Goal: Communication & Community: Answer question/provide support

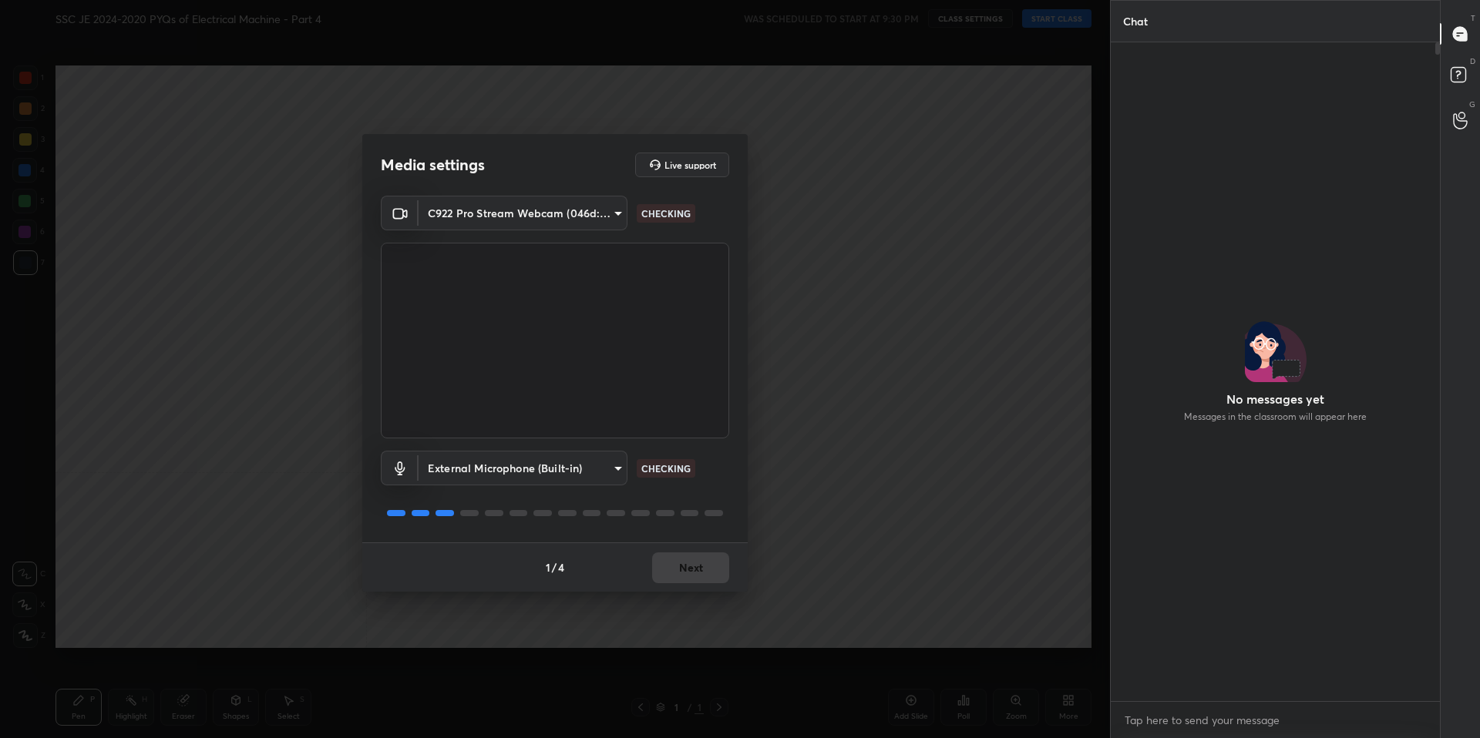
scroll to position [542, 325]
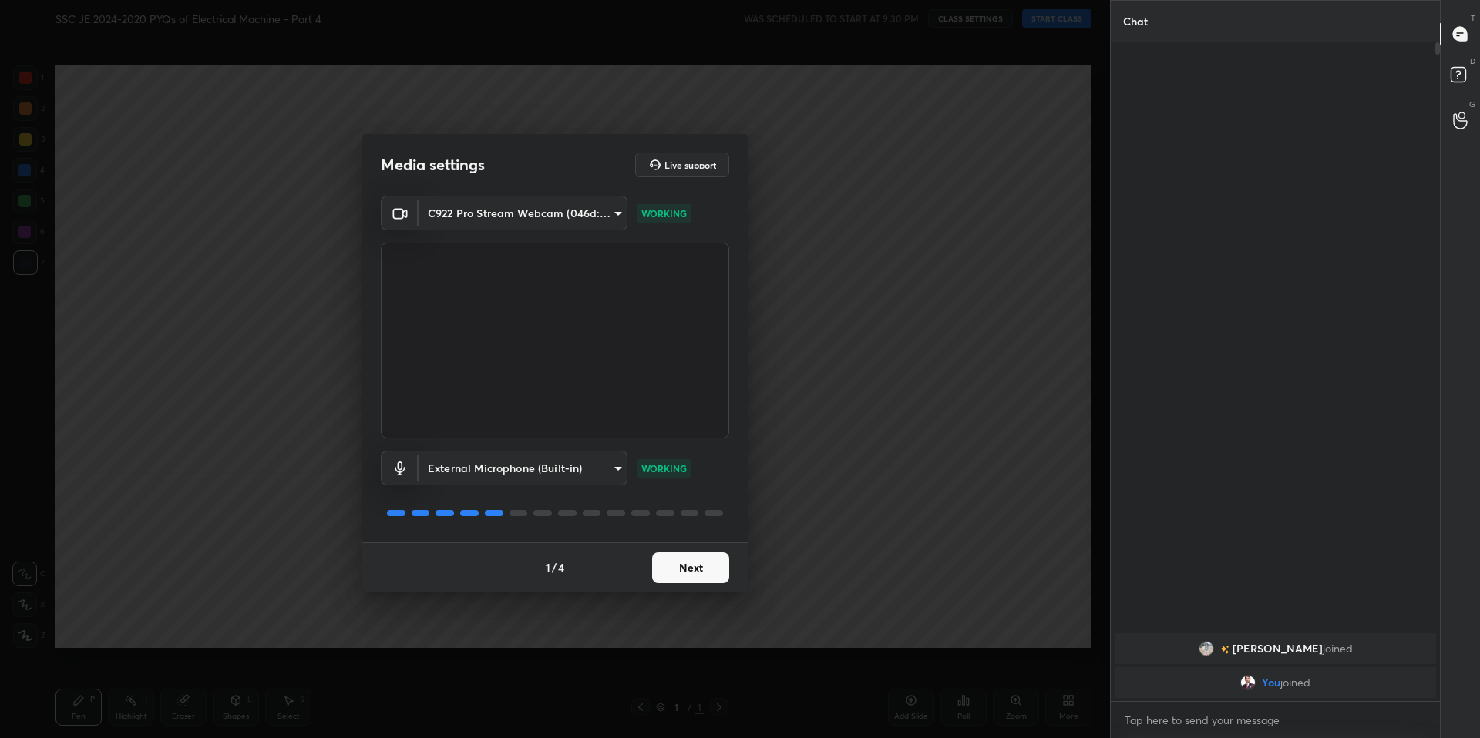
click at [722, 571] on button "Next" at bounding box center [690, 568] width 77 height 31
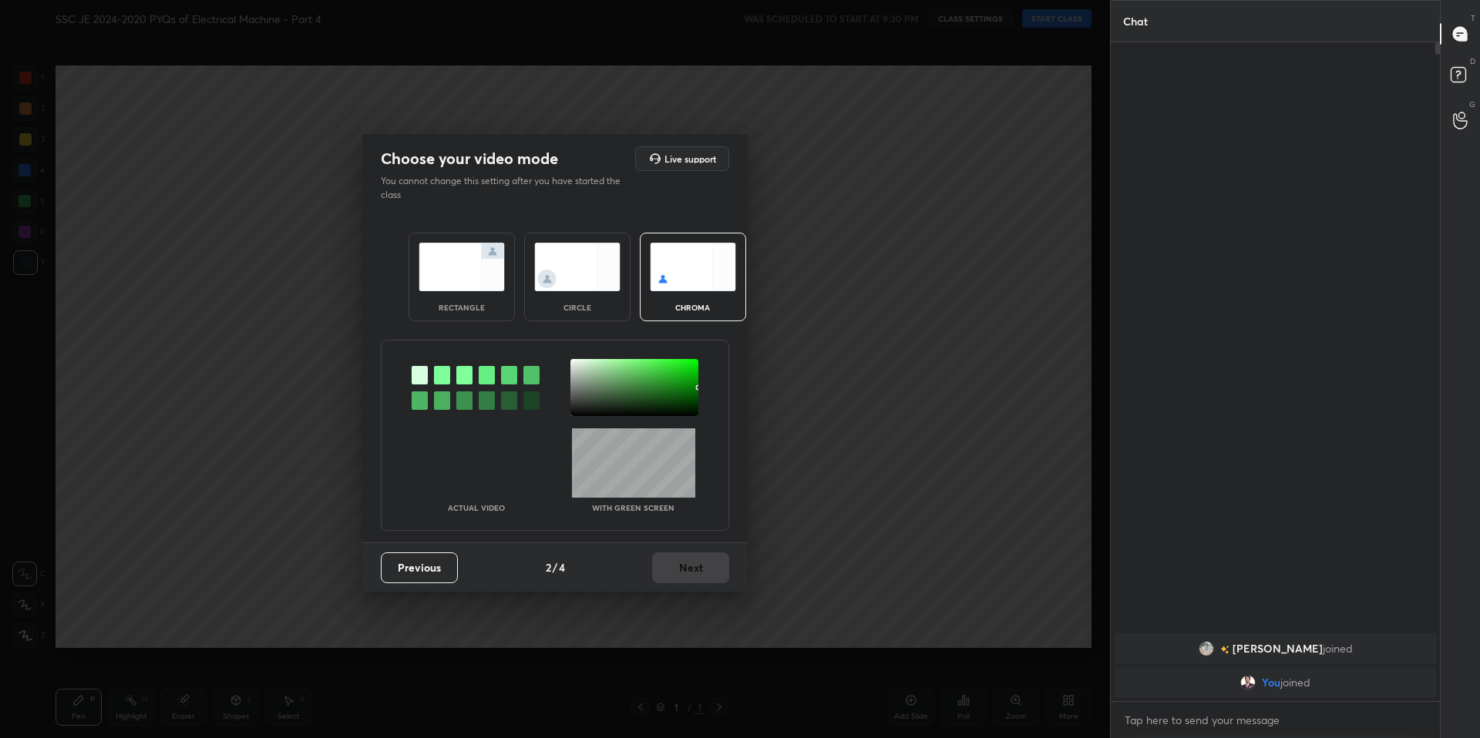
click at [480, 252] on img at bounding box center [462, 267] width 86 height 49
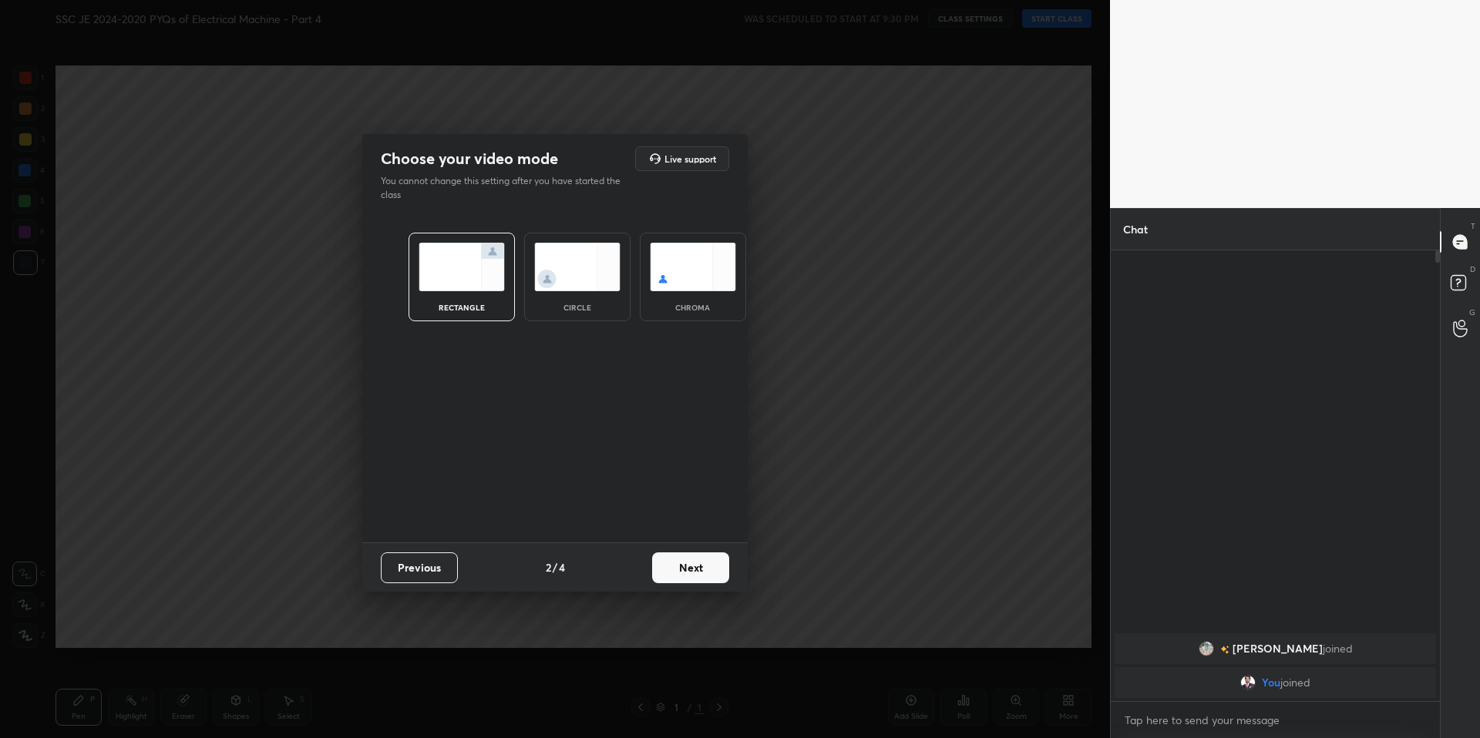
click at [684, 575] on button "Next" at bounding box center [690, 568] width 77 height 31
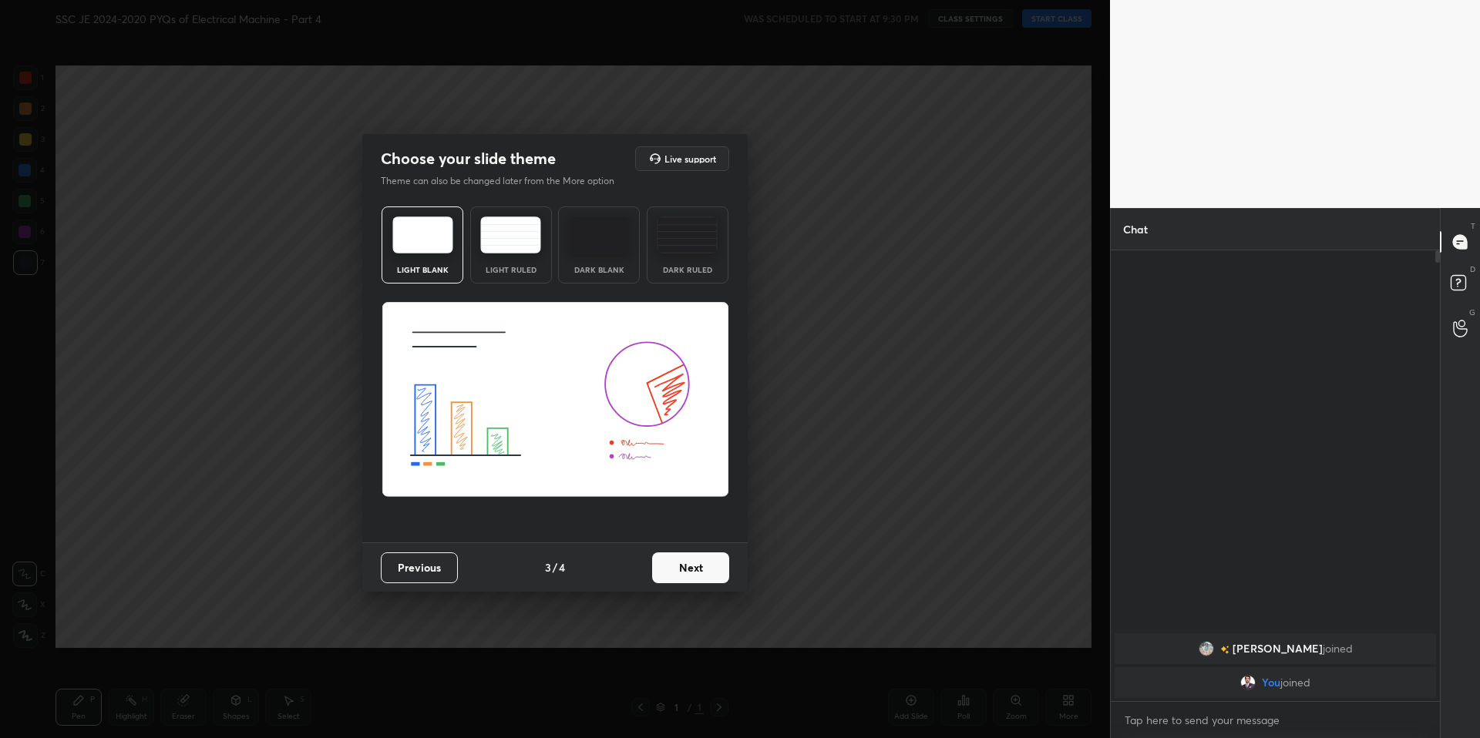
click at [705, 571] on button "Next" at bounding box center [690, 568] width 77 height 31
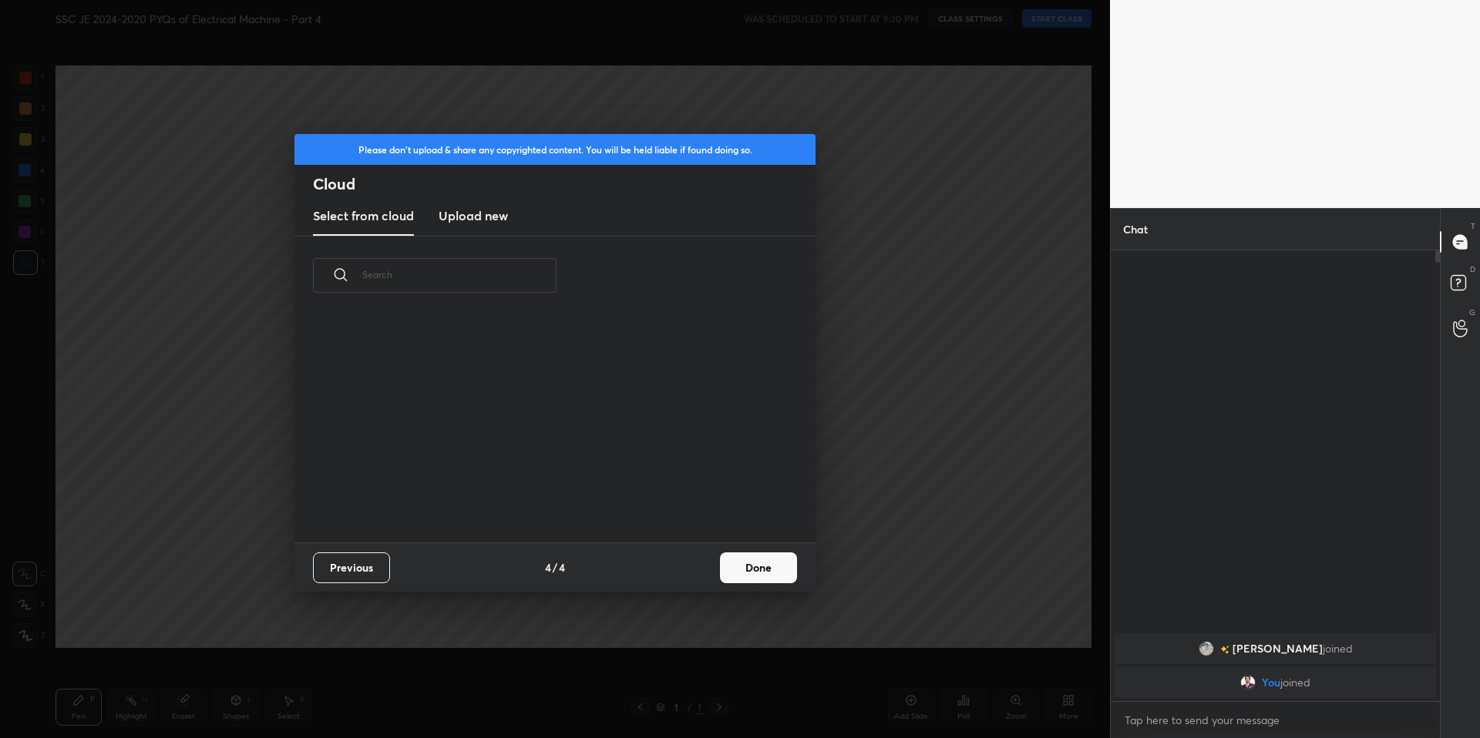
click at [756, 572] on button "Done" at bounding box center [758, 568] width 77 height 31
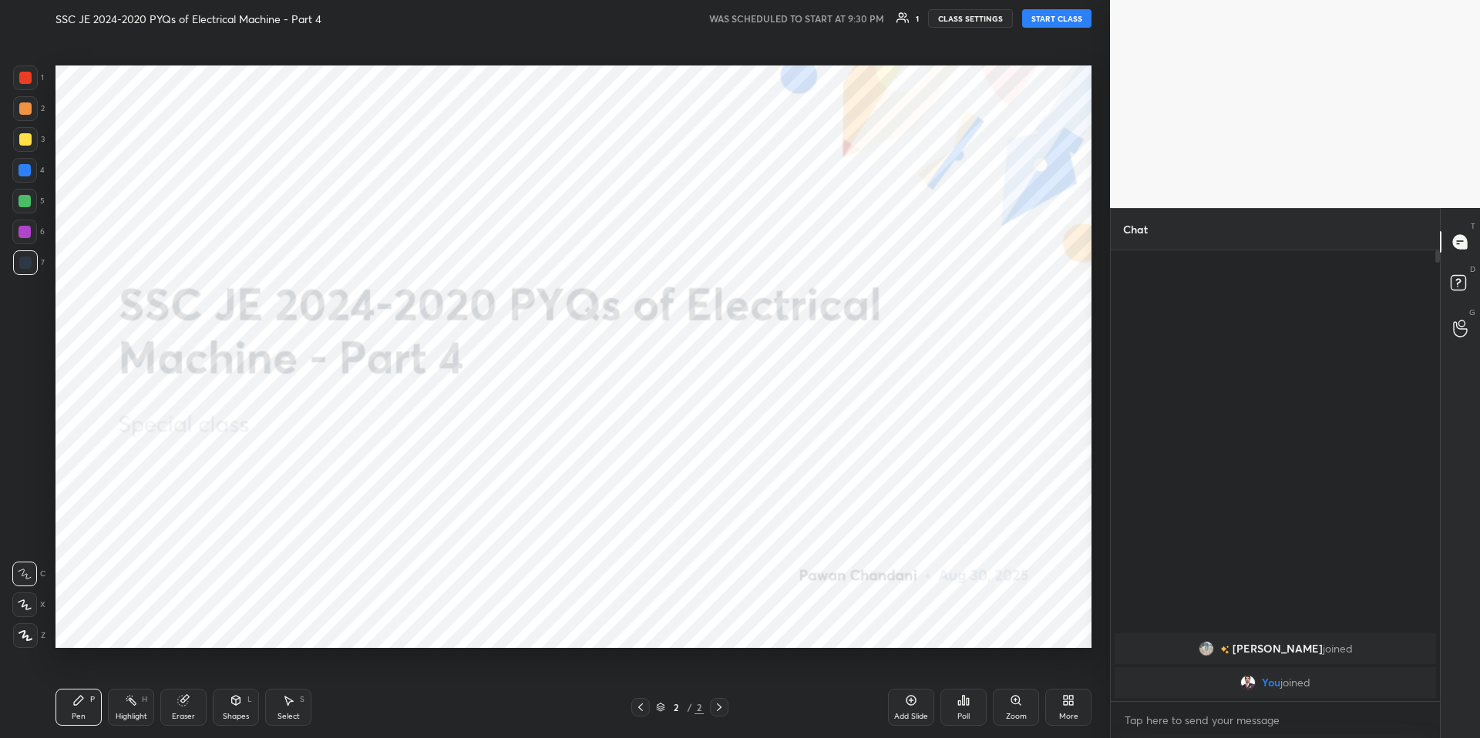
click at [1051, 21] on button "START CLASS" at bounding box center [1056, 18] width 69 height 18
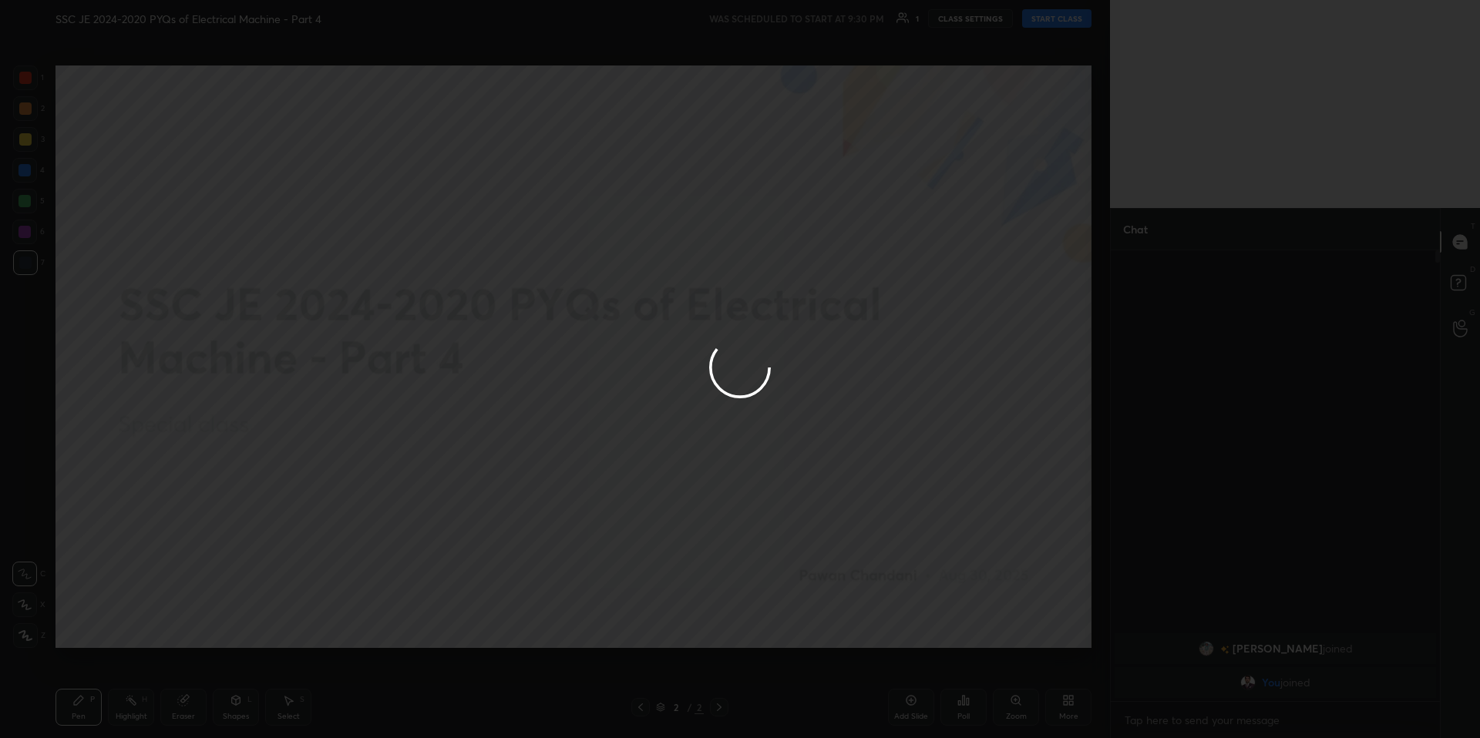
type textarea "x"
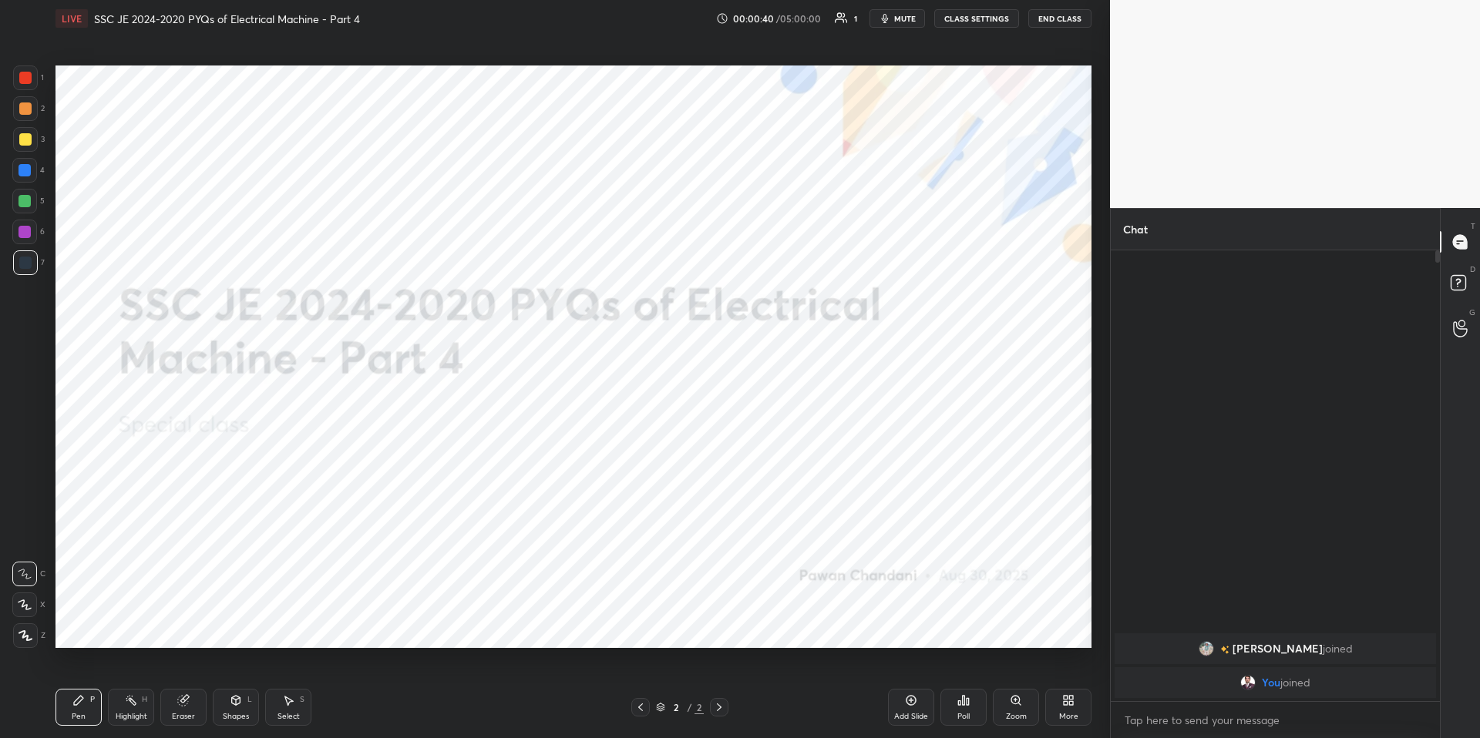
click at [1061, 707] on div "More" at bounding box center [1068, 707] width 46 height 37
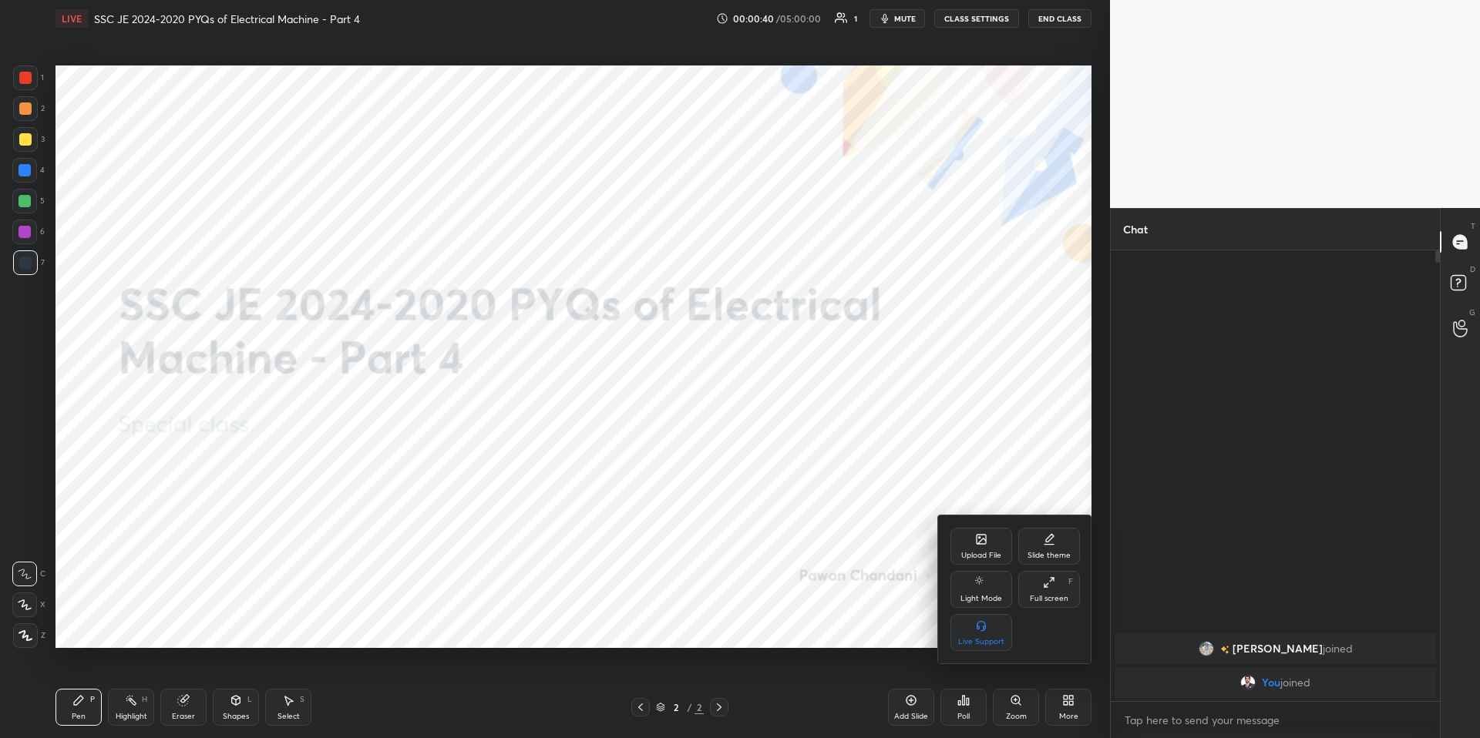
click at [975, 546] on div "Upload File" at bounding box center [981, 546] width 62 height 37
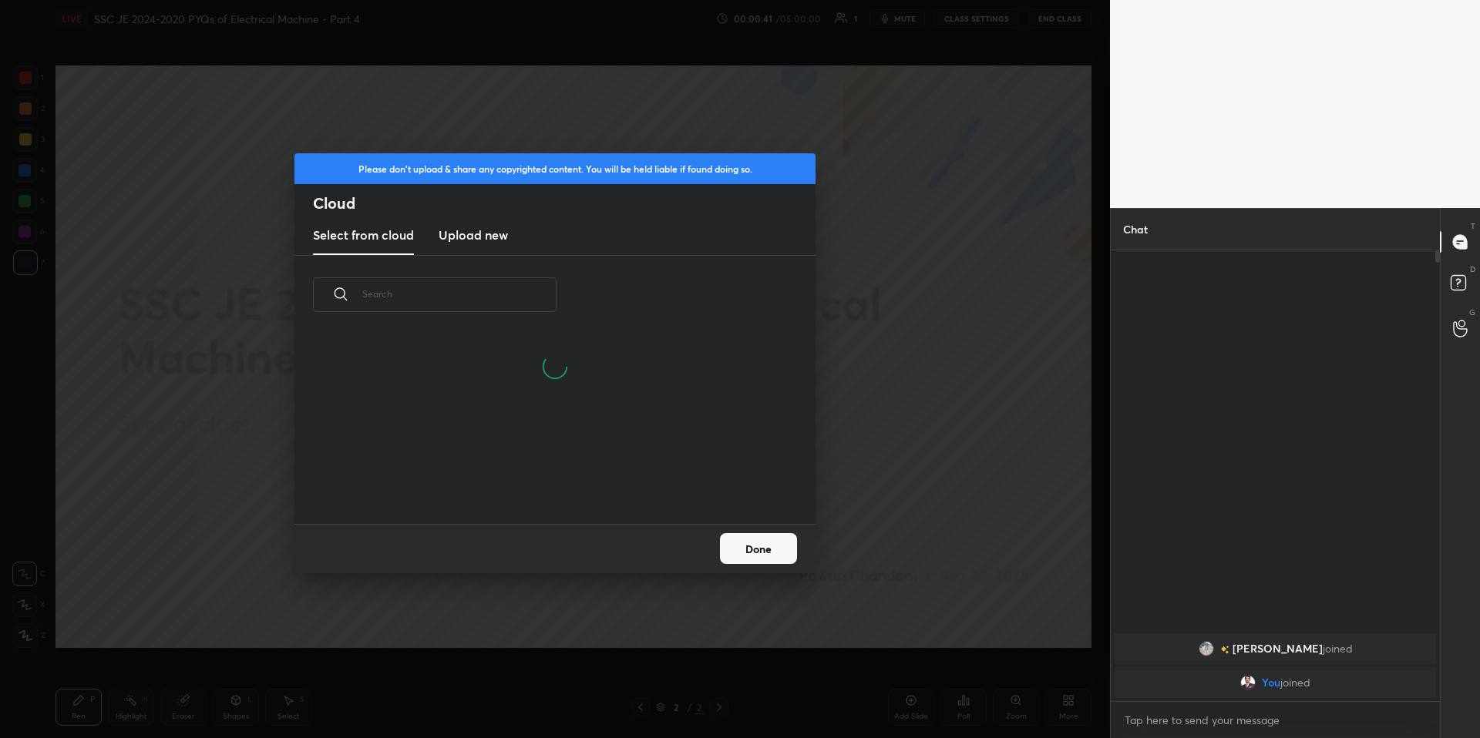
scroll to position [190, 495]
click at [489, 239] on h3 "Upload new" at bounding box center [473, 235] width 69 height 18
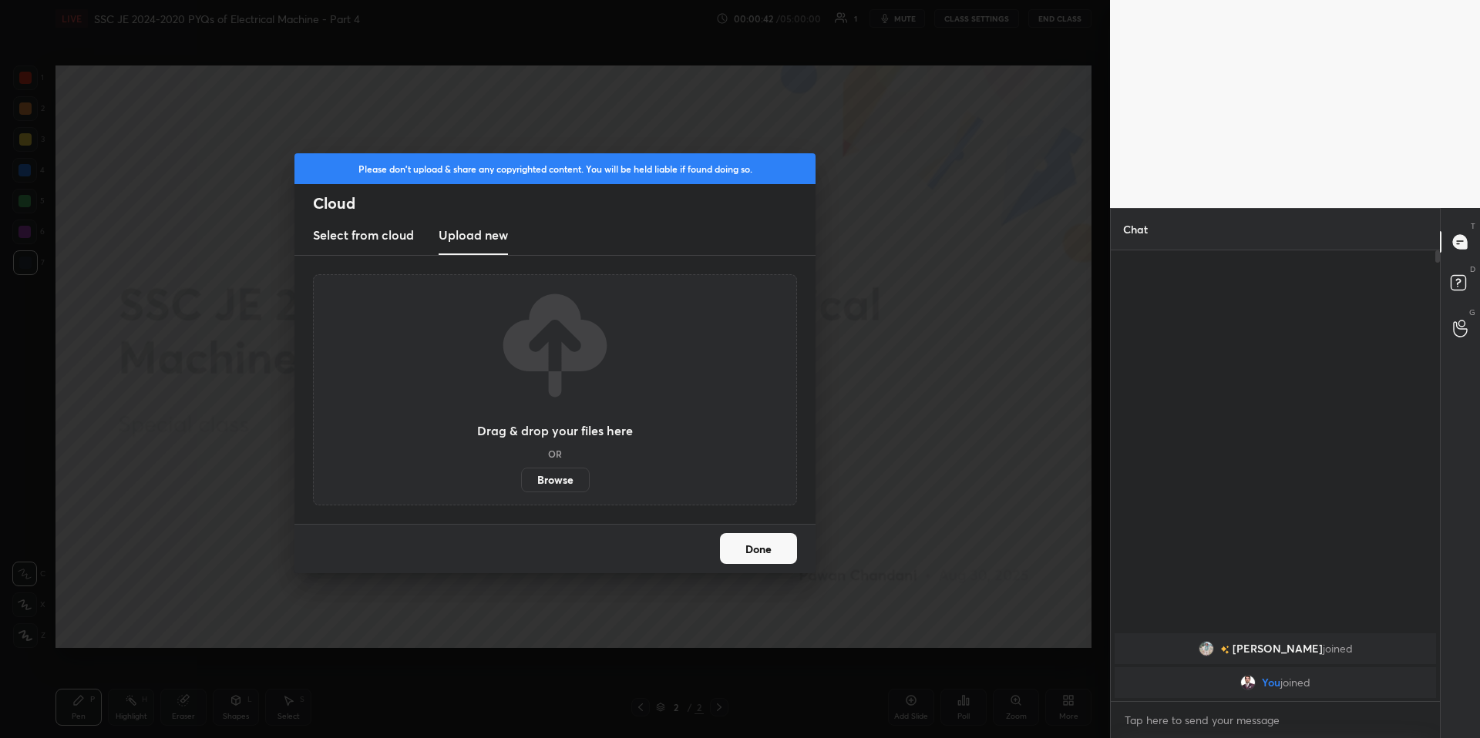
click at [553, 479] on label "Browse" at bounding box center [555, 480] width 69 height 25
click at [521, 479] on input "Browse" at bounding box center [521, 480] width 0 height 25
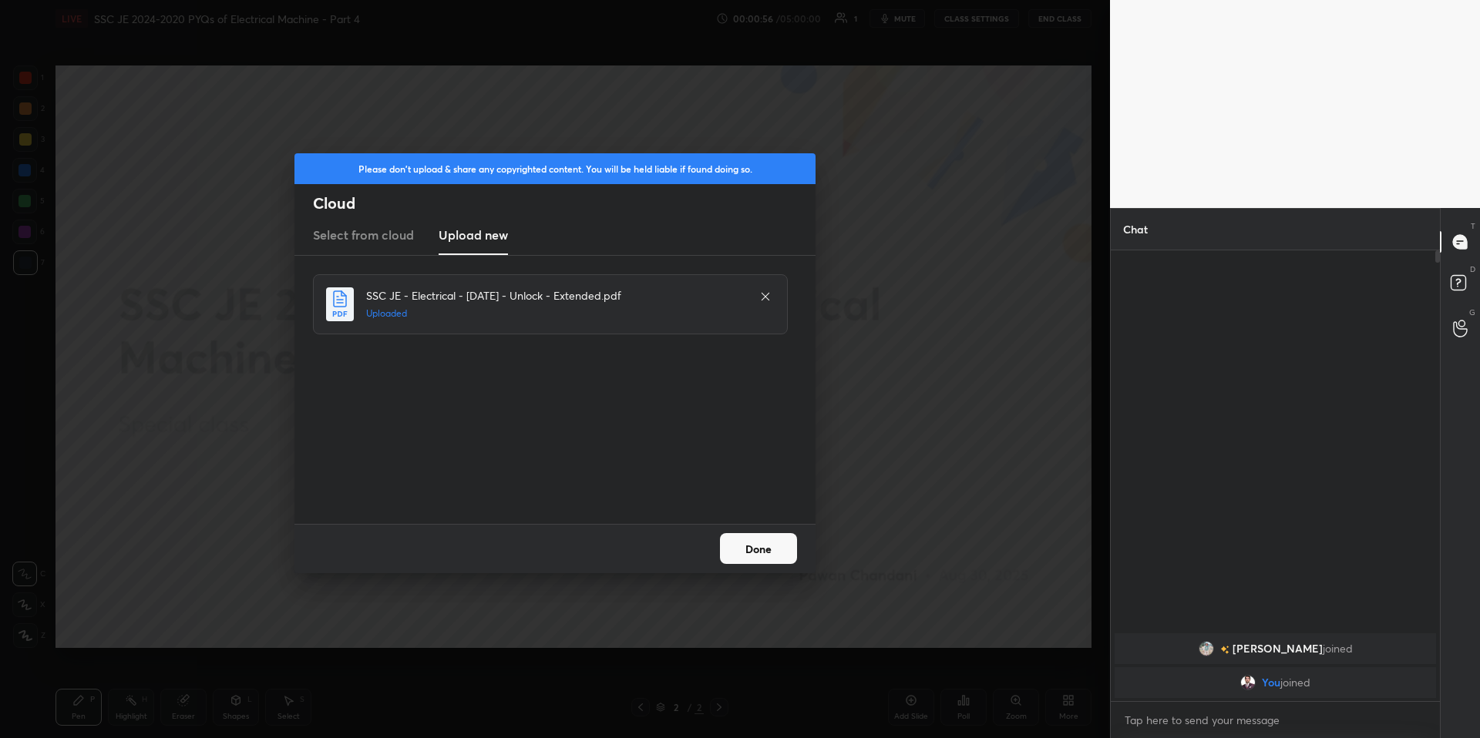
click at [759, 549] on button "Done" at bounding box center [758, 548] width 77 height 31
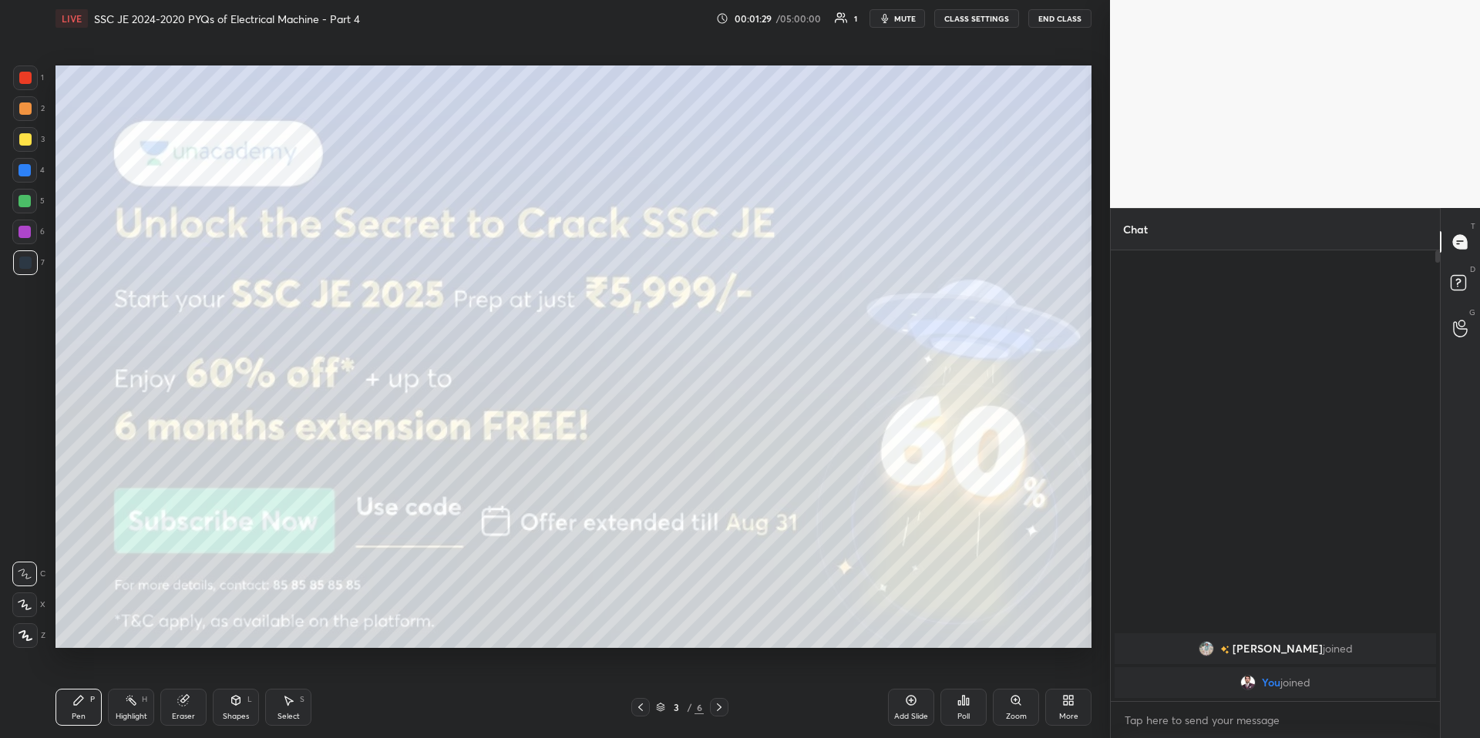
drag, startPoint x: 129, startPoint y: 708, endPoint x: 91, endPoint y: 701, distance: 39.2
click at [128, 707] on div "Highlight H" at bounding box center [131, 707] width 46 height 37
drag, startPoint x: 82, startPoint y: 702, endPoint x: 144, endPoint y: 699, distance: 61.7
click at [83, 701] on icon at bounding box center [78, 701] width 12 height 12
click at [471, 722] on div "Pen P Highlight H Eraser Shapes L Select S" at bounding box center [263, 707] width 416 height 37
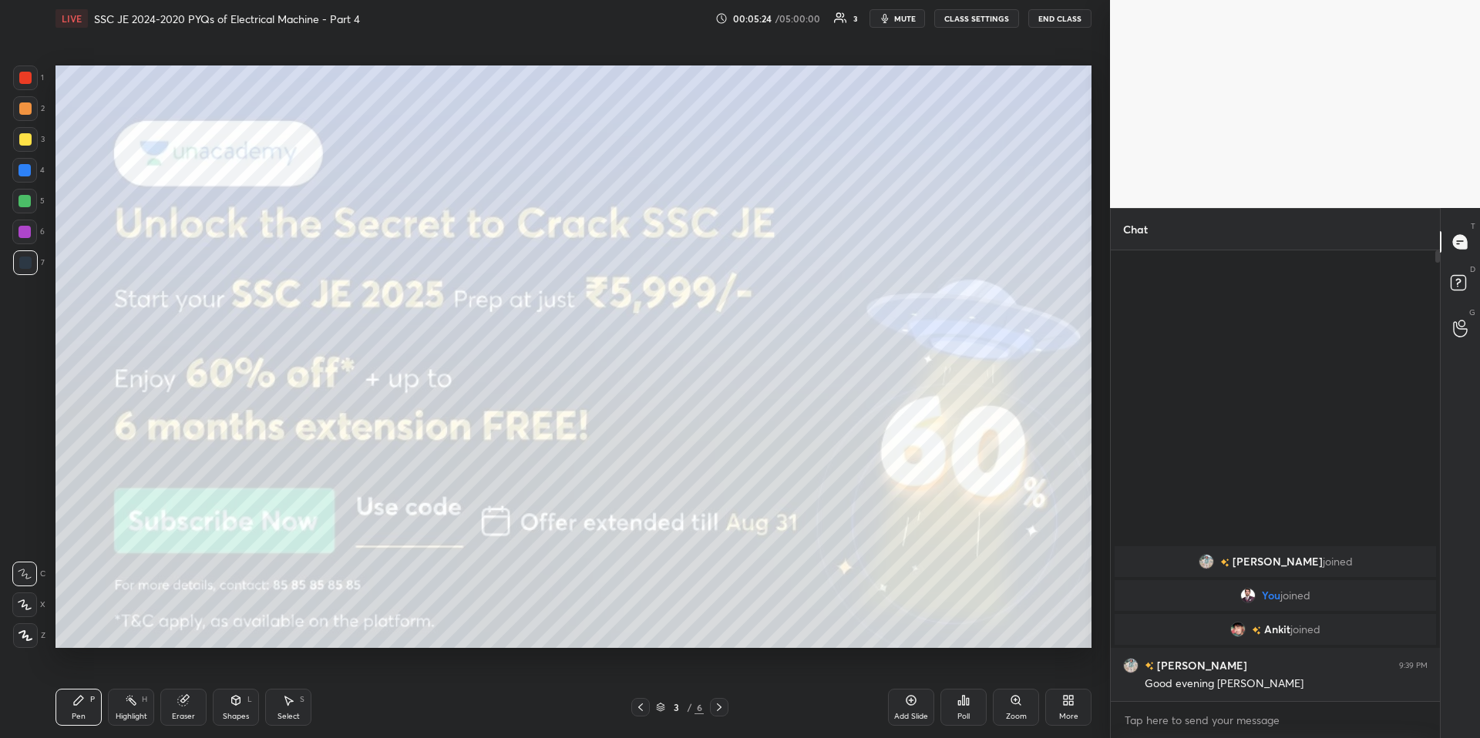
click at [33, 149] on div at bounding box center [25, 139] width 25 height 25
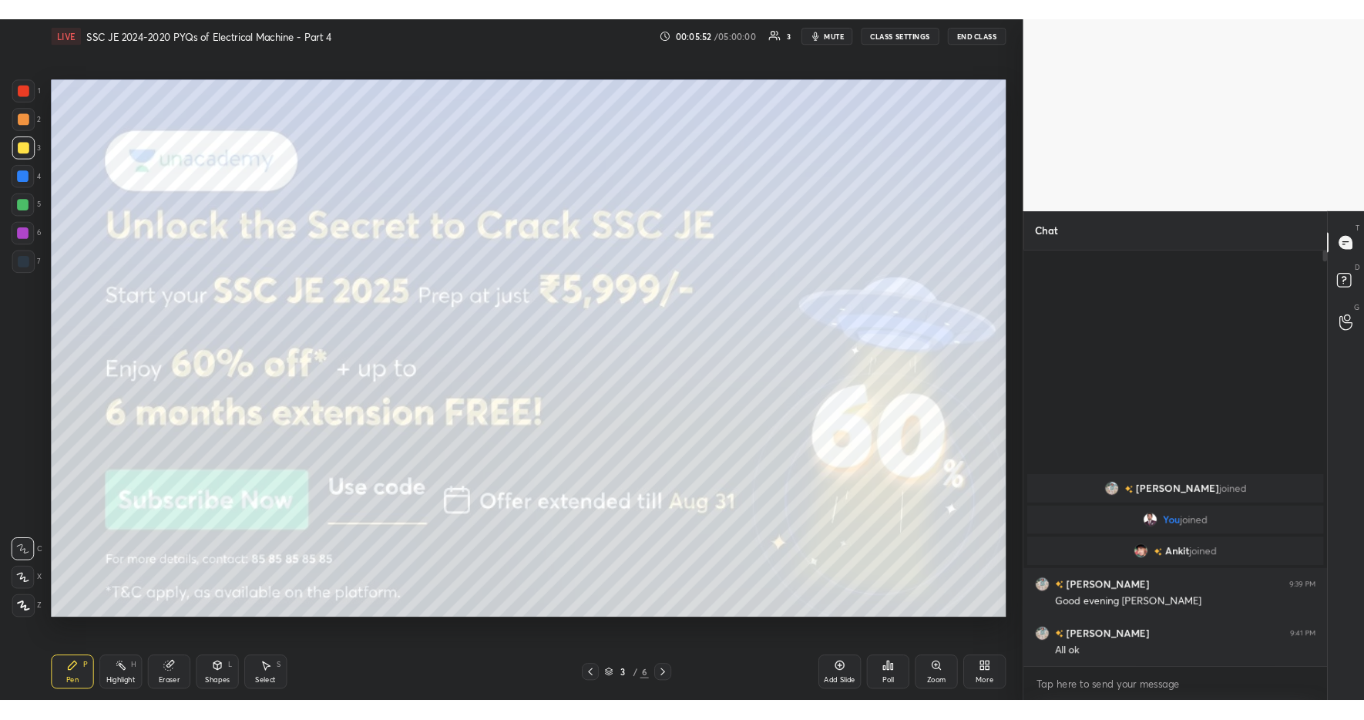
scroll to position [446, 325]
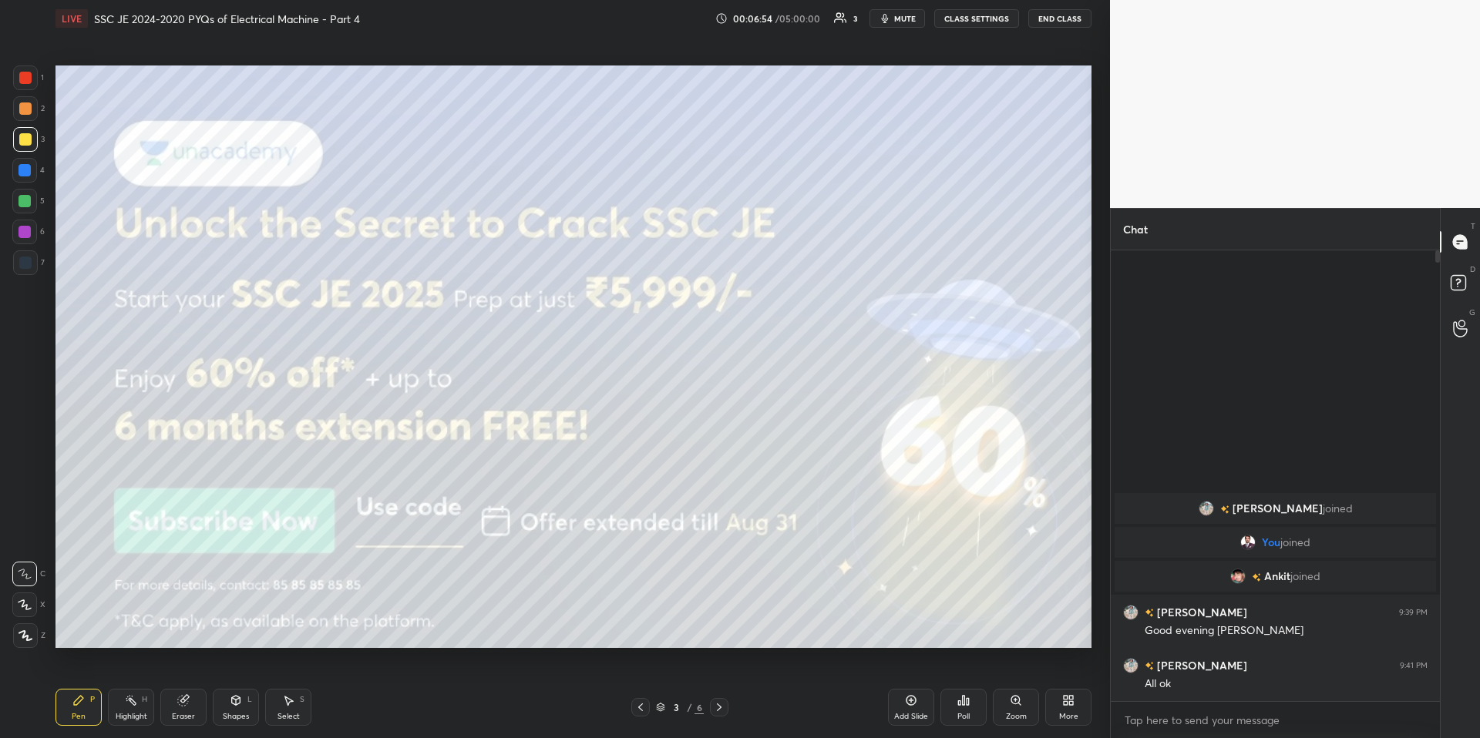
click at [123, 713] on div "Highlight" at bounding box center [132, 717] width 32 height 8
click at [88, 701] on div "Pen P" at bounding box center [78, 707] width 46 height 37
click at [442, 725] on div "Pen P Highlight H Eraser Shapes L Select S 3 / 6 Add Slide Poll Zoom More" at bounding box center [573, 708] width 1036 height 62
click at [29, 201] on div at bounding box center [24, 201] width 12 height 12
click at [28, 145] on div at bounding box center [25, 139] width 12 height 12
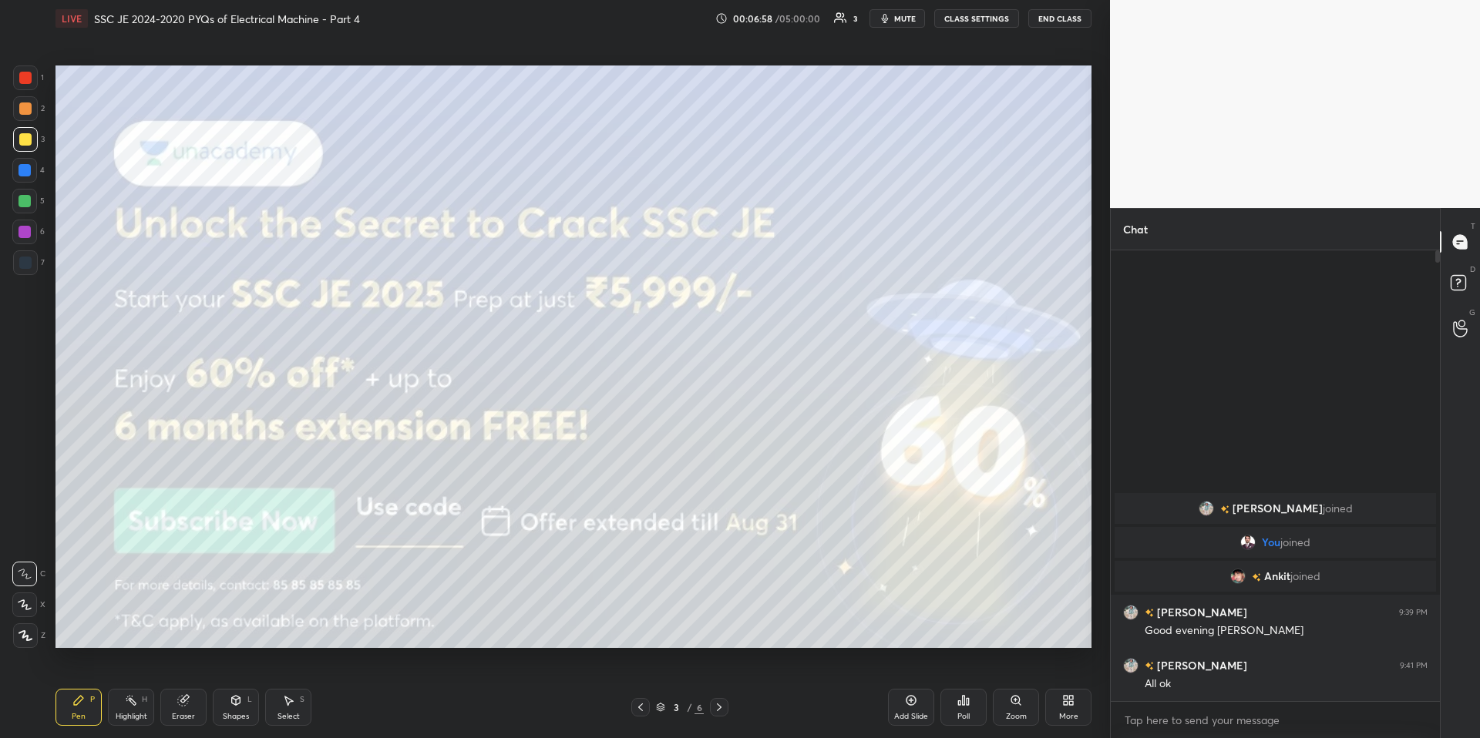
drag, startPoint x: 22, startPoint y: 200, endPoint x: 26, endPoint y: 168, distance: 32.6
click at [22, 200] on div at bounding box center [24, 201] width 12 height 12
click at [27, 140] on div at bounding box center [25, 139] width 12 height 12
click at [22, 202] on div at bounding box center [24, 201] width 12 height 12
drag, startPoint x: 16, startPoint y: 609, endPoint x: 49, endPoint y: 609, distance: 32.4
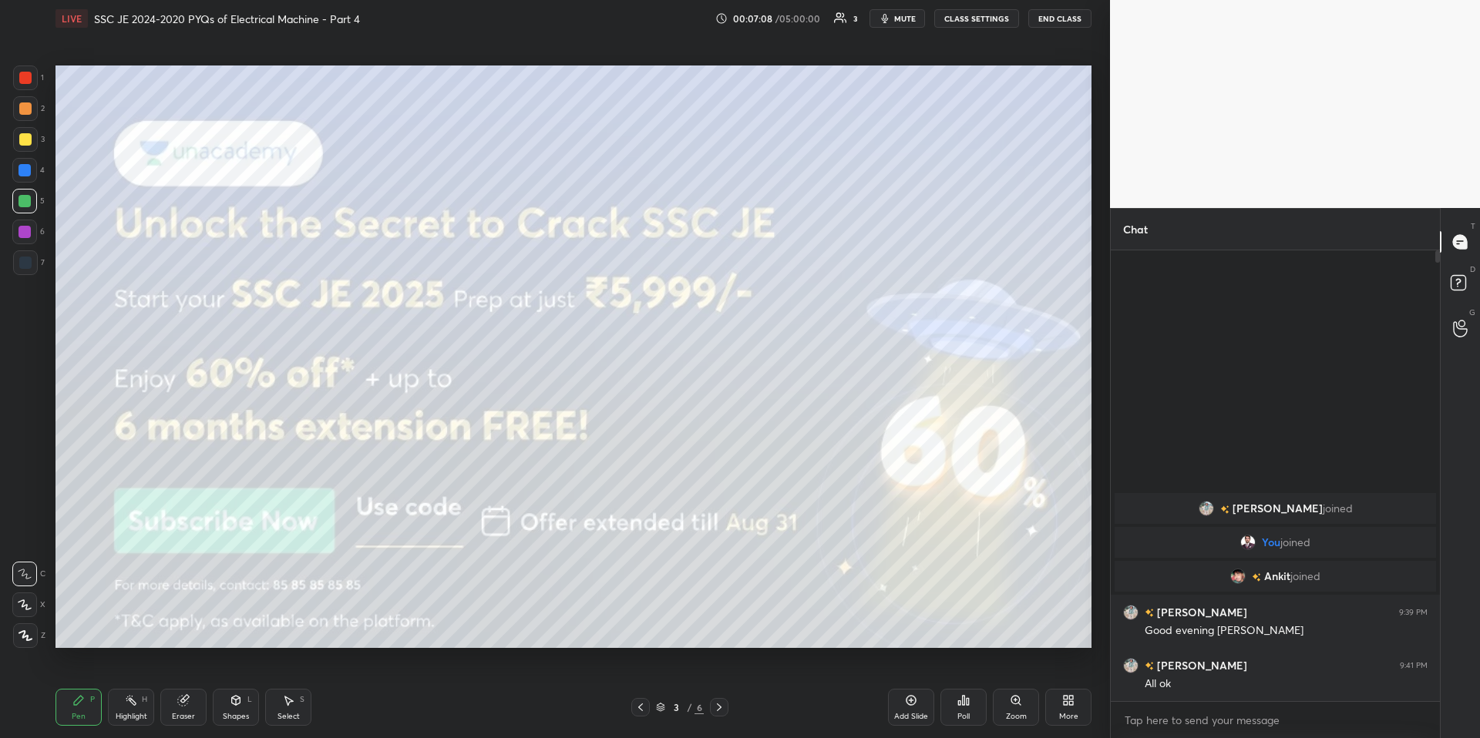
click at [18, 610] on div at bounding box center [24, 605] width 25 height 25
click at [715, 703] on icon at bounding box center [719, 707] width 12 height 12
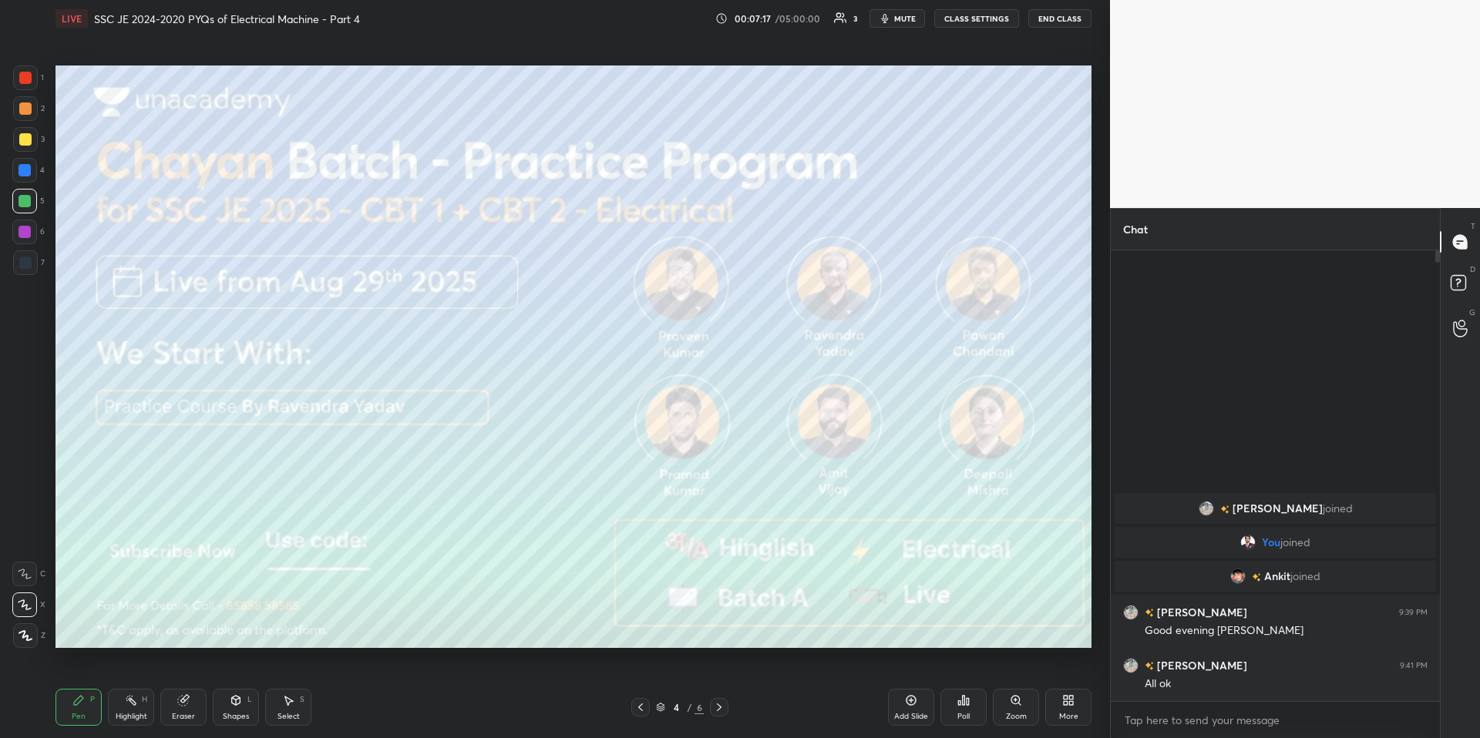
click at [29, 139] on div at bounding box center [25, 139] width 12 height 12
click at [25, 79] on div at bounding box center [25, 78] width 12 height 12
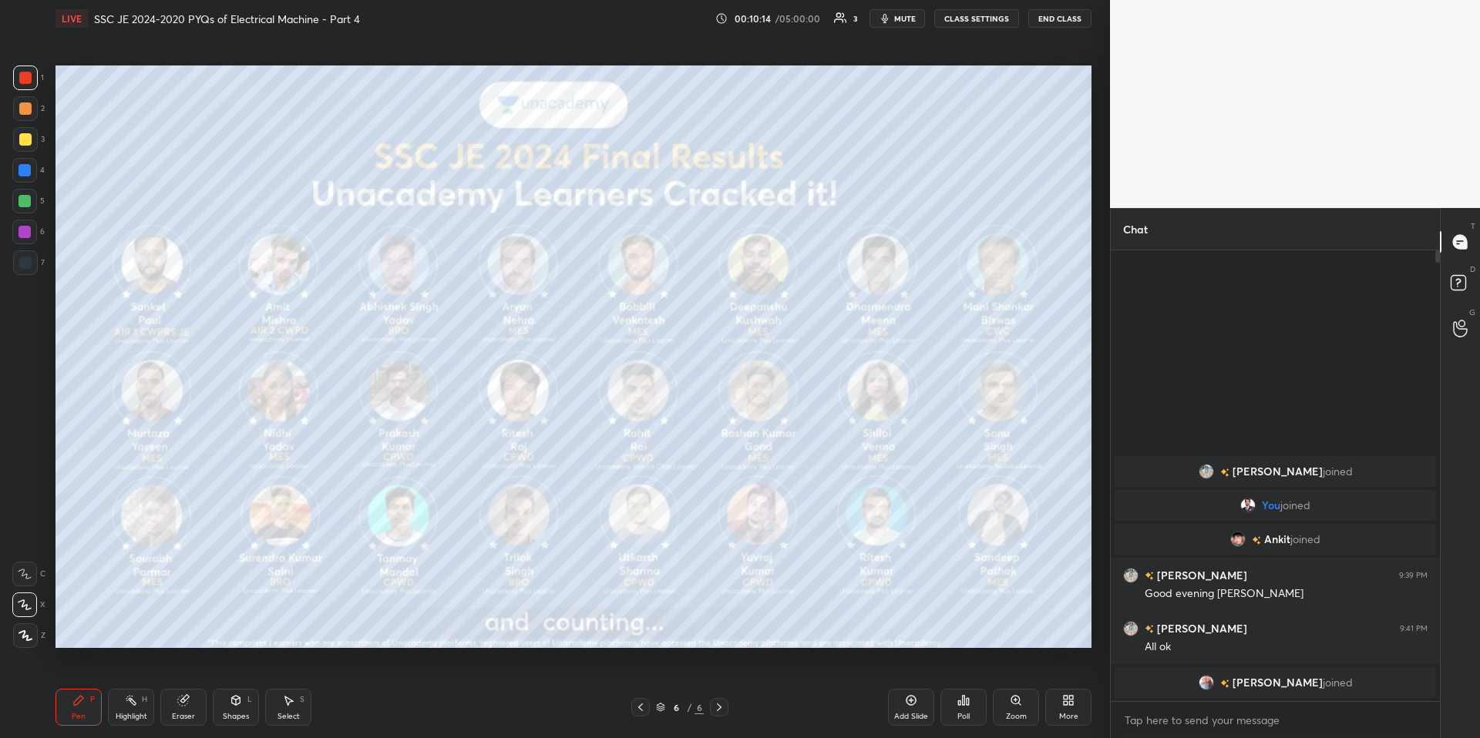
click at [130, 713] on div "Highlight" at bounding box center [132, 717] width 32 height 8
drag, startPoint x: 86, startPoint y: 698, endPoint x: 222, endPoint y: 693, distance: 135.8
click at [89, 697] on div "Pen P" at bounding box center [78, 707] width 46 height 37
drag, startPoint x: 507, startPoint y: 710, endPoint x: 624, endPoint y: 698, distance: 117.8
click at [511, 708] on div "6 / 6" at bounding box center [680, 707] width 416 height 18
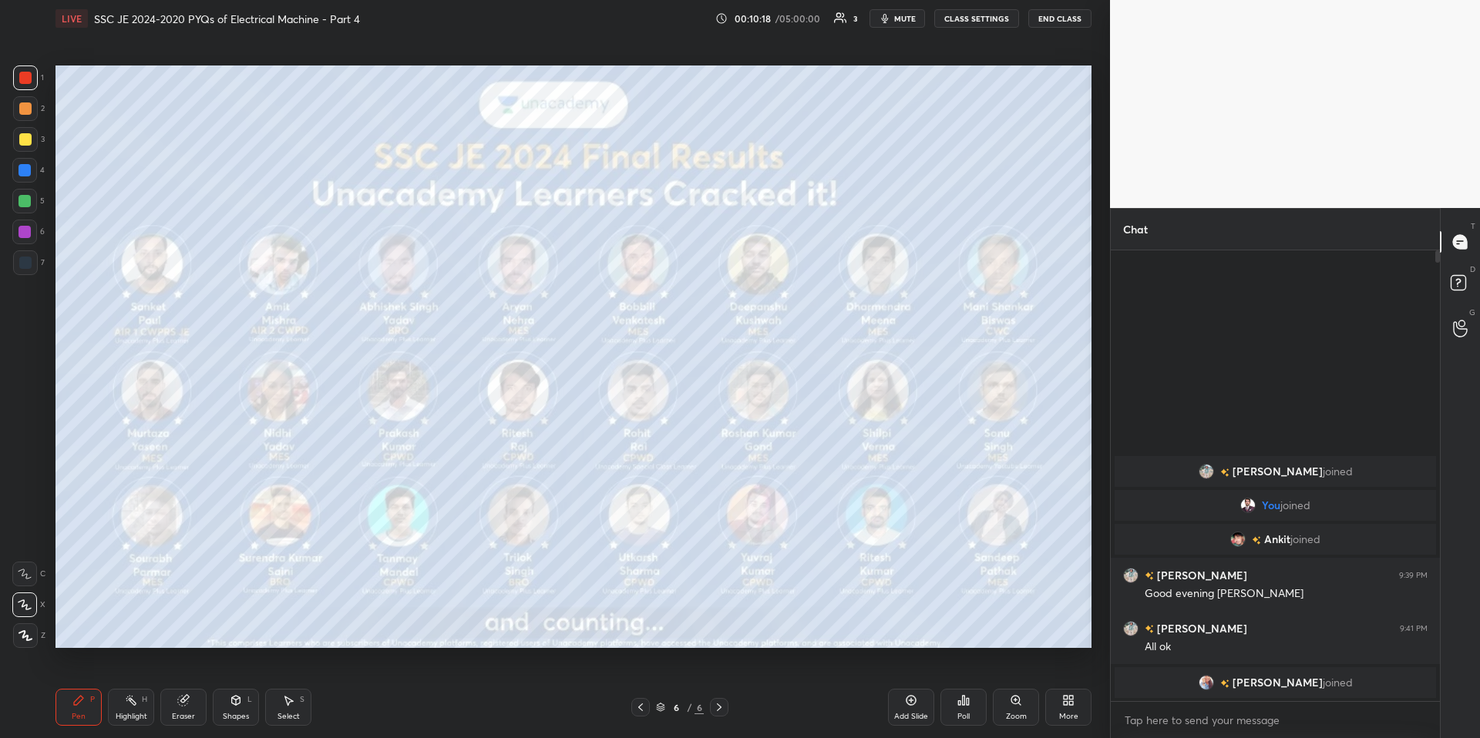
click at [493, 711] on div "6 / 6" at bounding box center [680, 707] width 416 height 18
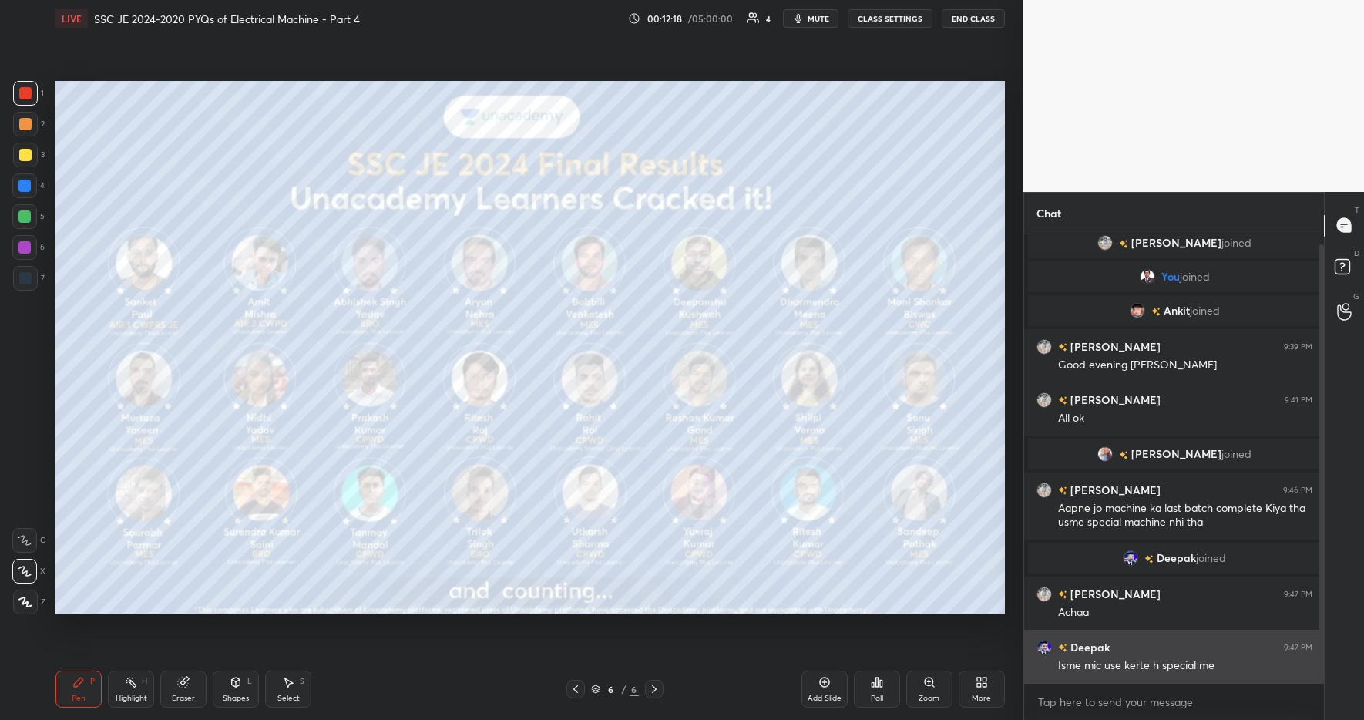
scroll to position [47, 0]
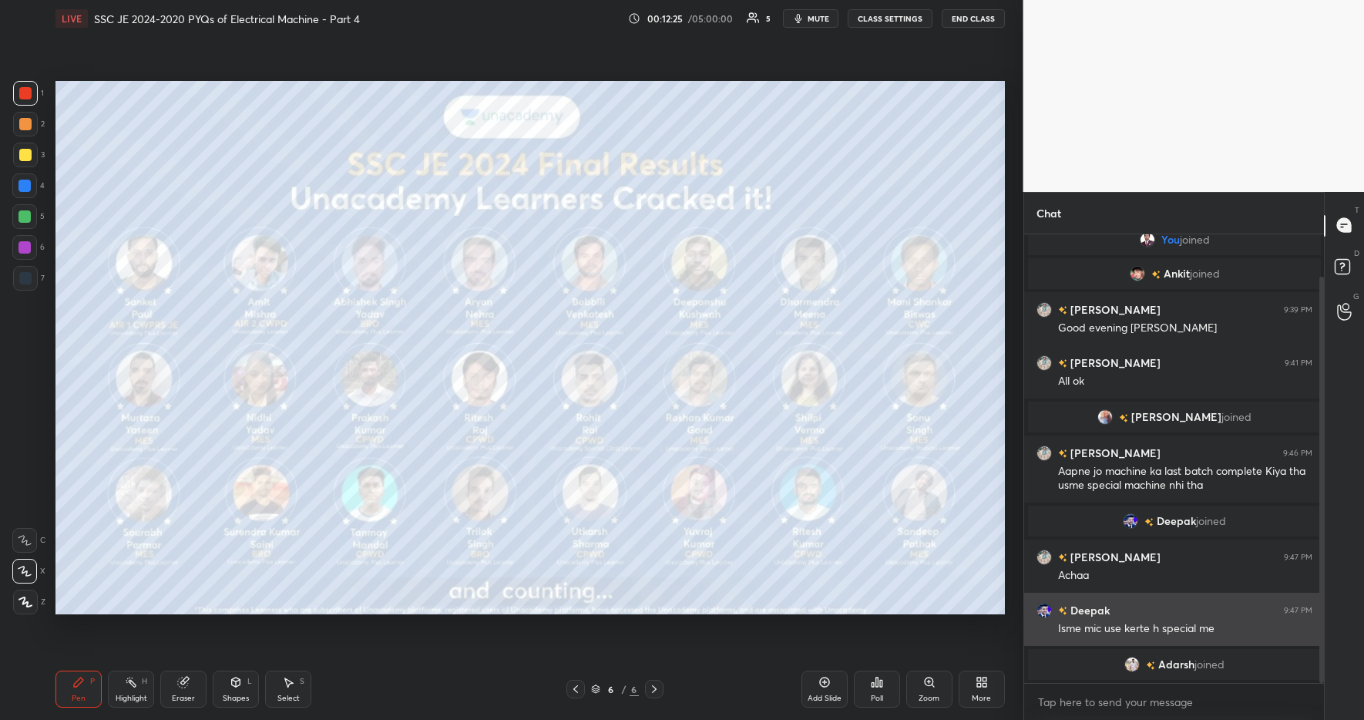
click at [1046, 617] on div "Deepak" at bounding box center [1073, 610] width 73 height 16
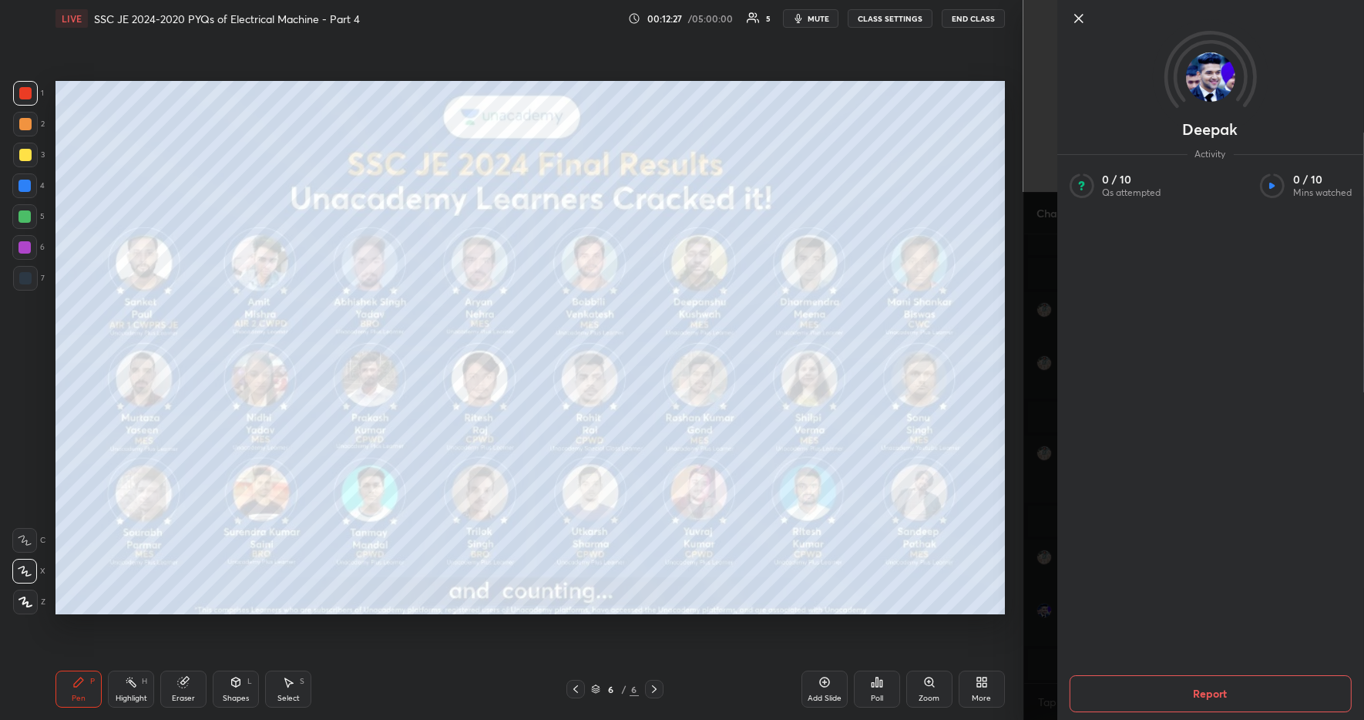
click at [1078, 18] on icon at bounding box center [1079, 19] width 8 height 8
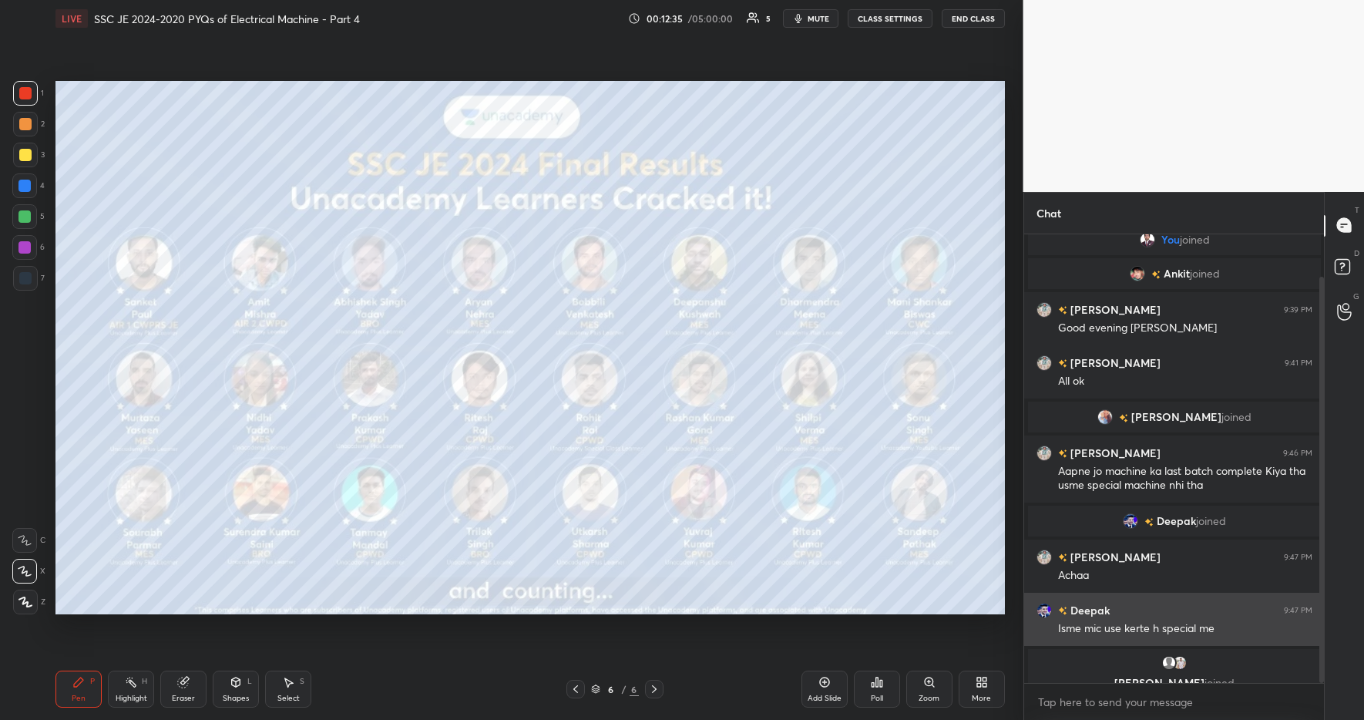
scroll to position [66, 0]
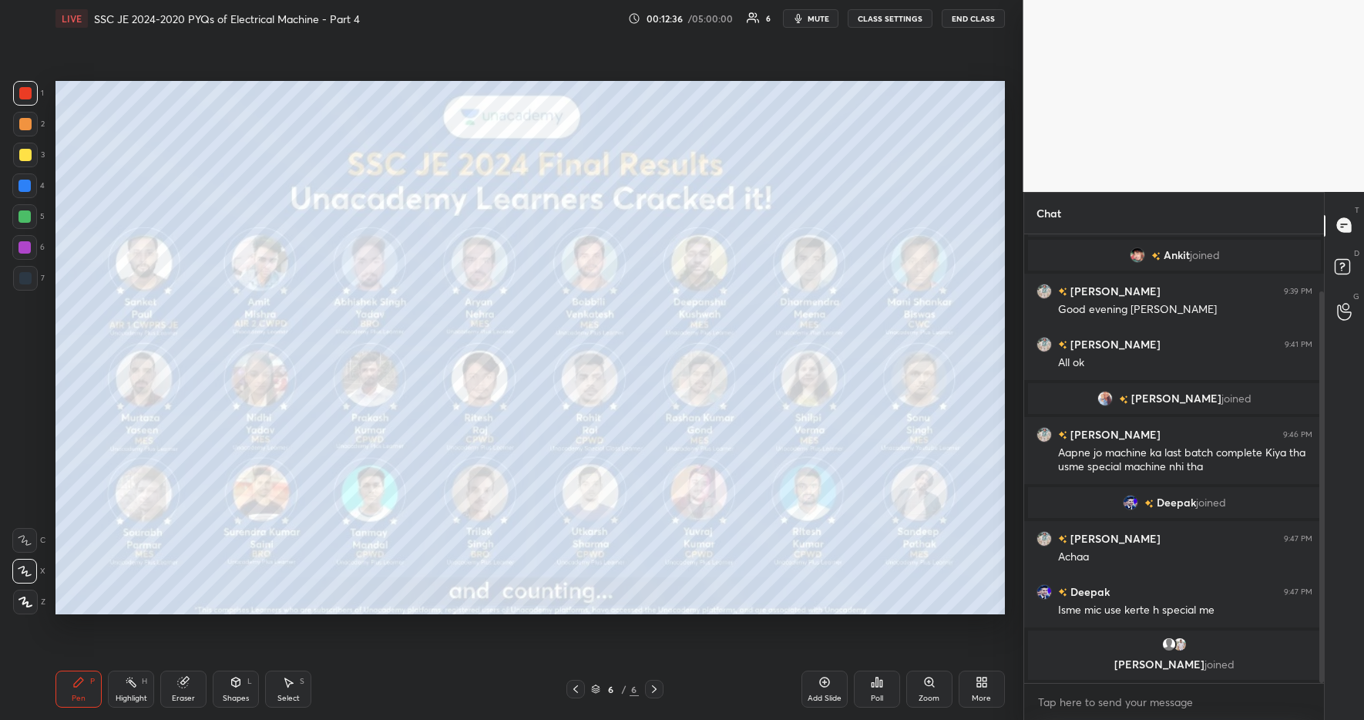
click at [756, 674] on div "Pen P Highlight H Eraser Shapes L Select S 6 / 6 Add Slide Poll Zoom More" at bounding box center [530, 689] width 950 height 62
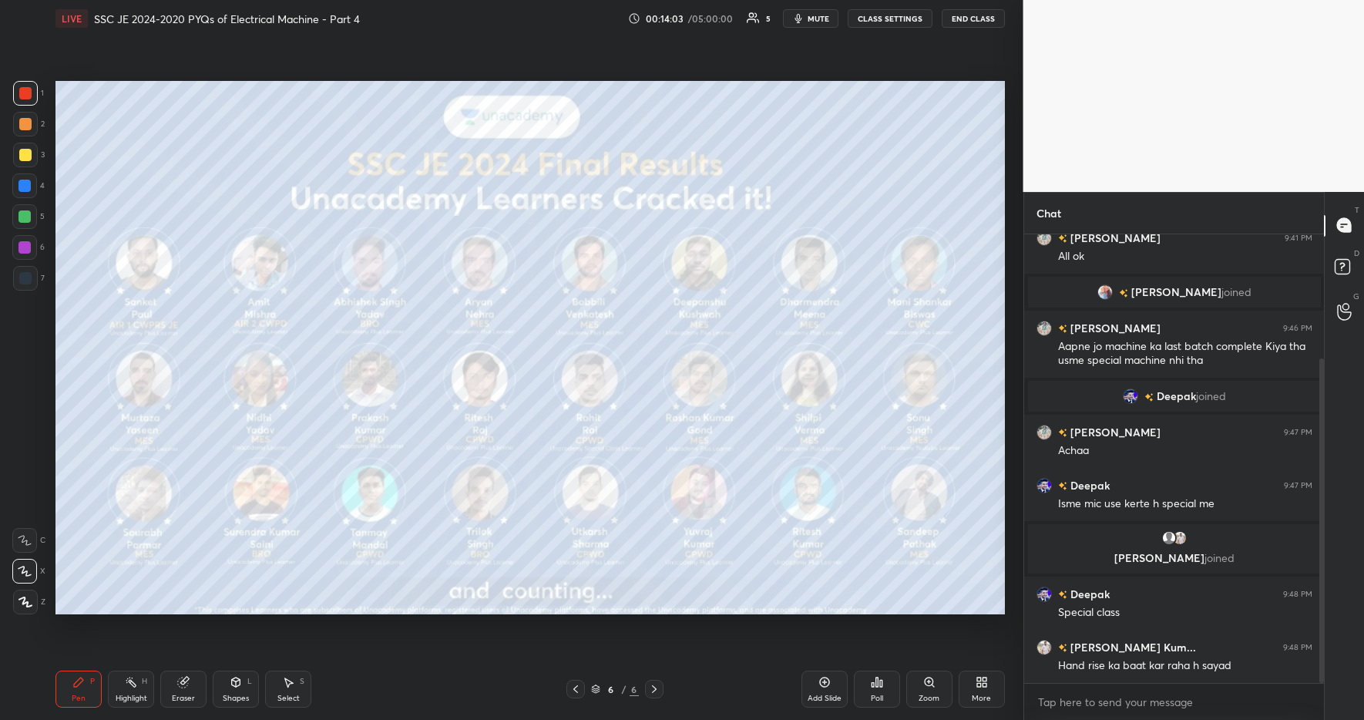
scroll to position [225, 0]
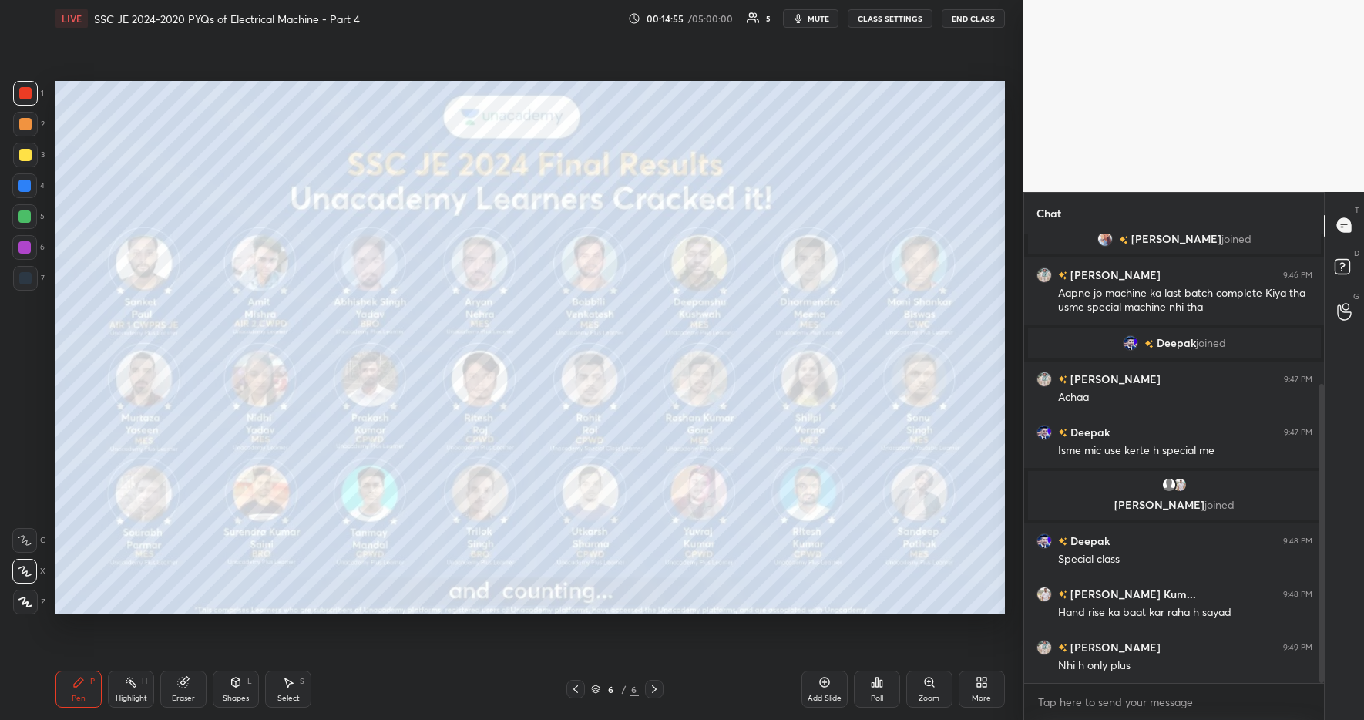
click at [979, 686] on div "More" at bounding box center [982, 689] width 46 height 37
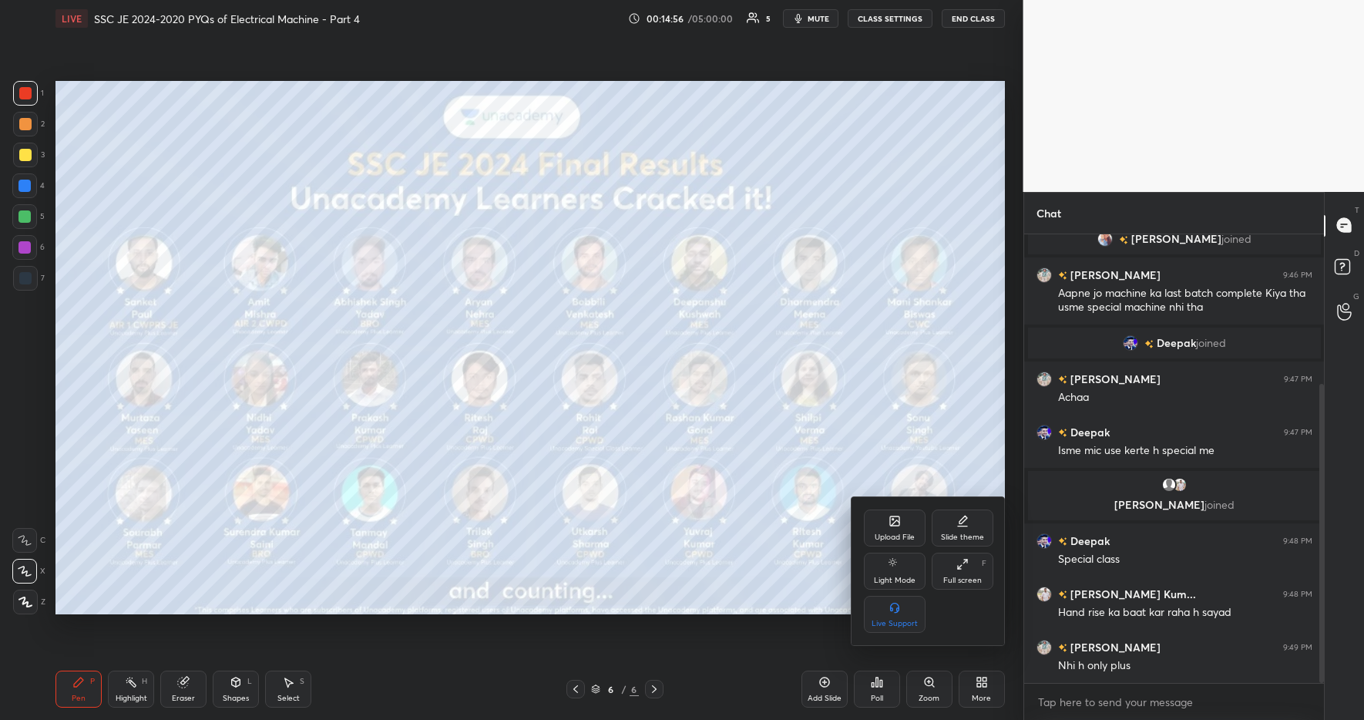
click at [894, 525] on icon at bounding box center [894, 520] width 9 height 9
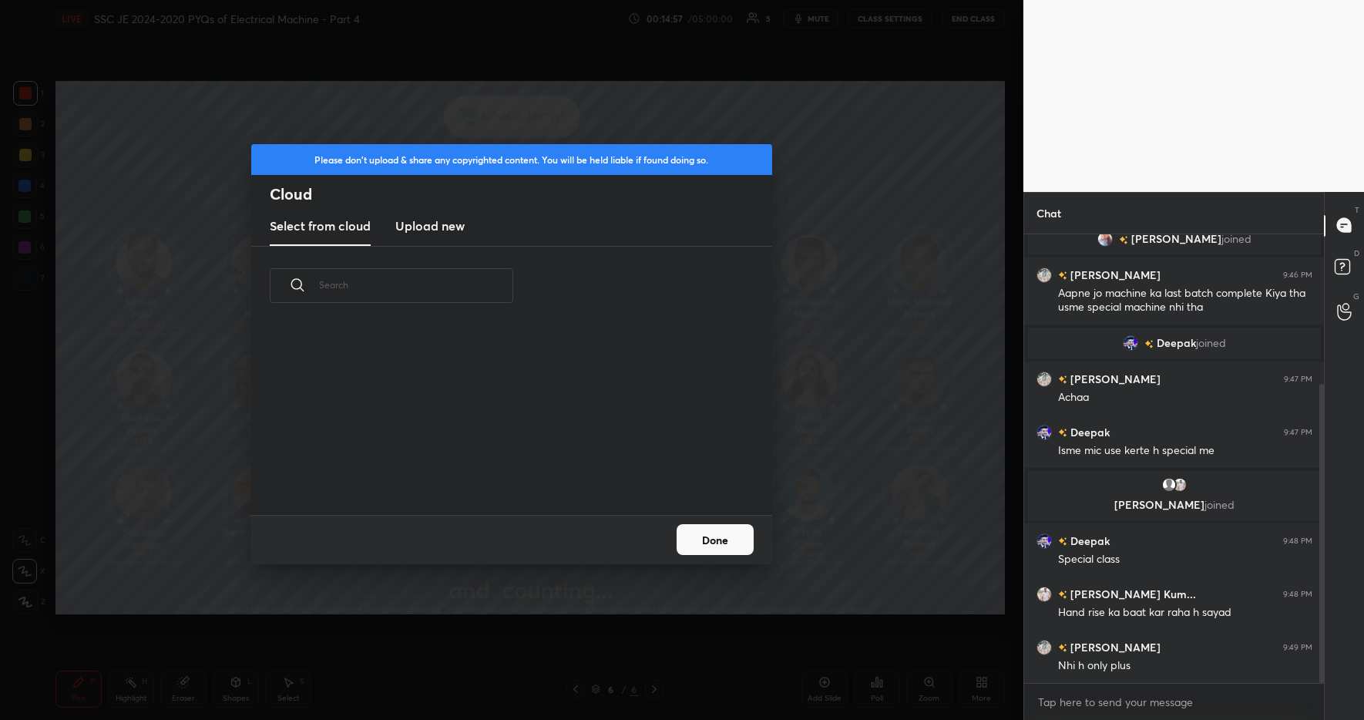
scroll to position [190, 495]
click at [436, 226] on h3 "Upload new" at bounding box center [429, 226] width 69 height 18
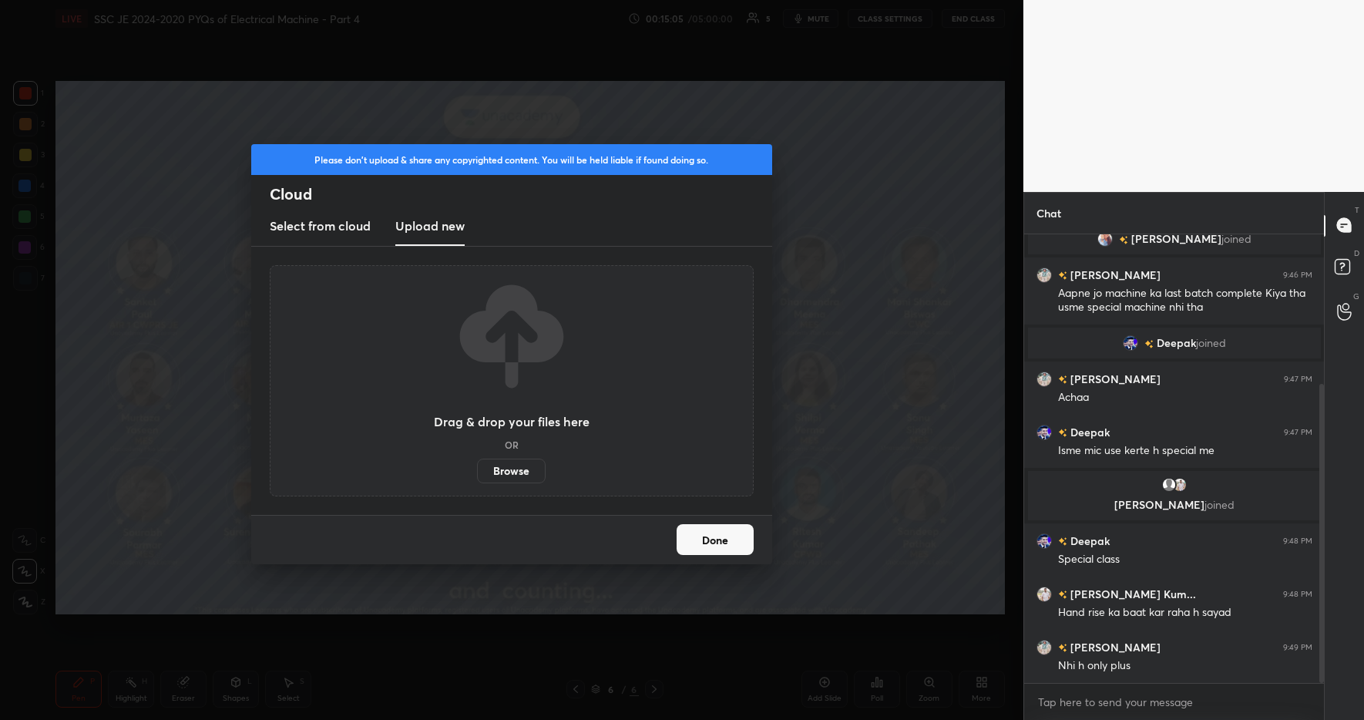
scroll to position [412, 295]
click at [706, 543] on button "Done" at bounding box center [715, 539] width 77 height 31
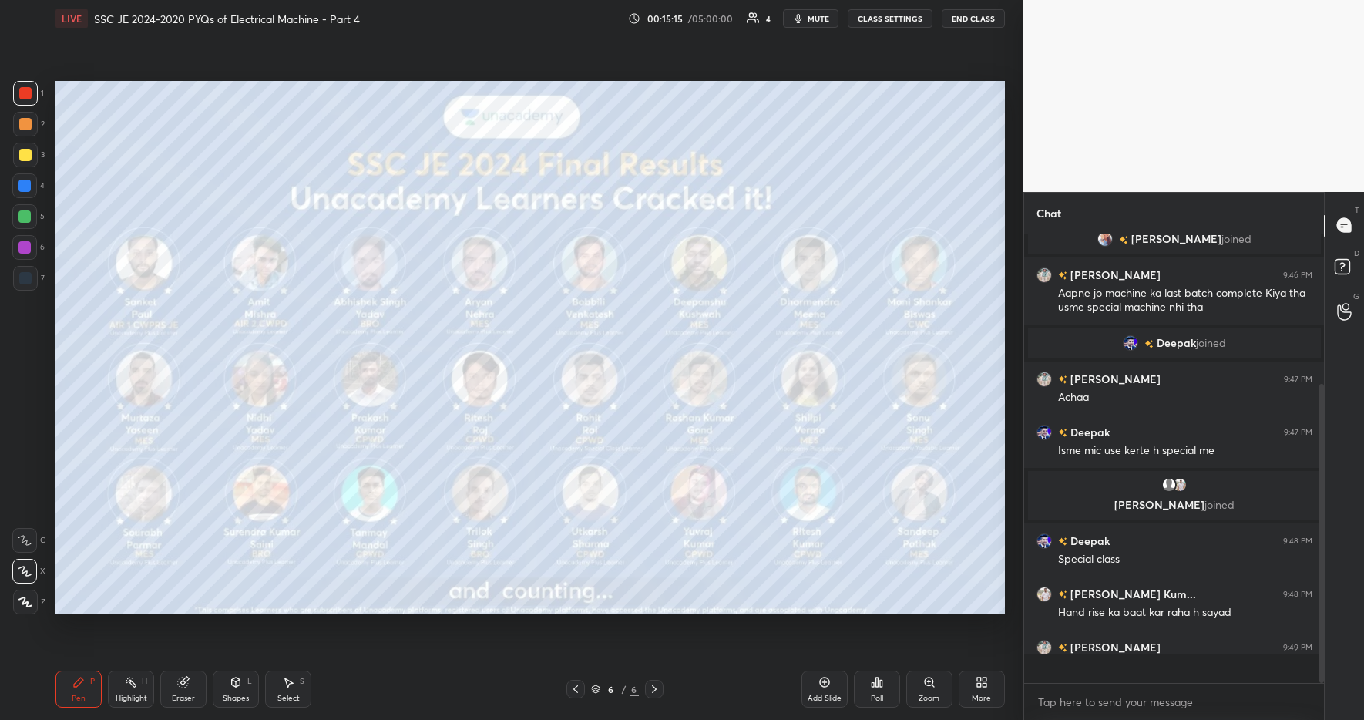
scroll to position [444, 295]
click at [980, 700] on div "More" at bounding box center [981, 699] width 19 height 8
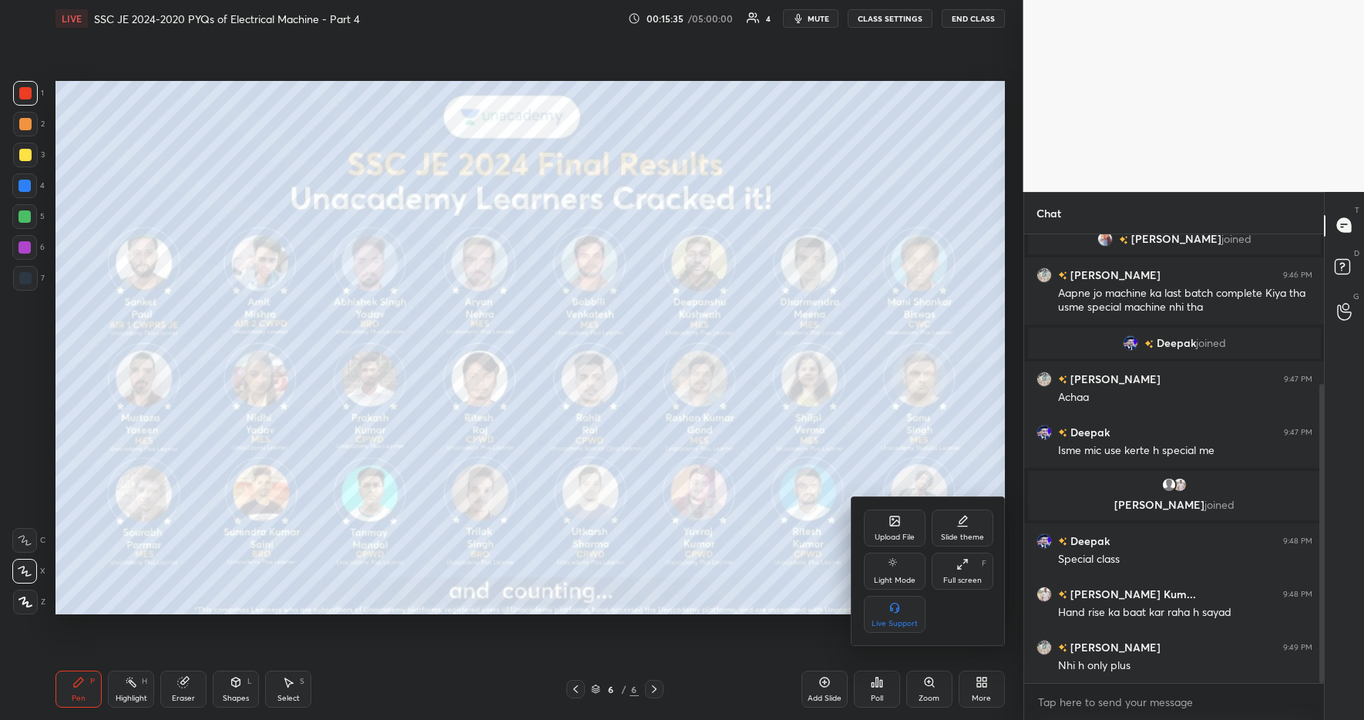
click at [884, 529] on div "Upload File" at bounding box center [895, 528] width 62 height 37
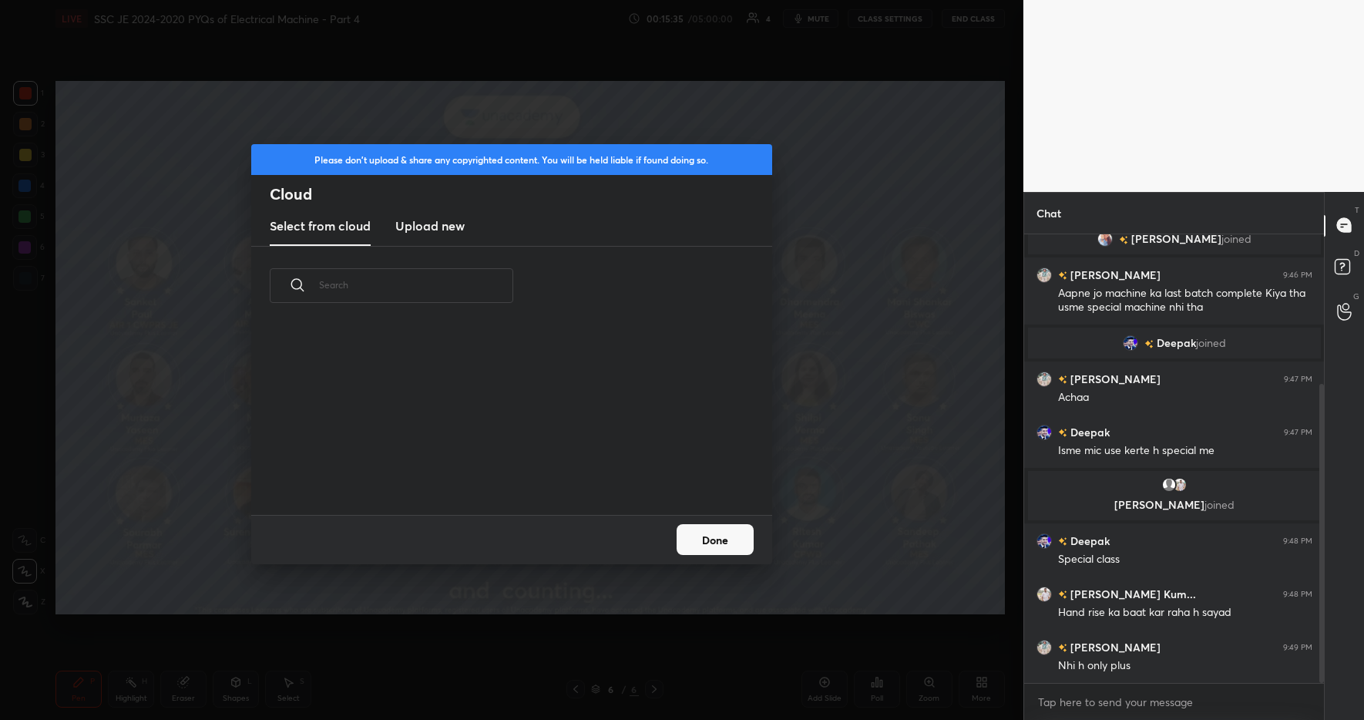
scroll to position [190, 495]
click at [432, 224] on h3 "Upload new" at bounding box center [429, 226] width 69 height 18
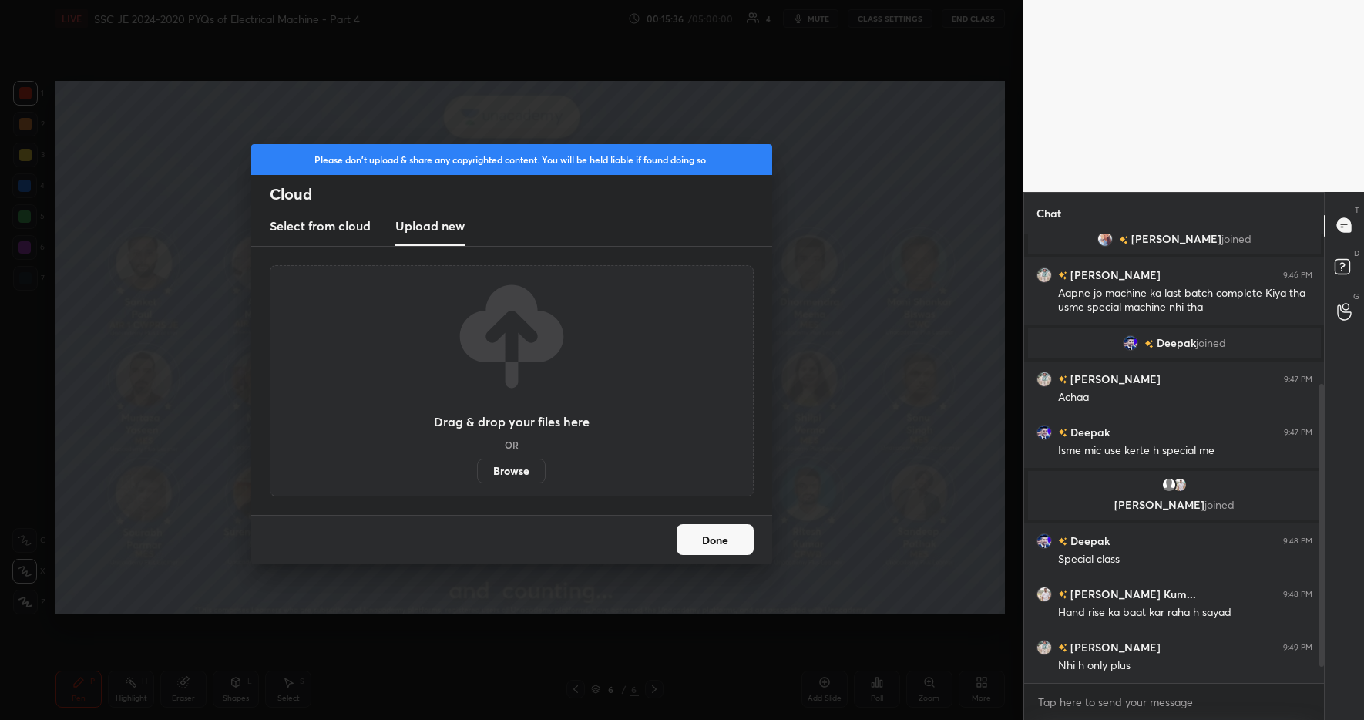
click at [508, 473] on label "Browse" at bounding box center [511, 471] width 69 height 25
click at [477, 473] on input "Browse" at bounding box center [477, 471] width 0 height 25
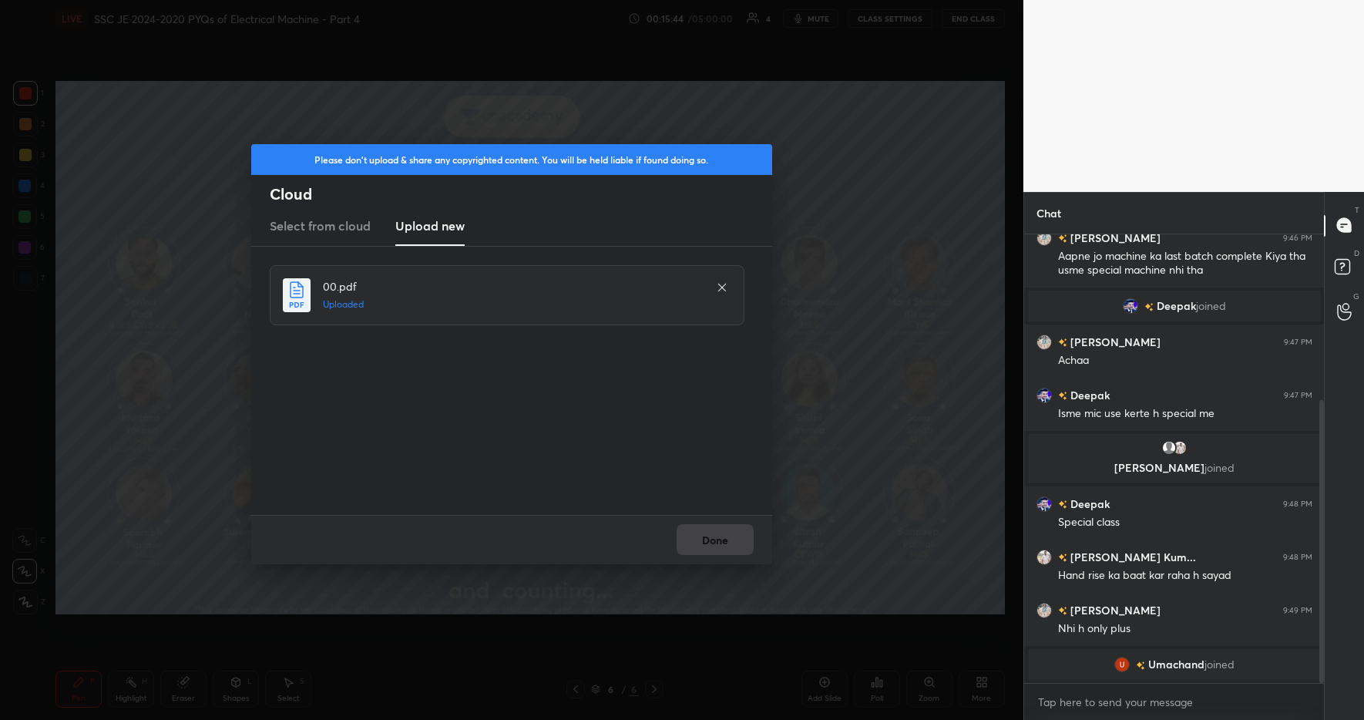
click at [717, 544] on div "Done" at bounding box center [511, 539] width 521 height 49
click at [715, 543] on button "Done" at bounding box center [715, 539] width 77 height 31
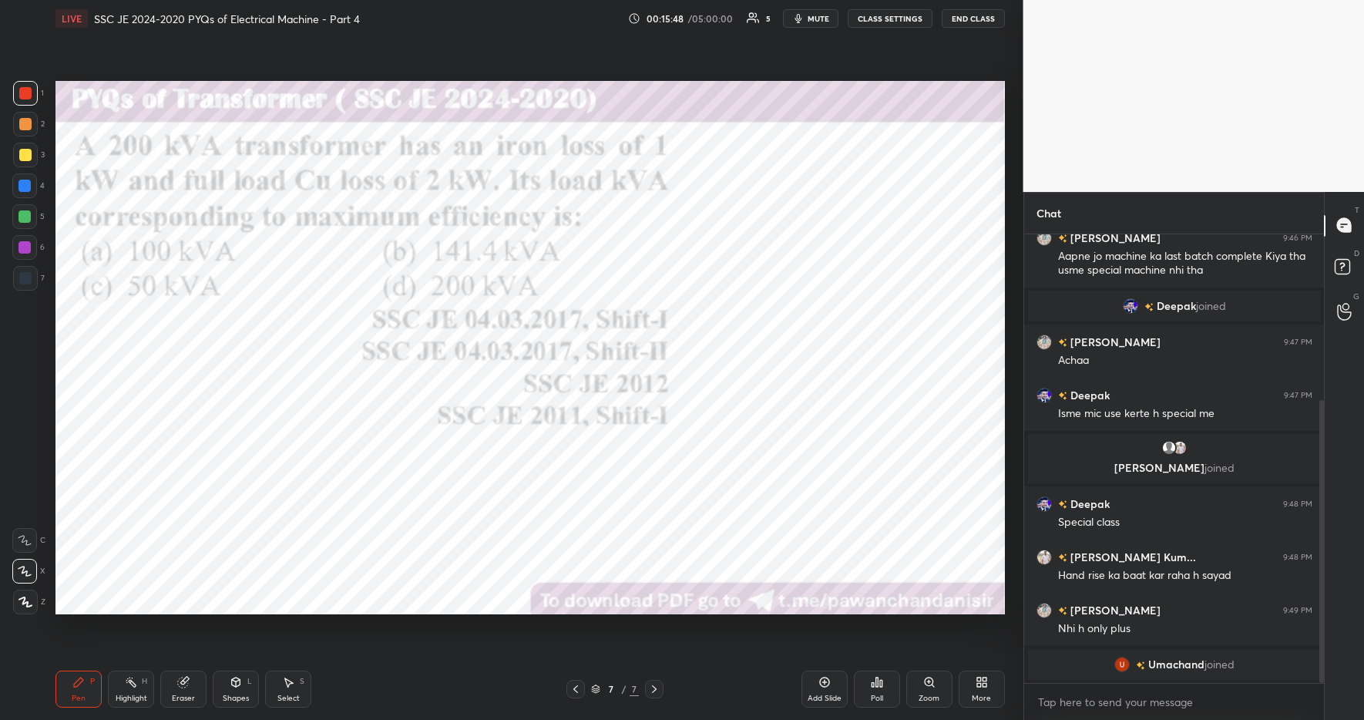
click at [878, 685] on icon at bounding box center [877, 682] width 2 height 9
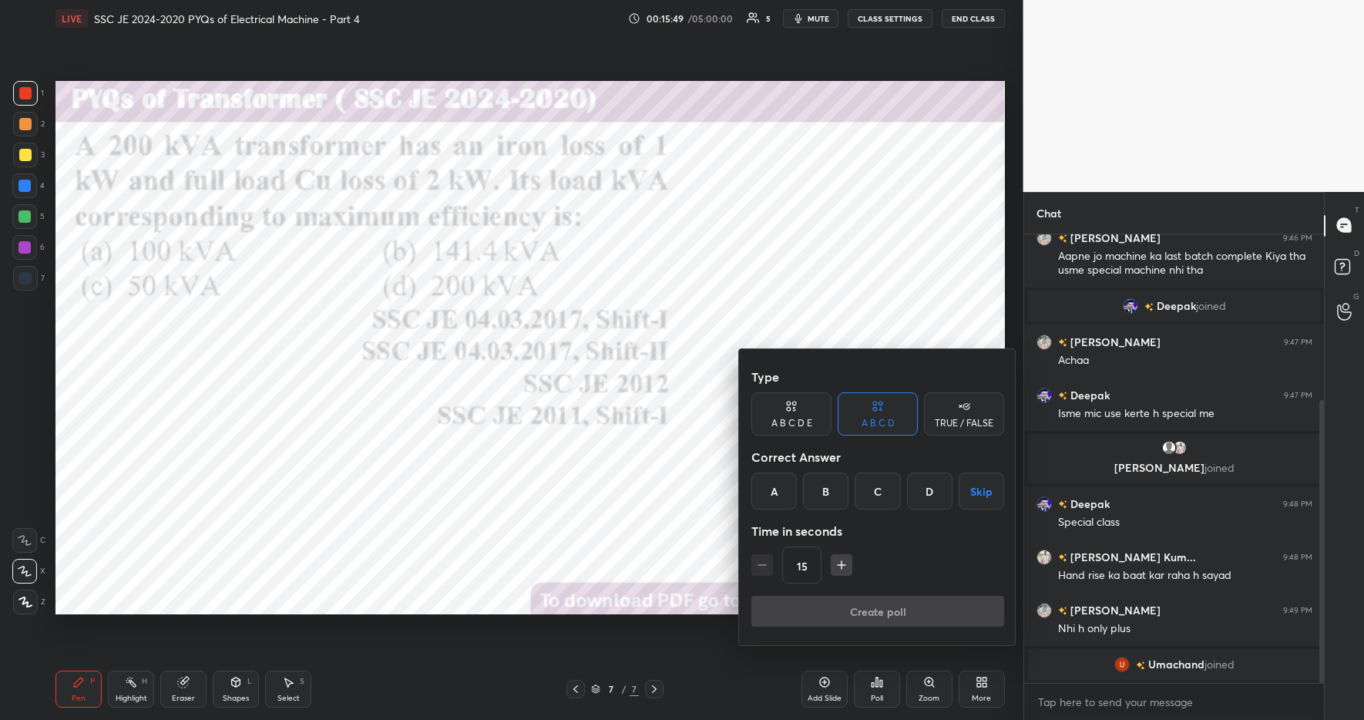
click at [830, 492] on div "B" at bounding box center [825, 491] width 45 height 37
drag, startPoint x: 890, startPoint y: 607, endPoint x: 900, endPoint y: 606, distance: 10.1
click at [890, 606] on button "Create poll" at bounding box center [878, 611] width 253 height 31
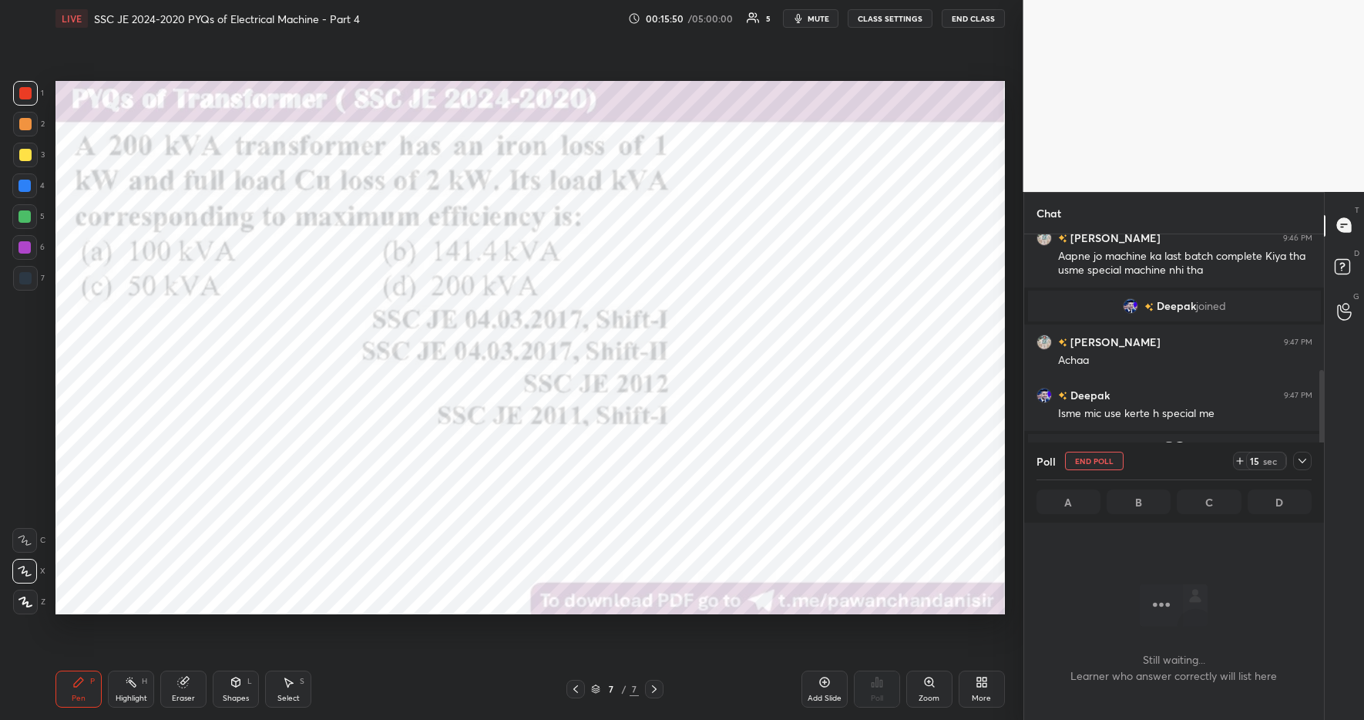
scroll to position [251, 295]
click at [1238, 459] on icon at bounding box center [1240, 461] width 12 height 12
click at [1237, 462] on icon at bounding box center [1240, 461] width 12 height 12
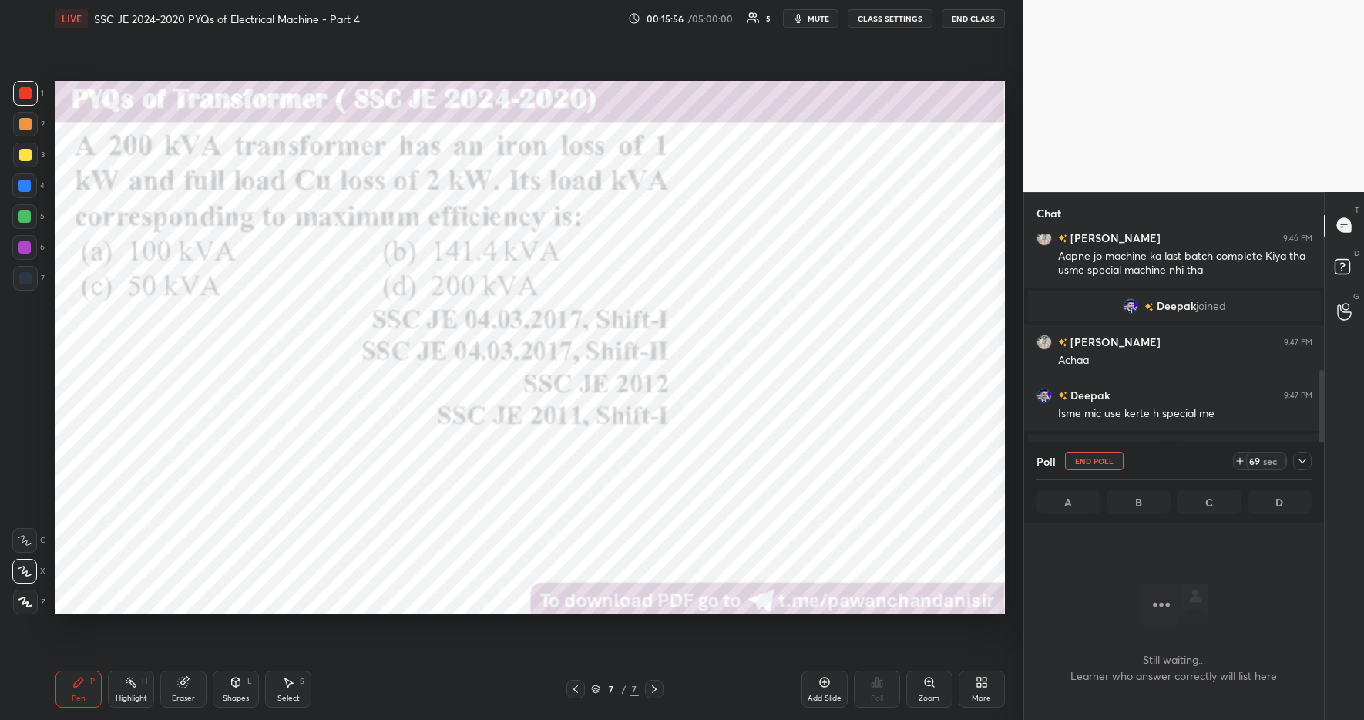
click at [1239, 457] on icon at bounding box center [1240, 461] width 12 height 12
click at [120, 690] on div "Highlight H" at bounding box center [131, 689] width 46 height 37
drag, startPoint x: 82, startPoint y: 681, endPoint x: 217, endPoint y: 684, distance: 134.9
click at [85, 681] on div "Pen P" at bounding box center [78, 689] width 46 height 37
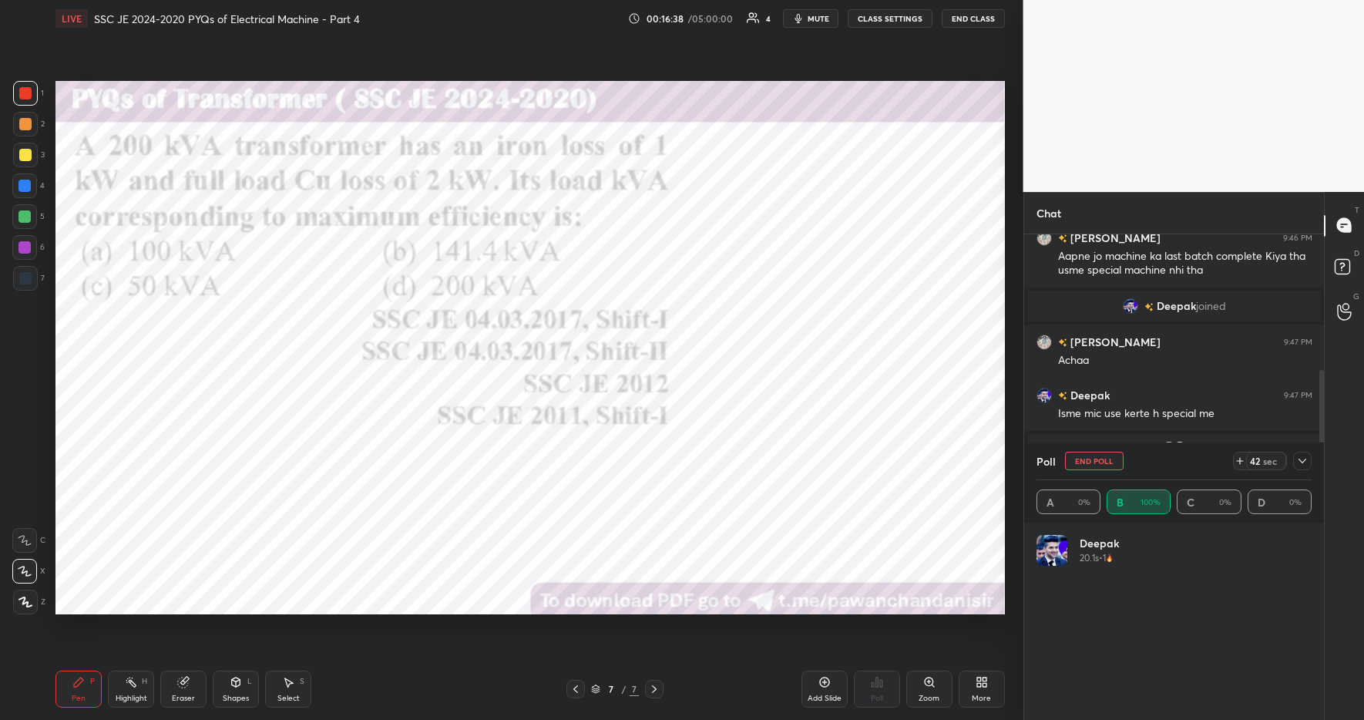
click at [32, 217] on div at bounding box center [24, 216] width 25 height 25
click at [29, 180] on div at bounding box center [24, 186] width 12 height 12
drag, startPoint x: 1243, startPoint y: 462, endPoint x: 1246, endPoint y: 483, distance: 20.9
click at [1243, 462] on icon at bounding box center [1240, 461] width 12 height 12
drag, startPoint x: 1303, startPoint y: 462, endPoint x: 1305, endPoint y: 474, distance: 11.7
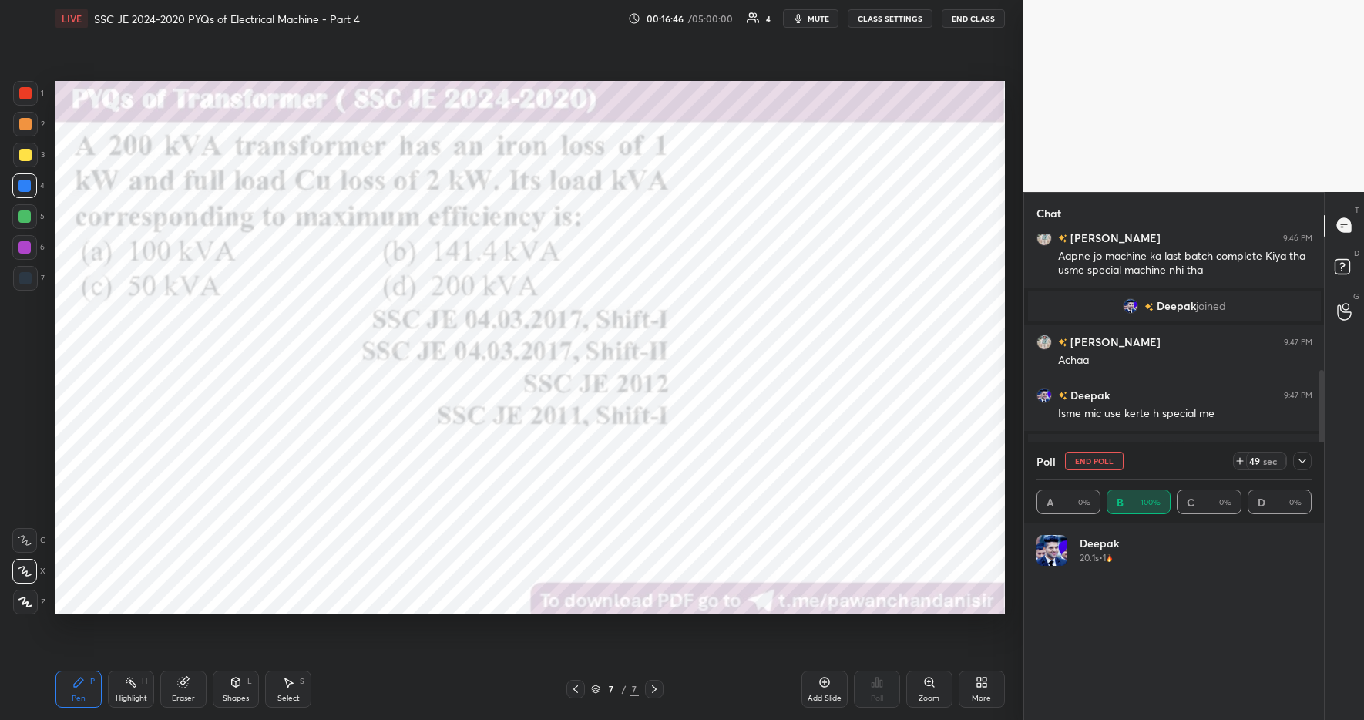
click at [1303, 464] on icon at bounding box center [1303, 461] width 12 height 12
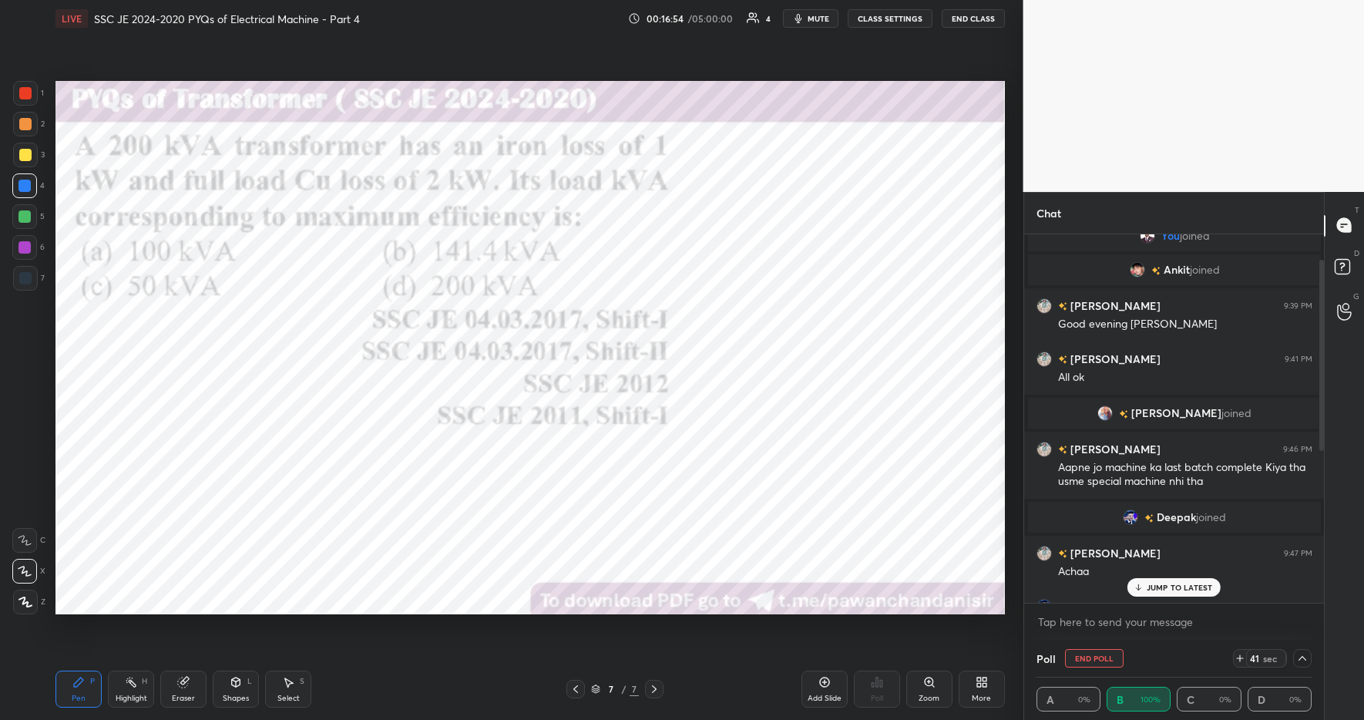
scroll to position [48, 0]
click at [1113, 416] on img "grid" at bounding box center [1105, 416] width 15 height 15
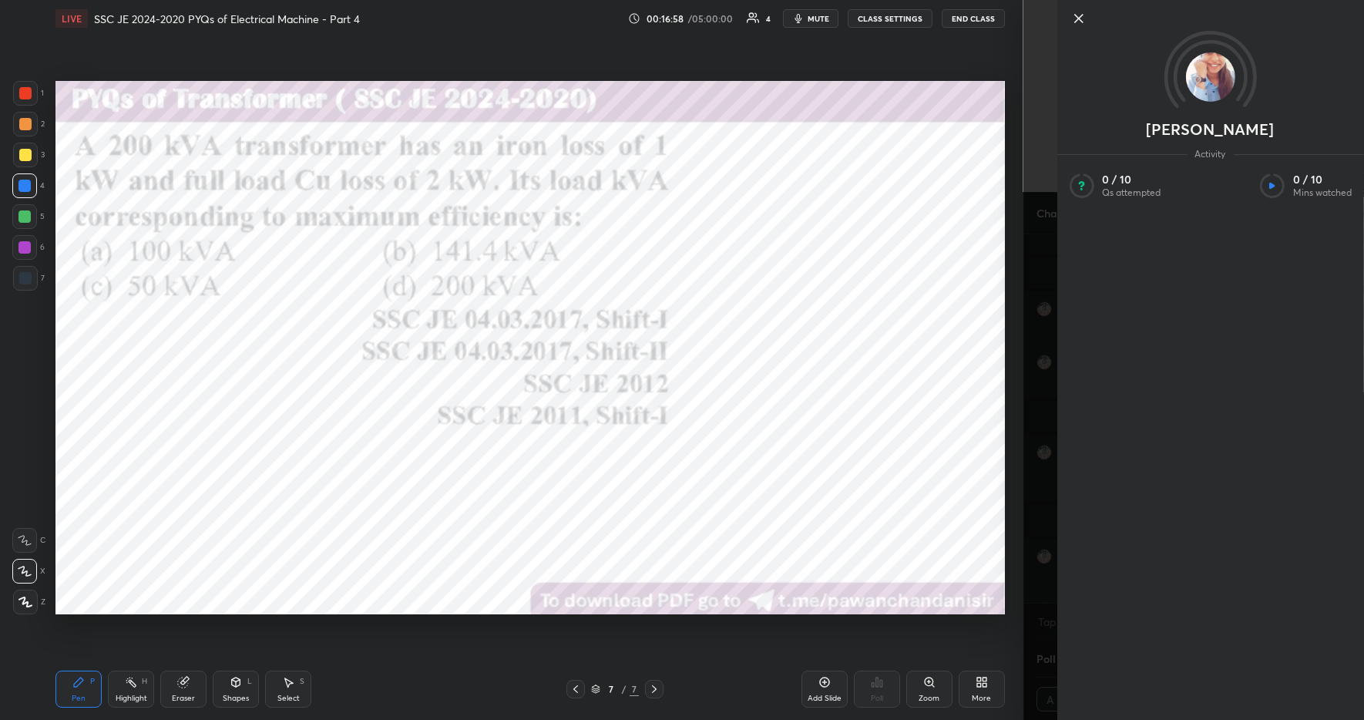
click at [1083, 13] on icon at bounding box center [1078, 18] width 18 height 18
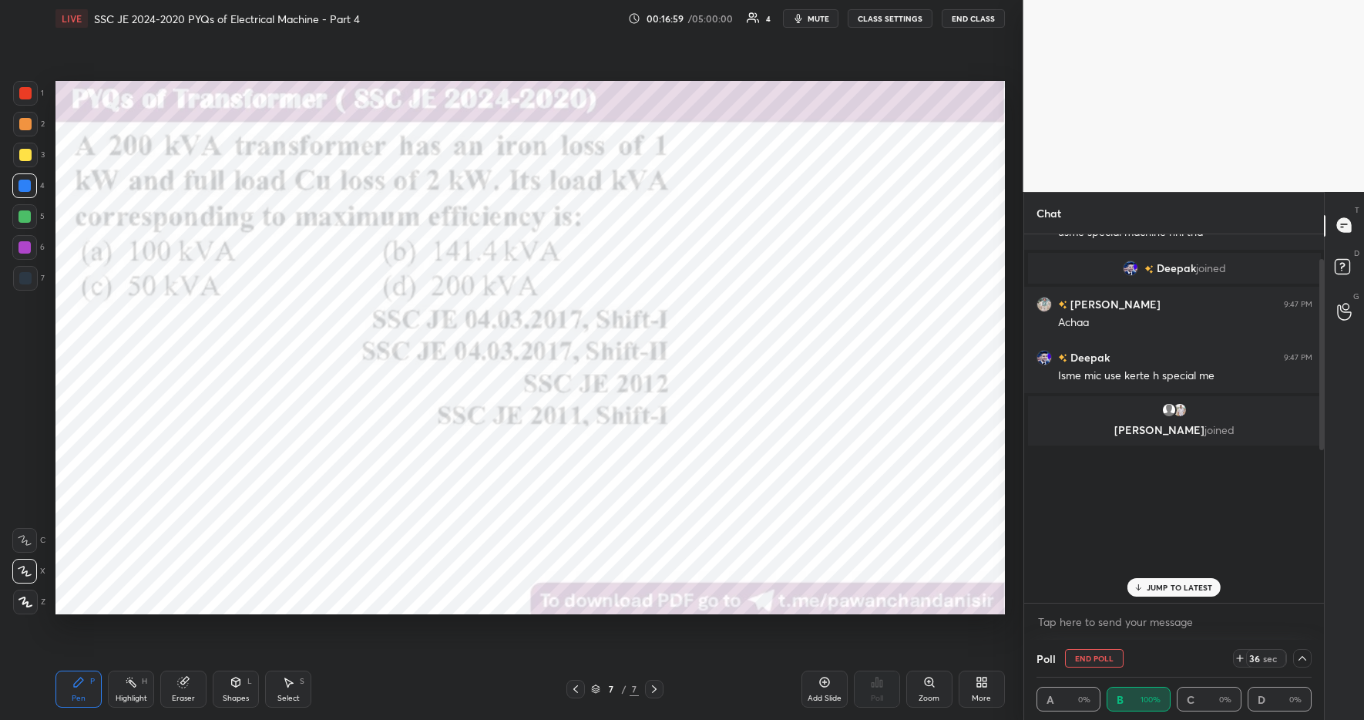
scroll to position [341, 0]
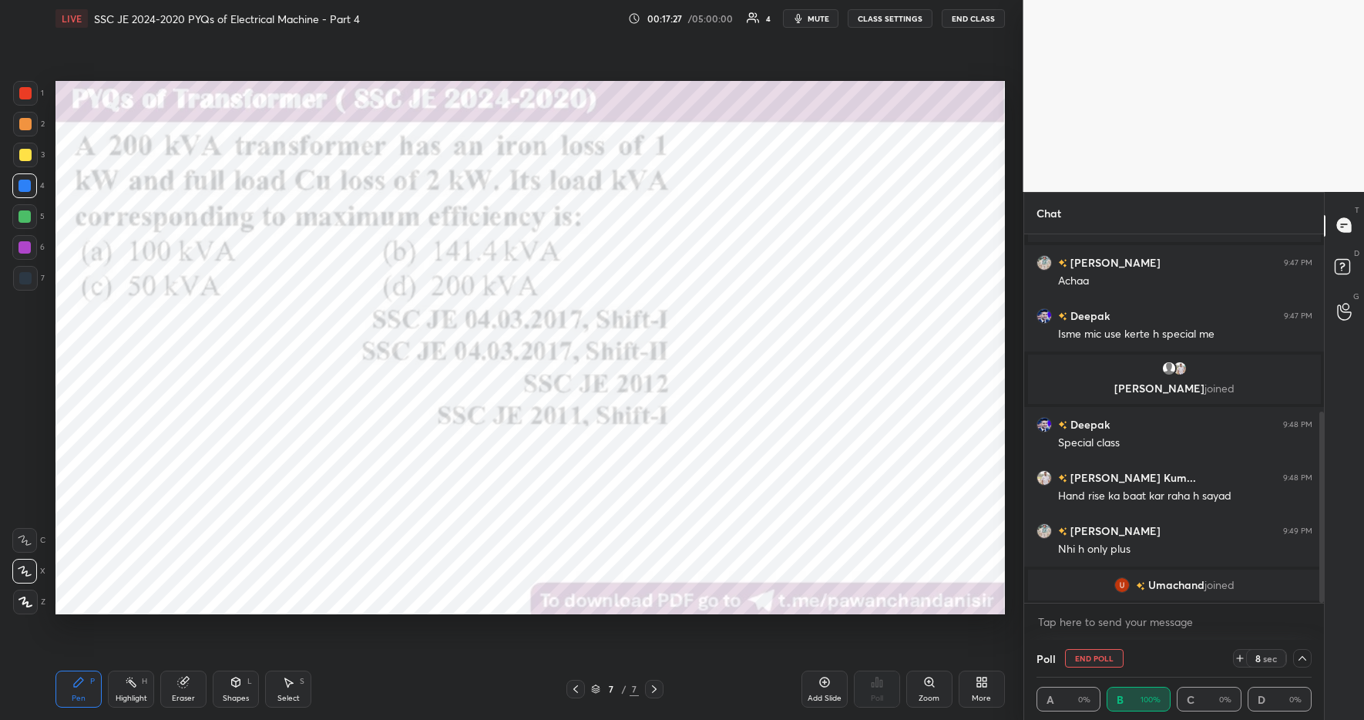
click at [1302, 657] on icon at bounding box center [1303, 658] width 12 height 12
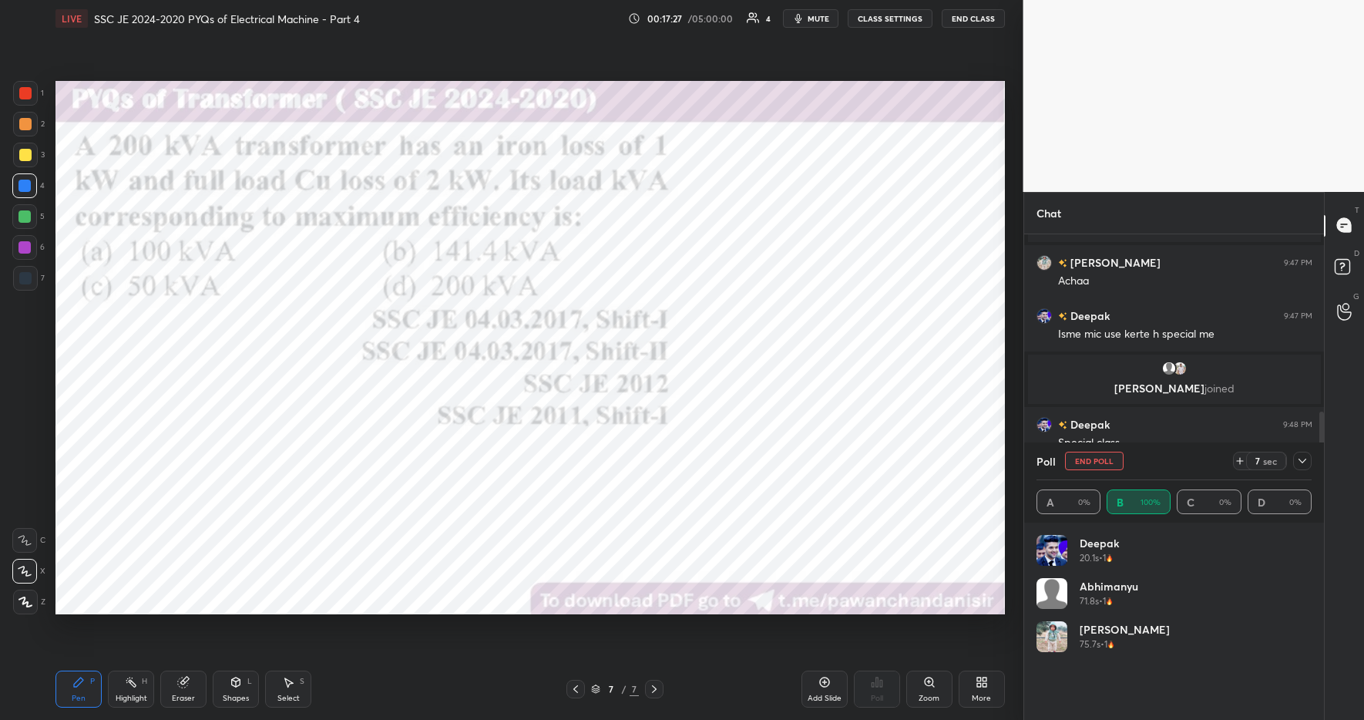
scroll to position [180, 271]
drag, startPoint x: 1302, startPoint y: 457, endPoint x: 1307, endPoint y: 469, distance: 12.5
click at [1303, 458] on icon at bounding box center [1303, 461] width 12 height 12
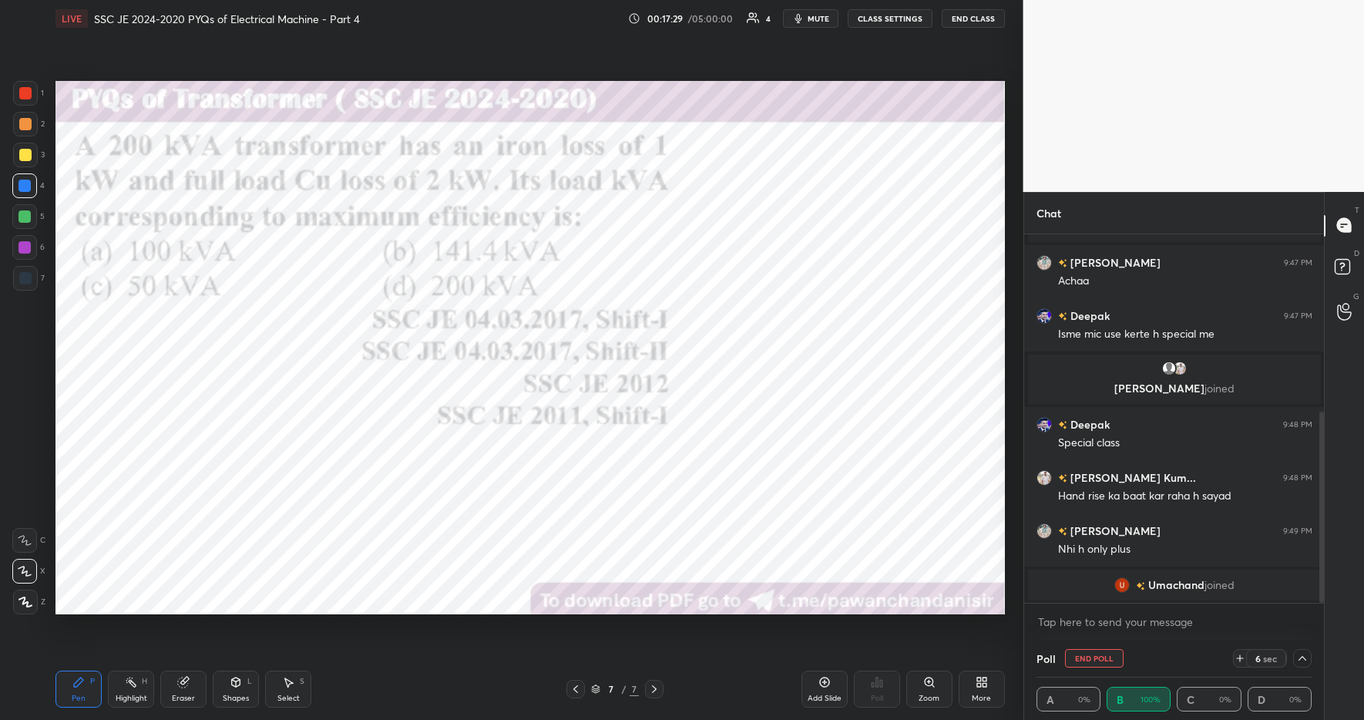
scroll to position [1, 5]
click at [29, 99] on div at bounding box center [25, 93] width 25 height 25
click at [1314, 661] on div "Poll A 0% B 100% C 0% D 0%" at bounding box center [1174, 680] width 301 height 80
drag, startPoint x: 1297, startPoint y: 657, endPoint x: 1308, endPoint y: 659, distance: 11.0
click at [1300, 658] on icon at bounding box center [1303, 658] width 12 height 12
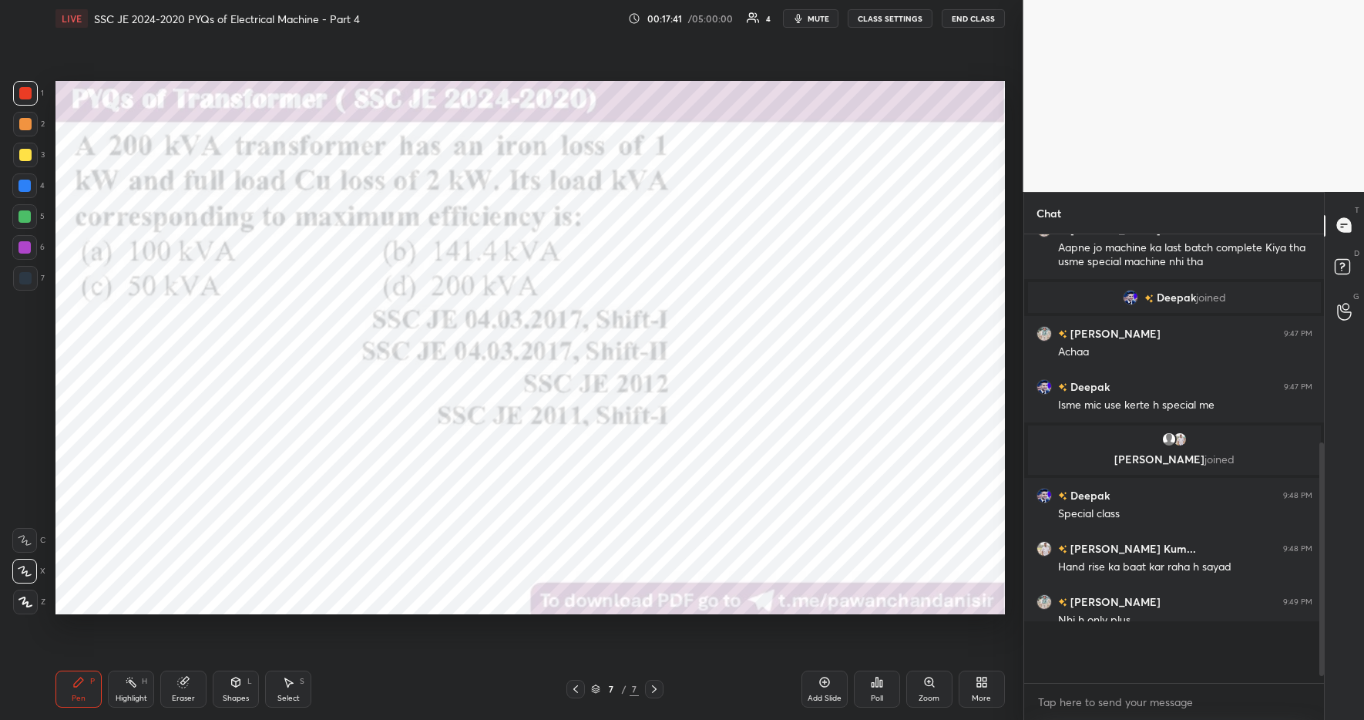
scroll to position [262, 0]
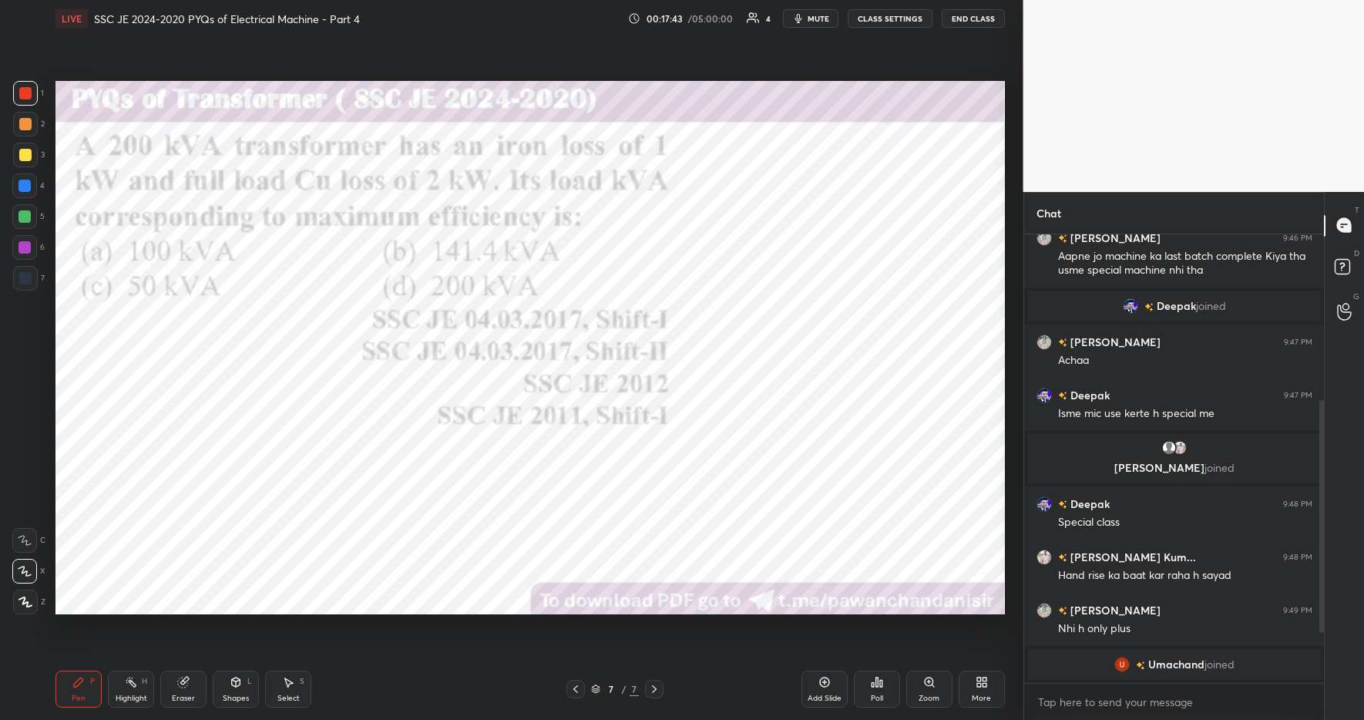
click at [23, 189] on div at bounding box center [24, 186] width 12 height 12
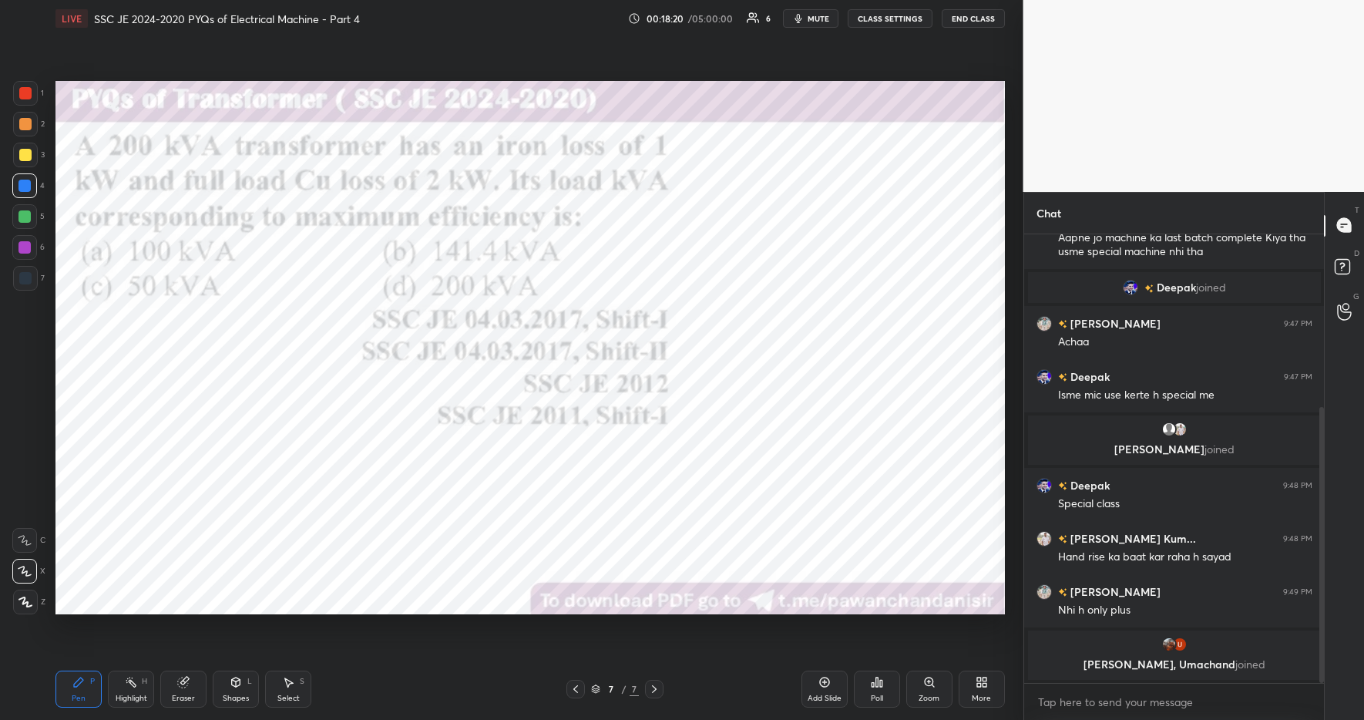
click at [129, 686] on icon at bounding box center [131, 682] width 12 height 12
drag, startPoint x: 79, startPoint y: 678, endPoint x: 237, endPoint y: 677, distance: 158.0
click at [82, 676] on icon at bounding box center [78, 682] width 12 height 12
drag, startPoint x: 368, startPoint y: 713, endPoint x: 373, endPoint y: 695, distance: 19.3
click at [368, 711] on div "Pen P Highlight H Eraser Shapes L Select S 7 / 7 Add Slide Poll Zoom More" at bounding box center [530, 689] width 950 height 62
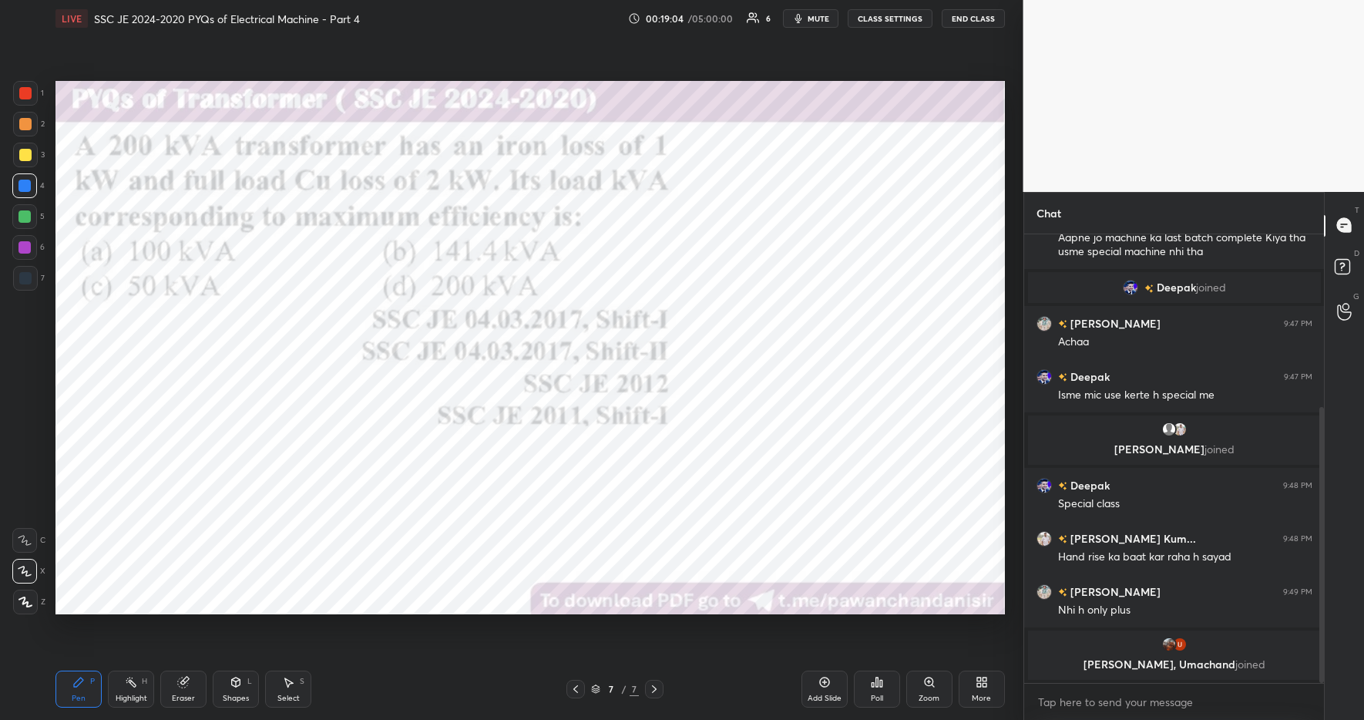
click at [980, 689] on div "More" at bounding box center [982, 689] width 46 height 37
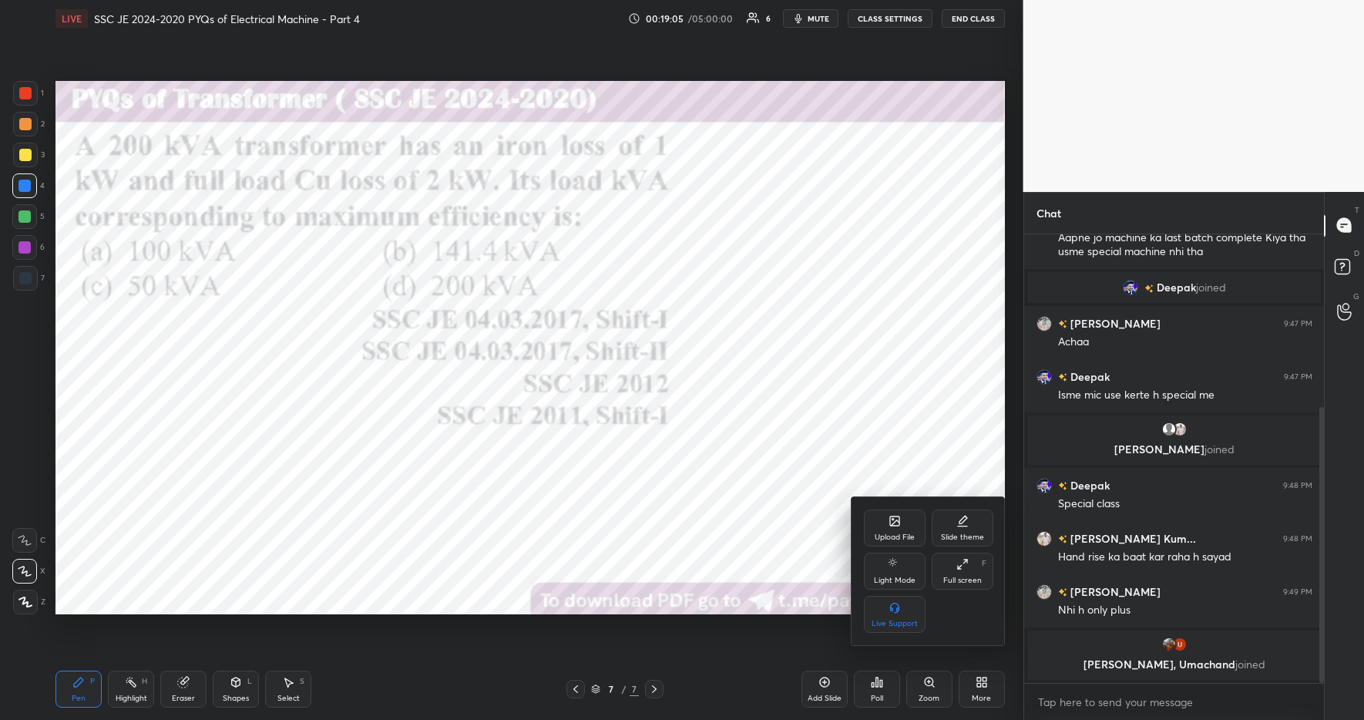
click at [890, 526] on icon at bounding box center [895, 521] width 12 height 12
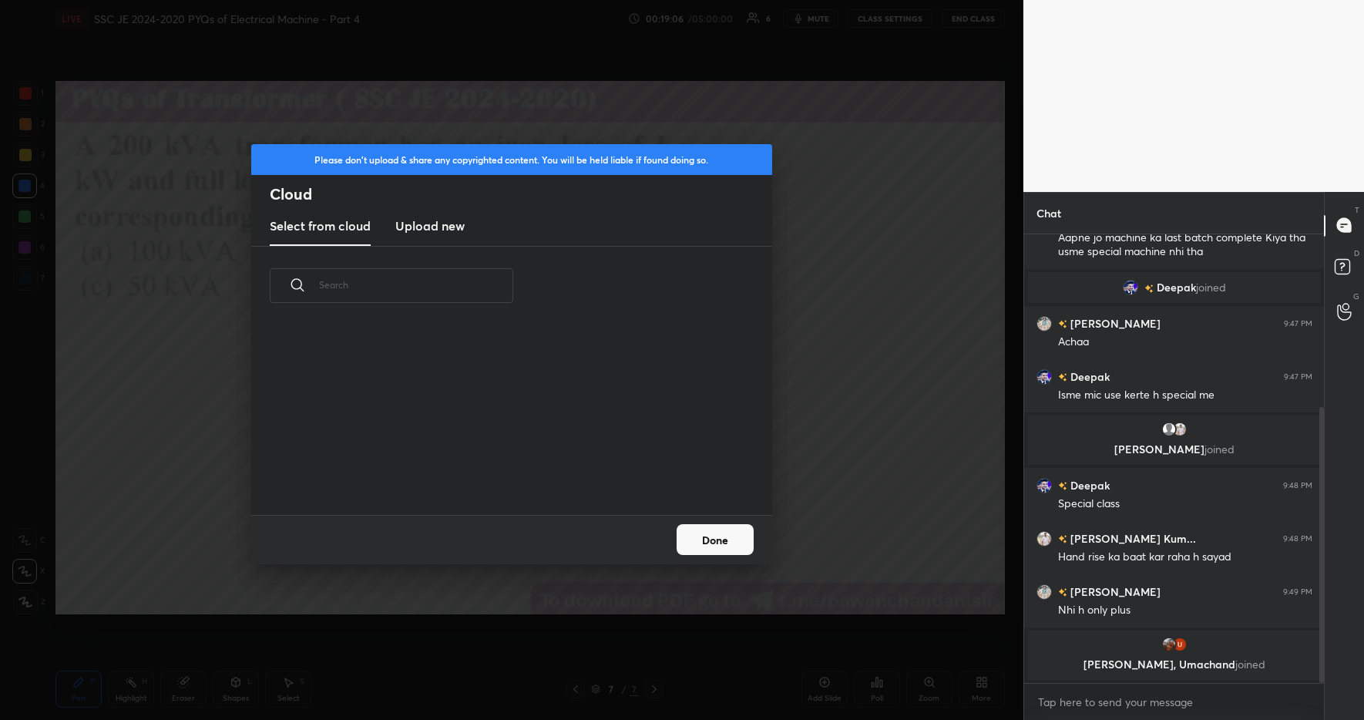
scroll to position [190, 495]
click at [448, 223] on h3 "Upload new" at bounding box center [429, 226] width 69 height 18
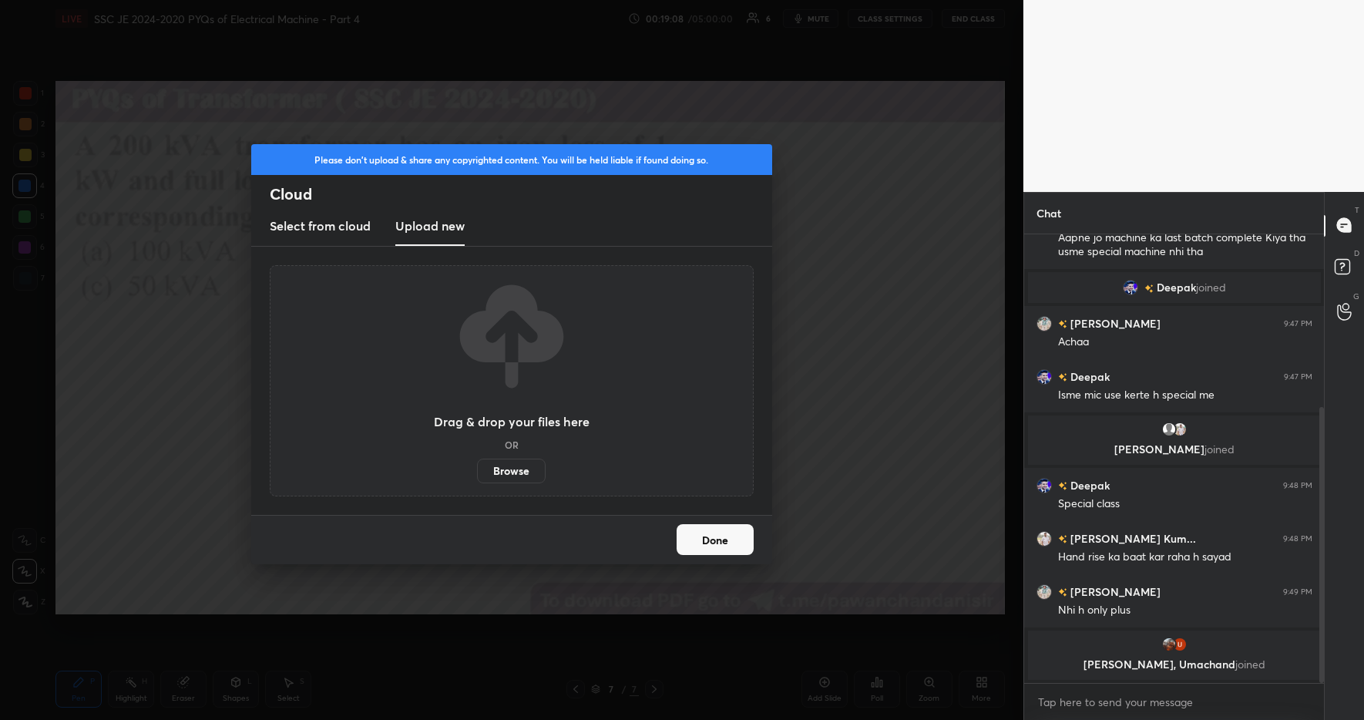
click at [507, 464] on label "Browse" at bounding box center [511, 471] width 69 height 25
click at [477, 464] on input "Browse" at bounding box center [477, 471] width 0 height 25
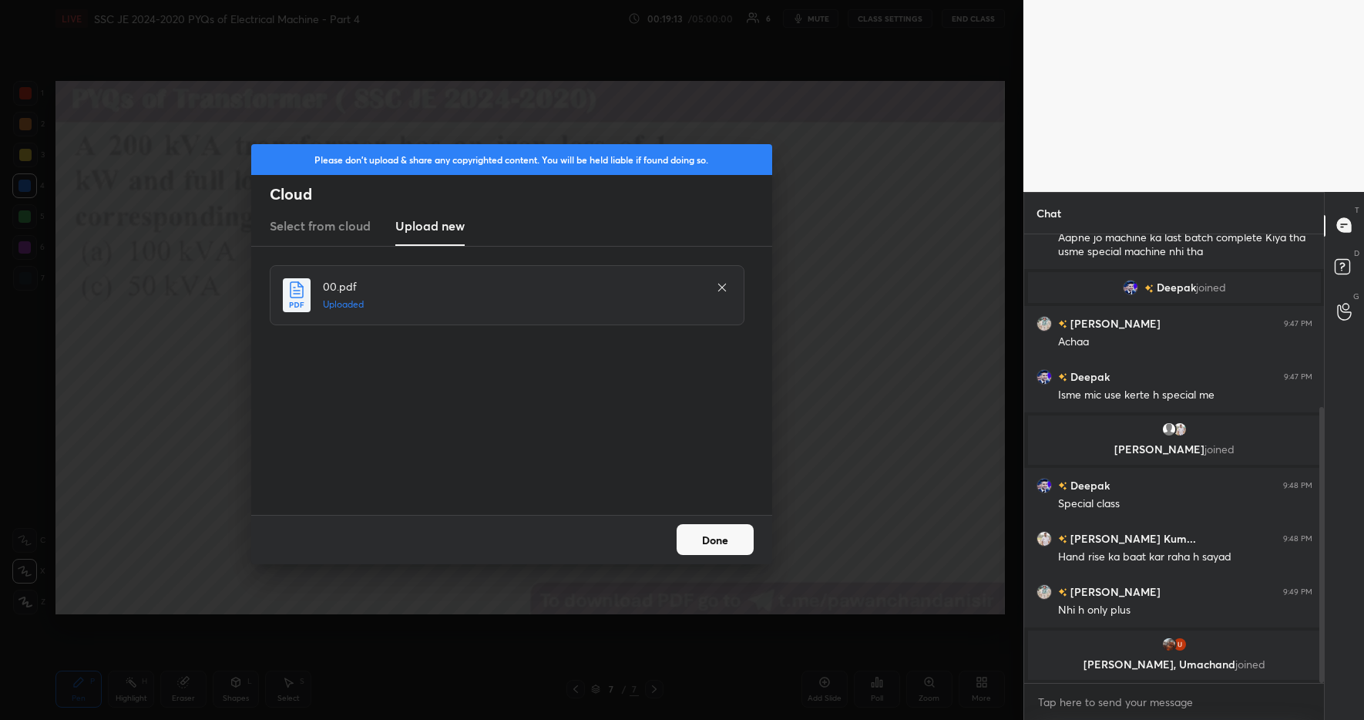
click at [719, 546] on button "Done" at bounding box center [715, 539] width 77 height 31
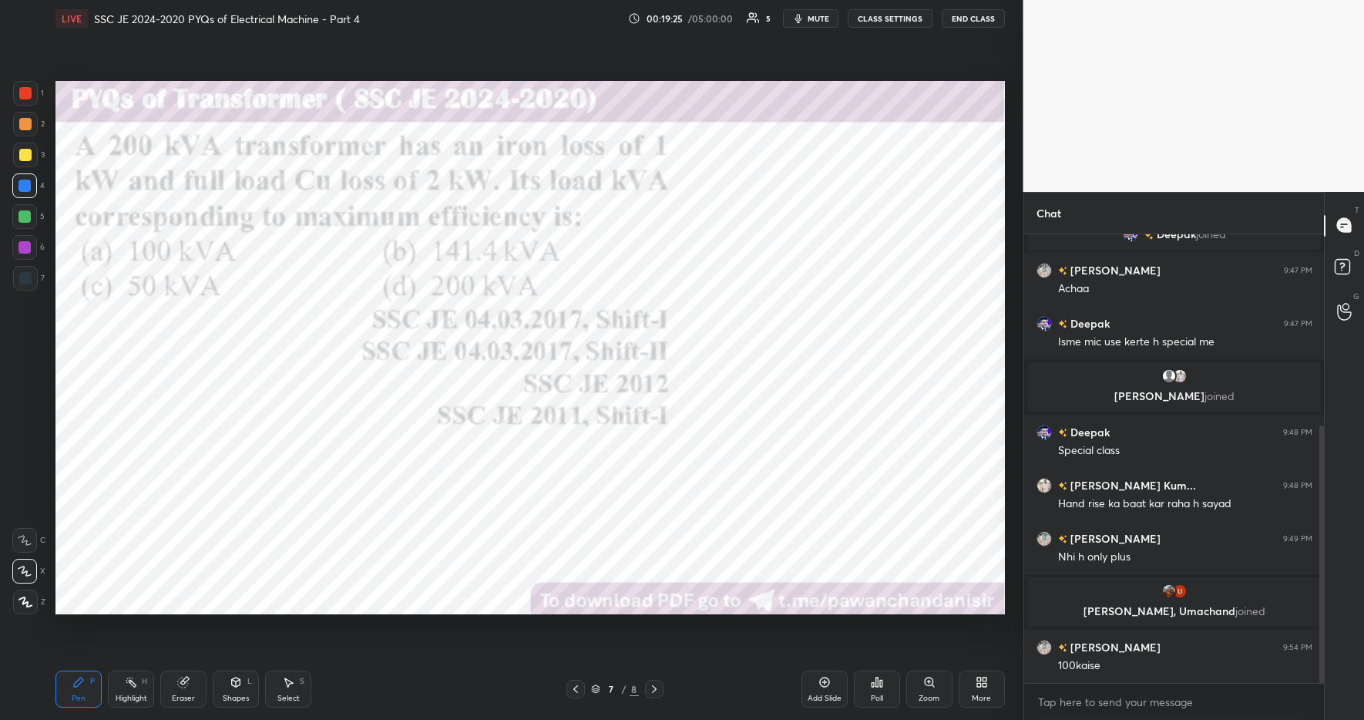
scroll to position [387, 0]
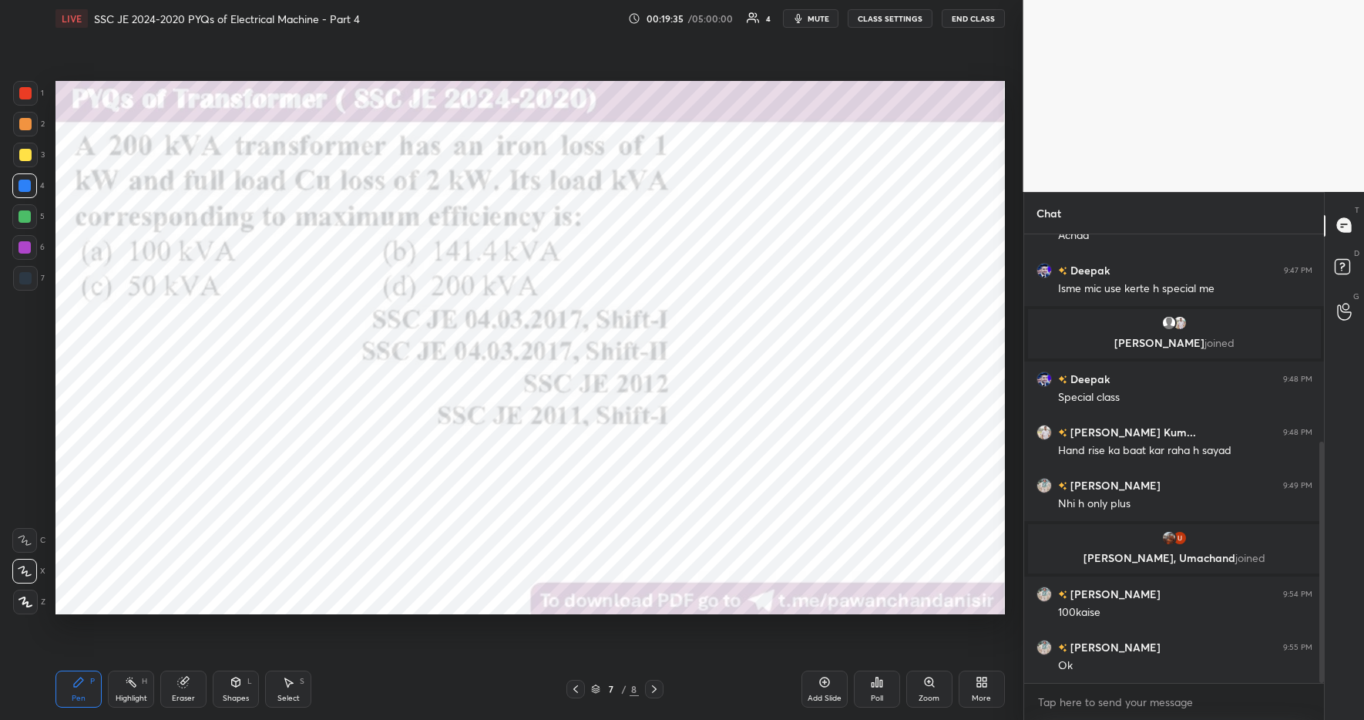
click at [994, 695] on div "More" at bounding box center [982, 689] width 46 height 37
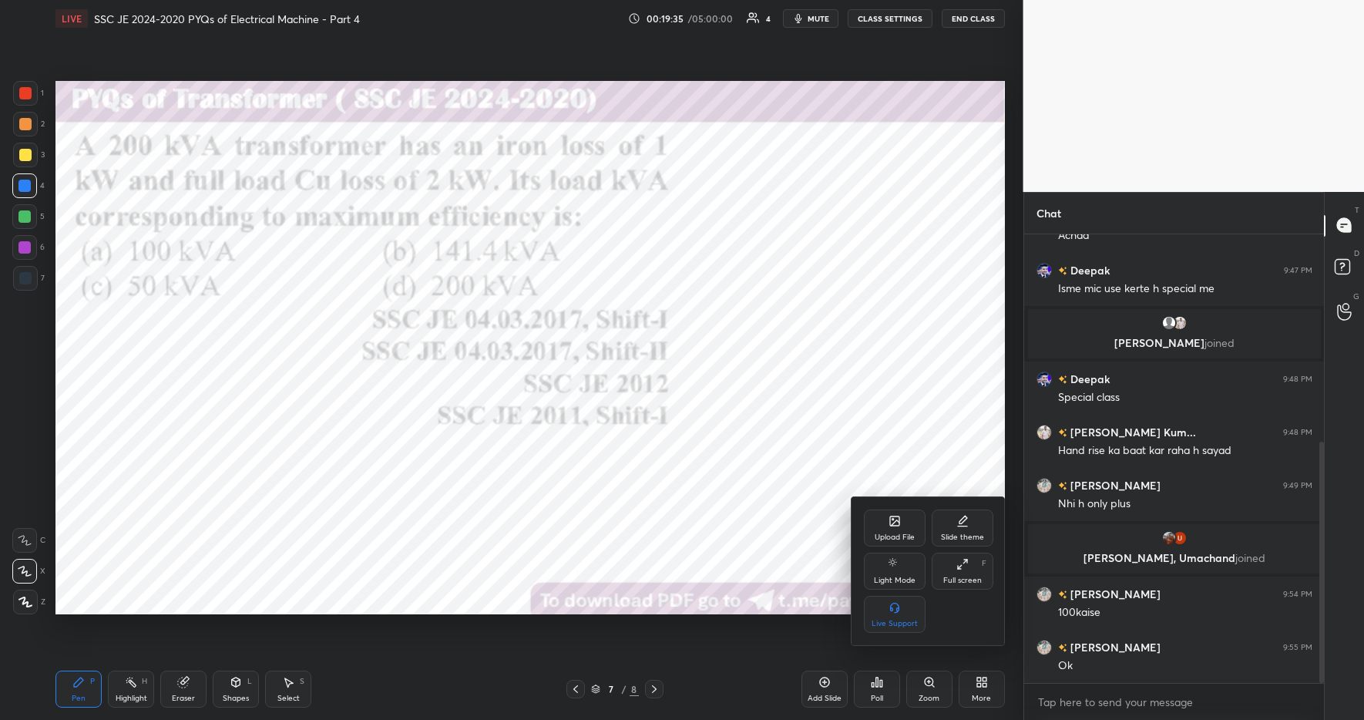
click at [889, 520] on icon at bounding box center [895, 521] width 12 height 12
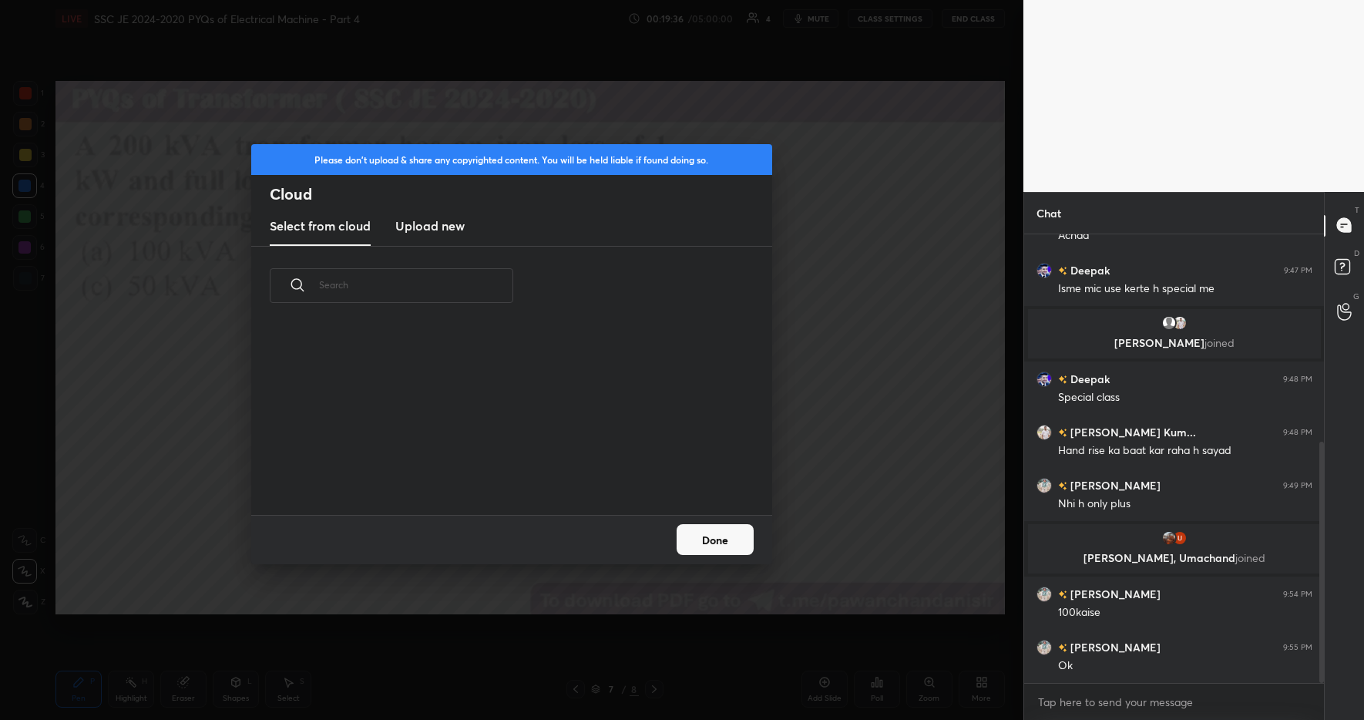
scroll to position [190, 495]
click at [718, 539] on button "Done" at bounding box center [715, 539] width 77 height 31
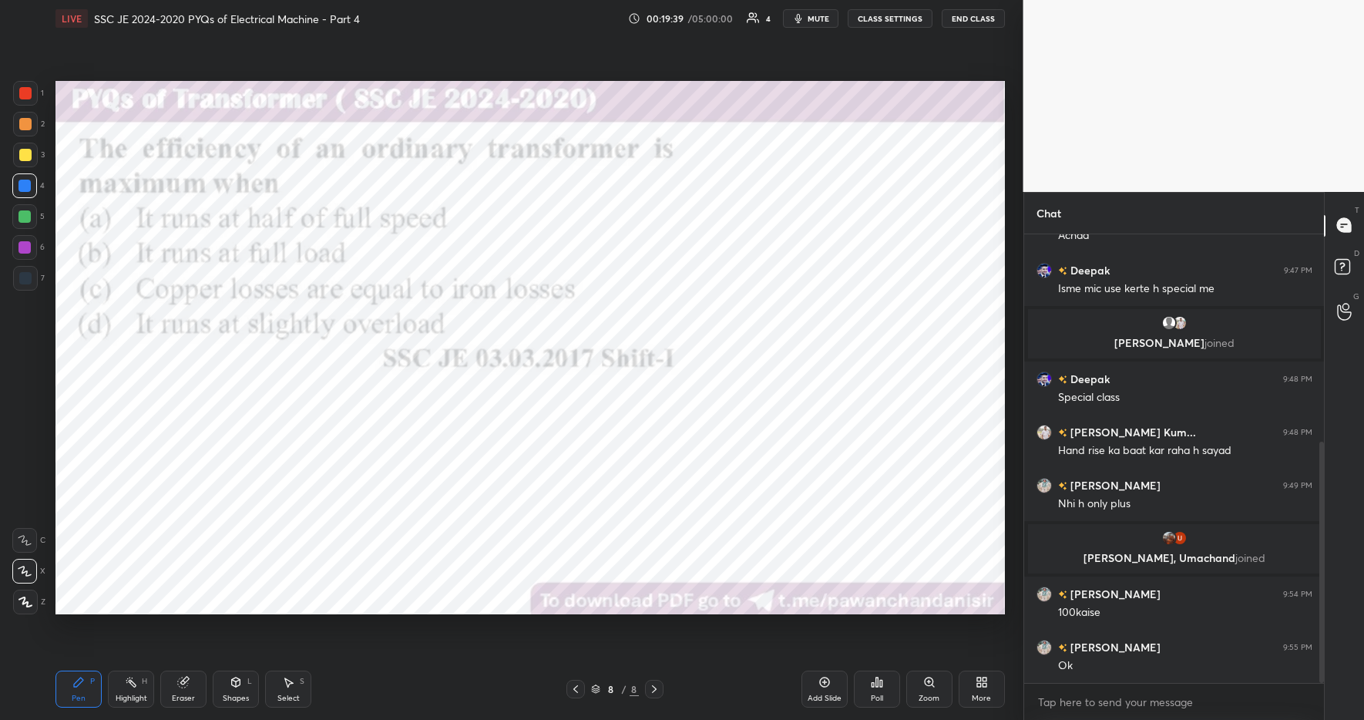
click at [873, 695] on div "Poll" at bounding box center [877, 699] width 12 height 8
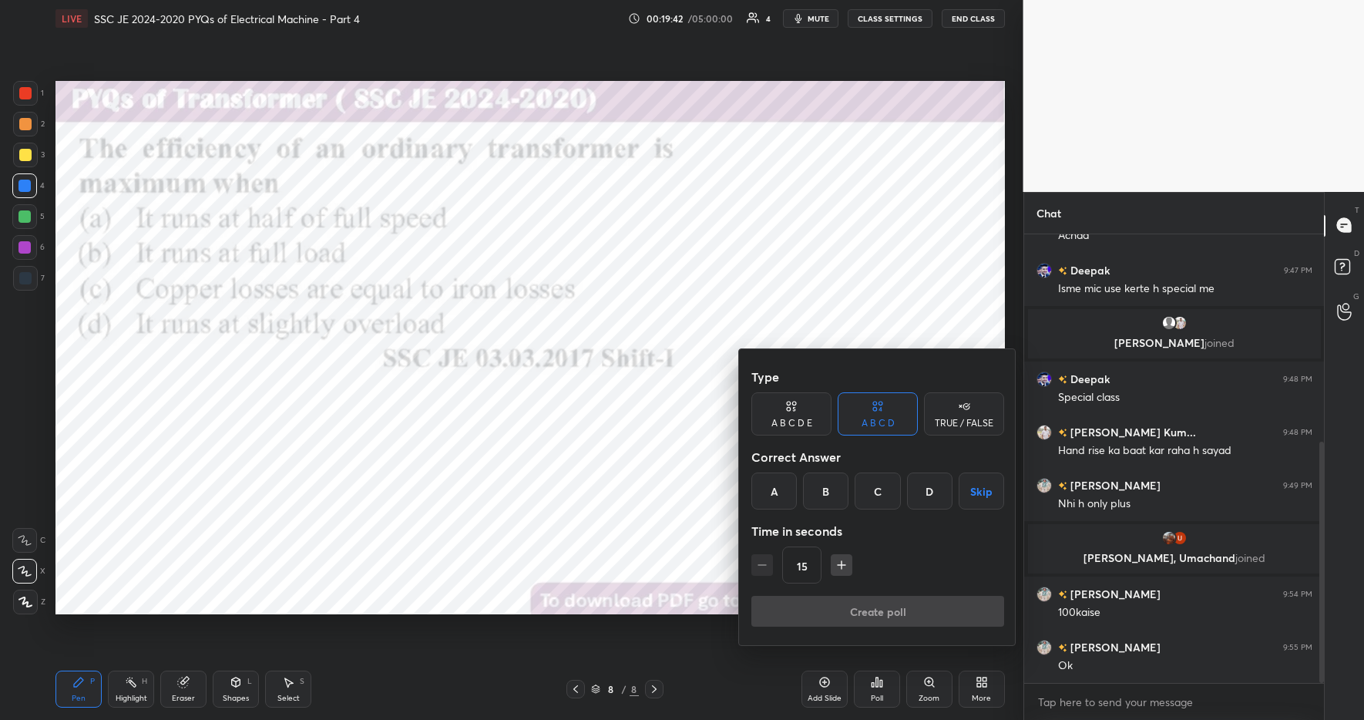
click at [884, 494] on div "C" at bounding box center [877, 491] width 45 height 37
click at [885, 608] on button "Create poll" at bounding box center [878, 611] width 253 height 31
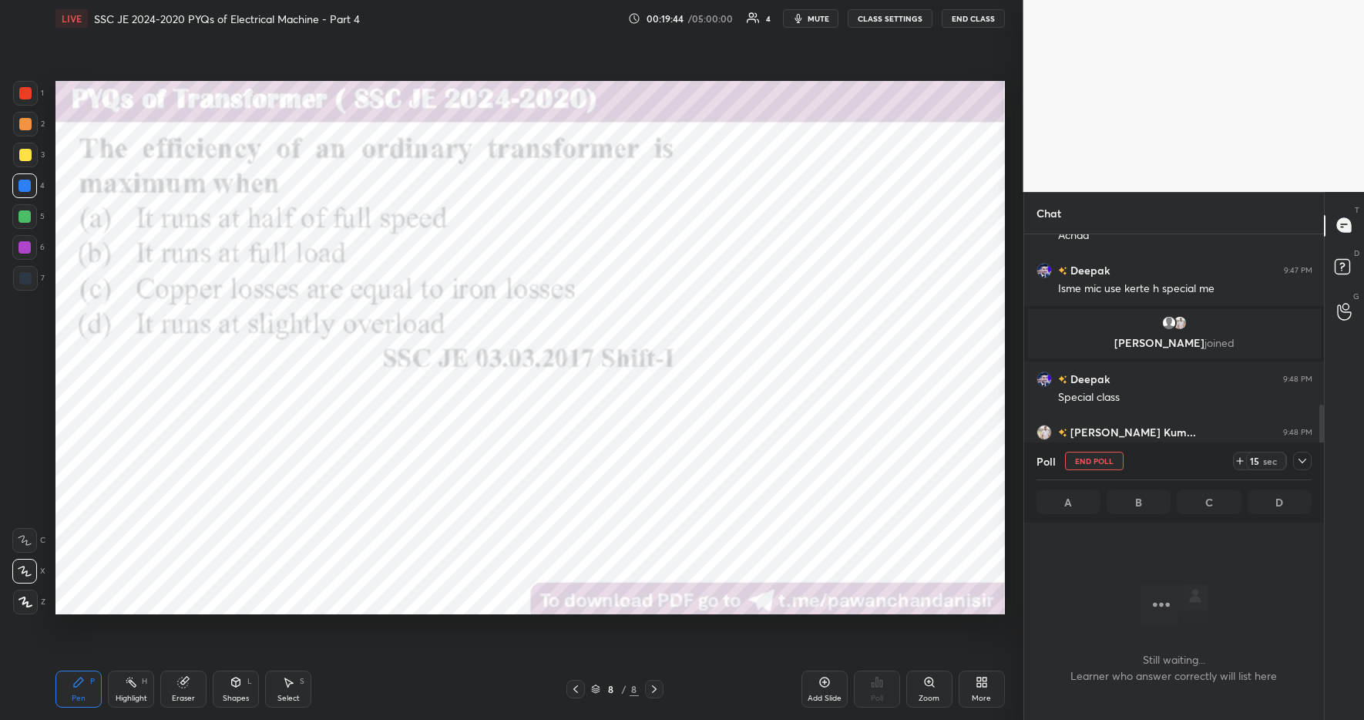
scroll to position [251, 295]
click at [1236, 465] on icon at bounding box center [1240, 461] width 12 height 12
drag, startPoint x: 1243, startPoint y: 460, endPoint x: 1249, endPoint y: 467, distance: 9.3
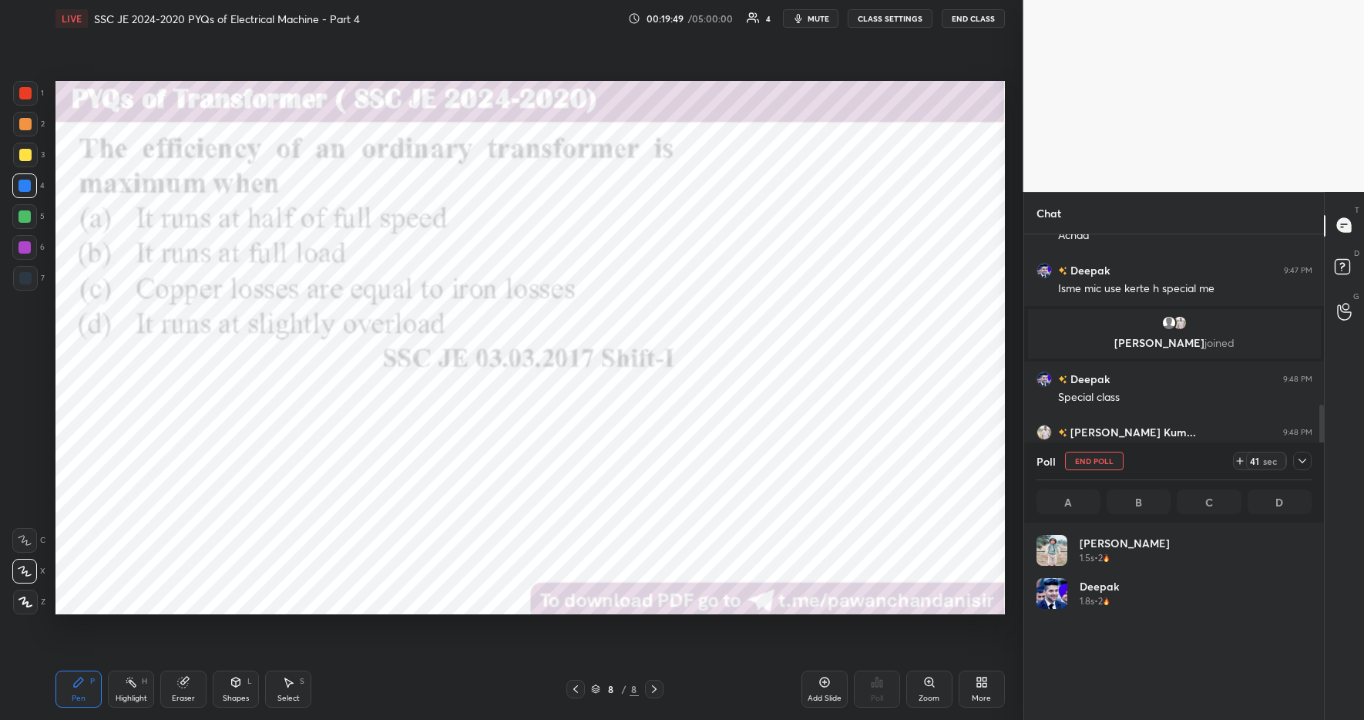
click at [1241, 460] on icon at bounding box center [1240, 461] width 12 height 12
drag, startPoint x: 1300, startPoint y: 452, endPoint x: 1307, endPoint y: 493, distance: 42.2
click at [1302, 455] on div at bounding box center [1302, 461] width 18 height 18
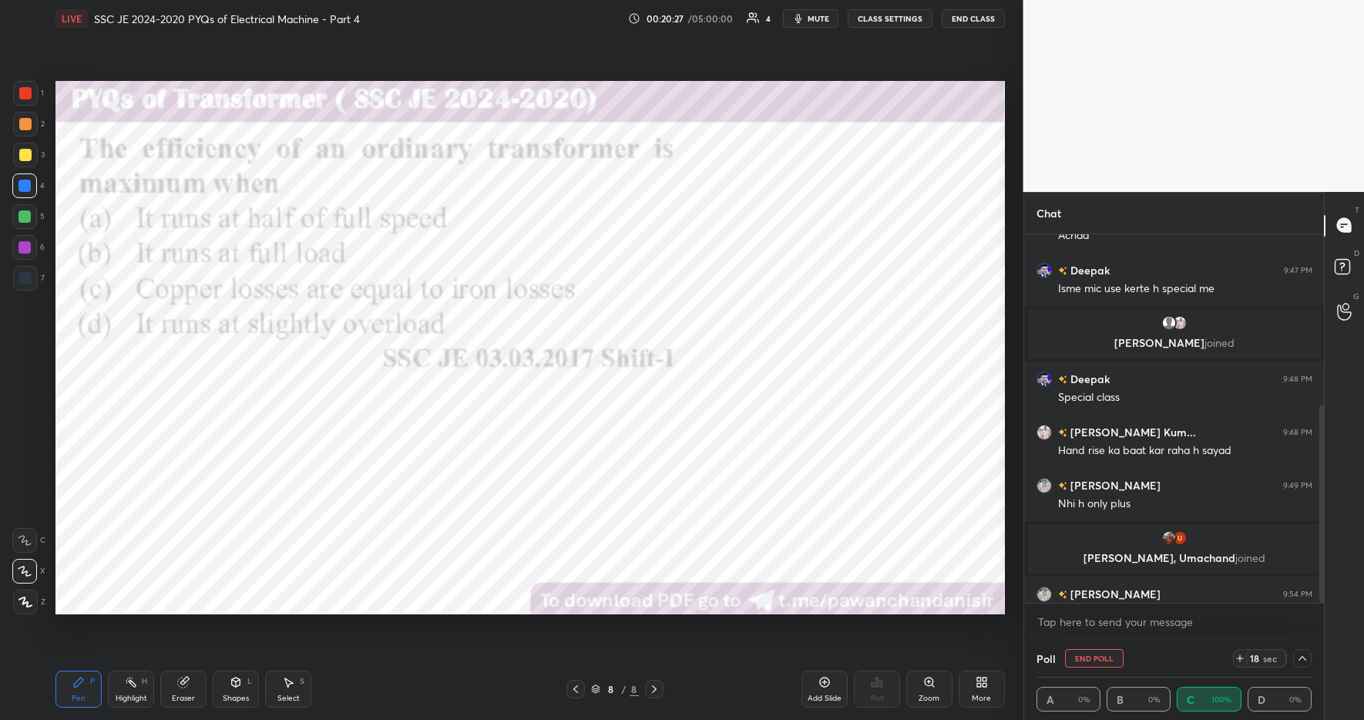
scroll to position [1, 5]
drag, startPoint x: 135, startPoint y: 687, endPoint x: 95, endPoint y: 677, distance: 41.3
click at [135, 687] on icon at bounding box center [131, 682] width 12 height 12
click at [73, 674] on div "Pen P" at bounding box center [78, 689] width 46 height 37
click at [346, 696] on div "Pen P Highlight H Eraser Shapes L Select S" at bounding box center [241, 689] width 373 height 37
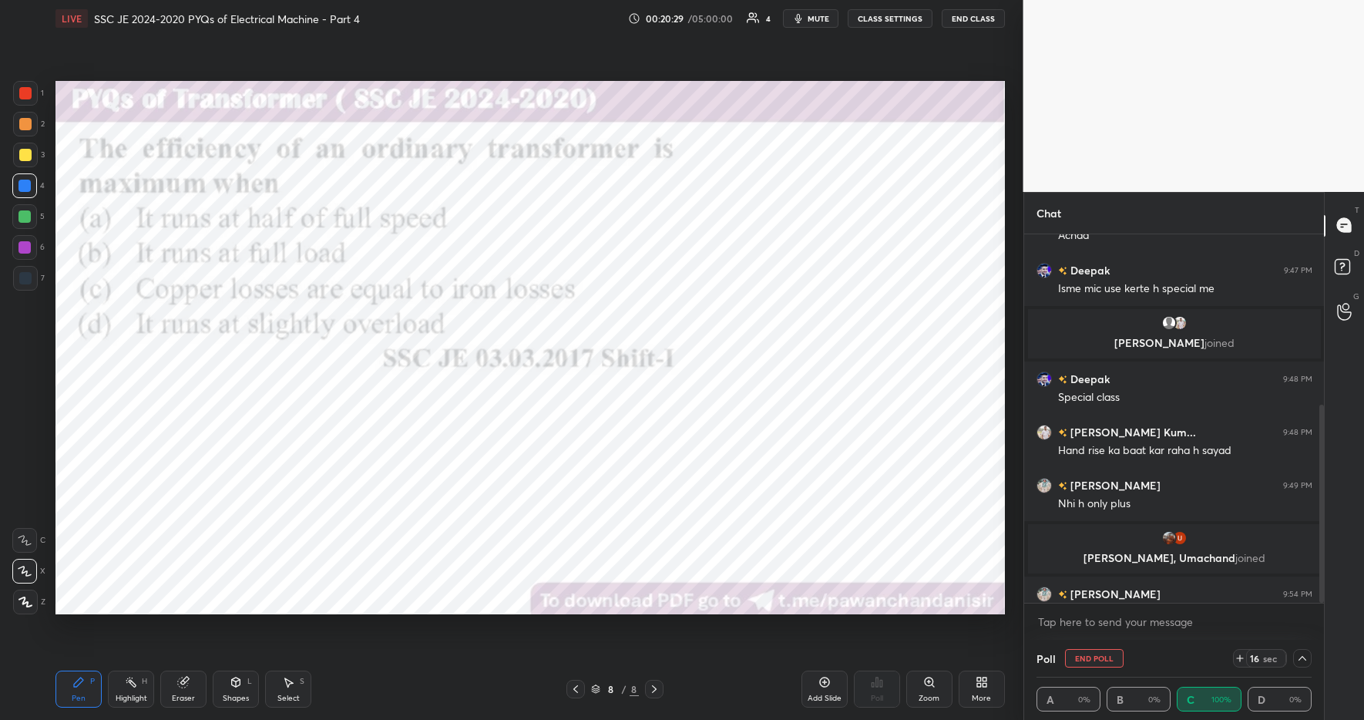
click at [18, 91] on div at bounding box center [25, 93] width 25 height 25
click at [1304, 659] on icon at bounding box center [1303, 658] width 8 height 8
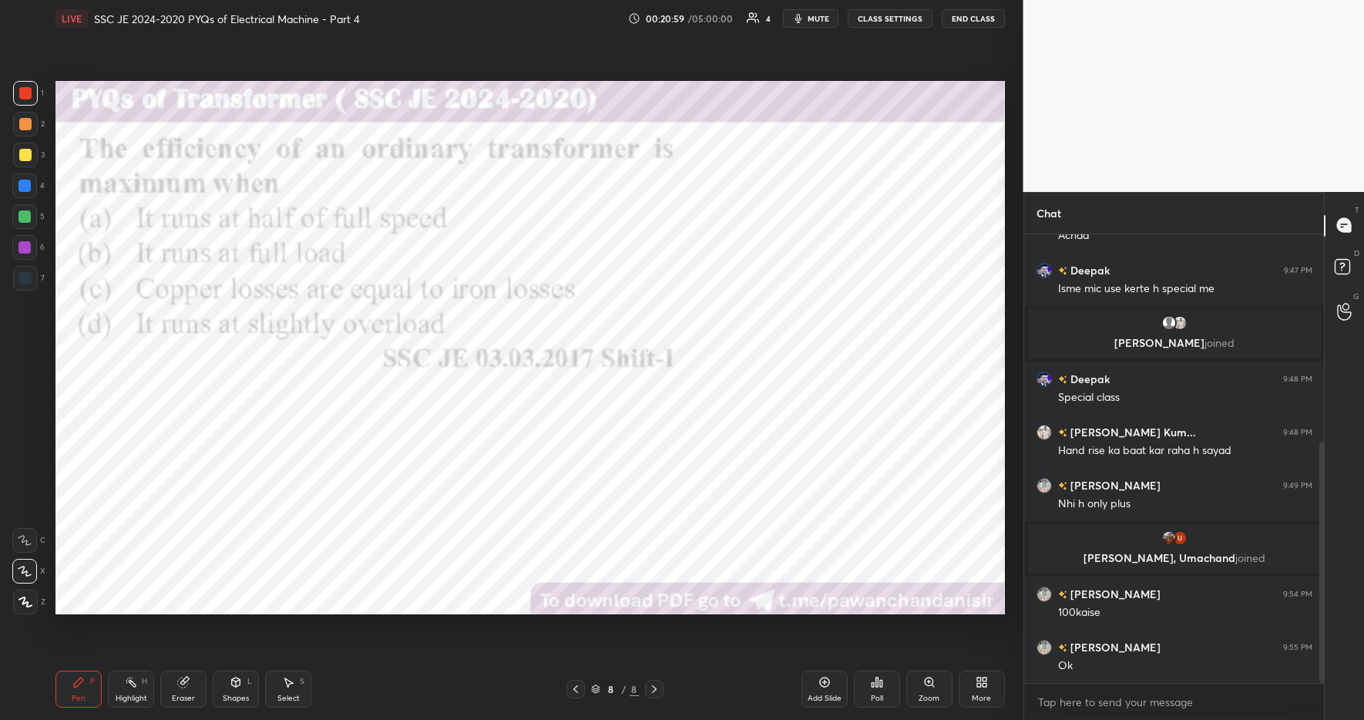
click at [986, 695] on div "More" at bounding box center [981, 699] width 19 height 8
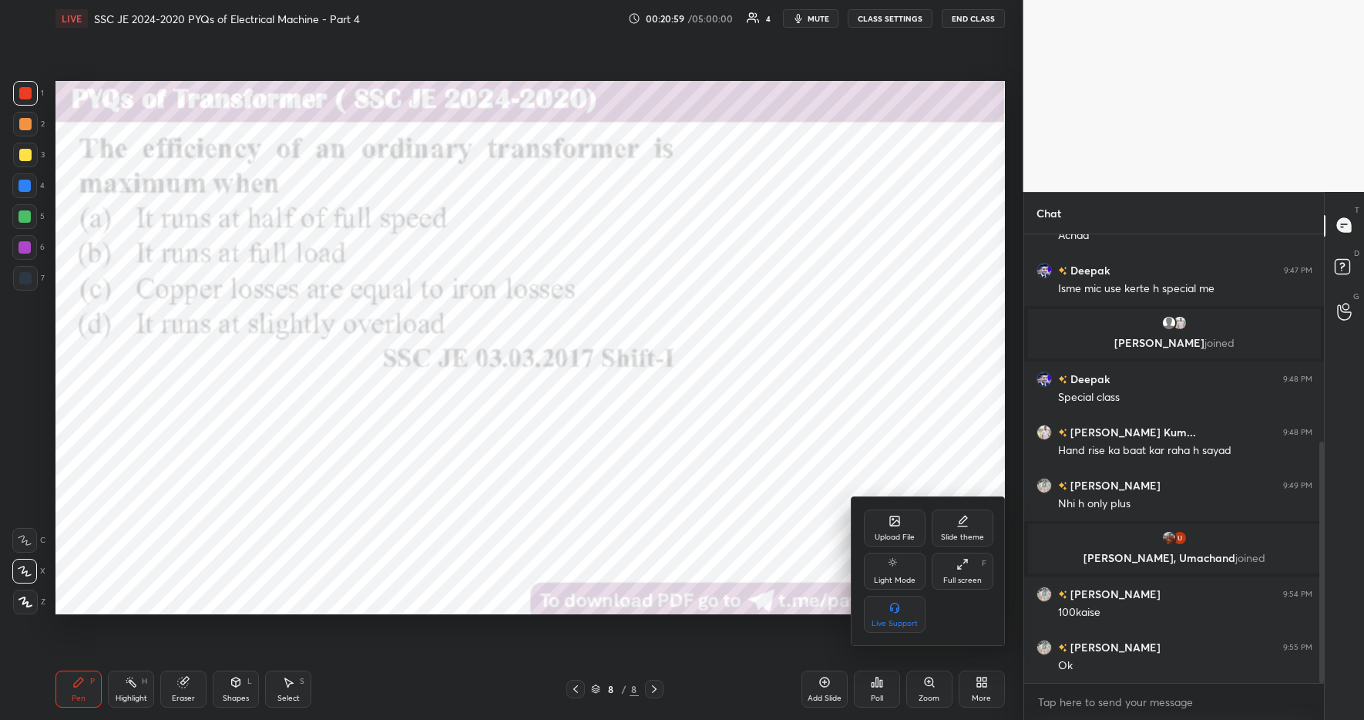
click at [891, 527] on div "Upload File" at bounding box center [895, 528] width 62 height 37
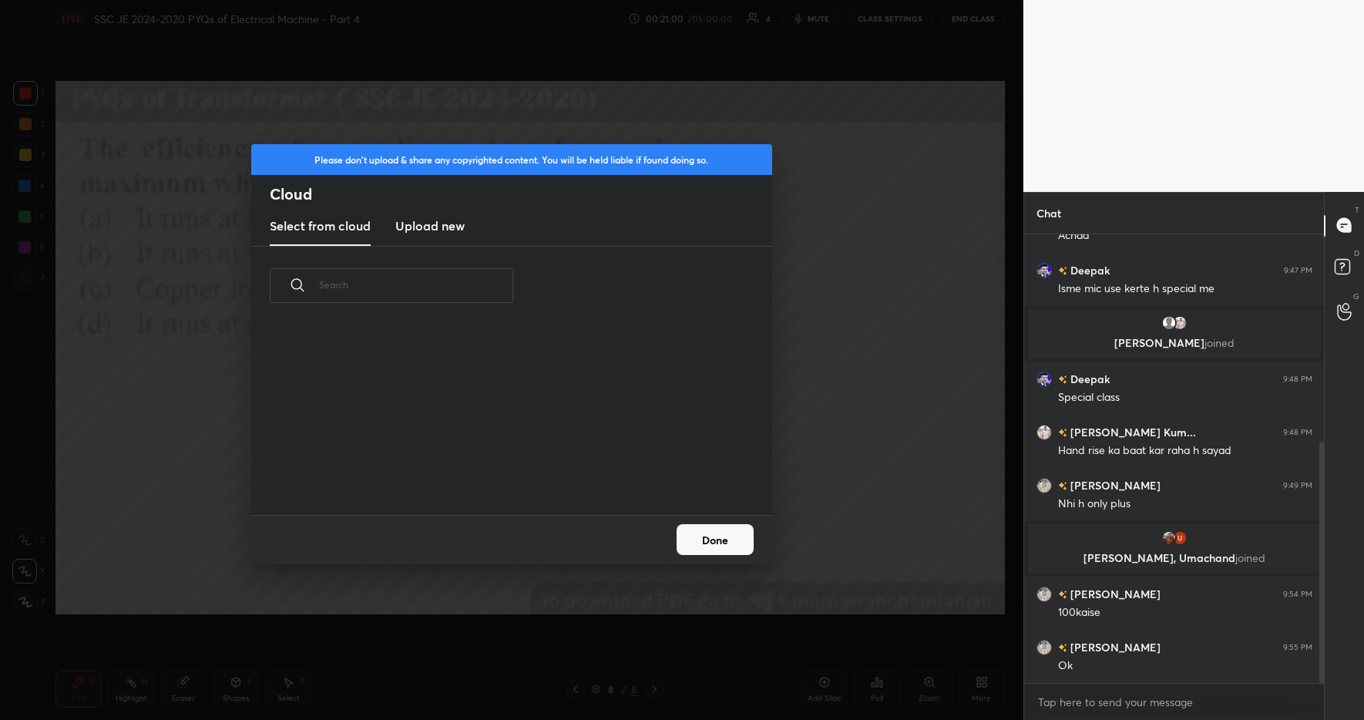
scroll to position [190, 495]
drag, startPoint x: 448, startPoint y: 225, endPoint x: 442, endPoint y: 241, distance: 17.3
click at [448, 225] on h3 "Upload new" at bounding box center [429, 226] width 69 height 18
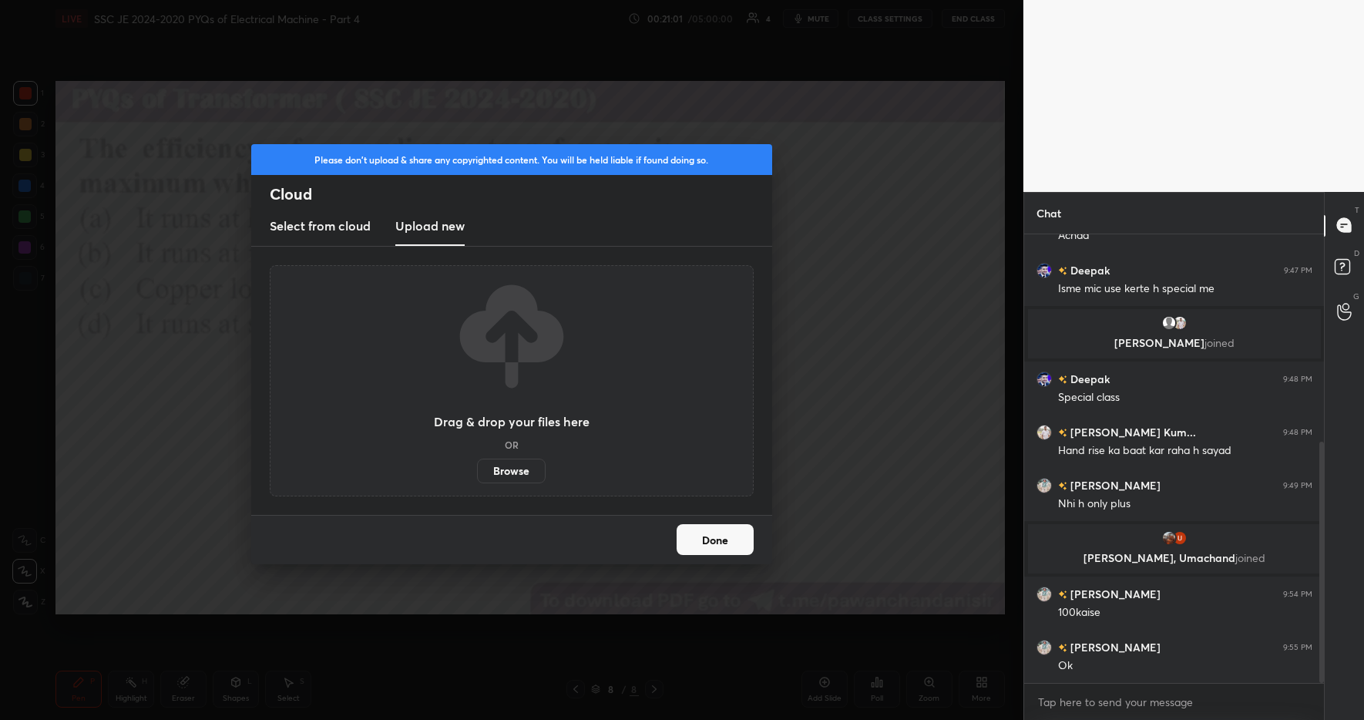
click at [507, 475] on label "Browse" at bounding box center [511, 471] width 69 height 25
click at [477, 475] on input "Browse" at bounding box center [477, 471] width 0 height 25
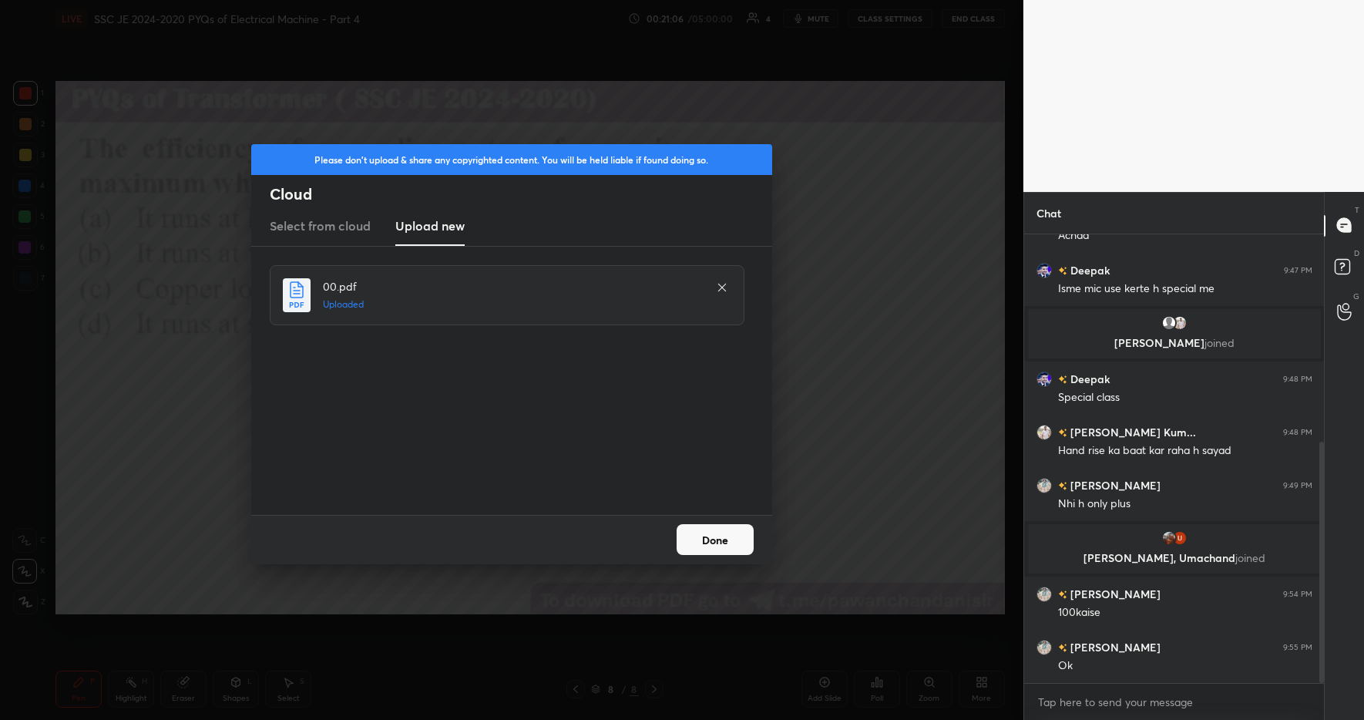
click at [733, 538] on button "Done" at bounding box center [715, 539] width 77 height 31
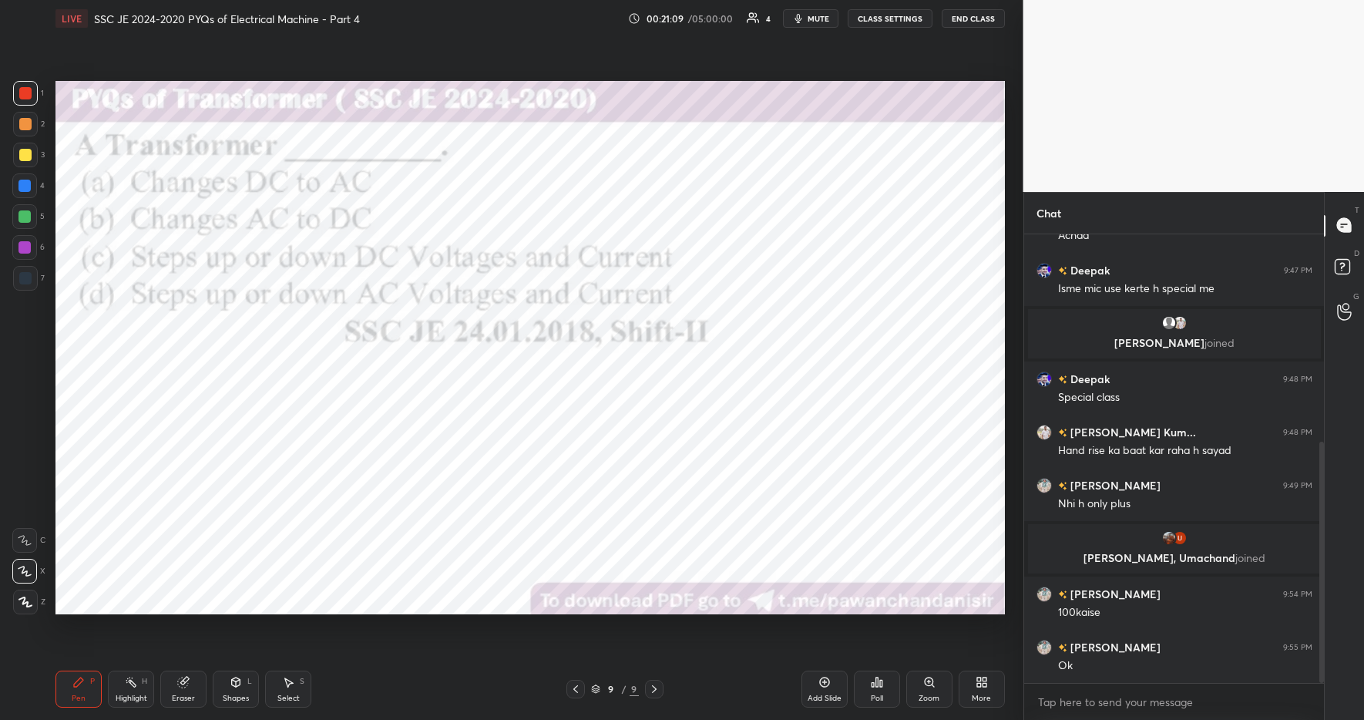
click at [882, 697] on div "Poll" at bounding box center [877, 699] width 12 height 8
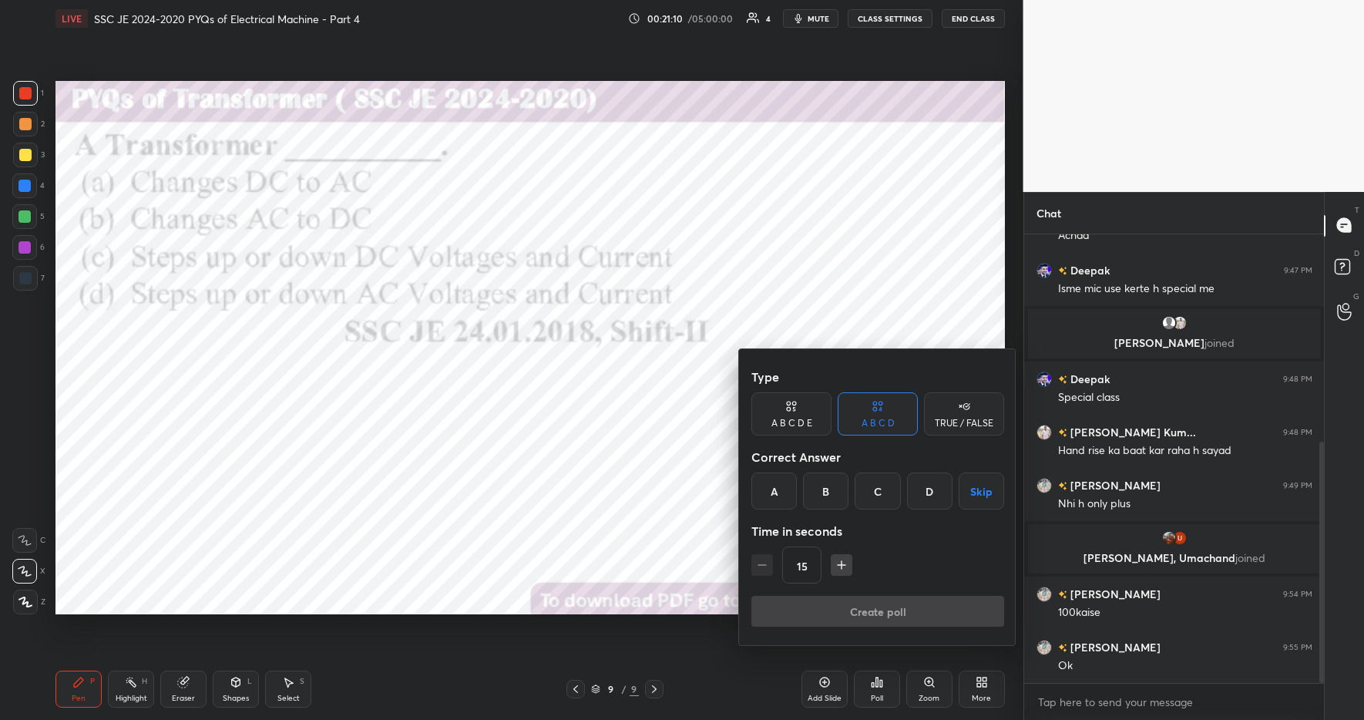
drag, startPoint x: 930, startPoint y: 493, endPoint x: 923, endPoint y: 523, distance: 30.3
click at [931, 494] on div "D" at bounding box center [929, 491] width 45 height 37
click at [903, 617] on button "Create poll" at bounding box center [878, 611] width 253 height 31
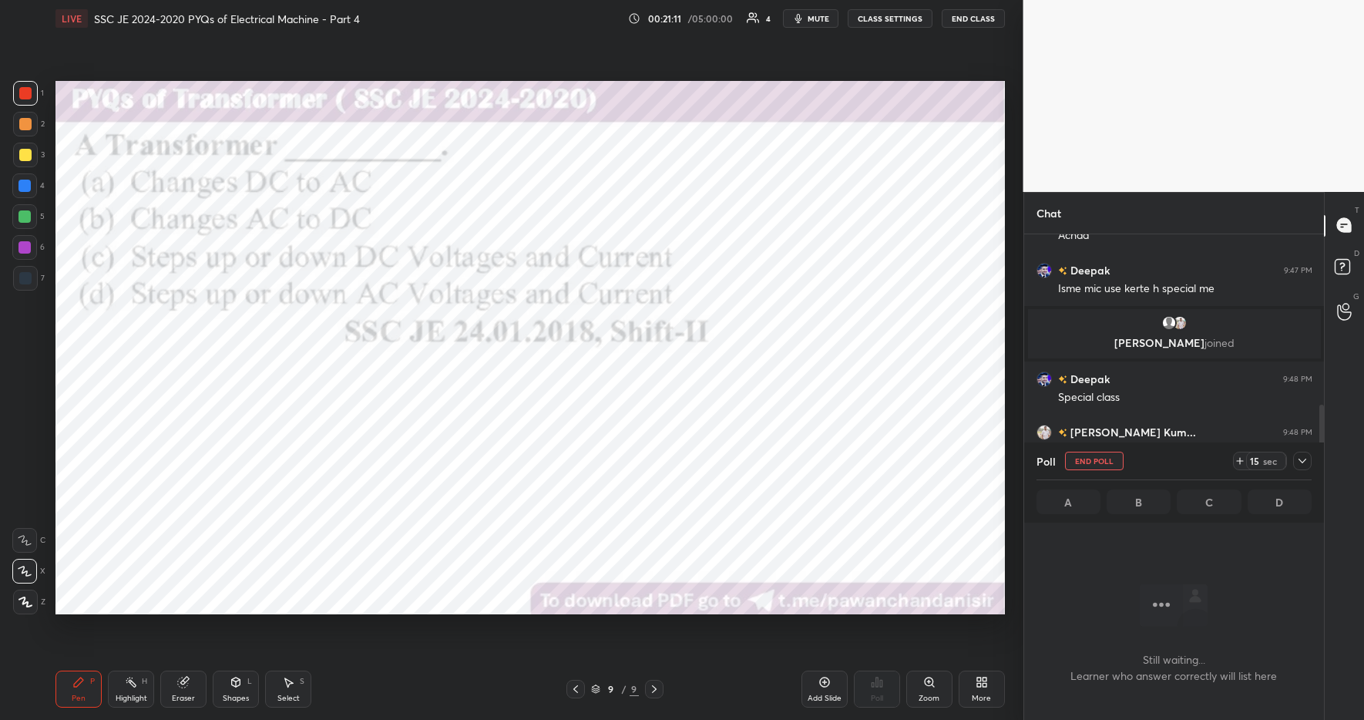
scroll to position [251, 295]
click at [1241, 462] on icon at bounding box center [1240, 461] width 12 height 12
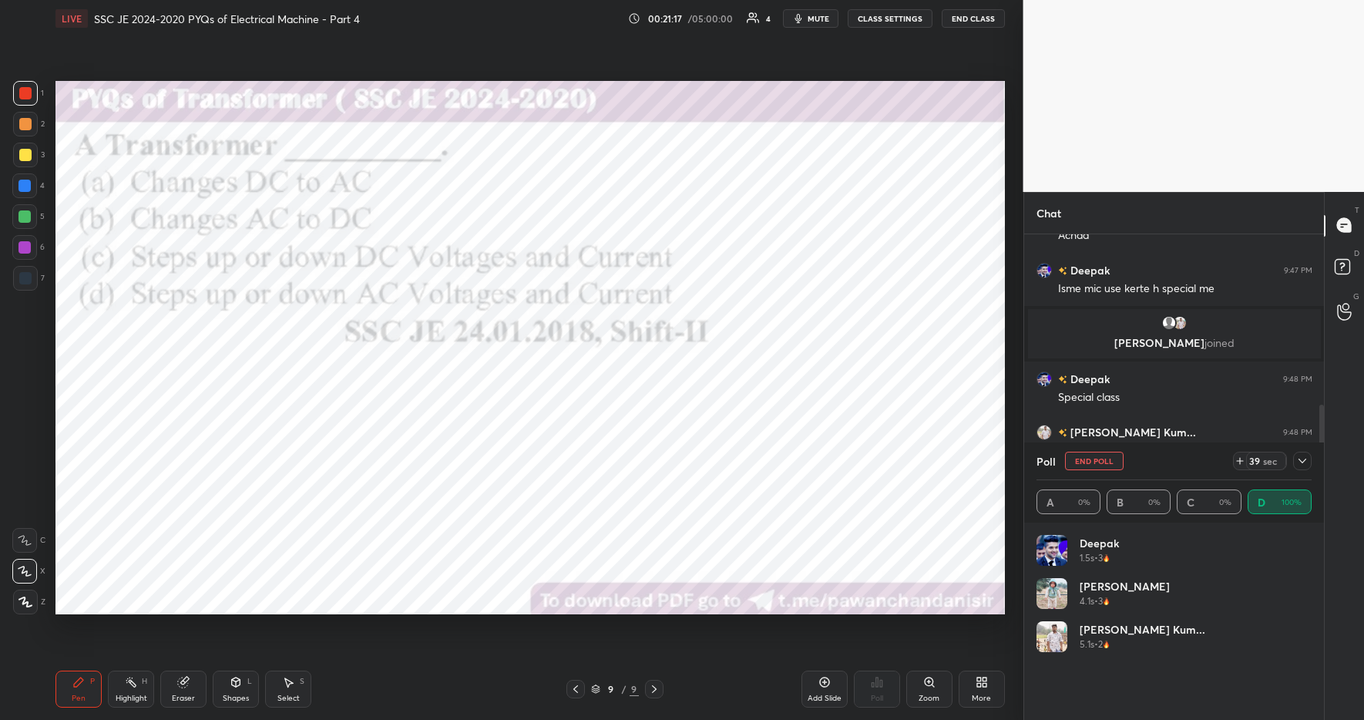
click at [1245, 462] on icon at bounding box center [1240, 461] width 12 height 12
click at [123, 695] on div "Highlight" at bounding box center [132, 699] width 32 height 8
drag, startPoint x: 84, startPoint y: 680, endPoint x: 305, endPoint y: 691, distance: 221.5
click at [93, 680] on div "Pen P" at bounding box center [78, 689] width 46 height 37
click at [385, 699] on div "Pen P Highlight H Eraser Shapes L Select S" at bounding box center [241, 689] width 373 height 37
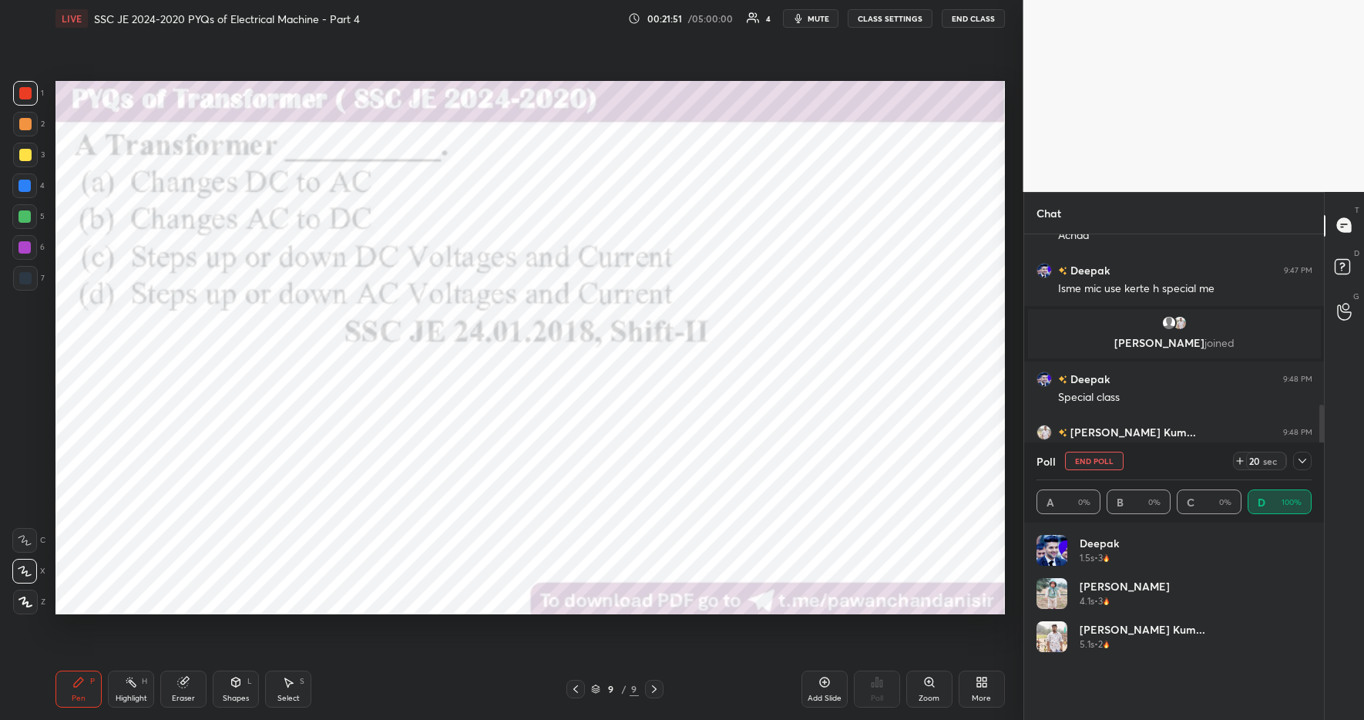
click at [24, 93] on div at bounding box center [25, 93] width 12 height 12
drag, startPoint x: 1301, startPoint y: 461, endPoint x: 1299, endPoint y: 474, distance: 13.3
click at [1301, 462] on icon at bounding box center [1303, 461] width 8 height 5
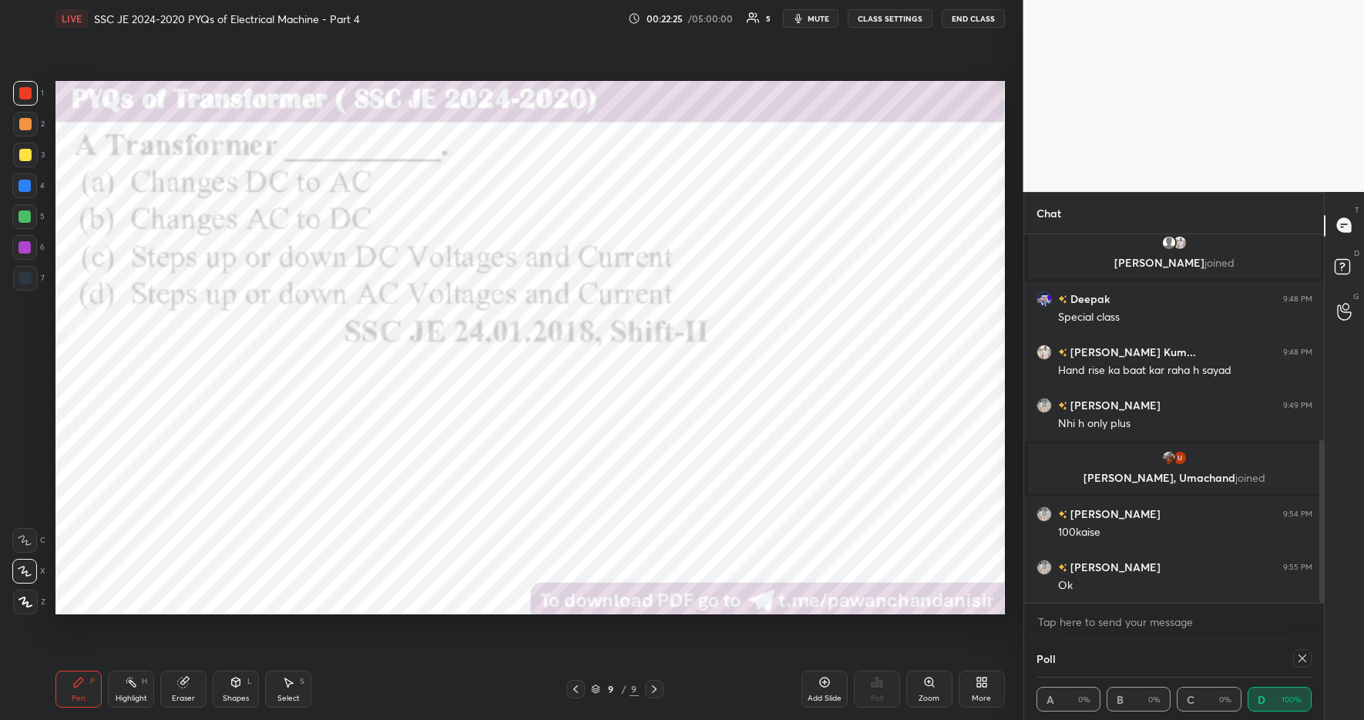
scroll to position [504, 0]
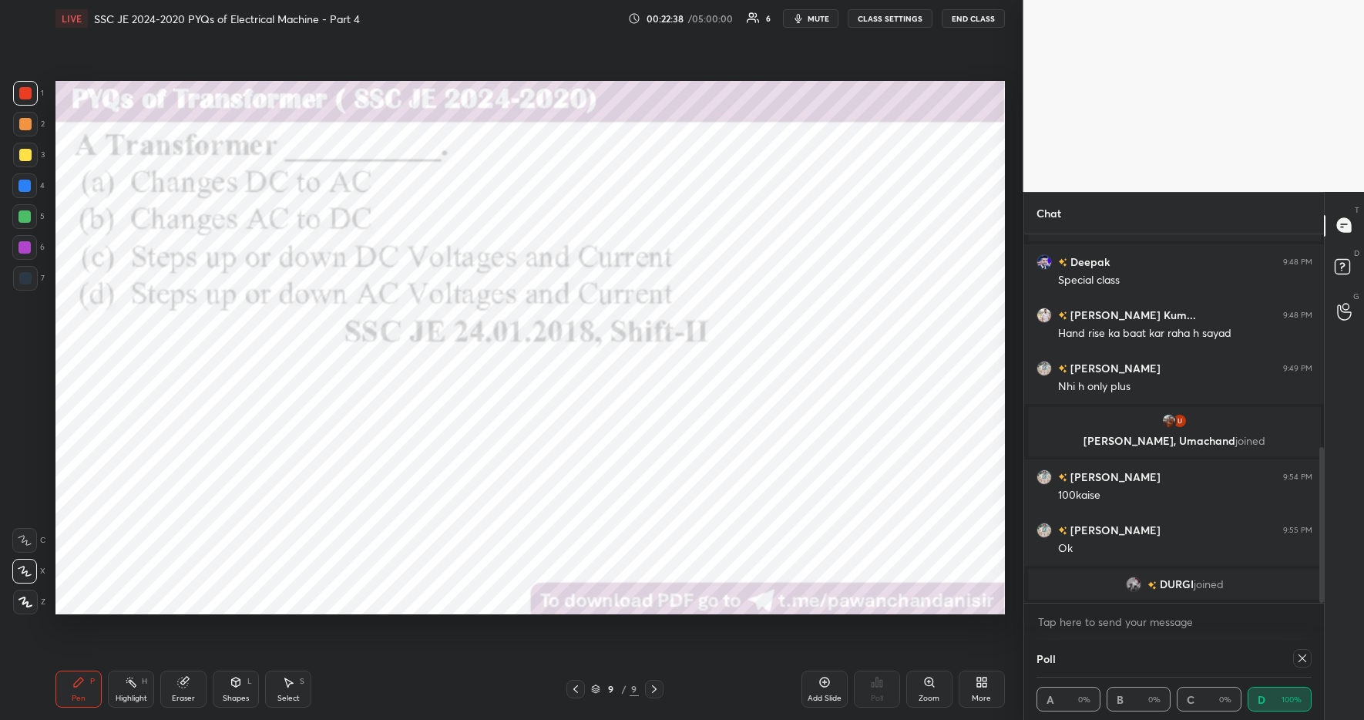
click at [28, 190] on div at bounding box center [24, 186] width 12 height 12
click at [1308, 656] on icon at bounding box center [1303, 658] width 12 height 12
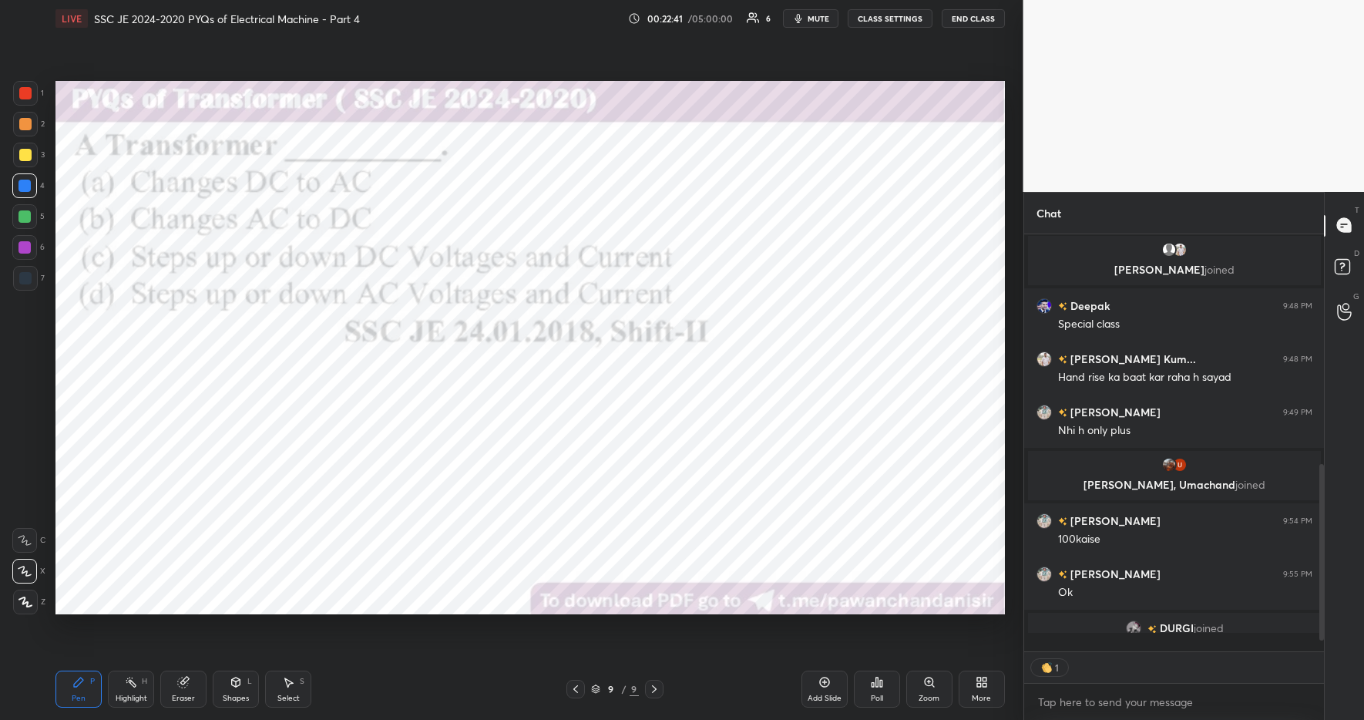
scroll to position [412, 295]
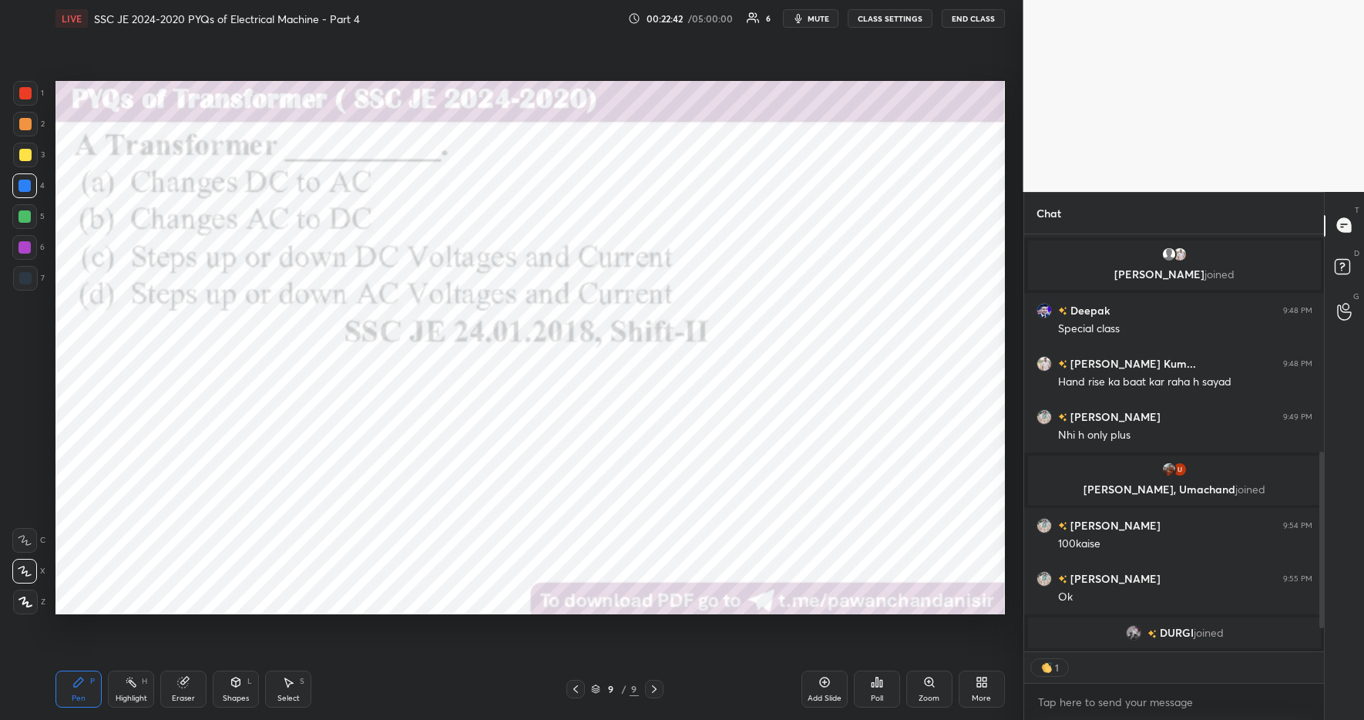
click at [108, 684] on div "Highlight H" at bounding box center [131, 689] width 46 height 37
click at [74, 674] on div "Pen P" at bounding box center [78, 689] width 46 height 37
click at [972, 687] on div "More" at bounding box center [982, 689] width 46 height 37
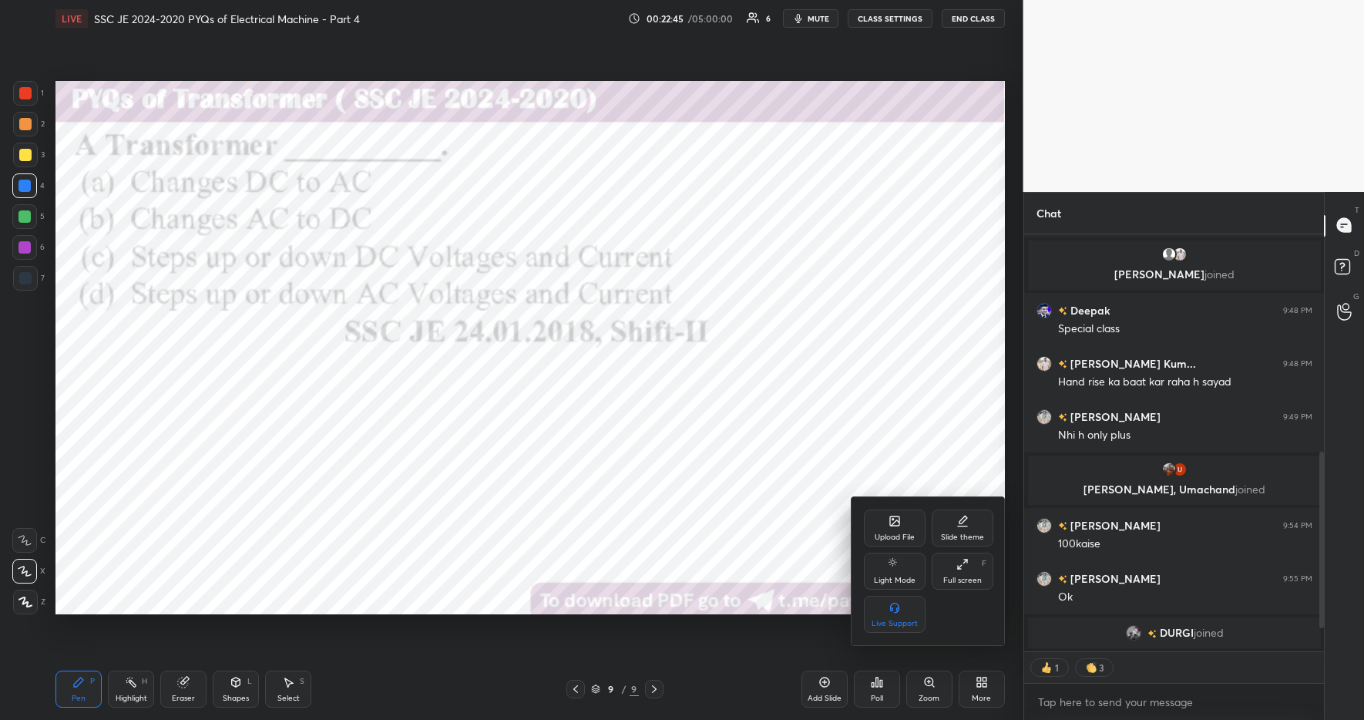
click at [884, 530] on div "Upload File" at bounding box center [895, 528] width 62 height 37
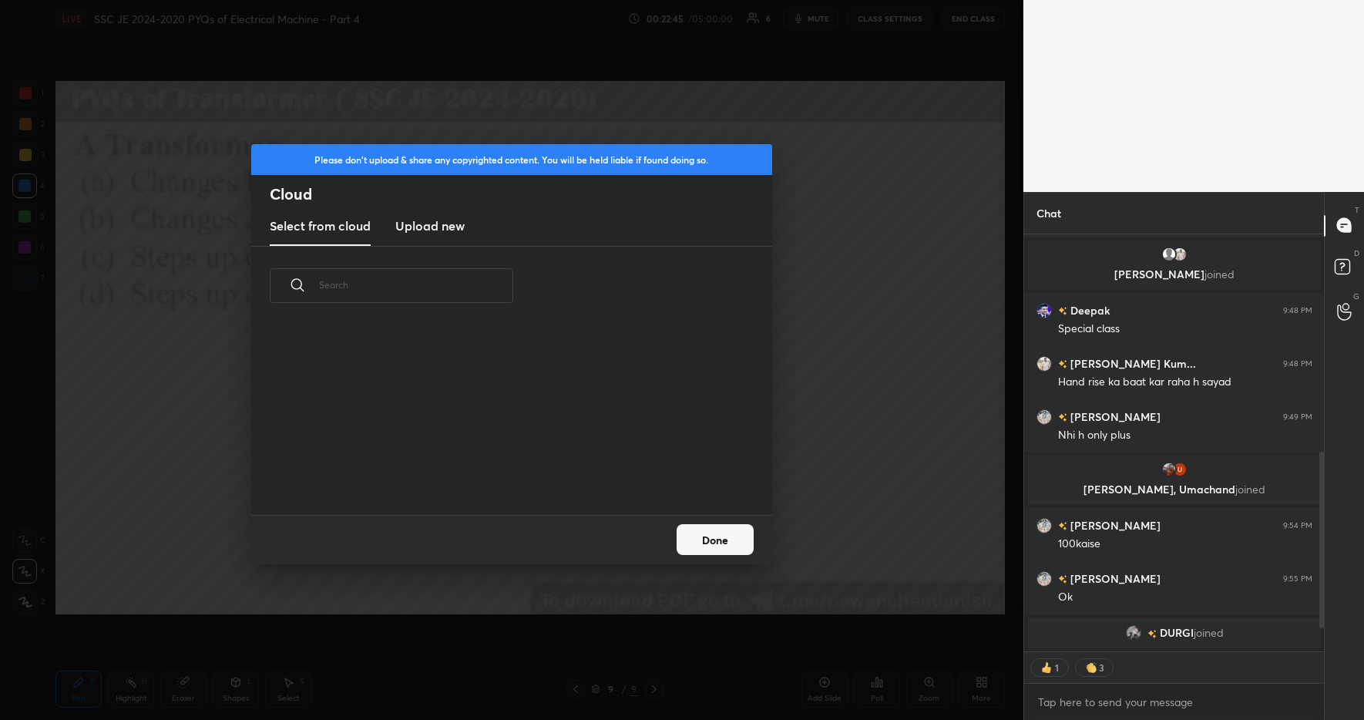
scroll to position [190, 495]
click at [442, 227] on h3 "Upload new" at bounding box center [429, 226] width 69 height 18
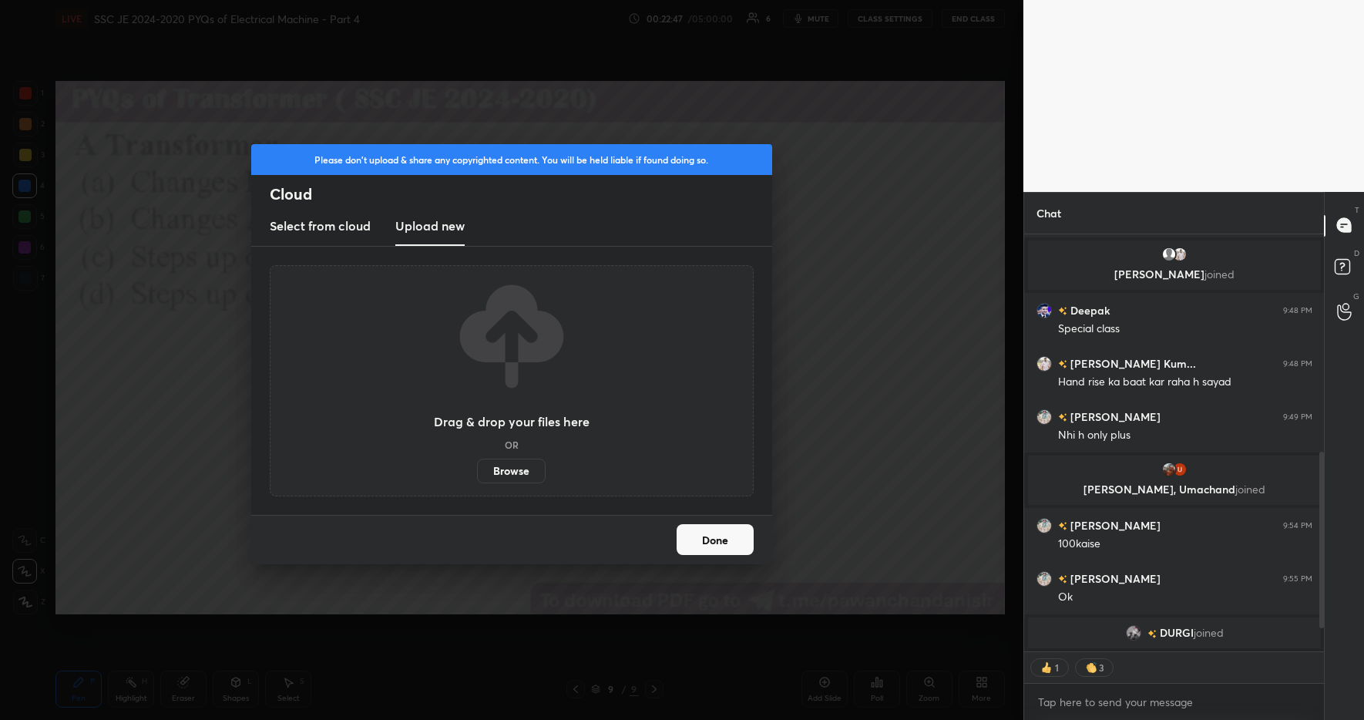
click at [494, 459] on label "Browse" at bounding box center [511, 471] width 69 height 25
click at [477, 459] on input "Browse" at bounding box center [477, 471] width 0 height 25
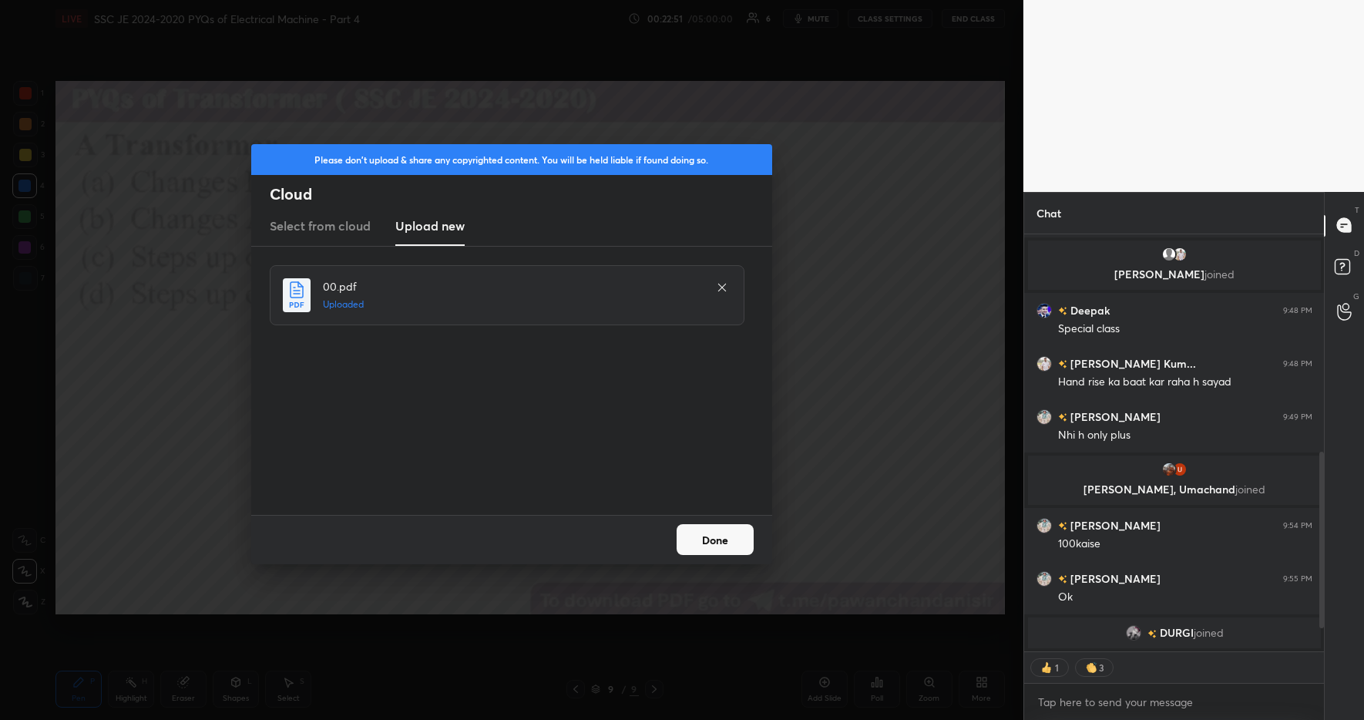
drag, startPoint x: 714, startPoint y: 541, endPoint x: 716, endPoint y: 550, distance: 9.5
click at [715, 542] on button "Done" at bounding box center [715, 539] width 77 height 31
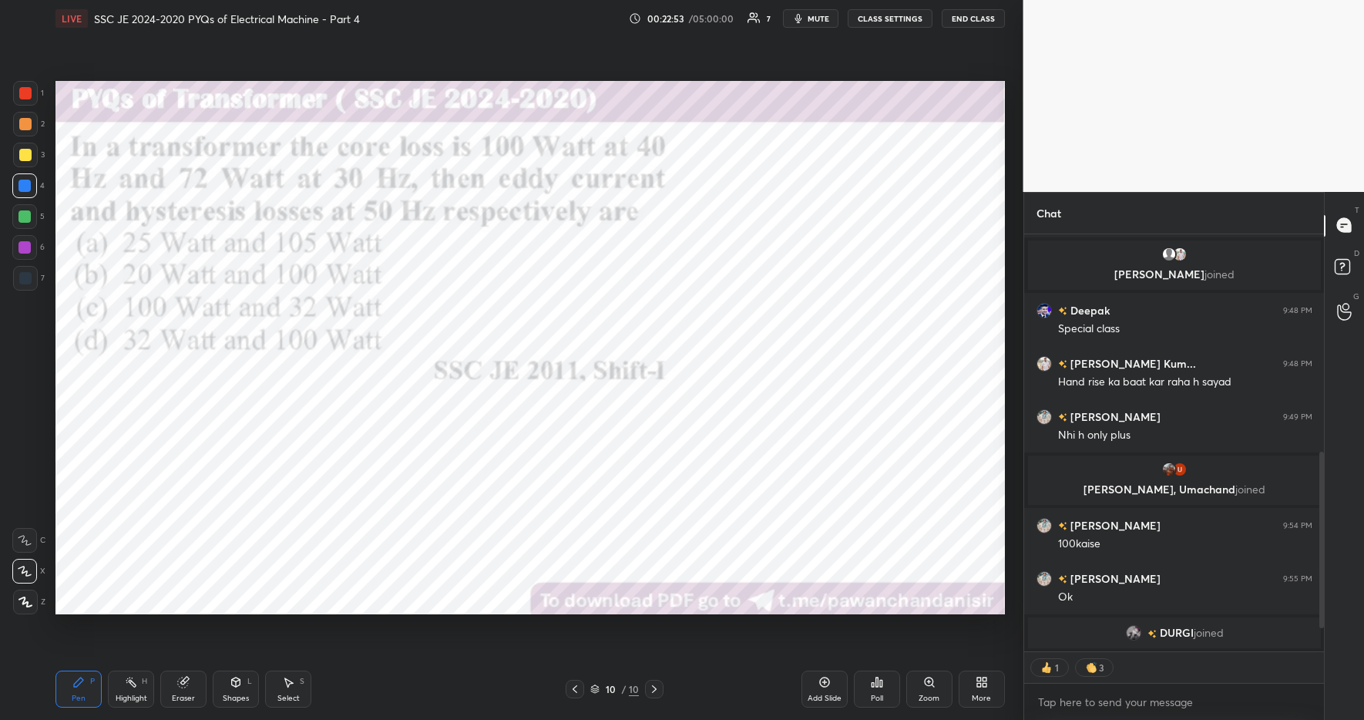
click at [883, 689] on div "Poll" at bounding box center [877, 689] width 46 height 37
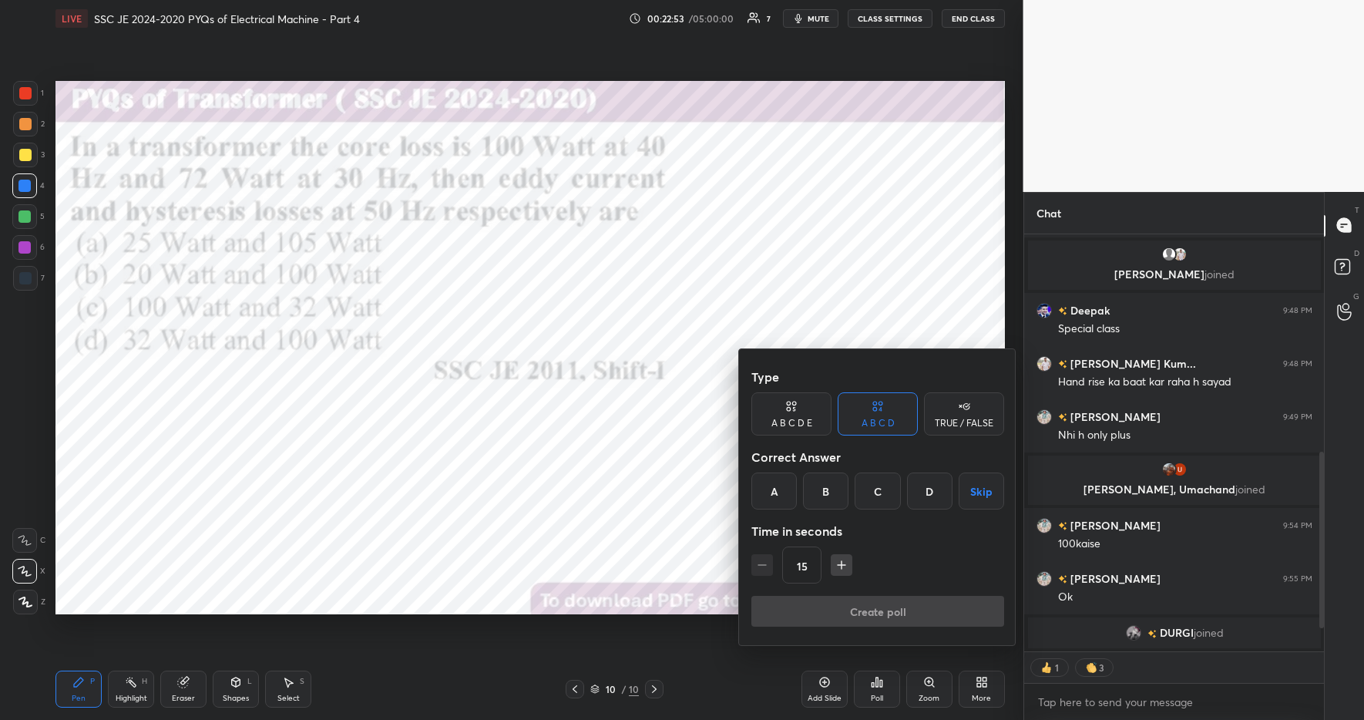
scroll to position [474, 0]
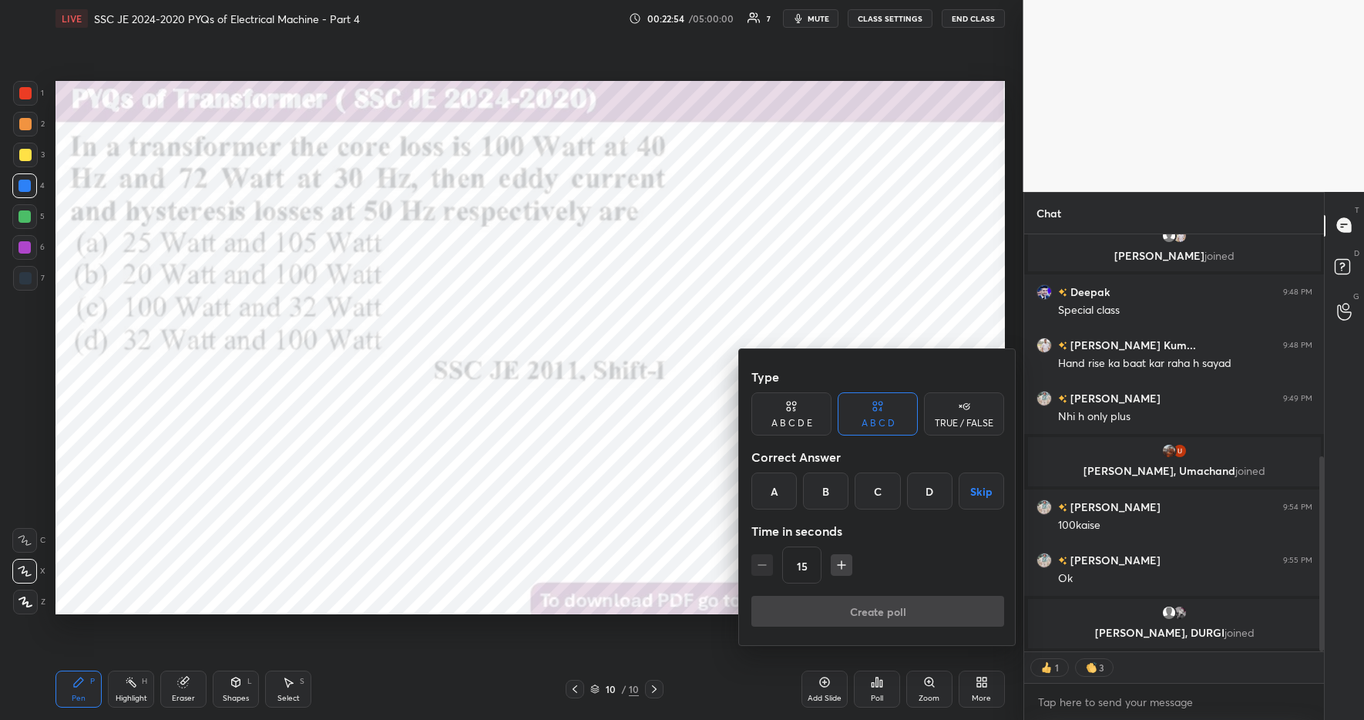
drag, startPoint x: 779, startPoint y: 493, endPoint x: 802, endPoint y: 521, distance: 36.7
click at [779, 493] on div "A" at bounding box center [774, 491] width 45 height 37
click at [896, 618] on button "Create poll" at bounding box center [878, 611] width 253 height 31
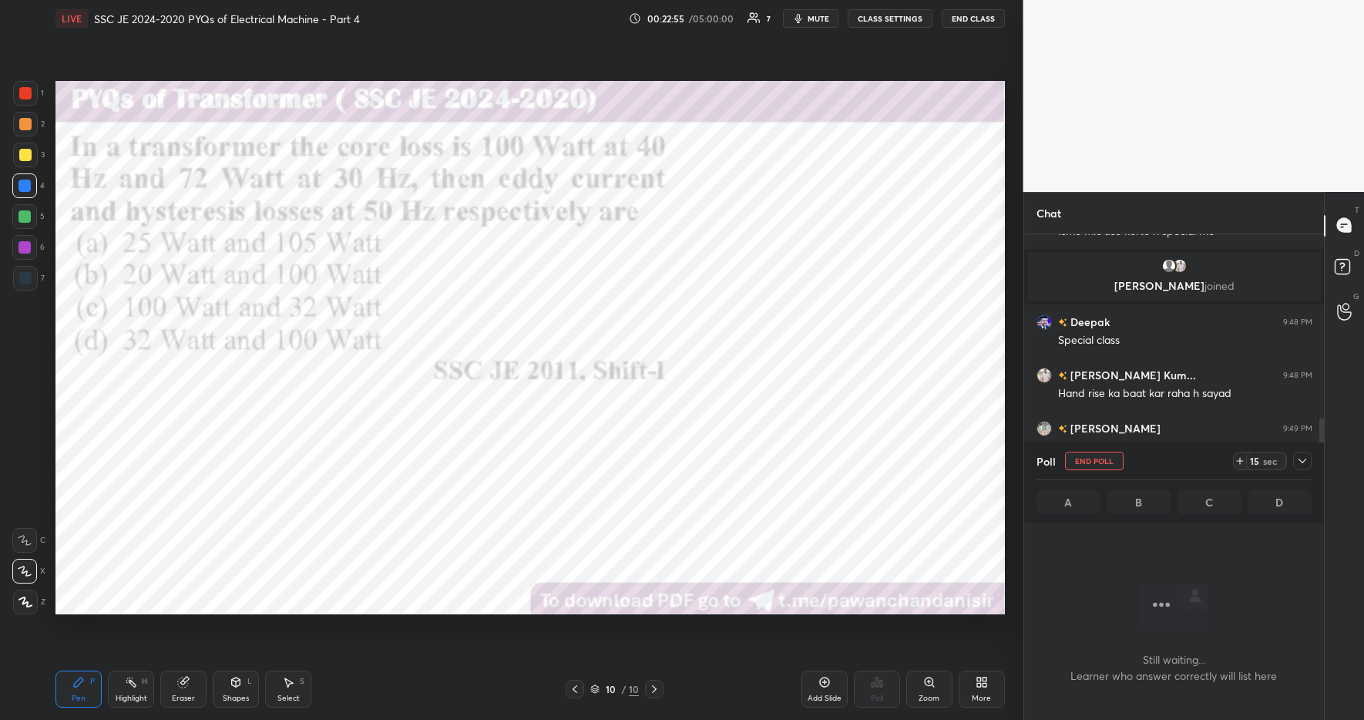
scroll to position [251, 295]
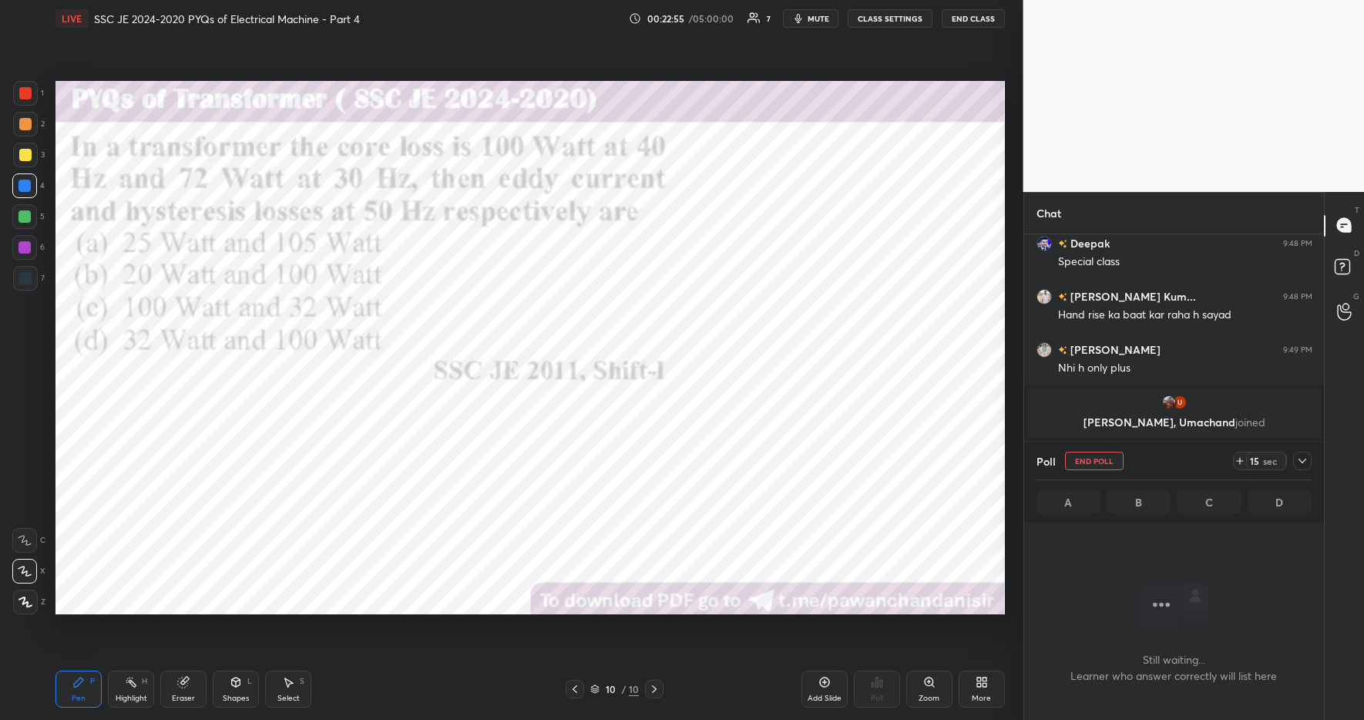
click at [1238, 462] on icon at bounding box center [1240, 461] width 12 height 12
click at [1238, 463] on icon at bounding box center [1240, 461] width 12 height 12
click at [1234, 461] on icon at bounding box center [1240, 461] width 12 height 12
click at [1236, 463] on icon at bounding box center [1240, 461] width 12 height 12
click at [1236, 462] on icon at bounding box center [1240, 461] width 12 height 12
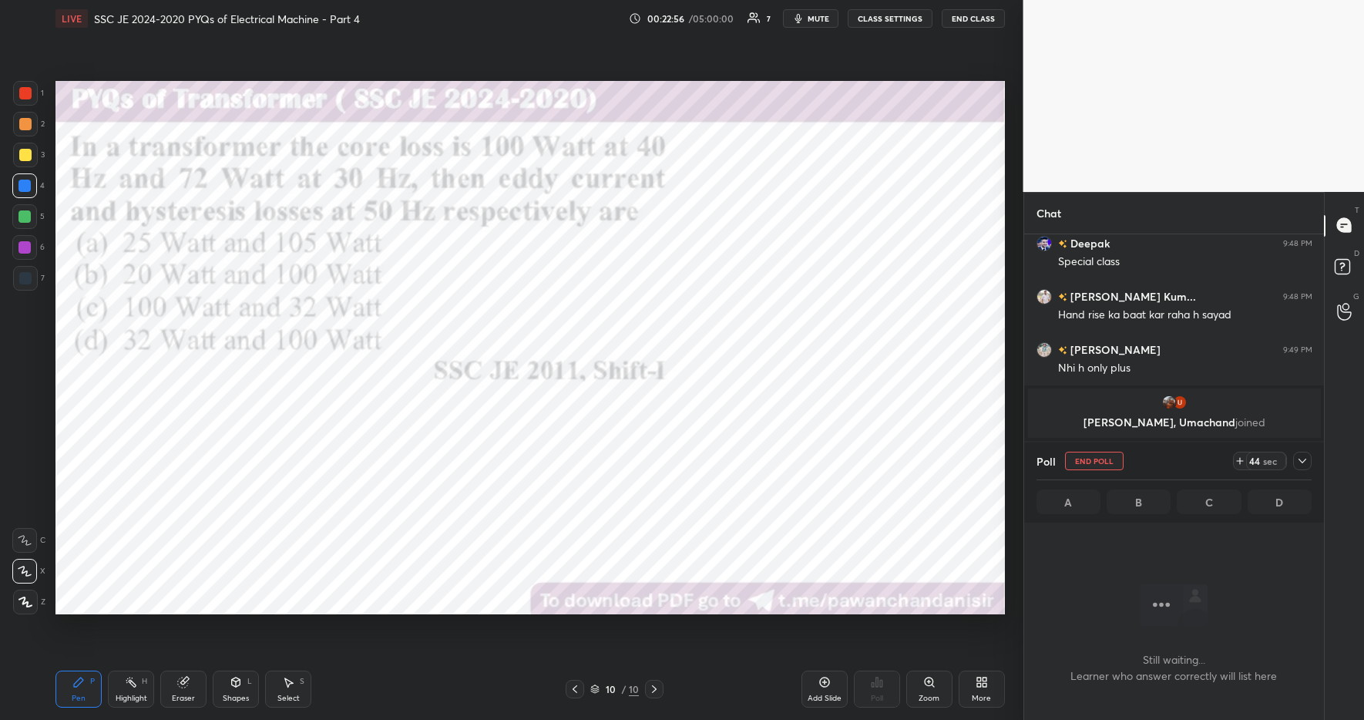
click at [1236, 462] on icon at bounding box center [1240, 461] width 12 height 12
click at [1236, 463] on icon at bounding box center [1240, 461] width 12 height 12
click at [1237, 463] on icon at bounding box center [1240, 461] width 12 height 12
click at [1238, 464] on icon at bounding box center [1240, 461] width 12 height 12
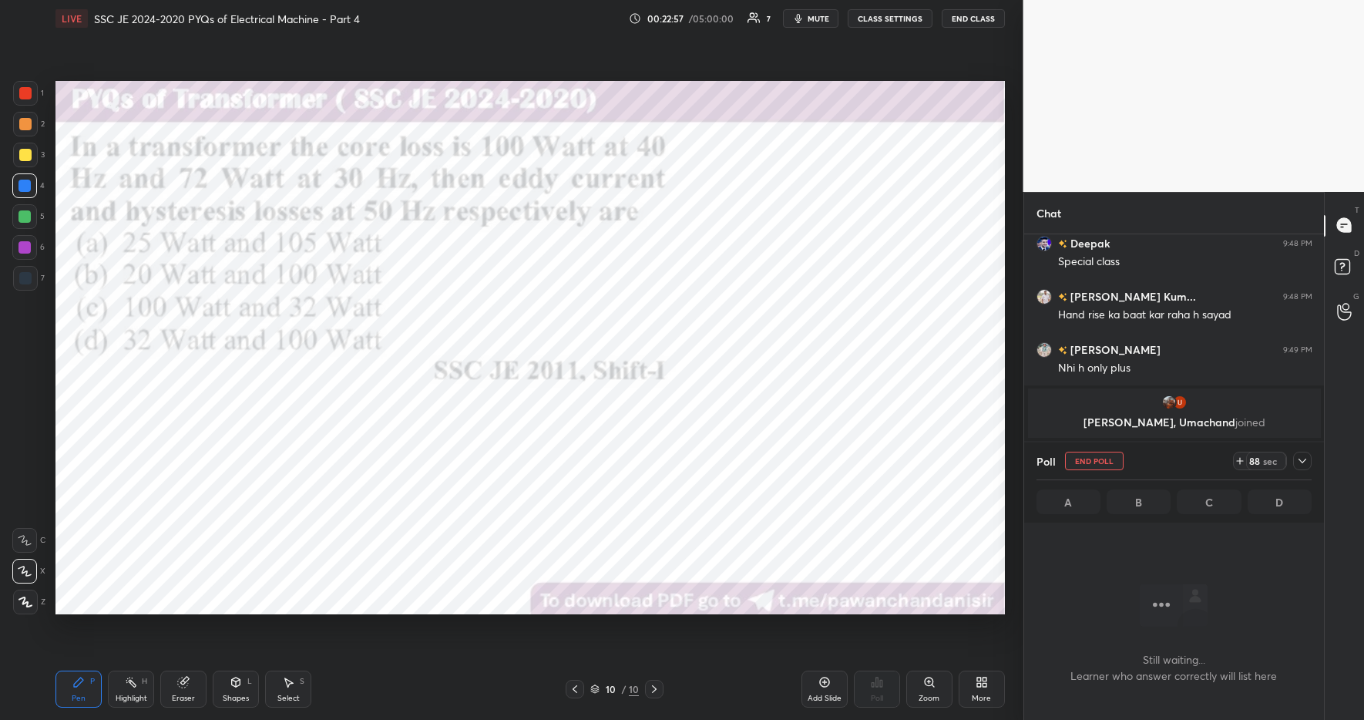
click at [1241, 465] on icon at bounding box center [1240, 461] width 12 height 12
click at [1240, 464] on icon at bounding box center [1235, 461] width 12 height 12
click at [1238, 463] on icon at bounding box center [1235, 461] width 12 height 12
click at [1304, 464] on icon at bounding box center [1303, 461] width 12 height 12
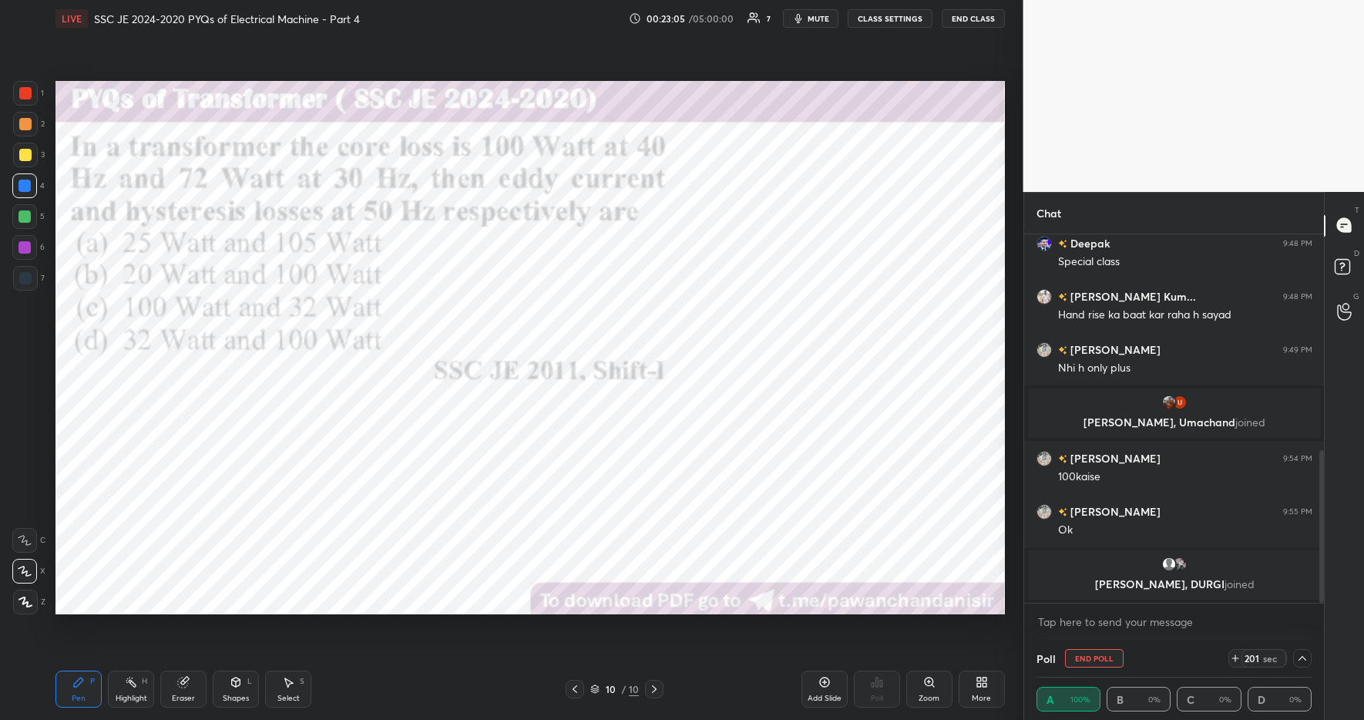
drag, startPoint x: 1303, startPoint y: 661, endPoint x: 1352, endPoint y: 678, distance: 52.4
click at [1303, 661] on icon at bounding box center [1303, 658] width 12 height 12
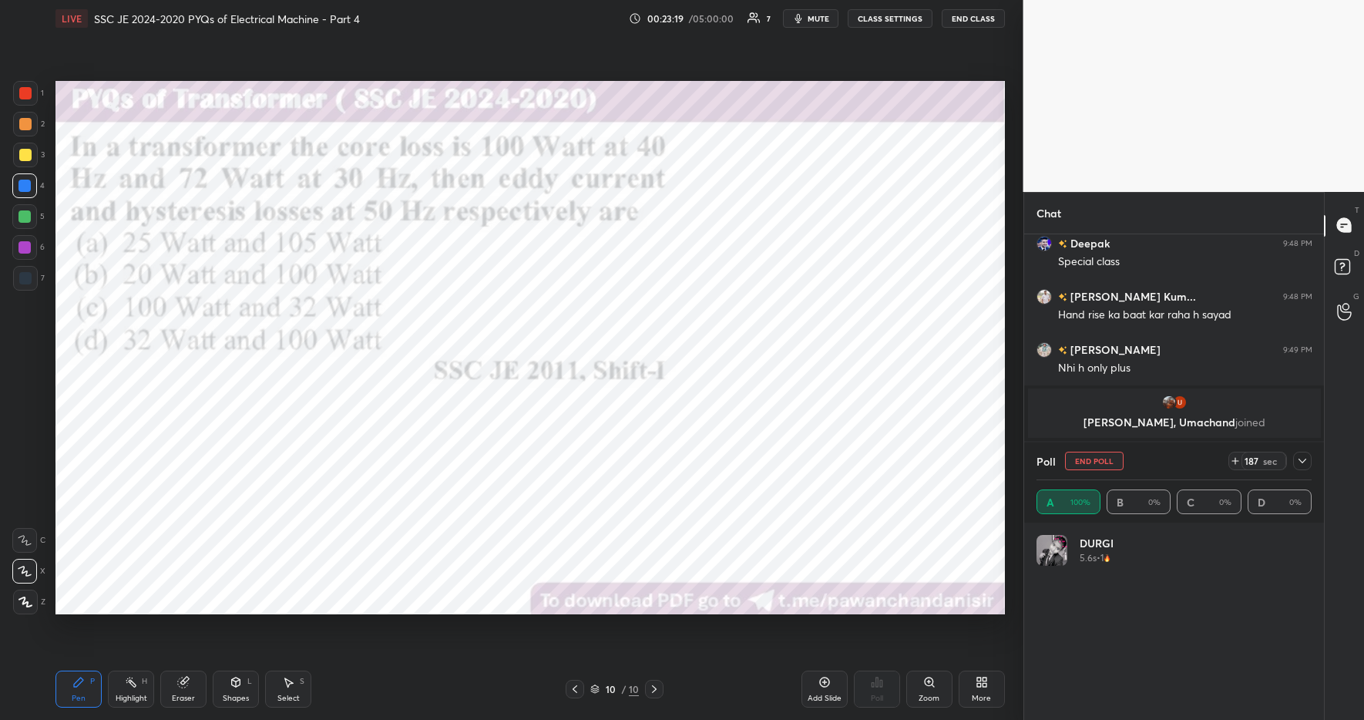
drag, startPoint x: 1303, startPoint y: 458, endPoint x: 1313, endPoint y: 466, distance: 13.3
click at [1303, 460] on icon at bounding box center [1303, 461] width 12 height 12
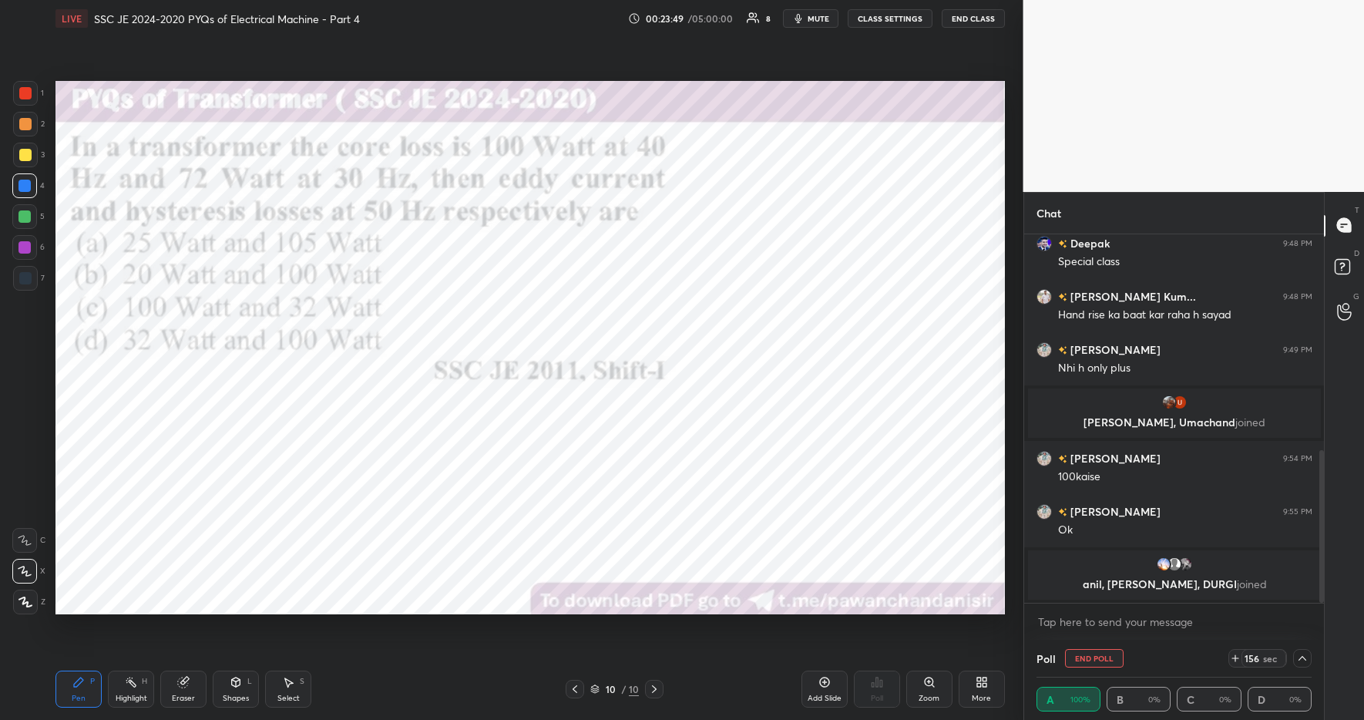
click at [1305, 658] on icon at bounding box center [1303, 658] width 12 height 12
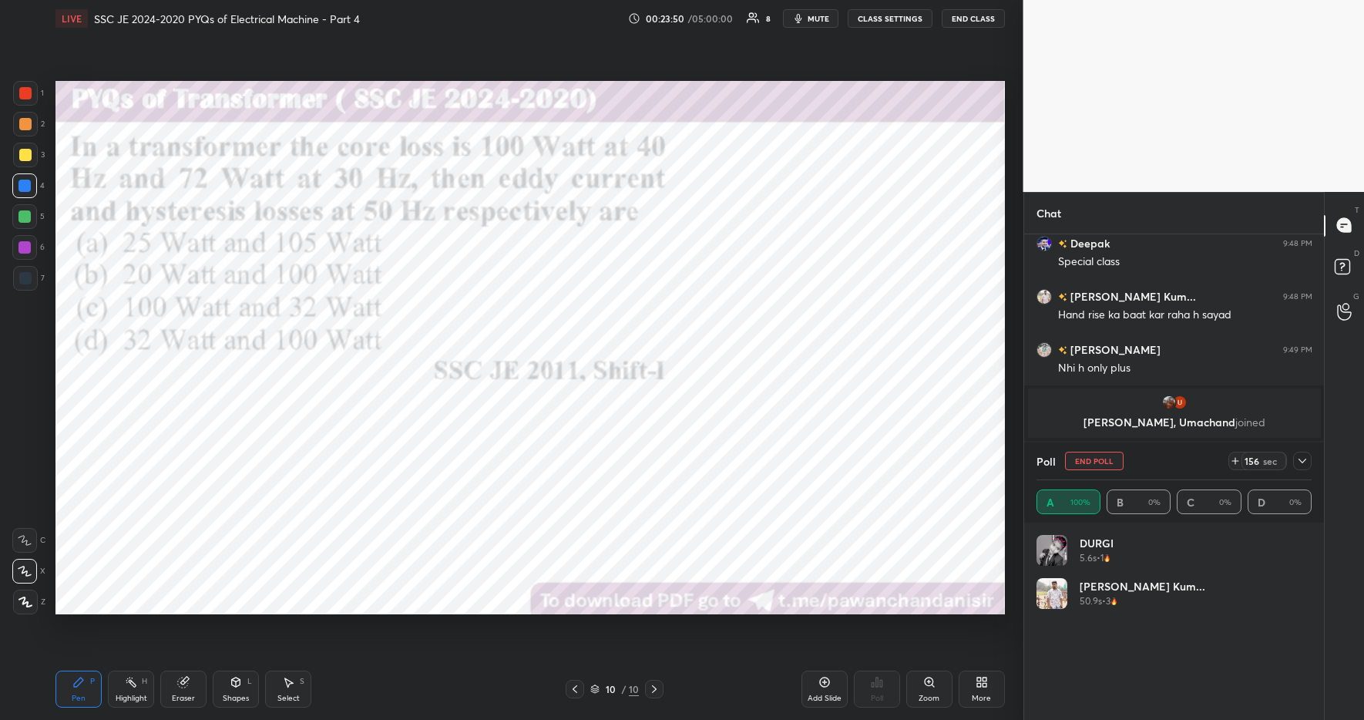
scroll to position [180, 271]
click at [1300, 461] on icon at bounding box center [1303, 461] width 12 height 12
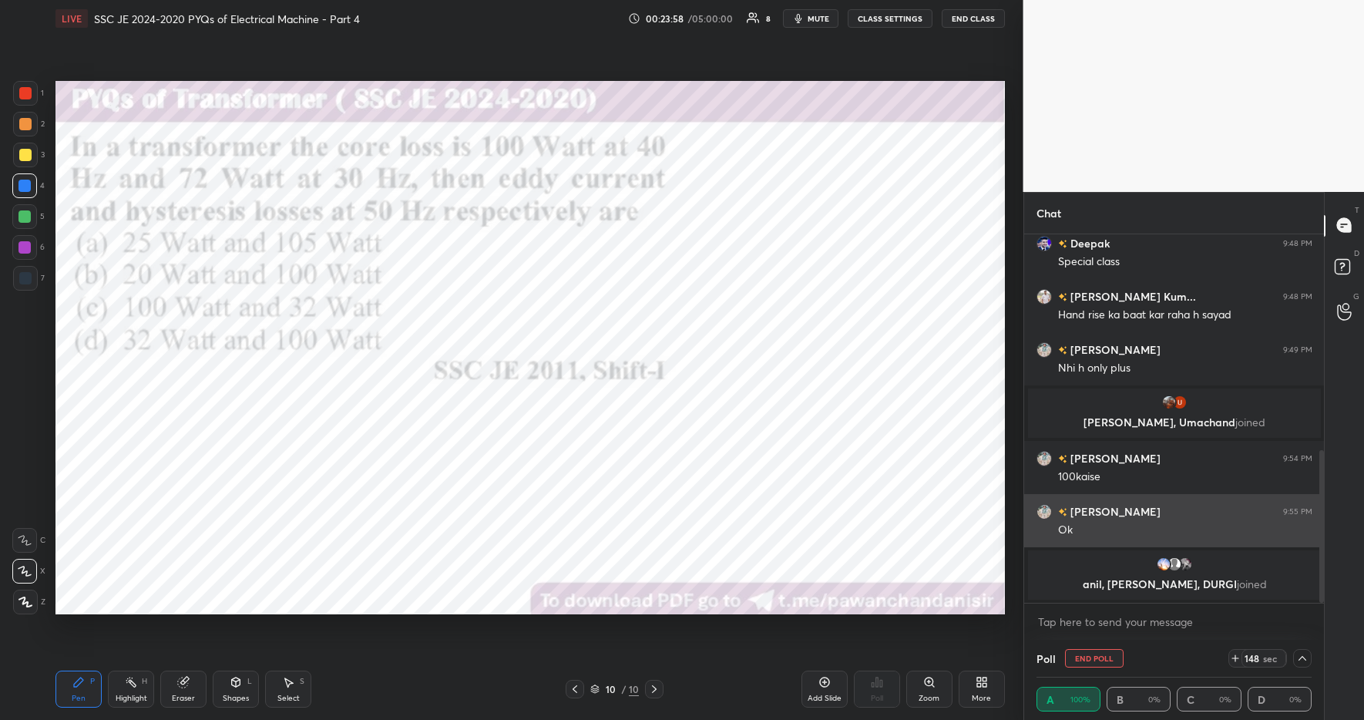
scroll to position [1, 5]
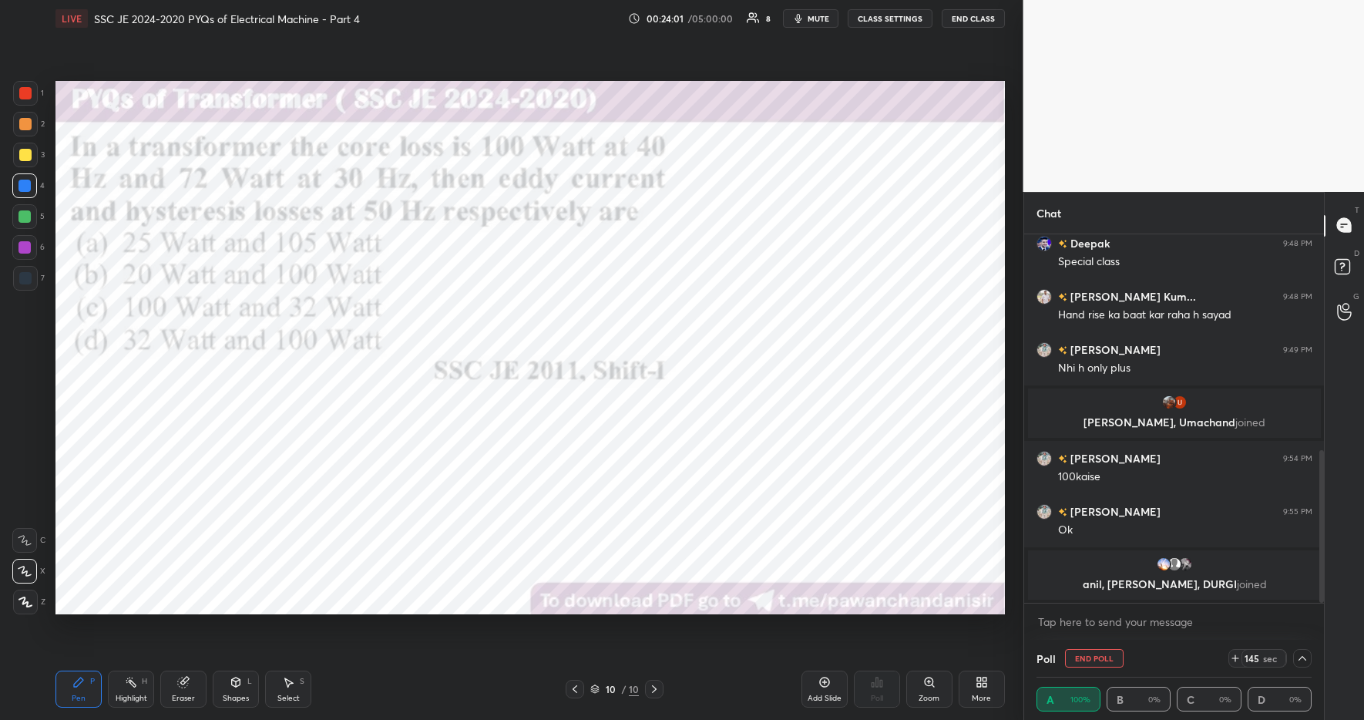
click at [28, 94] on div at bounding box center [25, 93] width 12 height 12
drag, startPoint x: 24, startPoint y: 184, endPoint x: 42, endPoint y: 202, distance: 25.1
click at [24, 184] on div at bounding box center [24, 186] width 12 height 12
click at [1302, 655] on icon at bounding box center [1303, 658] width 12 height 12
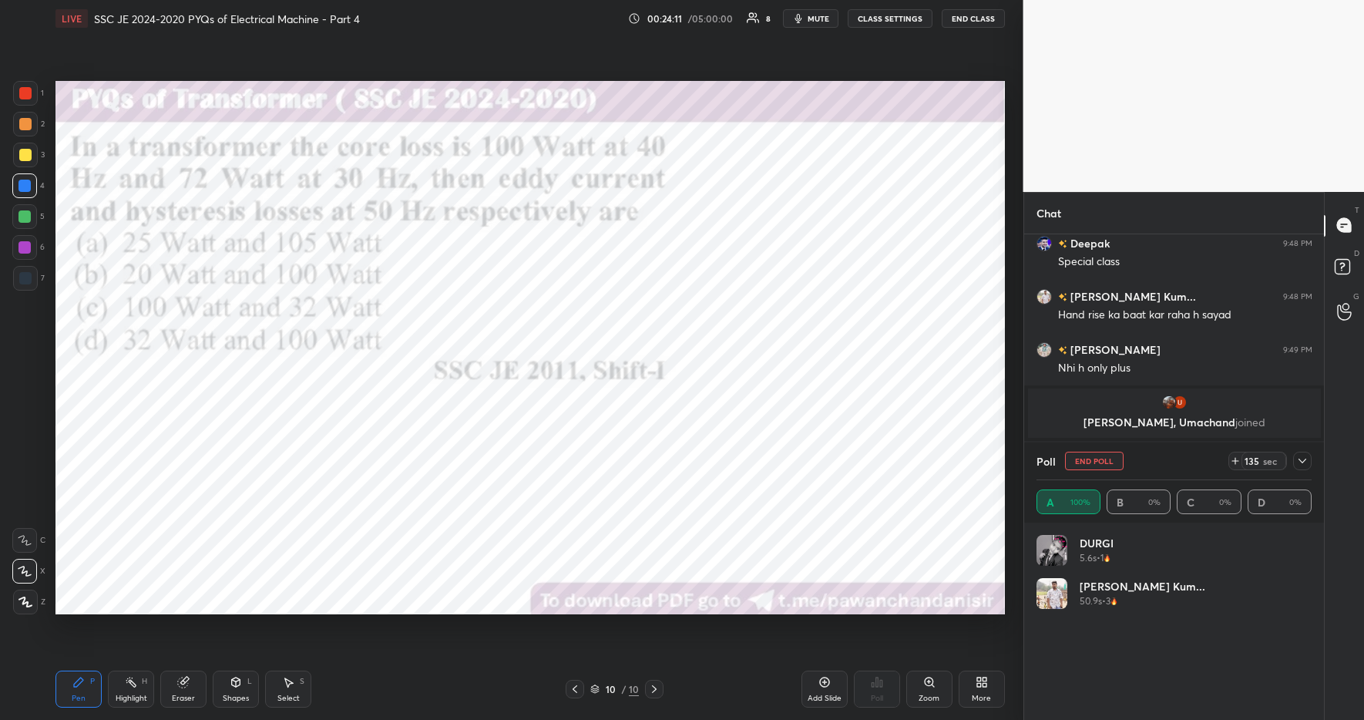
scroll to position [5, 5]
click at [1304, 459] on icon at bounding box center [1303, 461] width 12 height 12
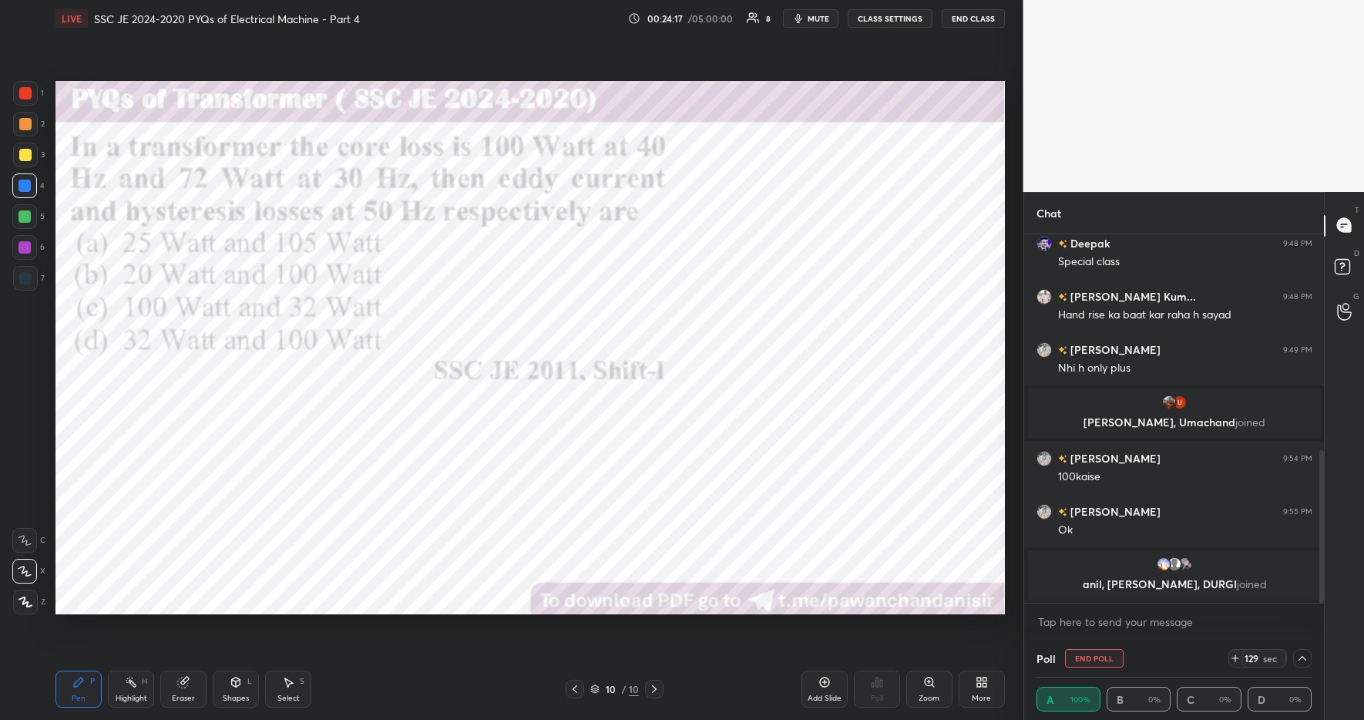
scroll to position [535, 0]
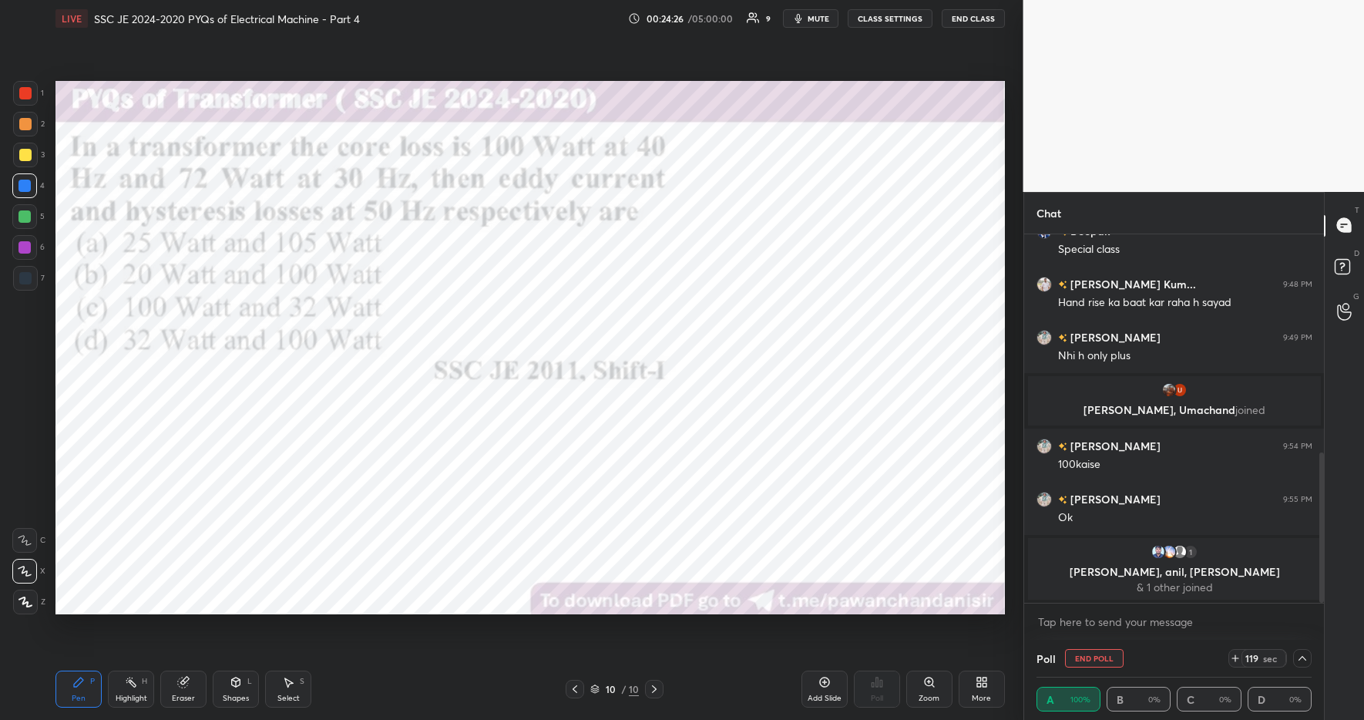
click at [1302, 657] on icon at bounding box center [1303, 658] width 12 height 12
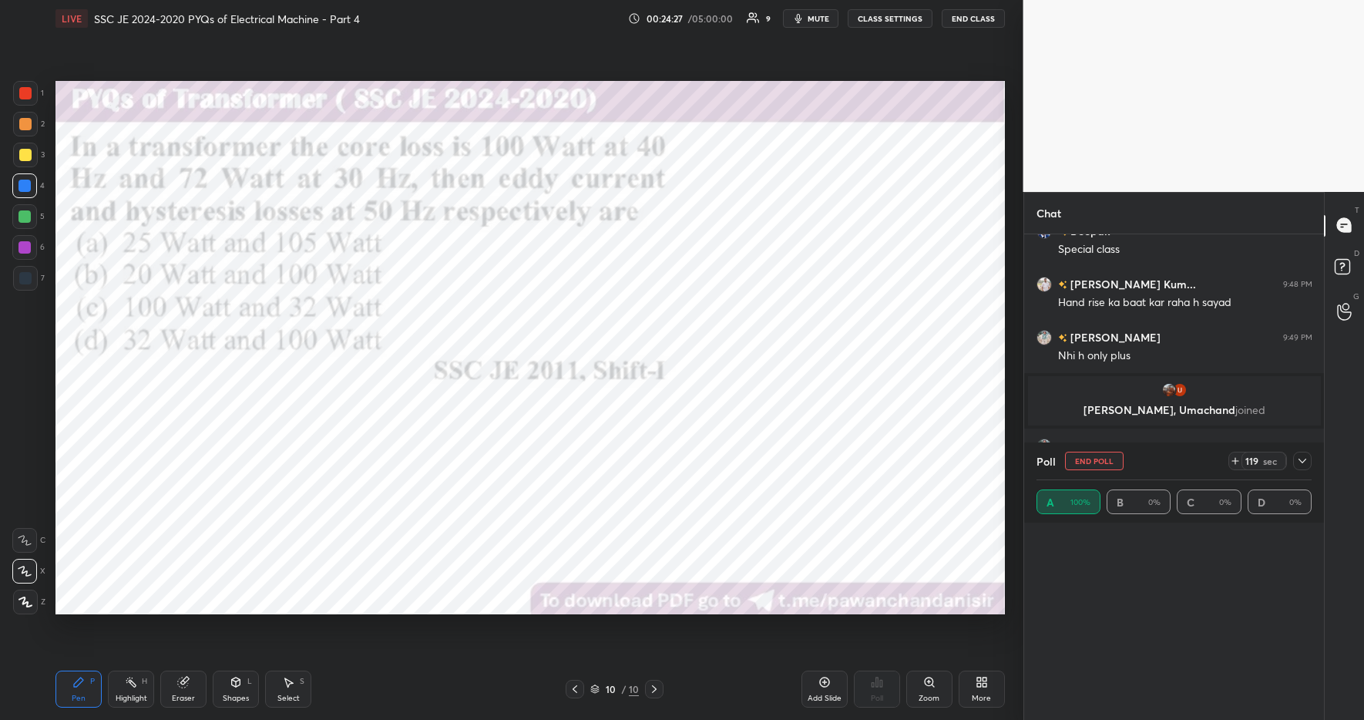
scroll to position [5, 5]
click at [1303, 460] on icon at bounding box center [1303, 461] width 12 height 12
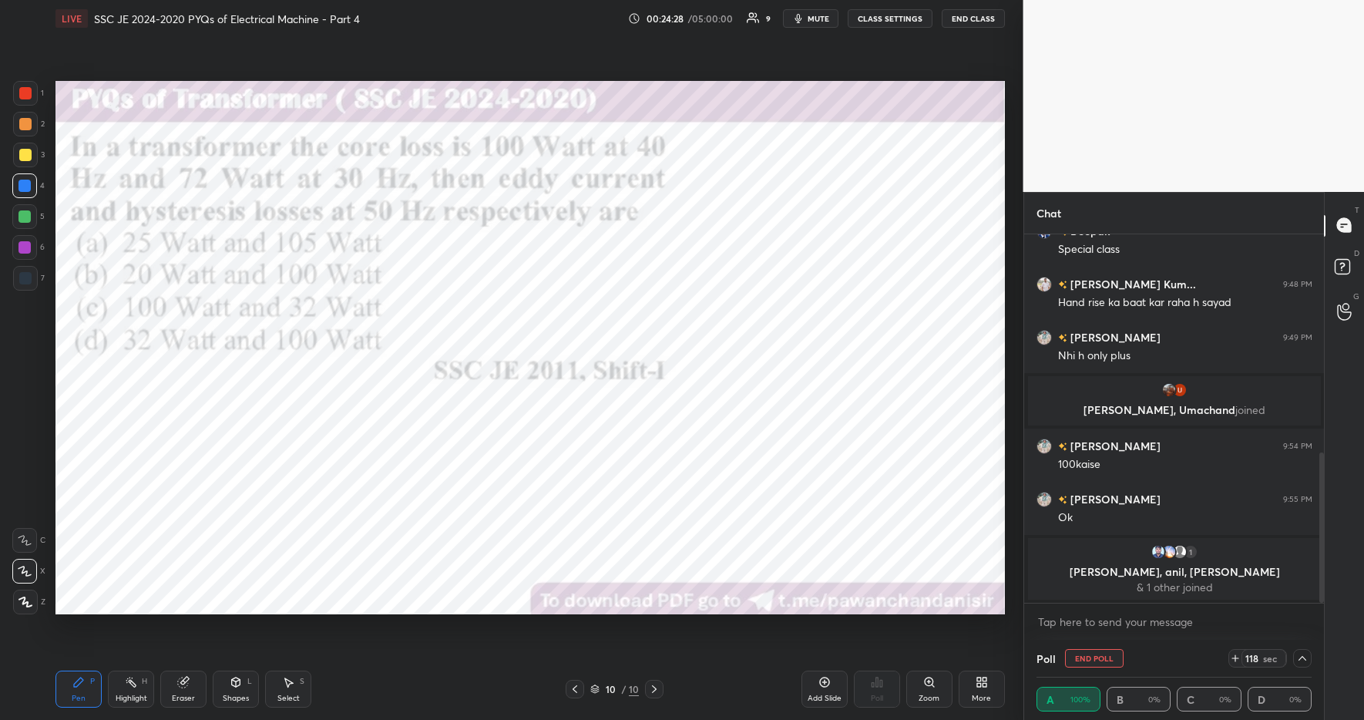
scroll to position [1, 5]
click at [190, 695] on div "Eraser" at bounding box center [183, 699] width 23 height 8
drag, startPoint x: 116, startPoint y: 691, endPoint x: 71, endPoint y: 679, distance: 47.1
click at [115, 691] on div "Highlight H" at bounding box center [131, 689] width 46 height 37
click at [71, 678] on div "Pen P" at bounding box center [78, 689] width 46 height 37
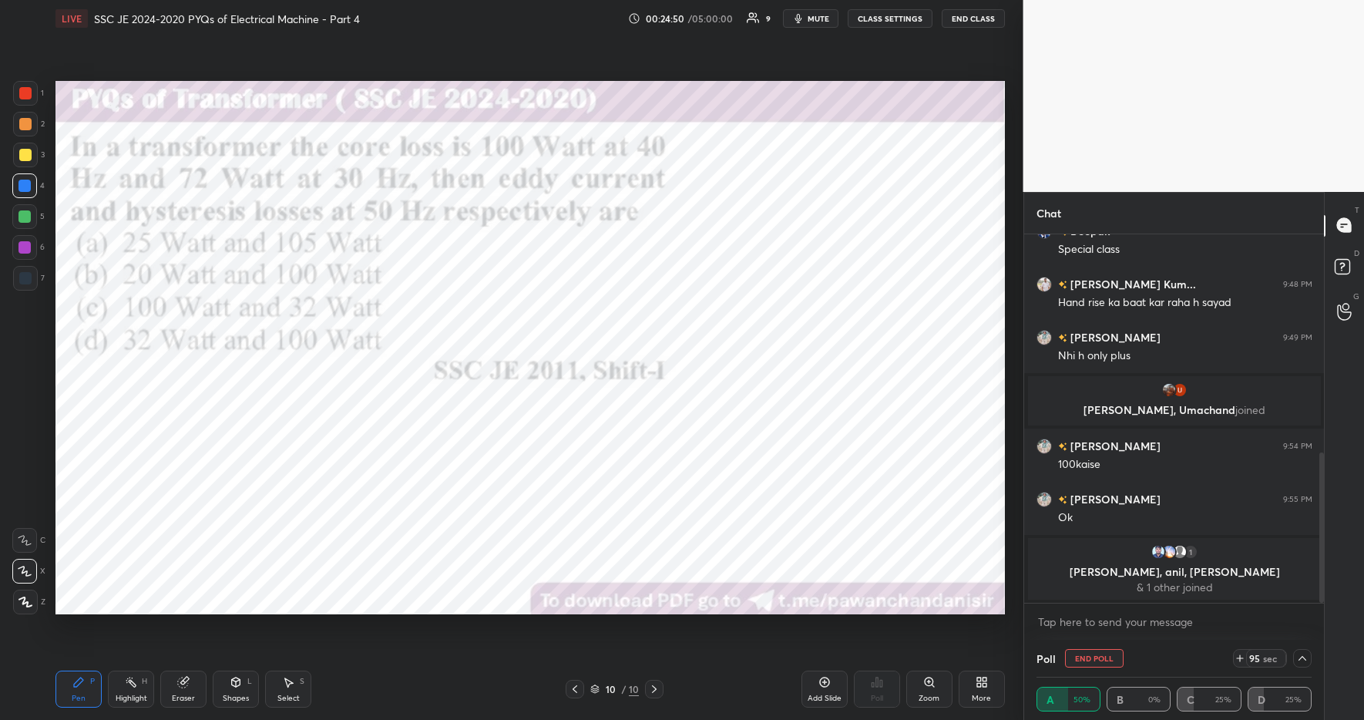
click at [355, 701] on div "Pen P Highlight H Eraser Shapes L Select S" at bounding box center [241, 689] width 373 height 37
drag, startPoint x: 1308, startPoint y: 654, endPoint x: 1351, endPoint y: 658, distance: 43.3
click at [1309, 657] on div at bounding box center [1302, 658] width 18 height 18
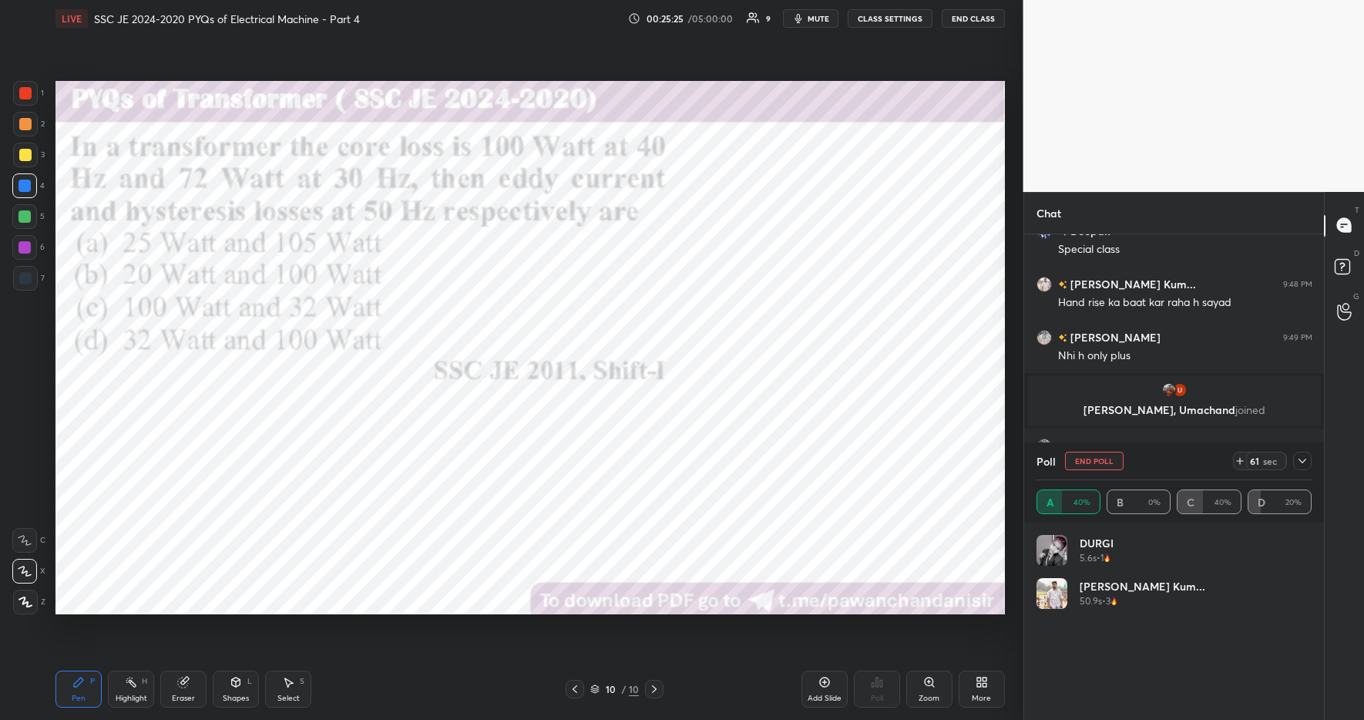
scroll to position [180, 271]
drag, startPoint x: 1243, startPoint y: 458, endPoint x: 1258, endPoint y: 473, distance: 20.7
click at [1244, 459] on icon at bounding box center [1240, 461] width 12 height 12
drag, startPoint x: 1294, startPoint y: 460, endPoint x: 1285, endPoint y: 459, distance: 9.3
click at [1292, 461] on div "74 sec" at bounding box center [1272, 461] width 79 height 18
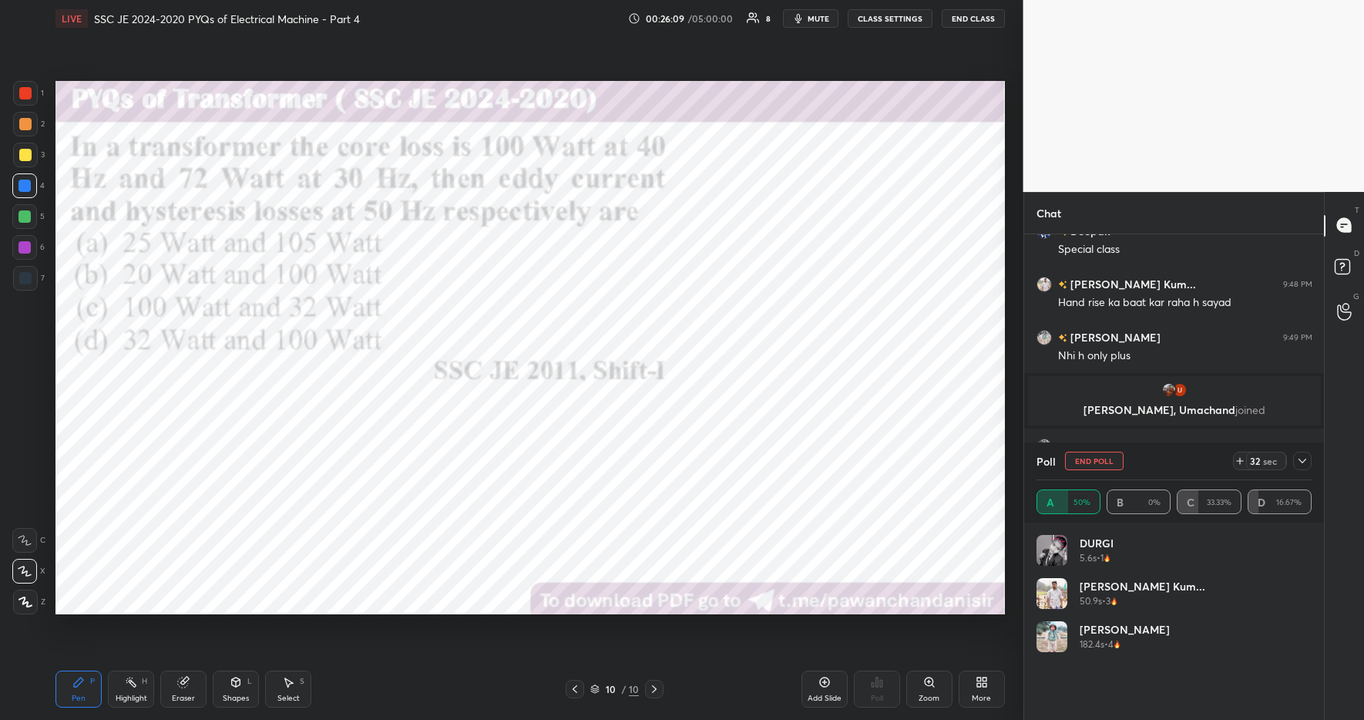
click at [183, 695] on div "Eraser" at bounding box center [183, 699] width 23 height 8
click at [131, 699] on div "Highlight" at bounding box center [132, 699] width 32 height 8
click at [67, 684] on div "Pen P" at bounding box center [78, 689] width 46 height 37
click at [134, 688] on icon at bounding box center [131, 682] width 12 height 12
click at [179, 691] on div "Eraser" at bounding box center [183, 689] width 46 height 37
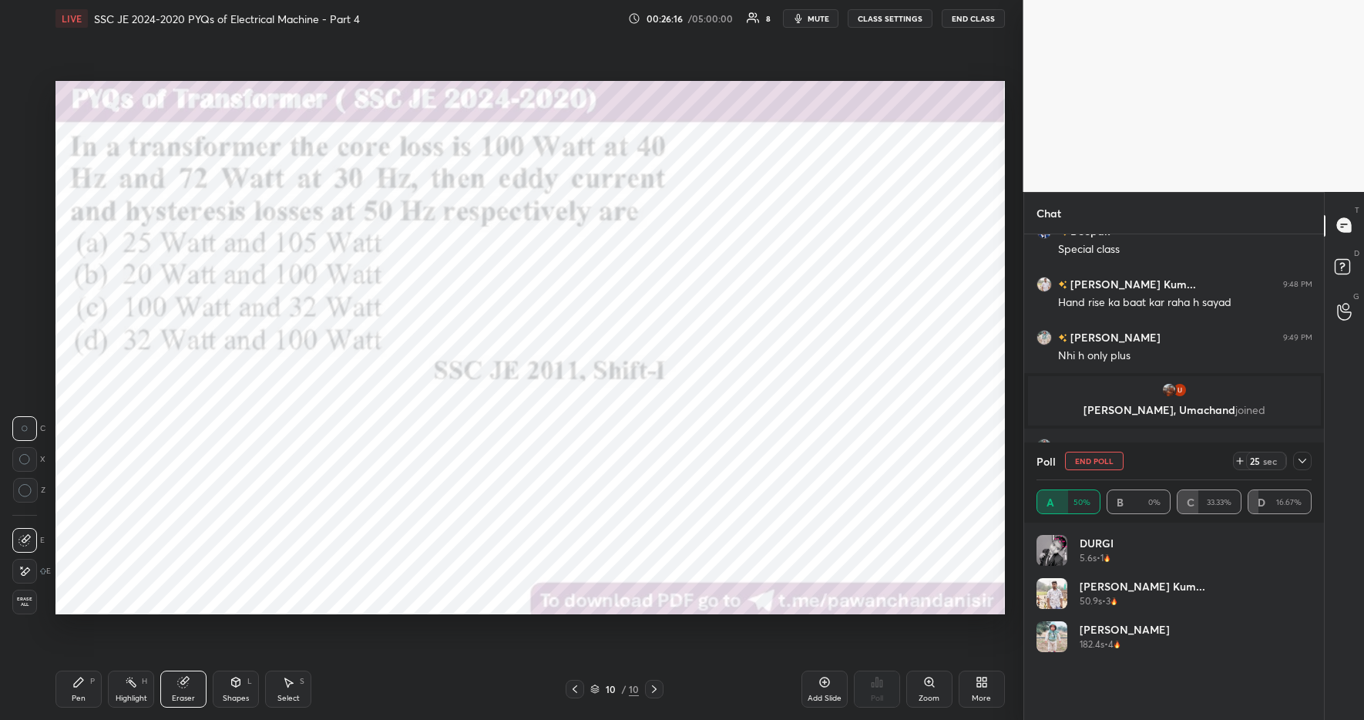
click at [142, 687] on div "Highlight H" at bounding box center [131, 689] width 46 height 37
click at [72, 691] on div "Pen P" at bounding box center [78, 689] width 46 height 37
click at [370, 700] on div "Pen P Highlight H Eraser Shapes L Select S" at bounding box center [241, 689] width 373 height 37
drag, startPoint x: 1301, startPoint y: 472, endPoint x: 1337, endPoint y: 487, distance: 39.4
click at [1303, 476] on div "Poll" at bounding box center [1175, 460] width 276 height 37
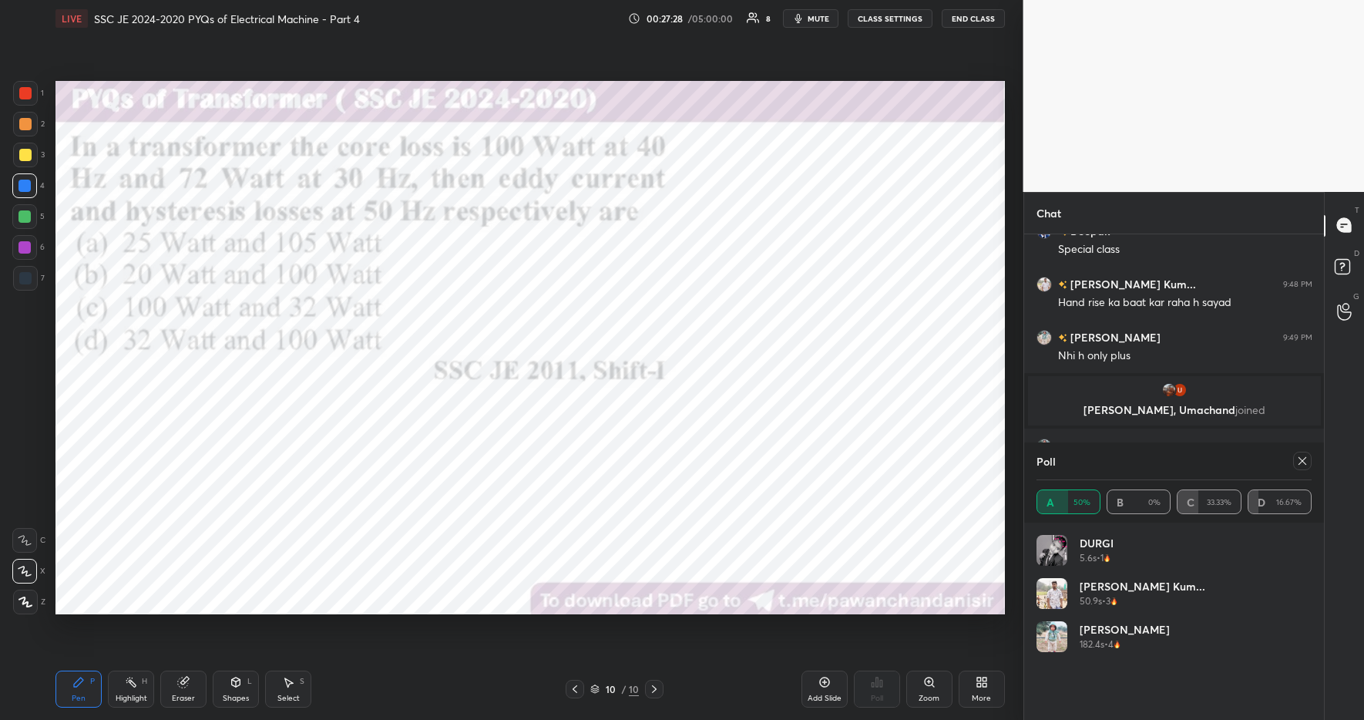
click at [1307, 463] on icon at bounding box center [1303, 461] width 12 height 12
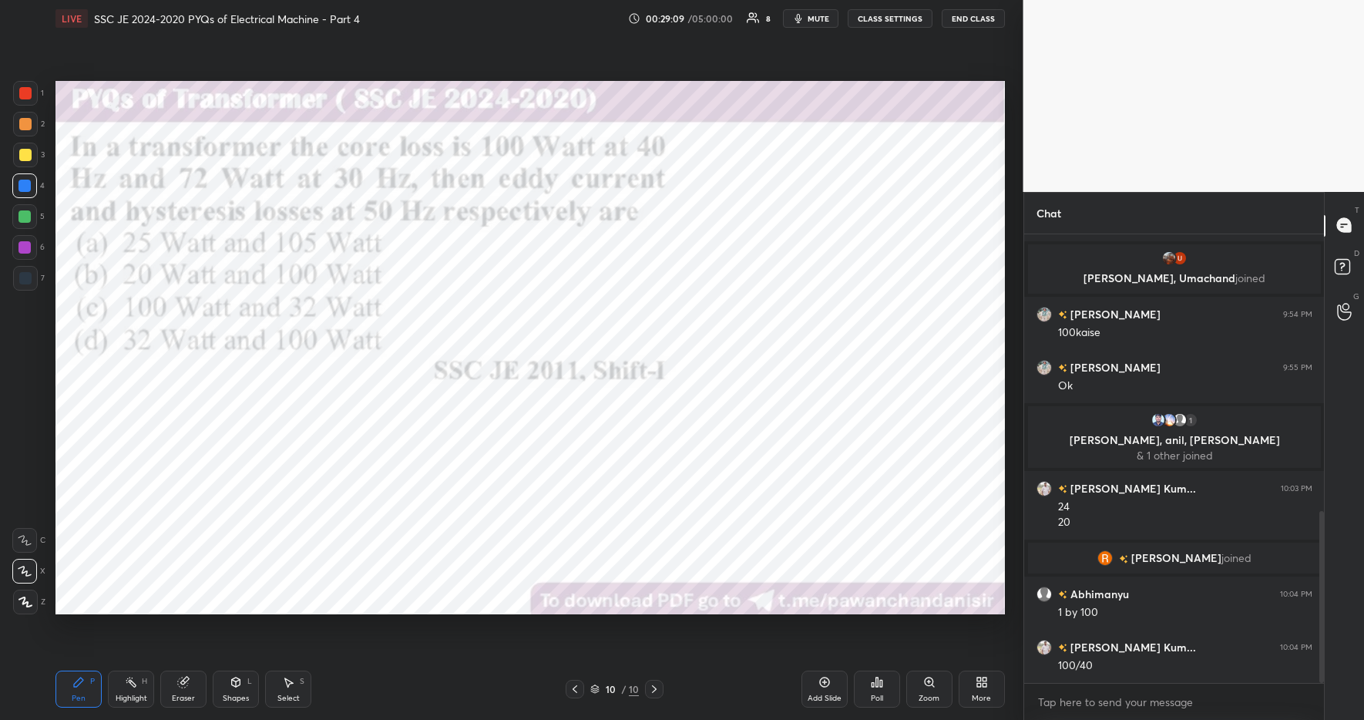
scroll to position [721, 0]
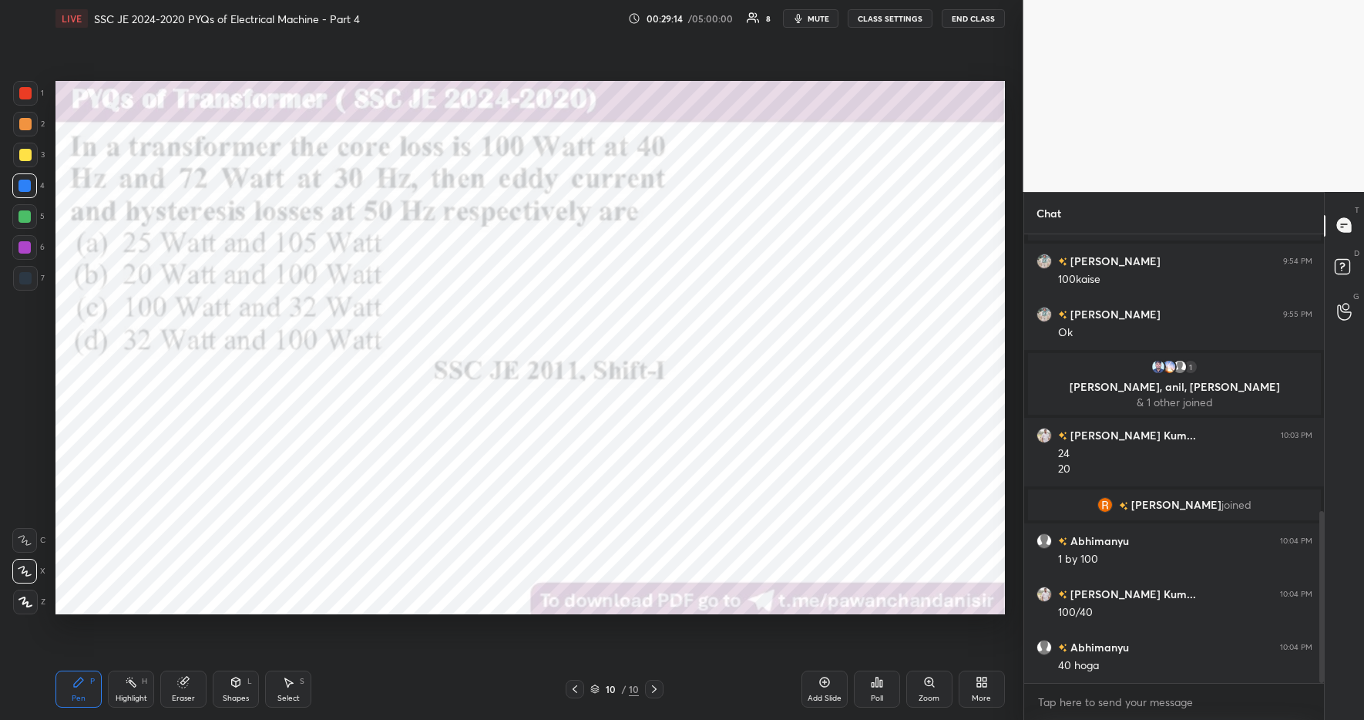
click at [185, 680] on g at bounding box center [184, 683] width 12 height 12
drag, startPoint x: 24, startPoint y: 570, endPoint x: 49, endPoint y: 569, distance: 24.7
click at [29, 570] on icon at bounding box center [26, 571] width 8 height 8
click at [92, 674] on div "Pen P" at bounding box center [78, 689] width 46 height 37
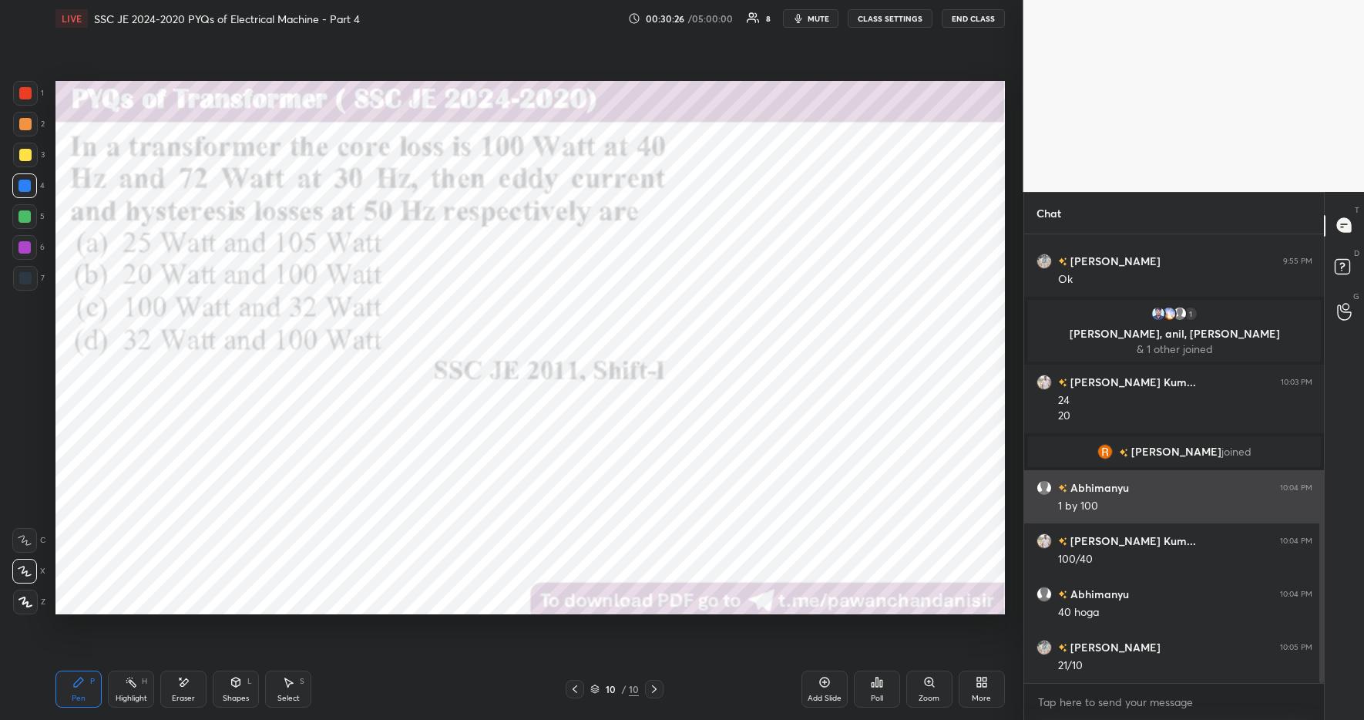
scroll to position [828, 0]
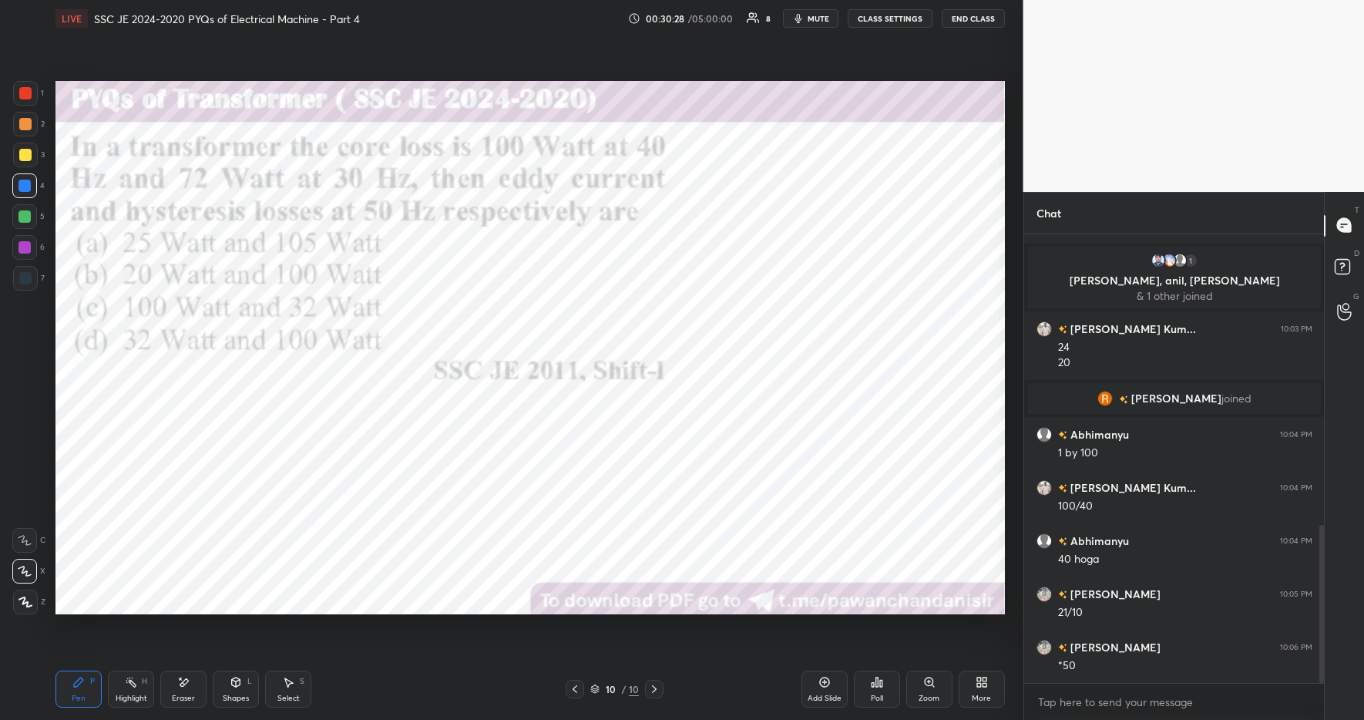
click at [166, 695] on div "Eraser" at bounding box center [183, 689] width 46 height 37
drag, startPoint x: 72, startPoint y: 696, endPoint x: 129, endPoint y: 684, distance: 57.4
click at [77, 696] on div "Pen" at bounding box center [79, 699] width 14 height 8
click at [415, 717] on div "Pen P Highlight H Eraser Shapes L Select S 10 / 10 Add Slide Poll Zoom More" at bounding box center [530, 689] width 950 height 62
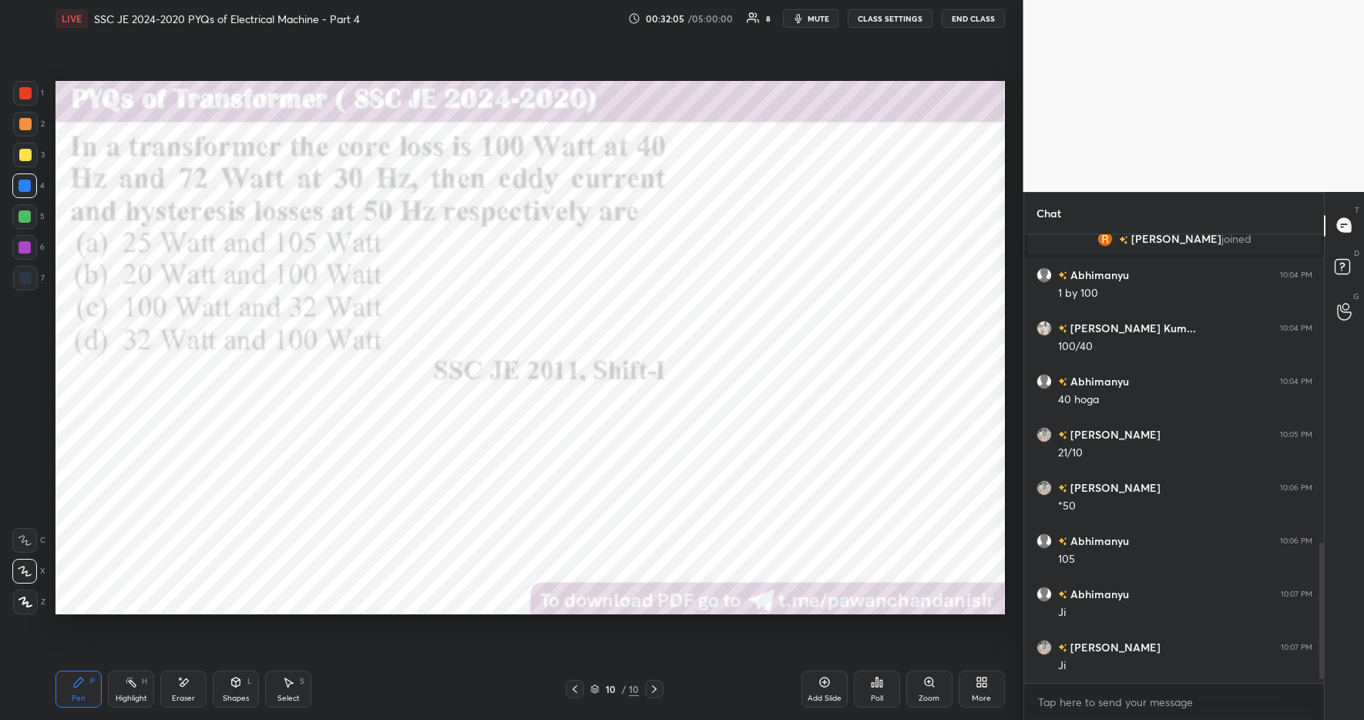
scroll to position [1041, 0]
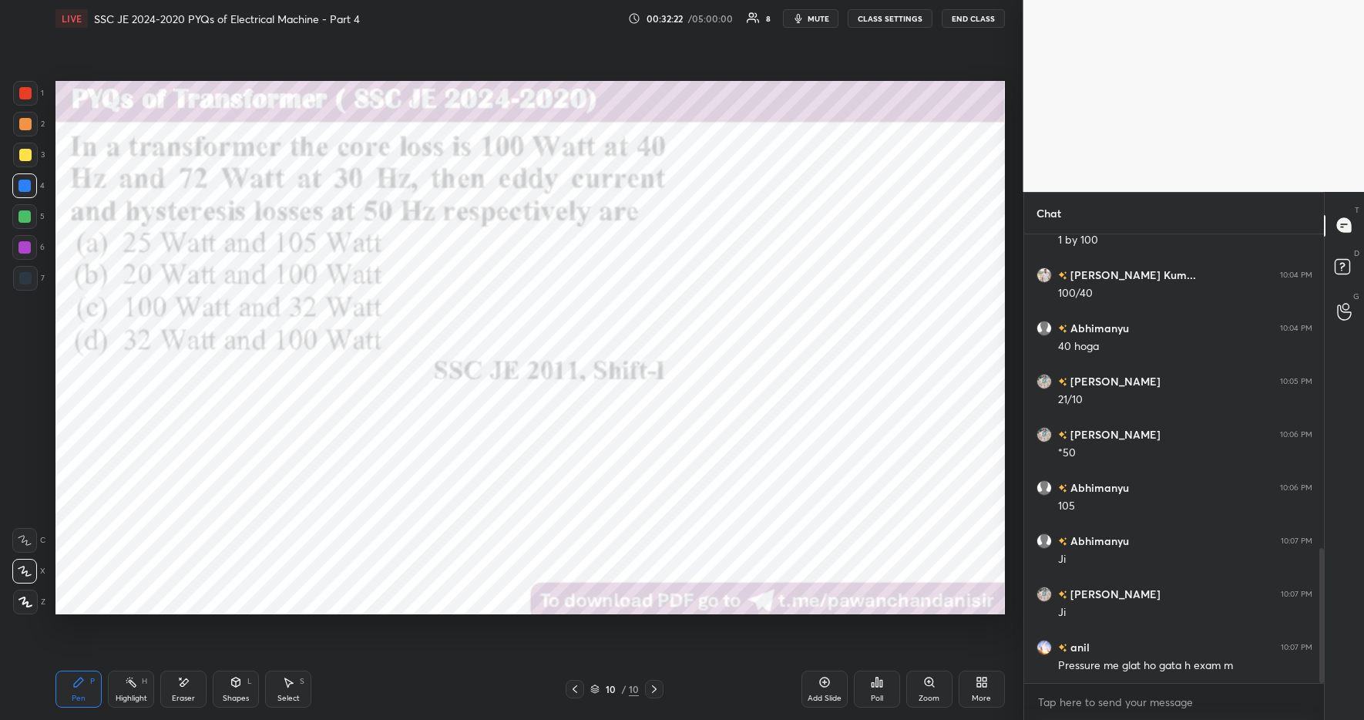
click at [903, 658] on div "Add Slide Poll Zoom More" at bounding box center [903, 689] width 203 height 86
click at [126, 690] on div "Highlight H" at bounding box center [131, 689] width 46 height 37
click at [90, 680] on div "P" at bounding box center [92, 682] width 5 height 8
drag, startPoint x: 400, startPoint y: 668, endPoint x: 413, endPoint y: 667, distance: 13.1
click at [400, 668] on div "Pen P Highlight H Eraser Shapes L Select S 10 / 10 Add Slide Poll Zoom More" at bounding box center [530, 689] width 950 height 62
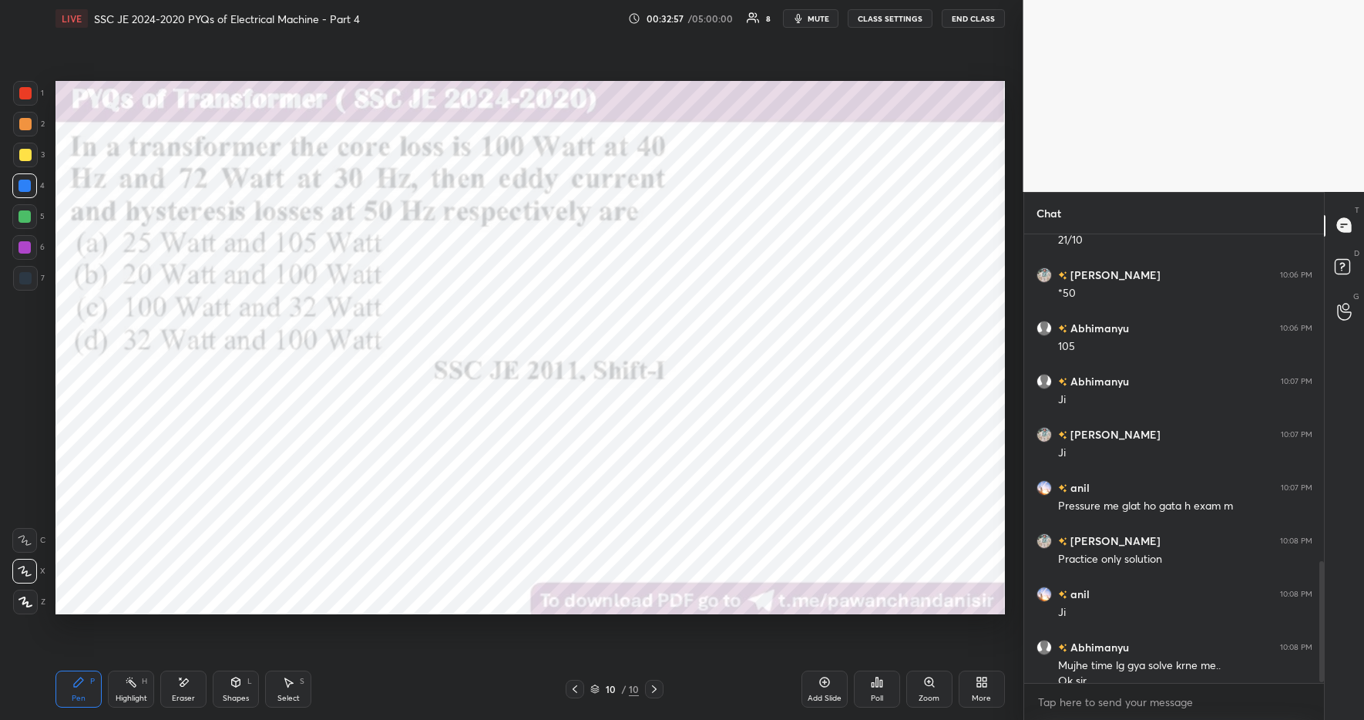
scroll to position [1216, 0]
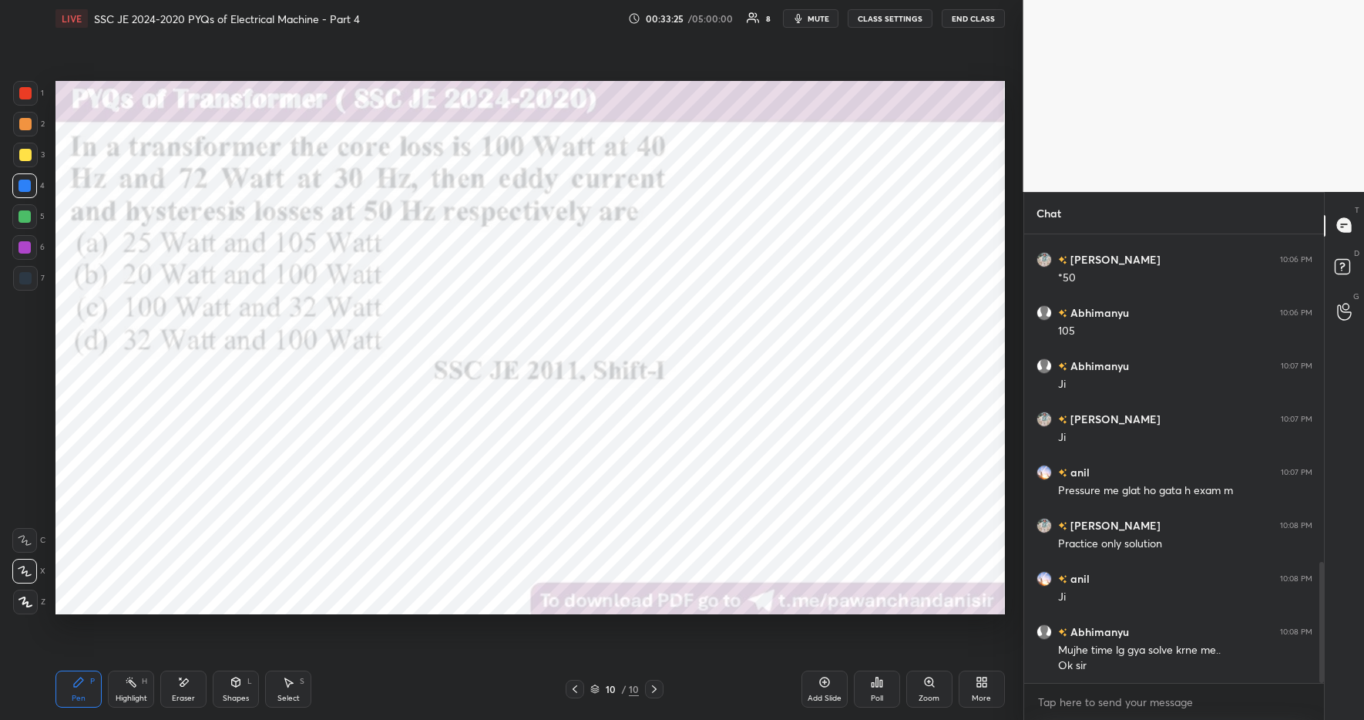
drag, startPoint x: 232, startPoint y: 697, endPoint x: 234, endPoint y: 669, distance: 27.8
click at [232, 697] on div "Shapes" at bounding box center [236, 699] width 26 height 8
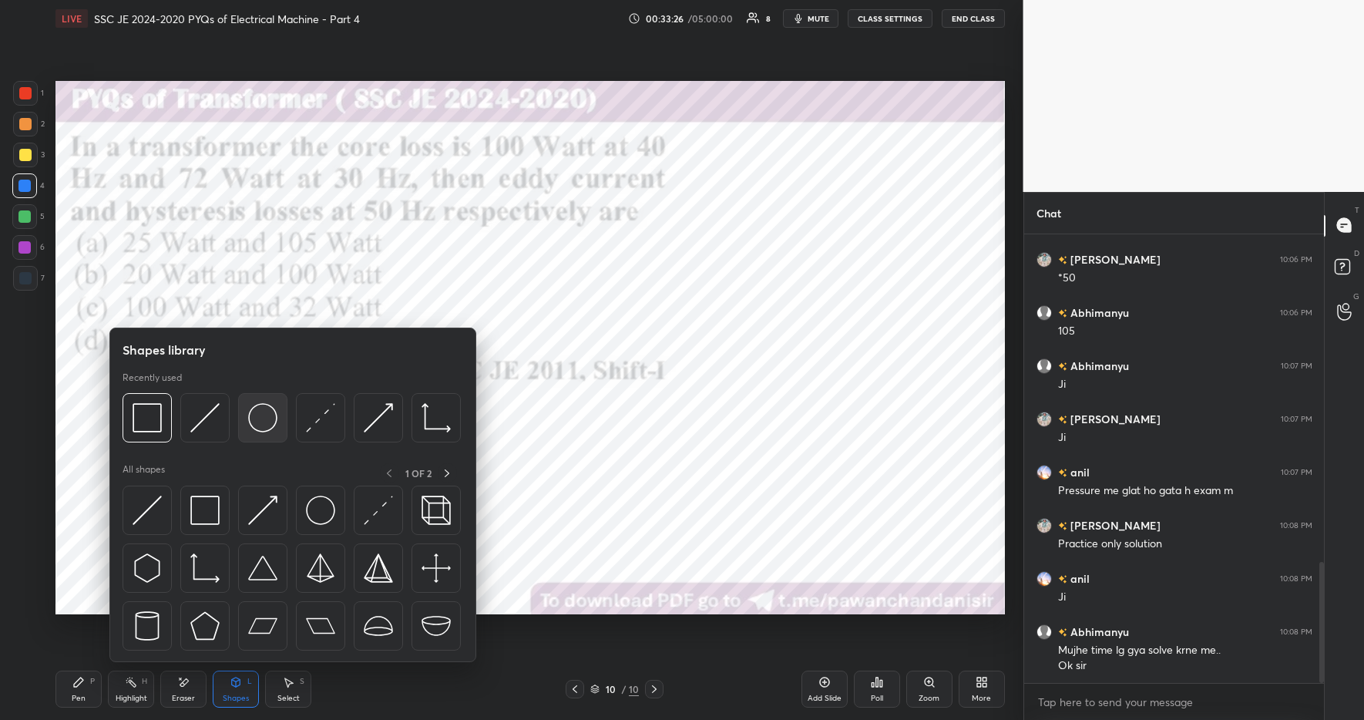
click at [259, 424] on img at bounding box center [262, 417] width 29 height 29
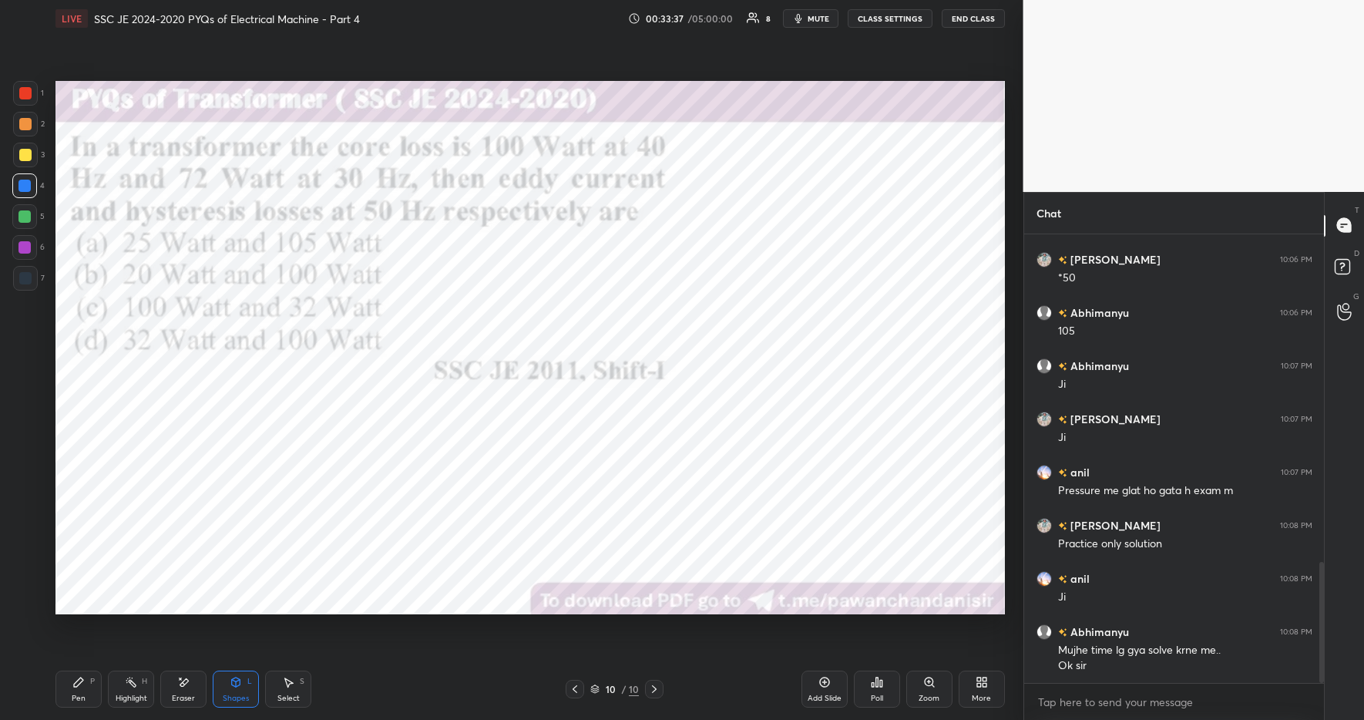
drag, startPoint x: 128, startPoint y: 691, endPoint x: 123, endPoint y: 684, distance: 8.8
click at [128, 691] on div "Highlight H" at bounding box center [131, 689] width 46 height 37
click at [89, 681] on div "Pen P" at bounding box center [78, 689] width 46 height 37
click at [403, 705] on div "Pen P Highlight H Eraser Shapes L Select S 10 / 10 Add Slide Poll Zoom More" at bounding box center [530, 689] width 950 height 62
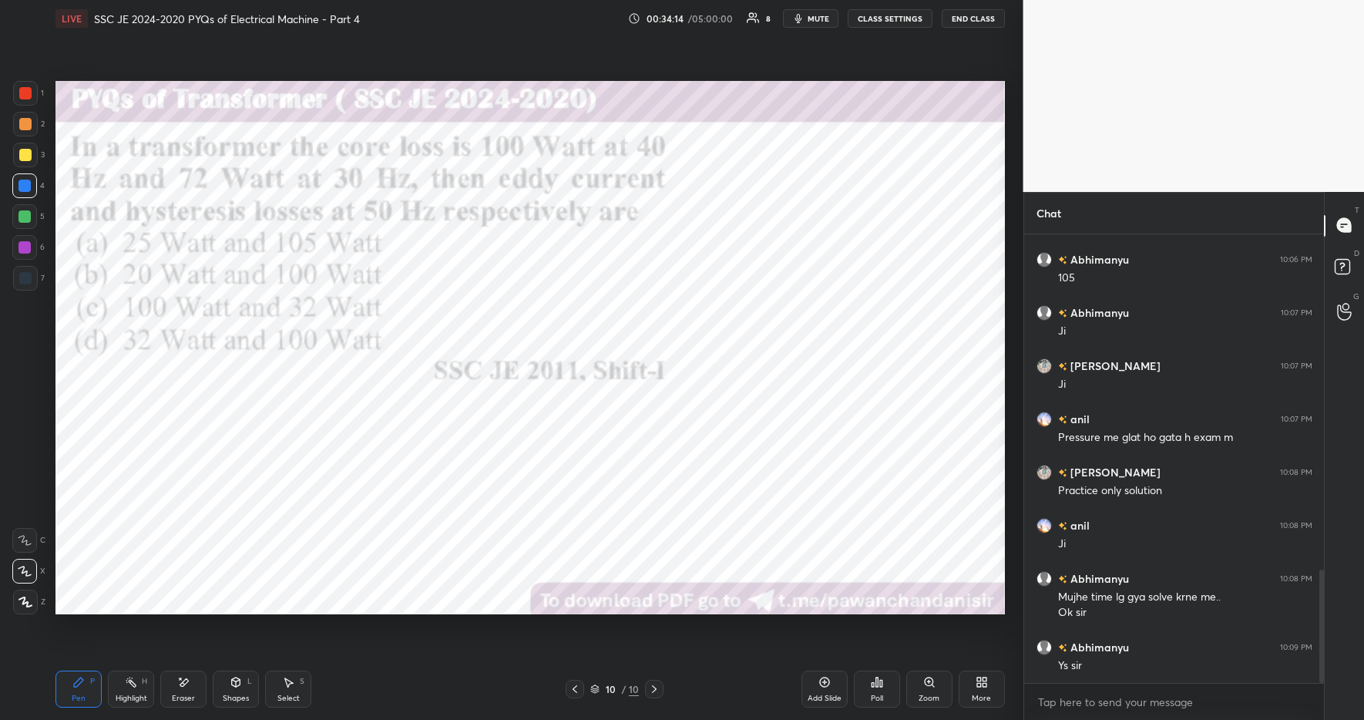
scroll to position [1322, 0]
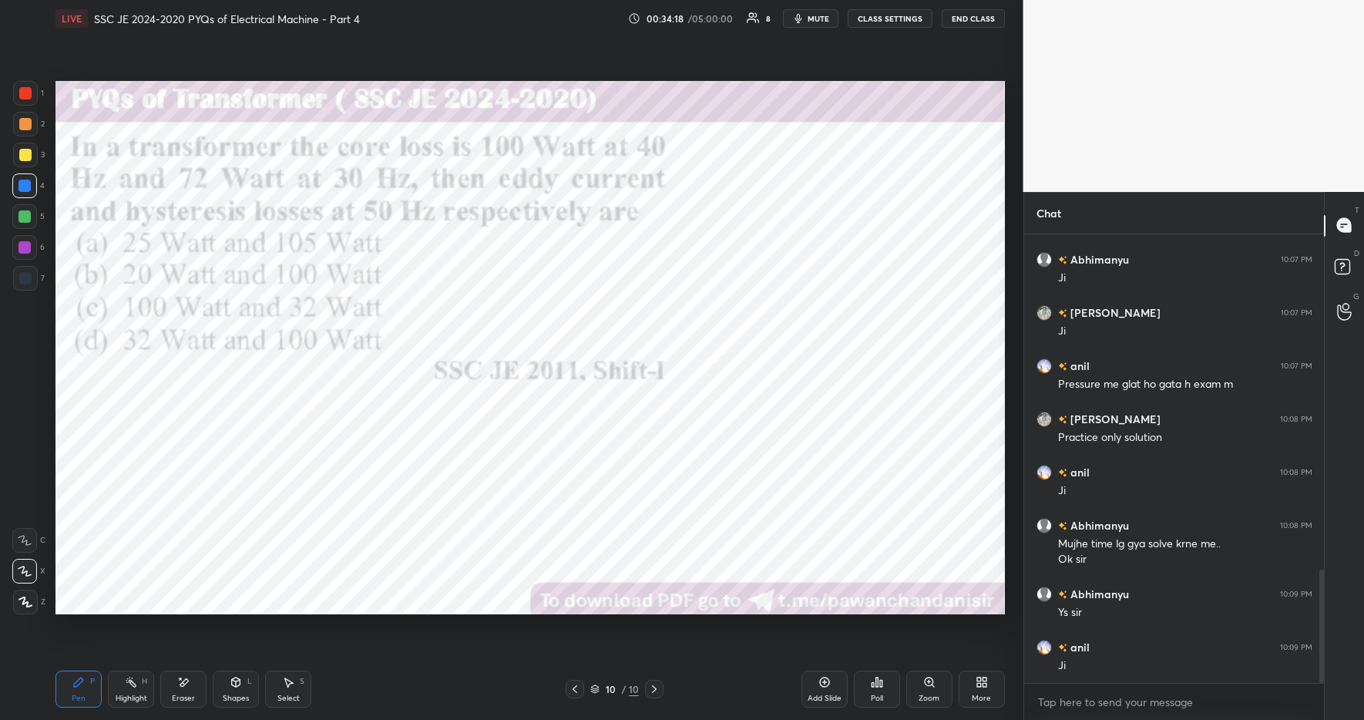
drag, startPoint x: 23, startPoint y: 90, endPoint x: 41, endPoint y: 103, distance: 21.6
click at [23, 90] on div at bounding box center [25, 93] width 12 height 12
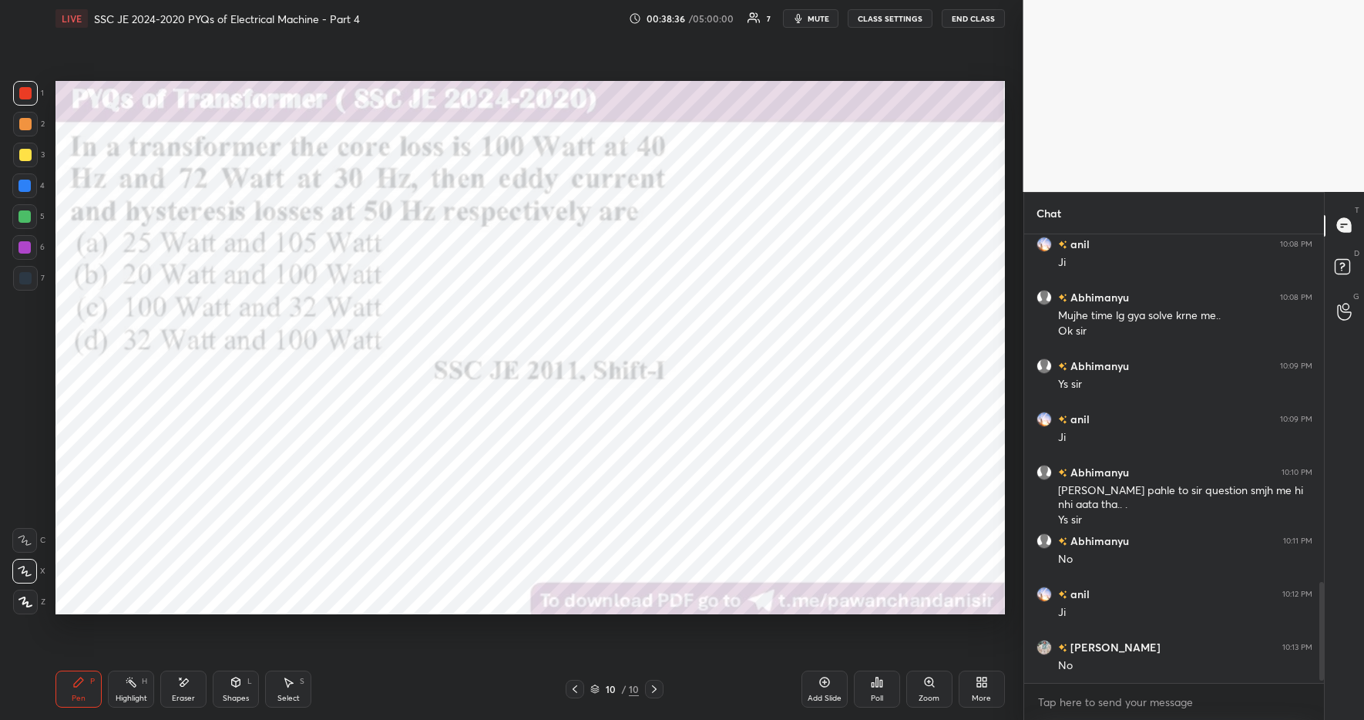
scroll to position [1603, 0]
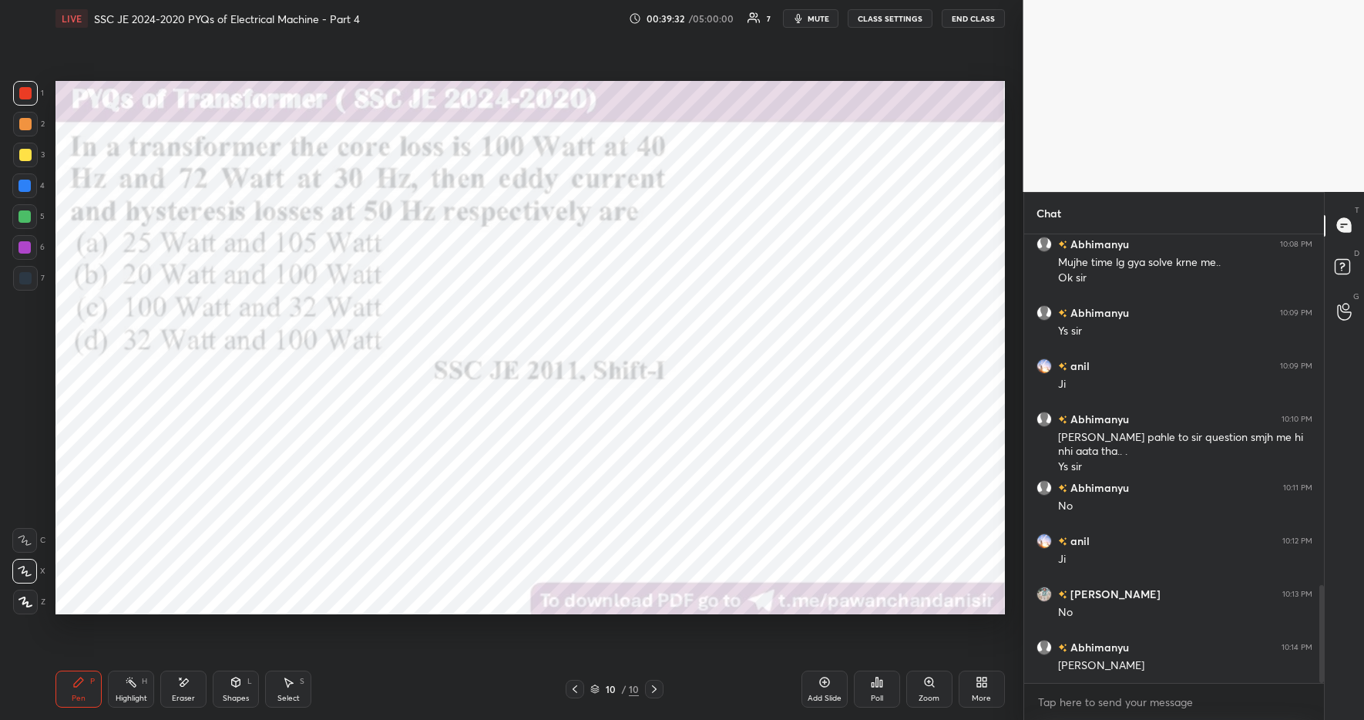
click at [129, 695] on div "Highlight" at bounding box center [132, 699] width 32 height 8
click at [88, 684] on div "Pen P" at bounding box center [78, 689] width 46 height 37
drag, startPoint x: 377, startPoint y: 702, endPoint x: 367, endPoint y: 701, distance: 10.1
click at [372, 703] on div "Pen P Highlight H Eraser Shapes L Select S" at bounding box center [241, 689] width 373 height 37
click at [990, 690] on div "More" at bounding box center [982, 689] width 46 height 37
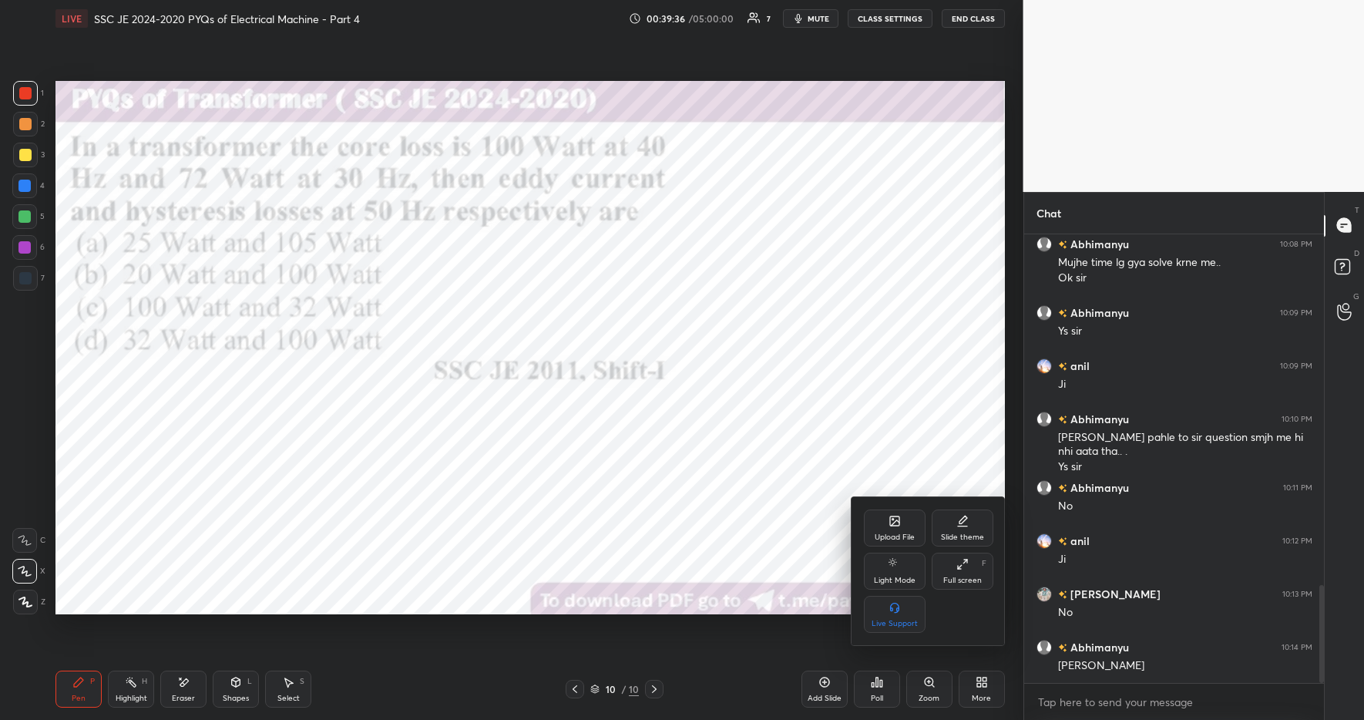
click at [896, 523] on icon at bounding box center [895, 522] width 8 height 5
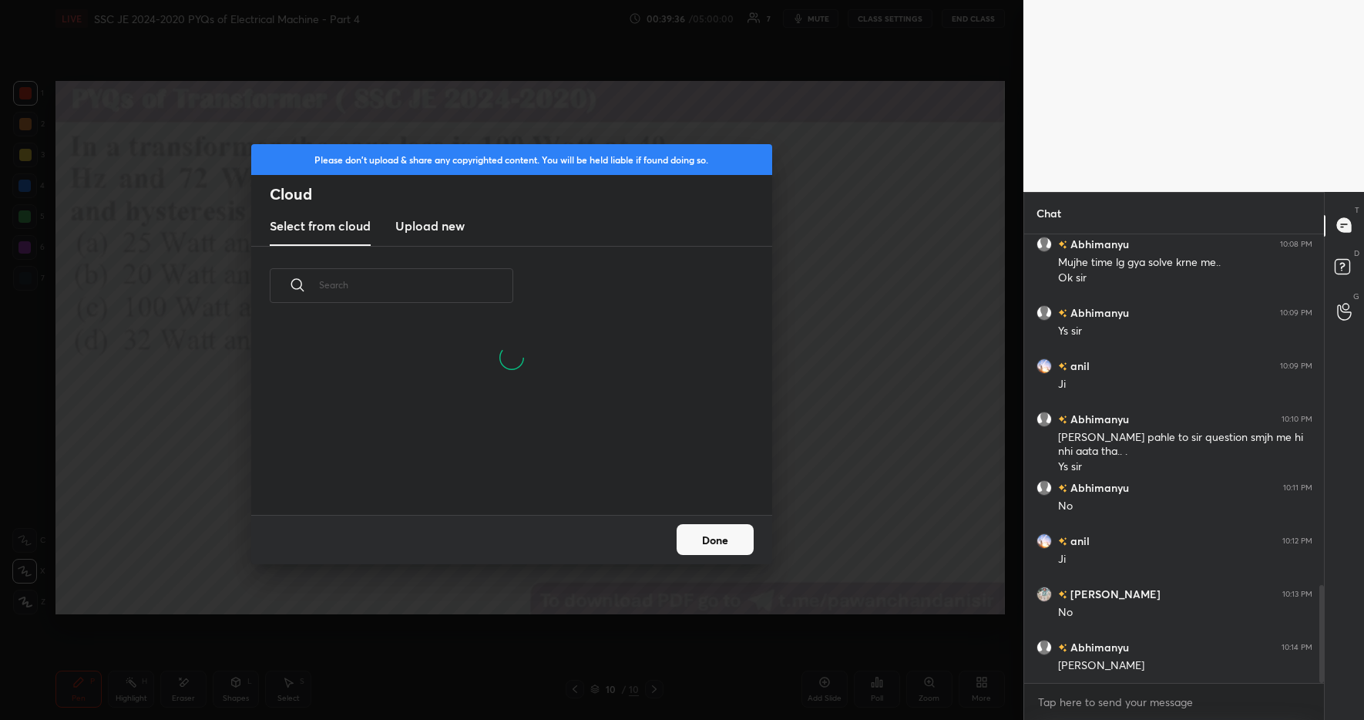
click at [432, 227] on h3 "Upload new" at bounding box center [429, 226] width 69 height 18
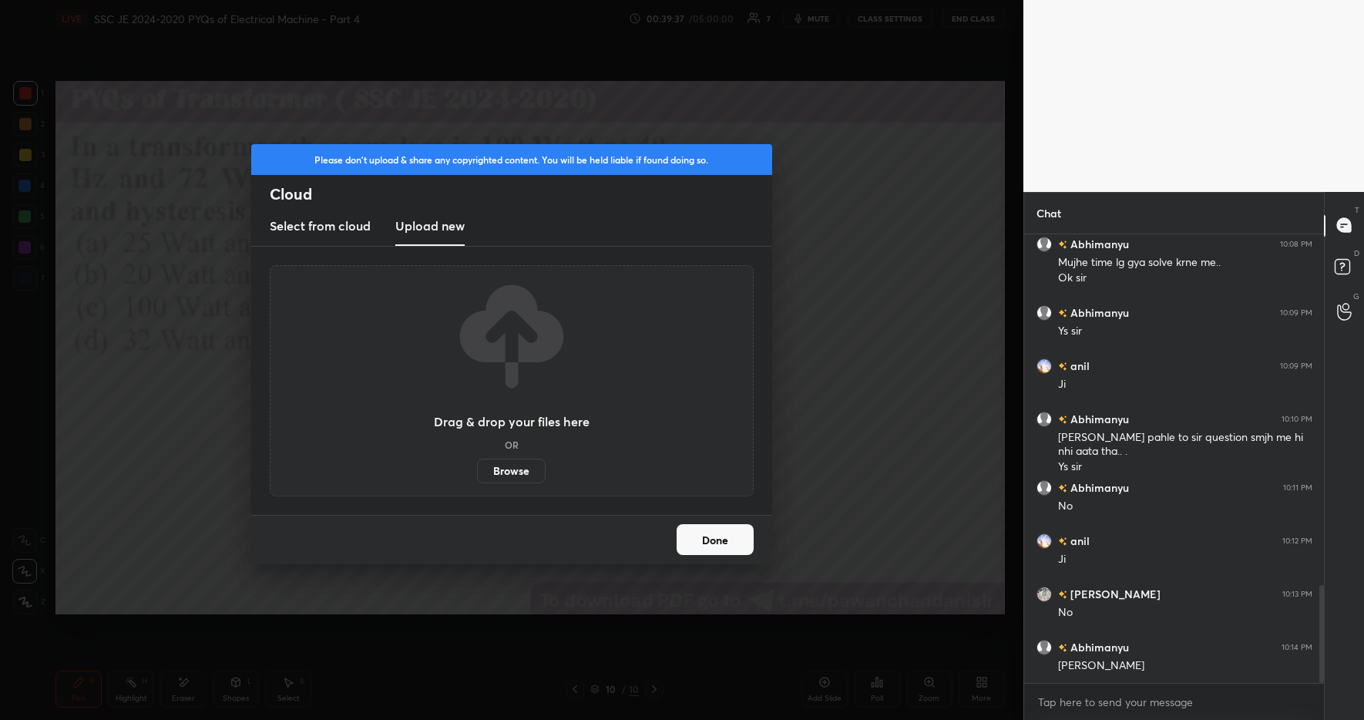
click at [511, 468] on label "Browse" at bounding box center [511, 471] width 69 height 25
click at [477, 468] on input "Browse" at bounding box center [477, 471] width 0 height 25
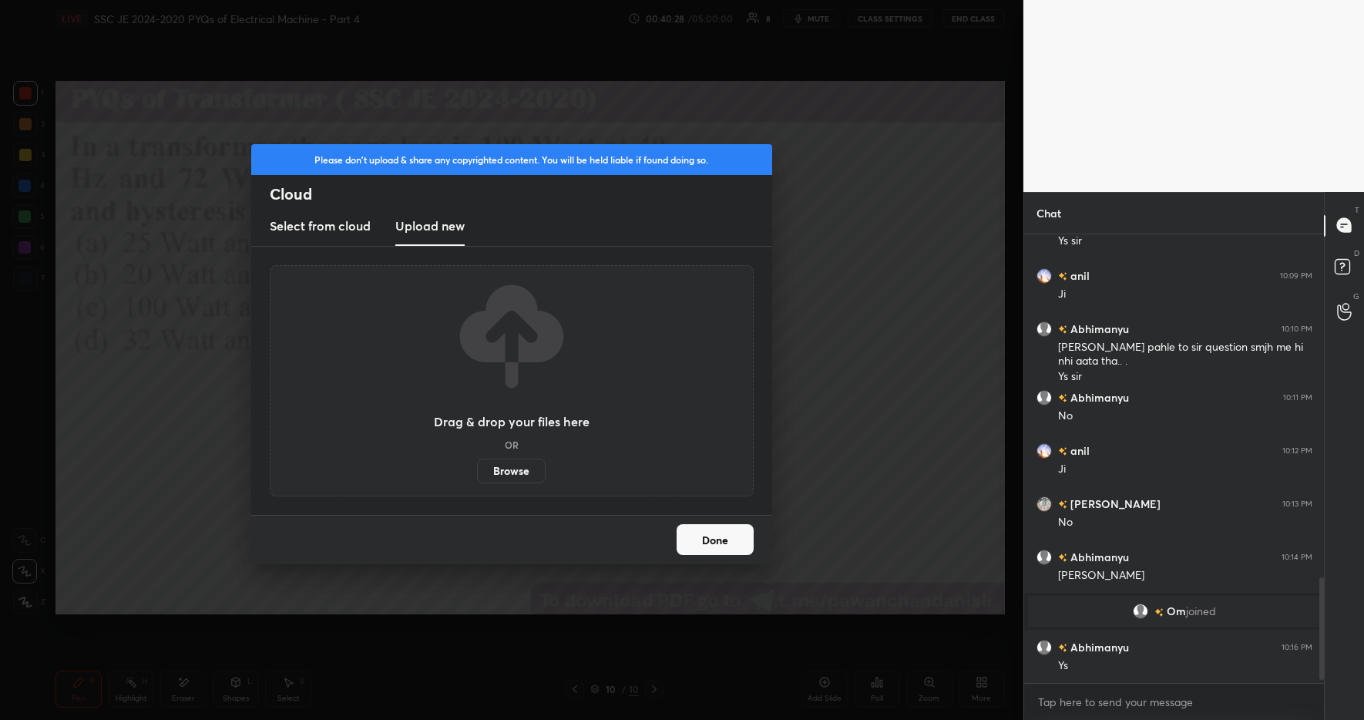
scroll to position [1507, 0]
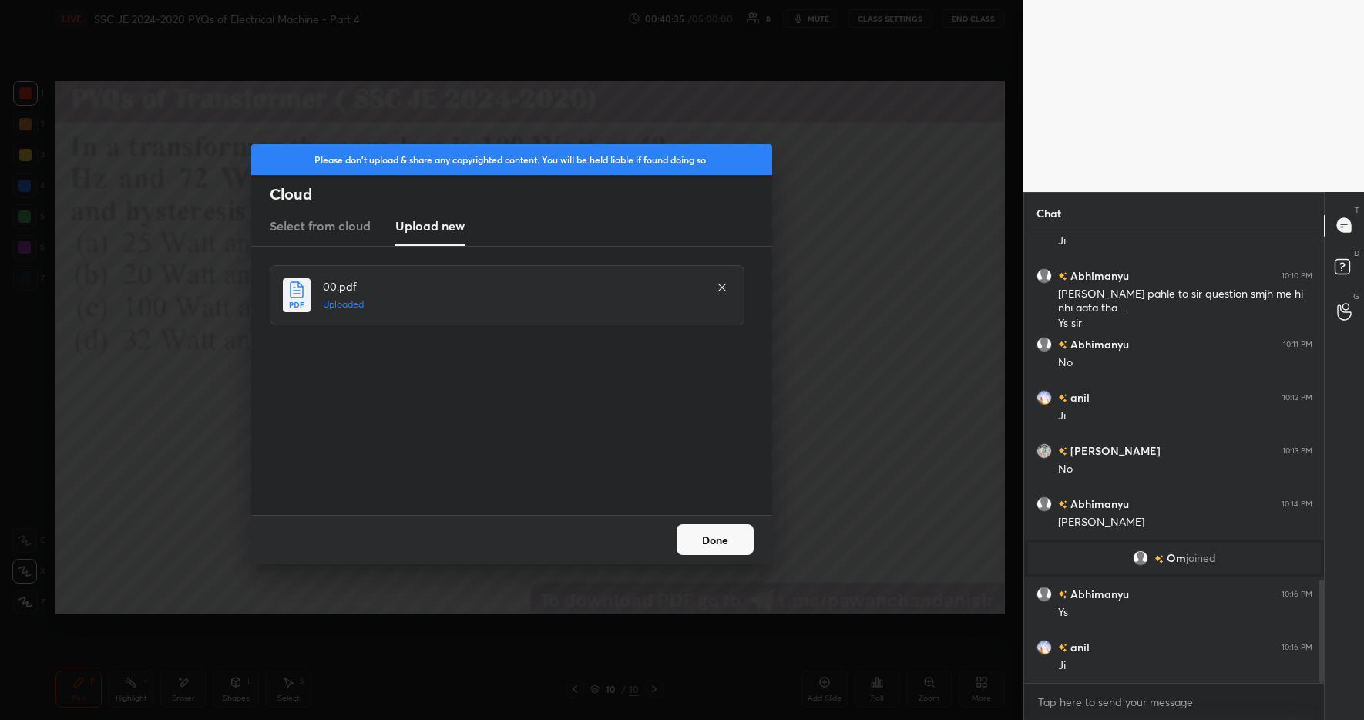
click at [718, 539] on button "Done" at bounding box center [715, 539] width 77 height 31
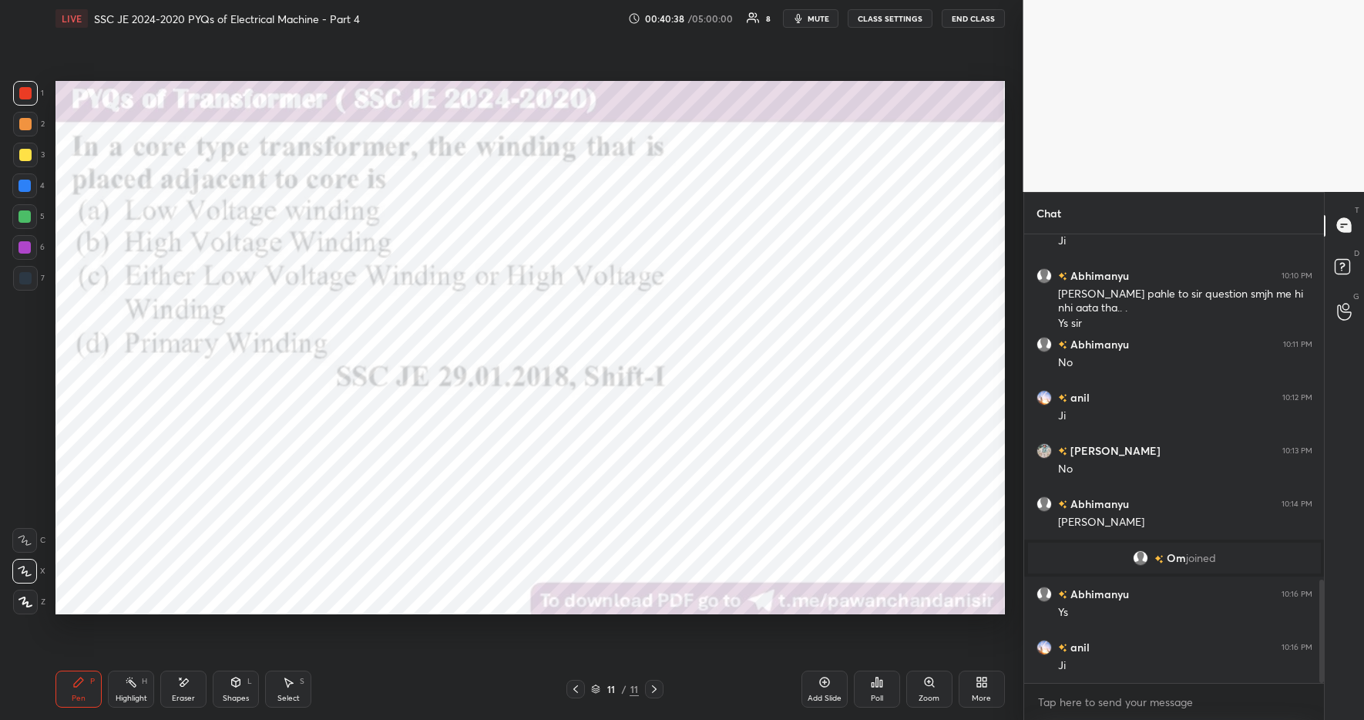
click at [870, 691] on div "Poll" at bounding box center [877, 689] width 46 height 37
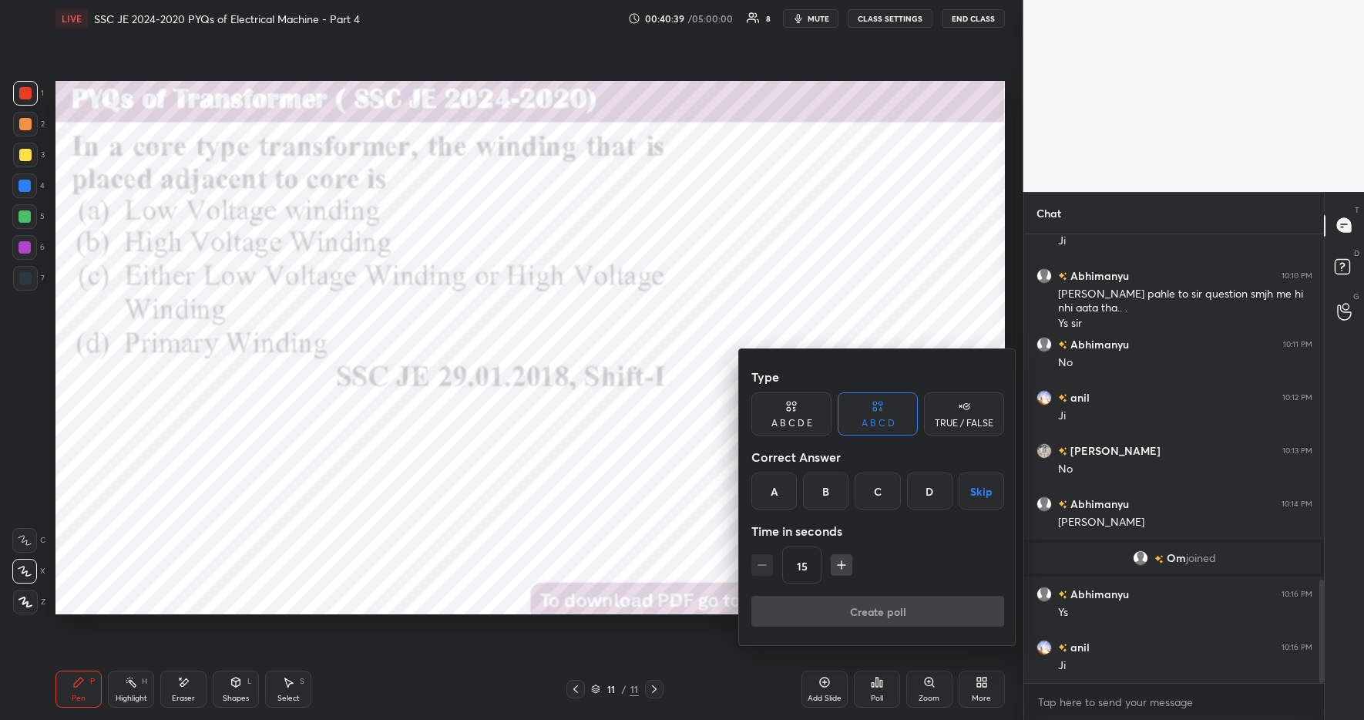
click at [775, 485] on div "A" at bounding box center [774, 491] width 45 height 37
click at [880, 604] on button "Create poll" at bounding box center [878, 611] width 253 height 31
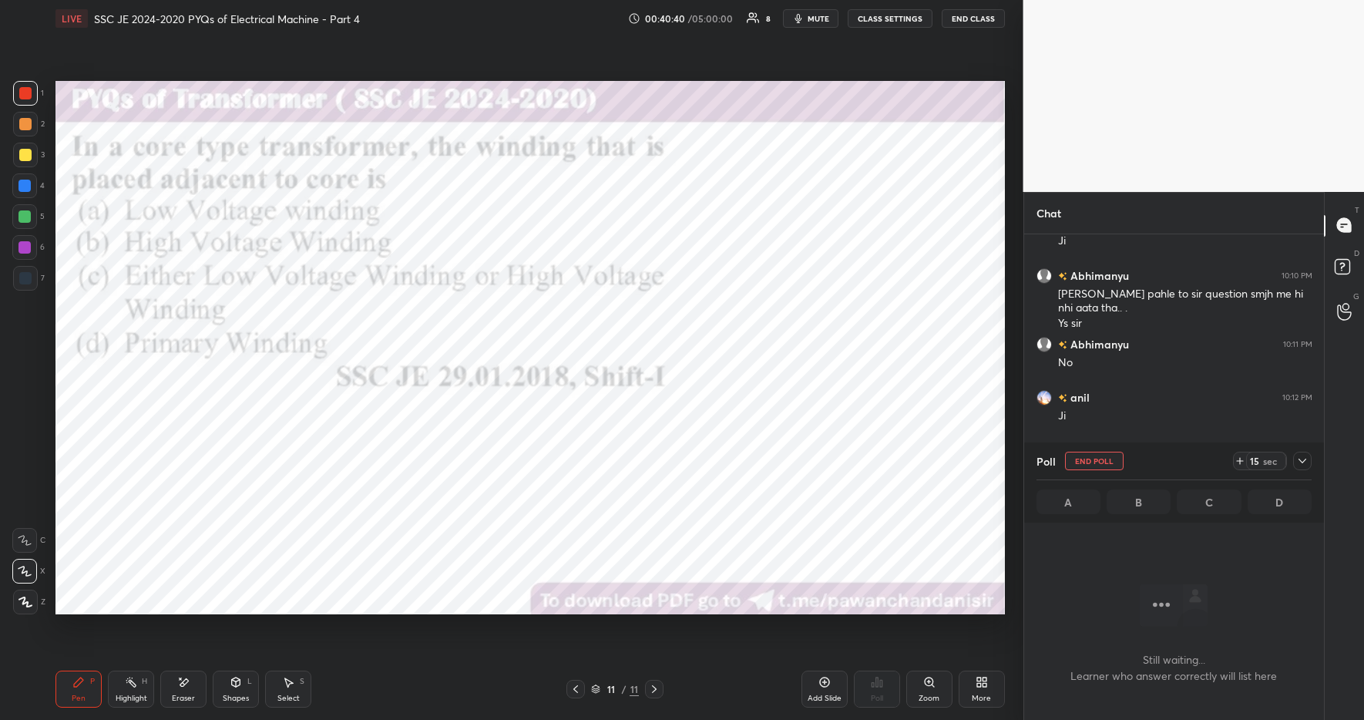
scroll to position [251, 295]
click at [1231, 459] on div "Poll End Poll 15 sec" at bounding box center [1175, 460] width 276 height 37
click at [1236, 459] on icon at bounding box center [1240, 461] width 12 height 12
click at [1236, 460] on icon at bounding box center [1240, 461] width 12 height 12
click at [1238, 461] on icon at bounding box center [1240, 461] width 12 height 12
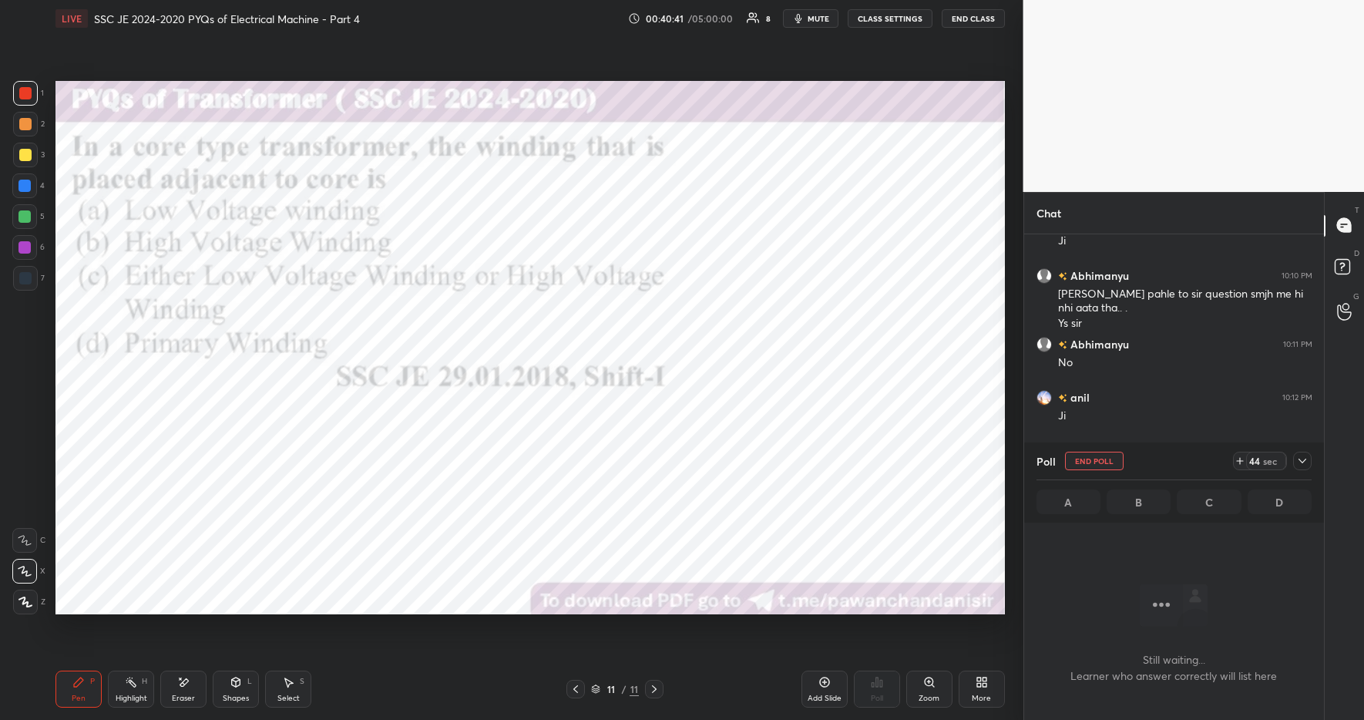
click at [1238, 461] on icon at bounding box center [1240, 461] width 12 height 12
click at [1237, 462] on icon at bounding box center [1240, 461] width 12 height 12
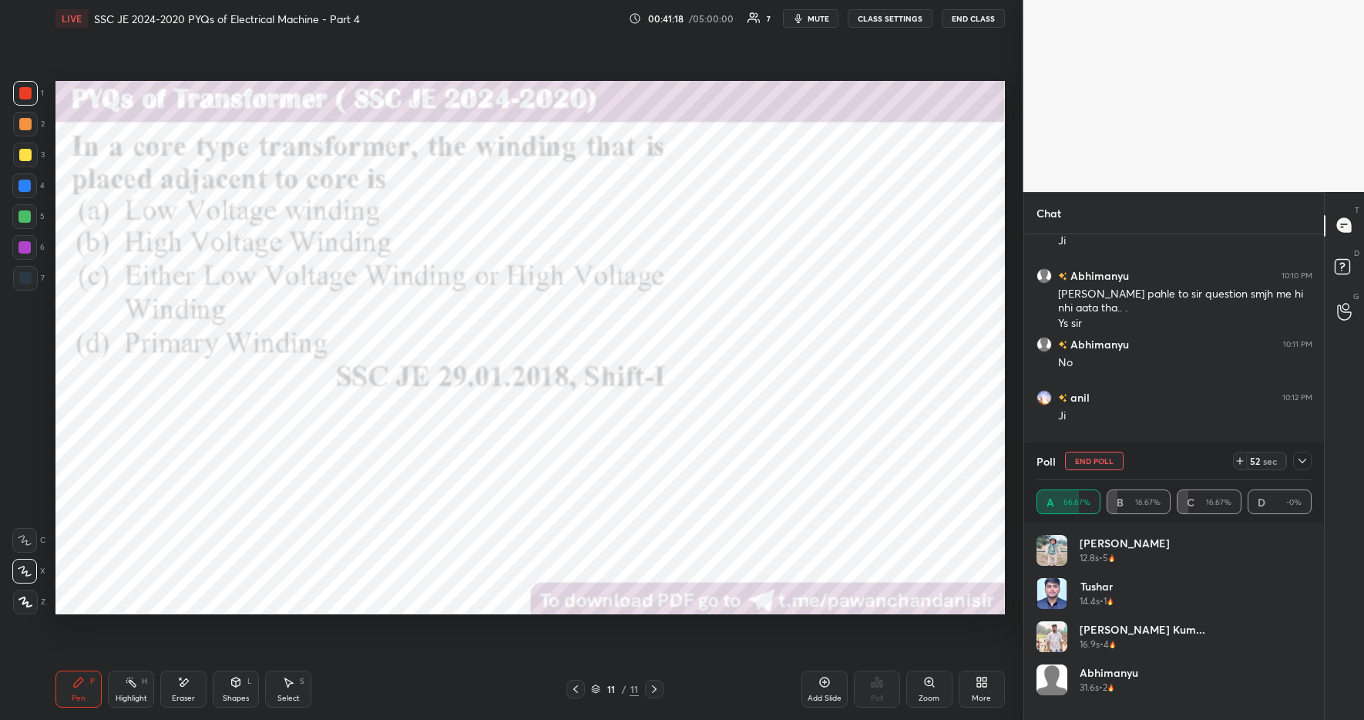
click at [1301, 457] on icon at bounding box center [1303, 461] width 12 height 12
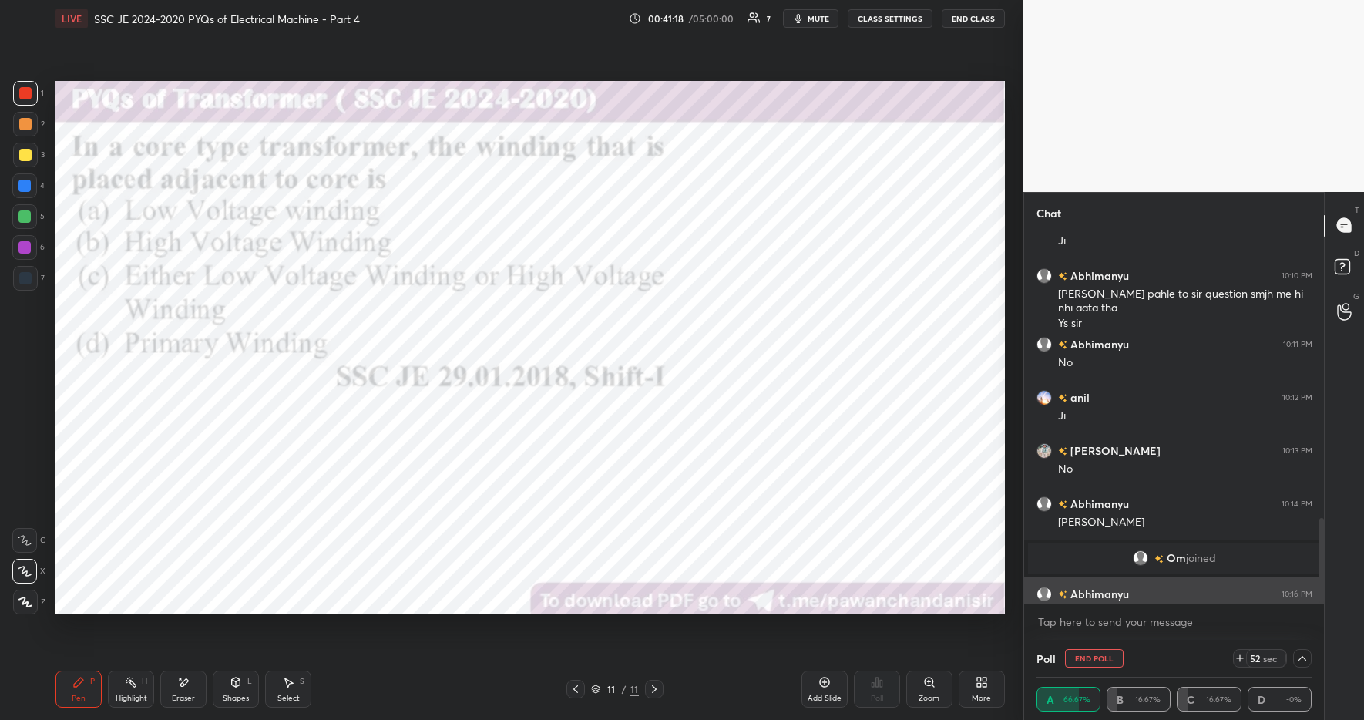
scroll to position [1, 5]
click at [150, 699] on div "Highlight H" at bounding box center [131, 689] width 46 height 37
drag, startPoint x: 85, startPoint y: 681, endPoint x: 161, endPoint y: 681, distance: 76.3
click at [85, 681] on div "Pen P" at bounding box center [78, 689] width 46 height 37
click at [394, 717] on div "Pen P Highlight H Eraser Shapes L Select S 11 / 11 Add Slide Poll Zoom More" at bounding box center [530, 689] width 950 height 62
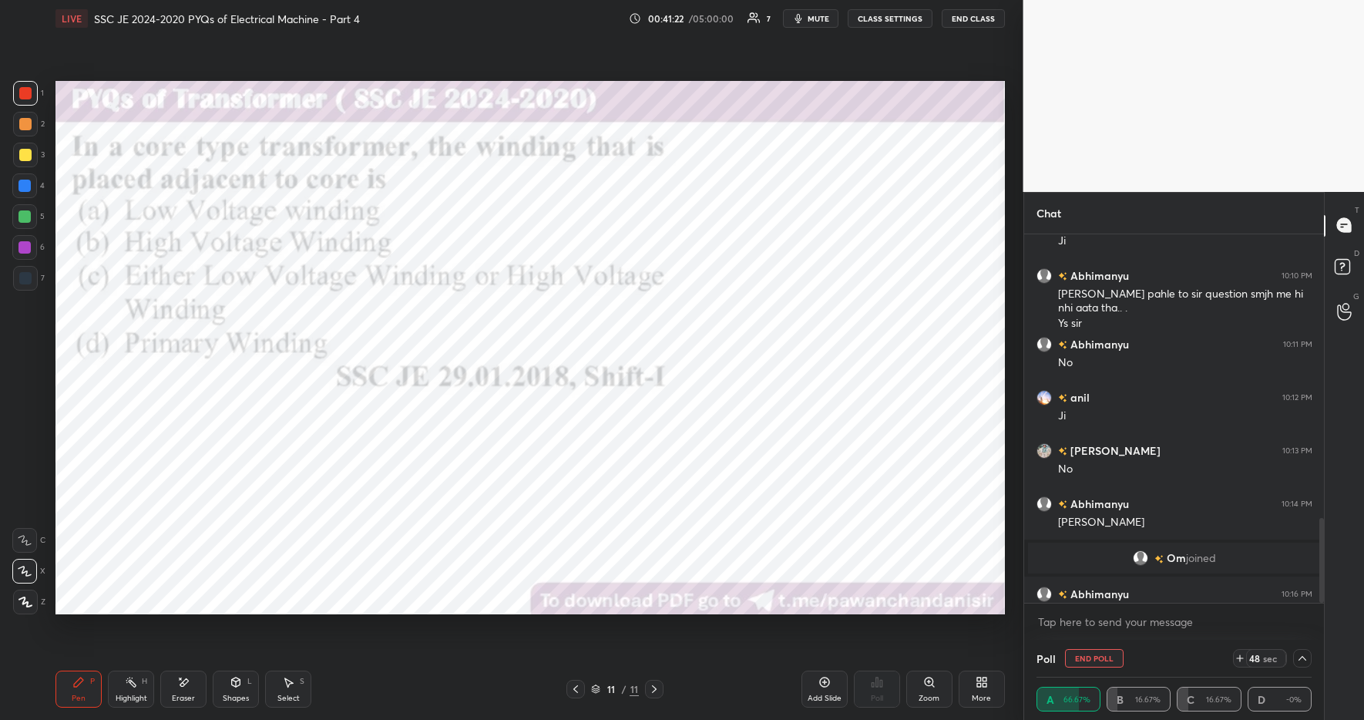
drag, startPoint x: 29, startPoint y: 96, endPoint x: 35, endPoint y: 113, distance: 18.8
click at [29, 96] on div at bounding box center [25, 93] width 12 height 12
click at [256, 695] on div "Shapes L" at bounding box center [236, 689] width 46 height 37
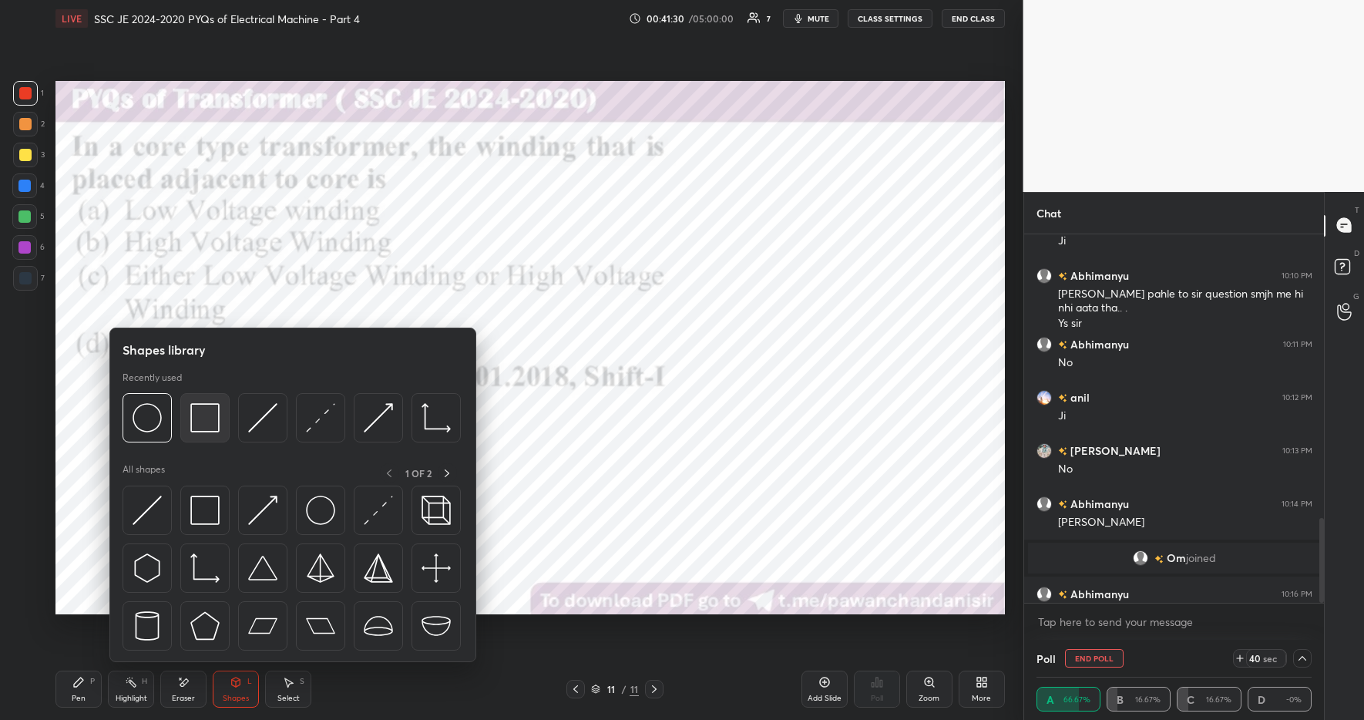
click at [203, 432] on img at bounding box center [204, 417] width 29 height 29
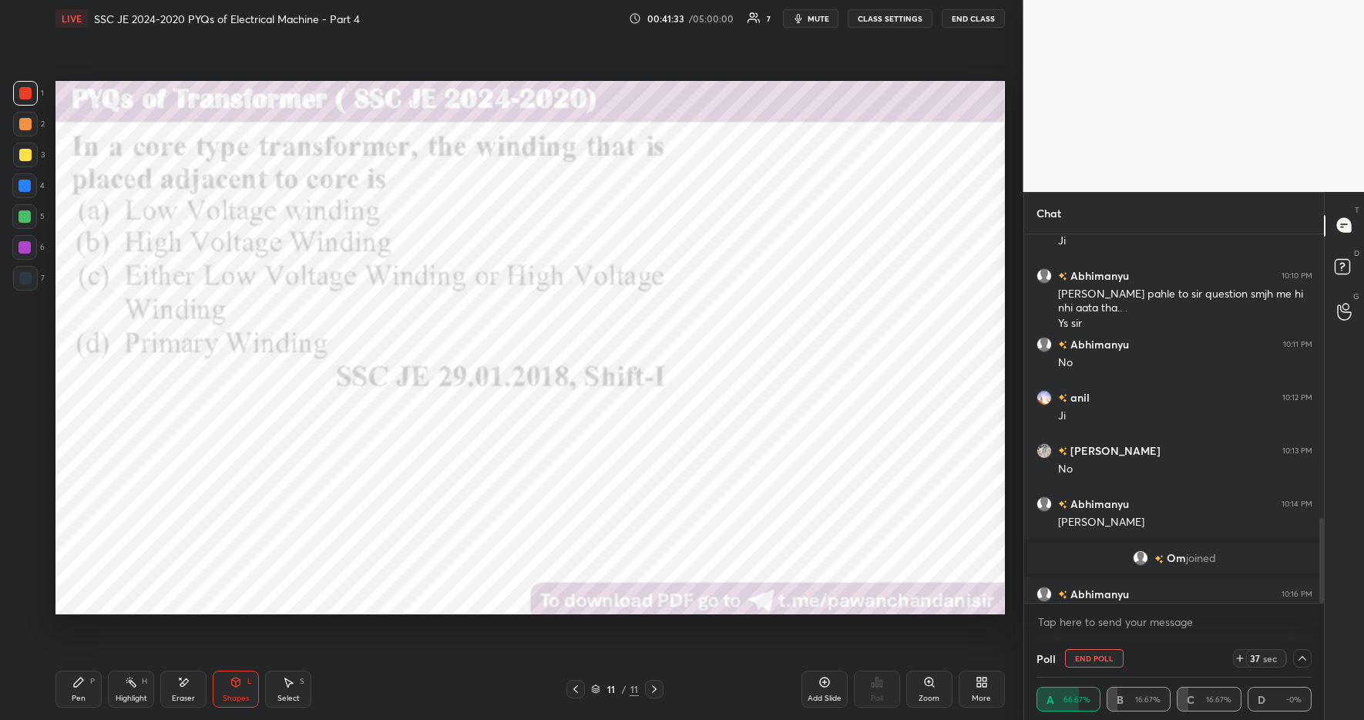
drag, startPoint x: 71, startPoint y: 694, endPoint x: 251, endPoint y: 688, distance: 179.7
click at [76, 691] on div "Pen P" at bounding box center [78, 689] width 46 height 37
click at [382, 711] on div "Pen P Highlight H Eraser Shapes L Select S 11 / 11 Add Slide Poll Zoom More" at bounding box center [530, 689] width 950 height 62
click at [29, 186] on div at bounding box center [24, 186] width 12 height 12
click at [1308, 655] on icon at bounding box center [1303, 658] width 12 height 12
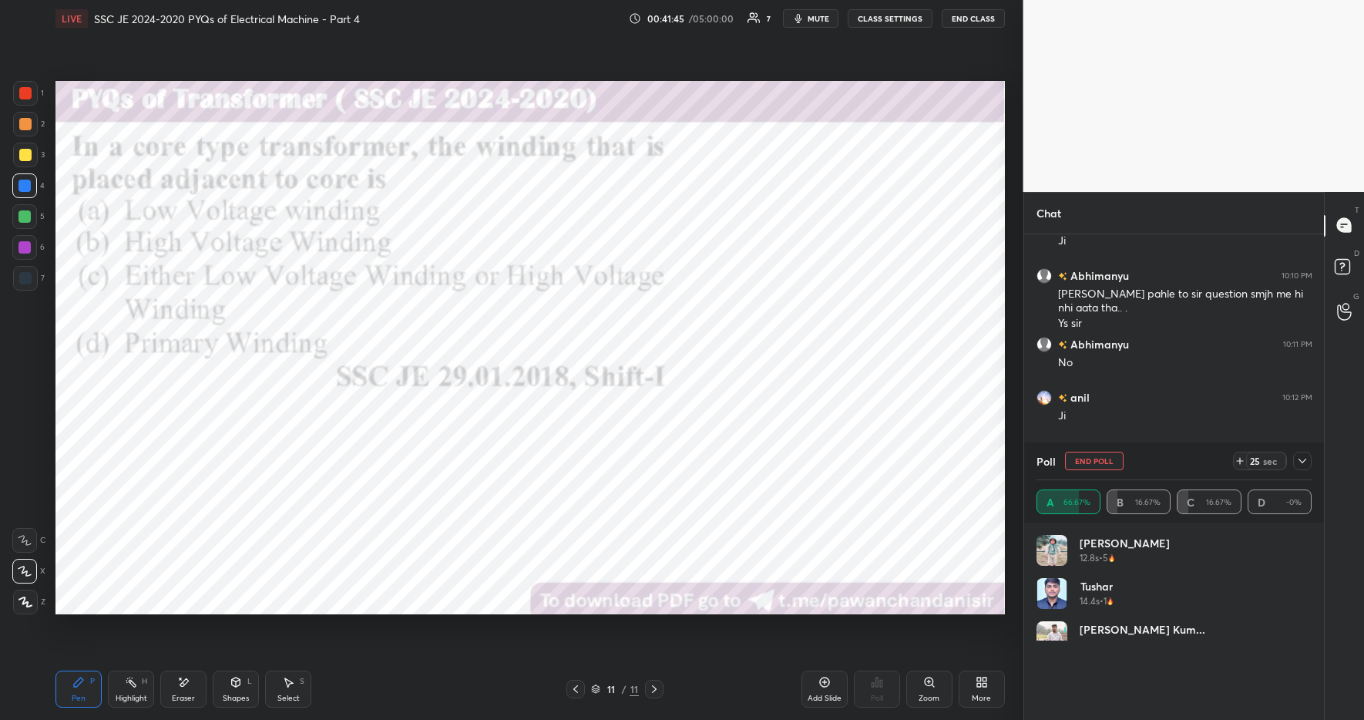
scroll to position [180, 271]
click at [1301, 459] on icon at bounding box center [1303, 461] width 12 height 12
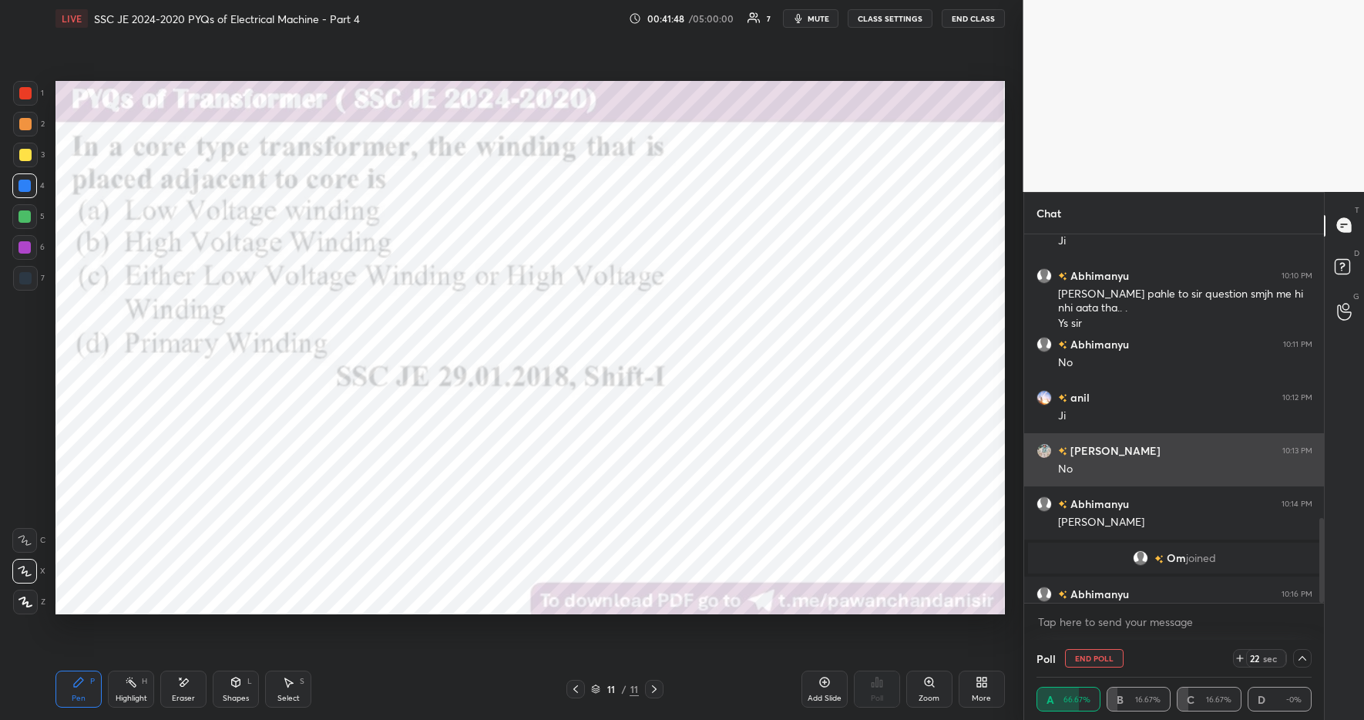
scroll to position [1, 5]
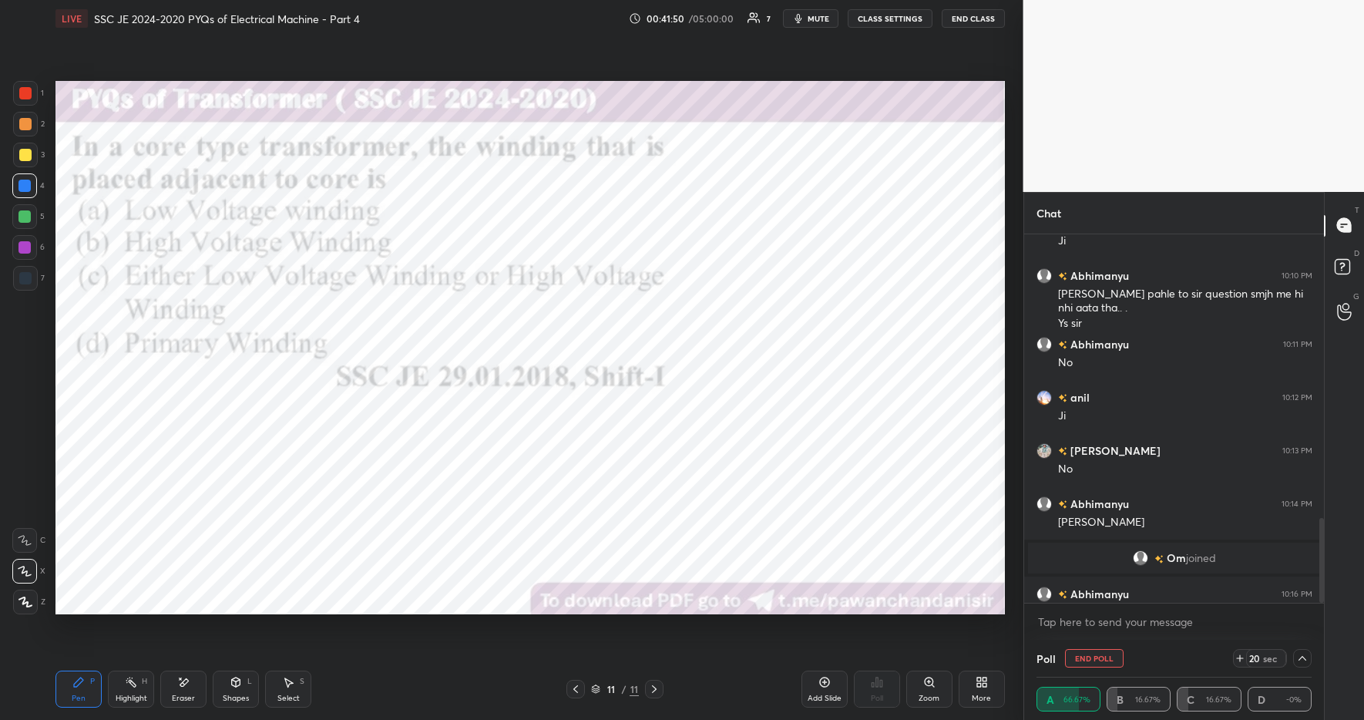
click at [26, 92] on div at bounding box center [25, 93] width 12 height 12
click at [33, 215] on div at bounding box center [24, 216] width 25 height 25
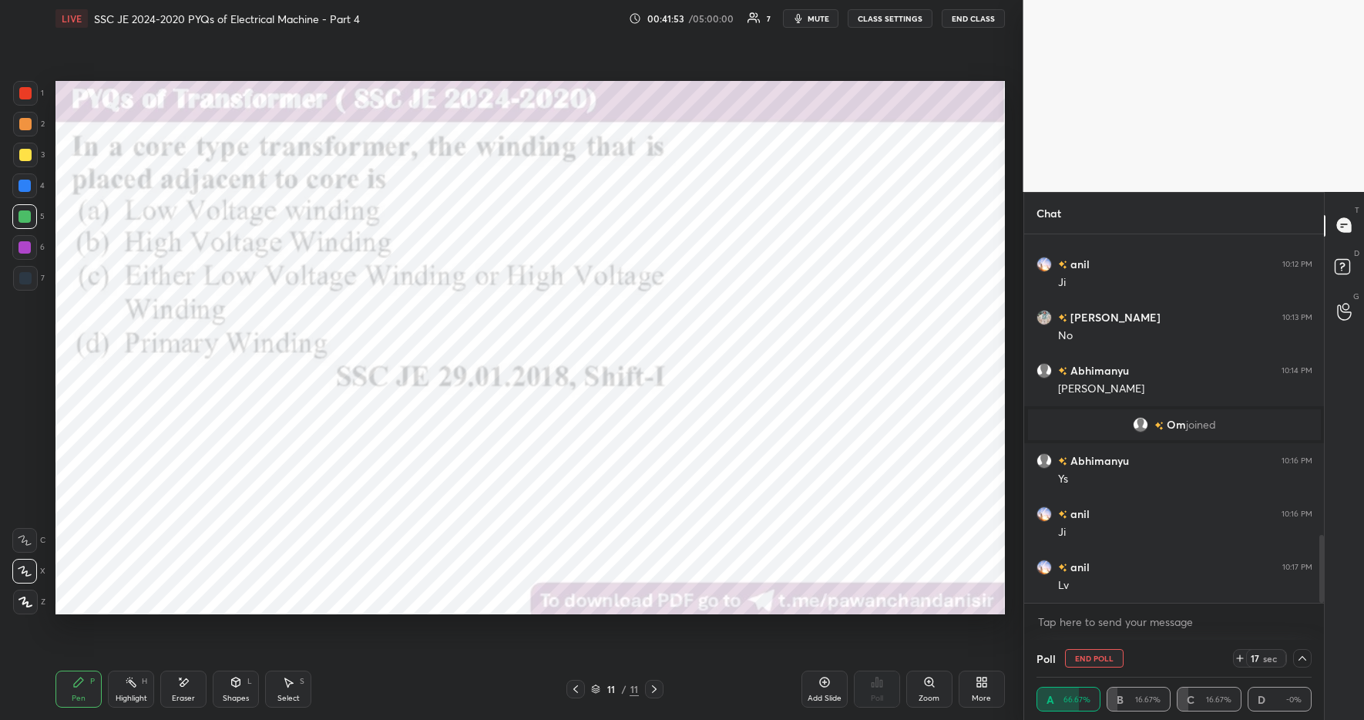
drag, startPoint x: 131, startPoint y: 692, endPoint x: 139, endPoint y: 671, distance: 22.9
click at [131, 695] on div "Highlight" at bounding box center [132, 699] width 32 height 8
click at [75, 695] on div "Pen" at bounding box center [79, 699] width 14 height 8
click at [377, 698] on div "Pen P Highlight H Eraser Shapes L Select S" at bounding box center [241, 689] width 373 height 37
click at [27, 191] on div at bounding box center [24, 185] width 25 height 25
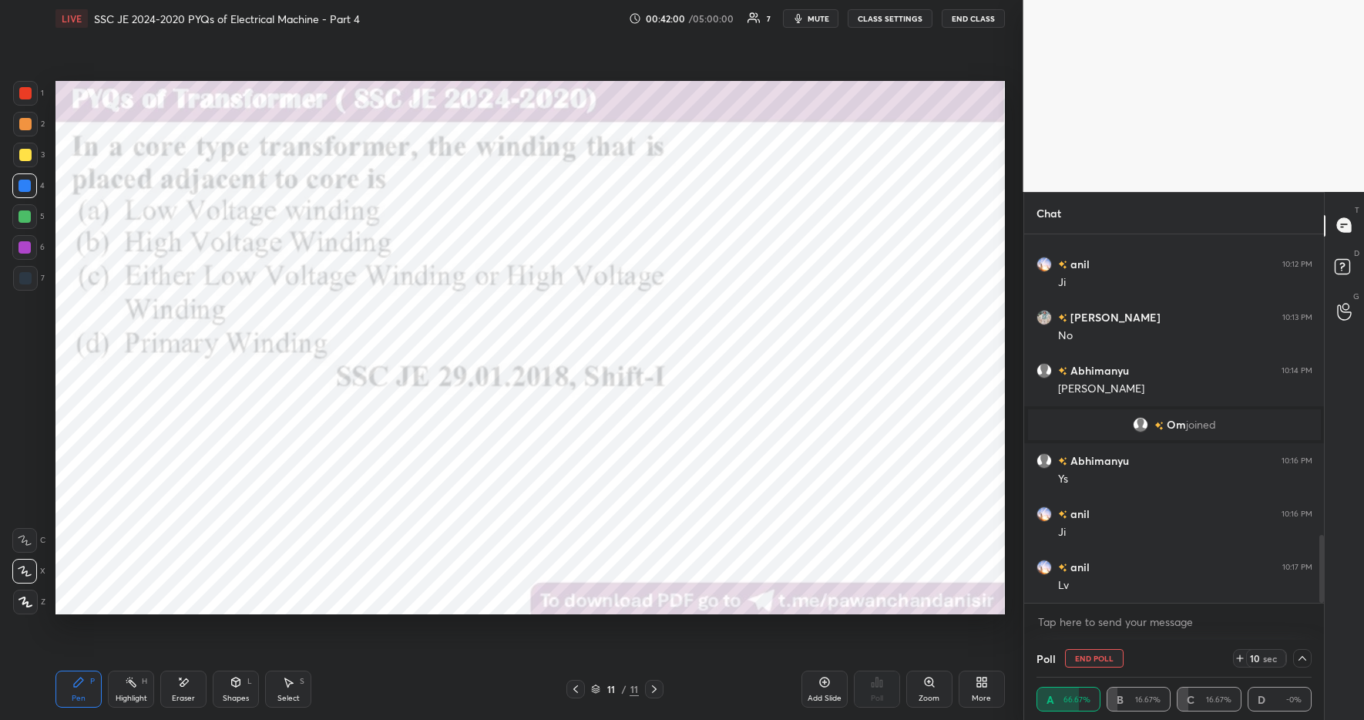
drag, startPoint x: 135, startPoint y: 695, endPoint x: 96, endPoint y: 671, distance: 45.8
click at [135, 695] on div "Highlight" at bounding box center [132, 699] width 32 height 8
drag, startPoint x: 29, startPoint y: 603, endPoint x: 53, endPoint y: 604, distance: 24.7
click at [29, 603] on icon at bounding box center [24, 602] width 12 height 12
drag, startPoint x: 74, startPoint y: 691, endPoint x: 83, endPoint y: 691, distance: 9.2
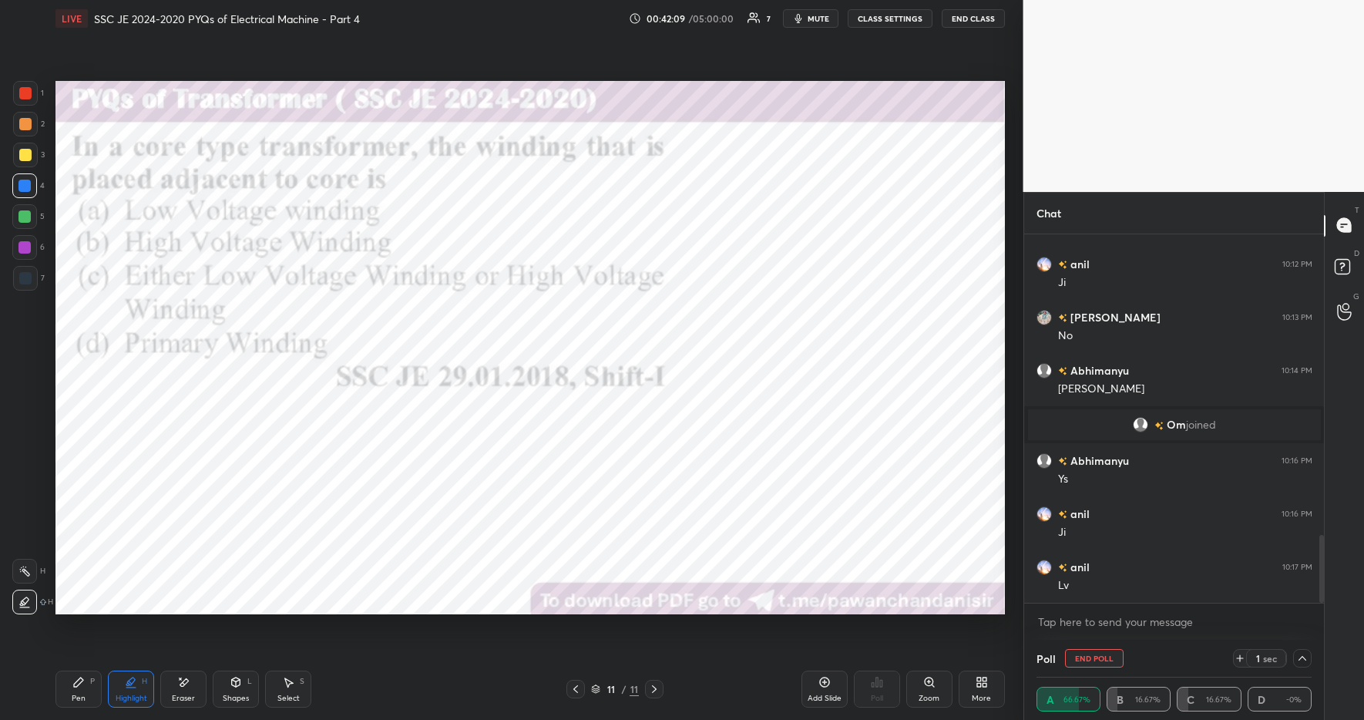
click at [76, 690] on div "Pen P" at bounding box center [78, 689] width 46 height 37
click at [365, 705] on div "Pen P Highlight H Eraser Shapes L Select S" at bounding box center [241, 689] width 373 height 37
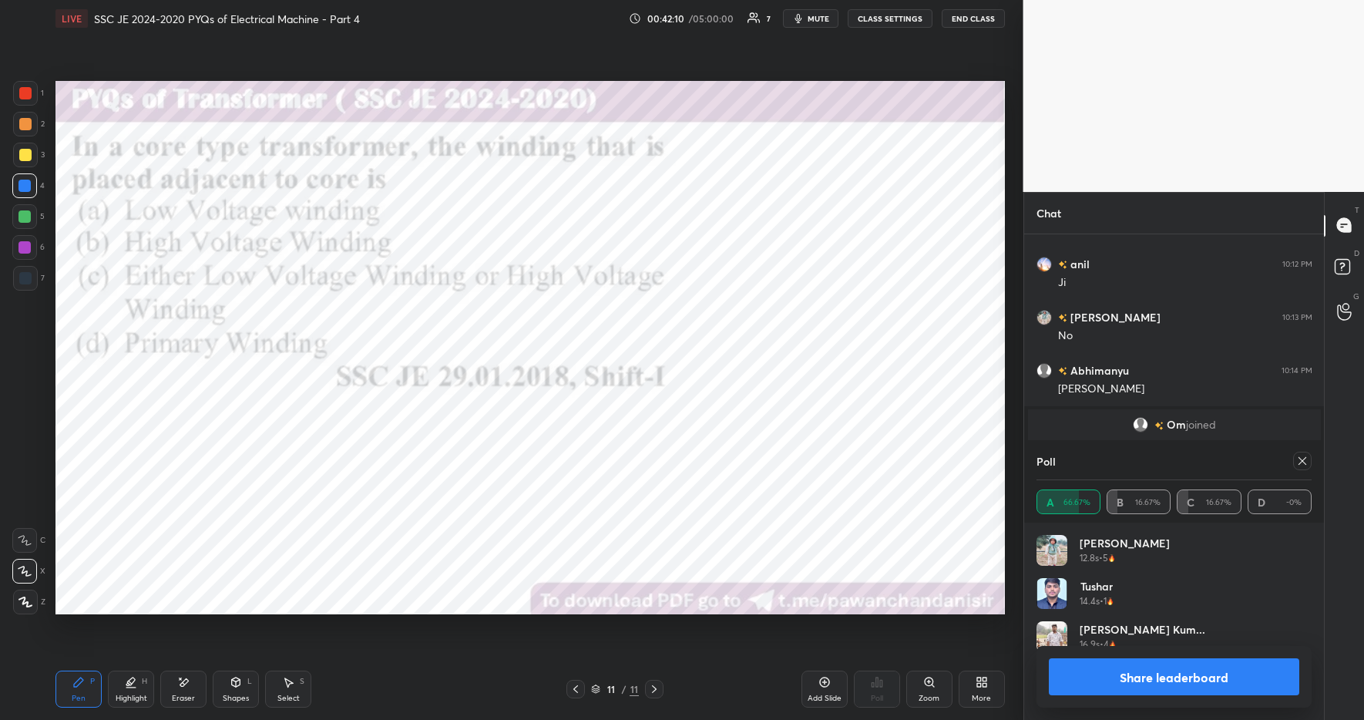
scroll to position [1693, 0]
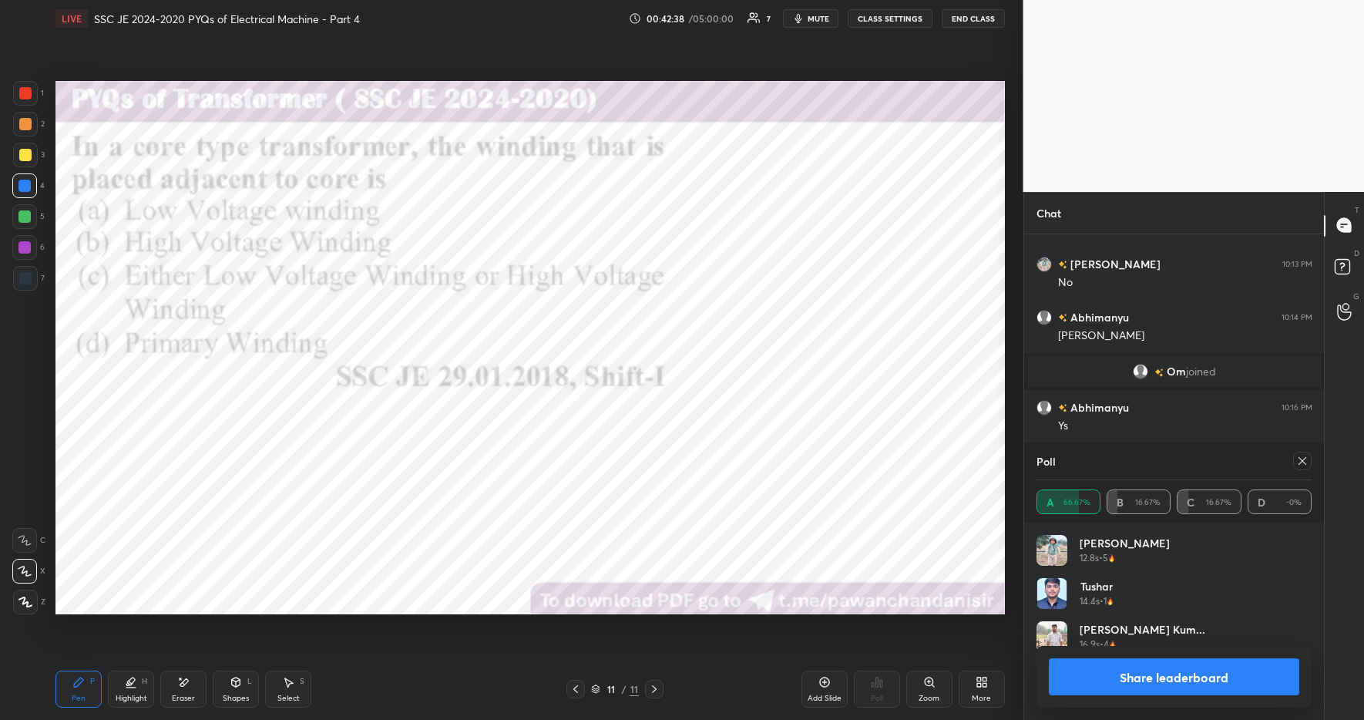
click at [210, 690] on div "Pen P Highlight H Eraser Shapes L Select S" at bounding box center [241, 689] width 373 height 37
click at [183, 688] on icon at bounding box center [183, 682] width 12 height 13
drag, startPoint x: 123, startPoint y: 698, endPoint x: 85, endPoint y: 688, distance: 39.3
click at [123, 698] on div "Highlight" at bounding box center [132, 699] width 32 height 8
click at [72, 685] on div "Pen P" at bounding box center [78, 689] width 46 height 37
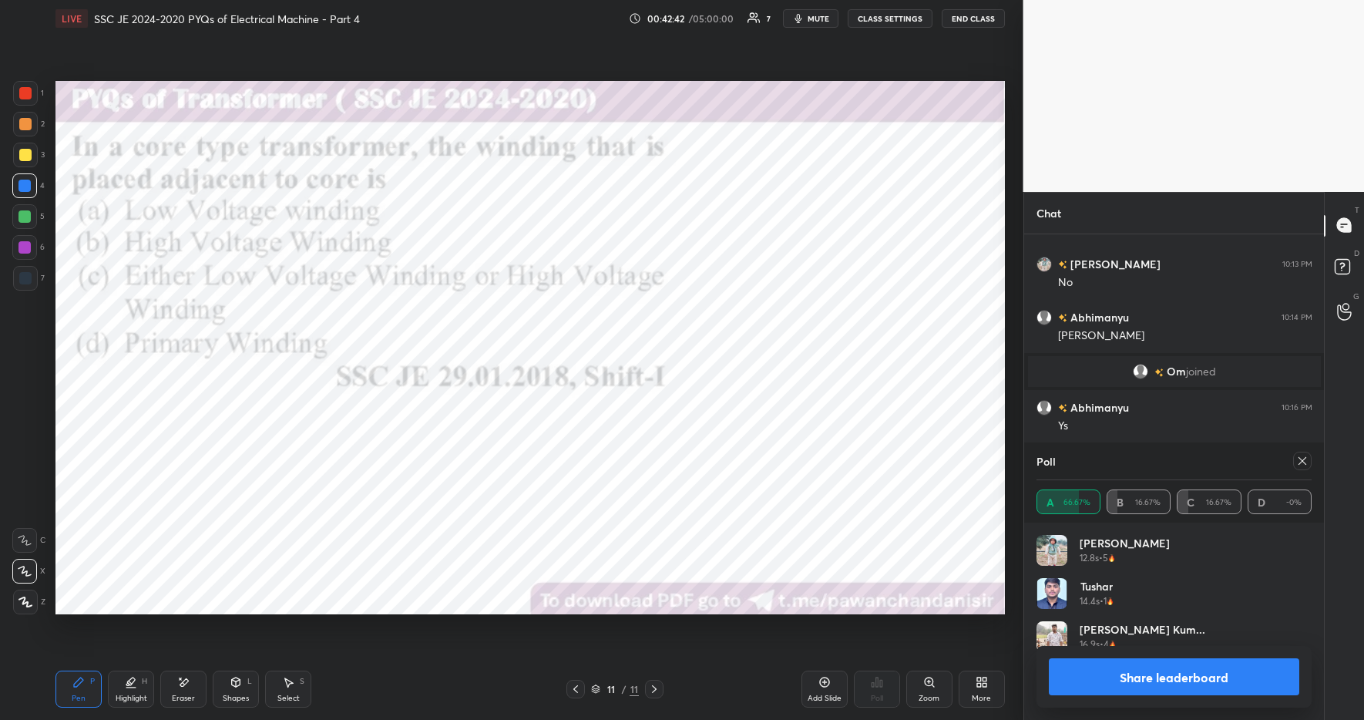
click at [361, 709] on div "Pen P Highlight H Eraser Shapes L Select S 11 / 11 Add Slide Poll Zoom More" at bounding box center [530, 689] width 950 height 62
click at [25, 215] on div at bounding box center [24, 216] width 12 height 12
click at [121, 690] on div "Highlight H" at bounding box center [131, 689] width 46 height 37
drag, startPoint x: 57, startPoint y: 691, endPoint x: 88, endPoint y: 690, distance: 30.8
click at [57, 691] on div "Pen P" at bounding box center [78, 689] width 46 height 37
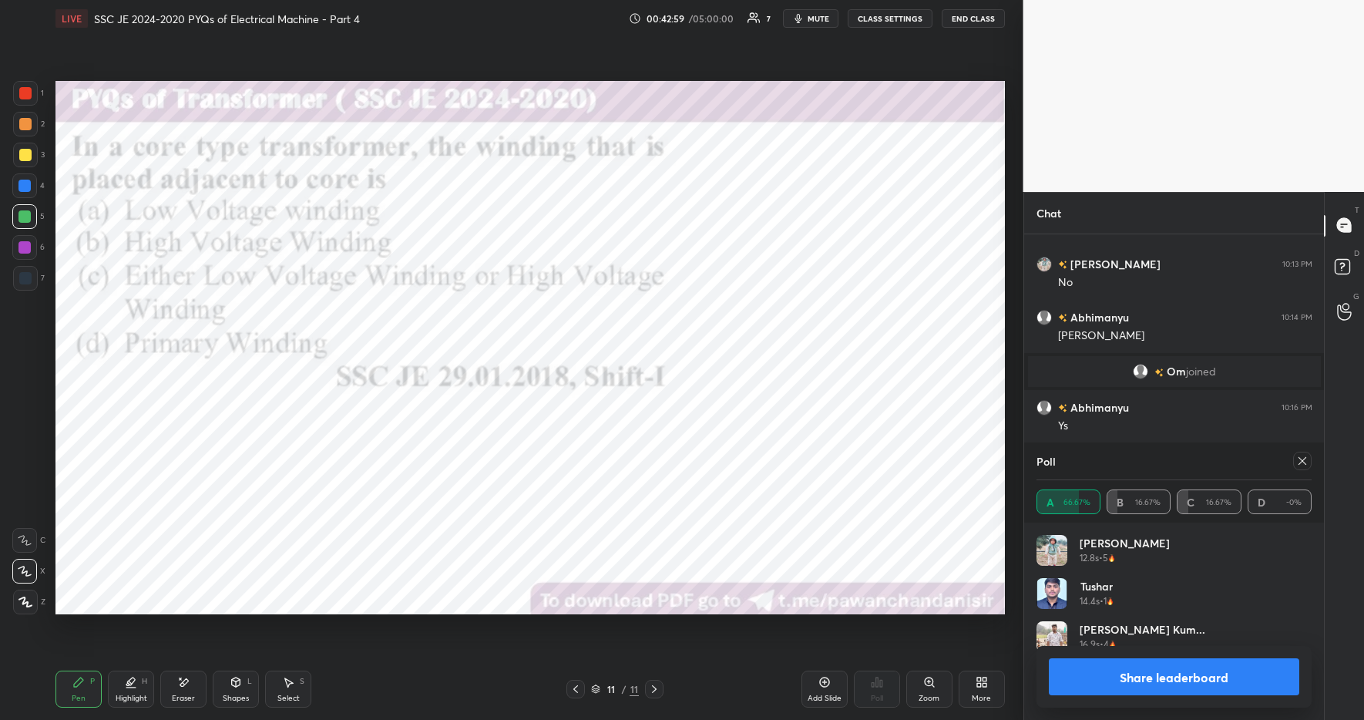
drag, startPoint x: 425, startPoint y: 707, endPoint x: 440, endPoint y: 656, distance: 53.2
click at [422, 707] on div "Pen P Highlight H Eraser Shapes L Select S" at bounding box center [241, 689] width 373 height 37
click at [32, 602] on div at bounding box center [25, 602] width 25 height 25
click at [29, 567] on icon at bounding box center [25, 571] width 14 height 11
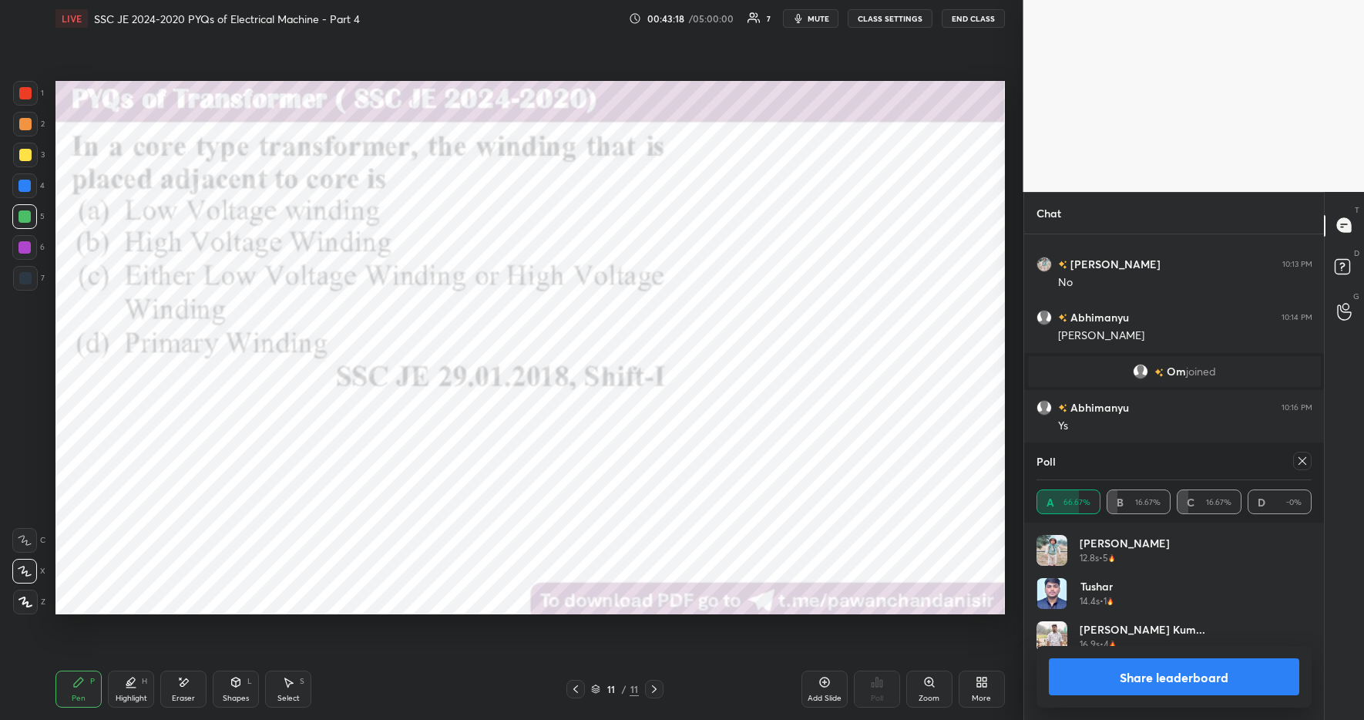
scroll to position [364, 295]
click at [1150, 688] on button "Share leaderboard" at bounding box center [1174, 676] width 251 height 37
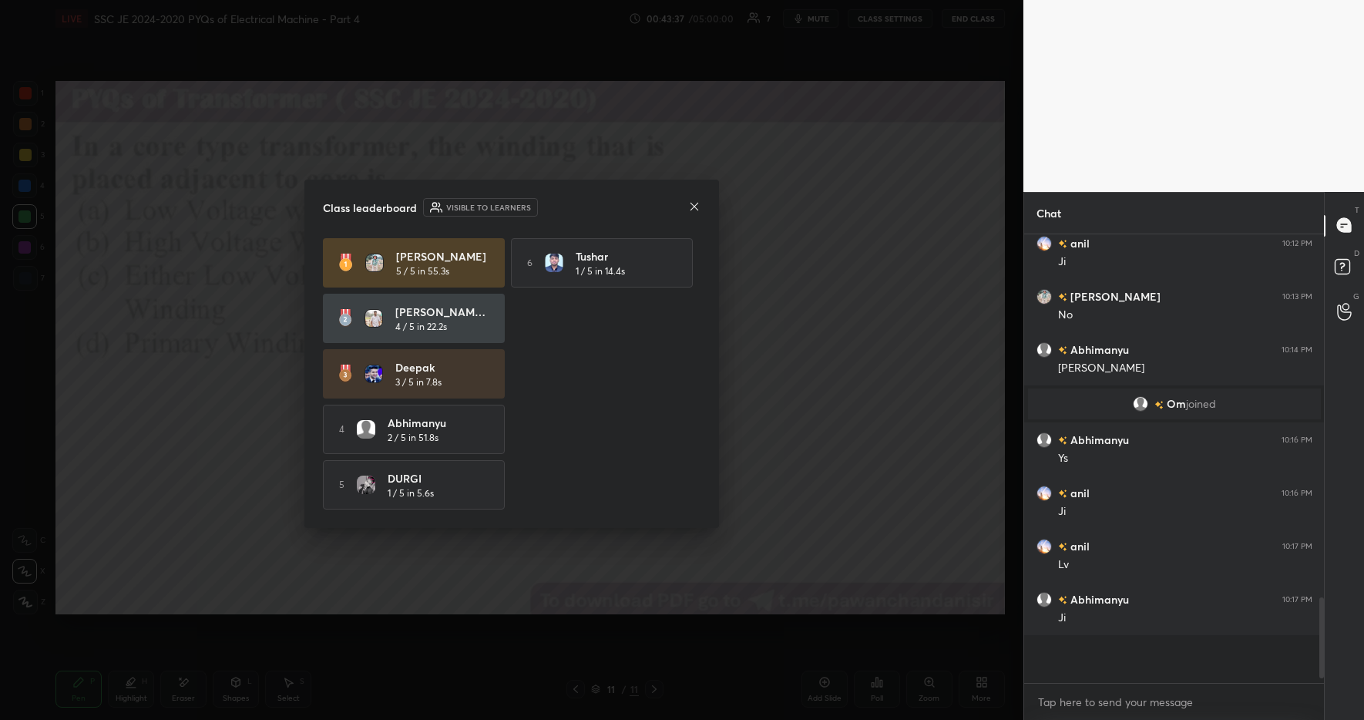
scroll to position [1618, 0]
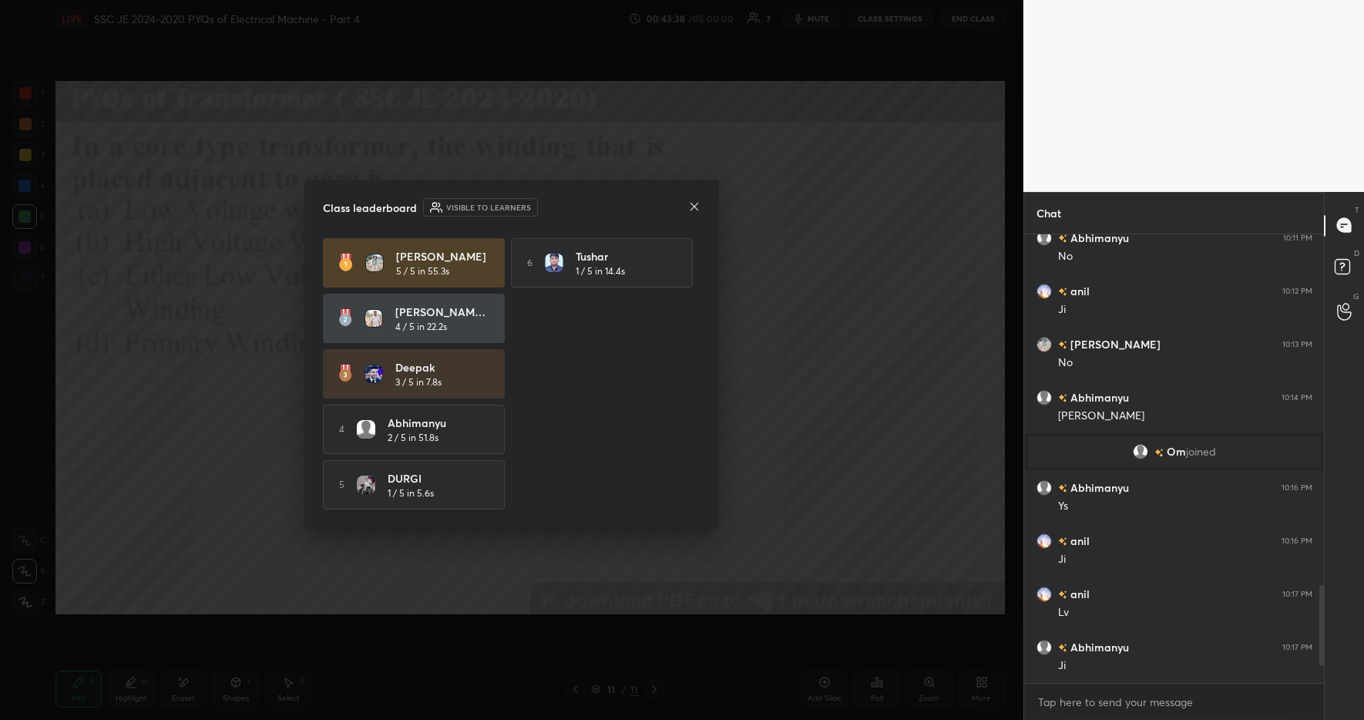
click at [695, 207] on icon at bounding box center [694, 206] width 12 height 12
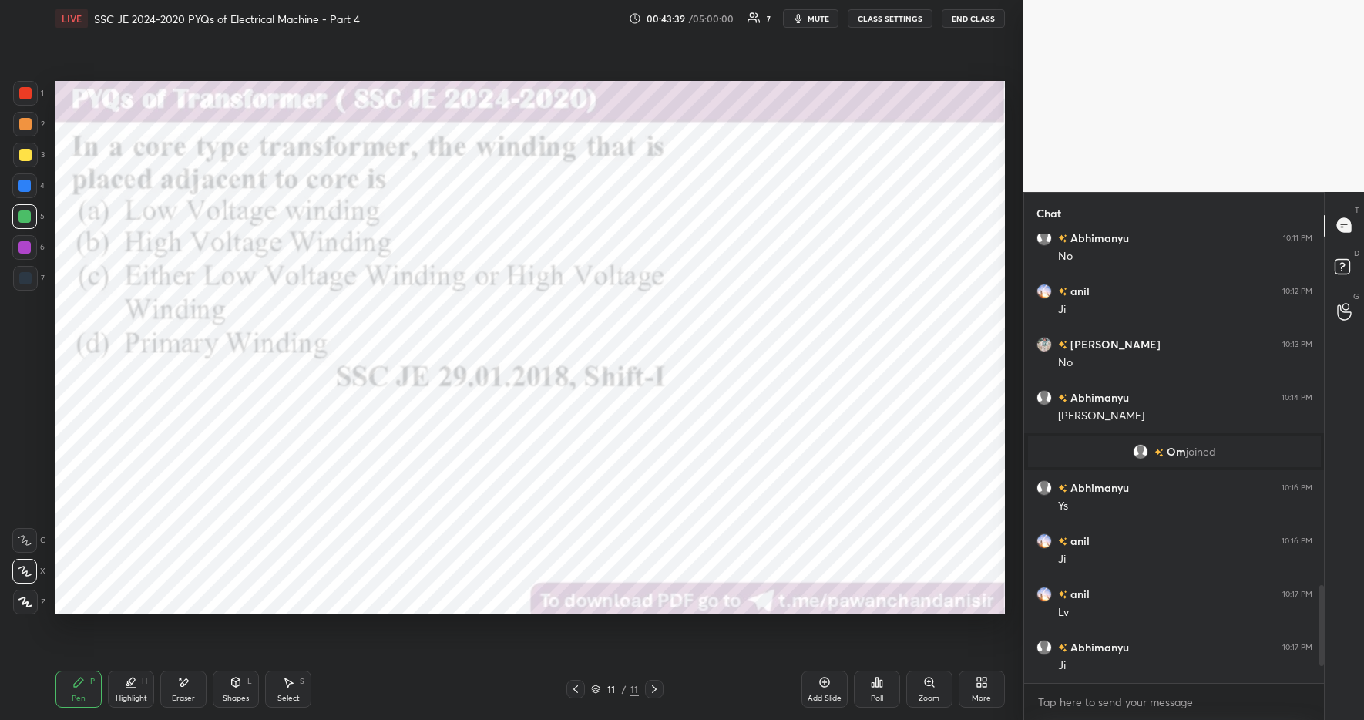
click at [25, 92] on div at bounding box center [25, 93] width 12 height 12
click at [127, 695] on div "Highlight" at bounding box center [132, 699] width 32 height 8
click at [82, 684] on icon at bounding box center [78, 682] width 12 height 12
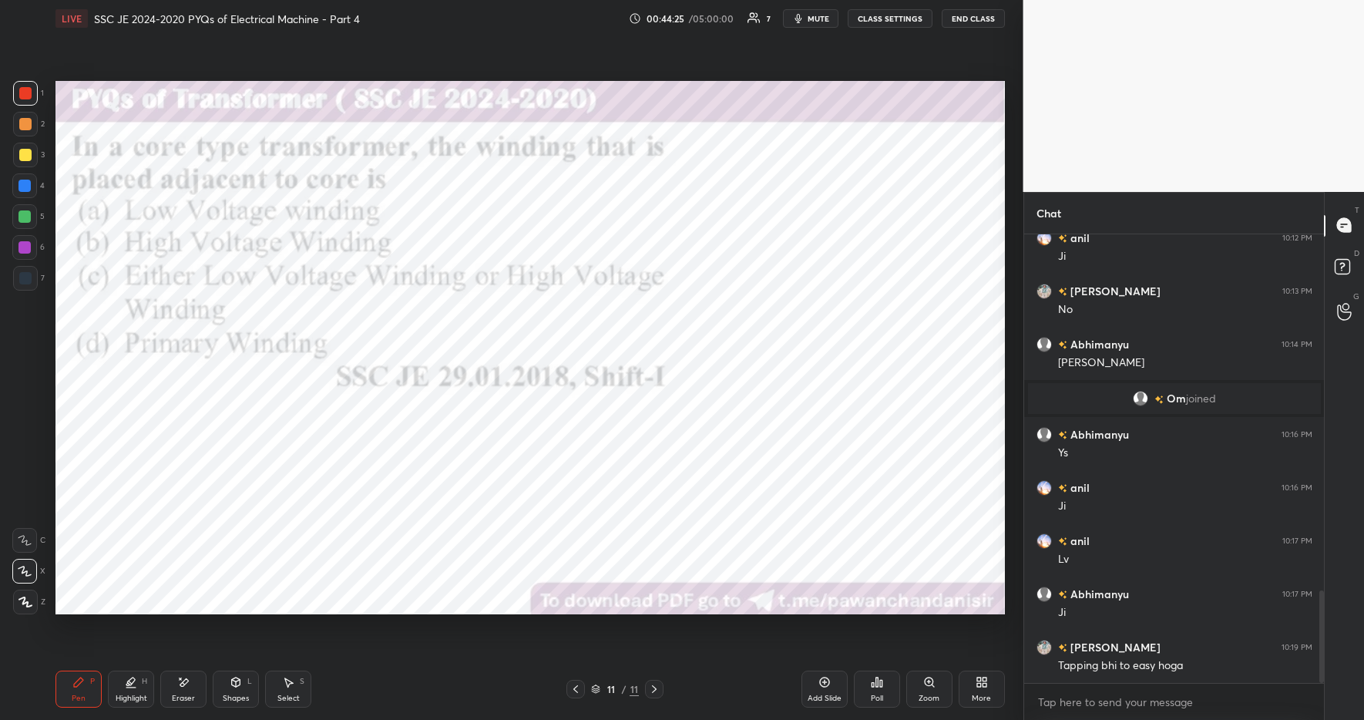
scroll to position [1720, 0]
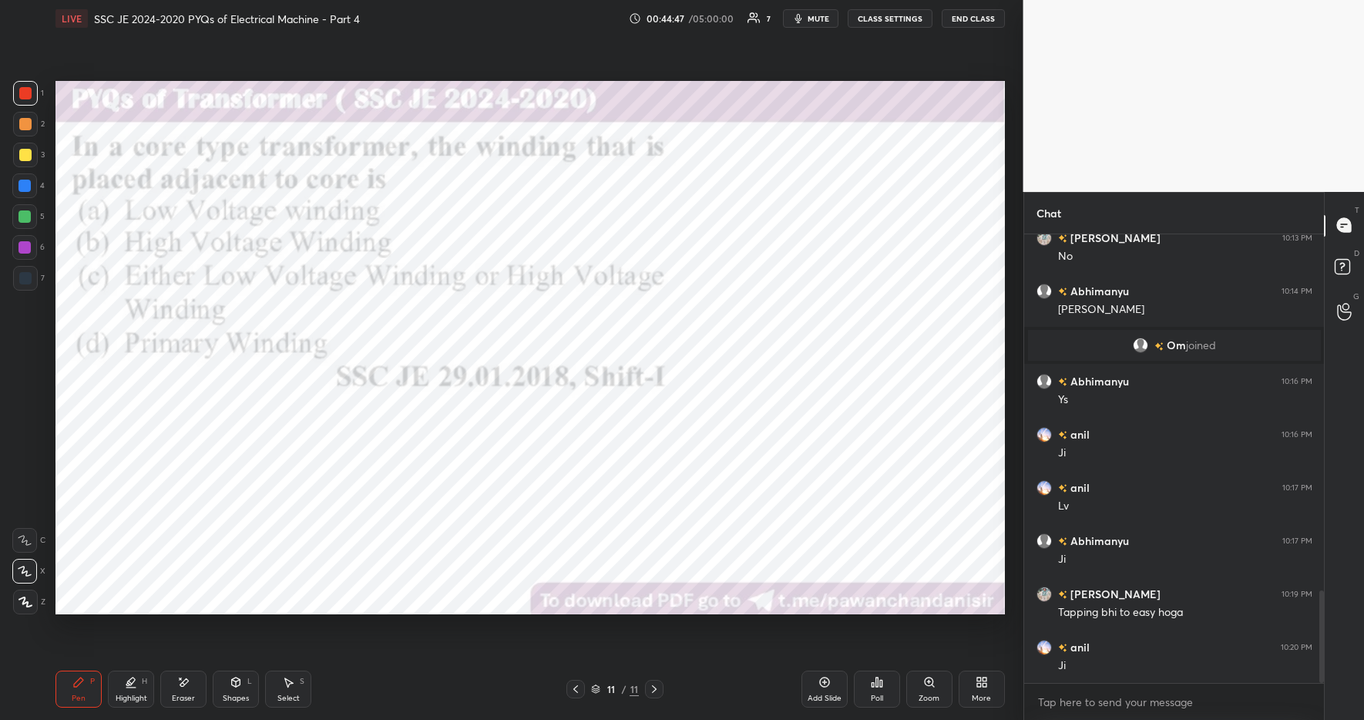
click at [124, 690] on div "Highlight H" at bounding box center [131, 689] width 46 height 37
drag, startPoint x: 79, startPoint y: 680, endPoint x: 129, endPoint y: 675, distance: 49.5
click at [81, 679] on icon at bounding box center [78, 682] width 9 height 9
click at [393, 708] on div "Pen P Highlight H Eraser Shapes L Select S 11 / 11 Add Slide Poll Zoom More" at bounding box center [530, 689] width 950 height 62
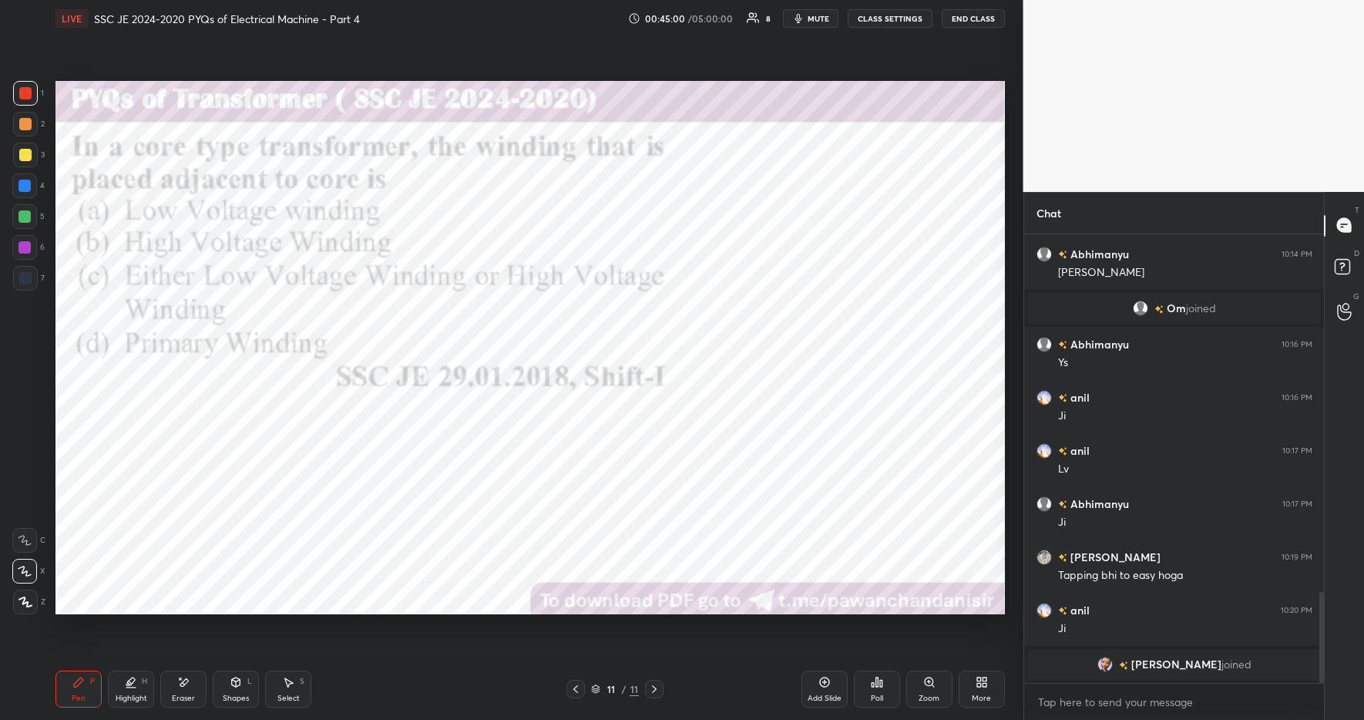
click at [981, 691] on div "More" at bounding box center [982, 689] width 46 height 37
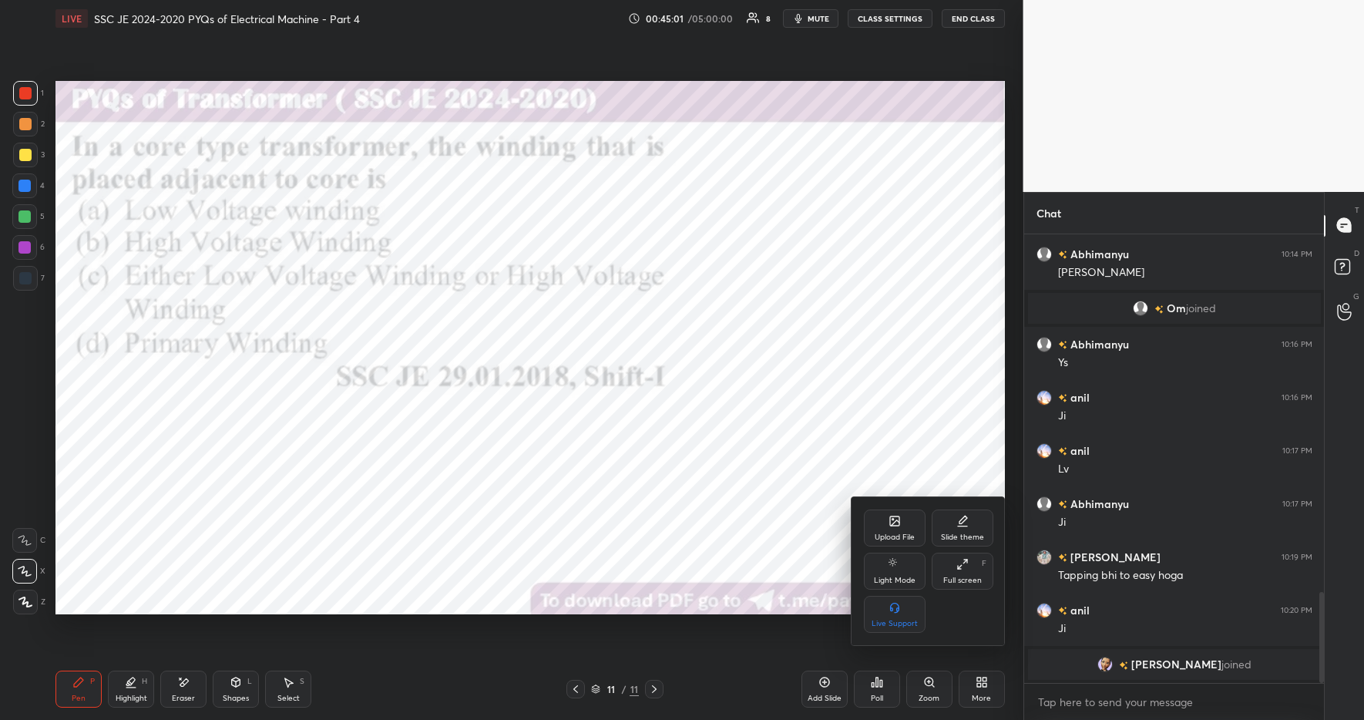
click at [890, 520] on icon at bounding box center [894, 520] width 9 height 9
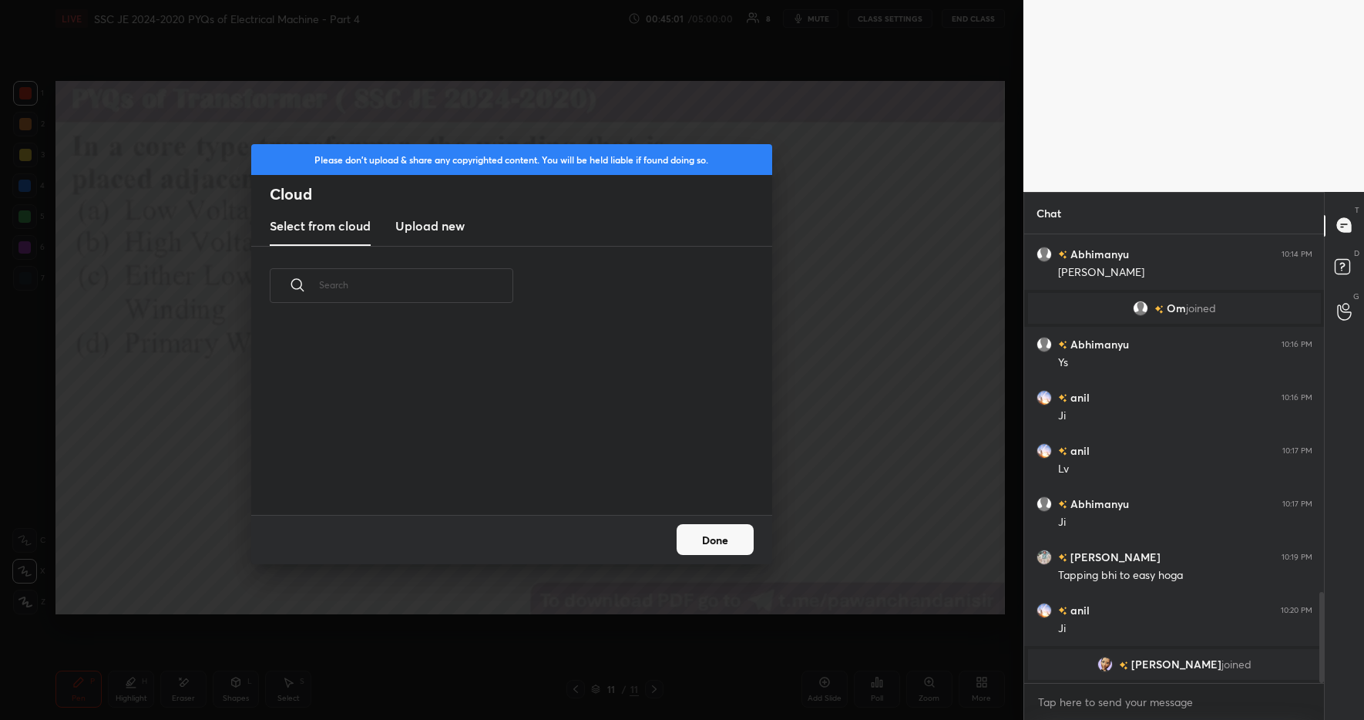
scroll to position [5, 8]
click at [438, 230] on h3 "Upload new" at bounding box center [429, 226] width 69 height 18
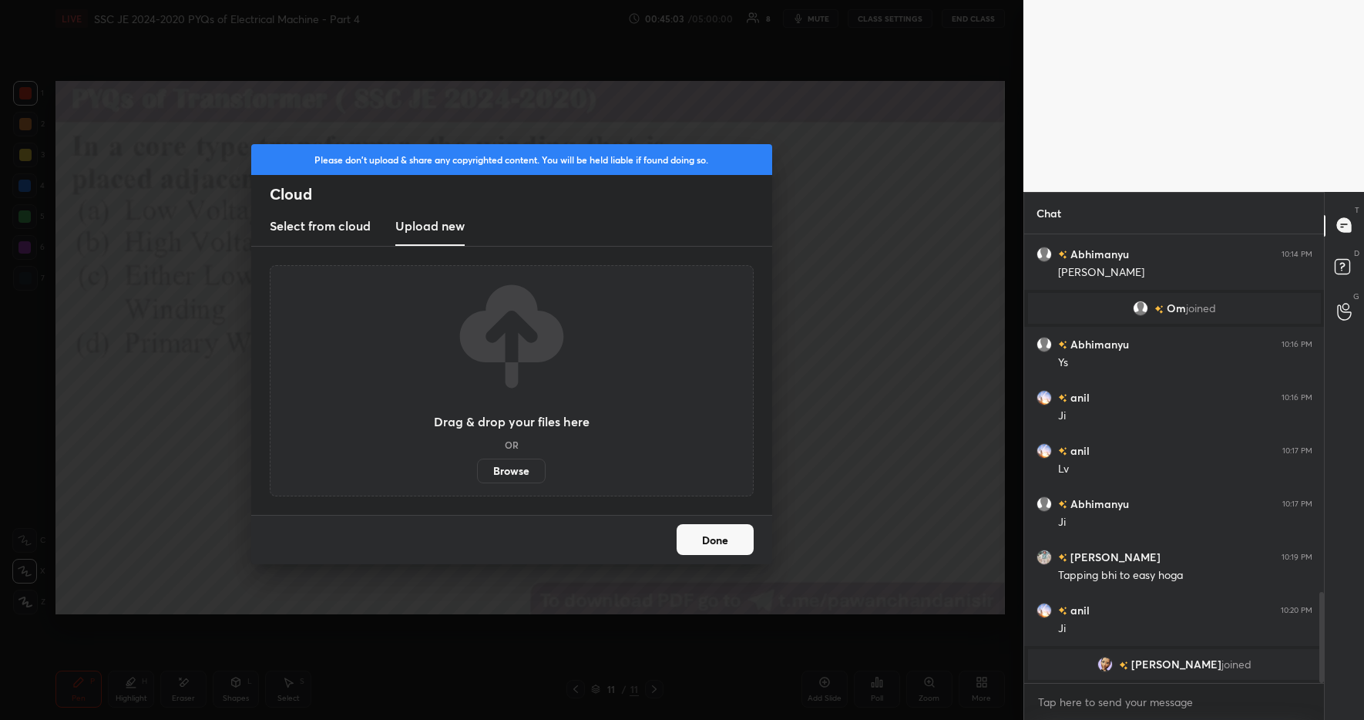
click at [515, 473] on label "Browse" at bounding box center [511, 471] width 69 height 25
click at [477, 473] on input "Browse" at bounding box center [477, 471] width 0 height 25
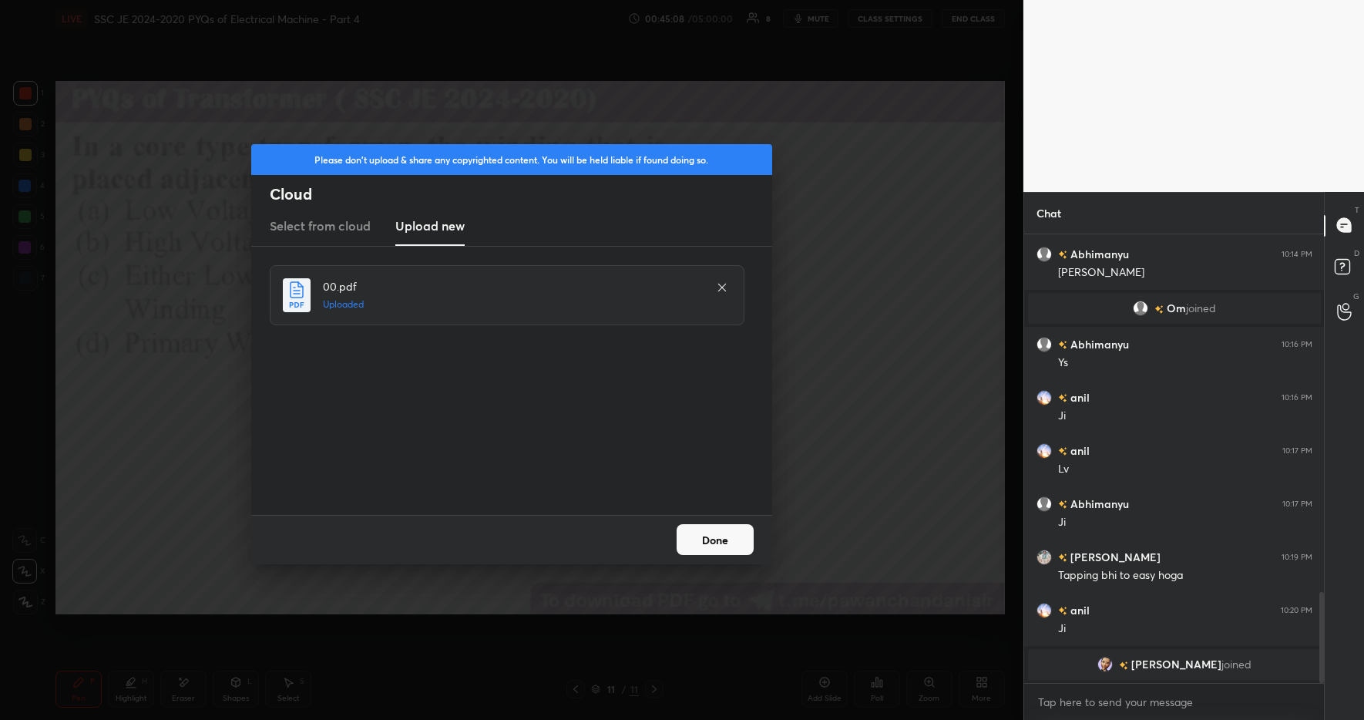
click at [727, 543] on button "Done" at bounding box center [715, 539] width 77 height 31
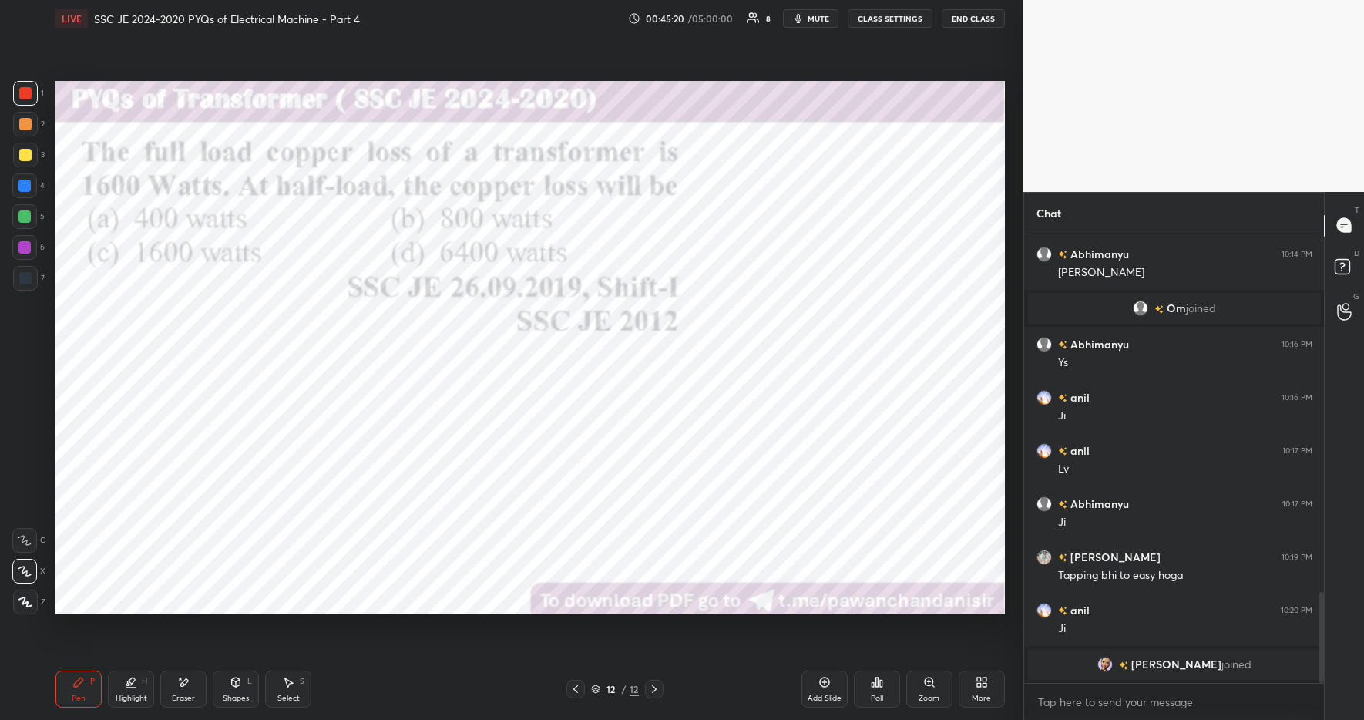
click at [882, 699] on div "Poll" at bounding box center [877, 699] width 12 height 8
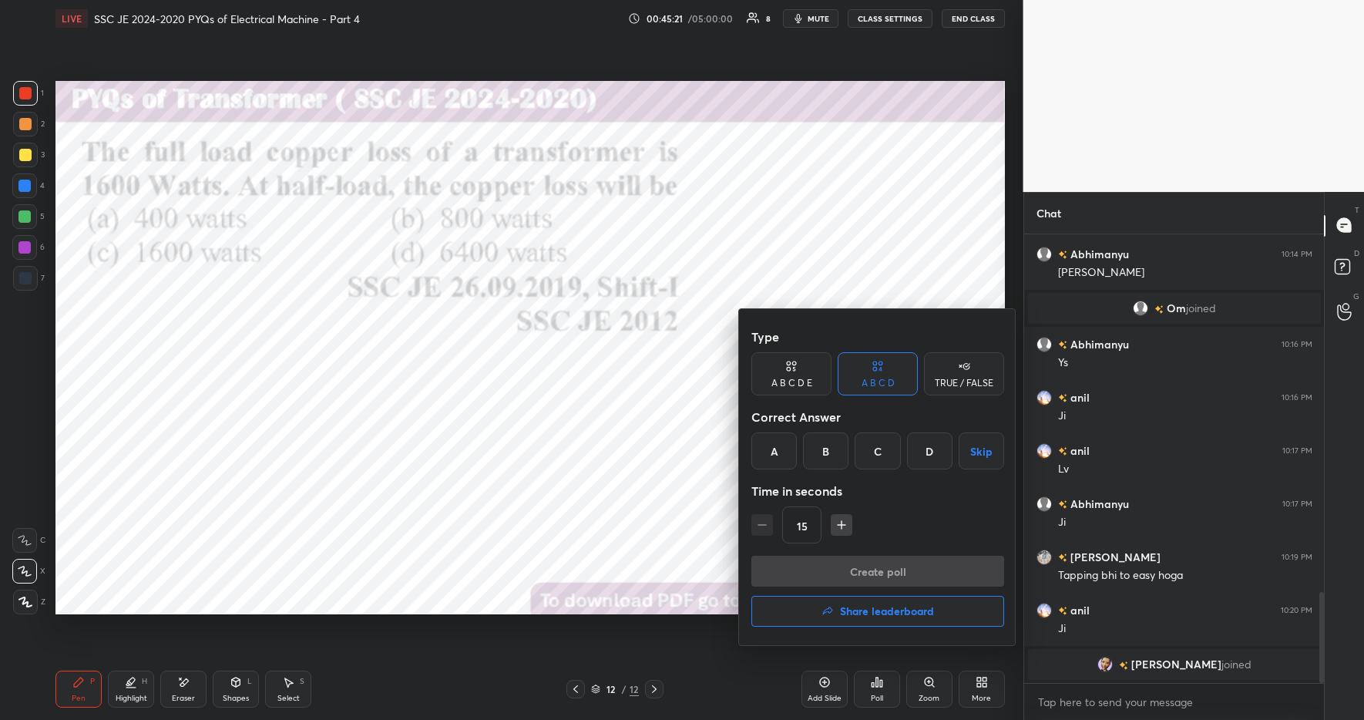
drag, startPoint x: 781, startPoint y: 457, endPoint x: 791, endPoint y: 489, distance: 33.9
click at [781, 457] on div "A" at bounding box center [774, 450] width 45 height 37
click at [869, 580] on button "Create poll" at bounding box center [878, 571] width 253 height 31
type textarea "x"
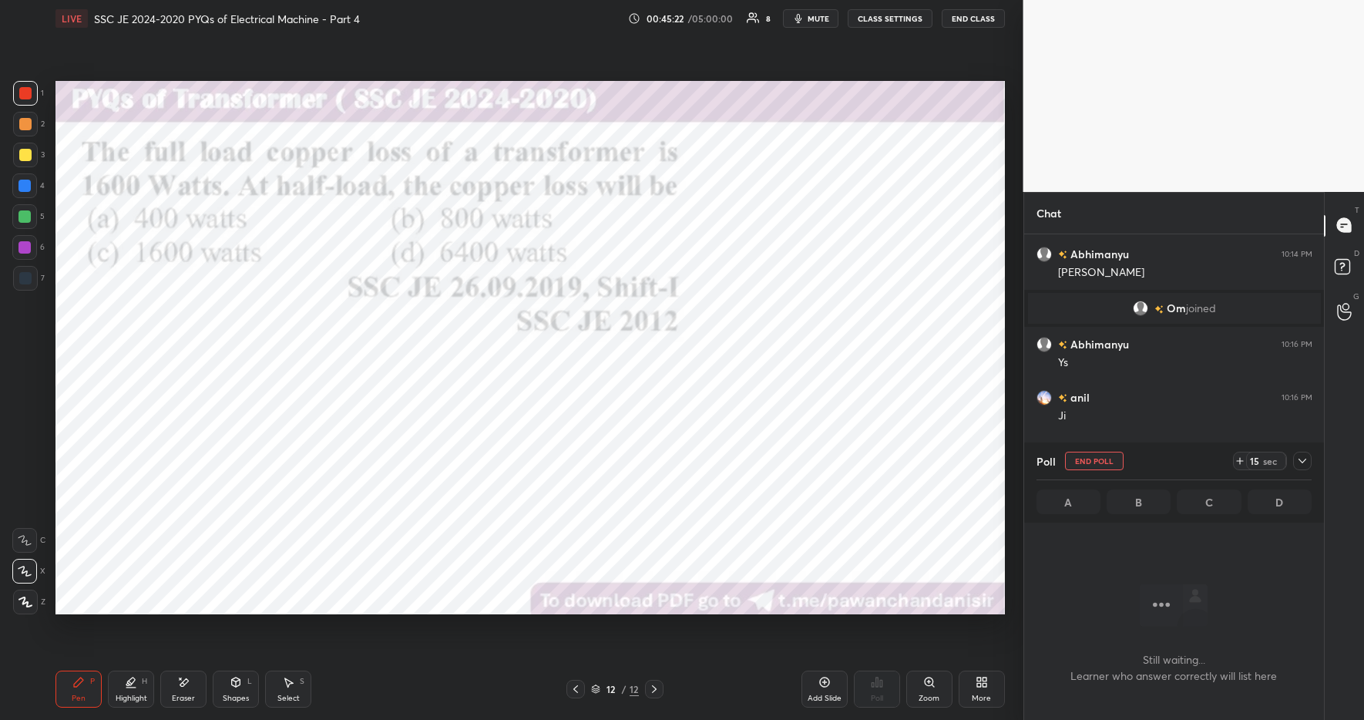
scroll to position [251, 295]
click at [1244, 463] on icon at bounding box center [1240, 461] width 12 height 12
drag, startPoint x: 1243, startPoint y: 467, endPoint x: 1235, endPoint y: 463, distance: 9.3
click at [1243, 467] on div "14 sec" at bounding box center [1260, 461] width 54 height 18
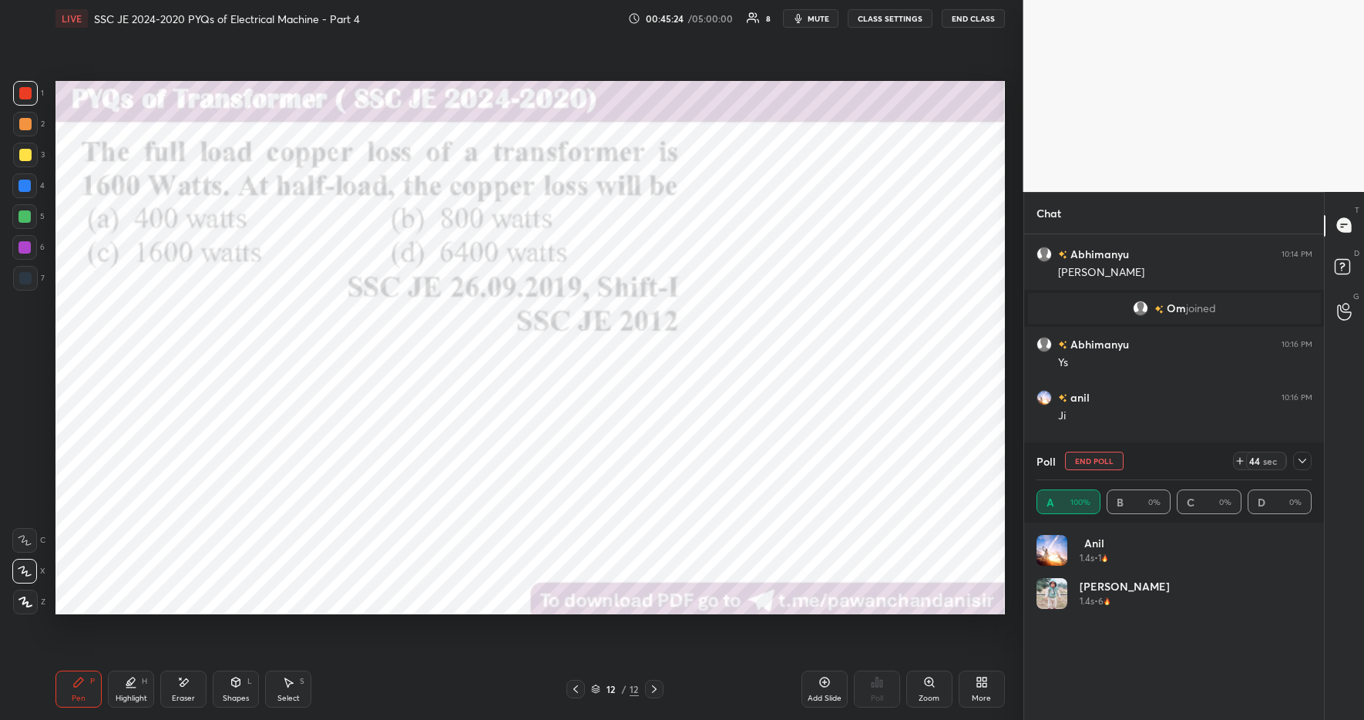
scroll to position [180, 271]
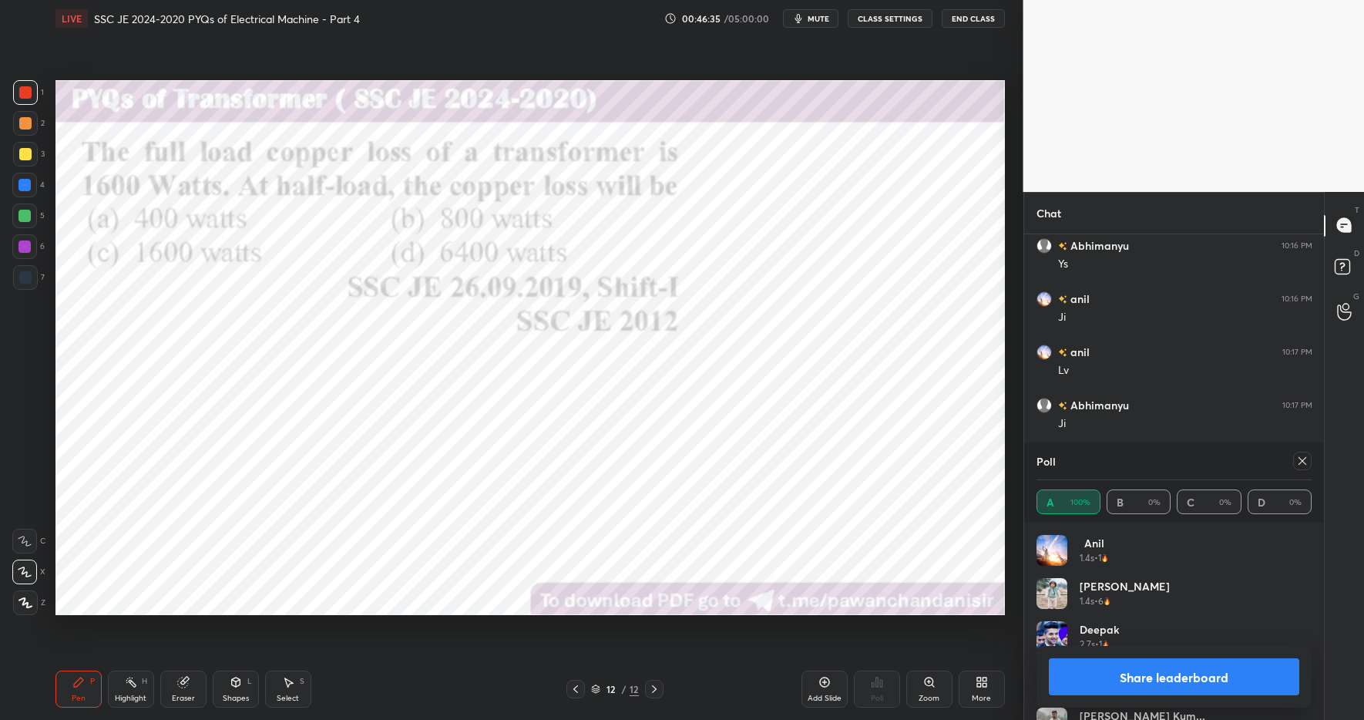
scroll to position [76460, 76120]
click at [1113, 680] on button "Share leaderboard" at bounding box center [1174, 676] width 251 height 37
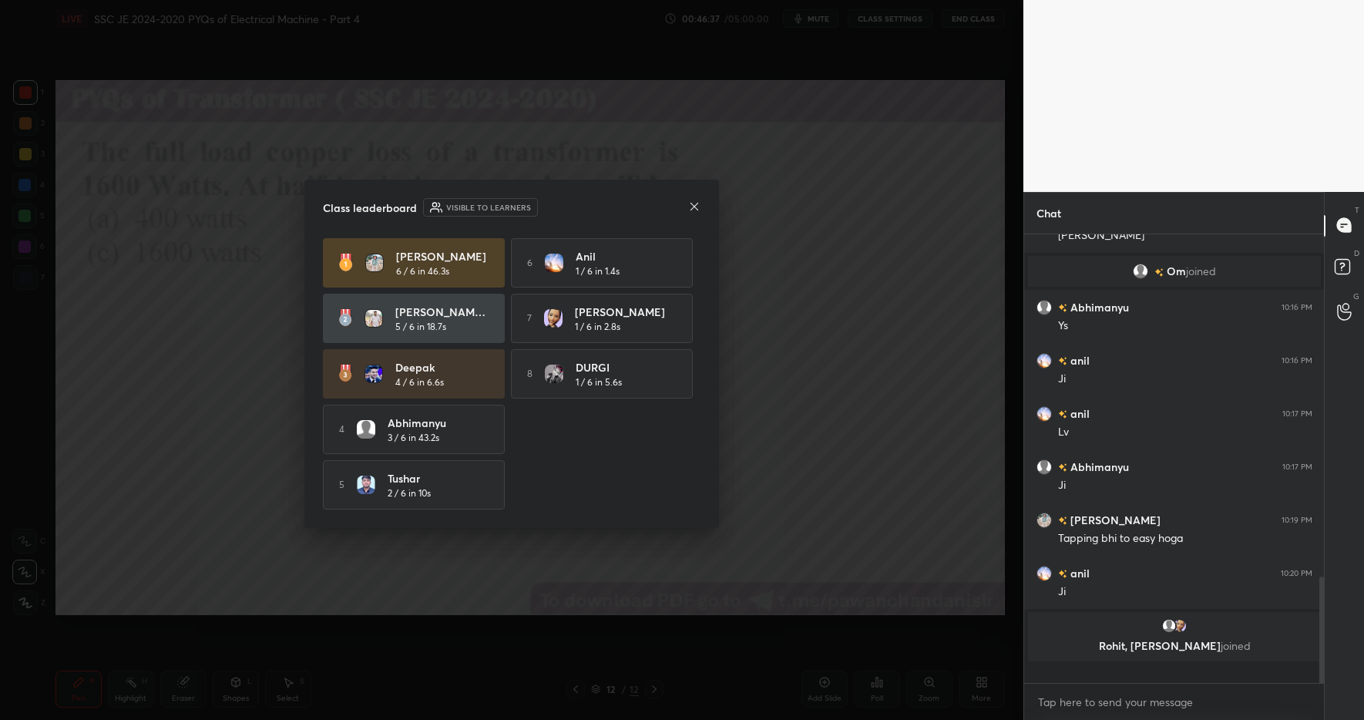
scroll to position [0, 0]
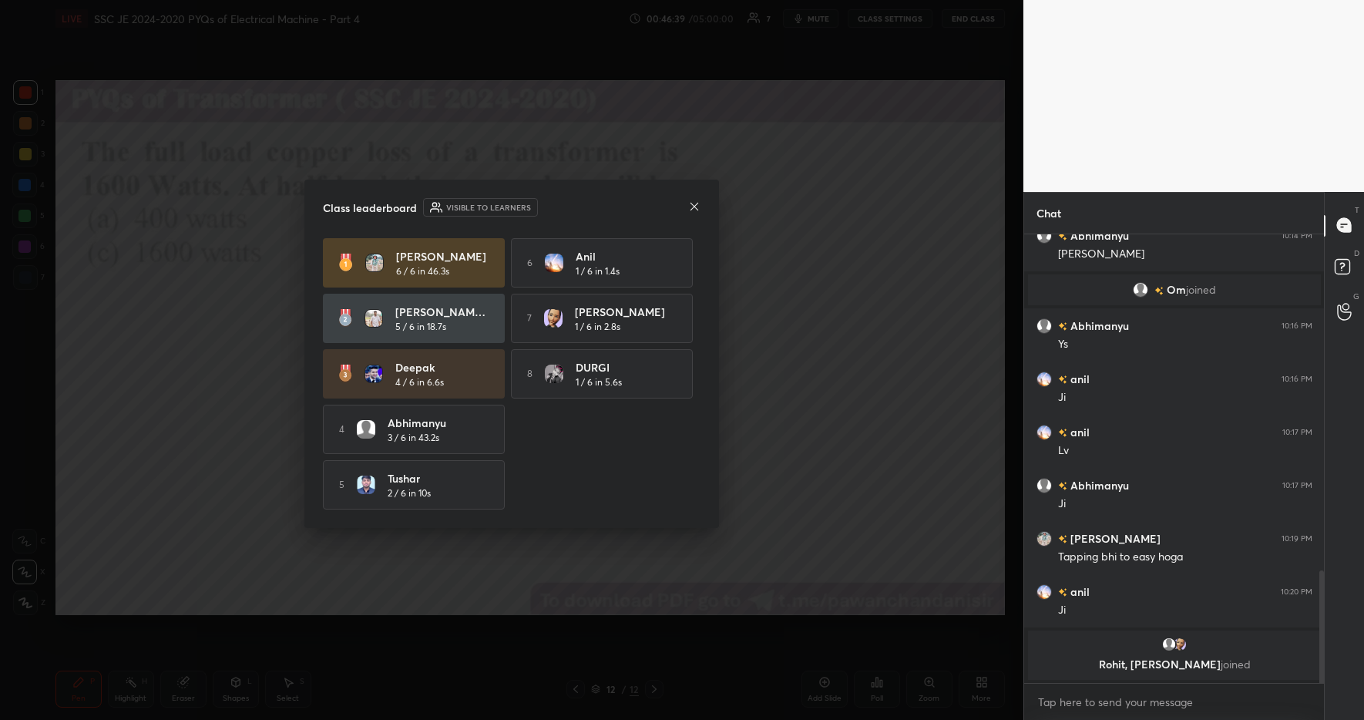
click at [695, 202] on icon at bounding box center [694, 206] width 12 height 12
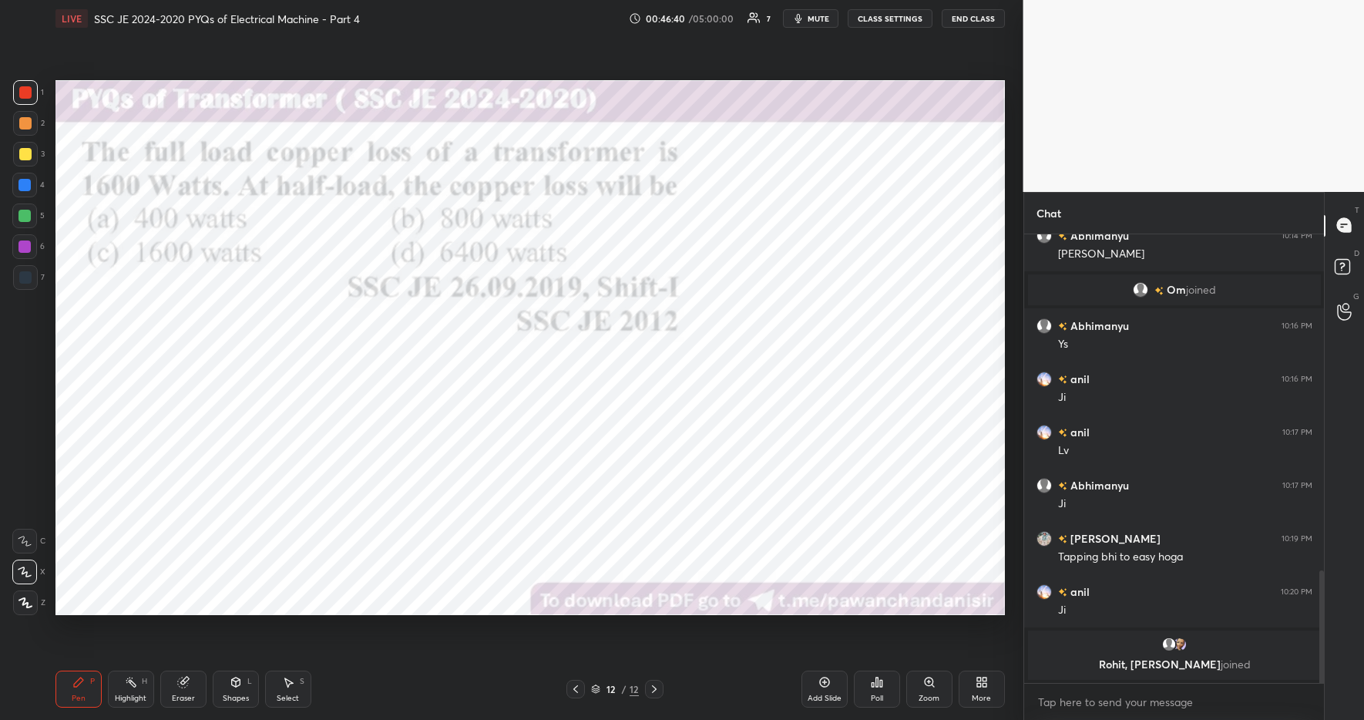
drag, startPoint x: 125, startPoint y: 686, endPoint x: 82, endPoint y: 675, distance: 44.5
click at [125, 686] on icon at bounding box center [131, 682] width 12 height 12
click at [88, 677] on div "Pen P" at bounding box center [78, 689] width 46 height 37
click at [363, 709] on div "Pen P Highlight H Eraser Shapes L Select S 12 / 12 Add Slide Poll Zoom More" at bounding box center [530, 689] width 950 height 62
click at [30, 99] on div at bounding box center [25, 92] width 25 height 25
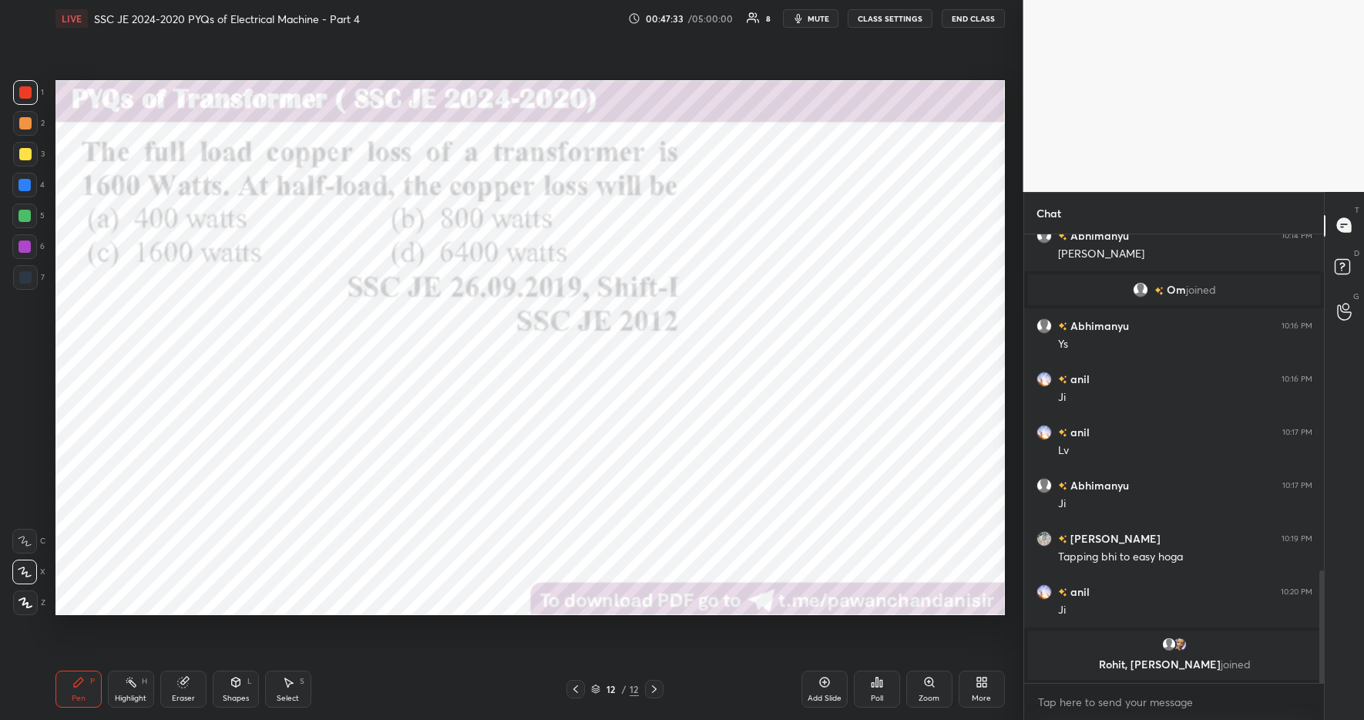
click at [983, 697] on div "More" at bounding box center [982, 689] width 46 height 37
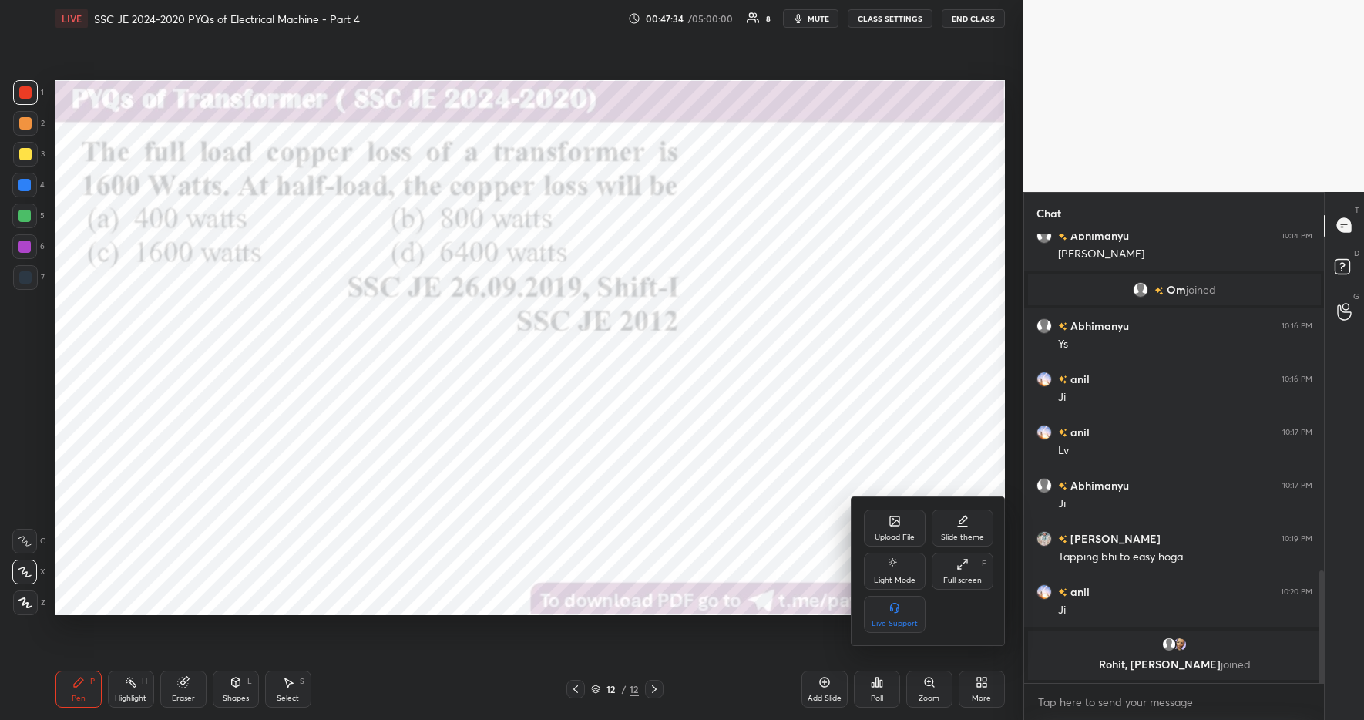
click at [894, 533] on div "Upload File" at bounding box center [895, 537] width 40 height 8
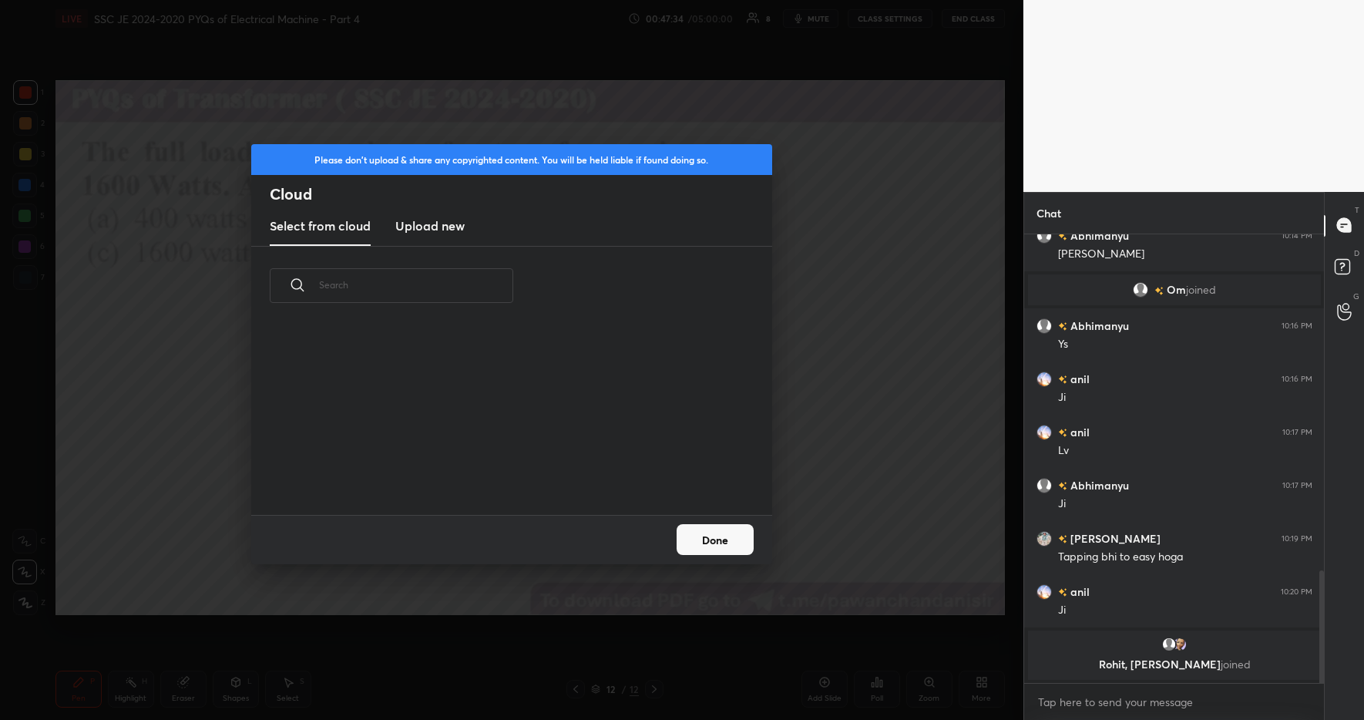
scroll to position [190, 495]
click at [434, 230] on h3 "Upload new" at bounding box center [429, 226] width 69 height 18
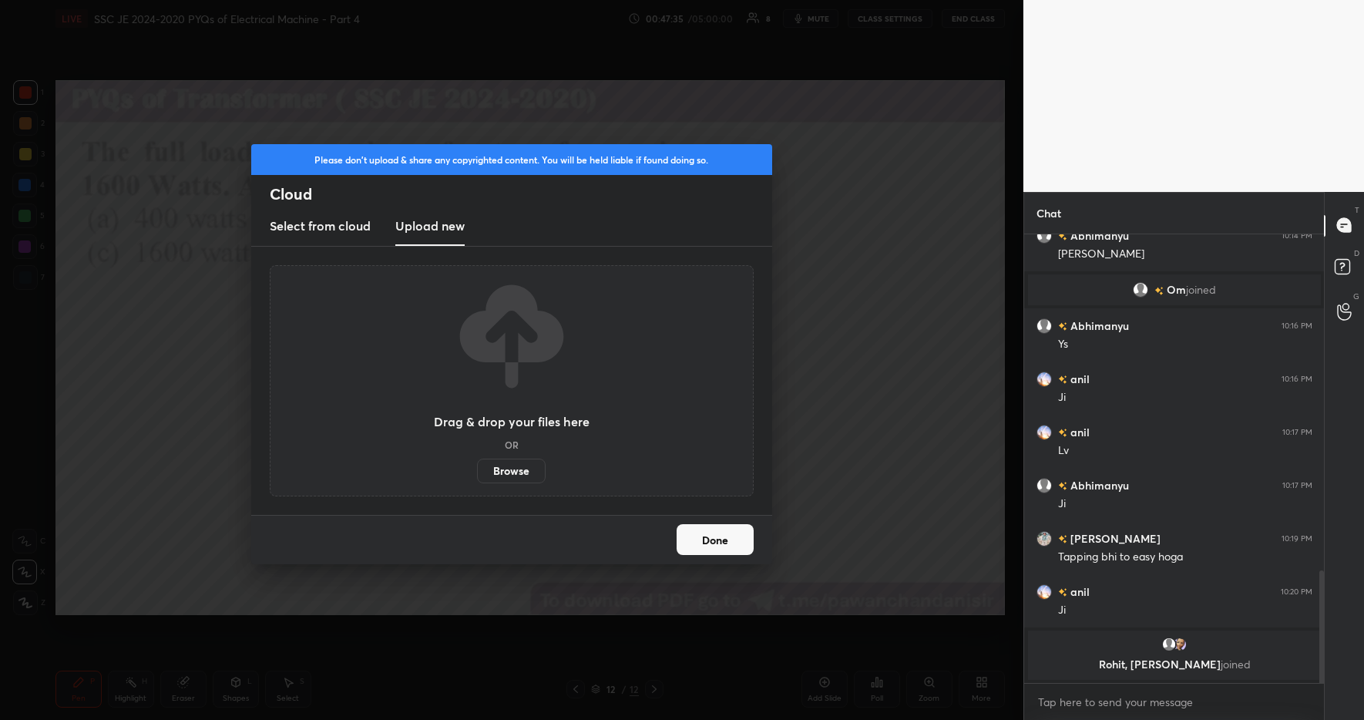
click at [516, 476] on label "Browse" at bounding box center [511, 471] width 69 height 25
click at [477, 476] on input "Browse" at bounding box center [477, 471] width 0 height 25
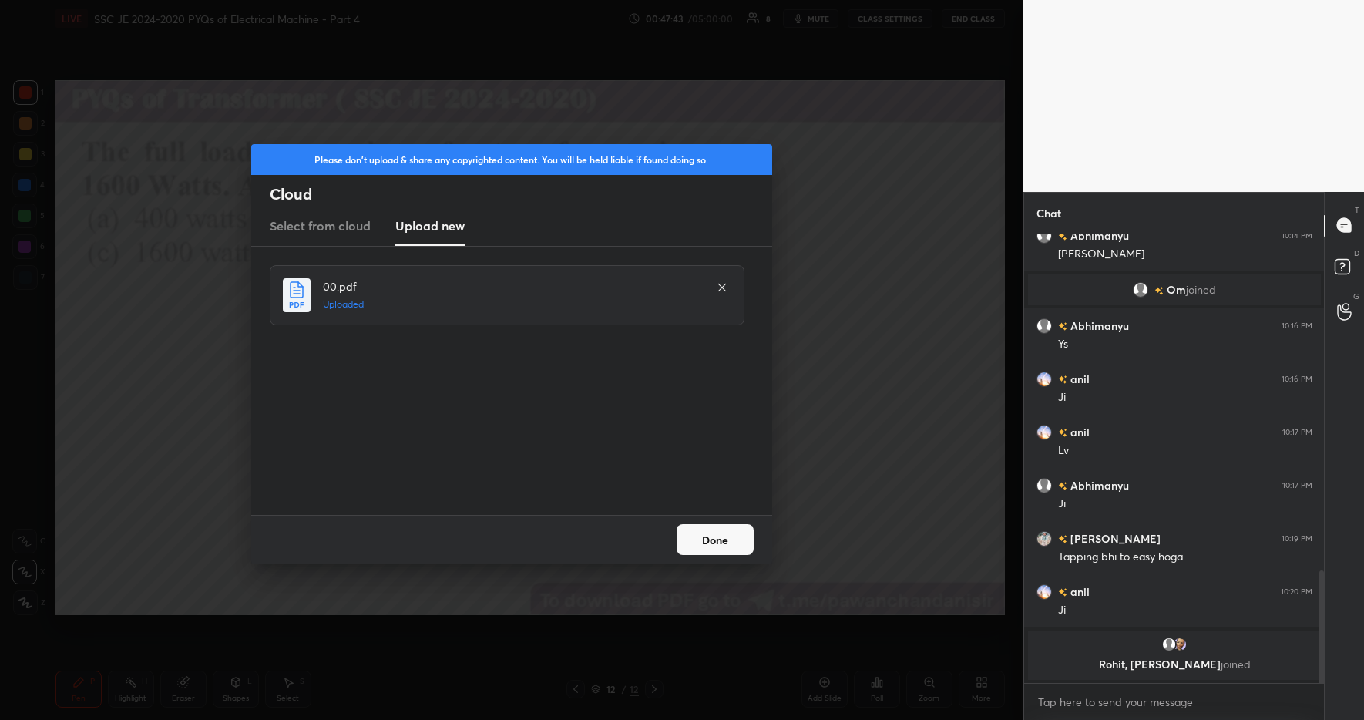
click at [712, 536] on button "Done" at bounding box center [715, 539] width 77 height 31
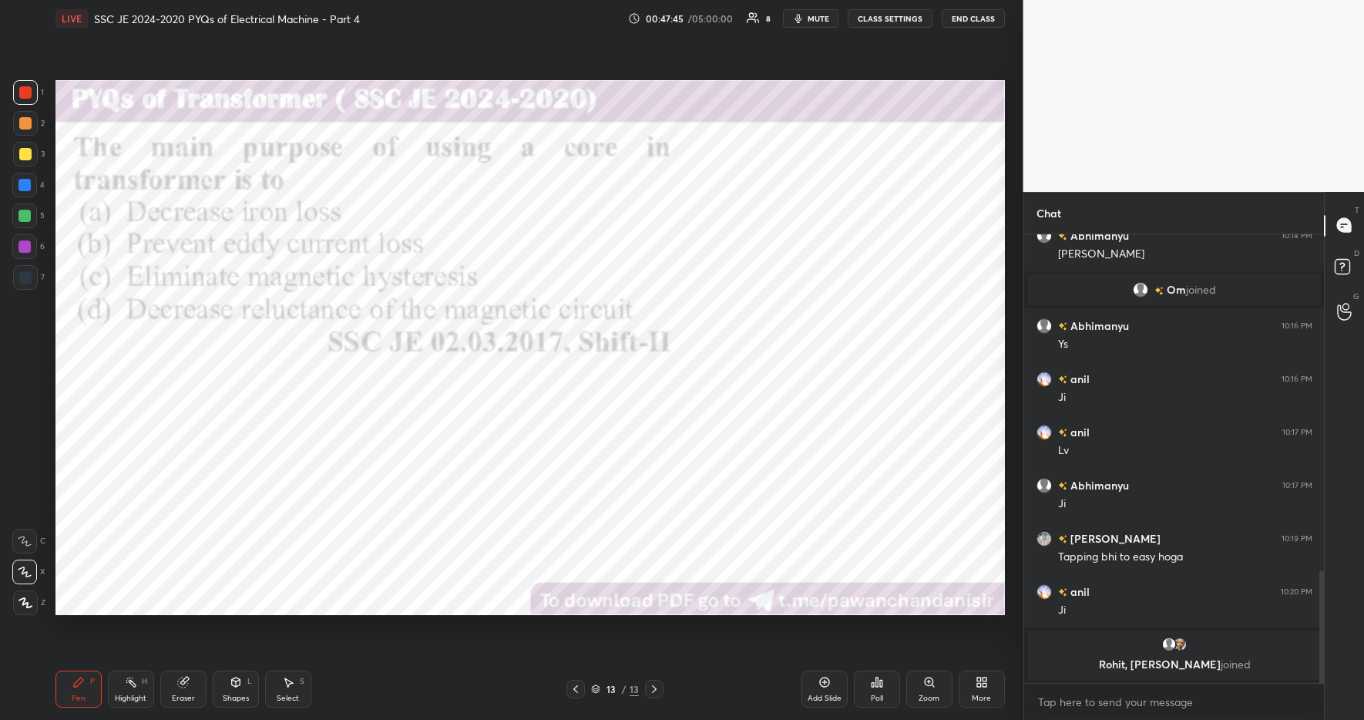
click at [876, 682] on icon at bounding box center [877, 682] width 2 height 9
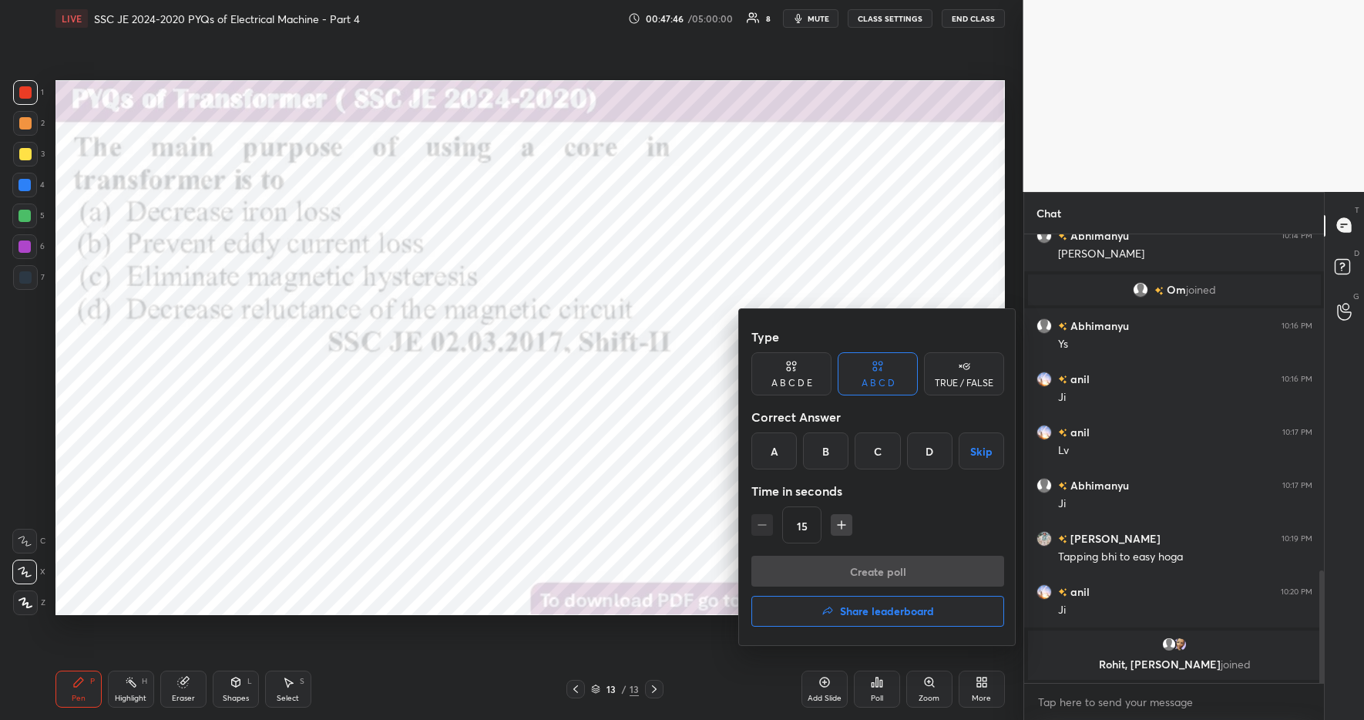
click at [926, 451] on div "D" at bounding box center [929, 450] width 45 height 37
click at [877, 573] on button "Create poll" at bounding box center [878, 571] width 253 height 31
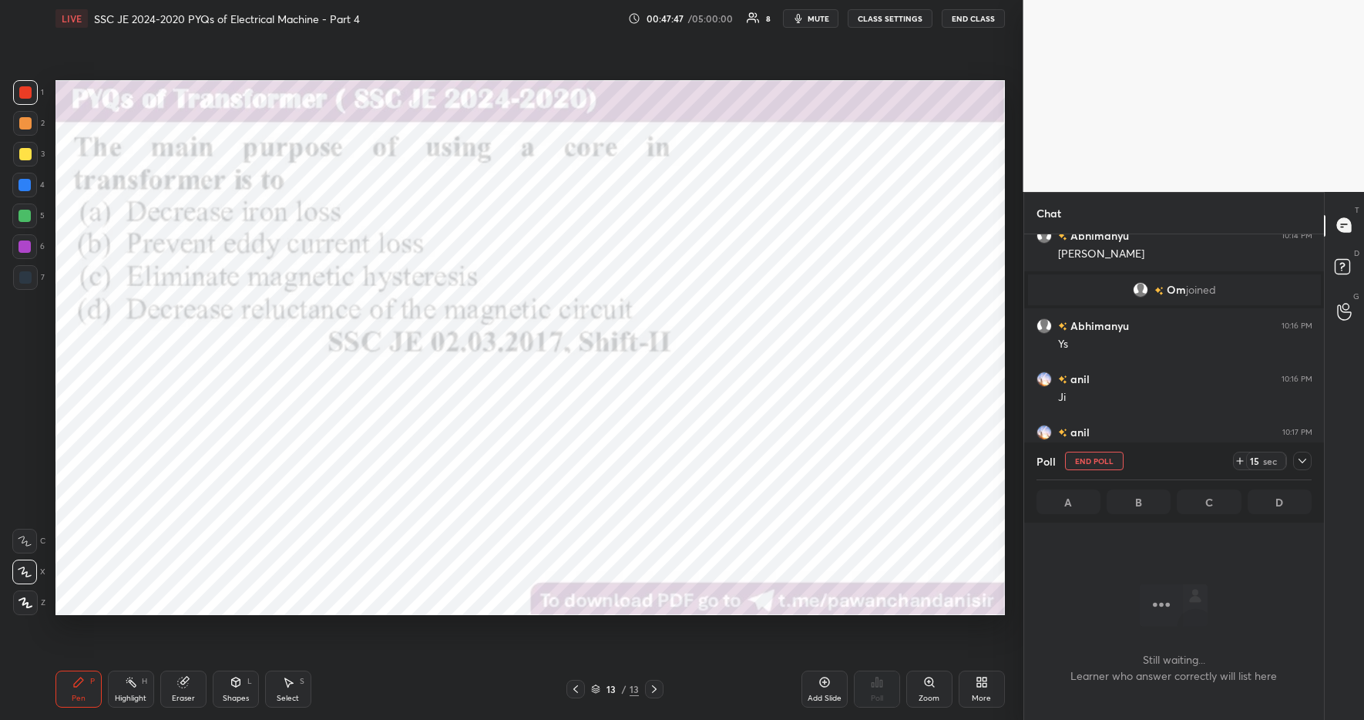
scroll to position [251, 295]
click at [1239, 462] on icon at bounding box center [1240, 461] width 12 height 12
click at [1239, 461] on icon at bounding box center [1240, 461] width 12 height 12
click at [1236, 462] on icon at bounding box center [1240, 461] width 12 height 12
click at [1240, 461] on icon at bounding box center [1240, 461] width 12 height 12
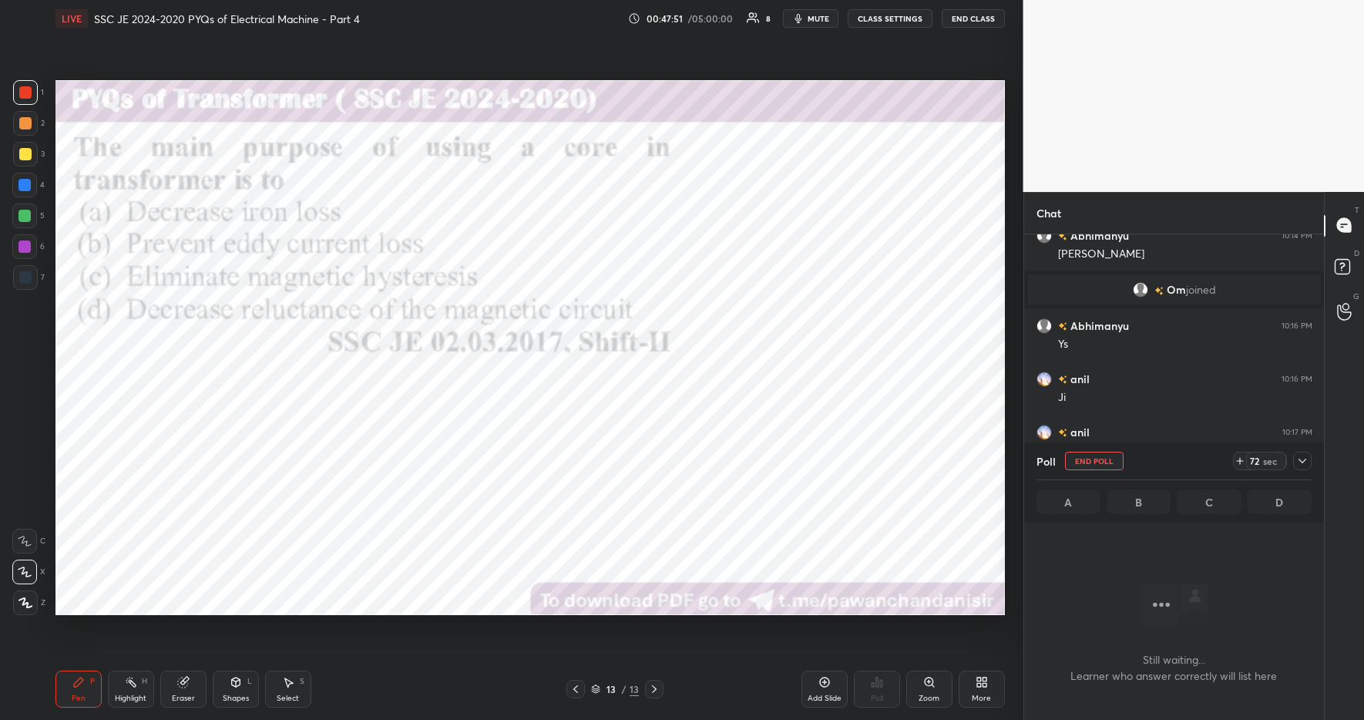
click at [1242, 462] on icon at bounding box center [1240, 461] width 12 height 12
click at [1243, 461] on div "72 sec" at bounding box center [1260, 461] width 54 height 18
click at [1239, 459] on icon at bounding box center [1235, 461] width 12 height 12
click at [1239, 458] on icon at bounding box center [1235, 461] width 12 height 12
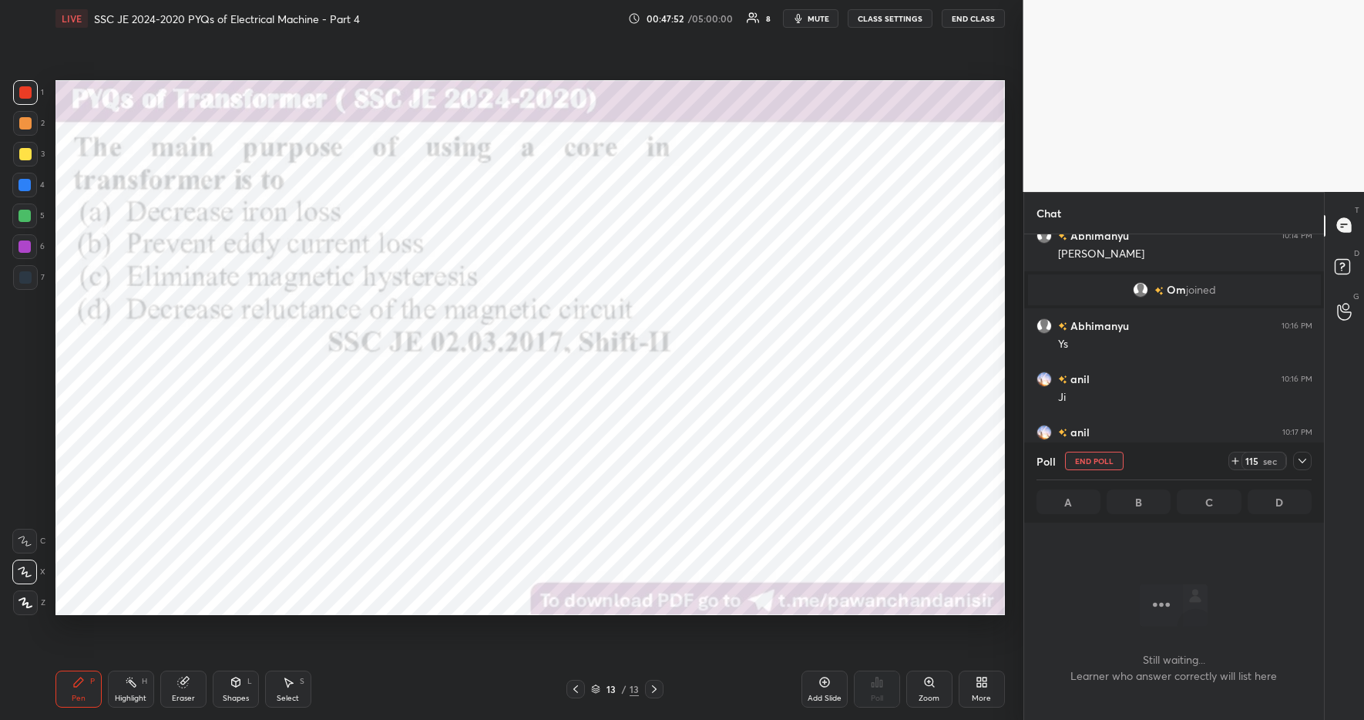
click at [1241, 459] on icon at bounding box center [1235, 461] width 12 height 12
click at [1239, 461] on icon at bounding box center [1236, 461] width 6 height 0
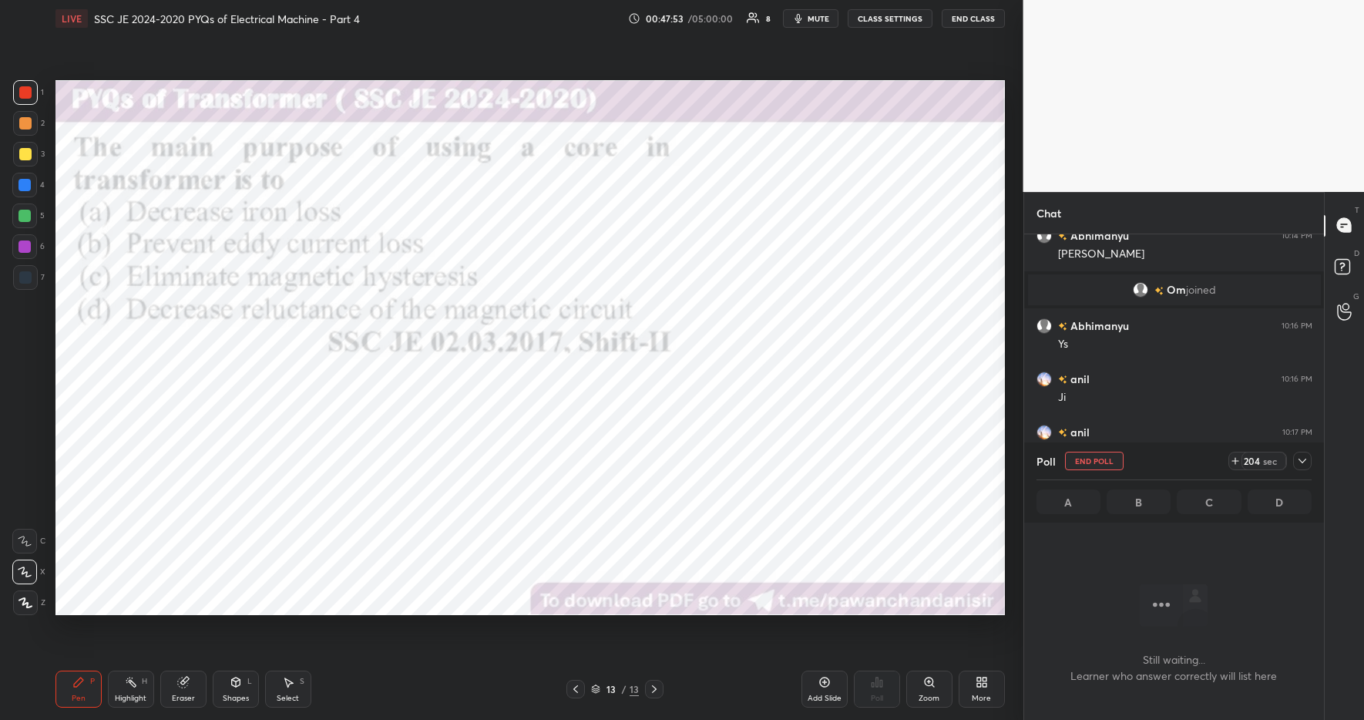
click at [1239, 461] on icon at bounding box center [1236, 461] width 6 height 0
click at [1236, 461] on icon at bounding box center [1235, 461] width 12 height 12
click at [809, 22] on button "mute" at bounding box center [810, 18] width 55 height 18
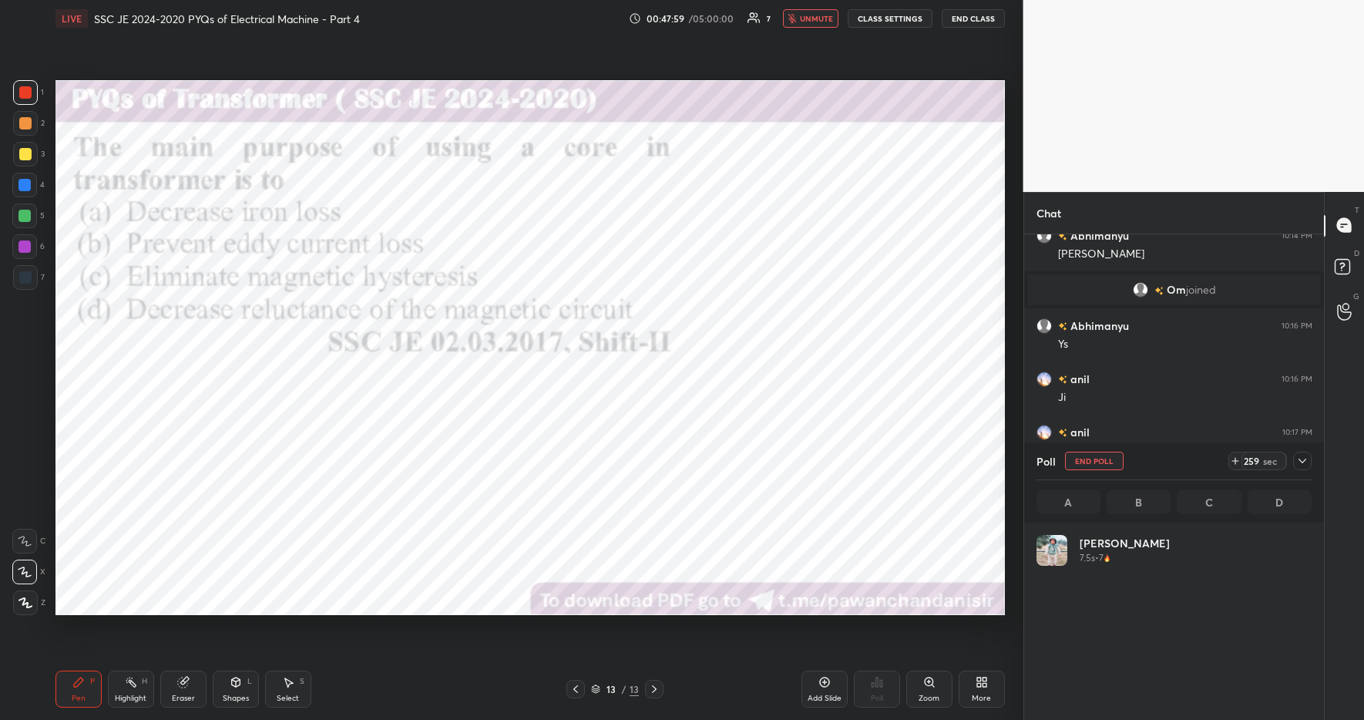
click at [808, 22] on span "unmute" at bounding box center [816, 18] width 33 height 11
click at [1237, 463] on icon at bounding box center [1235, 461] width 12 height 12
click at [1237, 464] on icon at bounding box center [1235, 461] width 12 height 12
click at [1236, 465] on icon at bounding box center [1235, 461] width 12 height 12
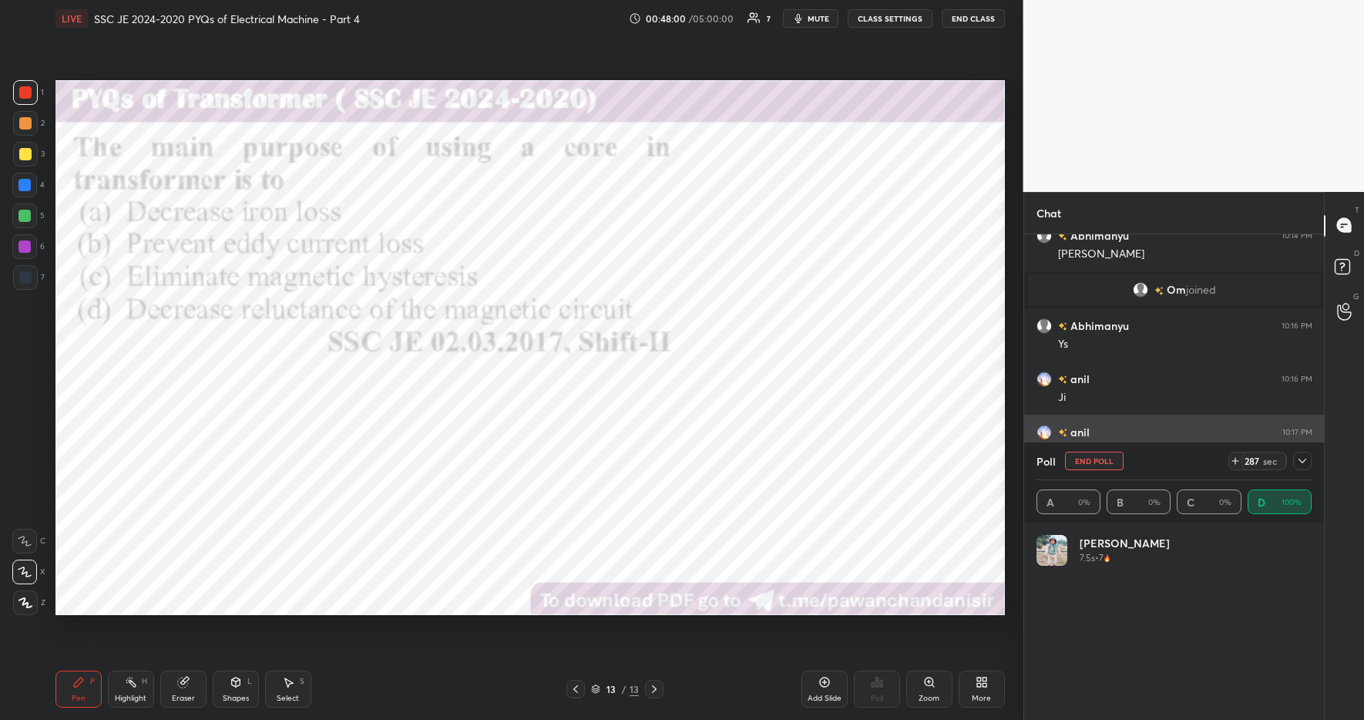
drag, startPoint x: 1236, startPoint y: 465, endPoint x: 1202, endPoint y: 429, distance: 49.6
click at [1236, 465] on icon at bounding box center [1235, 461] width 12 height 12
click at [818, 23] on span "mute" at bounding box center [819, 18] width 22 height 11
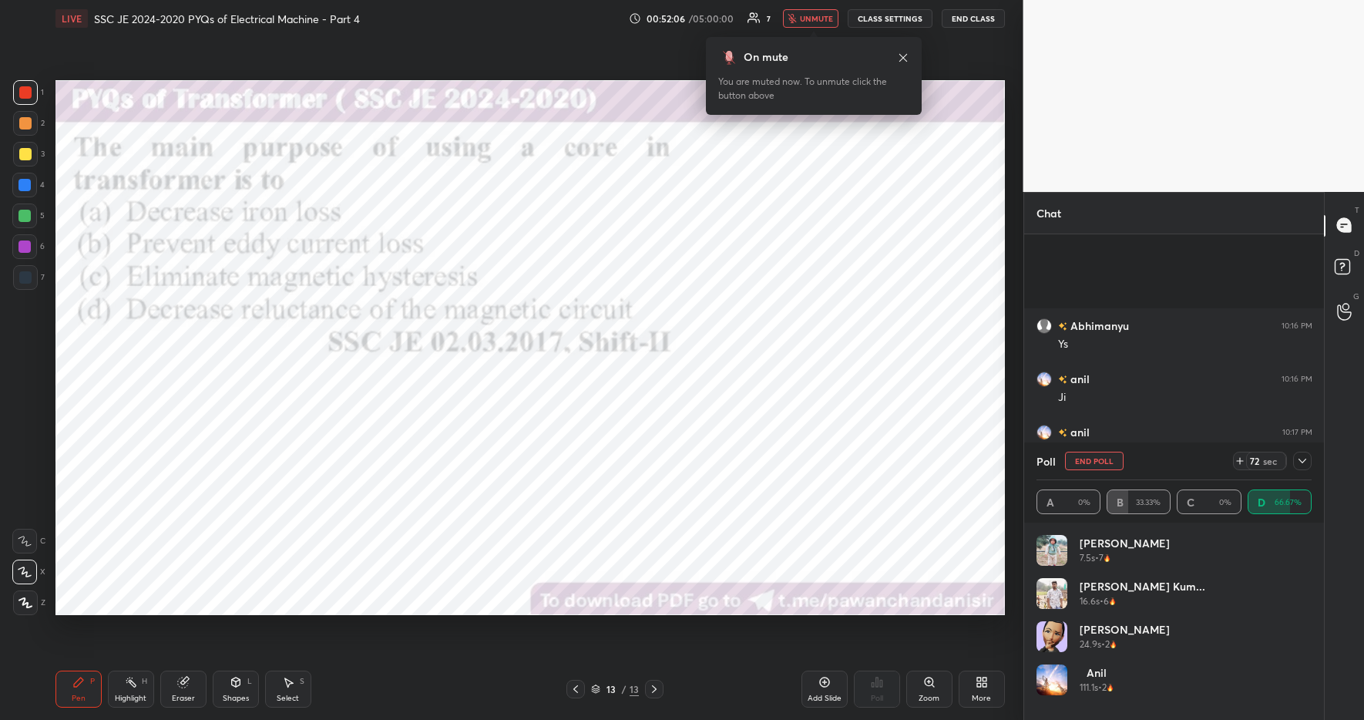
scroll to position [1487, 0]
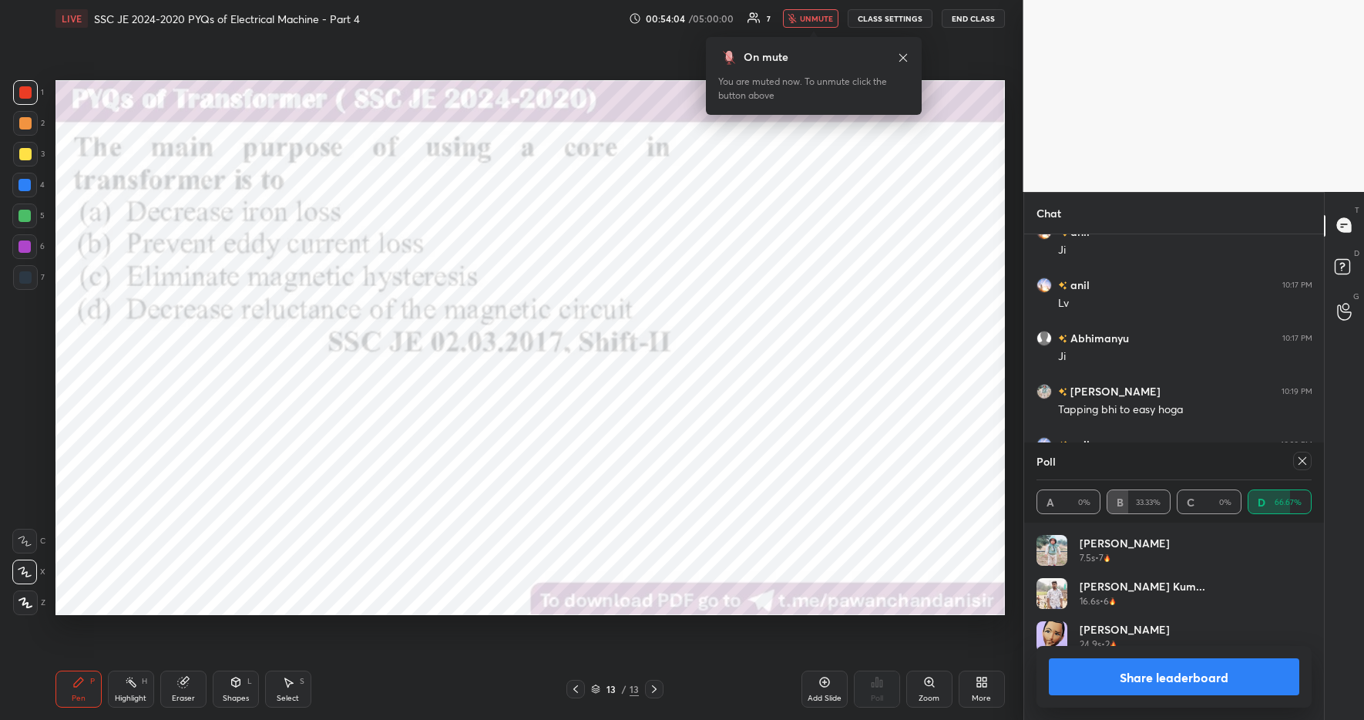
click at [822, 19] on span "unmute" at bounding box center [816, 18] width 33 height 11
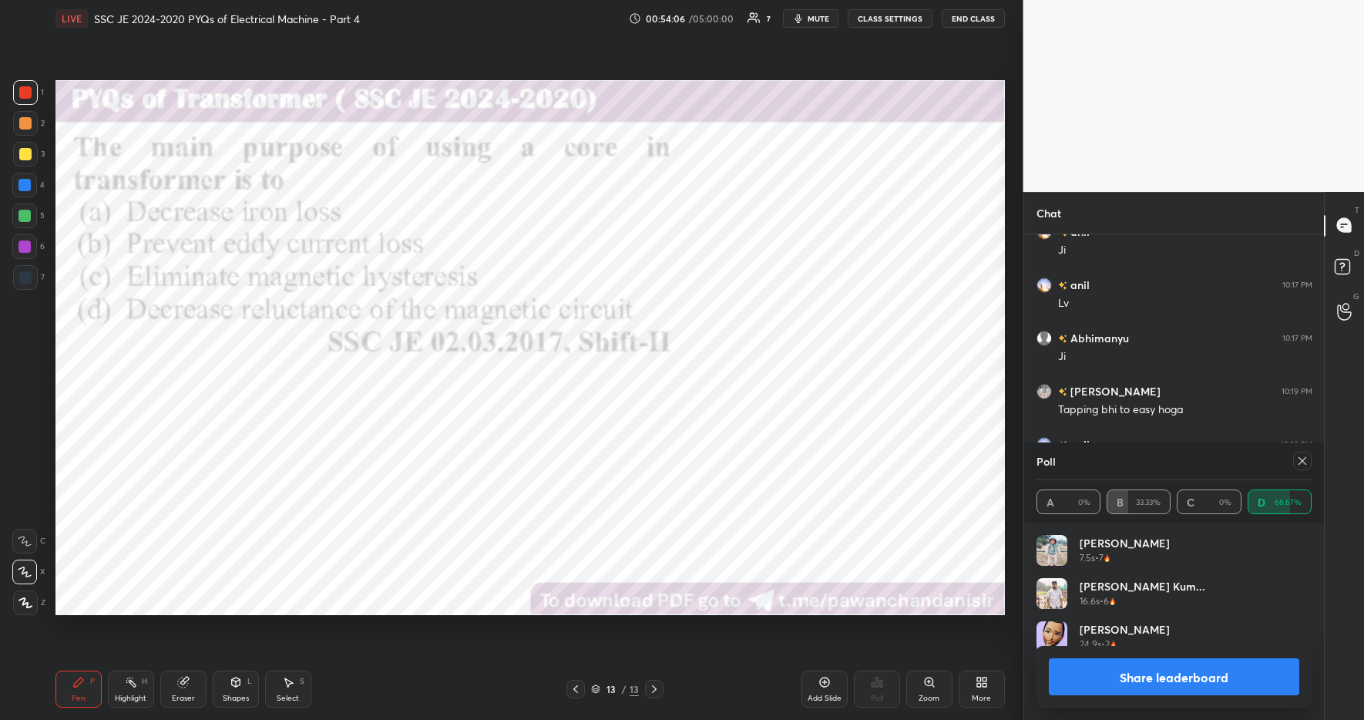
click at [1227, 659] on button "Share leaderboard" at bounding box center [1174, 676] width 251 height 37
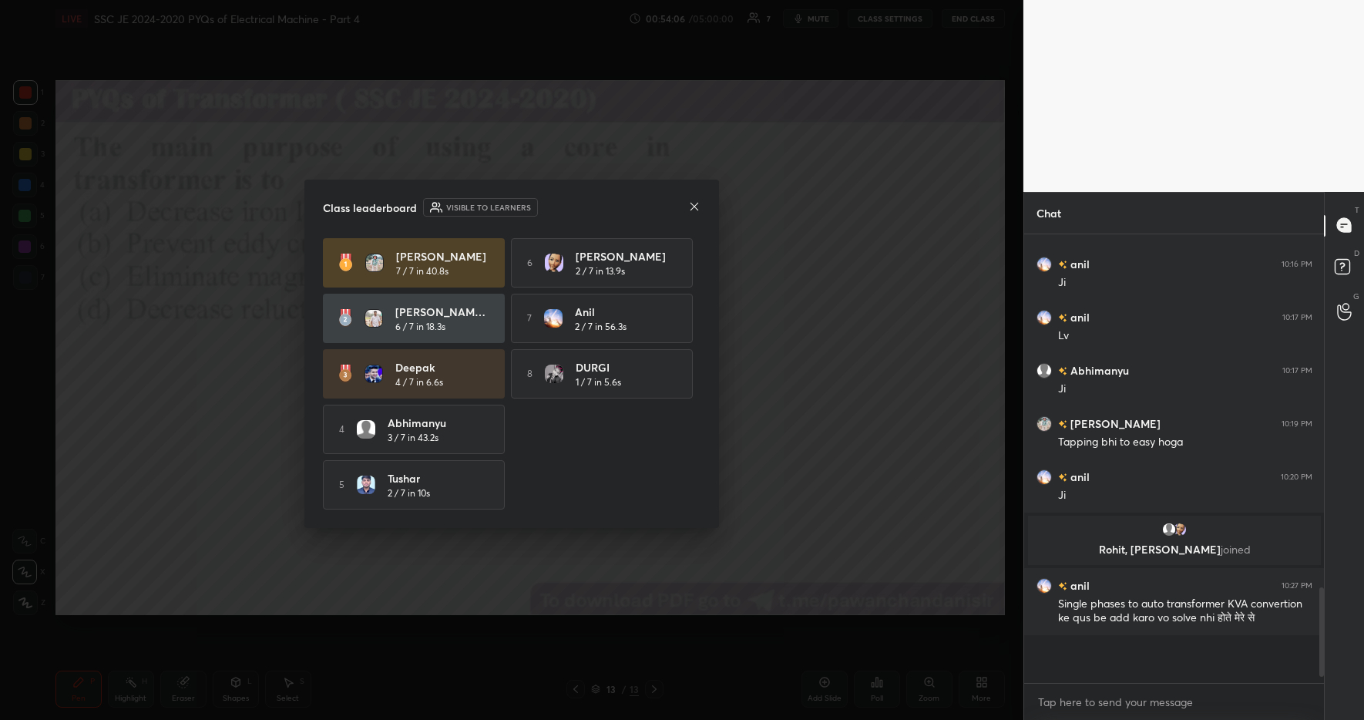
scroll to position [1414, 0]
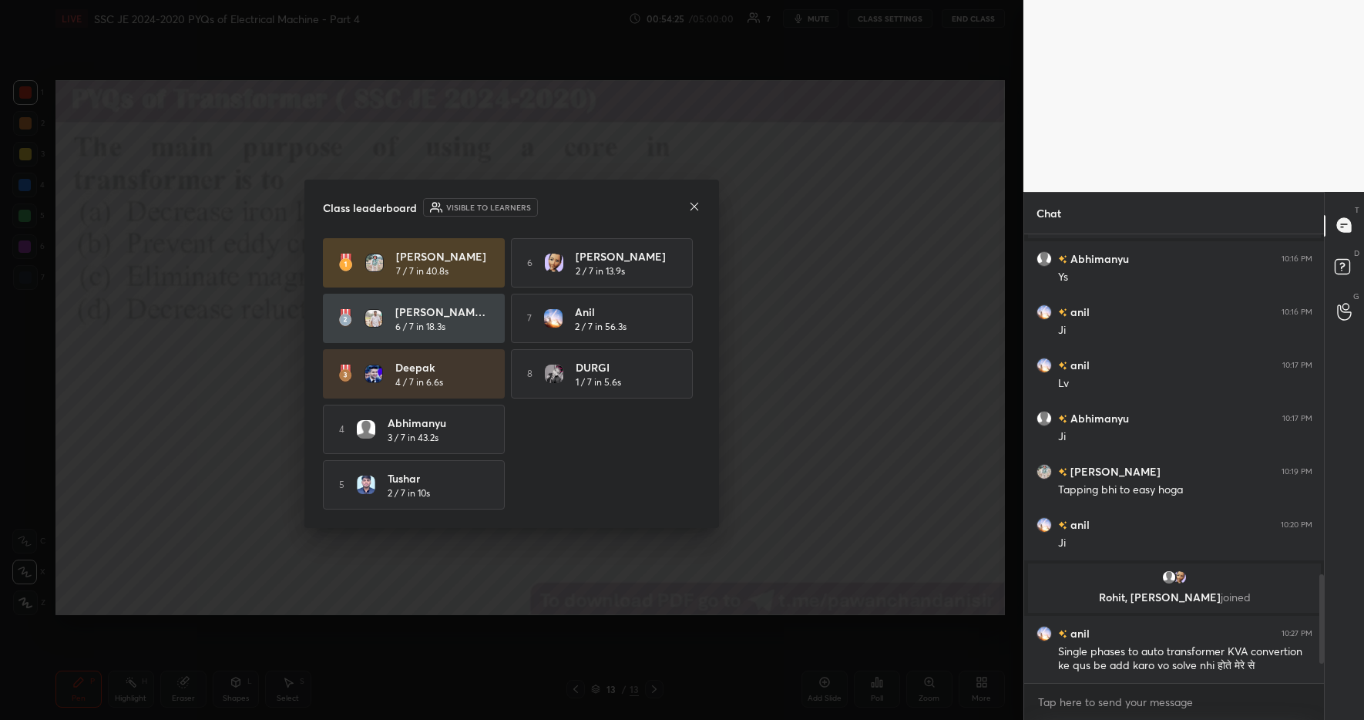
click at [695, 206] on icon at bounding box center [694, 206] width 12 height 12
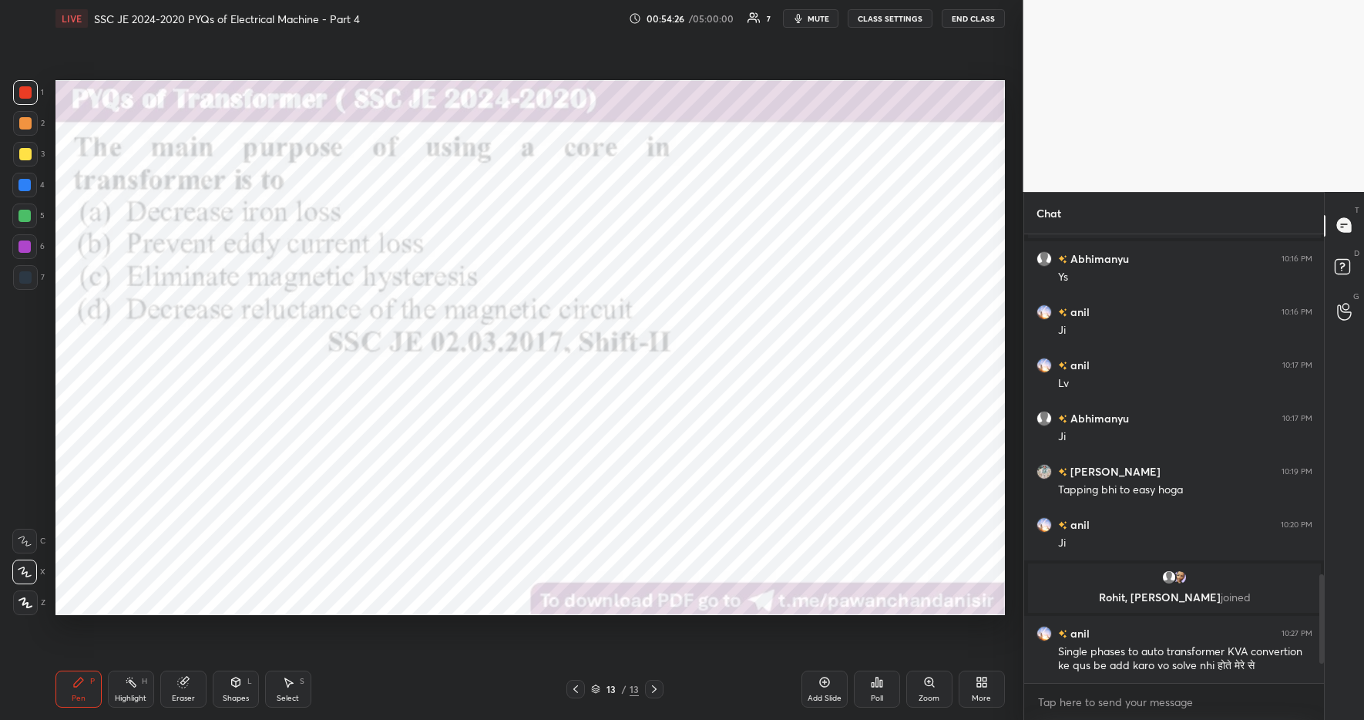
click at [128, 695] on div "Highlight" at bounding box center [131, 699] width 32 height 8
drag, startPoint x: 86, startPoint y: 684, endPoint x: 113, endPoint y: 683, distance: 27.8
click at [86, 684] on div "Pen P" at bounding box center [78, 689] width 46 height 37
click at [412, 705] on div "Pen P Highlight H Eraser Shapes L Select S 13 / 13 Add Slide Poll Zoom More" at bounding box center [530, 689] width 950 height 62
click at [30, 187] on div at bounding box center [24, 185] width 12 height 12
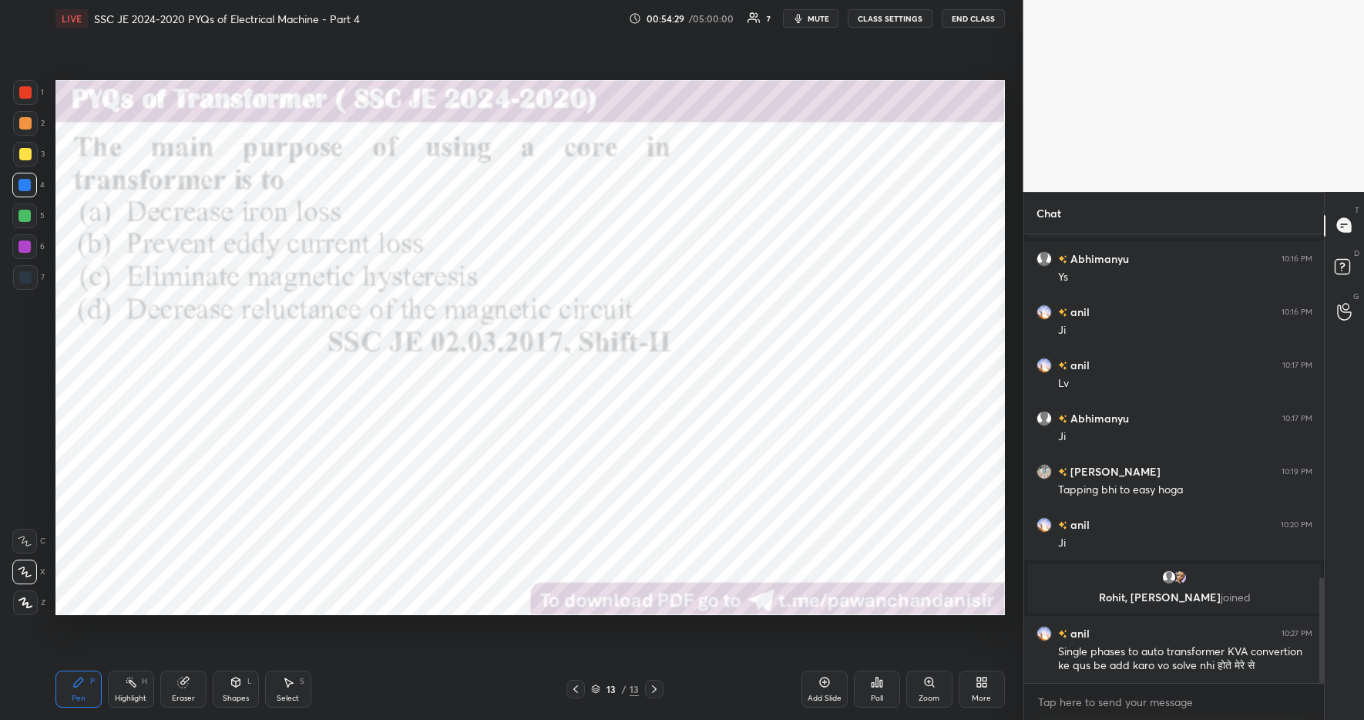
scroll to position [1460, 0]
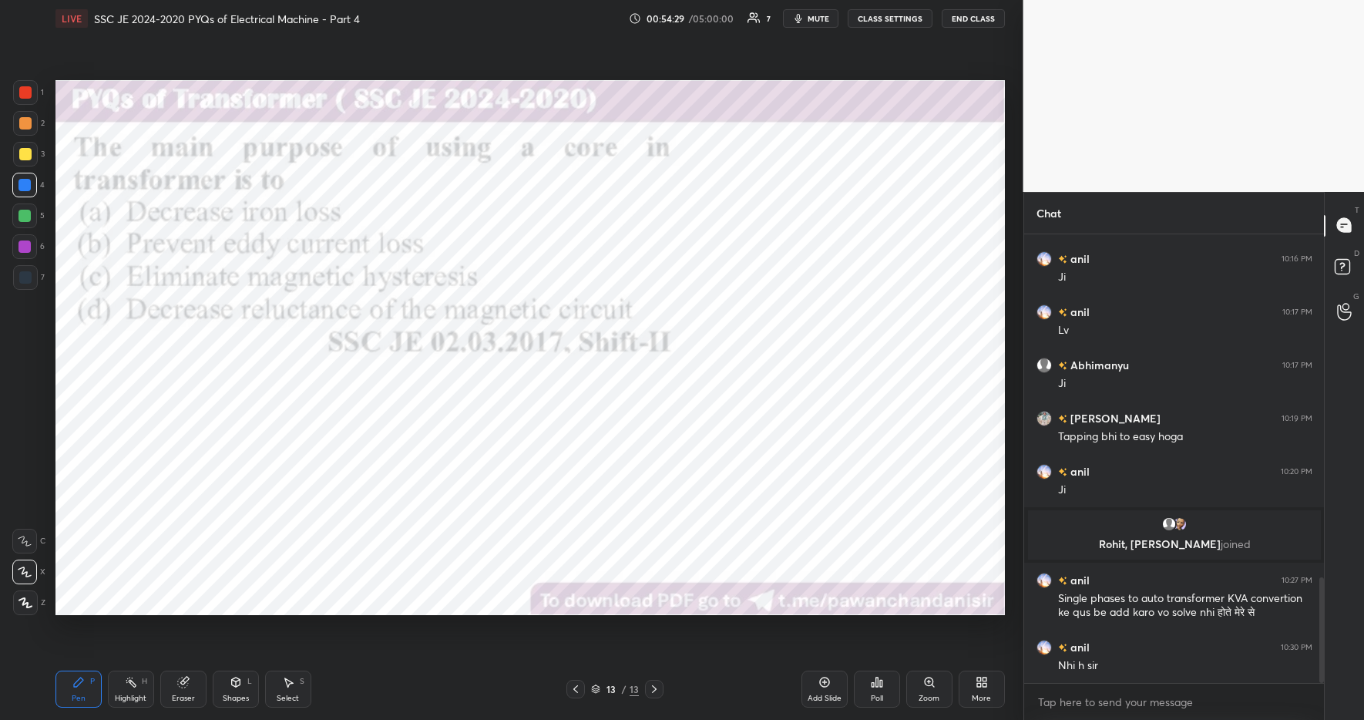
drag, startPoint x: 25, startPoint y: 607, endPoint x: 24, endPoint y: 580, distance: 26.3
click at [25, 606] on icon at bounding box center [25, 602] width 14 height 11
click at [28, 567] on icon at bounding box center [25, 572] width 14 height 11
drag, startPoint x: 123, startPoint y: 683, endPoint x: 92, endPoint y: 676, distance: 31.6
click at [123, 683] on div "Highlight H" at bounding box center [131, 689] width 46 height 37
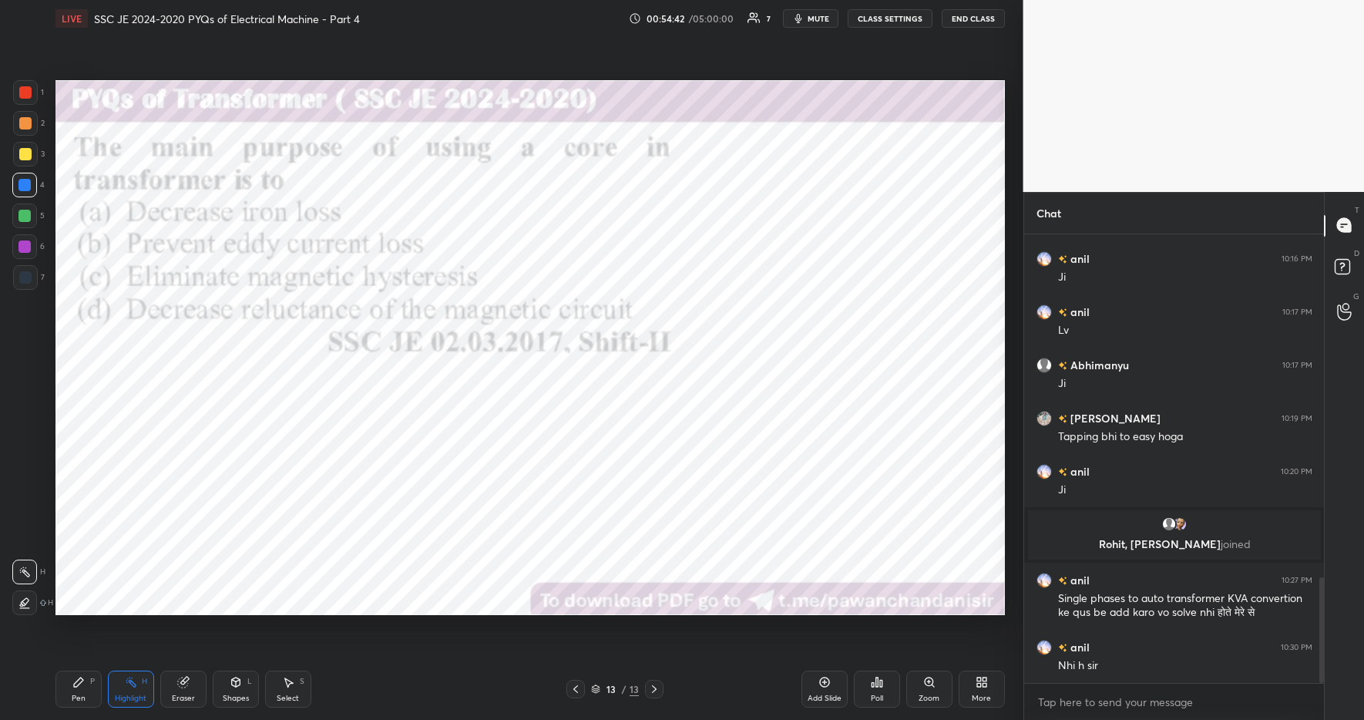
click at [82, 677] on icon at bounding box center [78, 682] width 12 height 12
drag, startPoint x: 366, startPoint y: 700, endPoint x: 301, endPoint y: 626, distance: 98.3
click at [362, 698] on div "Pen P Highlight H Eraser Shapes L Select S" at bounding box center [241, 689] width 373 height 37
drag, startPoint x: 29, startPoint y: 216, endPoint x: 31, endPoint y: 202, distance: 14.1
click at [29, 216] on div at bounding box center [24, 216] width 12 height 12
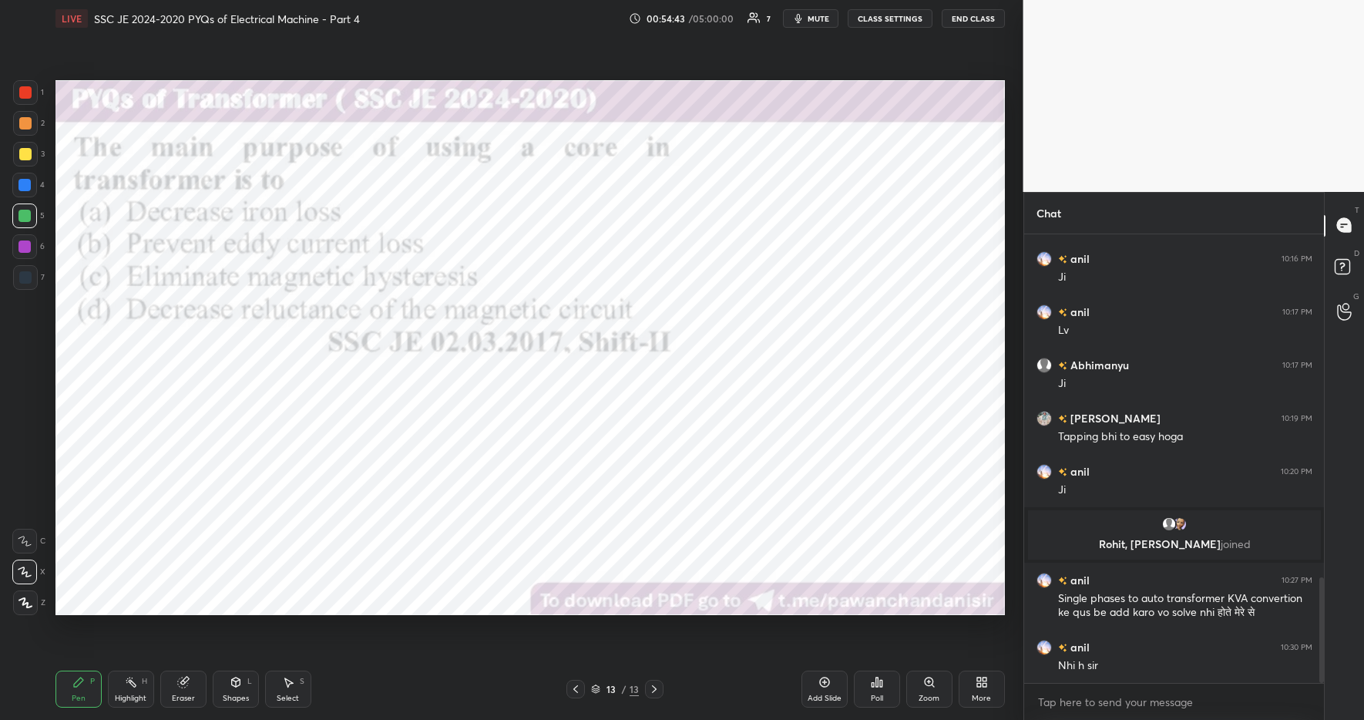
click at [25, 187] on div at bounding box center [24, 185] width 12 height 12
drag, startPoint x: 131, startPoint y: 689, endPoint x: 99, endPoint y: 681, distance: 33.5
click at [131, 689] on div "Highlight H" at bounding box center [131, 689] width 46 height 37
click at [76, 680] on icon at bounding box center [78, 682] width 9 height 9
drag, startPoint x: 420, startPoint y: 716, endPoint x: 419, endPoint y: 699, distance: 17.0
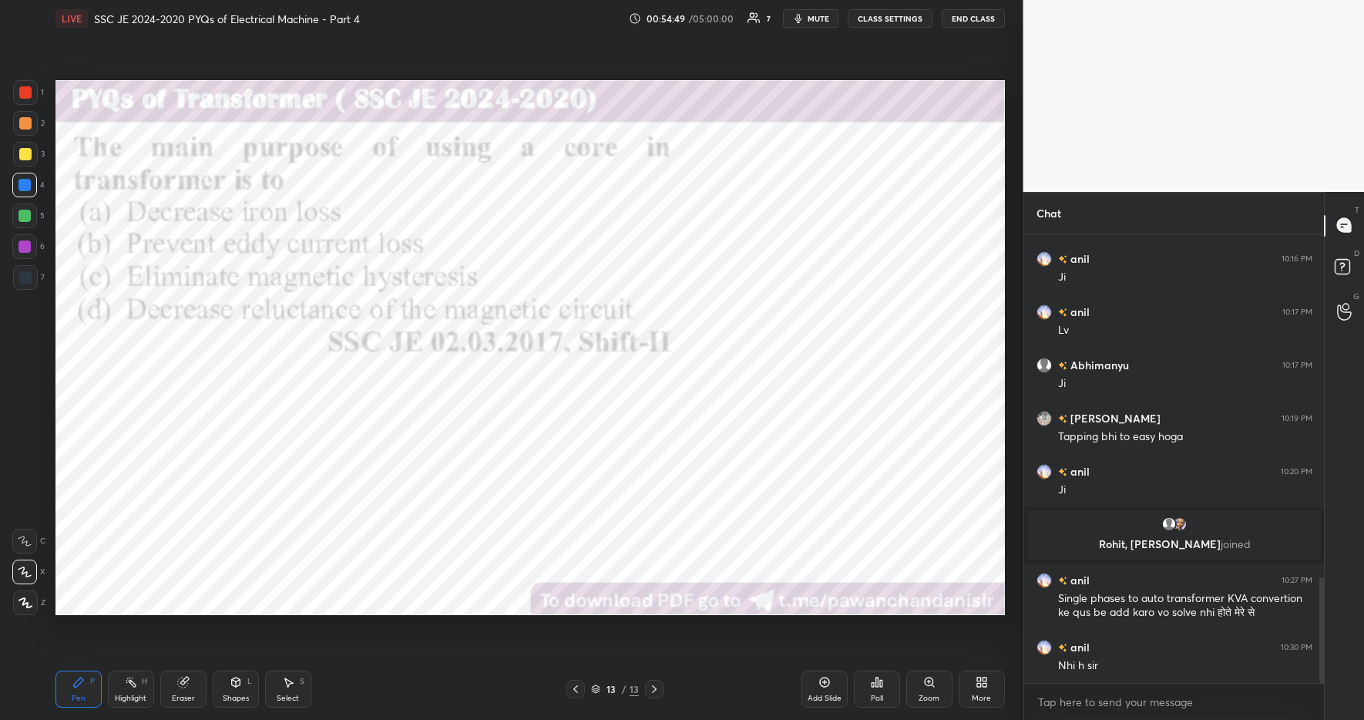
click at [419, 716] on div "Pen P Highlight H Eraser Shapes L Select S 13 / 13 Add Slide Poll Zoom More" at bounding box center [530, 689] width 950 height 62
click at [34, 213] on div at bounding box center [24, 215] width 25 height 25
click at [27, 186] on div at bounding box center [24, 185] width 12 height 12
click at [30, 607] on div at bounding box center [25, 602] width 25 height 25
drag, startPoint x: 26, startPoint y: 574, endPoint x: 57, endPoint y: 635, distance: 68.3
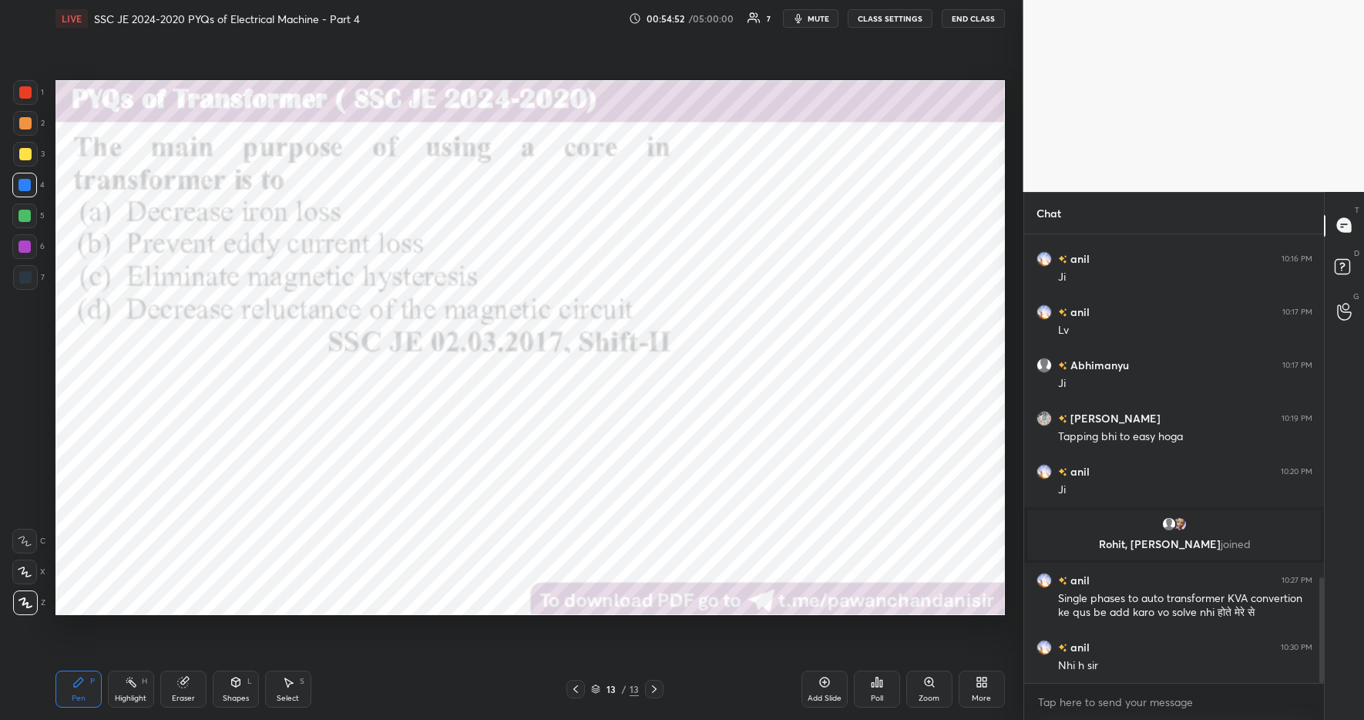
click at [25, 574] on icon at bounding box center [24, 571] width 12 height 9
drag, startPoint x: 123, startPoint y: 689, endPoint x: 82, endPoint y: 678, distance: 41.7
click at [123, 689] on div "Highlight H" at bounding box center [131, 689] width 46 height 37
click at [76, 681] on icon at bounding box center [78, 682] width 9 height 9
click at [382, 700] on div "Pen P Highlight H Eraser Shapes L Select S" at bounding box center [241, 689] width 373 height 37
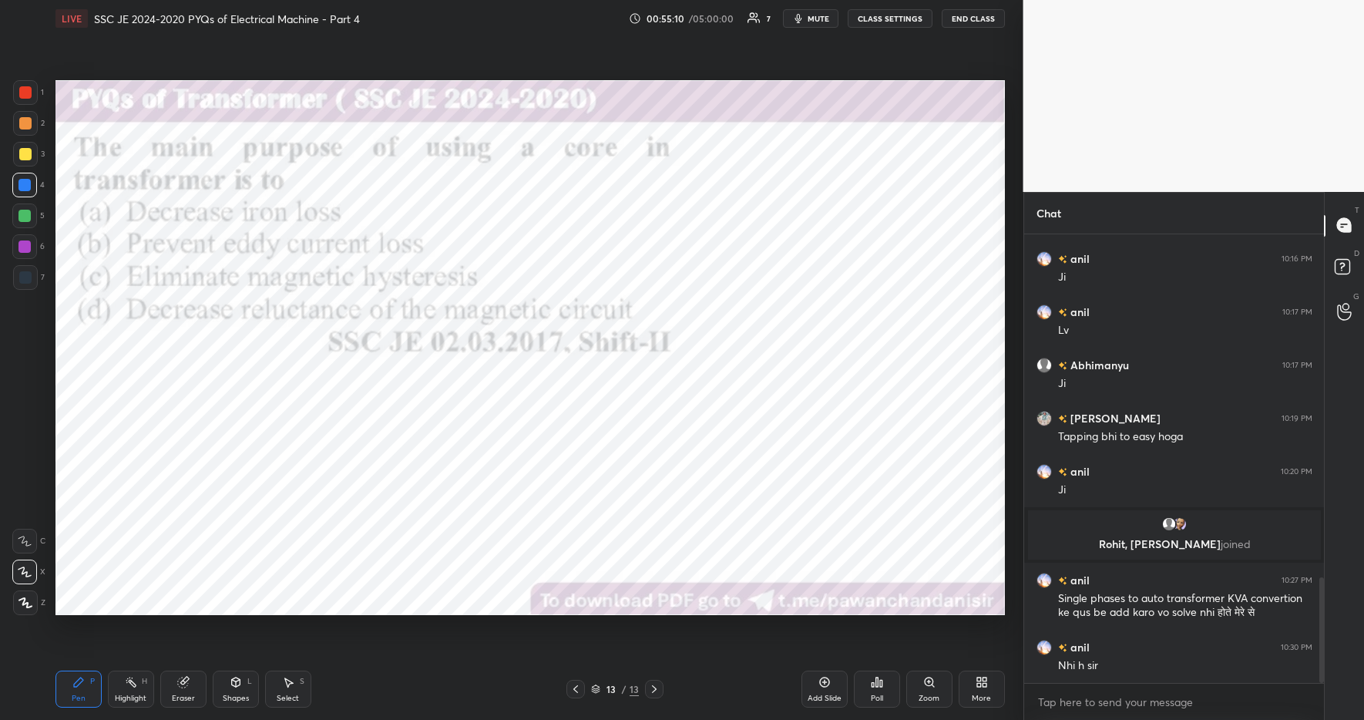
click at [32, 90] on div at bounding box center [25, 92] width 25 height 25
click at [29, 167] on div "3" at bounding box center [29, 157] width 32 height 31
click at [20, 90] on div at bounding box center [25, 92] width 12 height 12
click at [21, 99] on div at bounding box center [25, 92] width 25 height 25
click at [27, 192] on div at bounding box center [24, 185] width 25 height 25
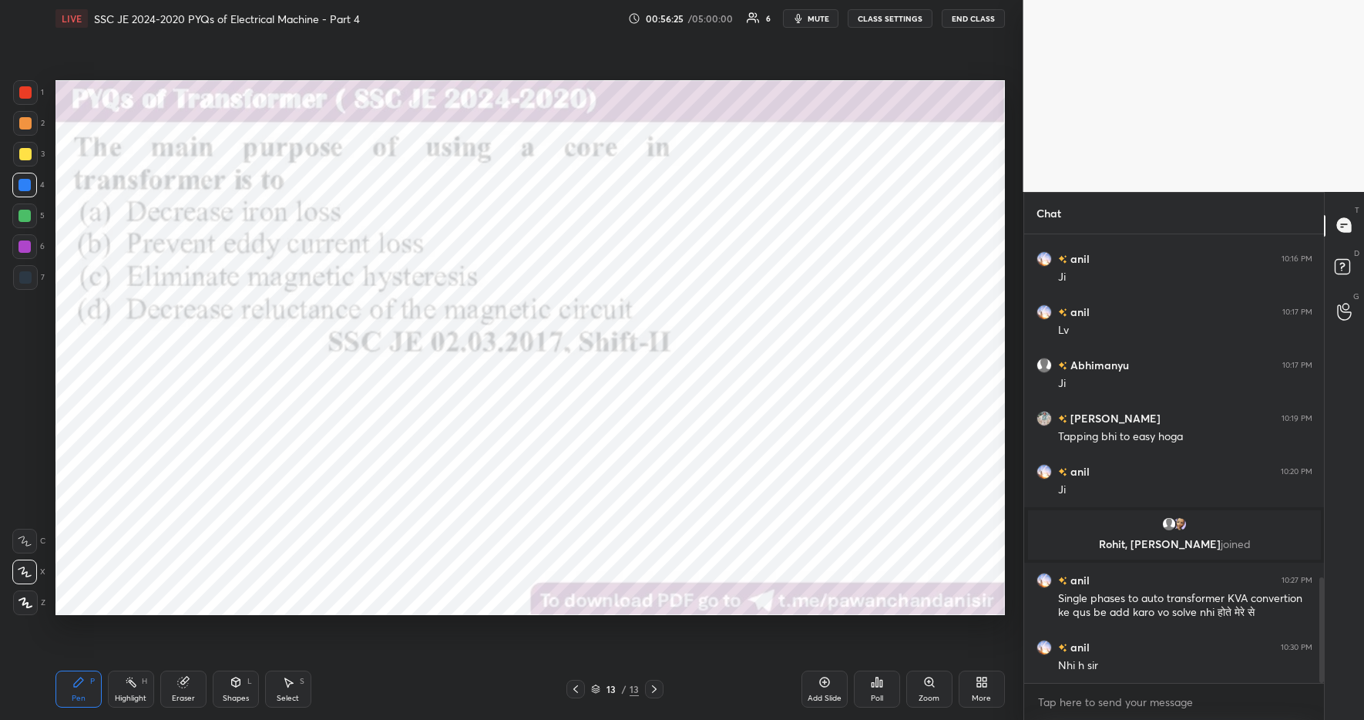
click at [24, 92] on div at bounding box center [25, 92] width 12 height 12
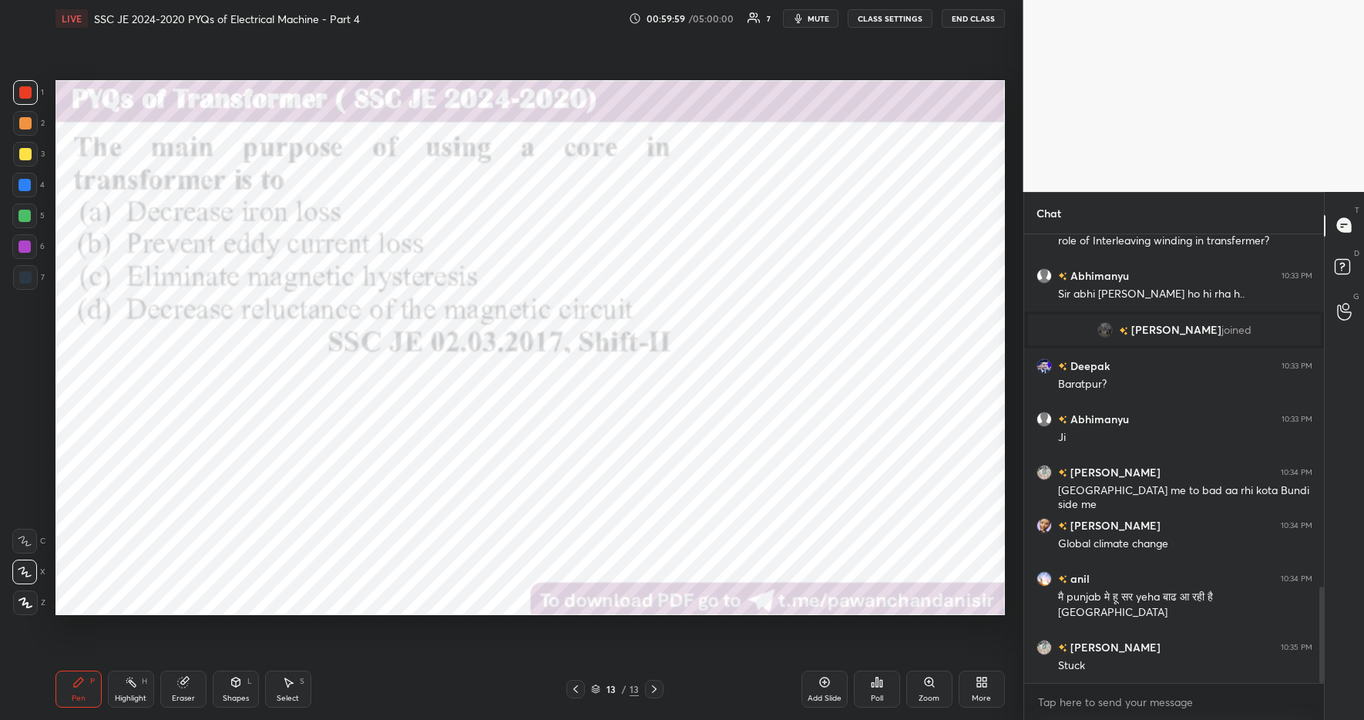
scroll to position [1658, 0]
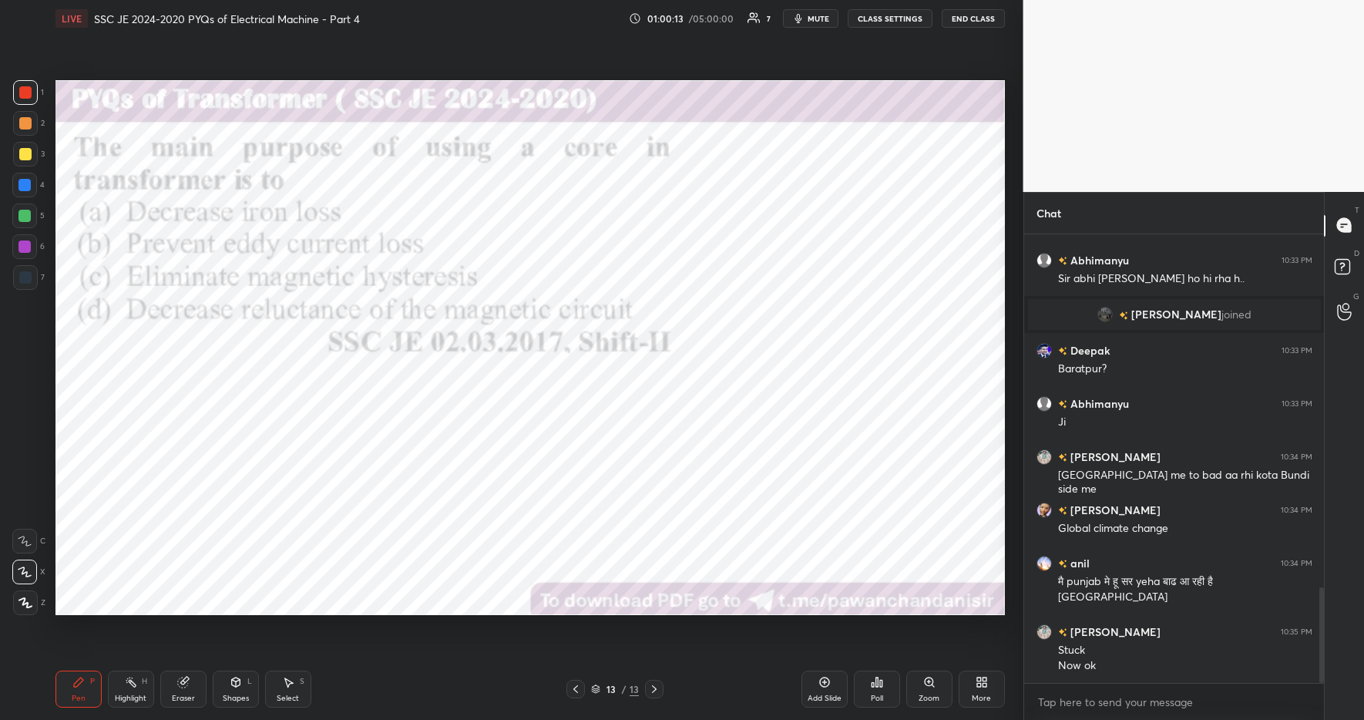
drag, startPoint x: 139, startPoint y: 693, endPoint x: 88, endPoint y: 683, distance: 51.9
click at [137, 691] on div "Highlight H" at bounding box center [131, 689] width 46 height 37
click at [84, 686] on div "Pen P" at bounding box center [78, 689] width 46 height 37
click at [449, 705] on div "Pen P Highlight H Eraser Shapes L Select S 13 / 13 Add Slide Poll Zoom More" at bounding box center [530, 689] width 950 height 62
click at [24, 187] on div at bounding box center [24, 185] width 12 height 12
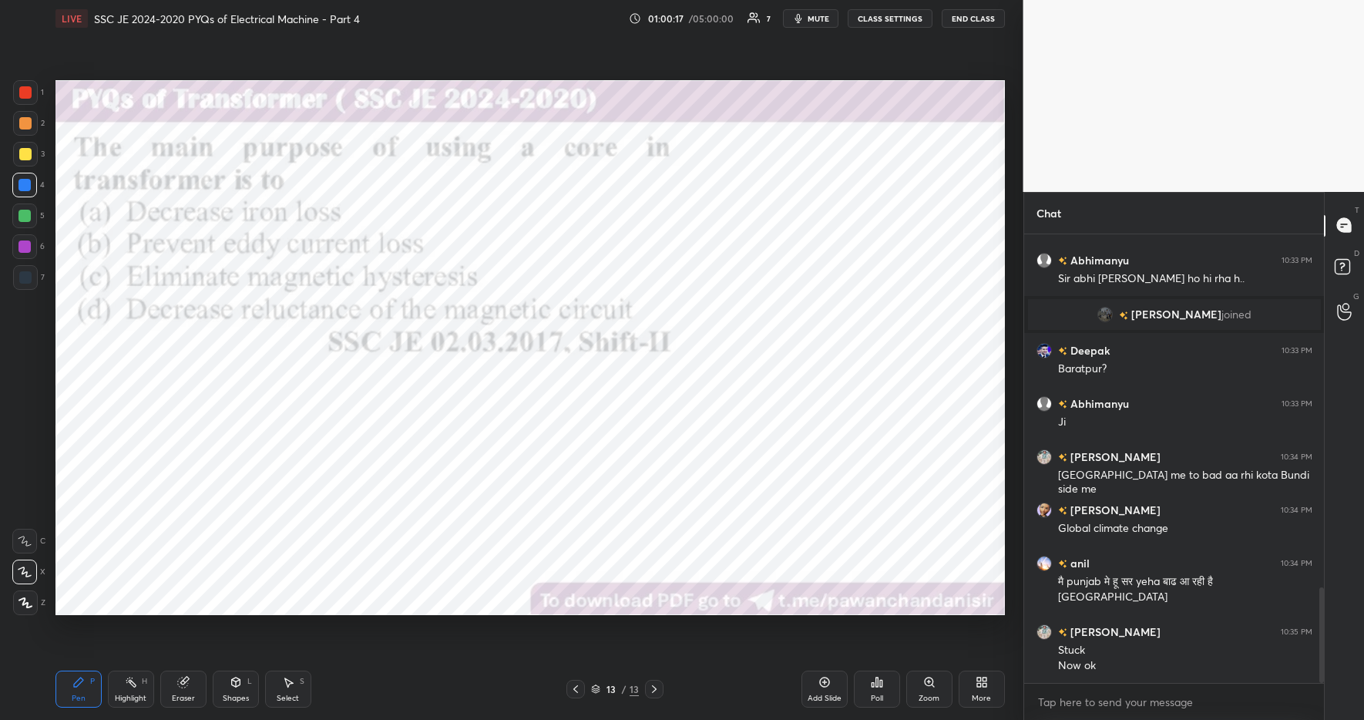
click at [26, 220] on div at bounding box center [24, 216] width 12 height 12
click at [25, 189] on div at bounding box center [24, 185] width 12 height 12
drag, startPoint x: 21, startPoint y: 214, endPoint x: 25, endPoint y: 200, distance: 14.6
click at [21, 214] on div at bounding box center [24, 216] width 12 height 12
click at [27, 189] on div at bounding box center [24, 185] width 12 height 12
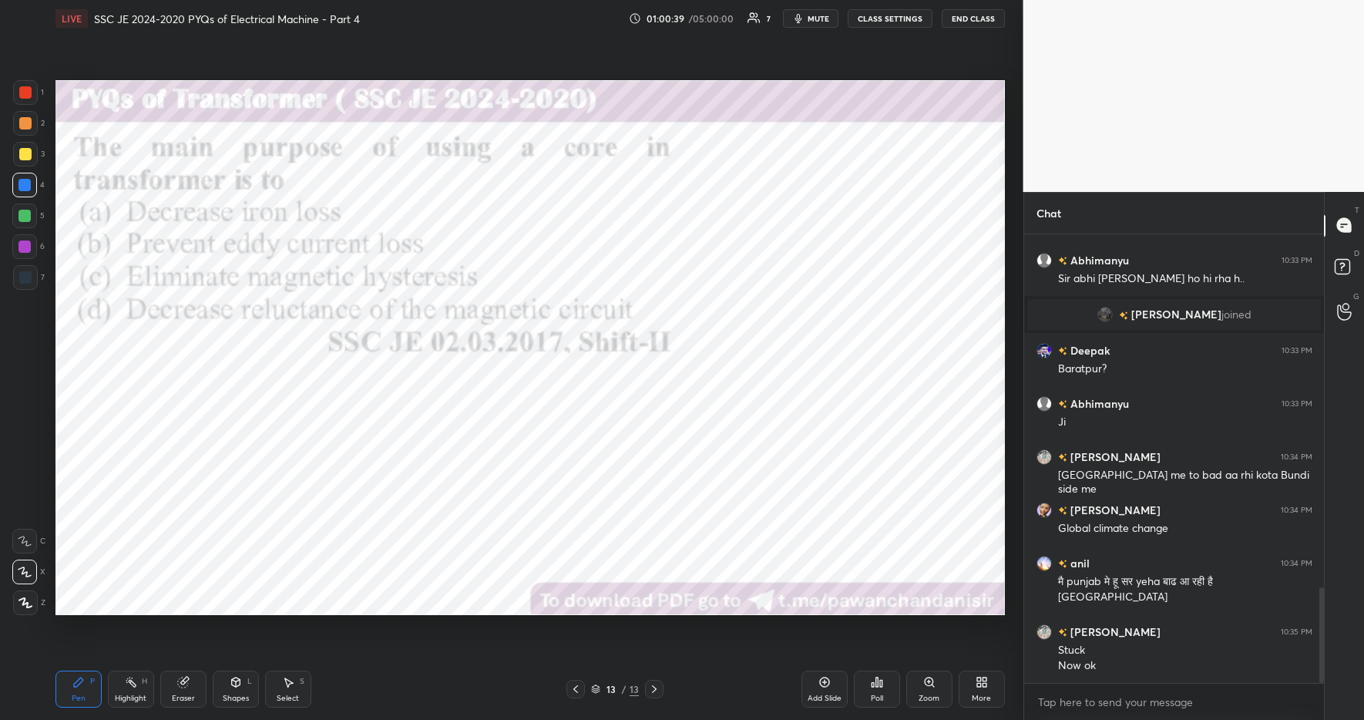
click at [30, 214] on div at bounding box center [24, 216] width 12 height 12
click at [29, 191] on div at bounding box center [24, 185] width 25 height 25
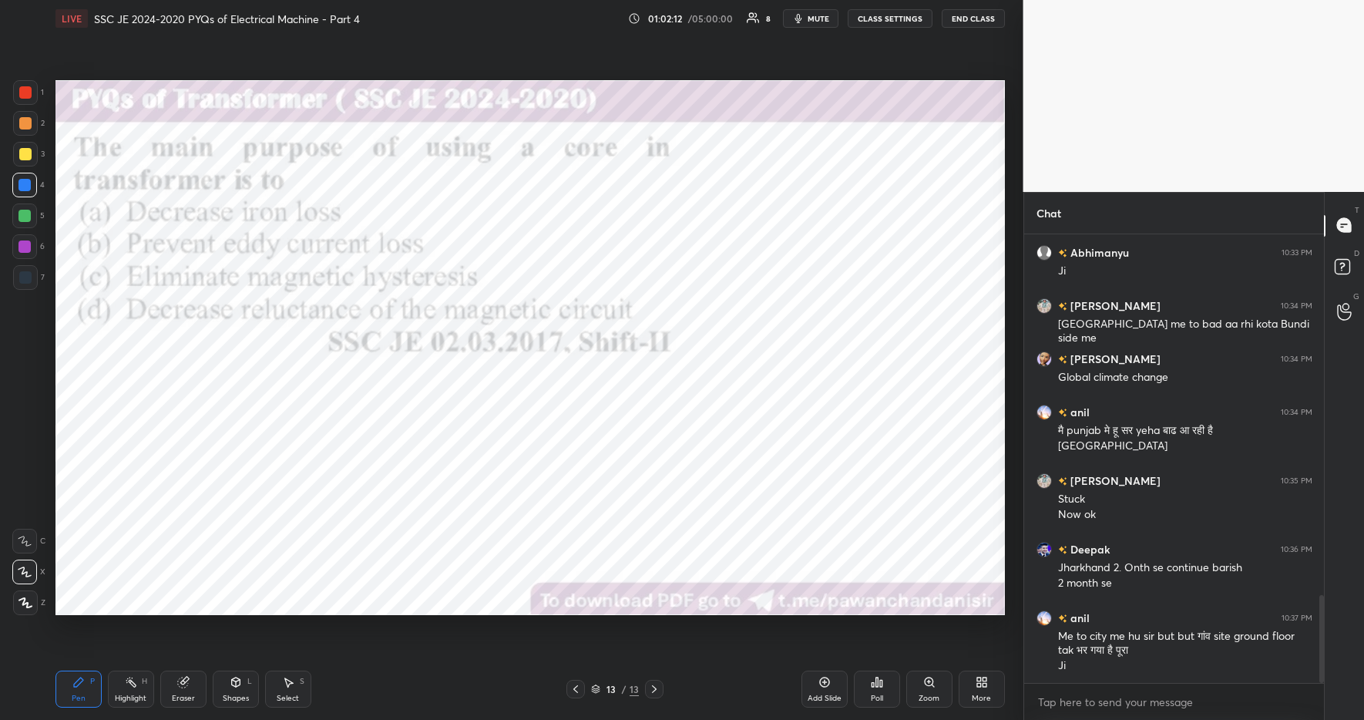
scroll to position [1846, 0]
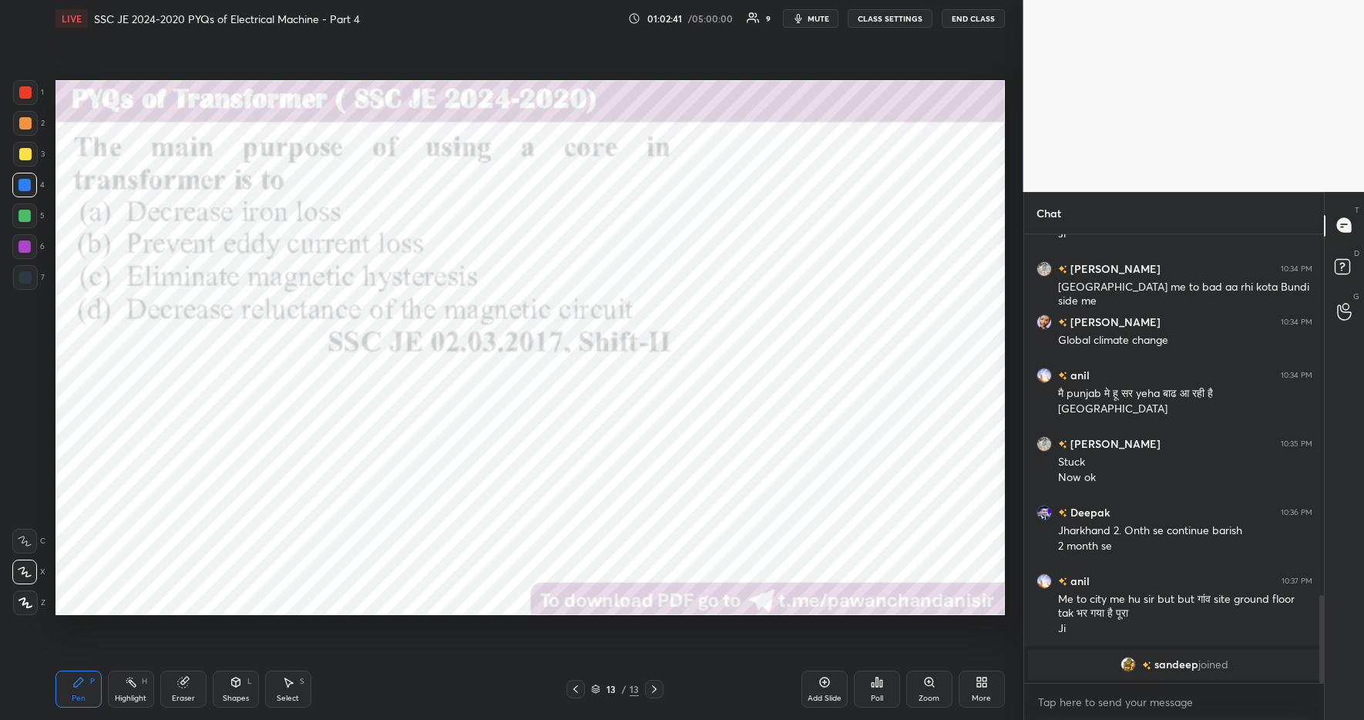
click at [135, 691] on div "Highlight H" at bounding box center [131, 689] width 46 height 37
click at [89, 681] on div "Pen P" at bounding box center [78, 689] width 46 height 37
click at [417, 715] on div "Pen P Highlight H Eraser Shapes L Select S 13 / 13 Add Slide Poll Zoom More" at bounding box center [530, 689] width 950 height 62
click at [29, 209] on div at bounding box center [24, 215] width 25 height 25
click at [29, 181] on div at bounding box center [24, 185] width 12 height 12
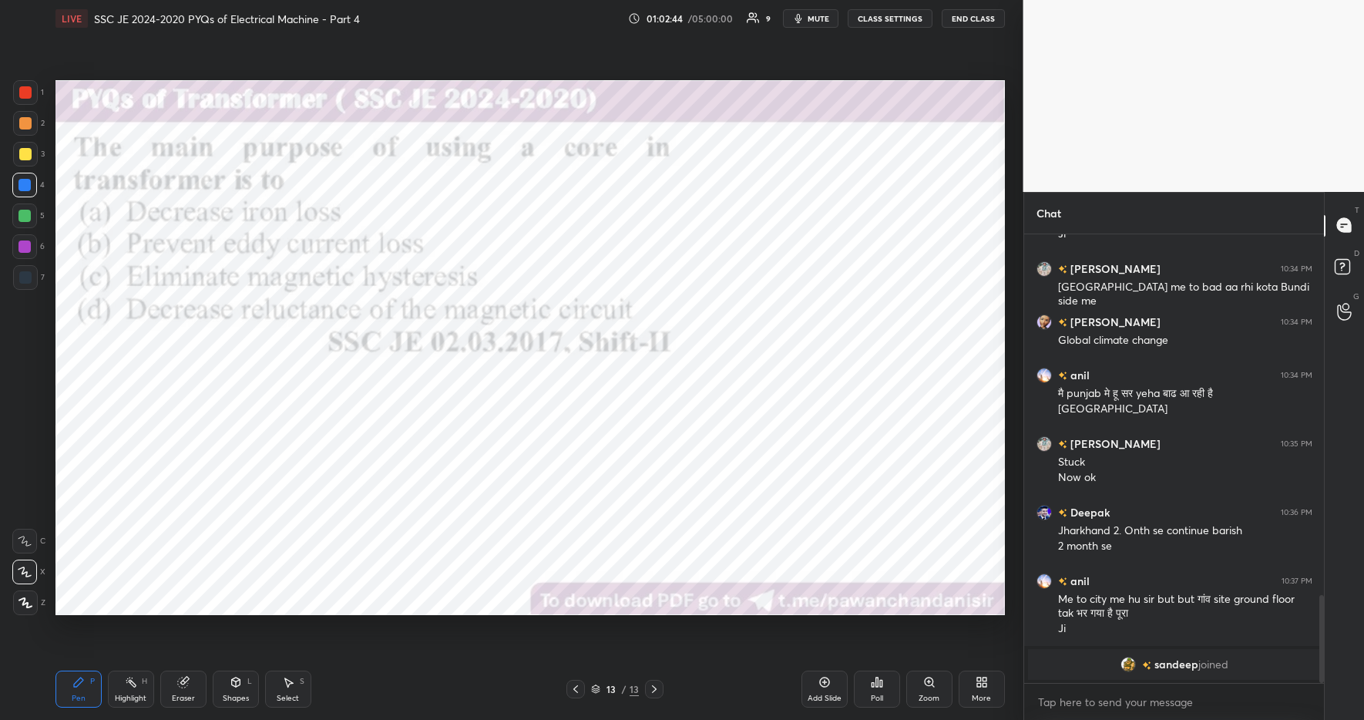
click at [28, 217] on div at bounding box center [24, 216] width 12 height 12
click at [27, 185] on div at bounding box center [24, 185] width 12 height 12
click at [22, 215] on div at bounding box center [24, 216] width 12 height 12
click at [24, 190] on div at bounding box center [24, 185] width 12 height 12
click at [23, 211] on div at bounding box center [24, 216] width 12 height 12
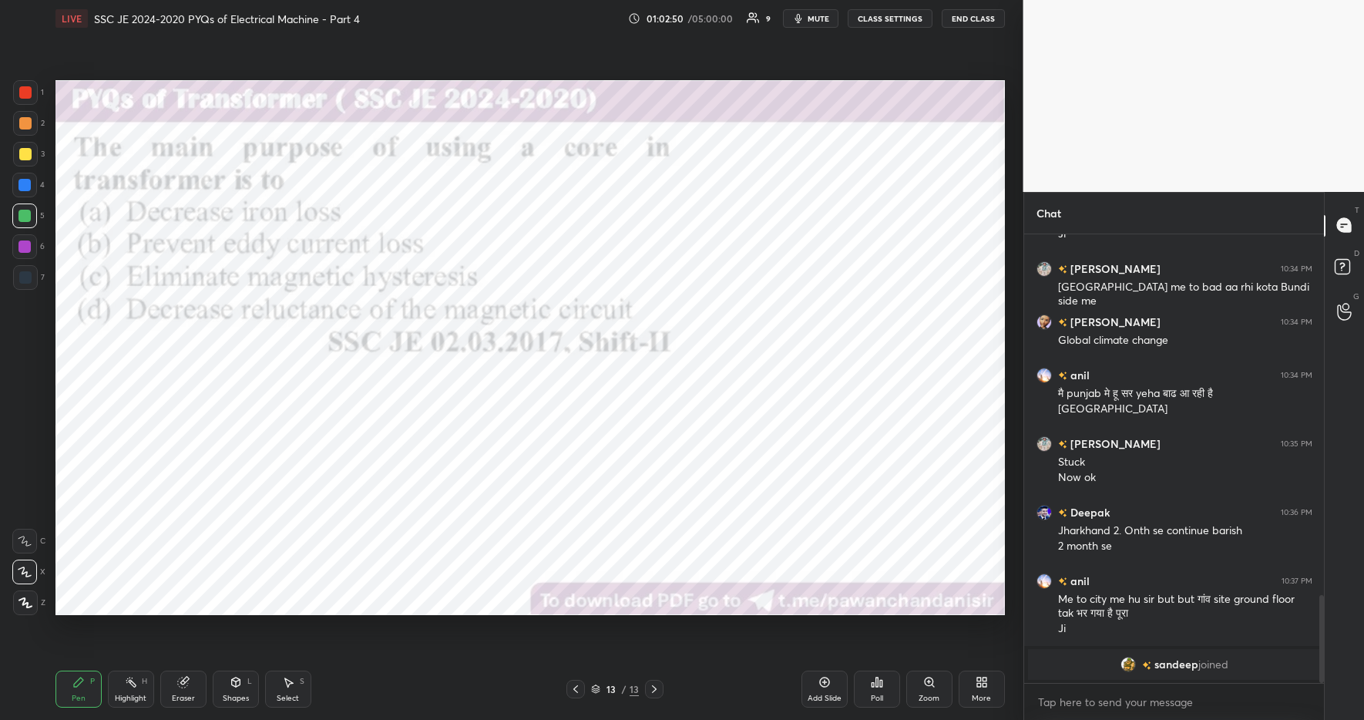
click at [25, 183] on div at bounding box center [24, 185] width 12 height 12
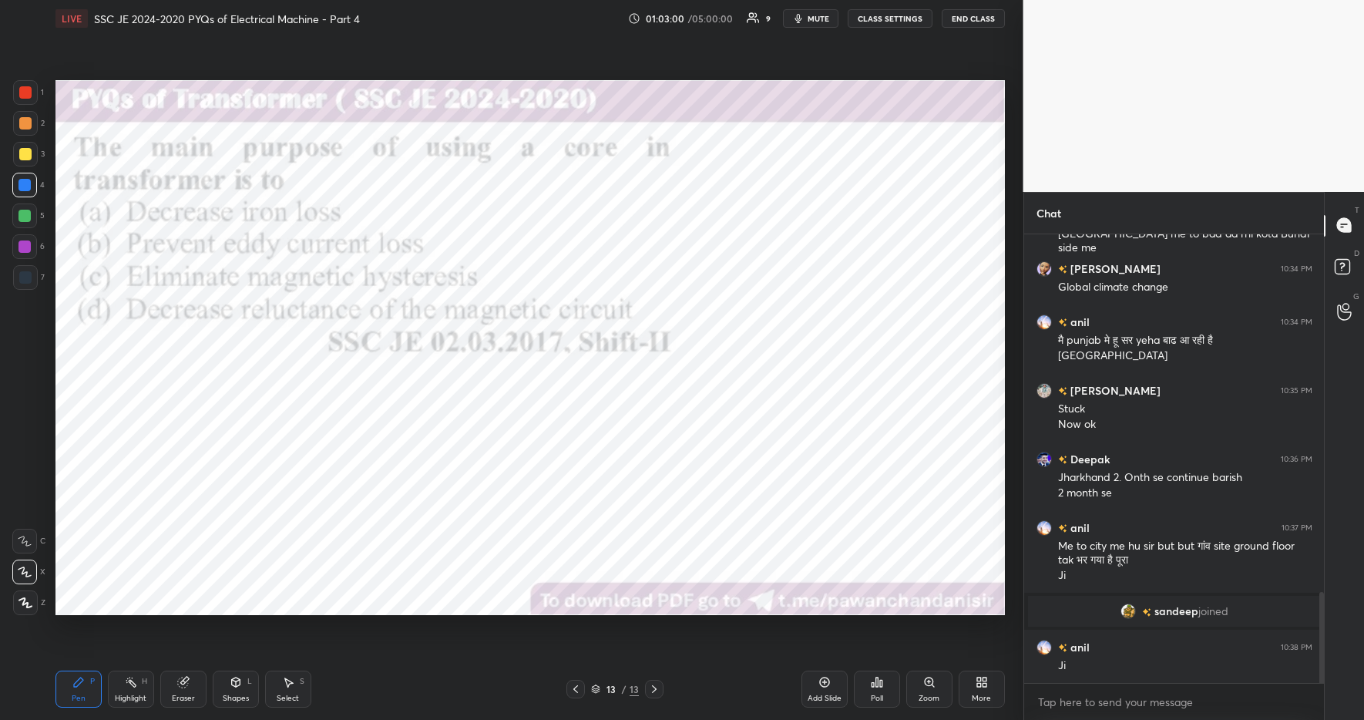
scroll to position [1835, 0]
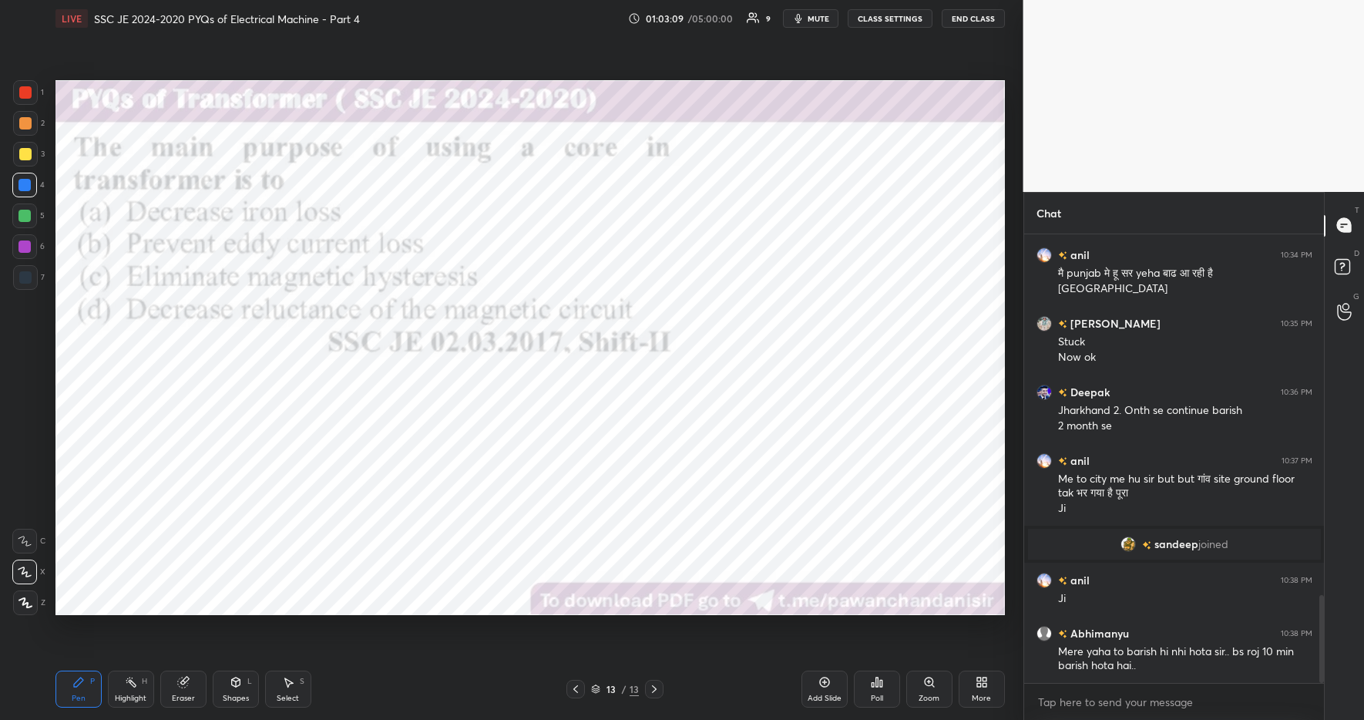
click at [130, 695] on div "Highlight" at bounding box center [131, 699] width 32 height 8
click at [92, 681] on div "P" at bounding box center [92, 682] width 5 height 8
click at [382, 710] on div "Pen P Highlight H Eraser Shapes L Select S 13 / 13 Add Slide Poll Zoom More" at bounding box center [530, 689] width 950 height 62
click at [980, 683] on icon at bounding box center [979, 685] width 4 height 4
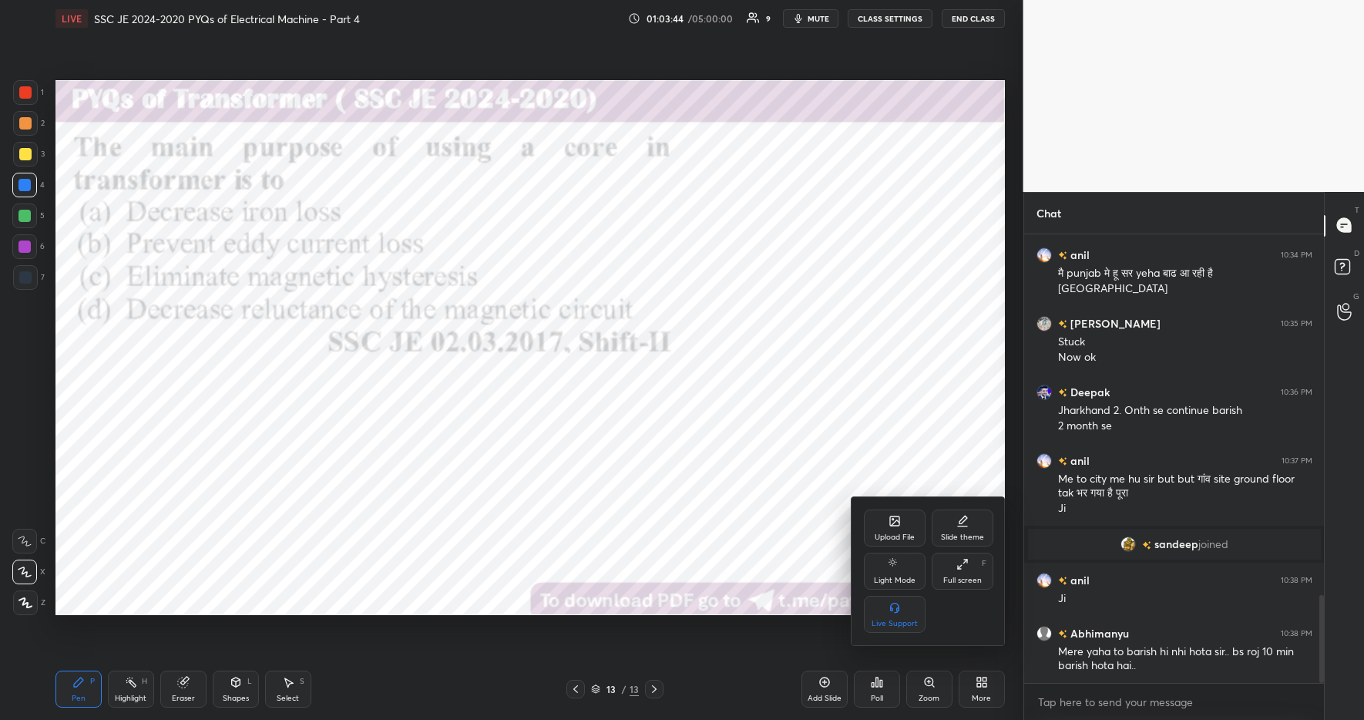
click at [902, 533] on div "Upload File" at bounding box center [895, 537] width 40 height 8
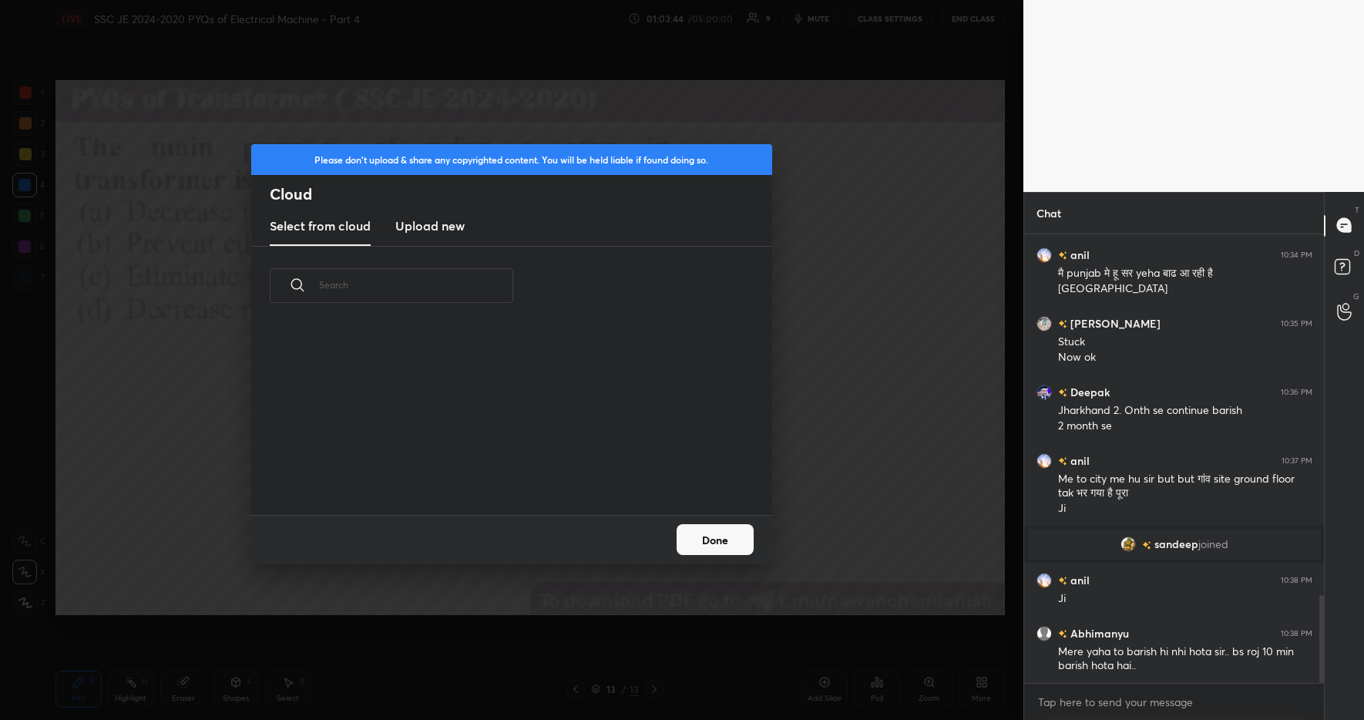
click at [431, 229] on h3 "Upload new" at bounding box center [429, 226] width 69 height 18
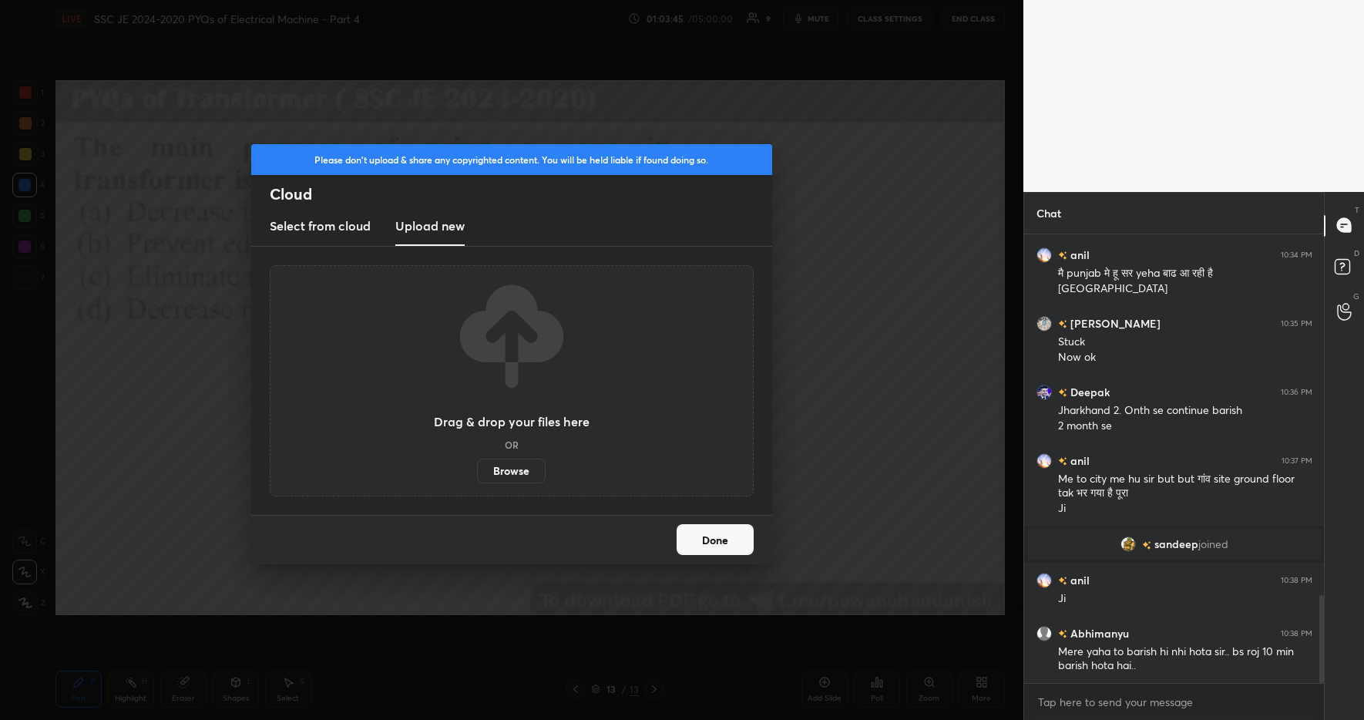
click at [510, 471] on label "Browse" at bounding box center [511, 471] width 69 height 25
click at [477, 471] on input "Browse" at bounding box center [477, 471] width 0 height 25
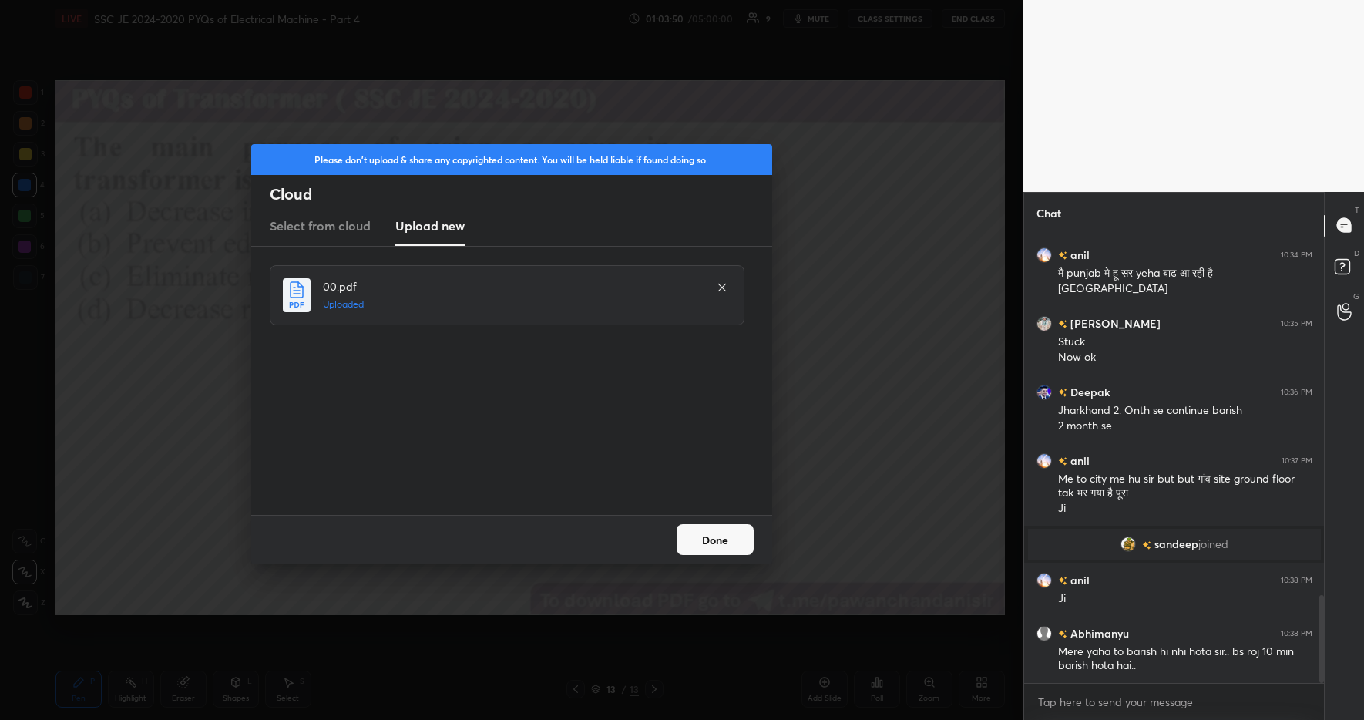
click at [741, 547] on button "Done" at bounding box center [715, 539] width 77 height 31
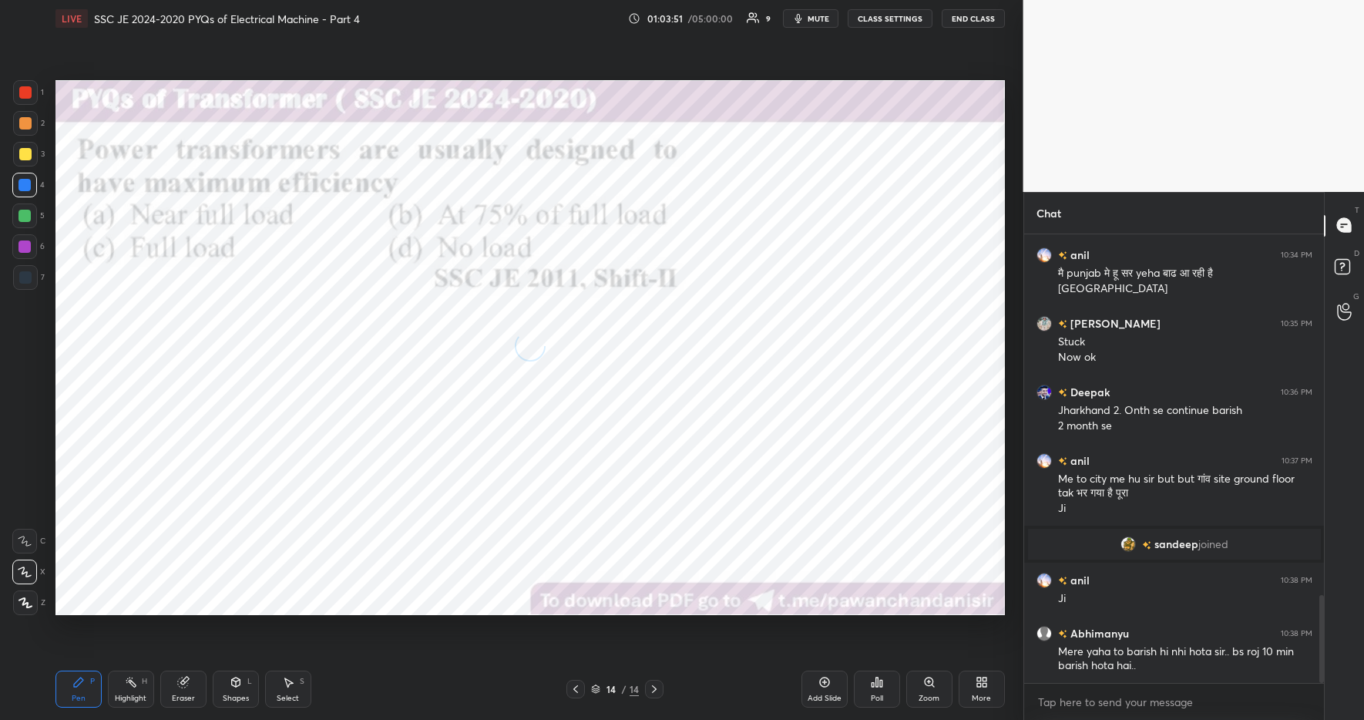
click at [882, 678] on icon at bounding box center [877, 682] width 12 height 12
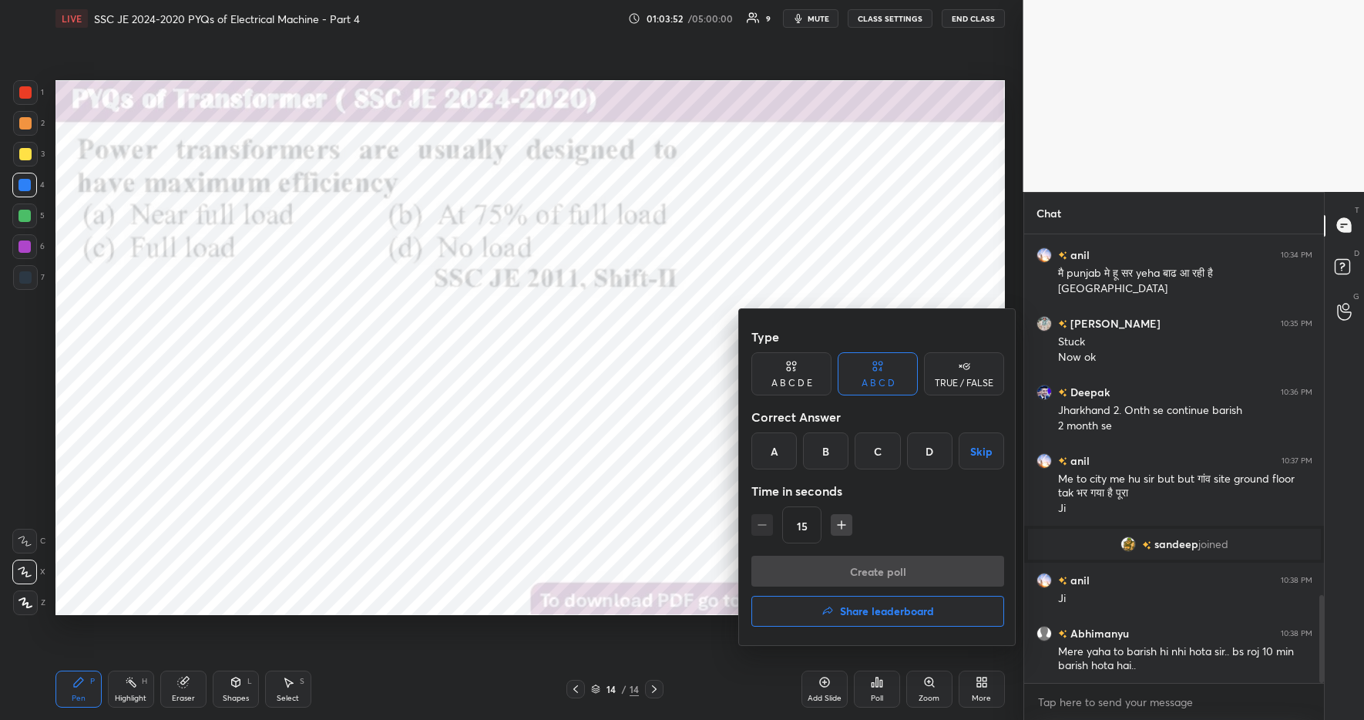
click at [870, 448] on div "C" at bounding box center [877, 450] width 45 height 37
click at [876, 557] on button "Create poll" at bounding box center [878, 571] width 253 height 31
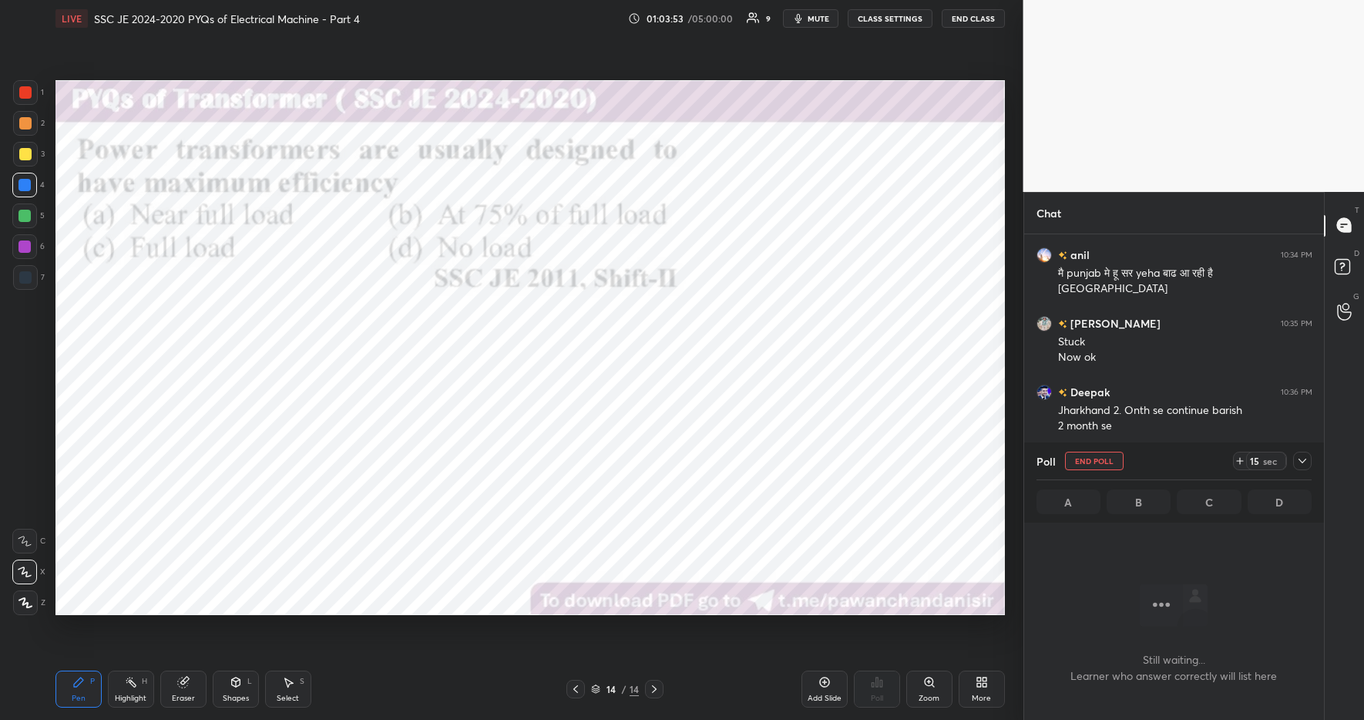
scroll to position [256, 295]
click at [1297, 476] on div "Type A B C D E A B C D TRUE / FALSE Correct Answer A B C D Skip Time in seconds…" at bounding box center [682, 360] width 1364 height 720
click at [1242, 459] on icon at bounding box center [1240, 461] width 12 height 12
click at [1243, 459] on icon at bounding box center [1240, 461] width 12 height 12
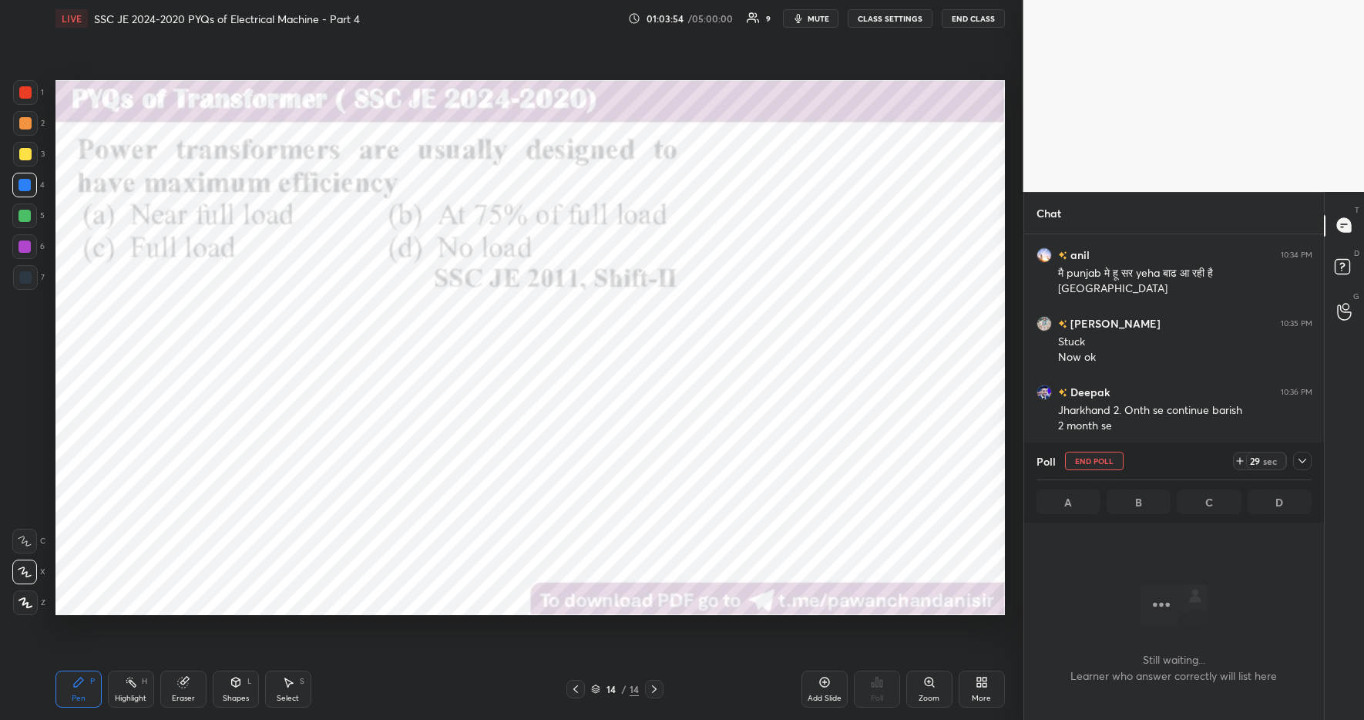
click at [1241, 462] on icon at bounding box center [1240, 461] width 12 height 12
click at [124, 695] on div "Highlight" at bounding box center [131, 699] width 32 height 8
drag, startPoint x: 82, startPoint y: 684, endPoint x: 234, endPoint y: 694, distance: 151.4
click at [85, 684] on div "Pen P" at bounding box center [78, 689] width 46 height 37
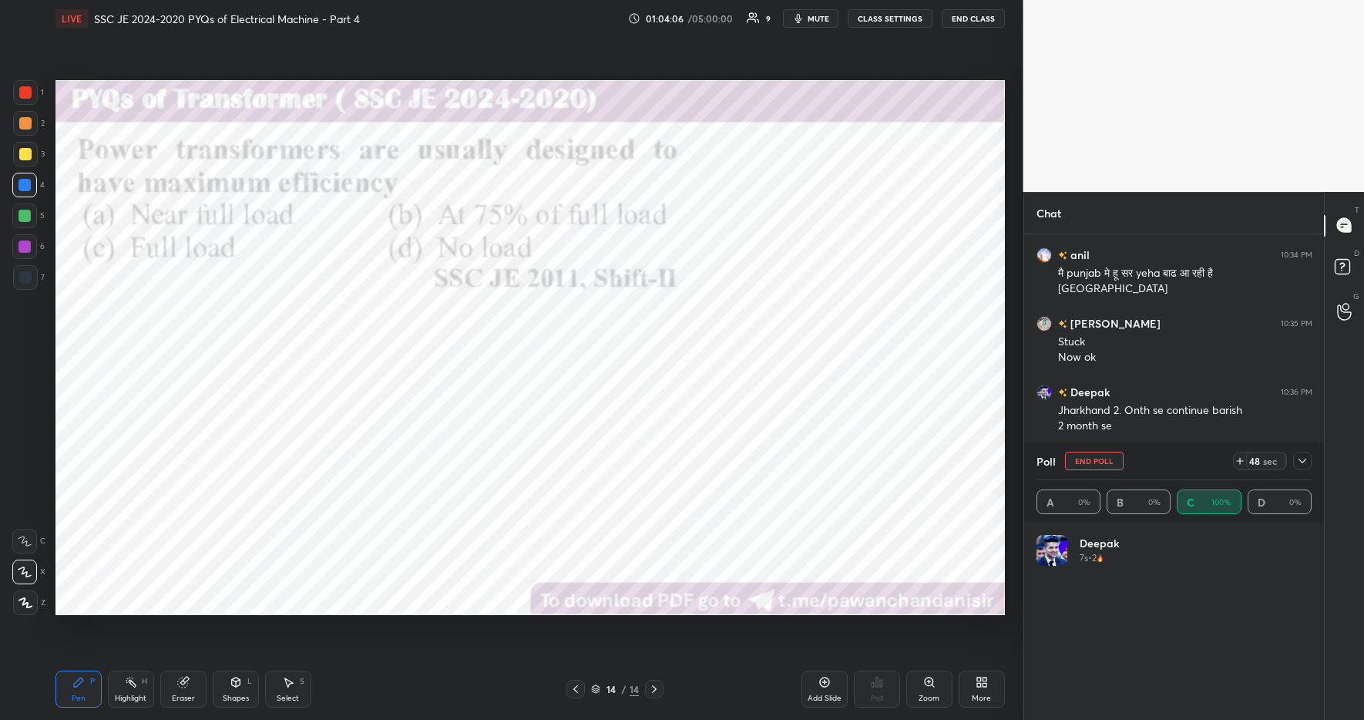
drag, startPoint x: 407, startPoint y: 713, endPoint x: 367, endPoint y: 673, distance: 56.7
click at [407, 713] on div "Pen P Highlight H Eraser Shapes L Select S 14 / 14 Add Slide Poll Zoom More" at bounding box center [530, 689] width 950 height 62
drag, startPoint x: 22, startPoint y: 215, endPoint x: 25, endPoint y: 193, distance: 22.6
click at [22, 215] on div at bounding box center [24, 216] width 12 height 12
click at [25, 184] on div at bounding box center [24, 185] width 12 height 12
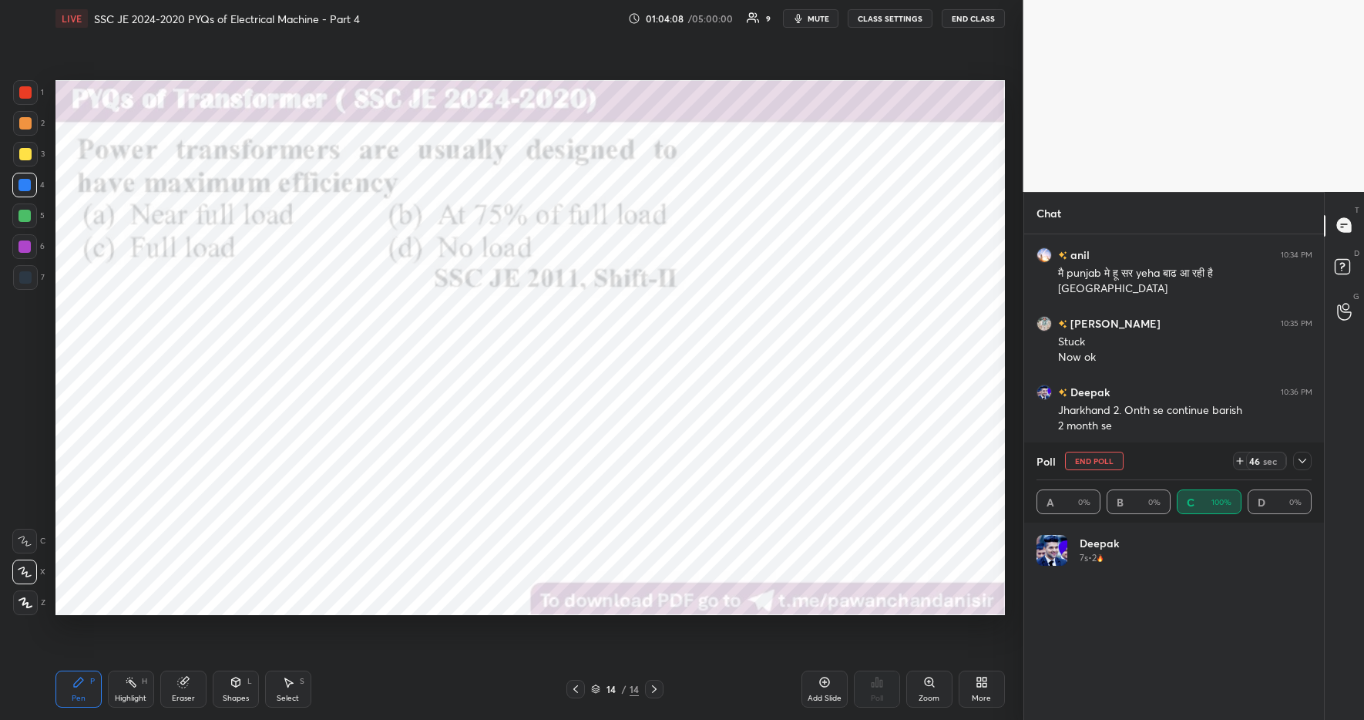
click at [21, 216] on div at bounding box center [24, 216] width 12 height 12
click at [27, 190] on div at bounding box center [24, 185] width 12 height 12
drag, startPoint x: 31, startPoint y: 98, endPoint x: 40, endPoint y: 106, distance: 12.5
click at [31, 98] on div at bounding box center [25, 92] width 25 height 25
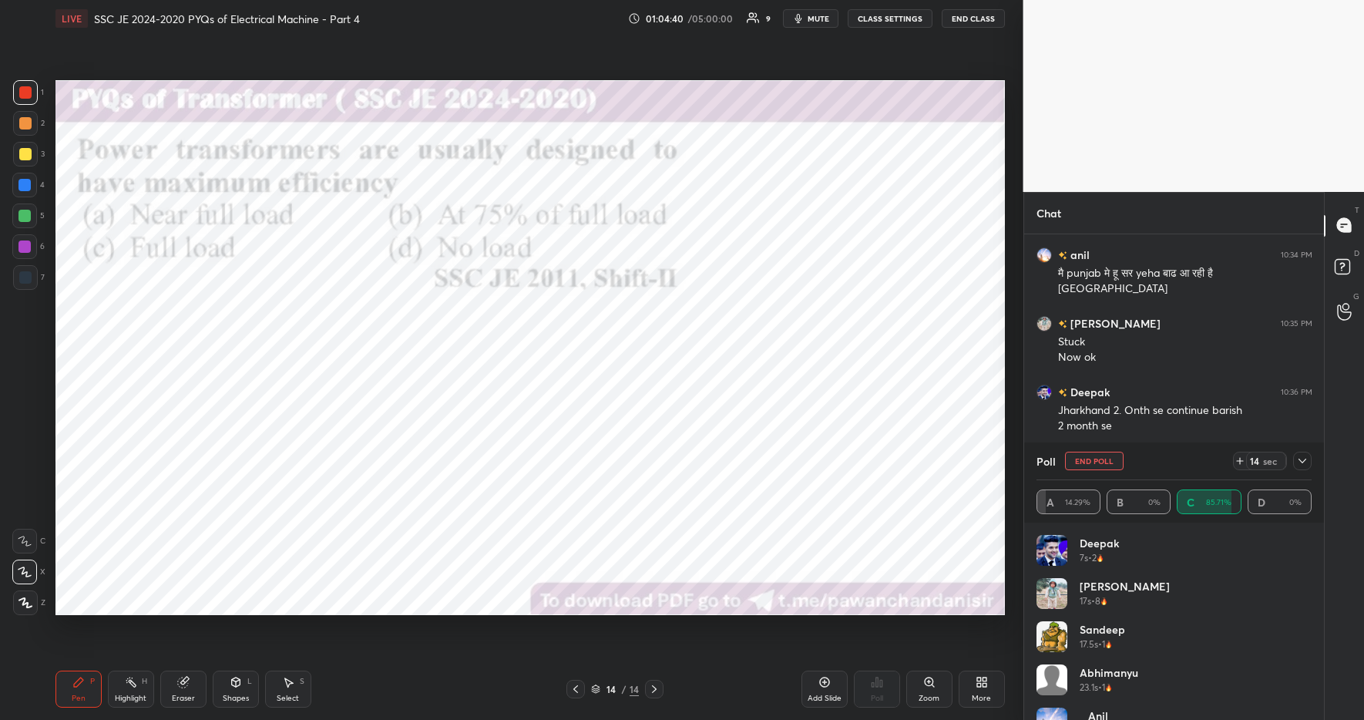
click at [1302, 460] on icon at bounding box center [1303, 461] width 12 height 12
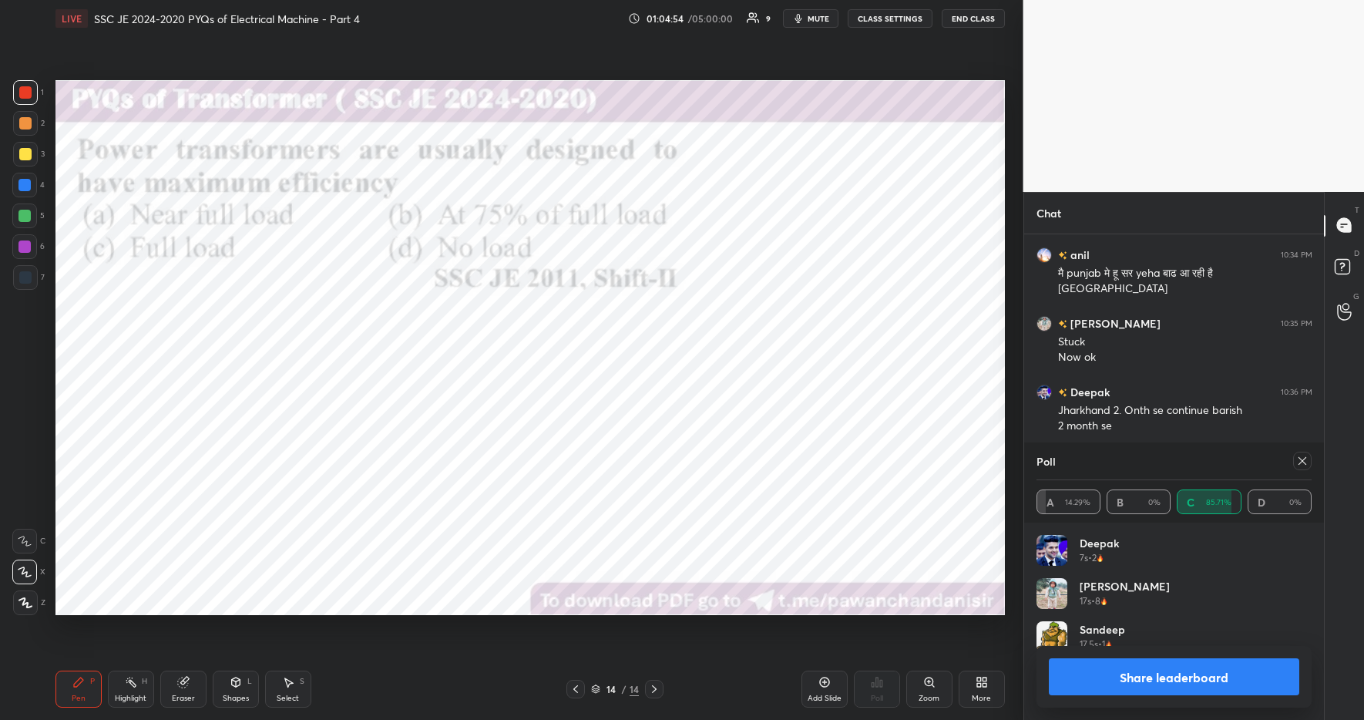
click at [25, 190] on div at bounding box center [24, 185] width 12 height 12
click at [27, 93] on div at bounding box center [25, 92] width 12 height 12
click at [1096, 674] on button "Share leaderboard" at bounding box center [1174, 676] width 251 height 37
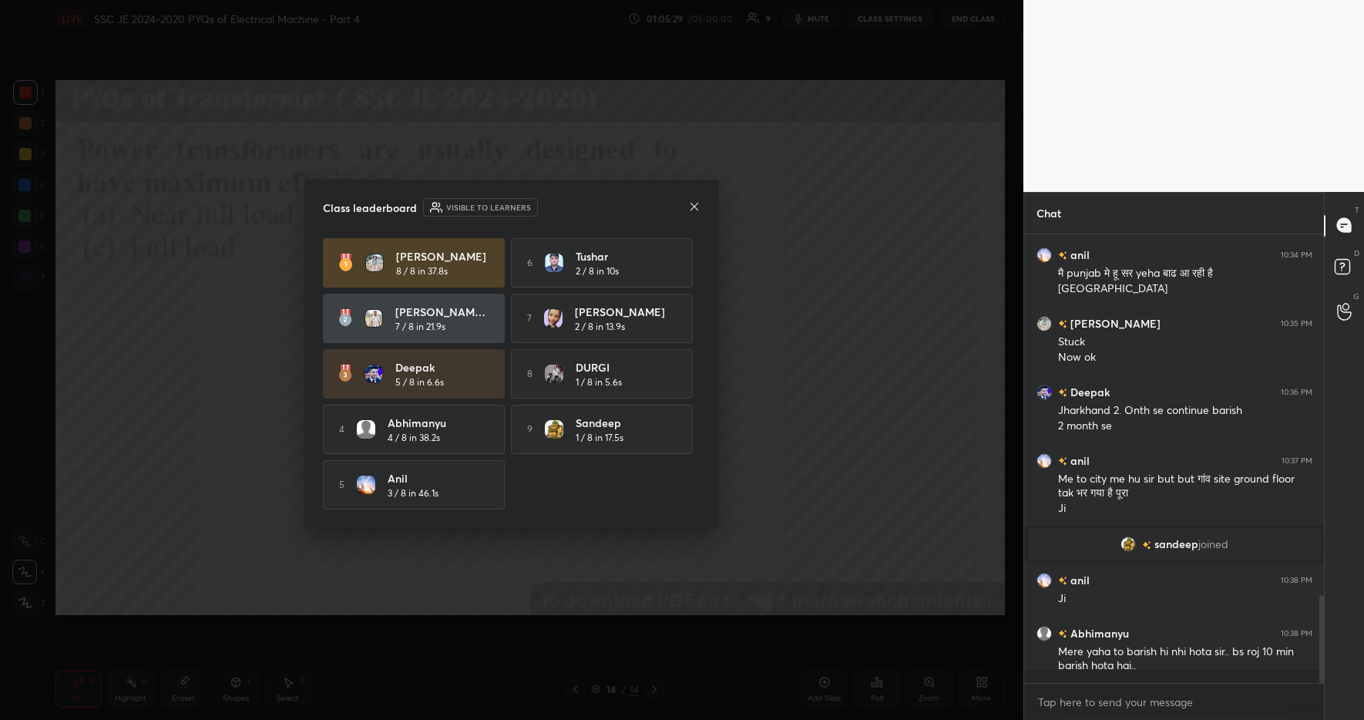
scroll to position [5, 5]
click at [695, 201] on icon at bounding box center [694, 206] width 12 height 12
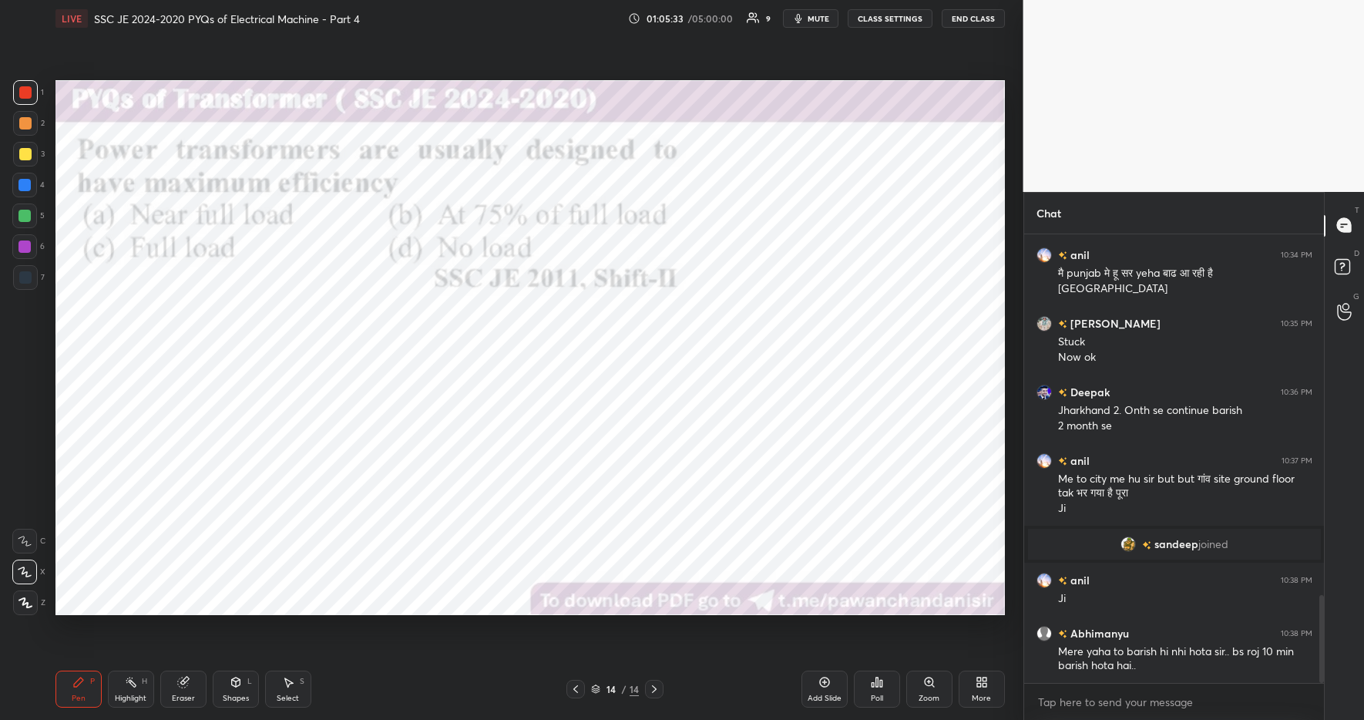
click at [134, 697] on div "Highlight" at bounding box center [131, 699] width 32 height 8
click at [90, 687] on div "Pen P" at bounding box center [78, 689] width 46 height 37
click at [420, 708] on div "Pen P Highlight H Eraser Shapes L Select S 14 / 14 Add Slide Poll Zoom More" at bounding box center [530, 689] width 950 height 62
click at [22, 182] on div at bounding box center [24, 185] width 12 height 12
click at [25, 210] on div at bounding box center [24, 216] width 12 height 12
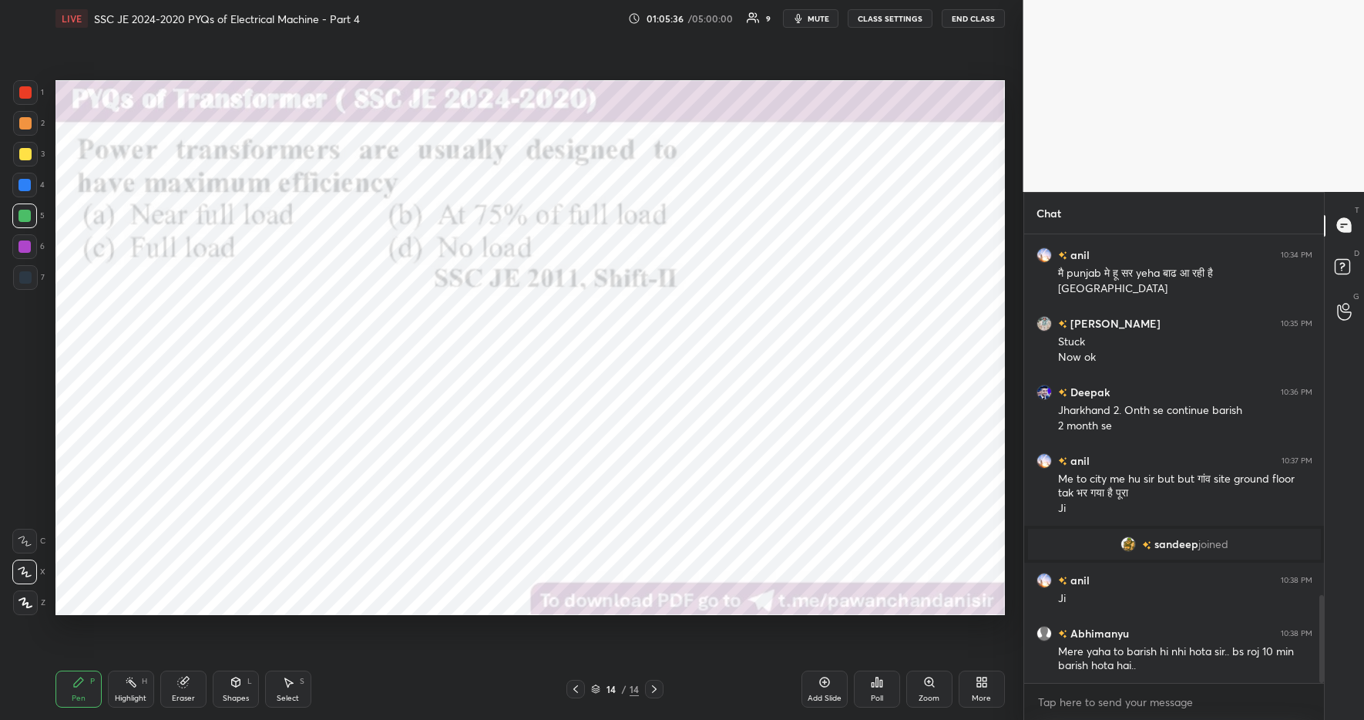
click at [30, 179] on div at bounding box center [24, 185] width 25 height 25
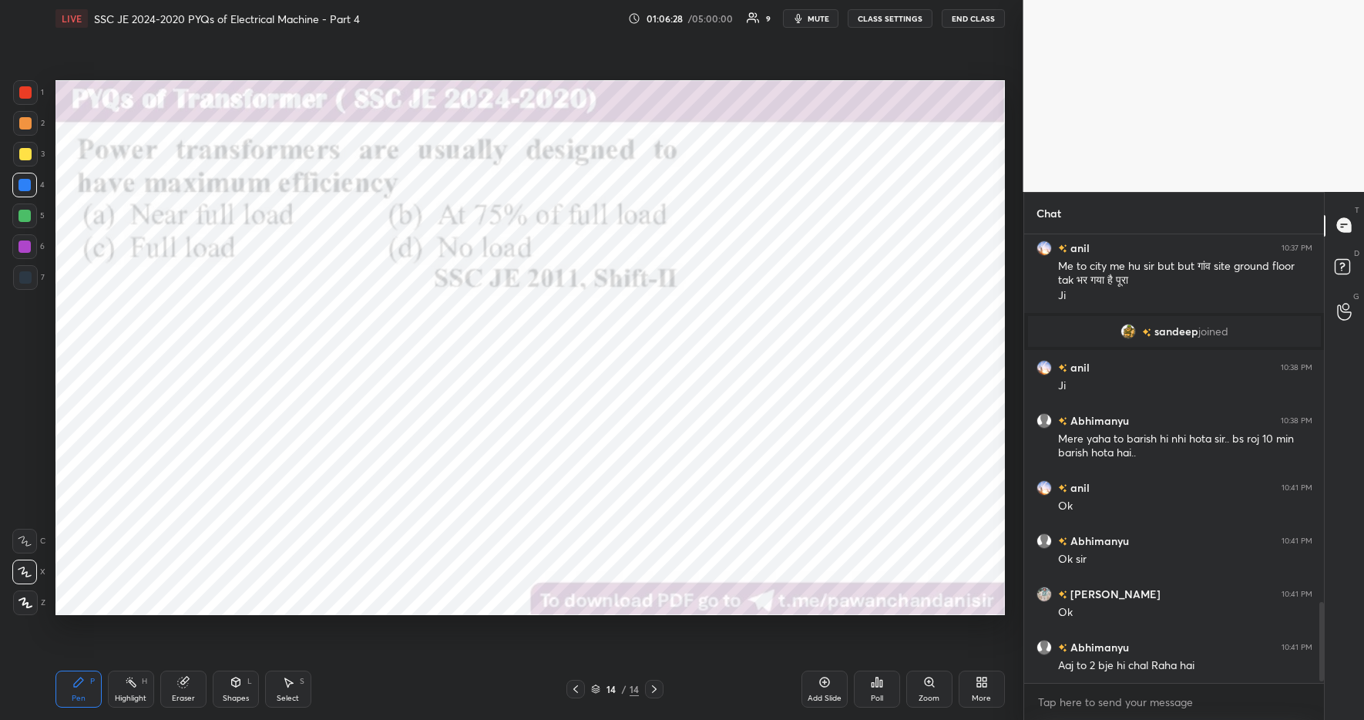
scroll to position [2101, 0]
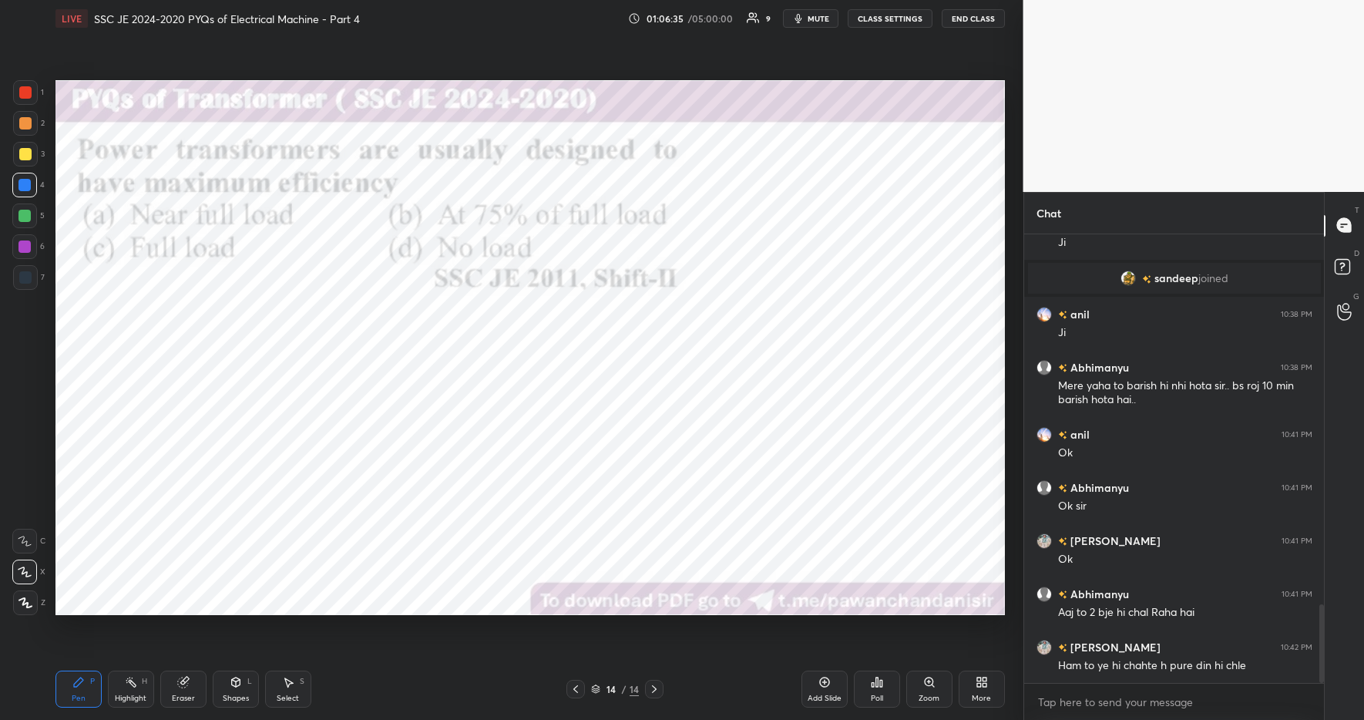
click at [822, 34] on div "LIVE SSC JE 2024-2020 PYQs of Electrical Machine - Part 4 01:06:35 / 05:00:00 9…" at bounding box center [530, 18] width 950 height 37
click at [822, 34] on div "LIVE SSC JE 2024-2020 PYQs of Electrical Machine - Part 4 01:06:36 / 05:00:00 9…" at bounding box center [530, 18] width 950 height 37
click at [822, 34] on div "LIVE SSC JE 2024-2020 PYQs of Electrical Machine - Part 4 01:06:37 / 05:00:00 9…" at bounding box center [530, 18] width 950 height 37
click at [816, 17] on span "mute" at bounding box center [819, 18] width 22 height 11
click at [806, 39] on div "Setting up your live class Poll for secs No correct answer Start poll" at bounding box center [530, 347] width 962 height 621
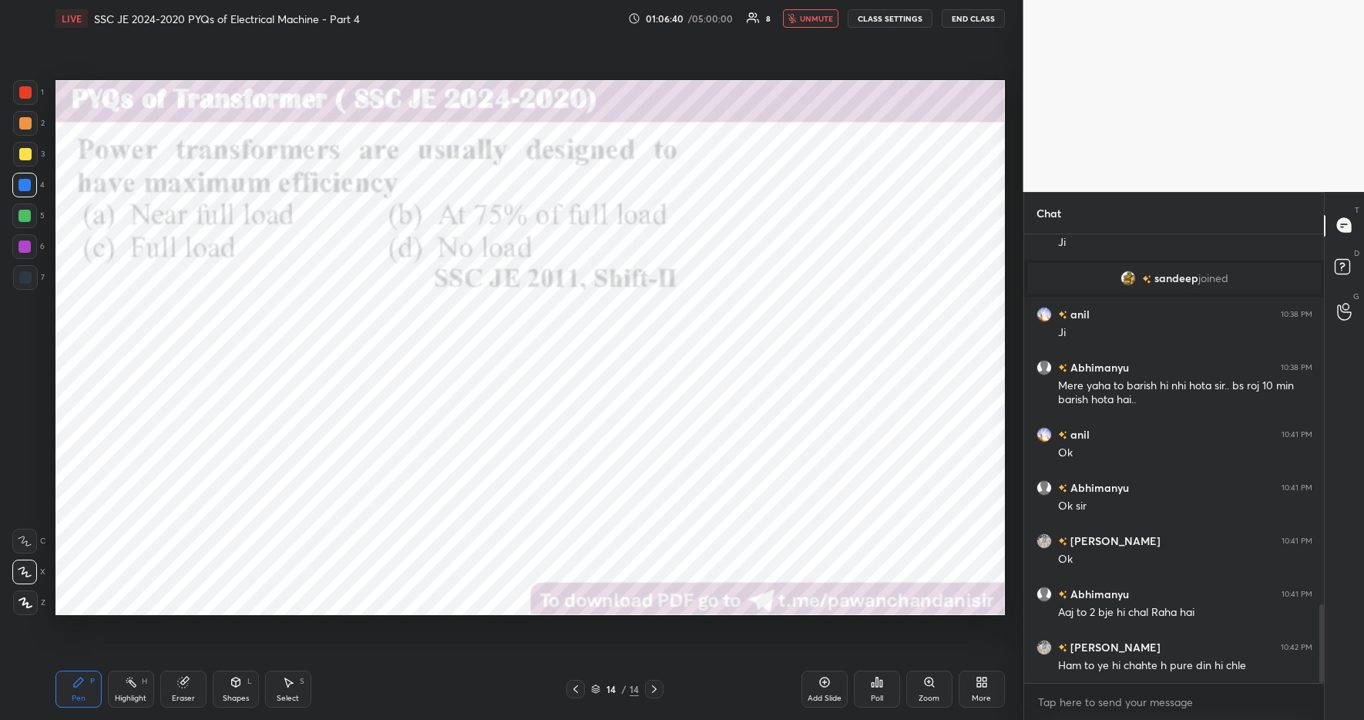
click at [806, 39] on div "Setting up your live class Poll for secs No correct answer Start poll" at bounding box center [530, 347] width 962 height 621
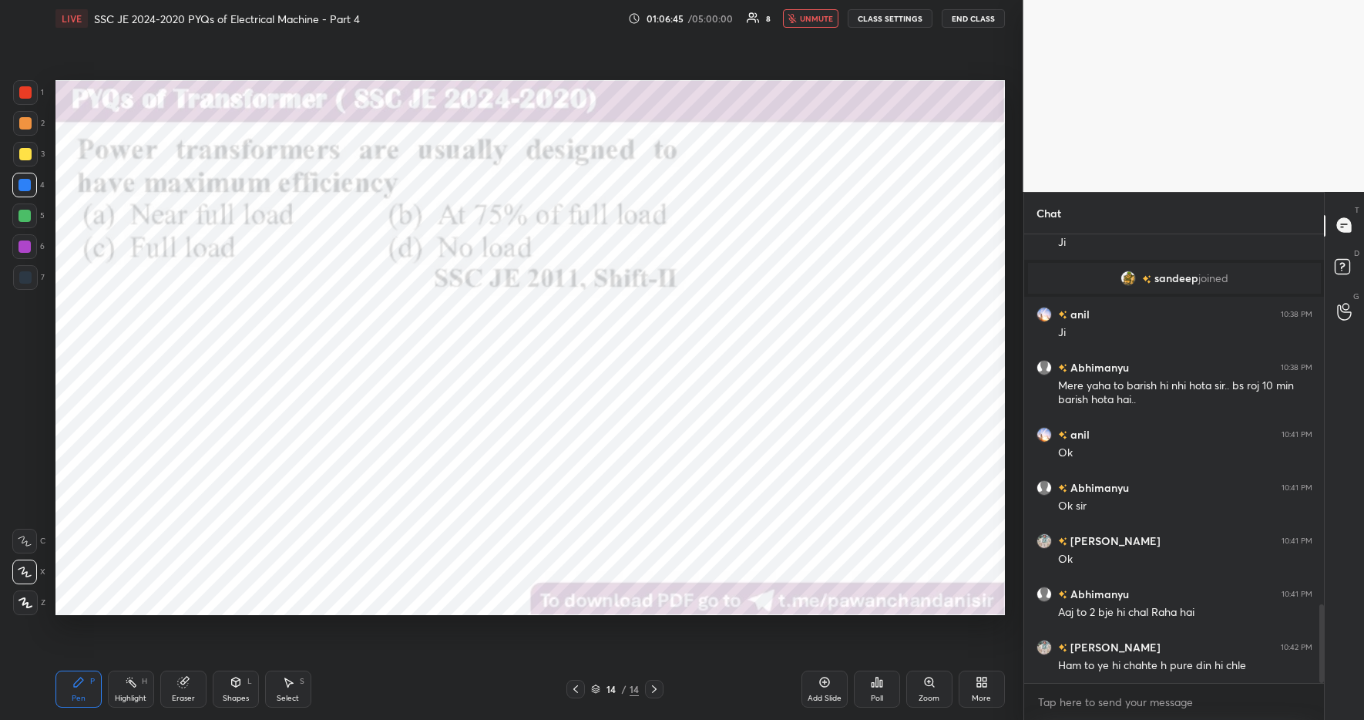
click at [806, 39] on div "Setting up your live class Poll for secs No correct answer Start poll" at bounding box center [530, 347] width 962 height 621
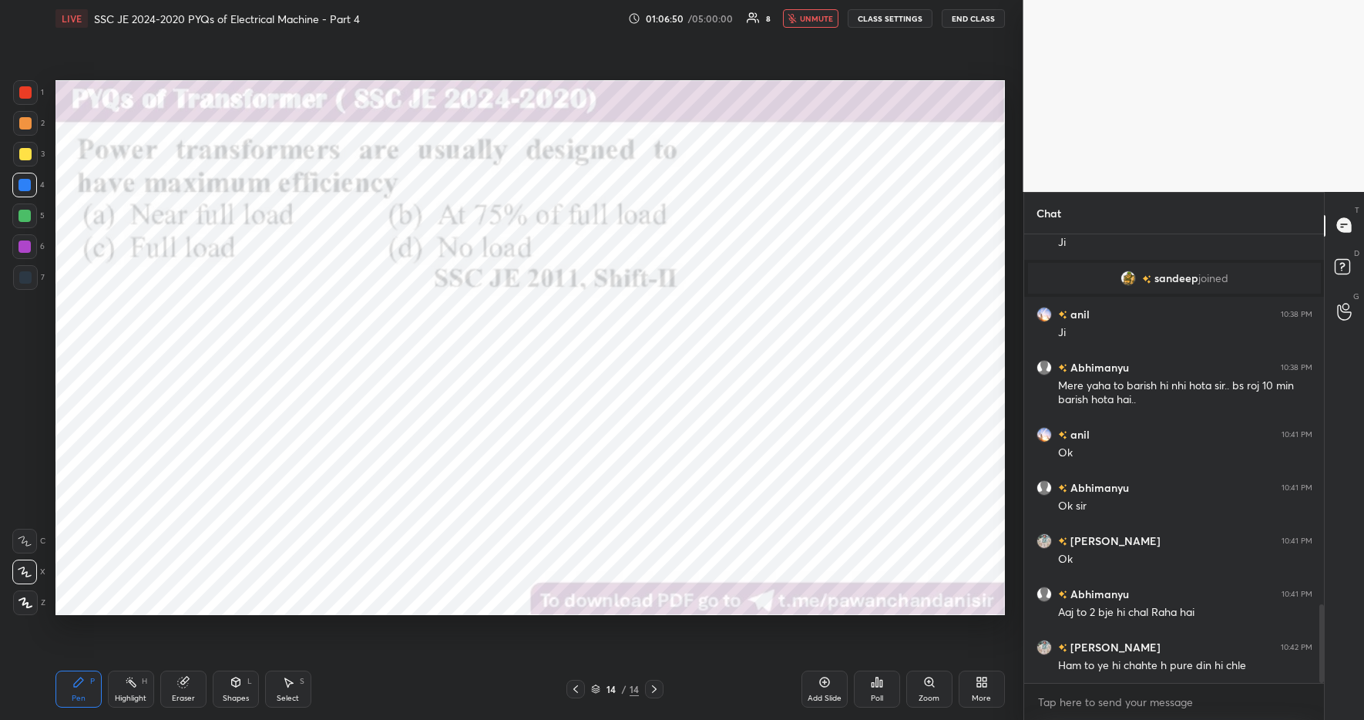
click at [806, 39] on div "Setting up your live class Poll for secs No correct answer Start poll" at bounding box center [530, 347] width 962 height 621
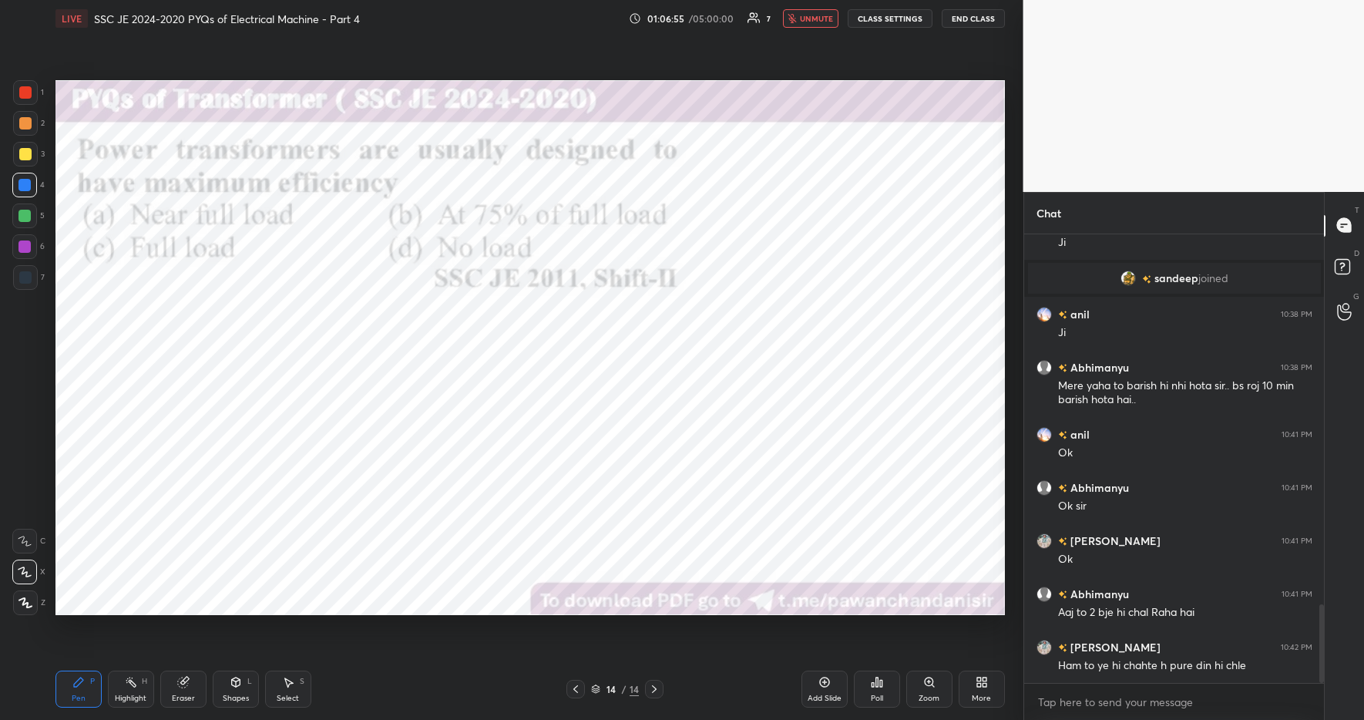
click at [806, 39] on div "Setting up your live class Poll for secs No correct answer Start poll" at bounding box center [530, 347] width 962 height 621
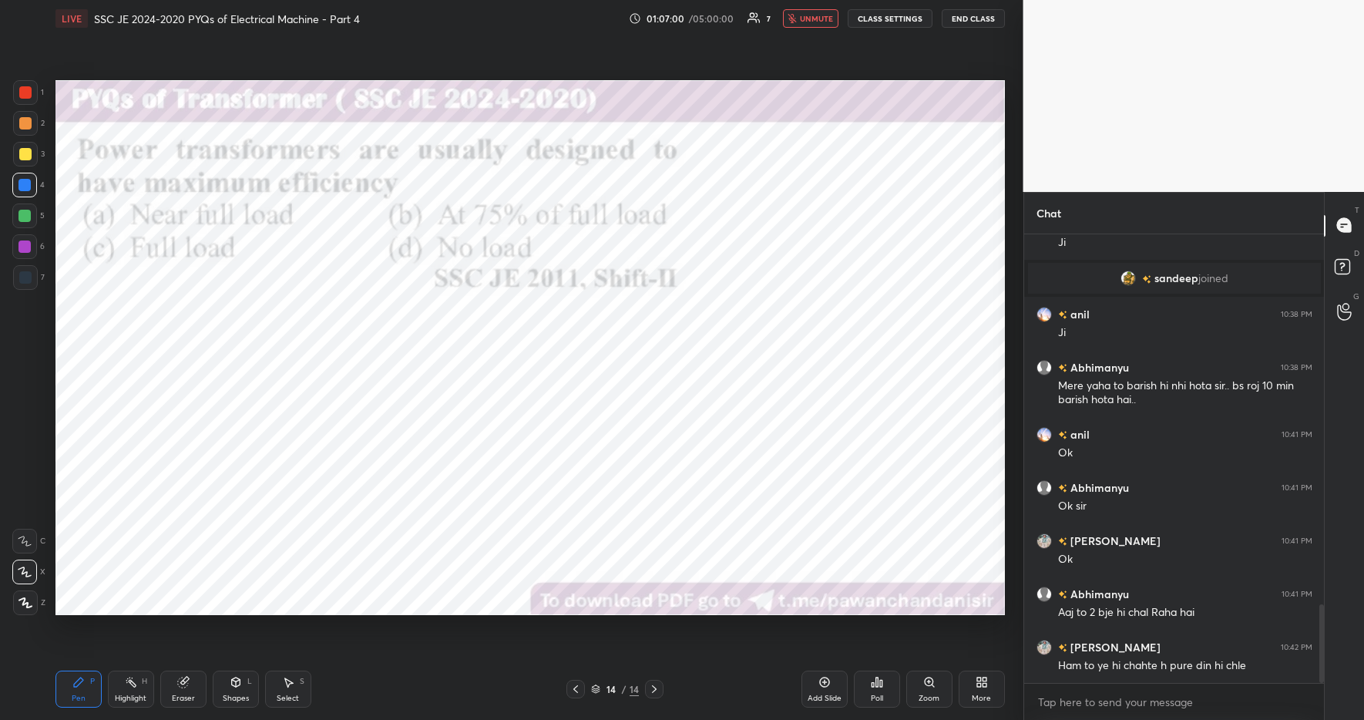
click at [806, 39] on div "Setting up your live class Poll for secs No correct answer Start poll" at bounding box center [530, 347] width 962 height 621
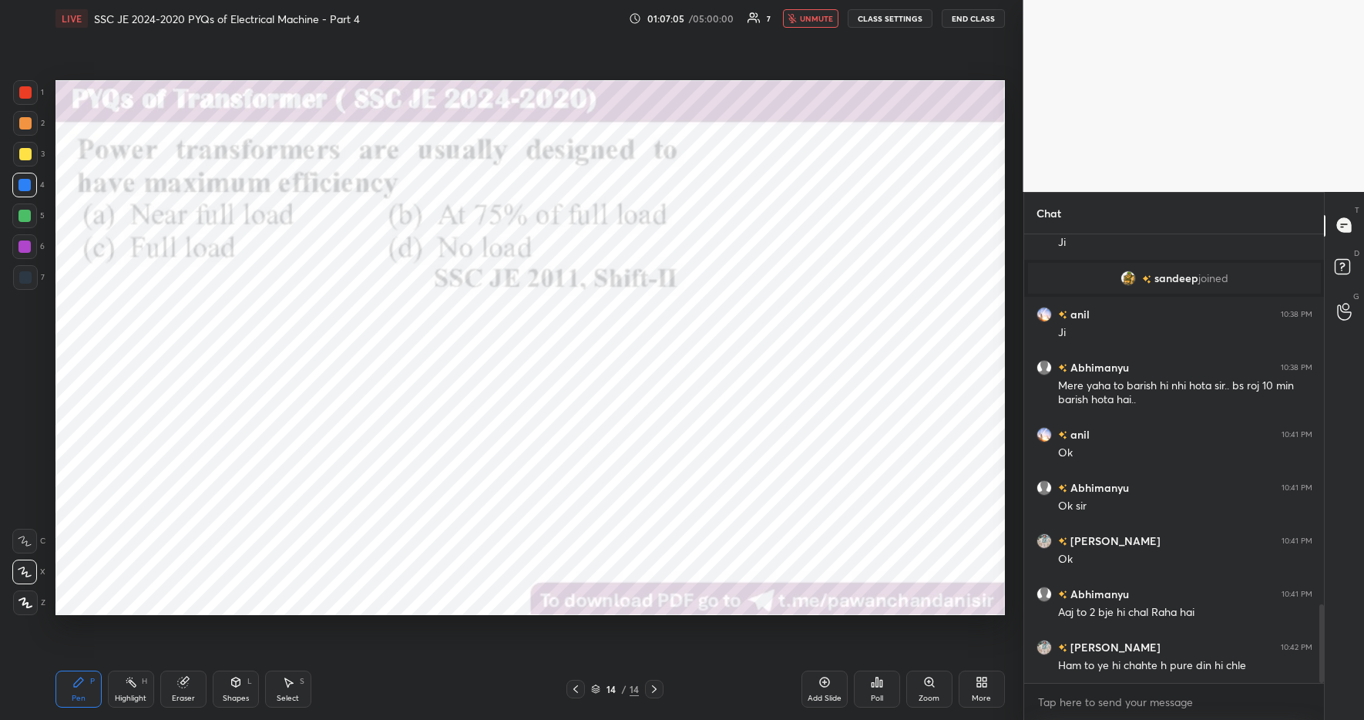
click at [806, 39] on div "Setting up your live class Poll for secs No correct answer Start poll" at bounding box center [530, 347] width 962 height 621
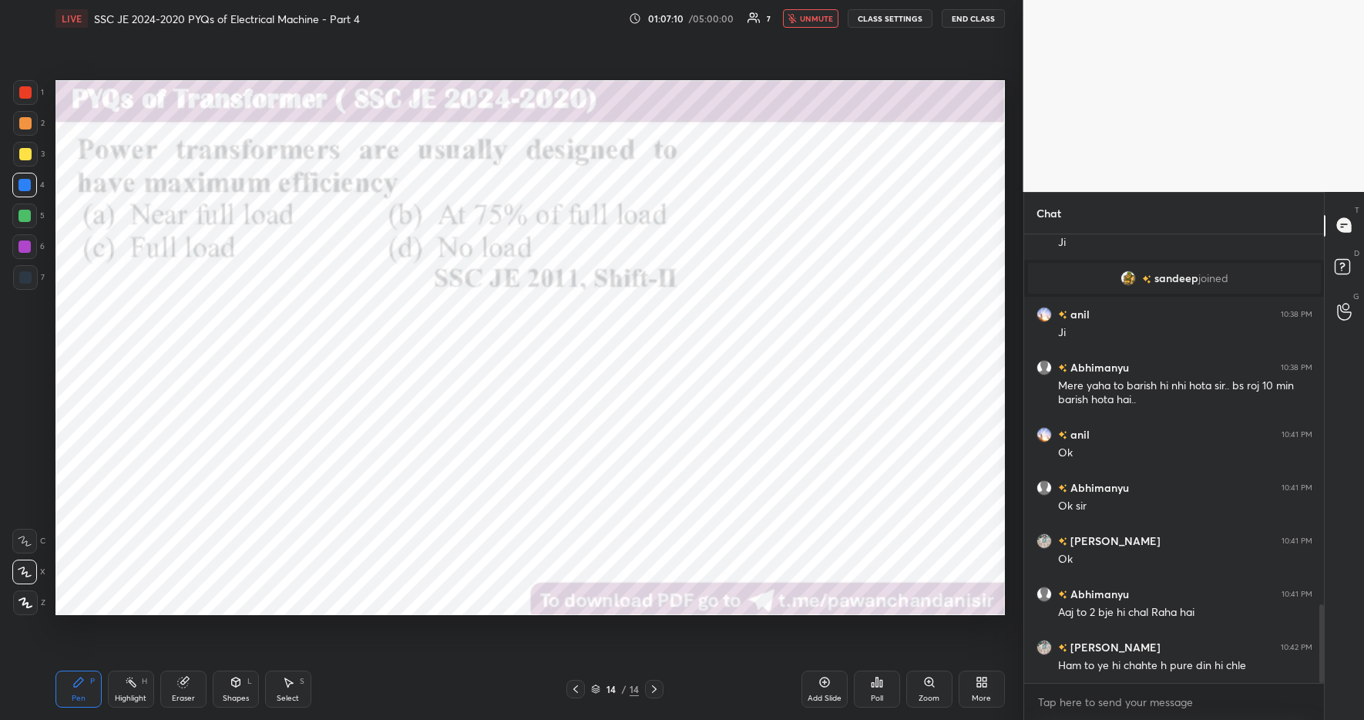
click at [806, 39] on div "Setting up your live class Poll for secs No correct answer Start poll" at bounding box center [530, 347] width 962 height 621
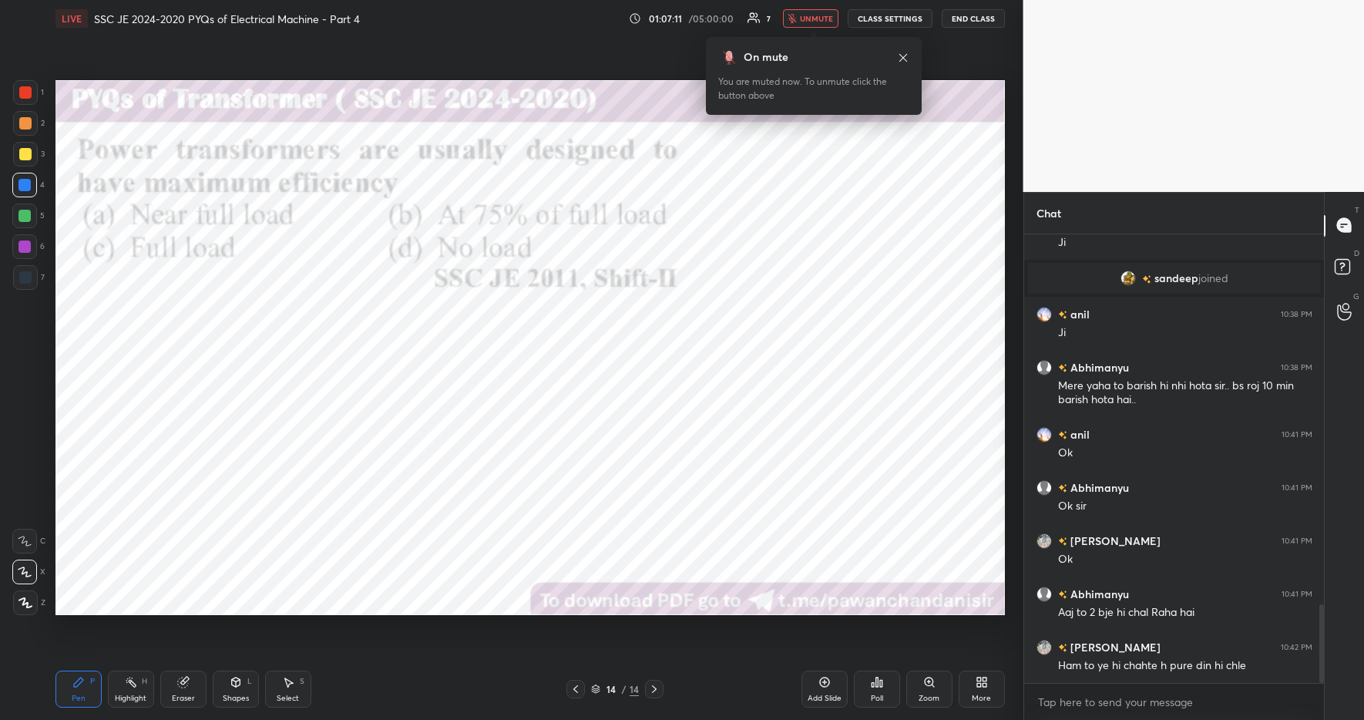
click at [806, 39] on div "On mute You are muted now. To unmute click the button above" at bounding box center [814, 76] width 216 height 78
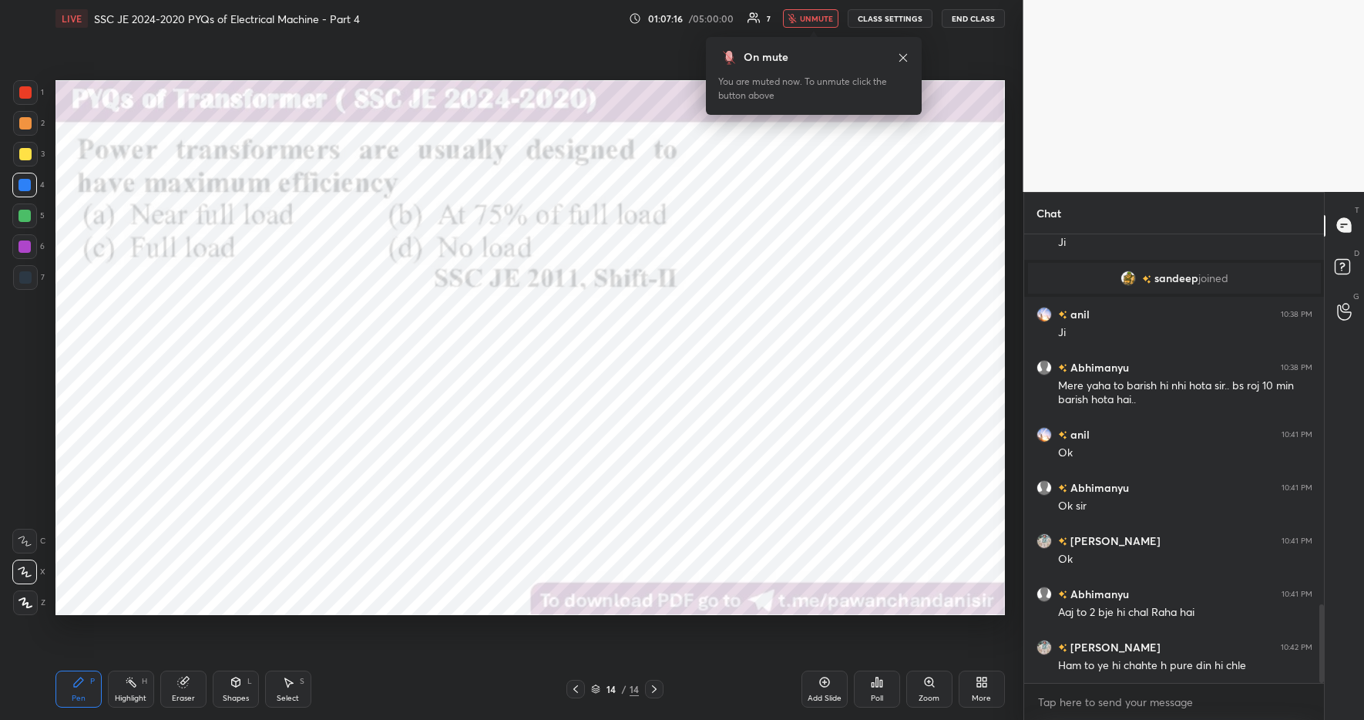
click at [806, 39] on div "On mute You are muted now. To unmute click the button above" at bounding box center [814, 76] width 216 height 78
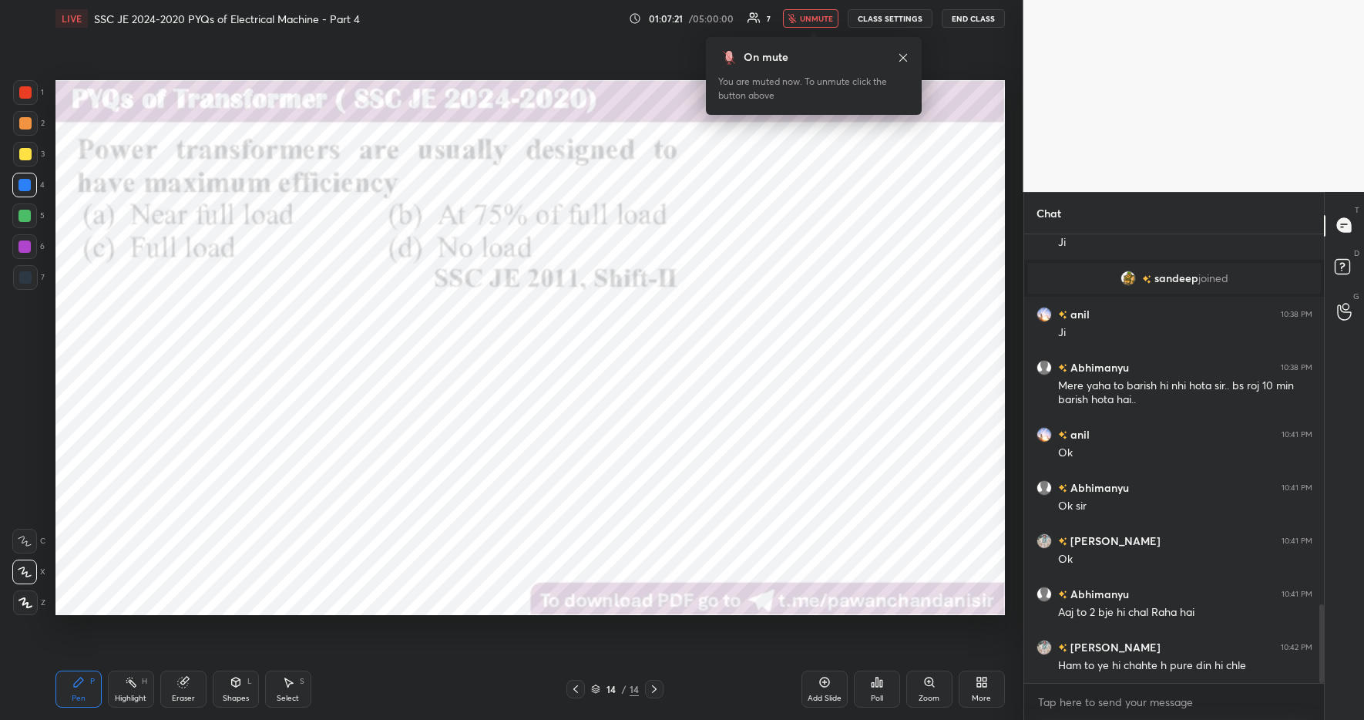
click at [806, 39] on div "On mute You are muted now. To unmute click the button above" at bounding box center [814, 76] width 216 height 78
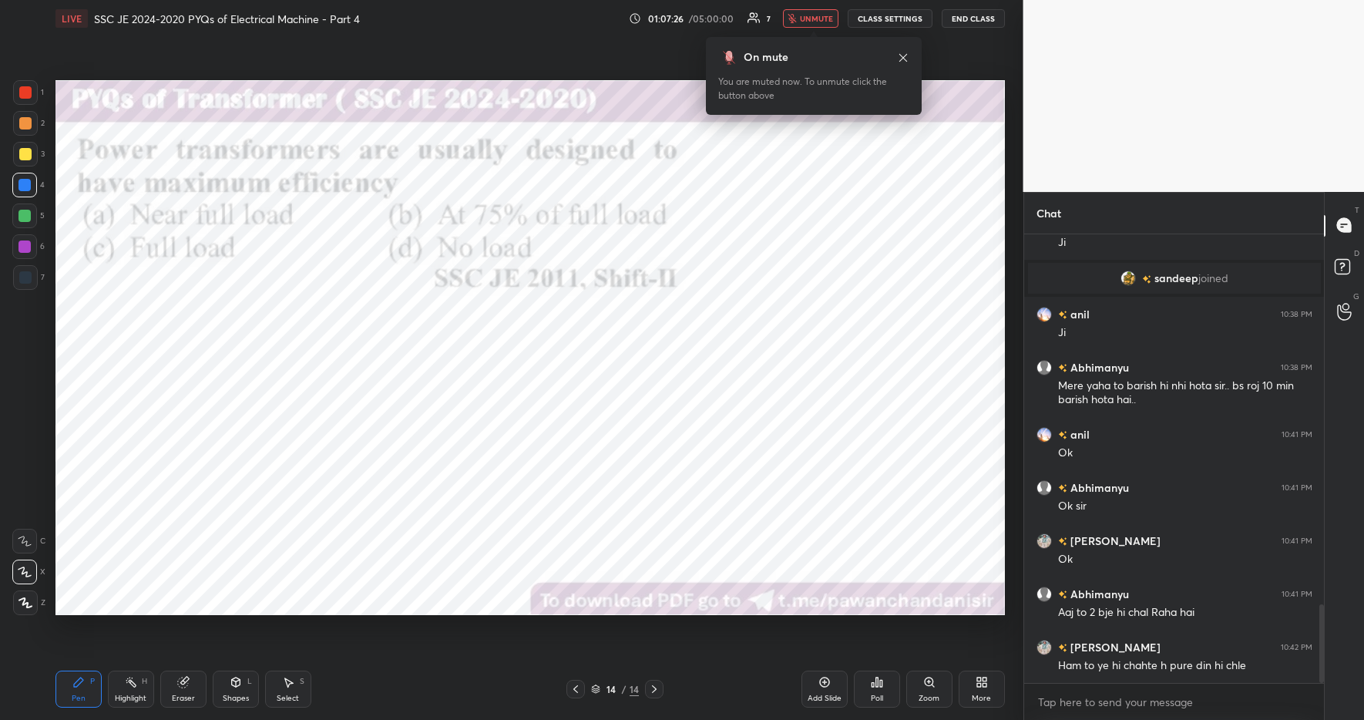
click at [806, 39] on div "On mute You are muted now. To unmute click the button above" at bounding box center [814, 76] width 216 height 78
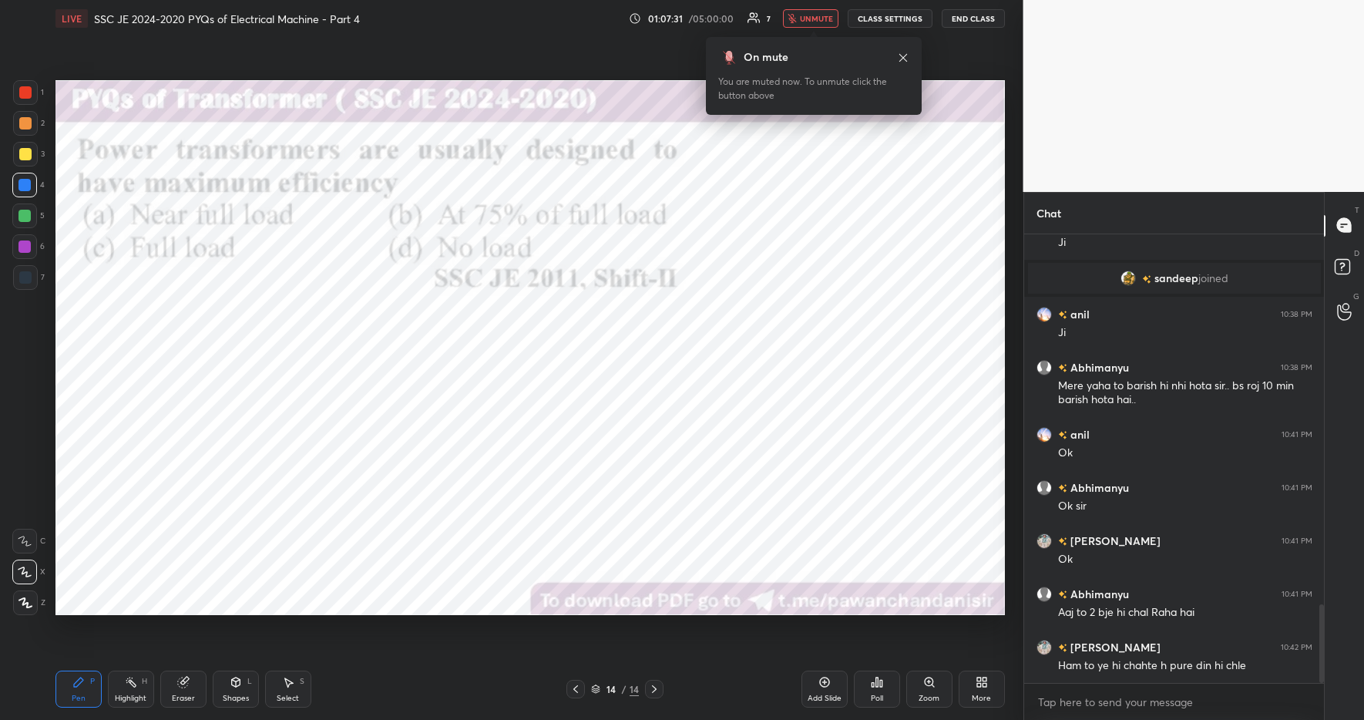
click at [806, 39] on div "On mute You are muted now. To unmute click the button above" at bounding box center [814, 76] width 216 height 78
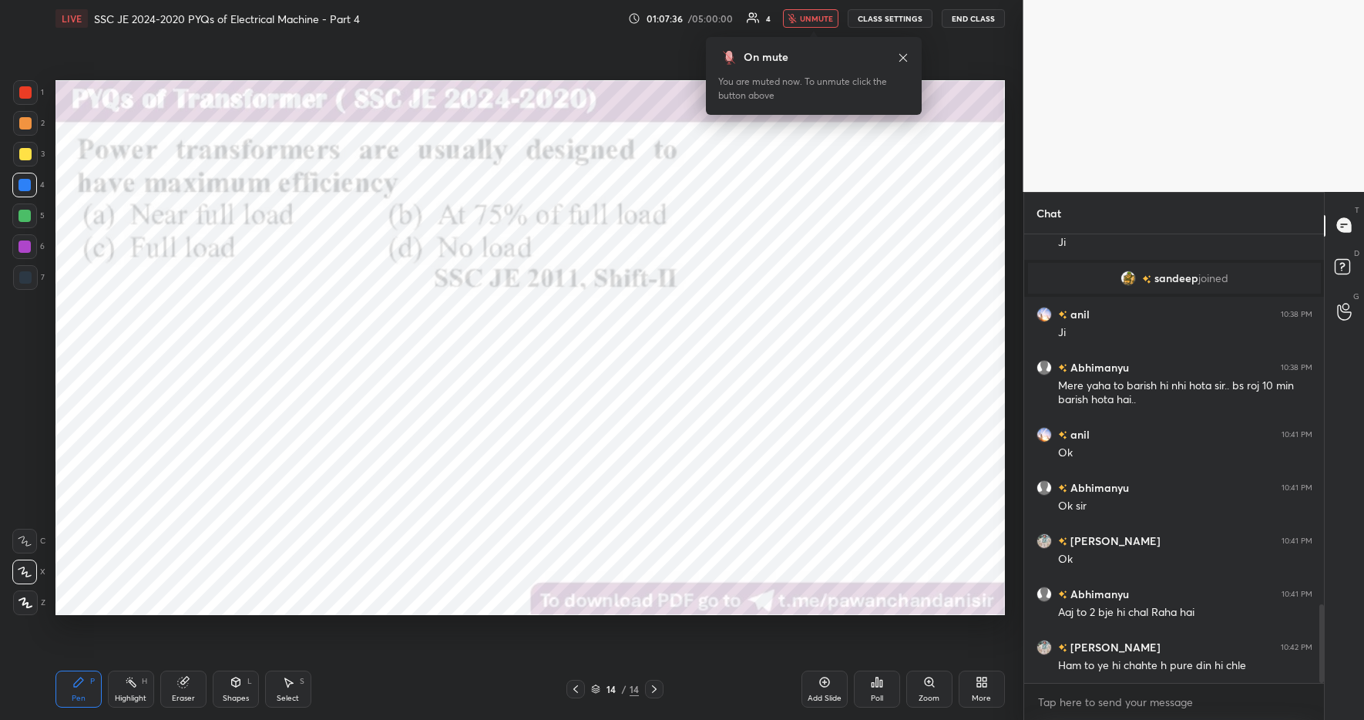
click at [806, 39] on div "On mute You are muted now. To unmute click the button above" at bounding box center [814, 76] width 216 height 78
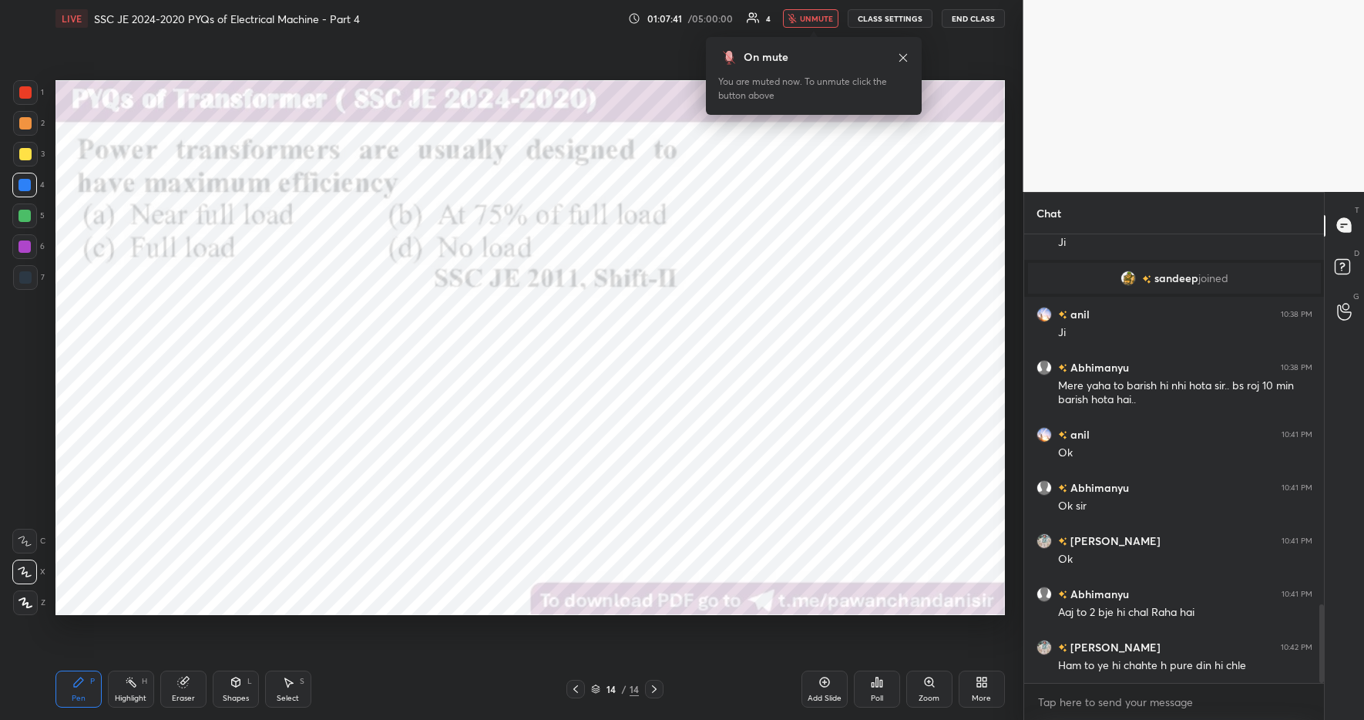
click at [806, 39] on div "On mute You are muted now. To unmute click the button above" at bounding box center [814, 76] width 216 height 78
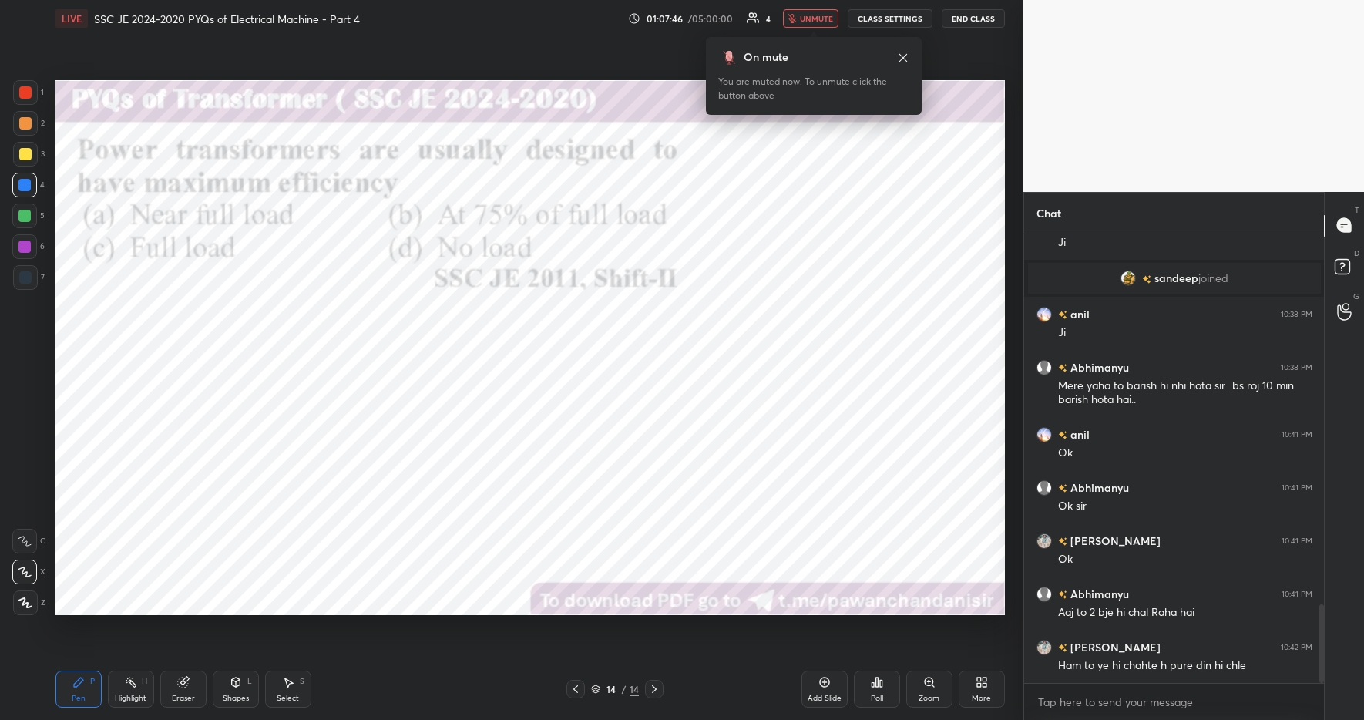
click at [806, 39] on div "On mute You are muted now. To unmute click the button above" at bounding box center [814, 76] width 216 height 78
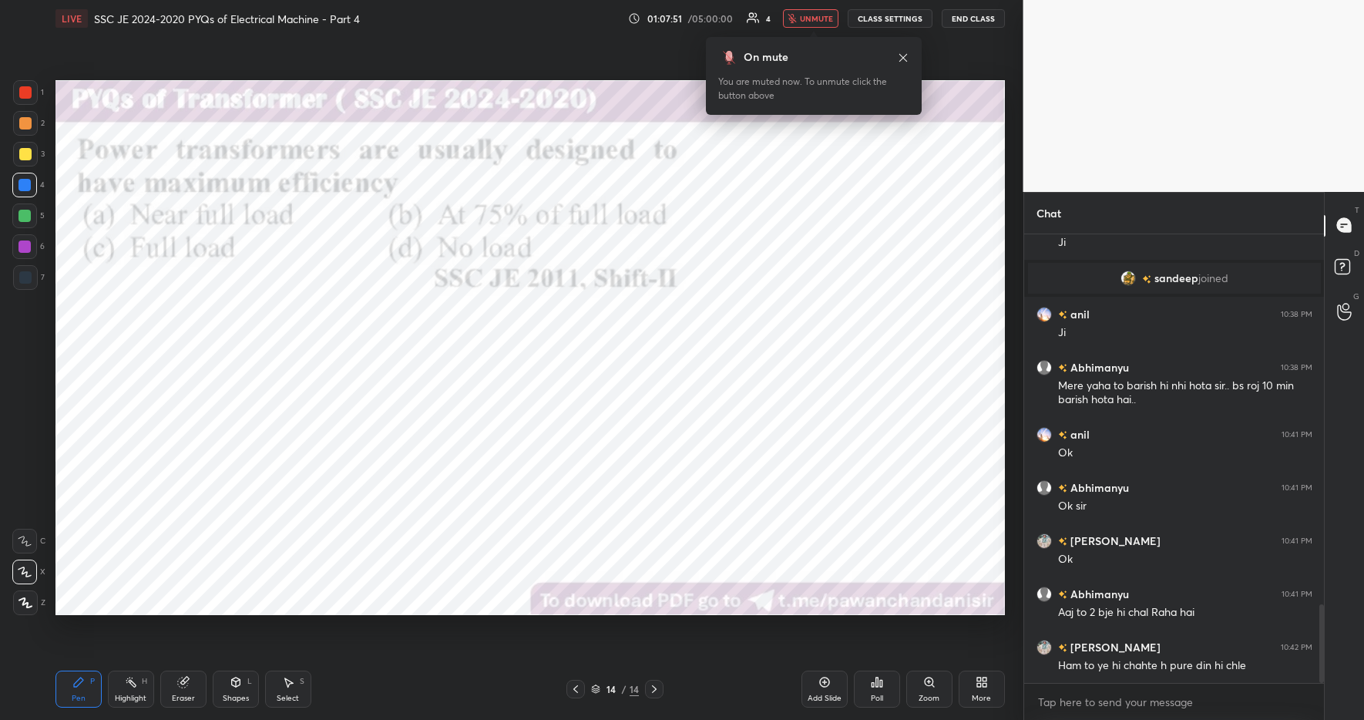
click at [806, 39] on div "On mute You are muted now. To unmute click the button above" at bounding box center [814, 76] width 216 height 78
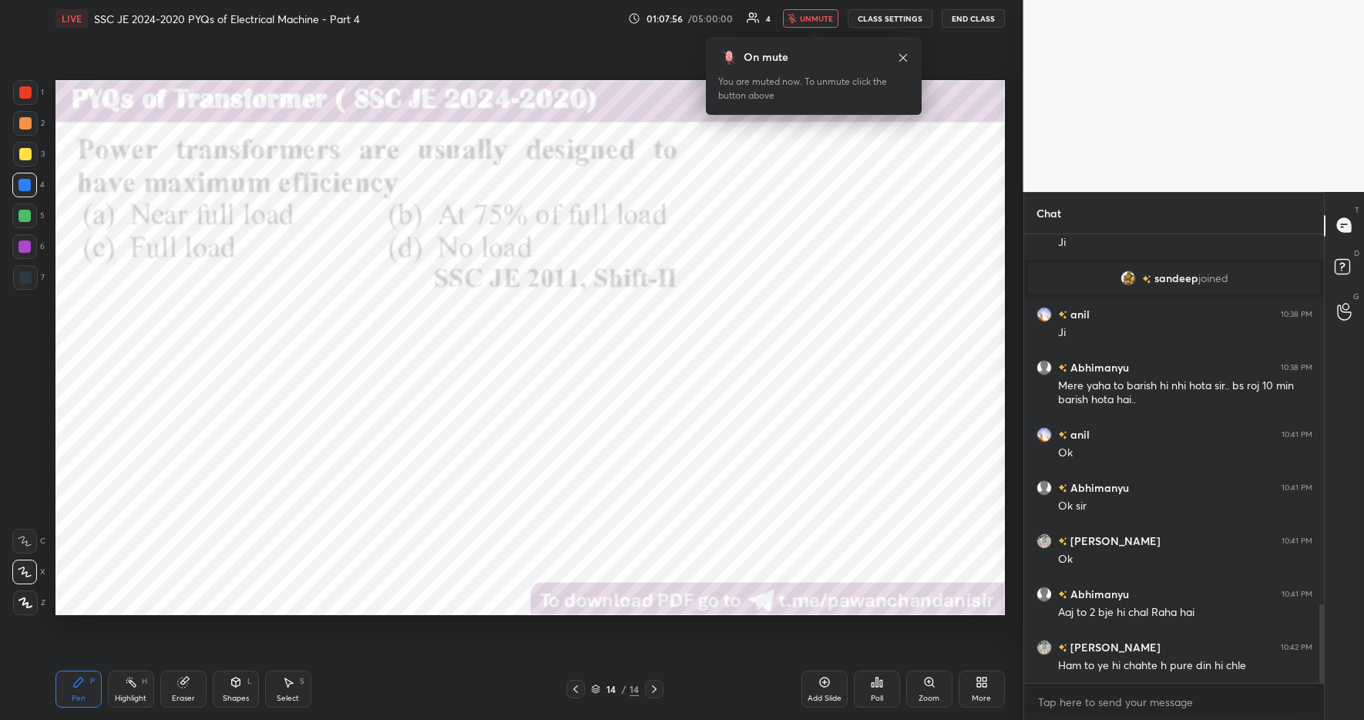
click at [806, 39] on div "On mute You are muted now. To unmute click the button above" at bounding box center [814, 76] width 216 height 78
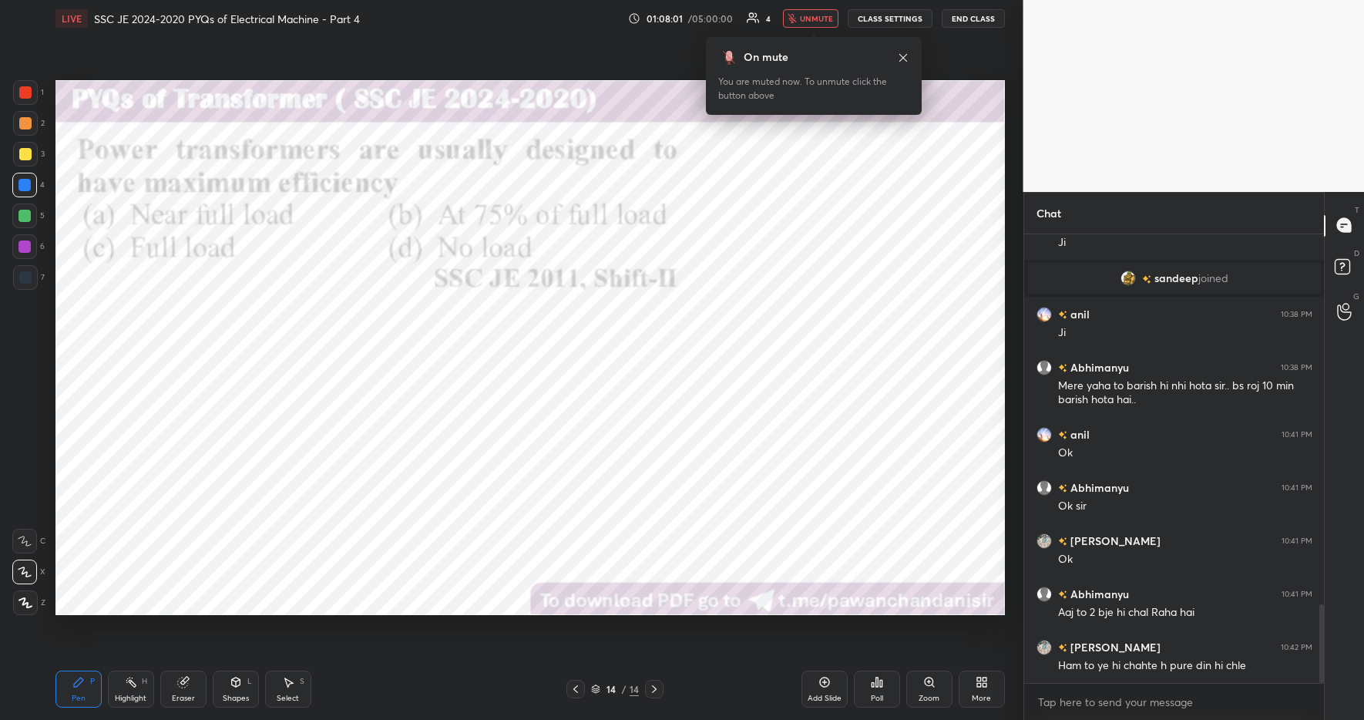
click at [806, 39] on div "On mute You are muted now. To unmute click the button above" at bounding box center [814, 76] width 216 height 78
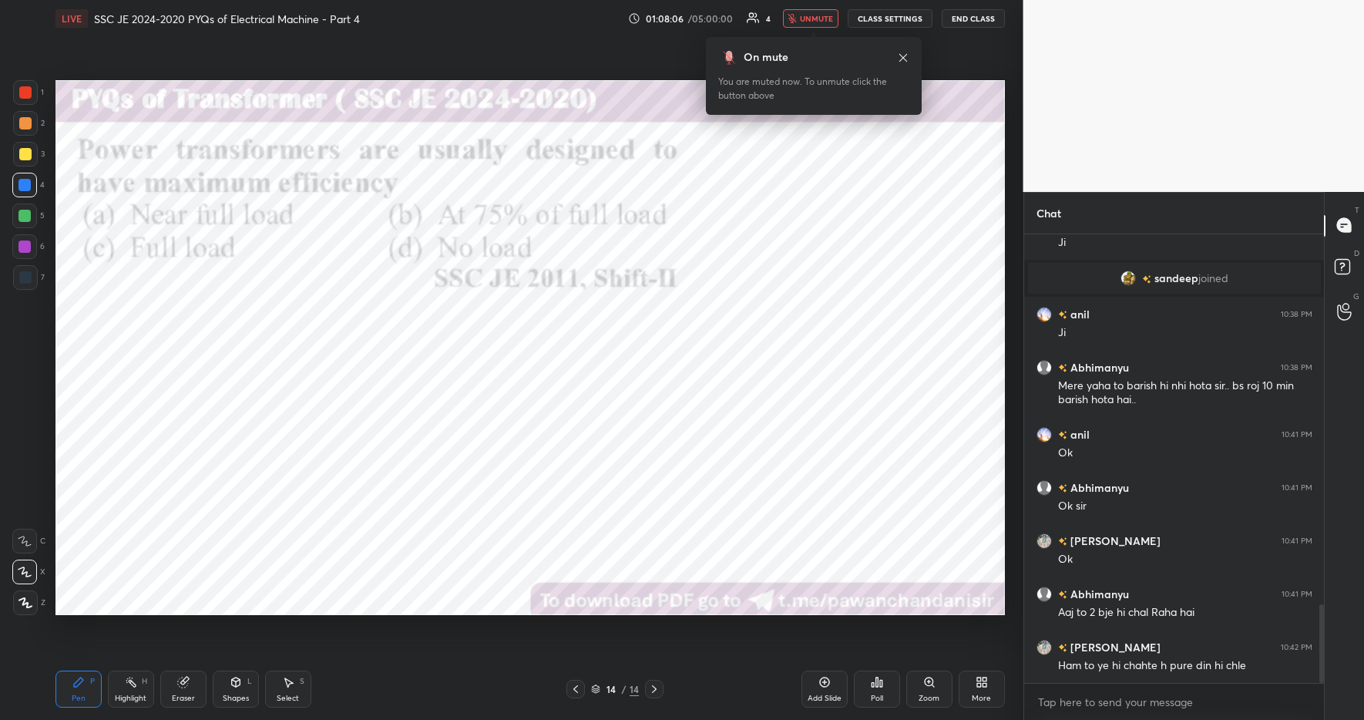
click at [806, 39] on div "On mute You are muted now. To unmute click the button above" at bounding box center [814, 76] width 216 height 78
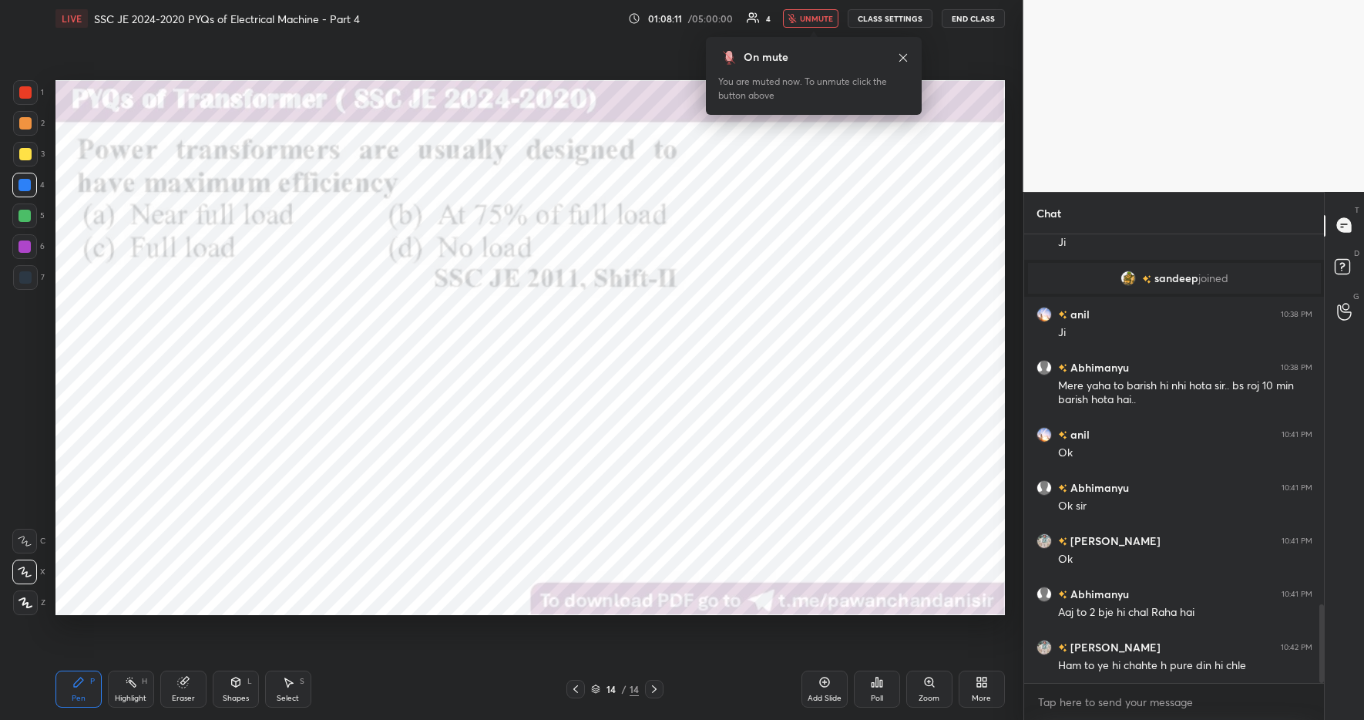
click at [806, 39] on div "On mute You are muted now. To unmute click the button above" at bounding box center [814, 76] width 216 height 78
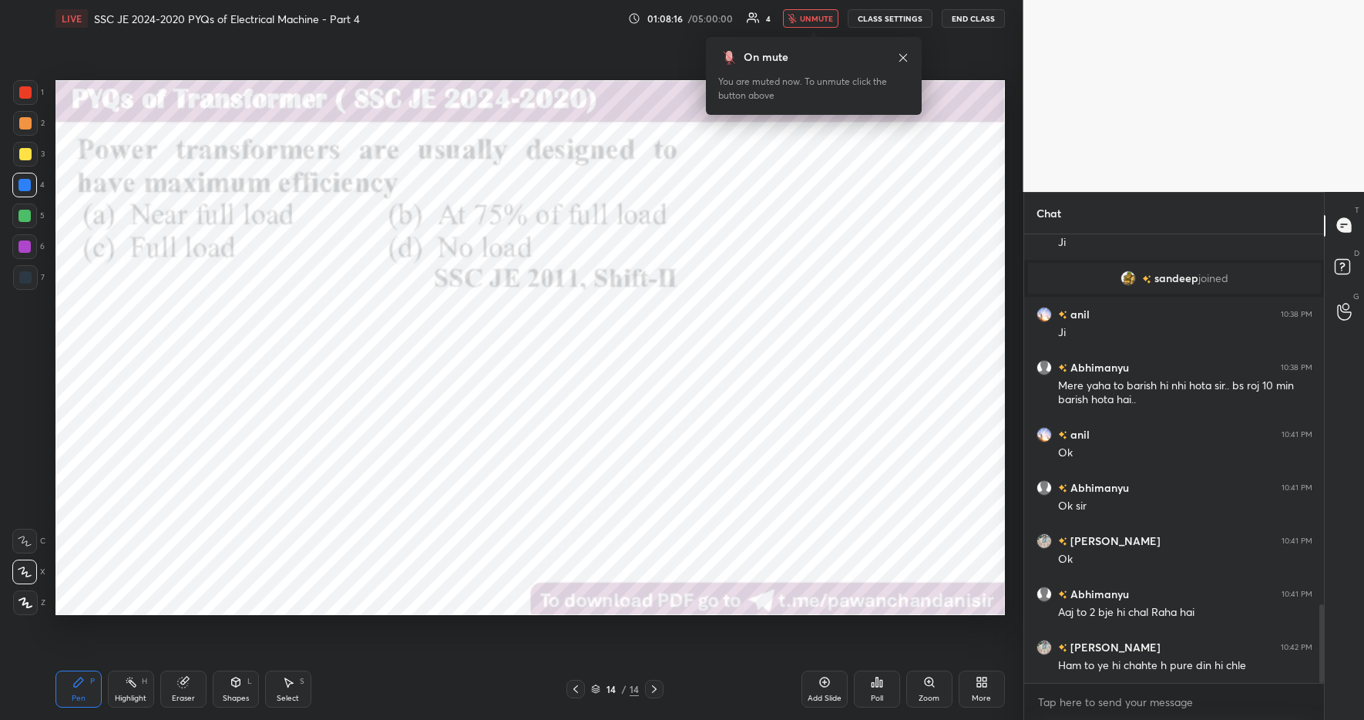
click at [806, 39] on div "On mute You are muted now. To unmute click the button above" at bounding box center [814, 76] width 216 height 78
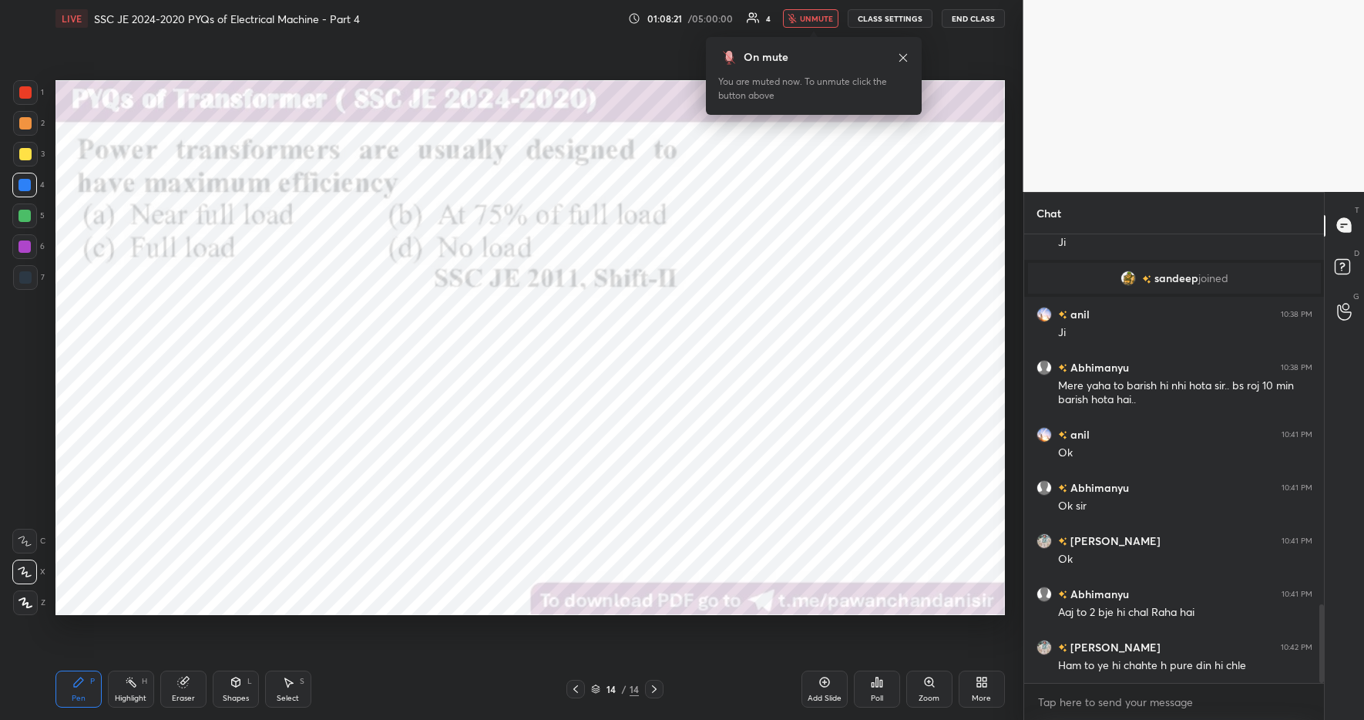
click at [806, 39] on div "On mute You are muted now. To unmute click the button above" at bounding box center [814, 76] width 216 height 78
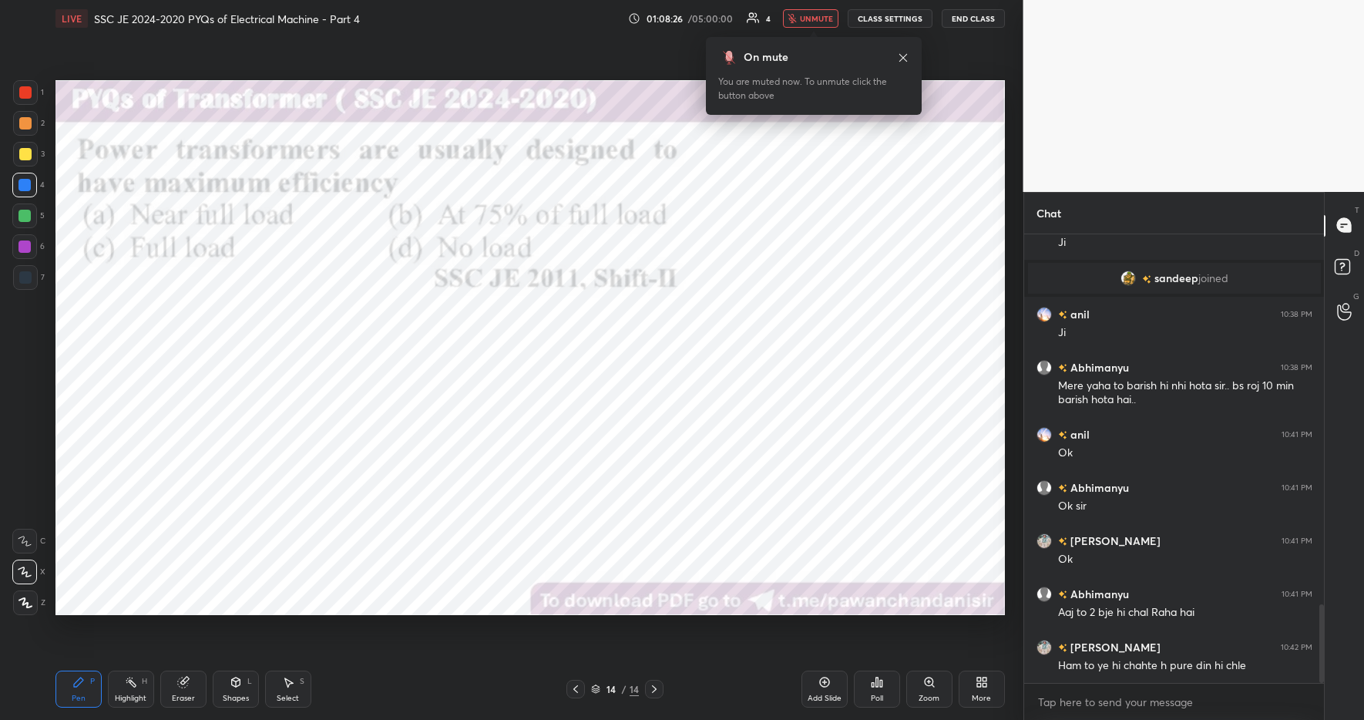
click at [806, 39] on div "On mute You are muted now. To unmute click the button above" at bounding box center [814, 76] width 216 height 78
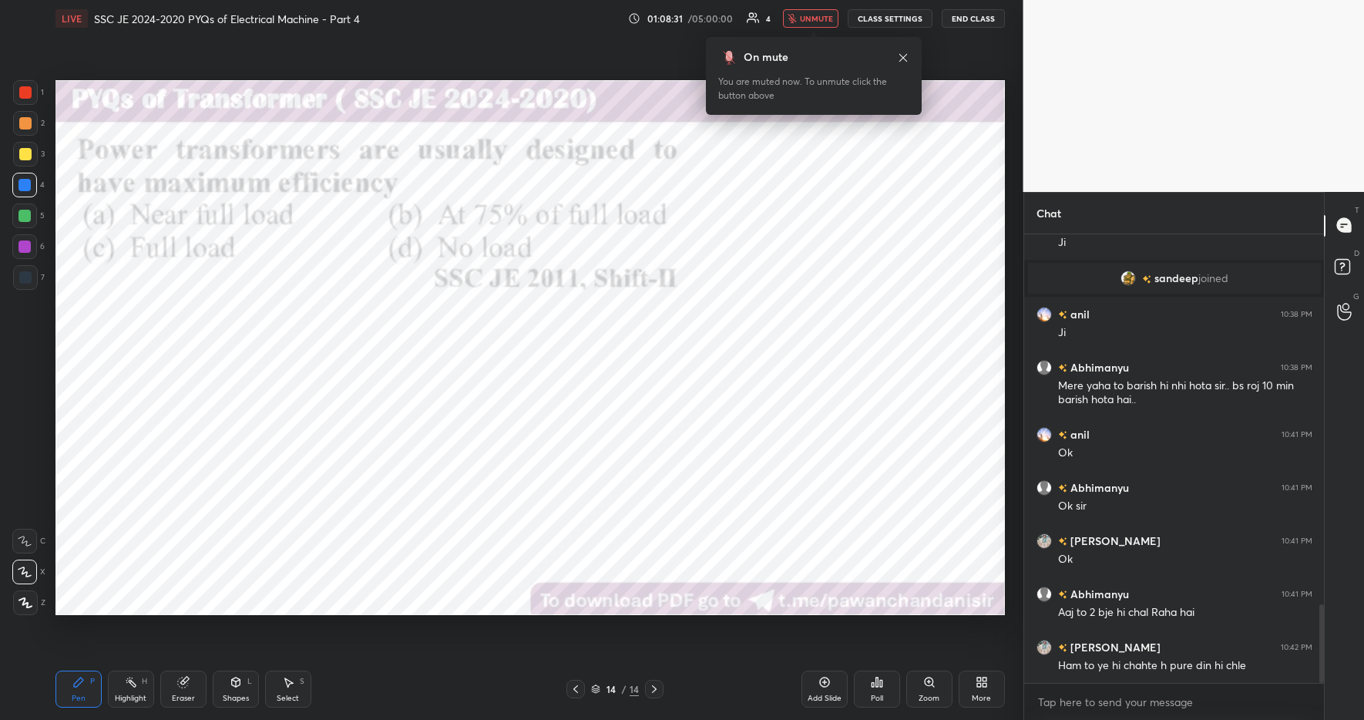
click at [806, 39] on div "On mute You are muted now. To unmute click the button above" at bounding box center [814, 76] width 216 height 78
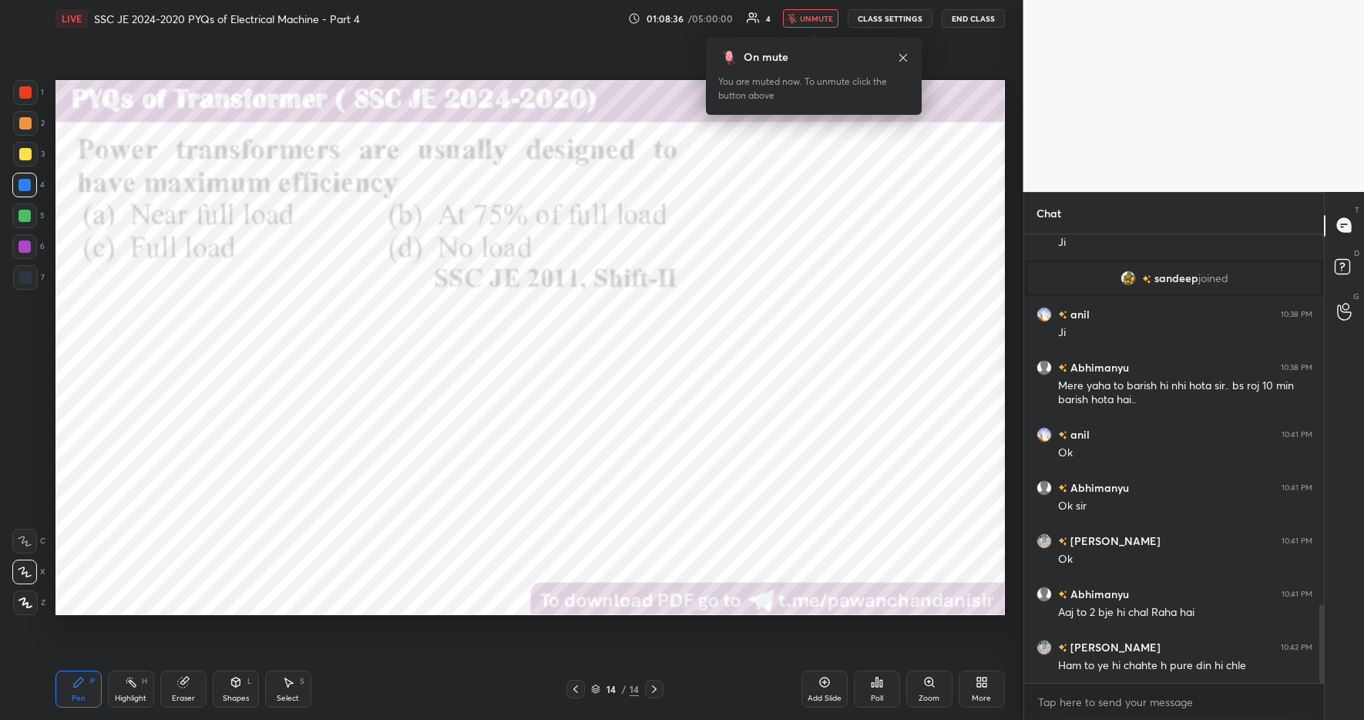
click at [806, 39] on div "On mute You are muted now. To unmute click the button above" at bounding box center [814, 76] width 216 height 78
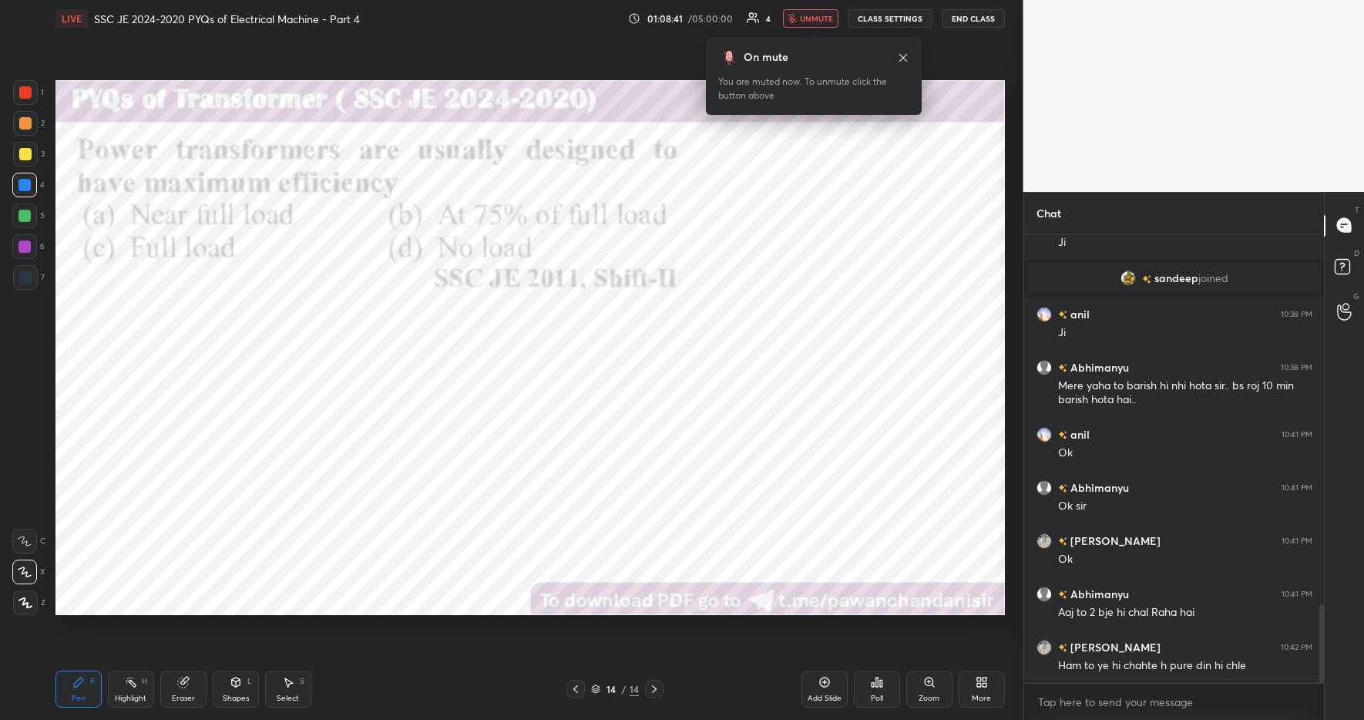
click at [806, 39] on div "On mute You are muted now. To unmute click the button above" at bounding box center [814, 76] width 216 height 78
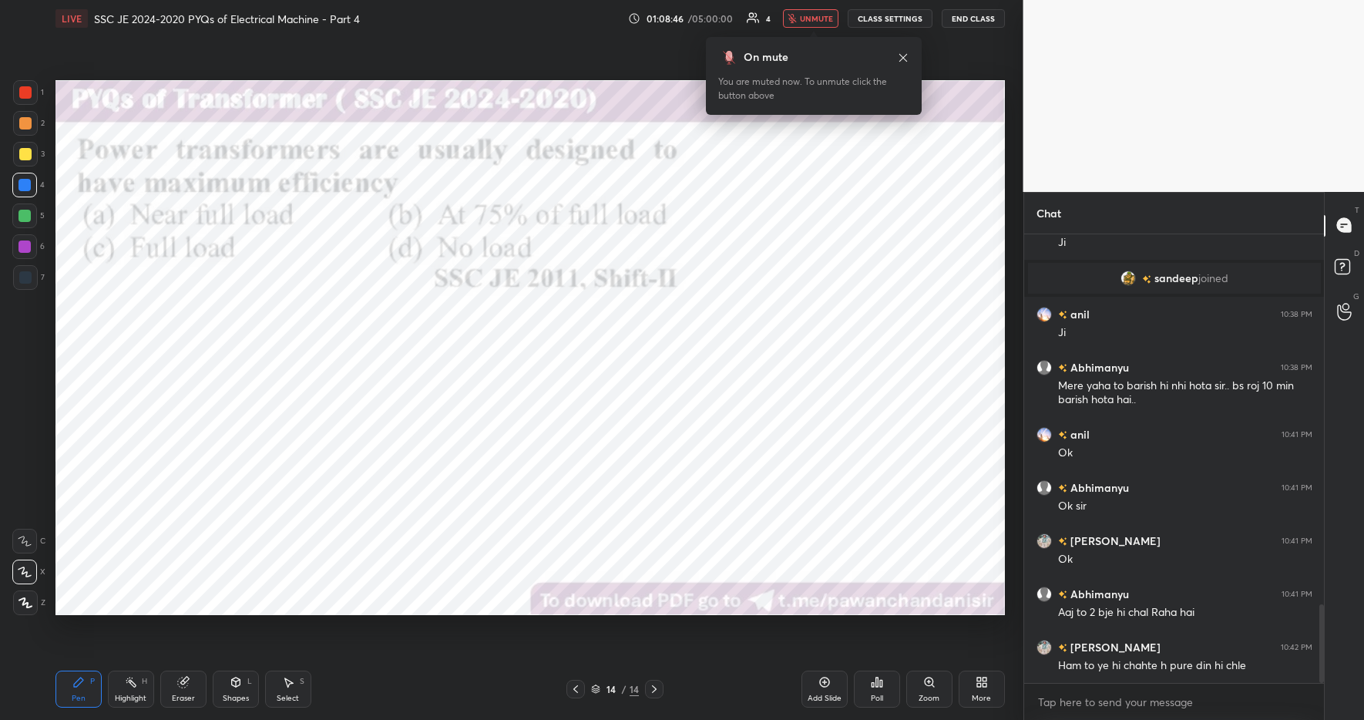
click at [806, 39] on div "On mute You are muted now. To unmute click the button above" at bounding box center [814, 76] width 216 height 78
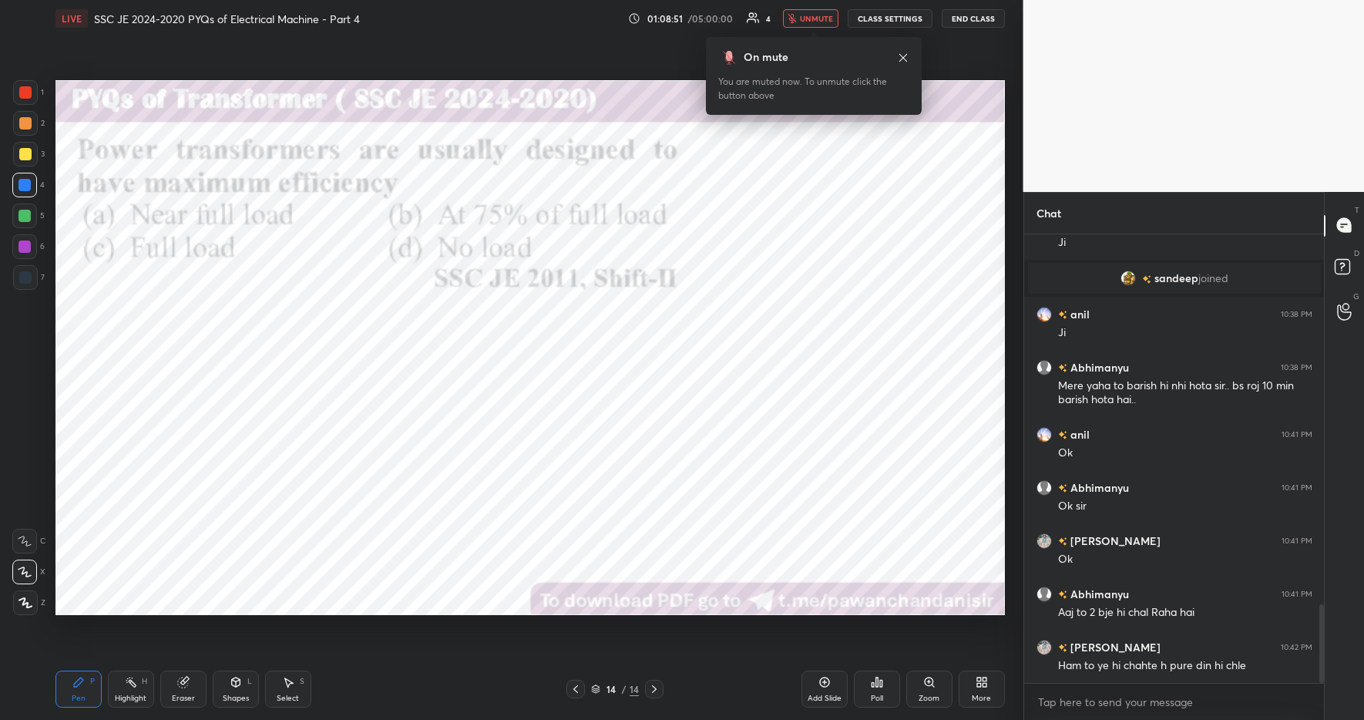
click at [806, 39] on div "On mute You are muted now. To unmute click the button above" at bounding box center [814, 76] width 216 height 78
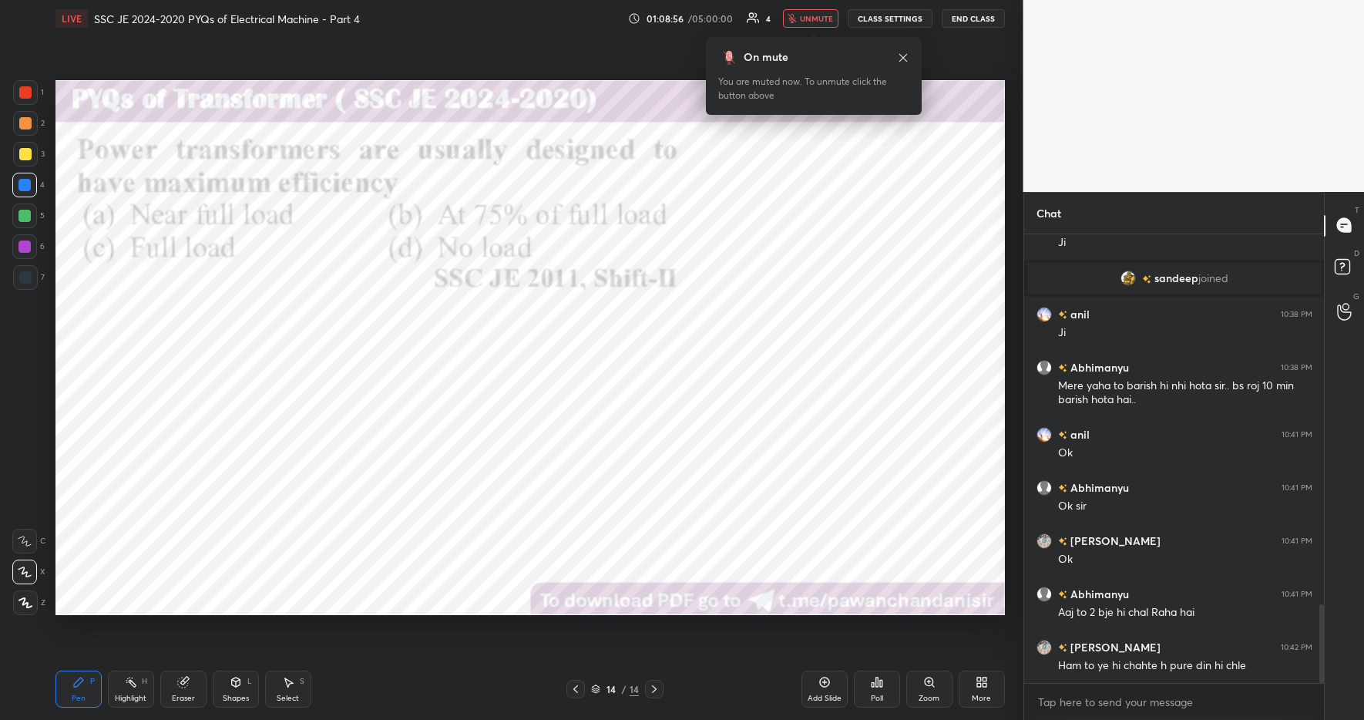
click at [806, 39] on div "On mute You are muted now. To unmute click the button above" at bounding box center [814, 76] width 216 height 78
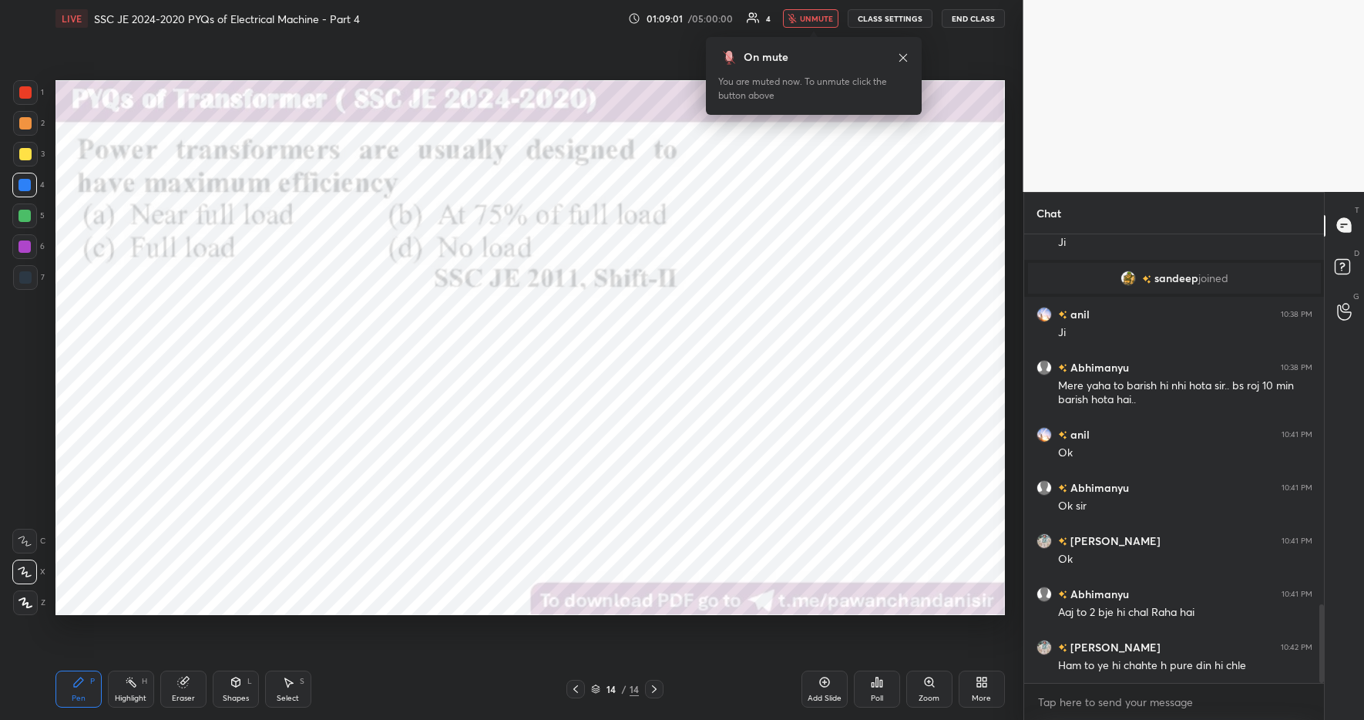
click at [806, 39] on div "On mute You are muted now. To unmute click the button above" at bounding box center [814, 76] width 216 height 78
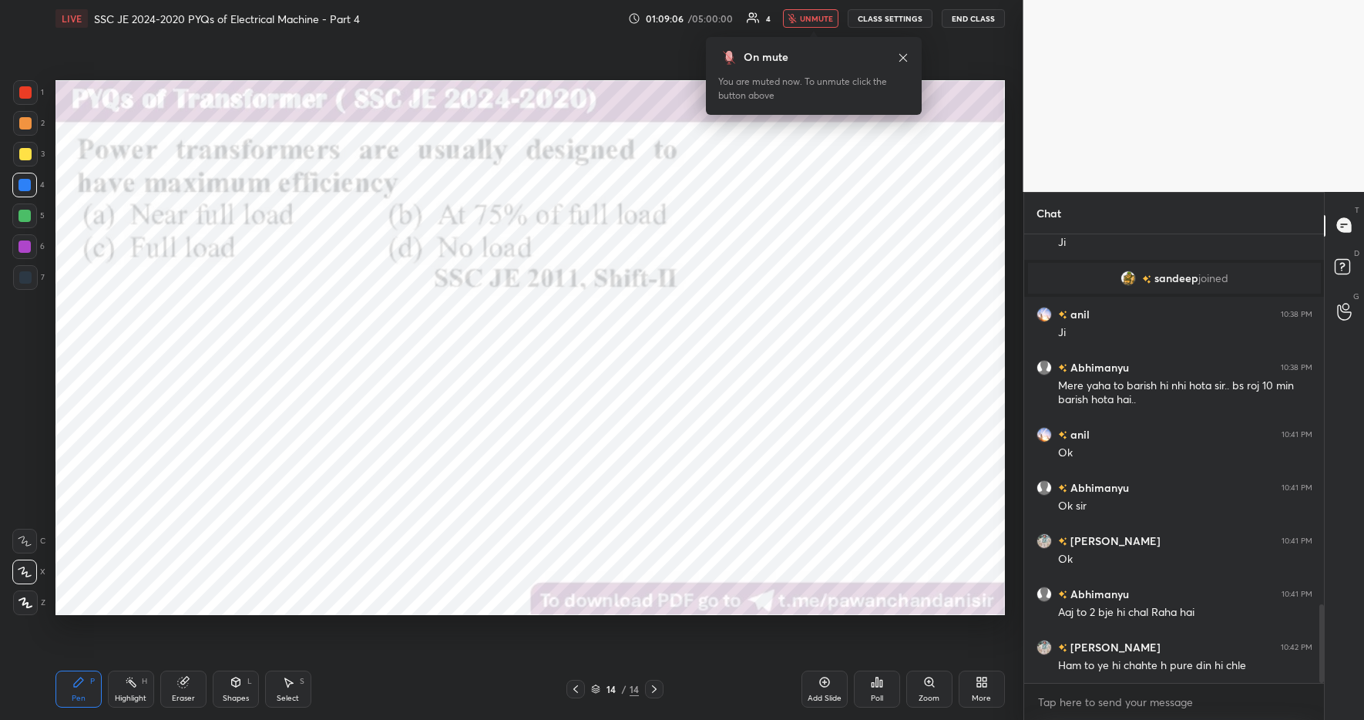
click at [806, 39] on div "On mute You are muted now. To unmute click the button above" at bounding box center [814, 76] width 216 height 78
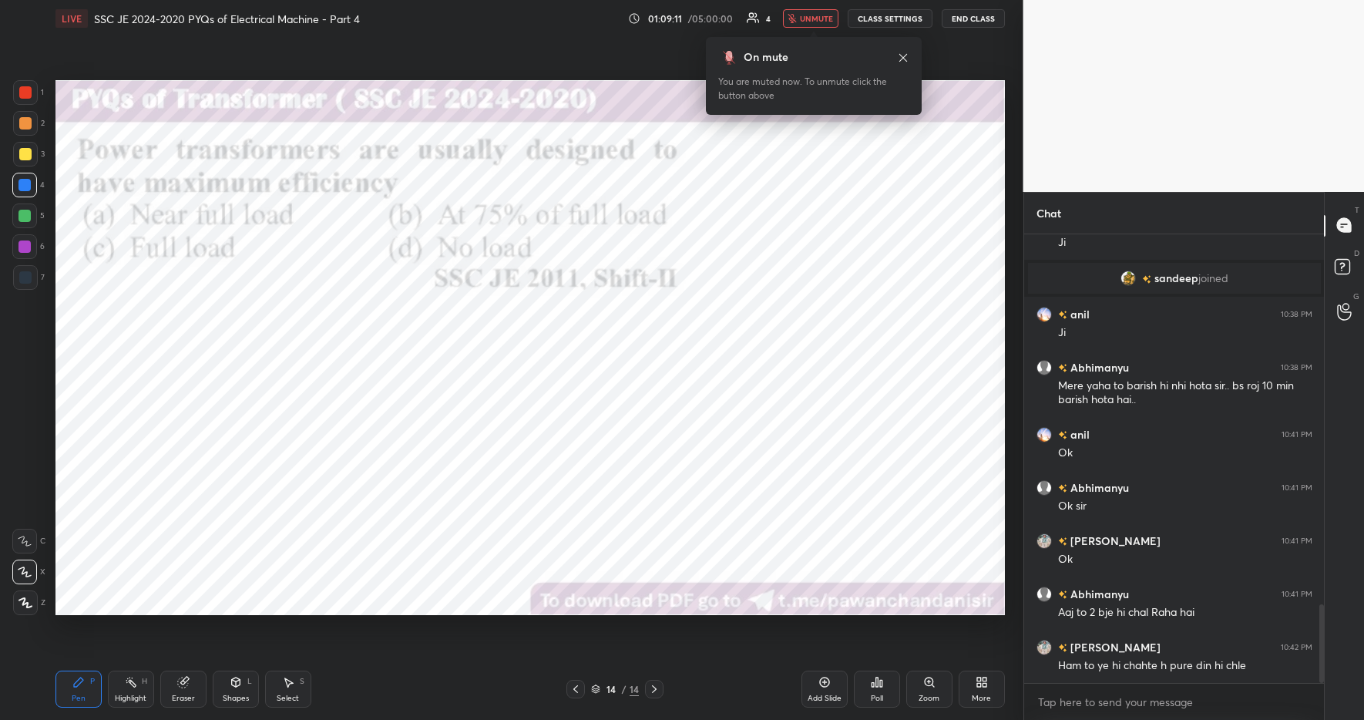
click at [806, 39] on div "On mute You are muted now. To unmute click the button above" at bounding box center [814, 76] width 216 height 78
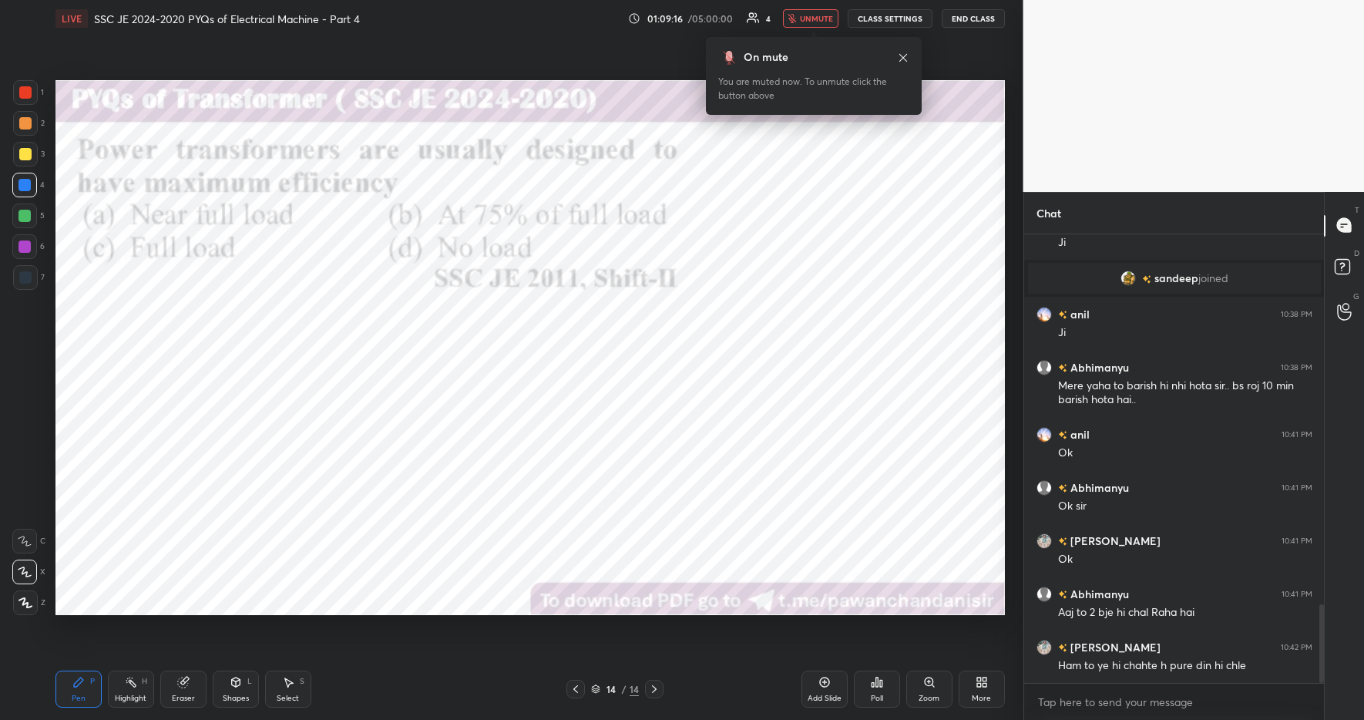
click at [806, 39] on div "On mute You are muted now. To unmute click the button above" at bounding box center [814, 76] width 216 height 78
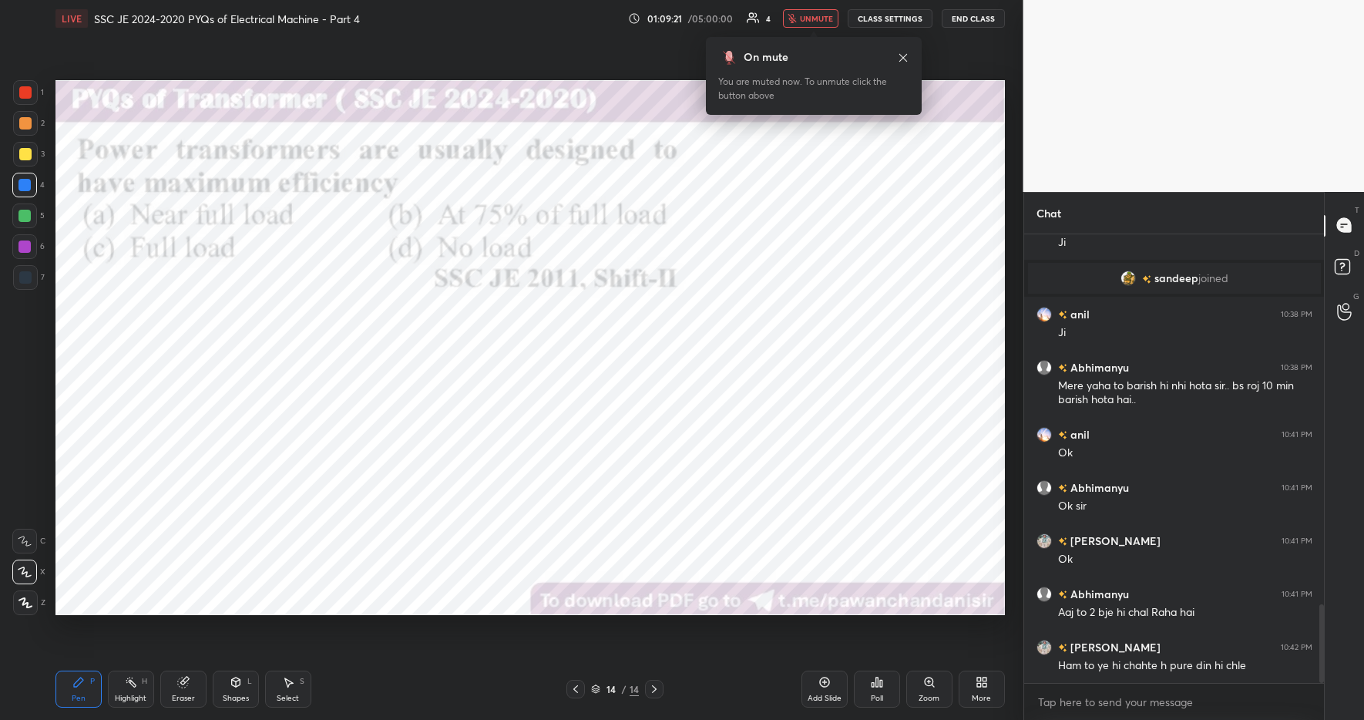
click at [806, 39] on div "On mute You are muted now. To unmute click the button above" at bounding box center [814, 76] width 216 height 78
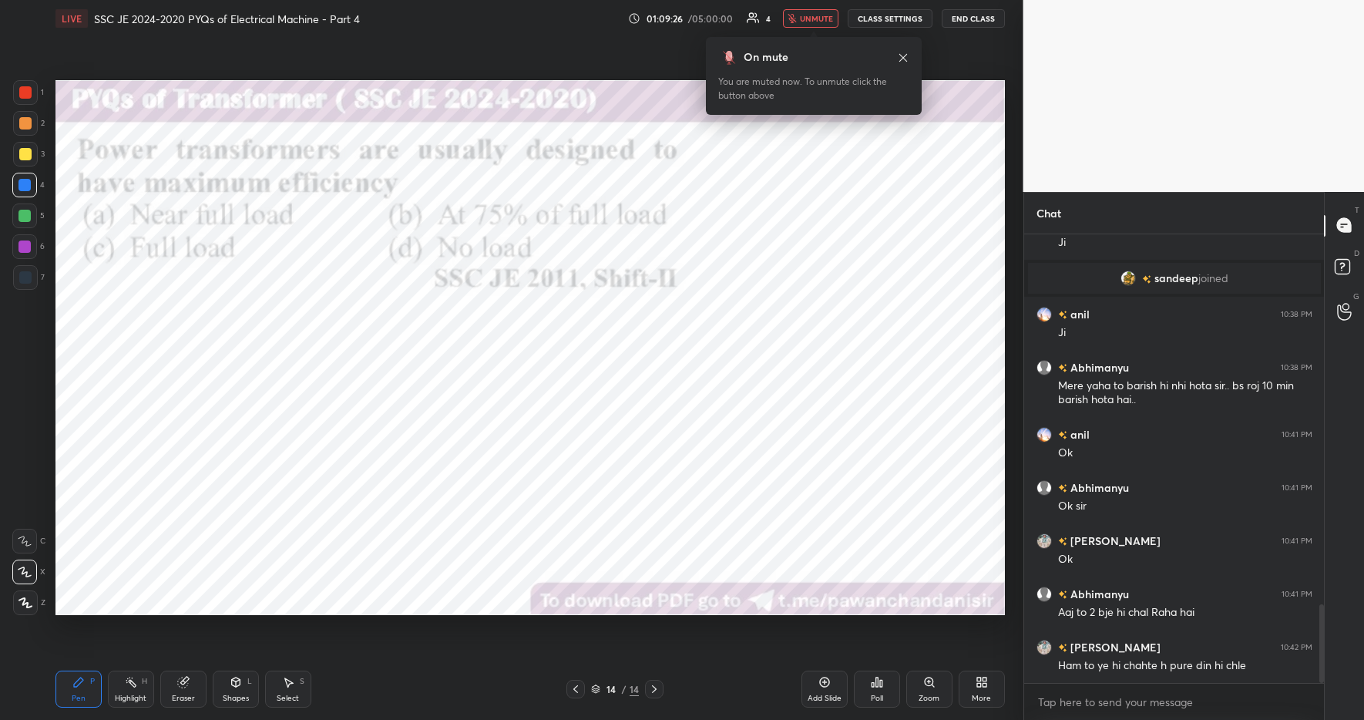
click at [806, 39] on div "On mute You are muted now. To unmute click the button above" at bounding box center [814, 76] width 216 height 78
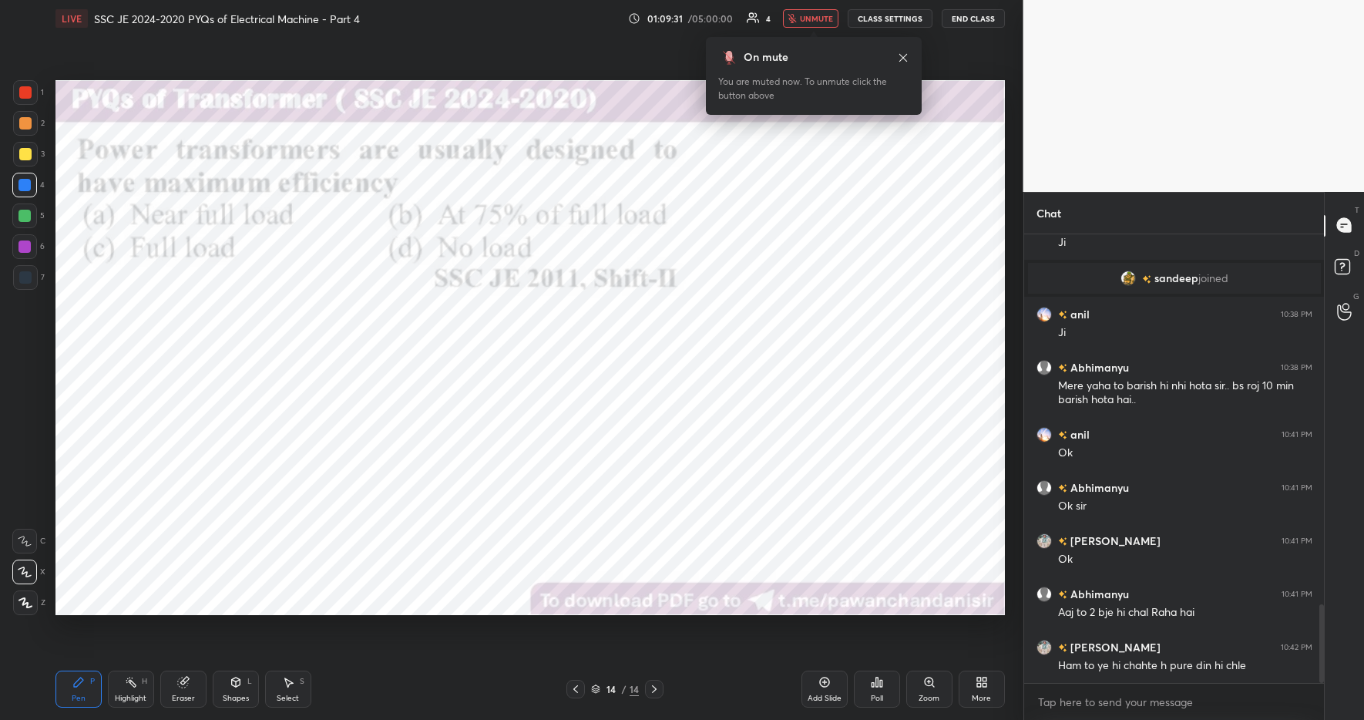
click at [806, 39] on div "On mute You are muted now. To unmute click the button above" at bounding box center [814, 76] width 216 height 78
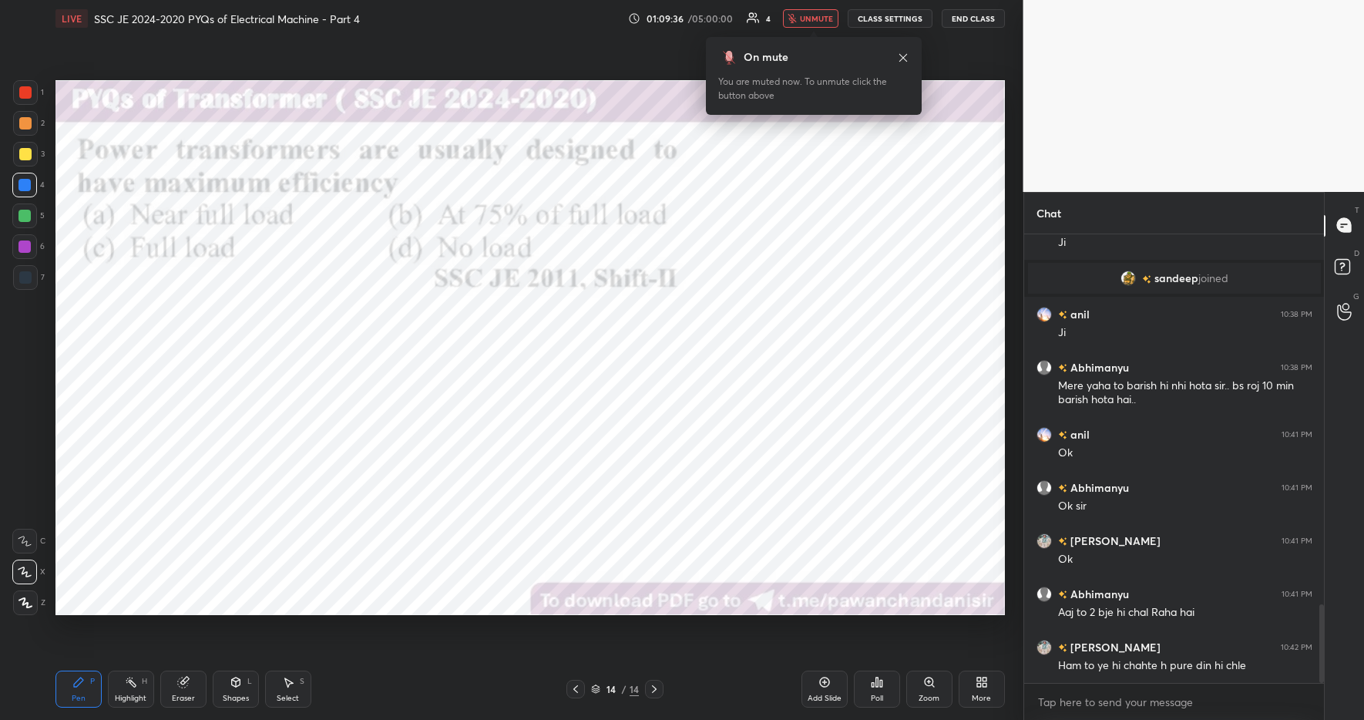
click at [806, 39] on div "On mute You are muted now. To unmute click the button above" at bounding box center [814, 76] width 216 height 78
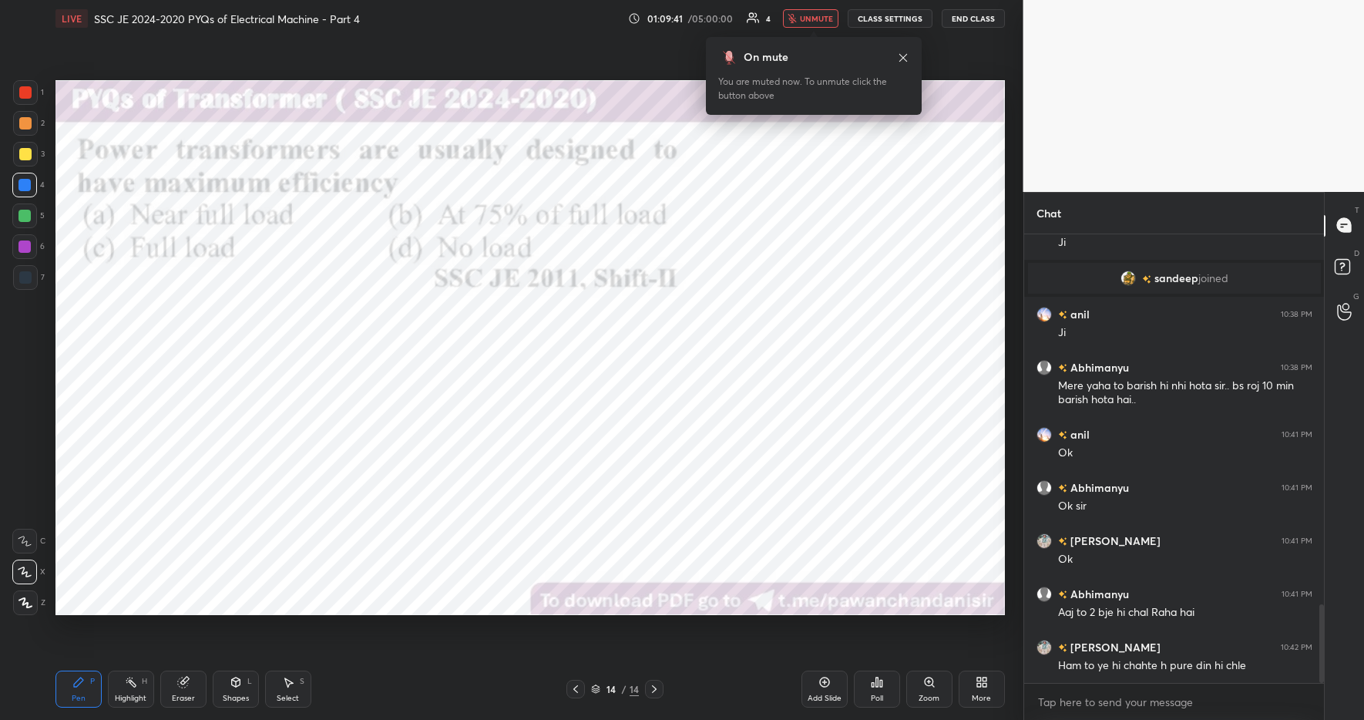
click at [806, 39] on div "On mute You are muted now. To unmute click the button above" at bounding box center [814, 76] width 216 height 78
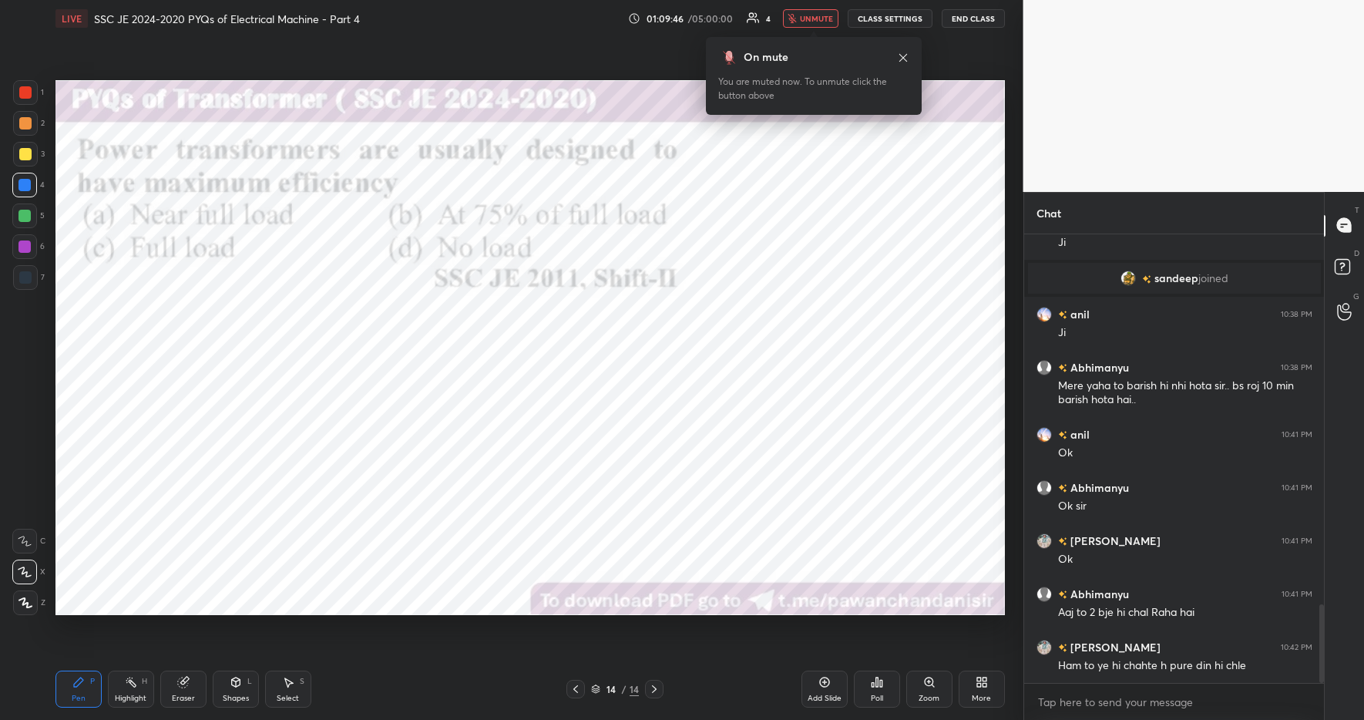
click at [806, 39] on div "On mute You are muted now. To unmute click the button above" at bounding box center [814, 76] width 216 height 78
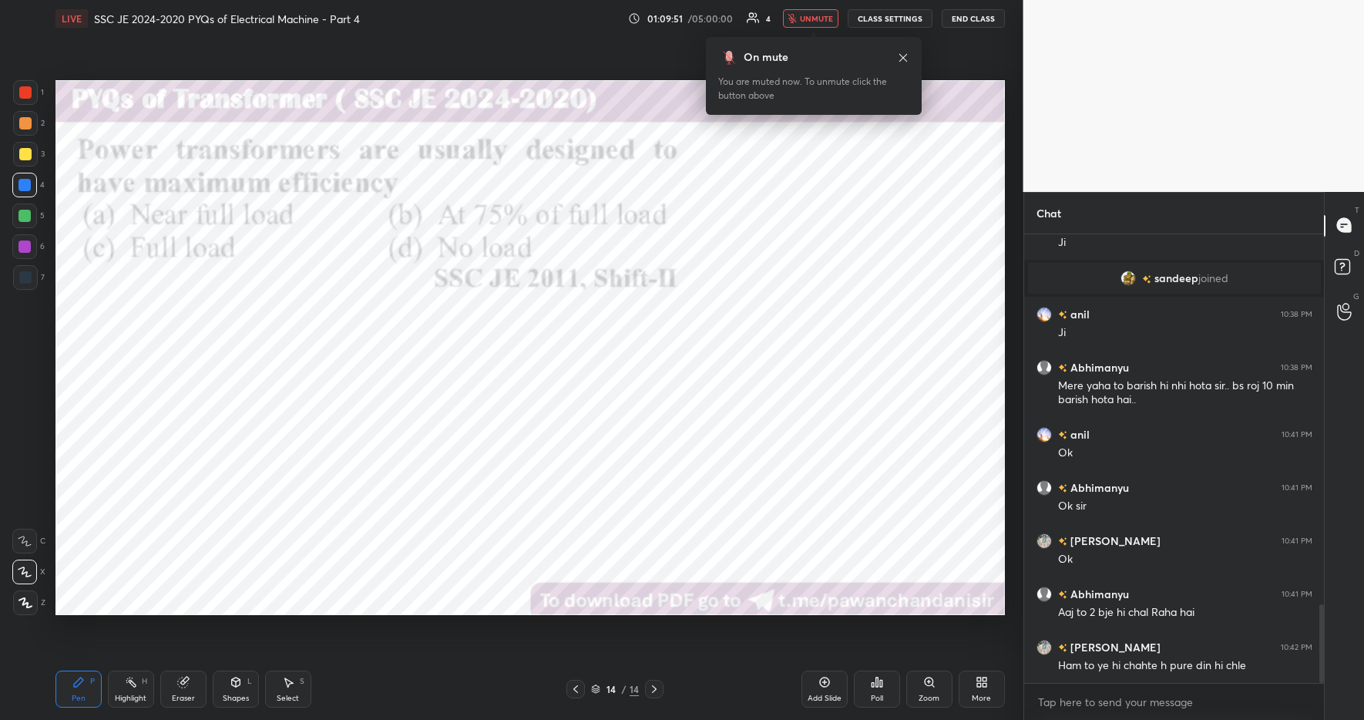
click at [806, 39] on div "On mute You are muted now. To unmute click the button above" at bounding box center [814, 76] width 216 height 78
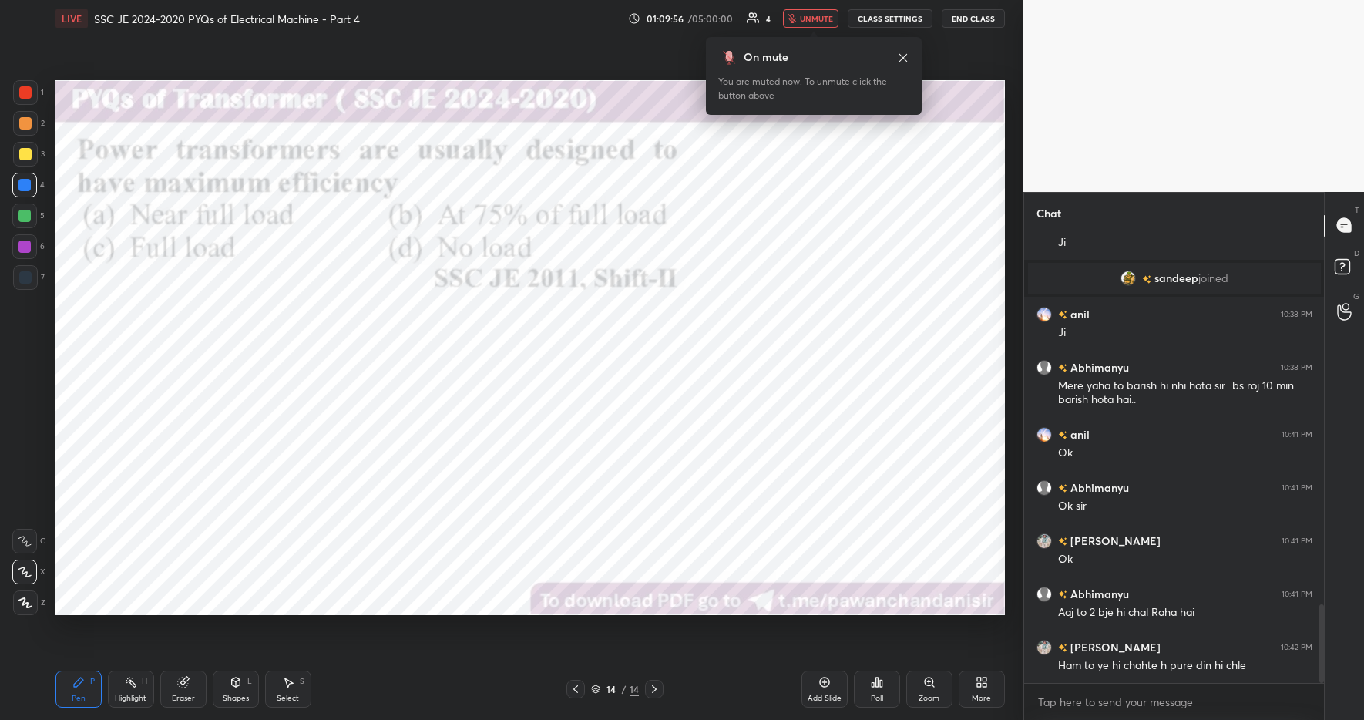
click at [806, 39] on div "On mute You are muted now. To unmute click the button above" at bounding box center [814, 76] width 216 height 78
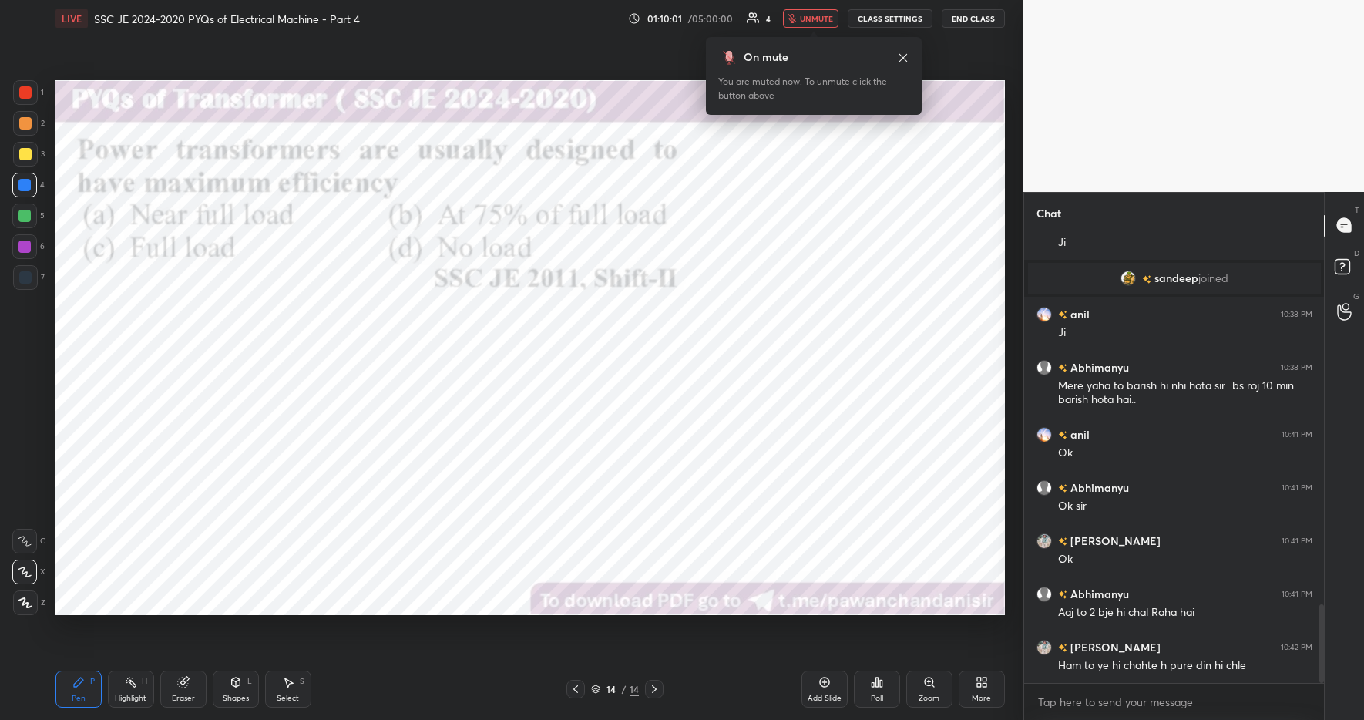
click at [806, 39] on div "On mute You are muted now. To unmute click the button above" at bounding box center [814, 76] width 216 height 78
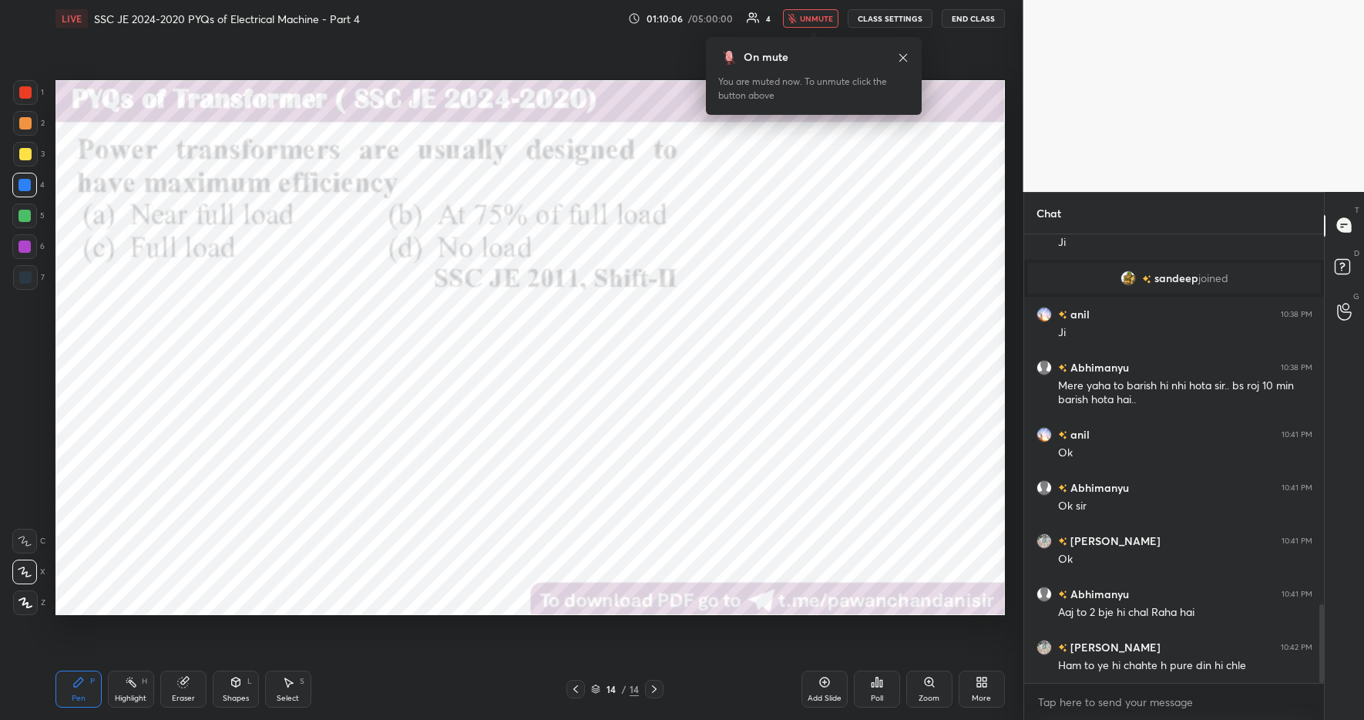
click at [806, 39] on div "On mute You are muted now. To unmute click the button above" at bounding box center [814, 76] width 216 height 78
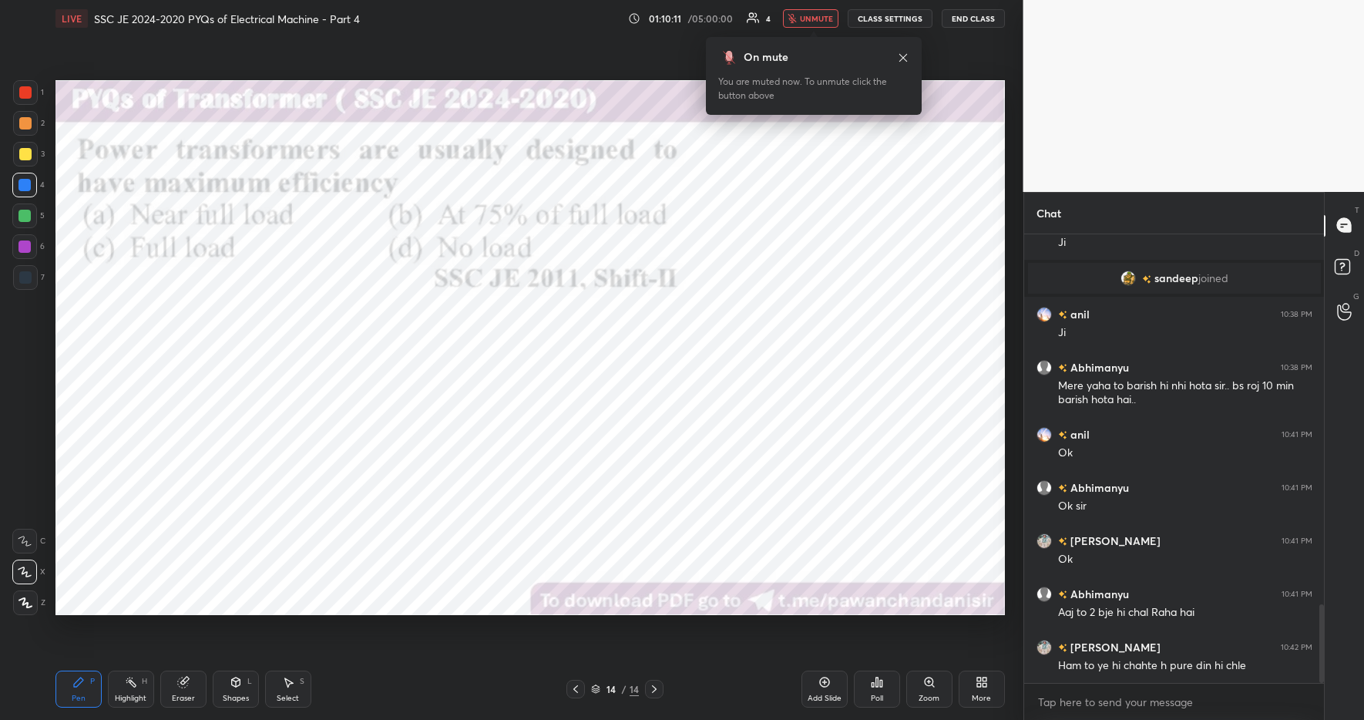
click at [806, 39] on div "On mute You are muted now. To unmute click the button above" at bounding box center [814, 76] width 216 height 78
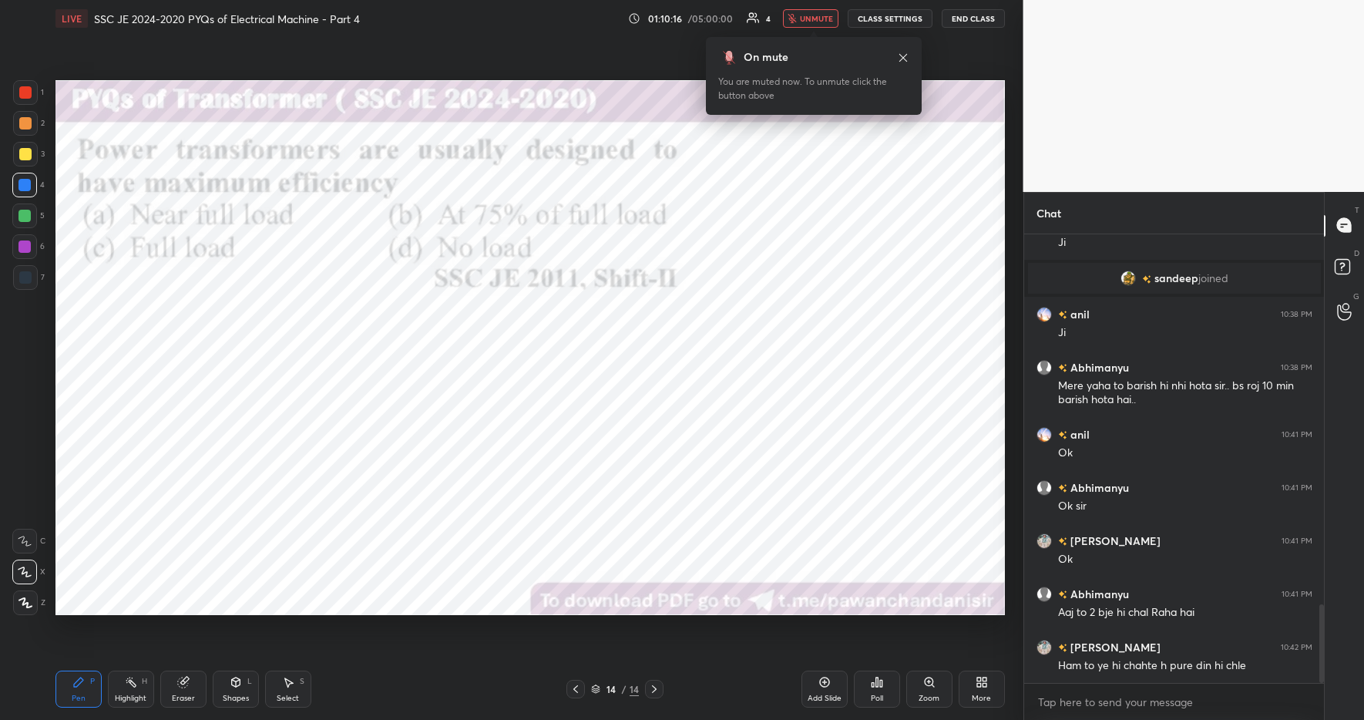
click at [806, 39] on div "On mute You are muted now. To unmute click the button above" at bounding box center [814, 76] width 216 height 78
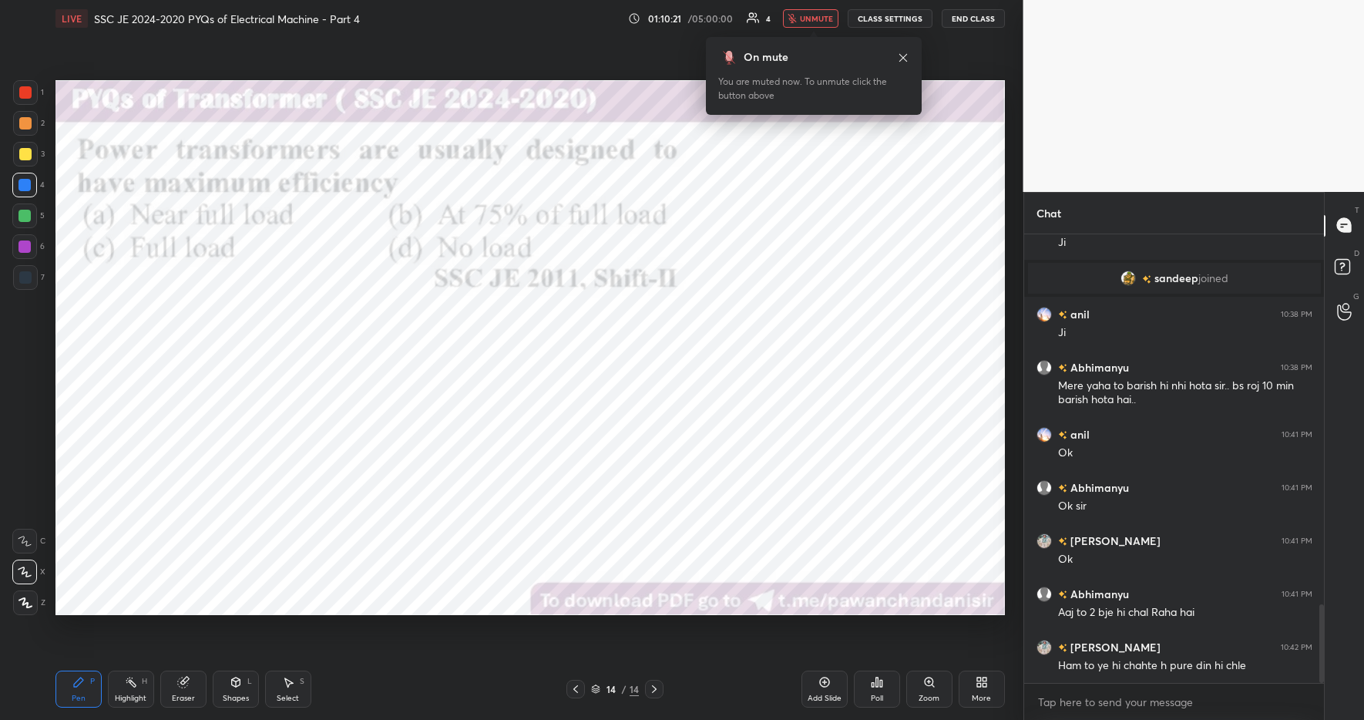
click at [806, 39] on div "On mute You are muted now. To unmute click the button above" at bounding box center [814, 76] width 216 height 78
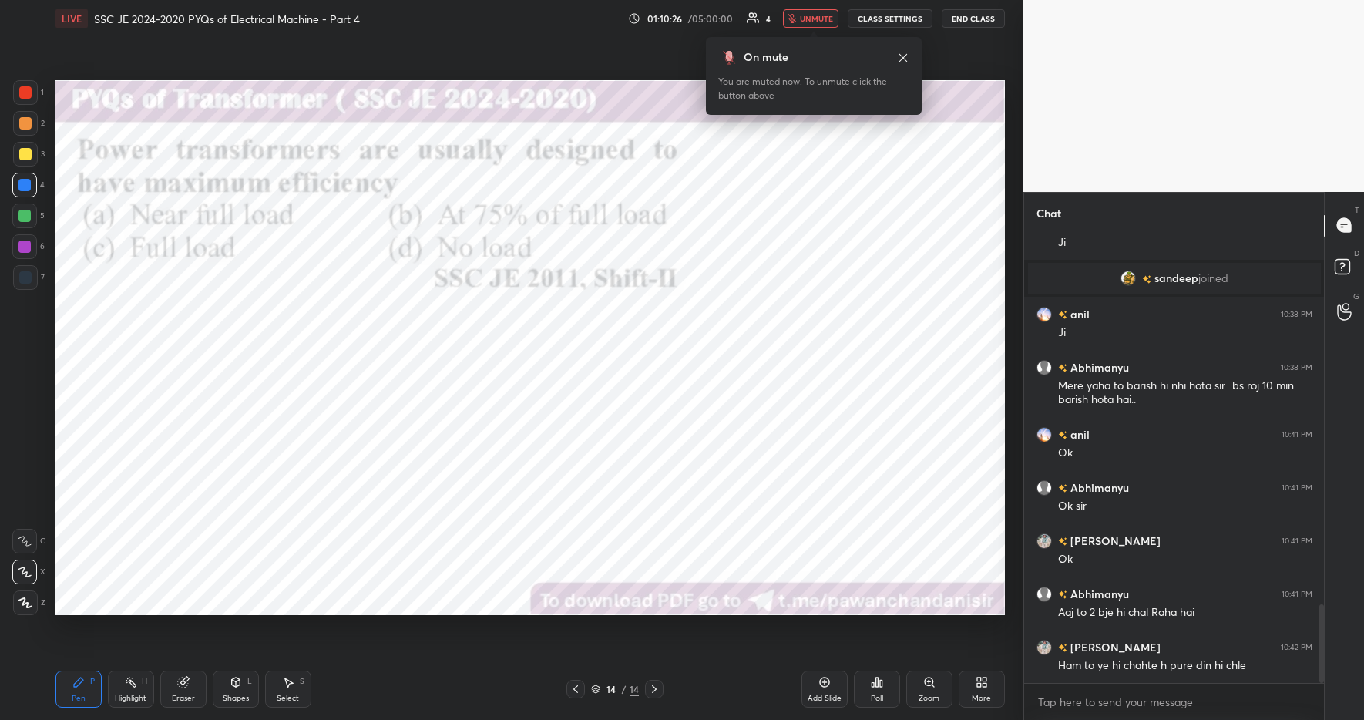
click at [806, 39] on div "On mute You are muted now. To unmute click the button above" at bounding box center [814, 76] width 216 height 78
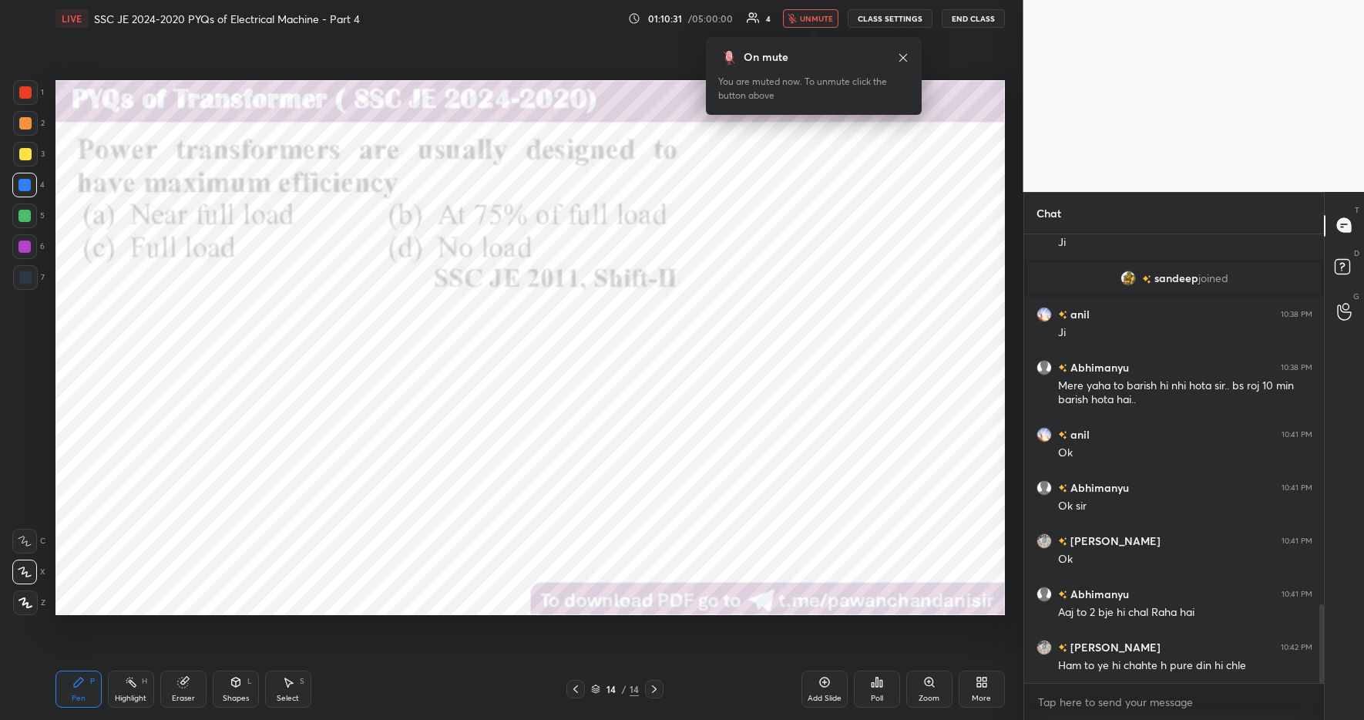
click at [806, 39] on div "On mute You are muted now. To unmute click the button above" at bounding box center [814, 76] width 216 height 78
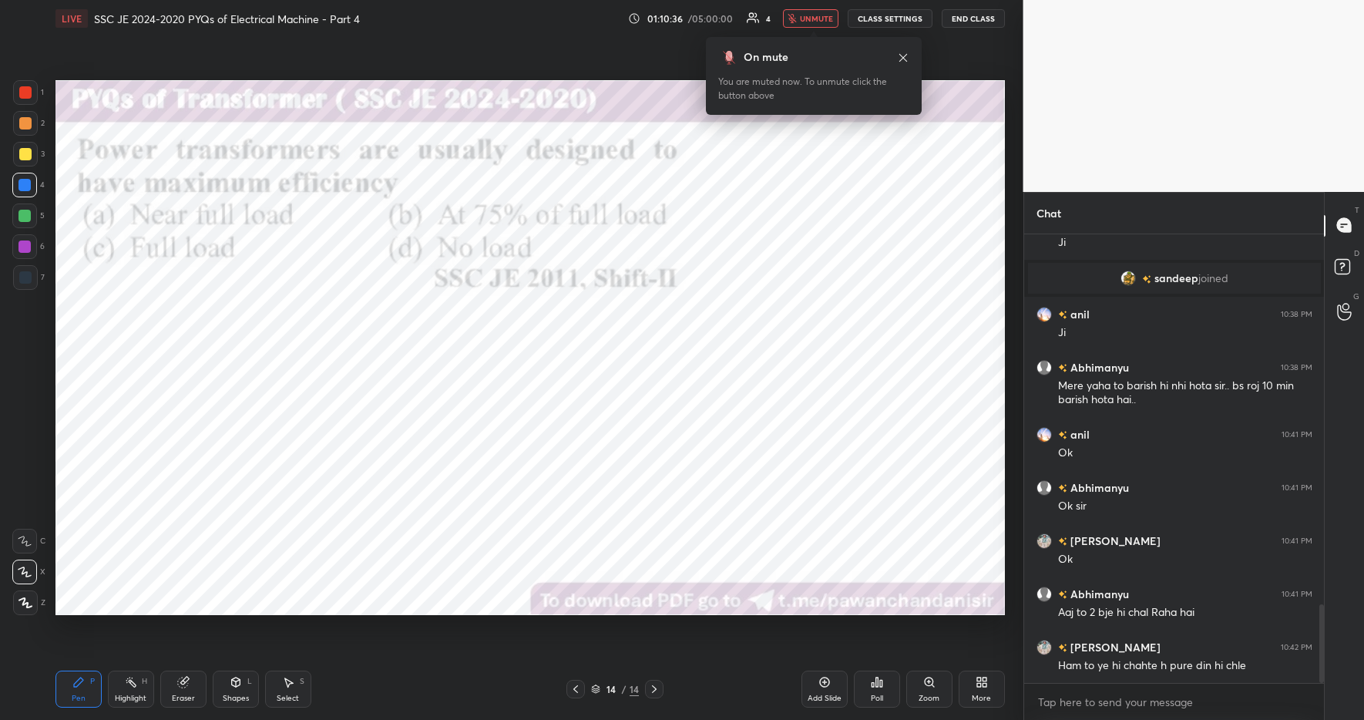
click at [806, 39] on div "On mute You are muted now. To unmute click the button above" at bounding box center [814, 76] width 216 height 78
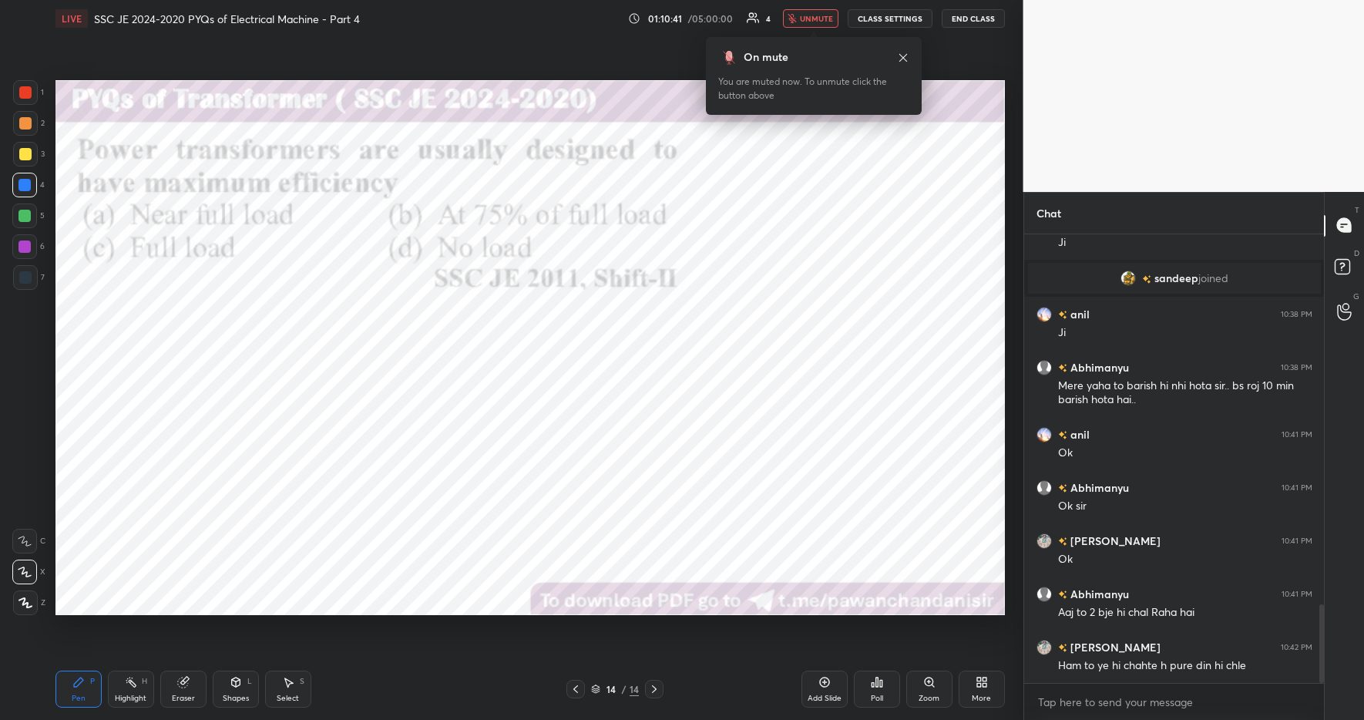
click at [806, 39] on div "On mute You are muted now. To unmute click the button above" at bounding box center [814, 76] width 216 height 78
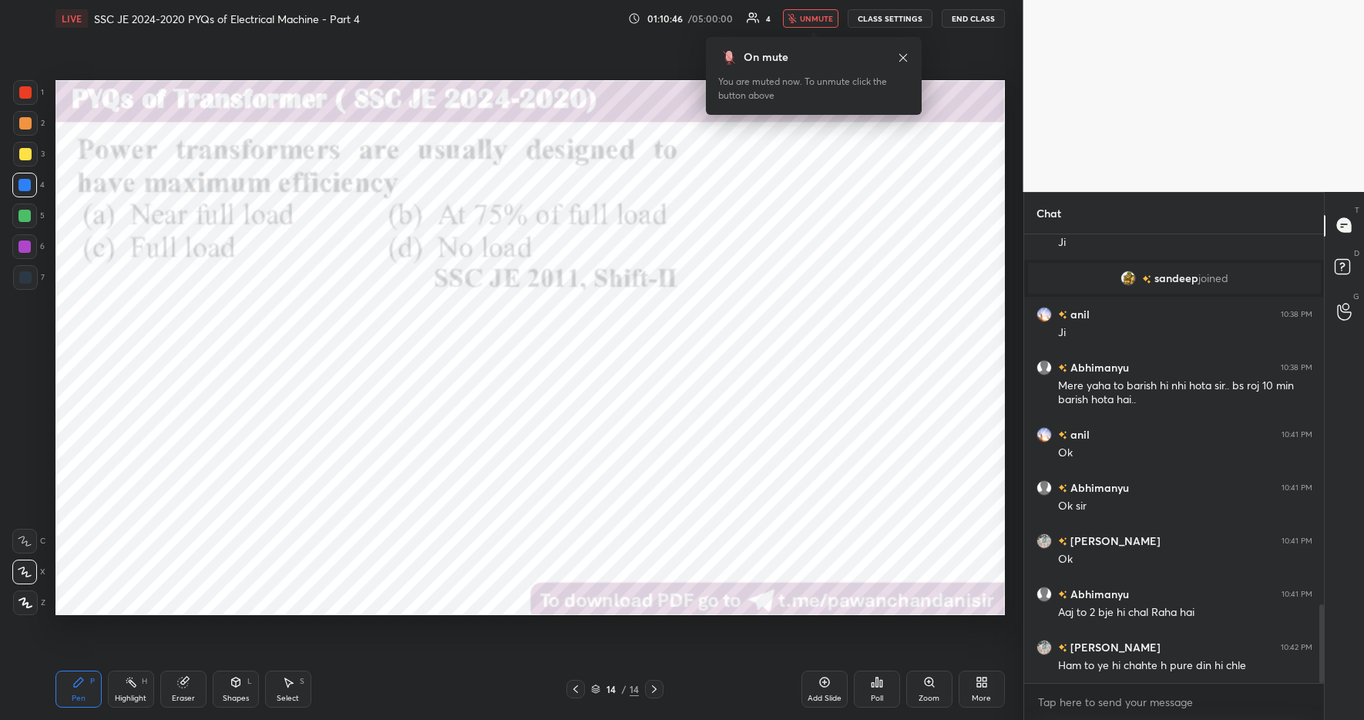
click at [806, 39] on div "On mute You are muted now. To unmute click the button above" at bounding box center [814, 76] width 216 height 78
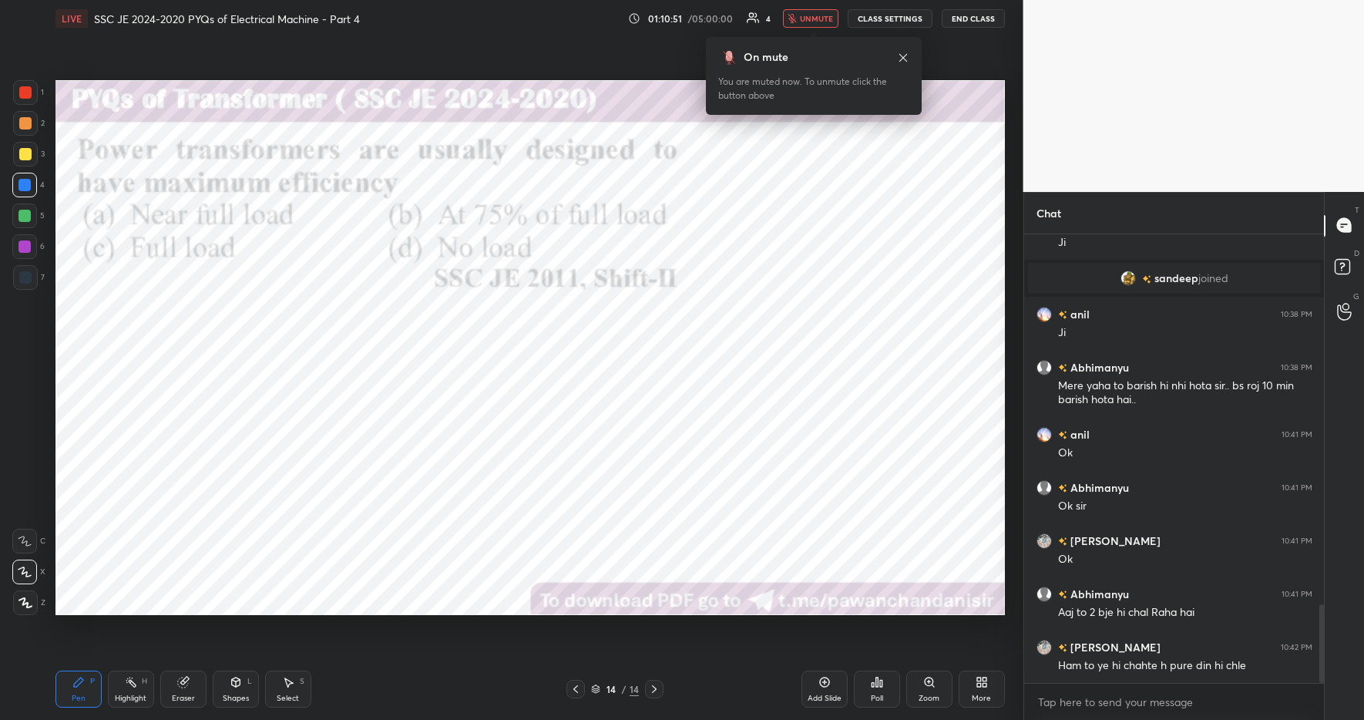
click at [806, 39] on div "On mute You are muted now. To unmute click the button above" at bounding box center [814, 76] width 216 height 78
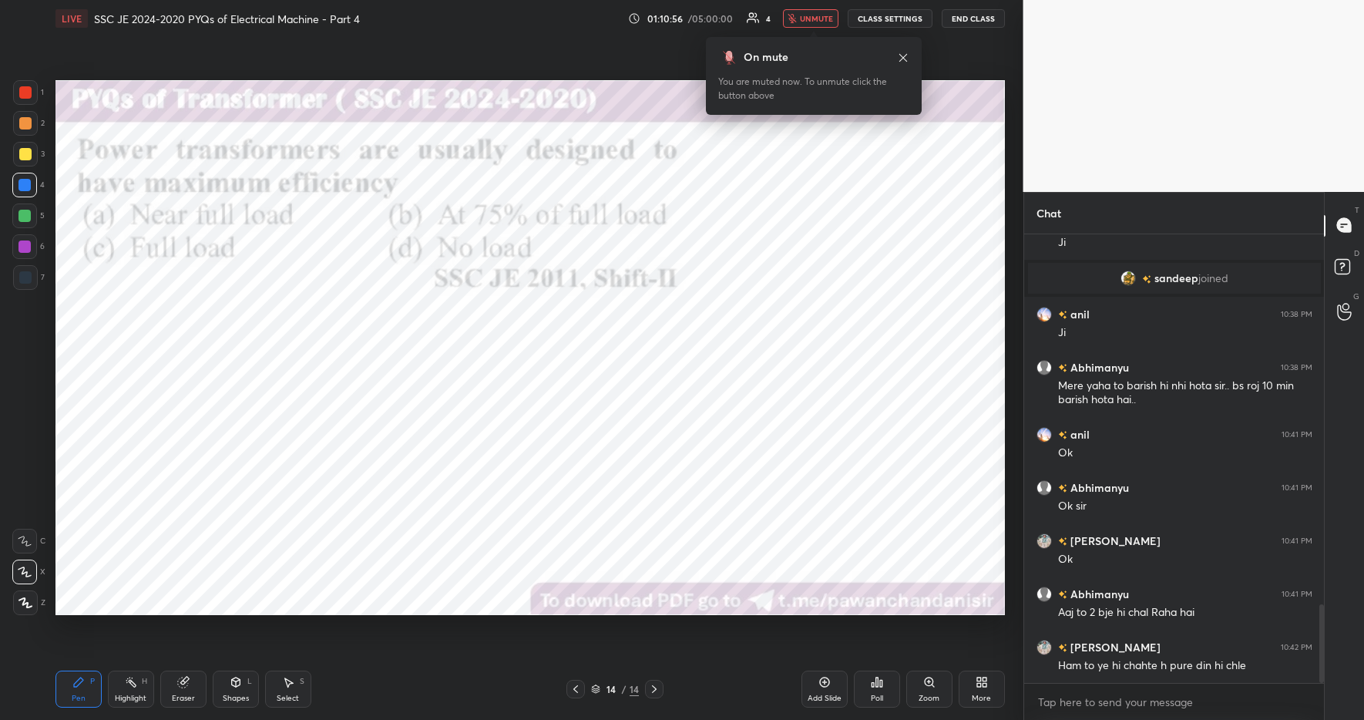
click at [806, 39] on div "On mute You are muted now. To unmute click the button above" at bounding box center [814, 76] width 216 height 78
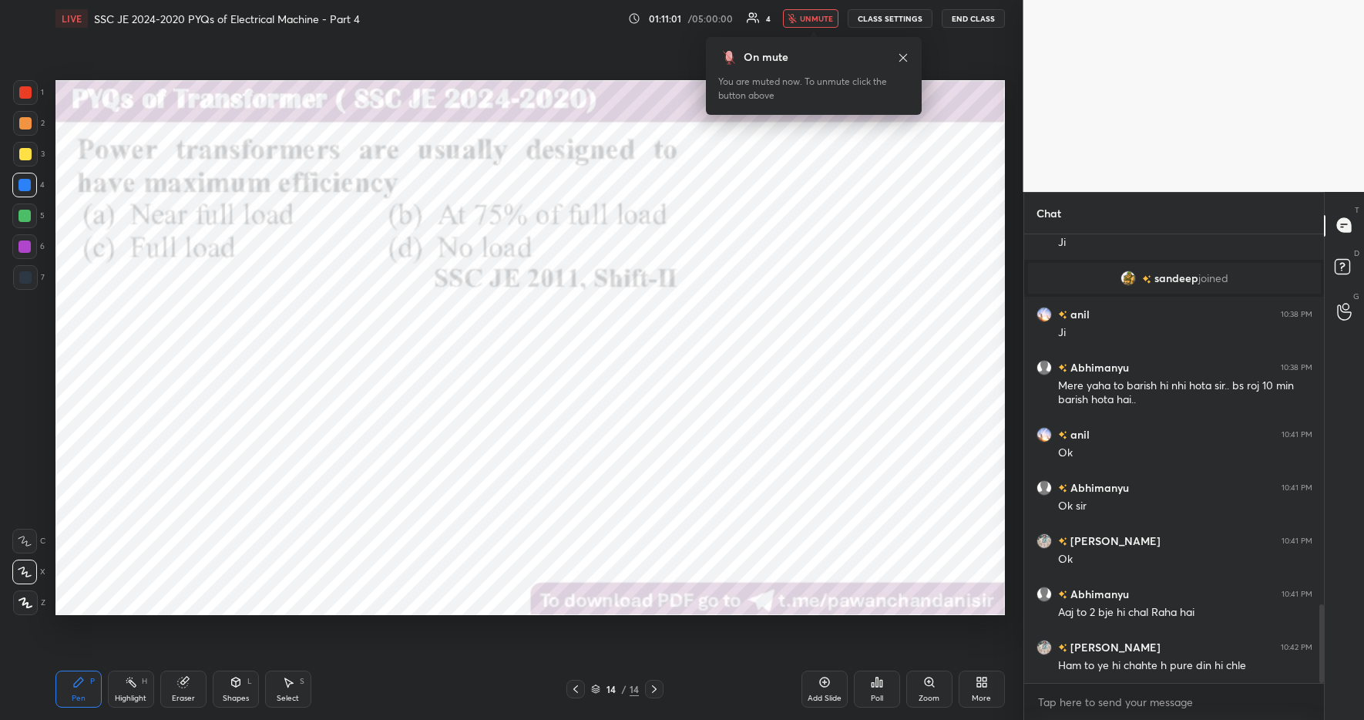
click at [806, 39] on div "On mute You are muted now. To unmute click the button above" at bounding box center [814, 76] width 216 height 78
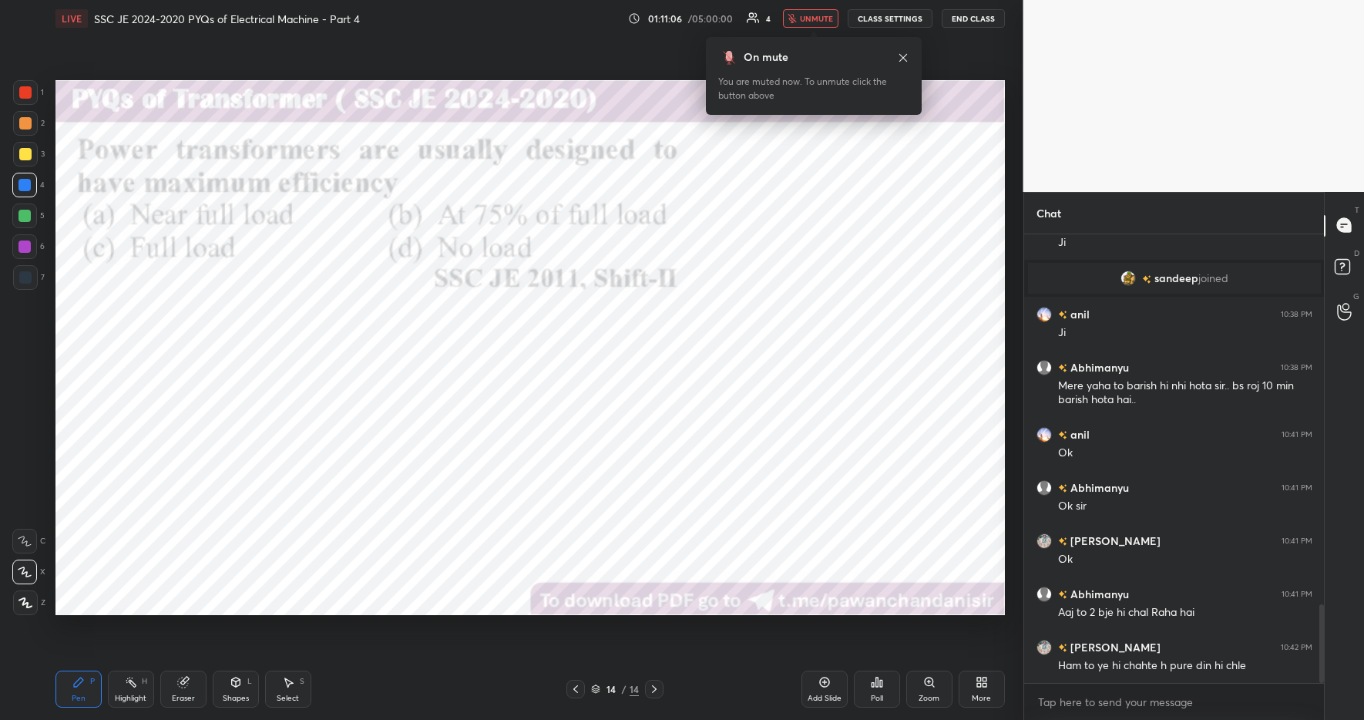
click at [806, 39] on div "On mute You are muted now. To unmute click the button above" at bounding box center [814, 76] width 216 height 78
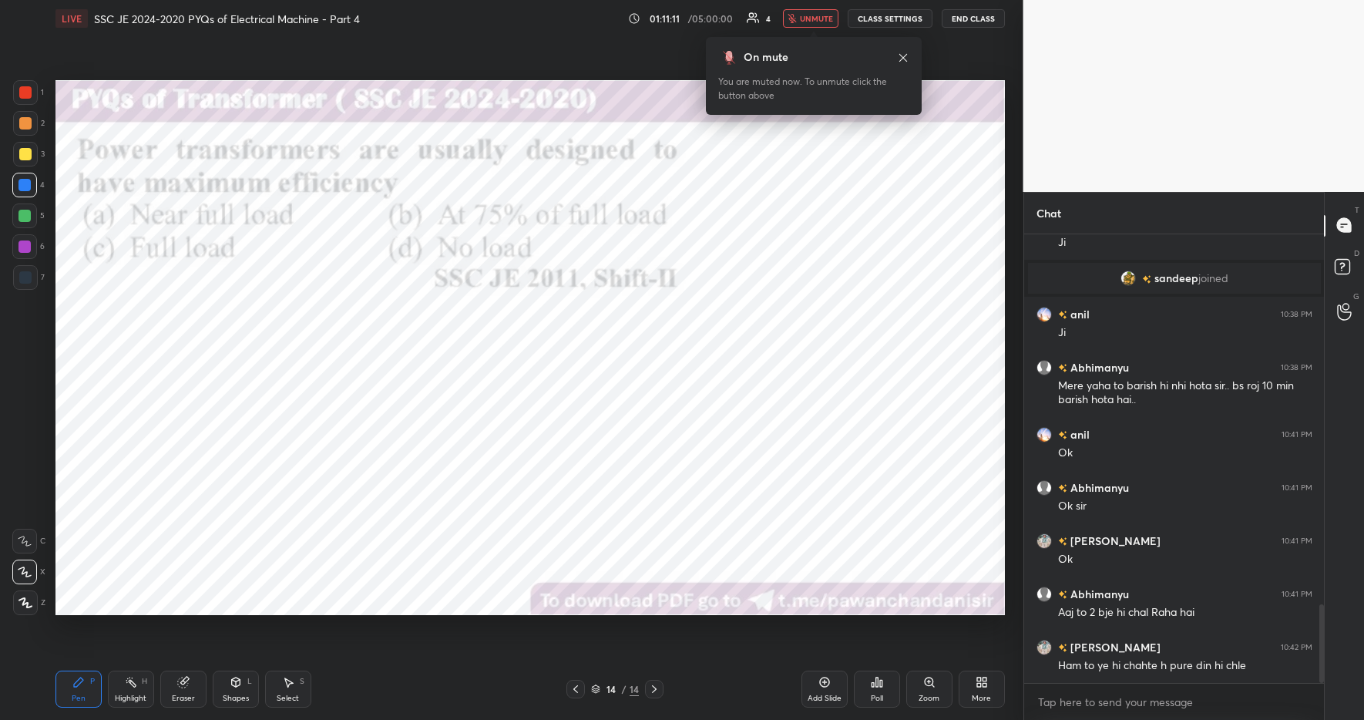
click at [806, 39] on div "On mute You are muted now. To unmute click the button above" at bounding box center [814, 76] width 216 height 78
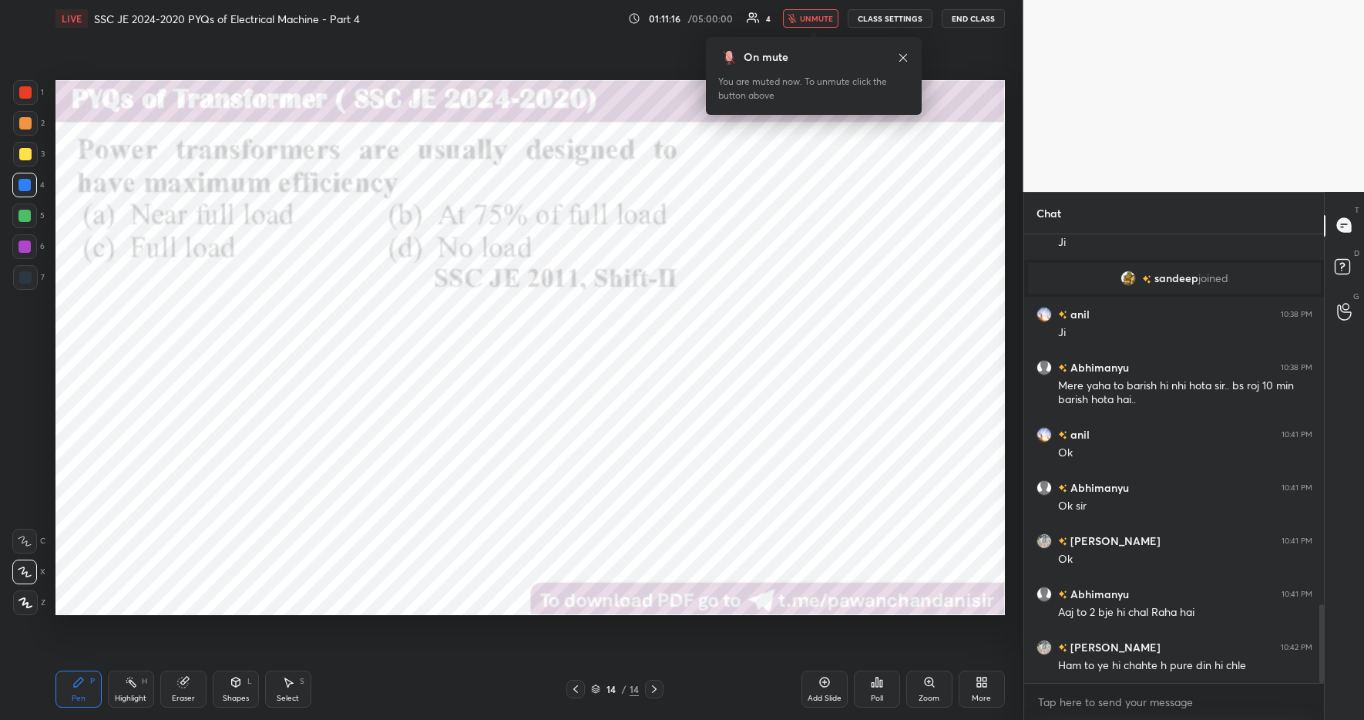
click at [806, 39] on div "On mute You are muted now. To unmute click the button above" at bounding box center [814, 76] width 216 height 78
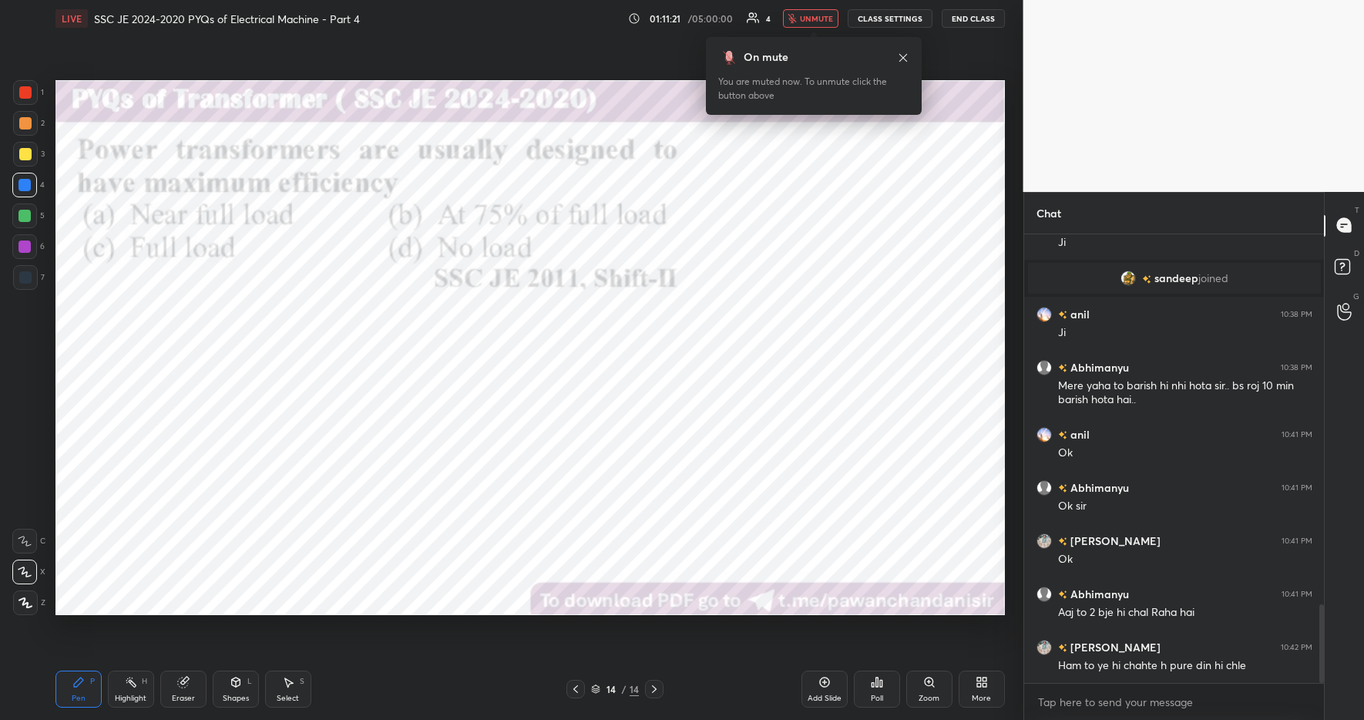
click at [806, 39] on div "On mute You are muted now. To unmute click the button above" at bounding box center [814, 76] width 216 height 78
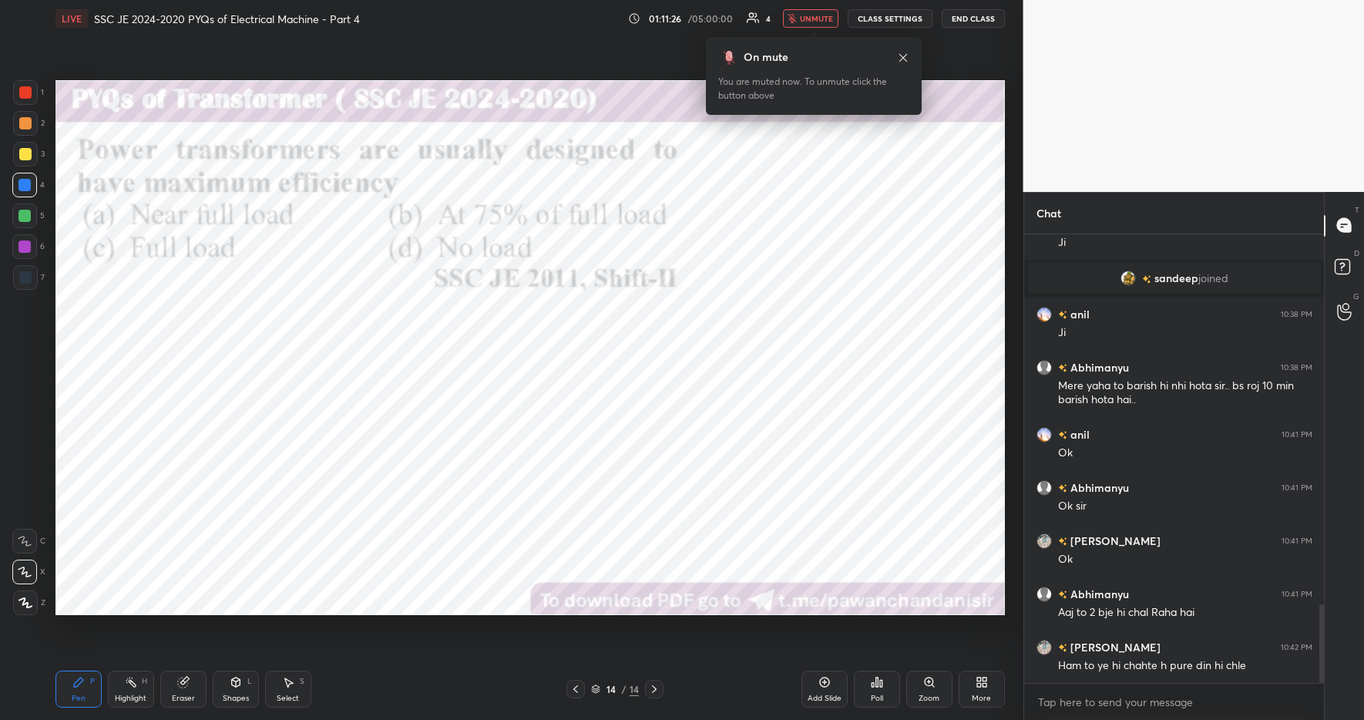
click at [806, 39] on div "On mute You are muted now. To unmute click the button above" at bounding box center [814, 76] width 216 height 78
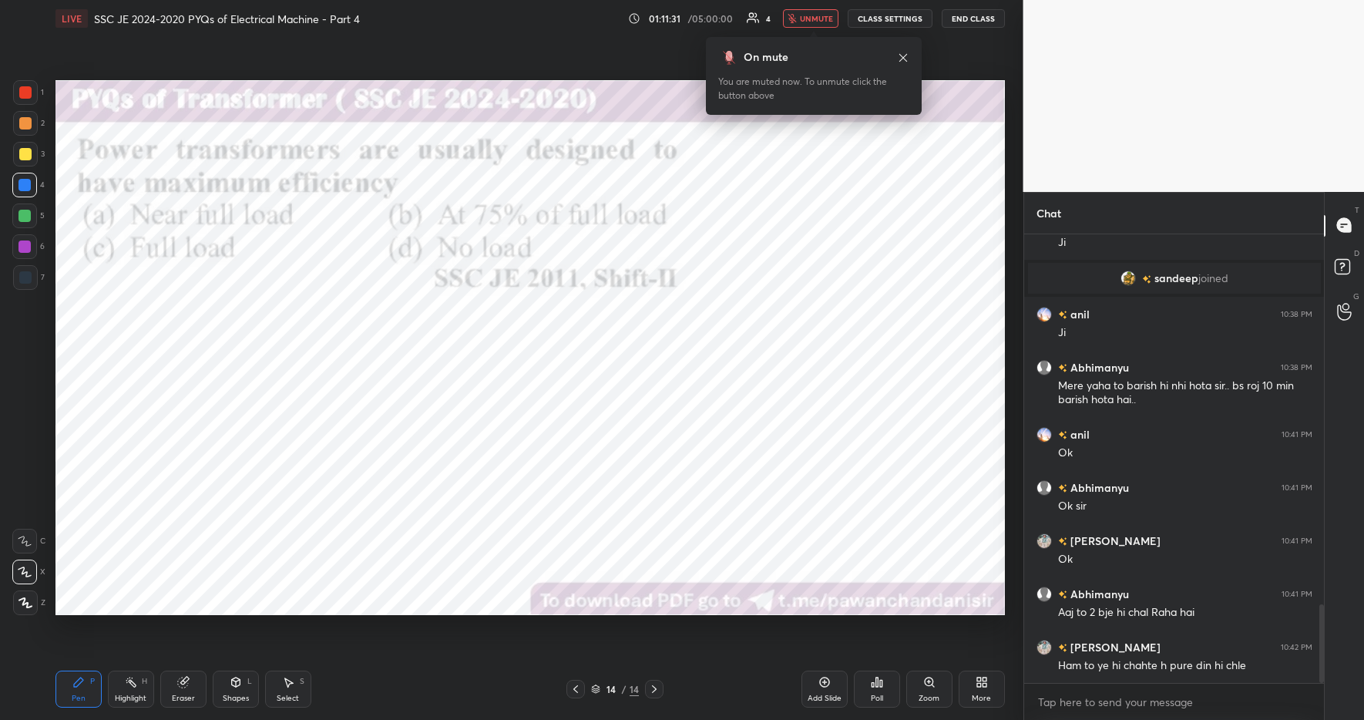
click at [806, 39] on div "On mute You are muted now. To unmute click the button above" at bounding box center [814, 76] width 216 height 78
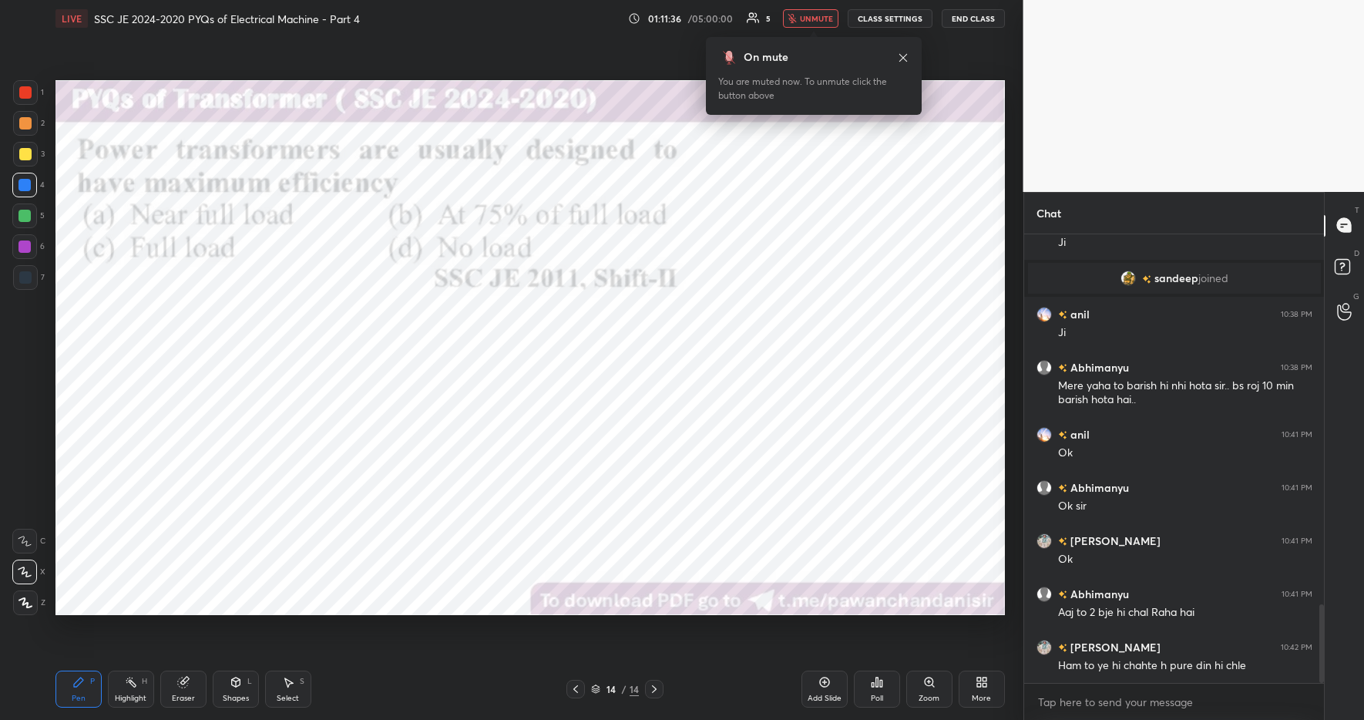
click at [806, 39] on div "On mute You are muted now. To unmute click the button above" at bounding box center [814, 76] width 216 height 78
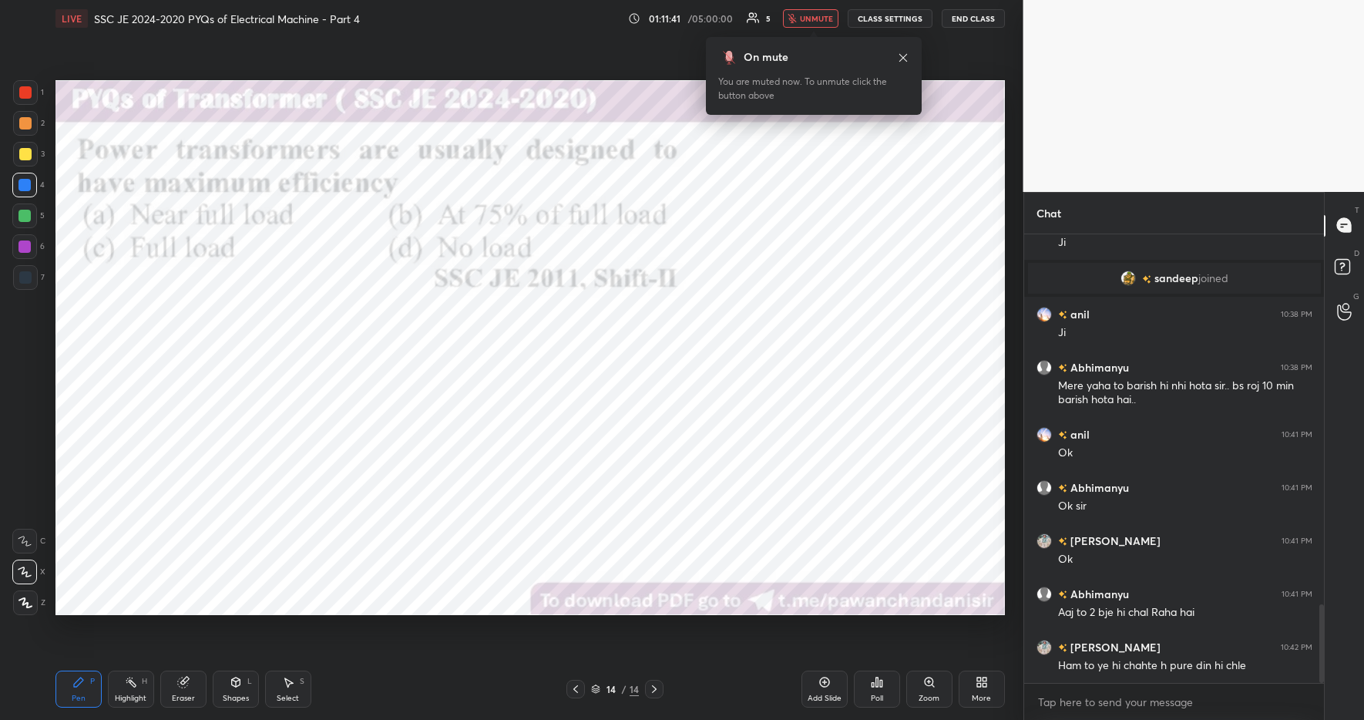
click at [806, 39] on div "On mute You are muted now. To unmute click the button above" at bounding box center [814, 76] width 216 height 78
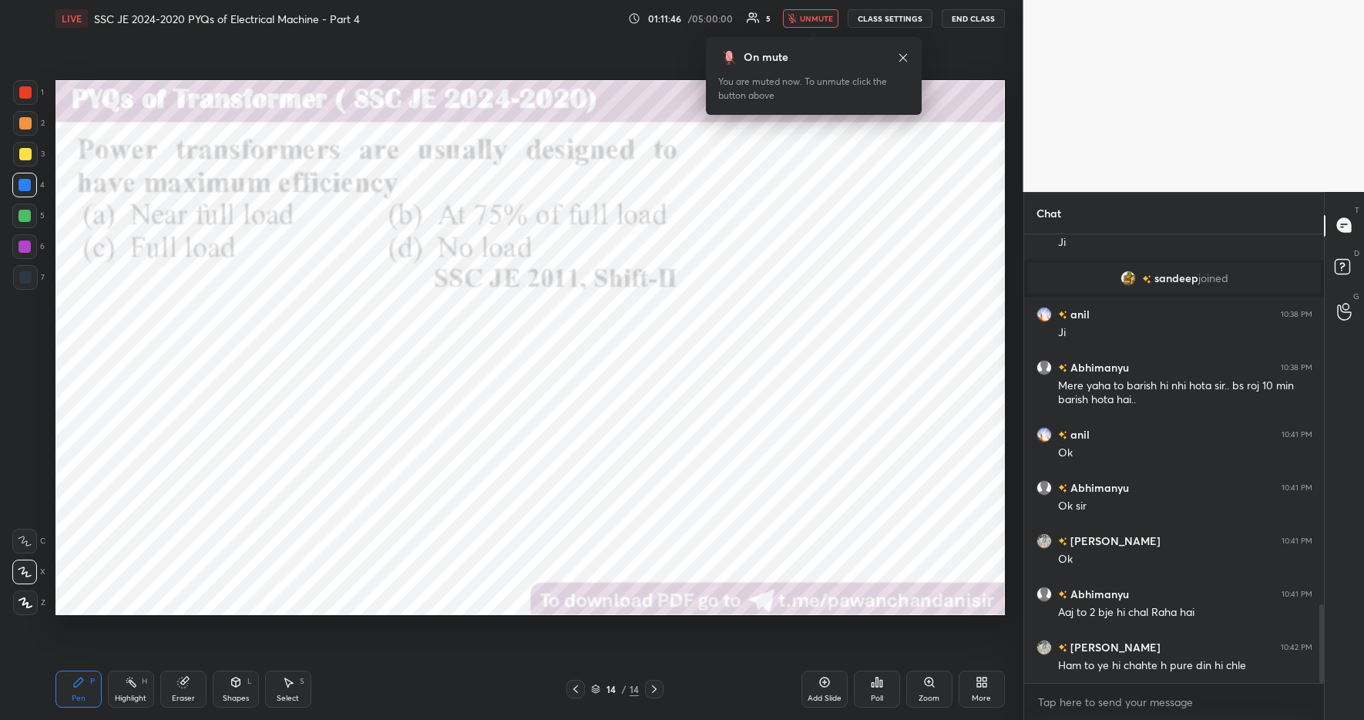
click at [806, 39] on div "On mute You are muted now. To unmute click the button above" at bounding box center [814, 76] width 216 height 78
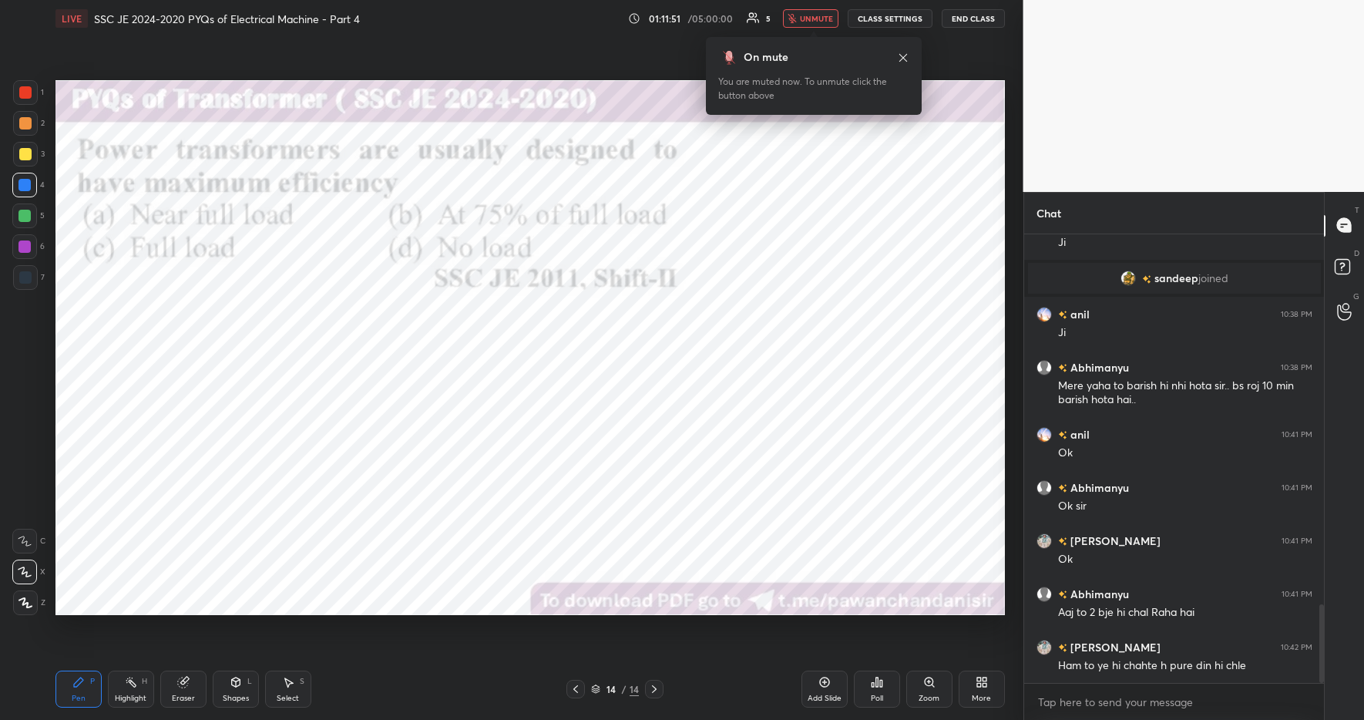
click at [806, 39] on div "On mute You are muted now. To unmute click the button above" at bounding box center [814, 76] width 216 height 78
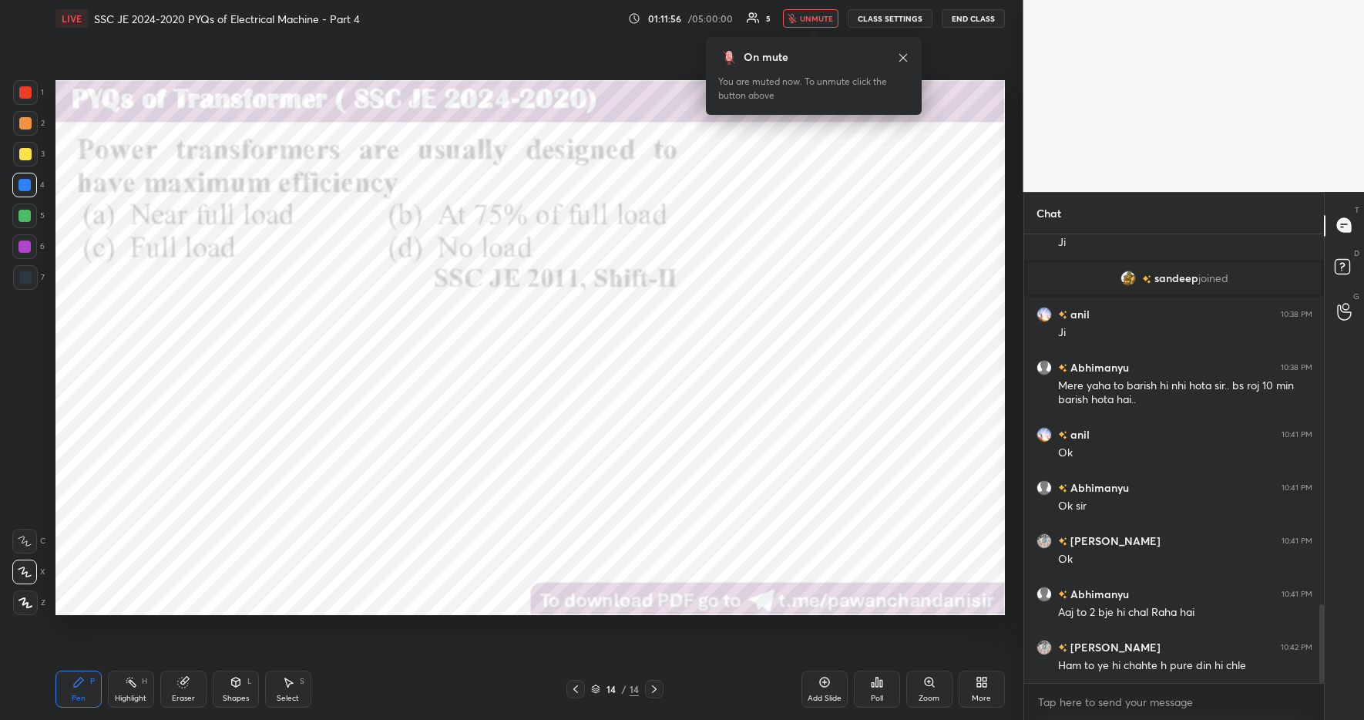
click at [806, 39] on div "On mute You are muted now. To unmute click the button above" at bounding box center [814, 76] width 216 height 78
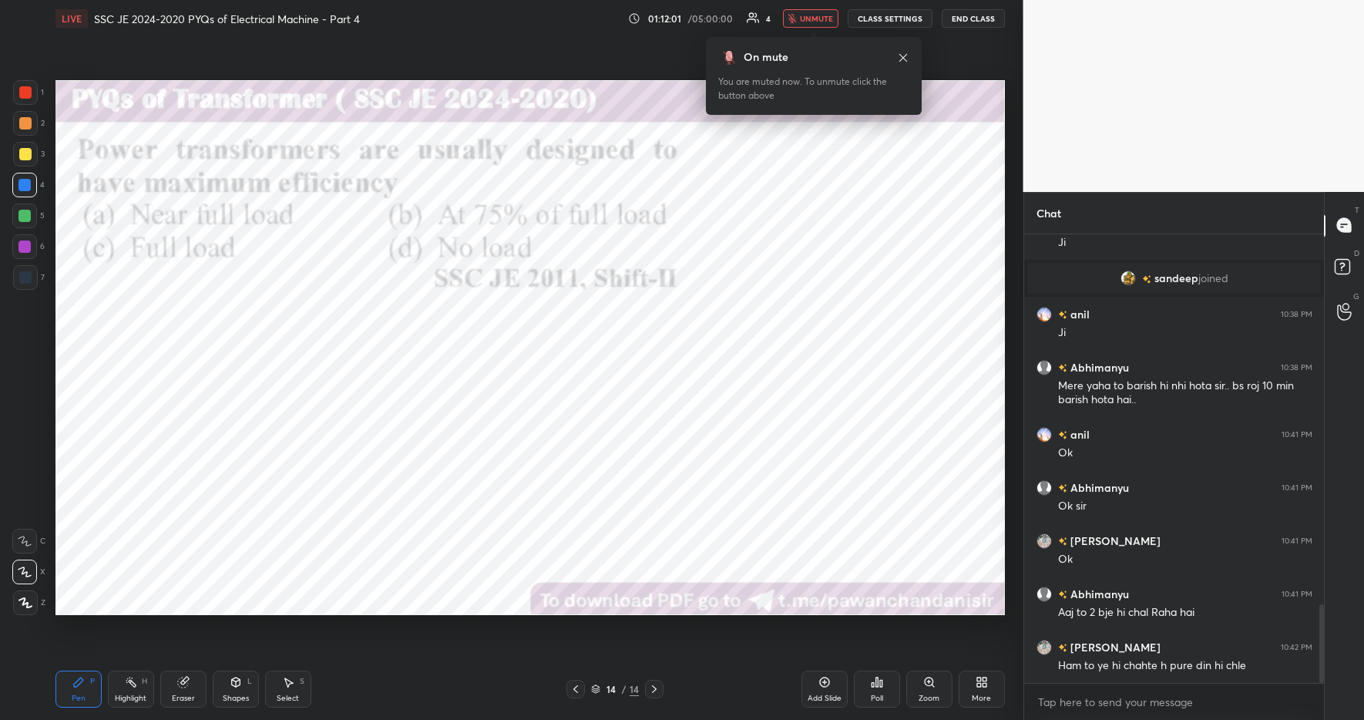
click at [806, 39] on div "On mute You are muted now. To unmute click the button above" at bounding box center [814, 76] width 216 height 78
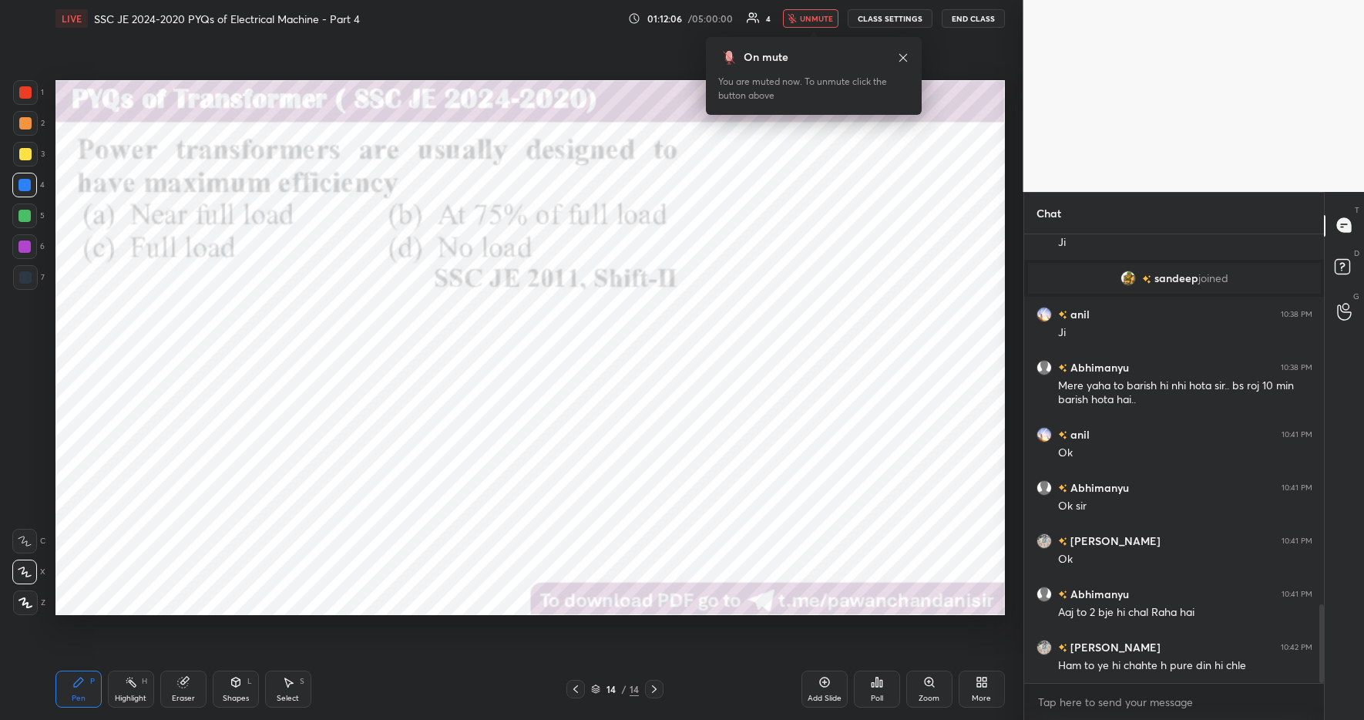
click at [806, 39] on div "On mute You are muted now. To unmute click the button above" at bounding box center [814, 76] width 216 height 78
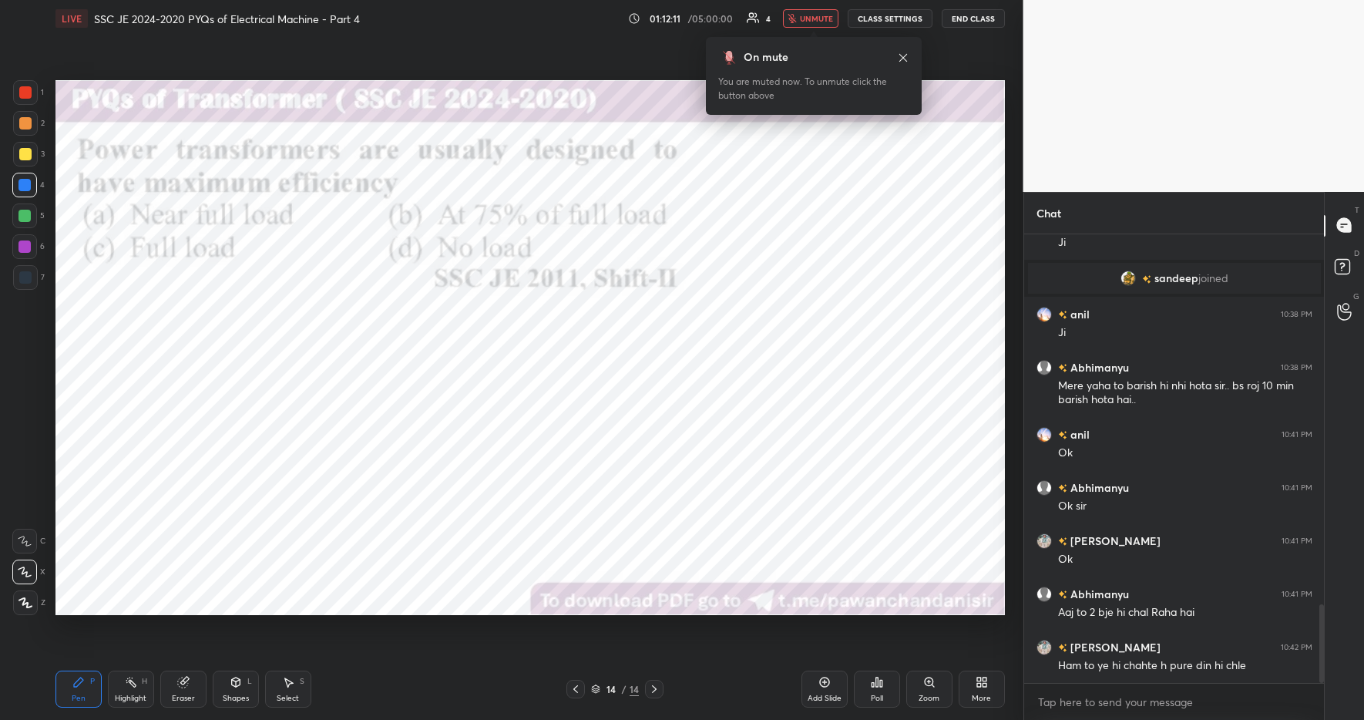
click at [806, 39] on div "On mute You are muted now. To unmute click the button above" at bounding box center [814, 76] width 216 height 78
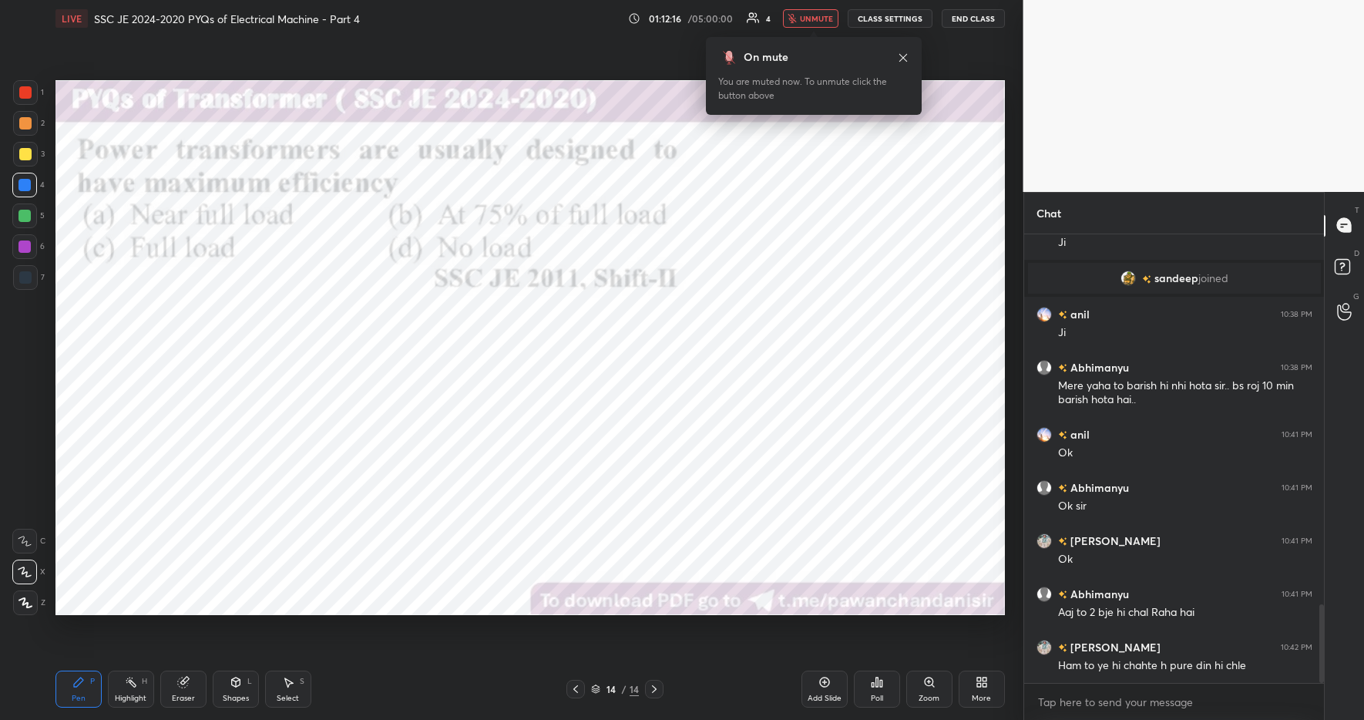
click at [806, 39] on div "On mute You are muted now. To unmute click the button above" at bounding box center [814, 76] width 216 height 78
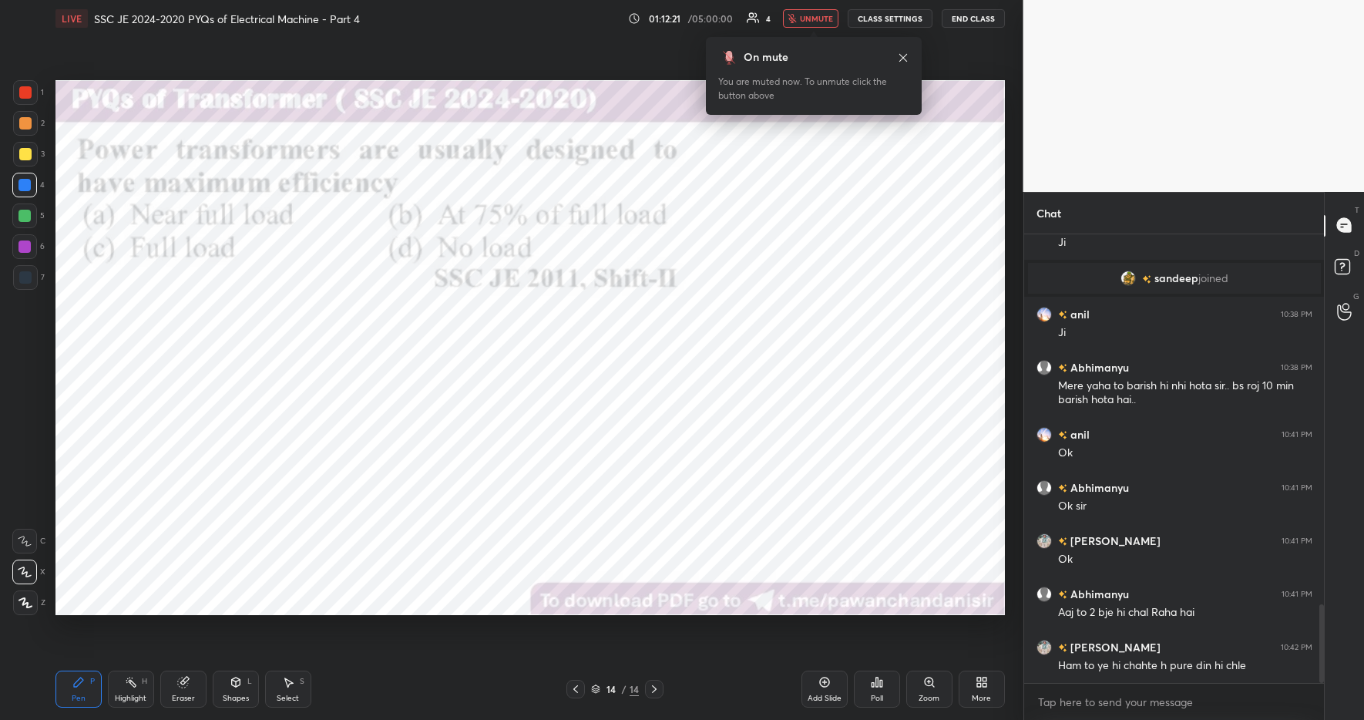
click at [806, 39] on div "On mute You are muted now. To unmute click the button above" at bounding box center [814, 76] width 216 height 78
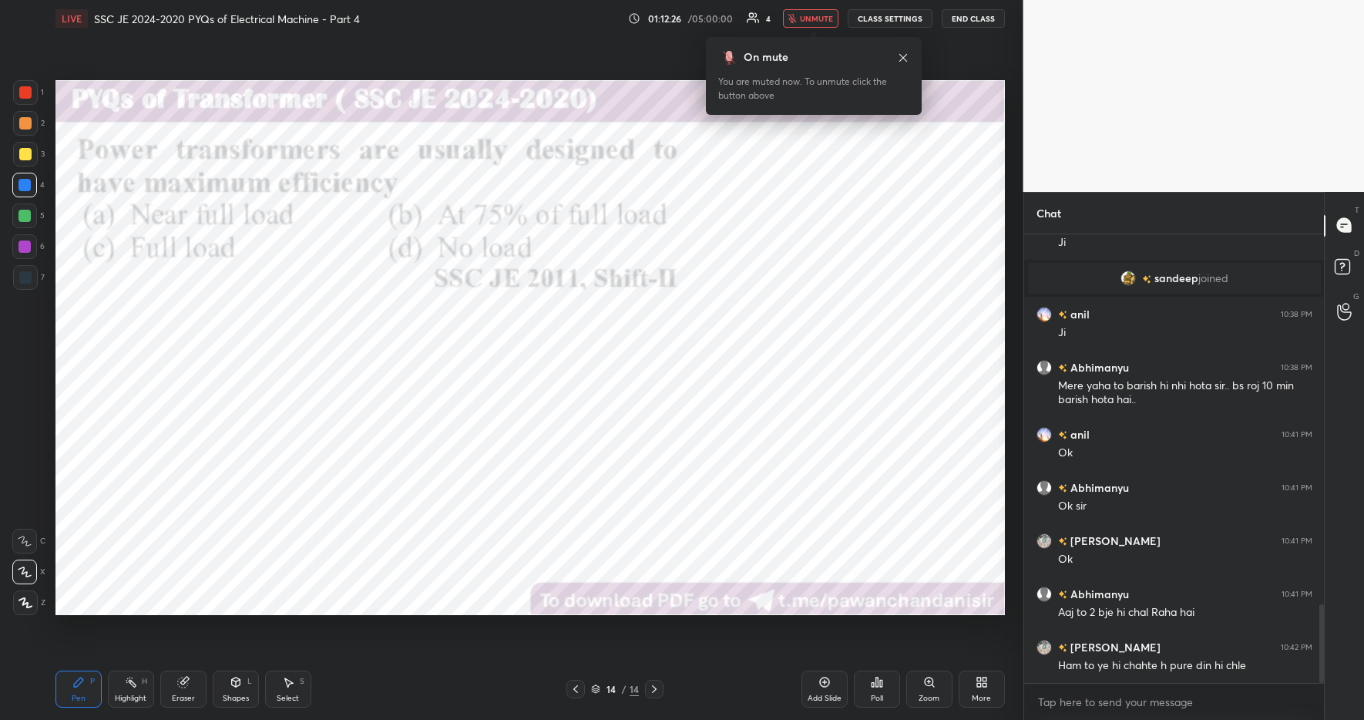
click at [806, 39] on div "On mute You are muted now. To unmute click the button above" at bounding box center [814, 76] width 216 height 78
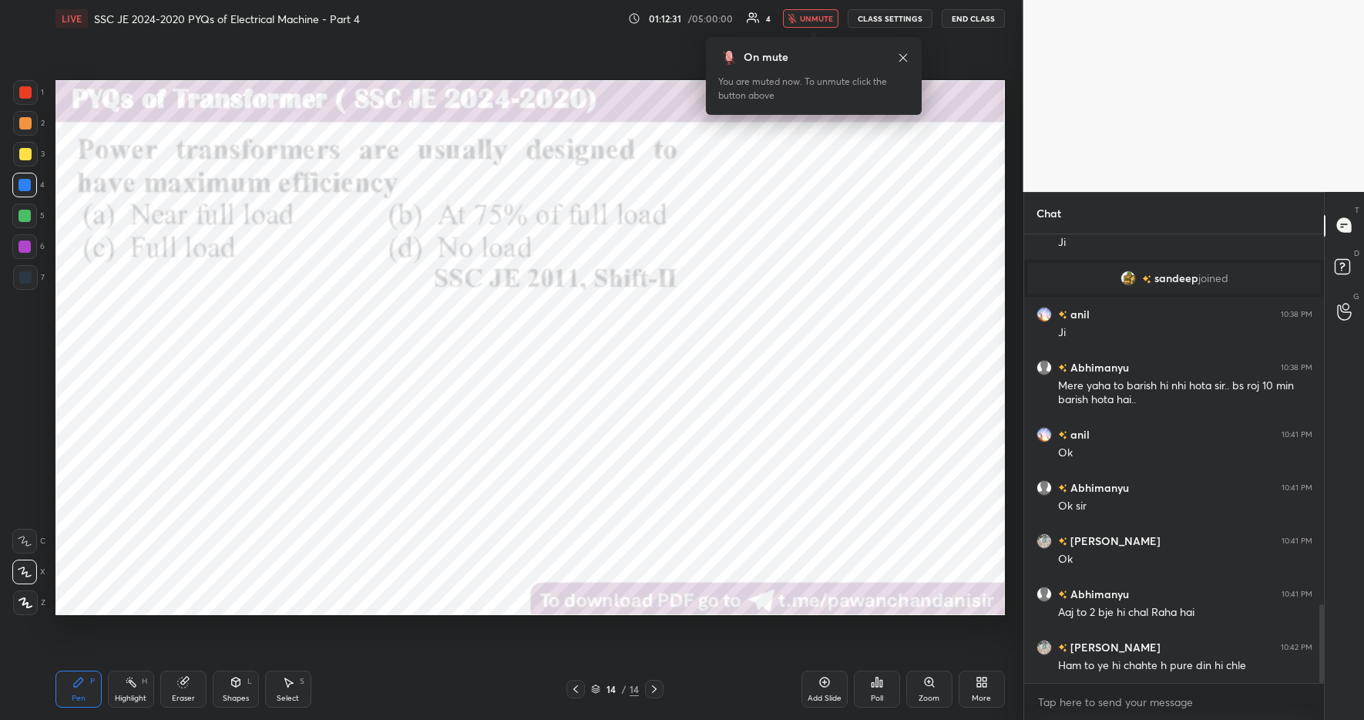
click at [806, 39] on div "On mute You are muted now. To unmute click the button above" at bounding box center [814, 76] width 216 height 78
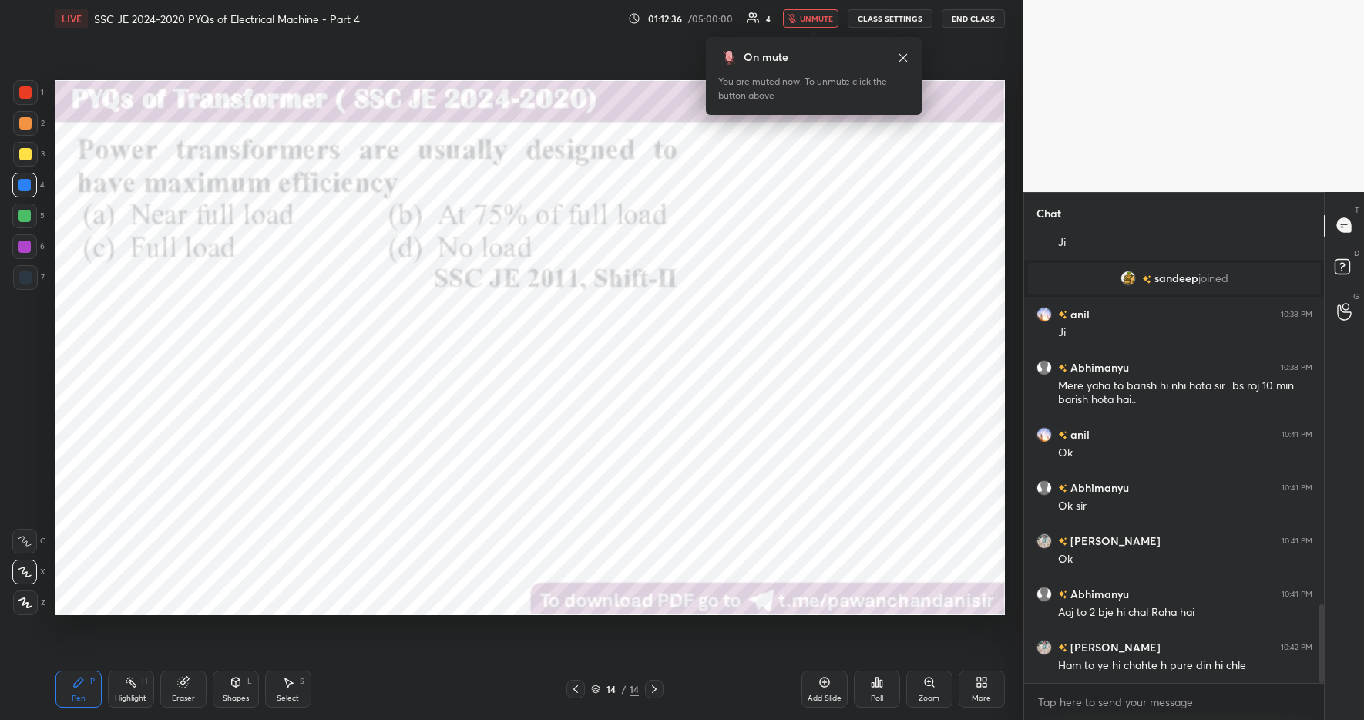
click at [806, 39] on div "On mute You are muted now. To unmute click the button above" at bounding box center [814, 76] width 216 height 78
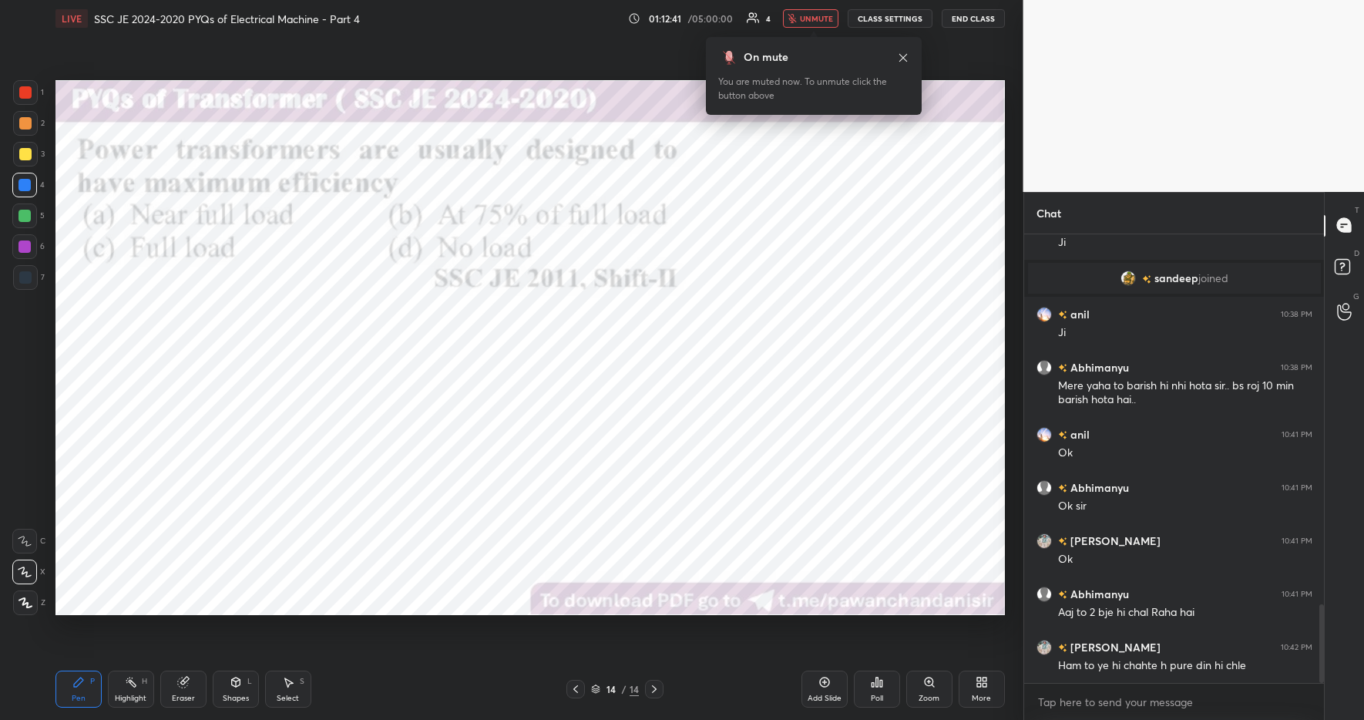
click at [806, 39] on div "On mute You are muted now. To unmute click the button above" at bounding box center [814, 76] width 216 height 78
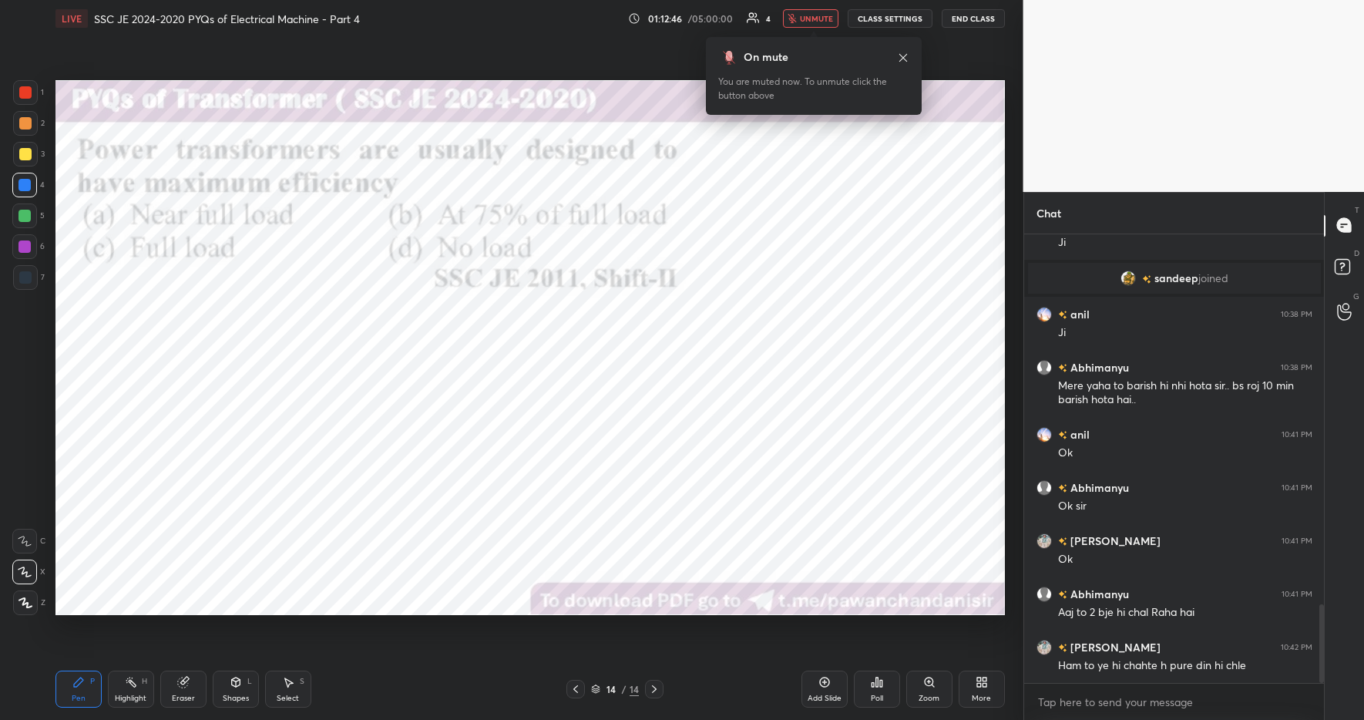
click at [806, 39] on div "On mute You are muted now. To unmute click the button above" at bounding box center [814, 76] width 216 height 78
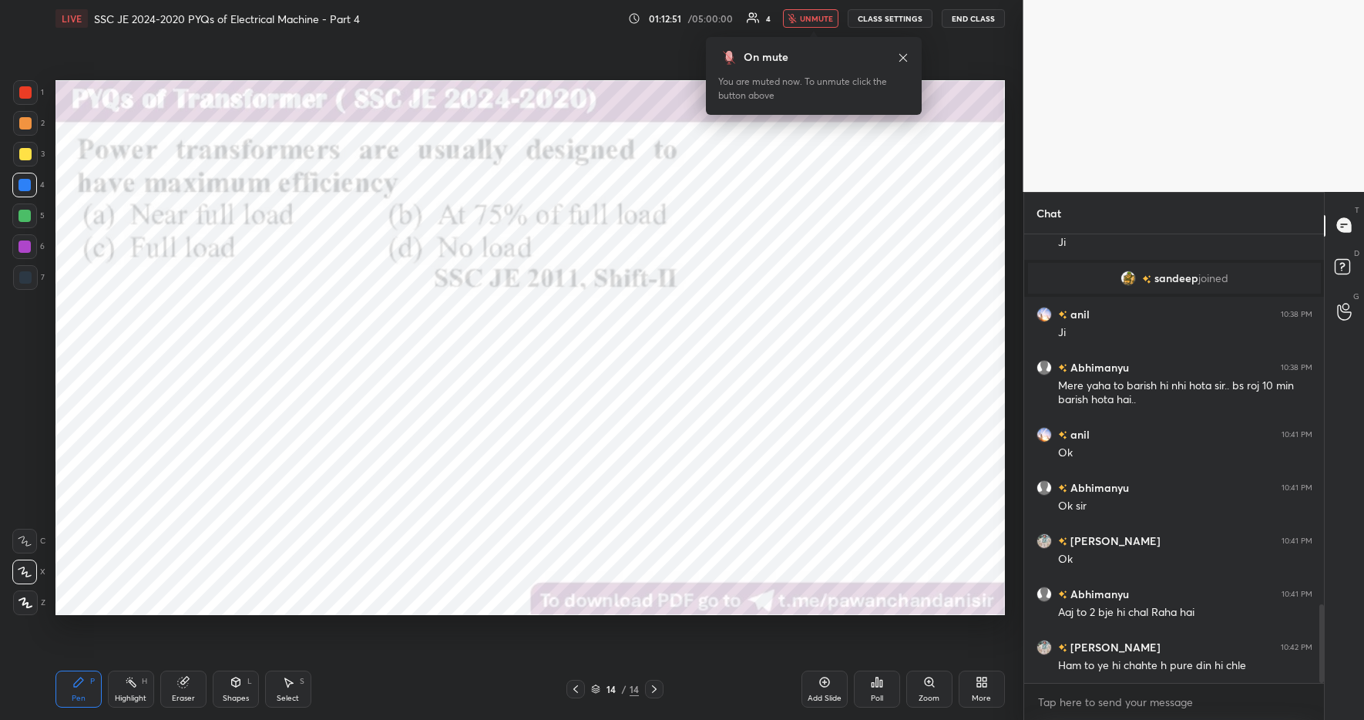
click at [806, 39] on div "On mute You are muted now. To unmute click the button above" at bounding box center [814, 76] width 216 height 78
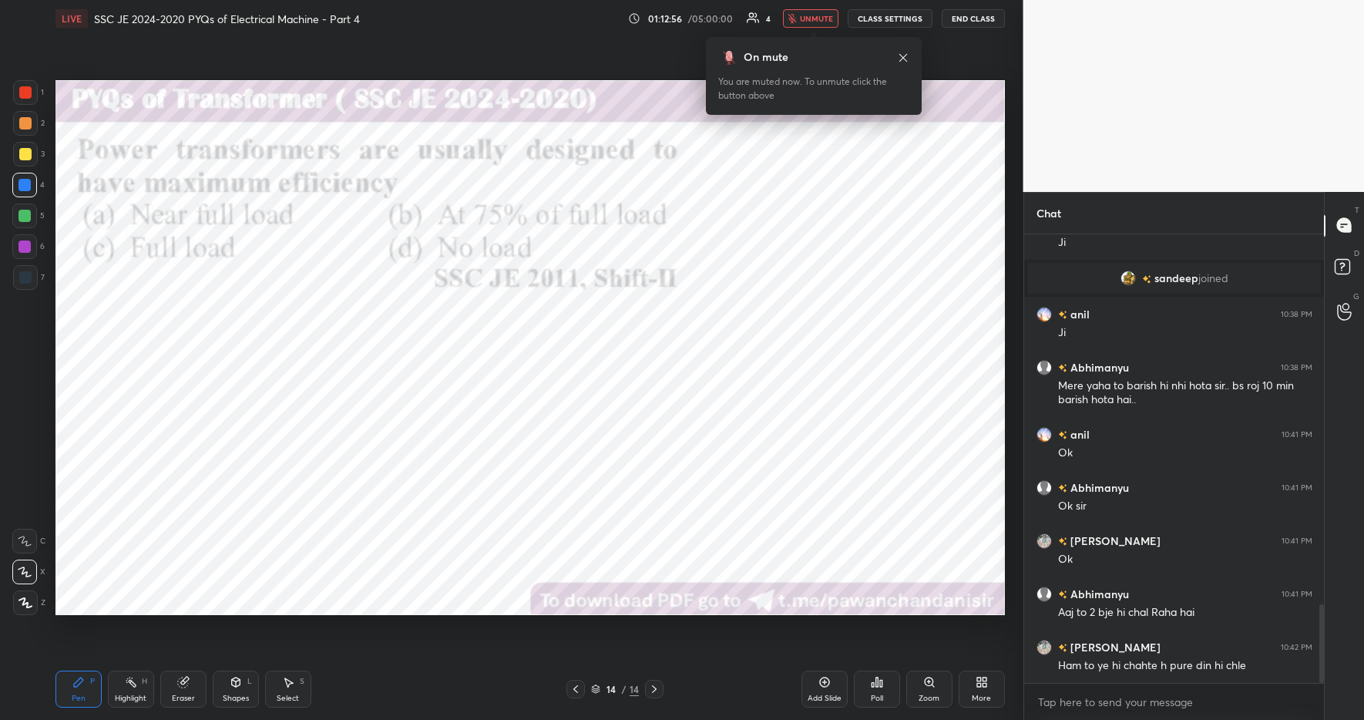
click at [806, 39] on div "On mute You are muted now. To unmute click the button above" at bounding box center [814, 76] width 216 height 78
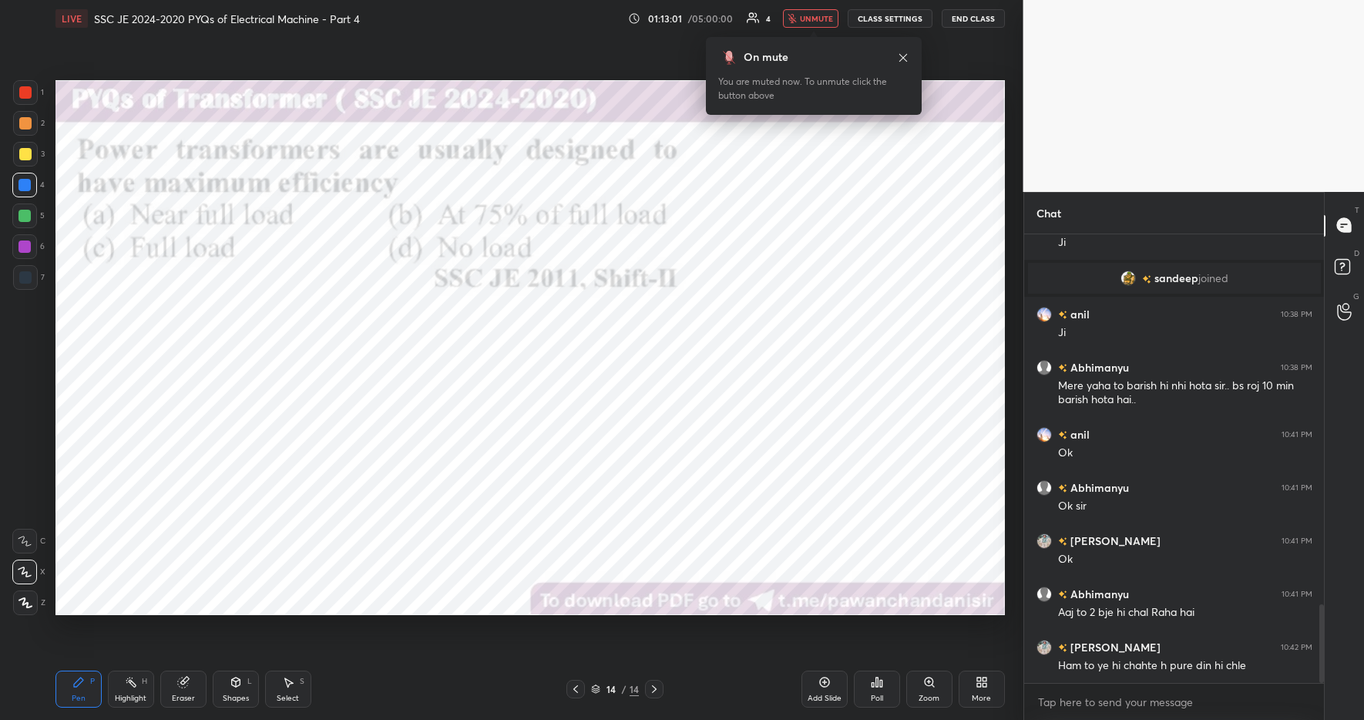
click at [806, 39] on div "On mute You are muted now. To unmute click the button above" at bounding box center [814, 76] width 216 height 78
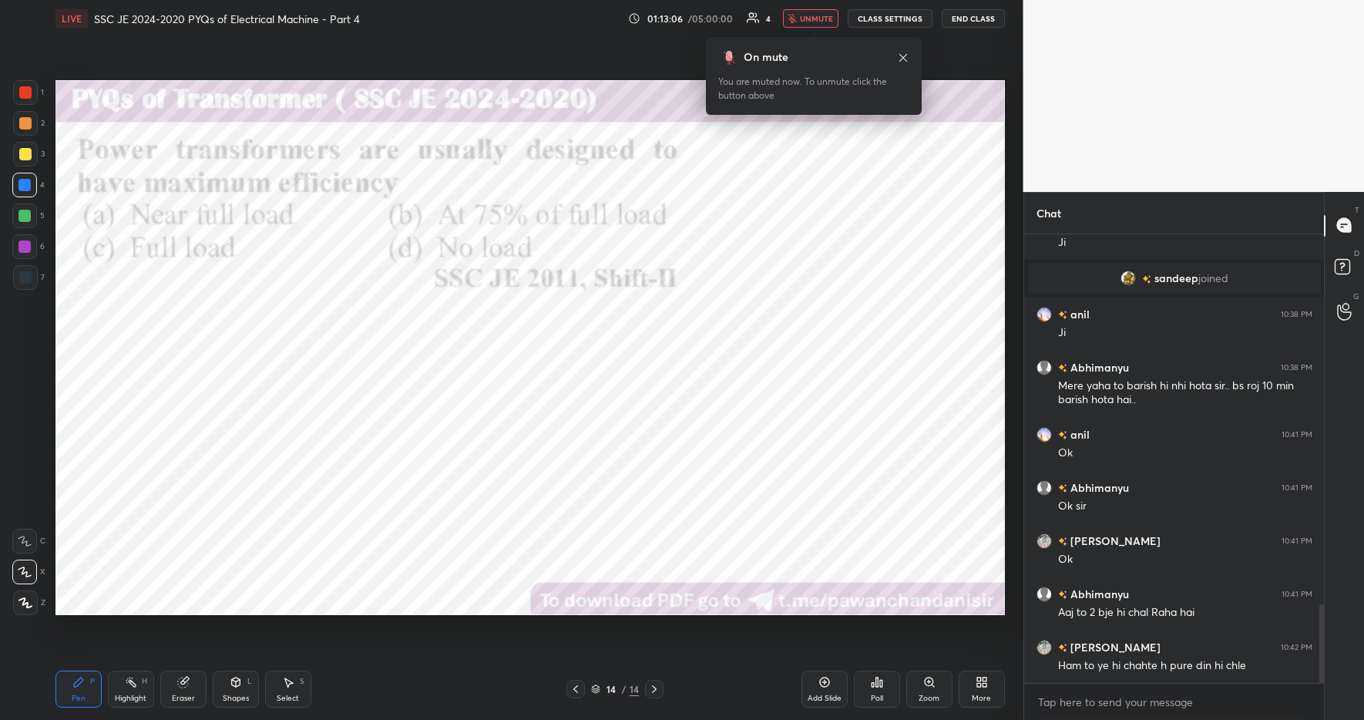
click at [806, 39] on div "On mute You are muted now. To unmute click the button above" at bounding box center [814, 76] width 216 height 78
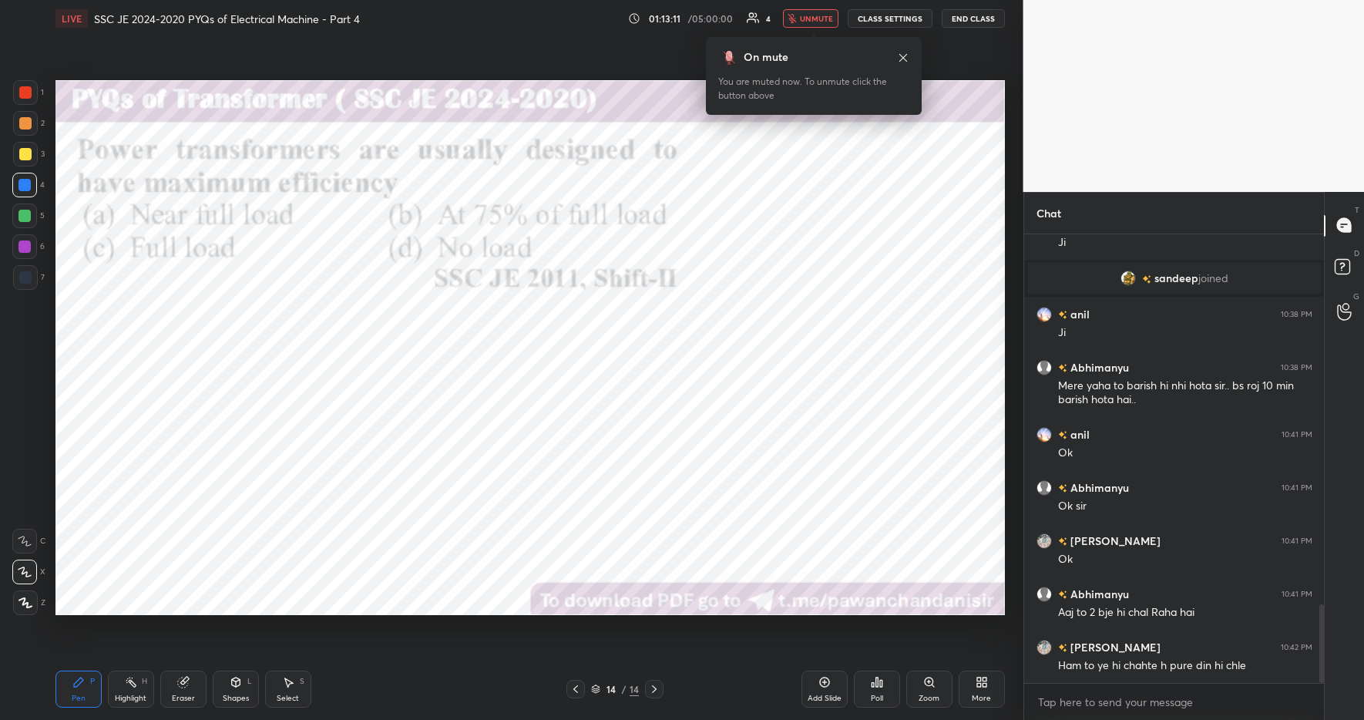
click at [806, 39] on div "On mute You are muted now. To unmute click the button above" at bounding box center [814, 76] width 216 height 78
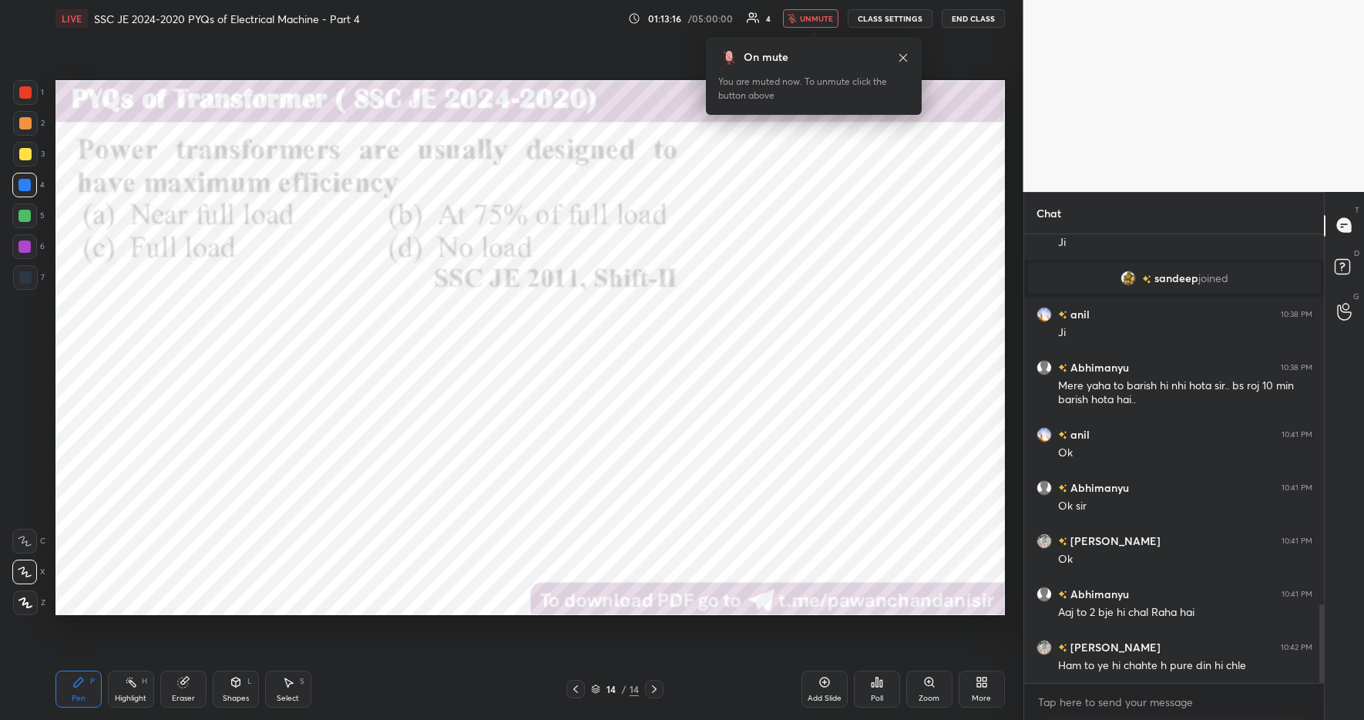
click at [806, 39] on div "On mute You are muted now. To unmute click the button above" at bounding box center [814, 76] width 216 height 78
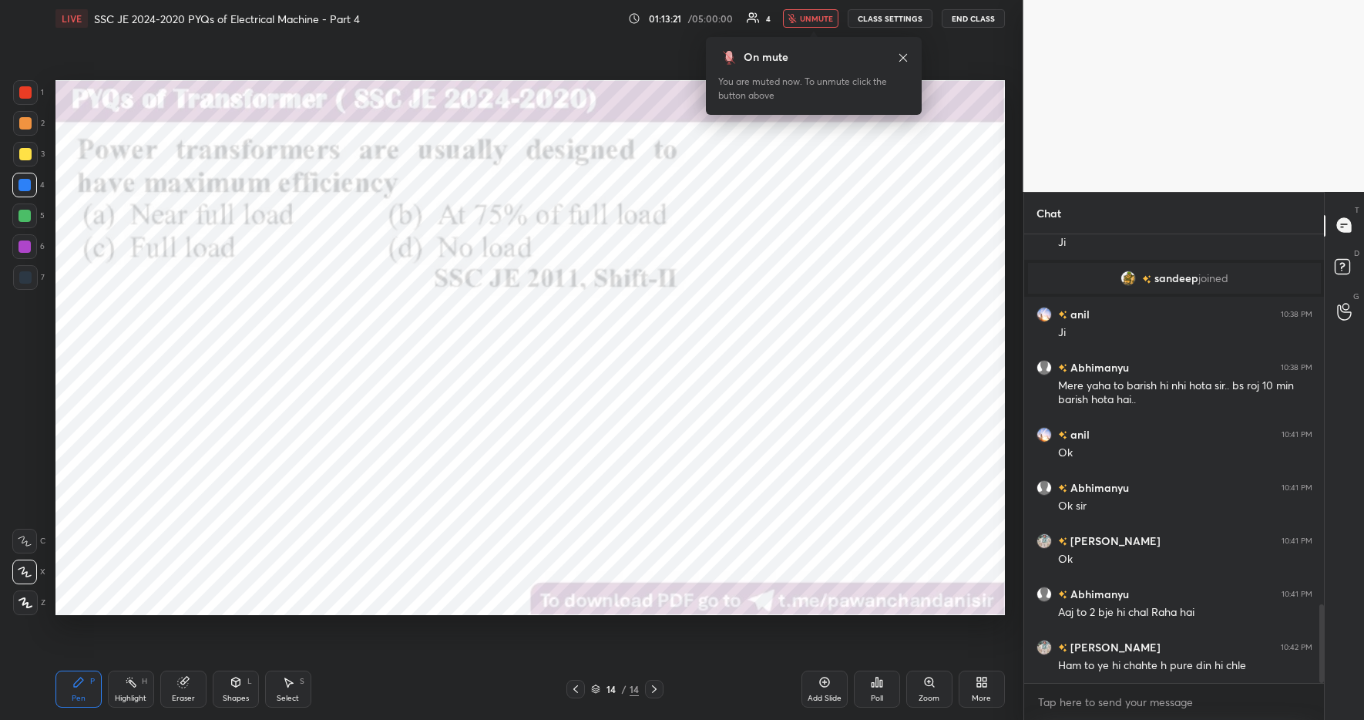
click at [806, 39] on div "On mute You are muted now. To unmute click the button above" at bounding box center [814, 76] width 216 height 78
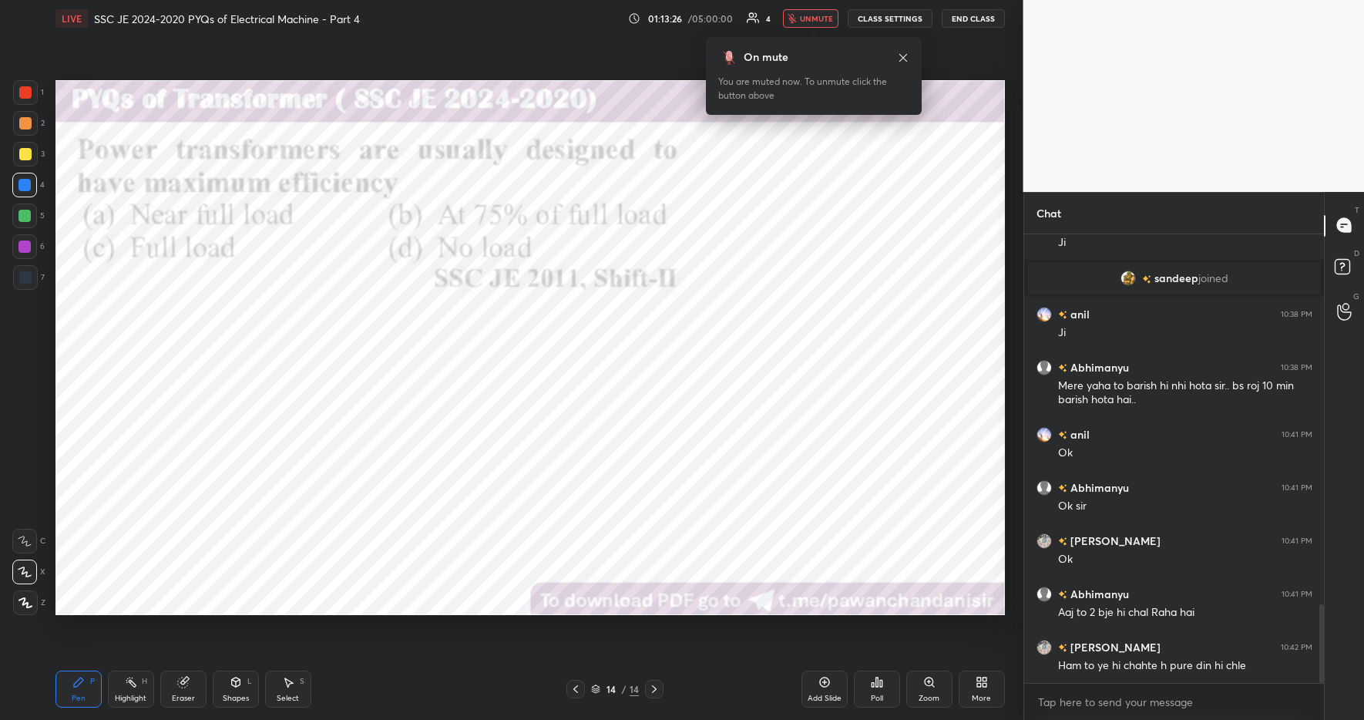
click at [806, 39] on div "On mute You are muted now. To unmute click the button above" at bounding box center [814, 76] width 216 height 78
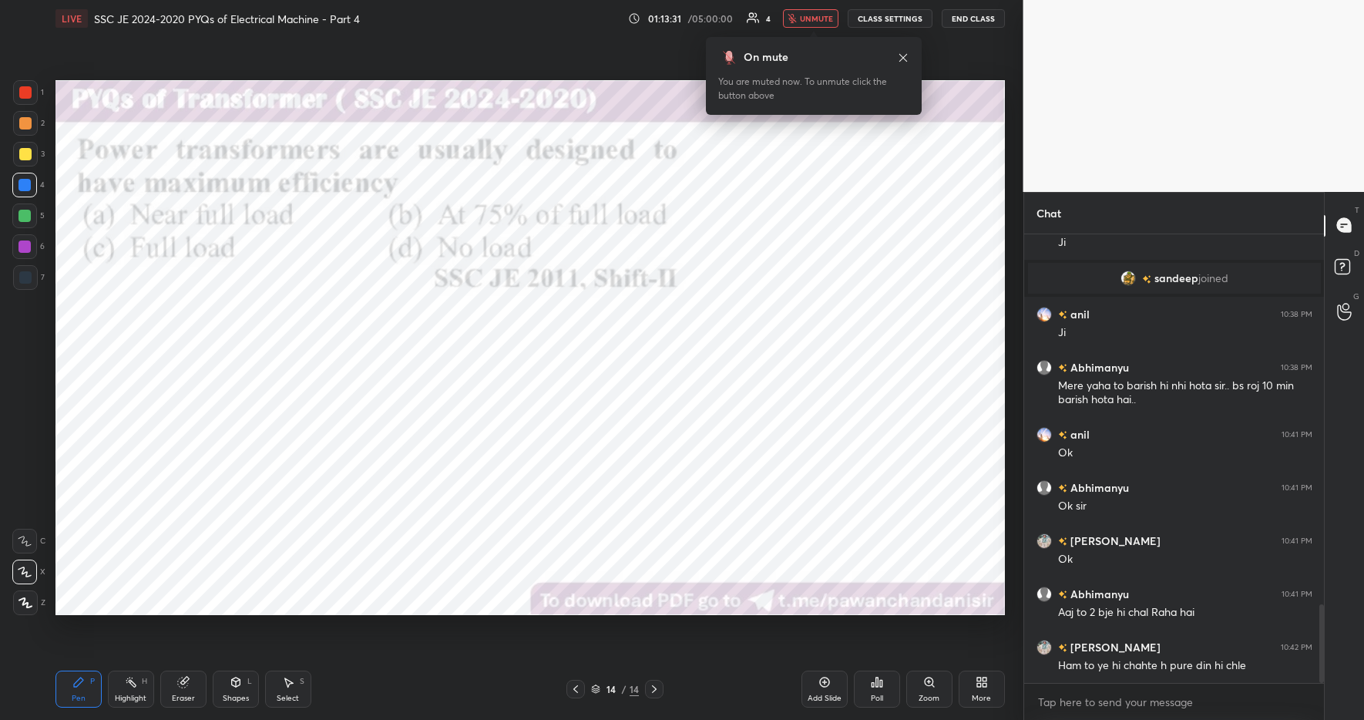
click at [806, 39] on div "On mute You are muted now. To unmute click the button above" at bounding box center [814, 76] width 216 height 78
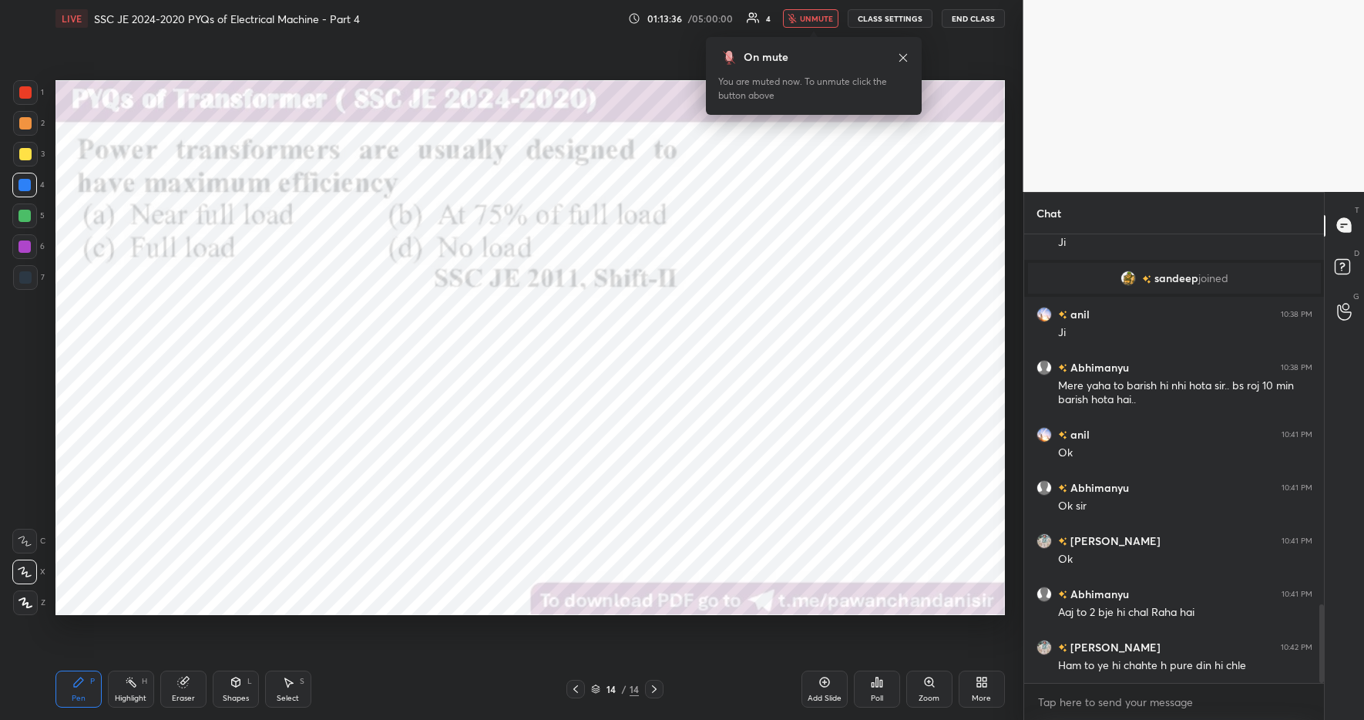
click at [806, 39] on div "On mute You are muted now. To unmute click the button above" at bounding box center [814, 76] width 216 height 78
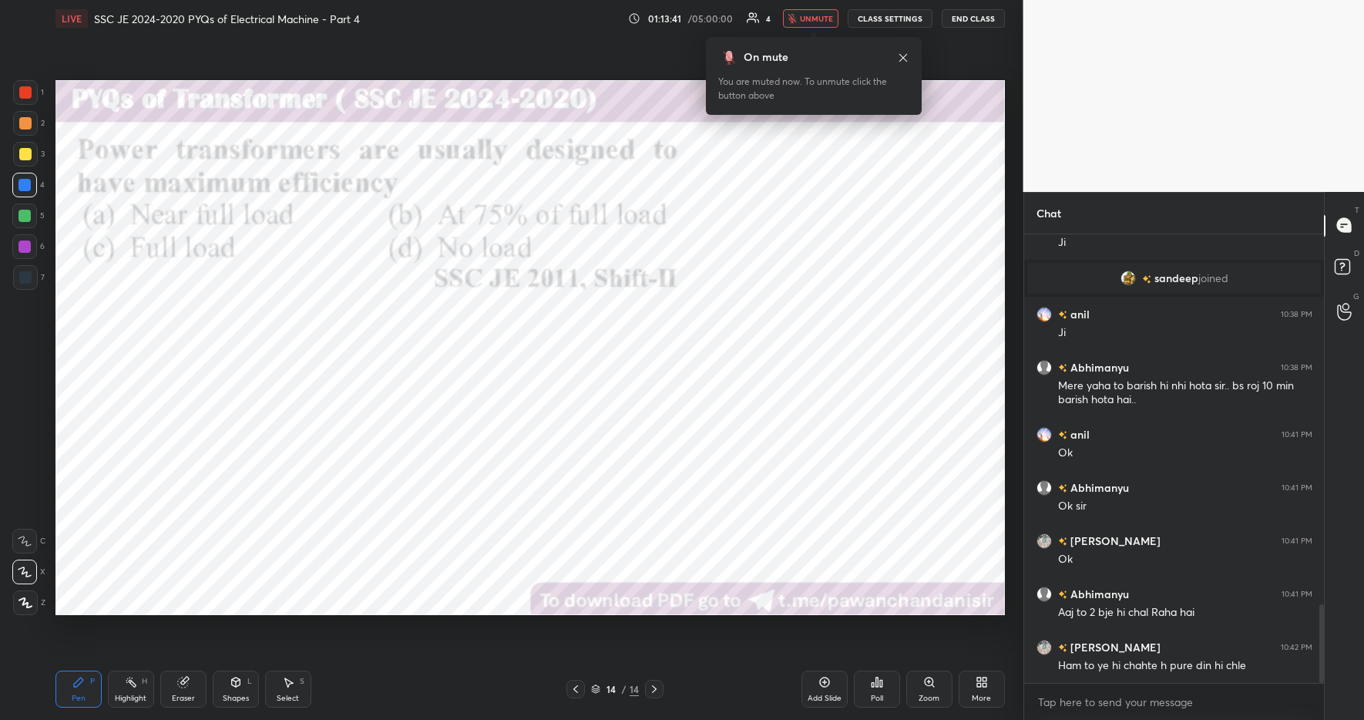
click at [806, 39] on div "On mute You are muted now. To unmute click the button above" at bounding box center [814, 76] width 216 height 78
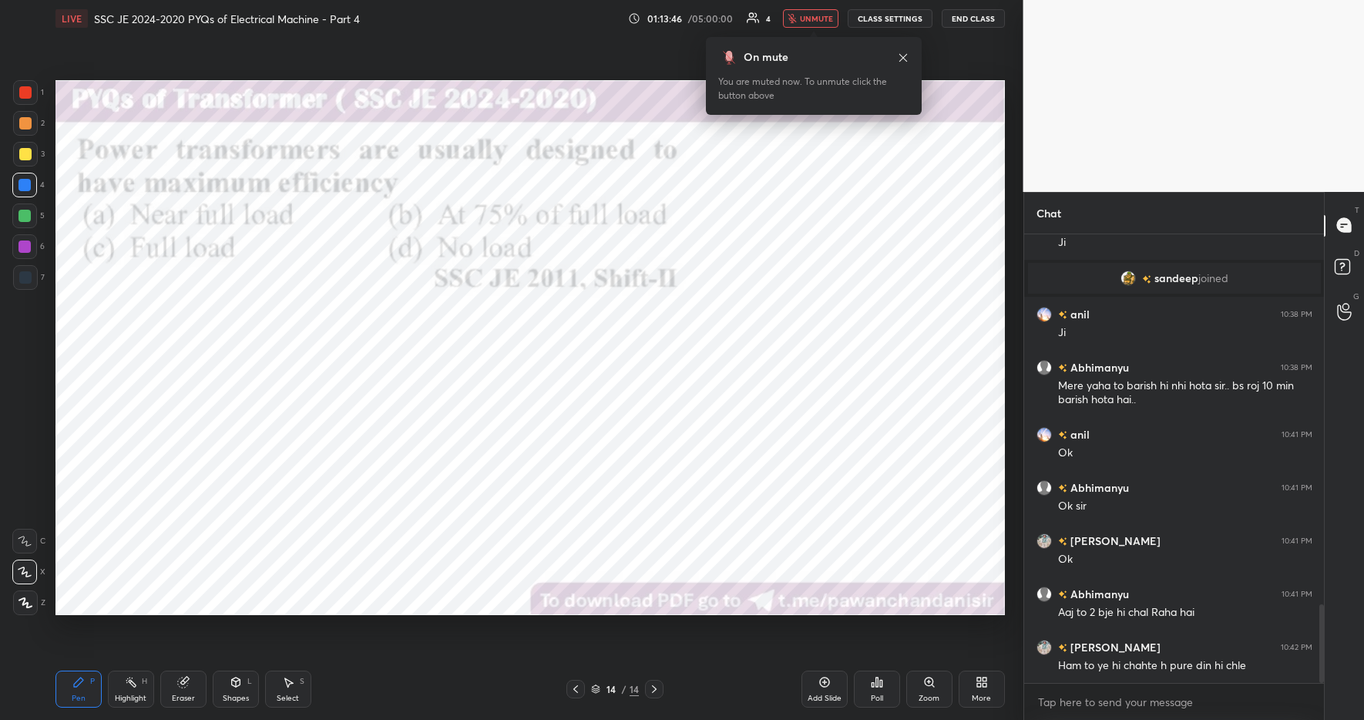
click at [806, 39] on div "On mute You are muted now. To unmute click the button above" at bounding box center [814, 76] width 216 height 78
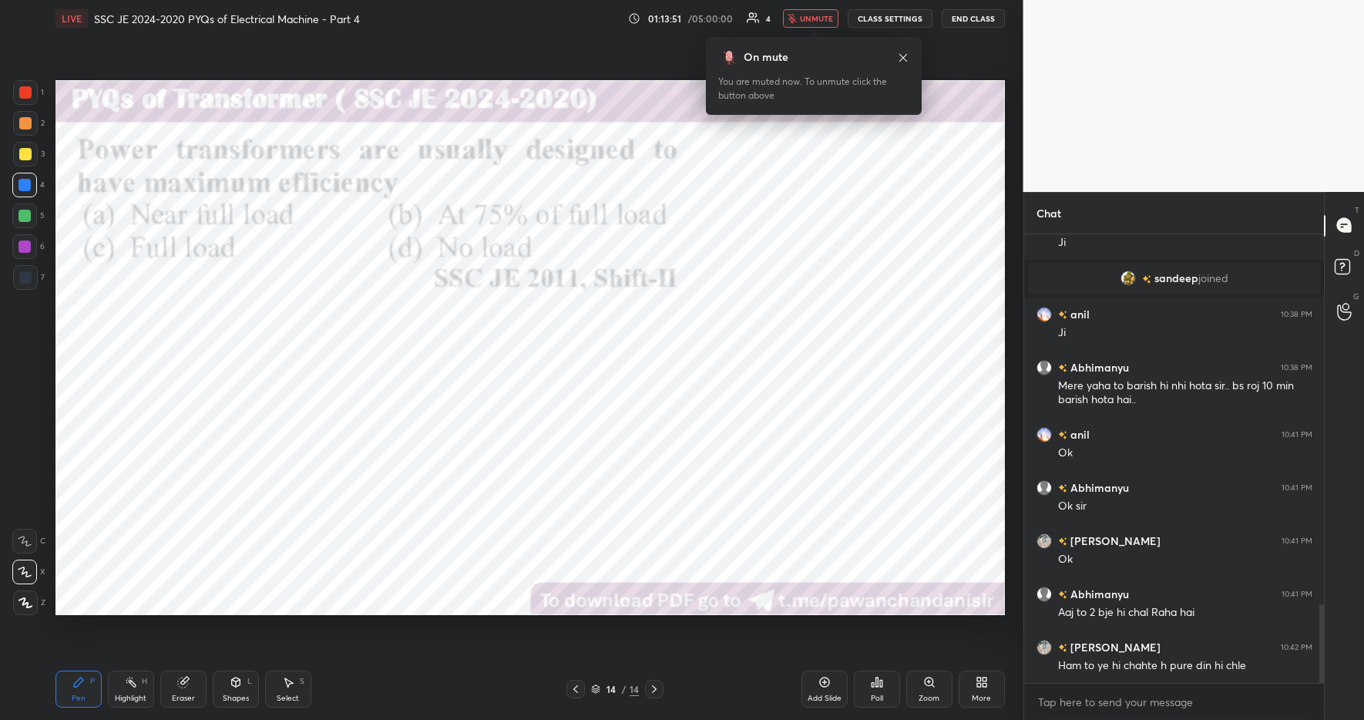
click at [806, 39] on div "On mute You are muted now. To unmute click the button above" at bounding box center [814, 76] width 216 height 78
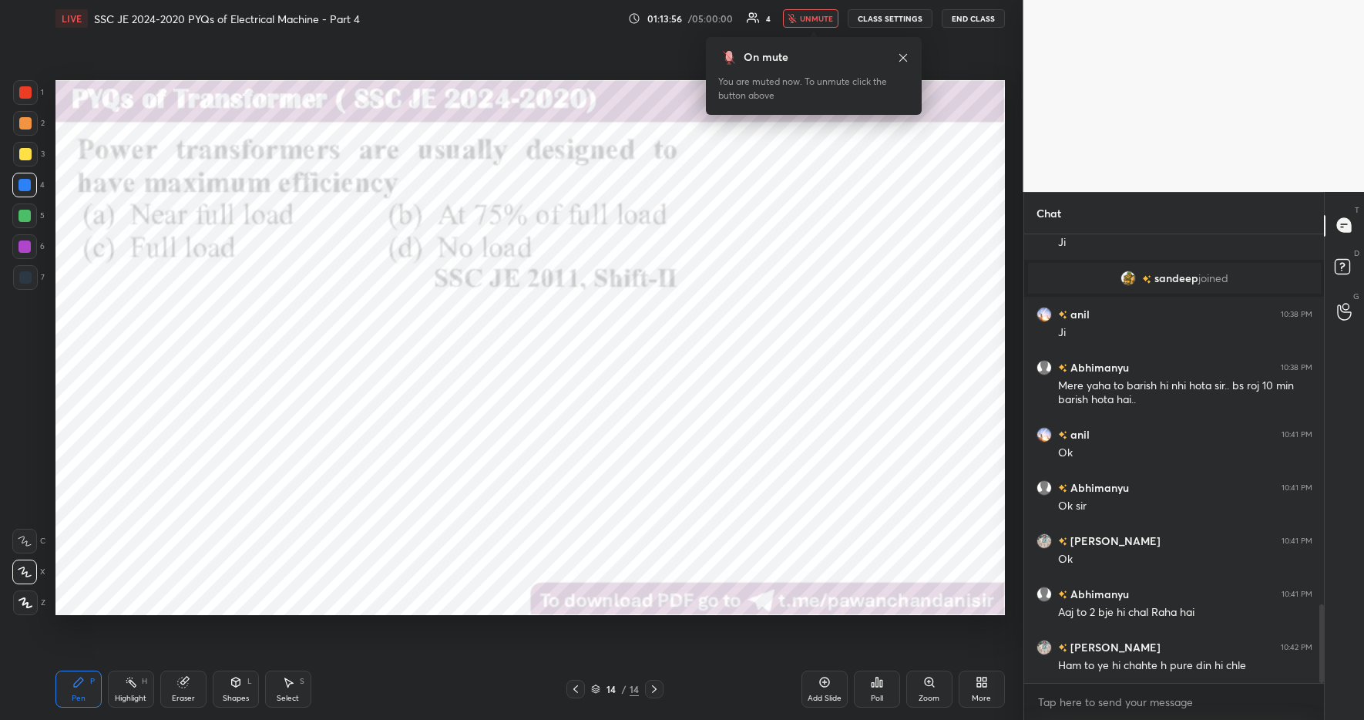
click at [806, 39] on div "On mute You are muted now. To unmute click the button above" at bounding box center [814, 76] width 216 height 78
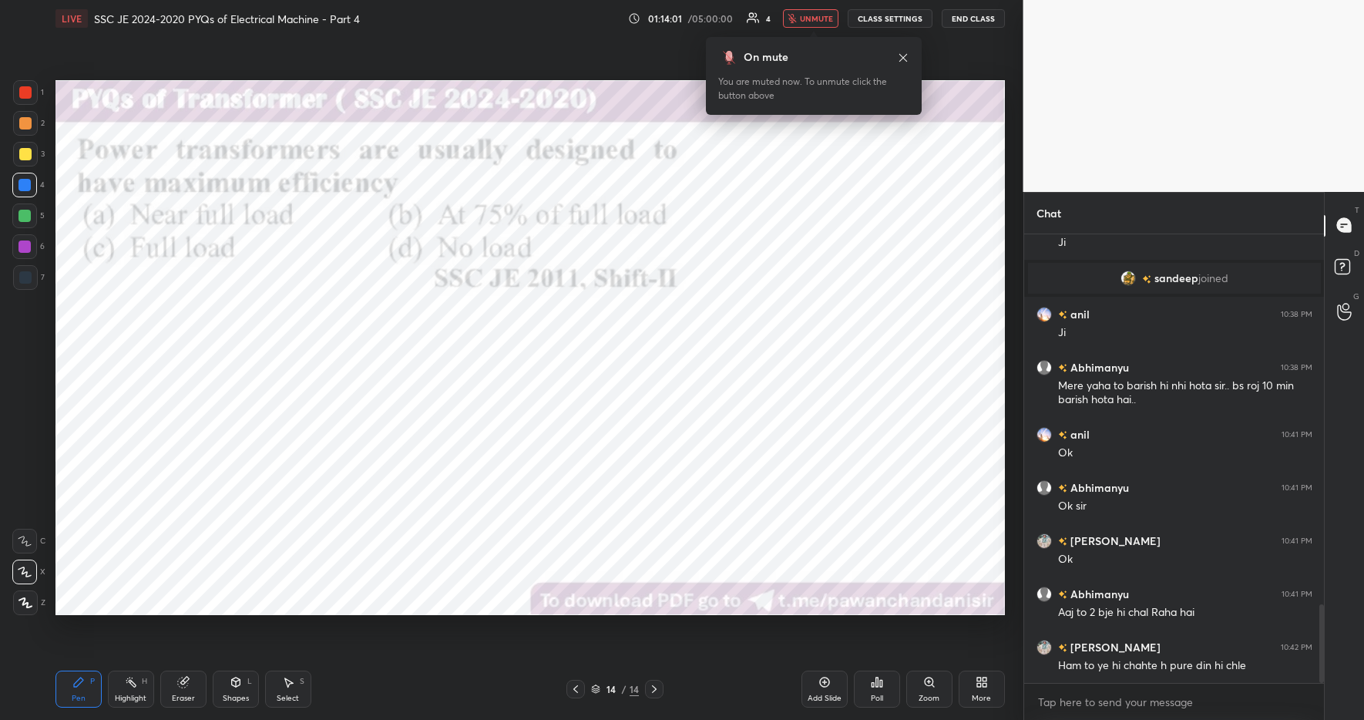
click at [806, 39] on div "On mute You are muted now. To unmute click the button above" at bounding box center [814, 76] width 216 height 78
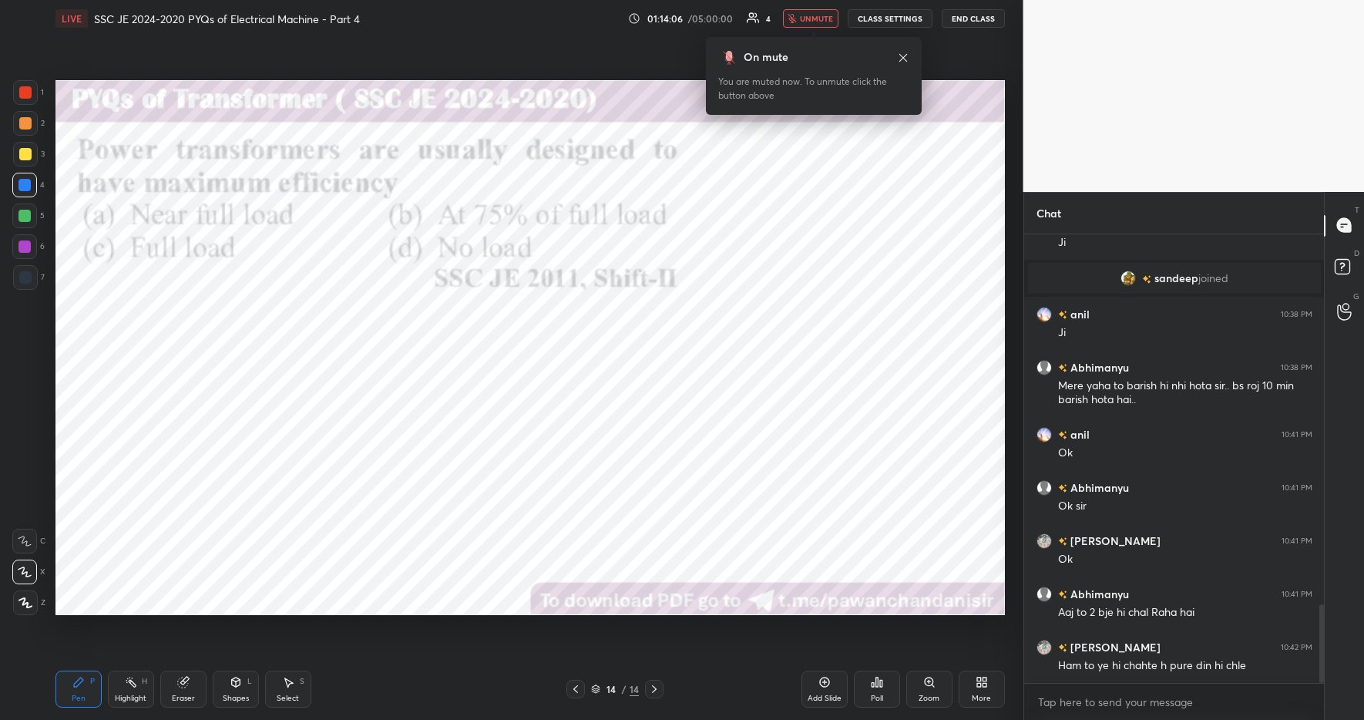
click at [806, 39] on div "On mute You are muted now. To unmute click the button above" at bounding box center [814, 76] width 216 height 78
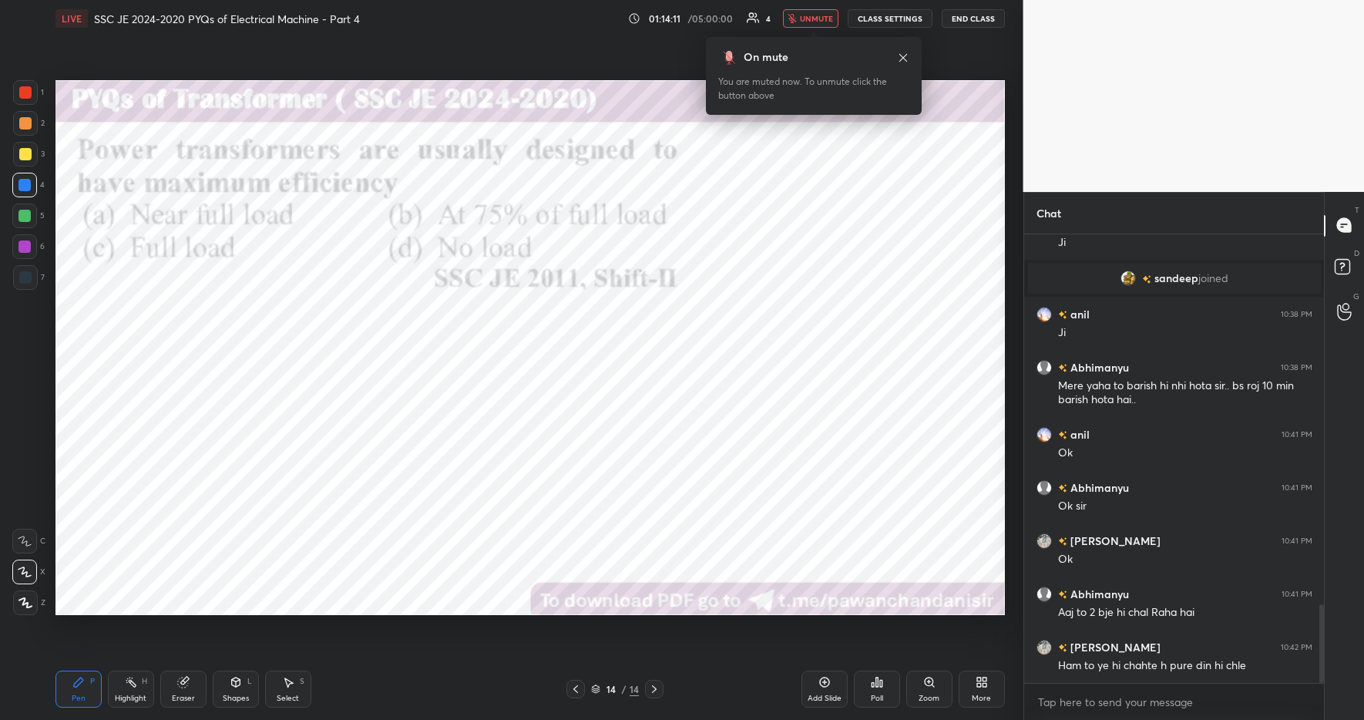
click at [806, 39] on div "On mute You are muted now. To unmute click the button above" at bounding box center [814, 76] width 216 height 78
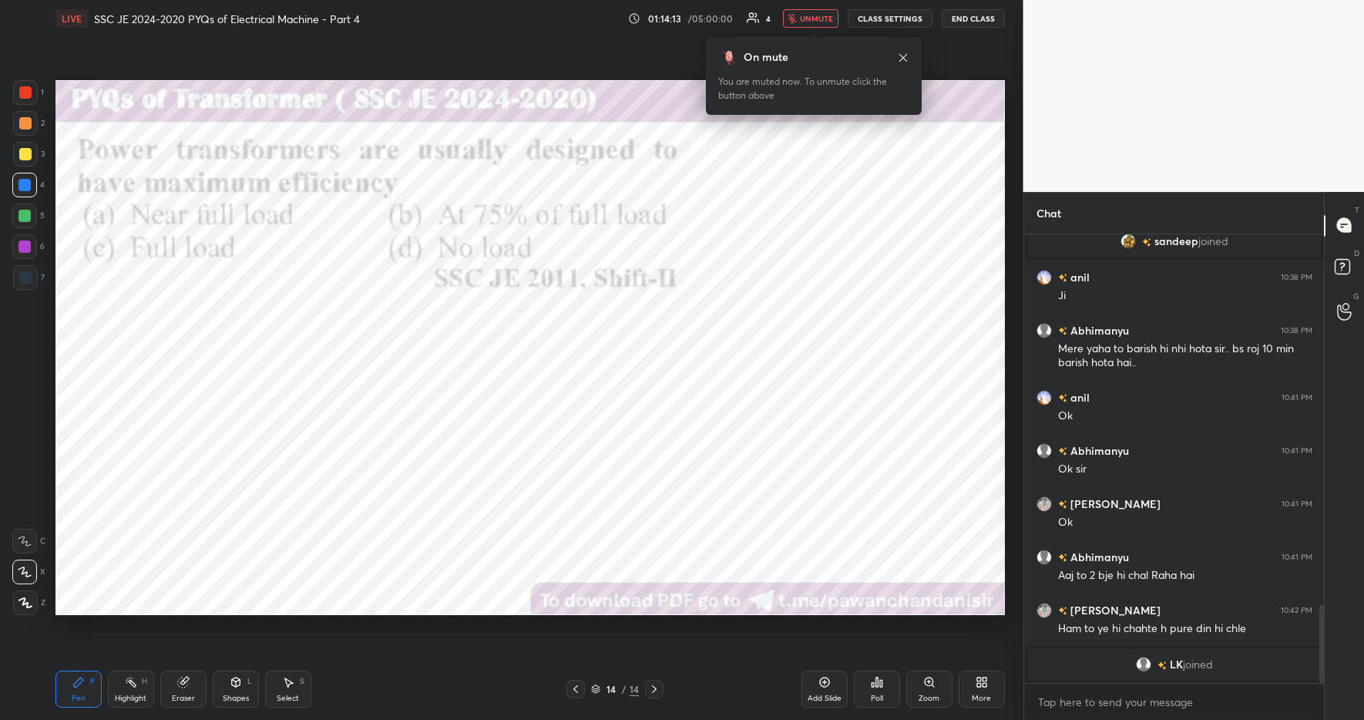
click at [806, 39] on div "On mute You are muted now. To unmute click the button above" at bounding box center [814, 76] width 216 height 78
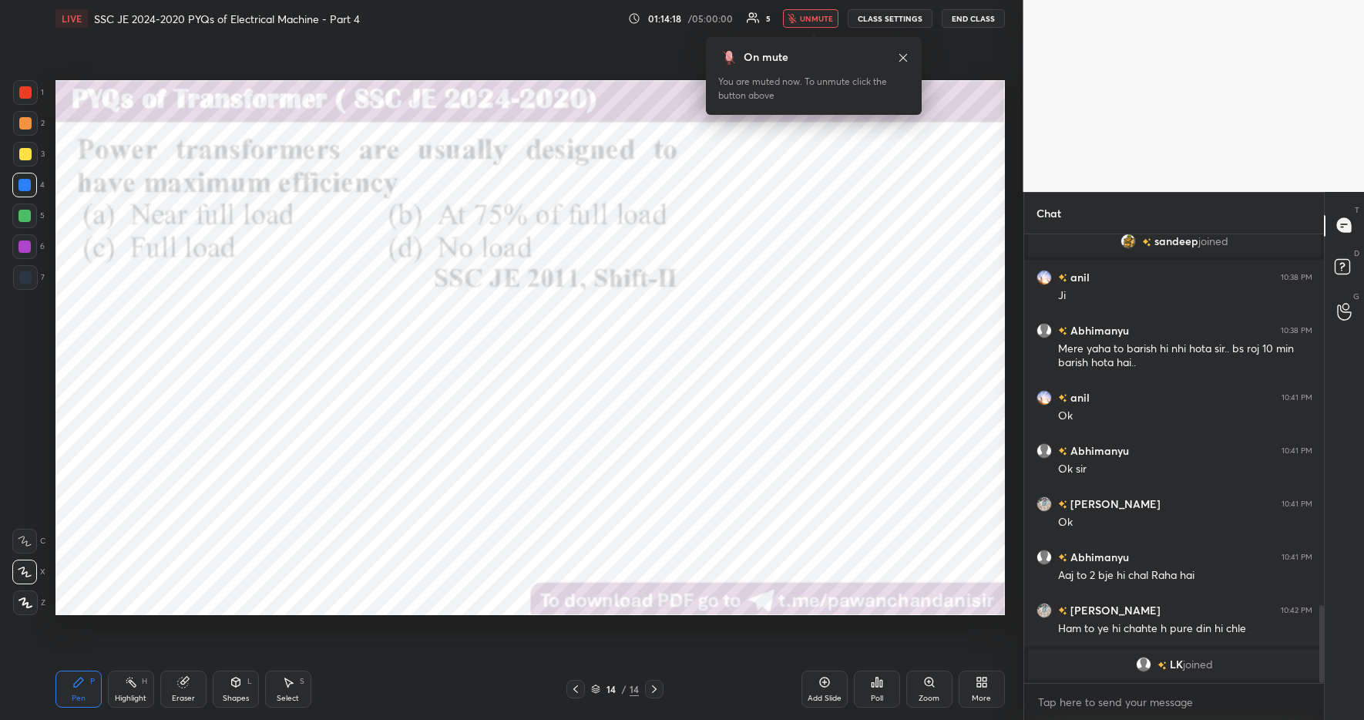
click at [806, 39] on div "On mute You are muted now. To unmute click the button above" at bounding box center [814, 76] width 216 height 78
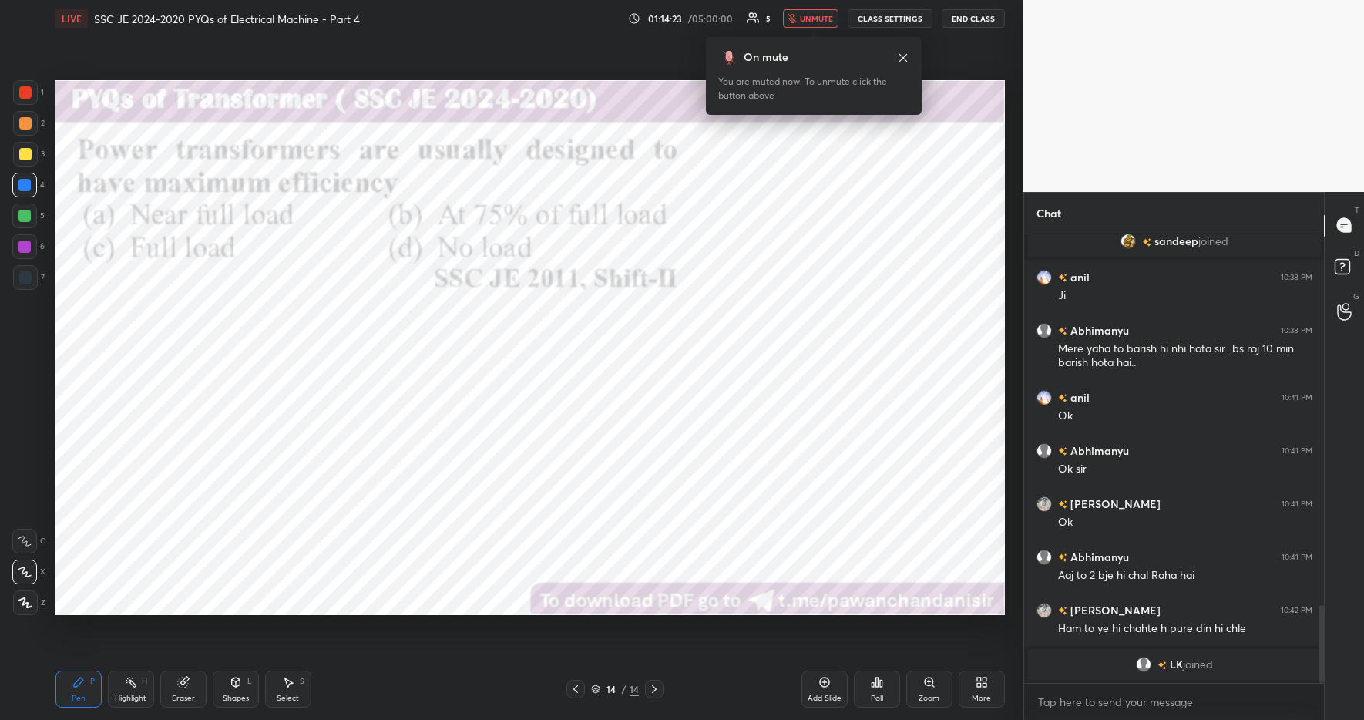
click at [806, 39] on div "On mute You are muted now. To unmute click the button above" at bounding box center [814, 76] width 216 height 78
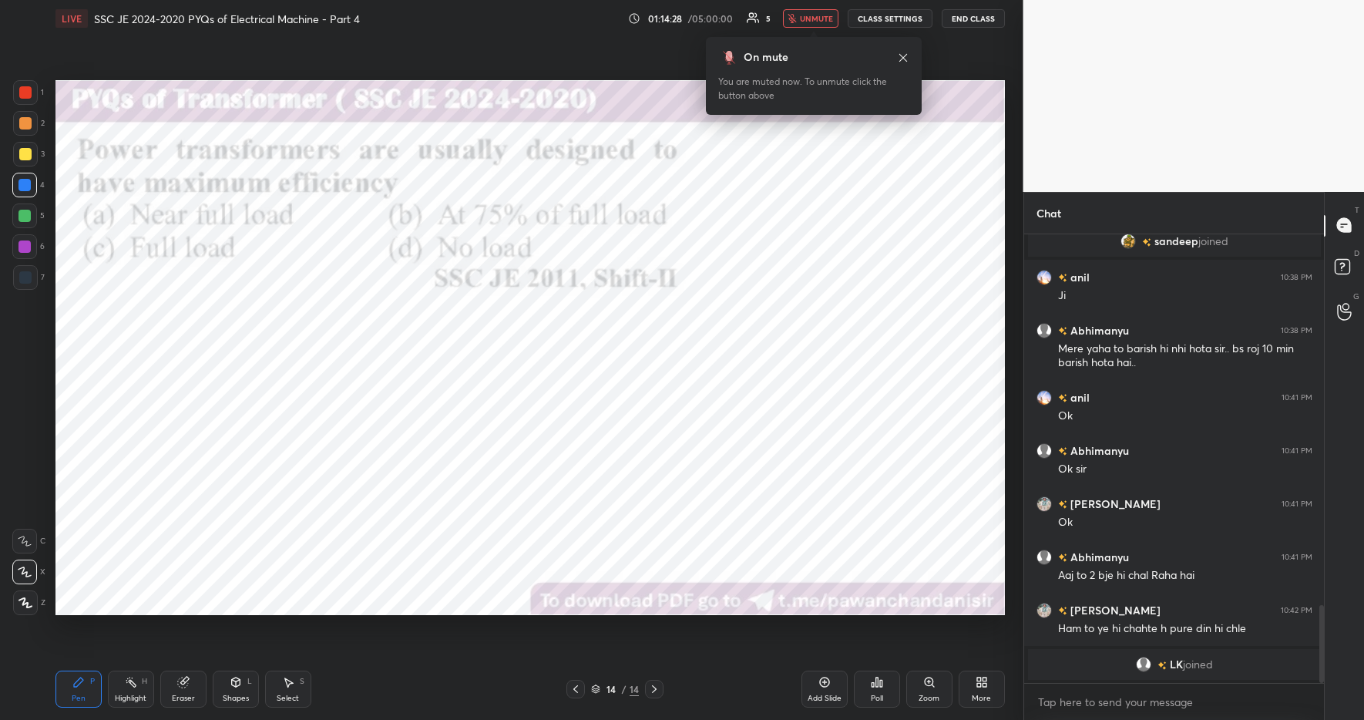
click at [806, 39] on div "On mute You are muted now. To unmute click the button above" at bounding box center [814, 76] width 216 height 78
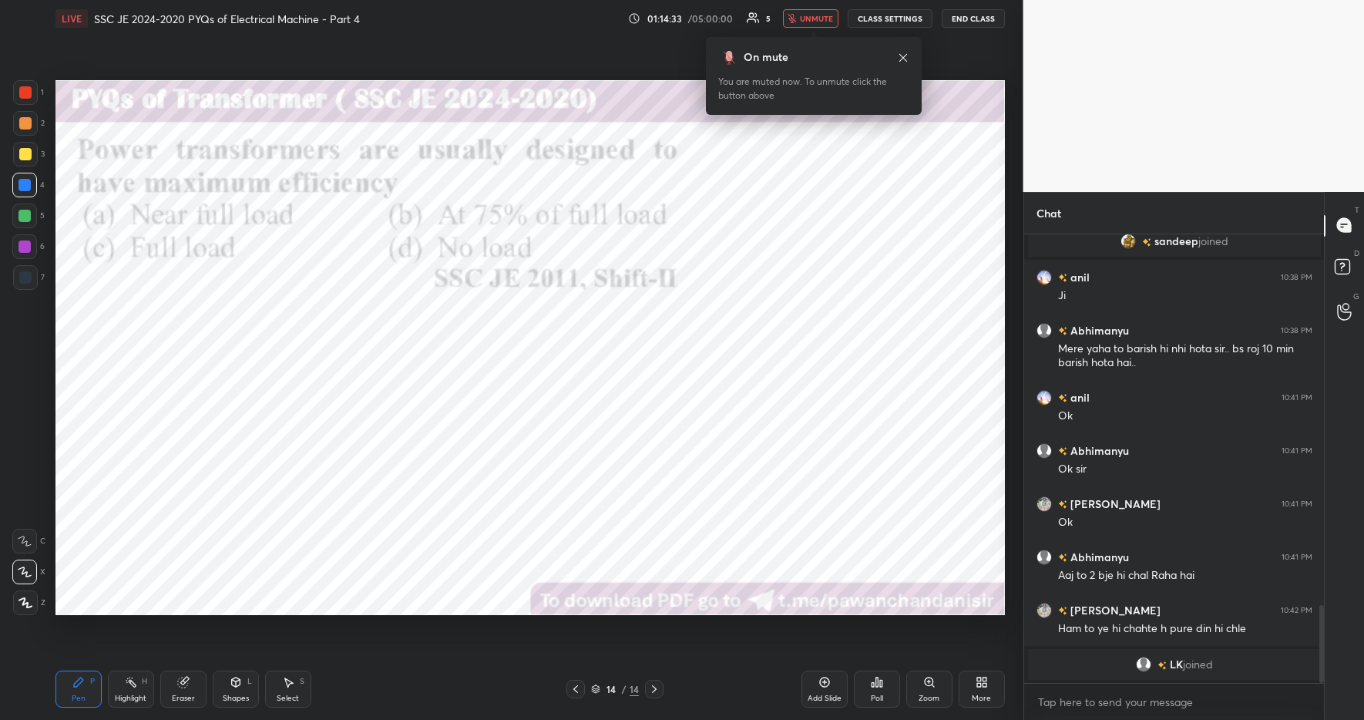
click at [806, 39] on div "On mute You are muted now. To unmute click the button above" at bounding box center [814, 76] width 216 height 78
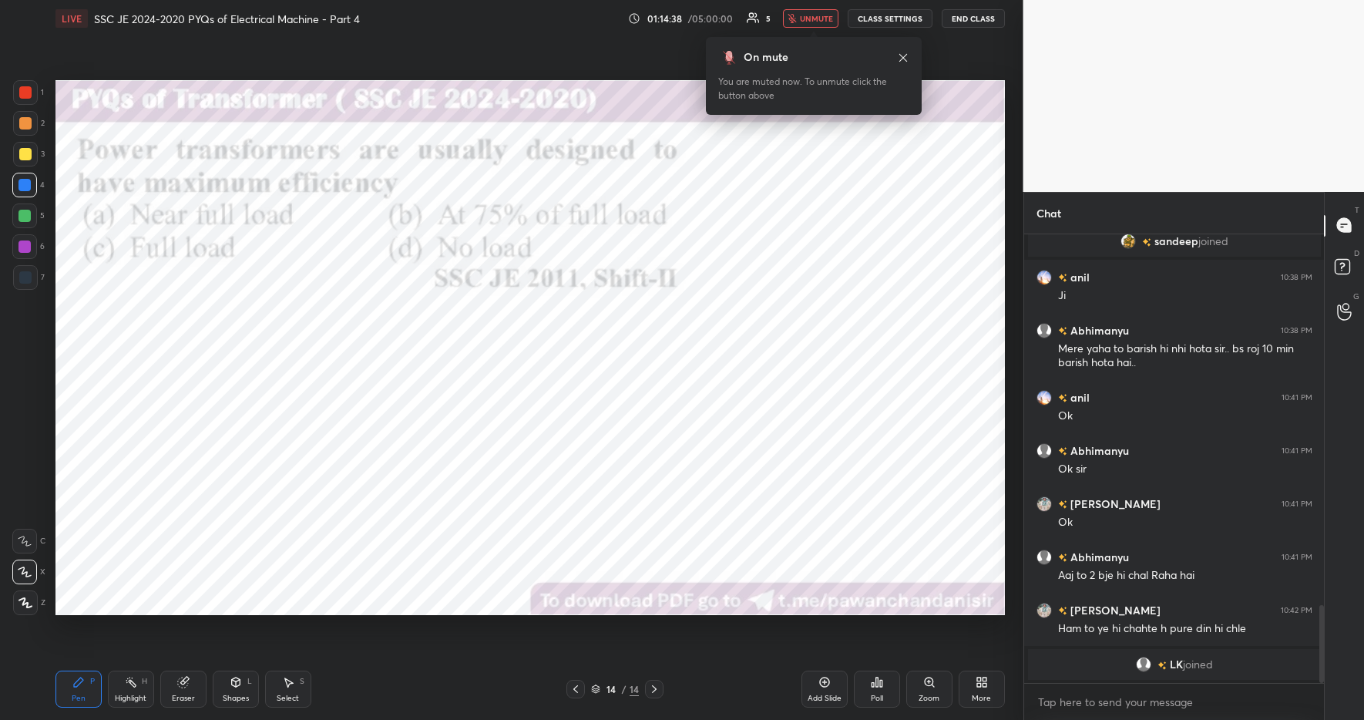
click at [806, 39] on div "On mute You are muted now. To unmute click the button above" at bounding box center [814, 76] width 216 height 78
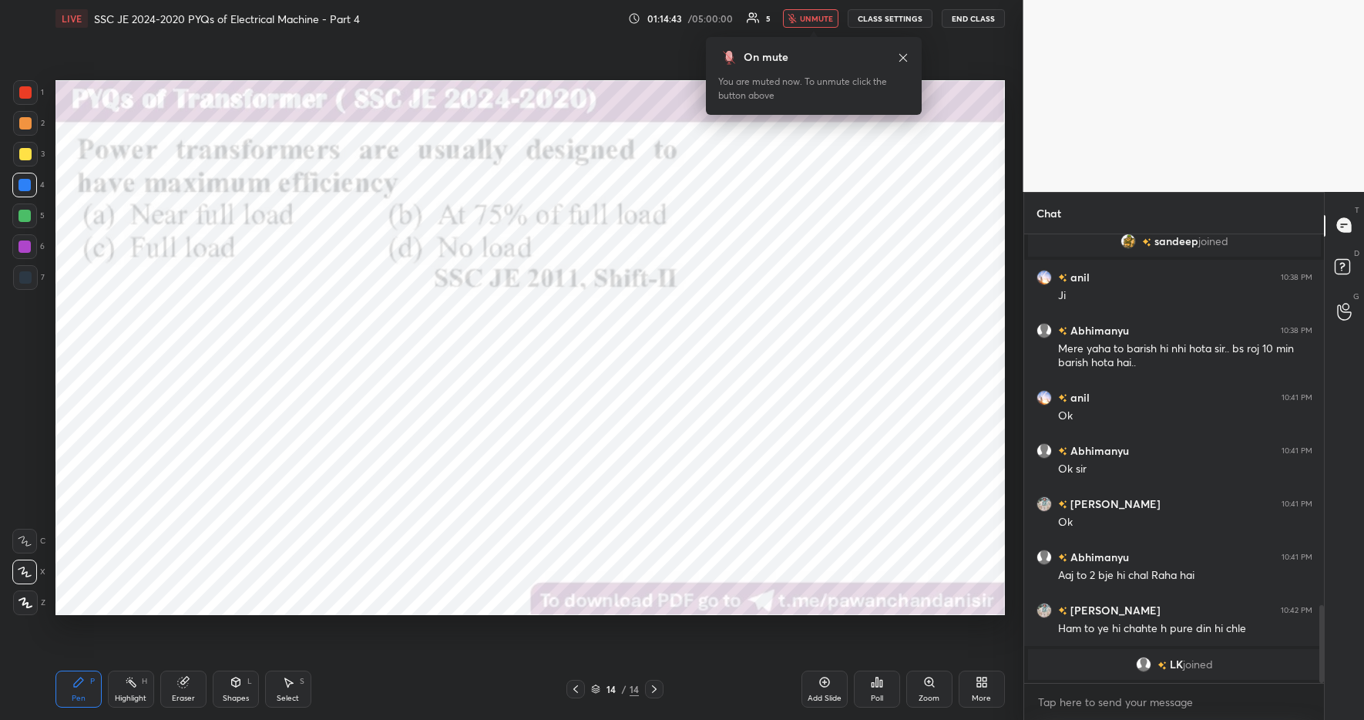
click at [806, 39] on div "On mute You are muted now. To unmute click the button above" at bounding box center [814, 76] width 216 height 78
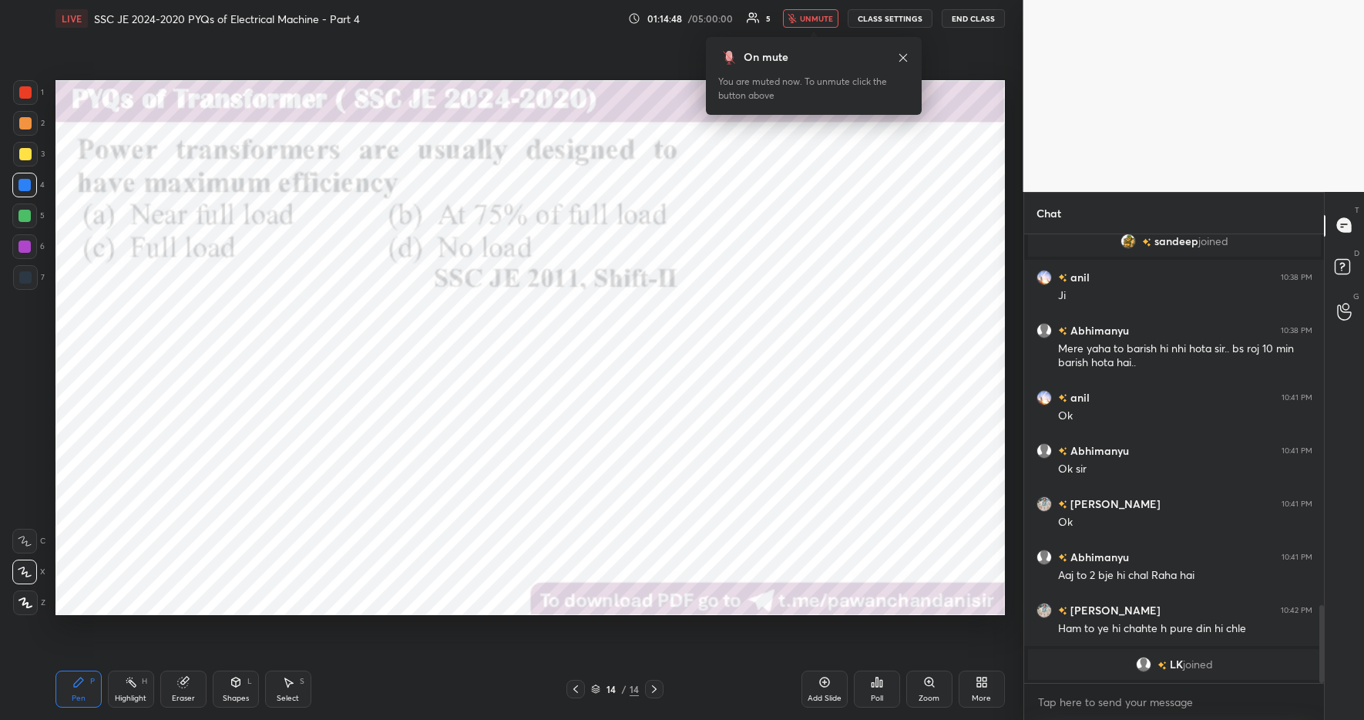
click at [806, 39] on div "On mute You are muted now. To unmute click the button above" at bounding box center [814, 76] width 216 height 78
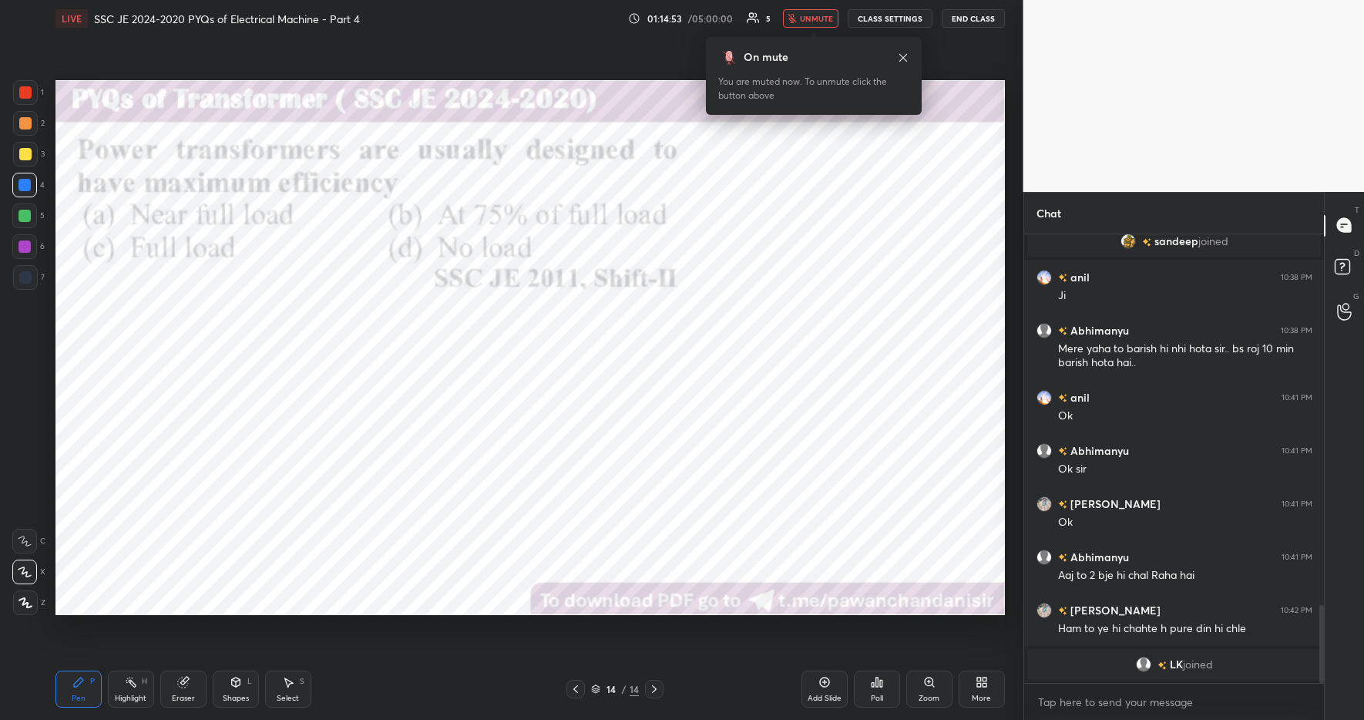
click at [806, 39] on div "On mute You are muted now. To unmute click the button above" at bounding box center [814, 76] width 216 height 78
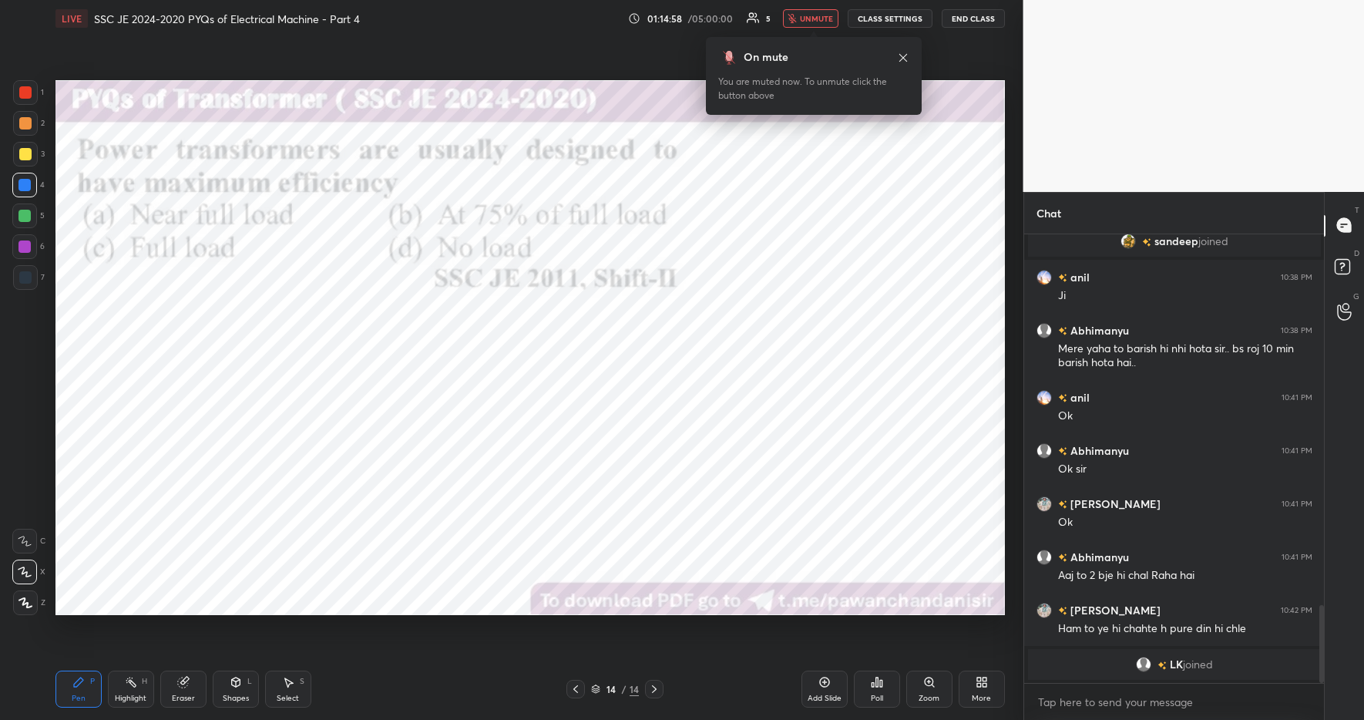
click at [806, 39] on div "On mute You are muted now. To unmute click the button above" at bounding box center [814, 76] width 216 height 78
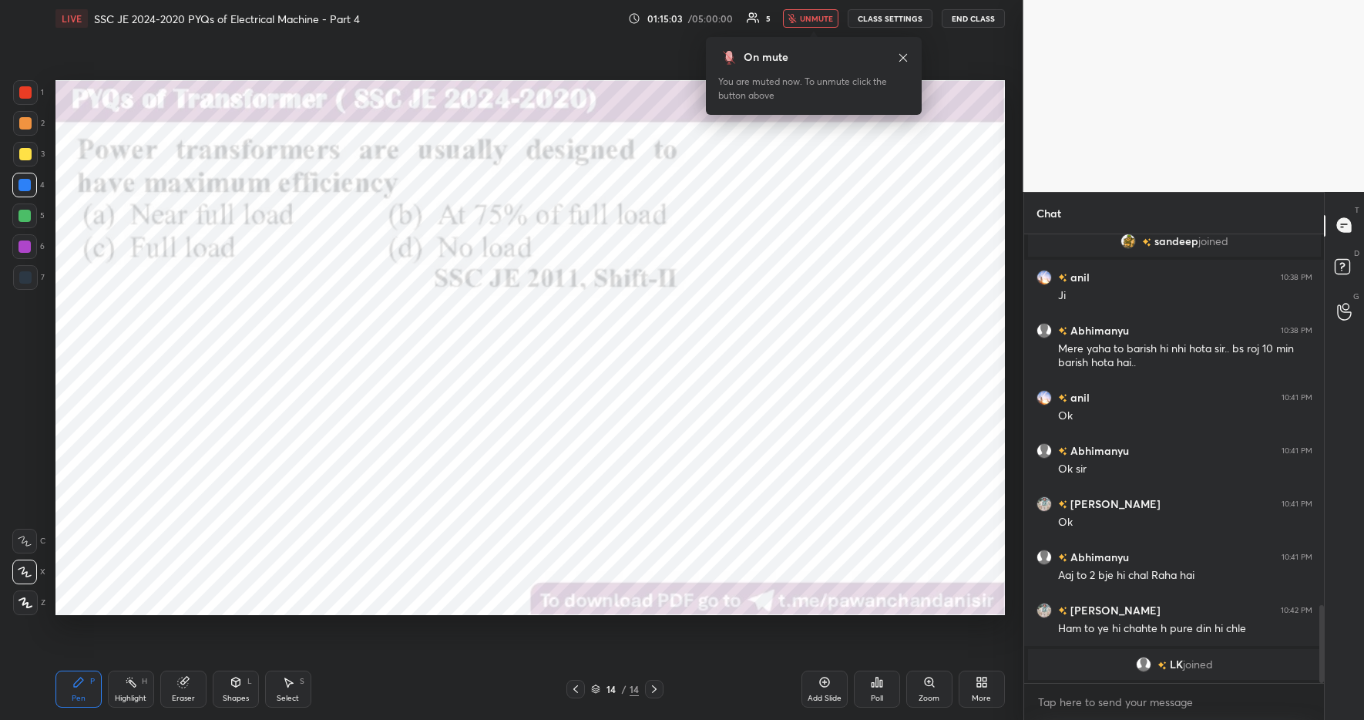
click at [806, 39] on div "On mute You are muted now. To unmute click the button above" at bounding box center [814, 76] width 216 height 78
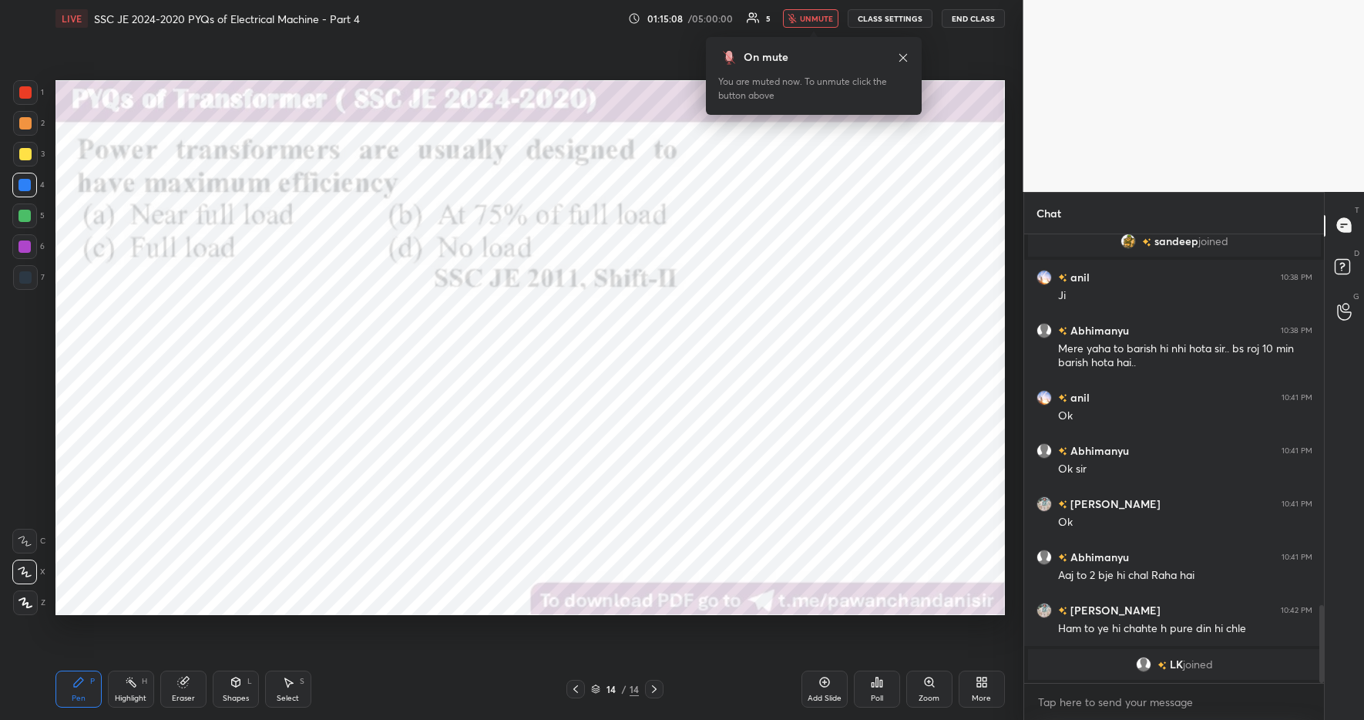
click at [806, 39] on div "On mute You are muted now. To unmute click the button above" at bounding box center [814, 76] width 216 height 78
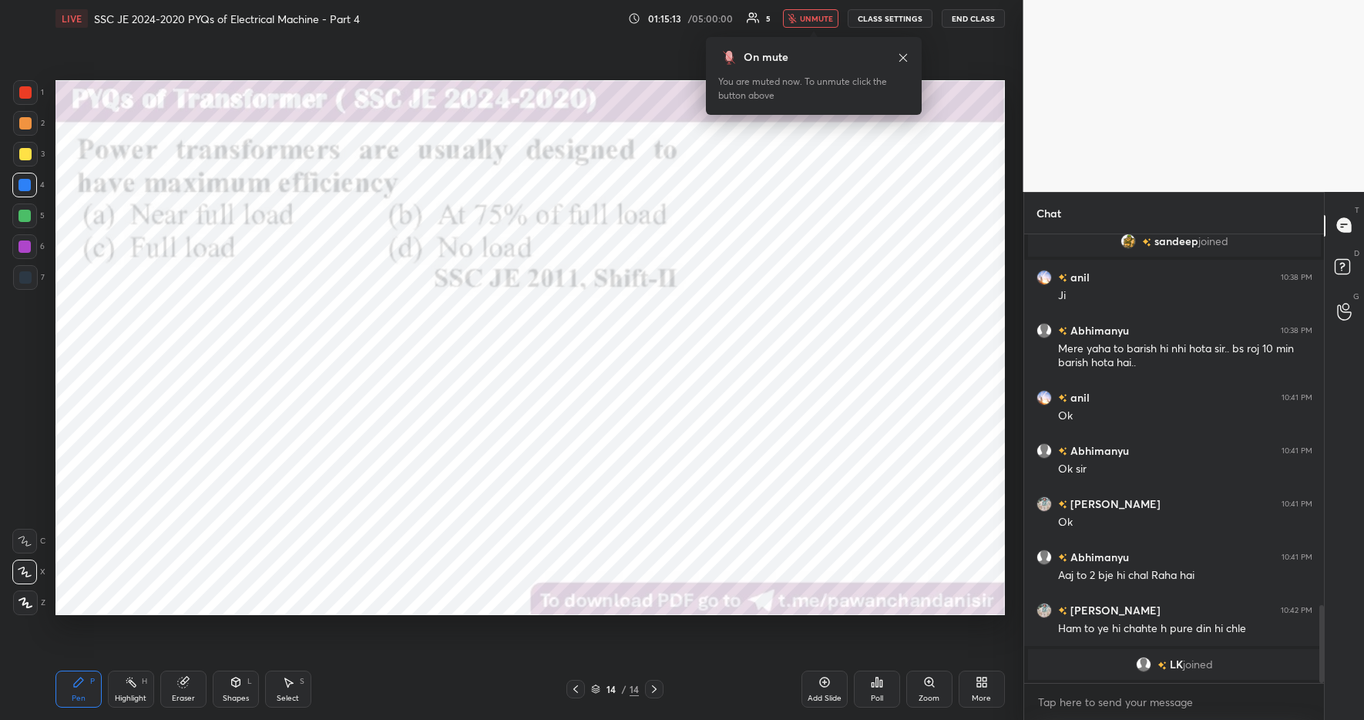
click at [806, 39] on div "On mute You are muted now. To unmute click the button above" at bounding box center [814, 76] width 216 height 78
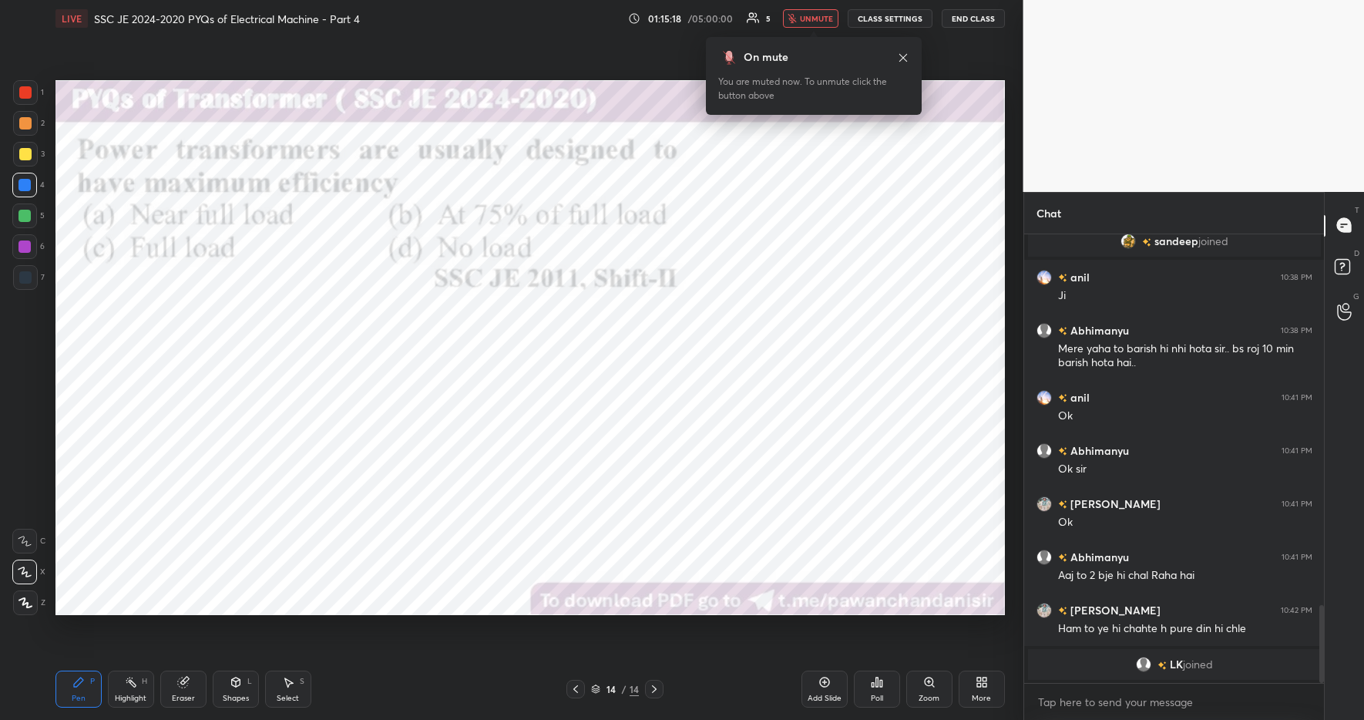
click at [806, 39] on div "On mute You are muted now. To unmute click the button above" at bounding box center [814, 76] width 216 height 78
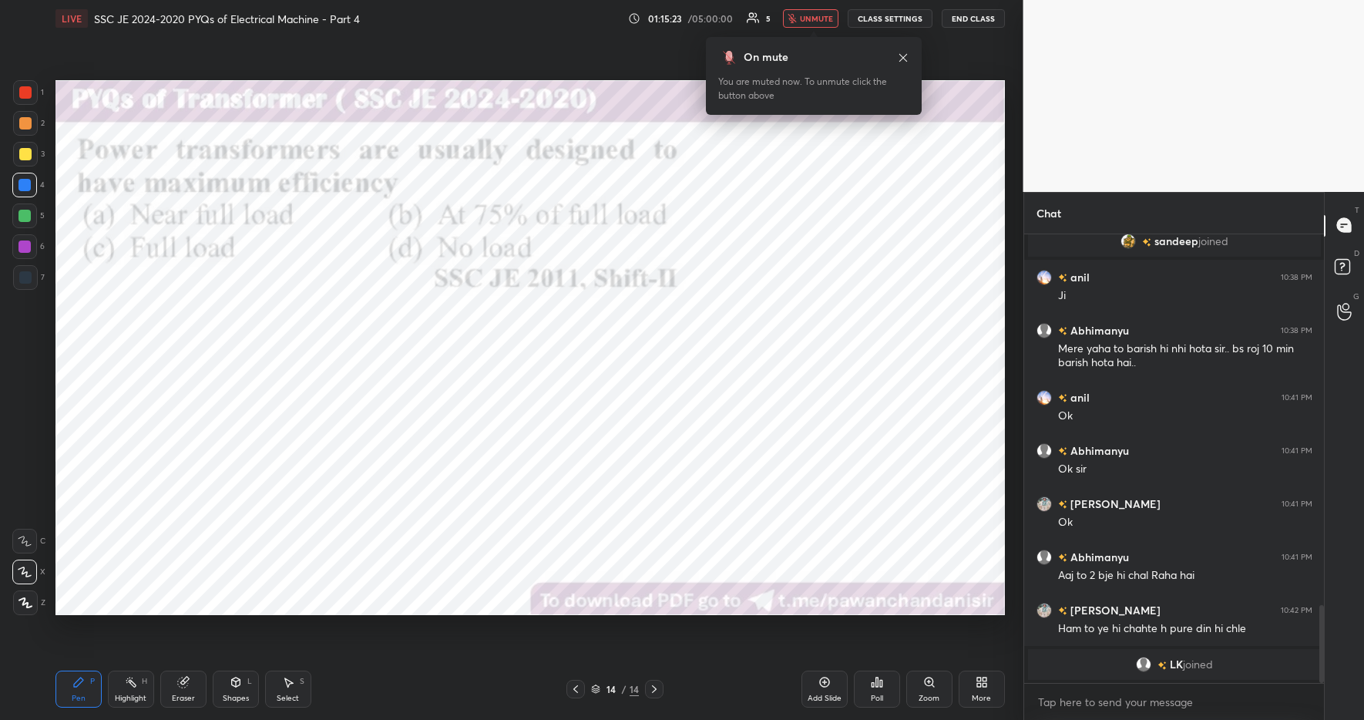
click at [806, 39] on div "On mute You are muted now. To unmute click the button above" at bounding box center [814, 76] width 216 height 78
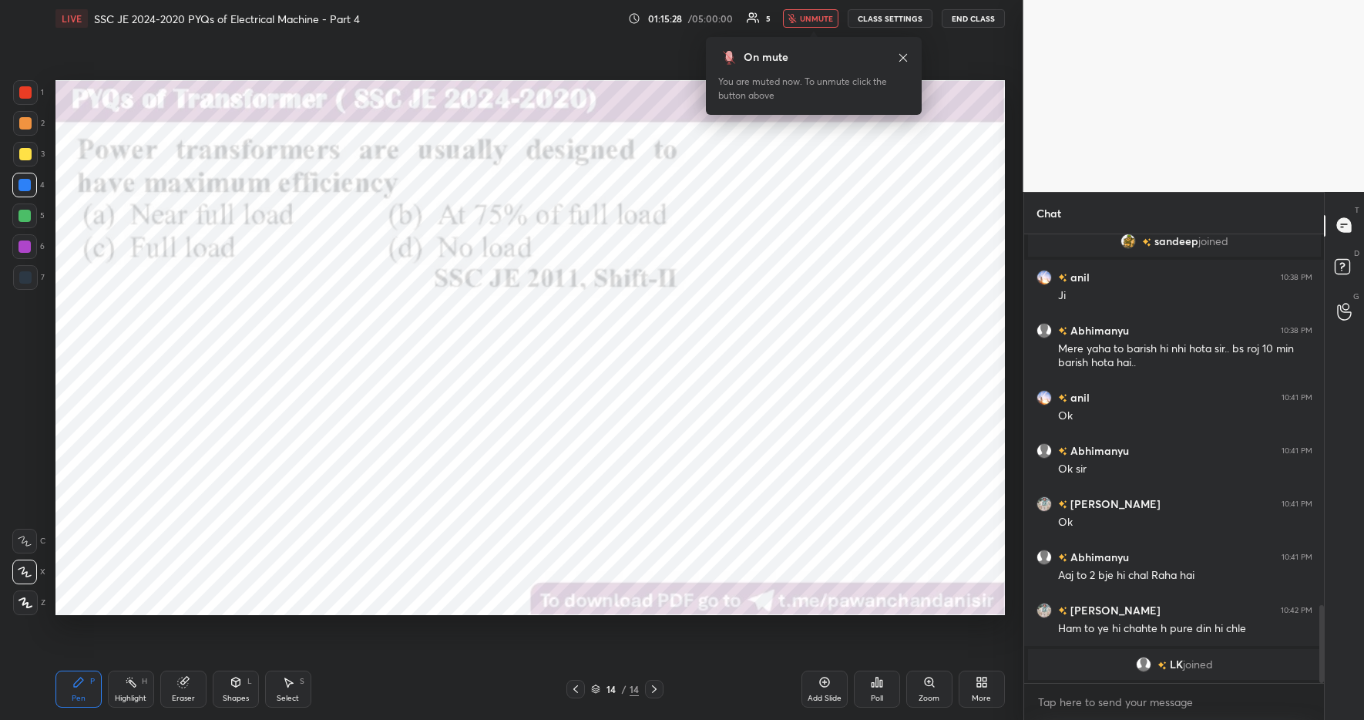
click at [806, 39] on div "On mute You are muted now. To unmute click the button above" at bounding box center [814, 76] width 216 height 78
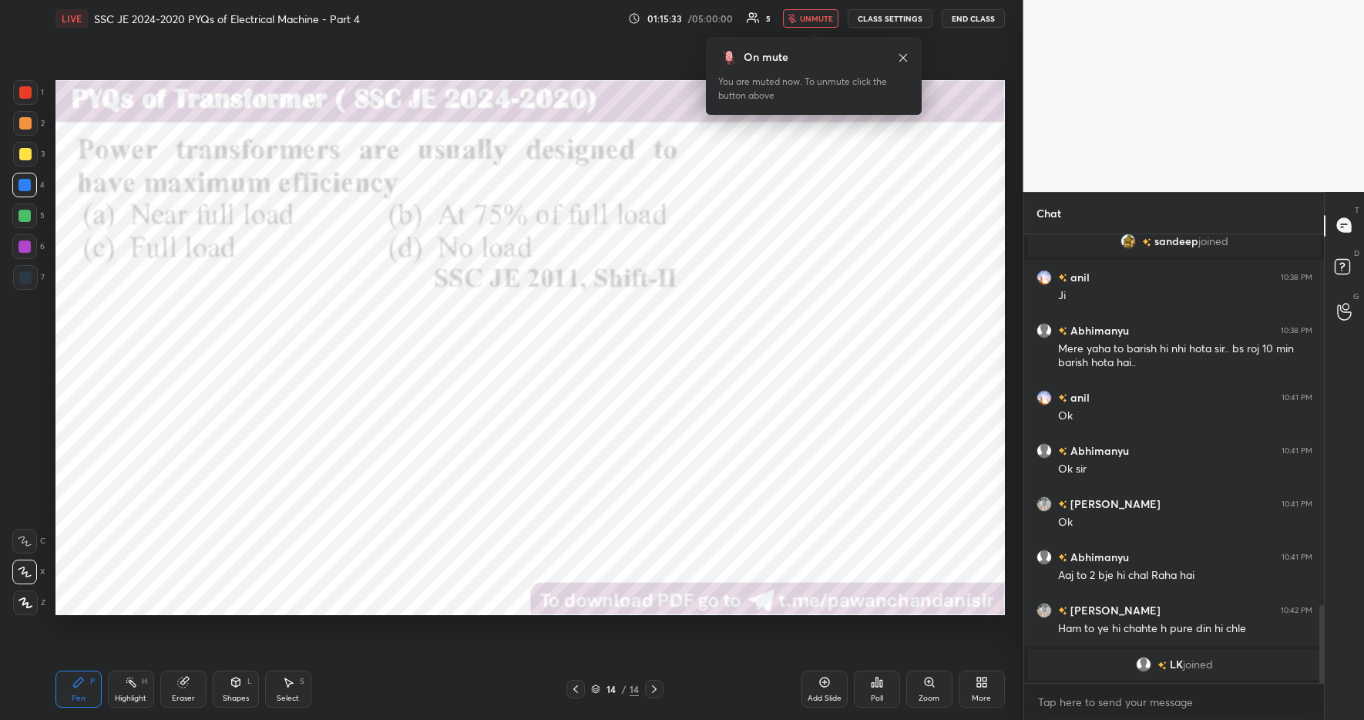
click at [806, 39] on div "On mute You are muted now. To unmute click the button above" at bounding box center [814, 76] width 216 height 78
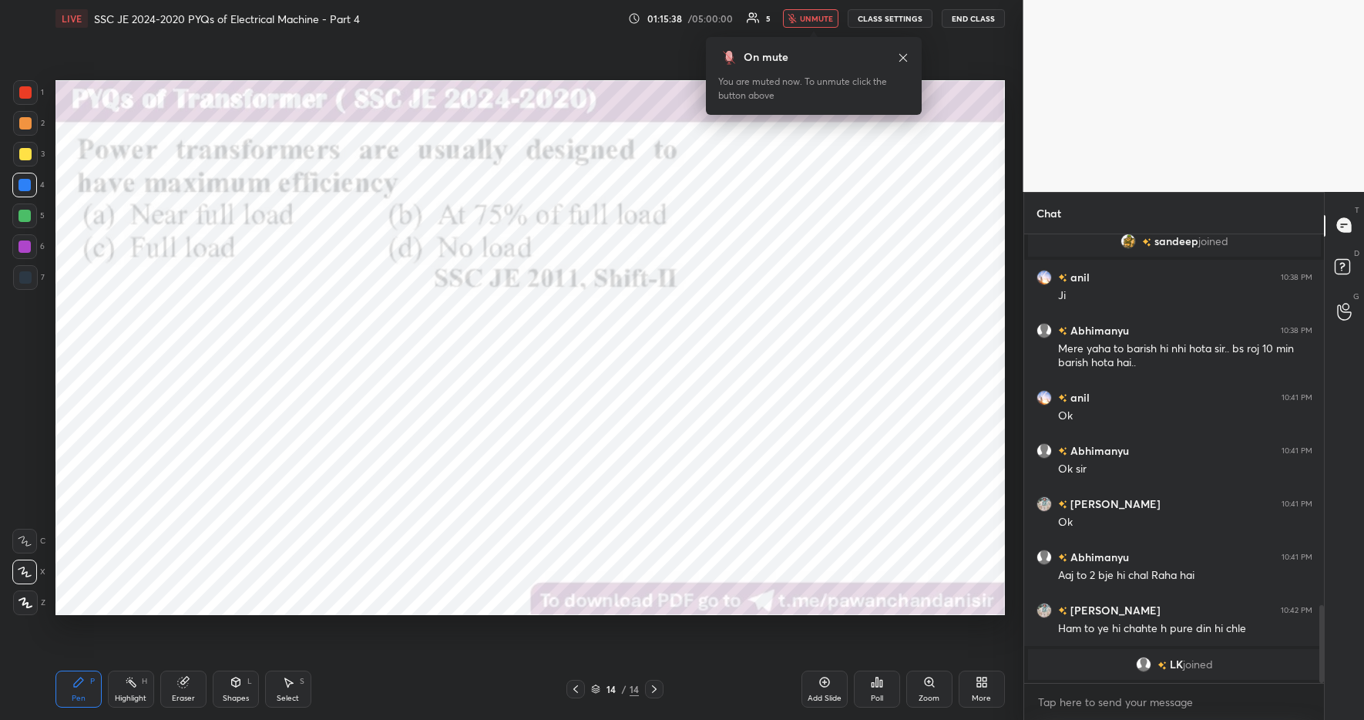
click at [806, 39] on div "On mute You are muted now. To unmute click the button above" at bounding box center [814, 76] width 216 height 78
click at [802, 22] on button "unmute" at bounding box center [810, 18] width 55 height 18
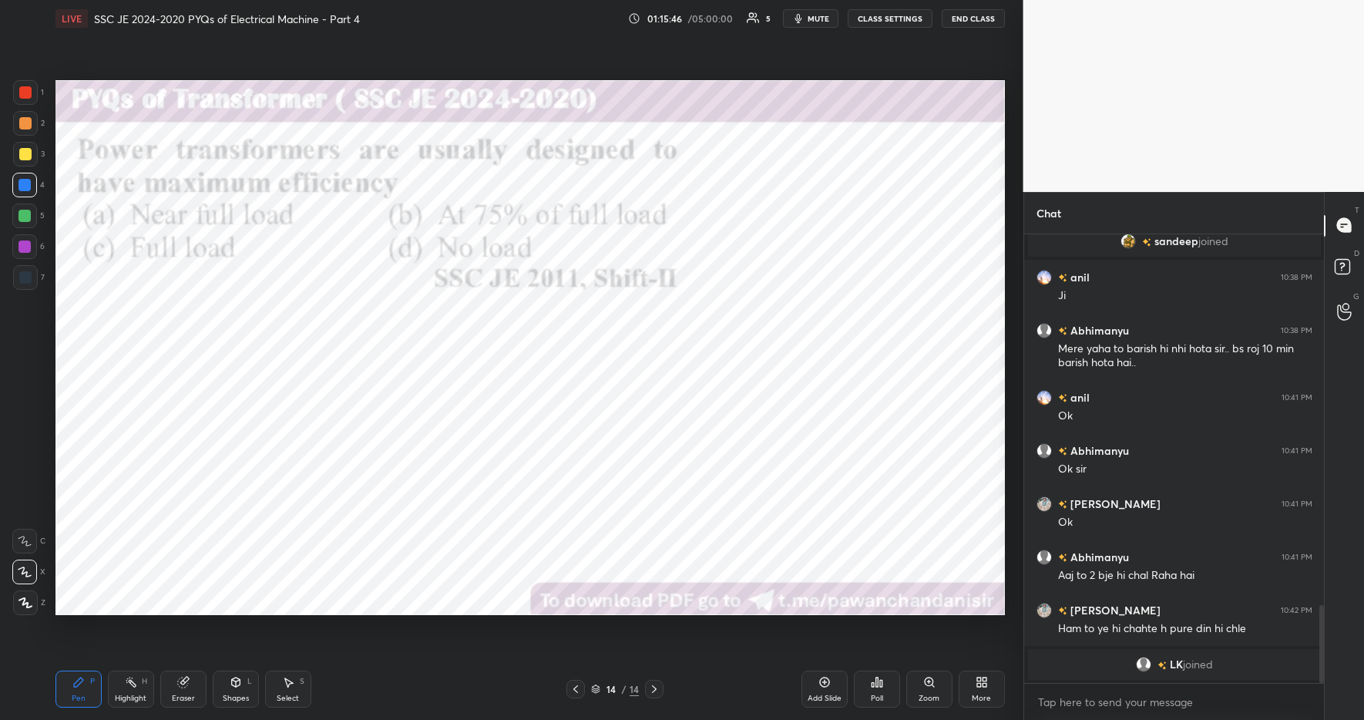
click at [770, 62] on div "Setting up your live class Poll for secs No correct answer Start poll" at bounding box center [530, 347] width 962 height 621
click at [131, 691] on div "Highlight H" at bounding box center [131, 689] width 46 height 37
drag, startPoint x: 89, startPoint y: 682, endPoint x: 188, endPoint y: 676, distance: 98.9
click at [90, 682] on div "P" at bounding box center [92, 682] width 5 height 8
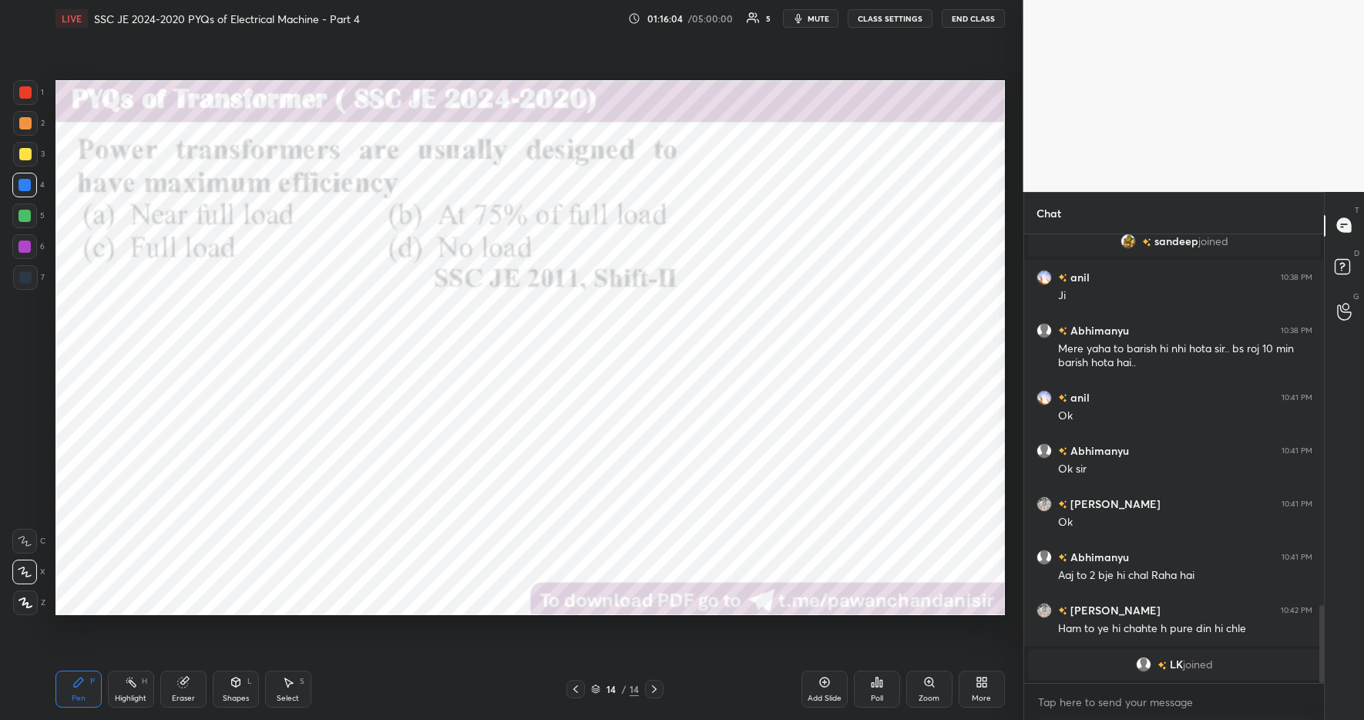
click at [437, 706] on div "Pen P Highlight H Eraser Shapes L Select S 14 / 14 Add Slide Poll Zoom More" at bounding box center [530, 689] width 950 height 62
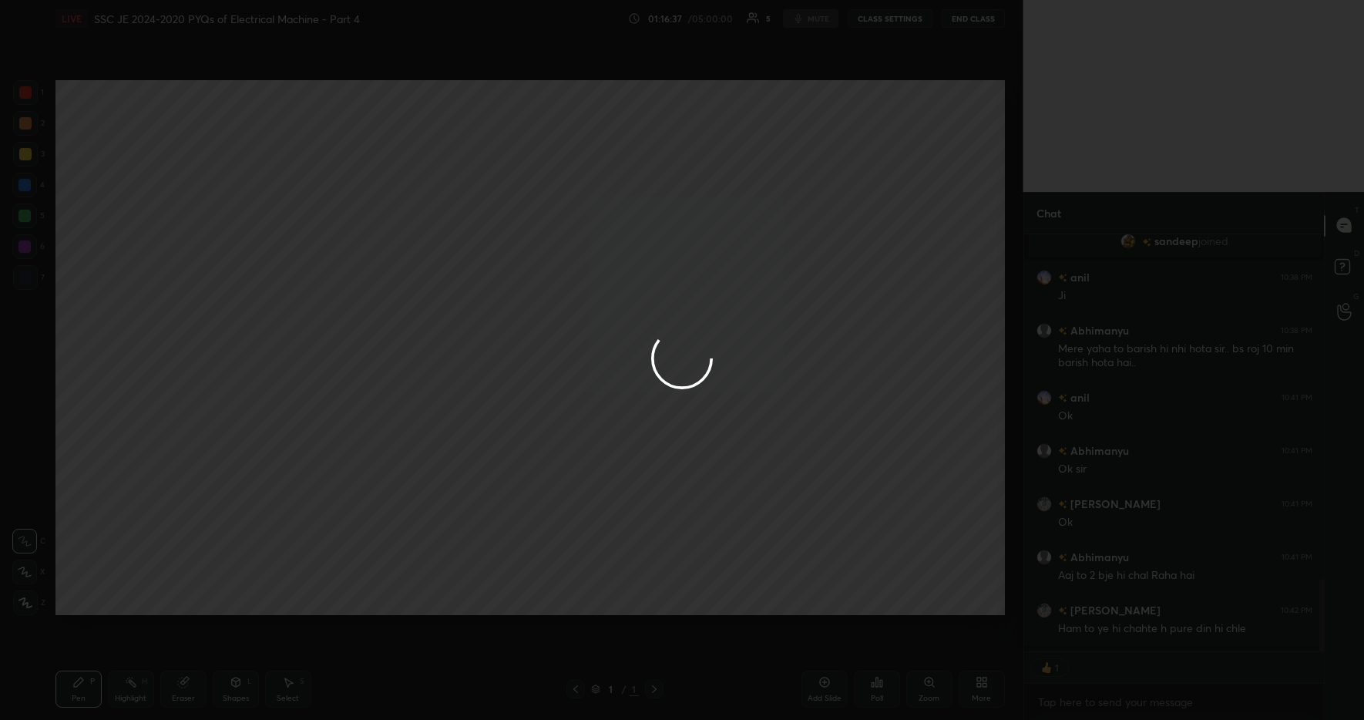
scroll to position [412, 295]
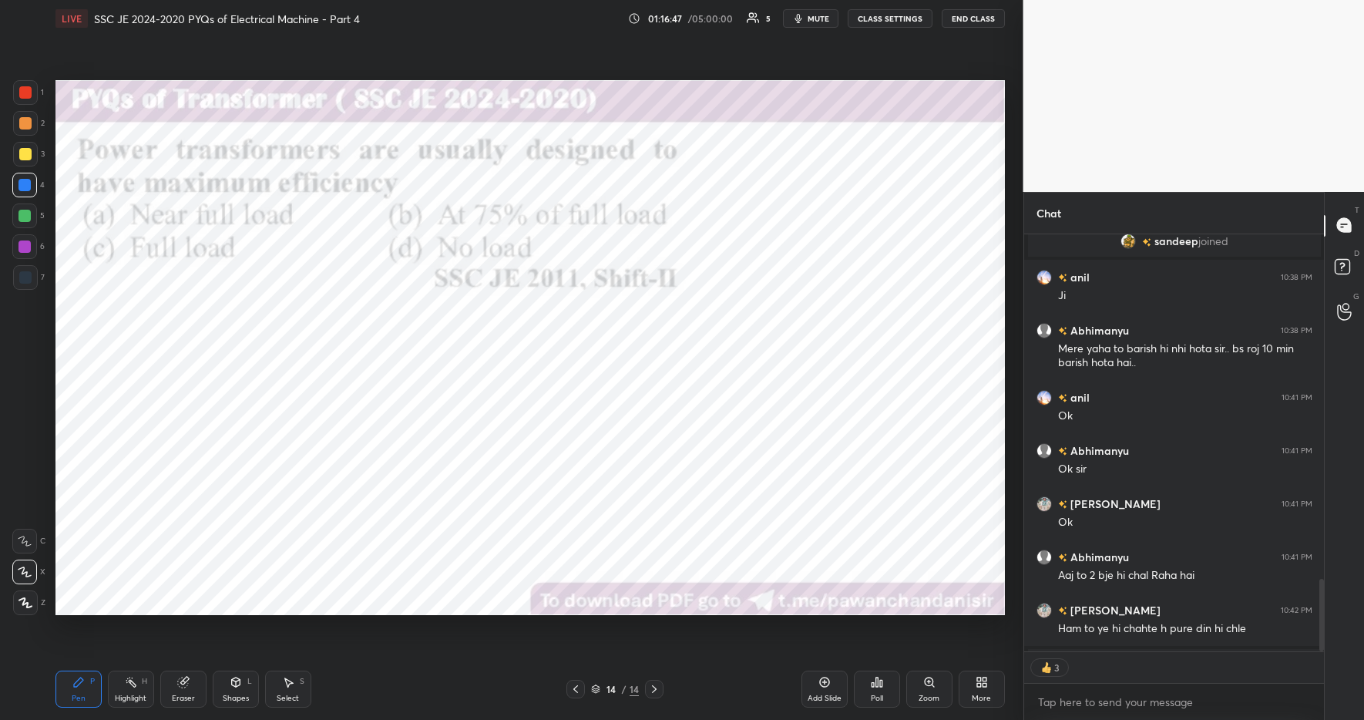
type textarea "x"
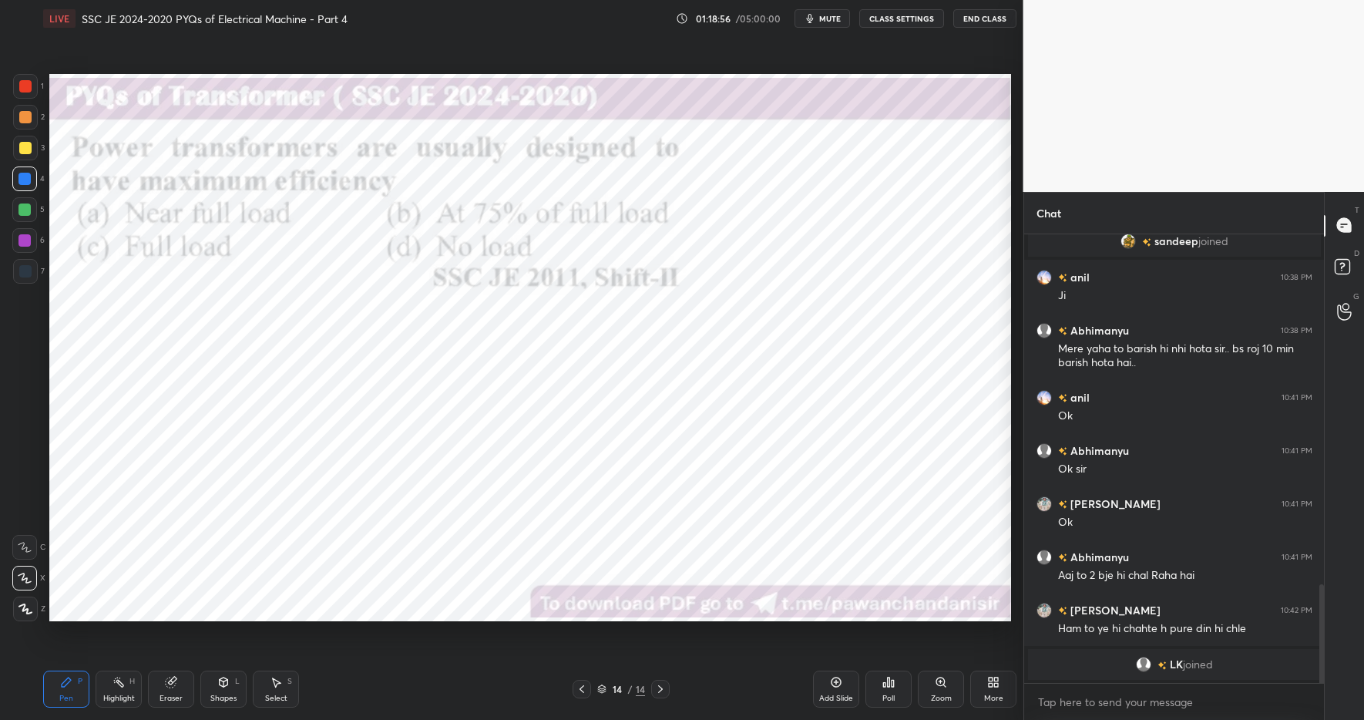
scroll to position [76460, 76120]
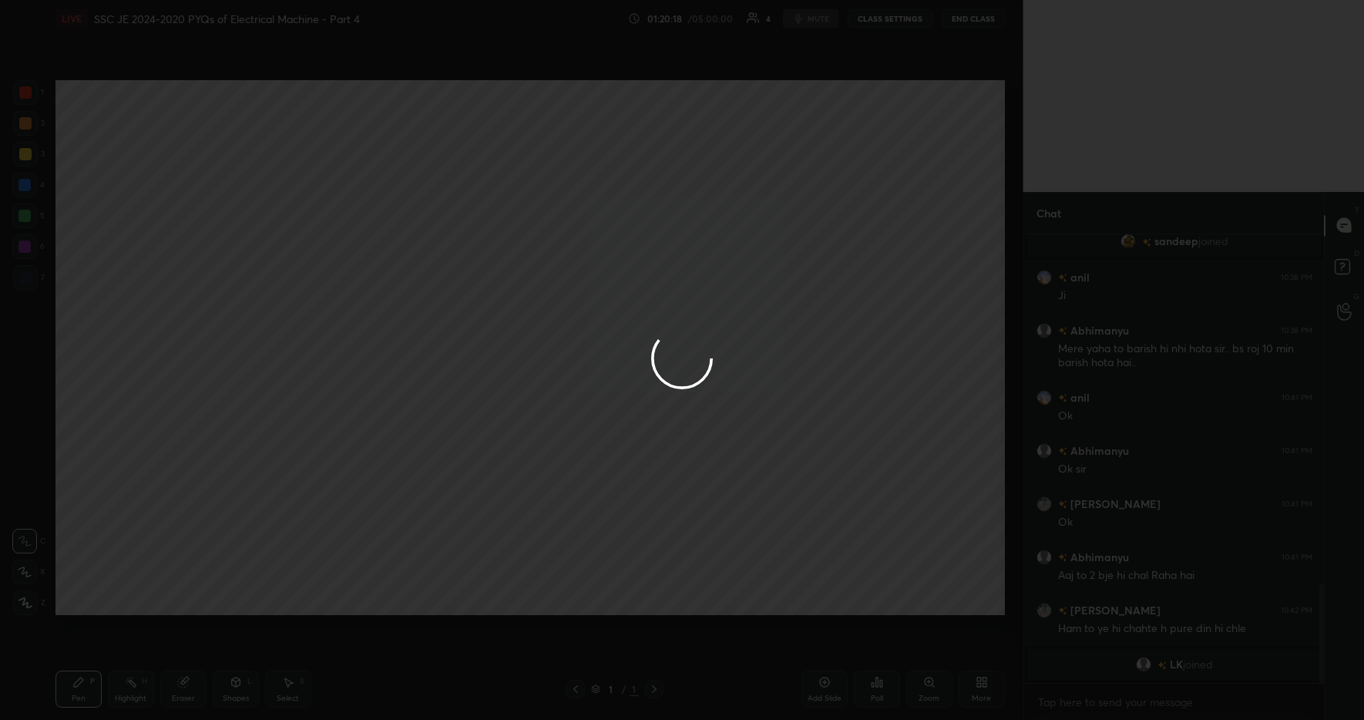
click at [806, 65] on div at bounding box center [682, 360] width 1364 height 720
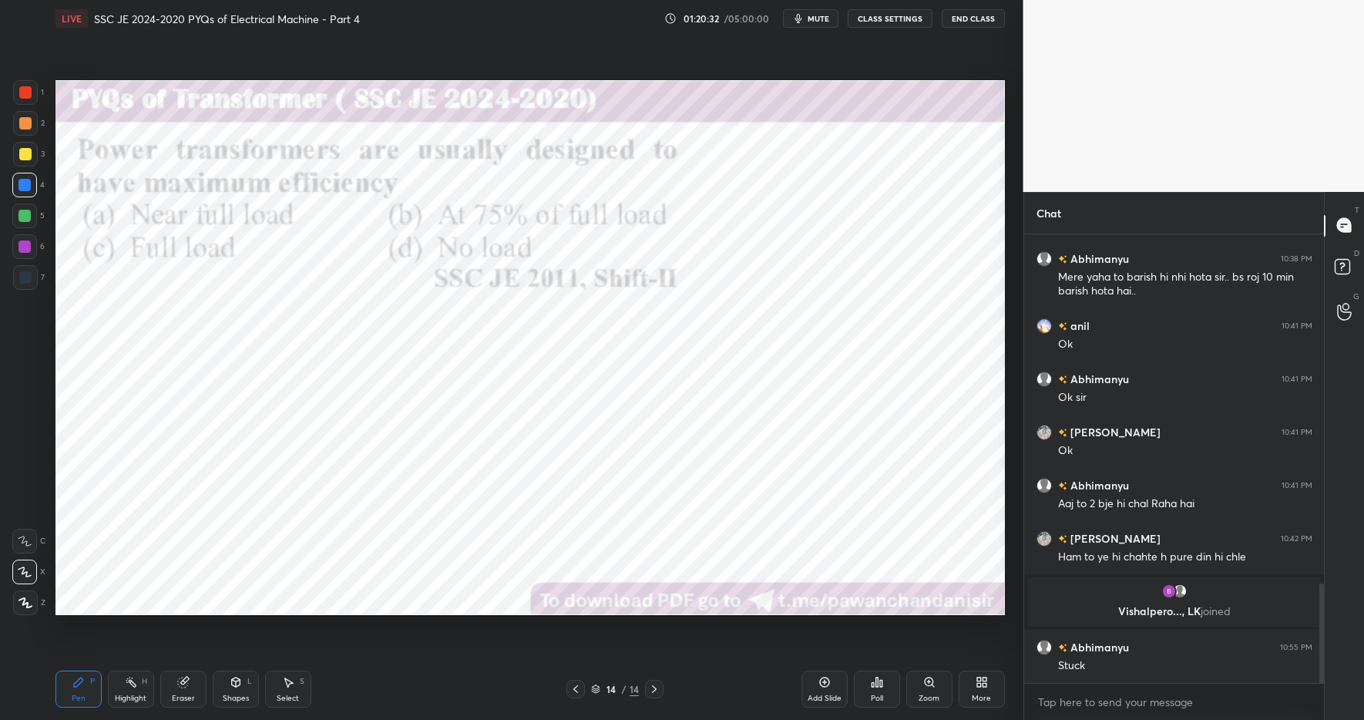
scroll to position [621, 961]
click at [1169, 591] on img "grid" at bounding box center [1169, 591] width 15 height 15
click at [296, 685] on div "Select S" at bounding box center [288, 689] width 46 height 37
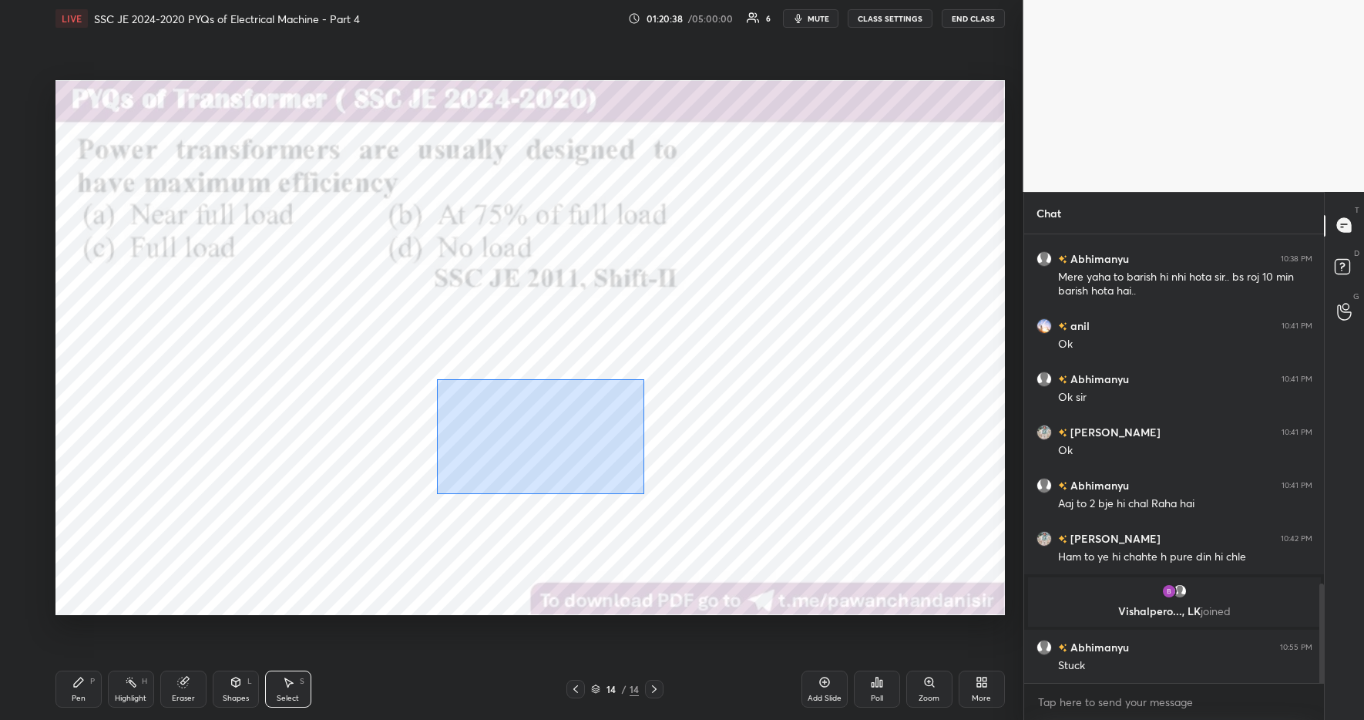
drag, startPoint x: 439, startPoint y: 382, endPoint x: 667, endPoint y: 506, distance: 259.7
click at [673, 513] on div "0 ° Undo Copy Duplicate Duplicate to new slide Delete" at bounding box center [530, 347] width 950 height 534
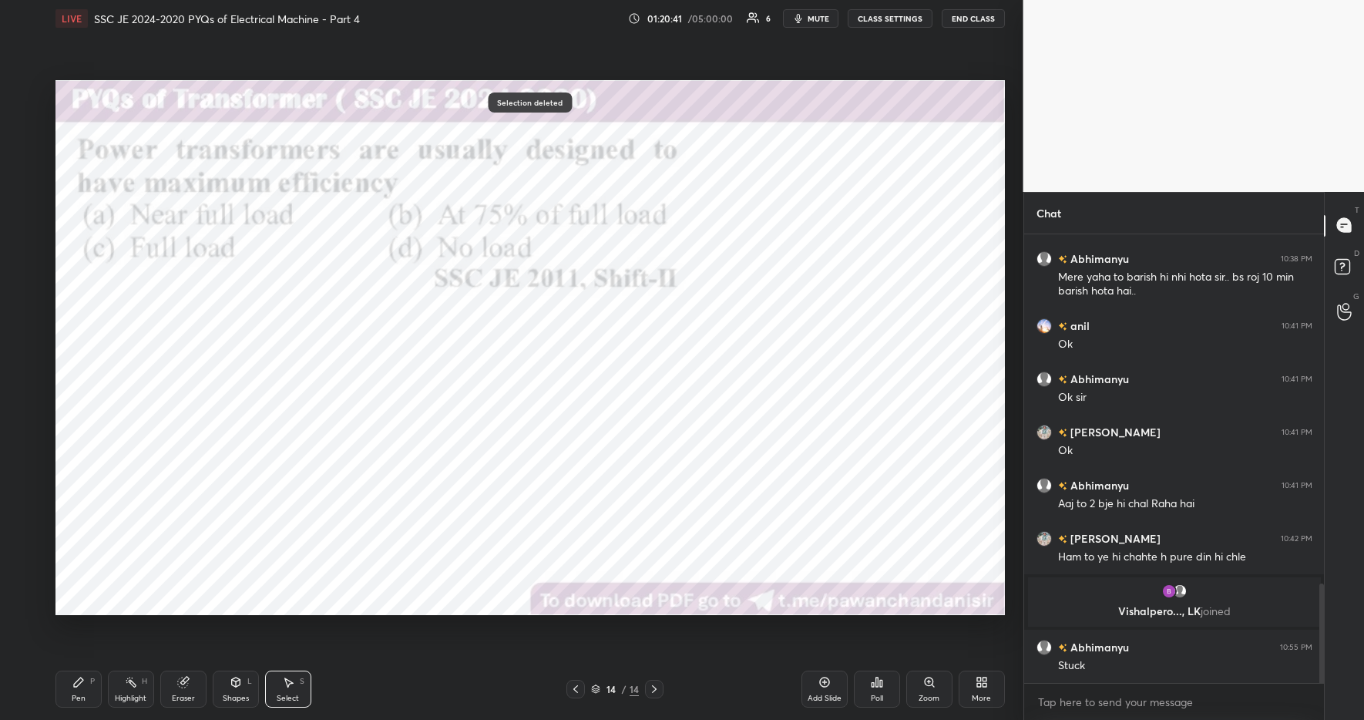
drag, startPoint x: 134, startPoint y: 681, endPoint x: 96, endPoint y: 676, distance: 38.8
click at [134, 681] on icon at bounding box center [131, 682] width 12 height 12
click at [90, 678] on div "P" at bounding box center [92, 682] width 5 height 8
click at [538, 704] on div "Pen P Highlight H Eraser Shapes L Select S 14 / 14 Add Slide Poll Zoom More" at bounding box center [530, 689] width 950 height 62
click at [1167, 594] on img "grid" at bounding box center [1169, 591] width 15 height 15
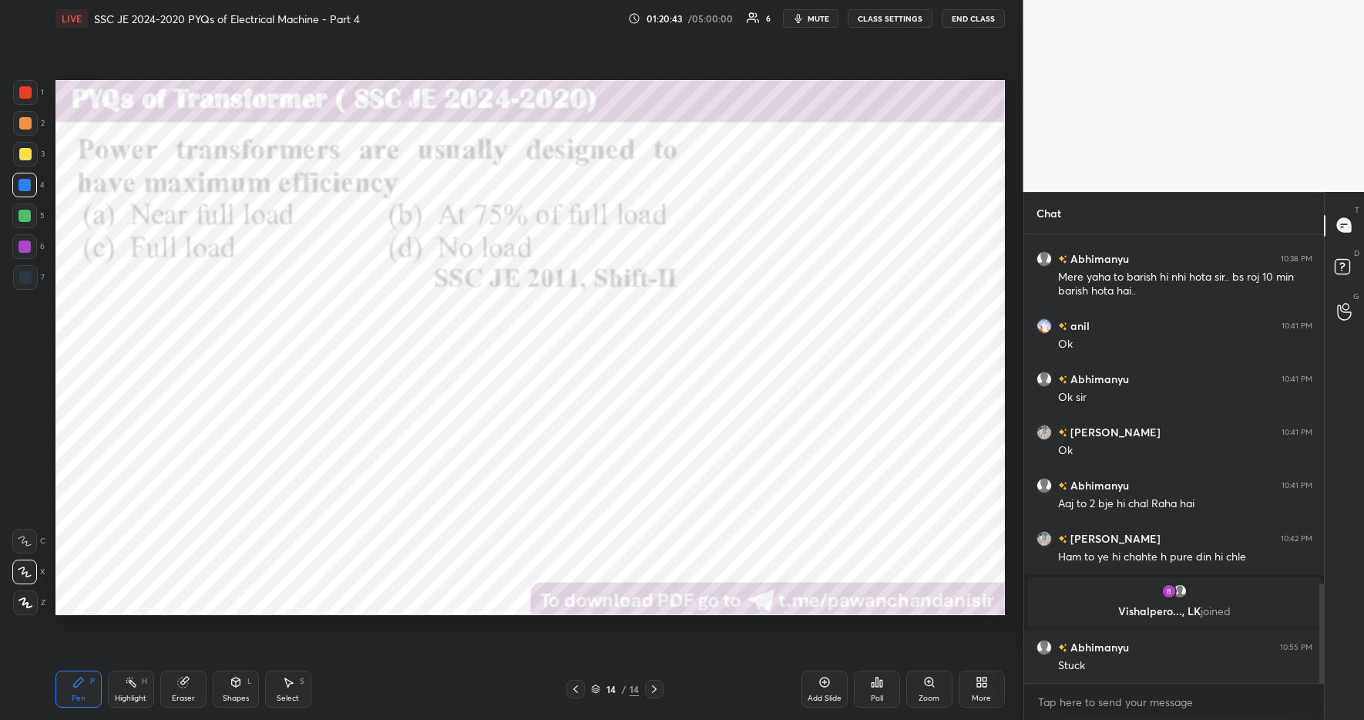
scroll to position [412, 295]
click at [138, 687] on div "Highlight H" at bounding box center [131, 689] width 46 height 37
drag, startPoint x: 89, startPoint y: 672, endPoint x: 126, endPoint y: 671, distance: 37.8
click at [90, 671] on div "Pen P" at bounding box center [78, 689] width 46 height 37
drag, startPoint x: 414, startPoint y: 704, endPoint x: 365, endPoint y: 681, distance: 53.8
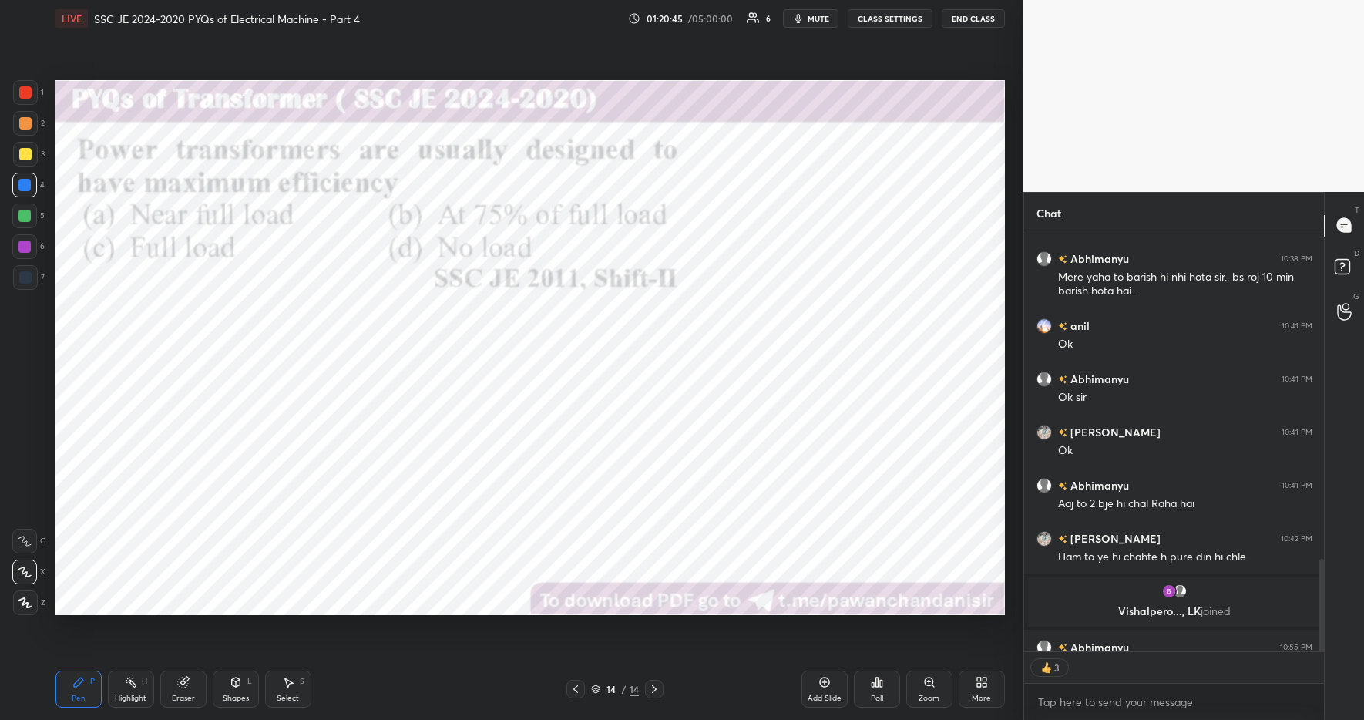
click at [414, 704] on div "Pen P Highlight H Eraser Shapes L Select S" at bounding box center [241, 689] width 373 height 37
click at [283, 695] on div "Select" at bounding box center [288, 699] width 22 height 8
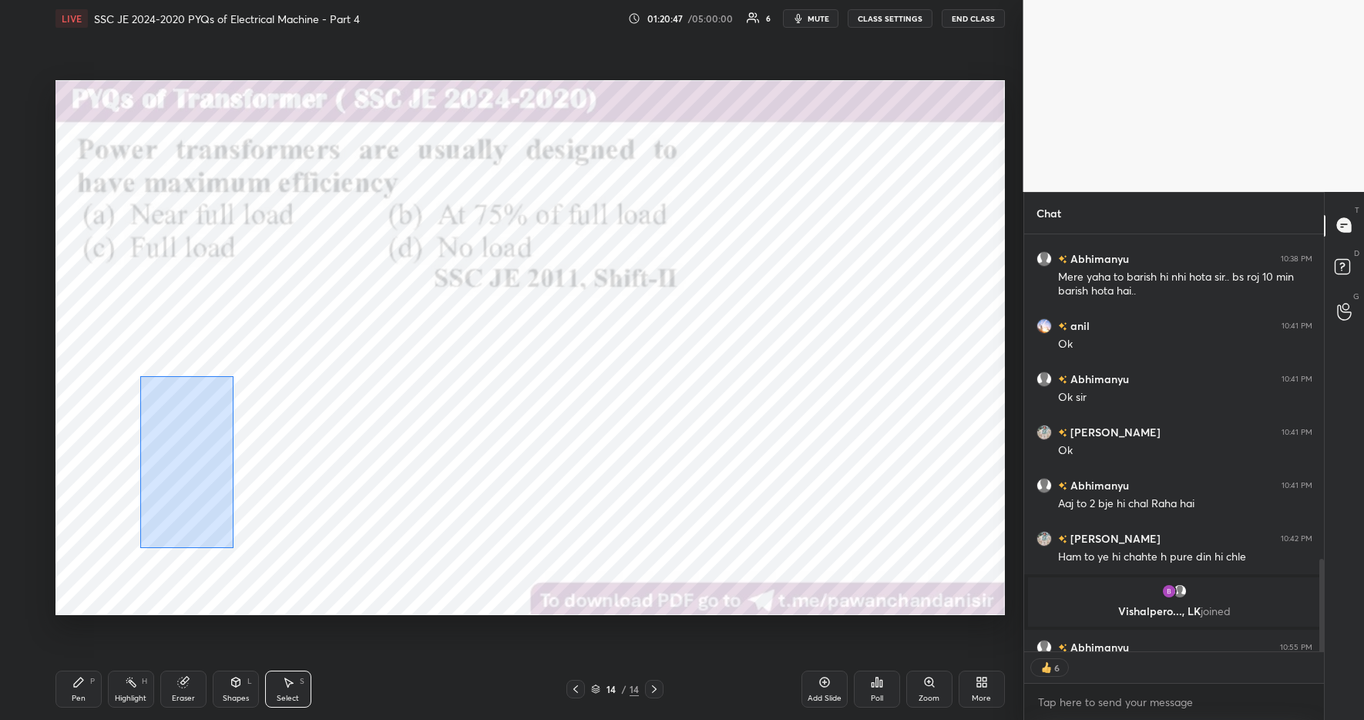
drag, startPoint x: 154, startPoint y: 389, endPoint x: 239, endPoint y: 536, distance: 169.9
click at [234, 546] on div "0 ° Undo Copy Duplicate Duplicate to new slide Delete" at bounding box center [530, 347] width 950 height 534
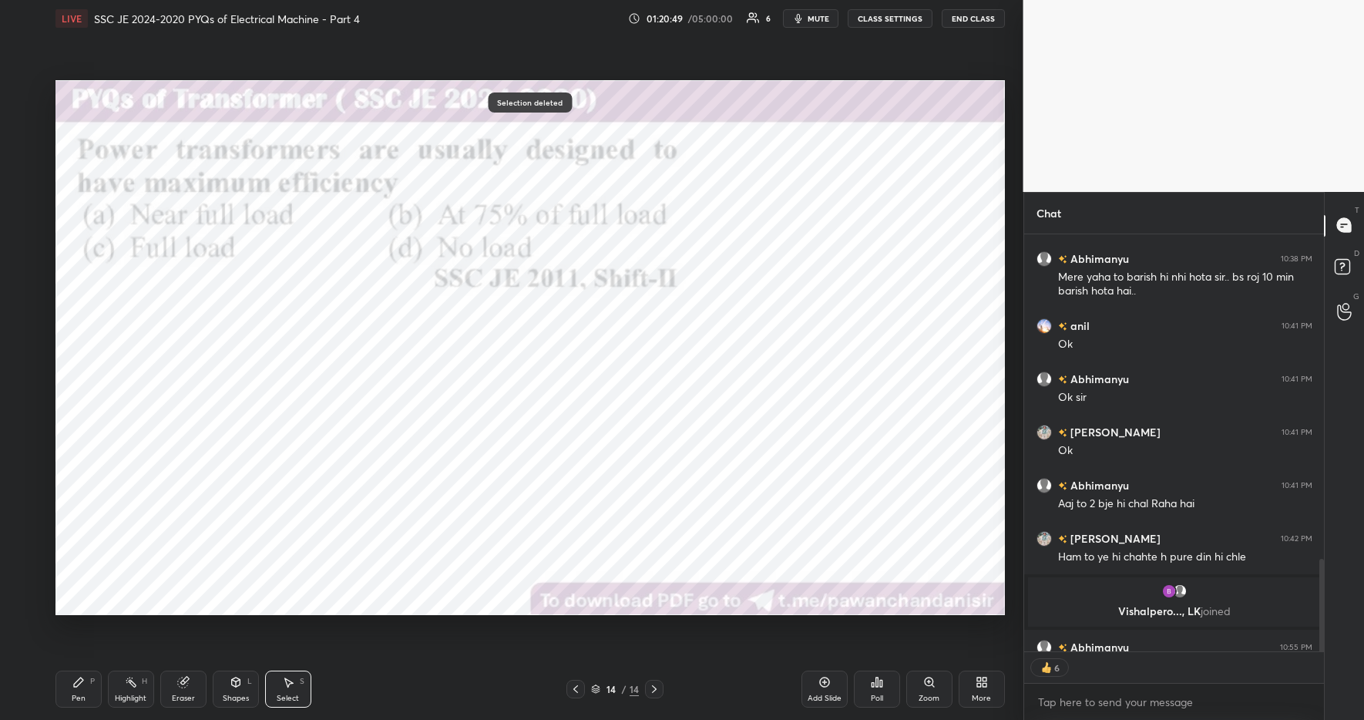
drag, startPoint x: 373, startPoint y: 487, endPoint x: 369, endPoint y: 475, distance: 12.9
click at [375, 486] on div "0 ° Undo Copy Duplicate Duplicate to new slide Delete" at bounding box center [530, 347] width 950 height 534
click at [126, 695] on div "Highlight" at bounding box center [131, 699] width 32 height 8
drag, startPoint x: 79, startPoint y: 681, endPoint x: 113, endPoint y: 674, distance: 34.6
click at [80, 681] on icon at bounding box center [78, 682] width 9 height 9
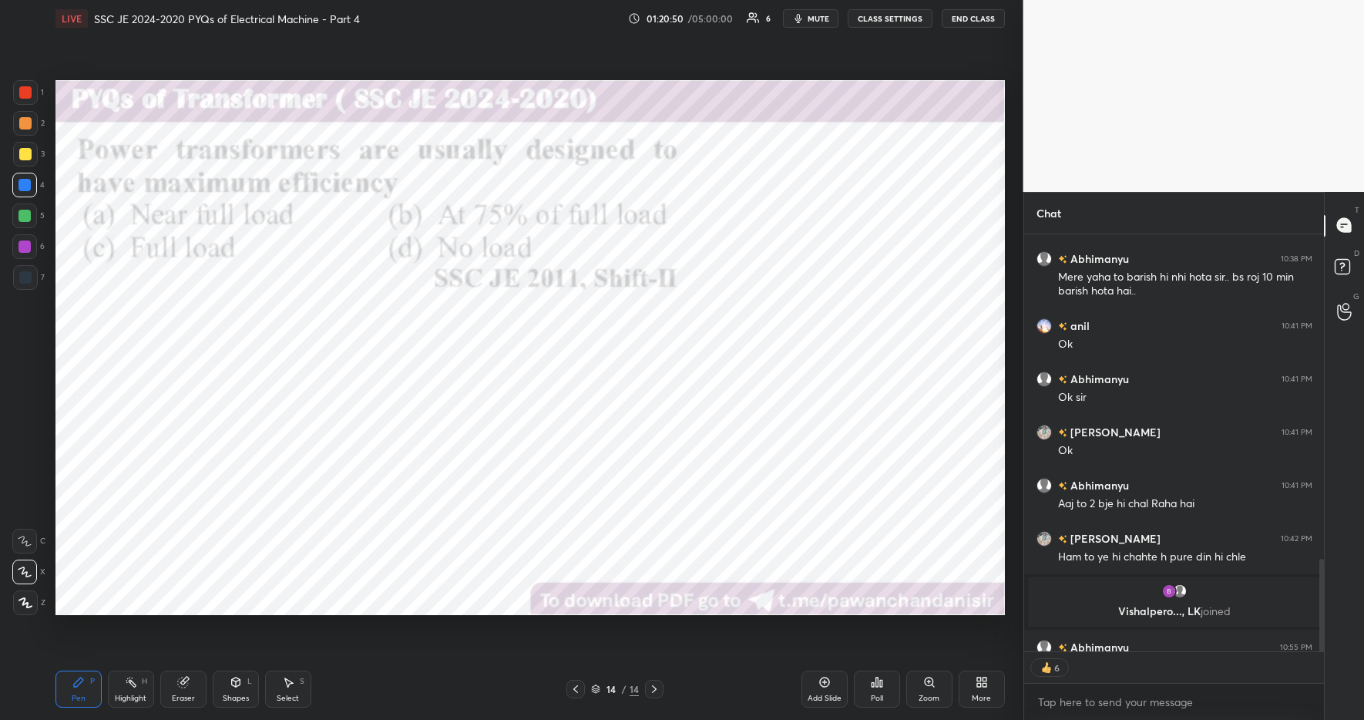
drag, startPoint x: 432, startPoint y: 711, endPoint x: 643, endPoint y: 688, distance: 211.7
click at [433, 710] on div "Pen P Highlight H Eraser Shapes L Select S 14 / 14 Add Slide Poll Zoom More" at bounding box center [530, 689] width 950 height 62
drag, startPoint x: 31, startPoint y: 216, endPoint x: 26, endPoint y: 205, distance: 11.7
click at [31, 216] on div at bounding box center [24, 215] width 25 height 25
click at [27, 181] on div at bounding box center [24, 185] width 12 height 12
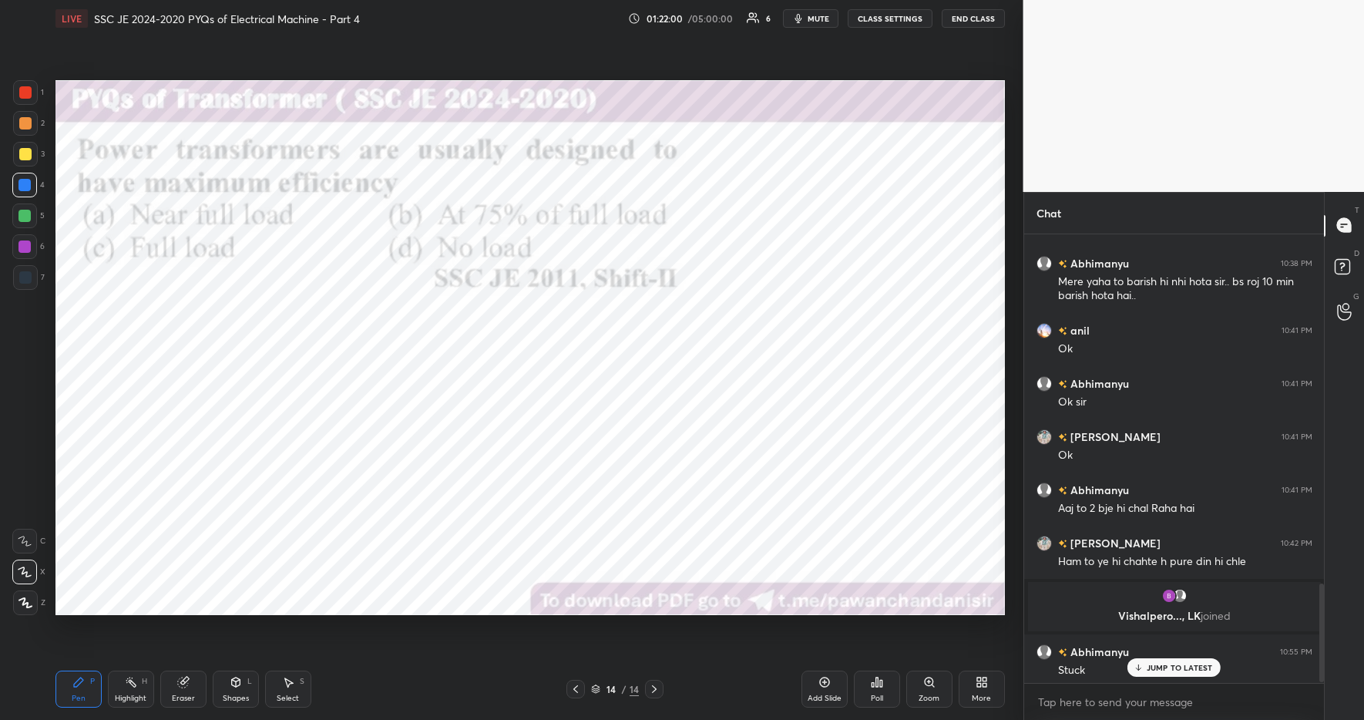
scroll to position [1594, 0]
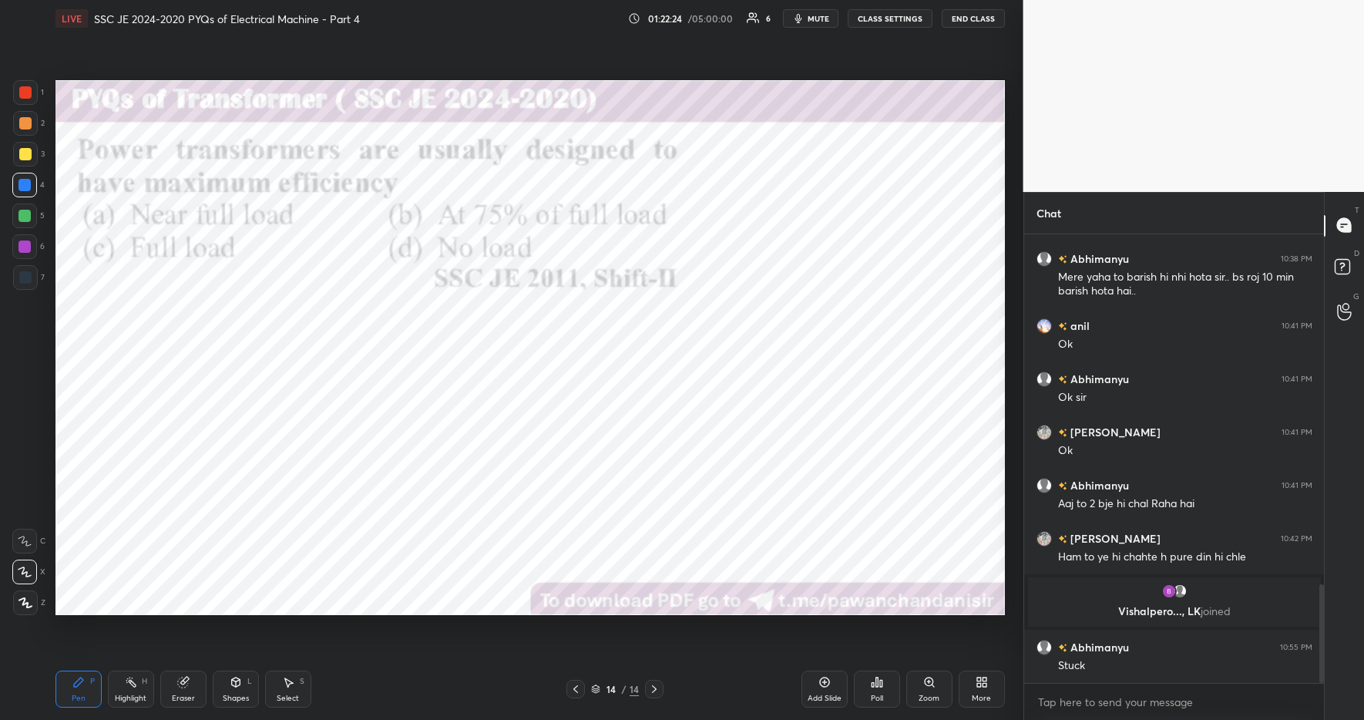
click at [691, 23] on div "01:22:24 / 05:00:00 6 mute CLASS SETTINGS End Class" at bounding box center [816, 18] width 377 height 18
click at [694, 19] on div "01:22:25 / 05:00:00 6 mute CLASS SETTINGS End Class" at bounding box center [816, 18] width 377 height 18
click at [985, 691] on div "More" at bounding box center [982, 689] width 46 height 37
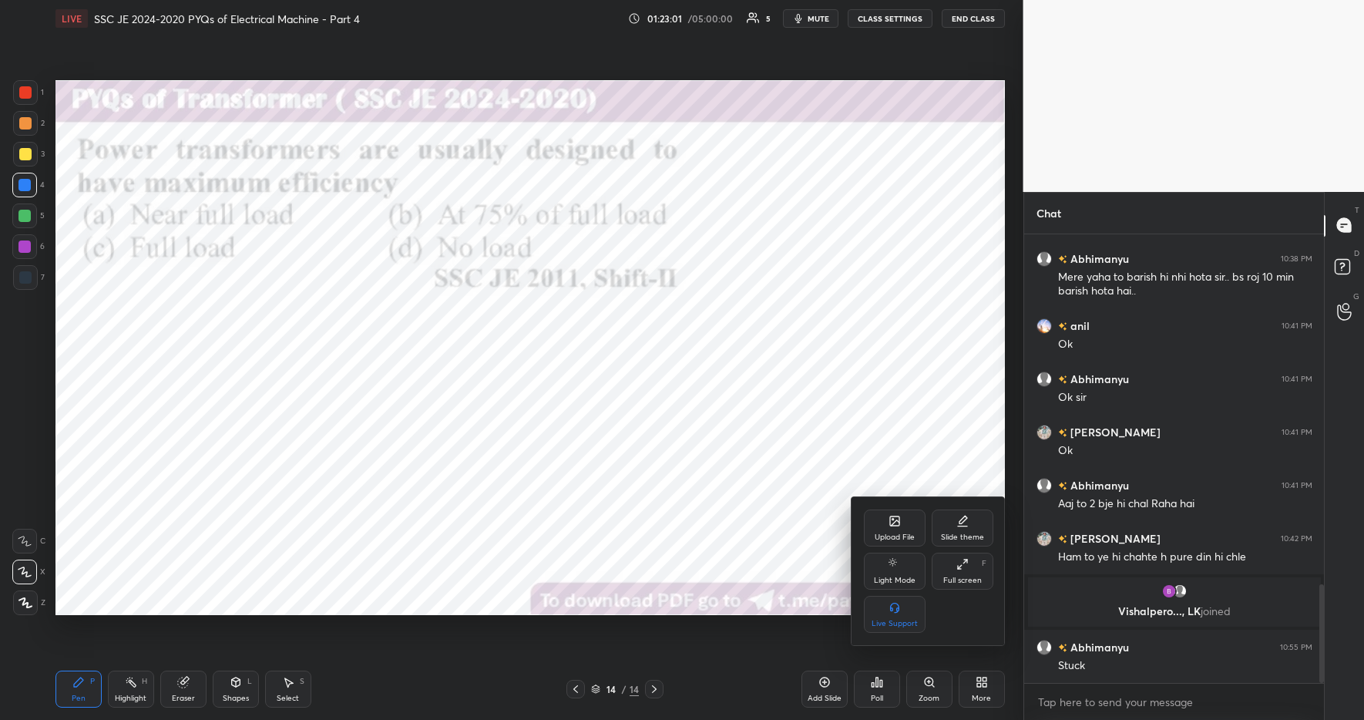
click at [886, 521] on div "Upload File" at bounding box center [895, 528] width 62 height 37
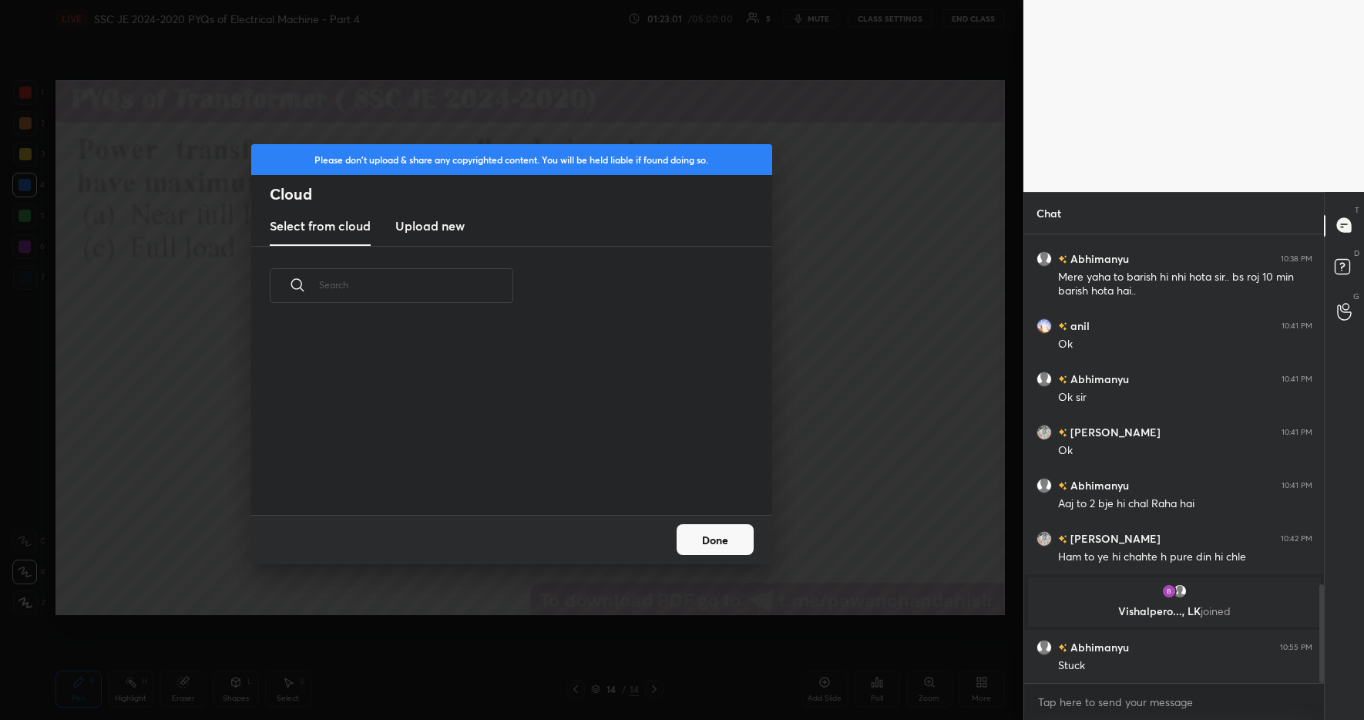
scroll to position [190, 495]
click at [440, 226] on h3 "Upload new" at bounding box center [429, 226] width 69 height 18
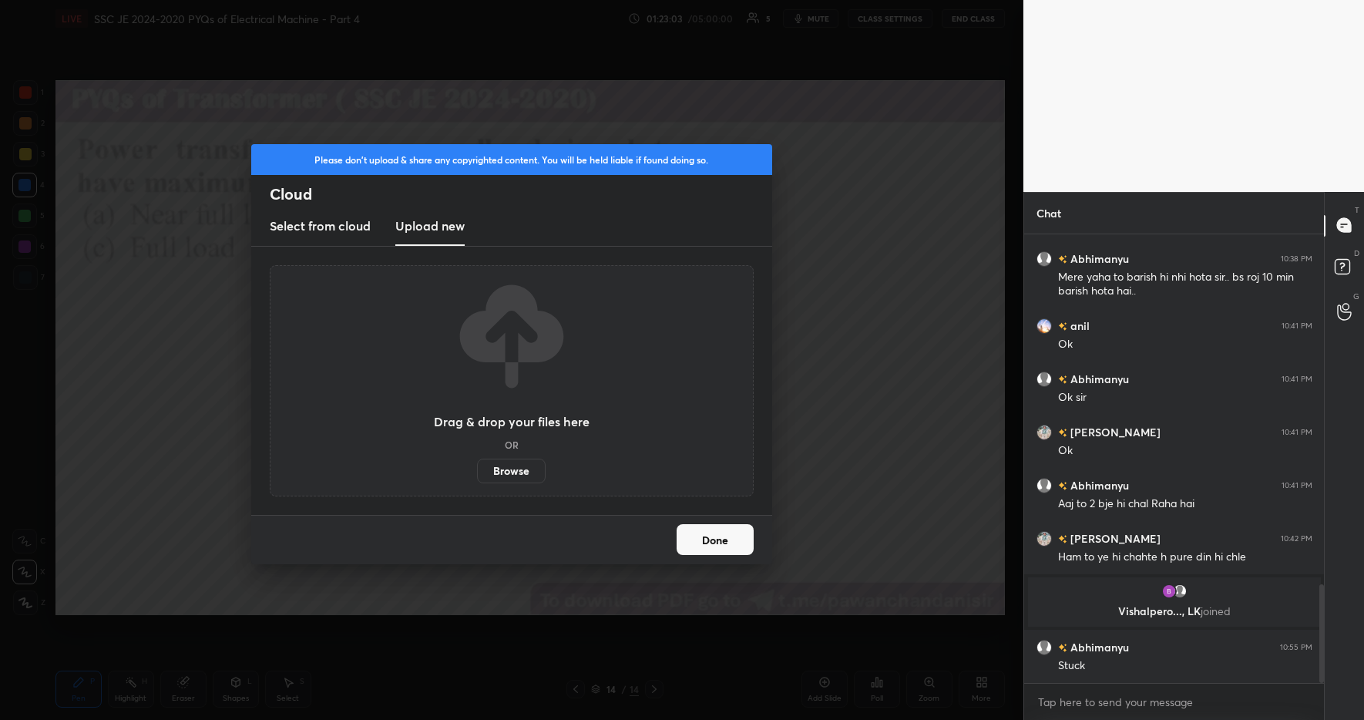
click at [507, 468] on label "Browse" at bounding box center [511, 471] width 69 height 25
click at [477, 468] on input "Browse" at bounding box center [477, 471] width 0 height 25
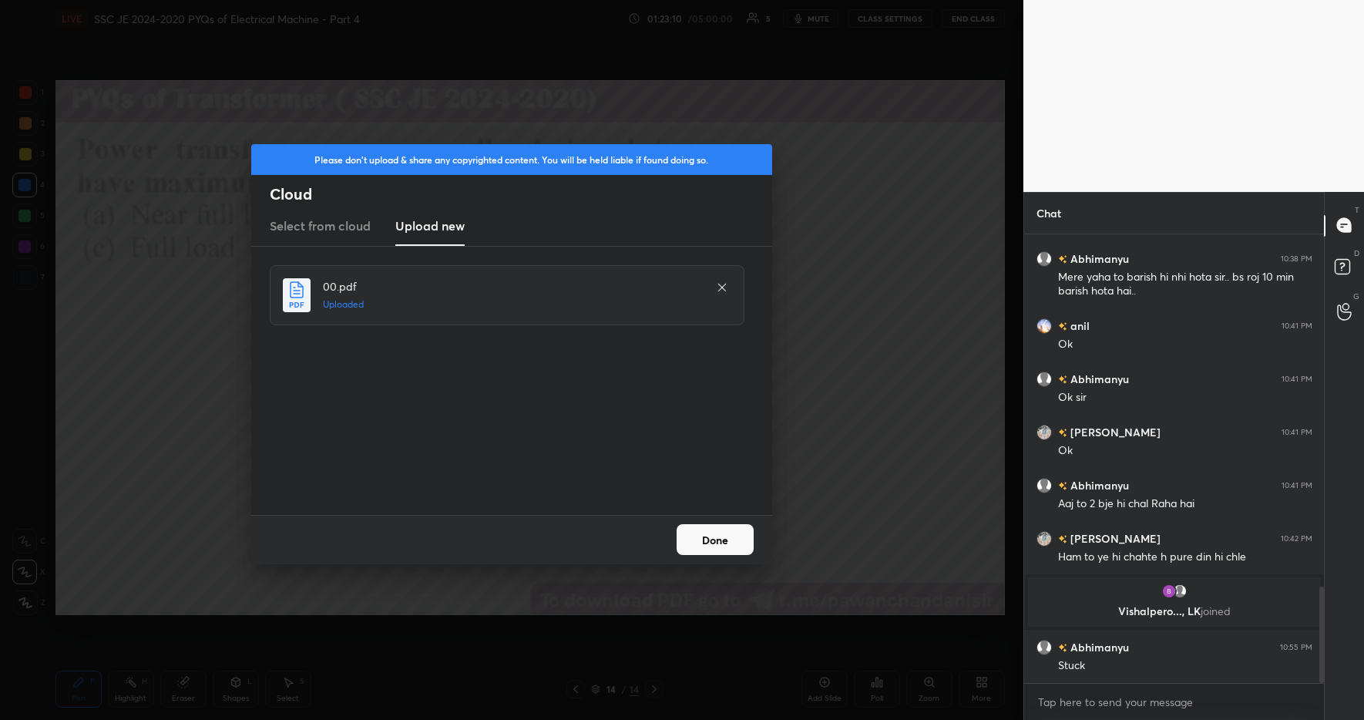
scroll to position [1647, 0]
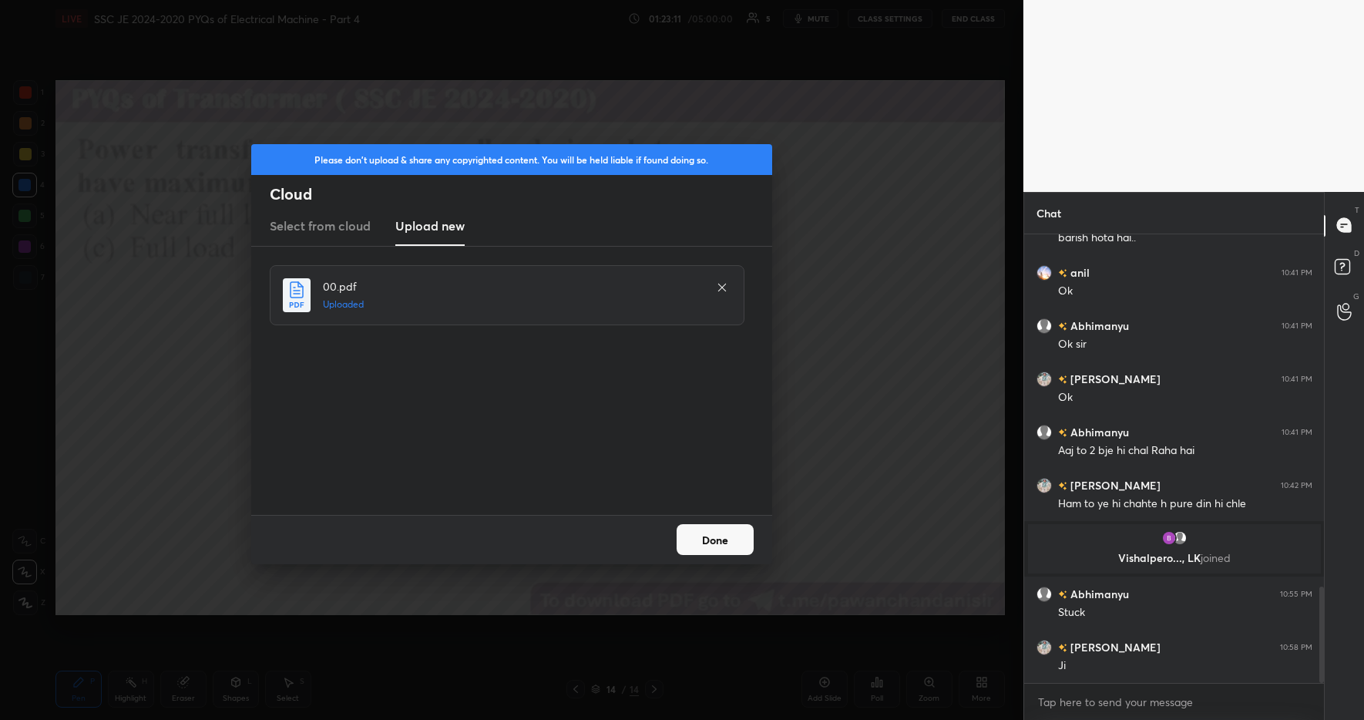
click at [715, 546] on button "Done" at bounding box center [715, 539] width 77 height 31
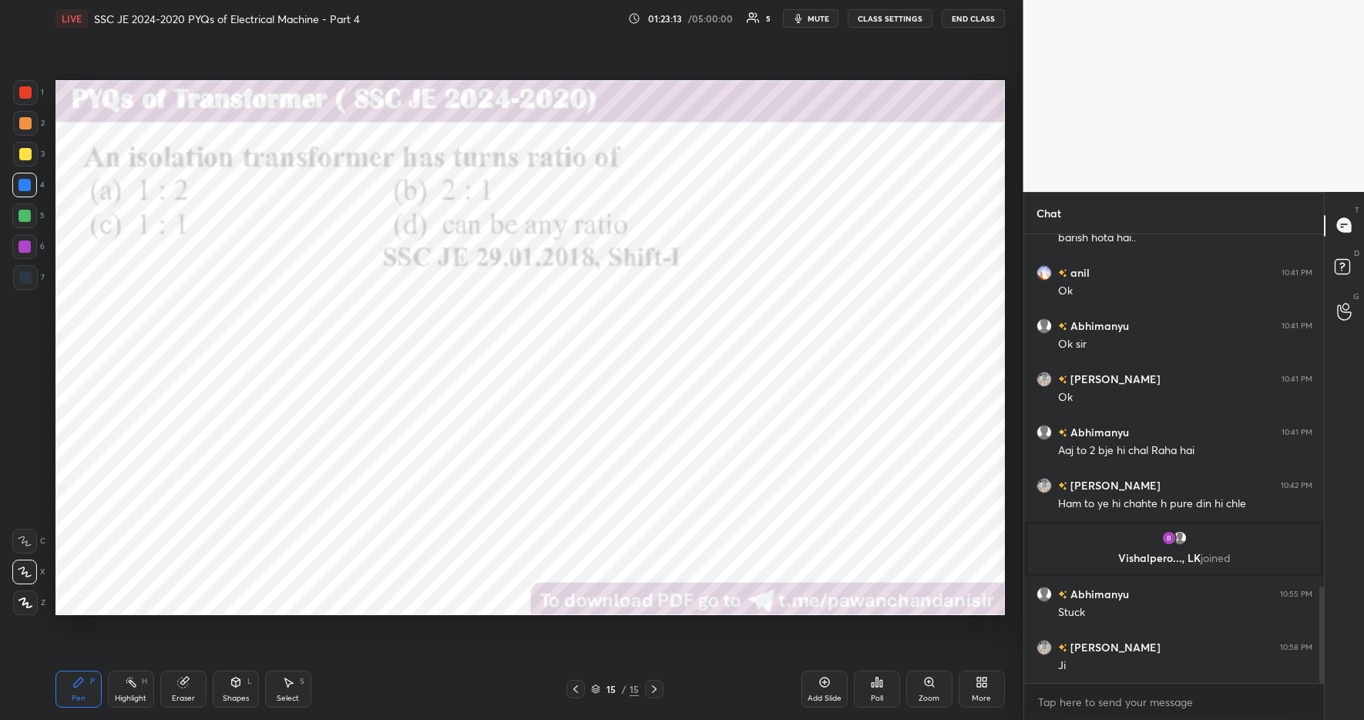
click at [880, 684] on icon at bounding box center [881, 683] width 2 height 7
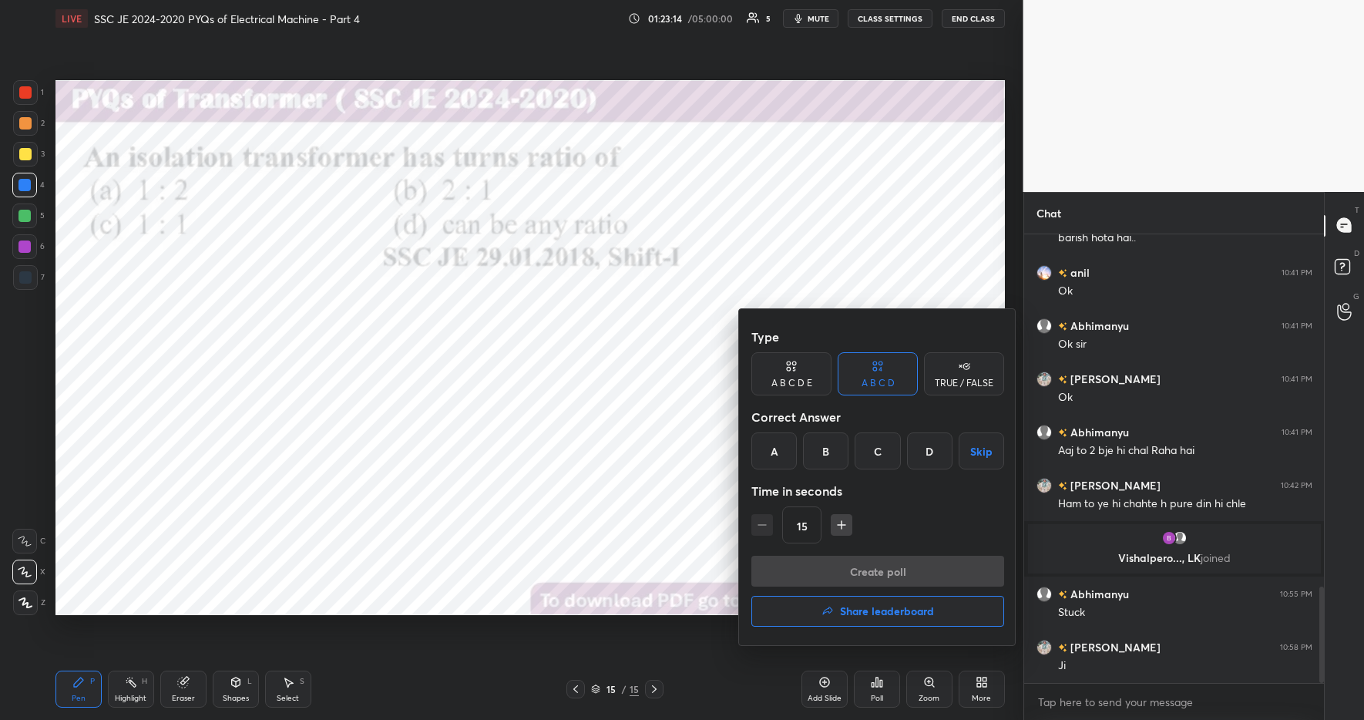
drag, startPoint x: 881, startPoint y: 445, endPoint x: 881, endPoint y: 504, distance: 59.4
click at [881, 445] on div "C" at bounding box center [877, 450] width 45 height 37
click at [878, 563] on button "Create poll" at bounding box center [878, 571] width 253 height 31
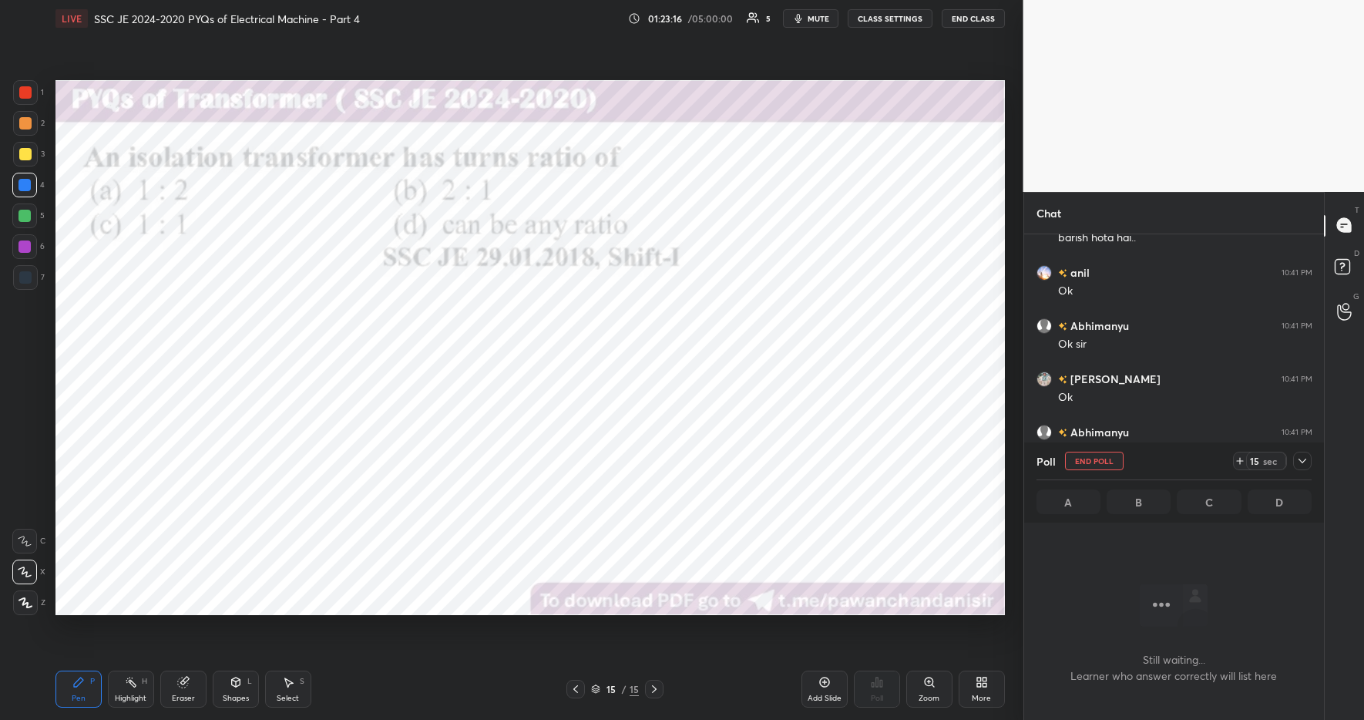
scroll to position [251, 295]
click at [1241, 463] on icon at bounding box center [1240, 461] width 12 height 12
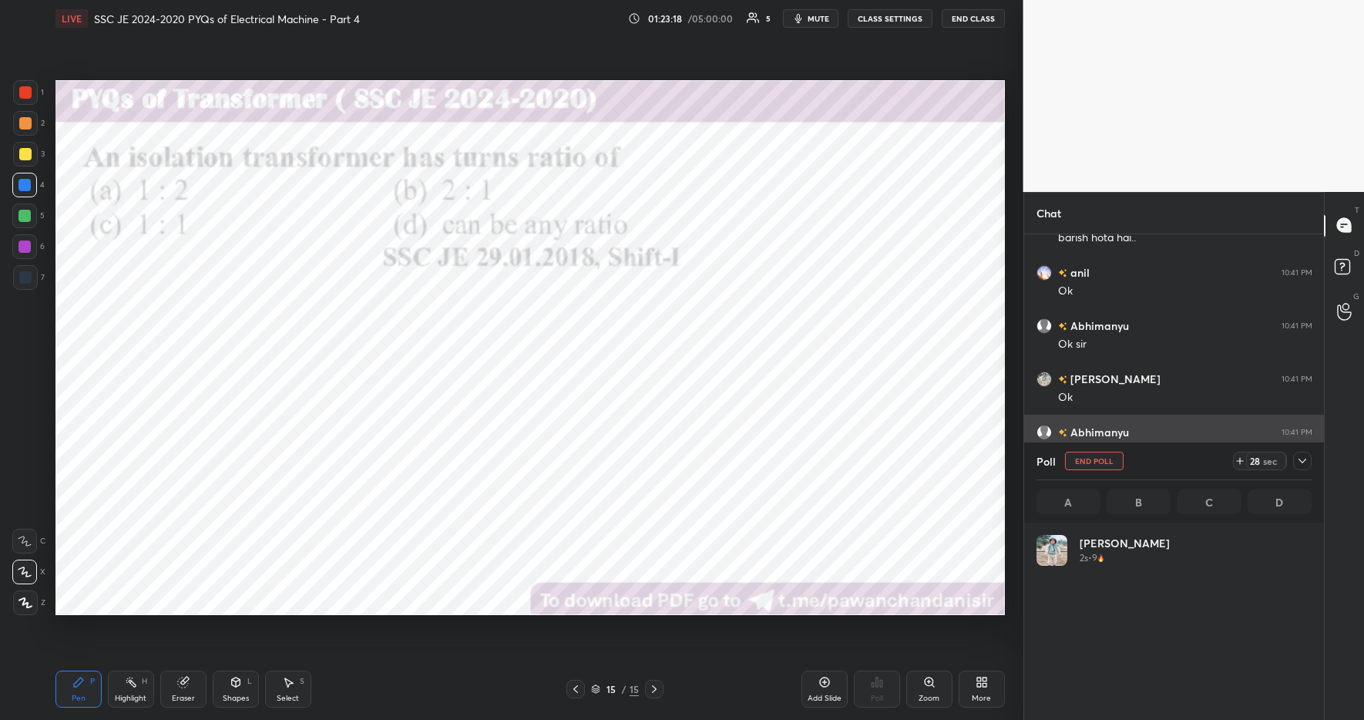
scroll to position [180, 271]
click at [1243, 462] on icon at bounding box center [1240, 461] width 12 height 12
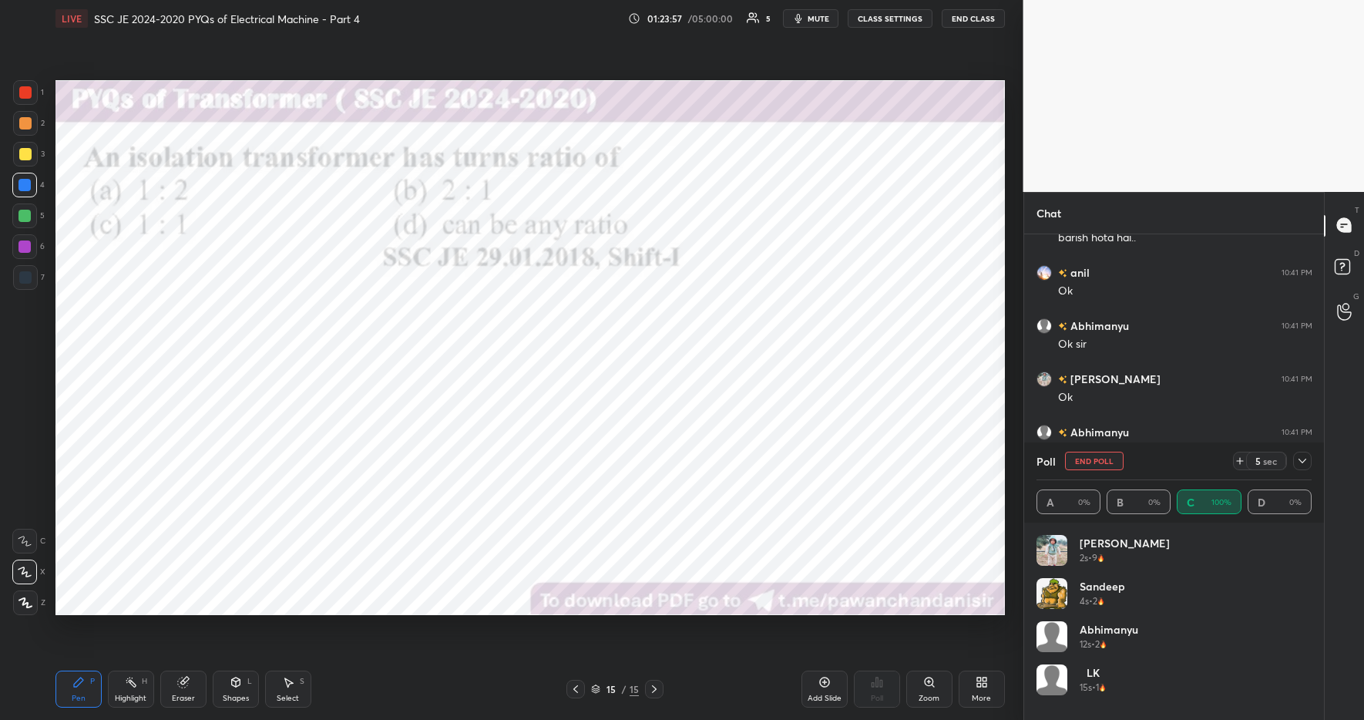
click at [129, 689] on div "Highlight H" at bounding box center [131, 689] width 46 height 37
click at [82, 677] on icon at bounding box center [78, 682] width 12 height 12
click at [405, 705] on div "Pen P Highlight H Eraser Shapes L Select S" at bounding box center [241, 689] width 373 height 37
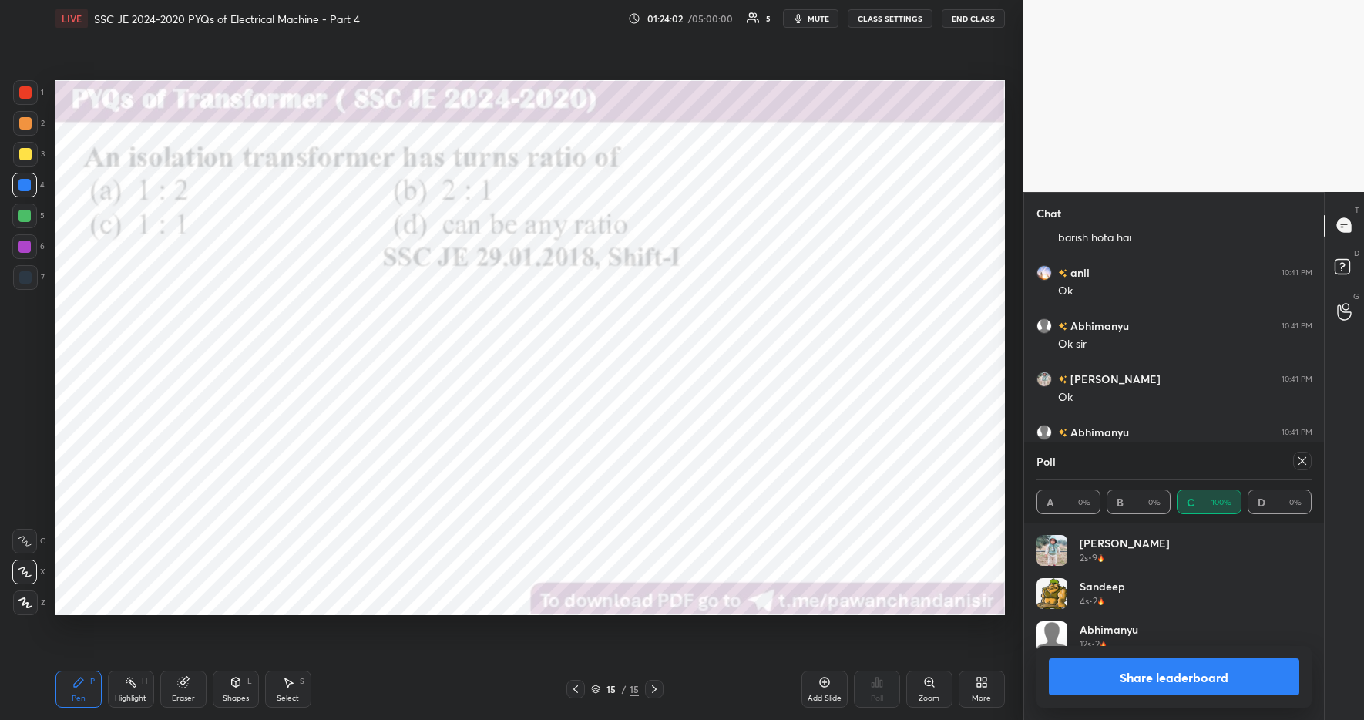
click at [1115, 676] on button "Share leaderboard" at bounding box center [1174, 676] width 251 height 37
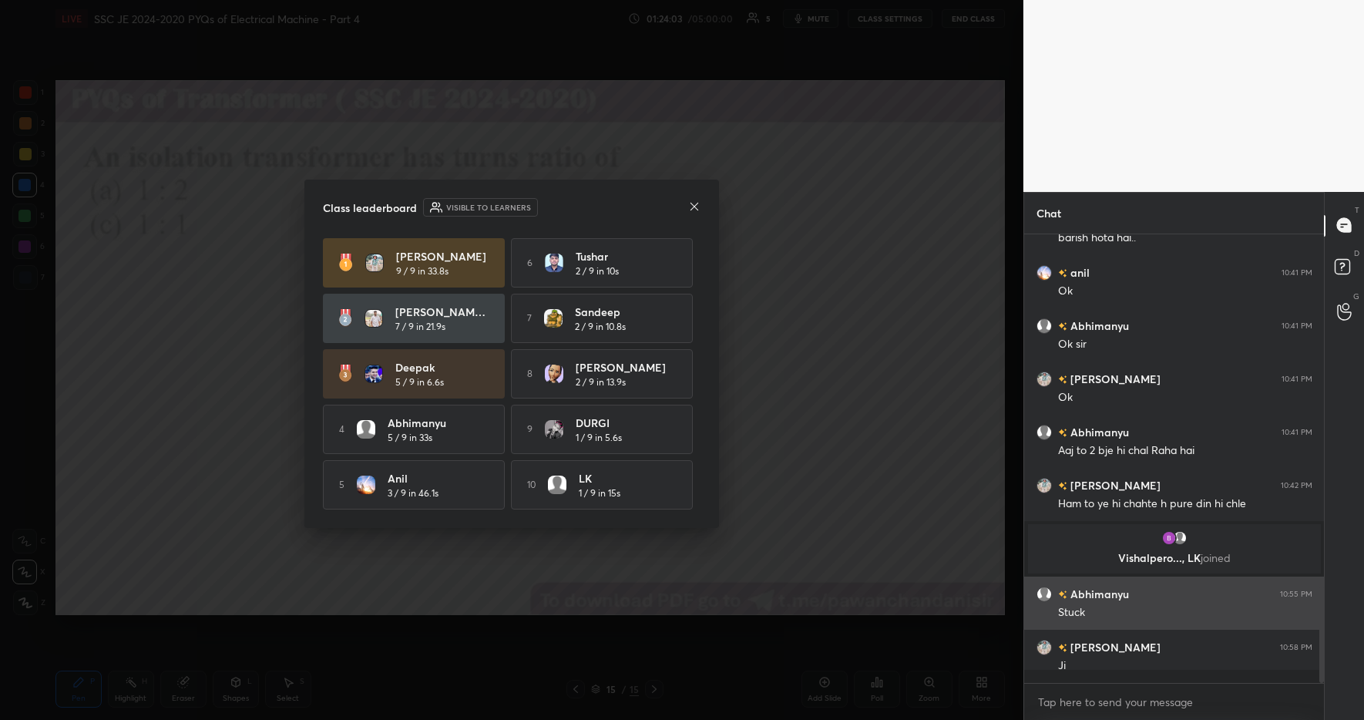
scroll to position [0, 0]
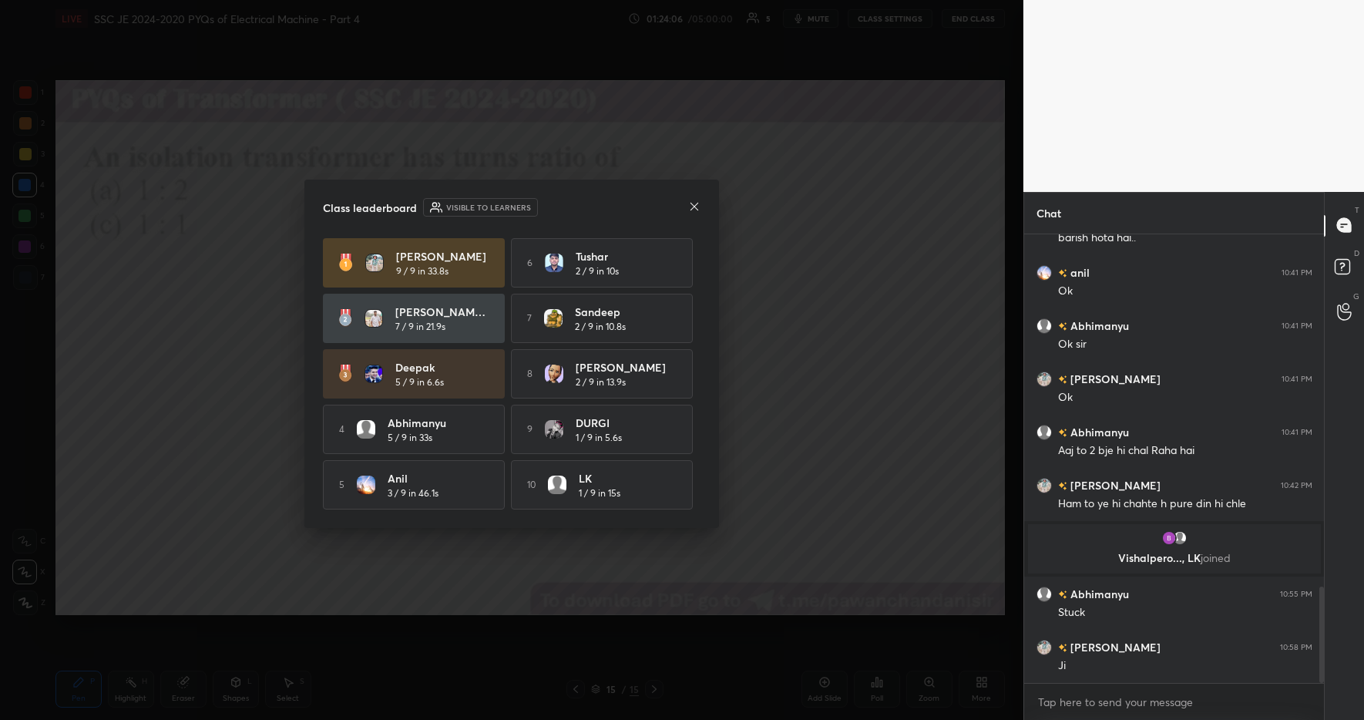
click at [695, 205] on icon at bounding box center [694, 206] width 12 height 12
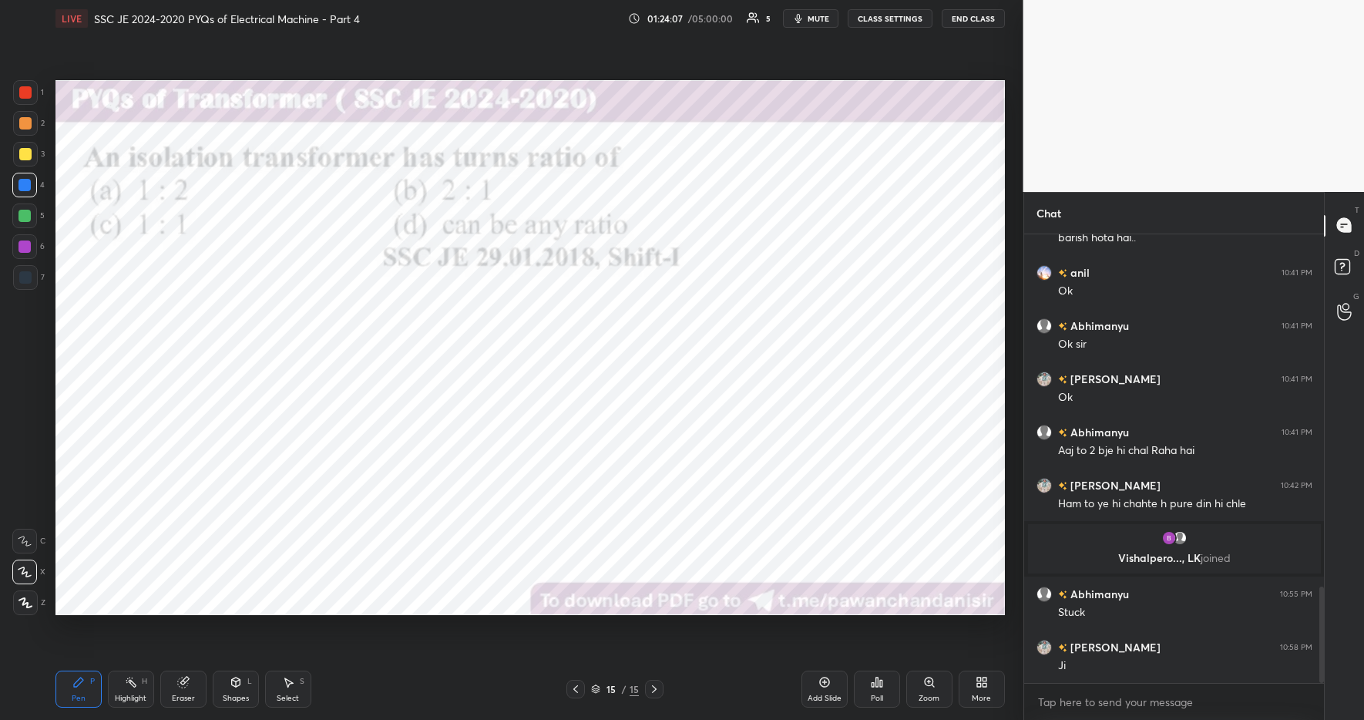
drag, startPoint x: 128, startPoint y: 695, endPoint x: 113, endPoint y: 687, distance: 17.2
click at [128, 695] on div "Highlight" at bounding box center [131, 699] width 32 height 8
click at [84, 675] on div "Pen P" at bounding box center [78, 689] width 46 height 37
click at [358, 708] on div "Pen P Highlight H Eraser Shapes L Select S 15 / 15 Add Slide Poll Zoom More" at bounding box center [530, 689] width 950 height 62
click at [978, 691] on div "More" at bounding box center [982, 689] width 46 height 37
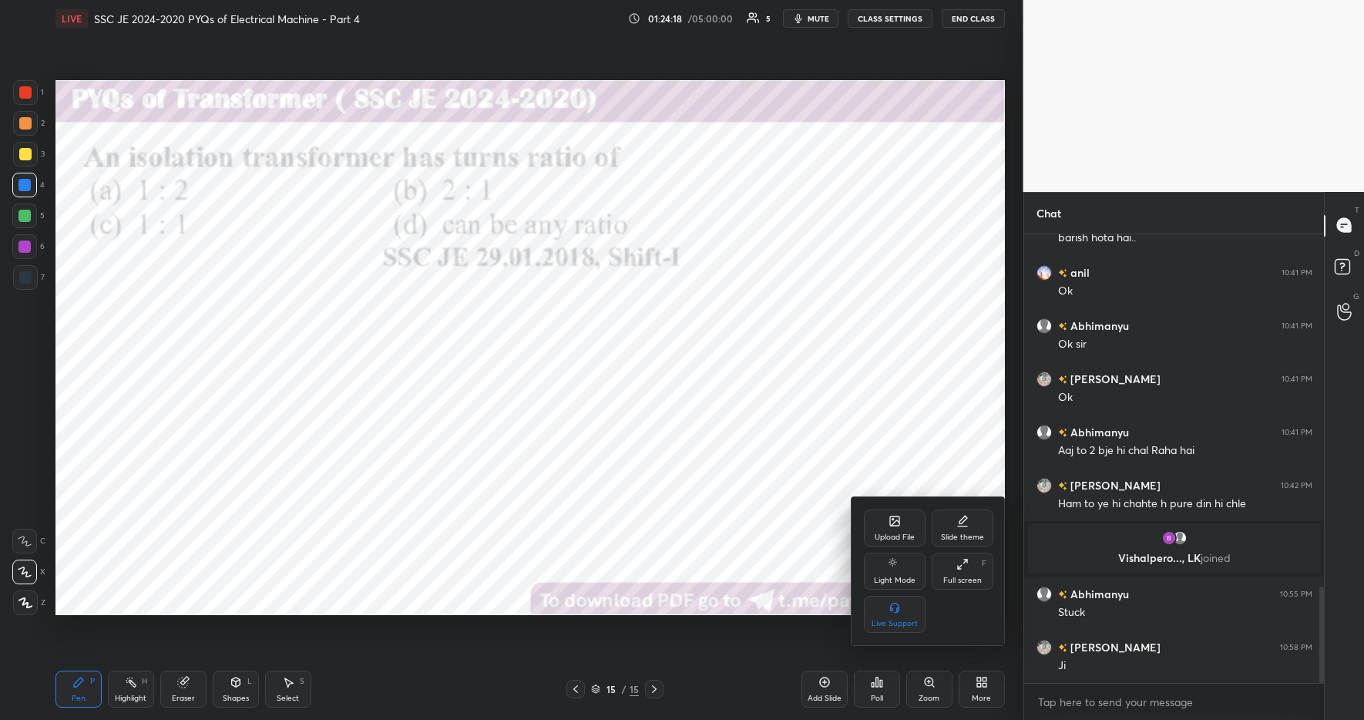
click at [896, 518] on icon at bounding box center [894, 520] width 9 height 9
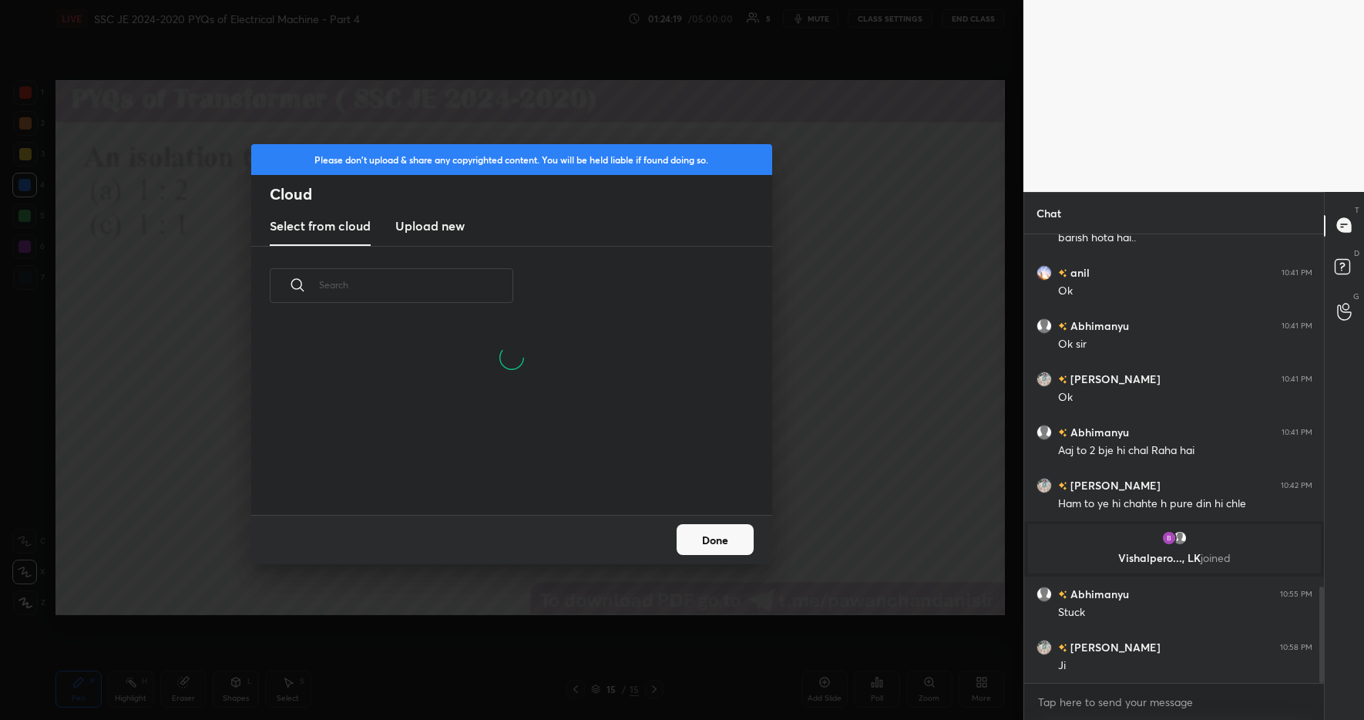
click at [442, 230] on h3 "Upload new" at bounding box center [429, 226] width 69 height 18
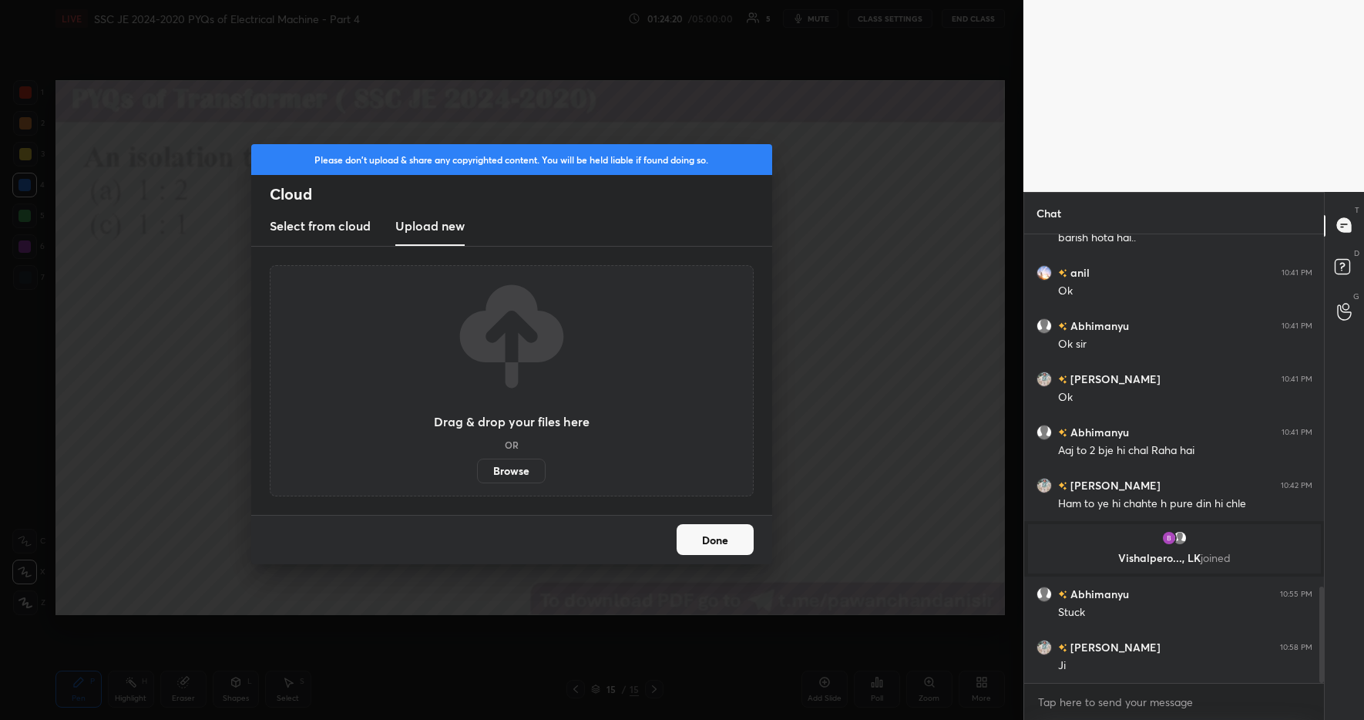
click at [505, 472] on label "Browse" at bounding box center [511, 471] width 69 height 25
click at [477, 472] on input "Browse" at bounding box center [477, 471] width 0 height 25
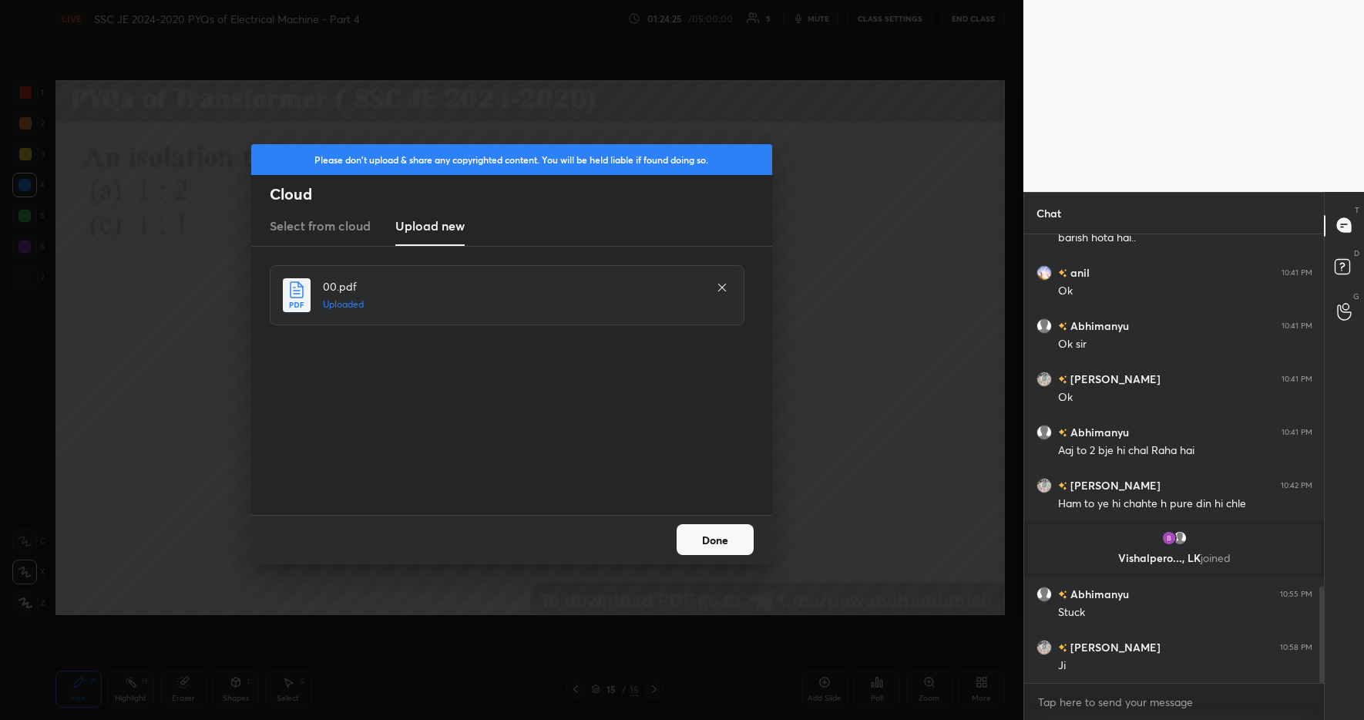
click at [715, 544] on button "Done" at bounding box center [715, 539] width 77 height 31
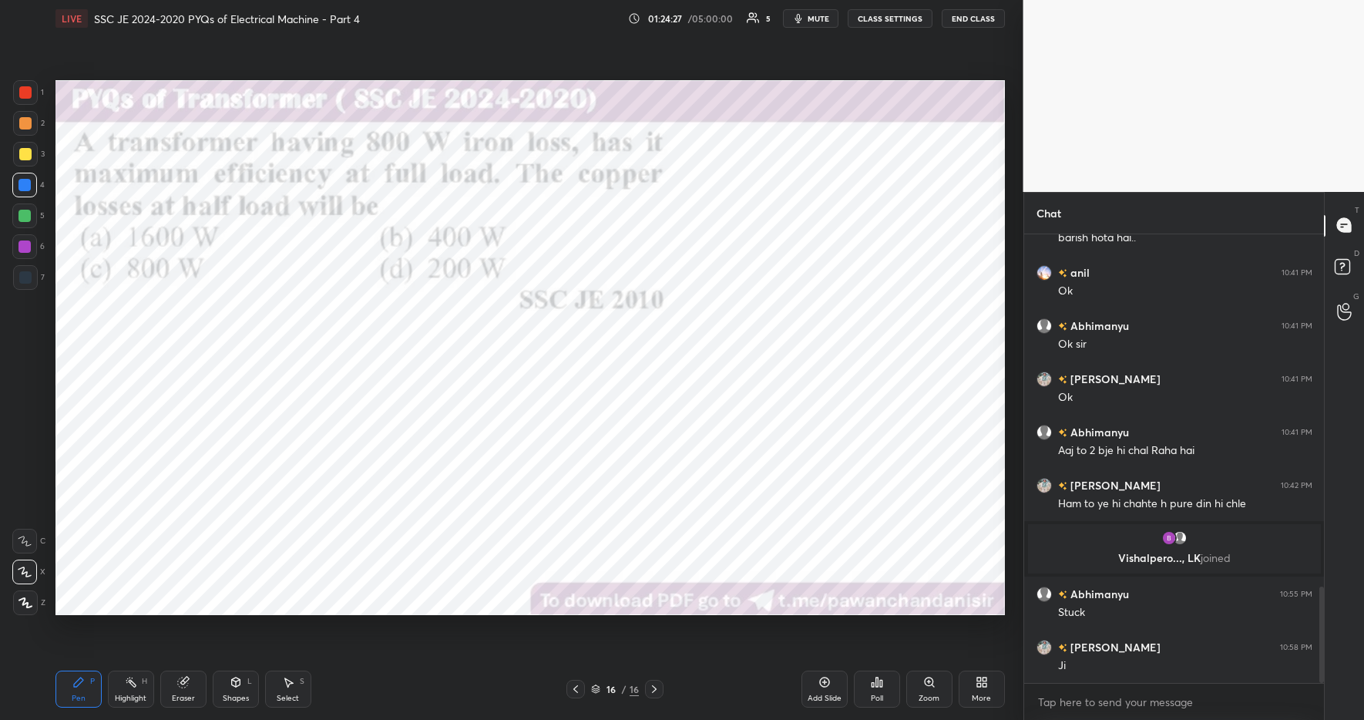
click at [876, 688] on div "Poll" at bounding box center [877, 689] width 46 height 37
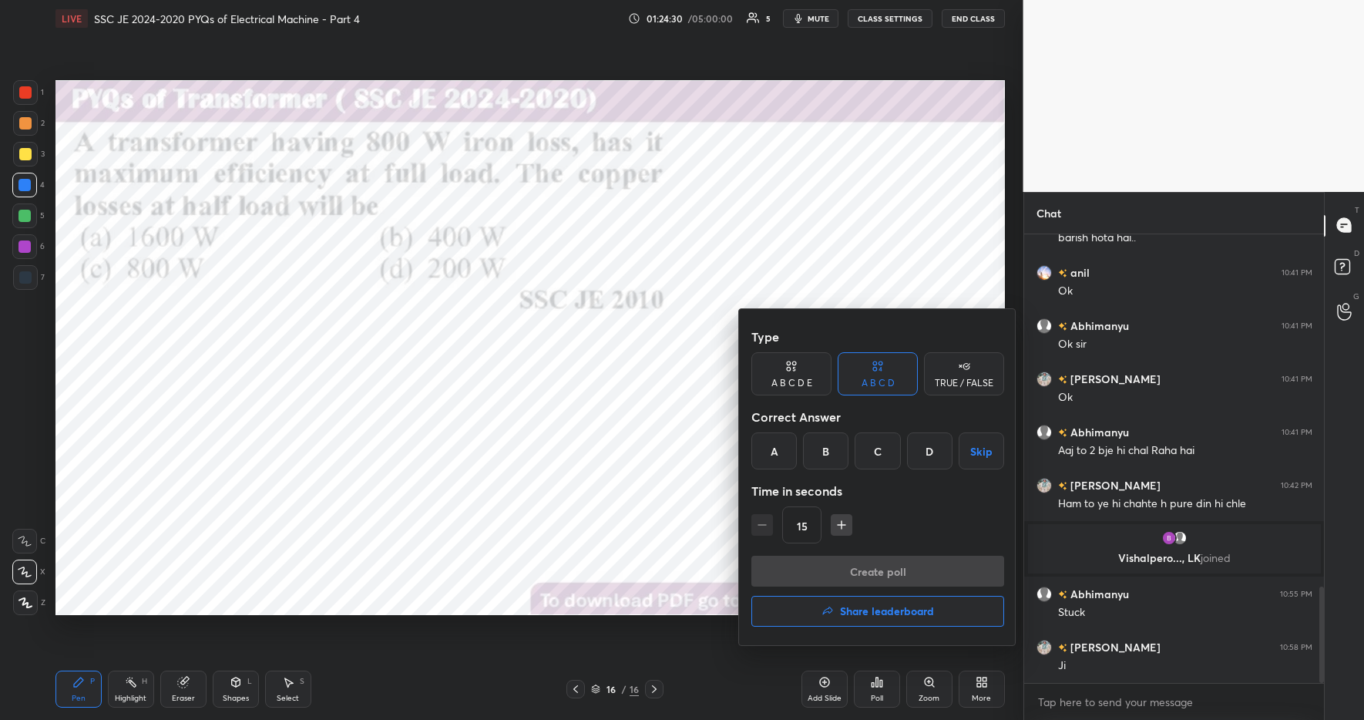
click at [931, 455] on div "D" at bounding box center [929, 450] width 45 height 37
click at [824, 451] on div "B" at bounding box center [825, 450] width 45 height 37
click at [930, 455] on div "D" at bounding box center [929, 450] width 45 height 37
click at [903, 565] on button "Create poll" at bounding box center [878, 571] width 253 height 31
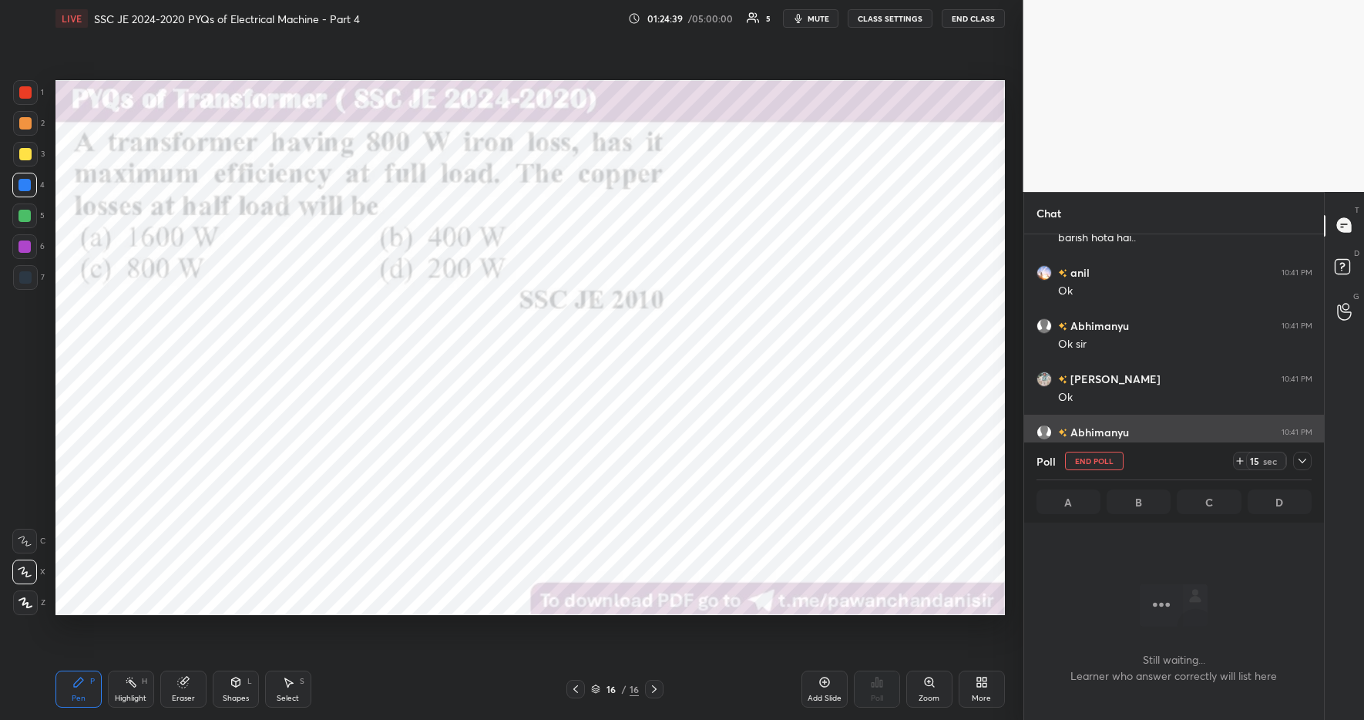
scroll to position [251, 295]
click at [1239, 465] on icon at bounding box center [1240, 461] width 12 height 12
click at [1242, 462] on icon at bounding box center [1240, 461] width 12 height 12
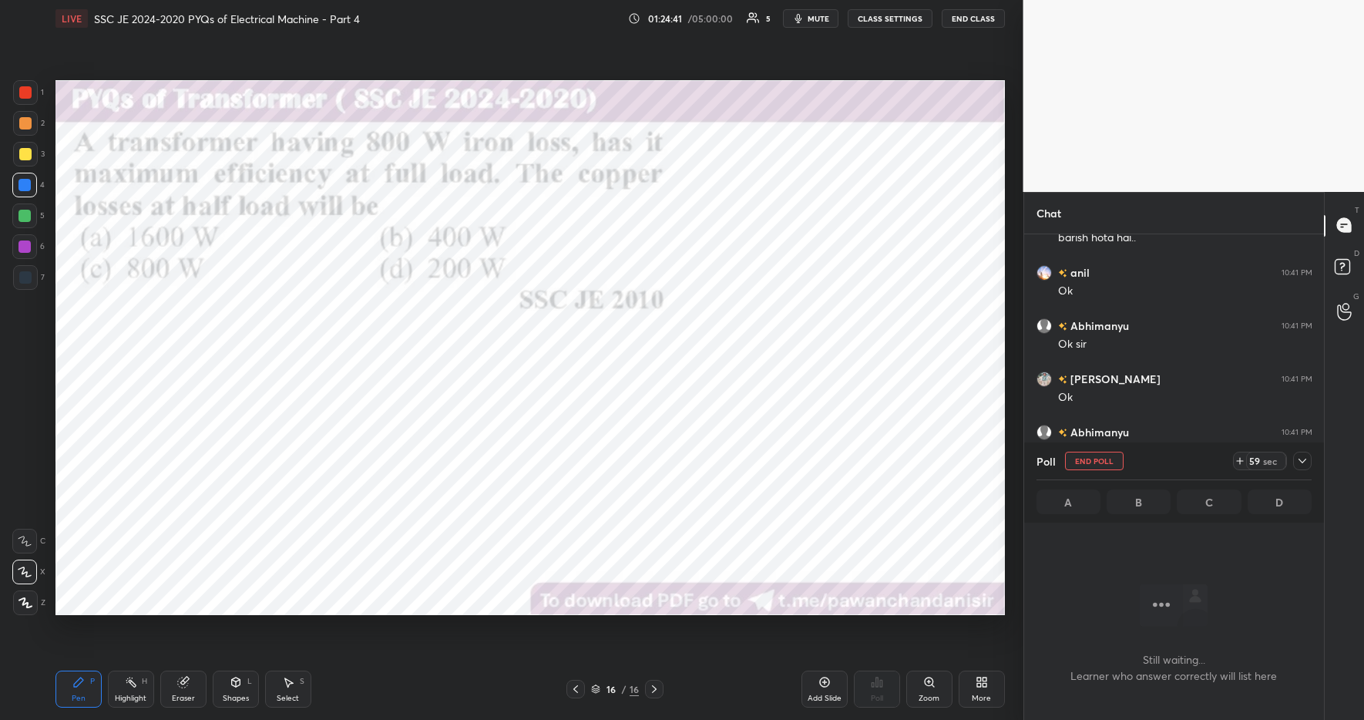
click at [1243, 462] on icon at bounding box center [1240, 461] width 12 height 12
drag, startPoint x: 123, startPoint y: 696, endPoint x: 95, endPoint y: 686, distance: 29.5
click at [123, 696] on div "Highlight" at bounding box center [131, 699] width 32 height 8
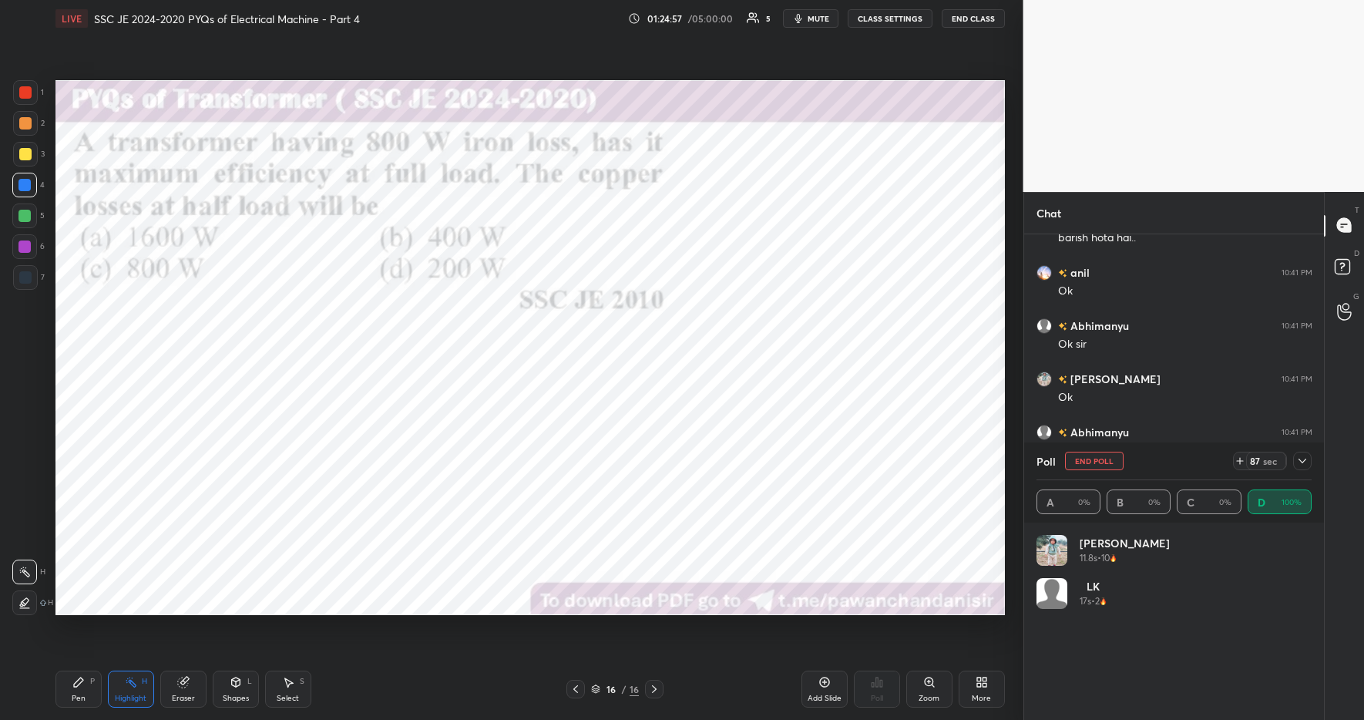
click at [87, 681] on div "Pen P" at bounding box center [78, 689] width 46 height 37
click at [388, 703] on div "Pen P Highlight H Eraser Shapes L Select S" at bounding box center [241, 689] width 373 height 37
drag, startPoint x: 128, startPoint y: 690, endPoint x: 89, endPoint y: 679, distance: 40.8
click at [126, 691] on div "Highlight H" at bounding box center [131, 689] width 46 height 37
click at [84, 678] on icon at bounding box center [78, 682] width 12 height 12
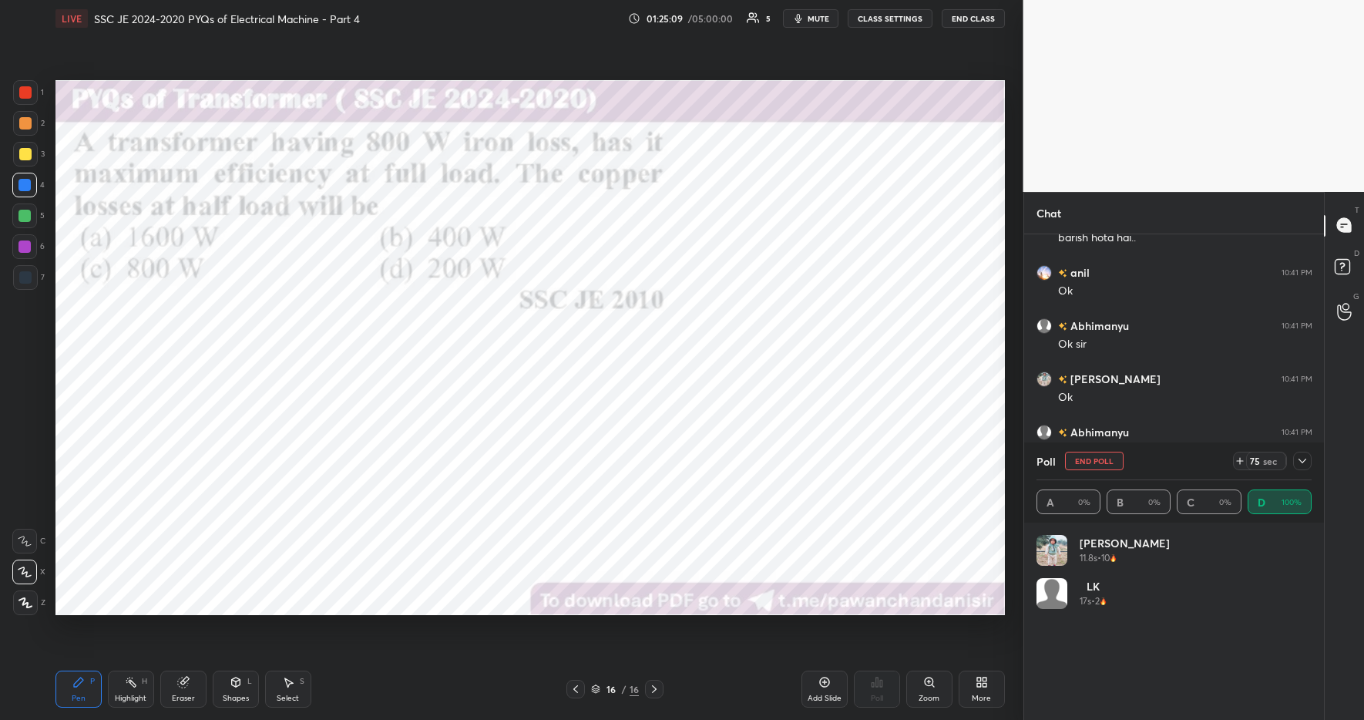
click at [381, 699] on div "Pen P Highlight H Eraser Shapes L Select S" at bounding box center [241, 689] width 373 height 37
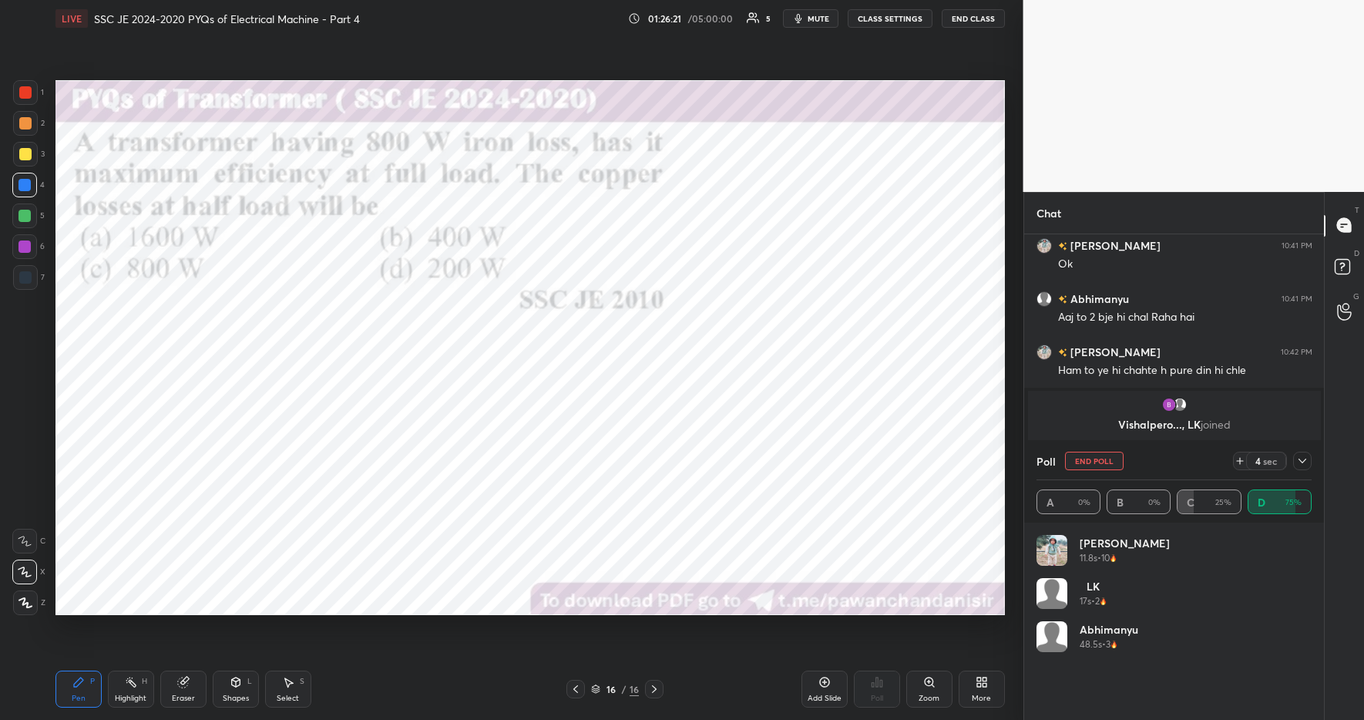
drag, startPoint x: 1303, startPoint y: 460, endPoint x: 1297, endPoint y: 468, distance: 10.4
click at [1303, 460] on icon at bounding box center [1303, 461] width 12 height 12
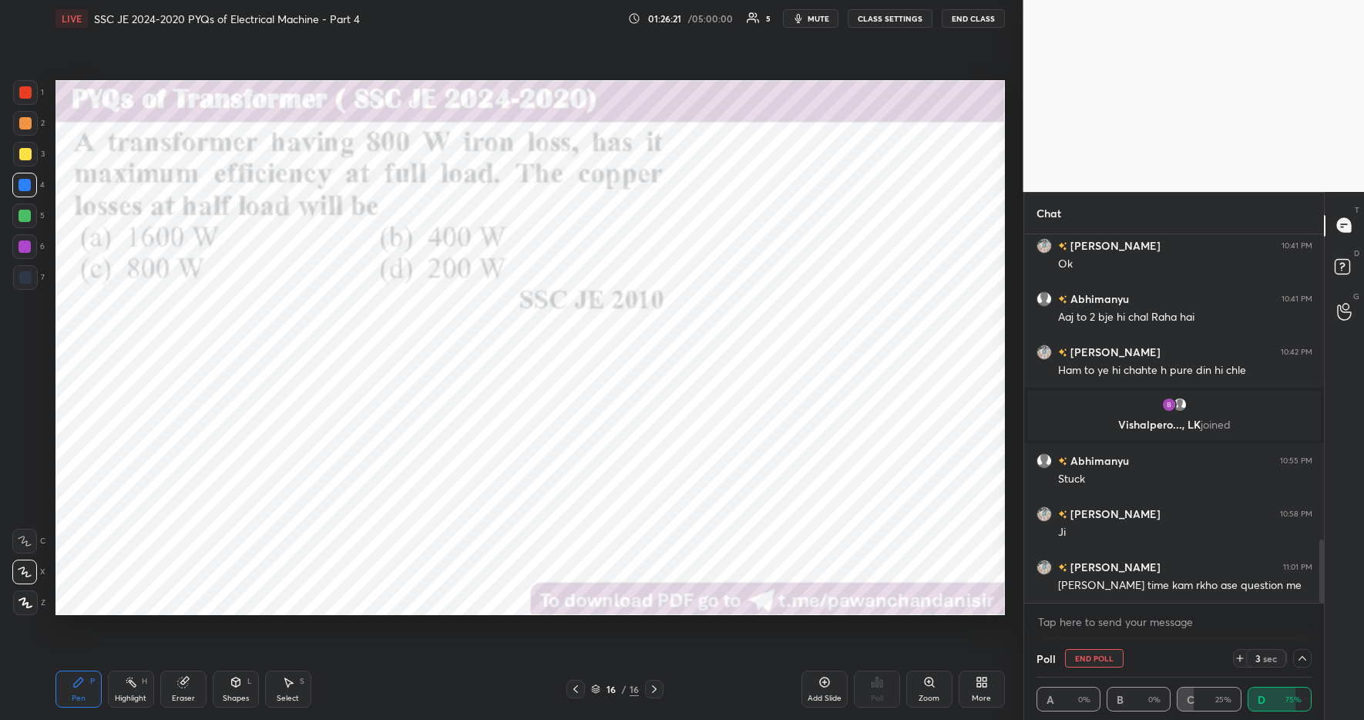
scroll to position [1, 5]
drag, startPoint x: 125, startPoint y: 688, endPoint x: 82, endPoint y: 684, distance: 42.6
click at [125, 688] on icon at bounding box center [131, 682] width 12 height 12
drag, startPoint x: 80, startPoint y: 684, endPoint x: 142, endPoint y: 681, distance: 61.7
click at [82, 681] on icon at bounding box center [78, 682] width 12 height 12
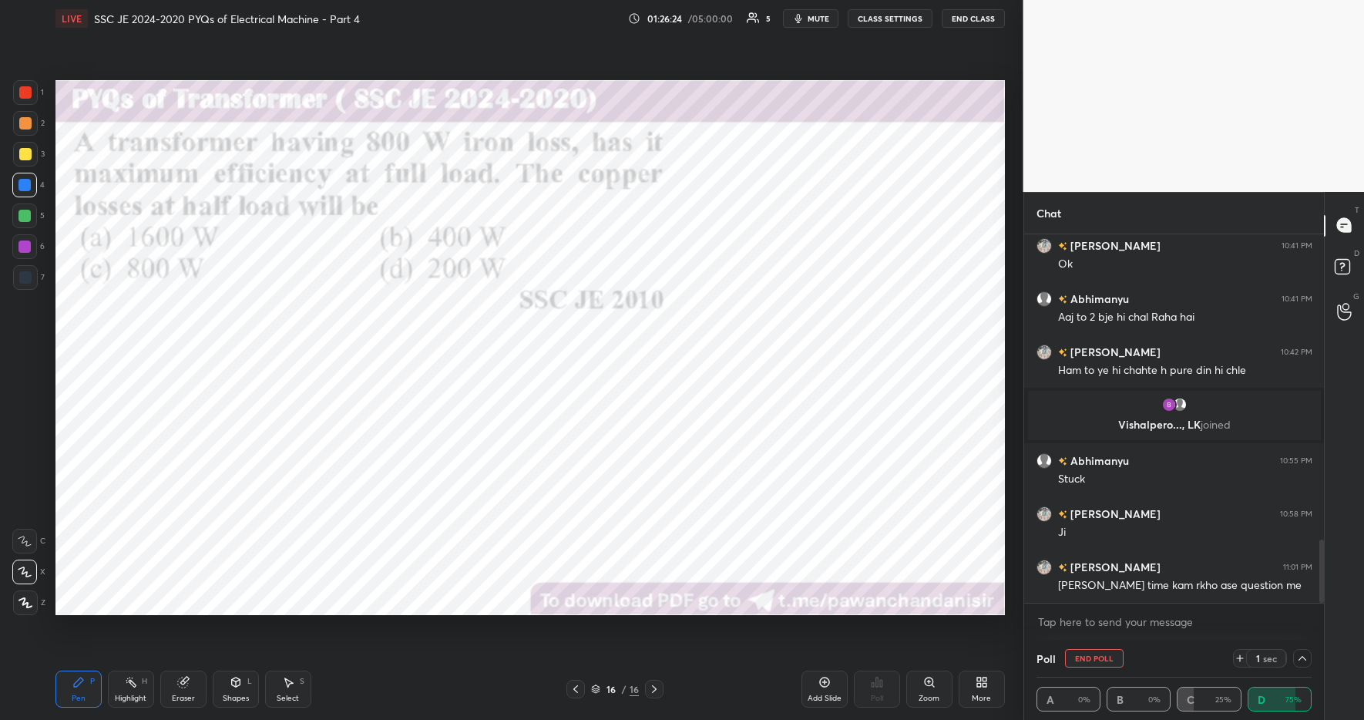
click at [425, 707] on div "Pen P Highlight H Eraser Shapes L Select S" at bounding box center [241, 689] width 373 height 37
click at [26, 92] on div at bounding box center [25, 92] width 12 height 12
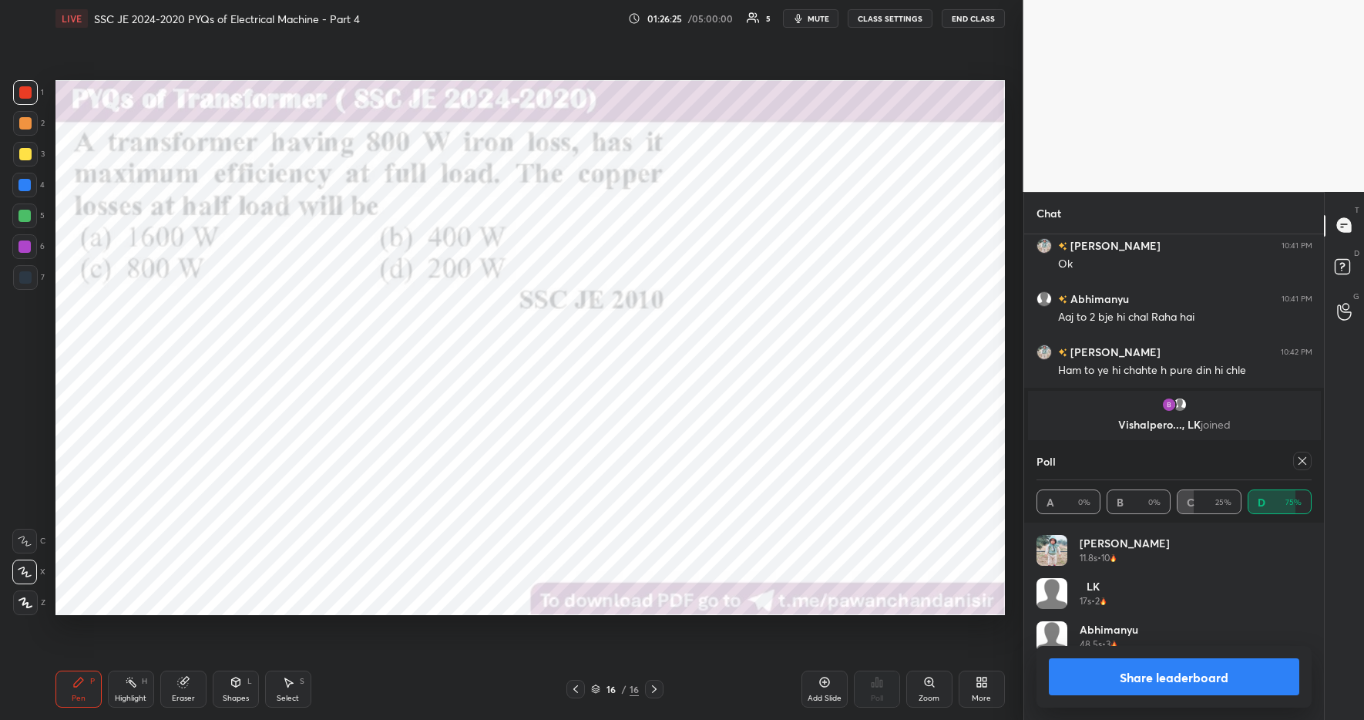
scroll to position [180, 271]
click at [1101, 686] on button "Share leaderboard" at bounding box center [1174, 676] width 251 height 37
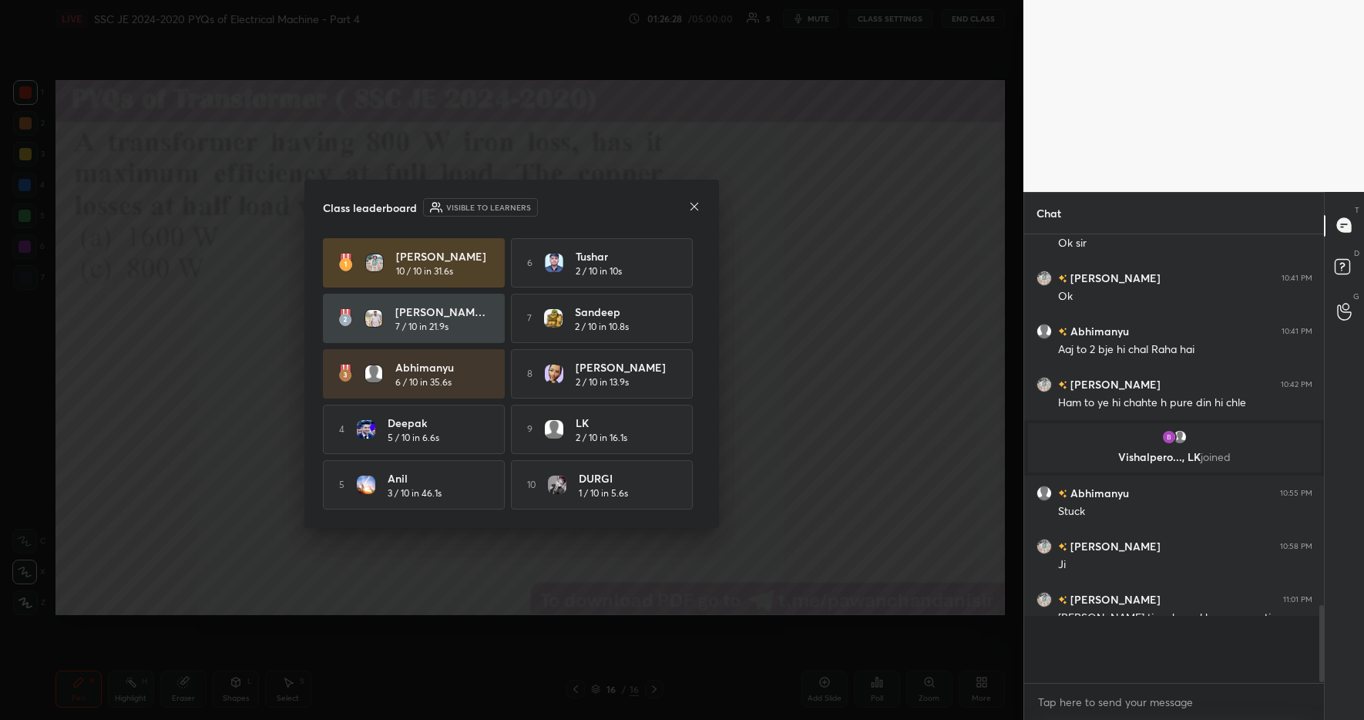
scroll to position [1705, 0]
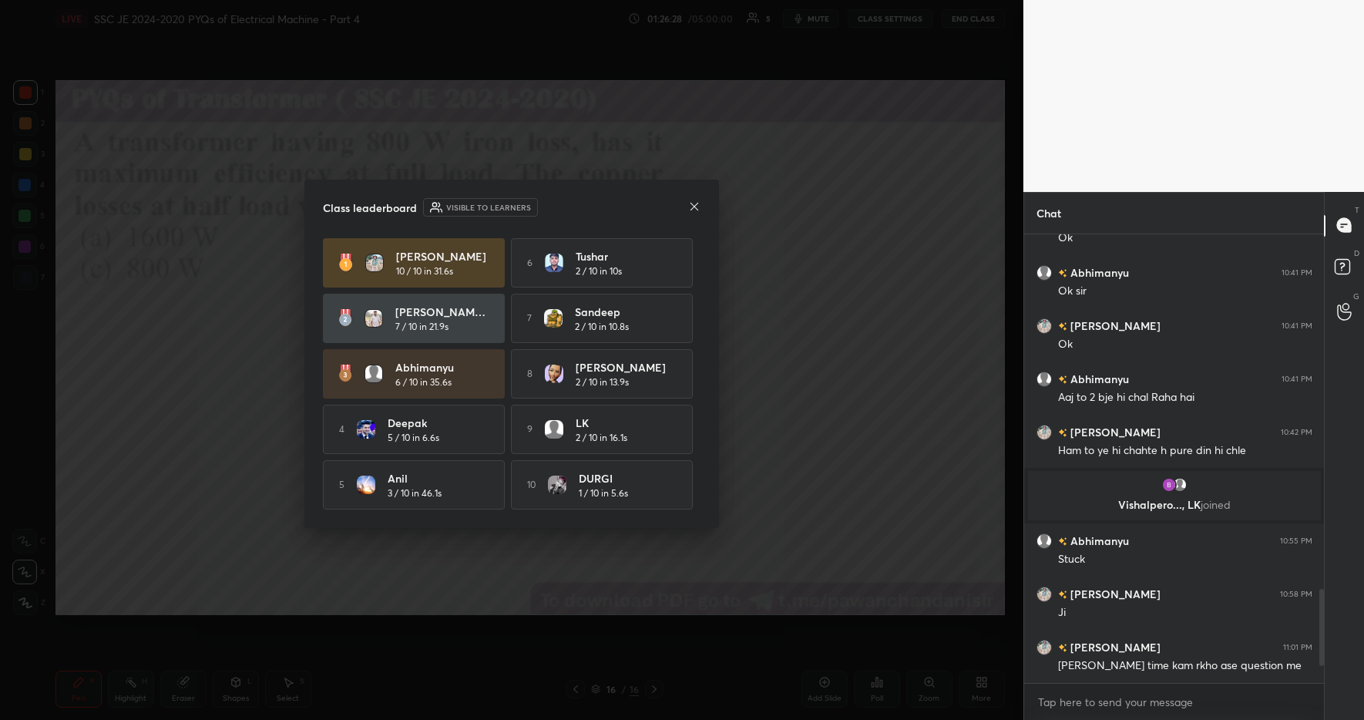
click at [694, 200] on icon at bounding box center [694, 206] width 12 height 12
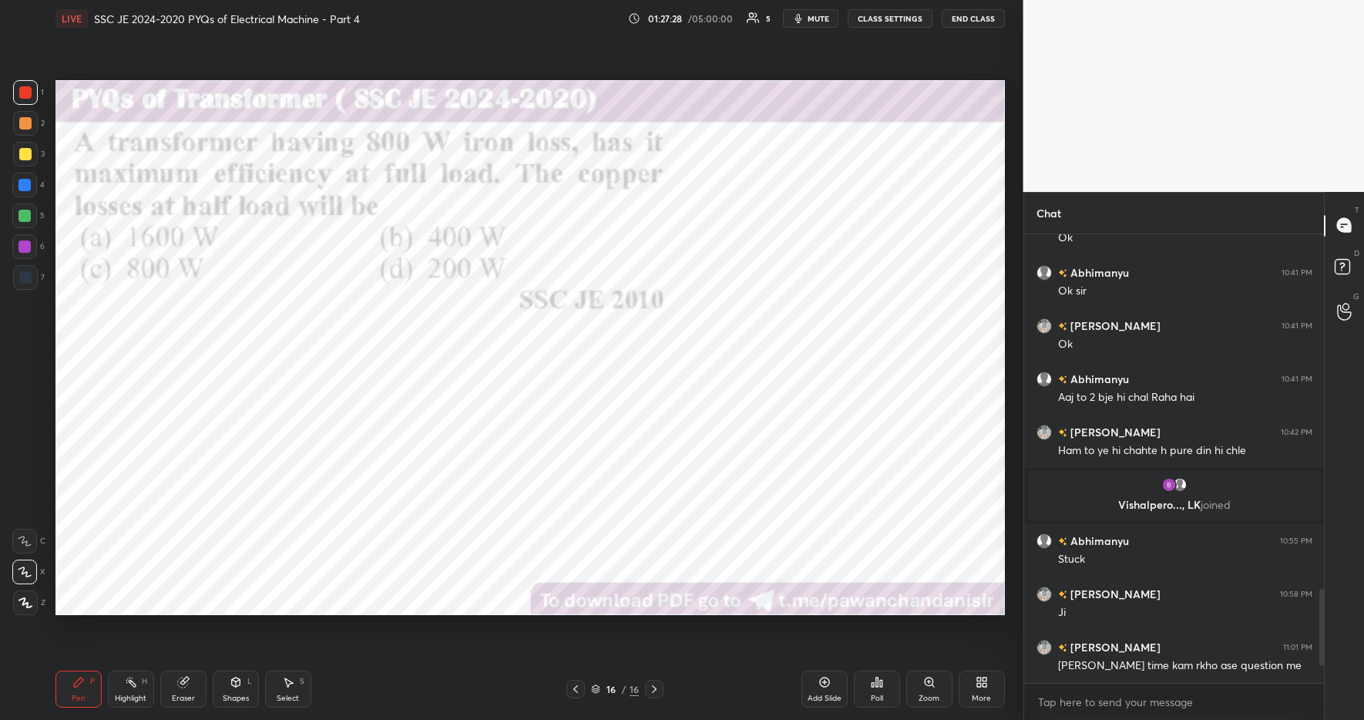
click at [971, 692] on div "More" at bounding box center [982, 689] width 46 height 37
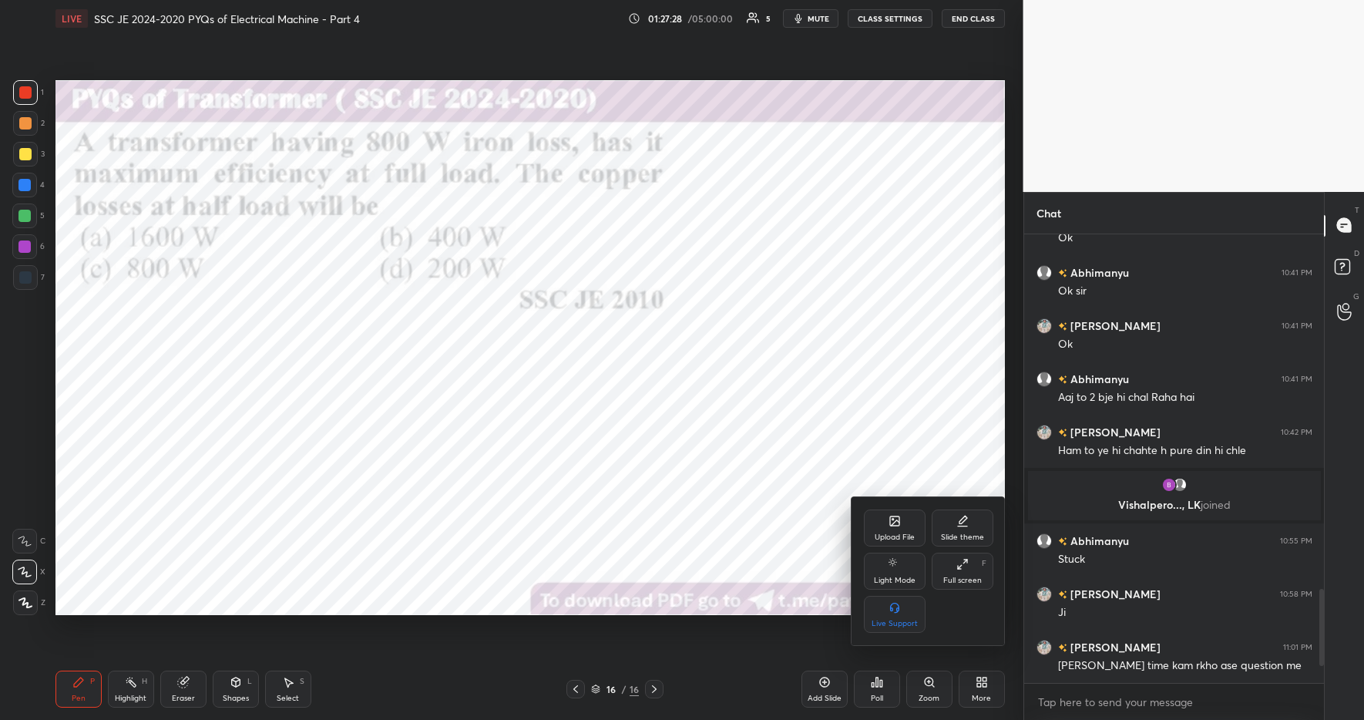
click at [891, 536] on div "Upload File" at bounding box center [895, 537] width 40 height 8
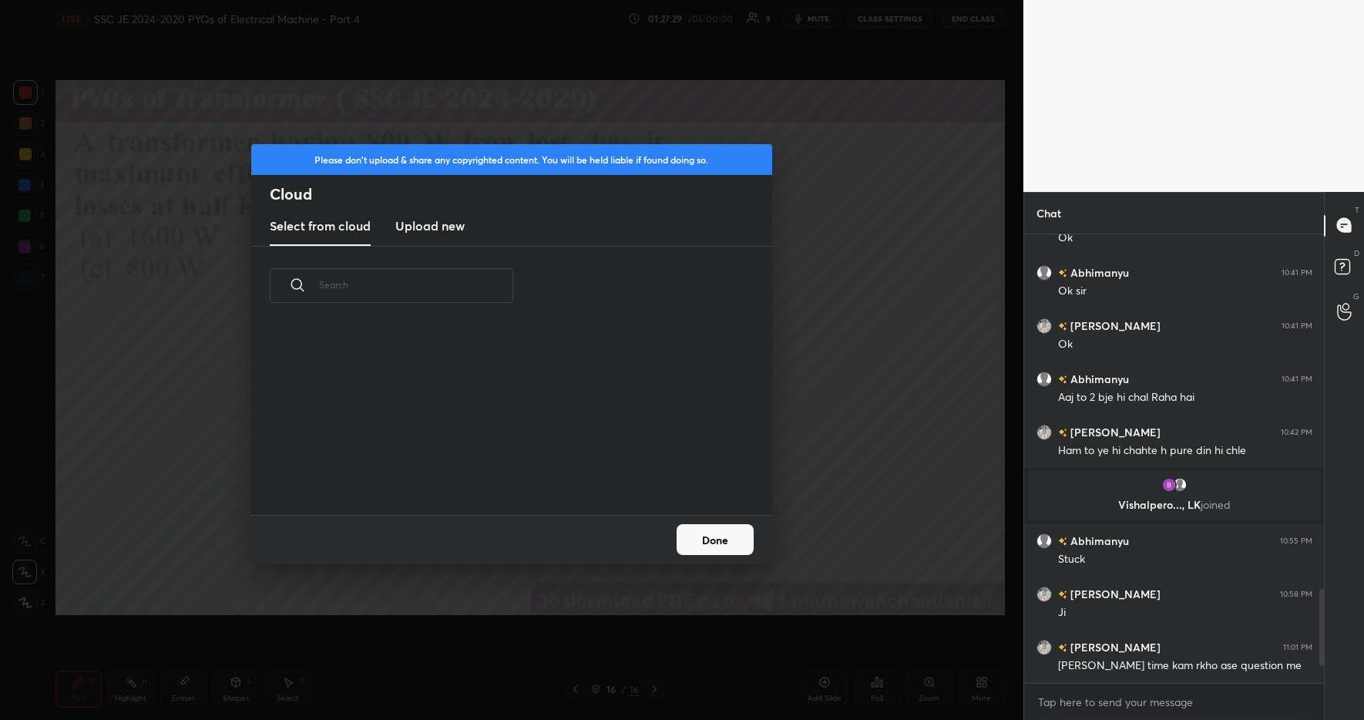
scroll to position [190, 495]
drag, startPoint x: 434, startPoint y: 228, endPoint x: 433, endPoint y: 244, distance: 15.4
click at [434, 228] on h3 "Upload new" at bounding box center [429, 226] width 69 height 18
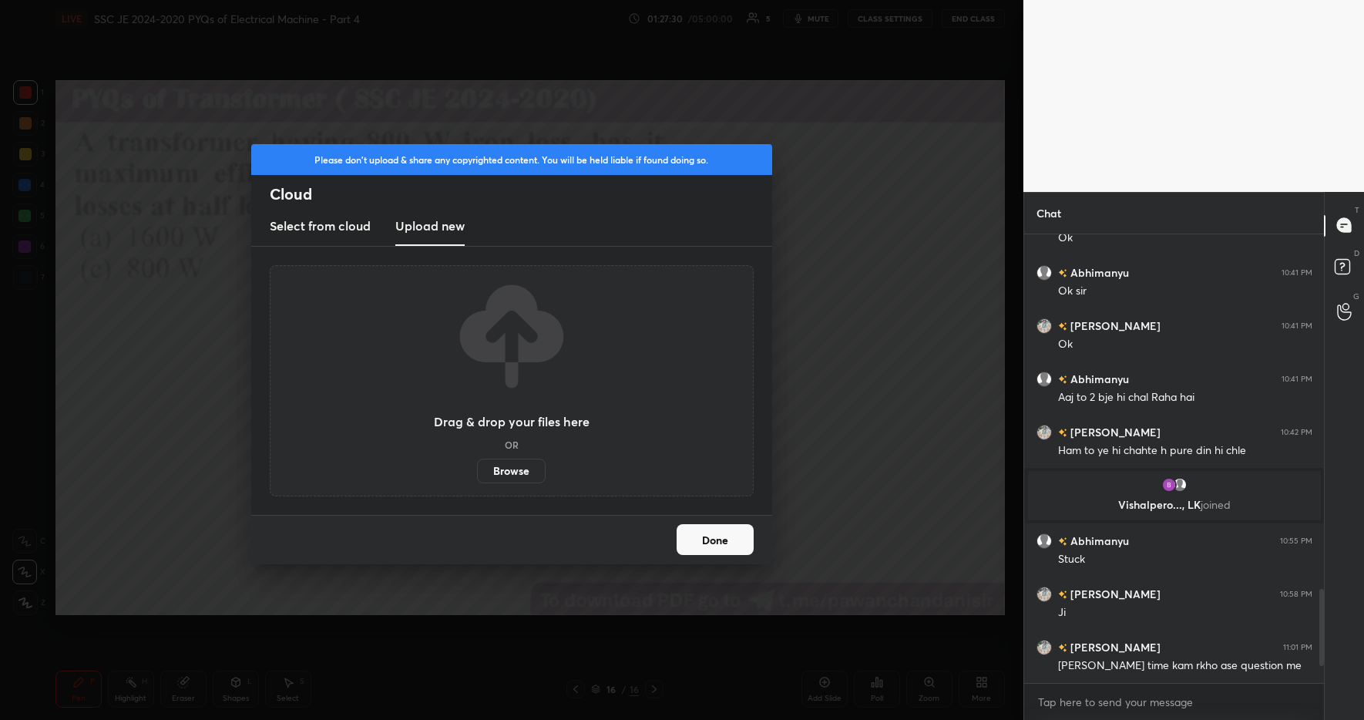
click at [506, 466] on label "Browse" at bounding box center [511, 471] width 69 height 25
click at [477, 466] on input "Browse" at bounding box center [477, 471] width 0 height 25
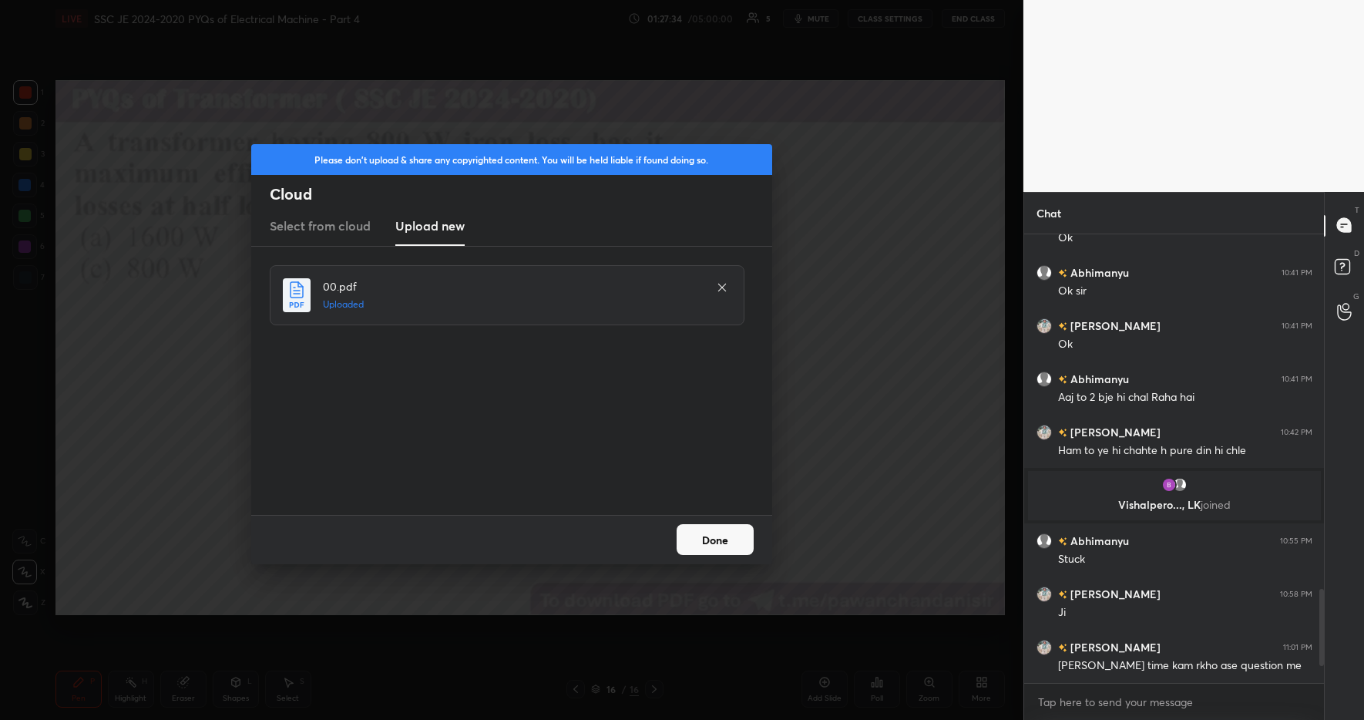
drag, startPoint x: 712, startPoint y: 540, endPoint x: 720, endPoint y: 536, distance: 8.3
click at [712, 540] on button "Done" at bounding box center [715, 539] width 77 height 31
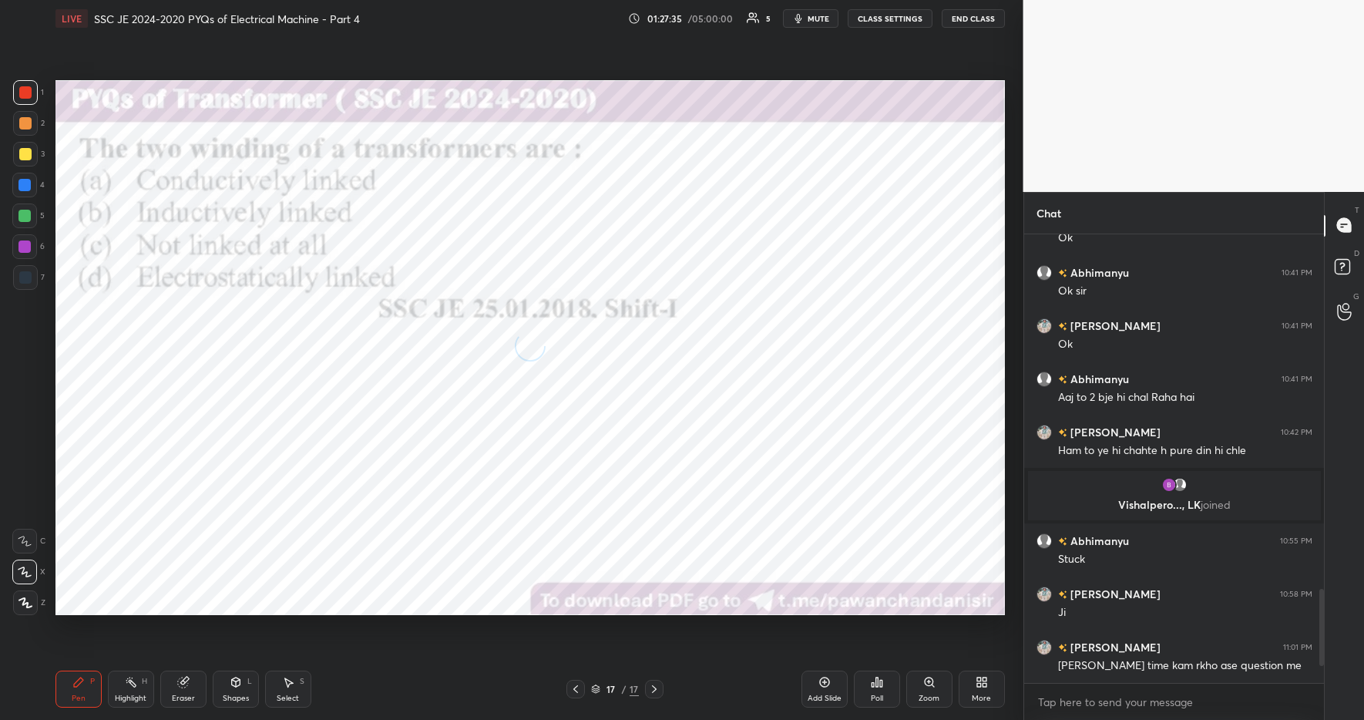
click at [876, 690] on div "Poll" at bounding box center [877, 689] width 46 height 37
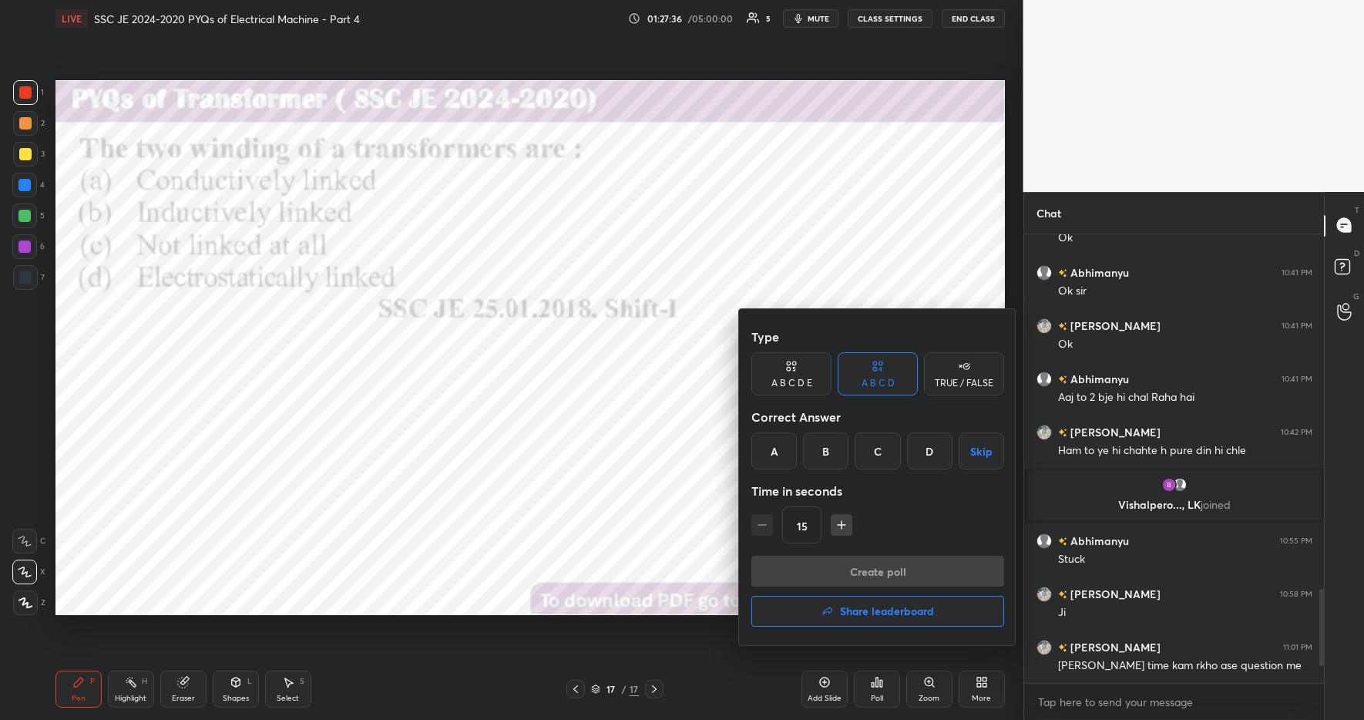
drag, startPoint x: 822, startPoint y: 459, endPoint x: 849, endPoint y: 498, distance: 47.0
click at [822, 459] on div "B" at bounding box center [825, 450] width 45 height 37
drag, startPoint x: 866, startPoint y: 571, endPoint x: 897, endPoint y: 568, distance: 31.8
click at [866, 571] on button "Create poll" at bounding box center [878, 571] width 253 height 31
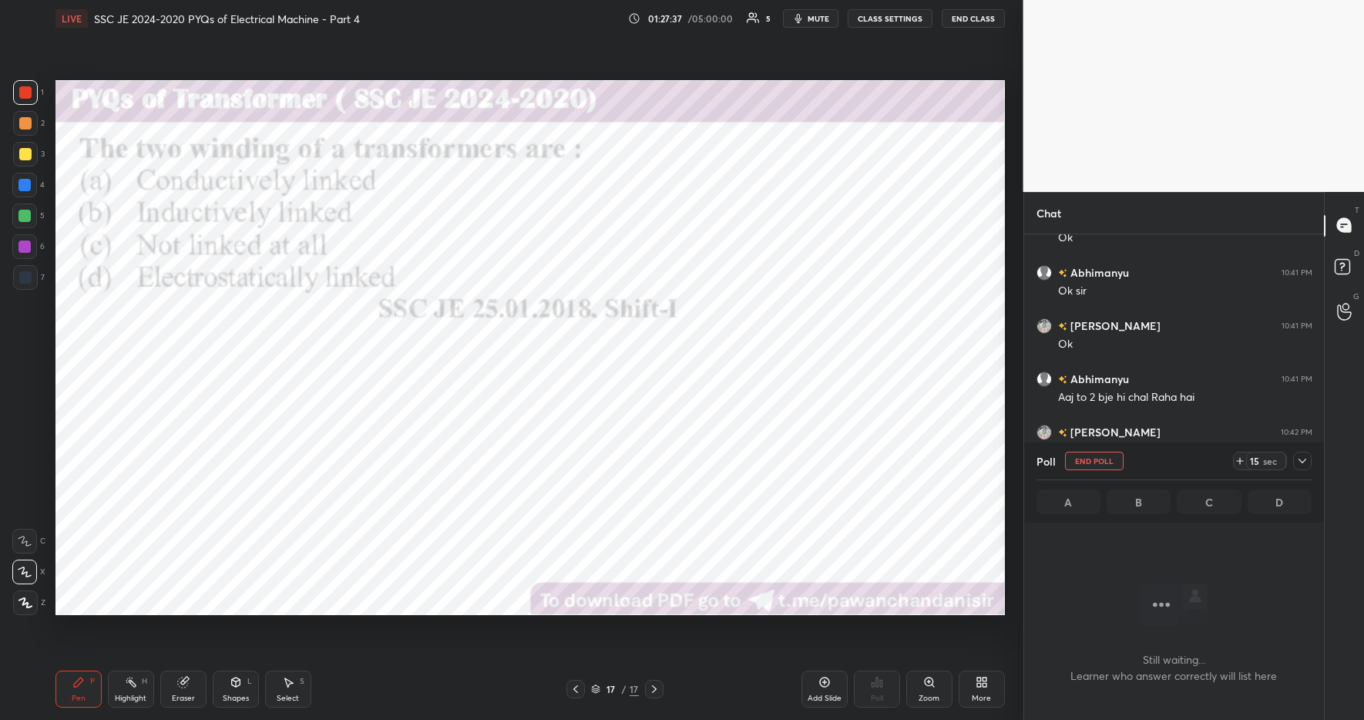
scroll to position [251, 295]
click at [1244, 462] on icon at bounding box center [1240, 461] width 12 height 12
click at [1241, 459] on icon at bounding box center [1240, 461] width 12 height 12
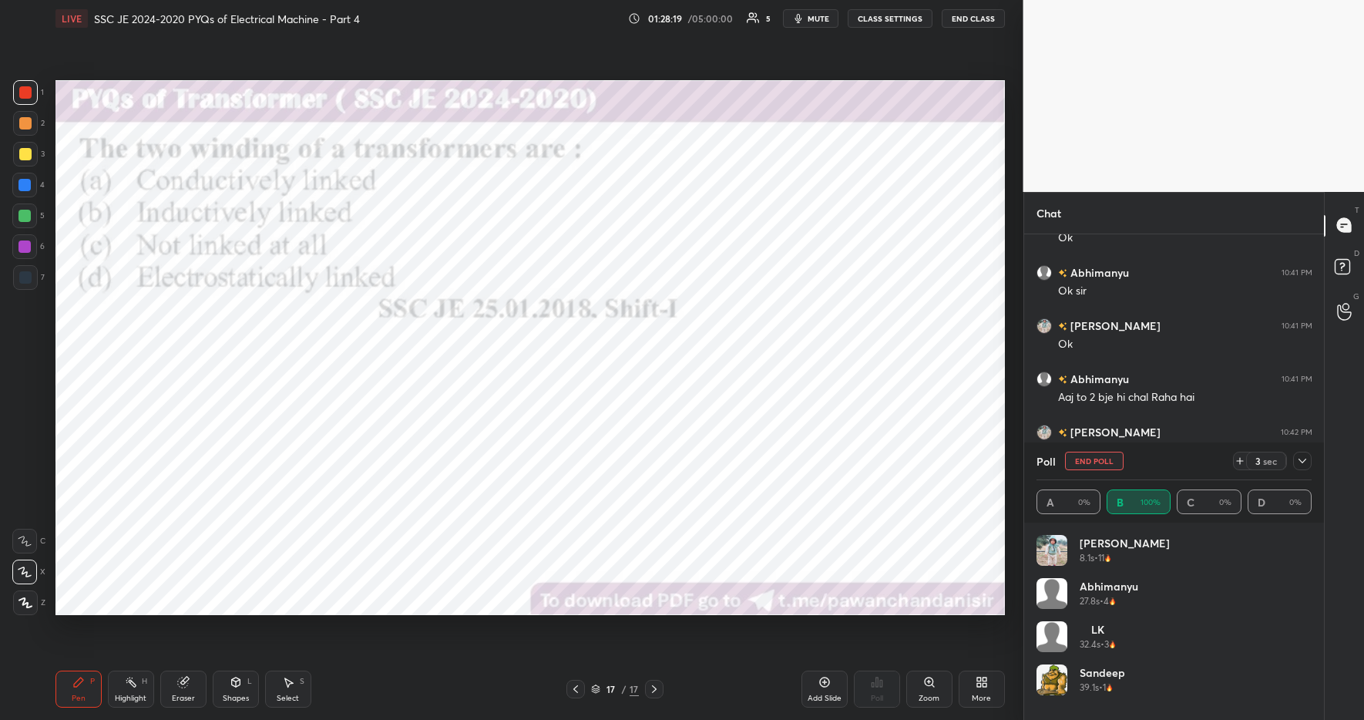
drag, startPoint x: 28, startPoint y: 90, endPoint x: 20, endPoint y: 89, distance: 7.7
click at [27, 90] on div at bounding box center [25, 92] width 12 height 12
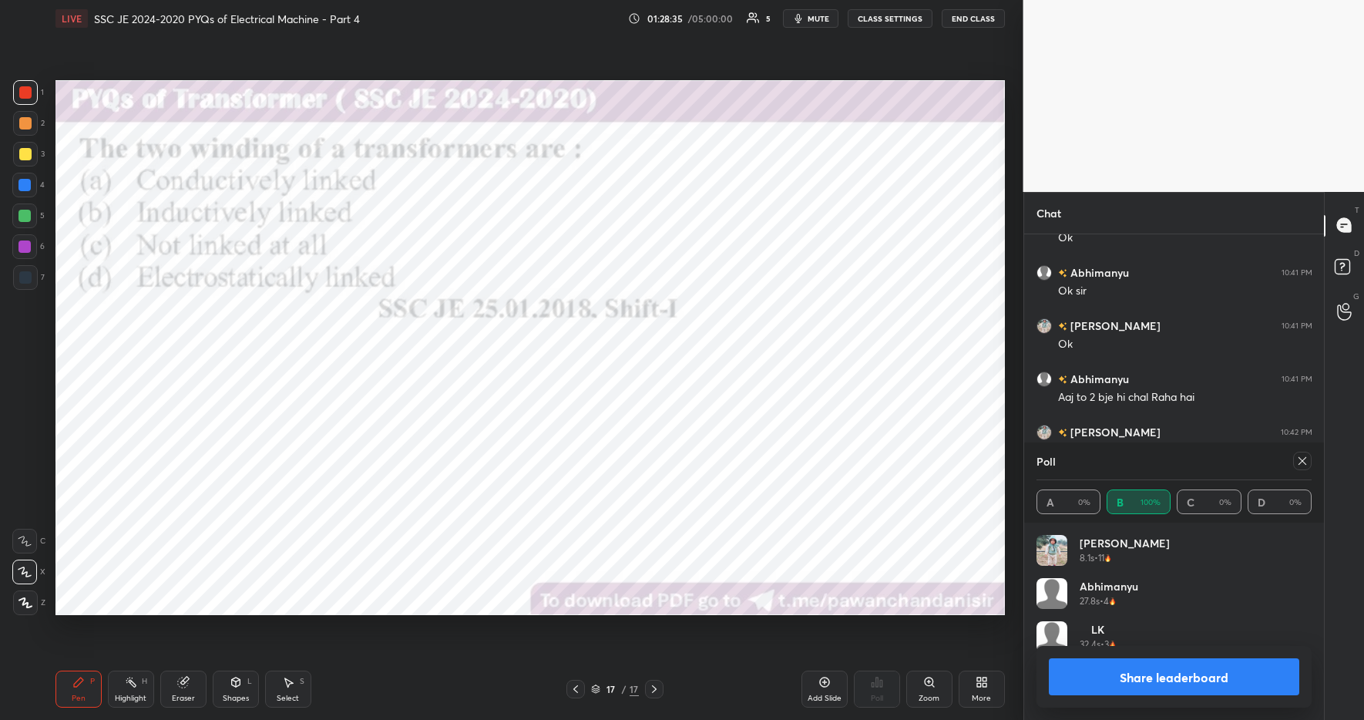
click at [1147, 673] on button "Share leaderboard" at bounding box center [1174, 676] width 251 height 37
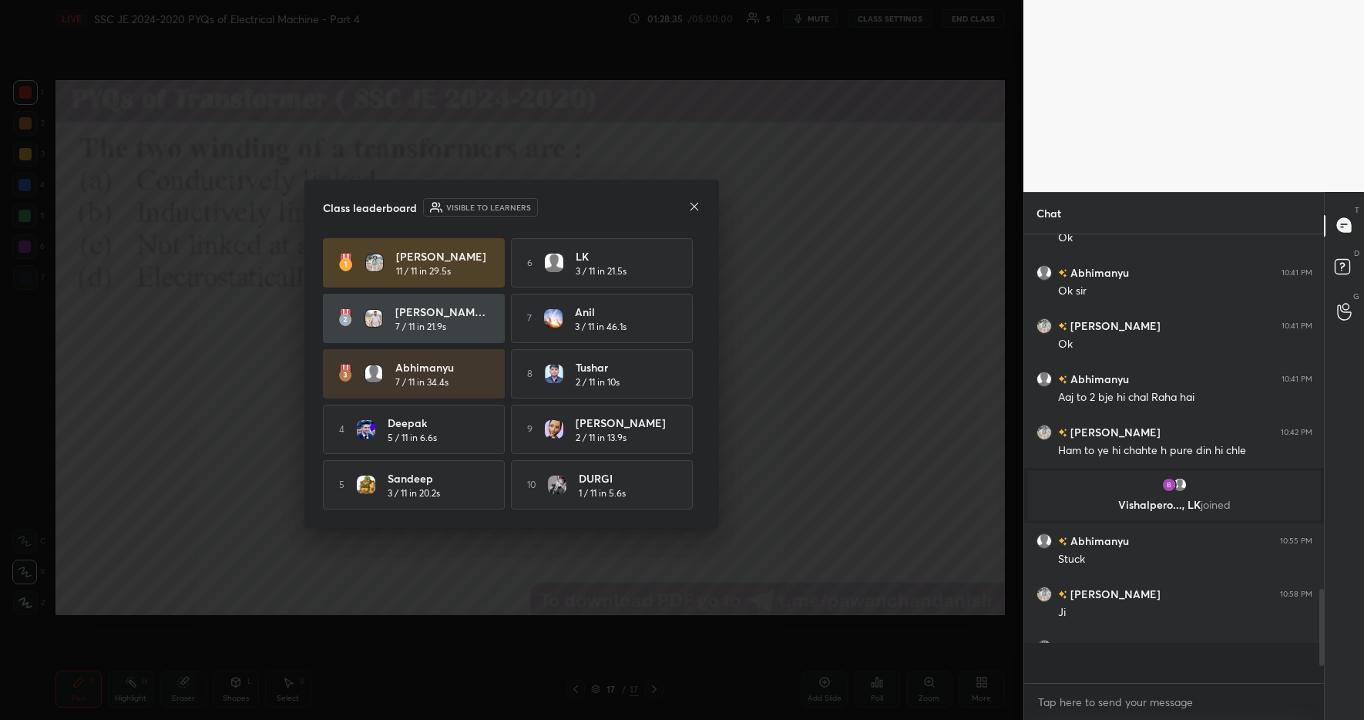
scroll to position [5, 5]
click at [693, 203] on icon at bounding box center [694, 206] width 12 height 12
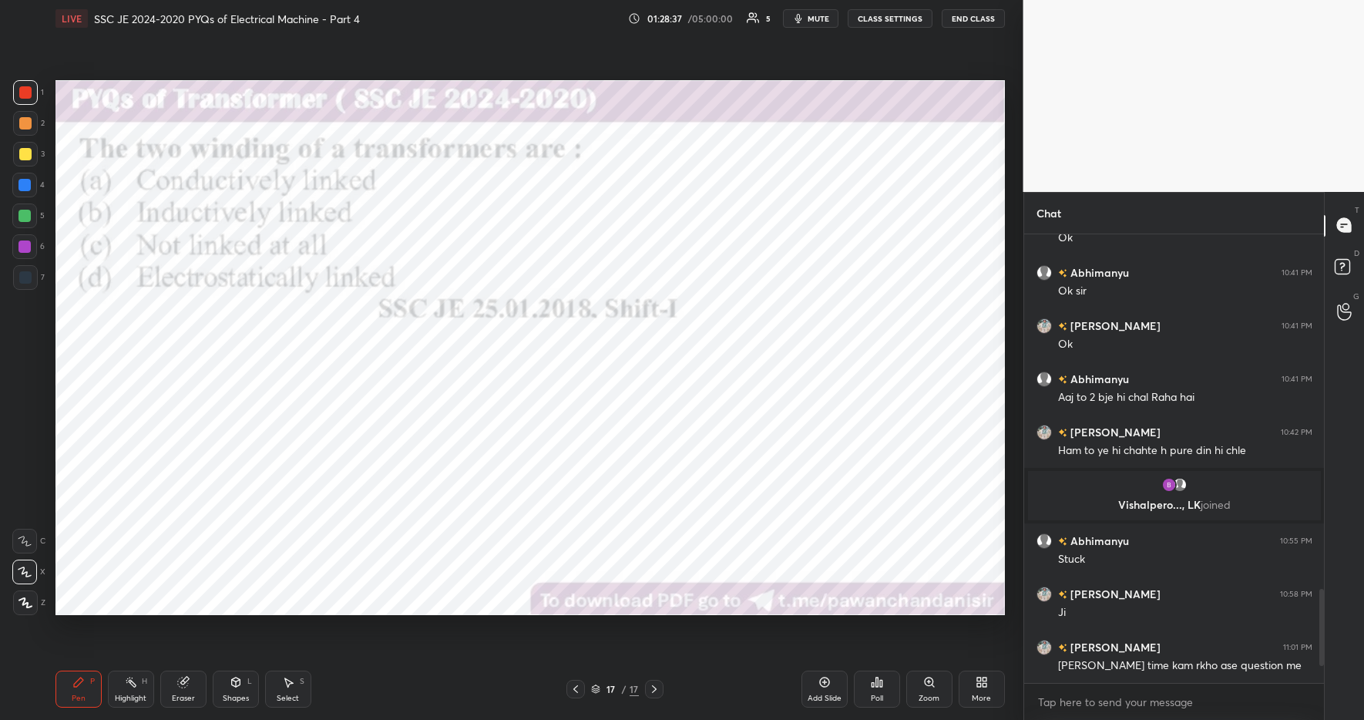
click at [876, 690] on div "Poll" at bounding box center [877, 689] width 46 height 37
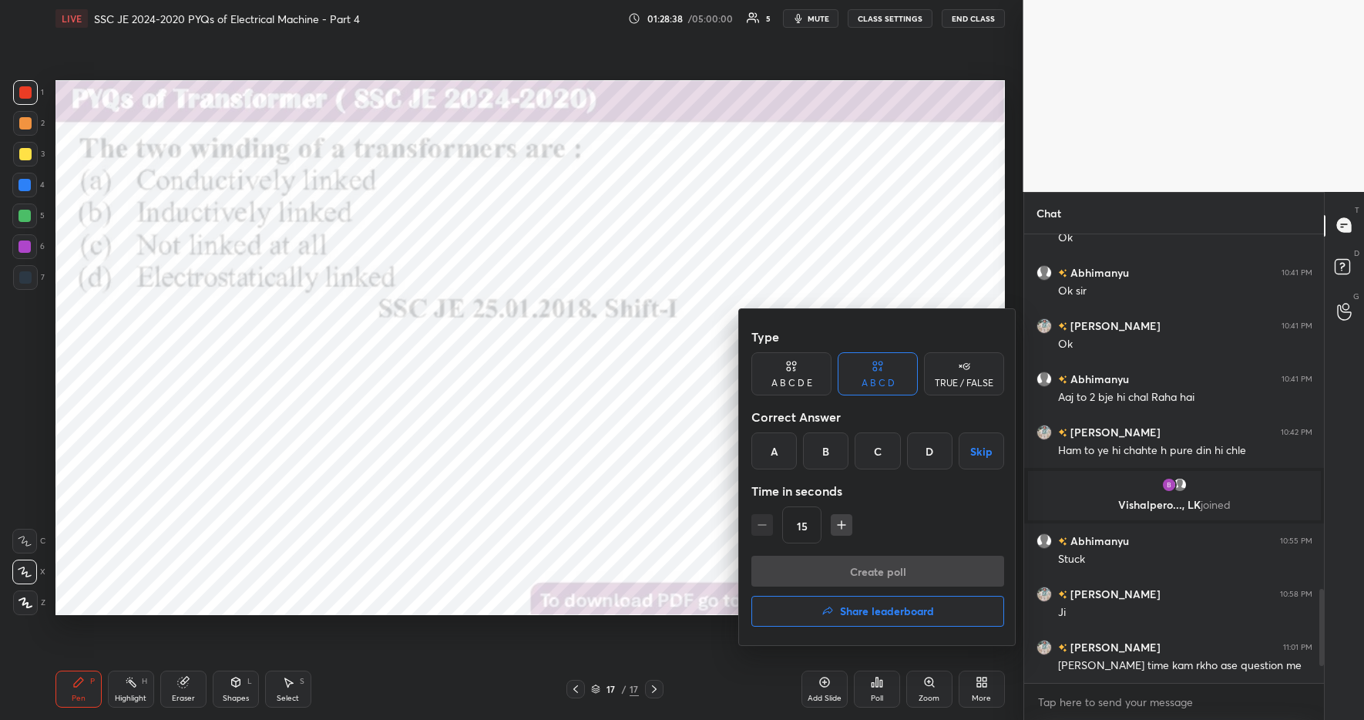
click at [711, 657] on div at bounding box center [682, 360] width 1364 height 720
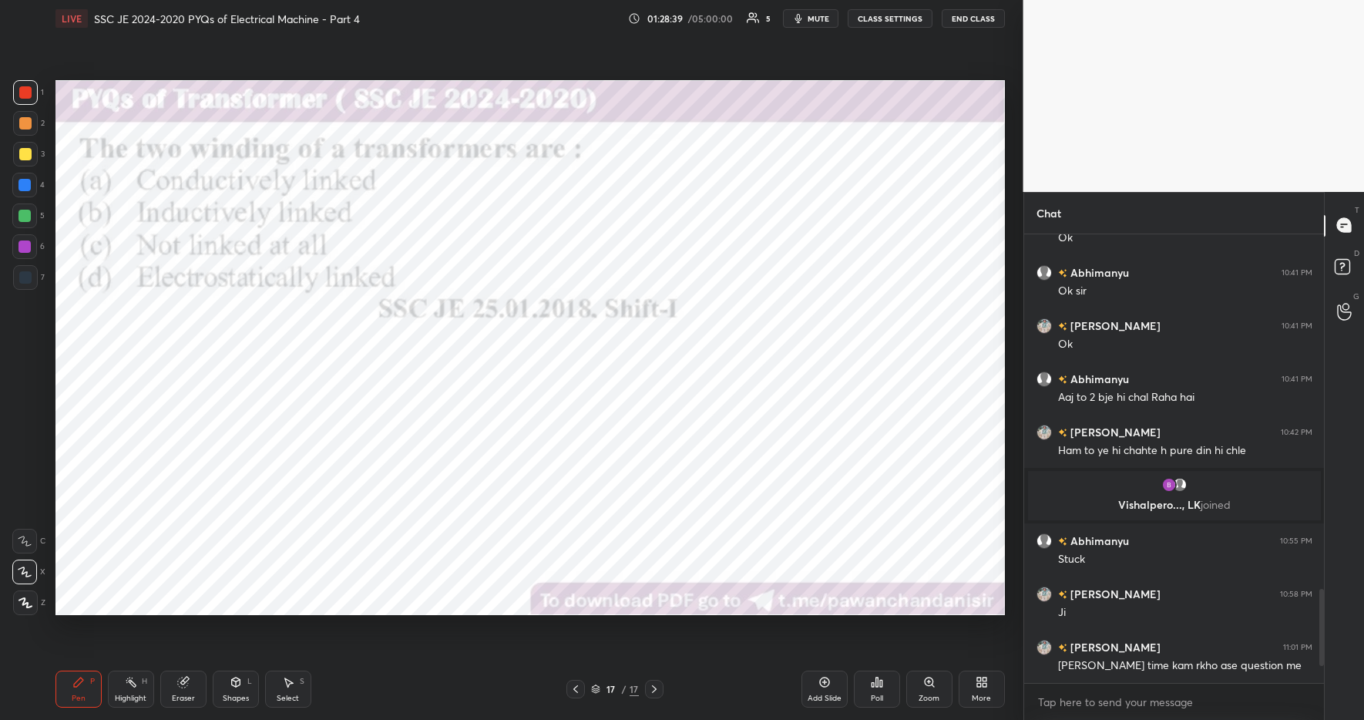
click at [975, 695] on div "More" at bounding box center [981, 699] width 19 height 8
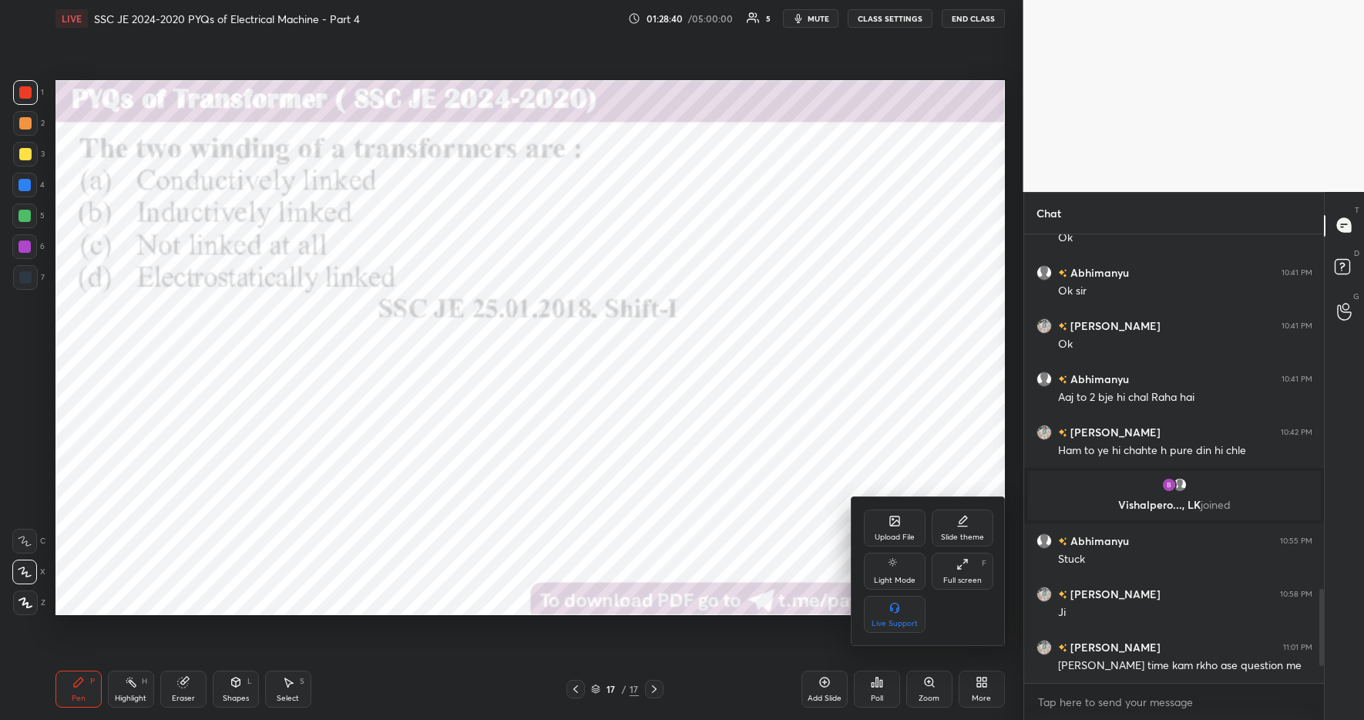
click at [885, 533] on div "Upload File" at bounding box center [895, 537] width 40 height 8
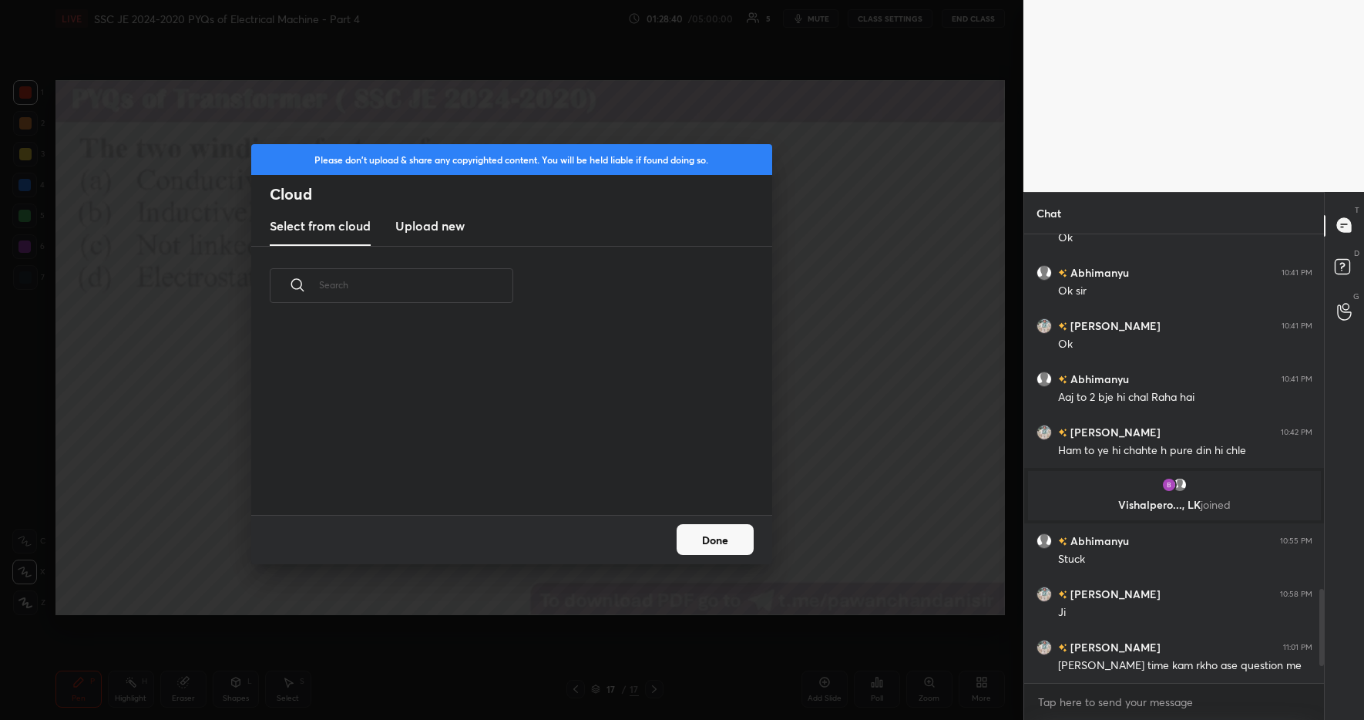
scroll to position [190, 495]
click at [453, 229] on h3 "Upload new" at bounding box center [429, 226] width 69 height 18
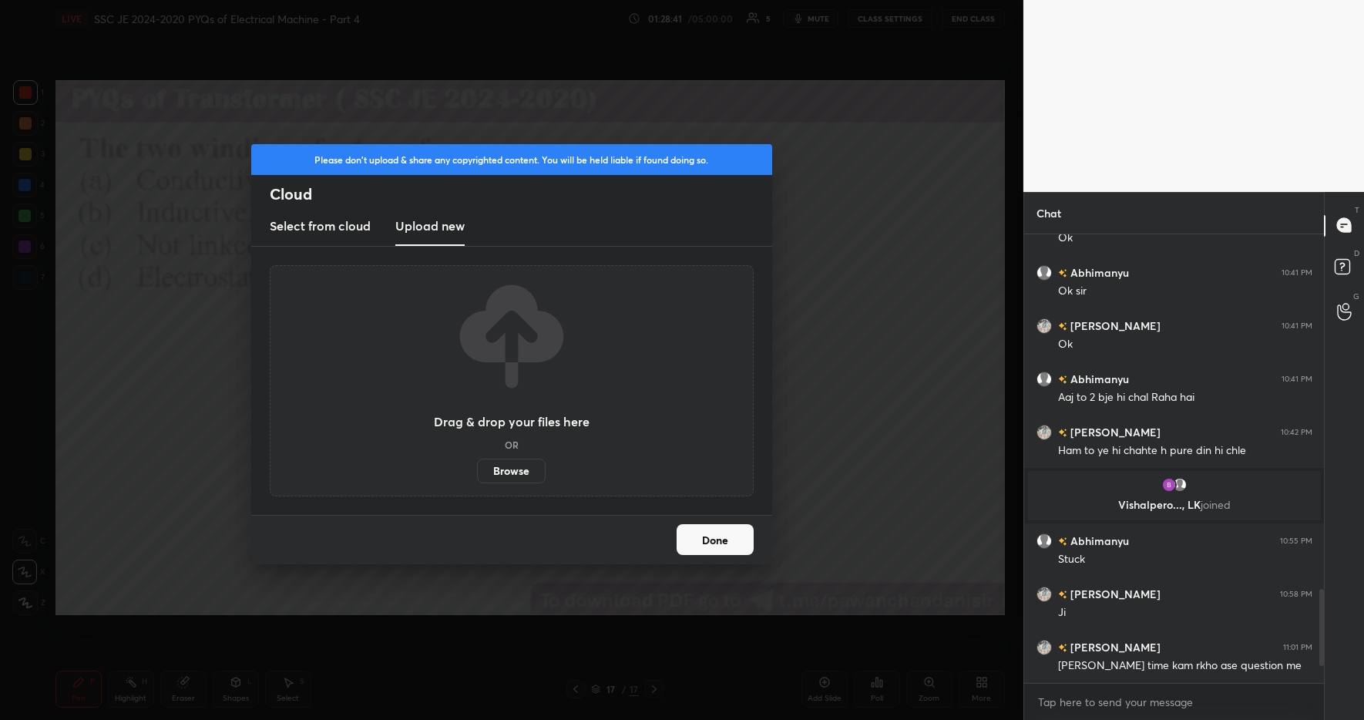
click at [499, 466] on label "Browse" at bounding box center [511, 471] width 69 height 25
click at [477, 466] on input "Browse" at bounding box center [477, 471] width 0 height 25
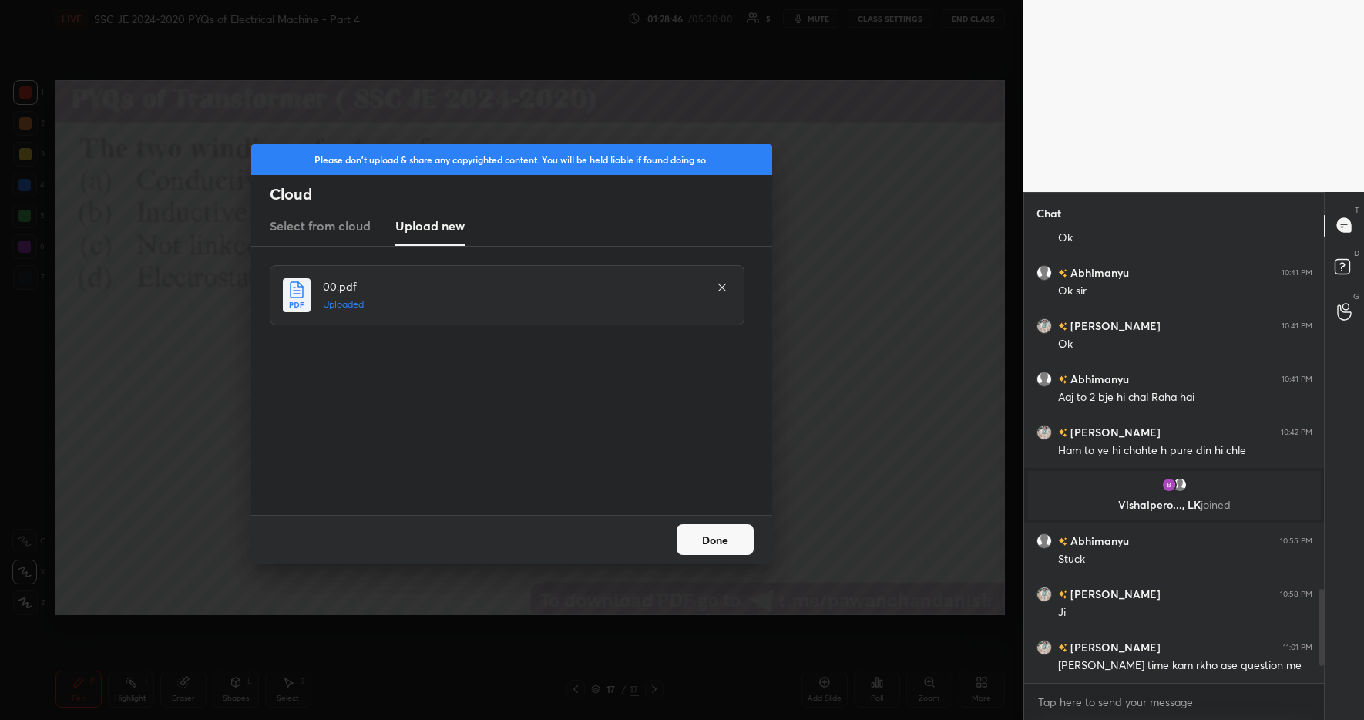
click at [714, 553] on button "Done" at bounding box center [715, 539] width 77 height 31
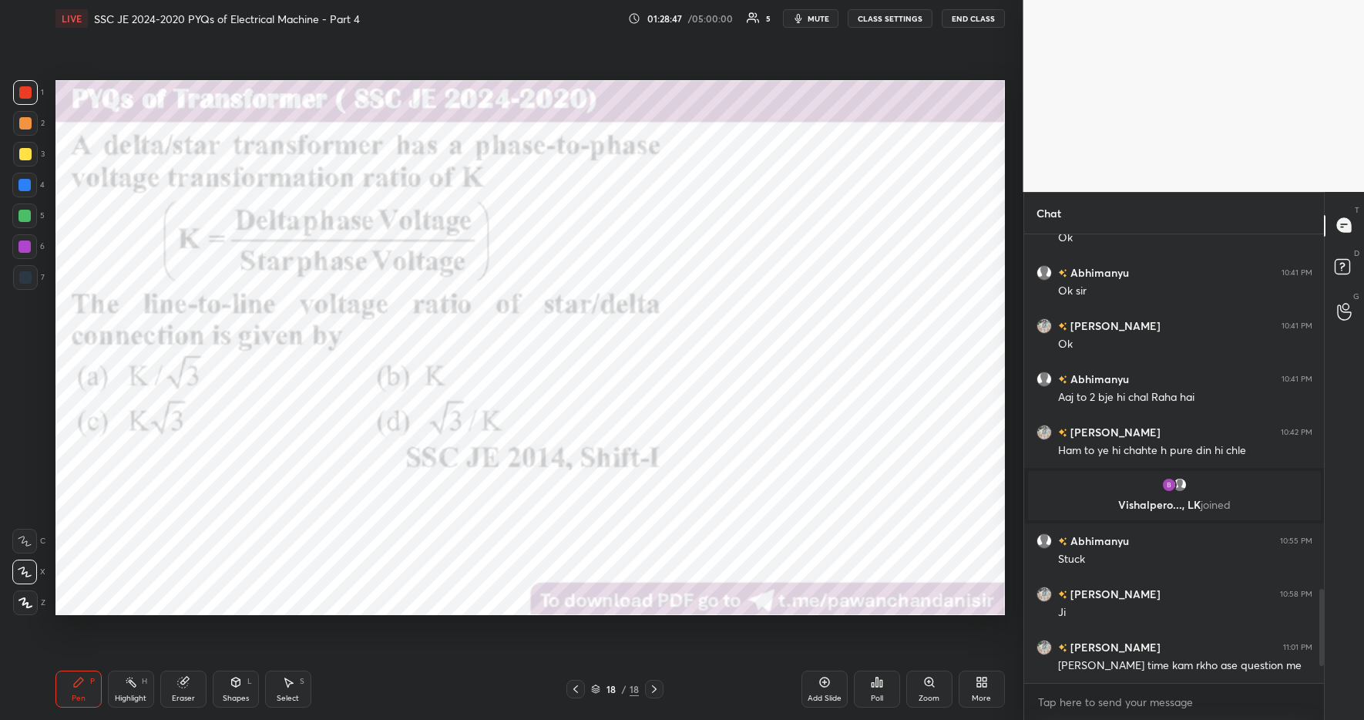
click at [869, 684] on div "Poll" at bounding box center [877, 689] width 46 height 37
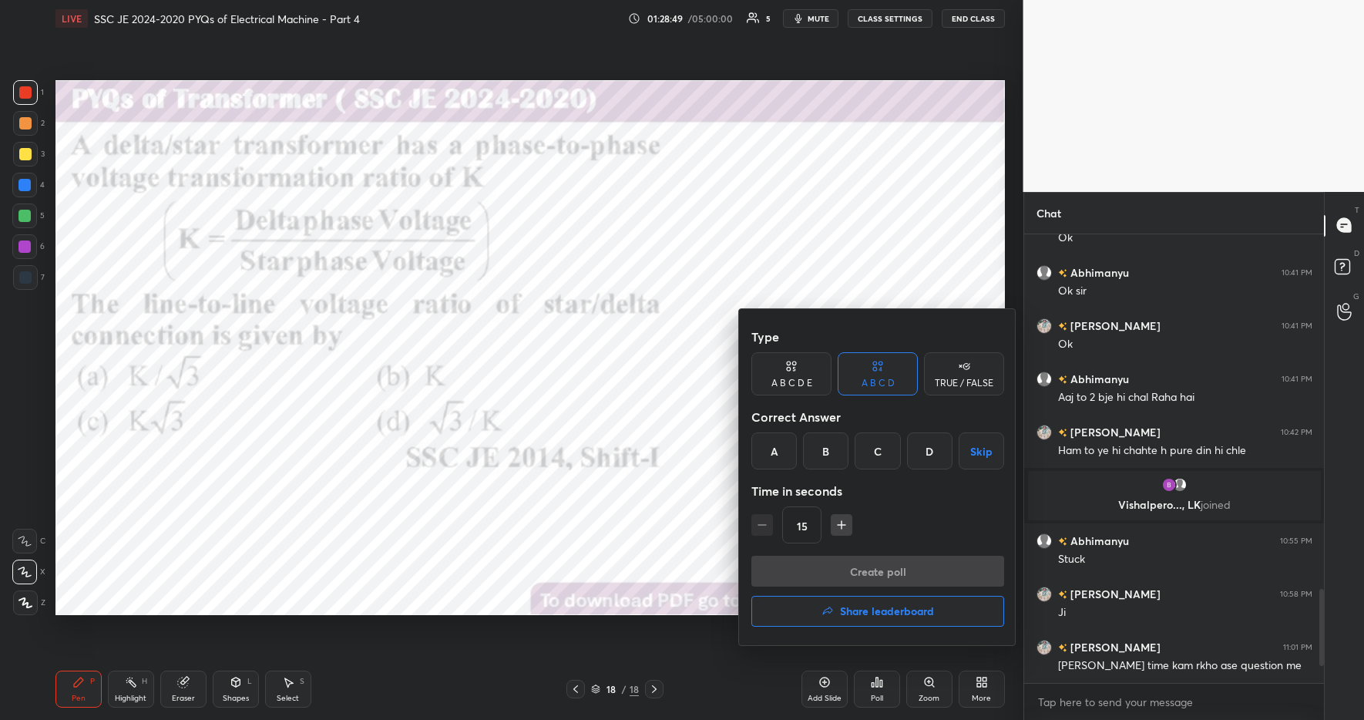
drag, startPoint x: 931, startPoint y: 452, endPoint x: 917, endPoint y: 449, distance: 14.8
click at [931, 452] on div "D" at bounding box center [929, 450] width 45 height 37
click at [884, 575] on button "Create poll" at bounding box center [878, 571] width 253 height 31
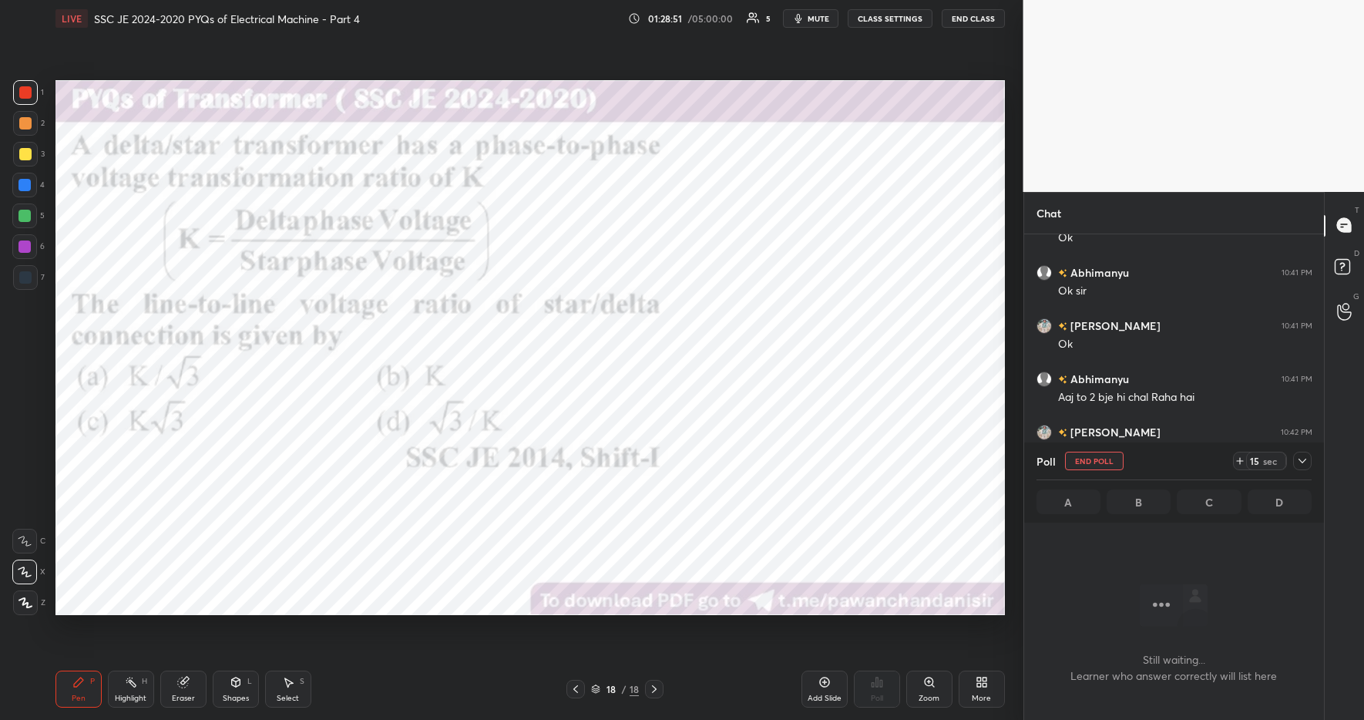
scroll to position [364, 295]
click at [1243, 462] on icon at bounding box center [1240, 461] width 12 height 12
click at [1243, 464] on icon at bounding box center [1240, 461] width 12 height 12
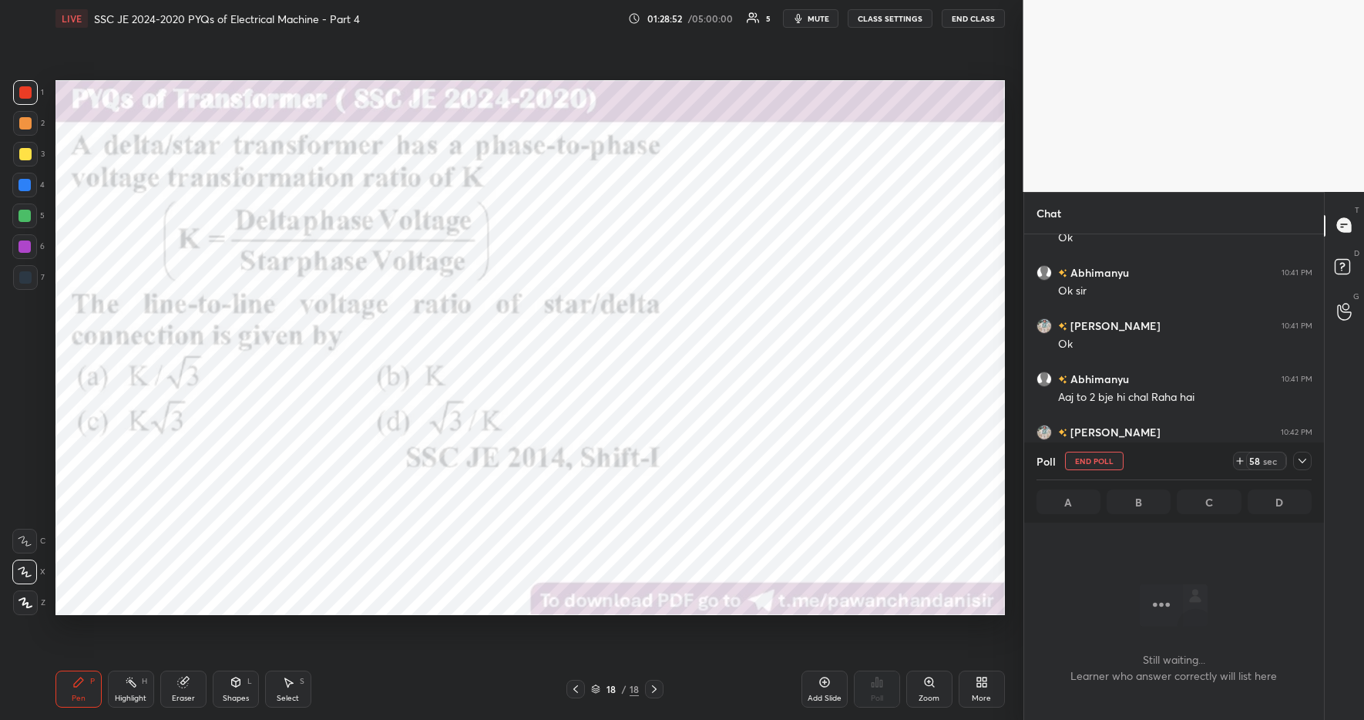
click at [1243, 462] on icon at bounding box center [1240, 461] width 12 height 12
click at [1241, 462] on icon at bounding box center [1235, 461] width 12 height 12
drag, startPoint x: 1306, startPoint y: 459, endPoint x: 1302, endPoint y: 472, distance: 13.7
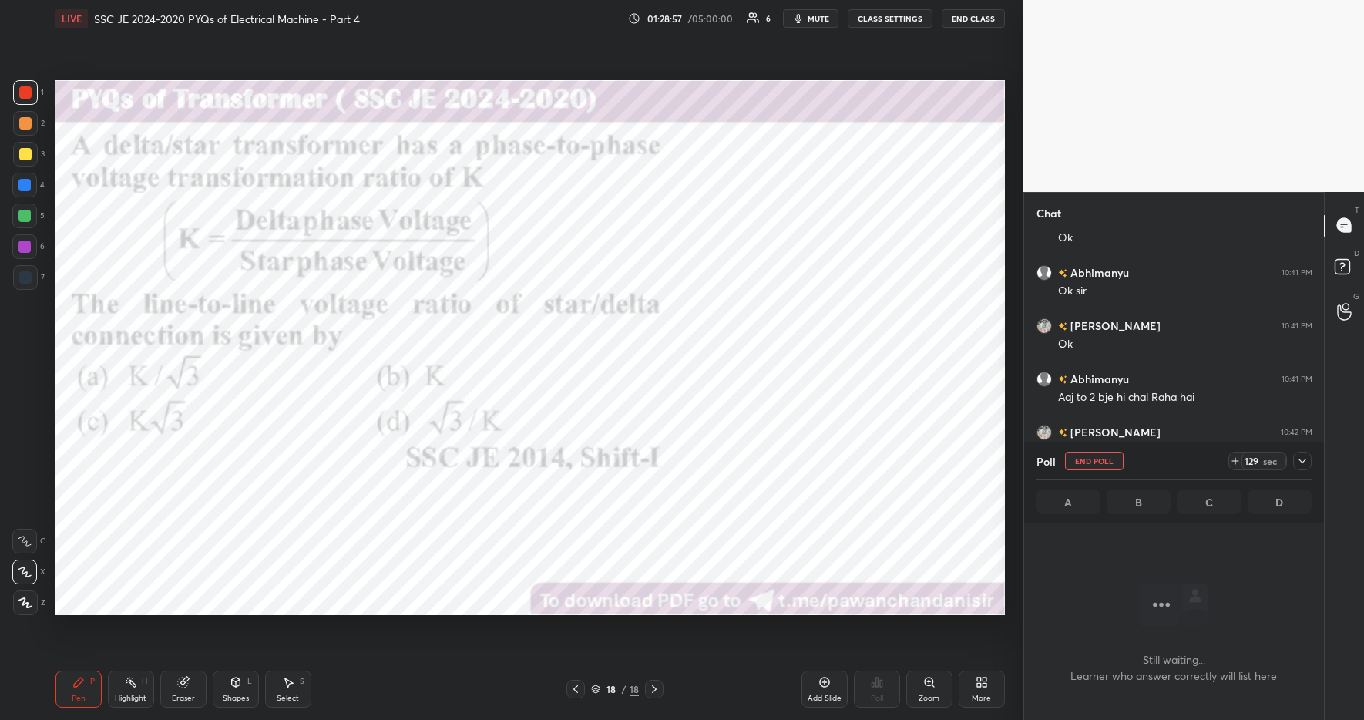
click at [1306, 459] on icon at bounding box center [1303, 461] width 8 height 5
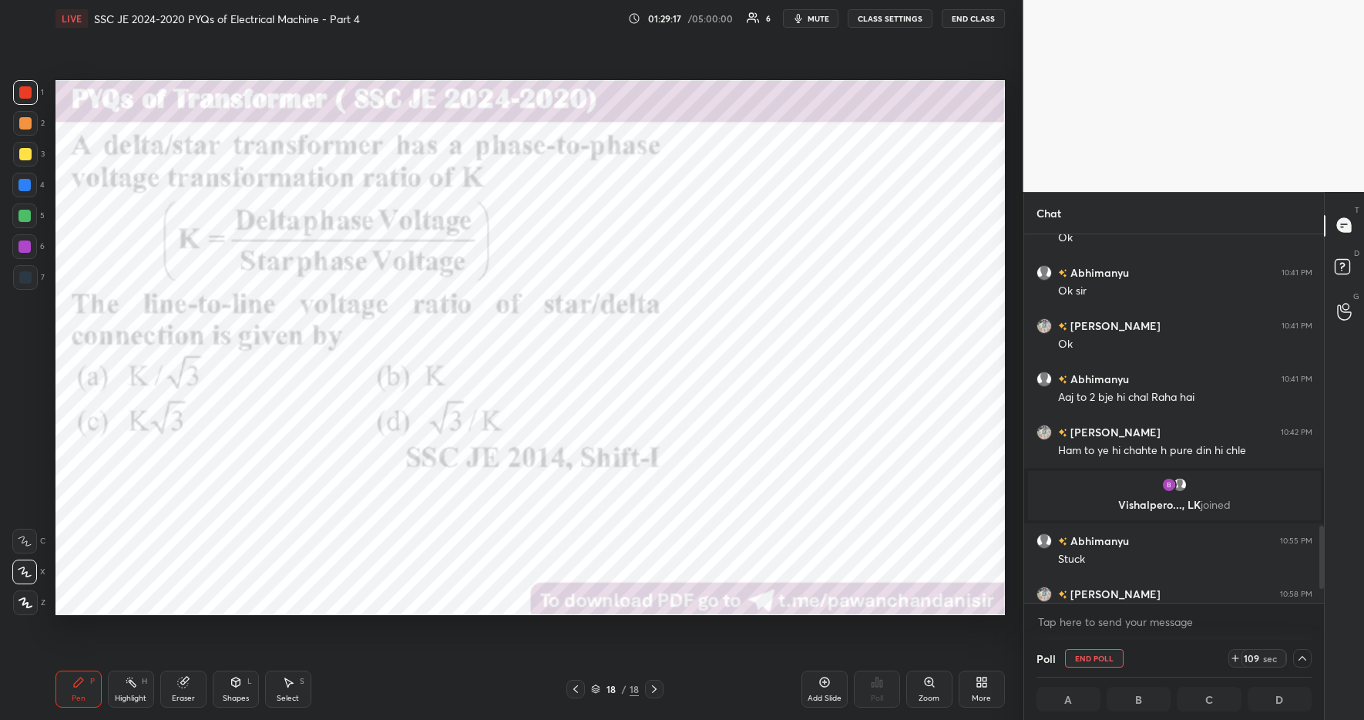
click at [1235, 655] on icon at bounding box center [1235, 658] width 12 height 12
click at [1303, 654] on icon at bounding box center [1303, 658] width 12 height 12
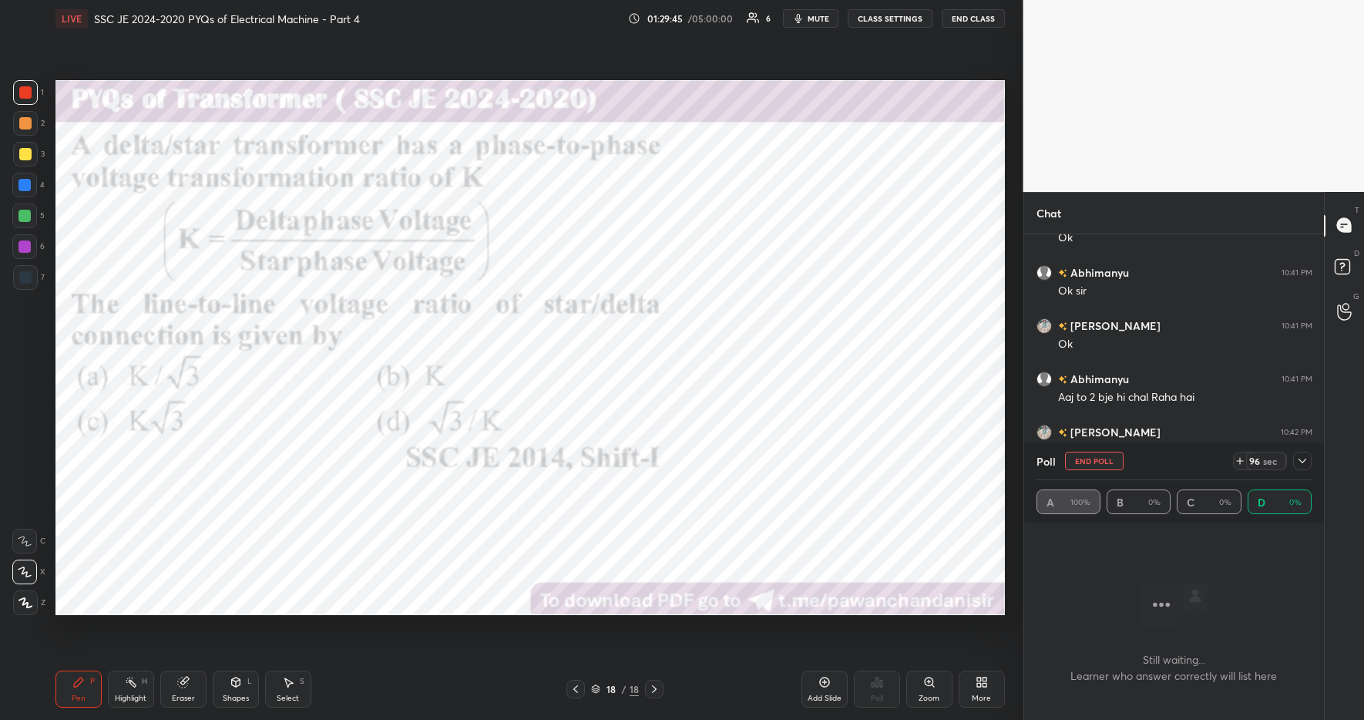
click at [1240, 459] on icon at bounding box center [1240, 461] width 0 height 6
click at [1290, 459] on div "111 sec" at bounding box center [1270, 461] width 83 height 18
drag, startPoint x: 1302, startPoint y: 461, endPoint x: 1320, endPoint y: 465, distance: 18.1
click at [1302, 461] on icon at bounding box center [1303, 461] width 8 height 5
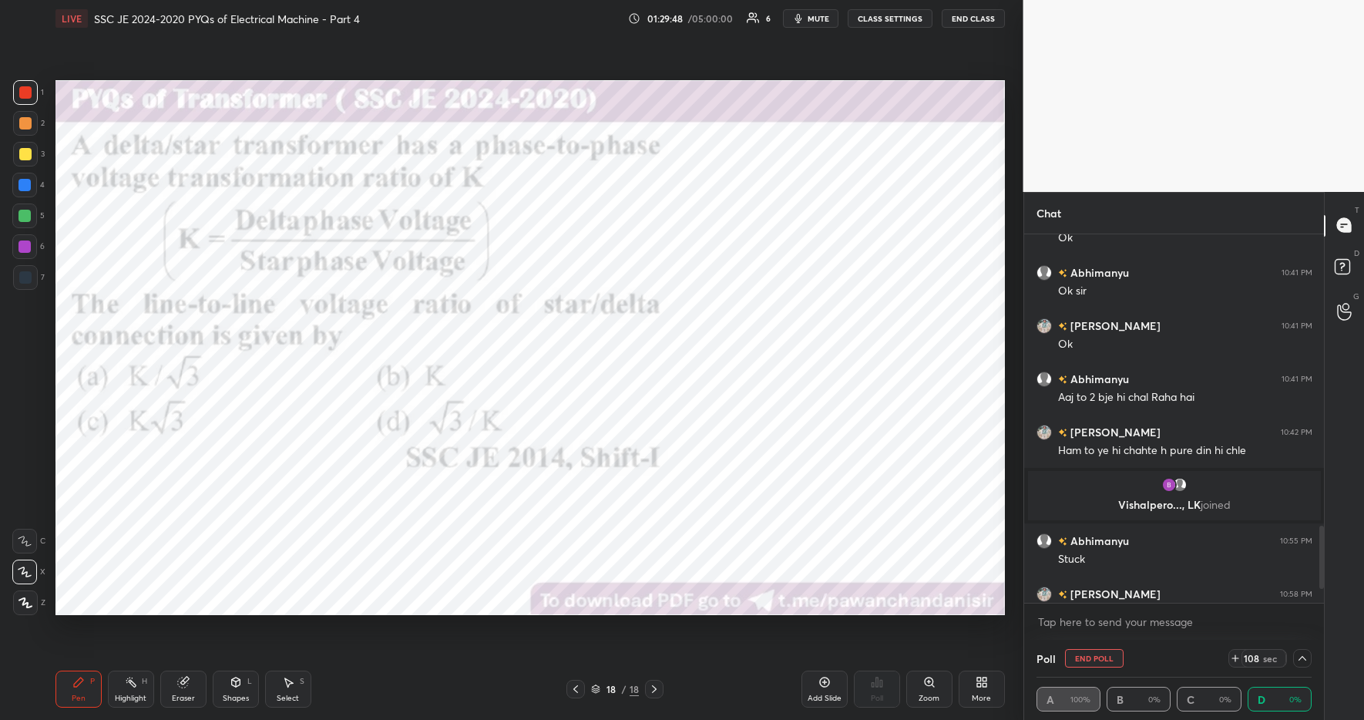
scroll to position [1834, 0]
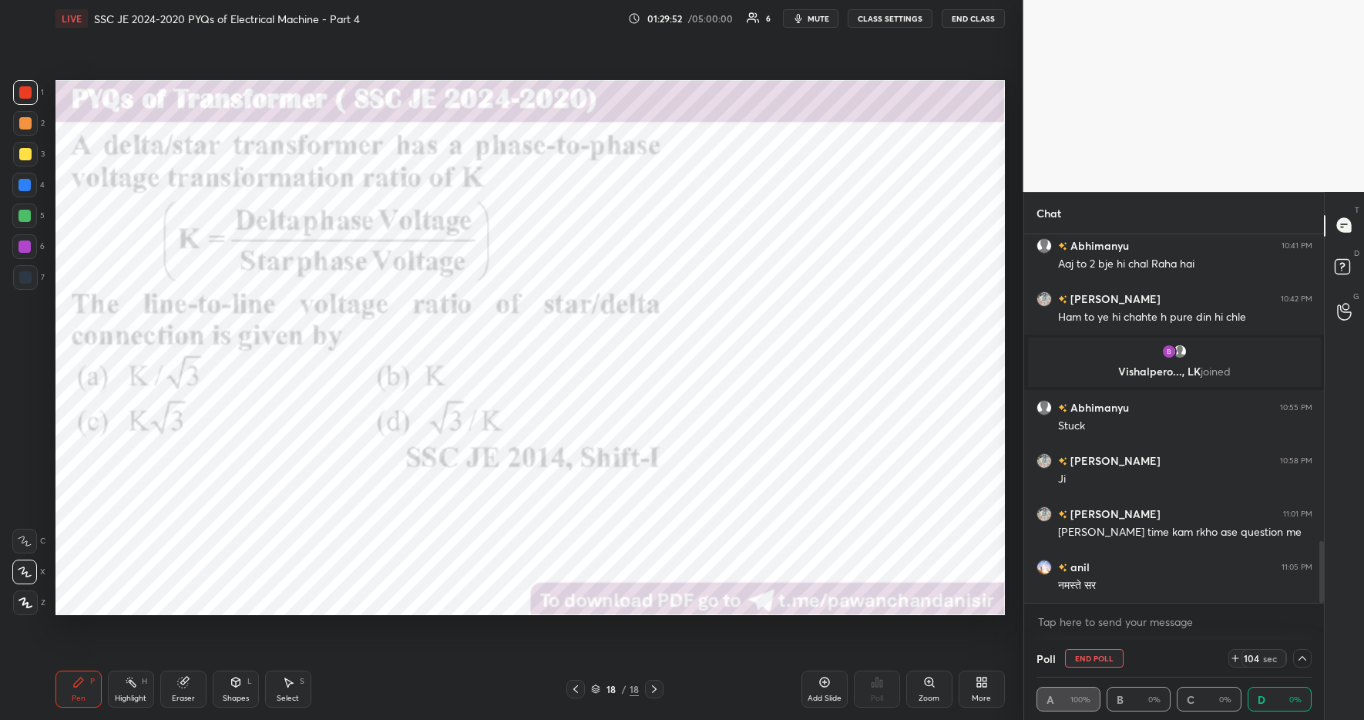
click at [1301, 659] on icon at bounding box center [1303, 658] width 12 height 12
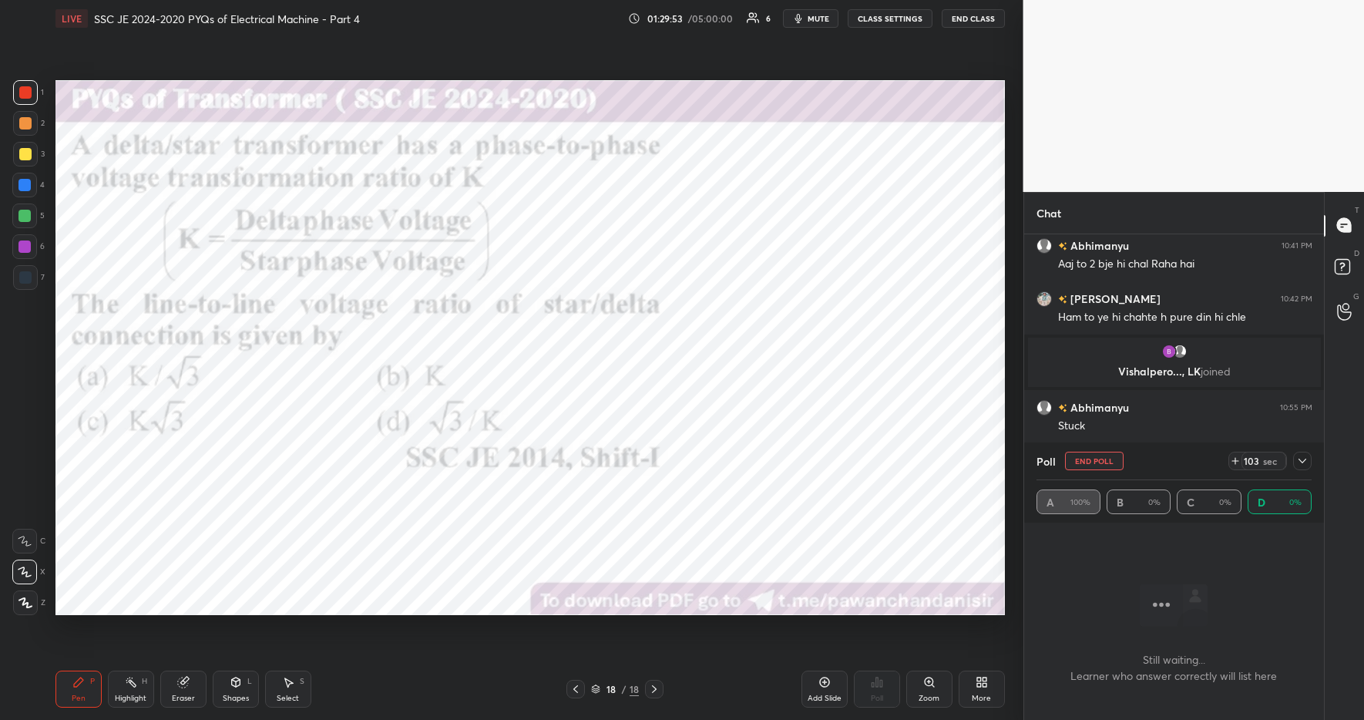
click at [1239, 457] on icon at bounding box center [1235, 461] width 12 height 12
click at [1297, 457] on icon at bounding box center [1303, 461] width 12 height 12
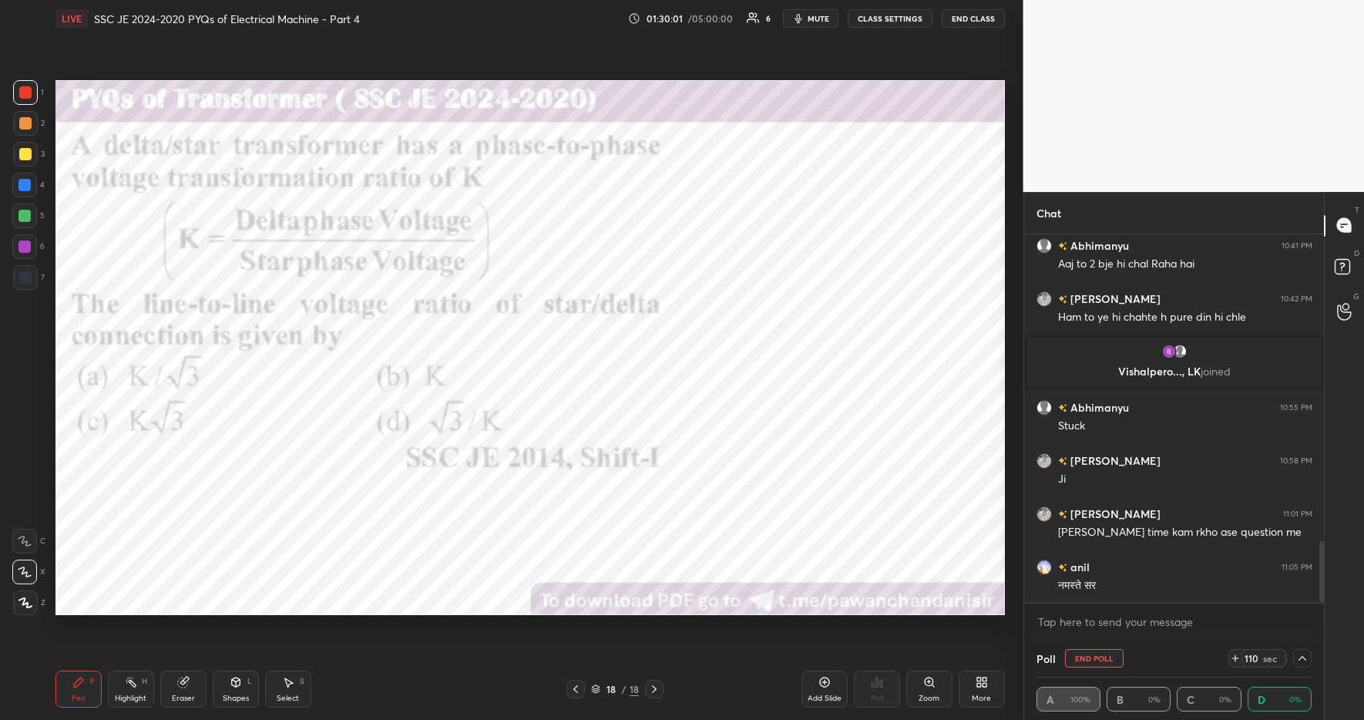
click at [23, 185] on div at bounding box center [24, 185] width 12 height 12
click at [1301, 656] on icon at bounding box center [1303, 658] width 12 height 12
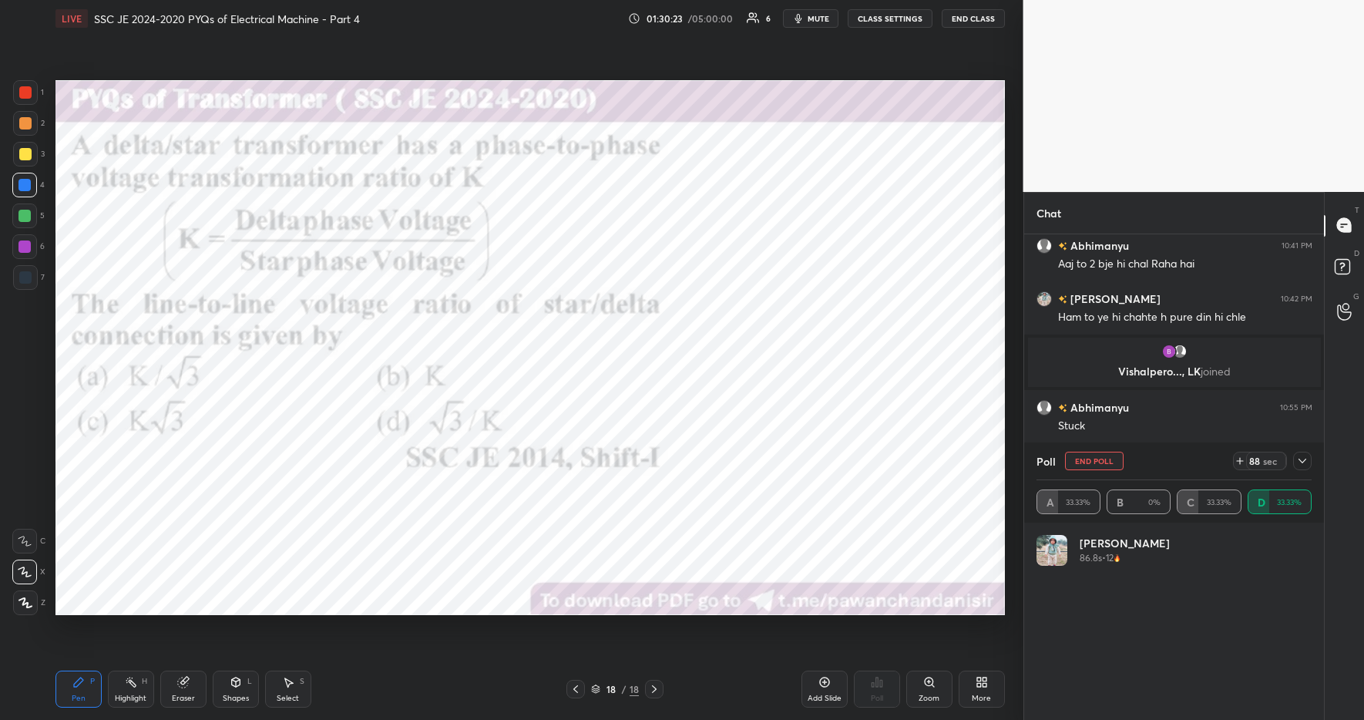
scroll to position [5, 5]
click at [1307, 460] on icon at bounding box center [1303, 461] width 12 height 12
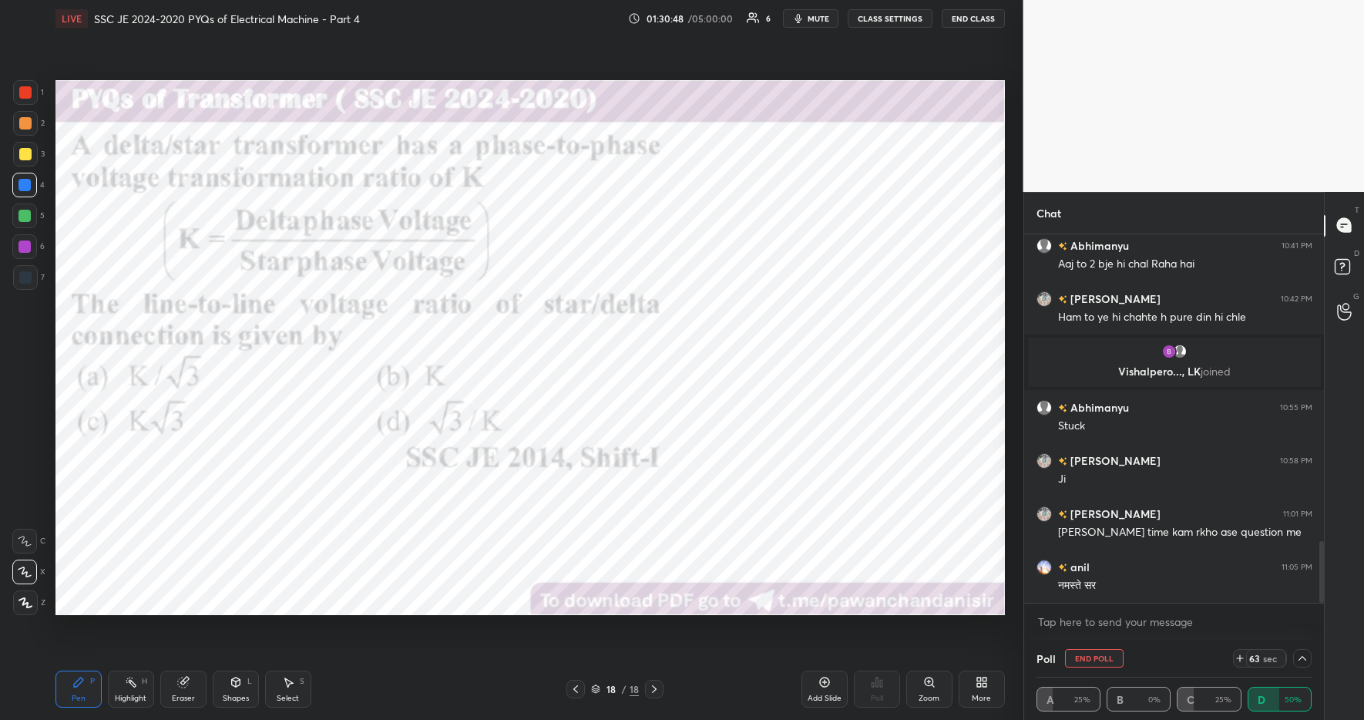
scroll to position [1887, 0]
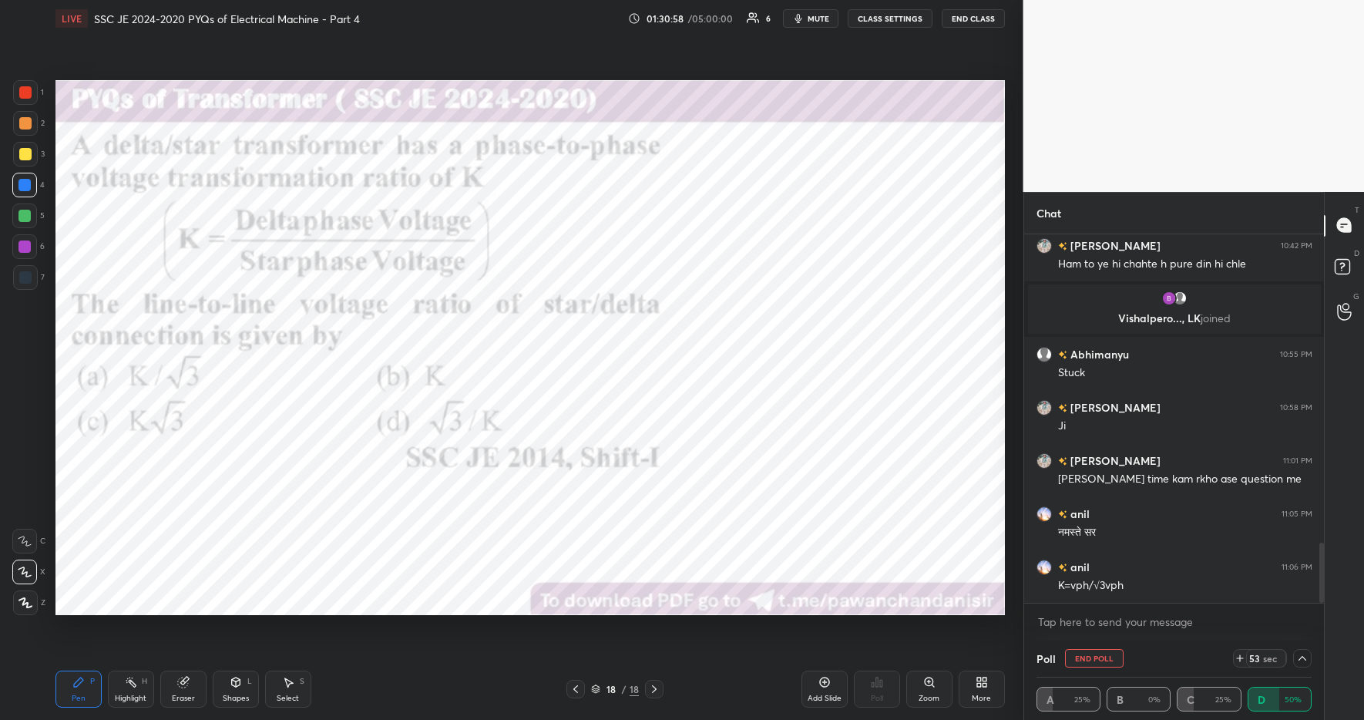
click at [1236, 656] on icon at bounding box center [1240, 658] width 12 height 12
click at [1299, 652] on icon at bounding box center [1303, 658] width 12 height 12
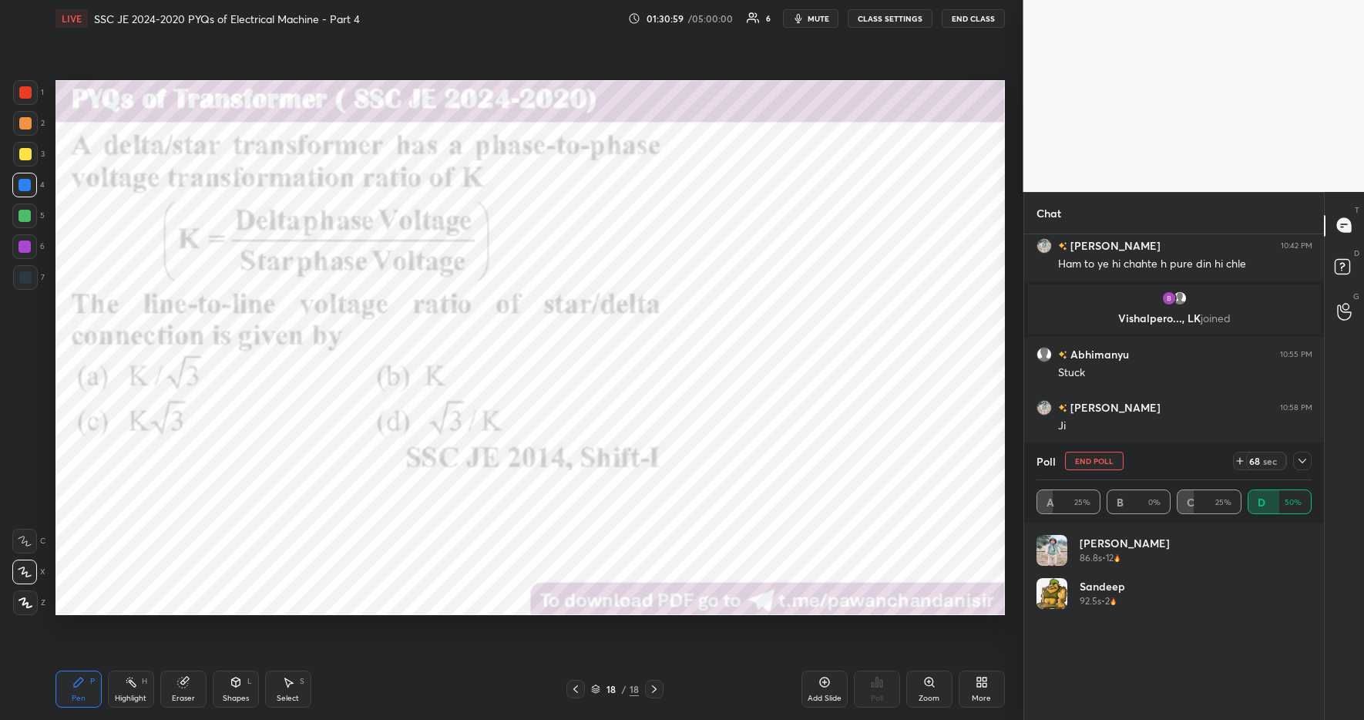
scroll to position [5, 5]
click at [1304, 464] on icon at bounding box center [1303, 461] width 12 height 12
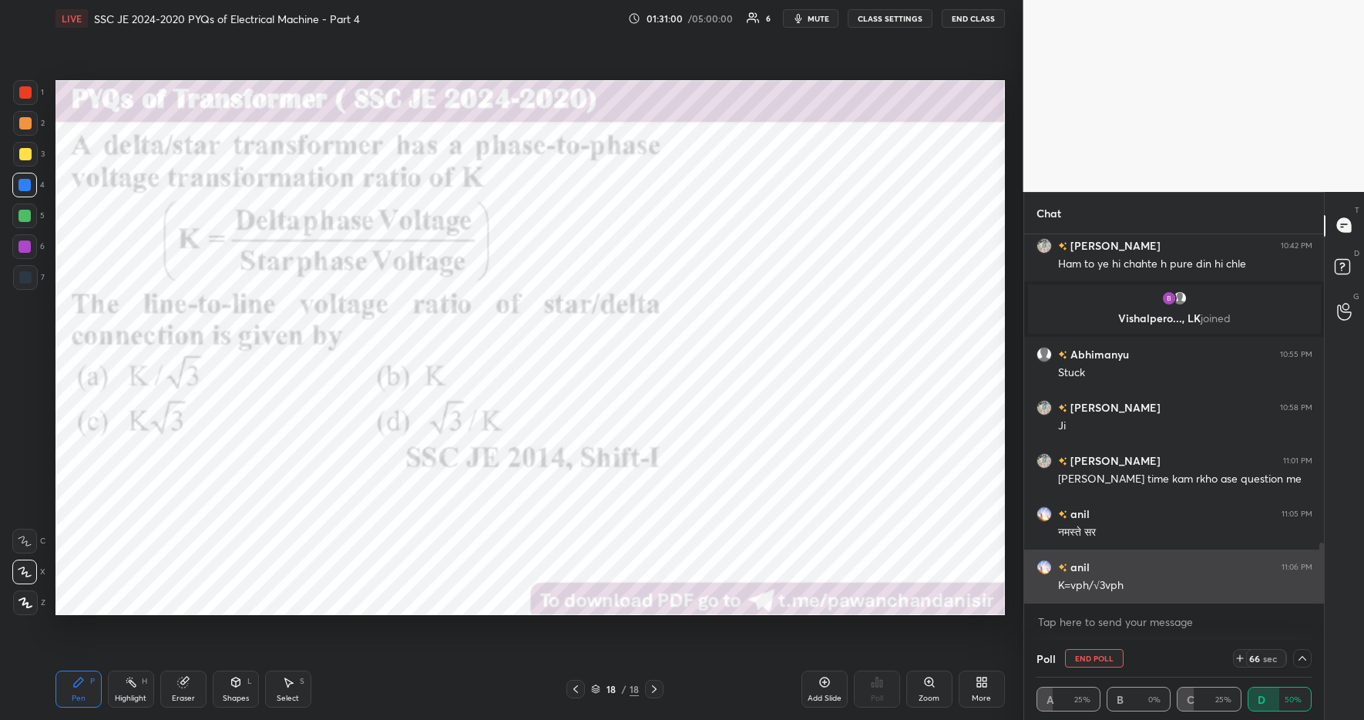
scroll to position [1, 5]
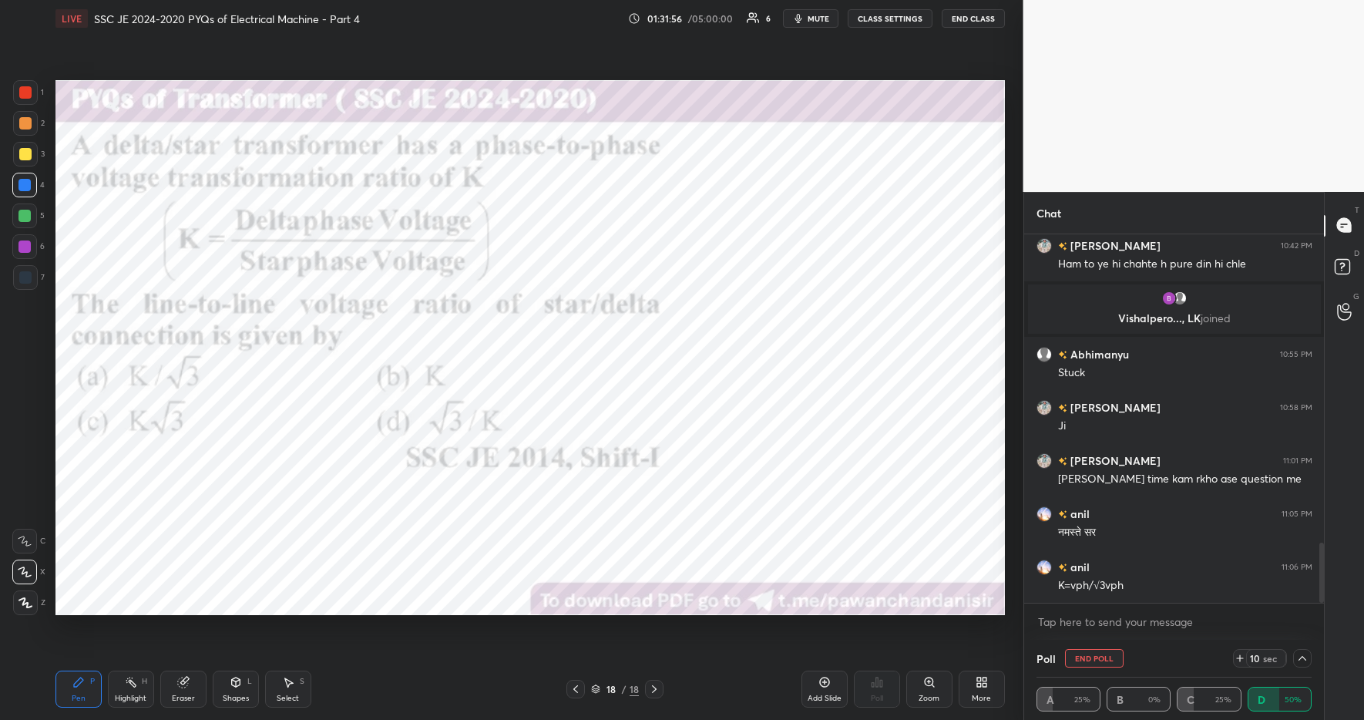
click at [1245, 654] on div "10 sec" at bounding box center [1260, 658] width 54 height 18
click at [1293, 654] on div at bounding box center [1302, 658] width 18 height 18
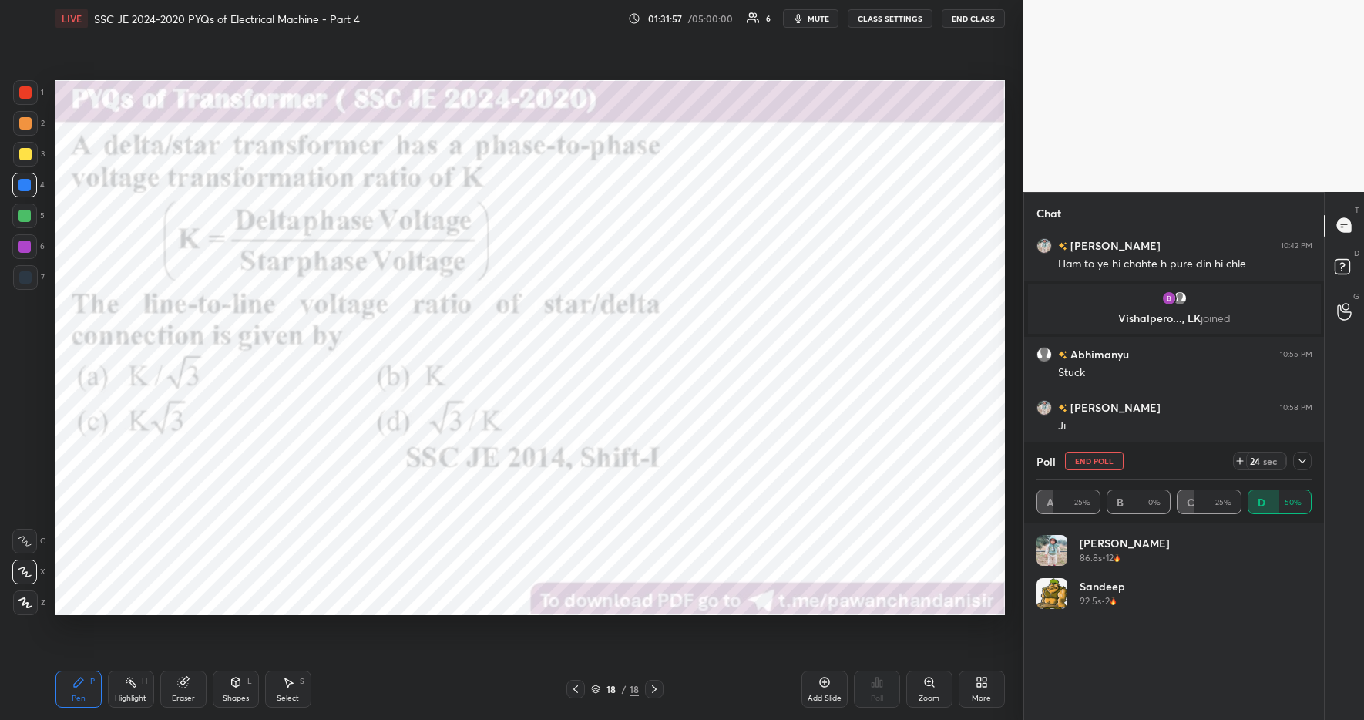
scroll to position [180, 271]
drag, startPoint x: 1239, startPoint y: 459, endPoint x: 1279, endPoint y: 466, distance: 39.9
click at [1239, 460] on icon at bounding box center [1240, 461] width 12 height 12
click at [1298, 458] on icon at bounding box center [1303, 461] width 12 height 12
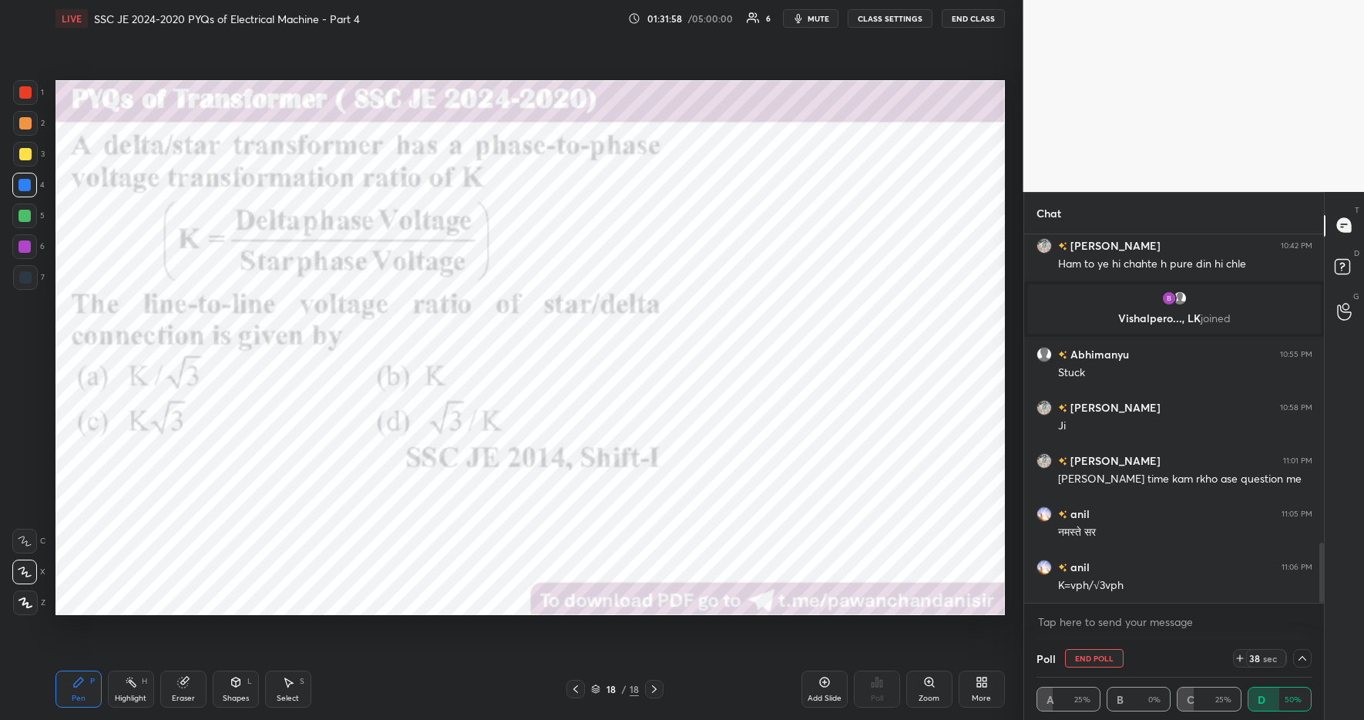
scroll to position [1, 5]
click at [1244, 657] on icon at bounding box center [1240, 658] width 12 height 12
click at [1298, 655] on icon at bounding box center [1303, 658] width 12 height 12
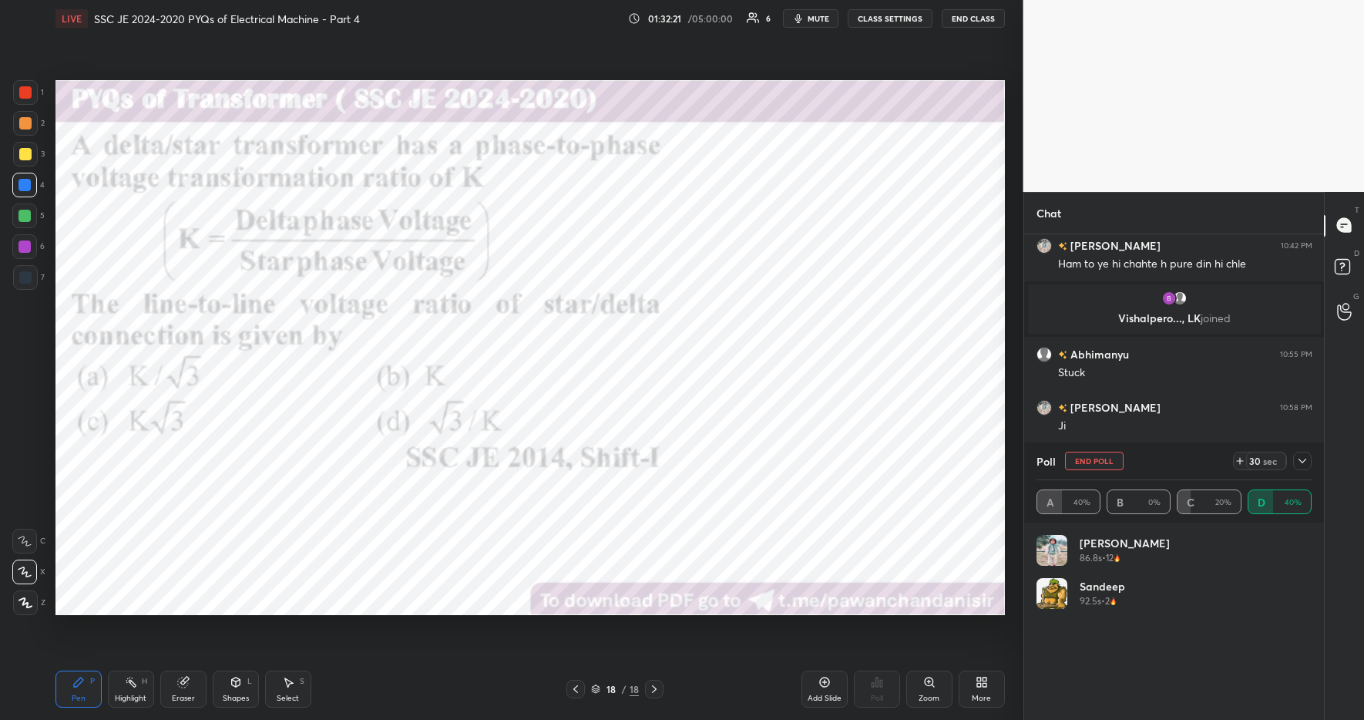
scroll to position [180, 271]
click at [1288, 453] on div "29 sec" at bounding box center [1272, 461] width 79 height 18
click at [123, 701] on div "Highlight" at bounding box center [131, 699] width 32 height 8
click at [139, 699] on div "Highlight" at bounding box center [131, 699] width 32 height 8
click at [25, 217] on div at bounding box center [24, 216] width 12 height 12
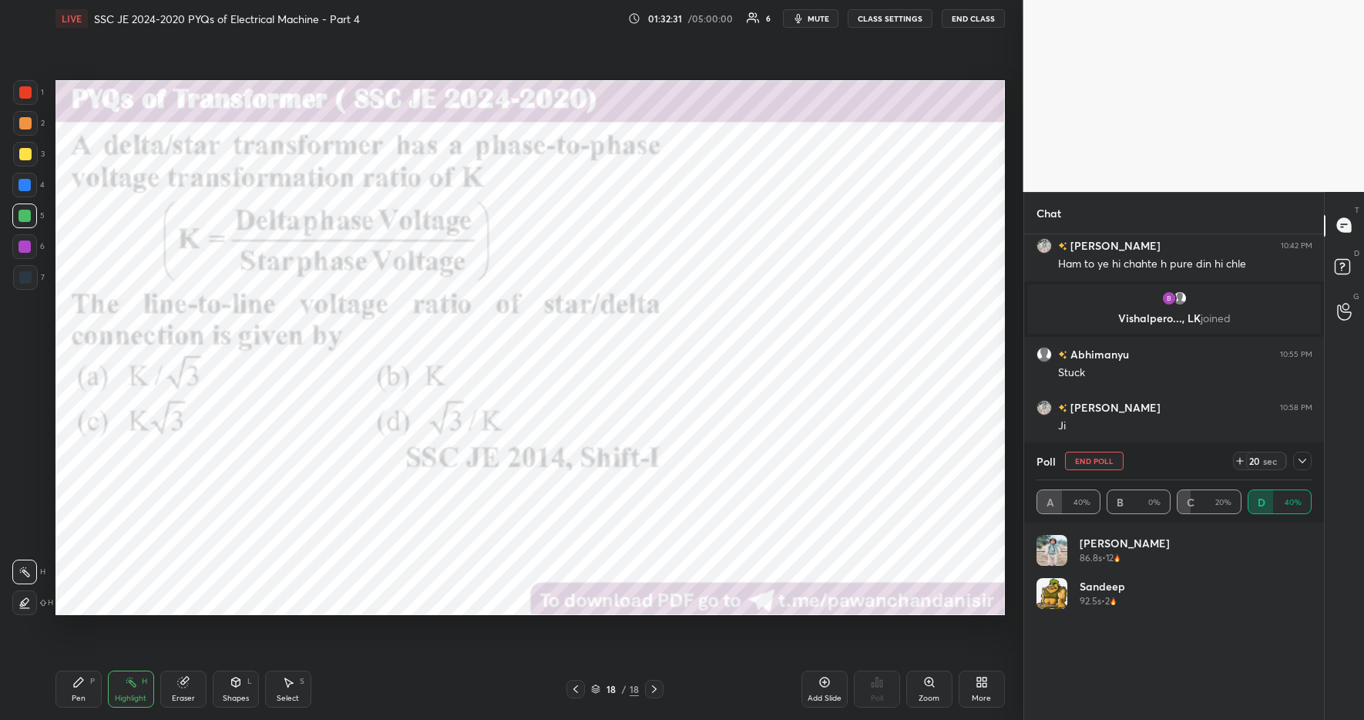
click at [34, 605] on div at bounding box center [24, 602] width 25 height 25
drag, startPoint x: 1293, startPoint y: 461, endPoint x: 1300, endPoint y: 466, distance: 8.2
click at [1295, 462] on div at bounding box center [1302, 461] width 18 height 18
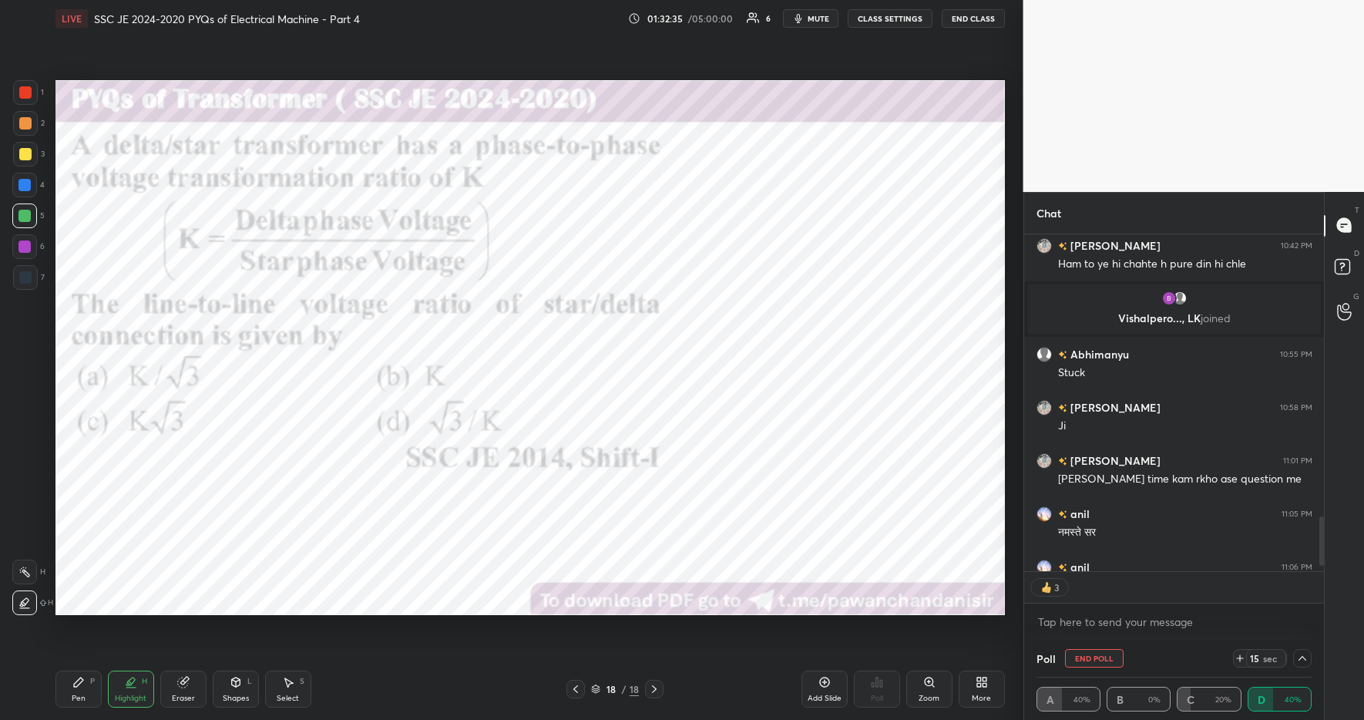
scroll to position [1972, 0]
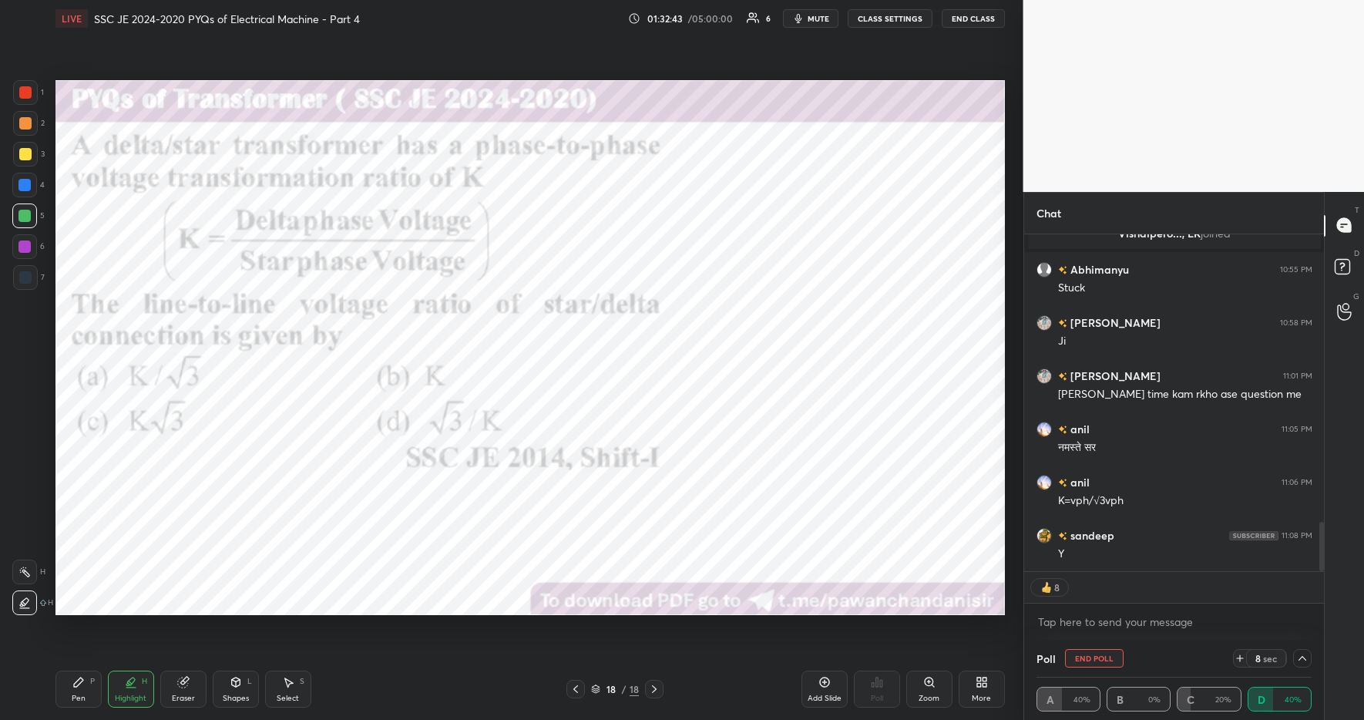
click at [74, 686] on div "Pen P" at bounding box center [78, 689] width 46 height 37
click at [433, 703] on div "Pen P Highlight H Eraser Shapes L Select S 18 / 18 Add Slide Poll Zoom More" at bounding box center [530, 689] width 950 height 62
click at [27, 96] on div at bounding box center [25, 92] width 12 height 12
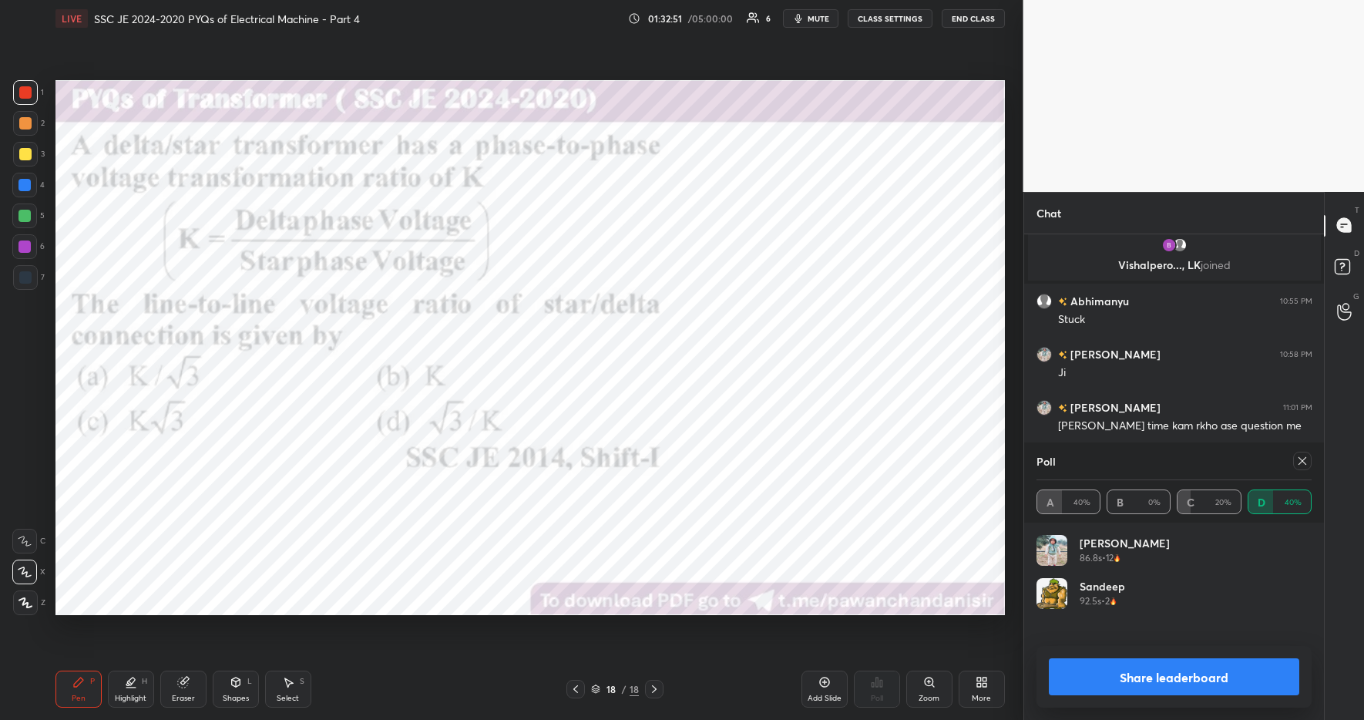
scroll to position [180, 271]
click at [1107, 693] on button "Share leaderboard" at bounding box center [1174, 676] width 251 height 37
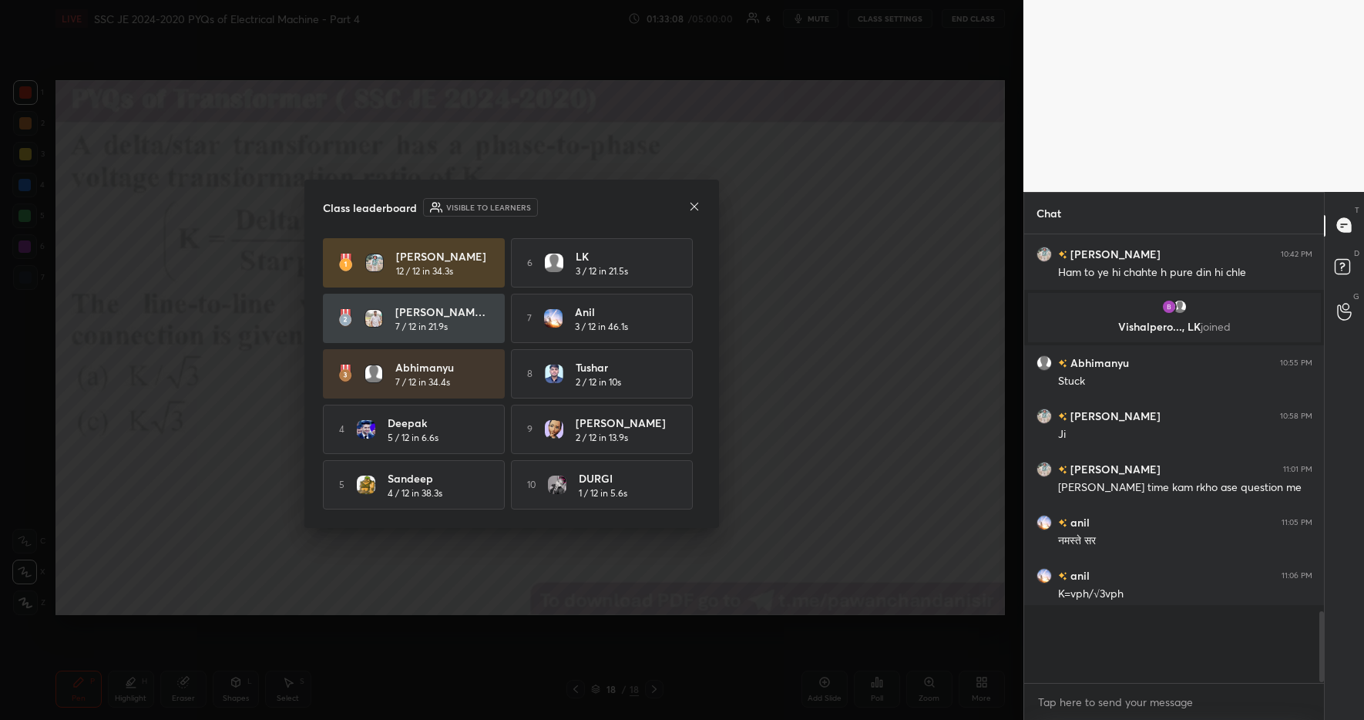
scroll to position [1860, 0]
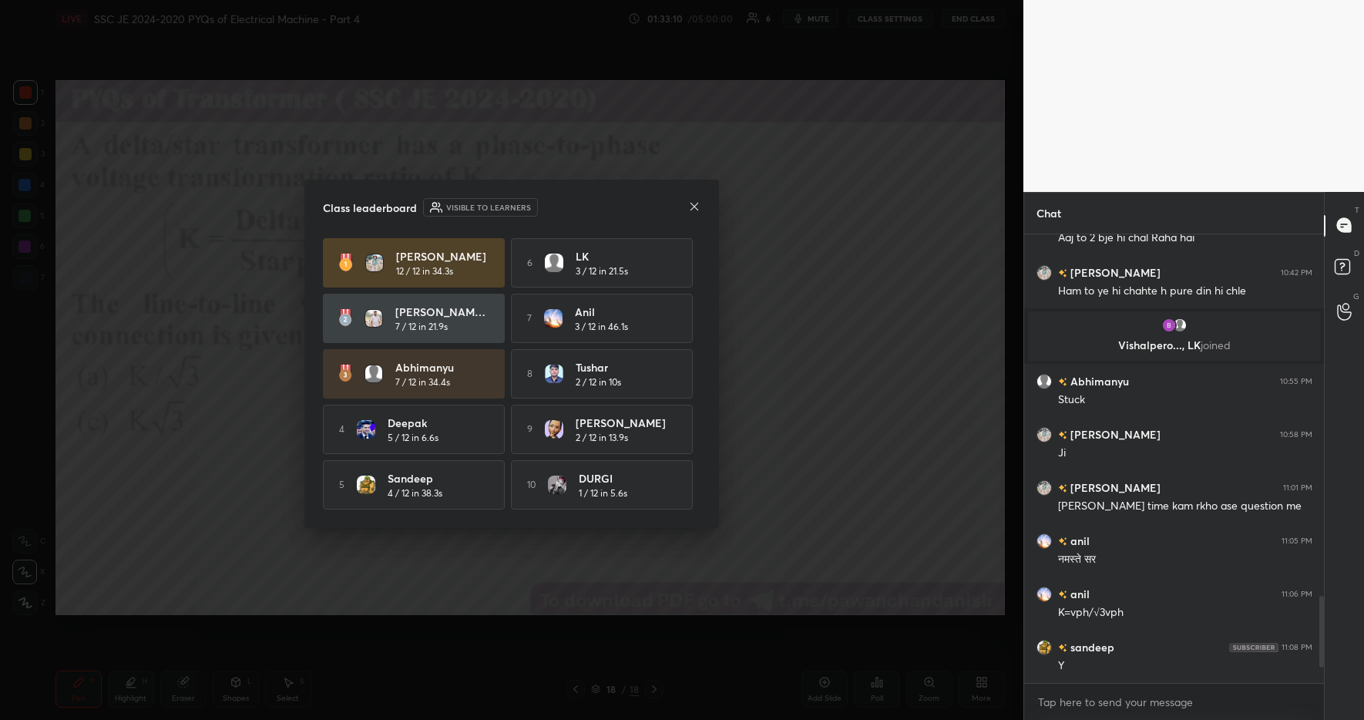
click at [694, 200] on icon at bounding box center [694, 206] width 12 height 12
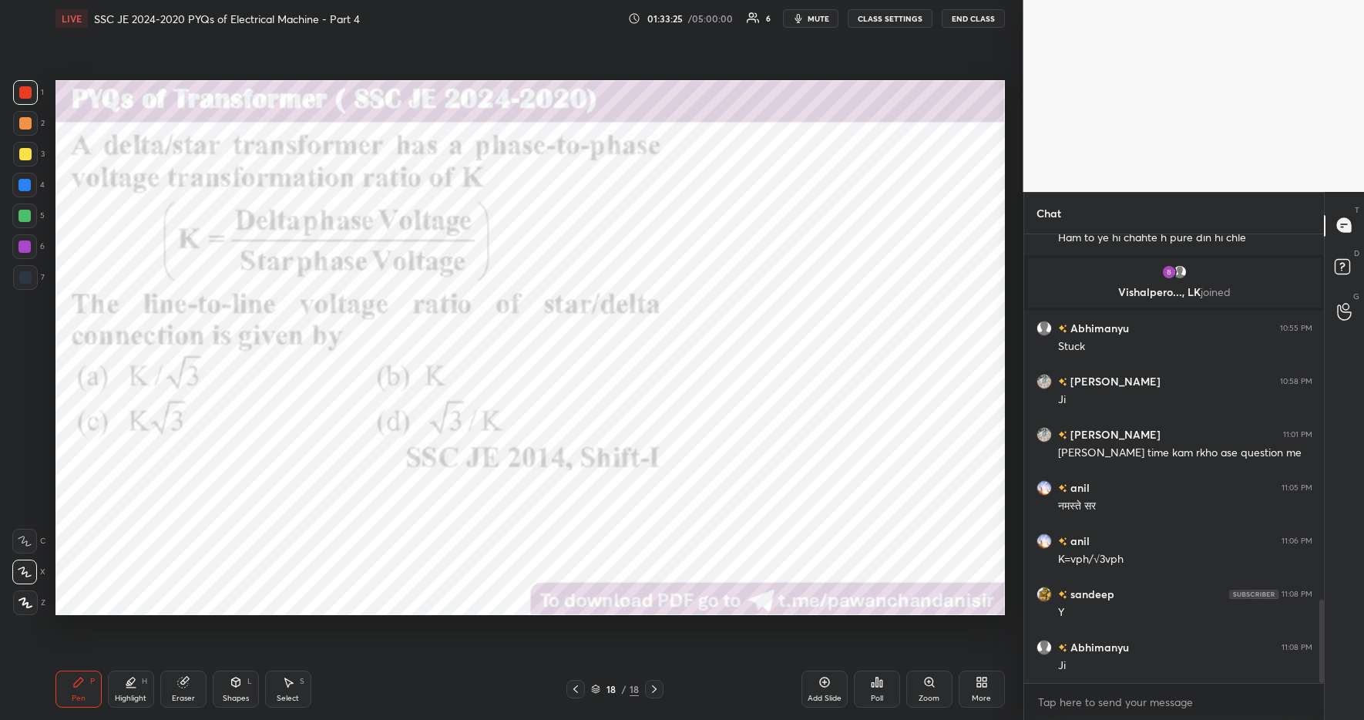
scroll to position [1966, 0]
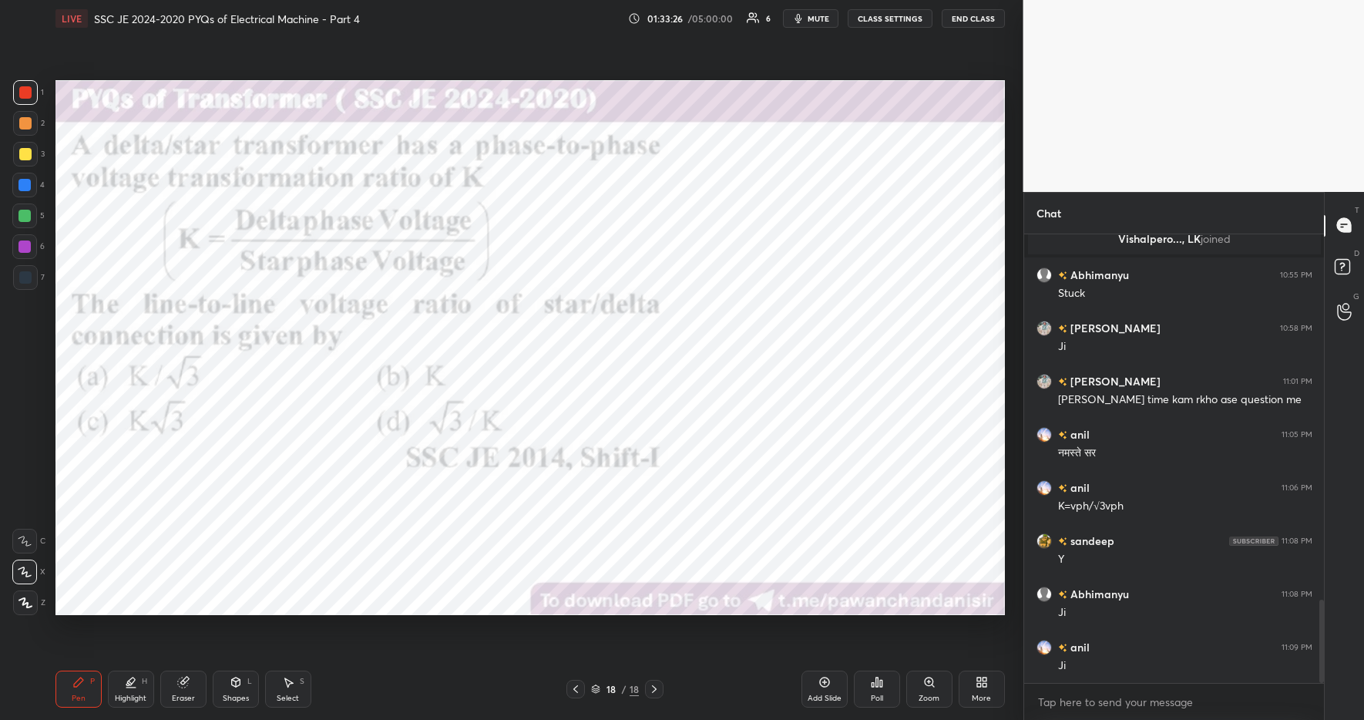
click at [29, 179] on div at bounding box center [24, 185] width 12 height 12
click at [979, 687] on icon at bounding box center [979, 685] width 4 height 4
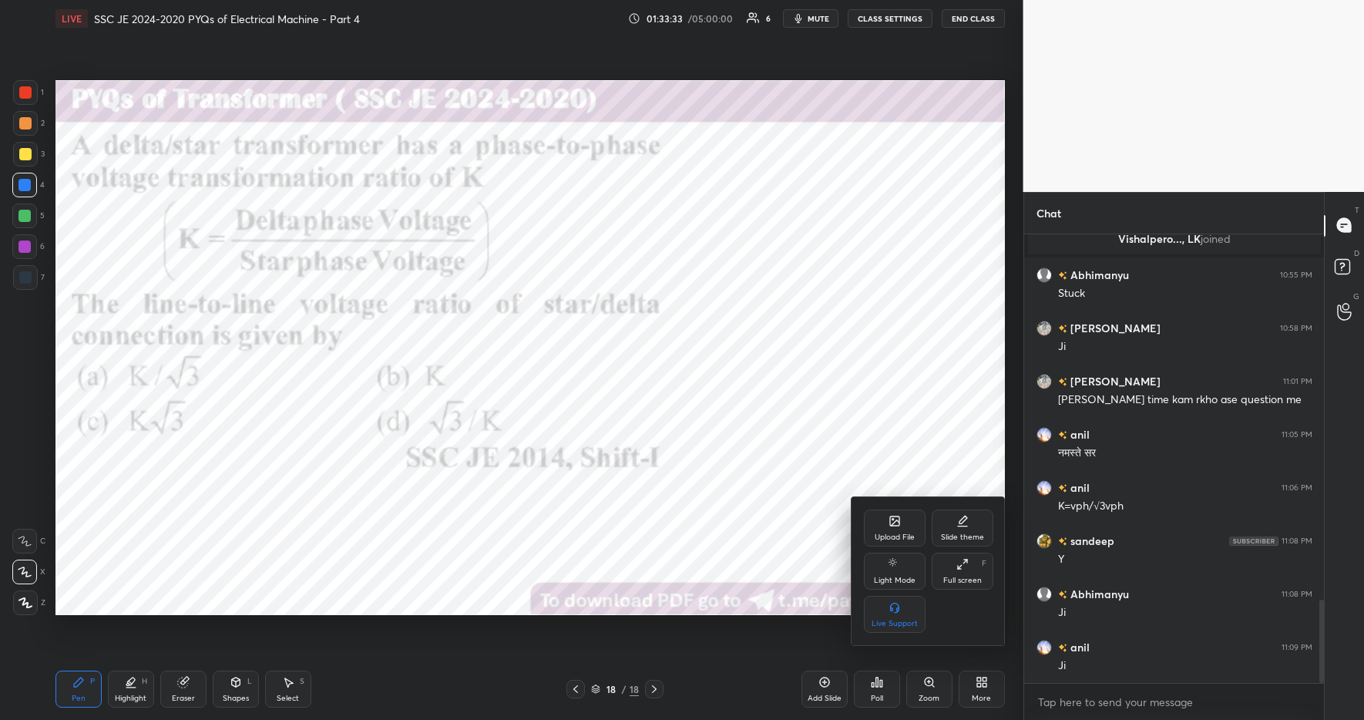
click at [897, 533] on div "Upload File" at bounding box center [895, 537] width 40 height 8
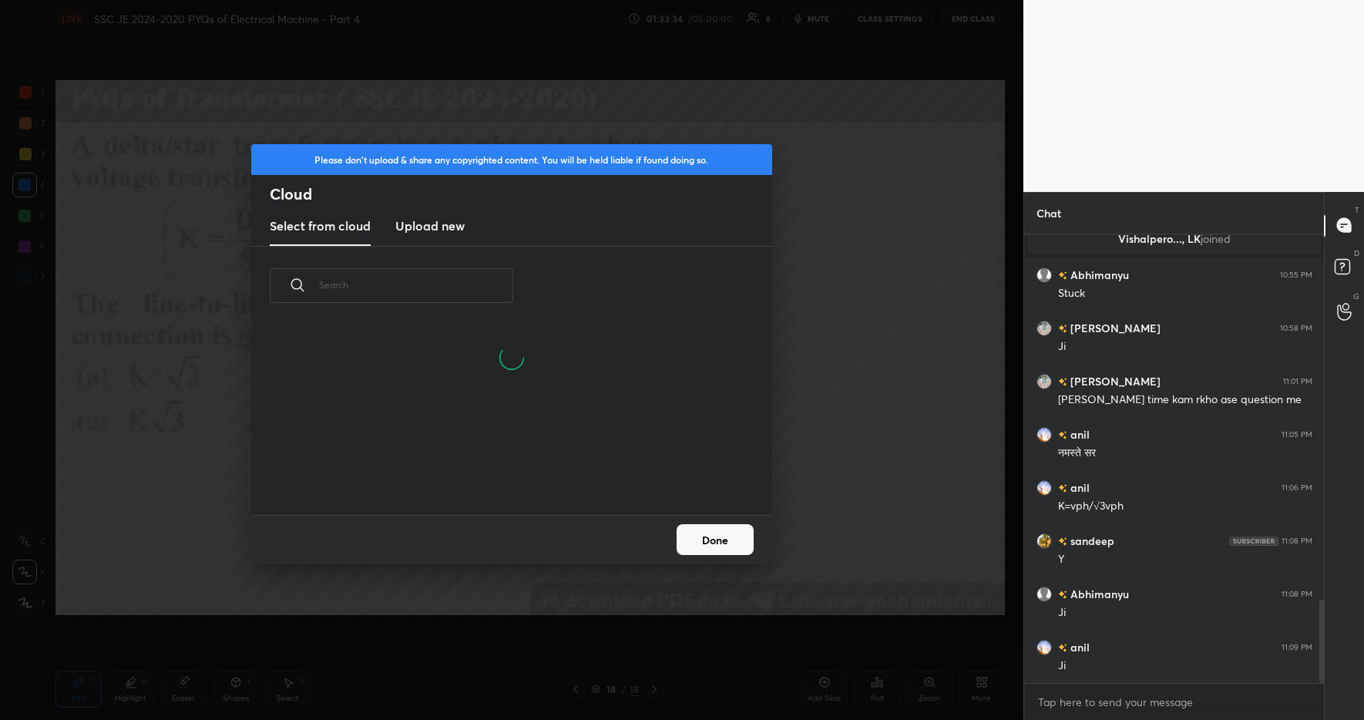
click at [422, 220] on h3 "Upload new" at bounding box center [429, 226] width 69 height 18
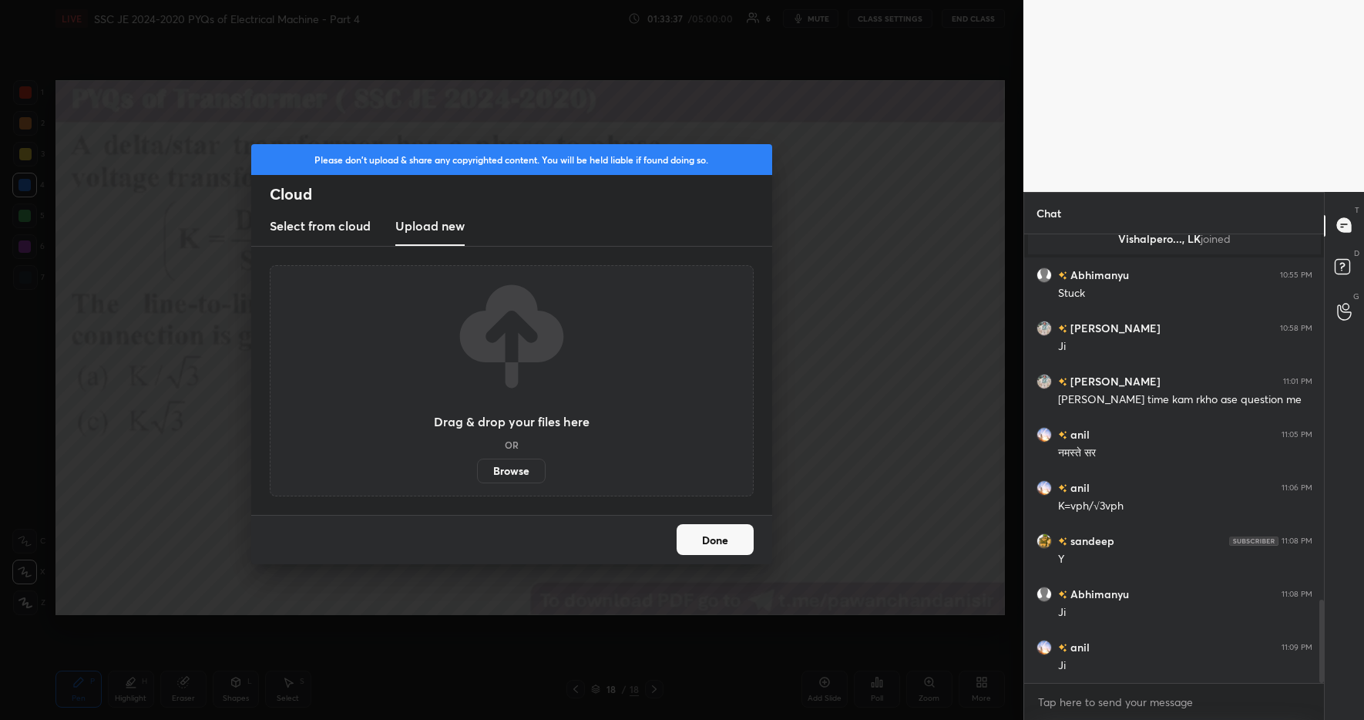
click at [503, 470] on label "Browse" at bounding box center [511, 471] width 69 height 25
click at [477, 470] on input "Browse" at bounding box center [477, 471] width 0 height 25
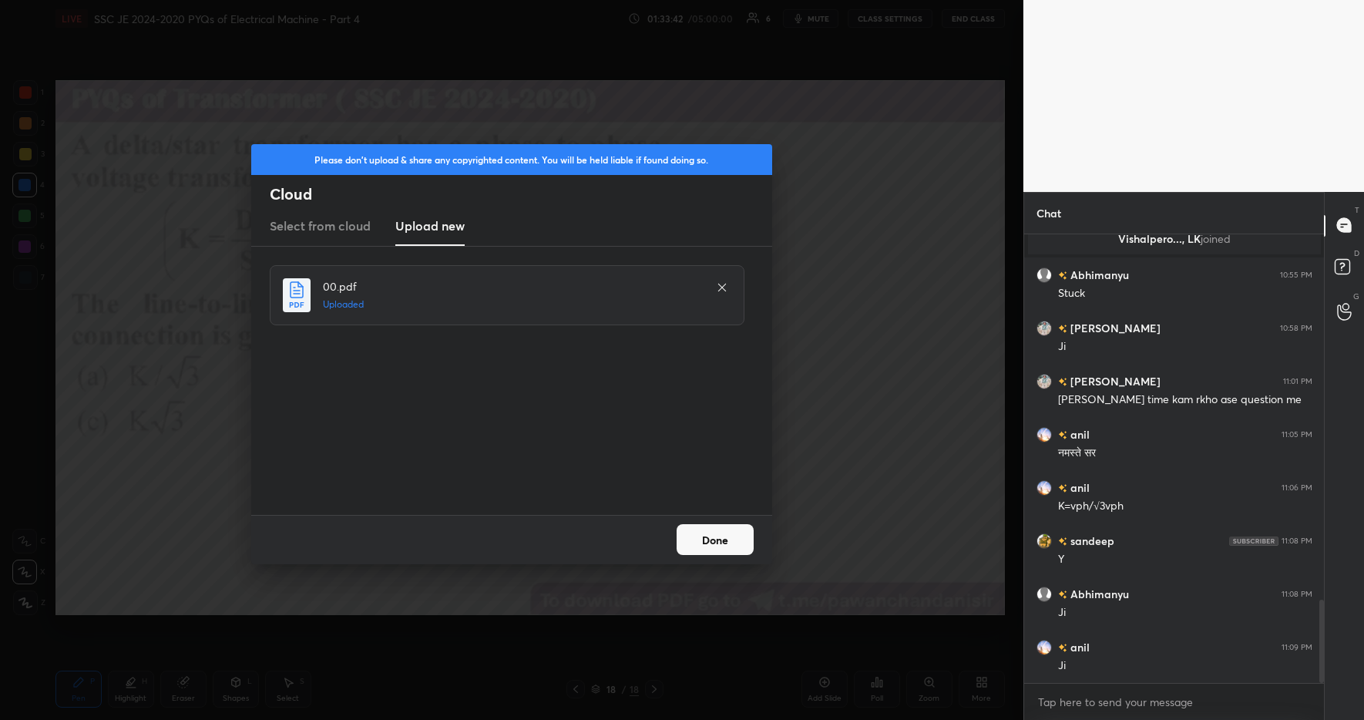
click at [732, 545] on button "Done" at bounding box center [715, 539] width 77 height 31
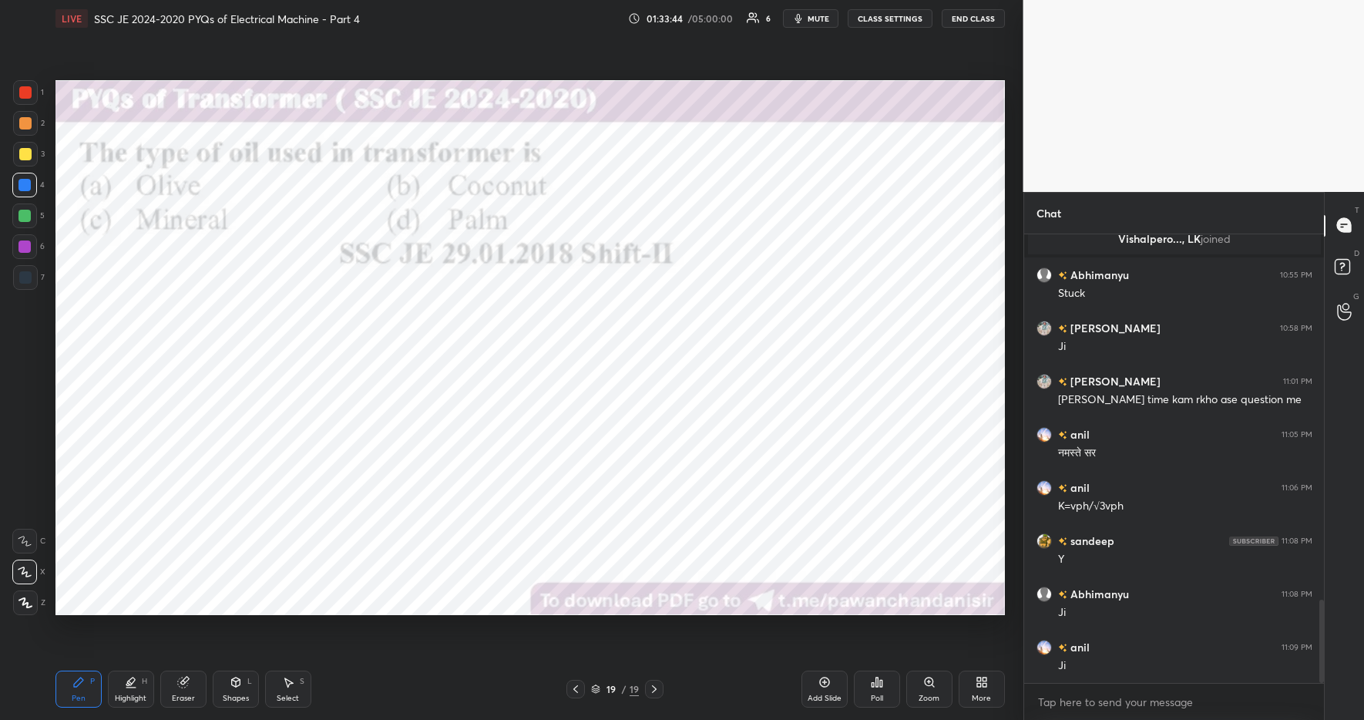
click at [877, 681] on icon at bounding box center [877, 682] width 12 height 12
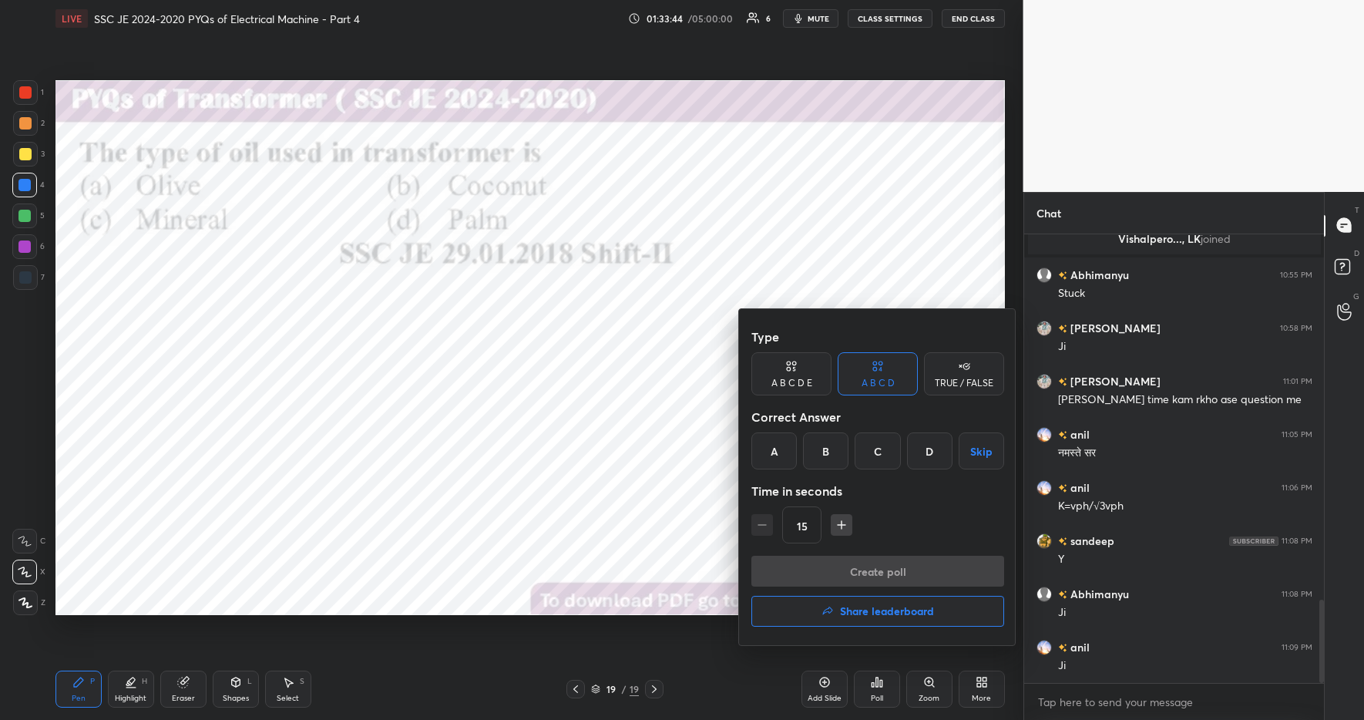
click at [915, 439] on div "Type A B C D E A B C D TRUE / FALSE Correct Answer A B C D Skip Time in seconds…" at bounding box center [878, 438] width 253 height 234
click at [893, 454] on div "C" at bounding box center [877, 450] width 45 height 37
click at [872, 577] on button "Create poll" at bounding box center [878, 571] width 253 height 31
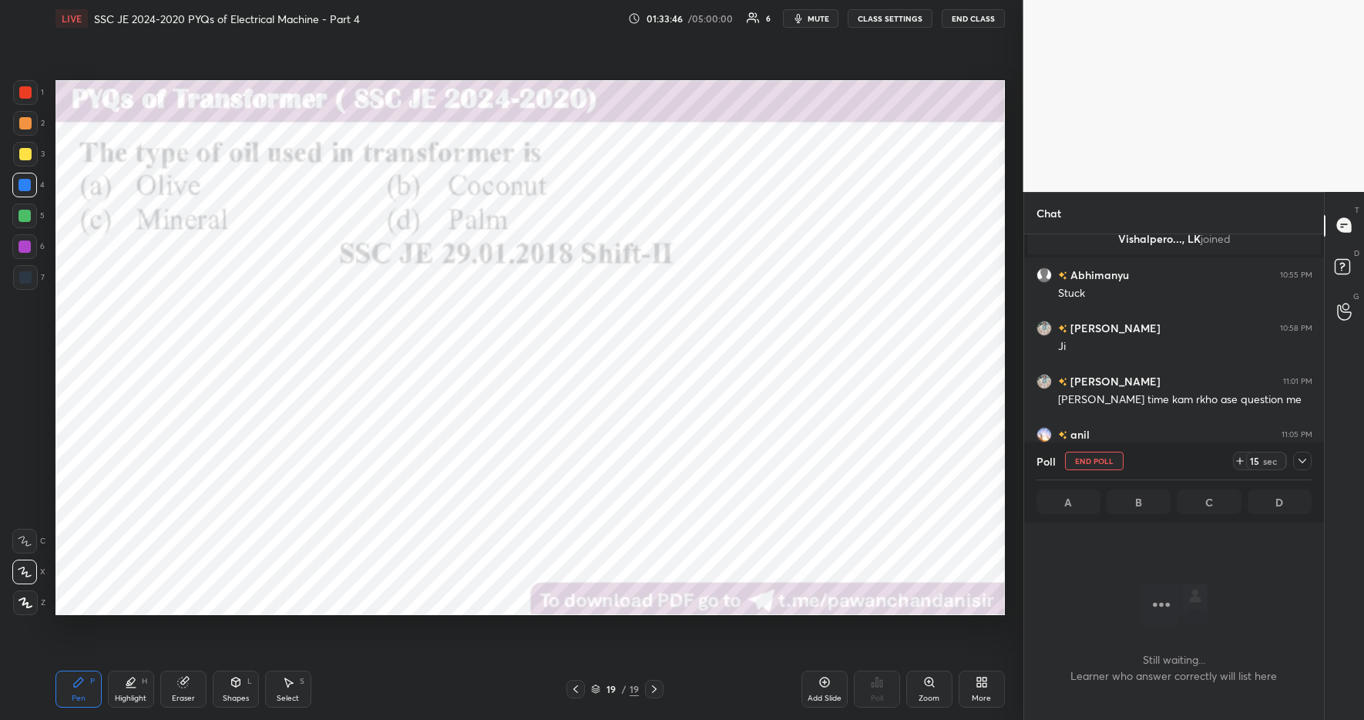
scroll to position [251, 295]
click at [1237, 463] on icon at bounding box center [1240, 461] width 12 height 12
click at [1243, 466] on icon at bounding box center [1240, 461] width 12 height 12
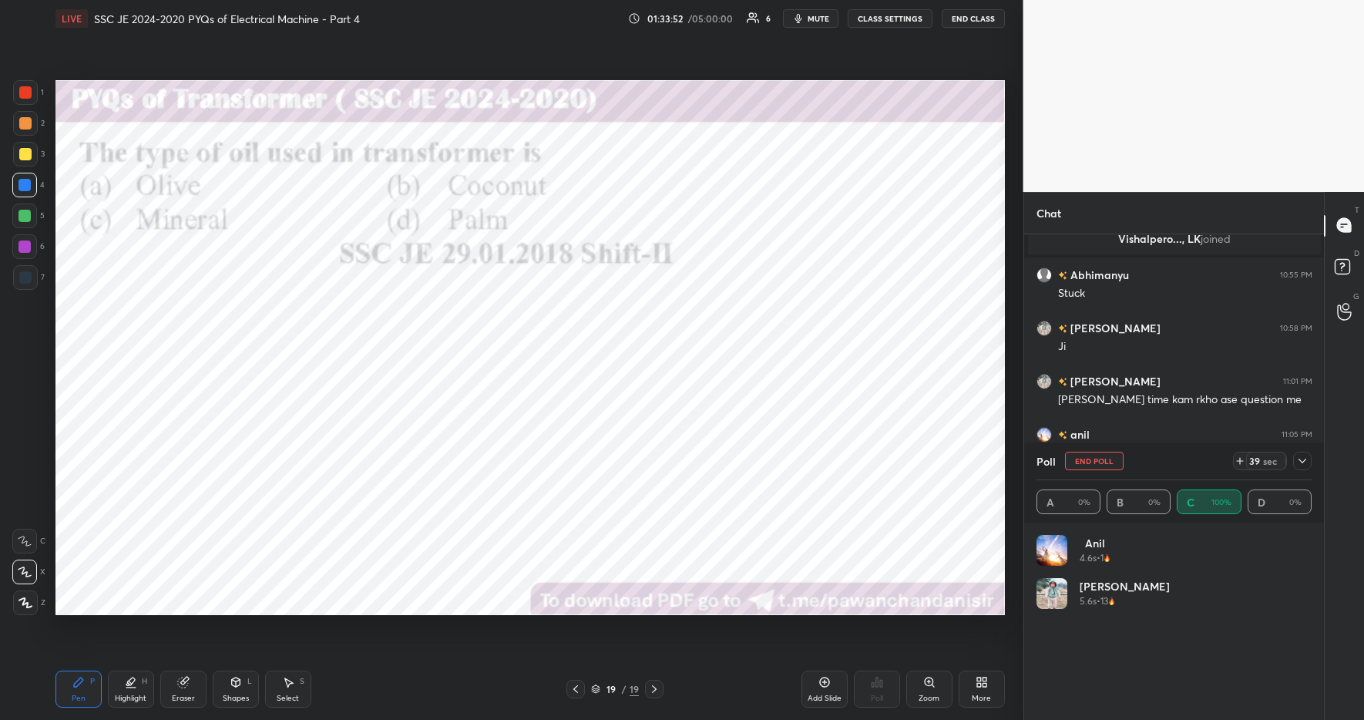
scroll to position [180, 271]
click at [129, 686] on icon at bounding box center [131, 682] width 12 height 12
click at [76, 672] on div "Pen P" at bounding box center [78, 689] width 46 height 37
drag, startPoint x: 491, startPoint y: 715, endPoint x: 596, endPoint y: 701, distance: 105.7
click at [491, 715] on div "Pen P Highlight H Eraser Shapes L Select S 19 / 19 Add Slide Poll Zoom More" at bounding box center [530, 689] width 950 height 62
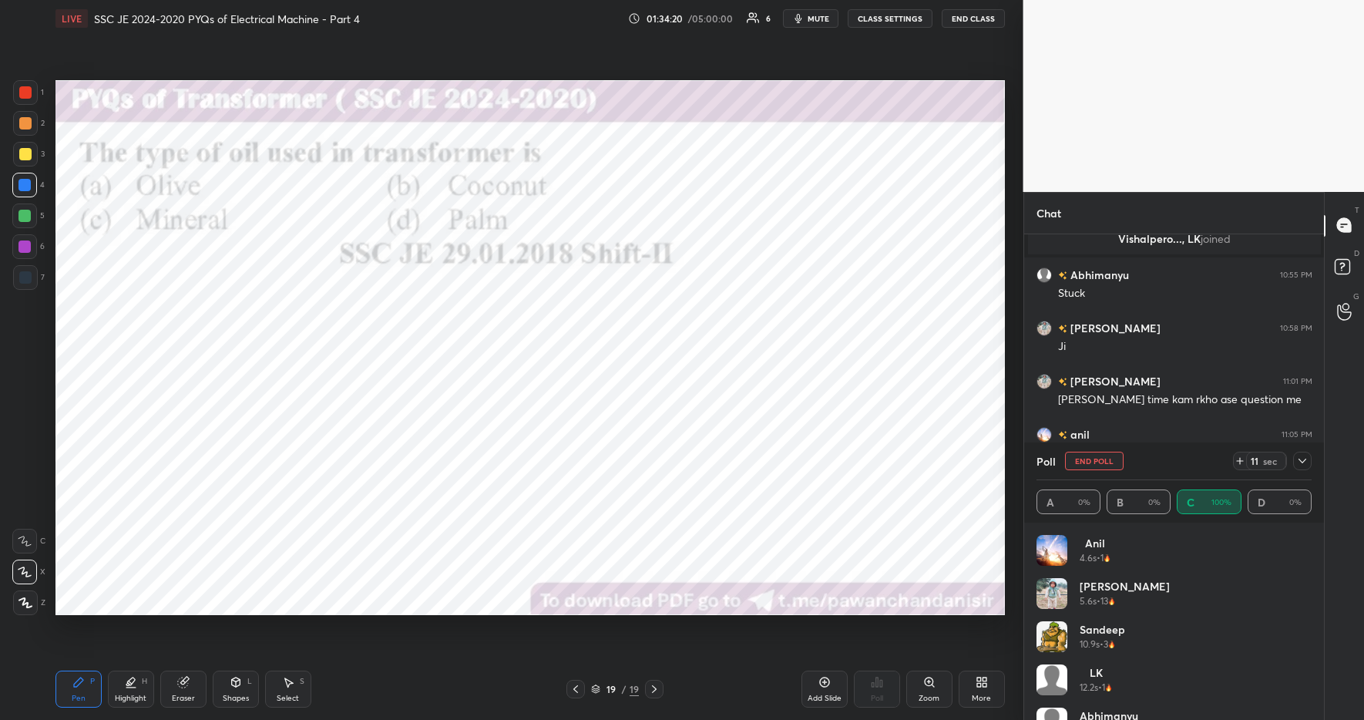
scroll to position [31, 0]
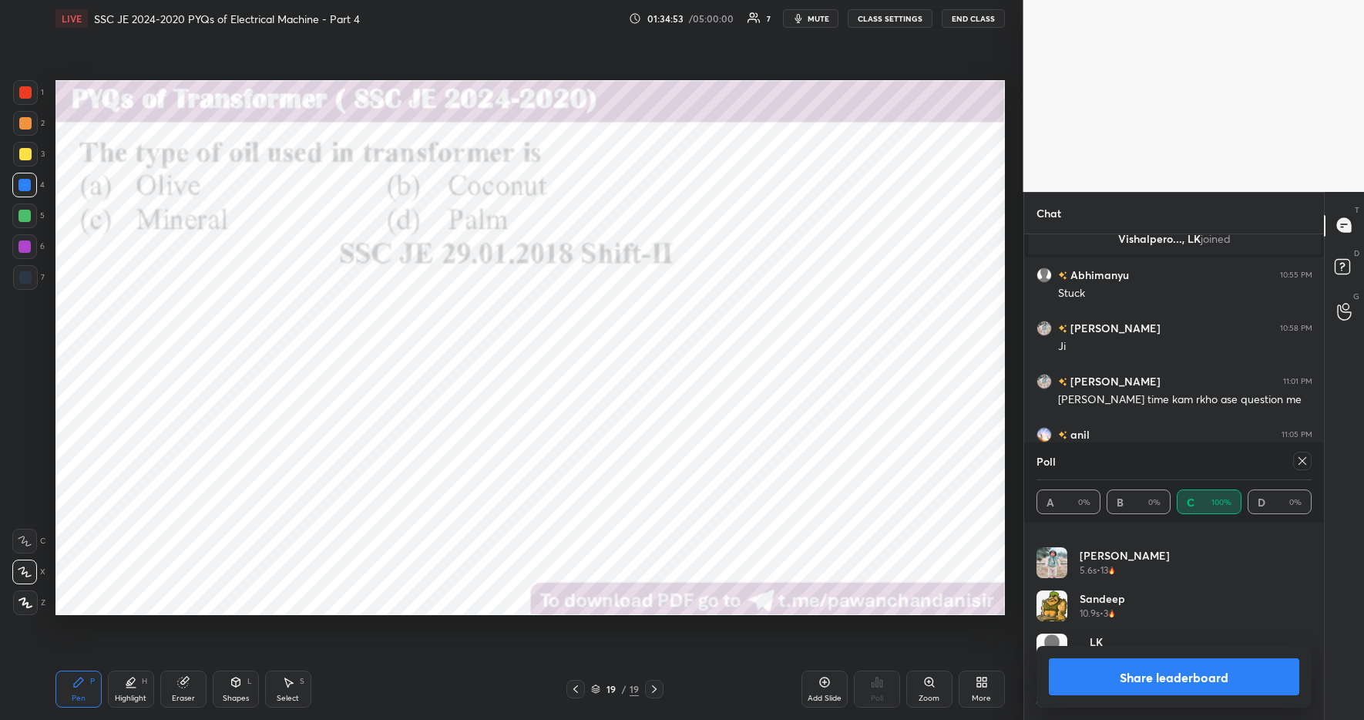
click at [1157, 684] on button "Share leaderboard" at bounding box center [1174, 676] width 251 height 37
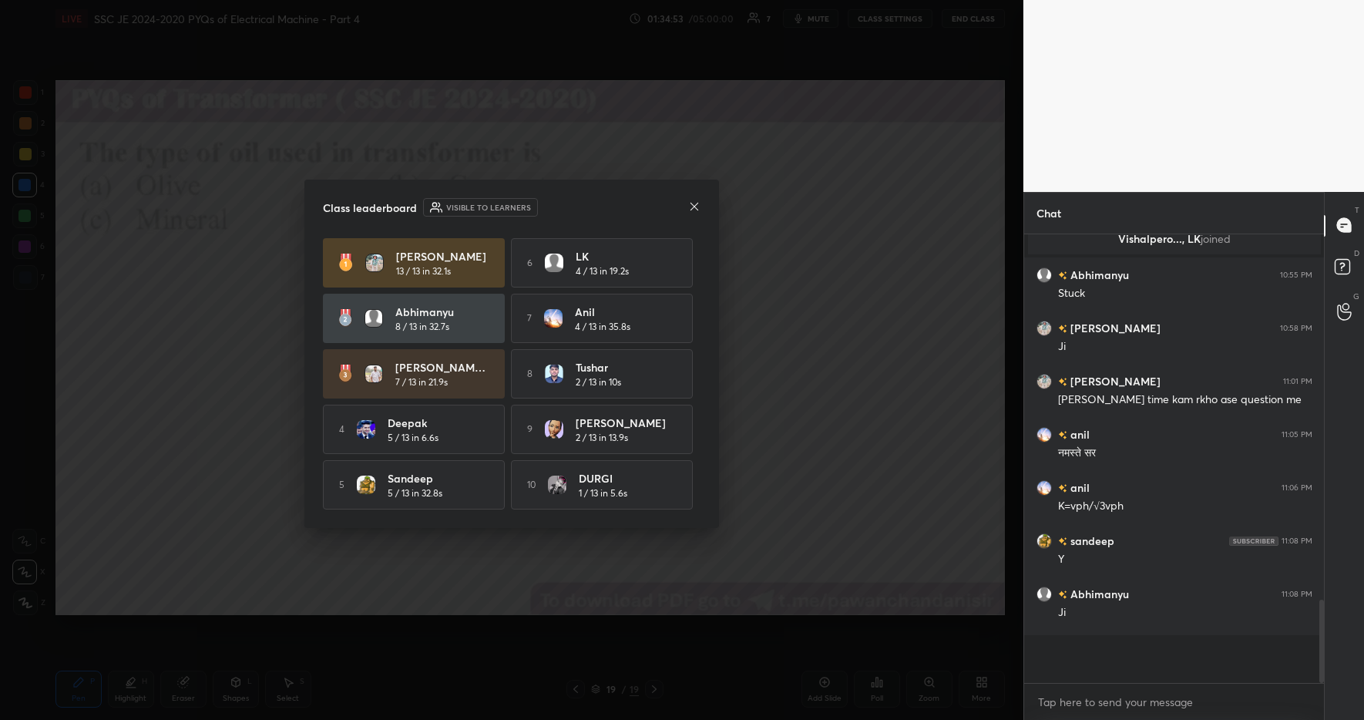
scroll to position [5, 5]
click at [692, 201] on icon at bounding box center [694, 206] width 12 height 12
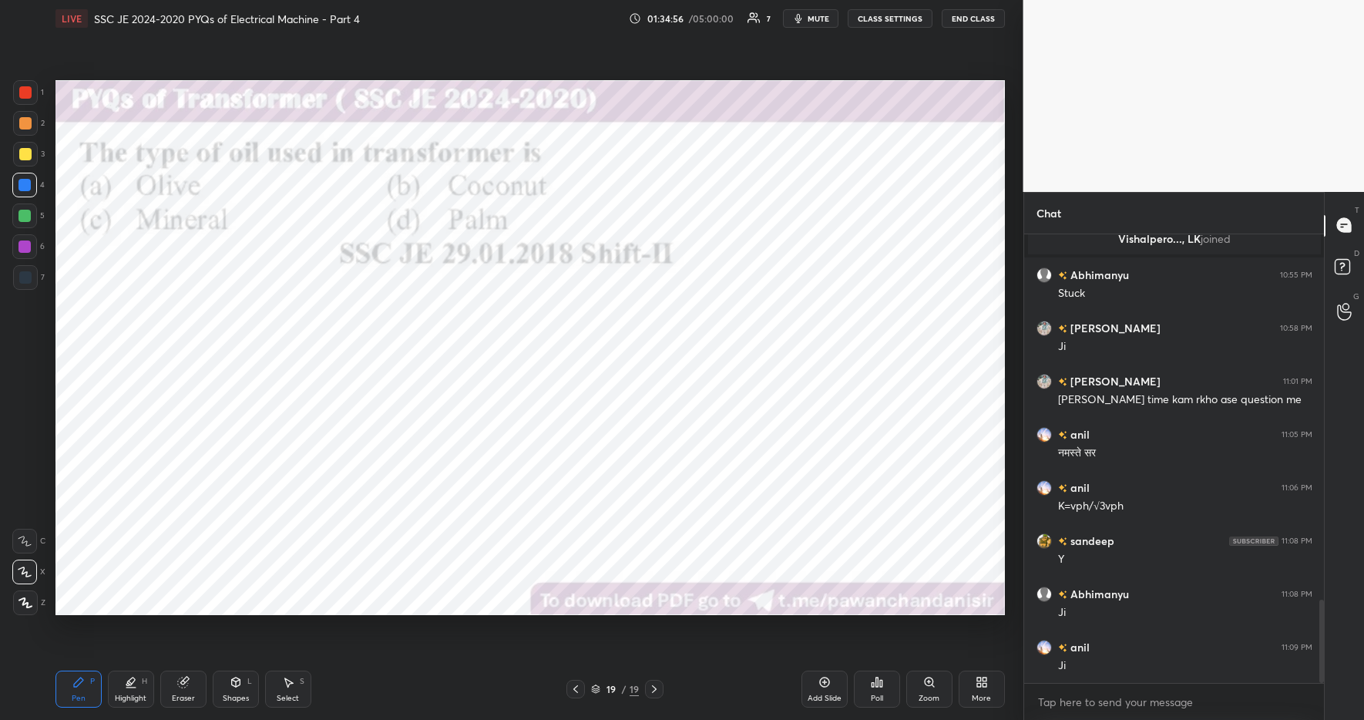
click at [984, 683] on icon at bounding box center [985, 685] width 4 height 4
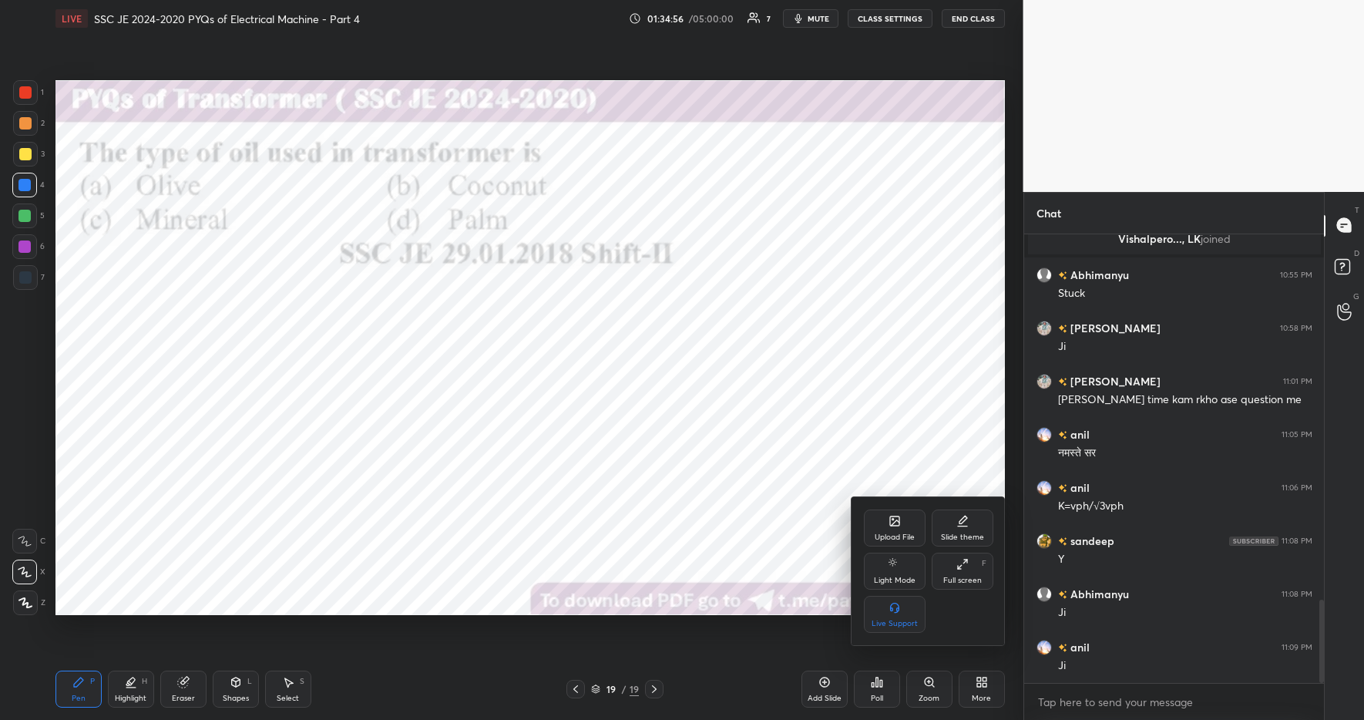
click at [886, 533] on div "Upload File" at bounding box center [895, 537] width 40 height 8
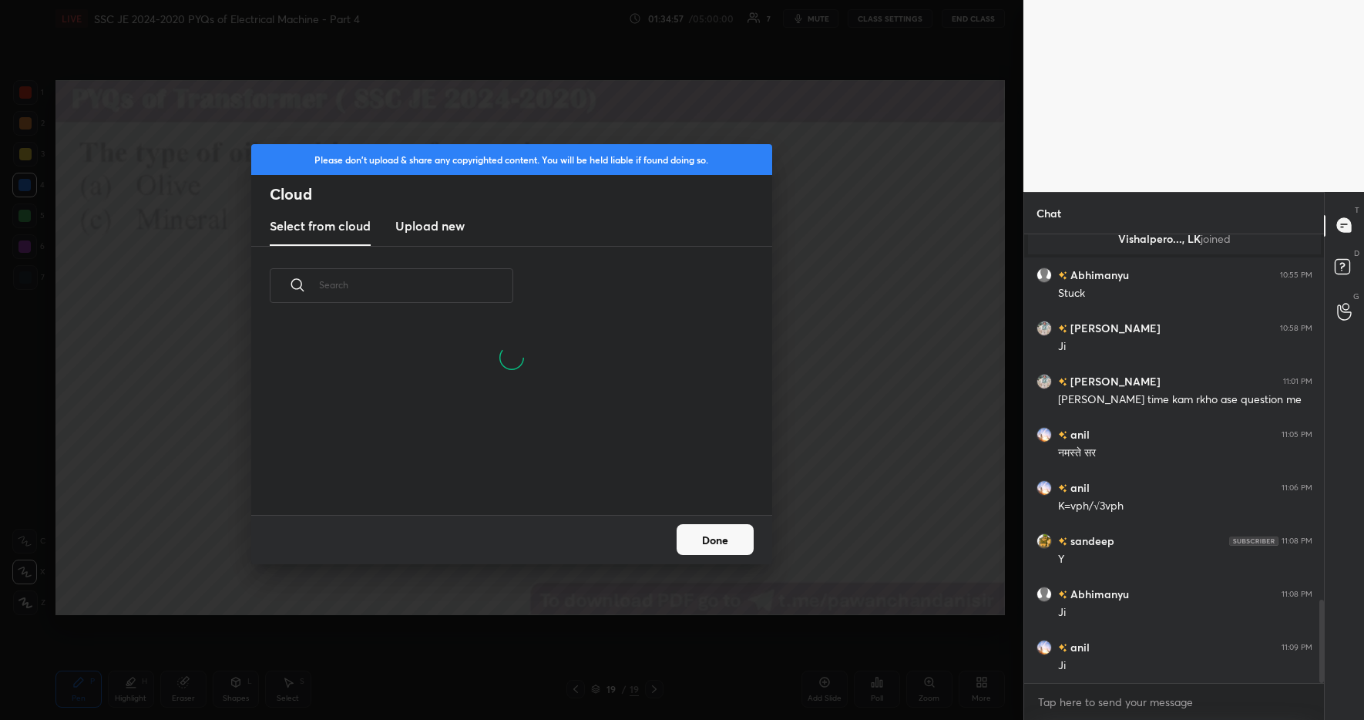
drag, startPoint x: 415, startPoint y: 235, endPoint x: 423, endPoint y: 241, distance: 9.9
click at [415, 235] on new "Upload new" at bounding box center [429, 226] width 69 height 39
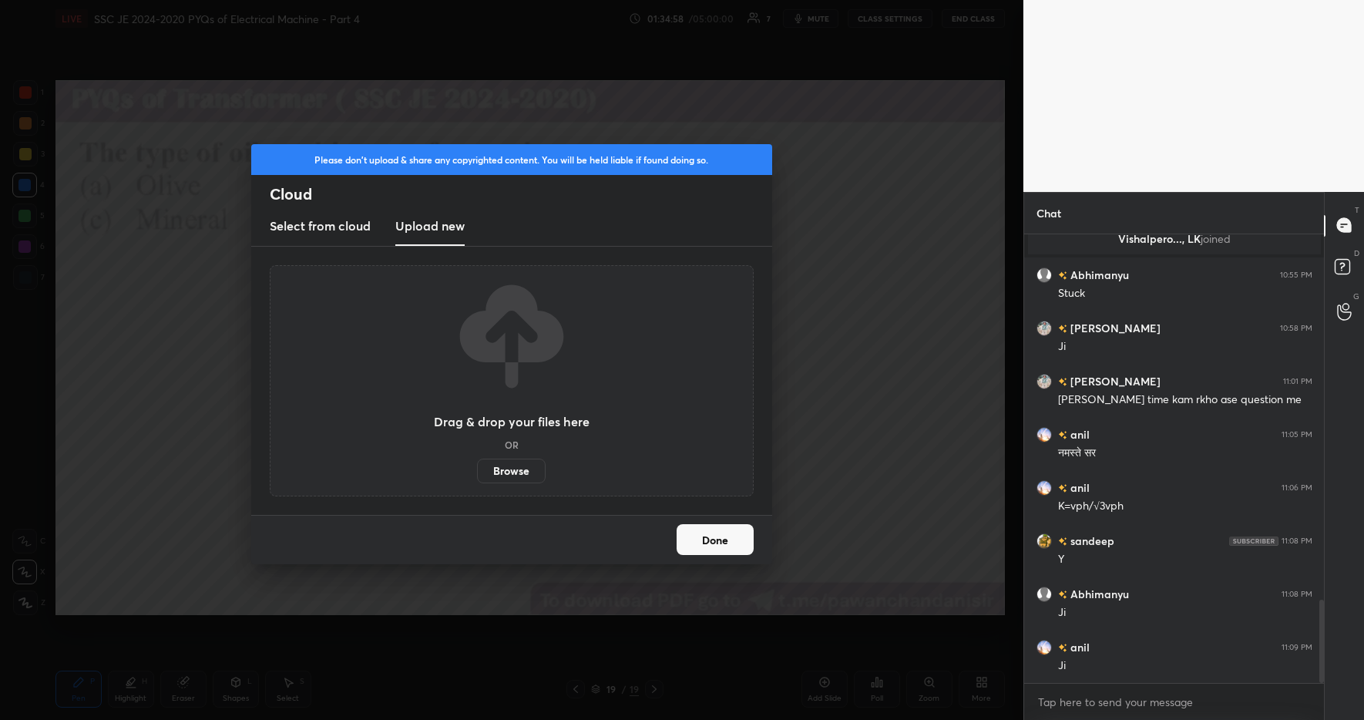
click at [510, 477] on label "Browse" at bounding box center [511, 471] width 69 height 25
click at [477, 477] on input "Browse" at bounding box center [477, 471] width 0 height 25
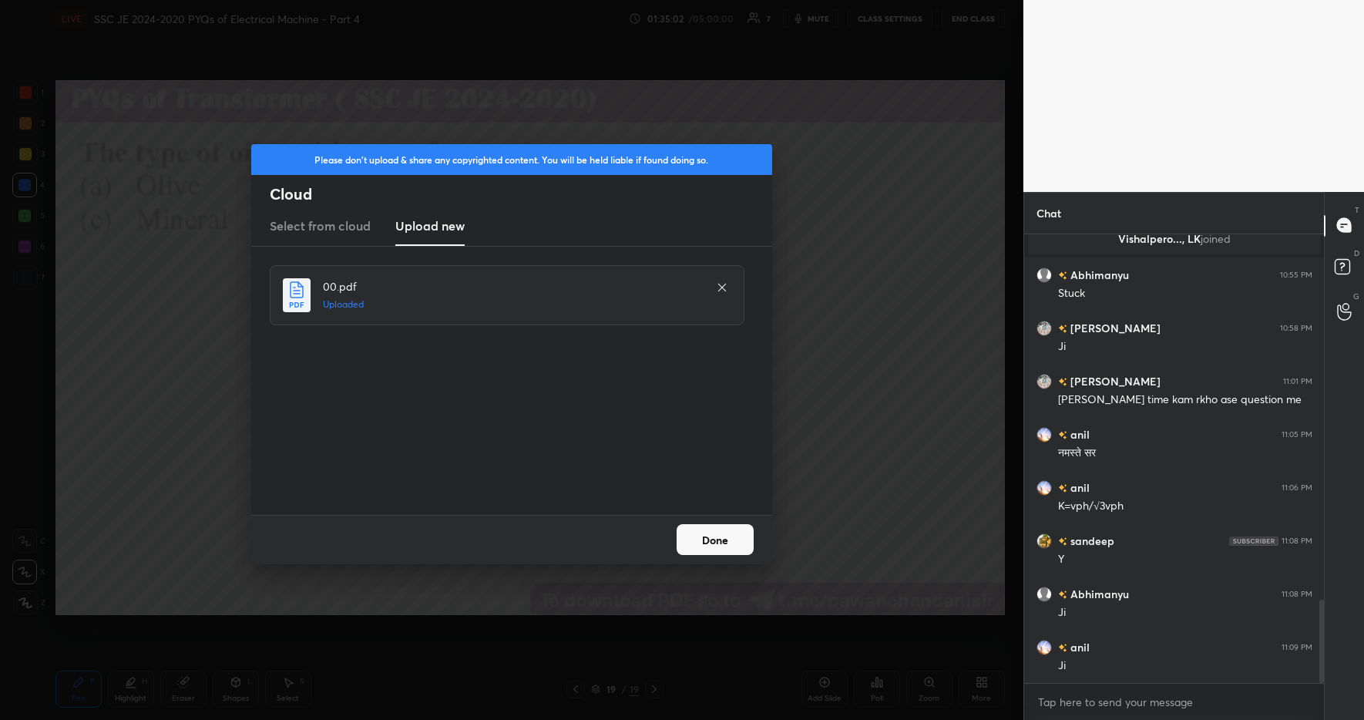
click at [720, 540] on button "Done" at bounding box center [715, 539] width 77 height 31
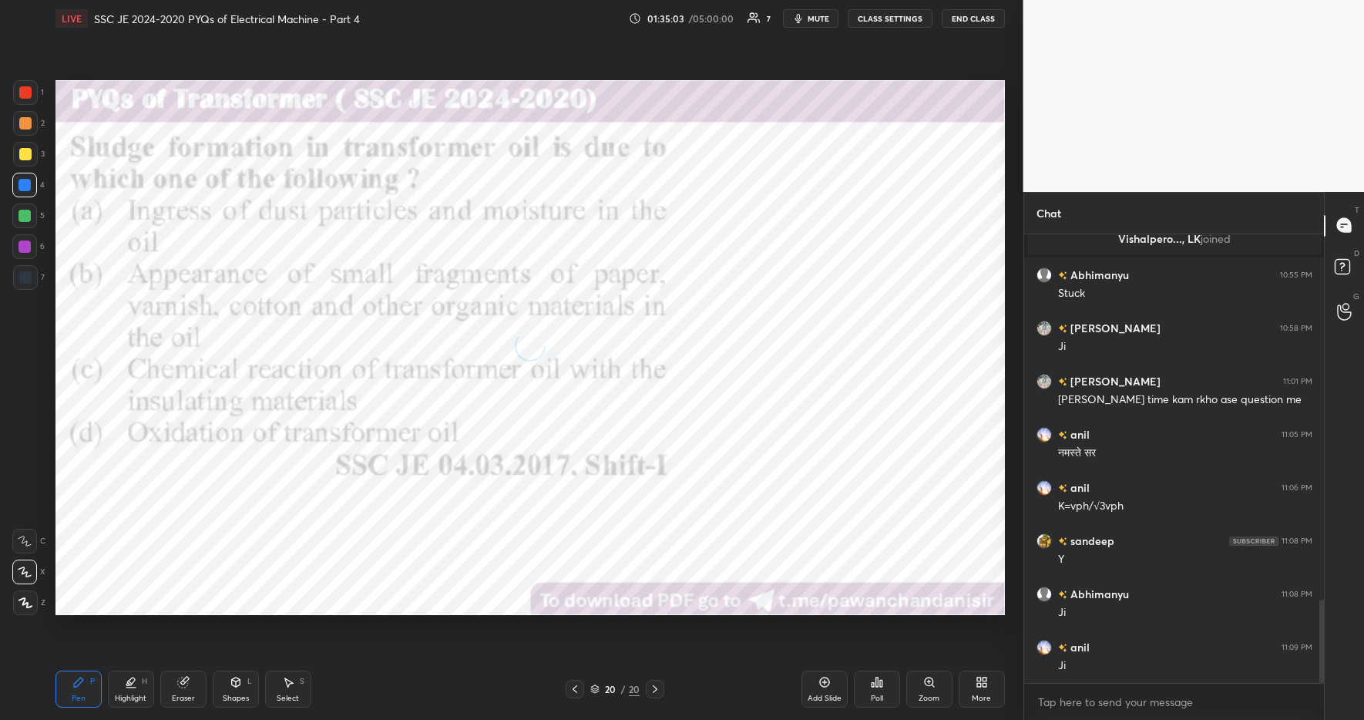
click at [874, 695] on div "Poll" at bounding box center [877, 699] width 12 height 8
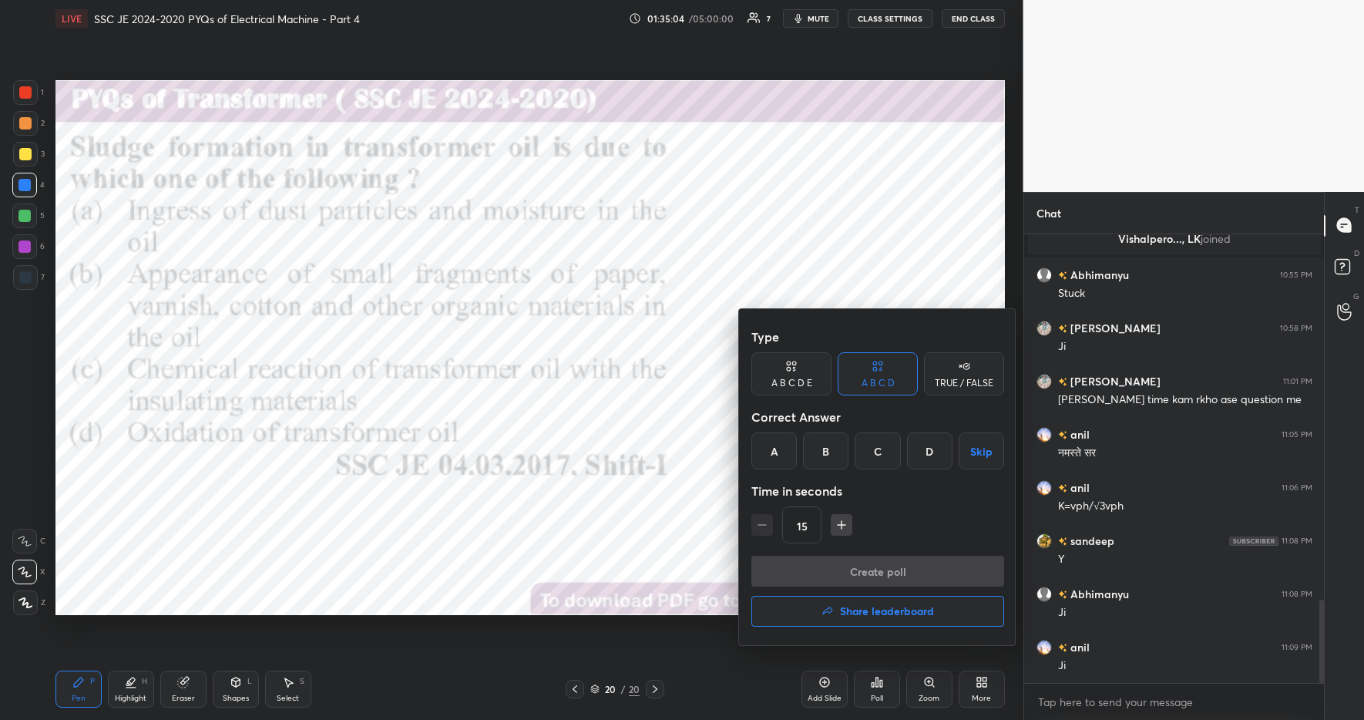
click at [930, 458] on div "D" at bounding box center [929, 450] width 45 height 37
click at [890, 575] on button "Create poll" at bounding box center [878, 571] width 253 height 31
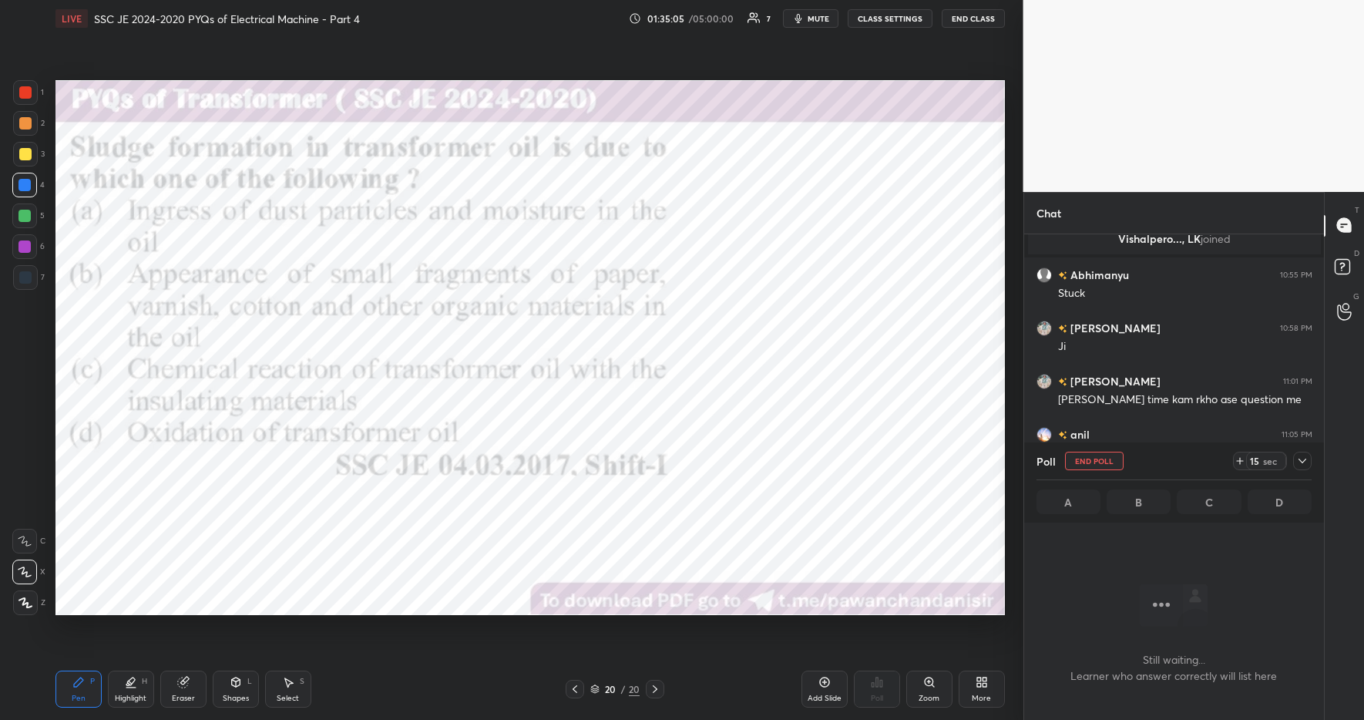
scroll to position [251, 295]
click at [1238, 460] on icon at bounding box center [1240, 461] width 12 height 12
click at [1239, 462] on icon at bounding box center [1240, 461] width 12 height 12
drag, startPoint x: 1239, startPoint y: 463, endPoint x: 1238, endPoint y: 473, distance: 9.3
click at [1239, 463] on icon at bounding box center [1240, 461] width 12 height 12
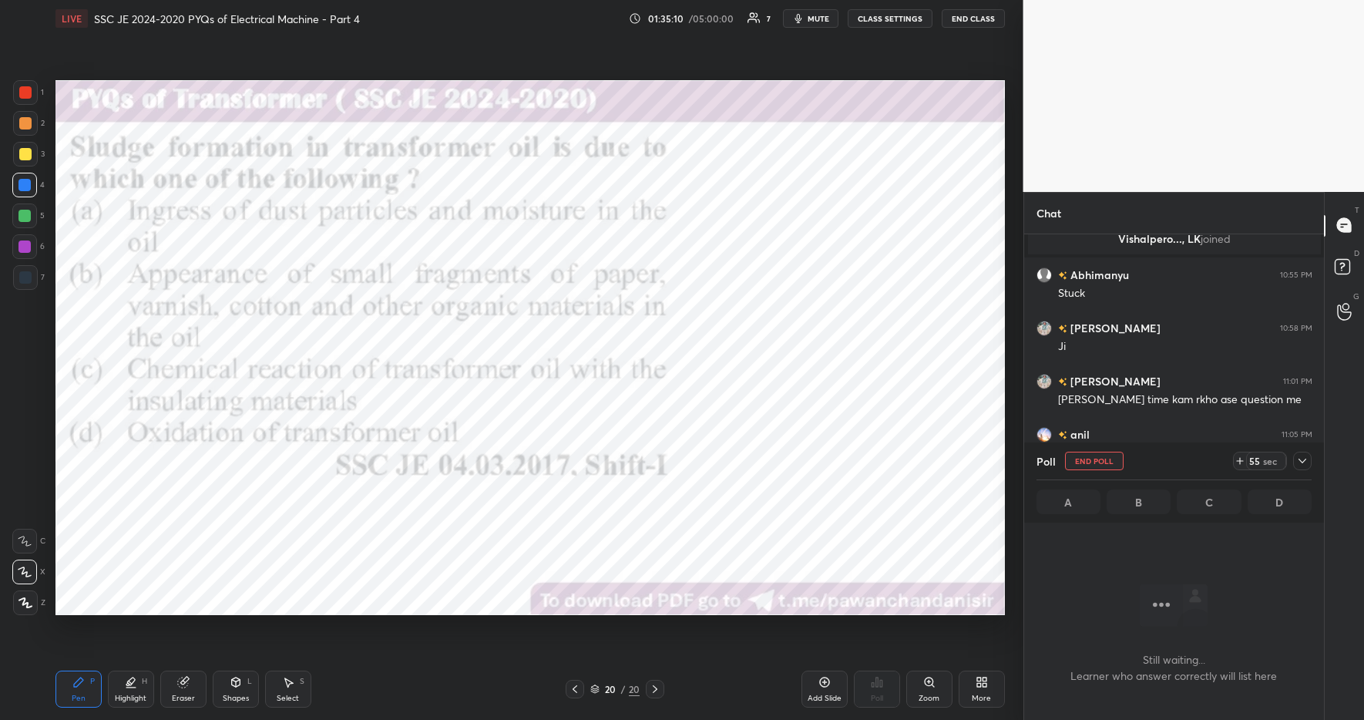
click at [1298, 459] on icon at bounding box center [1303, 461] width 12 height 12
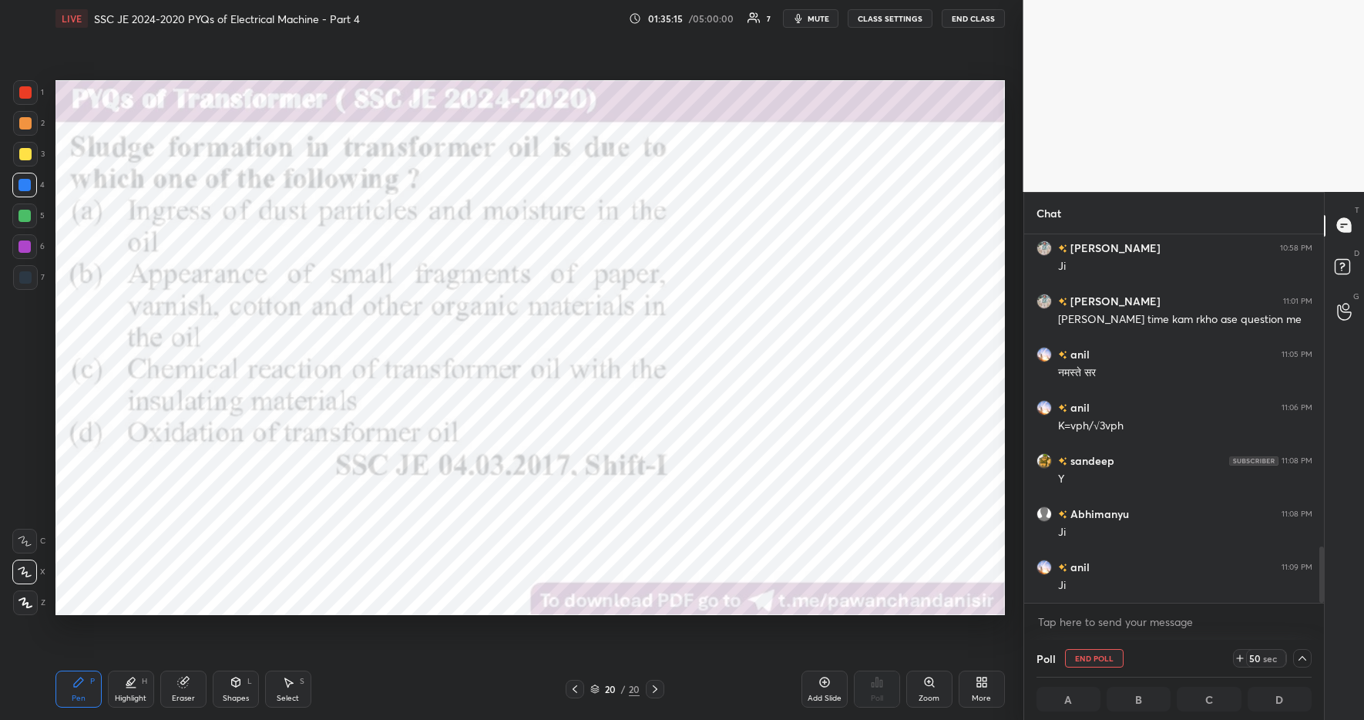
scroll to position [1, 5]
click at [1236, 657] on icon at bounding box center [1240, 658] width 12 height 12
click at [1235, 659] on icon at bounding box center [1240, 658] width 12 height 12
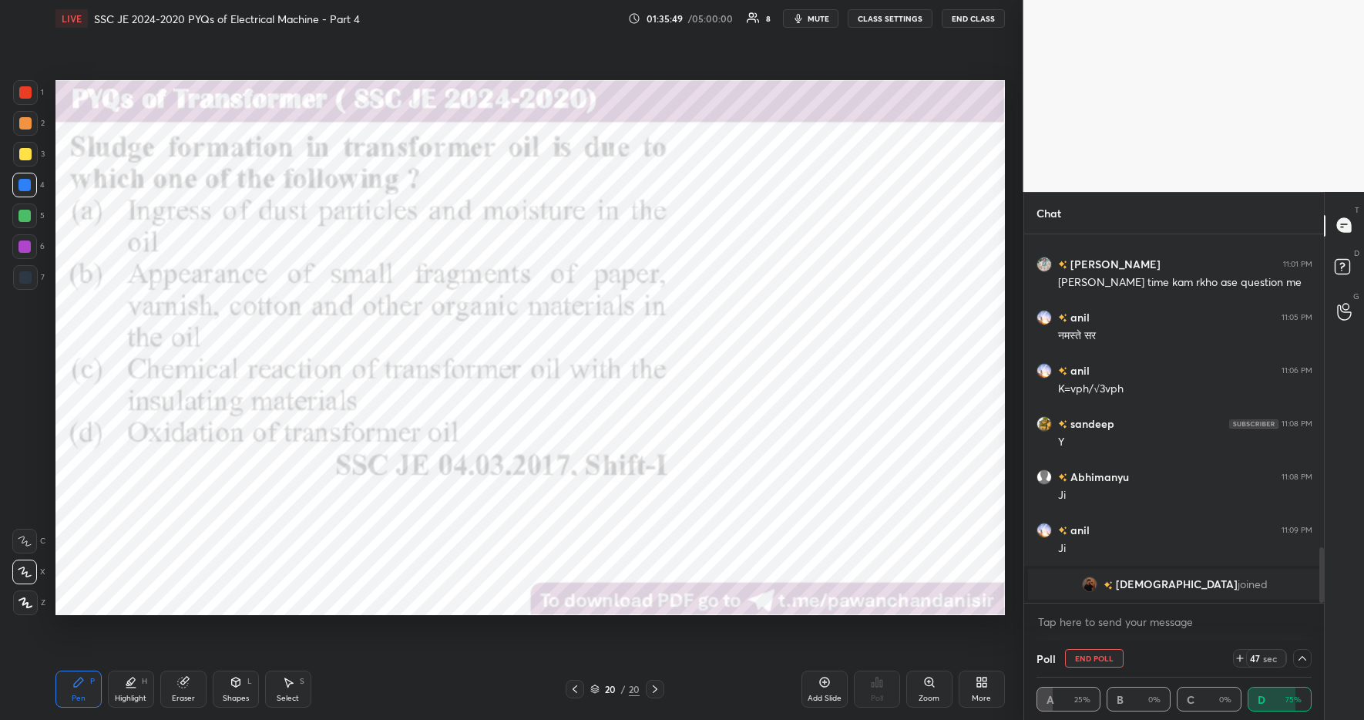
click at [1097, 583] on img "grid" at bounding box center [1088, 584] width 15 height 15
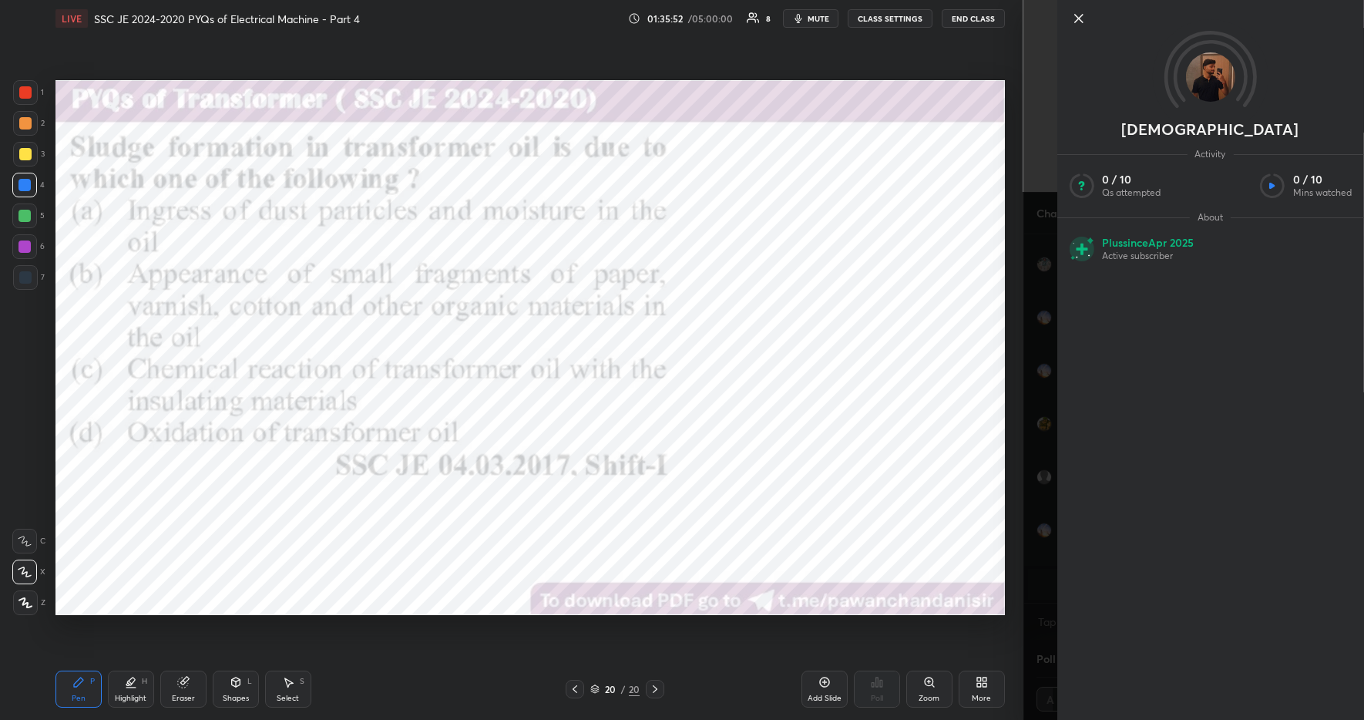
click at [1083, 21] on icon at bounding box center [1078, 18] width 18 height 18
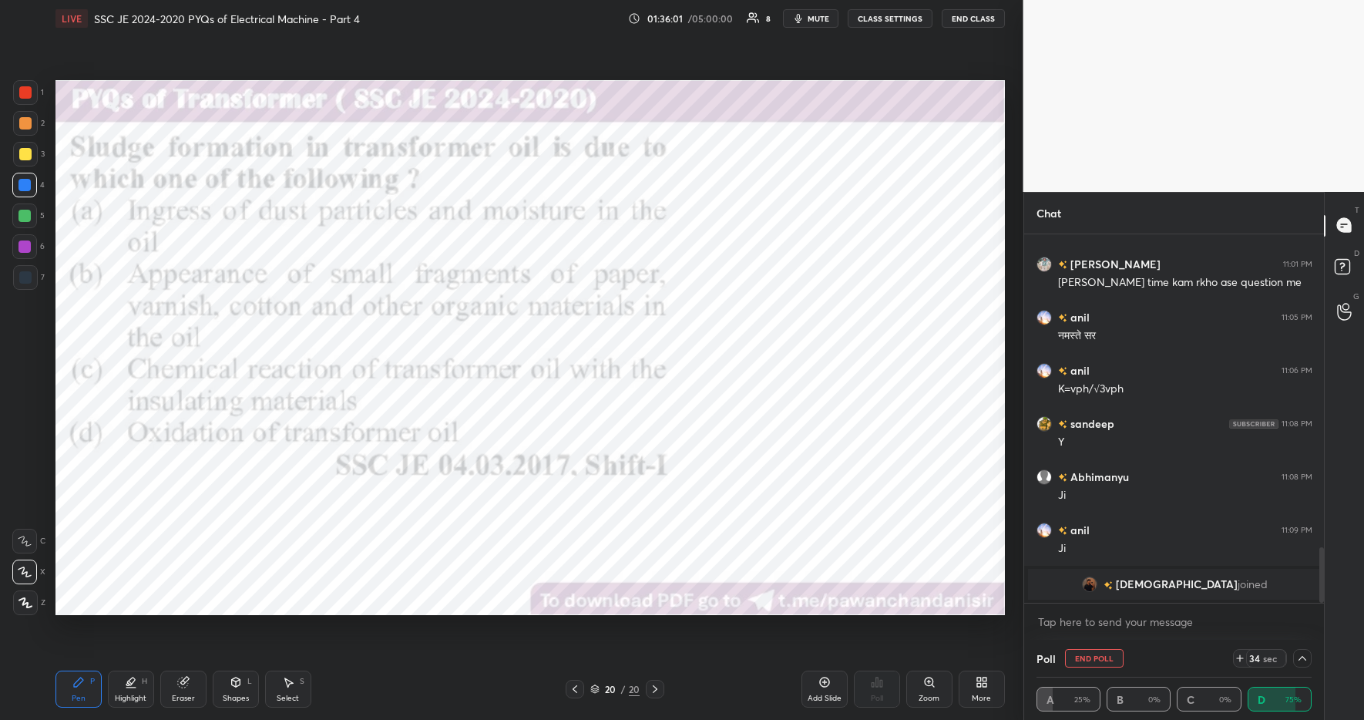
click at [1300, 661] on icon at bounding box center [1303, 658] width 12 height 12
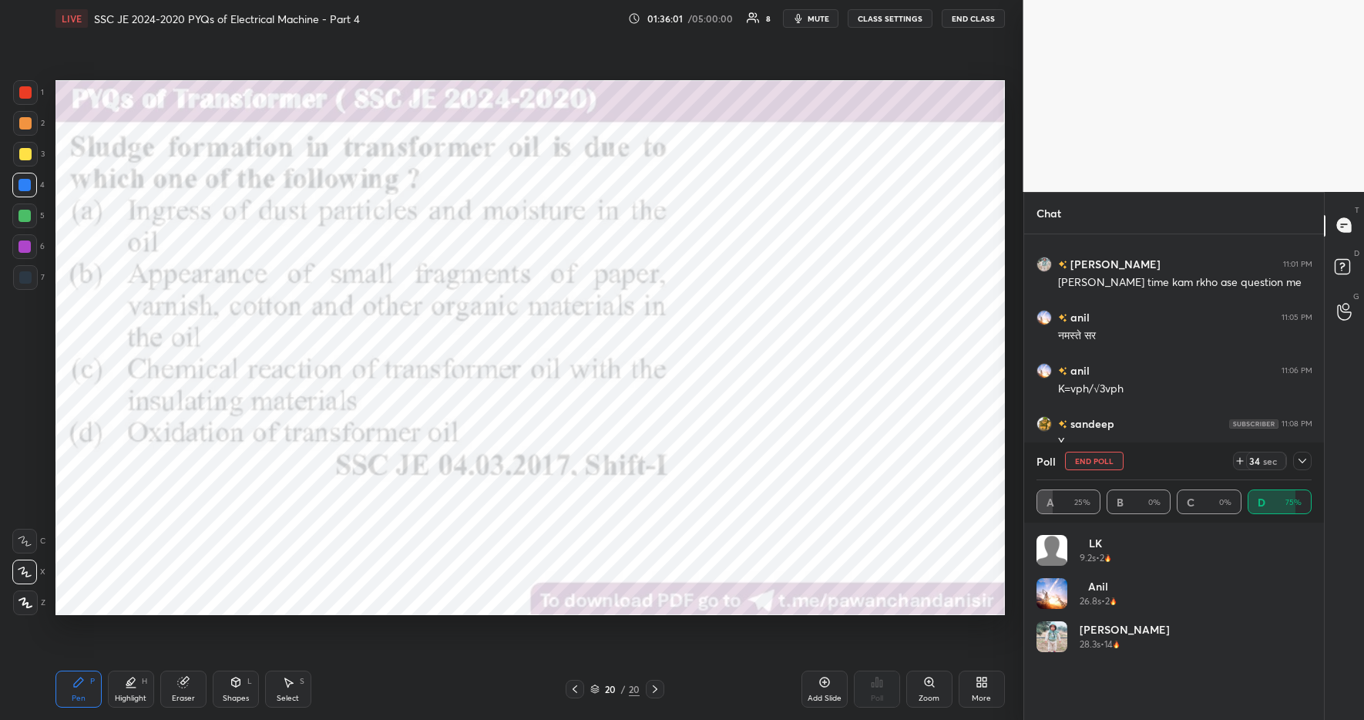
scroll to position [180, 271]
click at [1302, 459] on icon at bounding box center [1303, 461] width 12 height 12
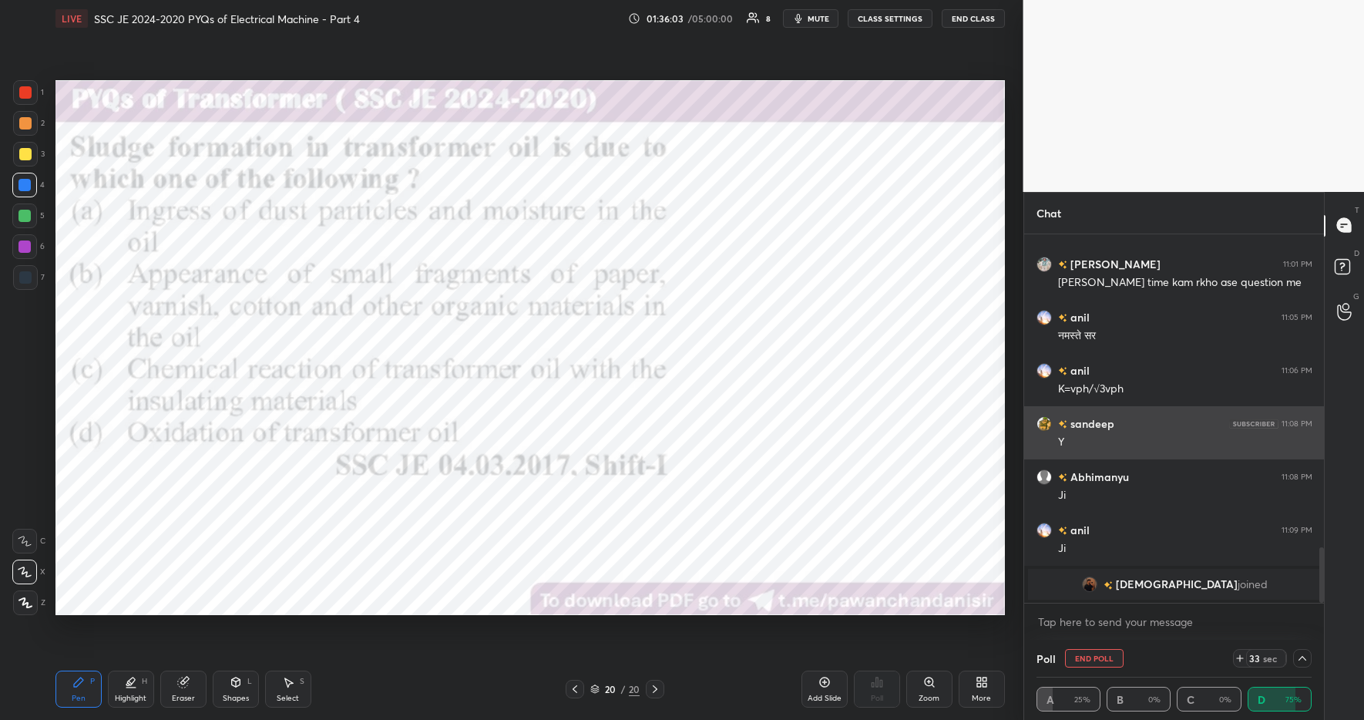
scroll to position [1, 5]
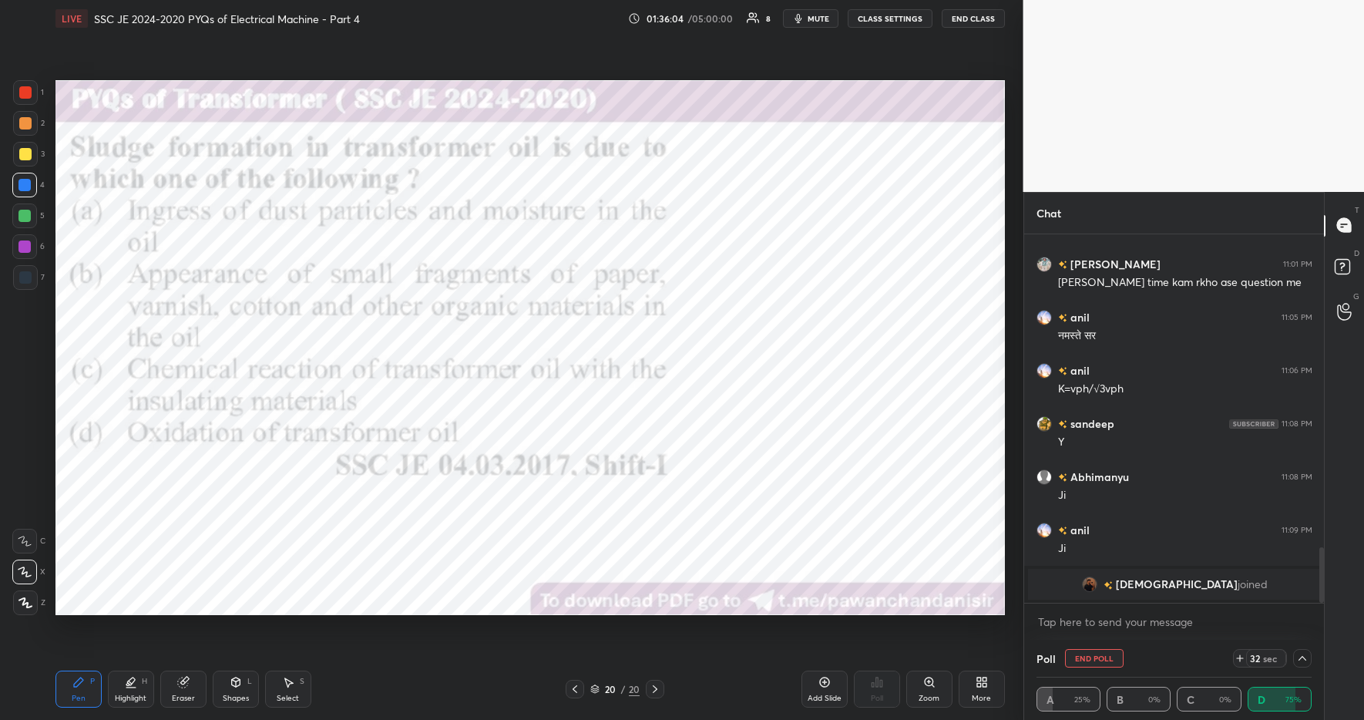
click at [25, 91] on div at bounding box center [25, 92] width 12 height 12
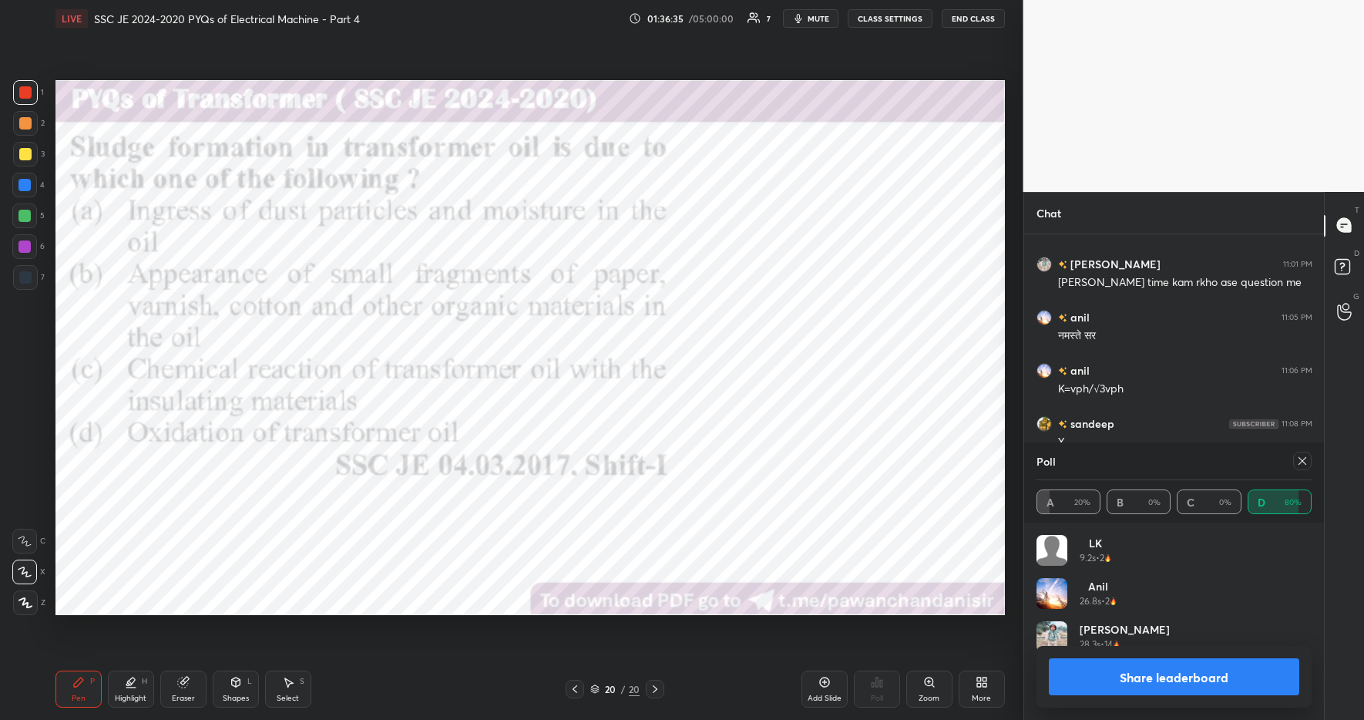
scroll to position [180, 271]
click at [1163, 681] on button "Share leaderboard" at bounding box center [1174, 676] width 251 height 37
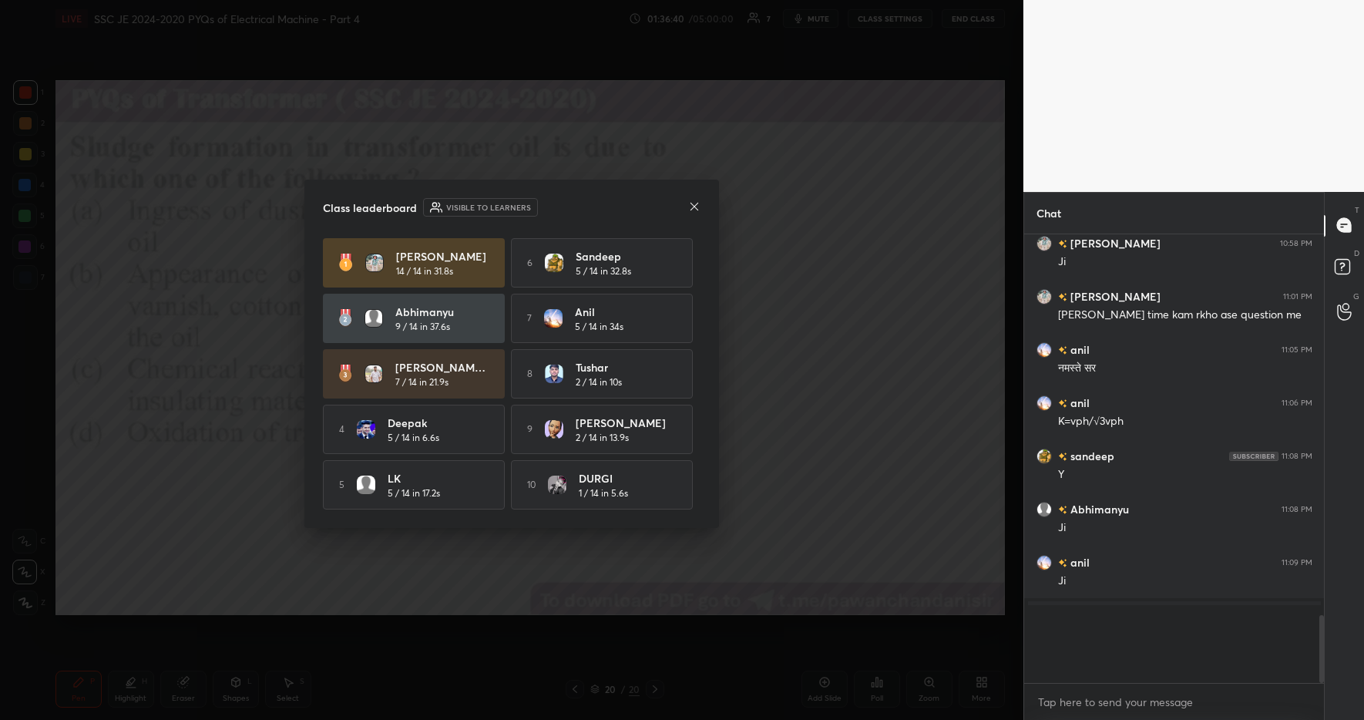
scroll to position [439, 295]
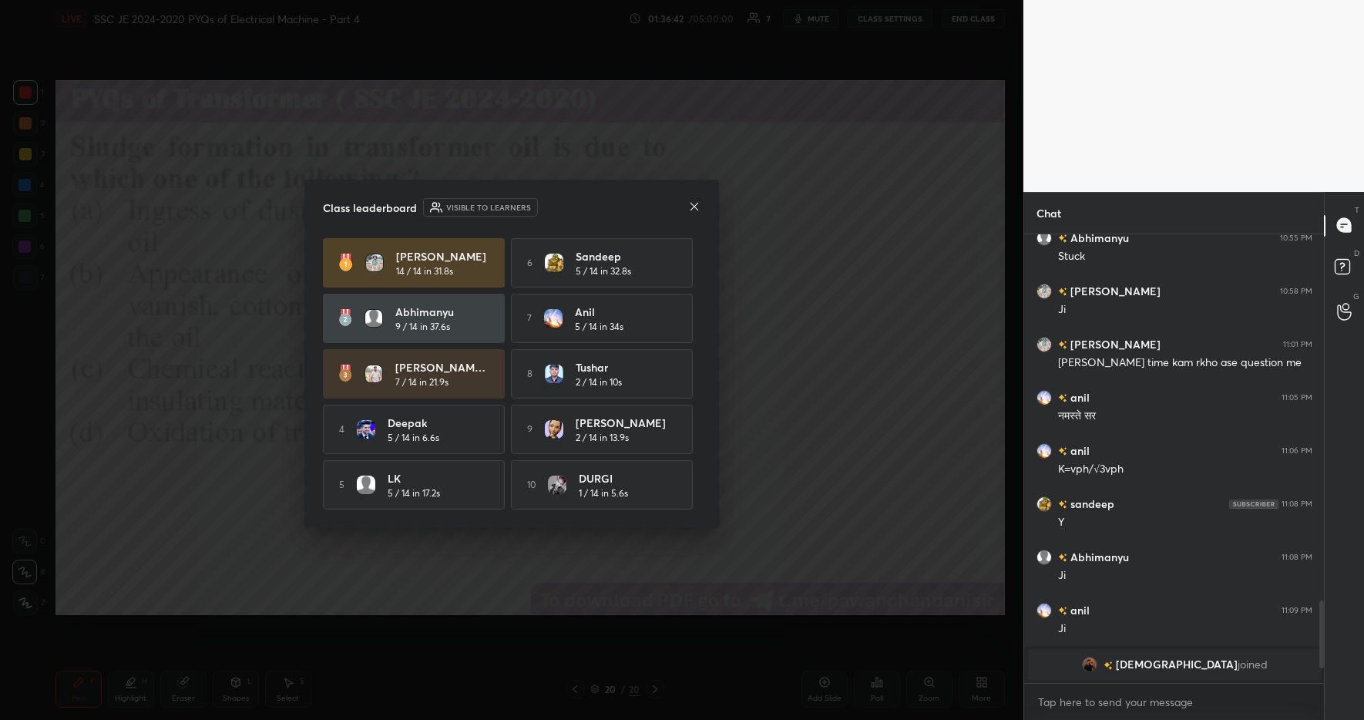
click at [694, 205] on icon at bounding box center [694, 206] width 12 height 12
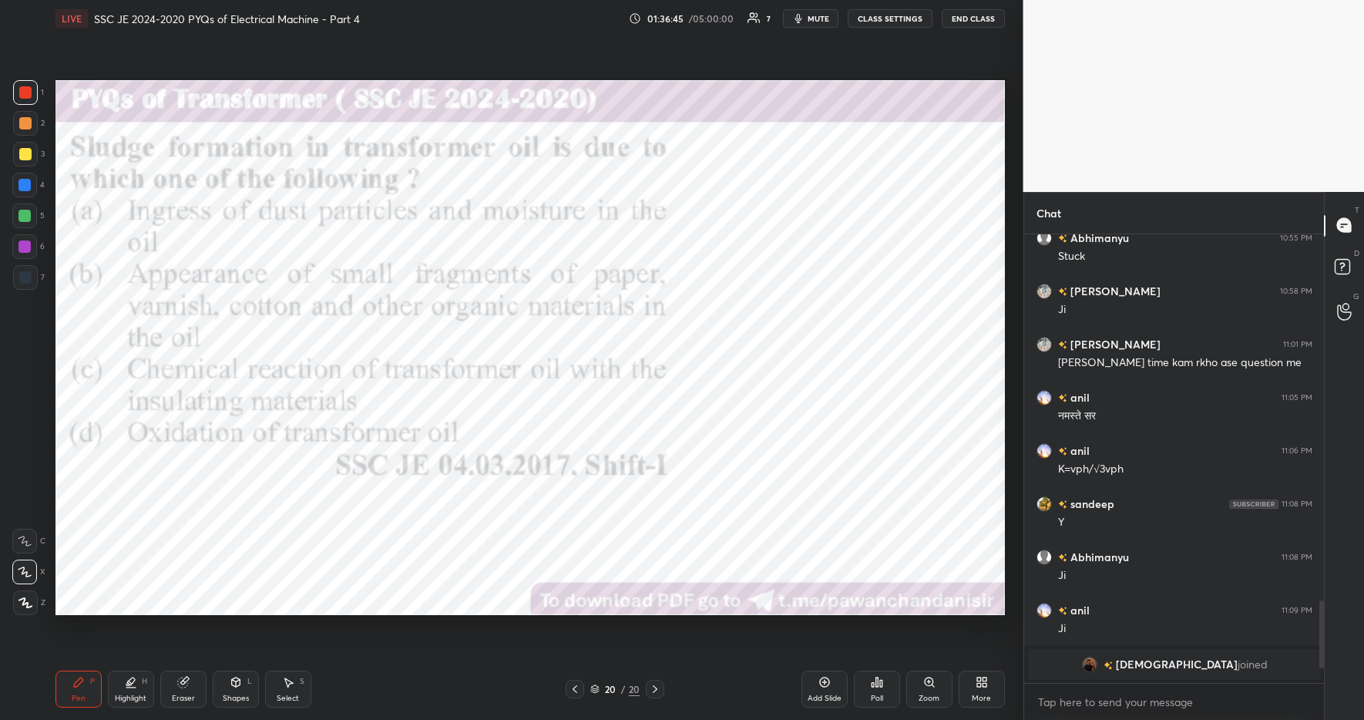
scroll to position [1630, 0]
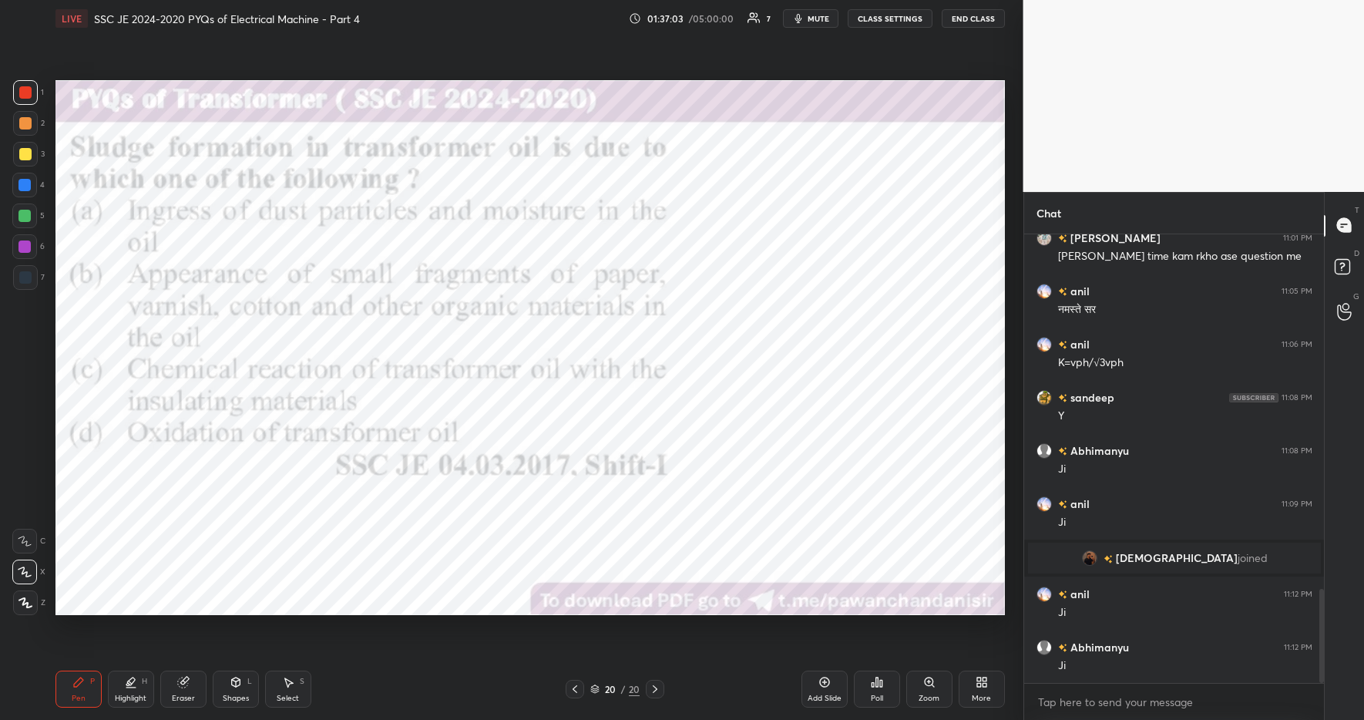
click at [129, 699] on div "Highlight" at bounding box center [131, 699] width 32 height 8
drag, startPoint x: 81, startPoint y: 686, endPoint x: 183, endPoint y: 688, distance: 102.5
click at [81, 686] on icon at bounding box center [78, 682] width 12 height 12
click at [357, 709] on div "Pen P Highlight H Eraser Shapes L Select S 20 / 20 Add Slide Poll Zoom More" at bounding box center [530, 689] width 950 height 62
click at [130, 695] on div "Highlight" at bounding box center [131, 699] width 32 height 8
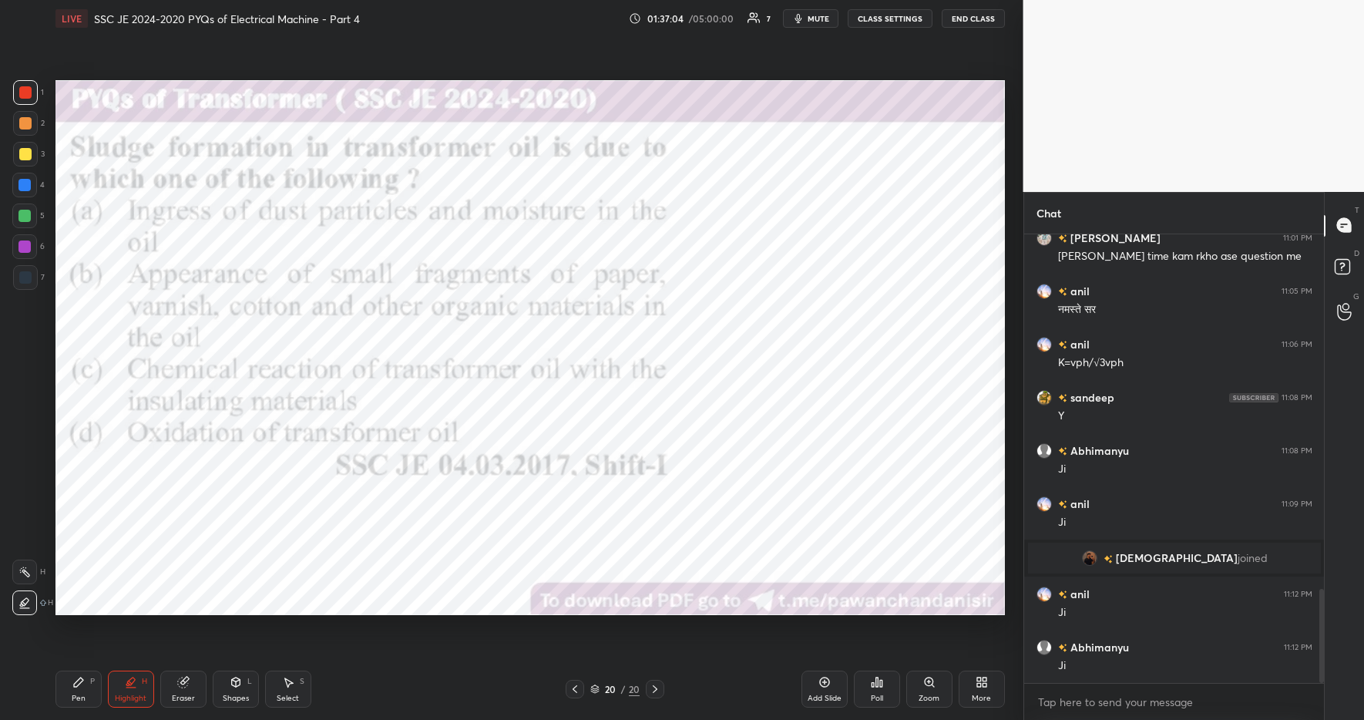
drag, startPoint x: 82, startPoint y: 681, endPoint x: 109, endPoint y: 678, distance: 26.4
click at [82, 681] on icon at bounding box center [78, 682] width 12 height 12
click at [364, 701] on div "Pen P Highlight H Eraser Shapes L Select S" at bounding box center [241, 689] width 373 height 37
click at [123, 697] on div "Highlight" at bounding box center [131, 699] width 32 height 8
click at [84, 685] on icon at bounding box center [78, 682] width 12 height 12
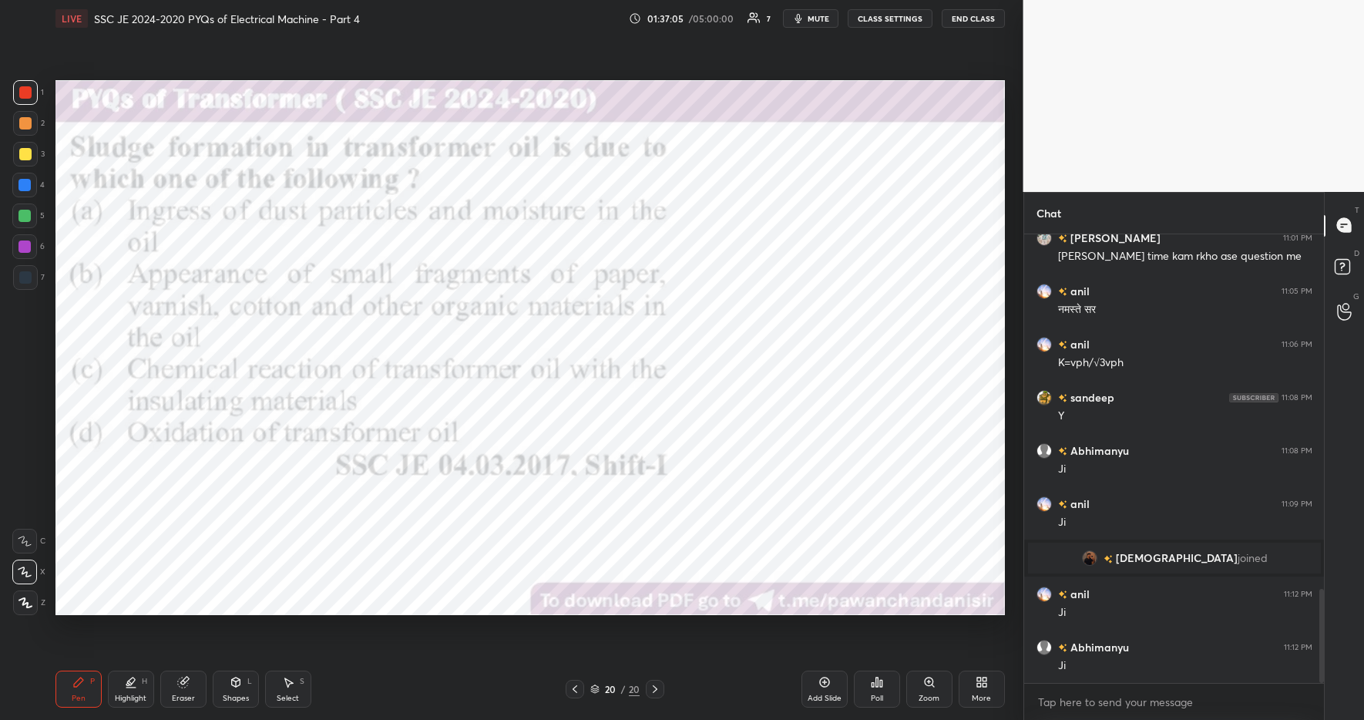
click at [135, 695] on div "Highlight" at bounding box center [131, 699] width 32 height 8
click at [89, 689] on div "Pen P" at bounding box center [78, 689] width 46 height 37
drag, startPoint x: 373, startPoint y: 698, endPoint x: 322, endPoint y: 660, distance: 63.8
click at [373, 698] on div "Pen P Highlight H Eraser Shapes L Select S" at bounding box center [241, 689] width 373 height 37
click at [987, 691] on div "More" at bounding box center [982, 689] width 46 height 37
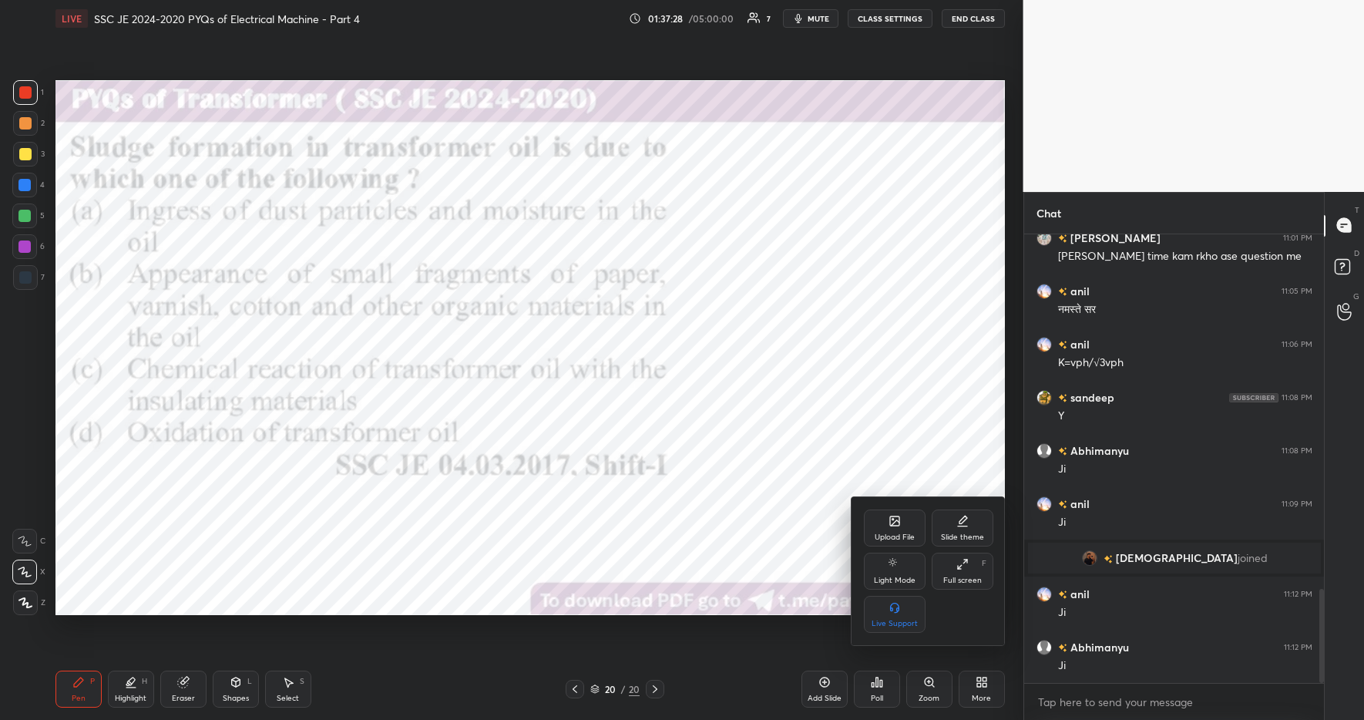
click at [896, 520] on icon at bounding box center [894, 520] width 9 height 9
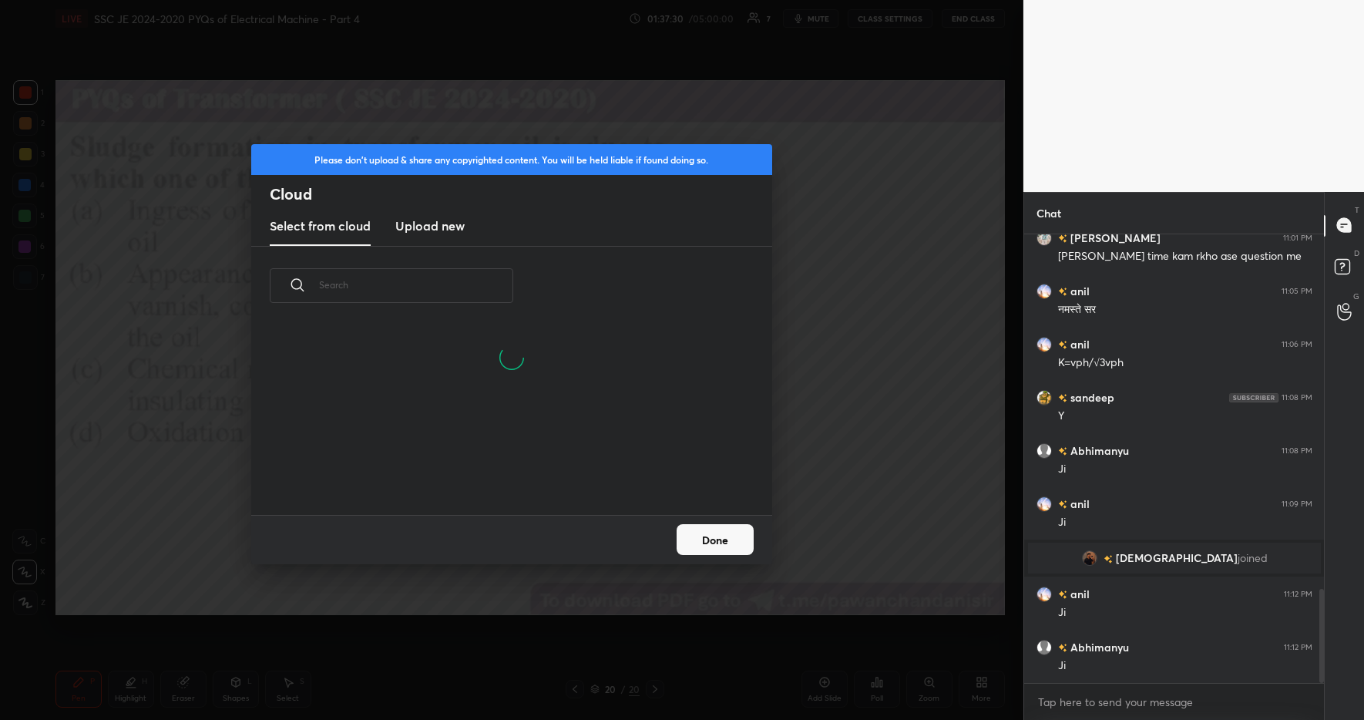
click at [438, 226] on h3 "Upload new" at bounding box center [429, 226] width 69 height 18
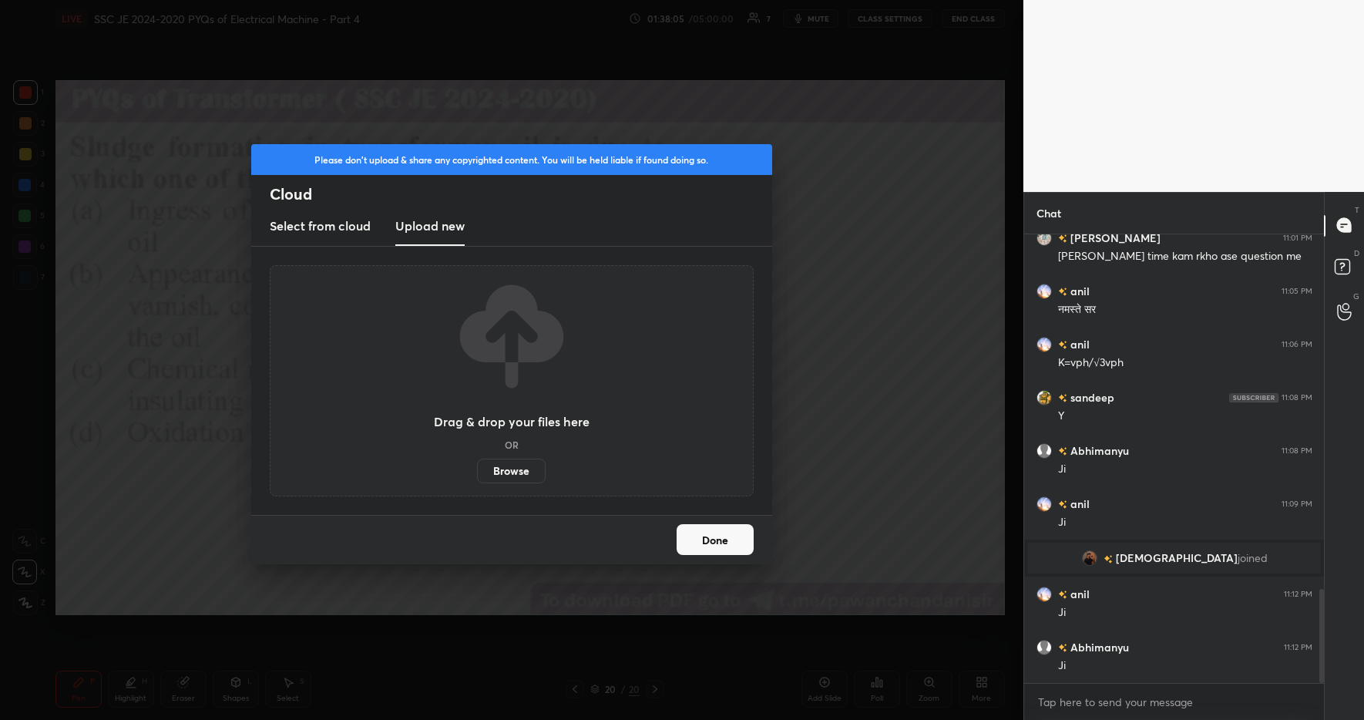
scroll to position [1737, 0]
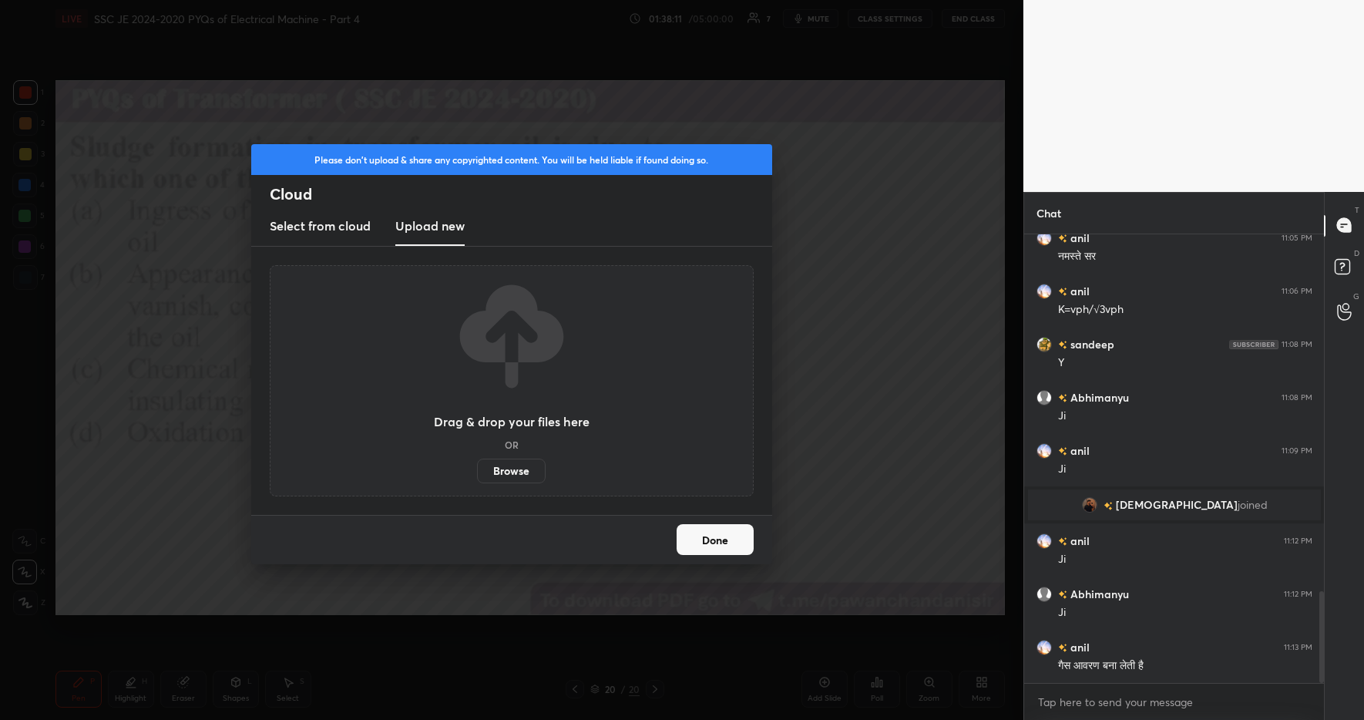
click at [515, 472] on label "Browse" at bounding box center [511, 471] width 69 height 25
click at [477, 472] on input "Browse" at bounding box center [477, 471] width 0 height 25
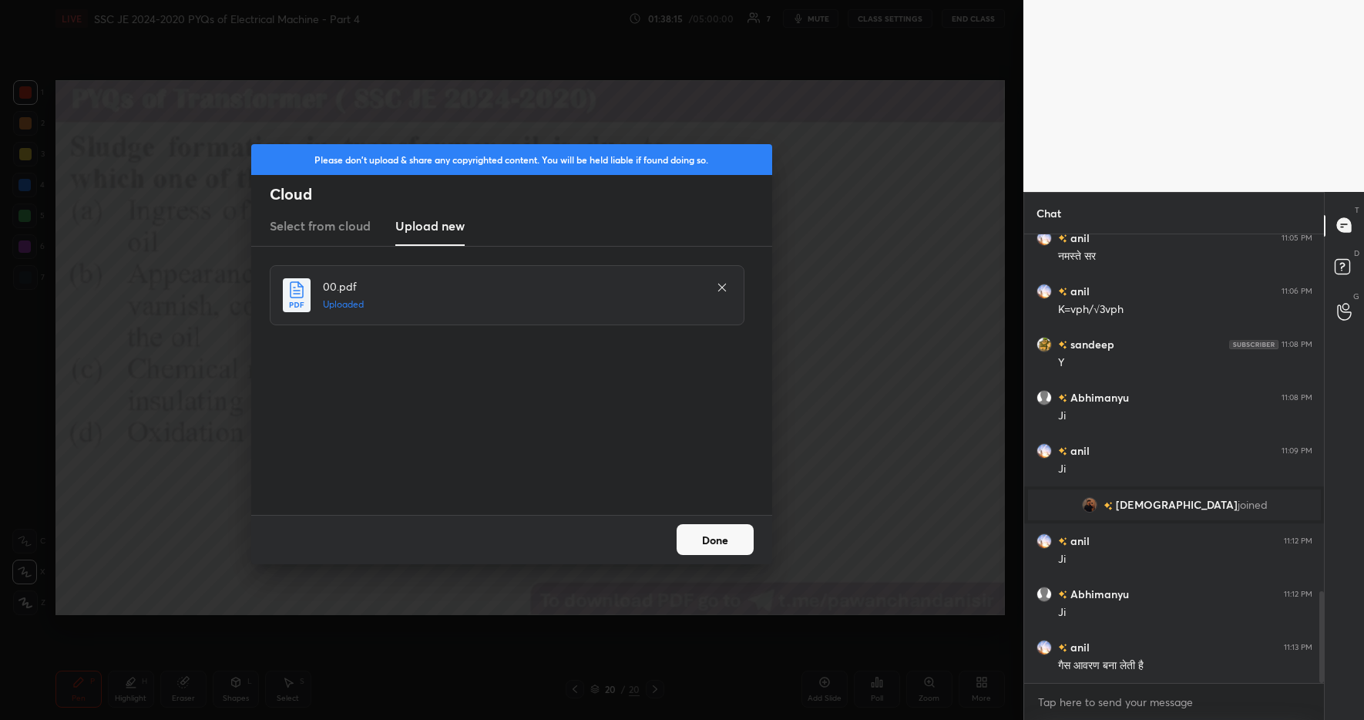
click at [712, 545] on button "Done" at bounding box center [715, 539] width 77 height 31
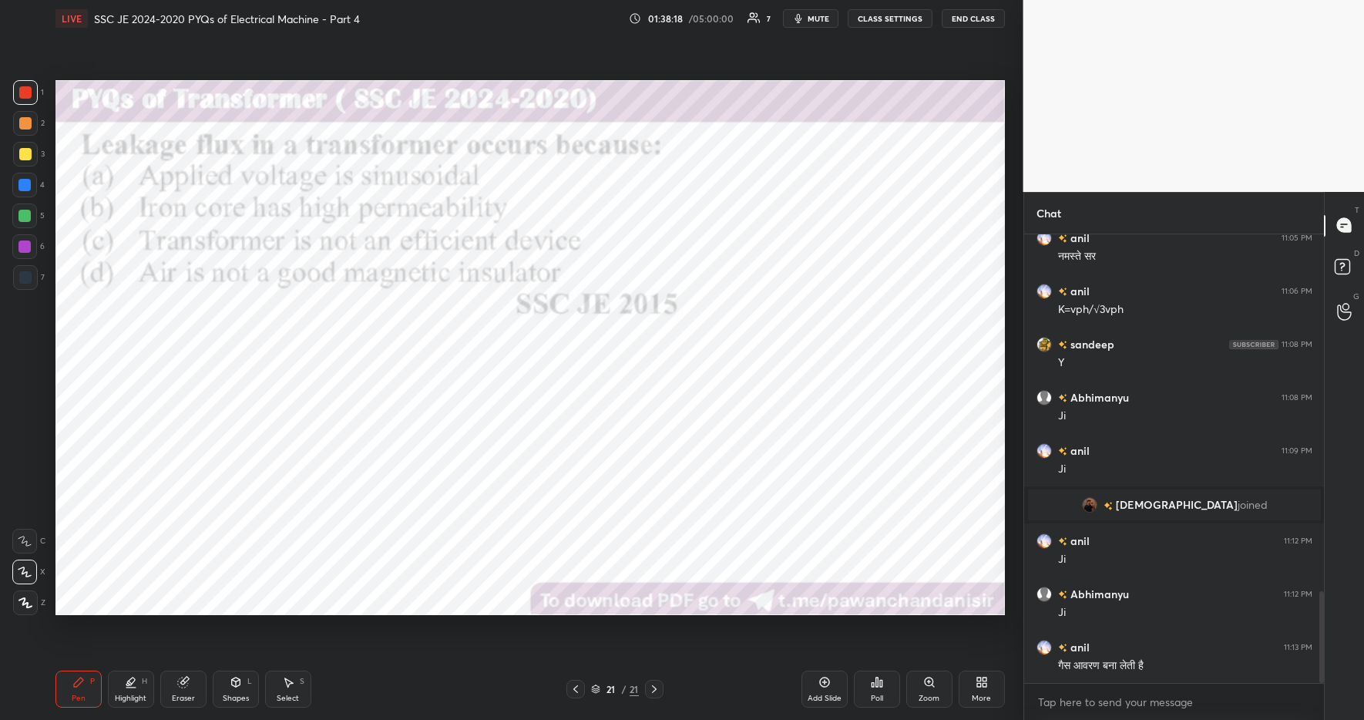
click at [871, 685] on icon at bounding box center [877, 682] width 12 height 12
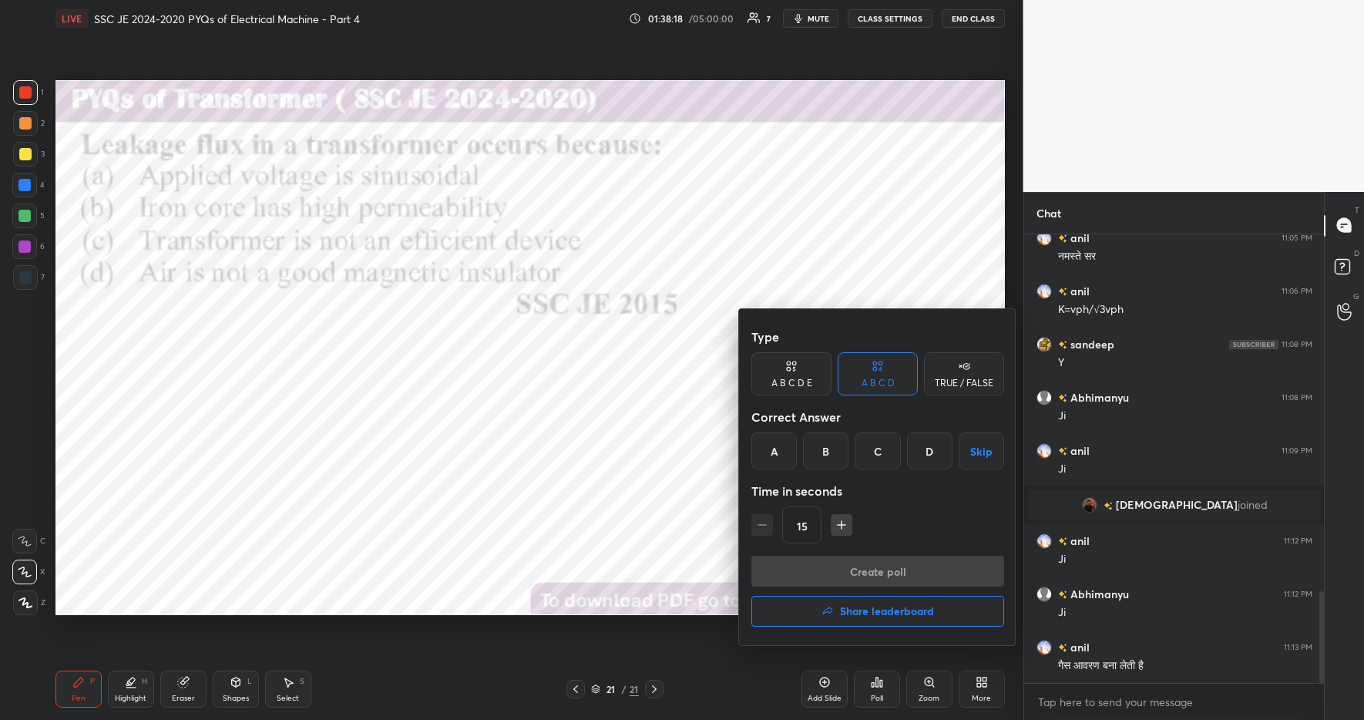
click at [931, 456] on div "D" at bounding box center [929, 450] width 45 height 37
drag, startPoint x: 868, startPoint y: 572, endPoint x: 877, endPoint y: 572, distance: 9.2
click at [868, 572] on button "Create poll" at bounding box center [878, 571] width 253 height 31
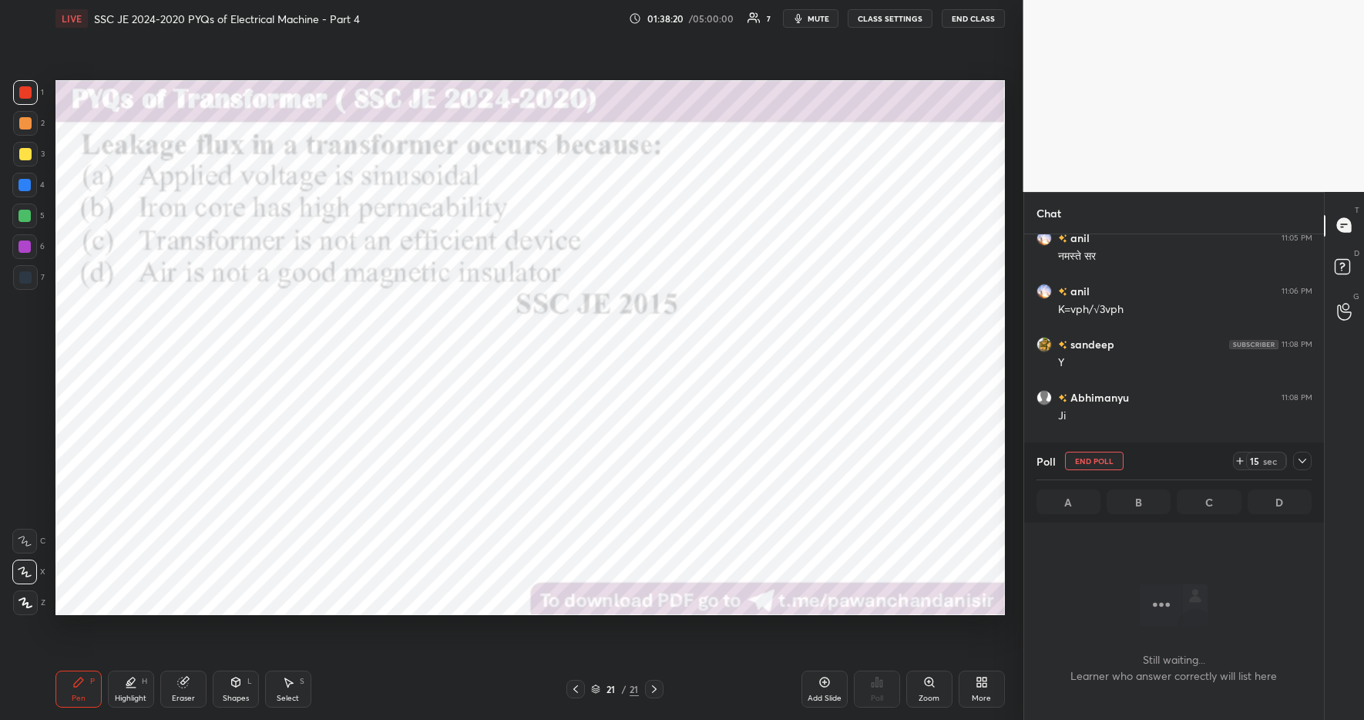
scroll to position [251, 295]
click at [1239, 461] on icon at bounding box center [1240, 461] width 6 height 0
click at [1243, 462] on icon at bounding box center [1240, 461] width 12 height 12
click at [1243, 460] on icon at bounding box center [1240, 461] width 12 height 12
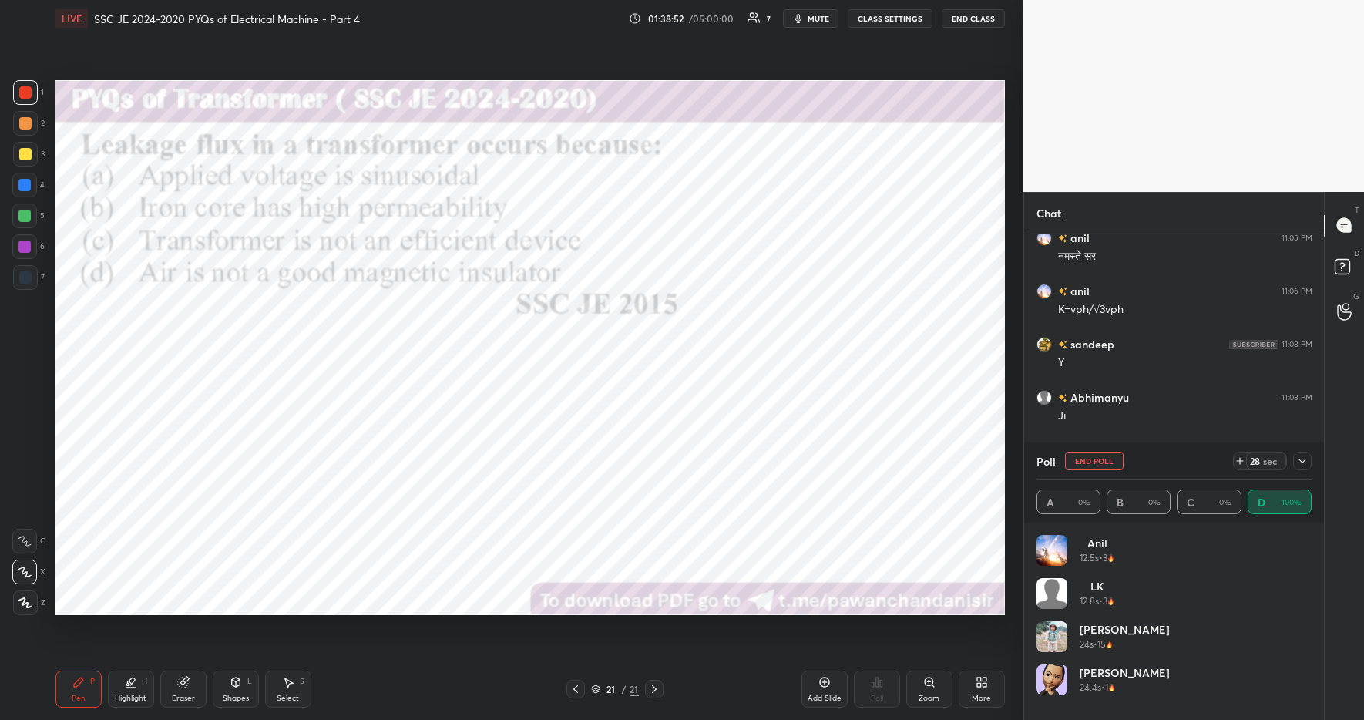
drag, startPoint x: 129, startPoint y: 688, endPoint x: 90, endPoint y: 672, distance: 41.5
click at [128, 686] on icon at bounding box center [131, 682] width 12 height 12
click at [83, 671] on div "Pen P" at bounding box center [78, 689] width 46 height 37
drag, startPoint x: 467, startPoint y: 705, endPoint x: 452, endPoint y: 681, distance: 28.7
click at [467, 705] on div "Pen P Highlight H Eraser Shapes L Select S 21 / 21 Add Slide Poll Zoom More" at bounding box center [530, 689] width 950 height 62
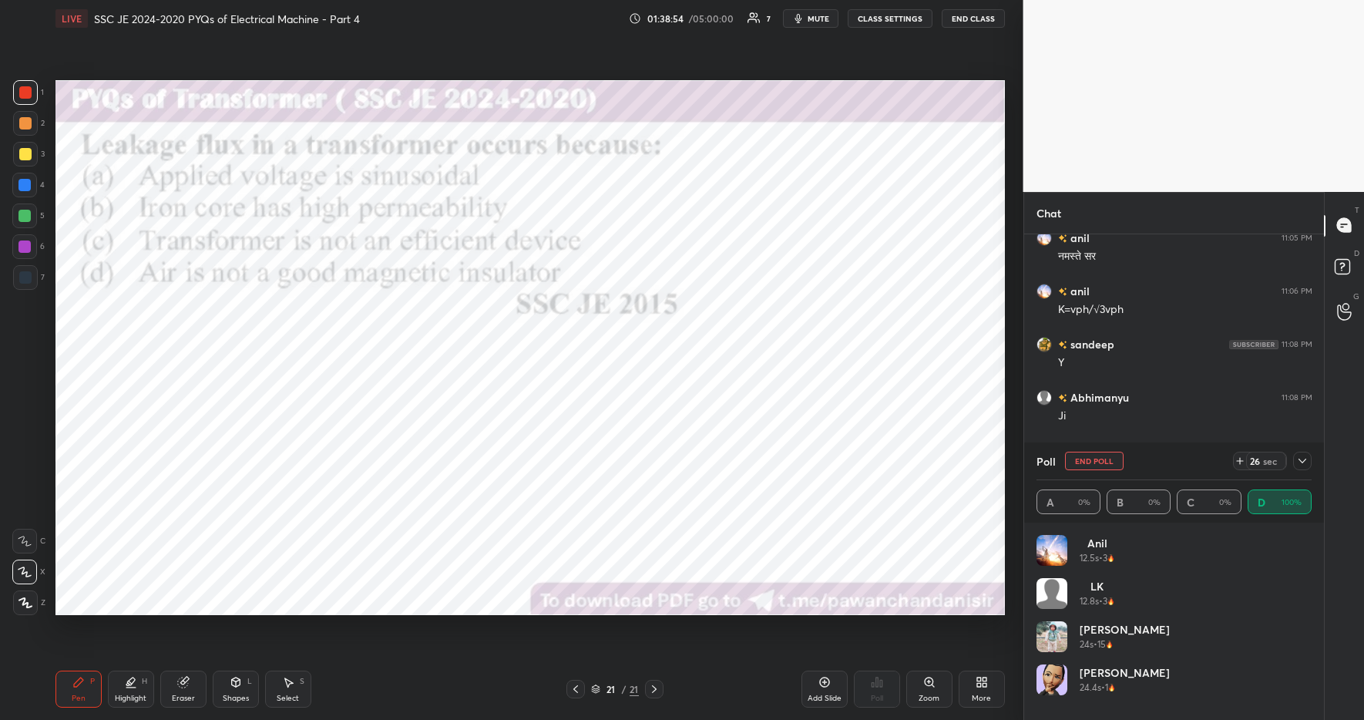
click at [27, 89] on div at bounding box center [25, 92] width 12 height 12
click at [25, 96] on div at bounding box center [25, 92] width 12 height 12
drag, startPoint x: 32, startPoint y: 130, endPoint x: 32, endPoint y: 119, distance: 11.6
click at [32, 130] on div at bounding box center [25, 123] width 25 height 25
click at [29, 94] on div at bounding box center [25, 92] width 12 height 12
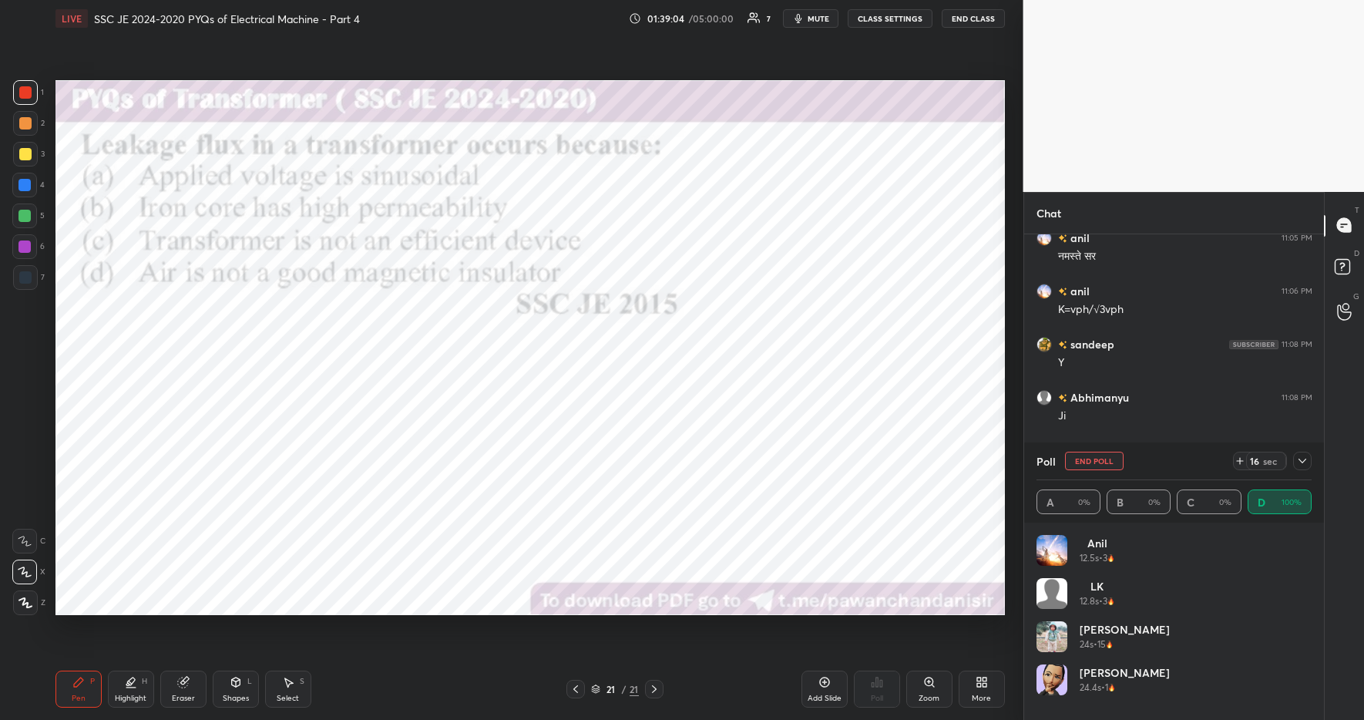
click at [1294, 459] on div at bounding box center [1302, 461] width 18 height 18
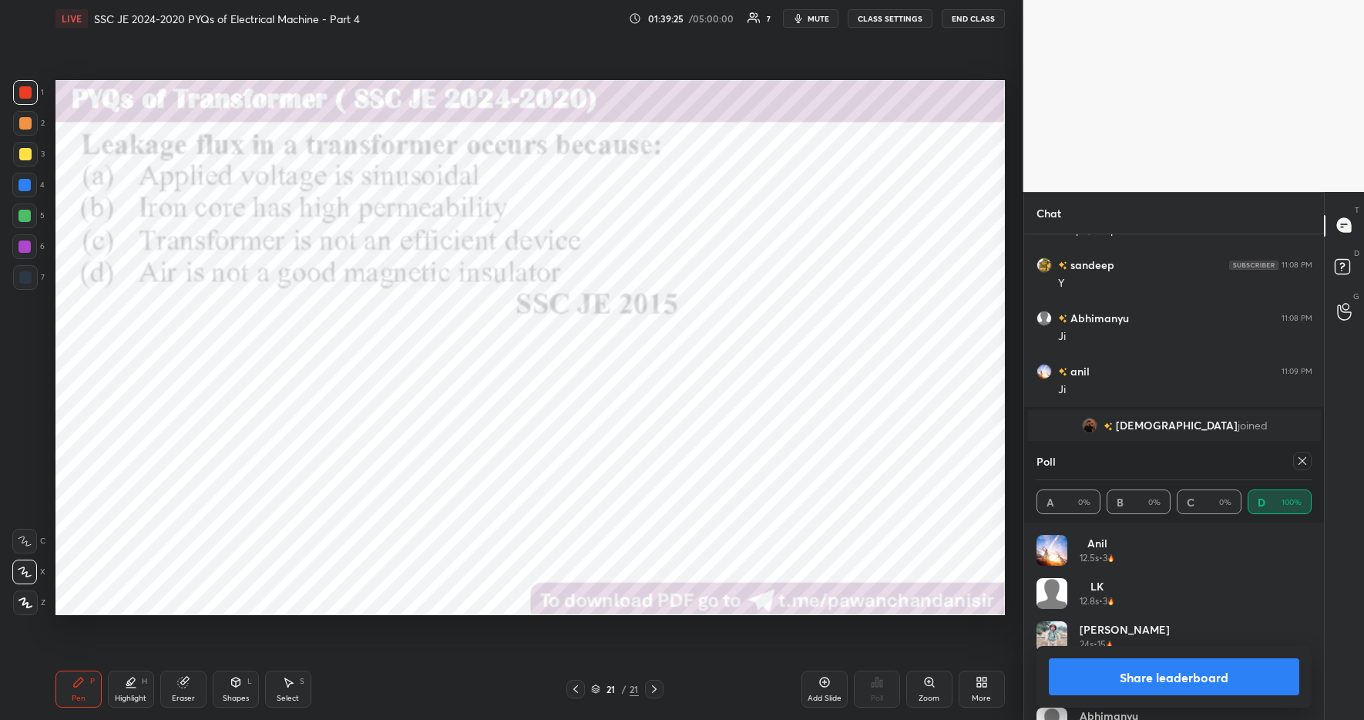
click at [1101, 671] on button "Share leaderboard" at bounding box center [1174, 676] width 251 height 37
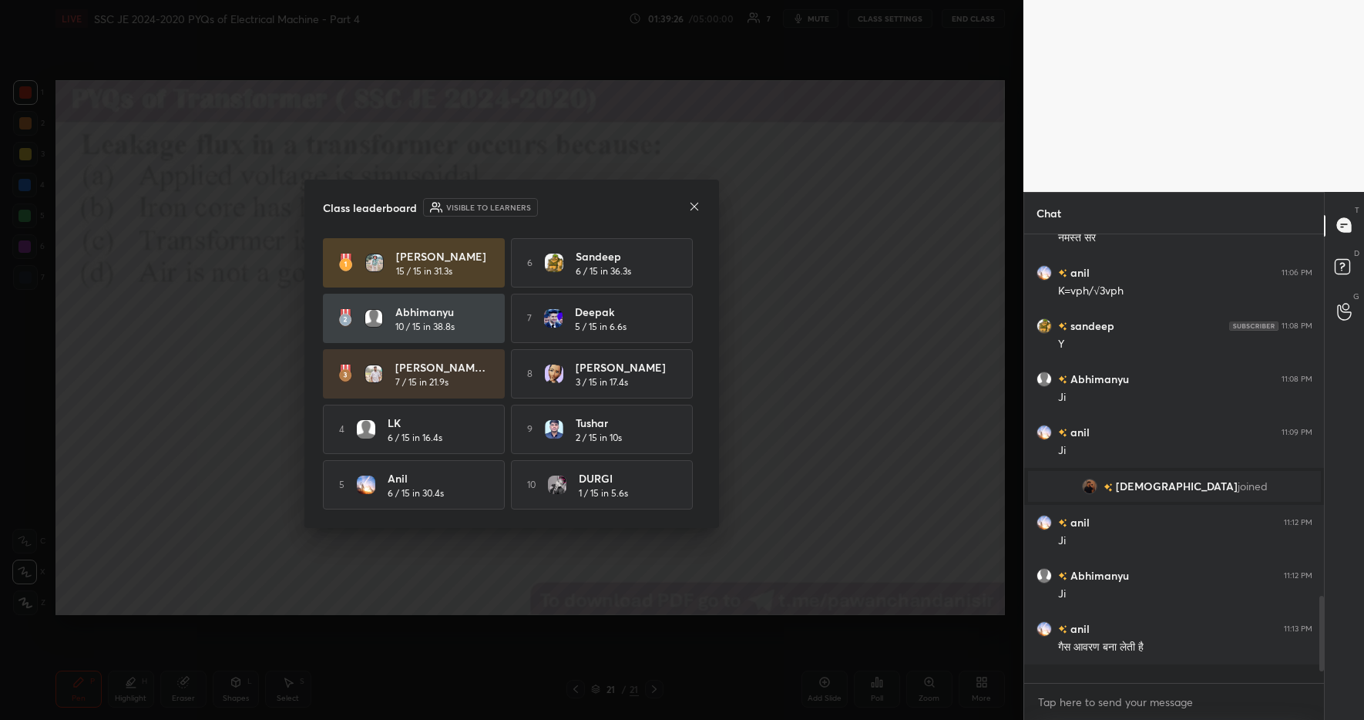
scroll to position [1745, 0]
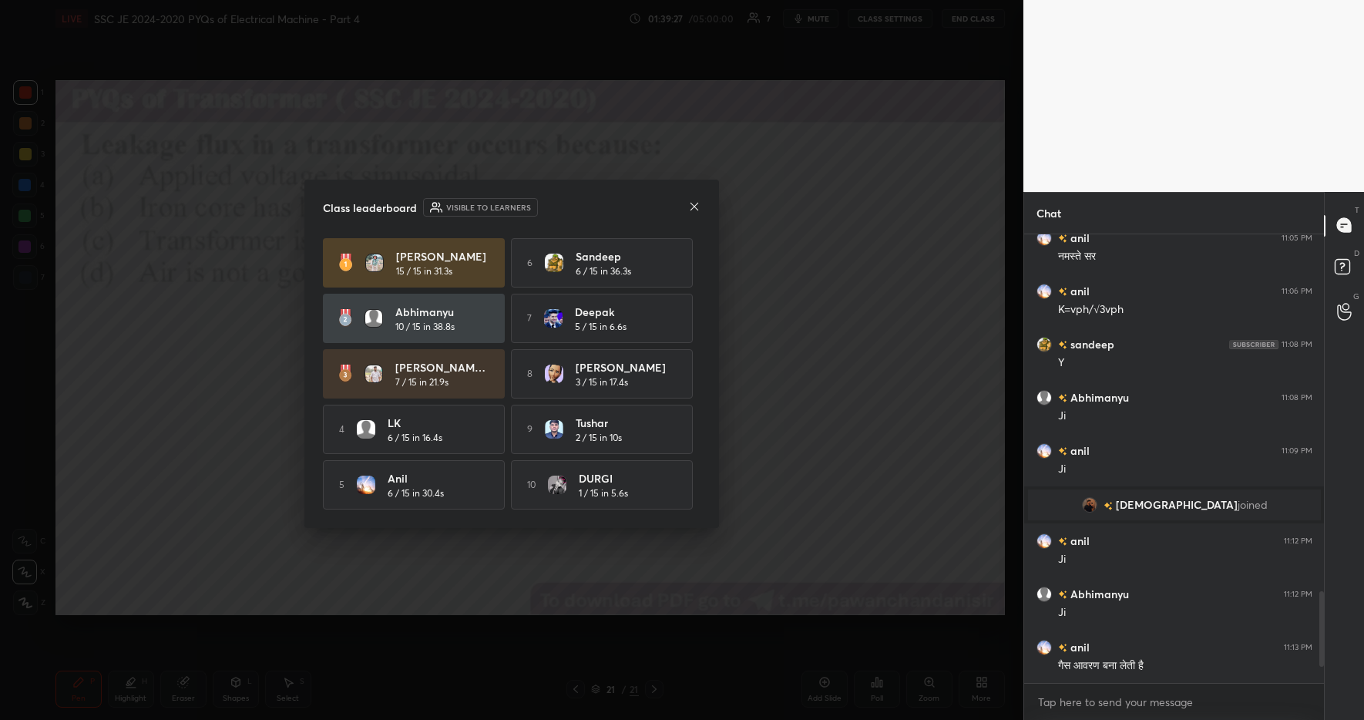
click at [698, 202] on icon at bounding box center [694, 206] width 12 height 12
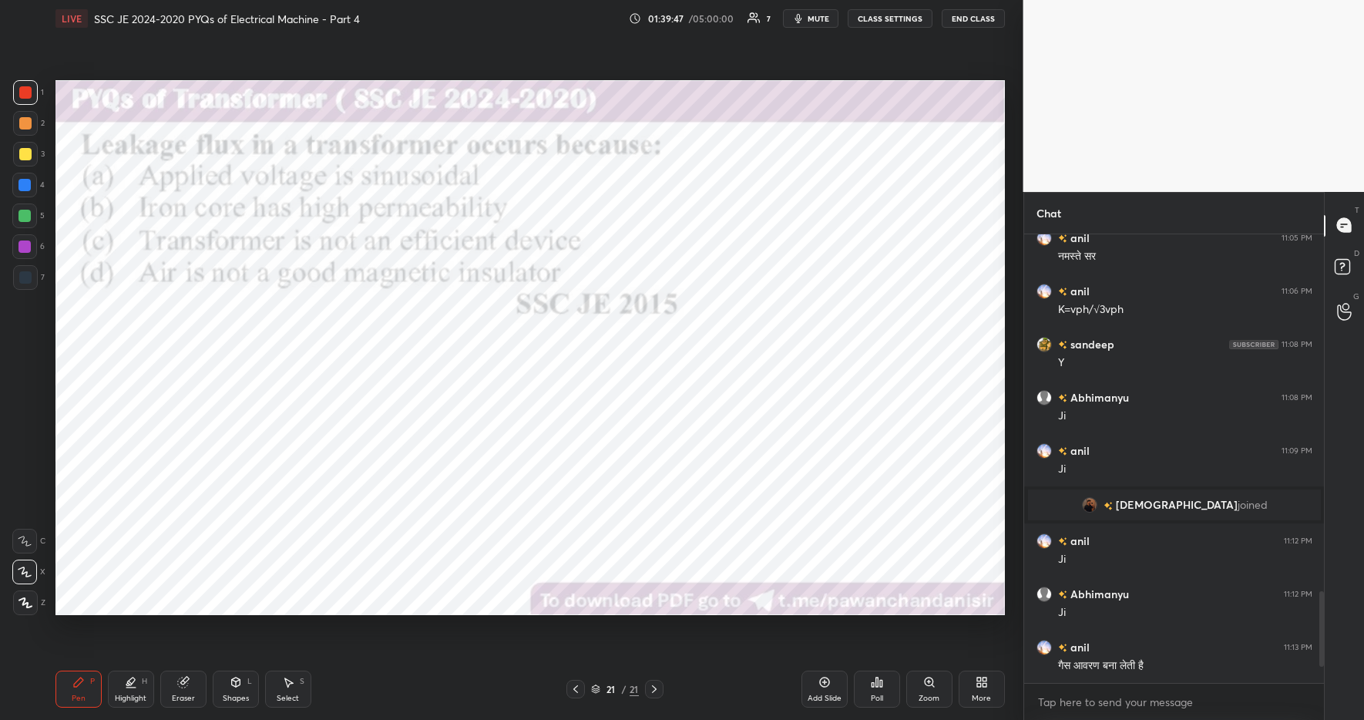
click at [30, 176] on div at bounding box center [24, 185] width 25 height 25
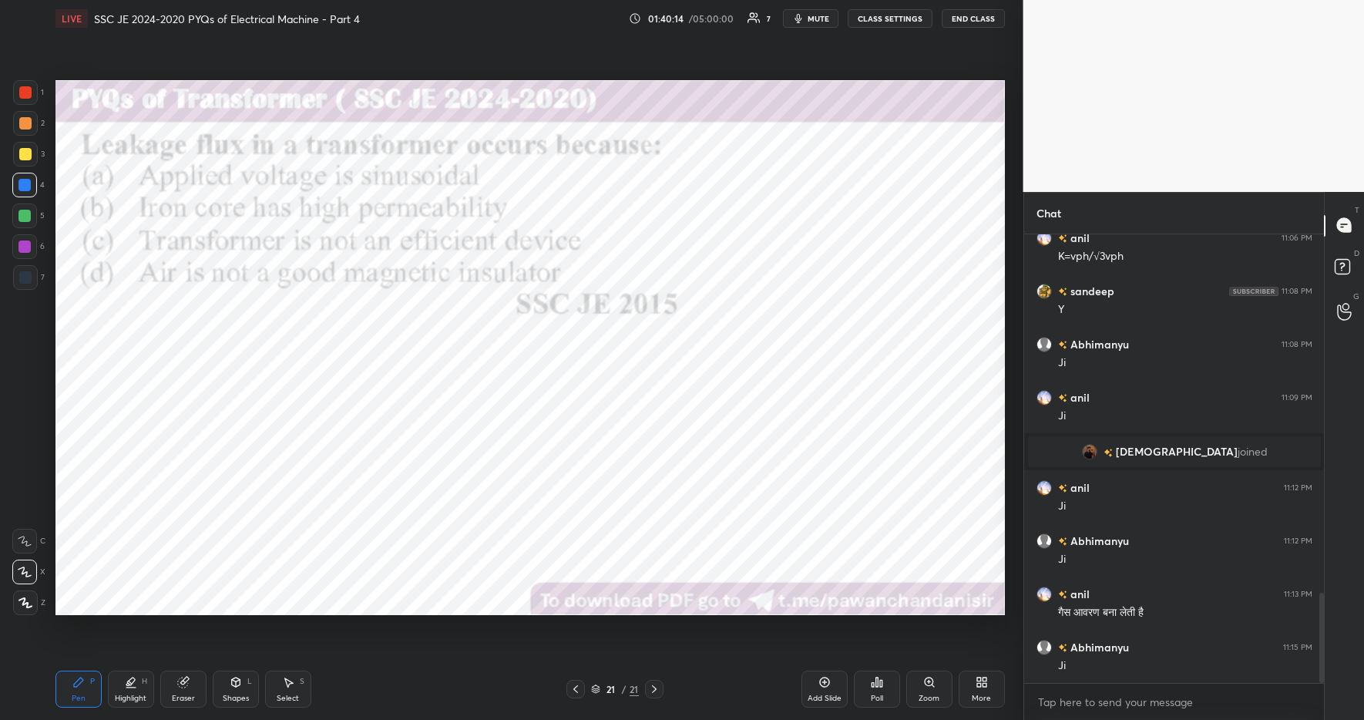
scroll to position [1843, 0]
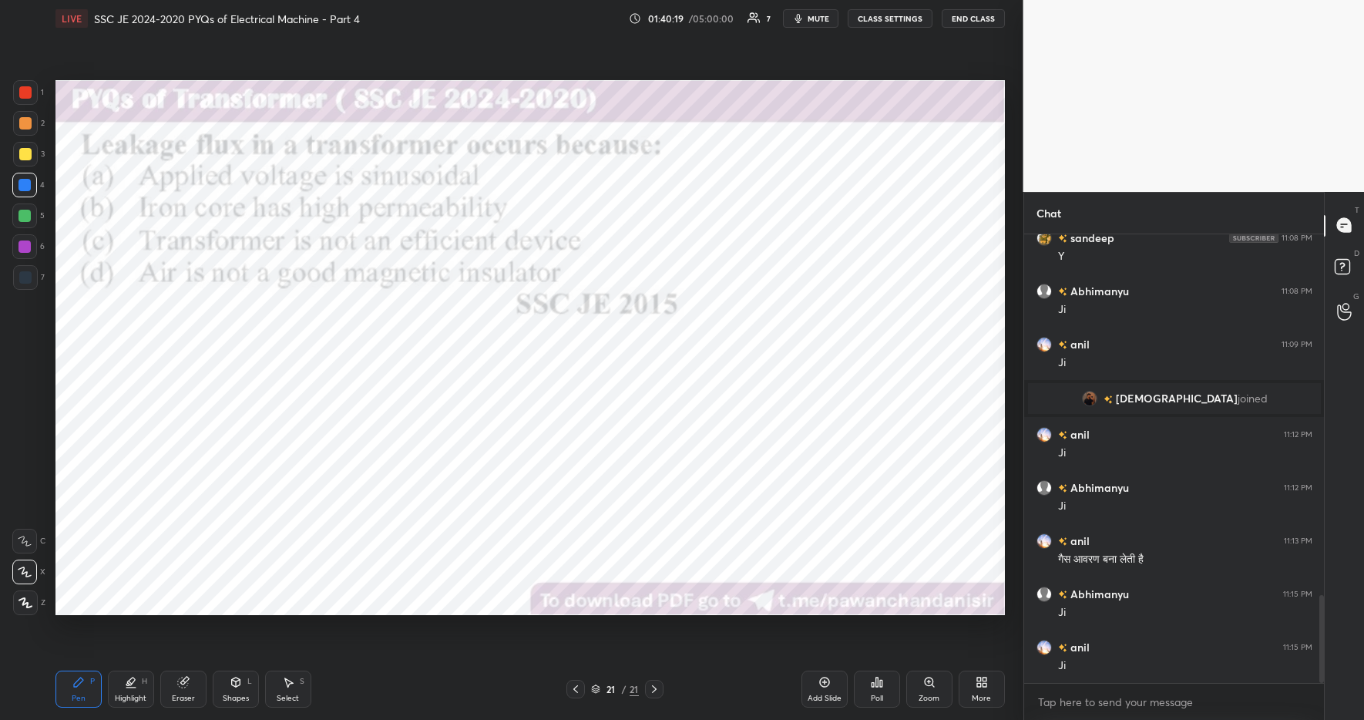
click at [980, 695] on div "More" at bounding box center [981, 699] width 19 height 8
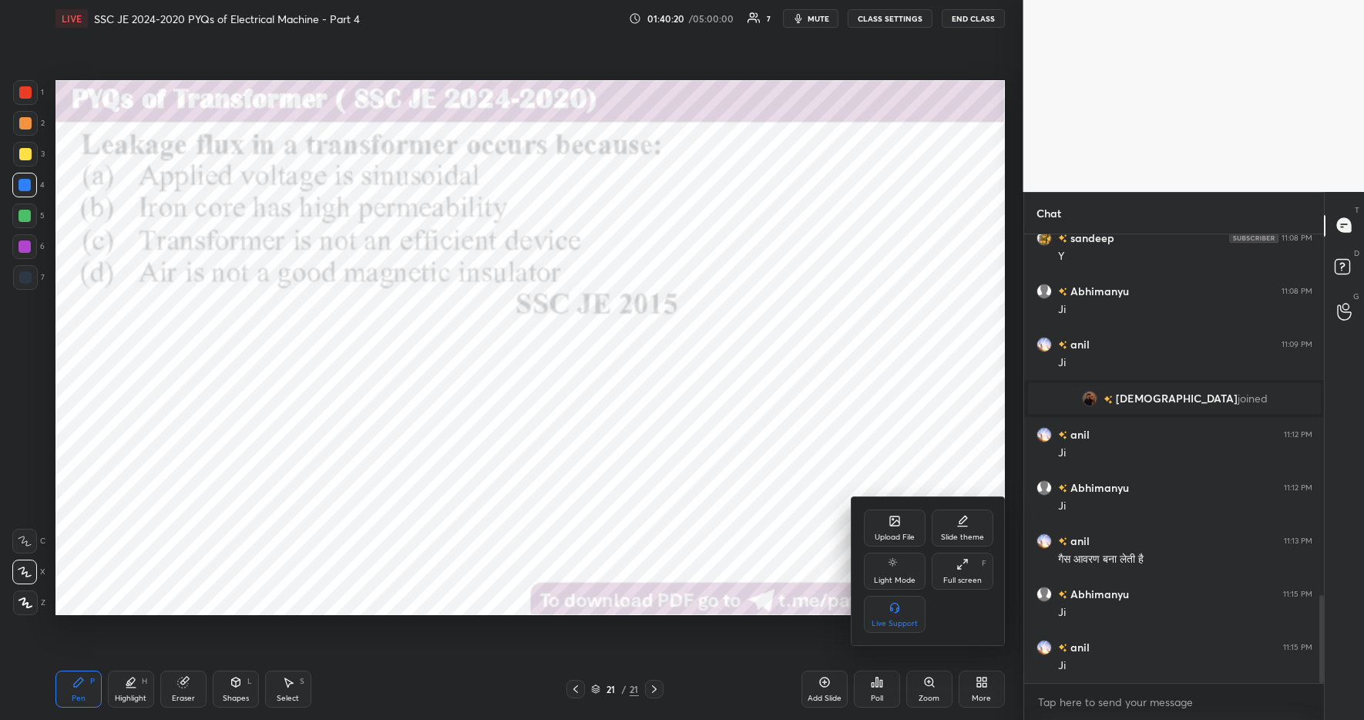
click at [886, 517] on div "Upload File" at bounding box center [895, 528] width 62 height 37
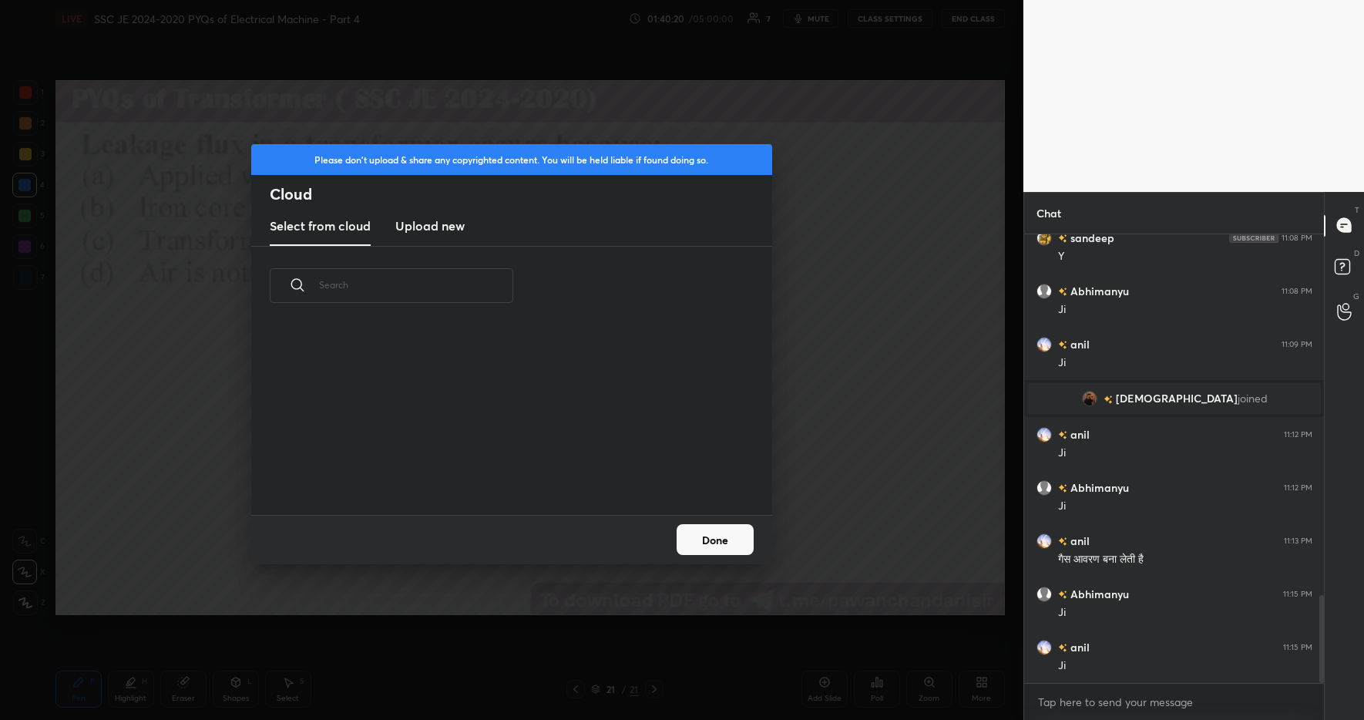
scroll to position [190, 495]
click at [448, 234] on new "Upload new" at bounding box center [429, 226] width 69 height 39
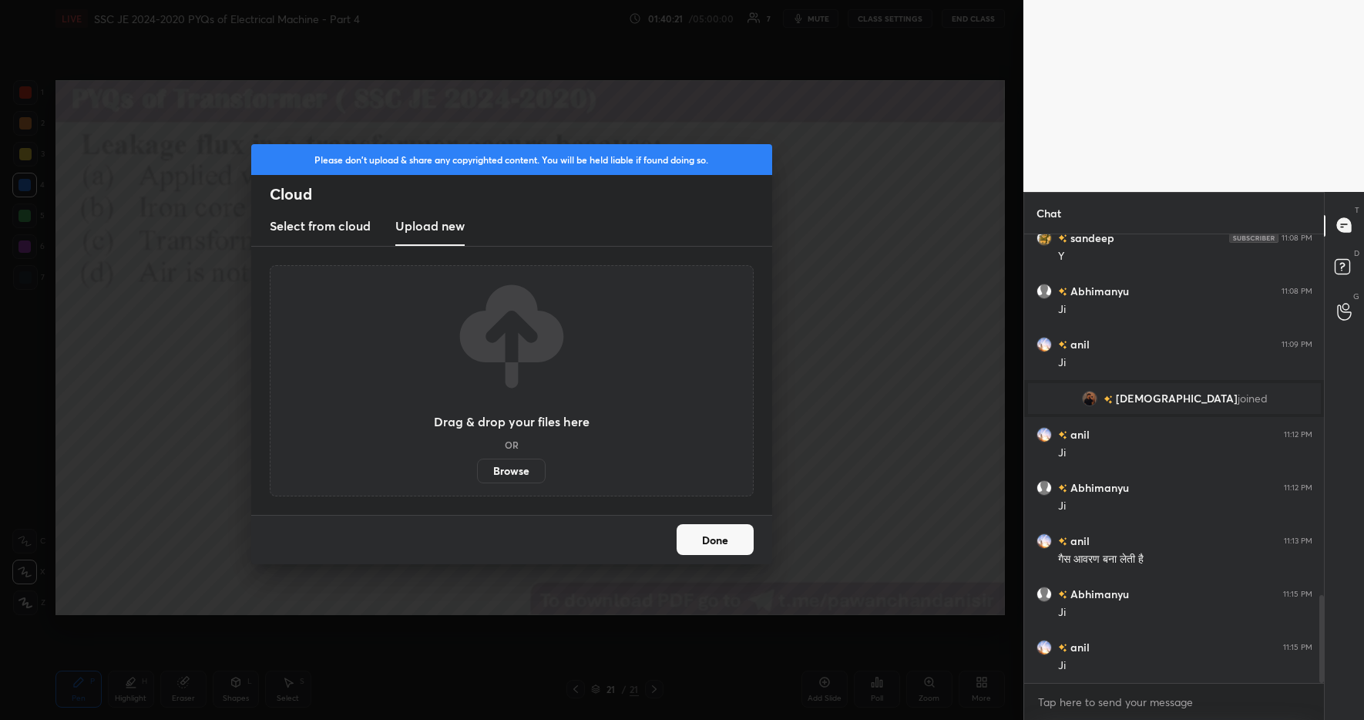
click at [513, 475] on label "Browse" at bounding box center [511, 471] width 69 height 25
click at [477, 475] on input "Browse" at bounding box center [477, 471] width 0 height 25
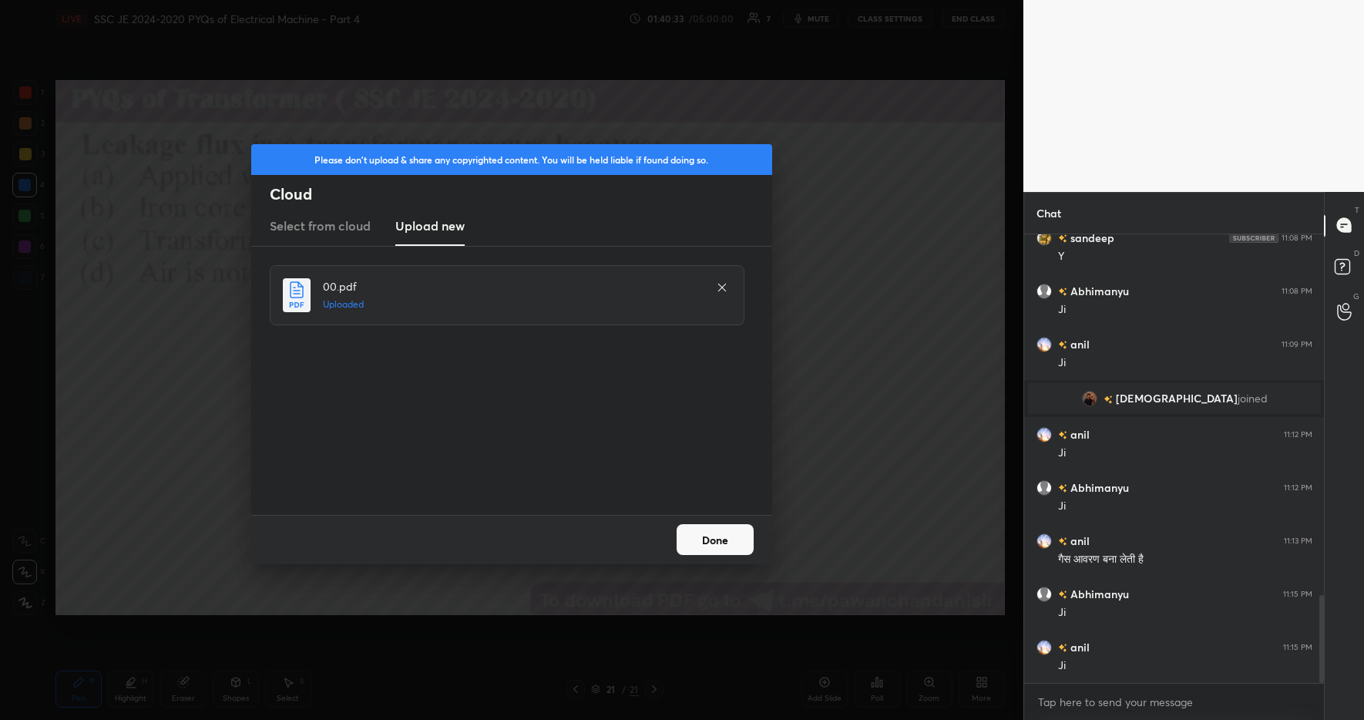
click at [722, 541] on button "Done" at bounding box center [715, 539] width 77 height 31
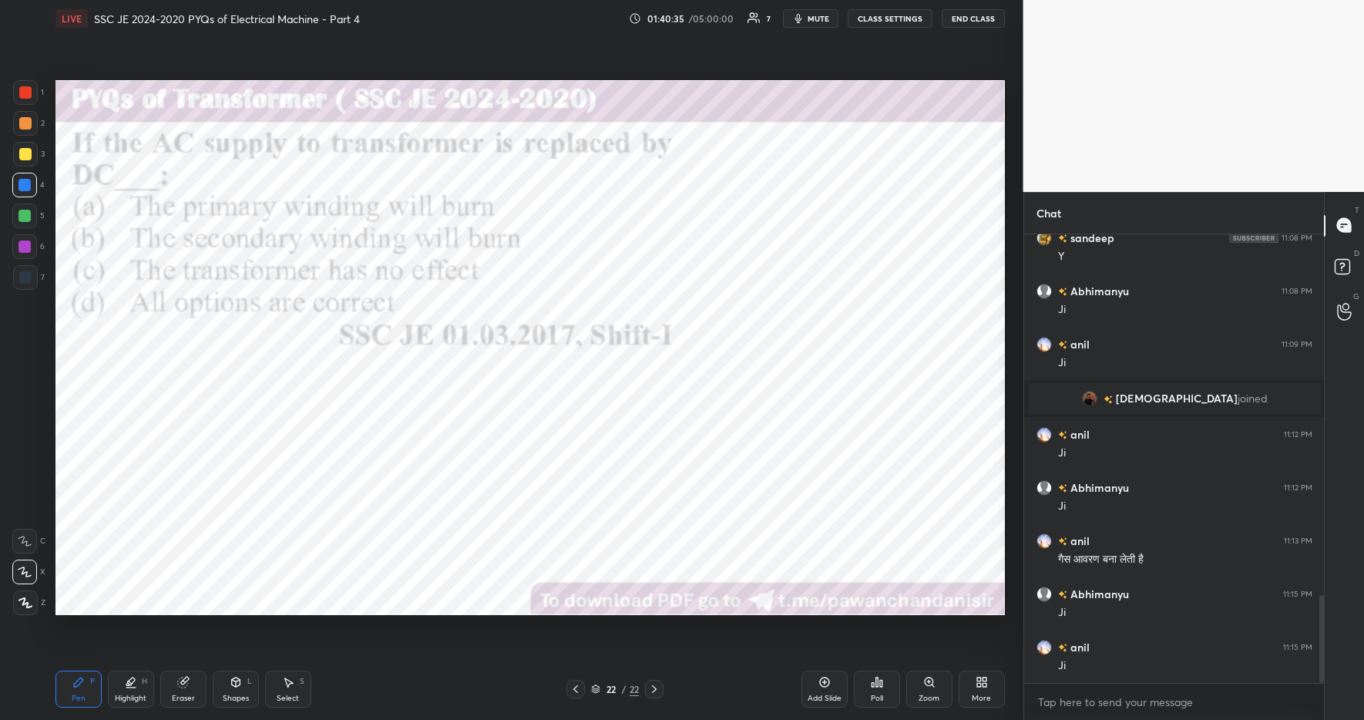
click at [885, 687] on div "Poll" at bounding box center [877, 689] width 46 height 37
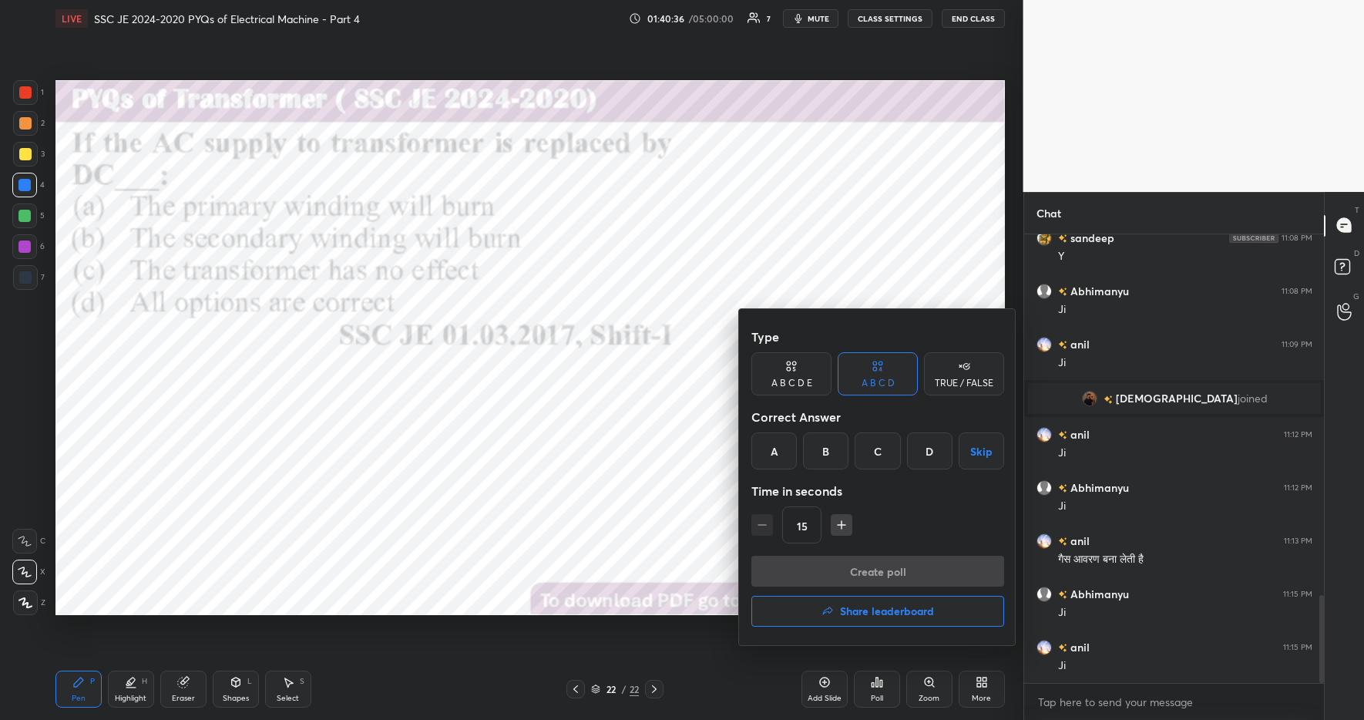
drag, startPoint x: 784, startPoint y: 449, endPoint x: 819, endPoint y: 493, distance: 55.9
click at [784, 449] on div "A" at bounding box center [774, 450] width 45 height 37
click at [896, 575] on button "Create poll" at bounding box center [878, 571] width 253 height 31
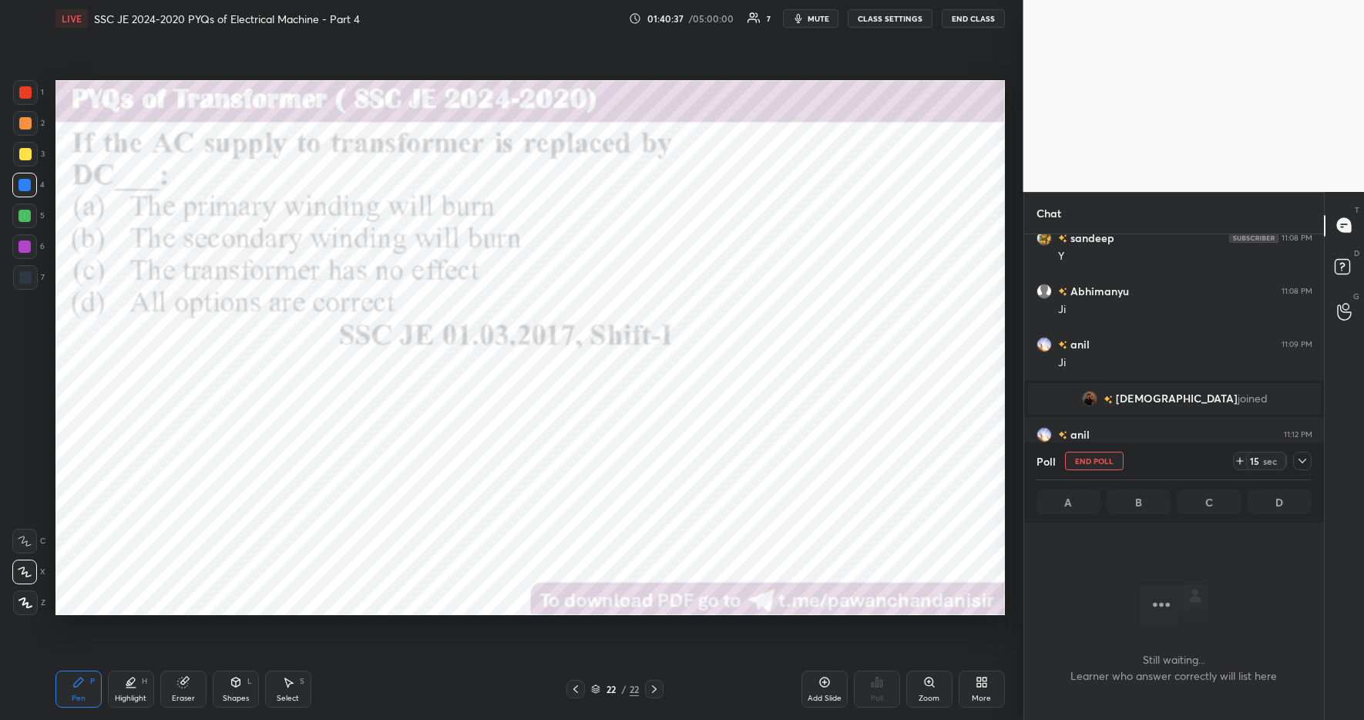
scroll to position [251, 295]
click at [1239, 461] on icon at bounding box center [1240, 461] width 6 height 0
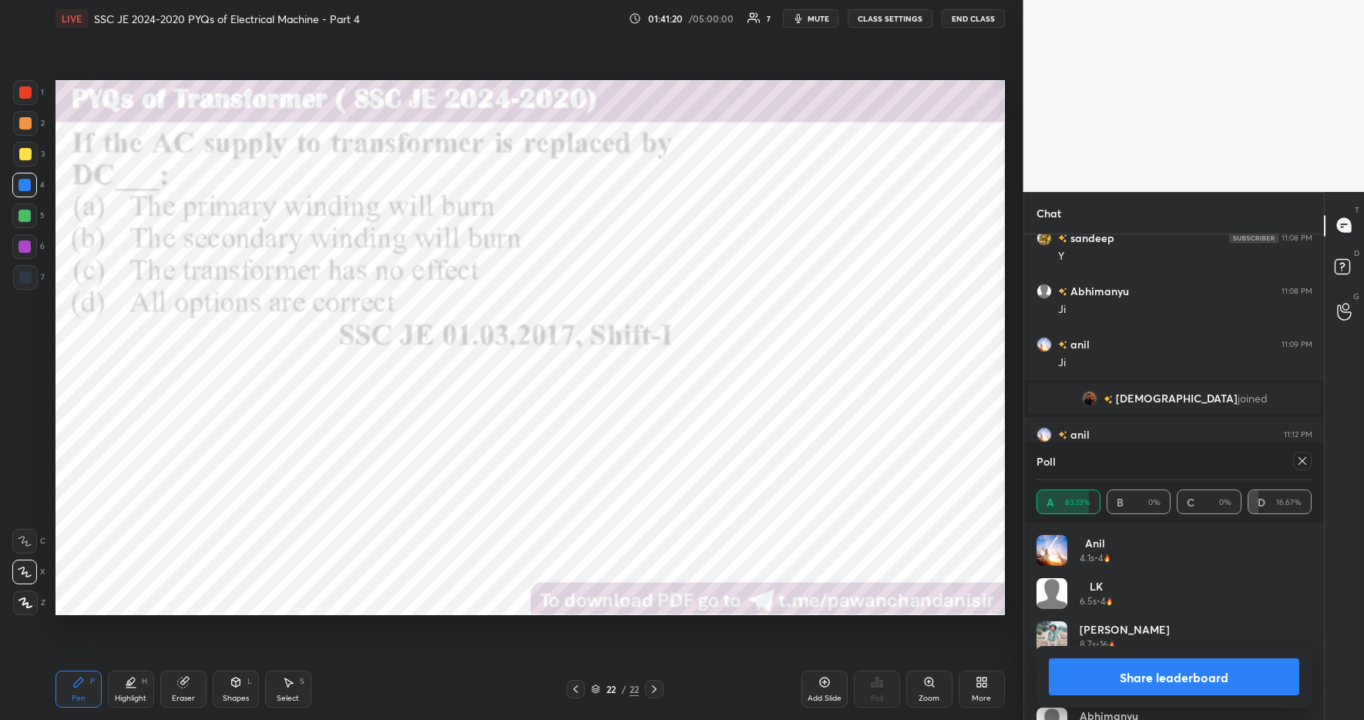
click at [1161, 678] on button "Share leaderboard" at bounding box center [1174, 676] width 251 height 37
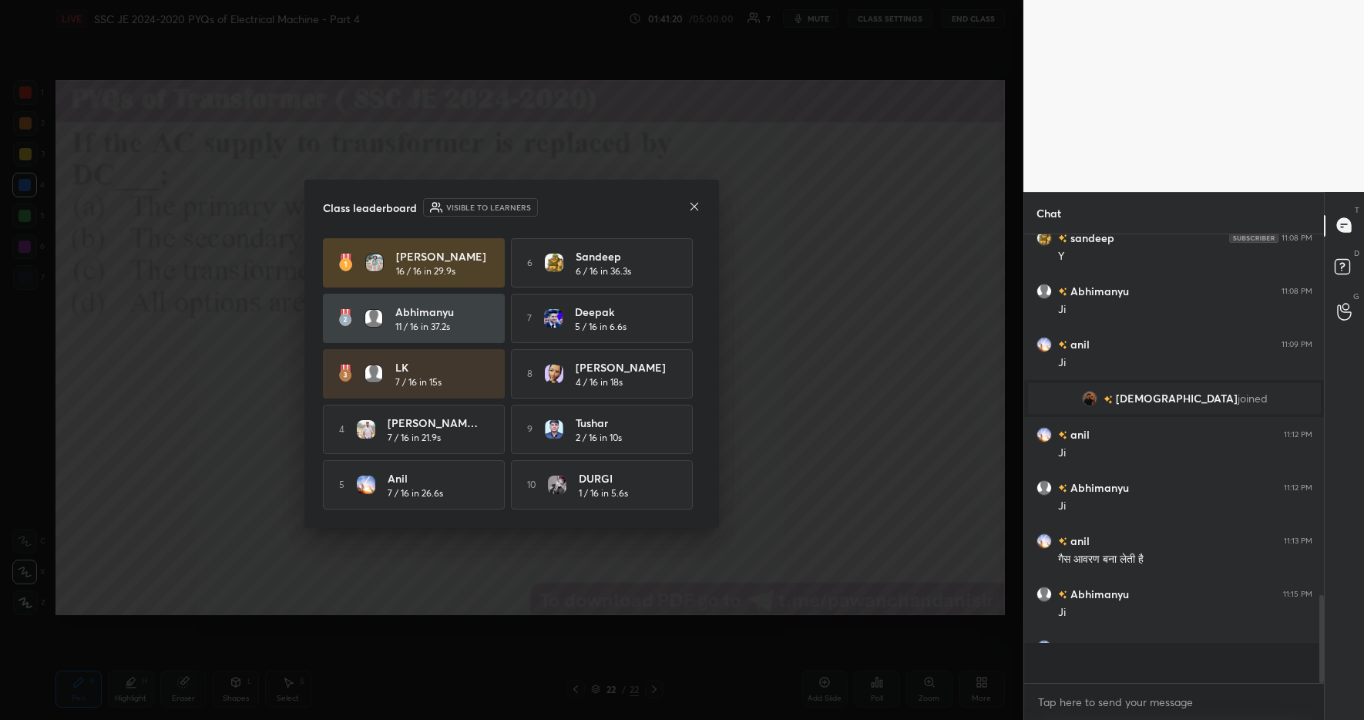
scroll to position [444, 295]
click at [692, 202] on icon at bounding box center [695, 206] width 8 height 8
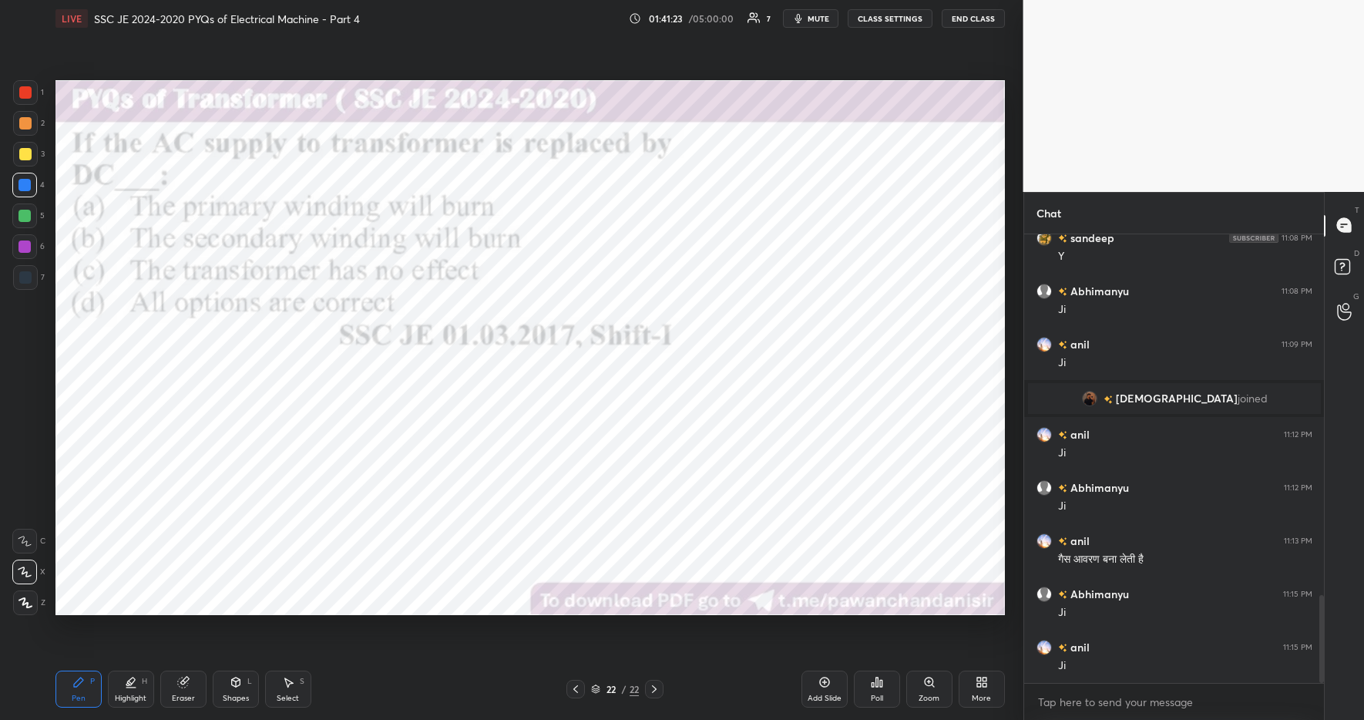
click at [26, 185] on div at bounding box center [24, 185] width 12 height 12
drag, startPoint x: 29, startPoint y: 90, endPoint x: 24, endPoint y: 118, distance: 28.1
click at [29, 90] on div at bounding box center [25, 92] width 12 height 12
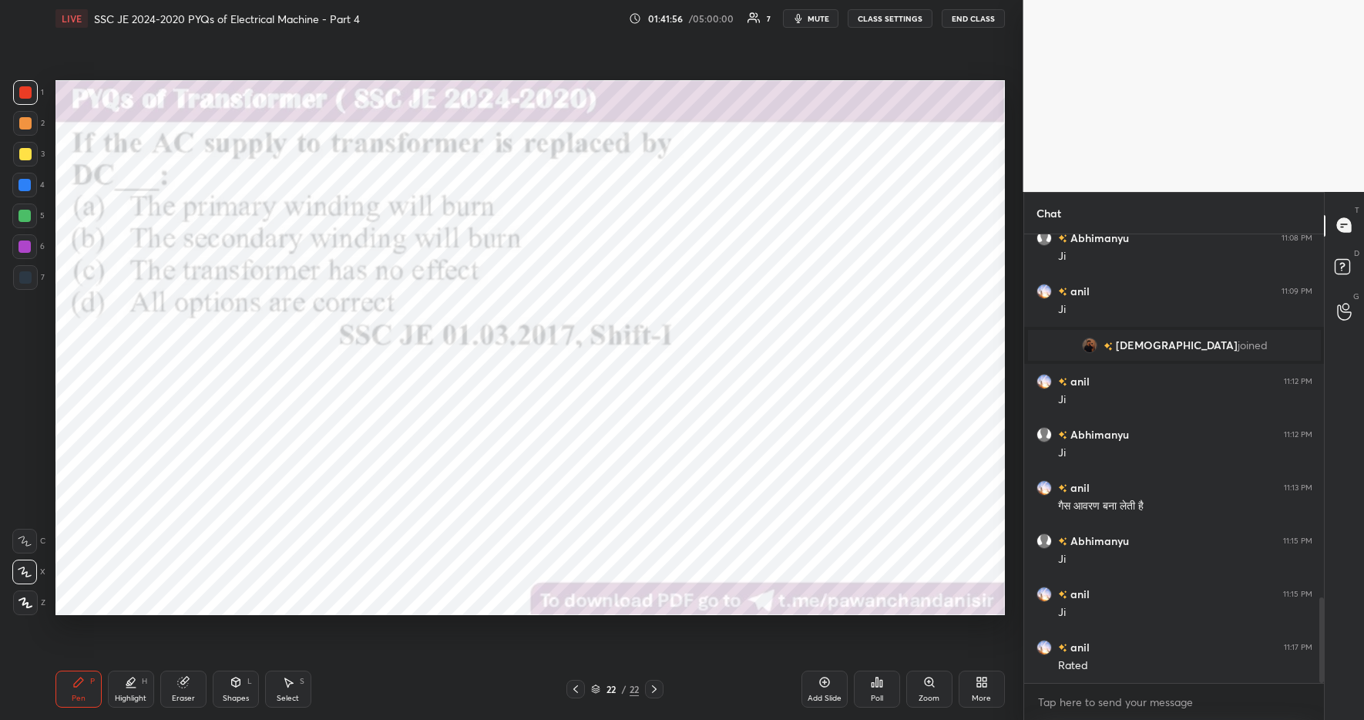
click at [130, 690] on div "Highlight H" at bounding box center [131, 689] width 46 height 37
click at [81, 683] on icon at bounding box center [78, 682] width 12 height 12
click at [406, 706] on div "Pen P Highlight H Eraser Shapes L Select S" at bounding box center [241, 689] width 373 height 37
click at [126, 690] on div "Highlight H" at bounding box center [131, 689] width 46 height 37
drag, startPoint x: 79, startPoint y: 686, endPoint x: 93, endPoint y: 681, distance: 14.9
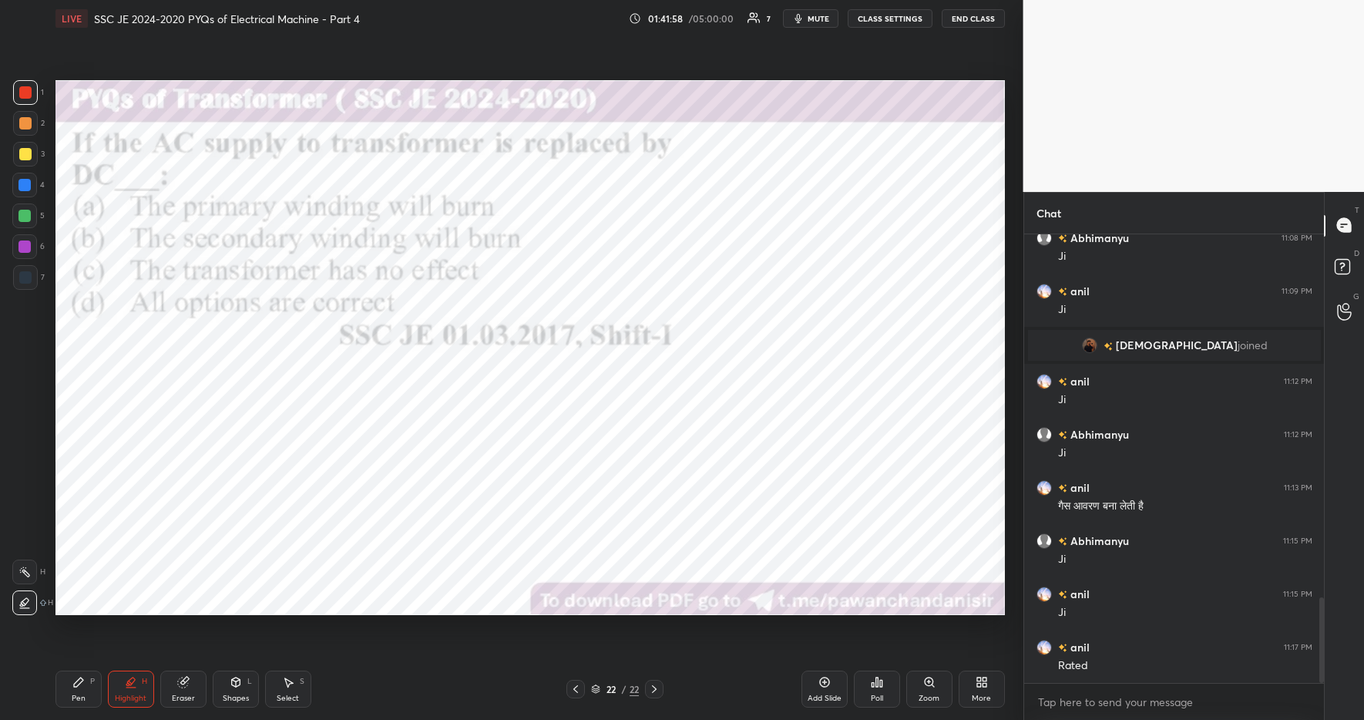
click at [79, 686] on icon at bounding box center [78, 682] width 12 height 12
click at [451, 707] on div "Pen P Highlight H Eraser Shapes L Select S 22 / 22 Add Slide Poll Zoom More" at bounding box center [530, 689] width 950 height 62
click at [28, 193] on div at bounding box center [24, 185] width 25 height 25
click at [436, 674] on div "Pen P Highlight H Eraser Shapes L Select S 22 / 22 Add Slide Poll Zoom More" at bounding box center [530, 689] width 950 height 62
click at [980, 690] on div "More" at bounding box center [982, 689] width 46 height 37
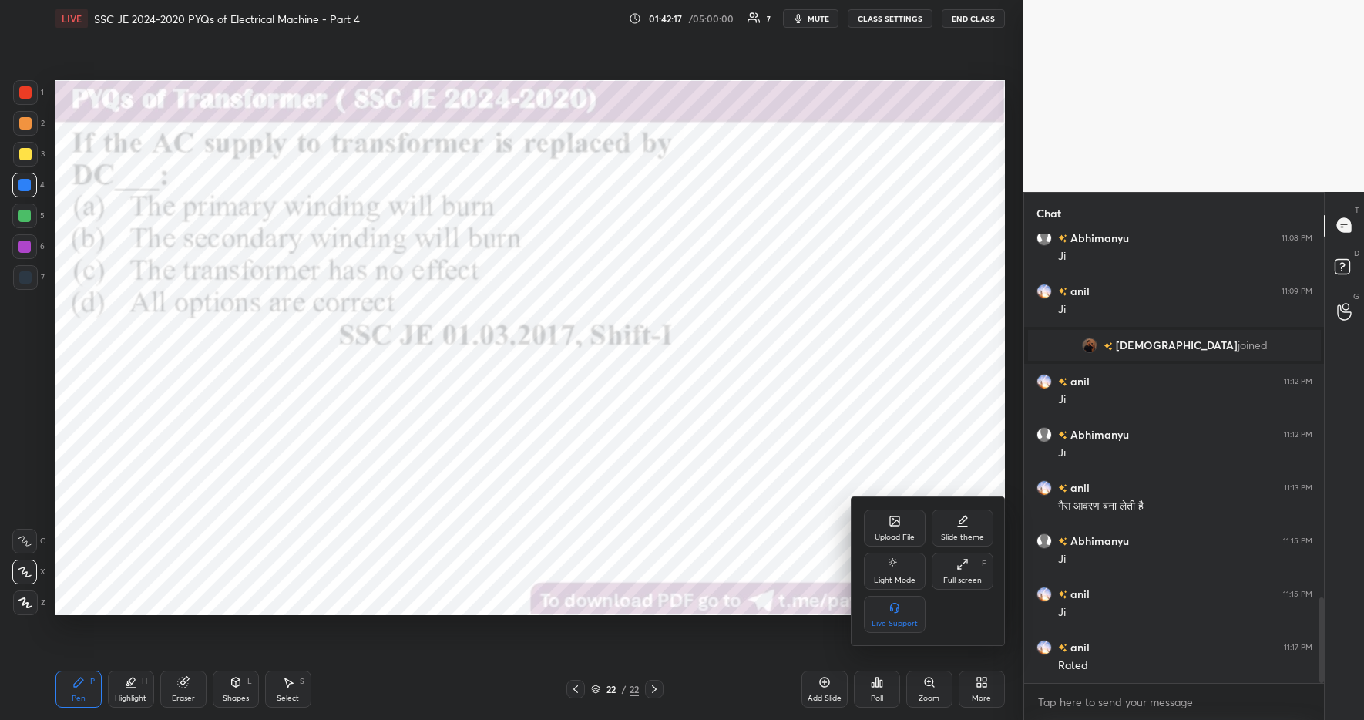
click at [876, 514] on div "Upload File" at bounding box center [895, 528] width 62 height 37
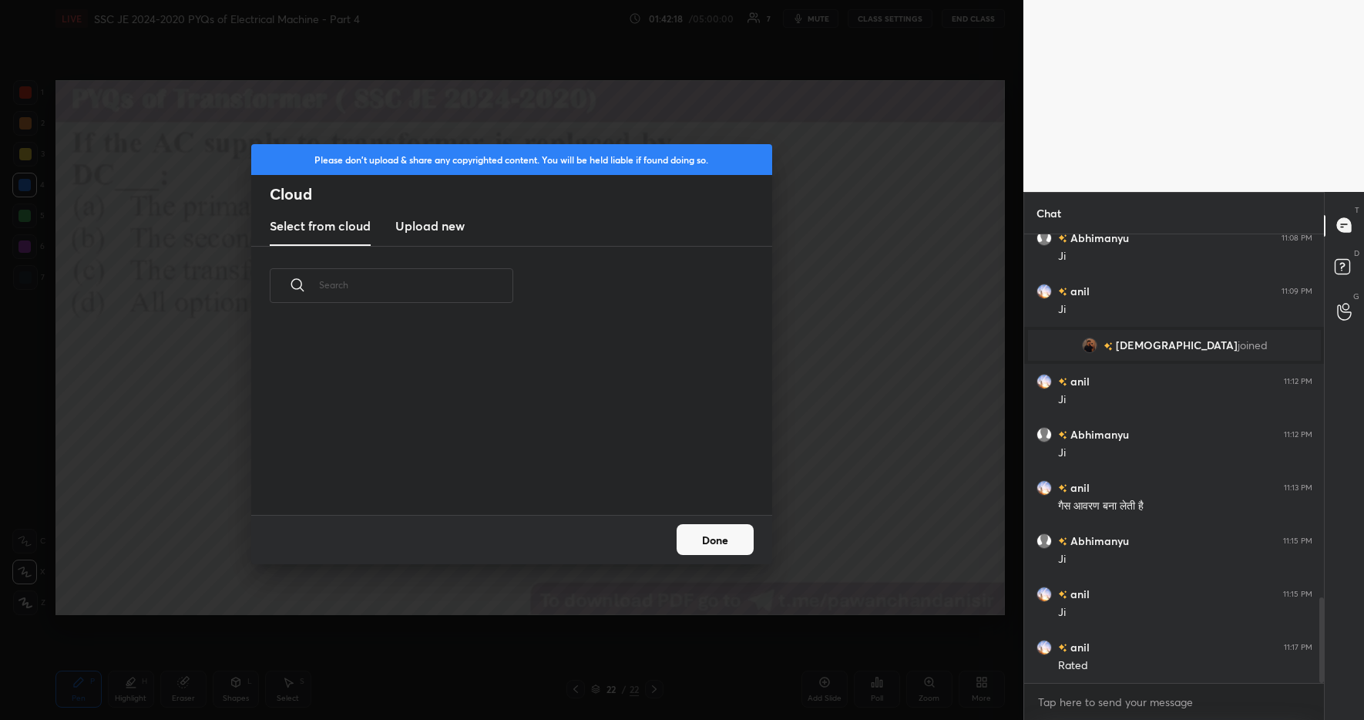
scroll to position [190, 495]
click at [441, 226] on h3 "Upload new" at bounding box center [429, 226] width 69 height 18
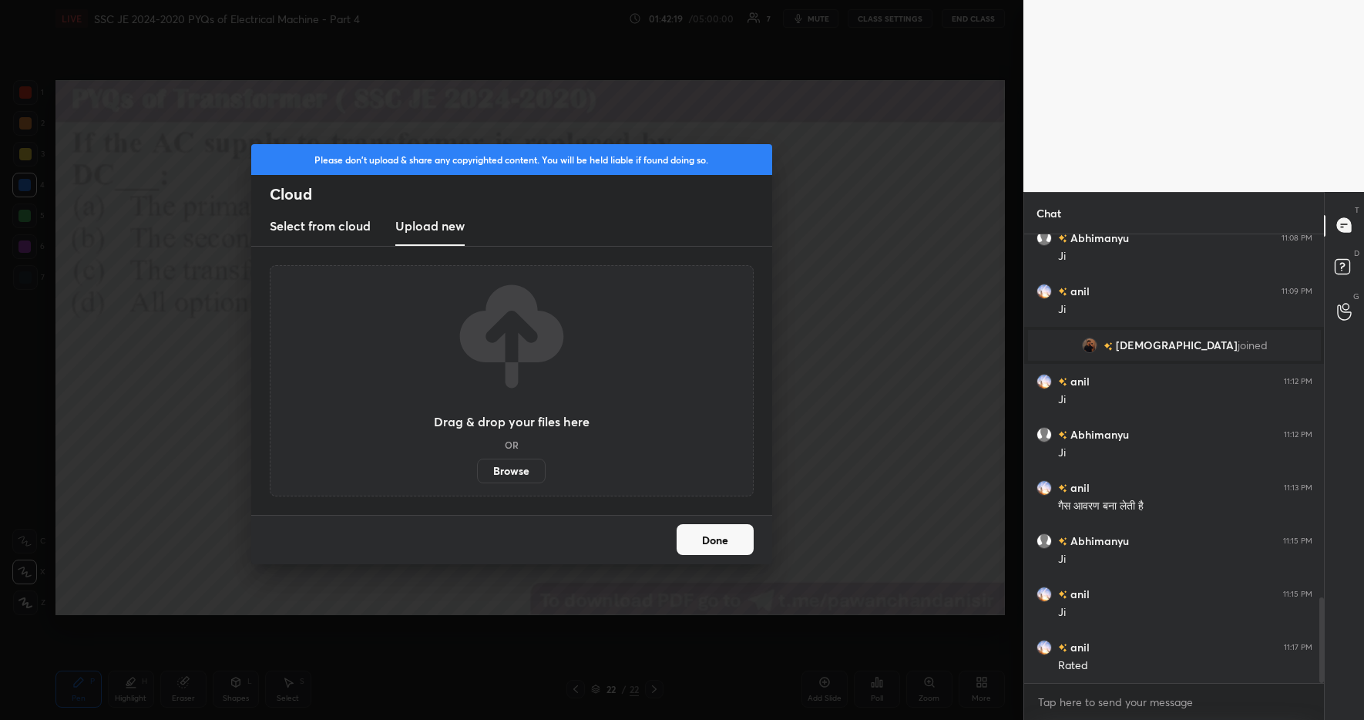
click at [507, 467] on label "Browse" at bounding box center [511, 471] width 69 height 25
click at [477, 467] on input "Browse" at bounding box center [477, 471] width 0 height 25
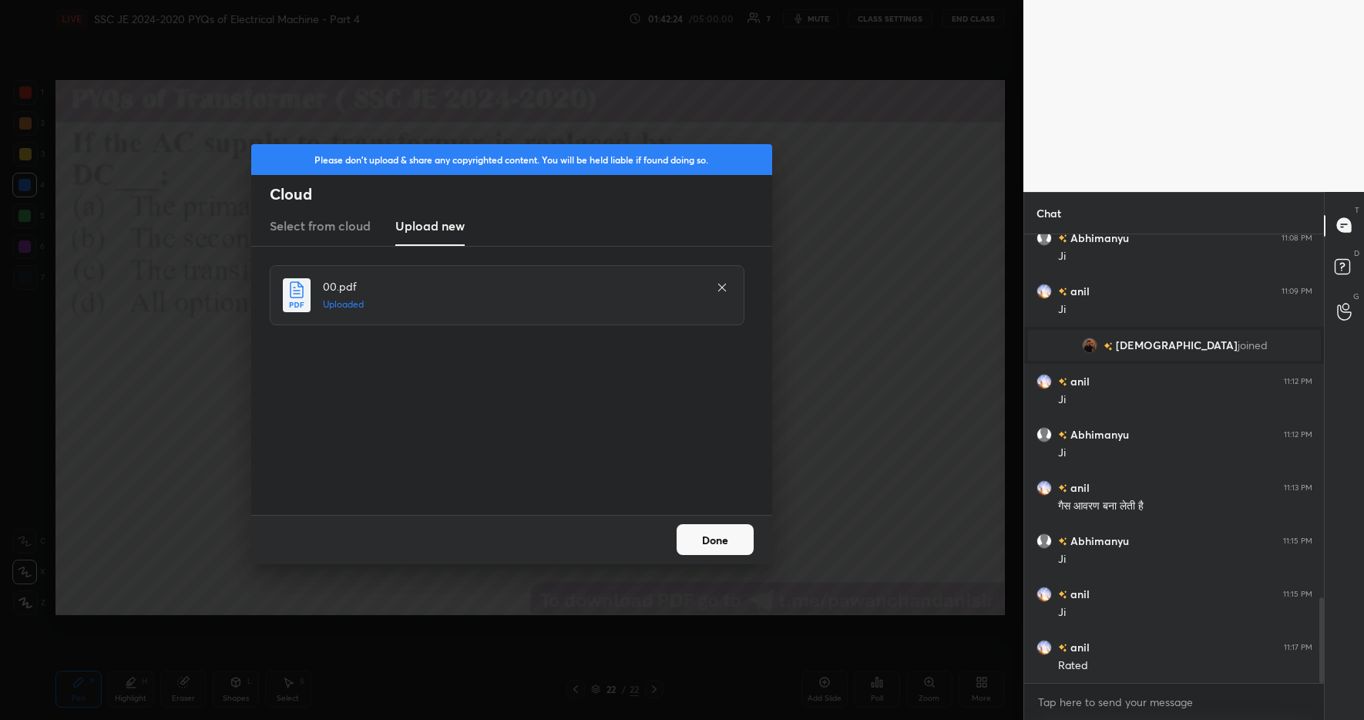
click at [720, 544] on button "Done" at bounding box center [715, 539] width 77 height 31
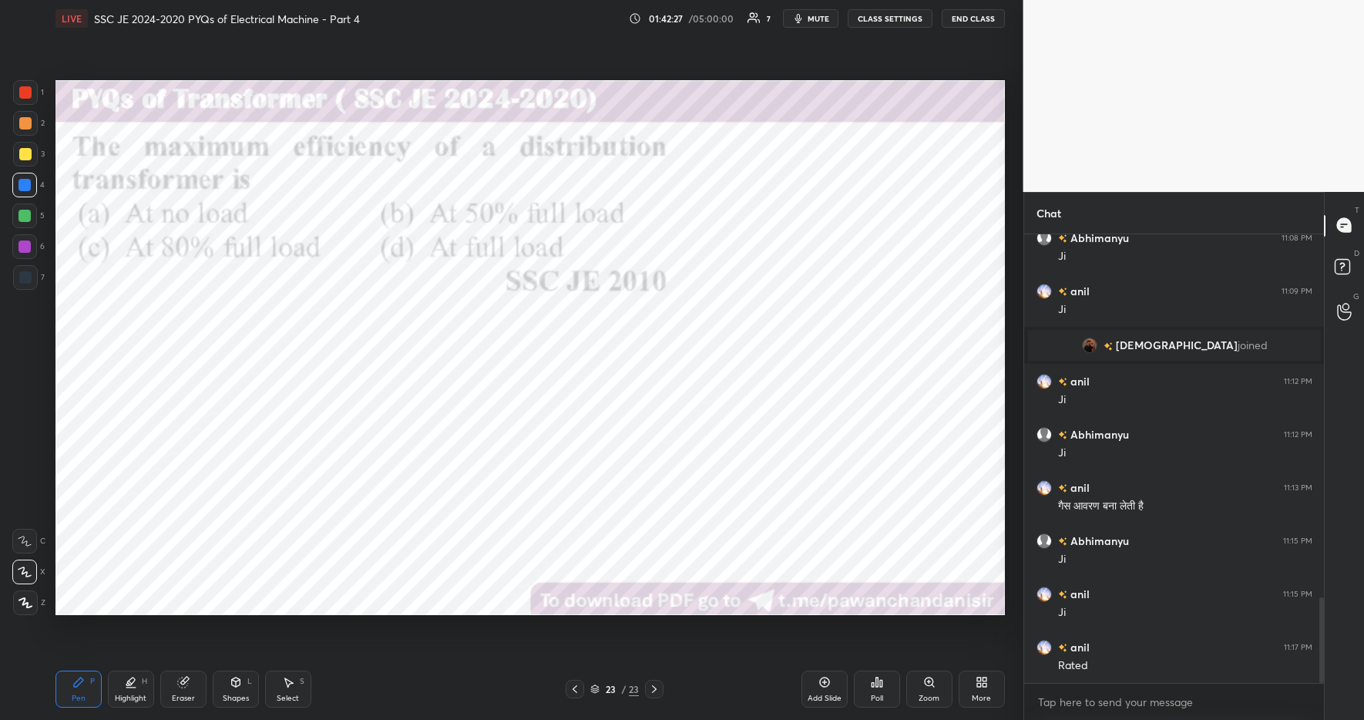
click at [875, 683] on icon at bounding box center [877, 682] width 12 height 12
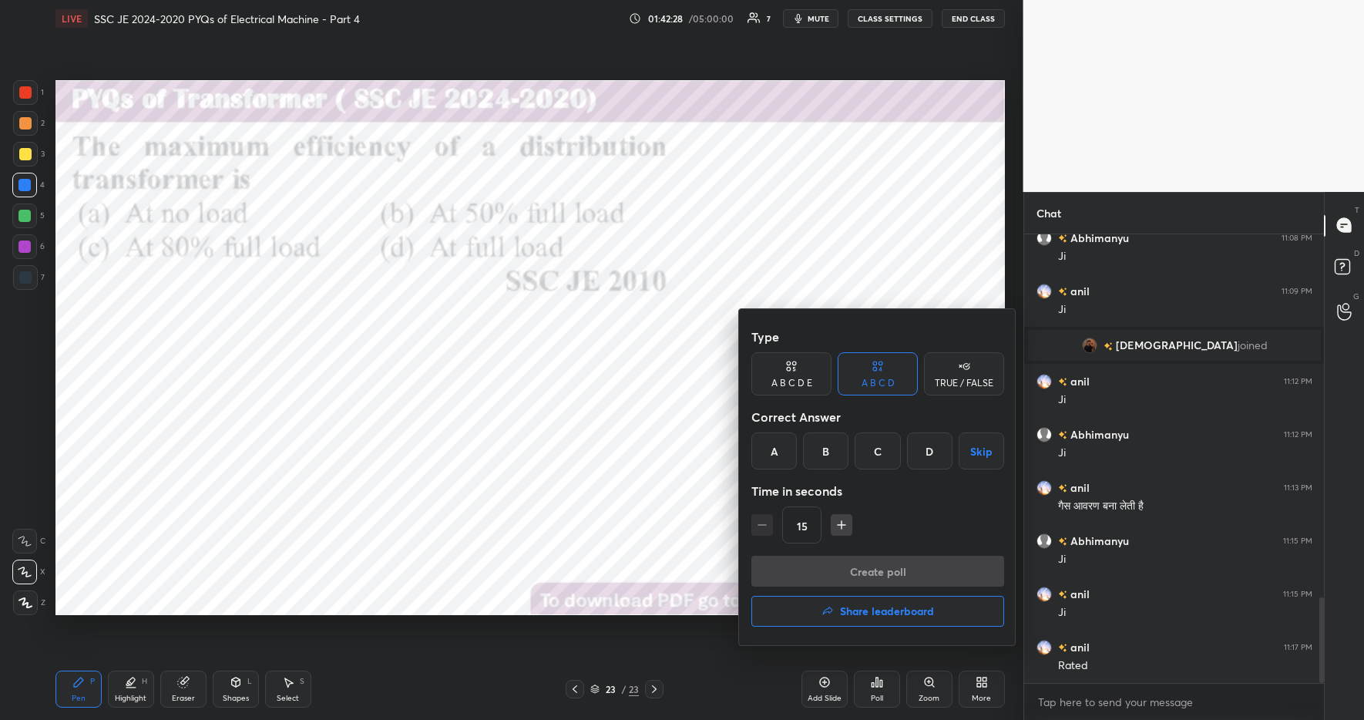
click at [829, 456] on div "B" at bounding box center [825, 450] width 45 height 37
click at [877, 569] on button "Create poll" at bounding box center [878, 571] width 253 height 31
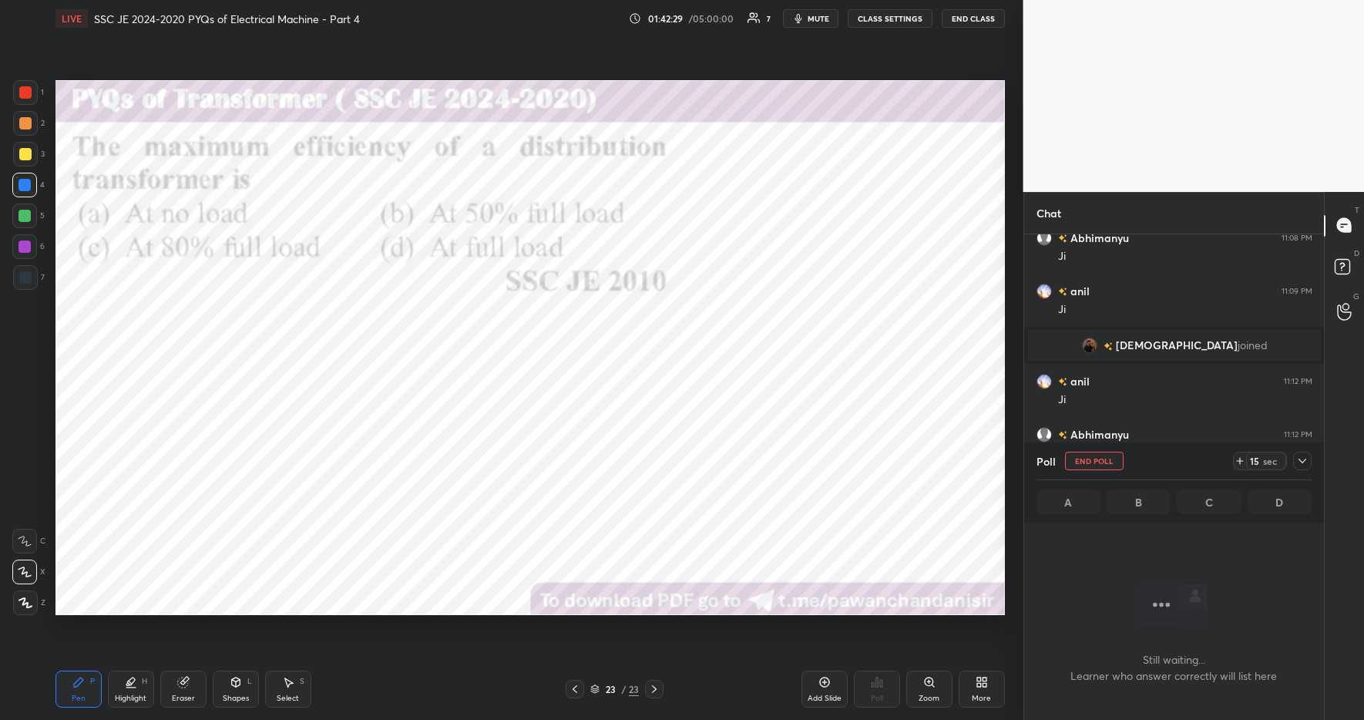
scroll to position [251, 295]
click at [1234, 459] on icon at bounding box center [1240, 461] width 12 height 12
drag, startPoint x: 1239, startPoint y: 460, endPoint x: 1240, endPoint y: 472, distance: 11.6
click at [1239, 461] on icon at bounding box center [1240, 461] width 6 height 0
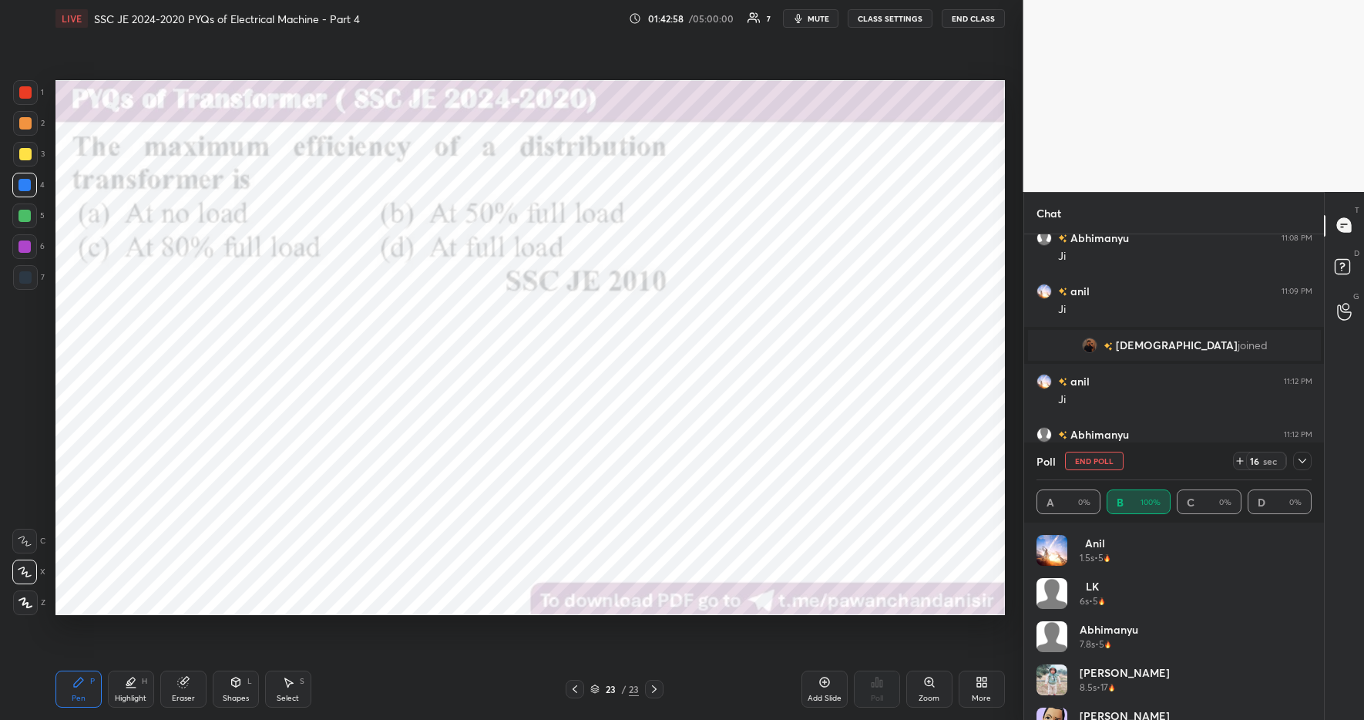
click at [130, 690] on div "Highlight H" at bounding box center [131, 689] width 46 height 37
drag, startPoint x: 85, startPoint y: 682, endPoint x: 97, endPoint y: 681, distance: 12.4
click at [86, 681] on div "Pen P" at bounding box center [78, 689] width 46 height 37
click at [466, 707] on div "Pen P Highlight H Eraser Shapes L Select S 23 / 23 Add Slide Poll Zoom More" at bounding box center [530, 689] width 950 height 62
drag, startPoint x: 26, startPoint y: 97, endPoint x: 46, endPoint y: 112, distance: 24.8
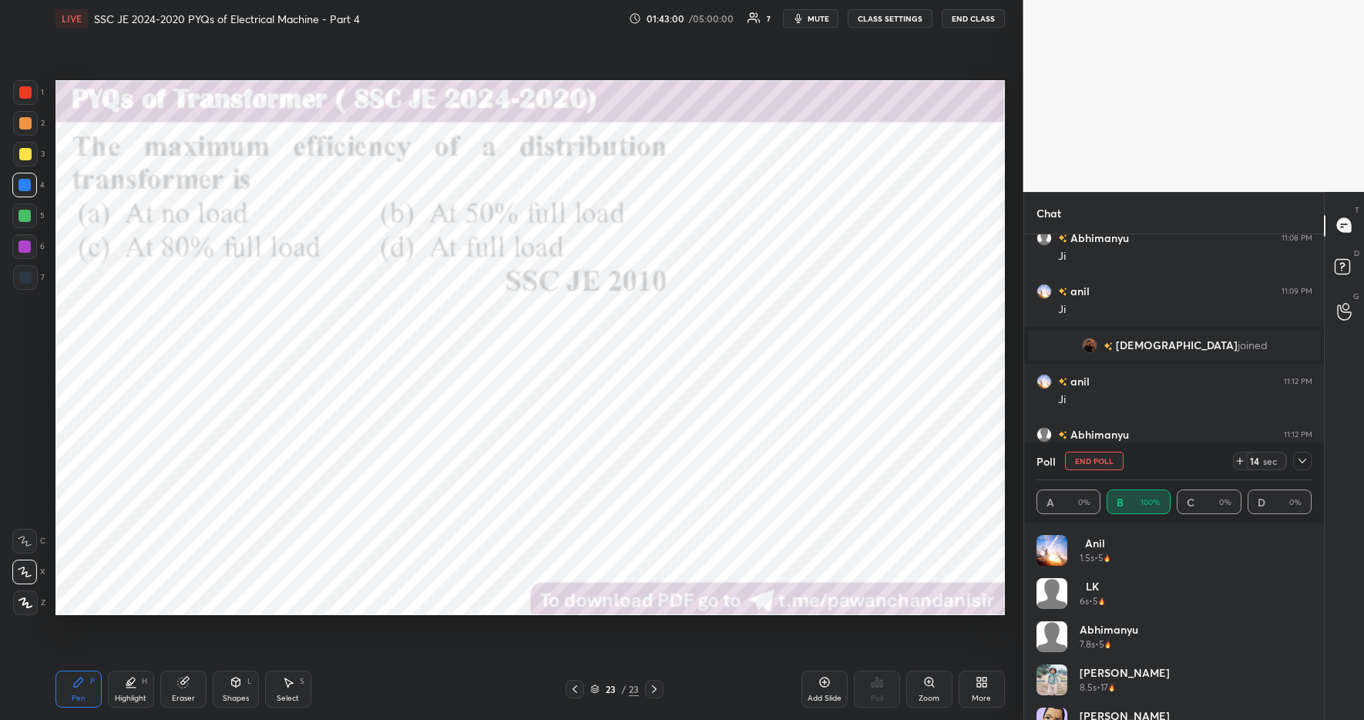
click at [26, 97] on div at bounding box center [25, 92] width 12 height 12
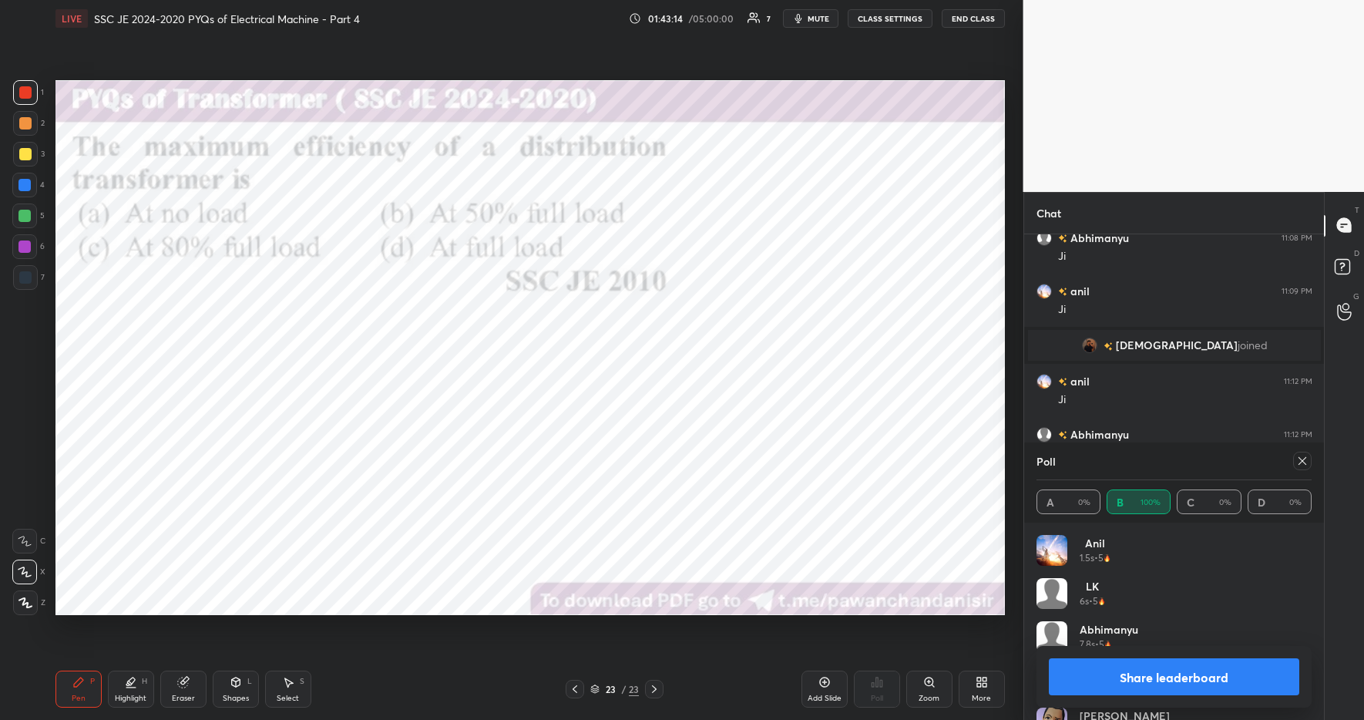
click at [1209, 674] on button "Share leaderboard" at bounding box center [1174, 676] width 251 height 37
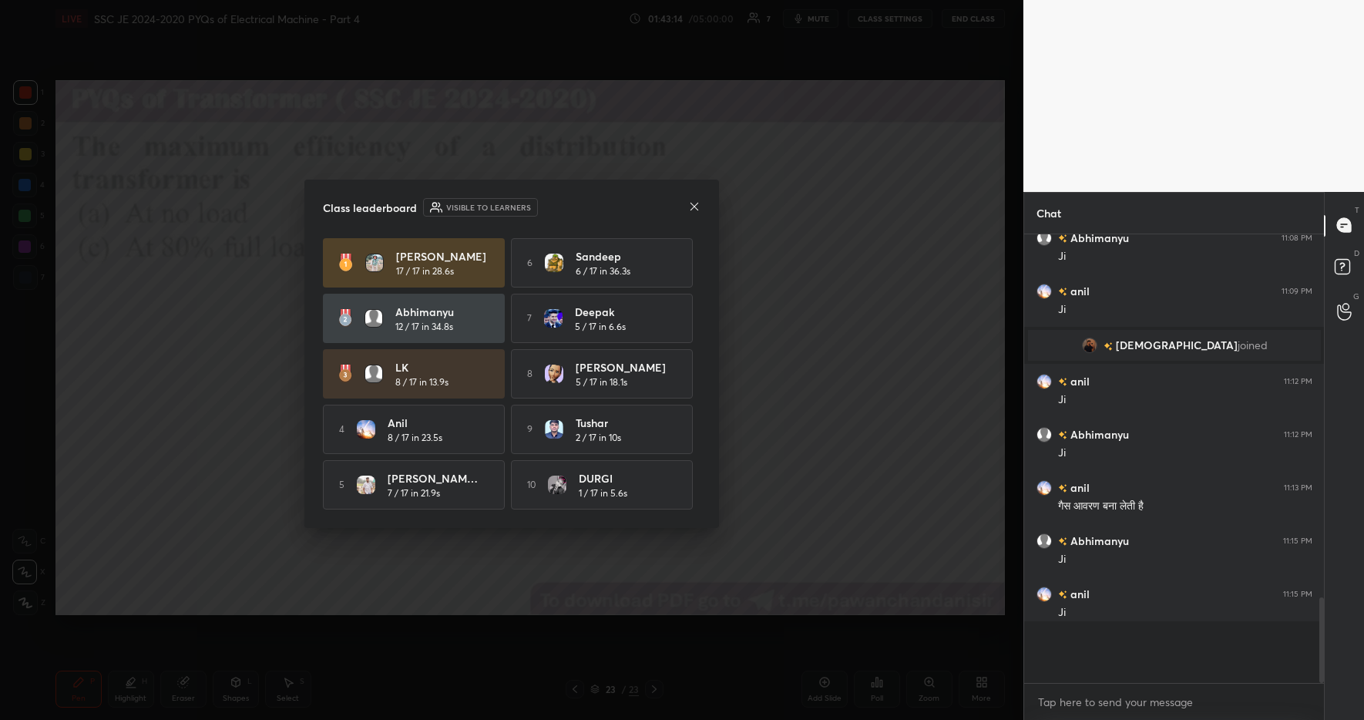
scroll to position [330, 295]
click at [691, 203] on icon at bounding box center [694, 206] width 12 height 12
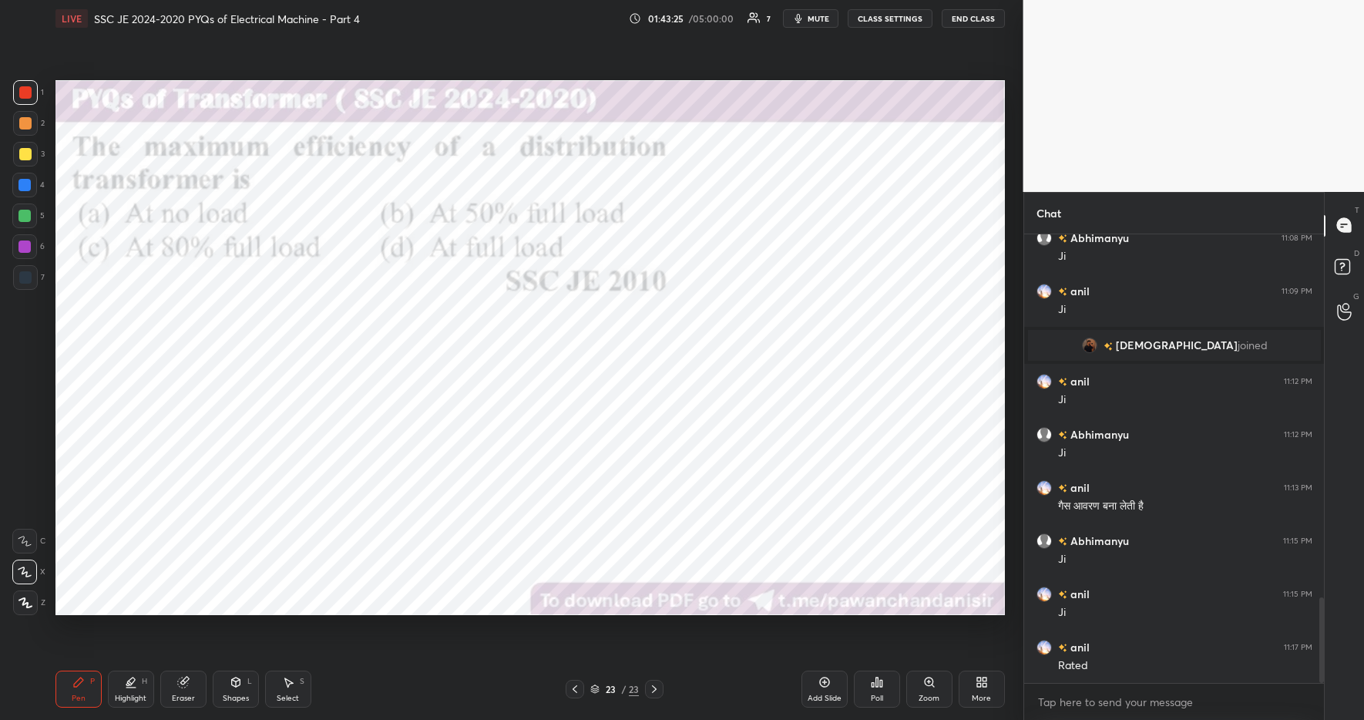
drag, startPoint x: 136, startPoint y: 687, endPoint x: 128, endPoint y: 682, distance: 9.0
click at [135, 686] on icon at bounding box center [131, 682] width 12 height 12
click at [86, 681] on div "Pen P" at bounding box center [78, 689] width 46 height 37
click at [429, 688] on div "Pen P Highlight H Eraser Shapes L Select S 23 / 23 Add Slide Poll Zoom More" at bounding box center [530, 689] width 950 height 62
click at [987, 681] on div "More" at bounding box center [982, 689] width 46 height 37
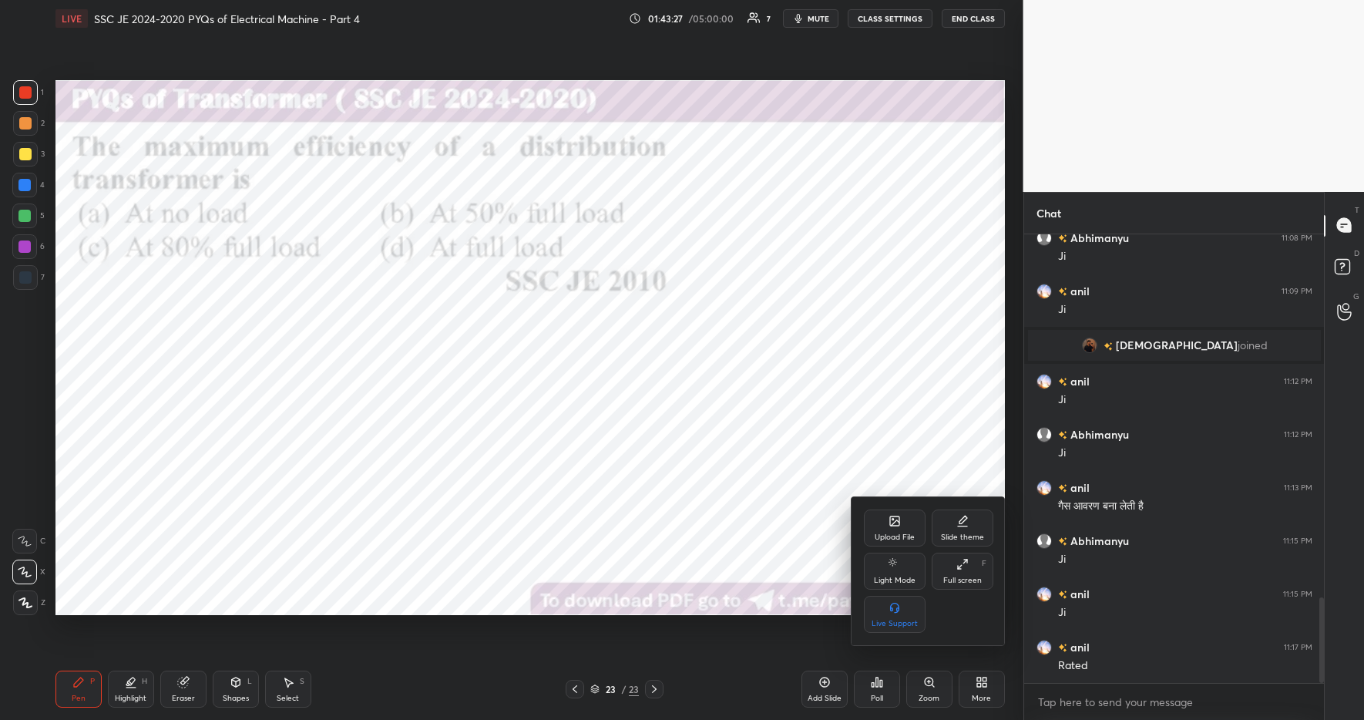
drag, startPoint x: 900, startPoint y: 506, endPoint x: 863, endPoint y: 492, distance: 39.8
click at [897, 510] on div "Upload File Slide theme Light Mode Full screen F Live Support" at bounding box center [929, 571] width 154 height 148
click at [896, 520] on icon at bounding box center [895, 522] width 8 height 5
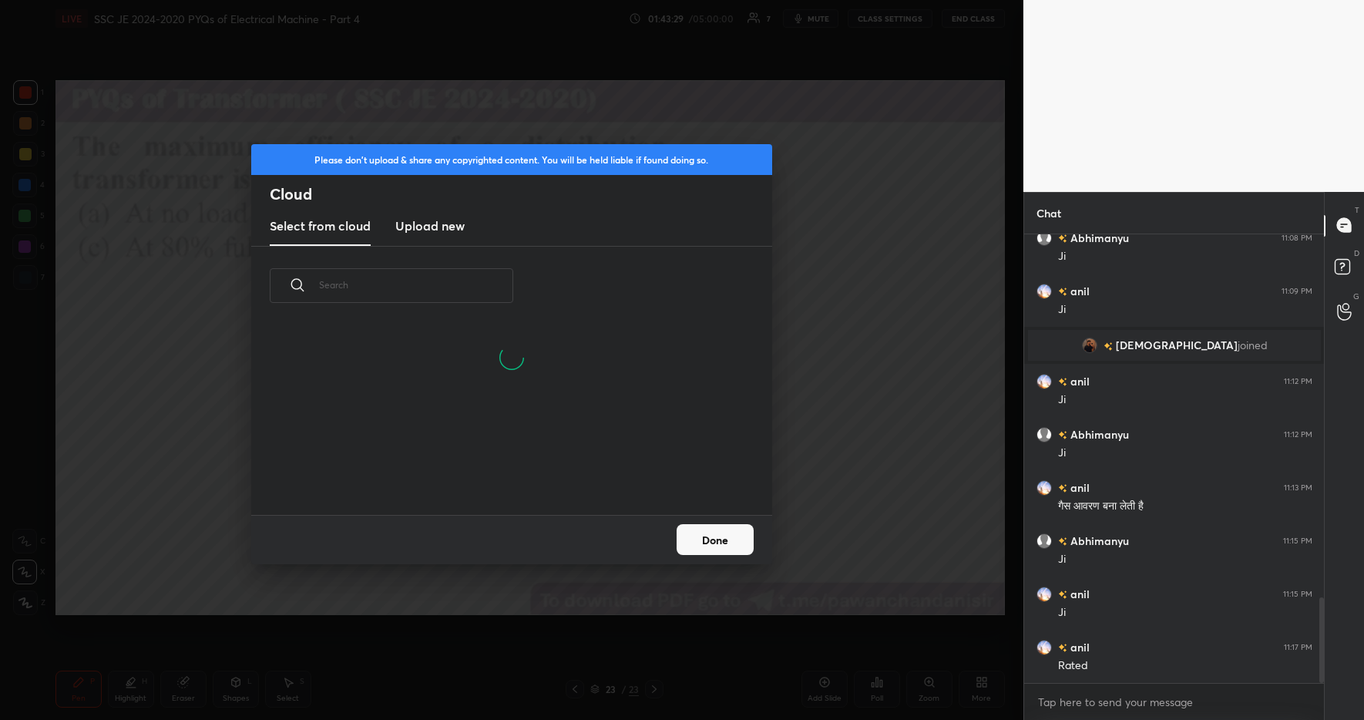
drag, startPoint x: 440, startPoint y: 230, endPoint x: 444, endPoint y: 237, distance: 7.9
click at [441, 228] on h3 "Upload new" at bounding box center [429, 226] width 69 height 18
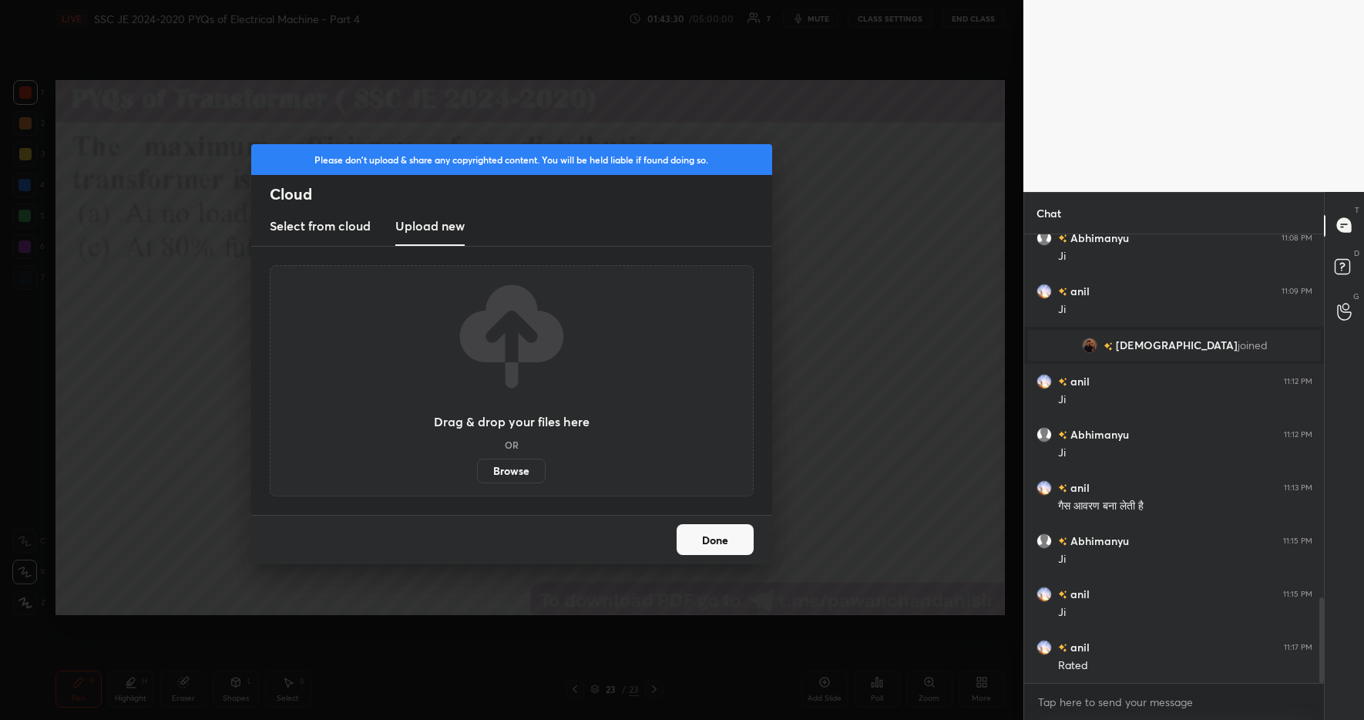
click at [504, 463] on label "Browse" at bounding box center [511, 471] width 69 height 25
click at [477, 463] on input "Browse" at bounding box center [477, 471] width 0 height 25
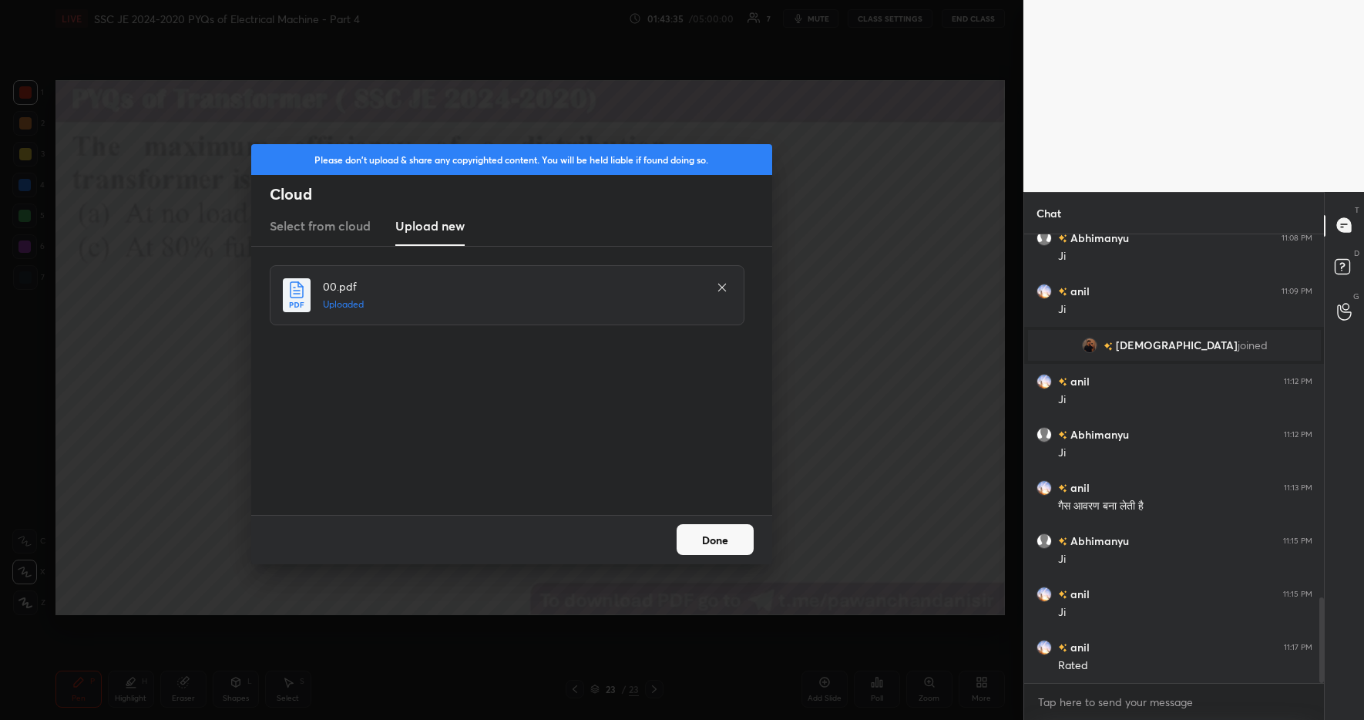
click at [720, 537] on button "Done" at bounding box center [715, 539] width 77 height 31
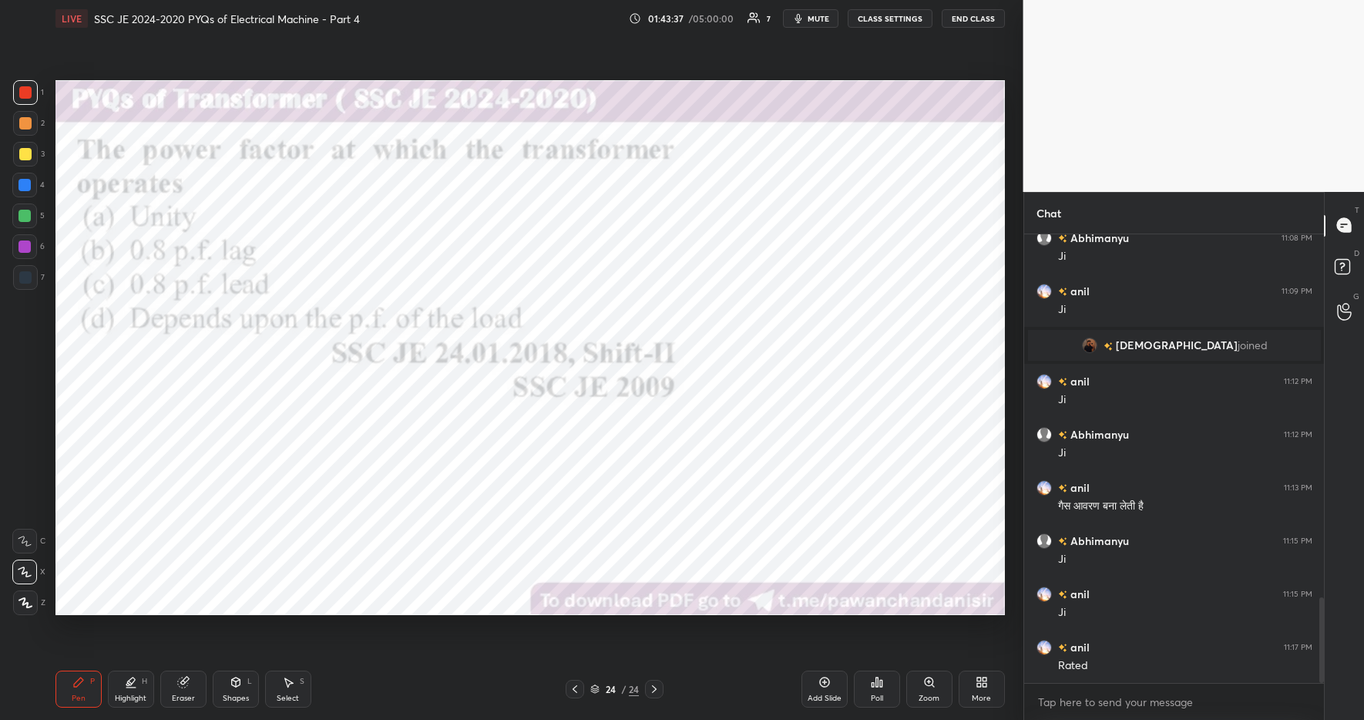
click at [879, 695] on div "Poll" at bounding box center [877, 699] width 12 height 8
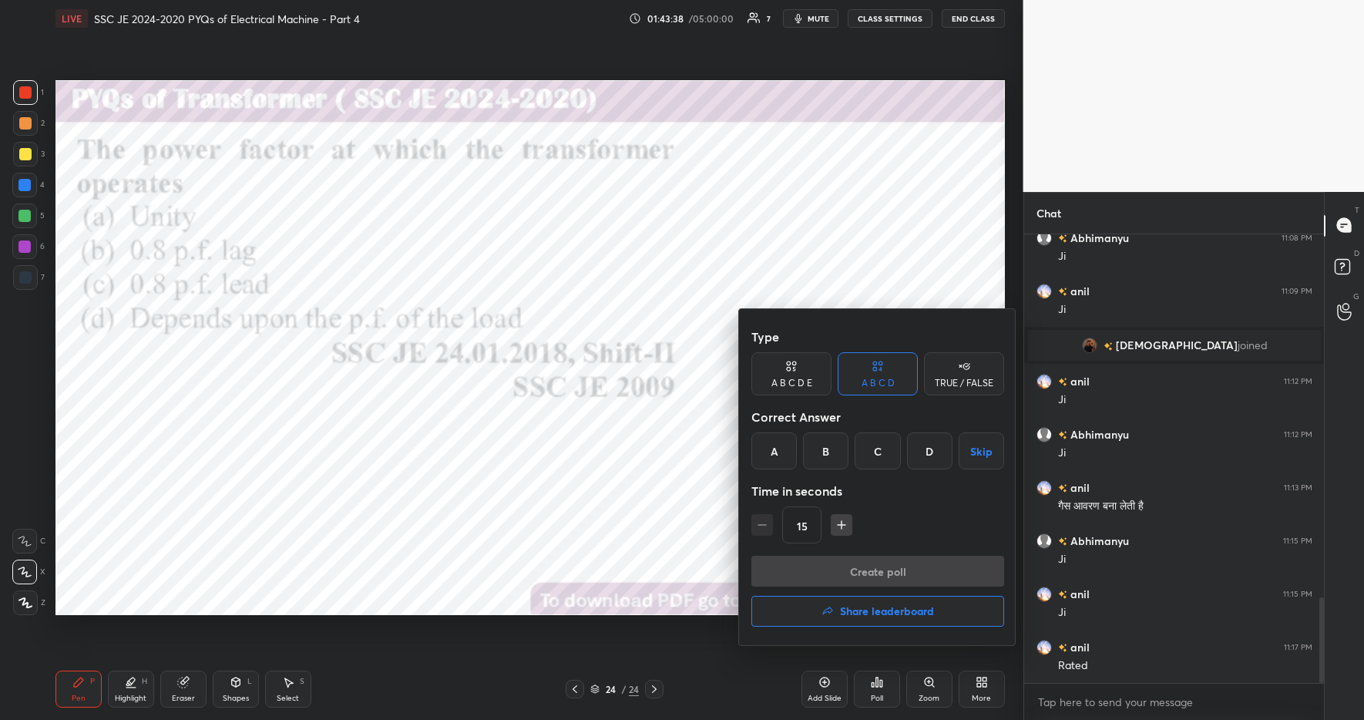
click at [928, 451] on div "D" at bounding box center [929, 450] width 45 height 37
click at [849, 581] on button "Create poll" at bounding box center [878, 571] width 253 height 31
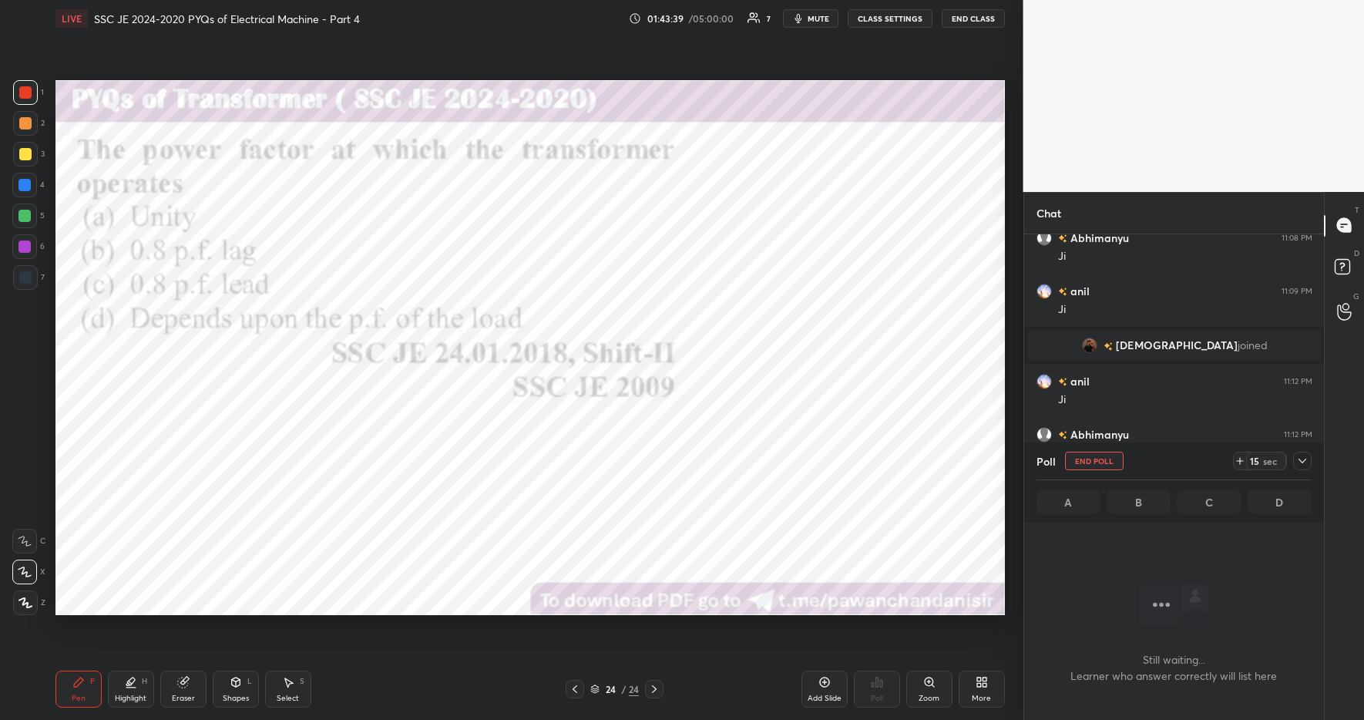
scroll to position [364, 295]
click at [1245, 460] on div "15 sec" at bounding box center [1260, 461] width 54 height 18
click at [1246, 460] on div "15 sec" at bounding box center [1266, 461] width 40 height 18
drag, startPoint x: 1243, startPoint y: 462, endPoint x: 1248, endPoint y: 469, distance: 8.3
click at [1243, 462] on icon at bounding box center [1240, 461] width 12 height 12
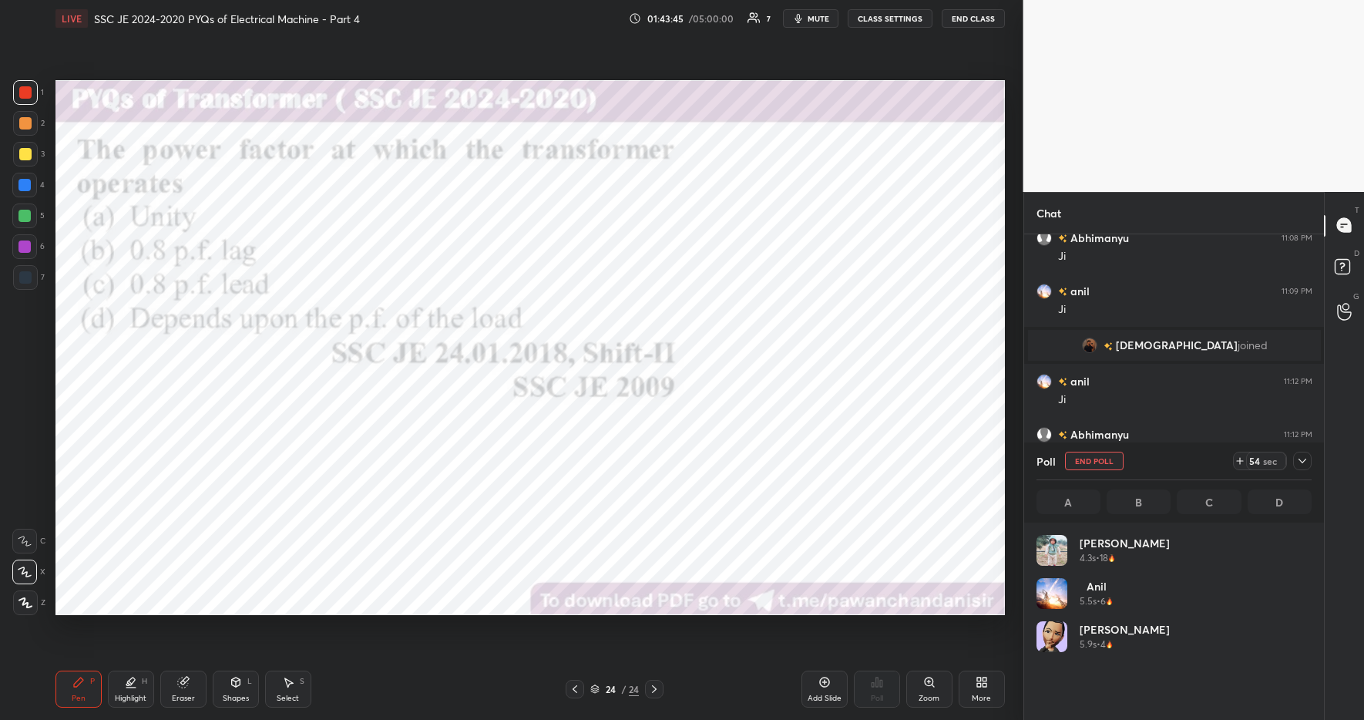
scroll to position [180, 271]
click at [1238, 458] on icon at bounding box center [1240, 461] width 12 height 12
click at [1239, 459] on icon at bounding box center [1240, 461] width 12 height 12
click at [1240, 461] on icon at bounding box center [1240, 461] width 0 height 6
click at [1240, 462] on icon at bounding box center [1240, 461] width 0 height 6
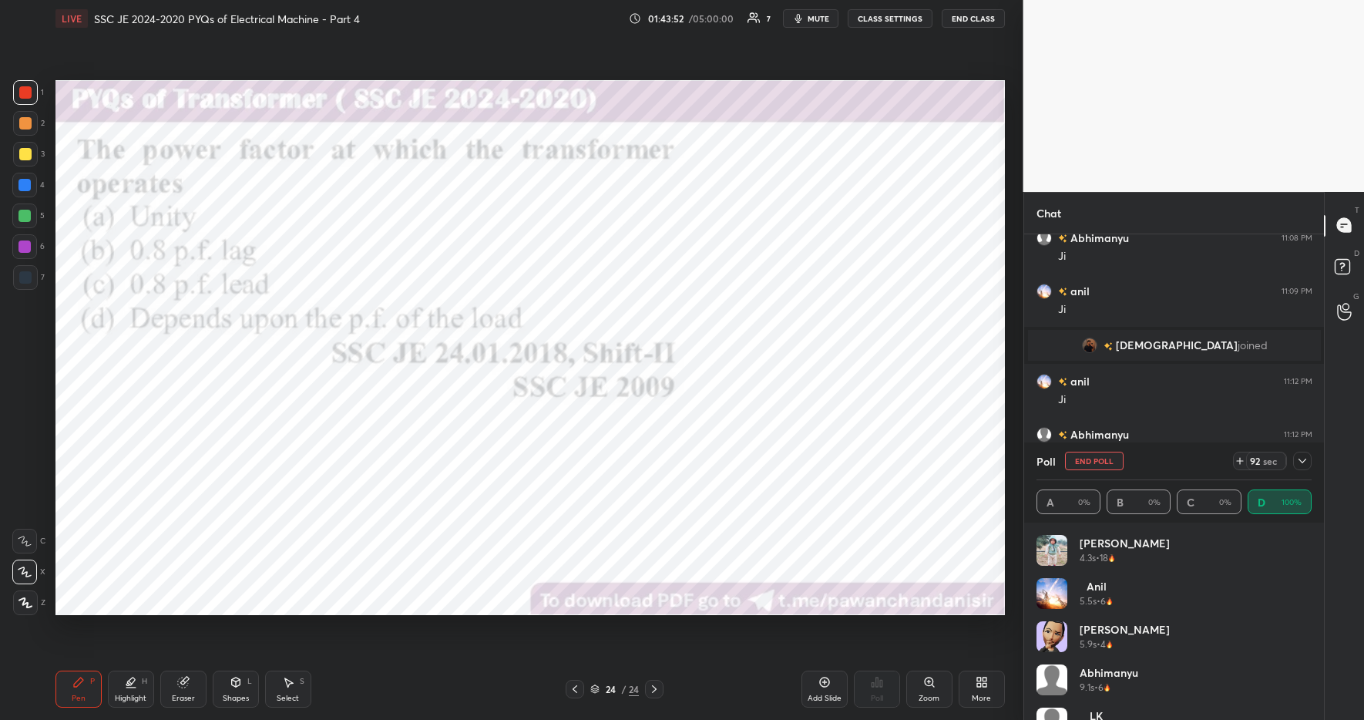
click at [1239, 463] on icon at bounding box center [1240, 461] width 12 height 12
click at [1239, 463] on icon at bounding box center [1235, 461] width 12 height 12
click at [1236, 462] on icon at bounding box center [1236, 461] width 0 height 6
click at [1236, 462] on icon at bounding box center [1235, 461] width 12 height 12
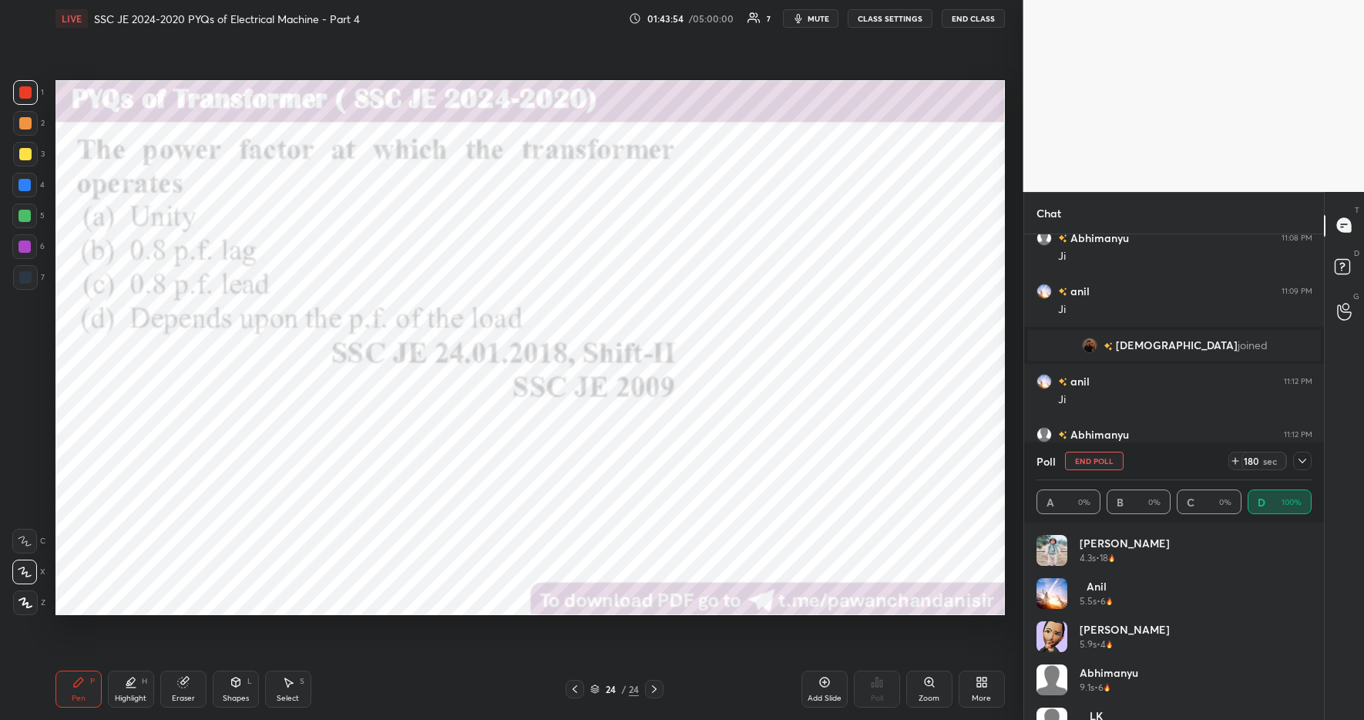
click at [1239, 462] on icon at bounding box center [1235, 461] width 12 height 12
drag, startPoint x: 1238, startPoint y: 462, endPoint x: 1206, endPoint y: 433, distance: 42.6
click at [1238, 462] on icon at bounding box center [1235, 461] width 12 height 12
drag, startPoint x: 817, startPoint y: 20, endPoint x: 818, endPoint y: 29, distance: 8.5
click at [816, 22] on span "mute" at bounding box center [819, 18] width 22 height 11
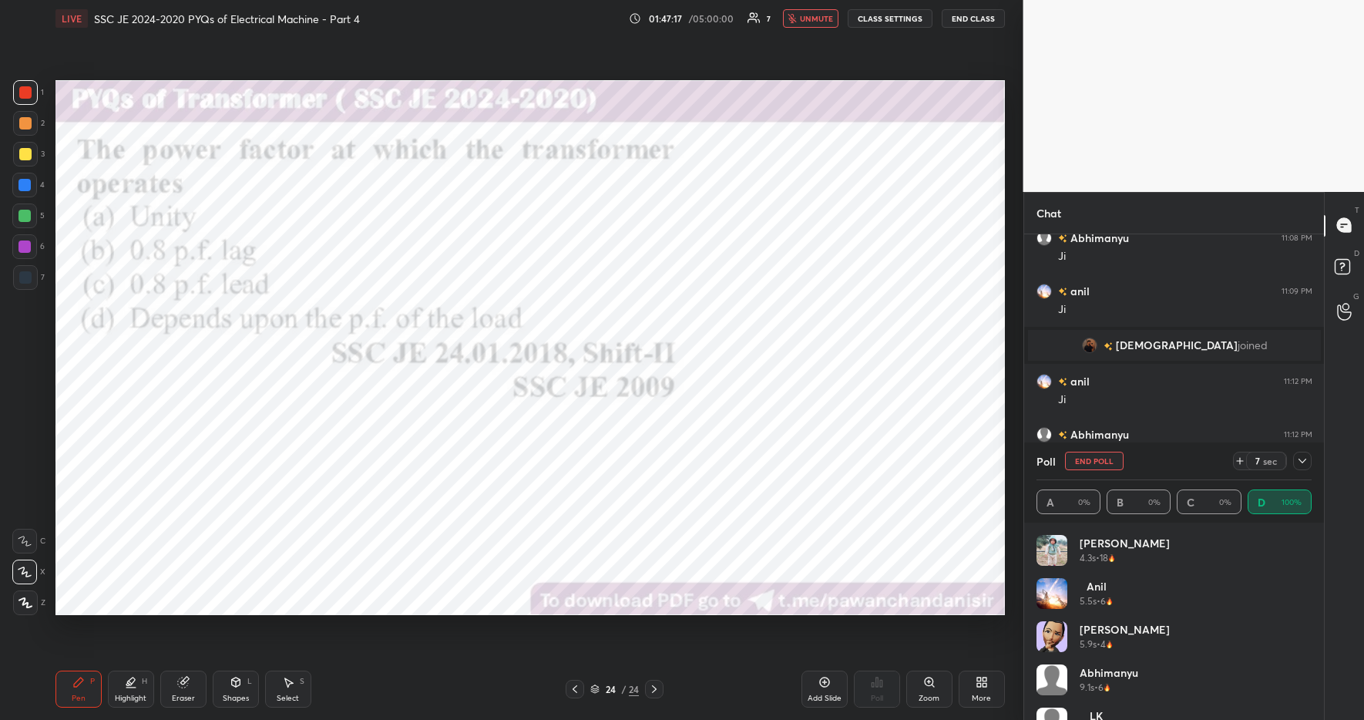
click at [1303, 461] on icon at bounding box center [1303, 461] width 12 height 12
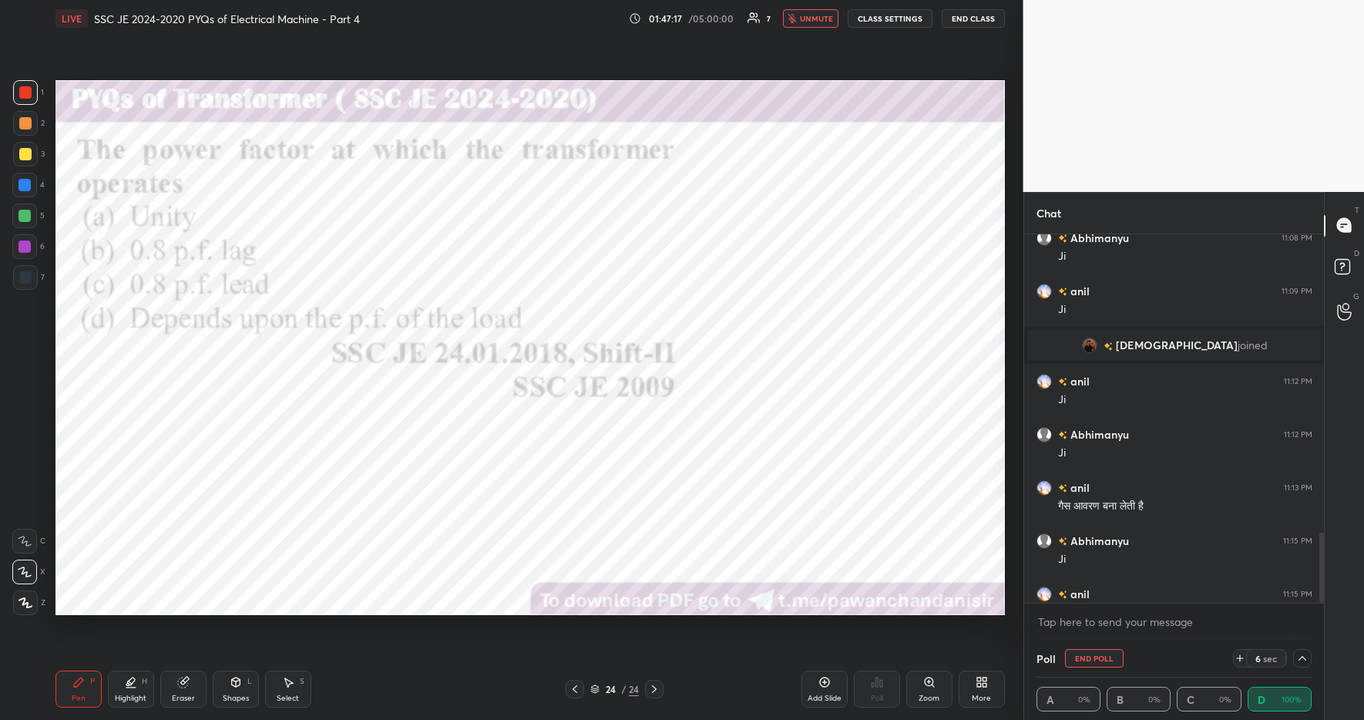
scroll to position [1, 5]
click at [141, 688] on div "Highlight H" at bounding box center [131, 689] width 46 height 37
drag, startPoint x: 76, startPoint y: 673, endPoint x: 106, endPoint y: 673, distance: 30.8
click at [76, 673] on div "Pen P" at bounding box center [78, 689] width 46 height 37
click at [417, 706] on div "Pen P Highlight H Eraser Shapes L Select S" at bounding box center [241, 689] width 373 height 37
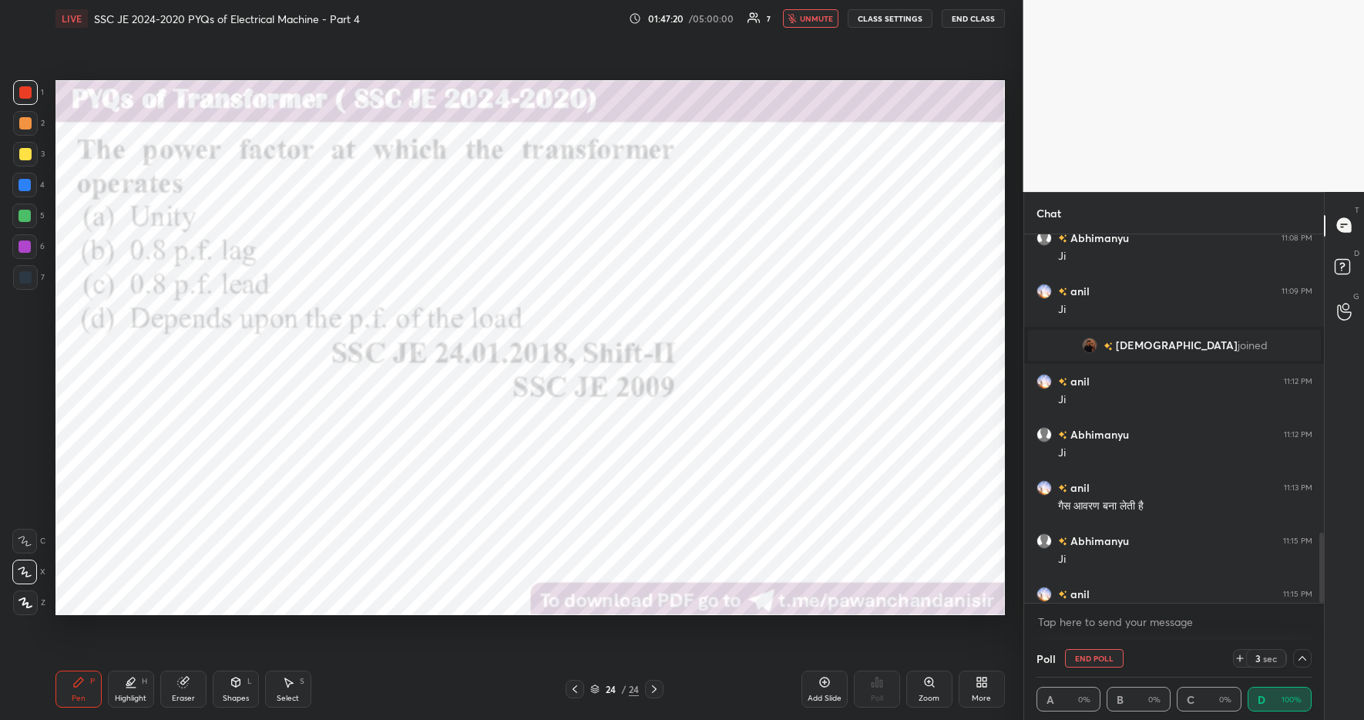
drag, startPoint x: 30, startPoint y: 187, endPoint x: 41, endPoint y: 189, distance: 10.9
click at [30, 187] on div at bounding box center [24, 185] width 12 height 12
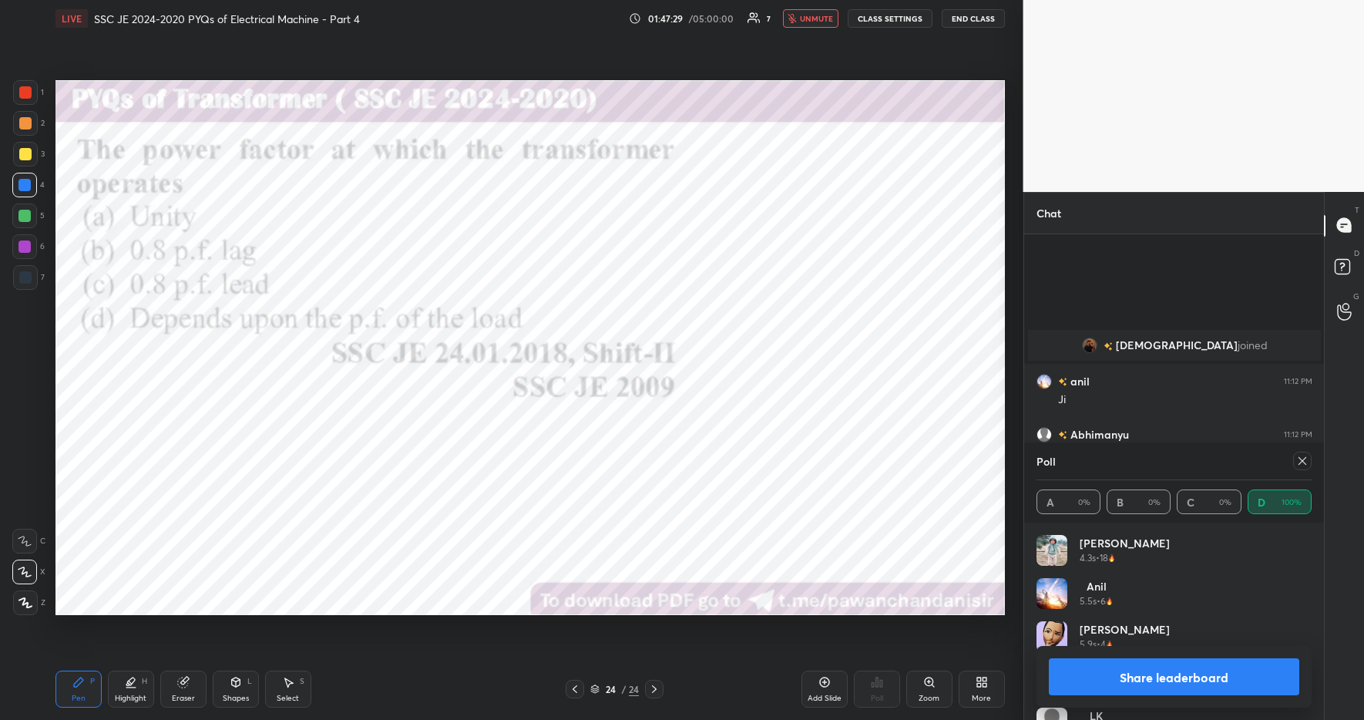
scroll to position [2030, 0]
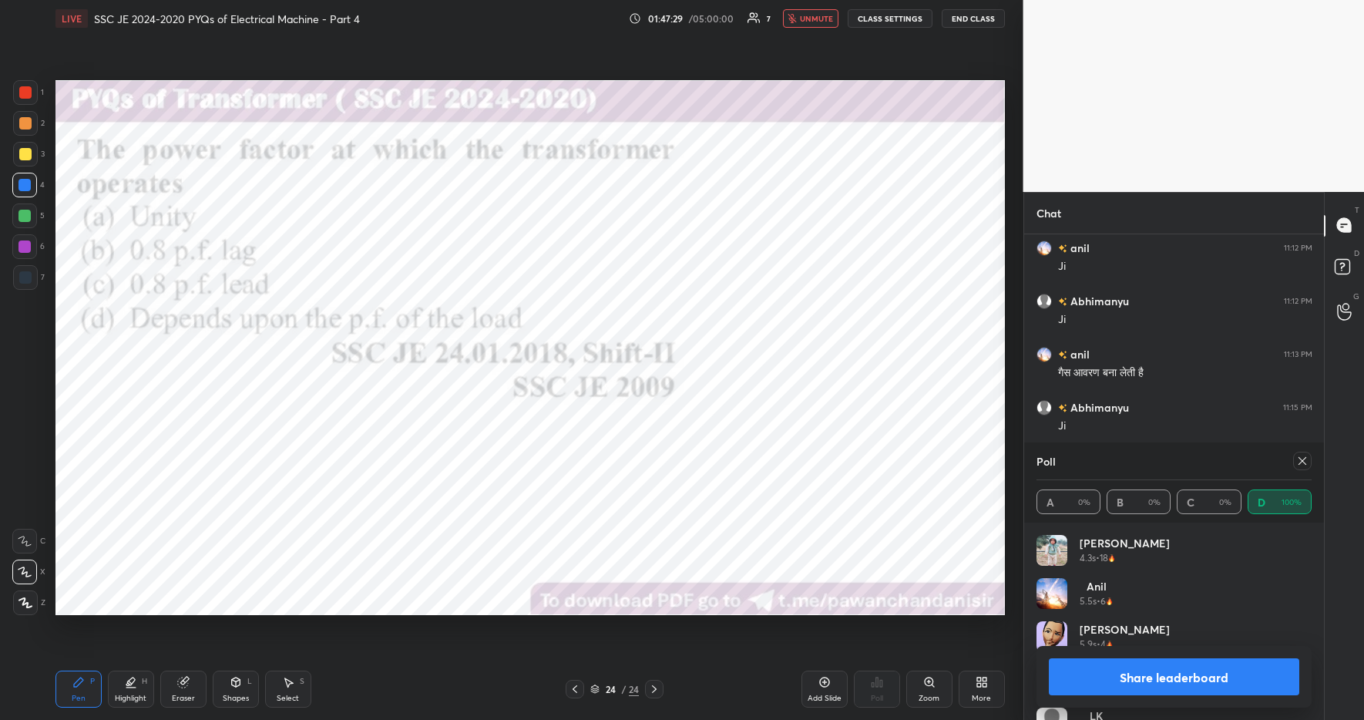
click at [1125, 676] on button "Share leaderboard" at bounding box center [1174, 676] width 251 height 37
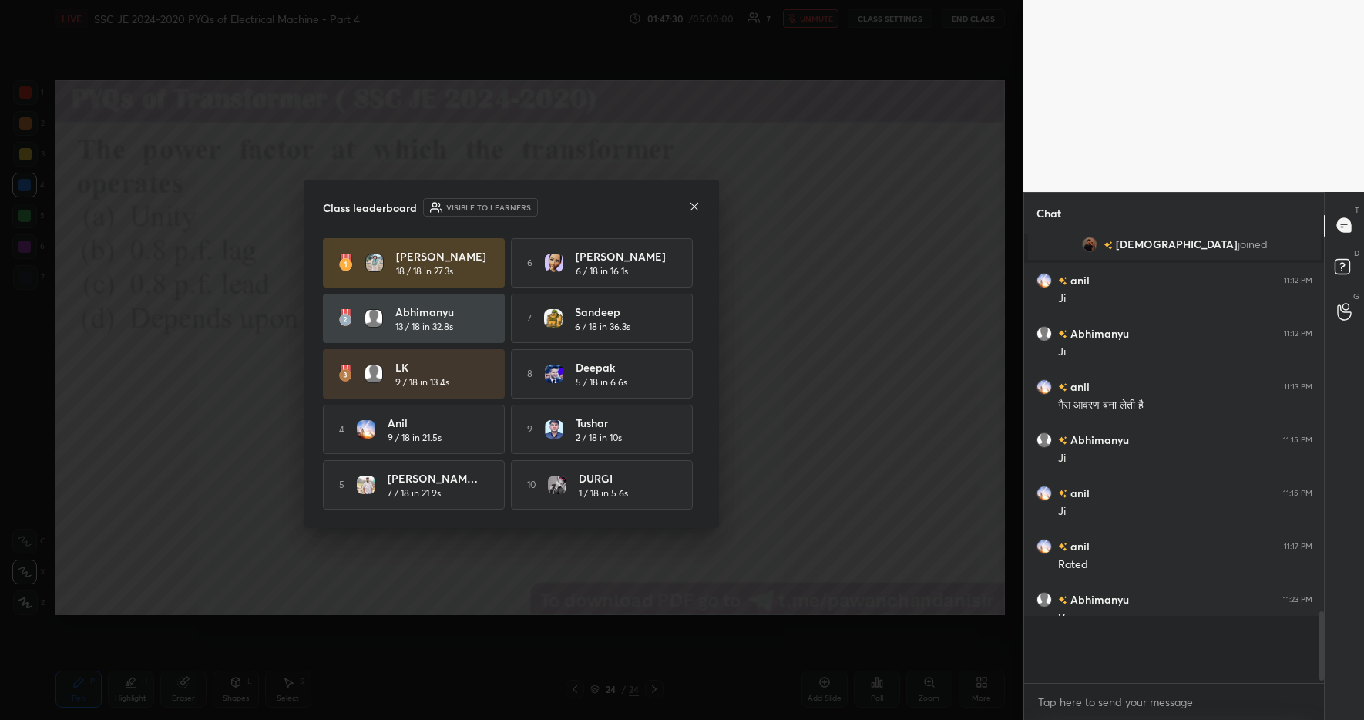
scroll to position [1954, 0]
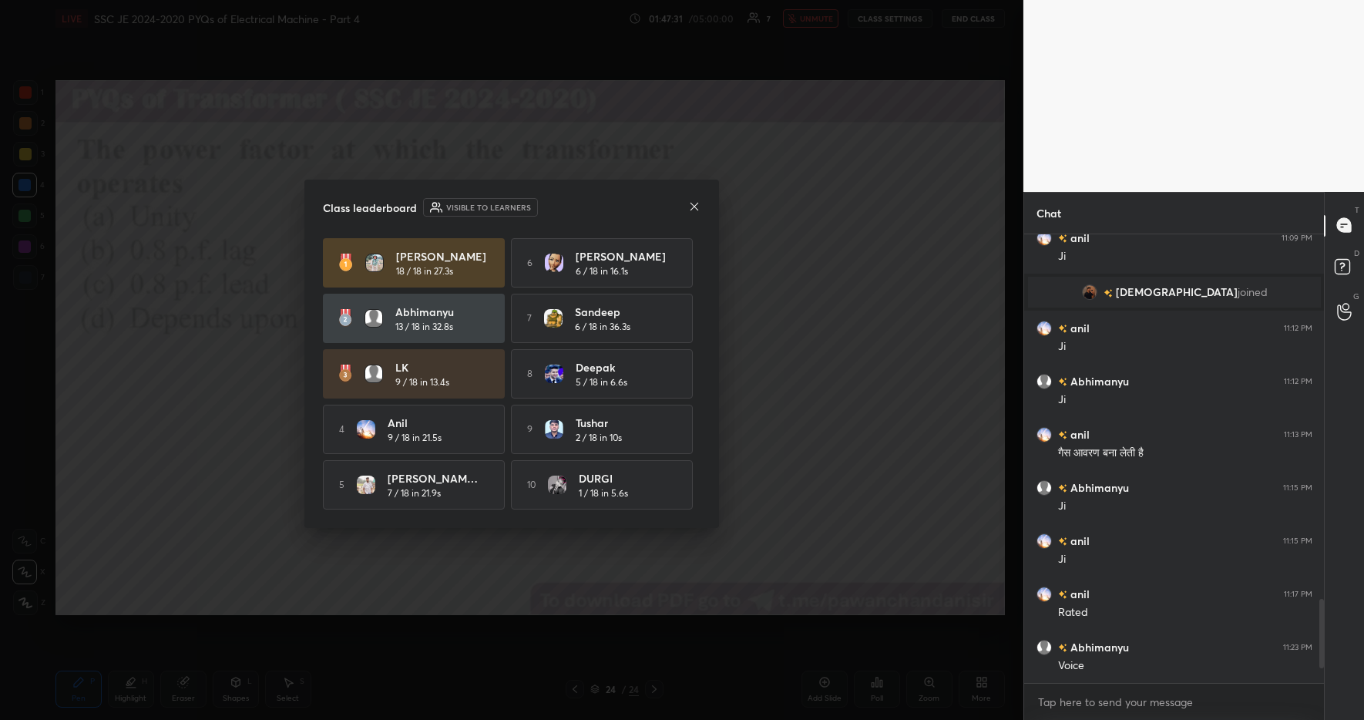
click at [698, 201] on icon at bounding box center [694, 206] width 12 height 12
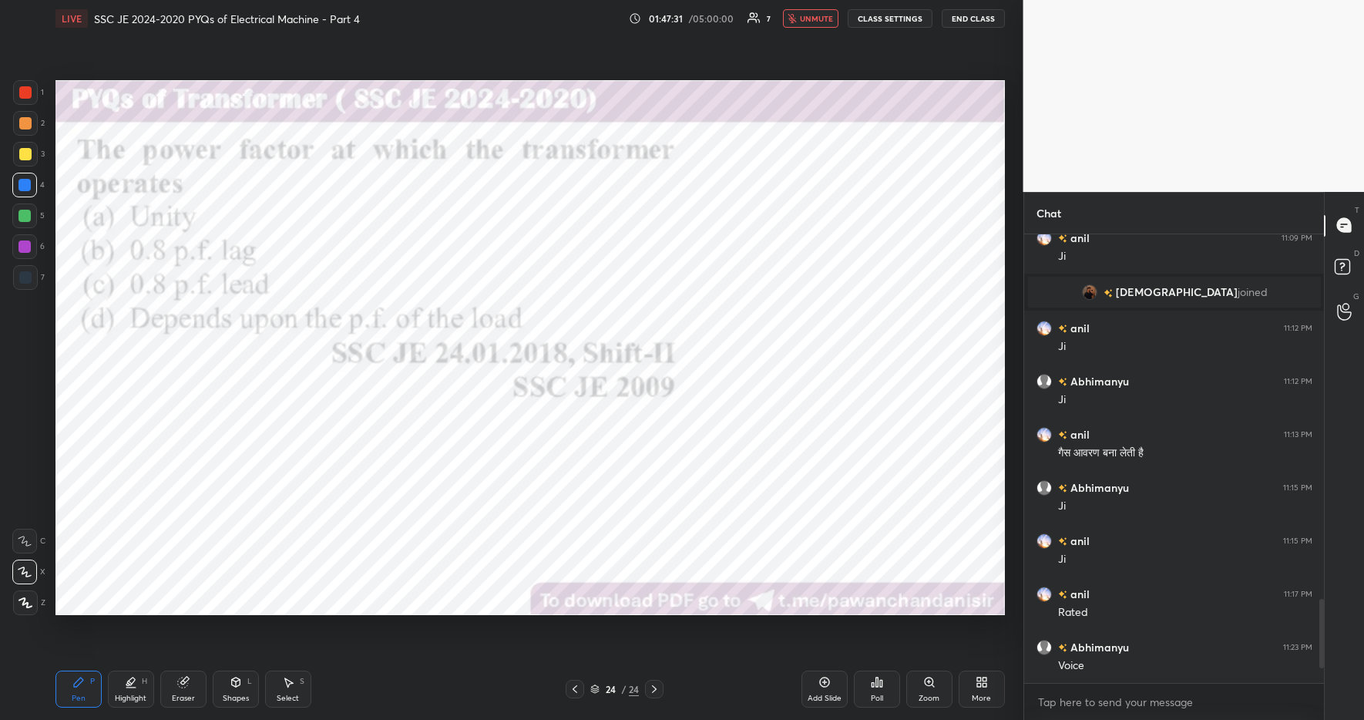
drag, startPoint x: 805, startPoint y: 20, endPoint x: 828, endPoint y: 50, distance: 37.9
click at [804, 20] on span "unmute" at bounding box center [816, 18] width 33 height 11
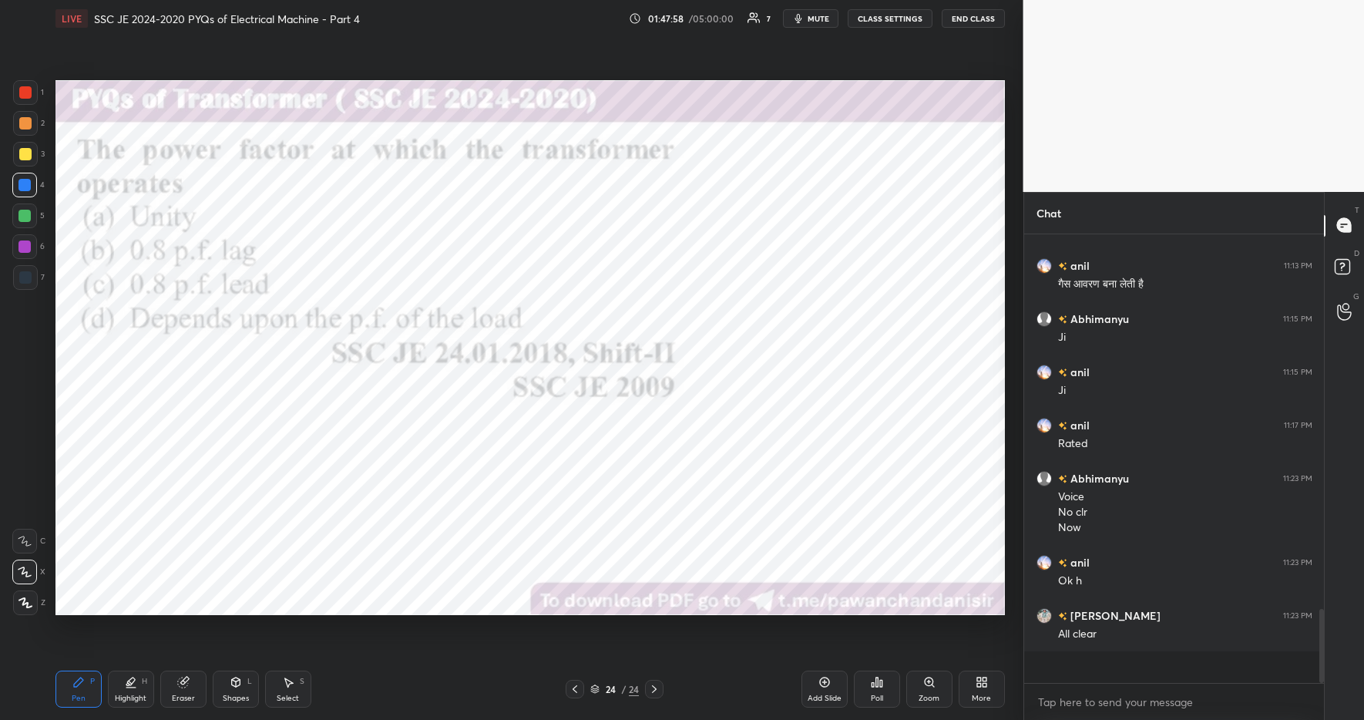
scroll to position [444, 295]
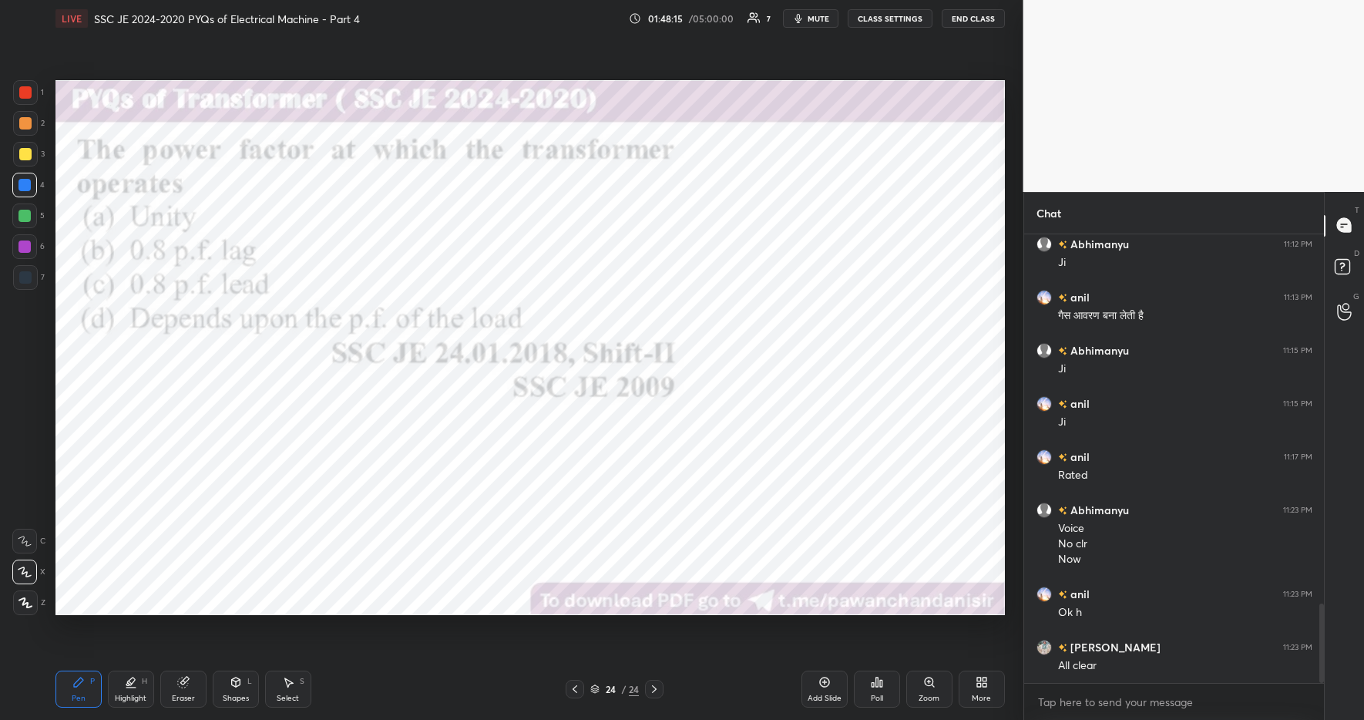
click at [449, 666] on div "Pen P Highlight H Eraser Shapes L Select S 24 / 24 Add Slide Poll Zoom More" at bounding box center [530, 689] width 950 height 62
click at [128, 685] on icon at bounding box center [127, 684] width 3 height 2
click at [95, 682] on div "Pen P" at bounding box center [78, 689] width 46 height 37
drag, startPoint x: 444, startPoint y: 692, endPoint x: 558, endPoint y: 674, distance: 115.5
click at [446, 691] on div "24 / 24" at bounding box center [615, 689] width 373 height 18
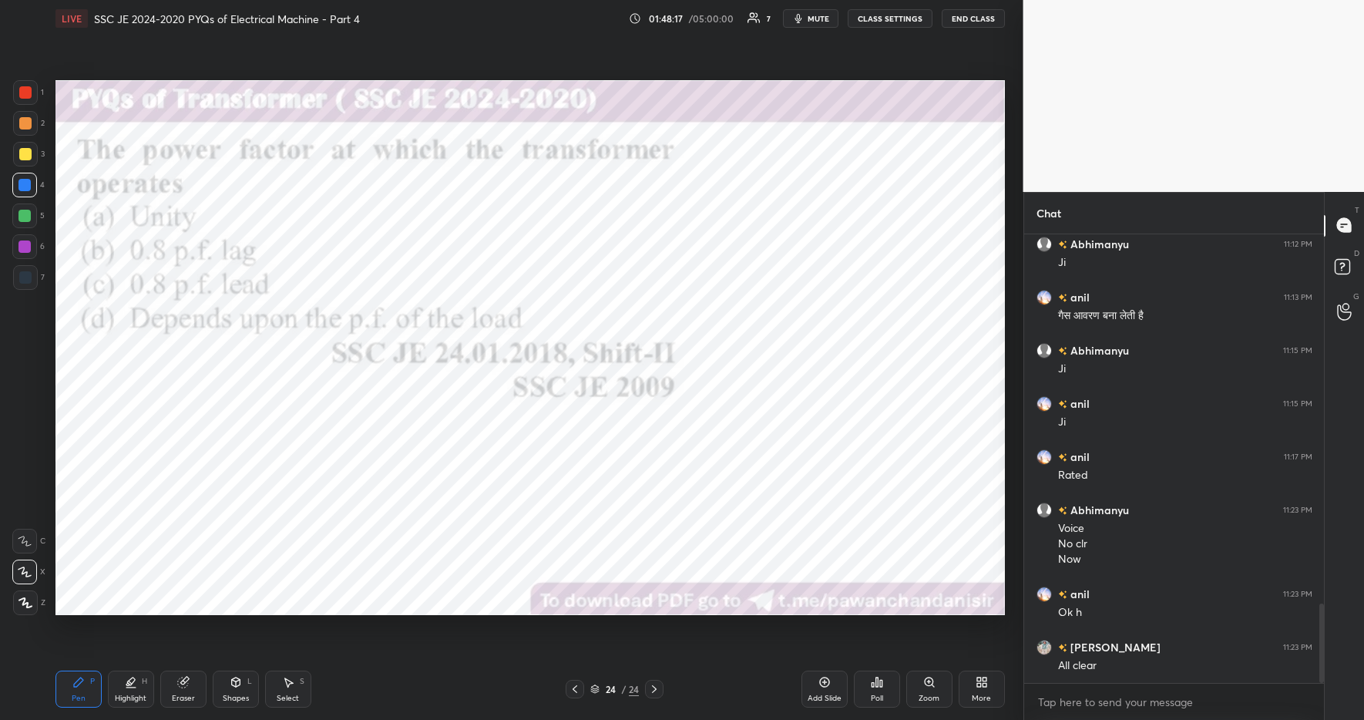
click at [737, 695] on div "24 / 24" at bounding box center [615, 689] width 373 height 18
click at [974, 685] on div "More" at bounding box center [982, 689] width 46 height 37
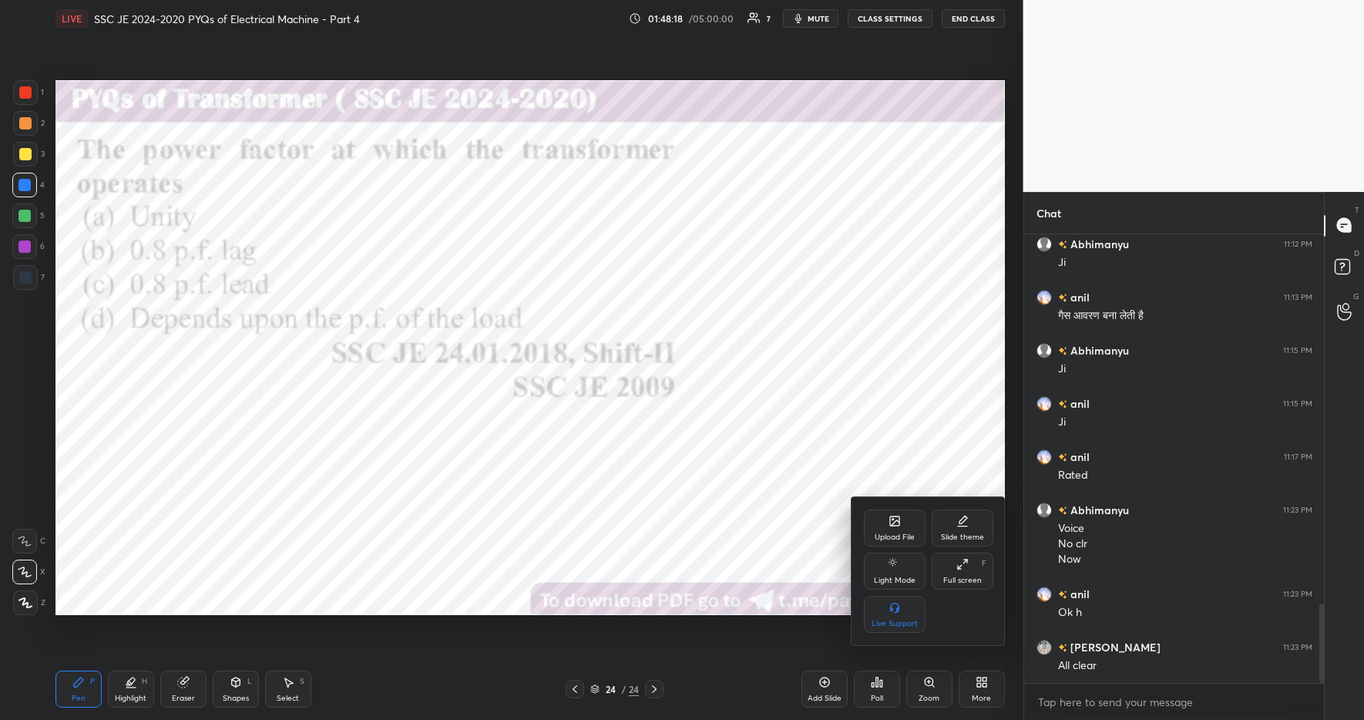
click at [887, 534] on div "Upload File" at bounding box center [895, 537] width 40 height 8
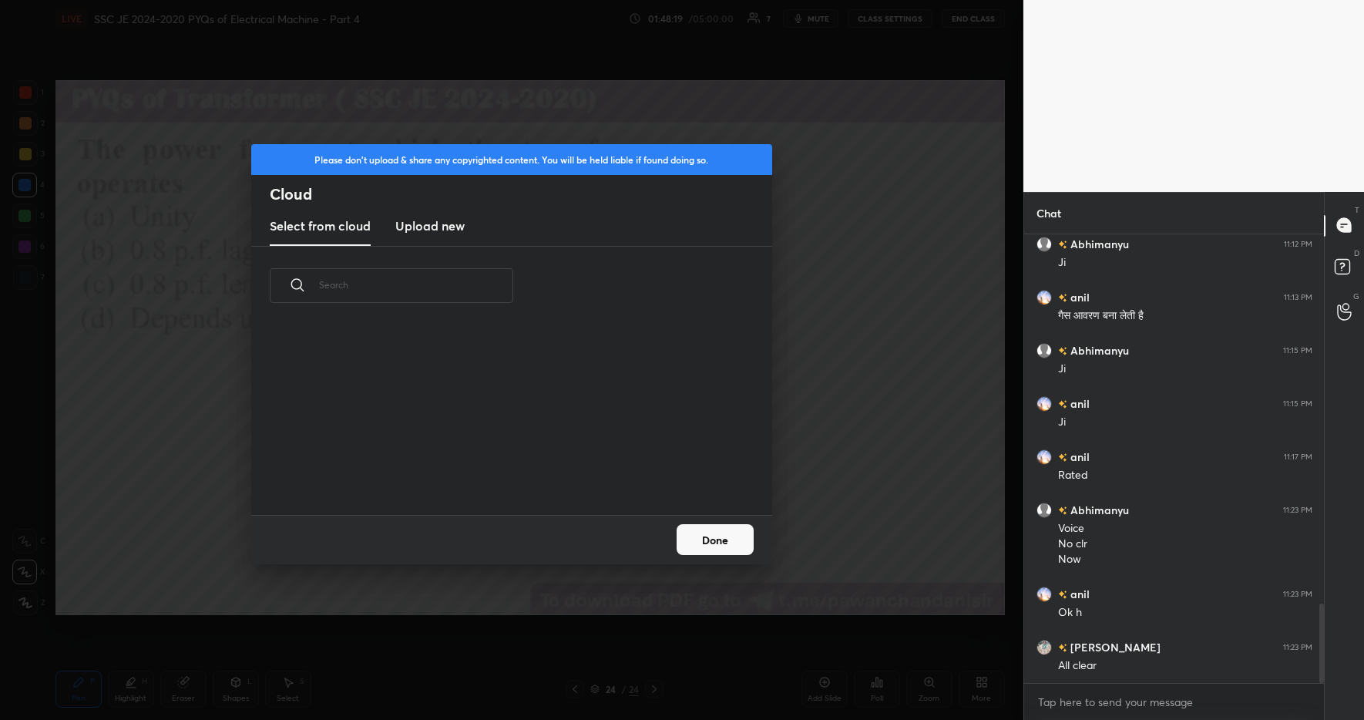
scroll to position [5, 8]
click at [432, 225] on h3 "Upload new" at bounding box center [429, 226] width 69 height 18
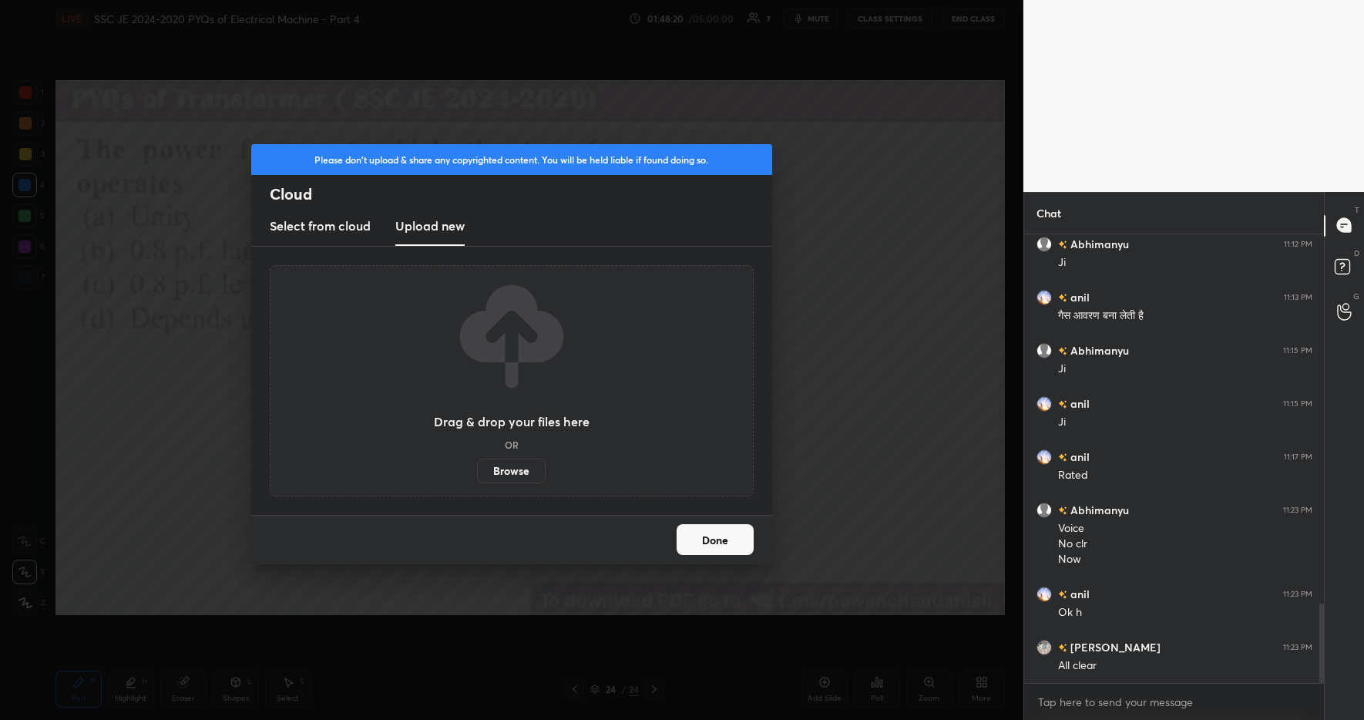
click at [495, 466] on label "Browse" at bounding box center [511, 471] width 69 height 25
click at [477, 466] on input "Browse" at bounding box center [477, 471] width 0 height 25
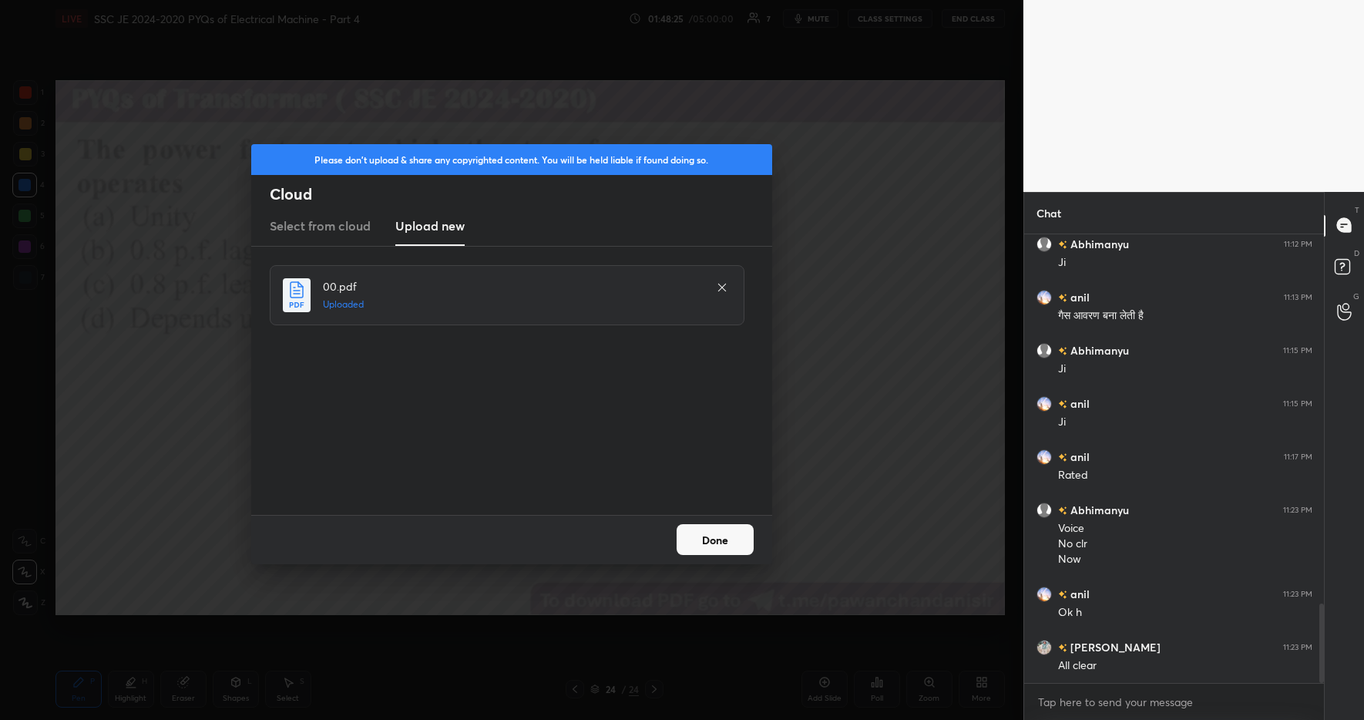
click at [709, 538] on button "Done" at bounding box center [715, 539] width 77 height 31
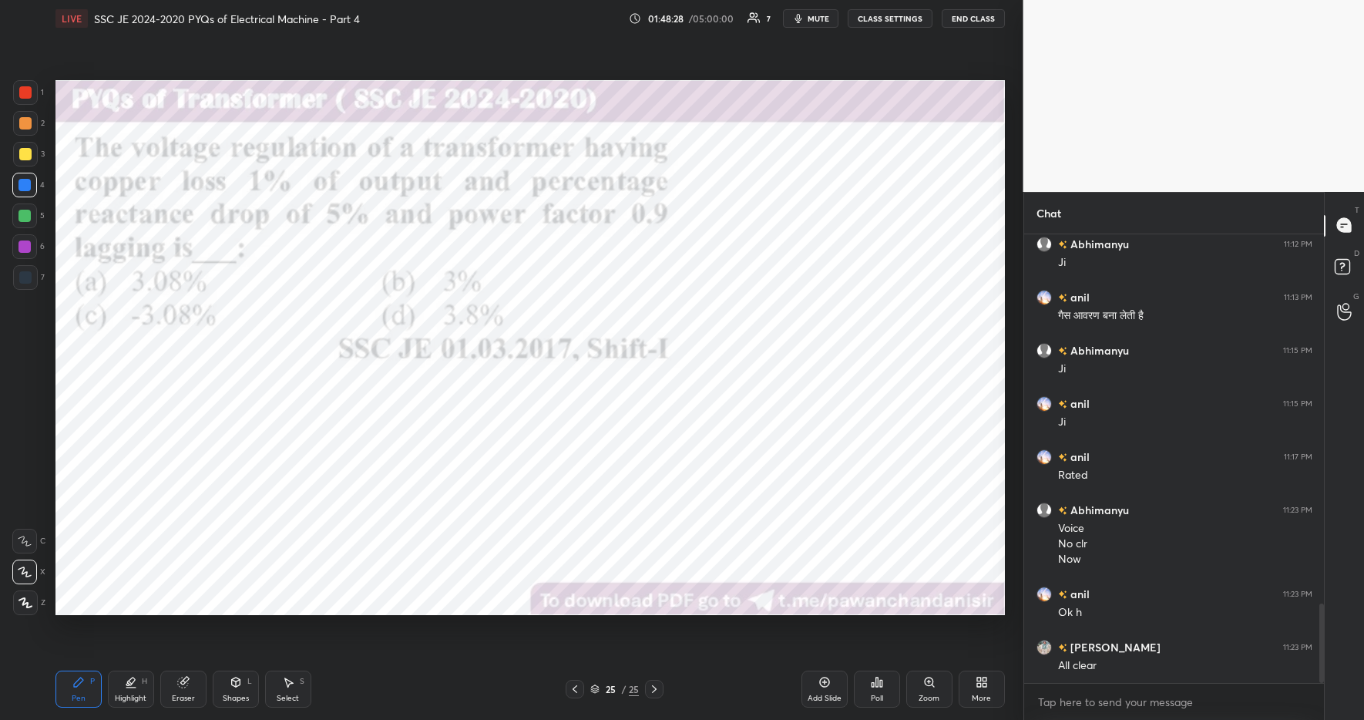
click at [875, 691] on div "Poll" at bounding box center [877, 689] width 46 height 37
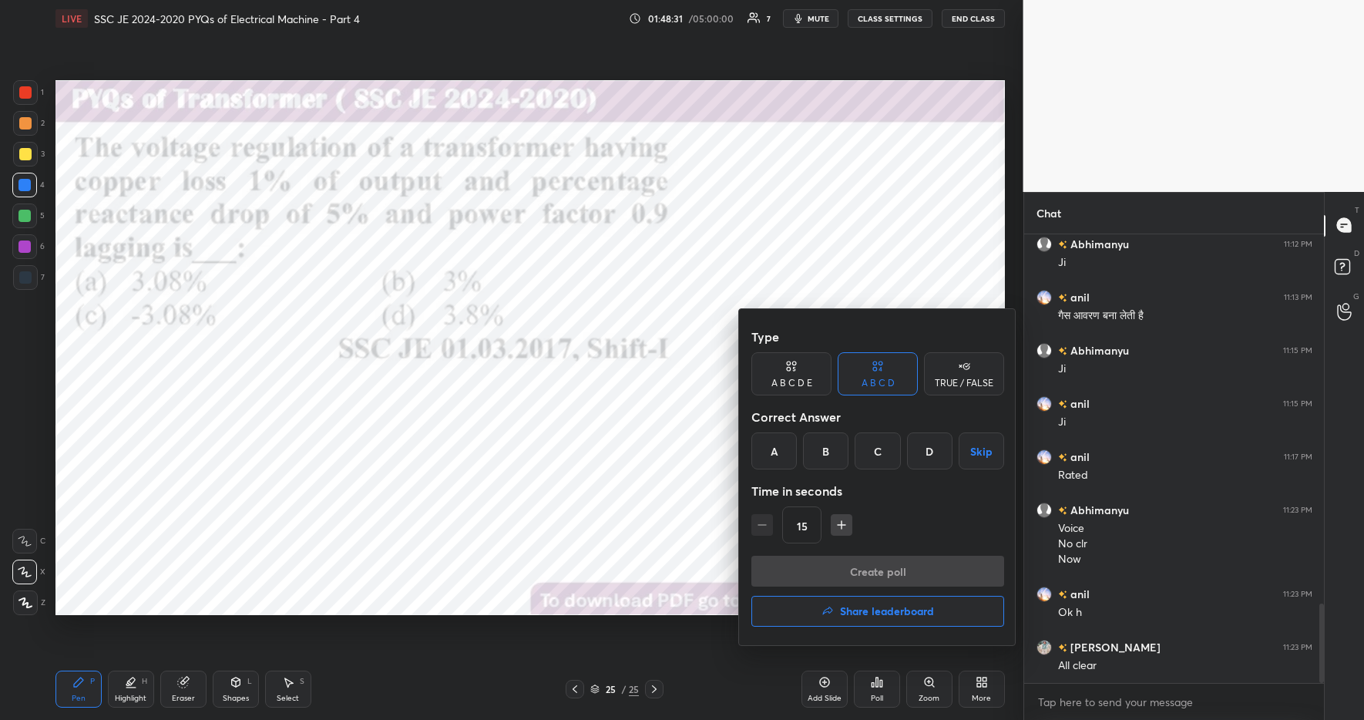
click at [782, 456] on div "A" at bounding box center [774, 450] width 45 height 37
click at [863, 567] on button "Create poll" at bounding box center [878, 571] width 253 height 31
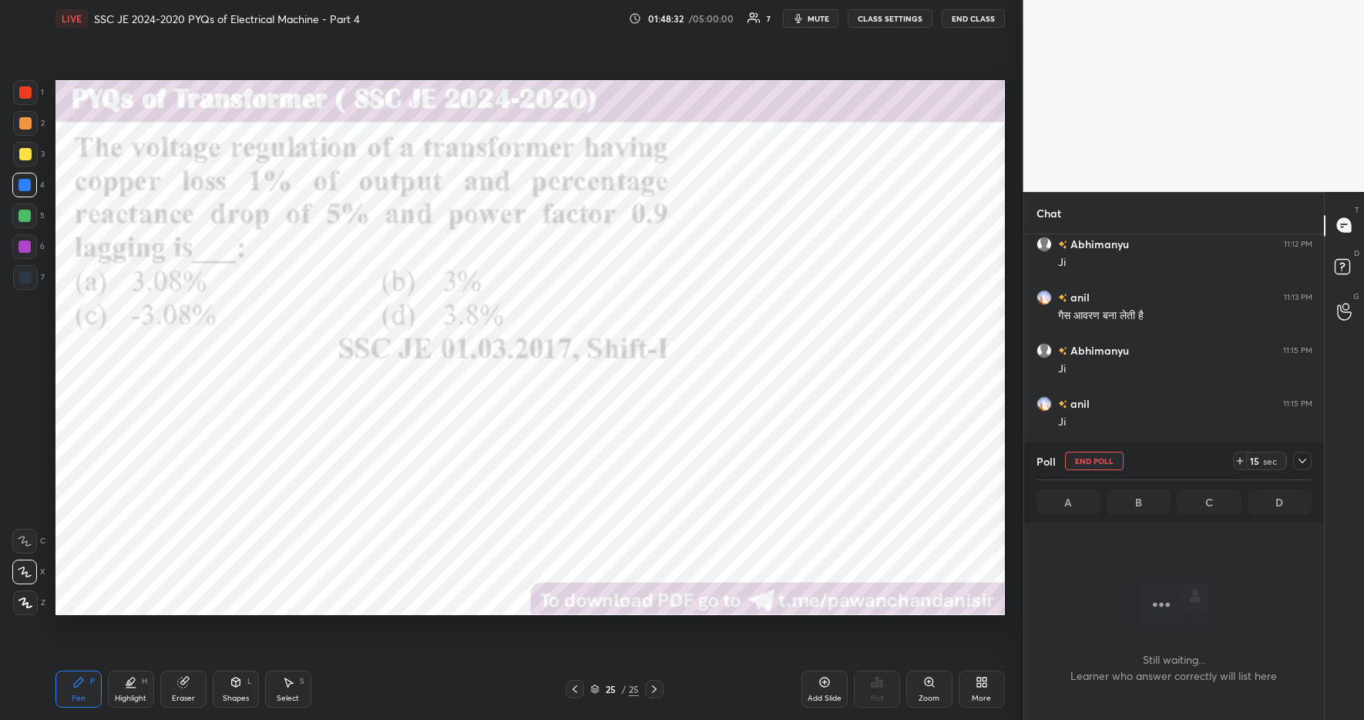
scroll to position [251, 295]
click at [1236, 459] on icon at bounding box center [1240, 461] width 12 height 12
click at [1237, 458] on icon at bounding box center [1240, 461] width 12 height 12
click at [1236, 460] on icon at bounding box center [1240, 461] width 12 height 12
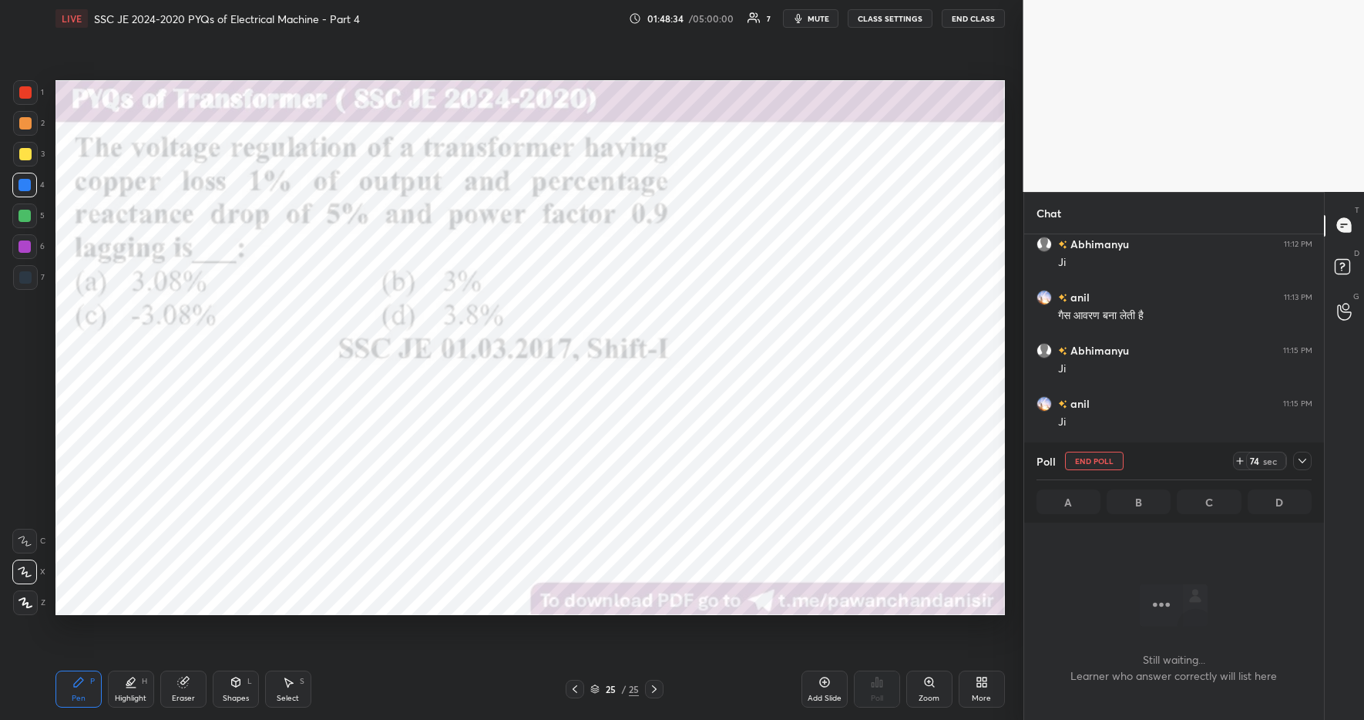
click at [1243, 461] on icon at bounding box center [1240, 461] width 12 height 12
click at [29, 90] on div at bounding box center [25, 92] width 12 height 12
click at [131, 689] on div "Highlight H" at bounding box center [131, 689] width 46 height 37
drag, startPoint x: 405, startPoint y: 712, endPoint x: 396, endPoint y: 703, distance: 13.1
click at [405, 712] on div "Pen P Highlight H Eraser Shapes L Select S 25 / 25 Add Slide Poll Zoom More" at bounding box center [530, 689] width 950 height 62
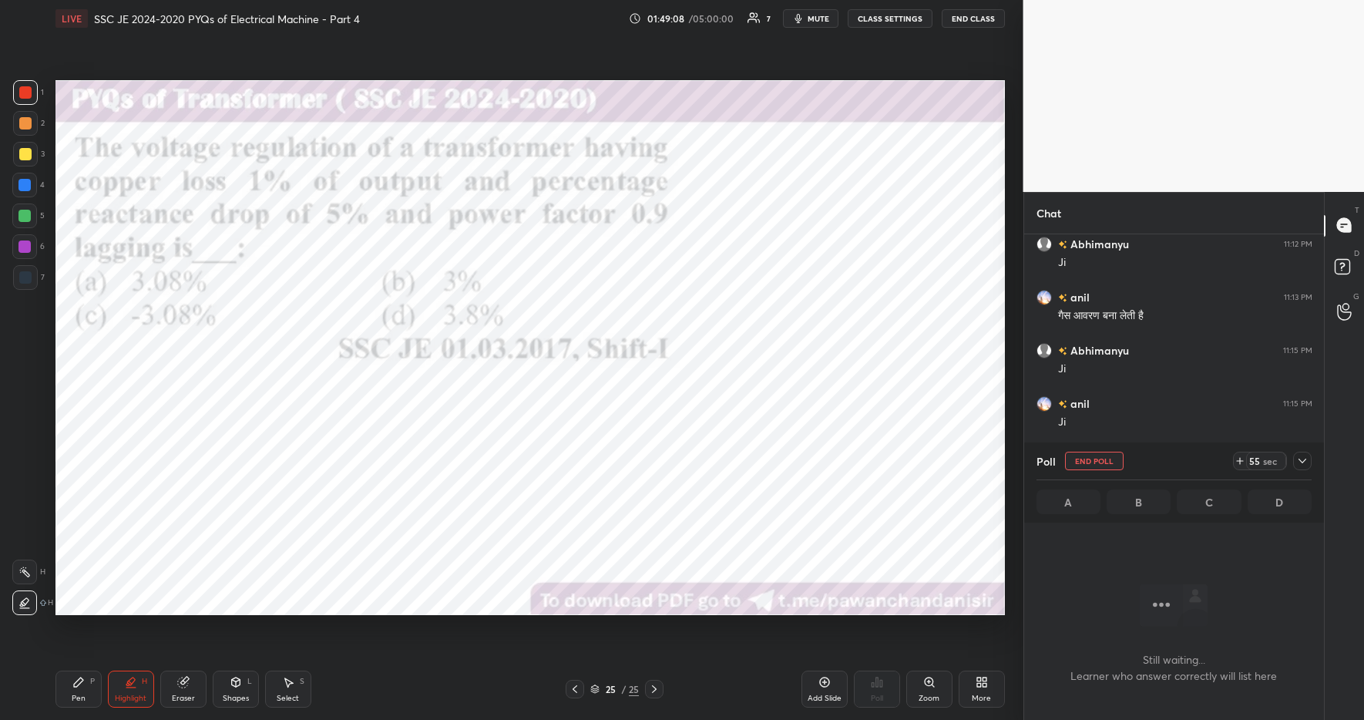
click at [25, 181] on div at bounding box center [24, 185] width 12 height 12
click at [1243, 462] on icon at bounding box center [1240, 461] width 12 height 12
click at [1241, 457] on icon at bounding box center [1240, 461] width 12 height 12
click at [1239, 461] on icon at bounding box center [1240, 461] width 6 height 0
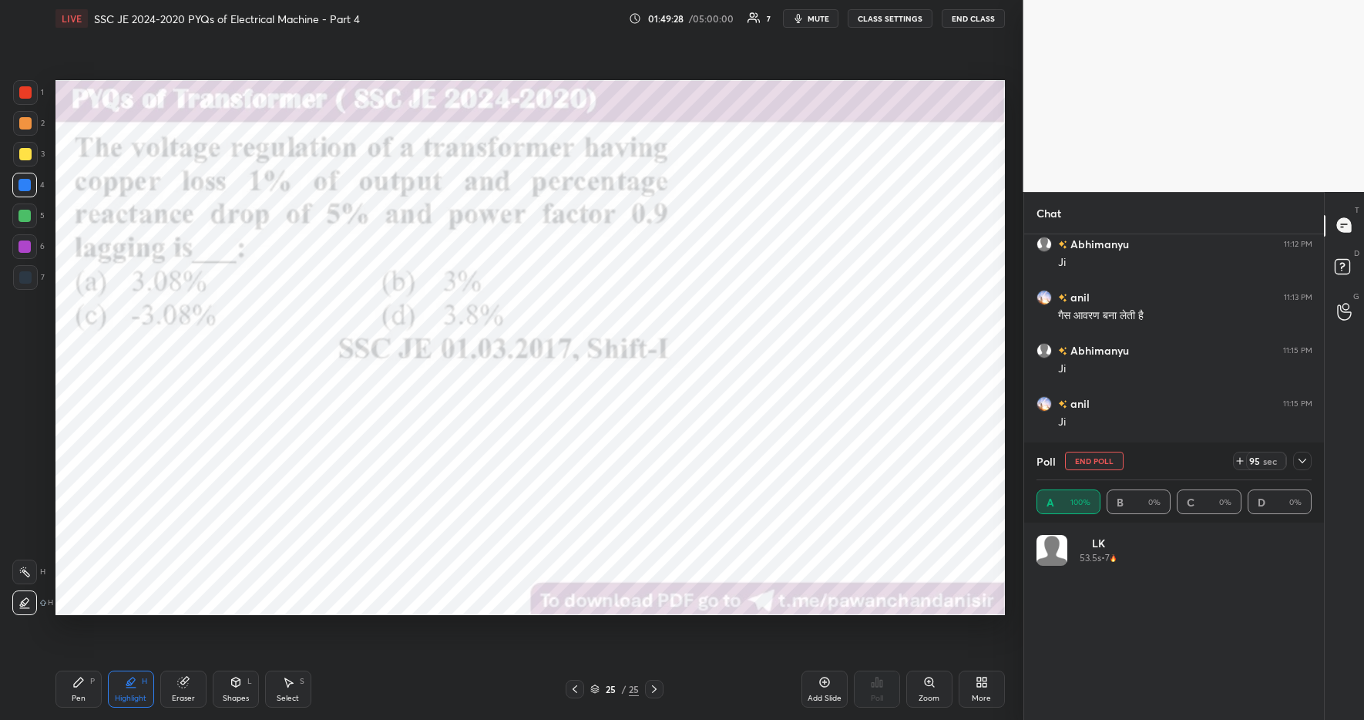
scroll to position [180, 271]
click at [23, 93] on div at bounding box center [25, 92] width 12 height 12
click at [1239, 459] on icon at bounding box center [1240, 461] width 12 height 12
click at [1242, 463] on icon at bounding box center [1240, 461] width 12 height 12
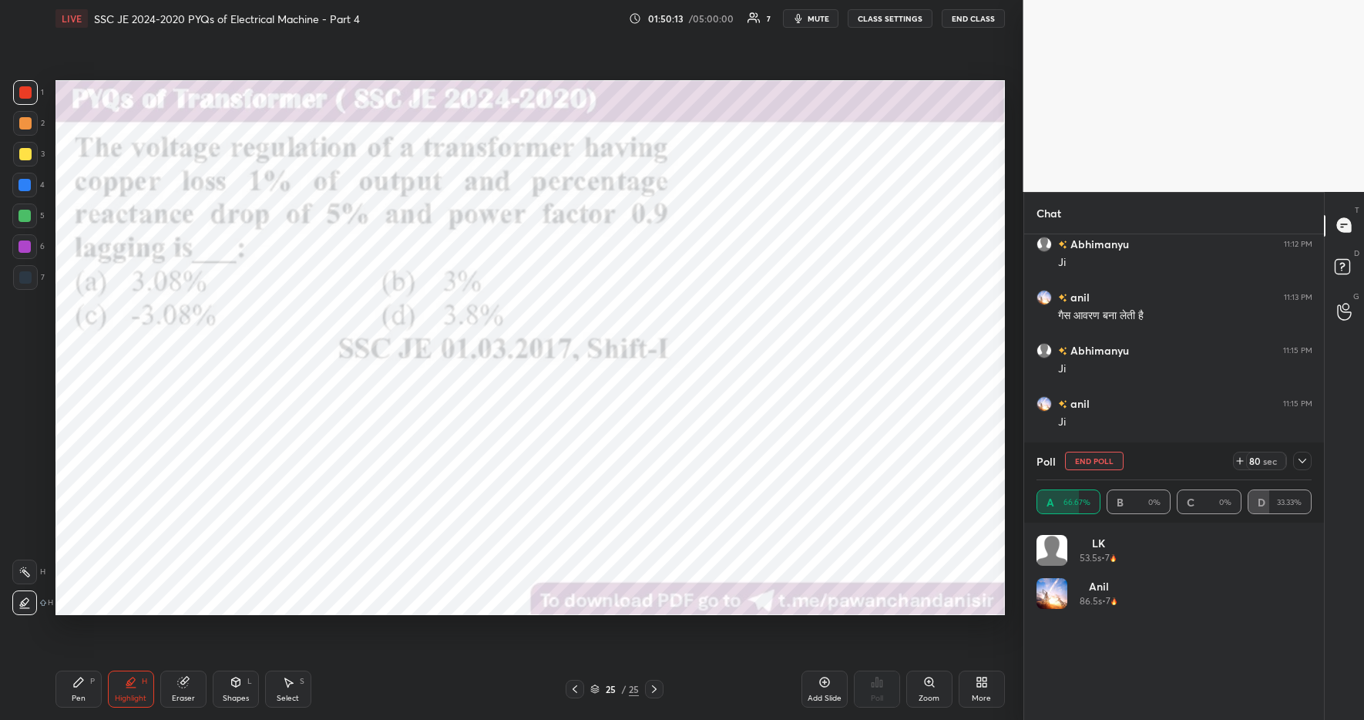
click at [1242, 464] on icon at bounding box center [1240, 461] width 12 height 12
click at [1241, 463] on icon at bounding box center [1240, 461] width 12 height 12
click at [1243, 466] on div "120 sec" at bounding box center [1258, 461] width 59 height 18
click at [1243, 465] on div "120" at bounding box center [1252, 461] width 18 height 12
click at [77, 686] on icon at bounding box center [78, 682] width 12 height 12
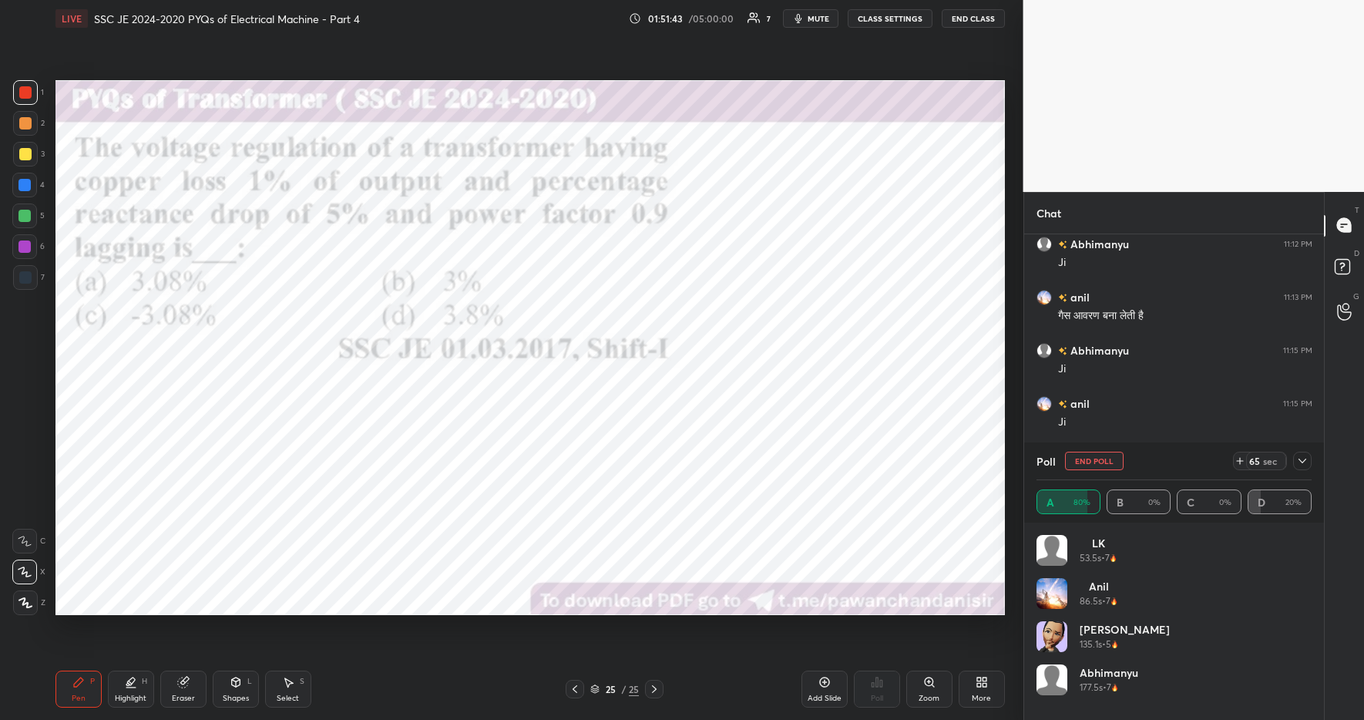
click at [432, 717] on div "Pen P Highlight H Eraser Shapes L Select S 25 / 25 Add Slide Poll Zoom More" at bounding box center [530, 689] width 950 height 62
click at [29, 182] on div at bounding box center [24, 185] width 12 height 12
click at [28, 93] on div at bounding box center [25, 92] width 12 height 12
click at [132, 688] on div "Highlight H" at bounding box center [131, 689] width 46 height 37
click at [92, 683] on div "P" at bounding box center [92, 682] width 5 height 8
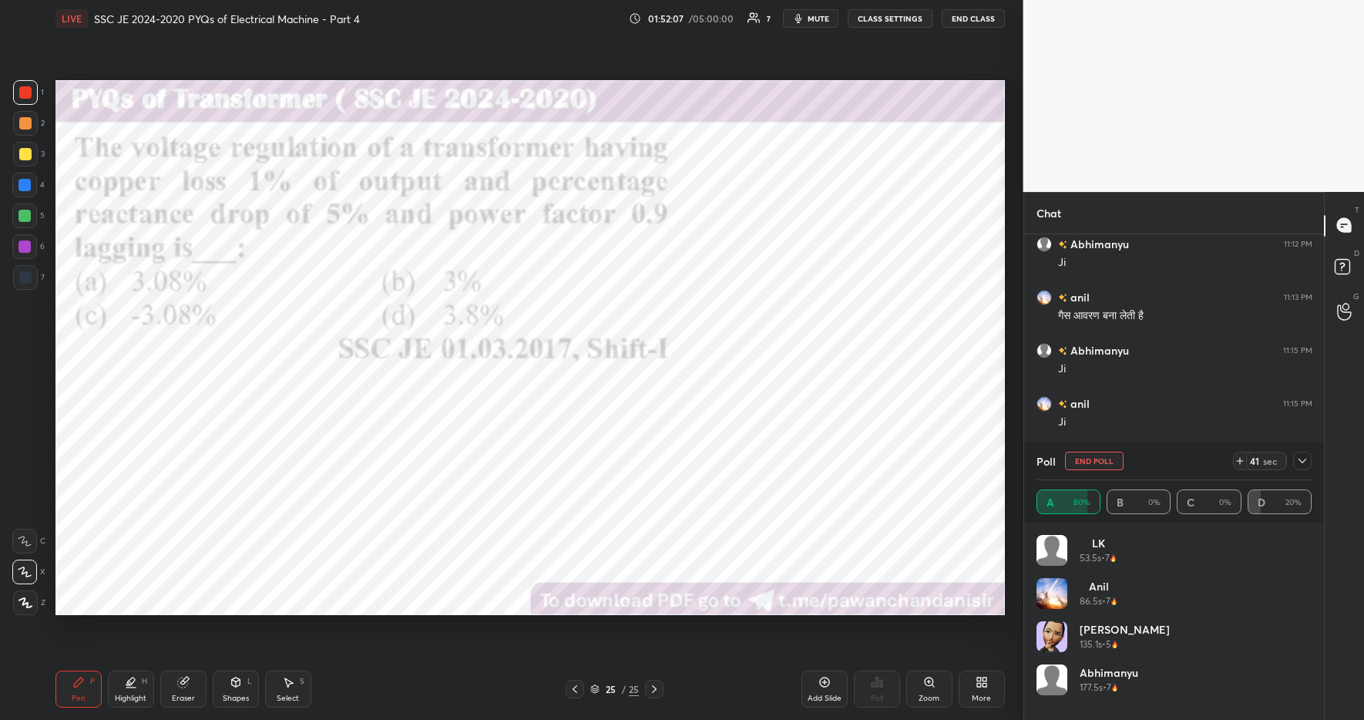
click at [387, 706] on div "Pen P Highlight H Eraser Shapes L Select S" at bounding box center [241, 689] width 373 height 37
drag, startPoint x: 1298, startPoint y: 458, endPoint x: 1349, endPoint y: 477, distance: 54.4
click at [1299, 459] on icon at bounding box center [1303, 461] width 12 height 12
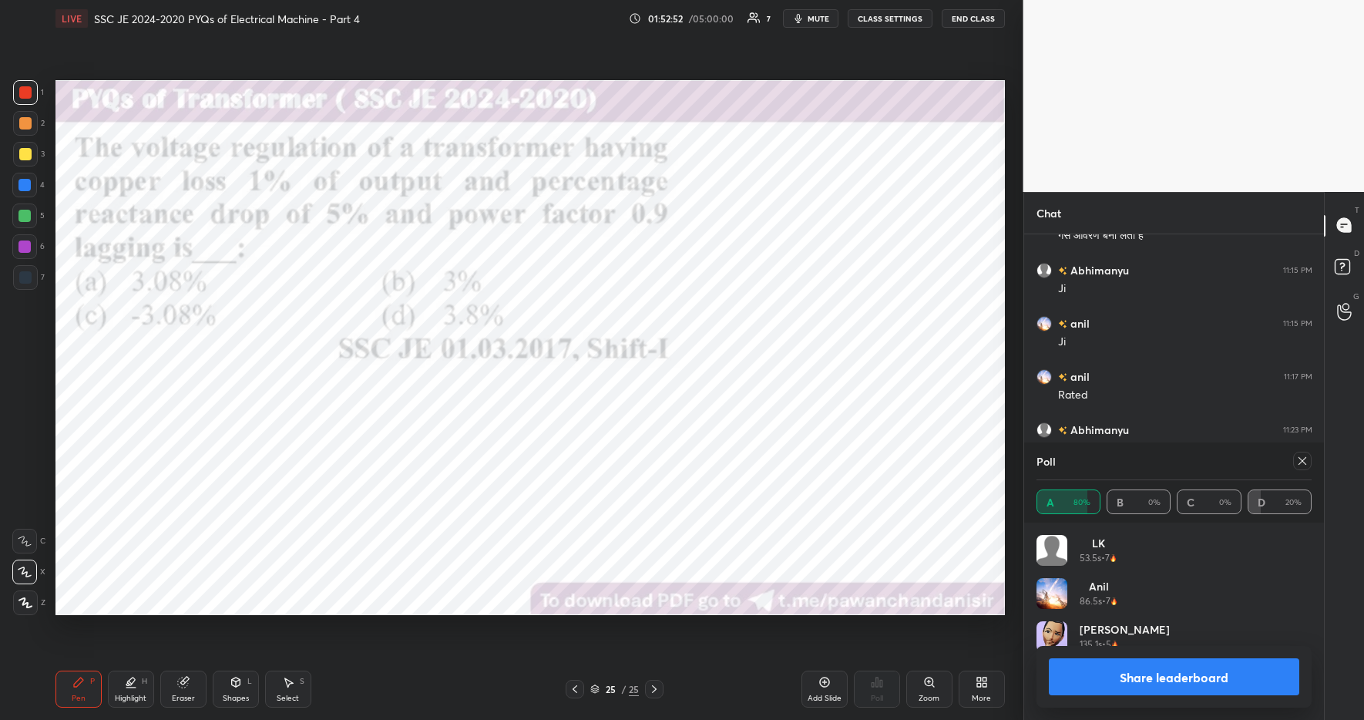
click at [1144, 671] on button "Share leaderboard" at bounding box center [1174, 676] width 251 height 37
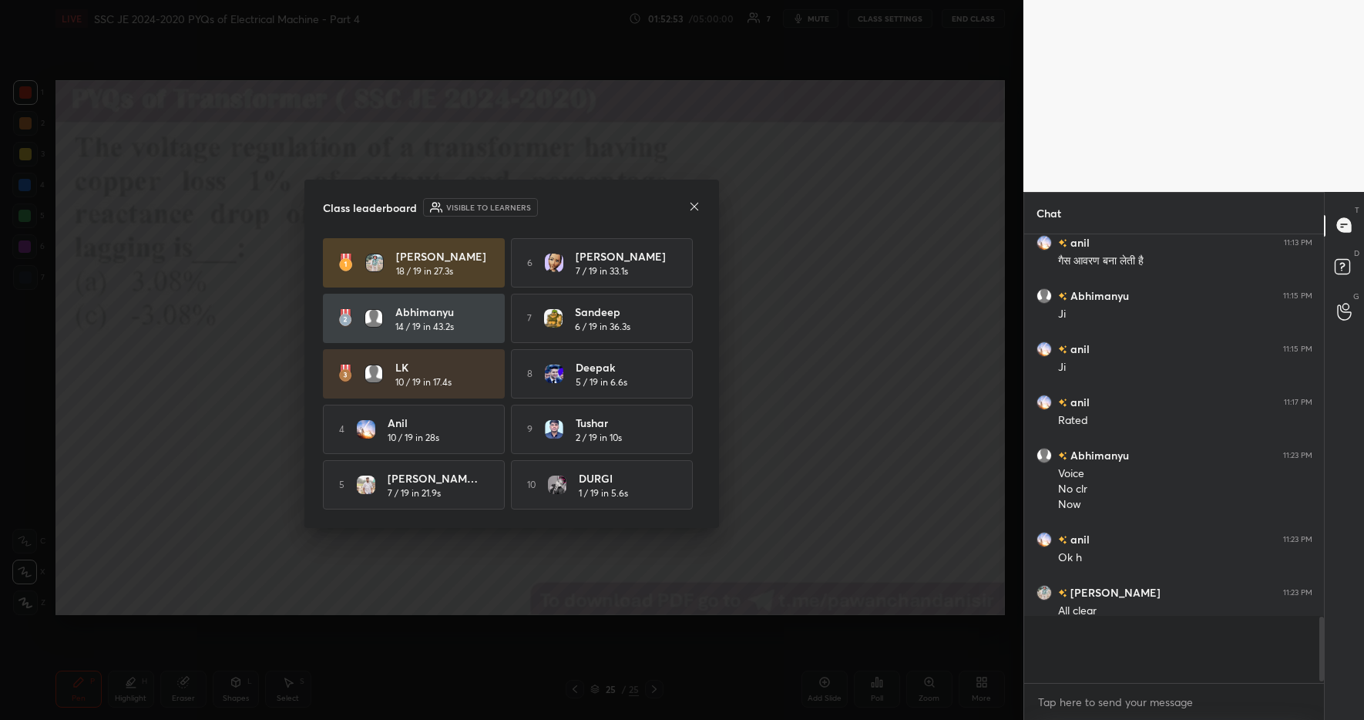
scroll to position [2094, 0]
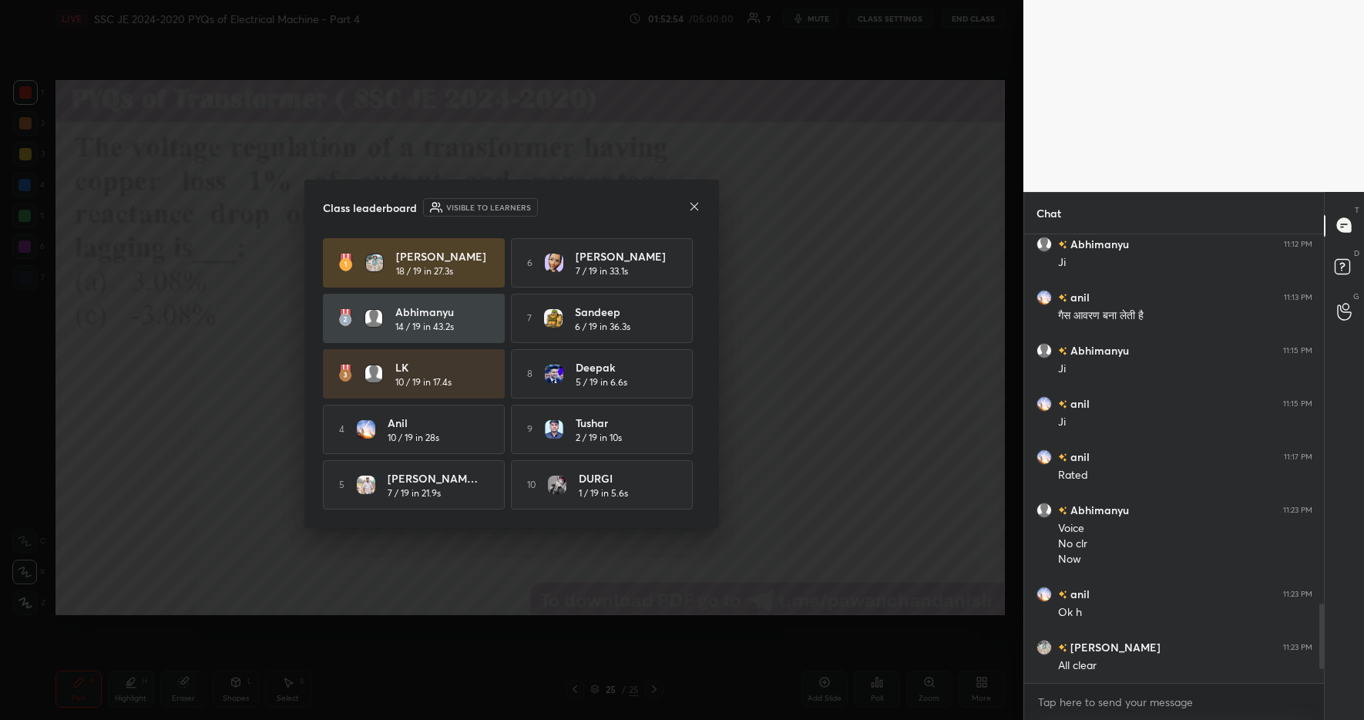
click at [697, 203] on icon at bounding box center [694, 206] width 12 height 12
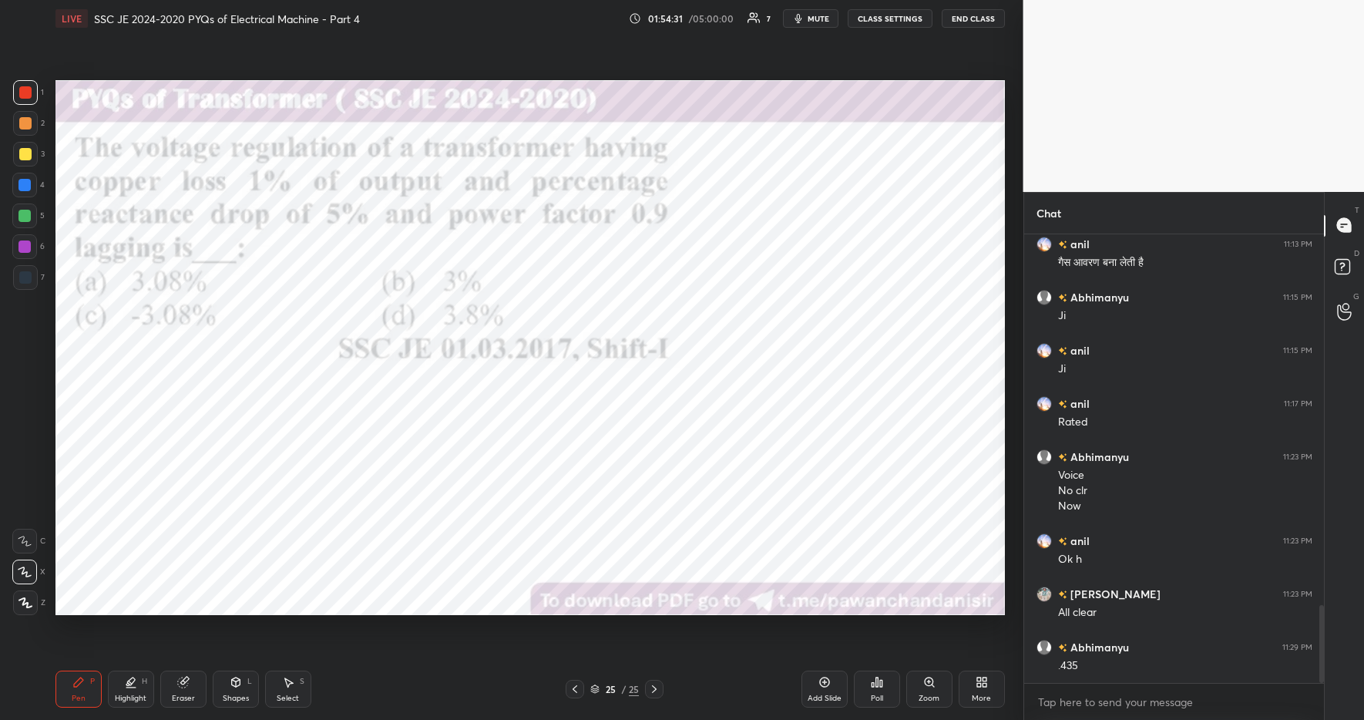
scroll to position [2193, 0]
click at [28, 188] on div at bounding box center [24, 185] width 12 height 12
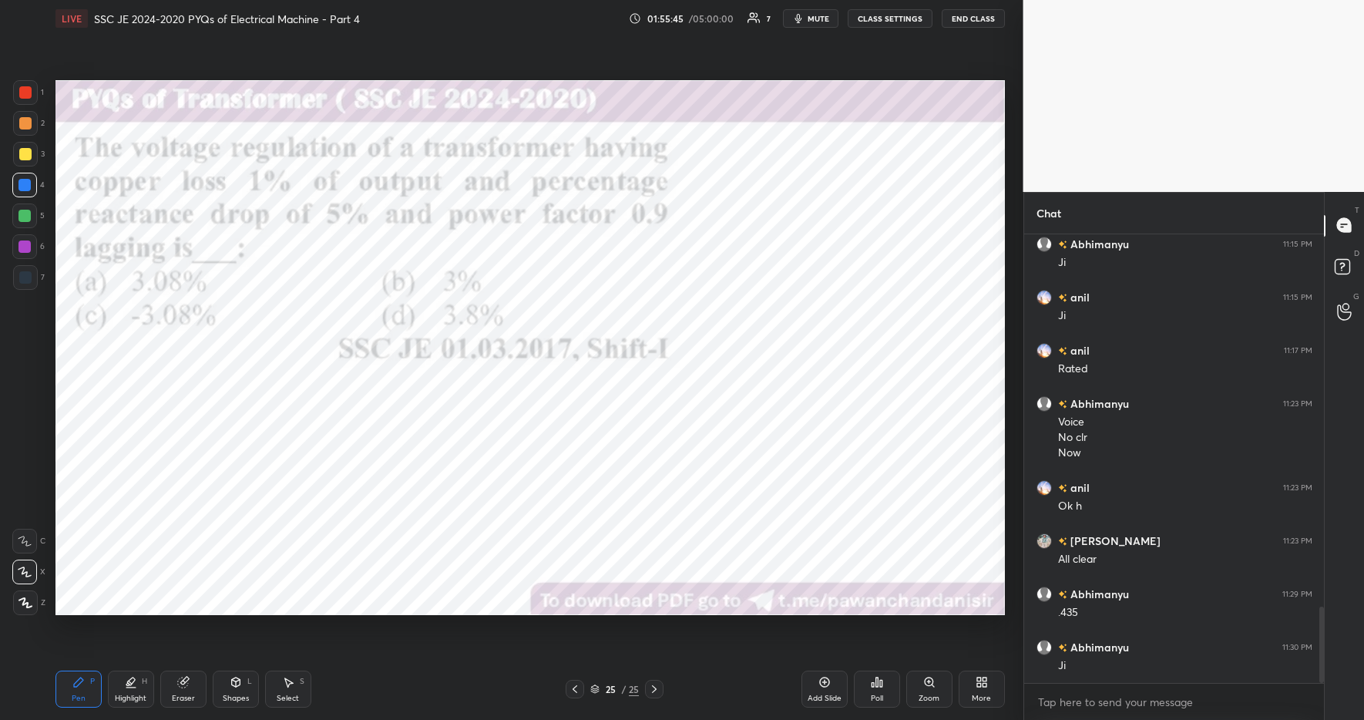
click at [990, 695] on div "More" at bounding box center [981, 699] width 19 height 8
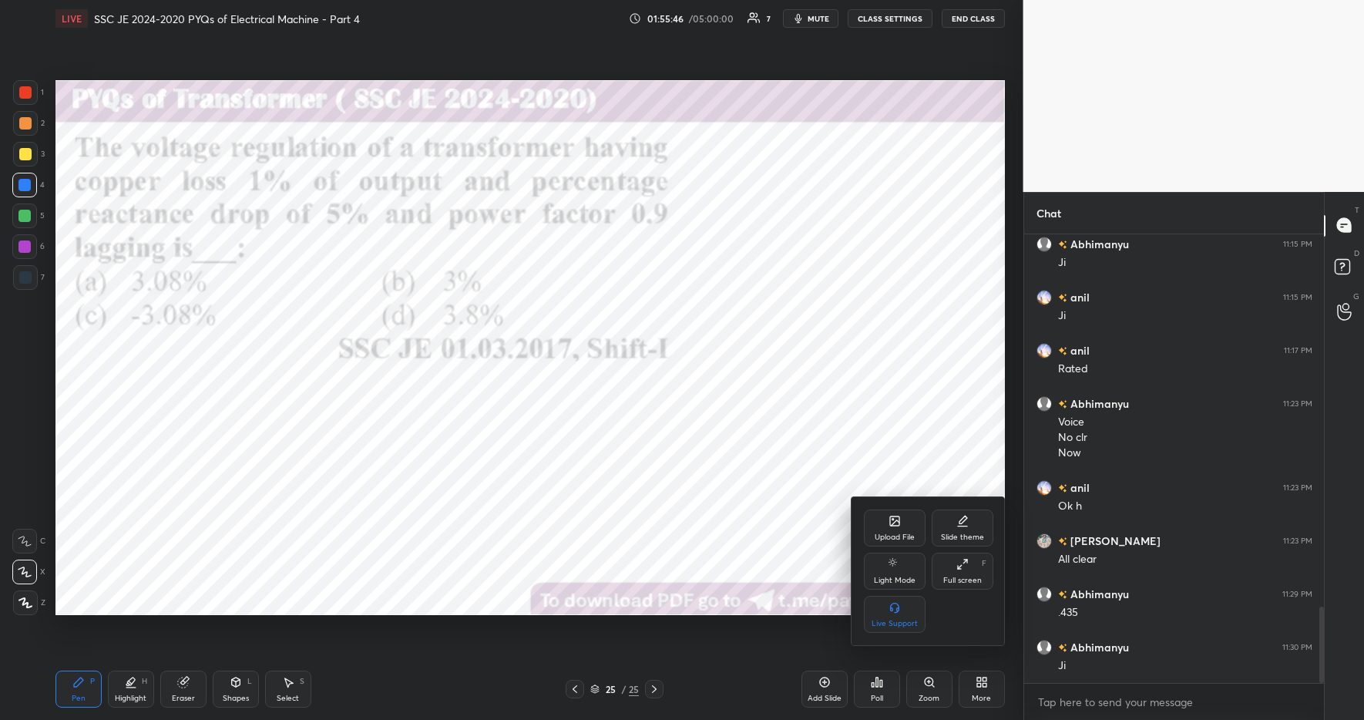
click at [882, 519] on div "Upload File" at bounding box center [895, 528] width 62 height 37
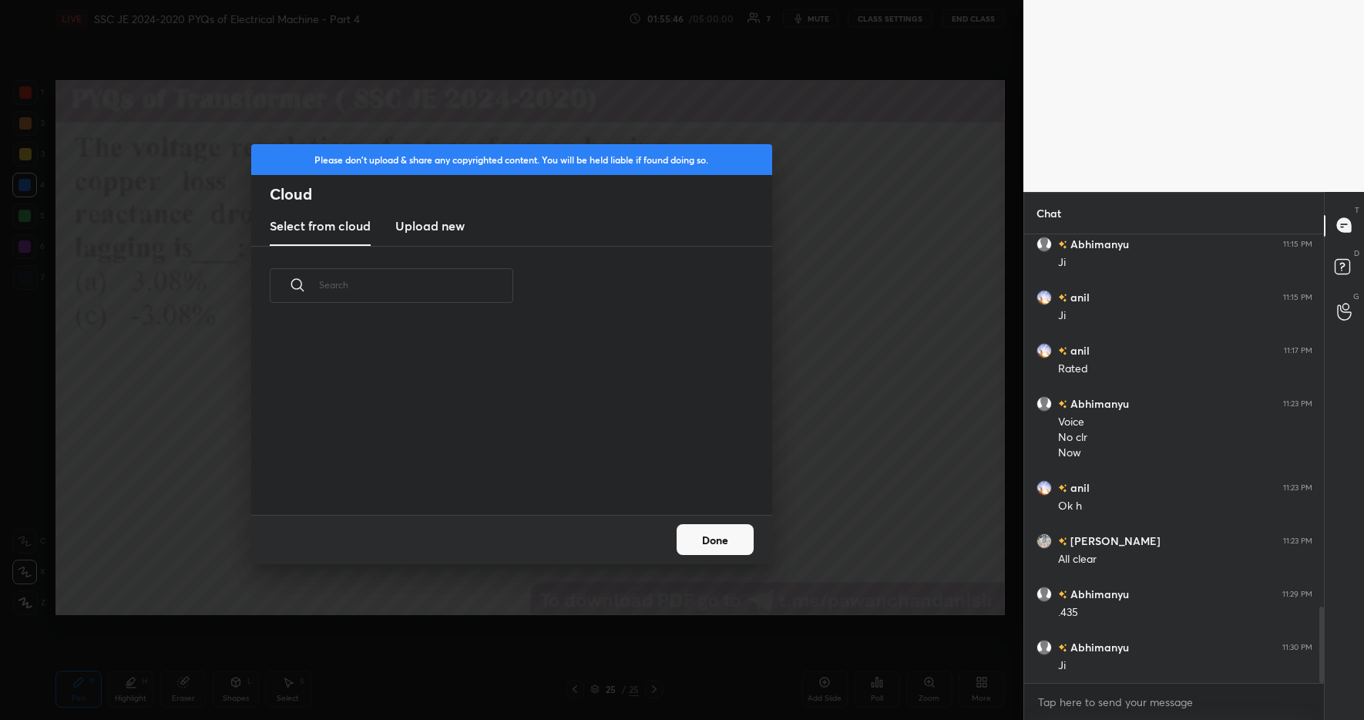
scroll to position [190, 495]
click at [441, 224] on h3 "Upload new" at bounding box center [429, 226] width 69 height 18
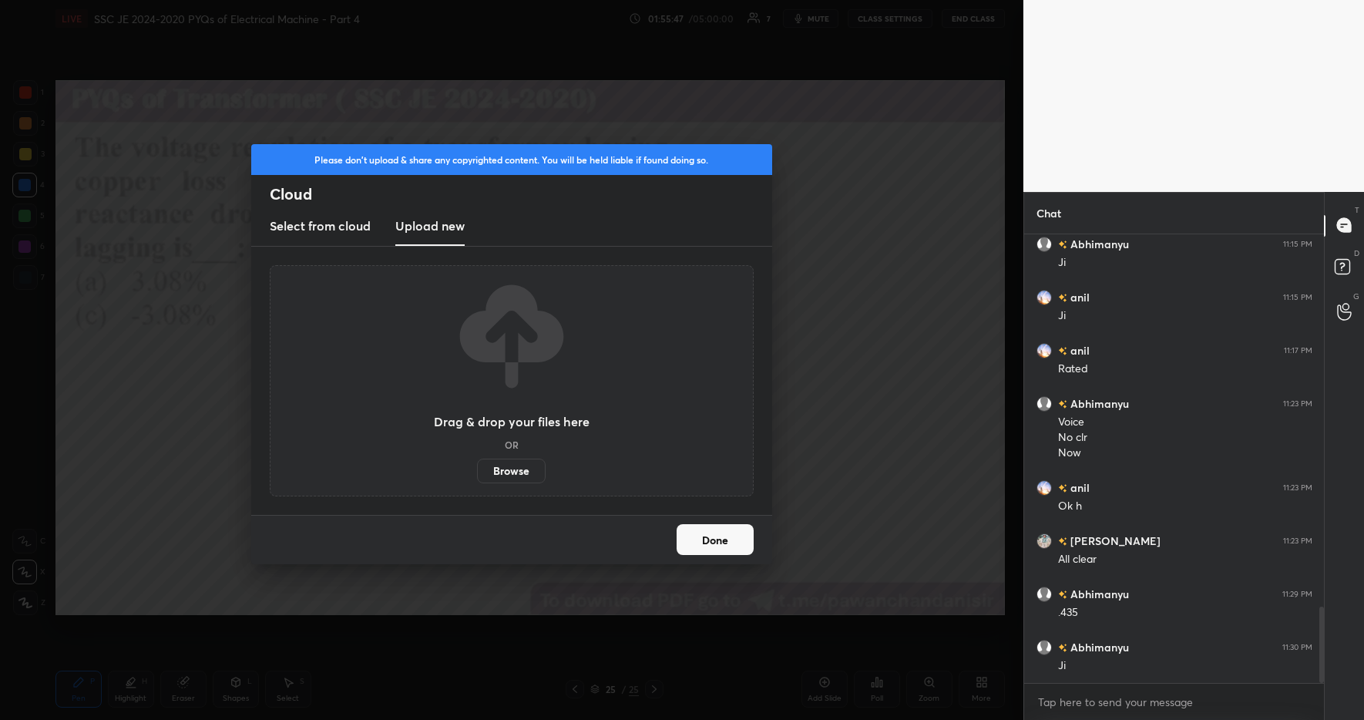
click at [509, 474] on label "Browse" at bounding box center [511, 471] width 69 height 25
click at [477, 474] on input "Browse" at bounding box center [477, 471] width 0 height 25
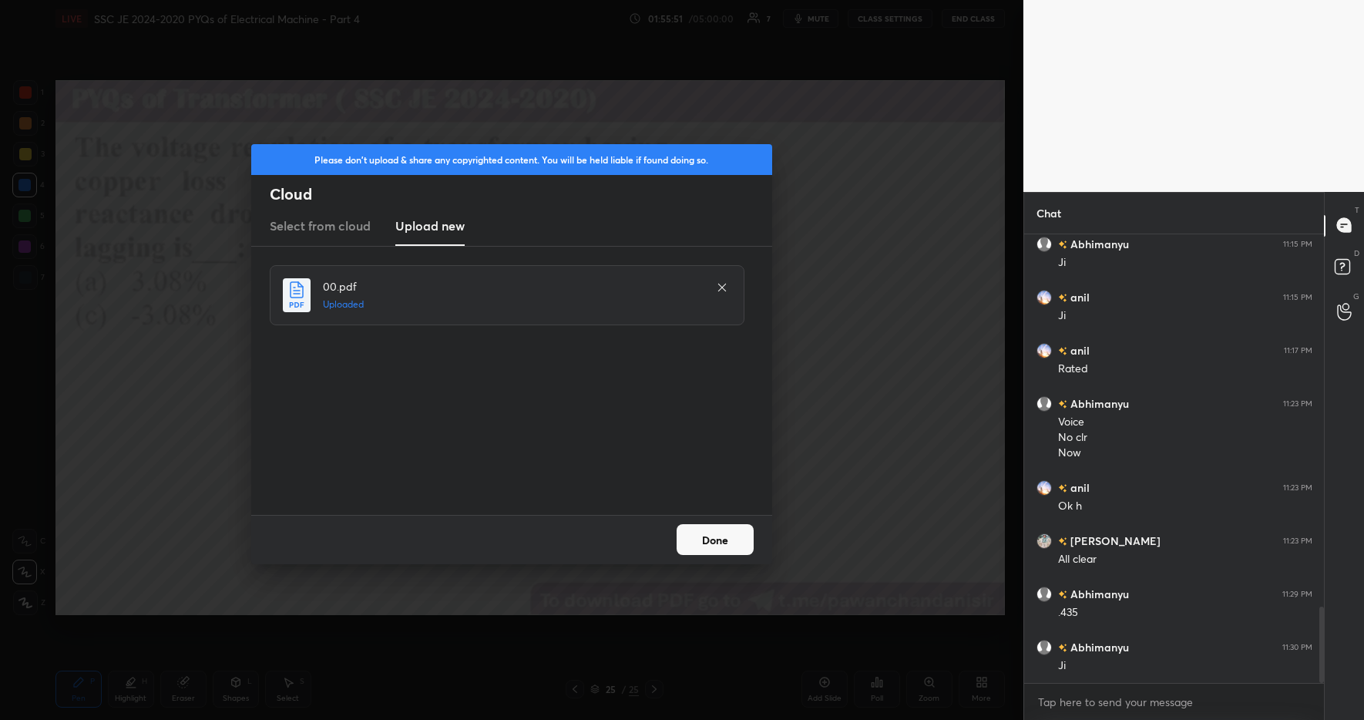
drag, startPoint x: 720, startPoint y: 543, endPoint x: 749, endPoint y: 544, distance: 29.3
click at [721, 544] on button "Done" at bounding box center [715, 539] width 77 height 31
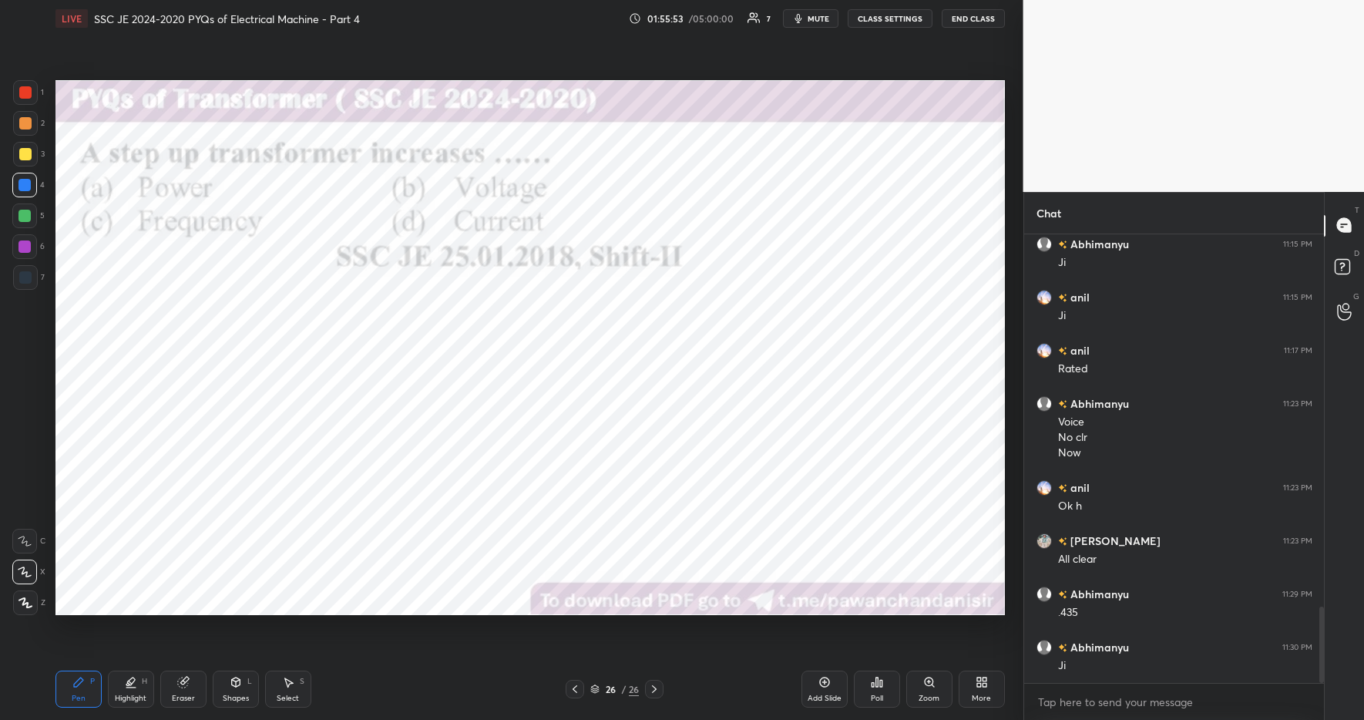
click at [887, 688] on div "Poll" at bounding box center [877, 689] width 46 height 37
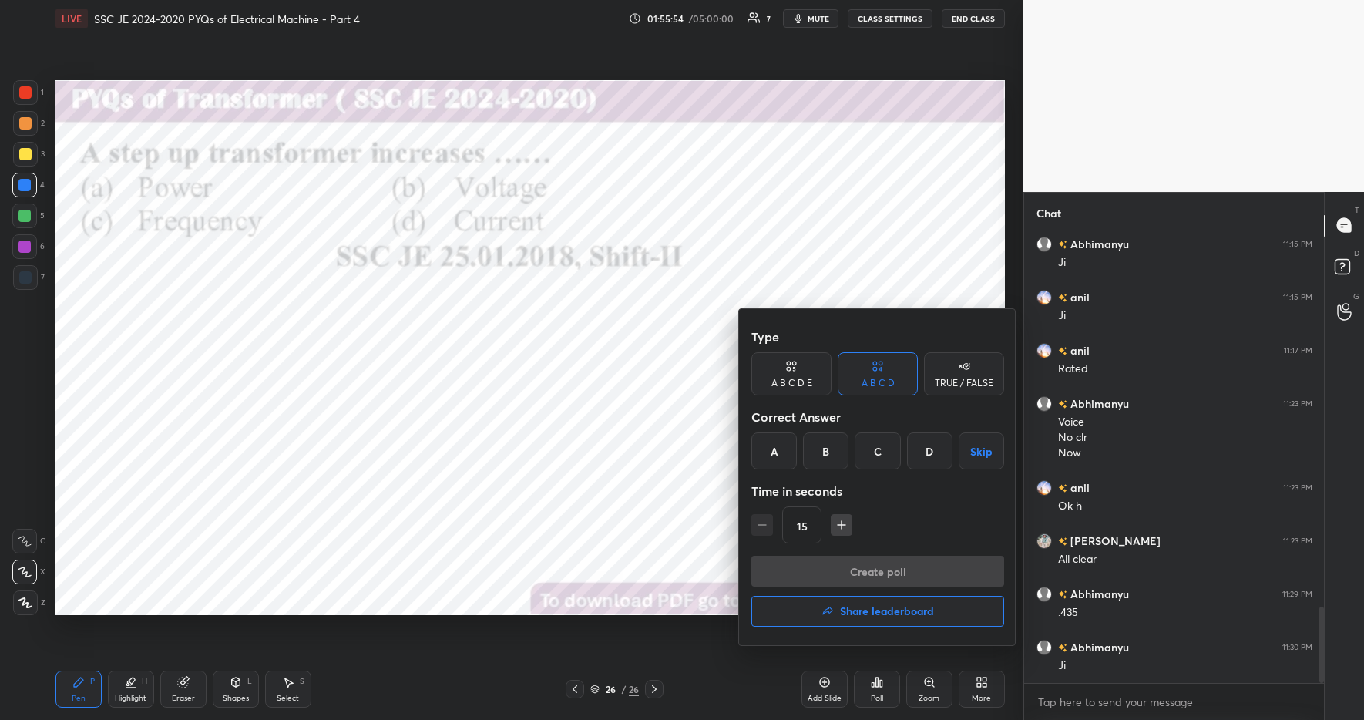
click at [846, 452] on div "B" at bounding box center [825, 450] width 45 height 37
click at [889, 567] on button "Create poll" at bounding box center [878, 571] width 253 height 31
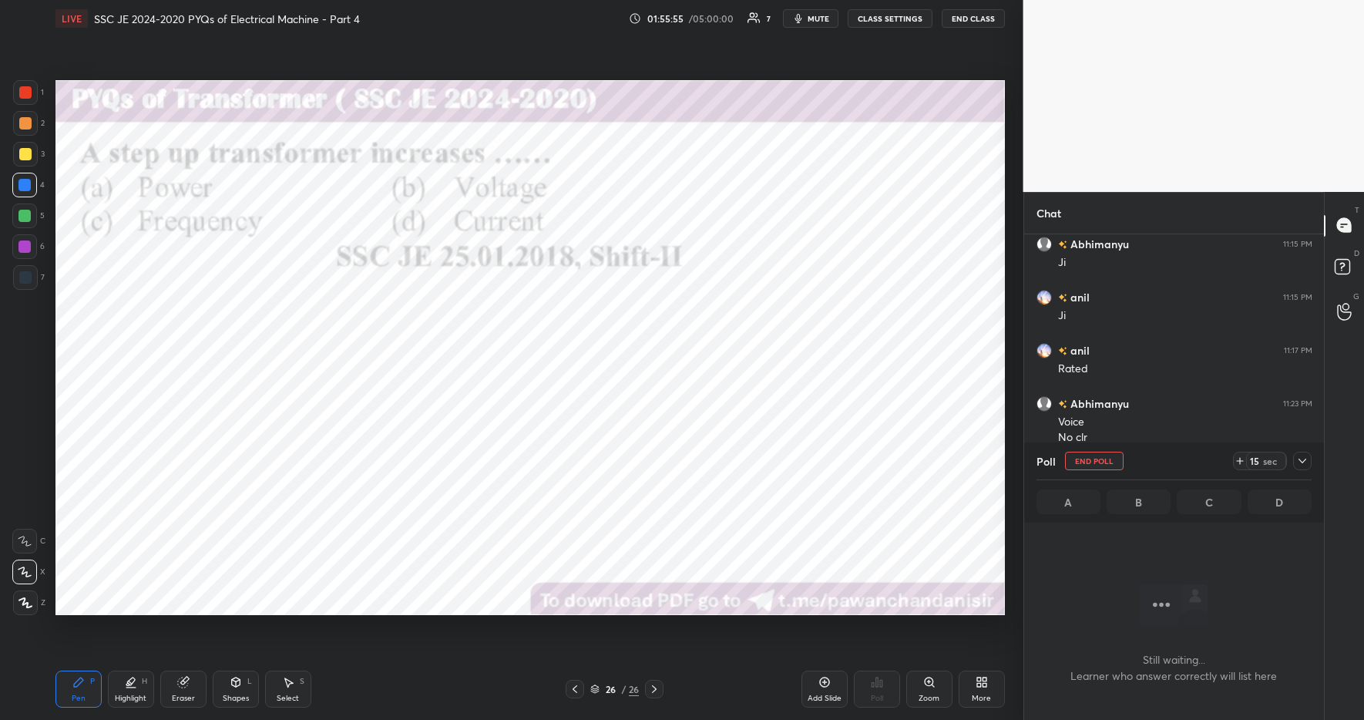
scroll to position [251, 295]
click at [1239, 462] on icon at bounding box center [1240, 461] width 12 height 12
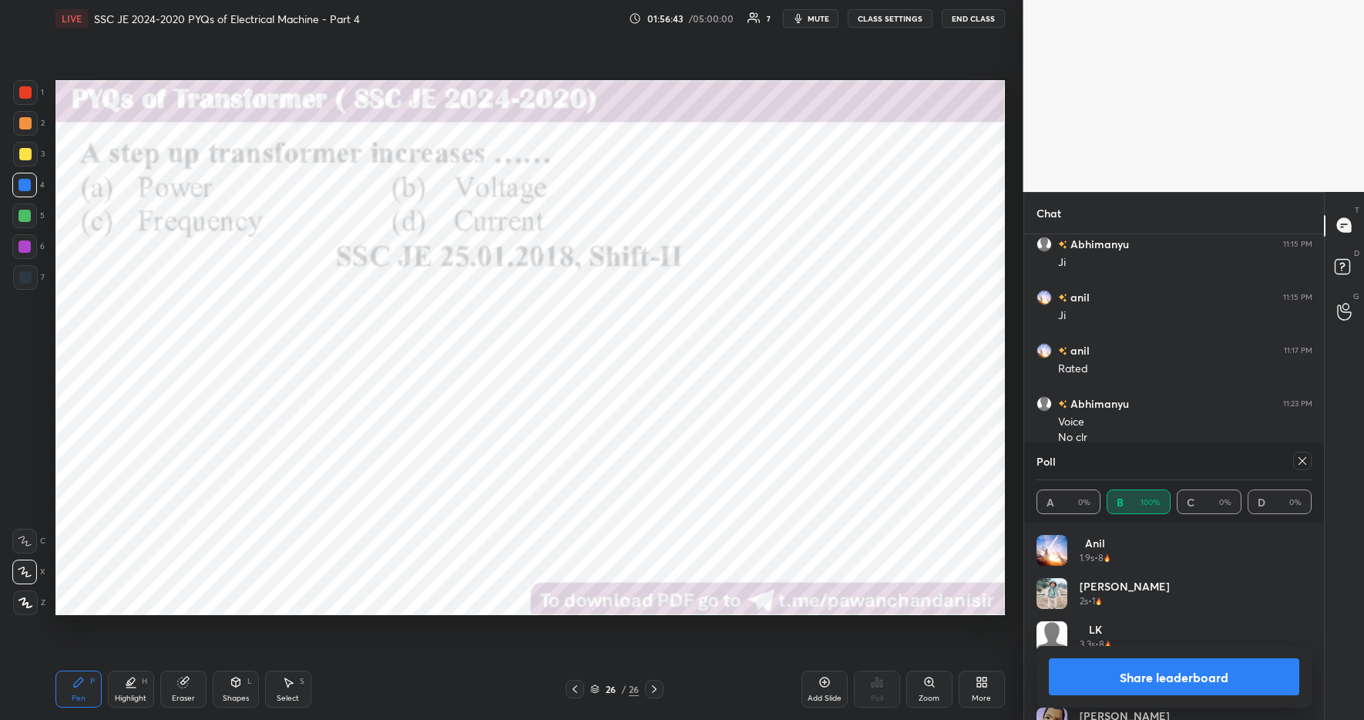
click at [1113, 668] on button "Share leaderboard" at bounding box center [1174, 676] width 251 height 37
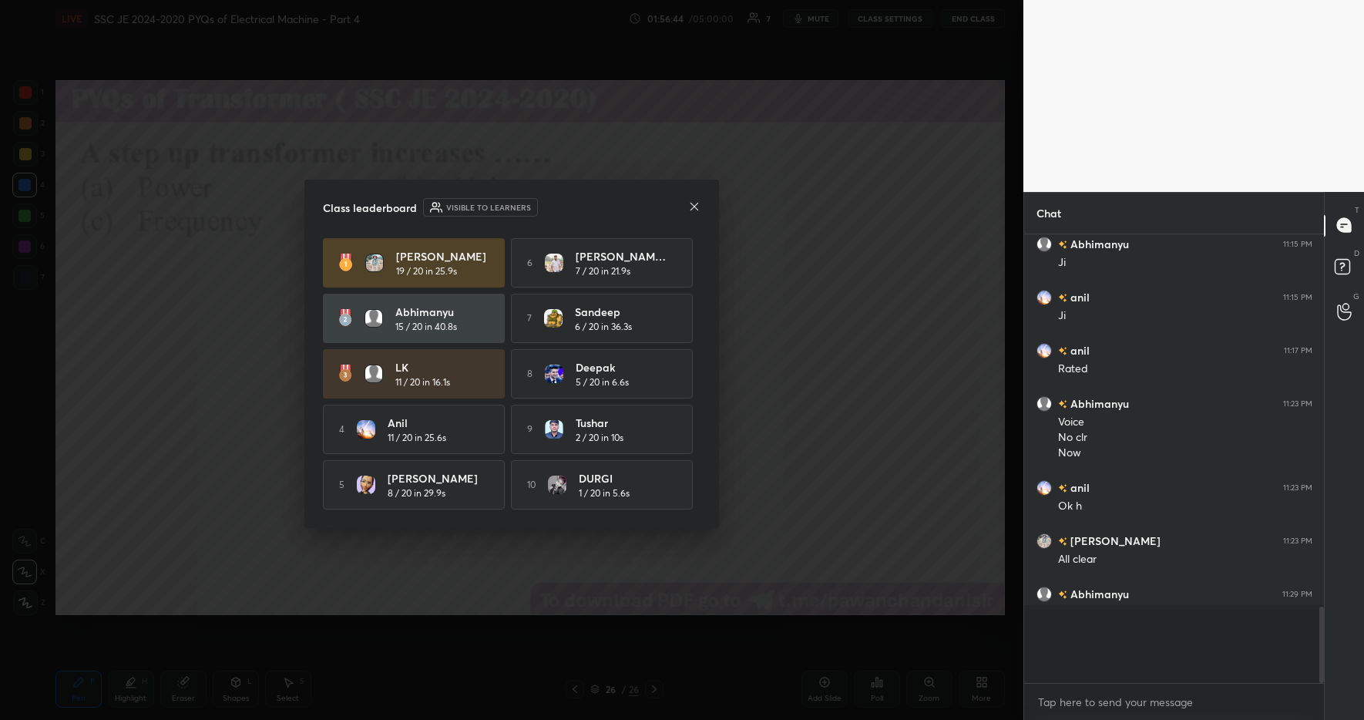
scroll to position [5, 5]
click at [693, 206] on icon at bounding box center [694, 206] width 12 height 12
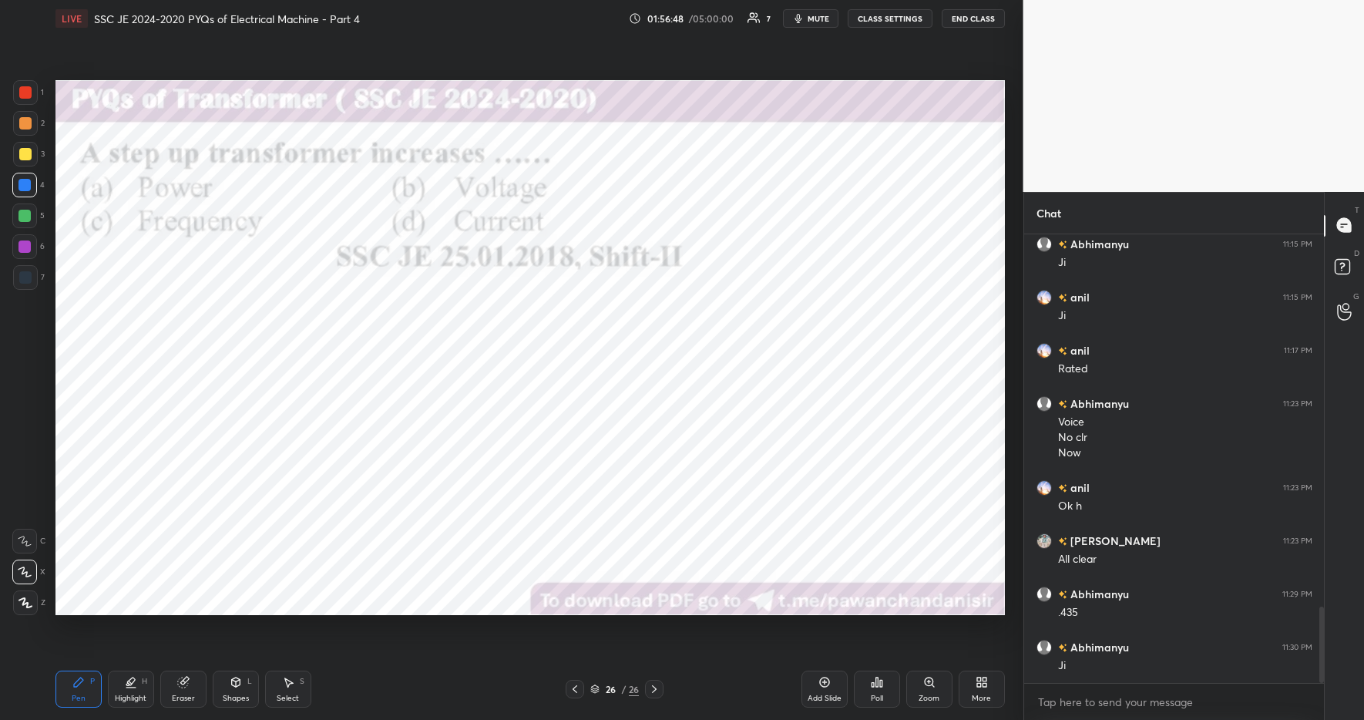
click at [979, 688] on div "More" at bounding box center [982, 689] width 46 height 37
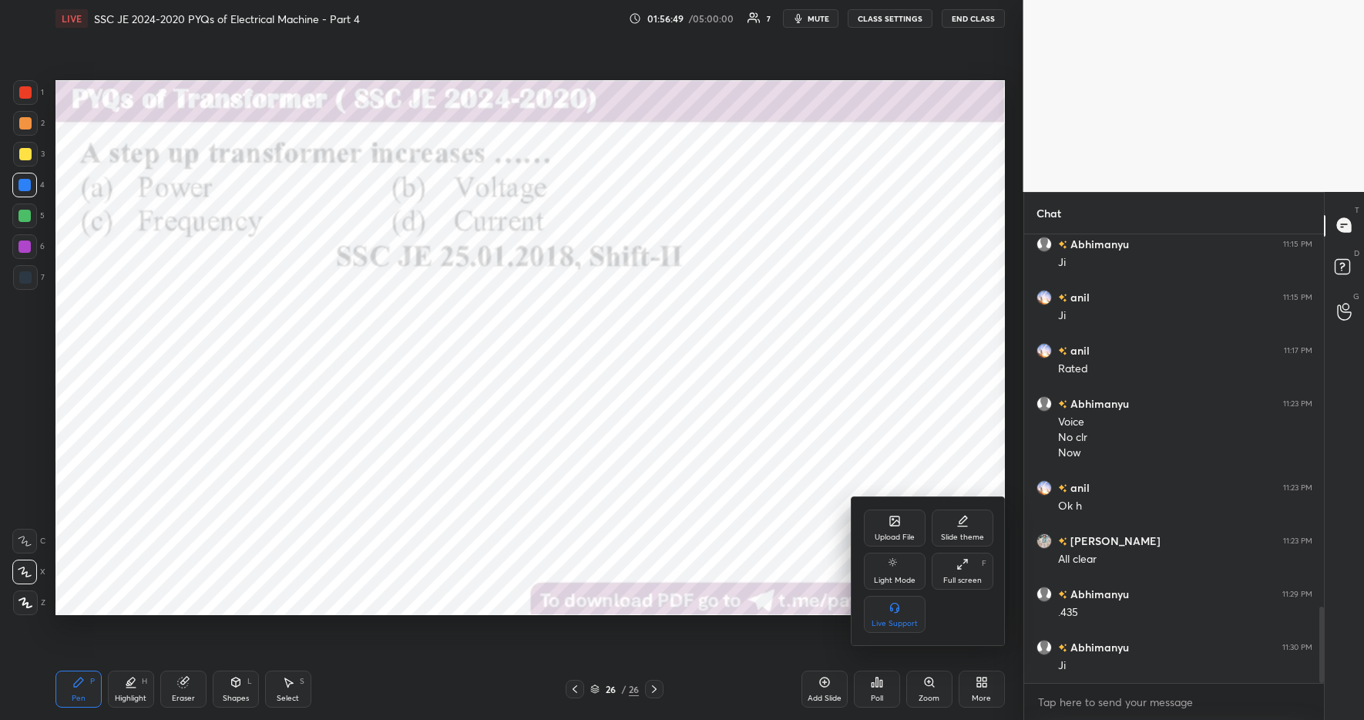
click at [898, 522] on icon at bounding box center [895, 521] width 12 height 12
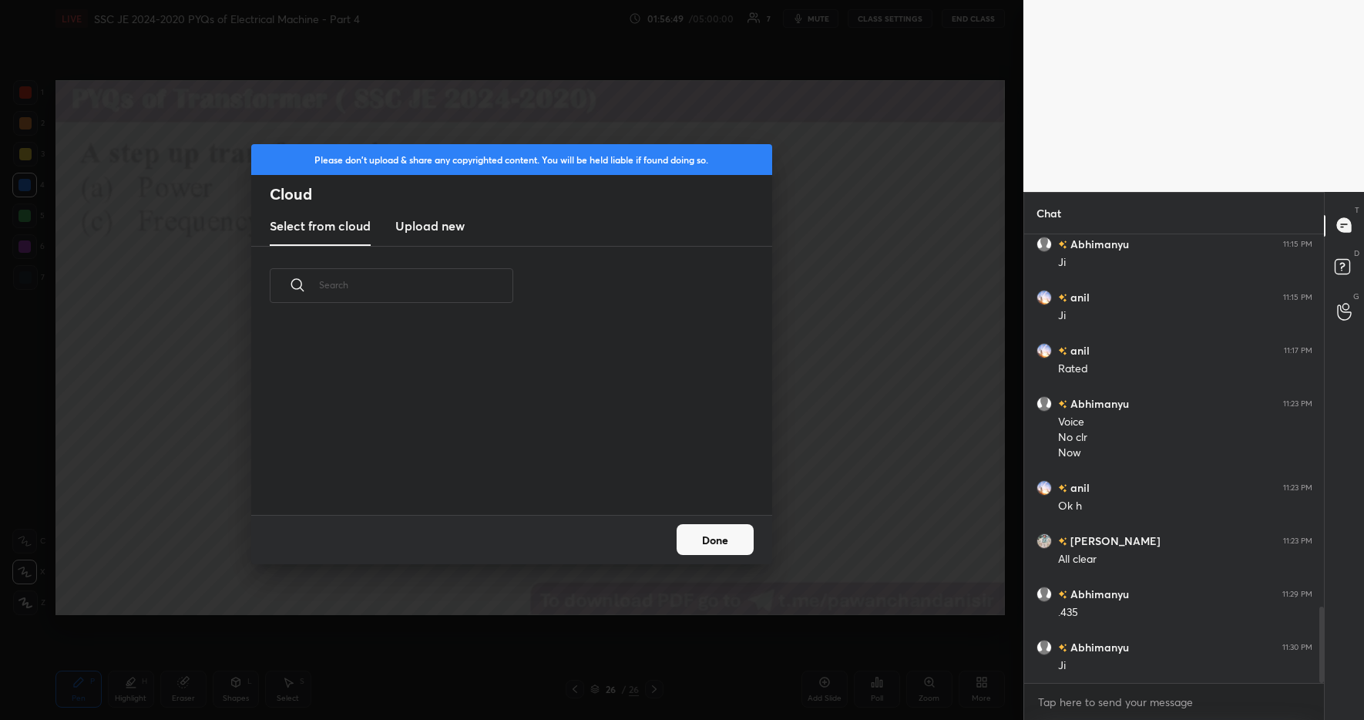
scroll to position [190, 495]
click at [446, 231] on h3 "Upload new" at bounding box center [429, 226] width 69 height 18
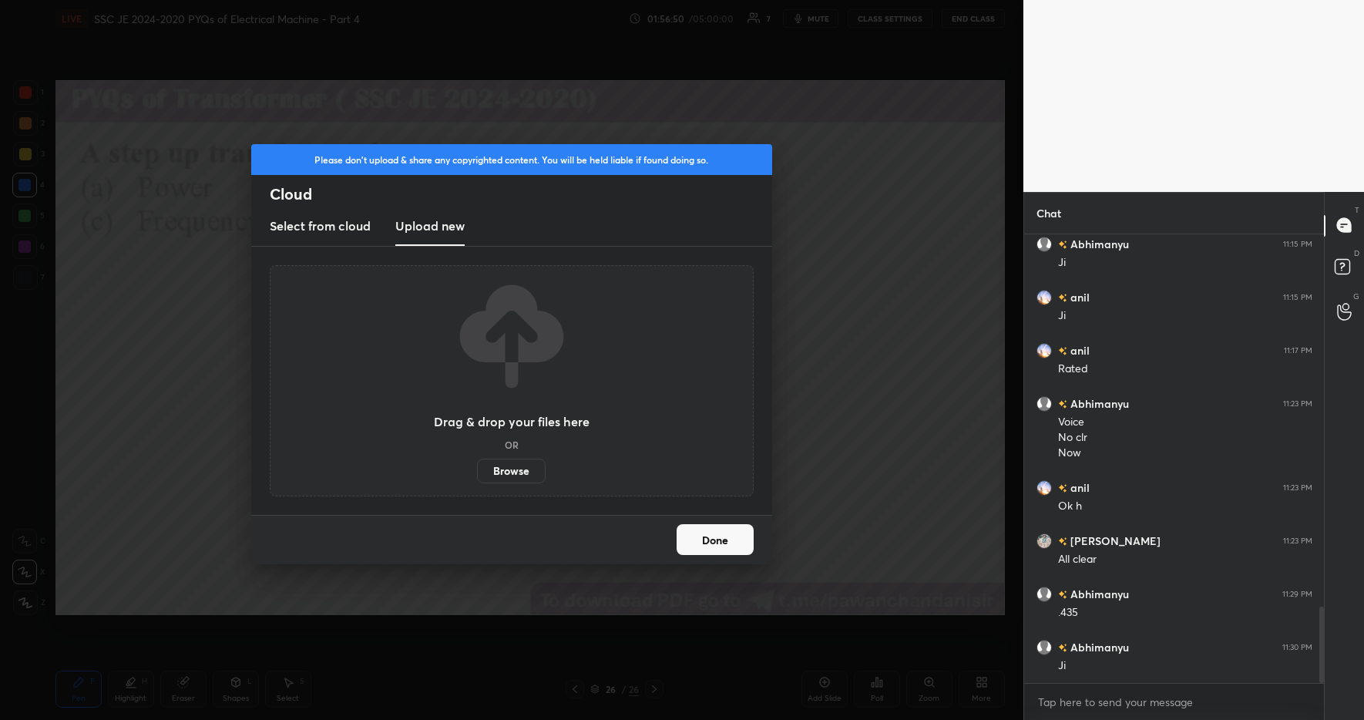
click at [509, 470] on label "Browse" at bounding box center [511, 471] width 69 height 25
click at [477, 470] on input "Browse" at bounding box center [477, 471] width 0 height 25
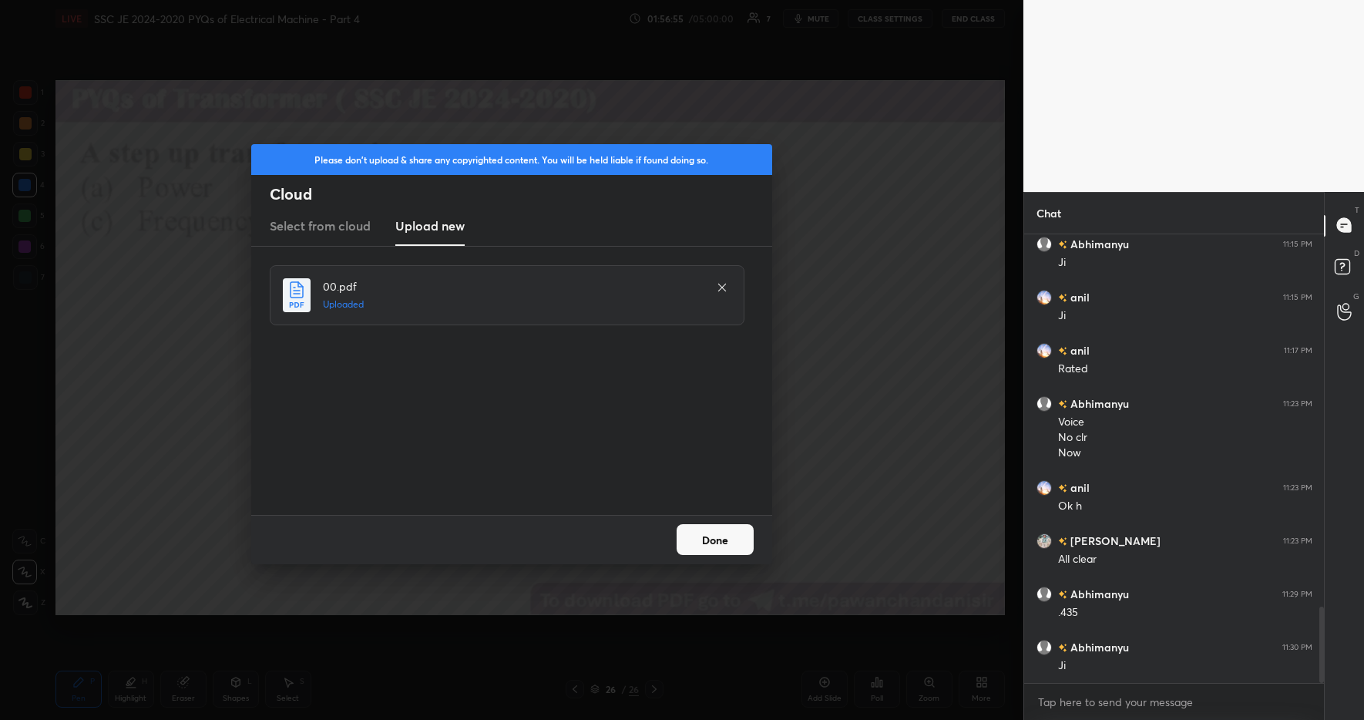
click at [715, 541] on button "Done" at bounding box center [715, 539] width 77 height 31
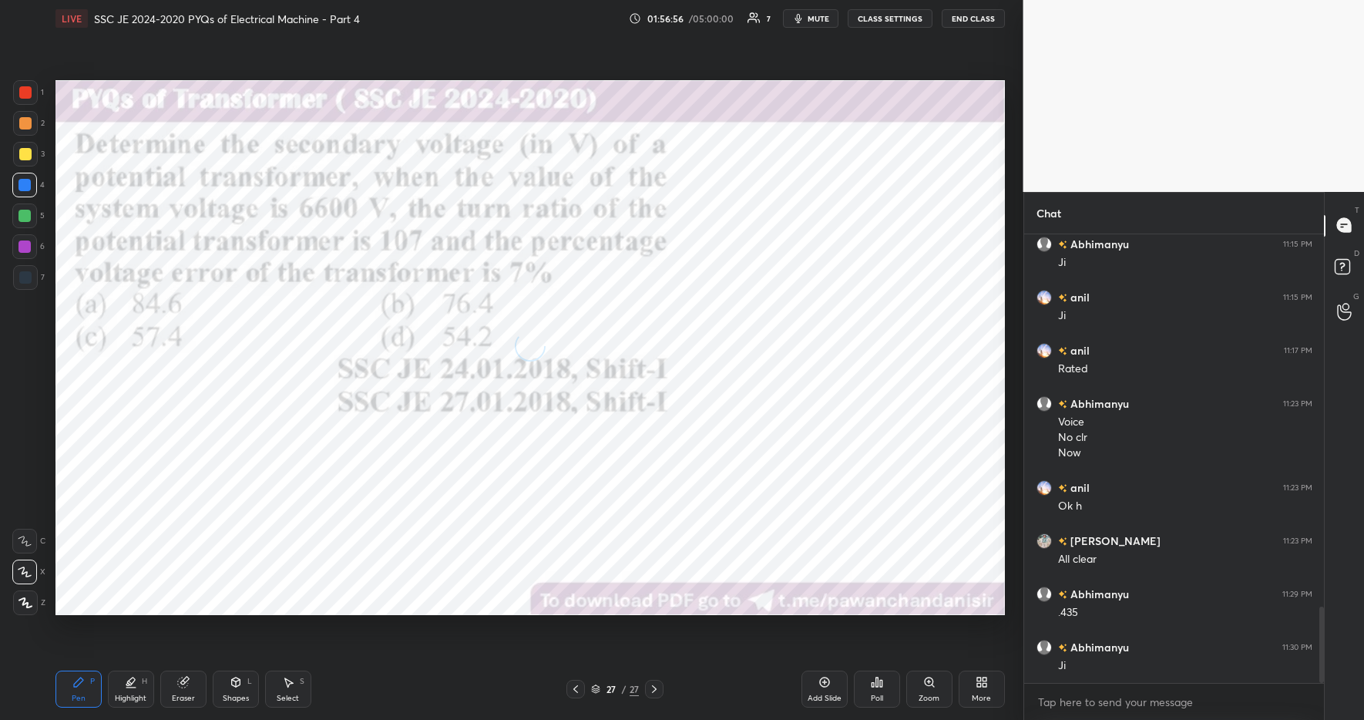
click at [880, 695] on div "Poll" at bounding box center [877, 699] width 12 height 8
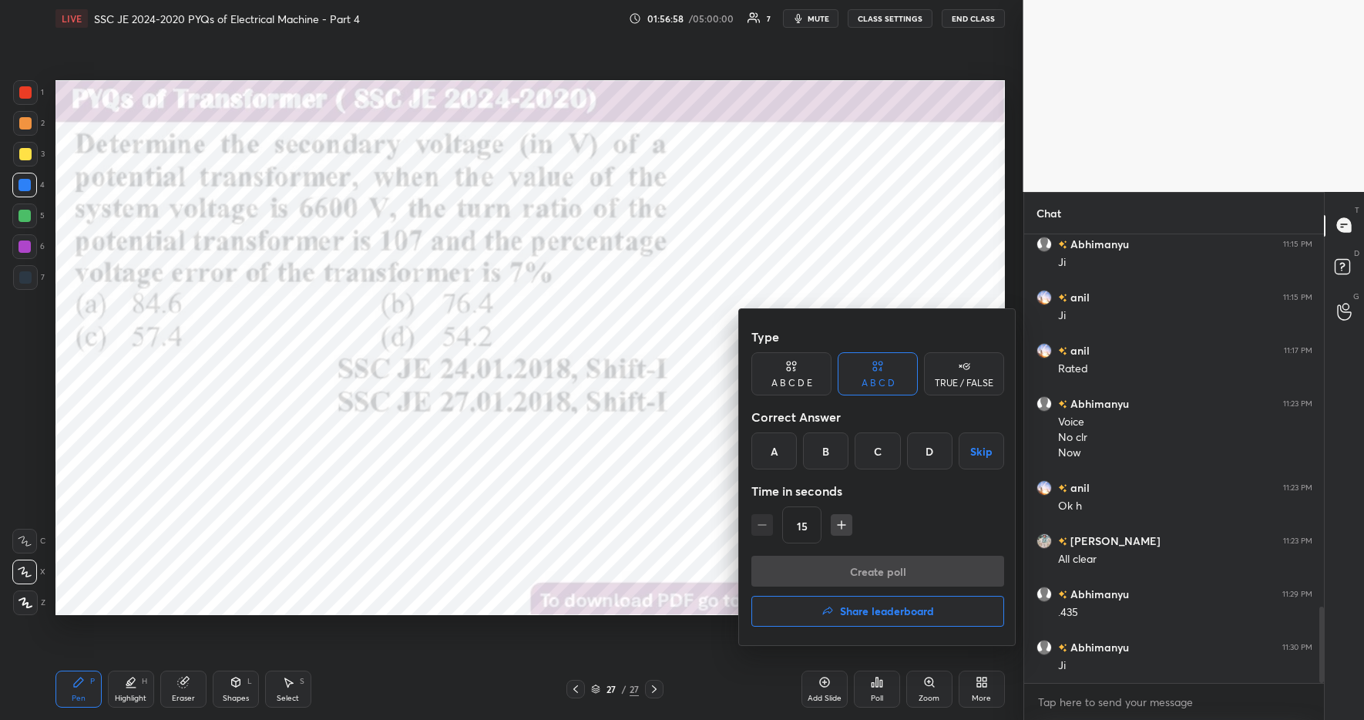
click at [513, 678] on div at bounding box center [682, 360] width 1364 height 720
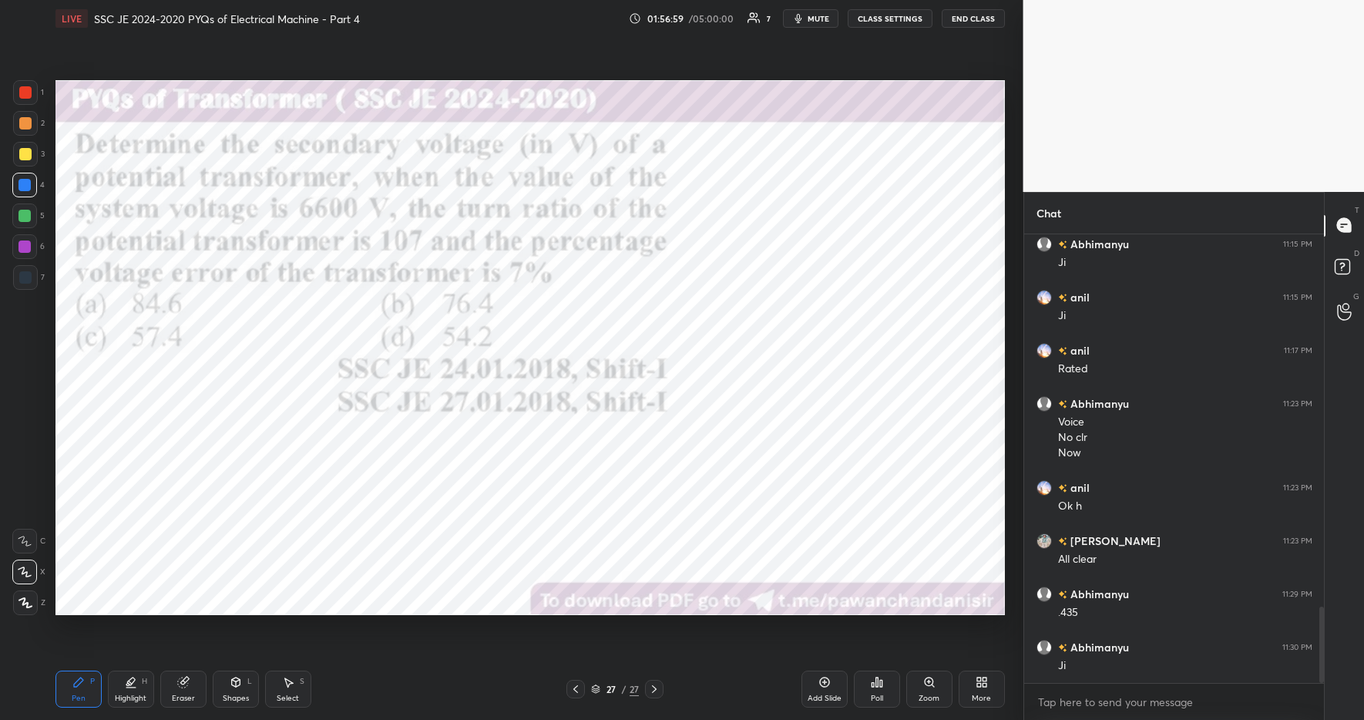
click at [459, 691] on div "27 / 27" at bounding box center [615, 689] width 373 height 18
click at [871, 685] on icon at bounding box center [877, 682] width 12 height 12
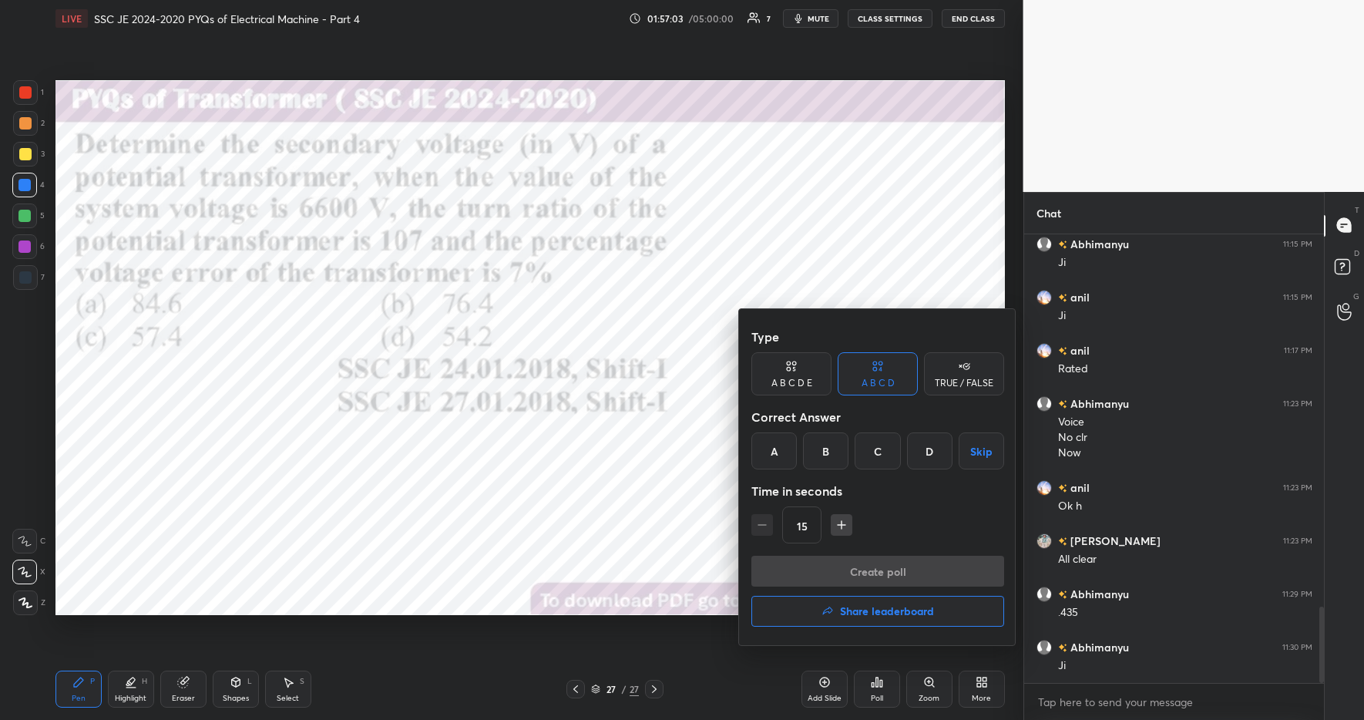
click at [890, 454] on div "C" at bounding box center [877, 450] width 45 height 37
click at [877, 570] on button "Create poll" at bounding box center [878, 571] width 253 height 31
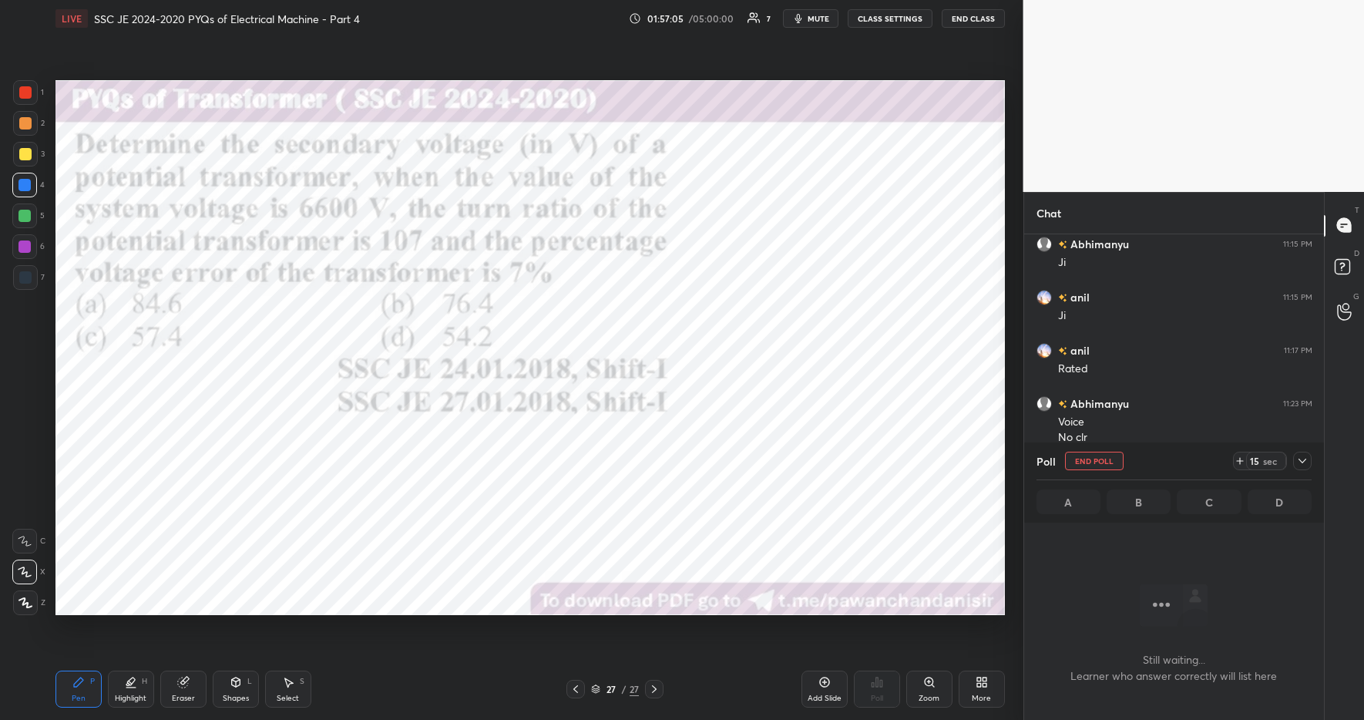
scroll to position [364, 295]
click at [1238, 461] on icon at bounding box center [1240, 461] width 6 height 0
click at [1239, 461] on icon at bounding box center [1240, 461] width 6 height 0
click at [1238, 461] on icon at bounding box center [1240, 461] width 12 height 12
click at [1238, 462] on icon at bounding box center [1240, 461] width 12 height 12
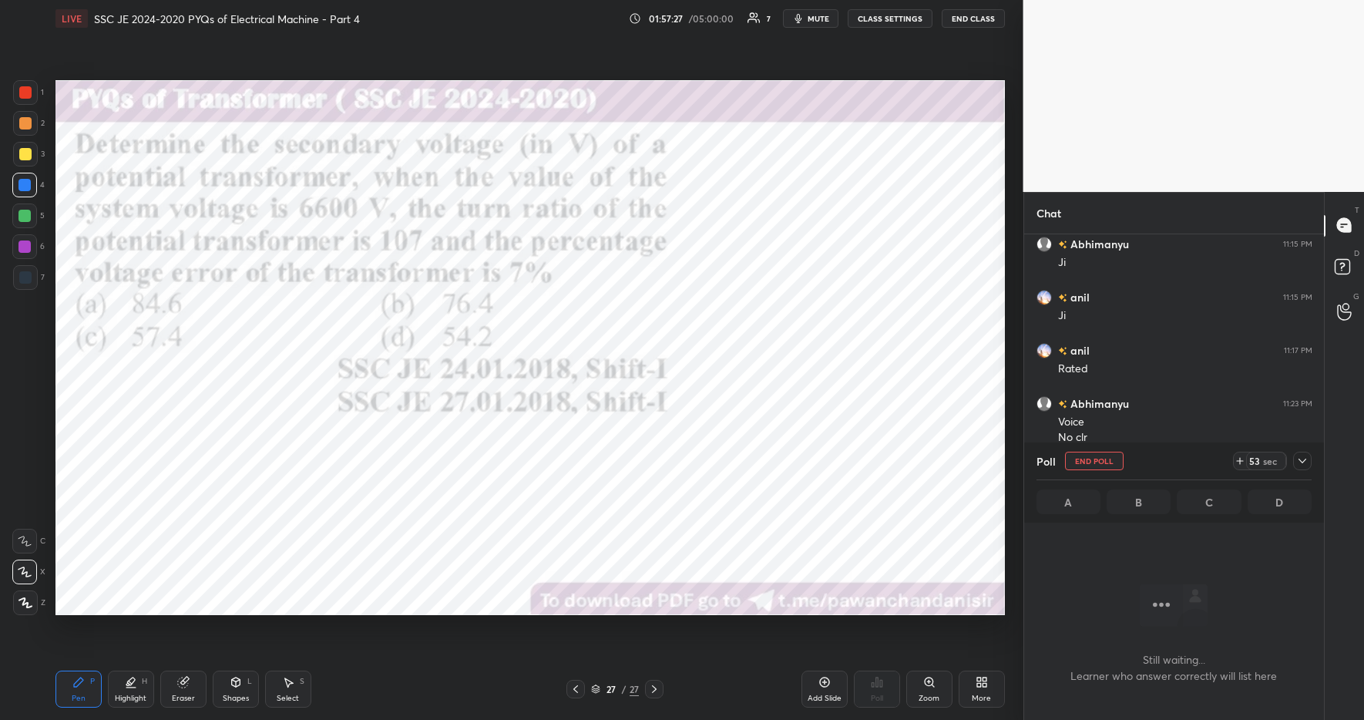
click at [1244, 462] on icon at bounding box center [1240, 461] width 12 height 12
click at [1245, 462] on icon at bounding box center [1240, 461] width 12 height 12
click at [1243, 463] on icon at bounding box center [1240, 461] width 12 height 12
click at [1239, 462] on icon at bounding box center [1240, 461] width 12 height 12
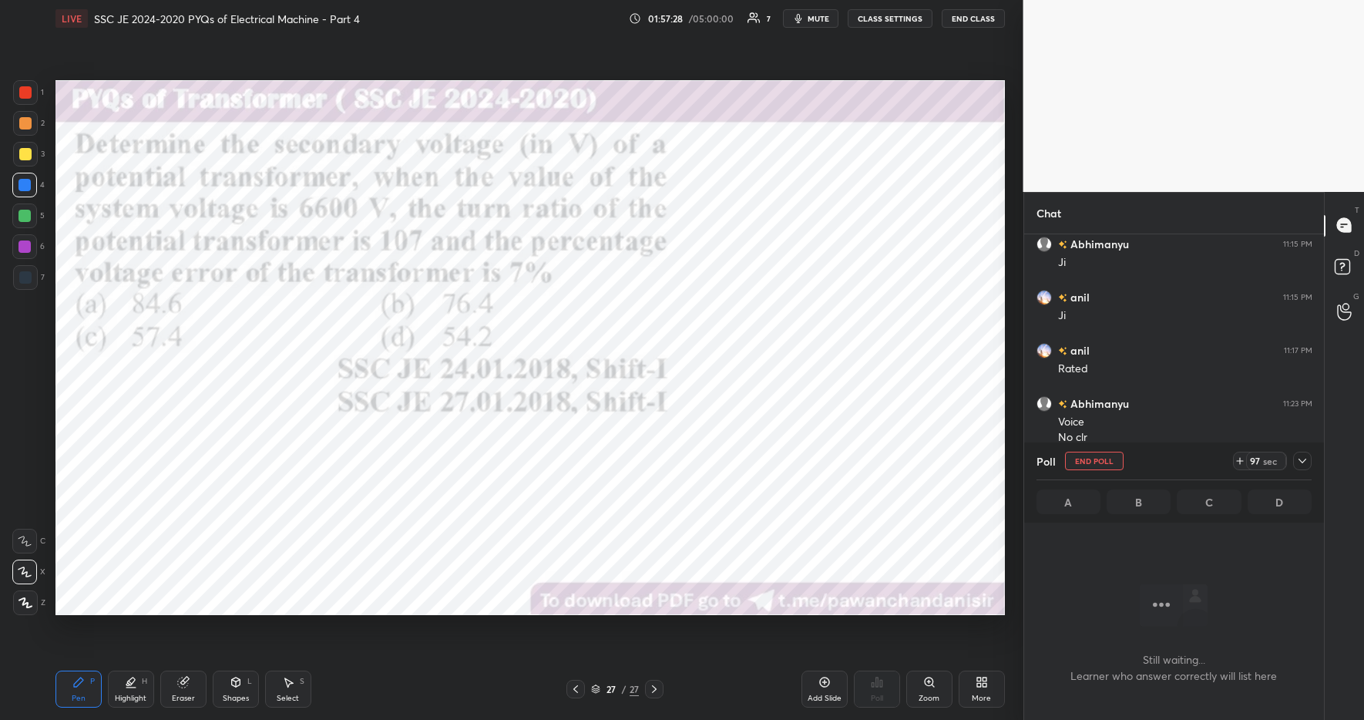
click at [1236, 462] on icon at bounding box center [1240, 461] width 12 height 12
click at [1241, 464] on icon at bounding box center [1235, 461] width 12 height 12
click at [20, 185] on div at bounding box center [24, 185] width 12 height 12
click at [1311, 459] on div at bounding box center [1302, 461] width 18 height 18
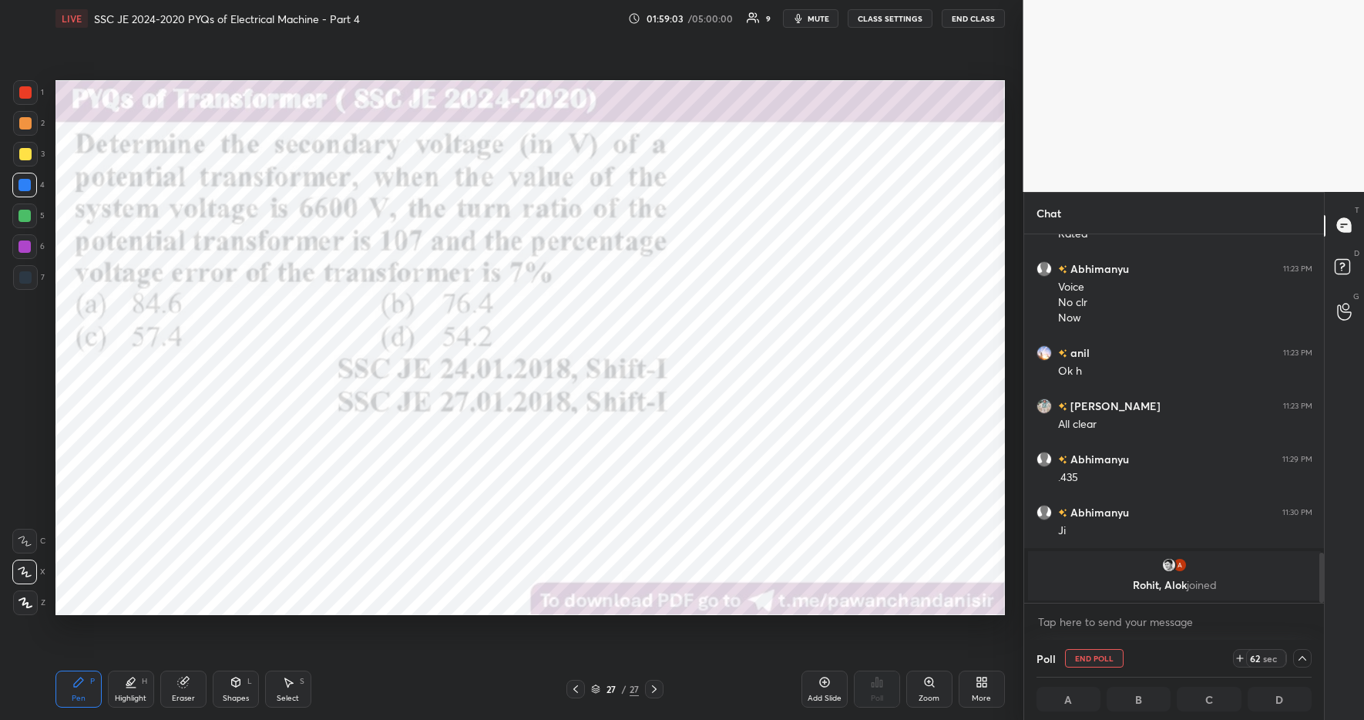
scroll to position [1, 5]
drag, startPoint x: 230, startPoint y: 691, endPoint x: 247, endPoint y: 680, distance: 20.8
click at [230, 691] on div "Shapes L" at bounding box center [236, 689] width 46 height 37
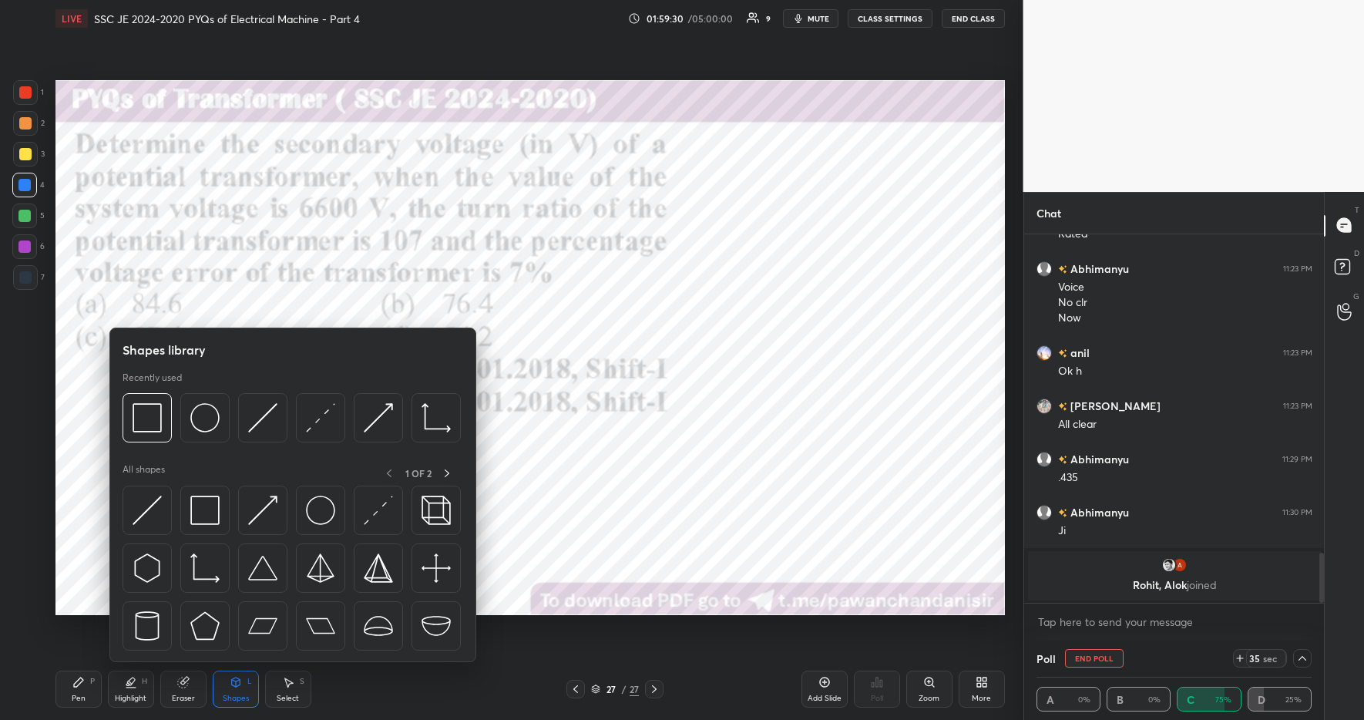
click at [194, 687] on div "Eraser" at bounding box center [183, 689] width 46 height 37
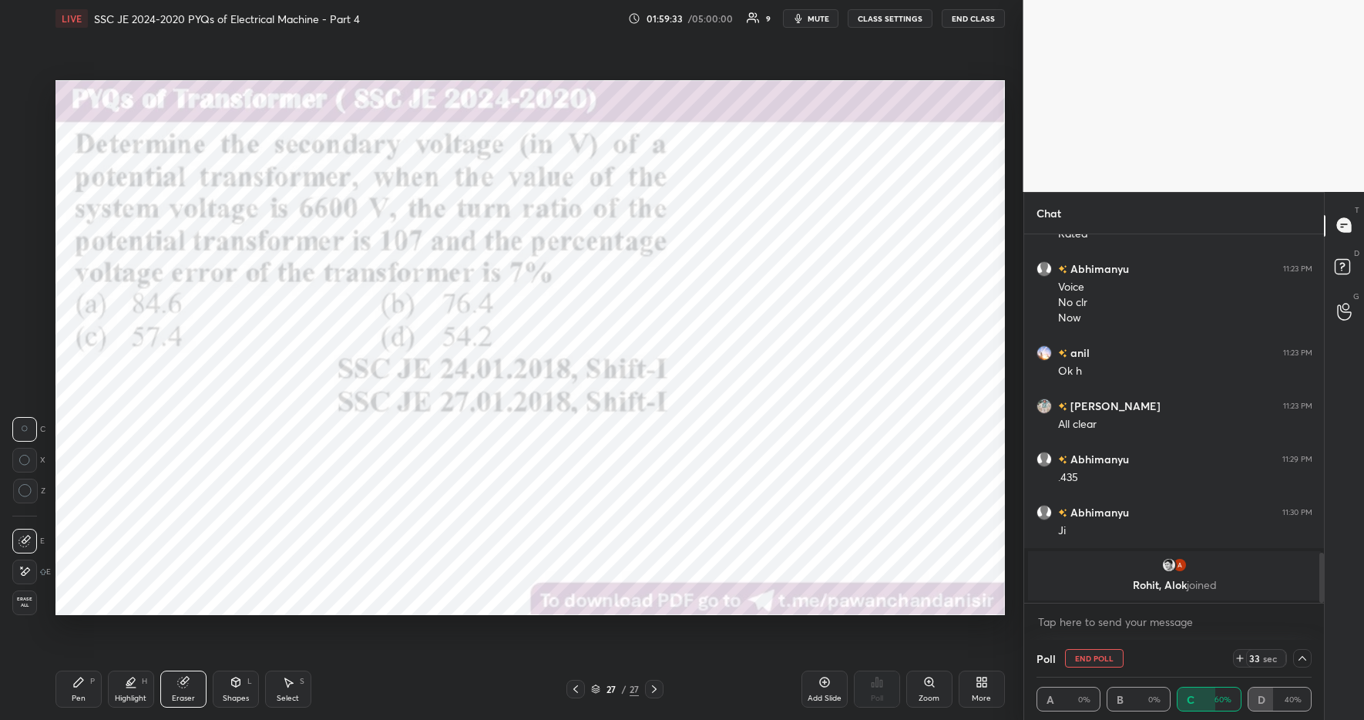
drag, startPoint x: 123, startPoint y: 691, endPoint x: 75, endPoint y: 682, distance: 48.5
click at [123, 691] on div "Highlight H" at bounding box center [131, 689] width 46 height 37
drag, startPoint x: 73, startPoint y: 683, endPoint x: 142, endPoint y: 678, distance: 68.8
click at [76, 681] on icon at bounding box center [78, 682] width 9 height 9
click at [409, 709] on div "Pen P Highlight H Eraser Shapes L Select S 27 / 27 Add Slide Poll Zoom More" at bounding box center [530, 689] width 950 height 62
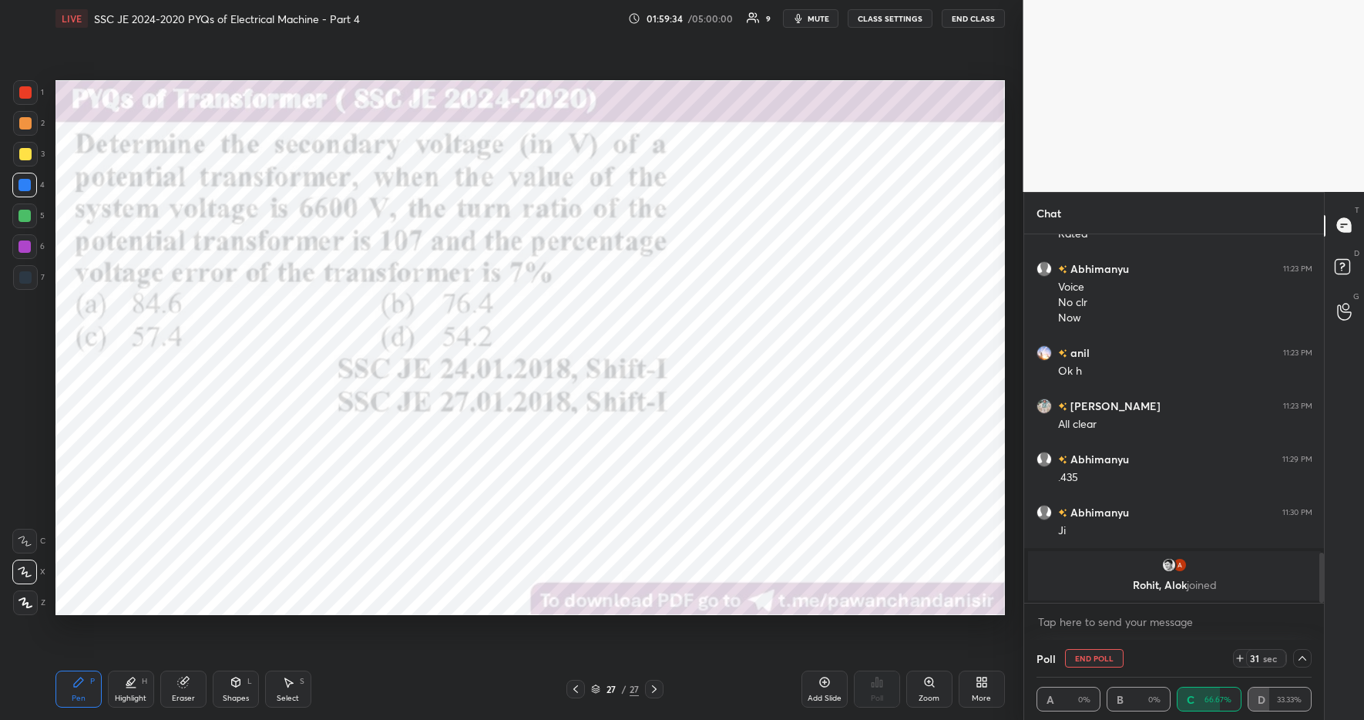
click at [1310, 657] on div at bounding box center [1302, 658] width 18 height 18
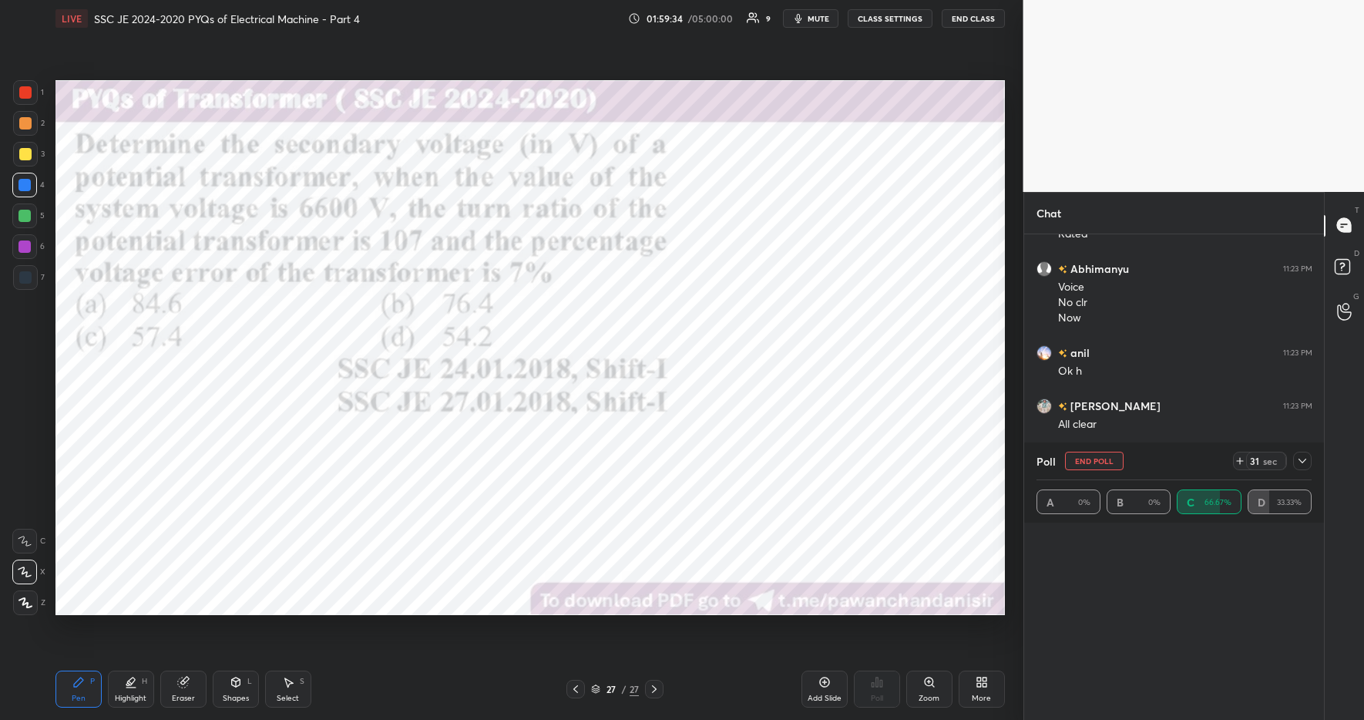
scroll to position [180, 271]
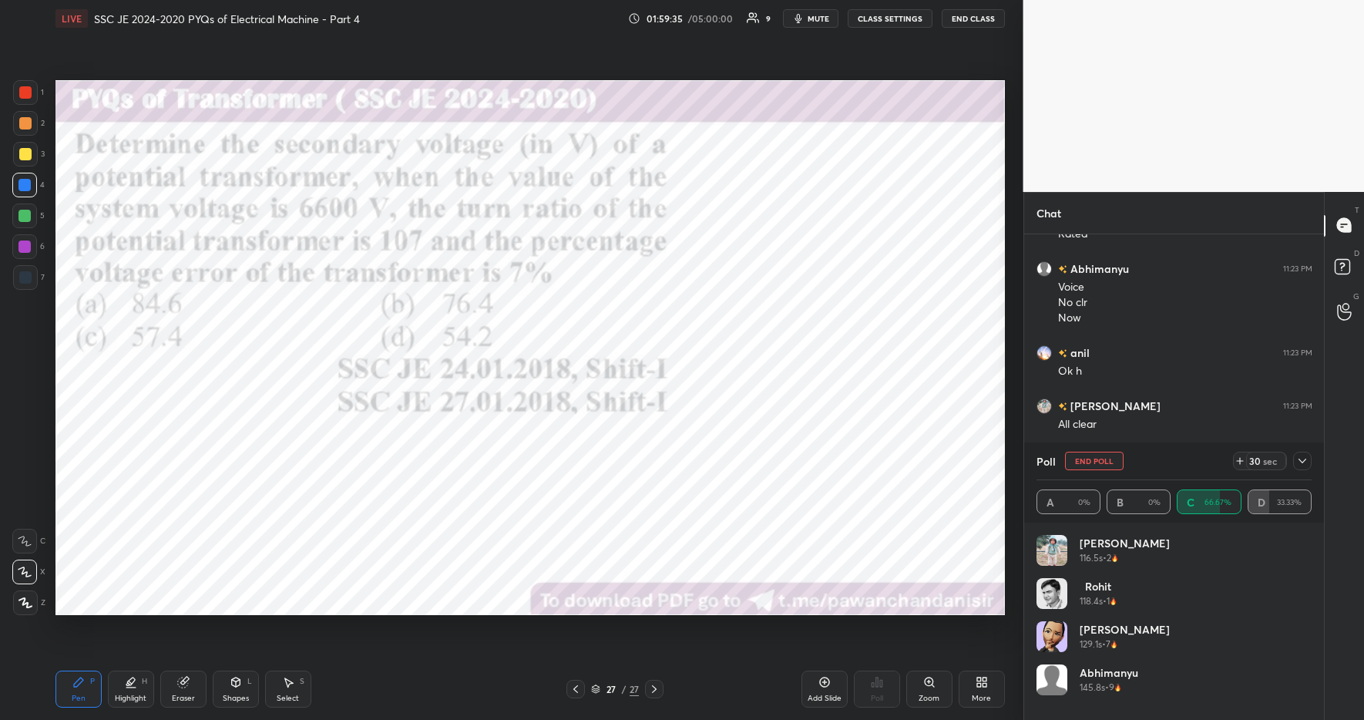
click at [1304, 462] on icon at bounding box center [1303, 461] width 12 height 12
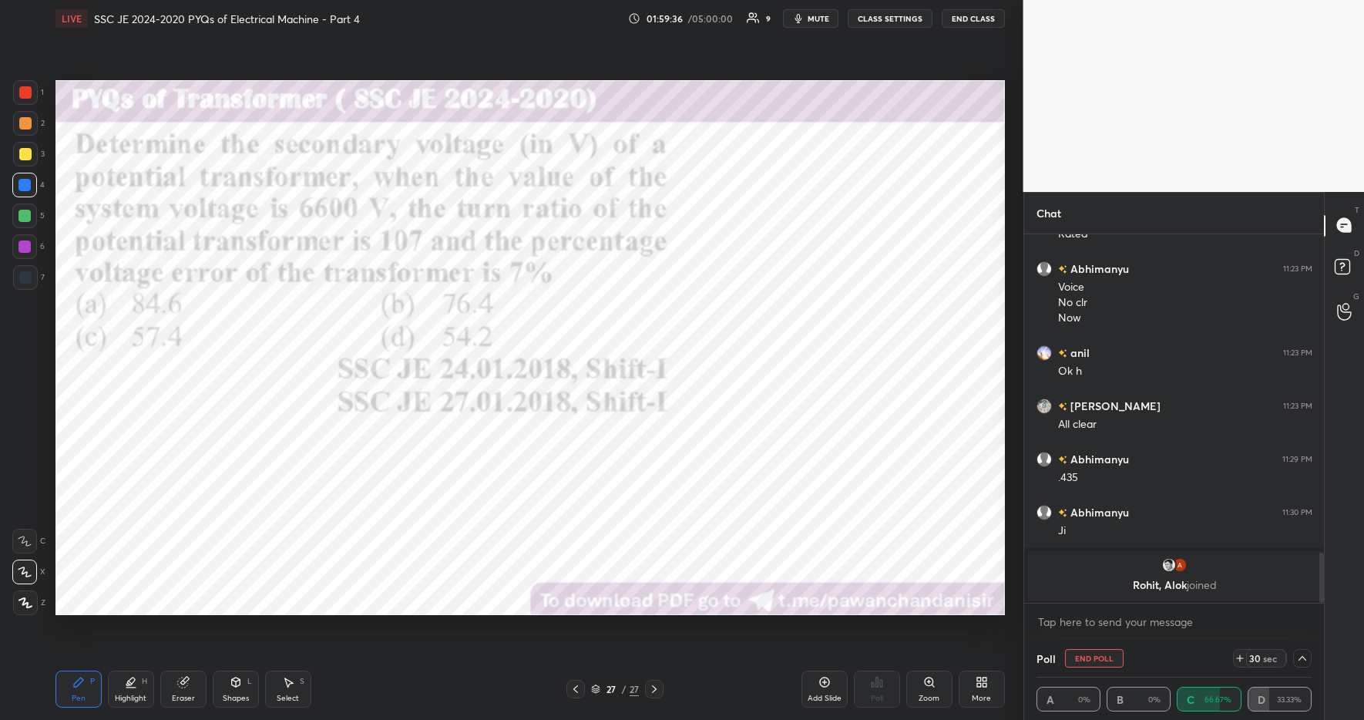
scroll to position [1, 5]
click at [1167, 568] on img "grid" at bounding box center [1169, 564] width 15 height 15
click at [1302, 661] on icon at bounding box center [1303, 658] width 12 height 12
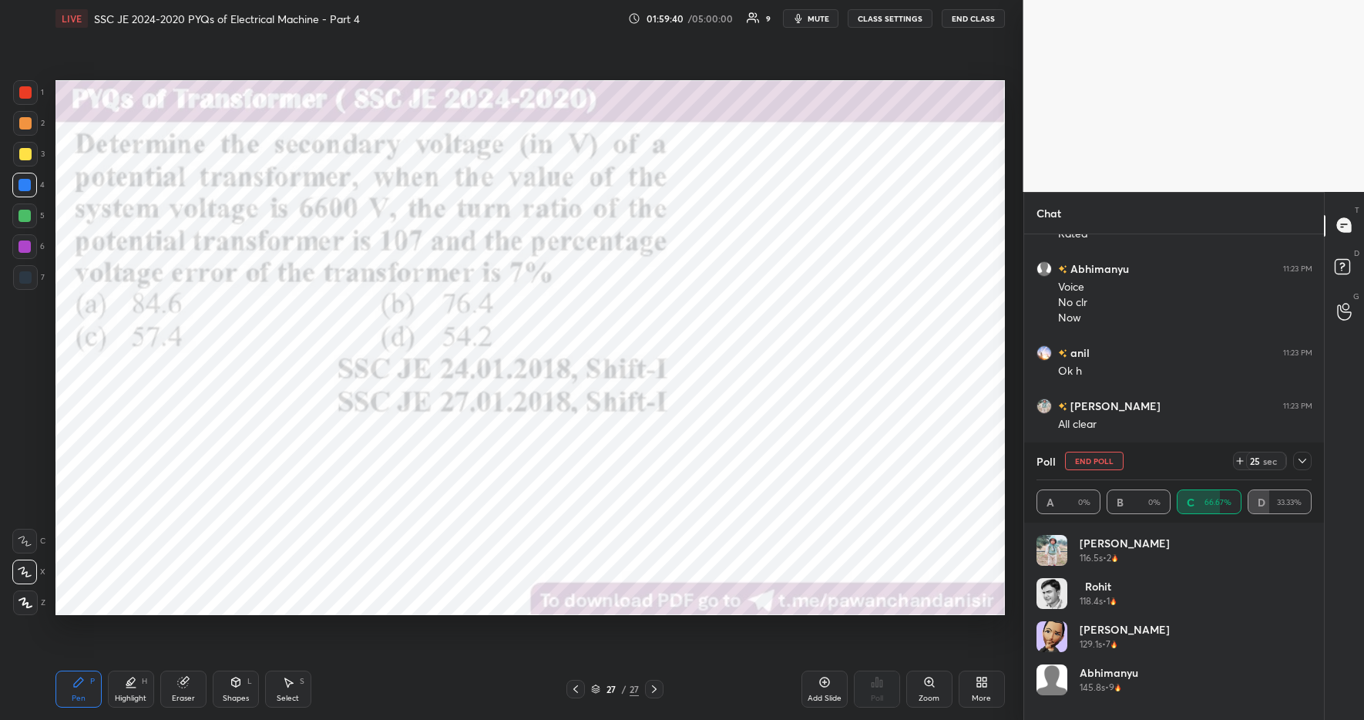
scroll to position [180, 271]
click at [1304, 458] on icon at bounding box center [1303, 461] width 12 height 12
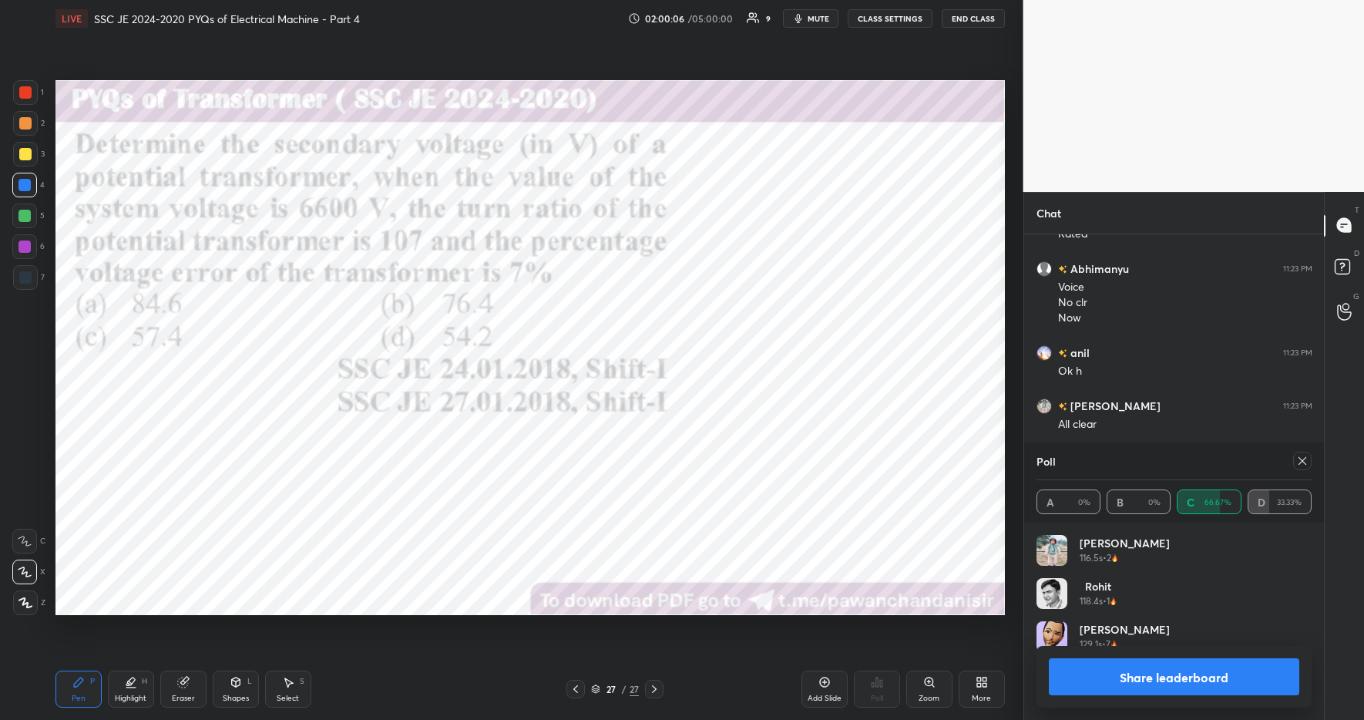
click at [1178, 657] on div "Share leaderboard" at bounding box center [1175, 677] width 276 height 62
click at [1172, 667] on button "Share leaderboard" at bounding box center [1174, 676] width 251 height 37
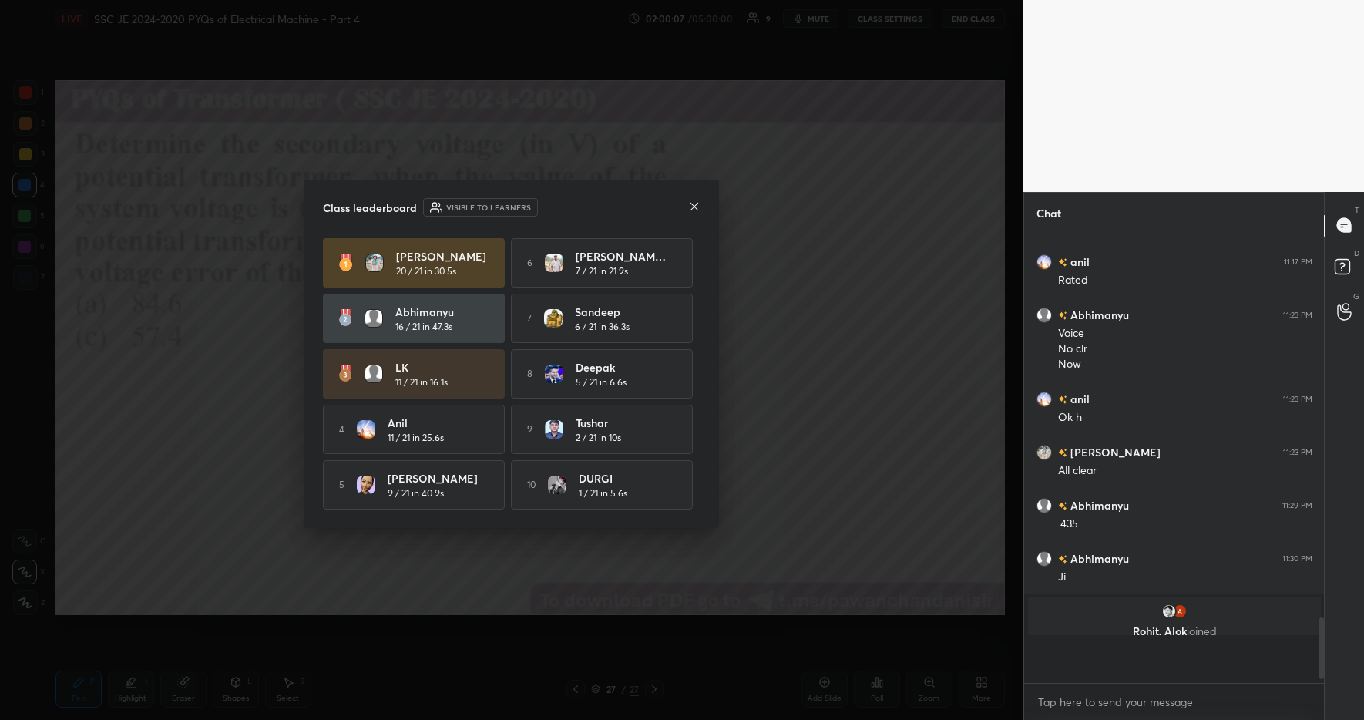
scroll to position [5, 5]
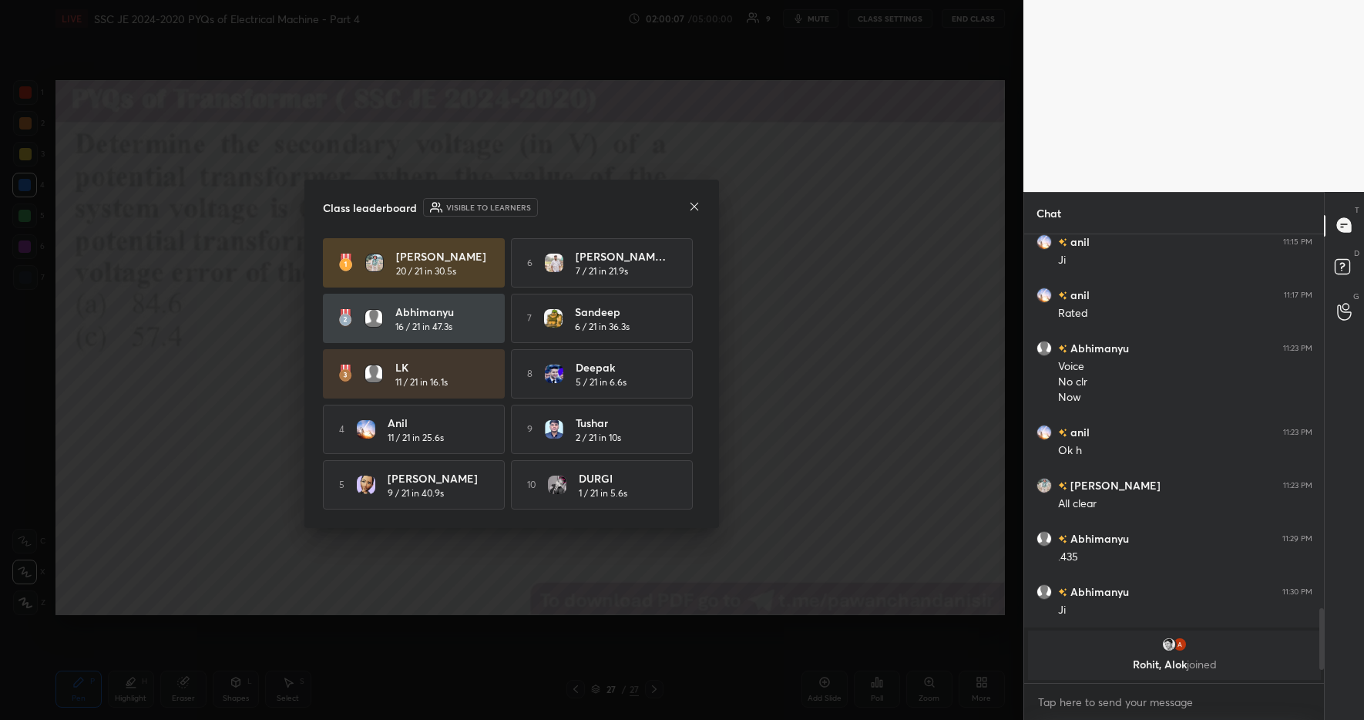
click at [693, 202] on icon at bounding box center [694, 206] width 12 height 12
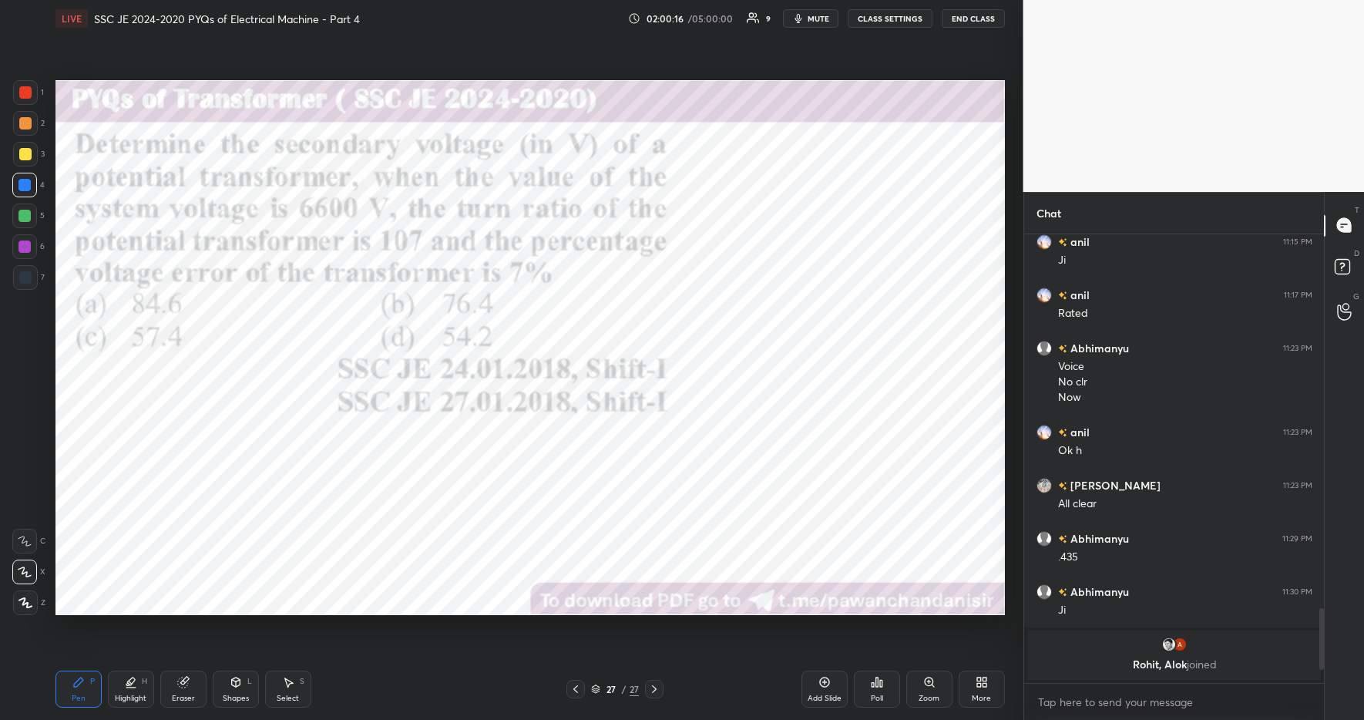
scroll to position [2082, 0]
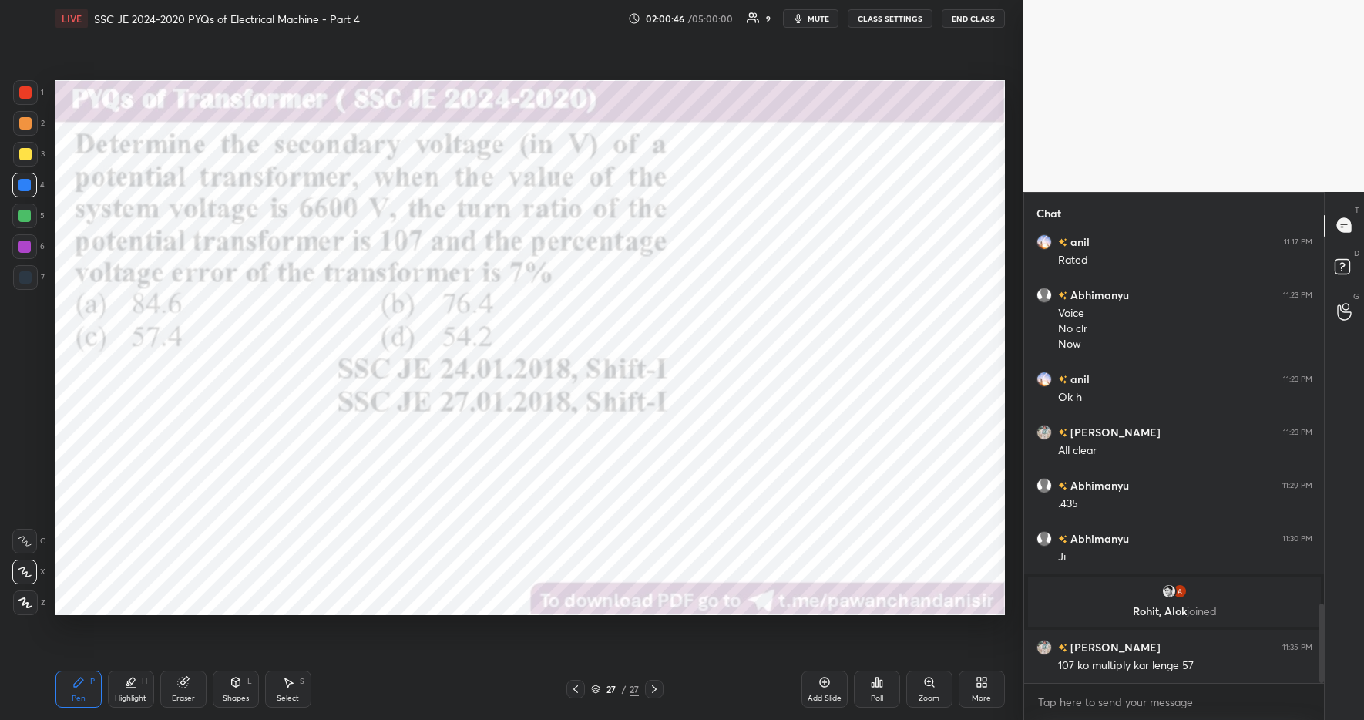
click at [115, 689] on div "Highlight H" at bounding box center [131, 689] width 46 height 37
click at [80, 690] on div "Pen P" at bounding box center [78, 689] width 46 height 37
drag, startPoint x: 370, startPoint y: 691, endPoint x: 378, endPoint y: 688, distance: 9.3
click at [369, 691] on div "Pen P Highlight H Eraser Shapes L Select S" at bounding box center [241, 689] width 373 height 37
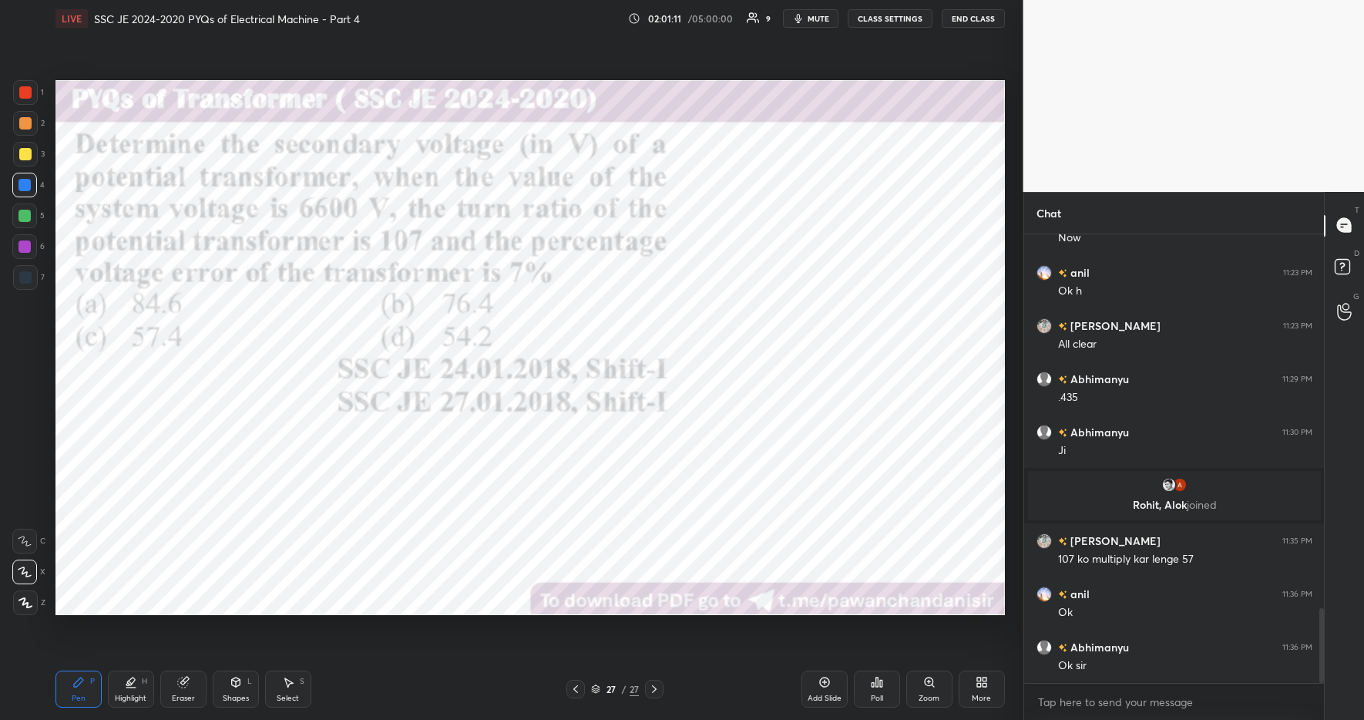
scroll to position [2242, 0]
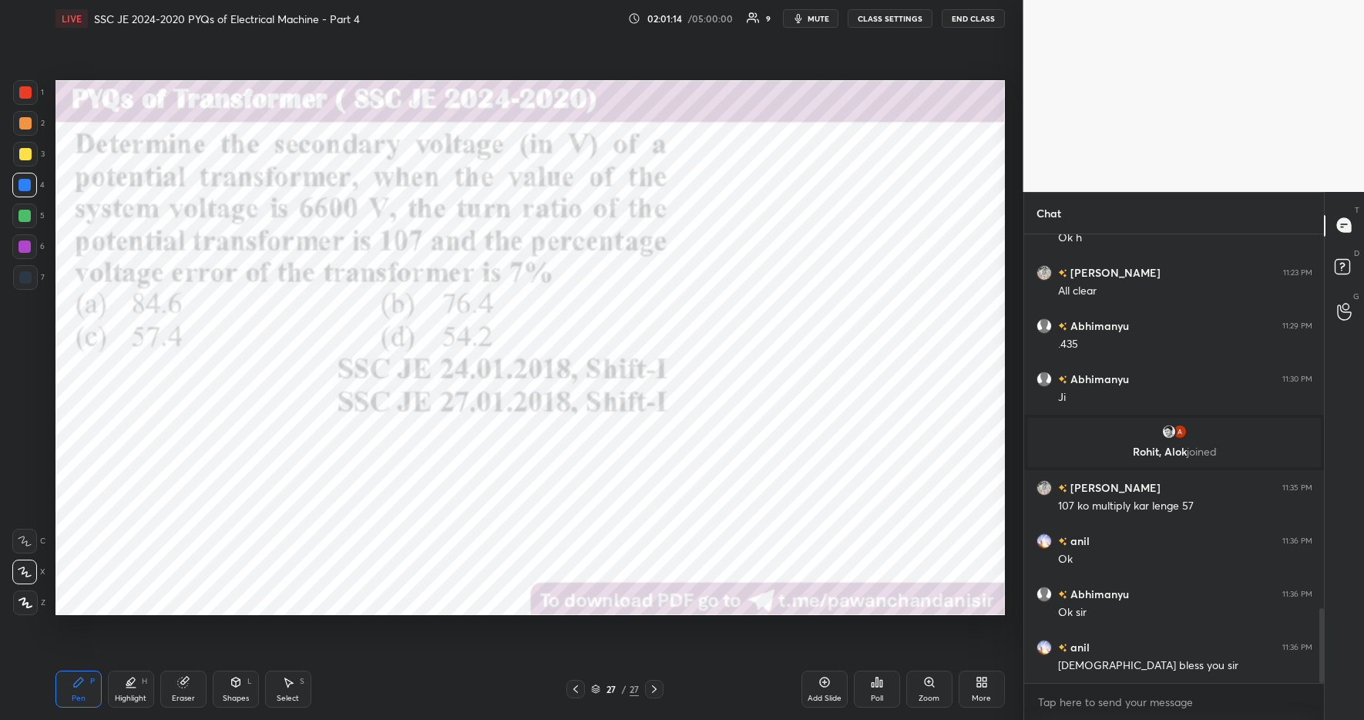
click at [980, 25] on button "End Class" at bounding box center [973, 18] width 63 height 18
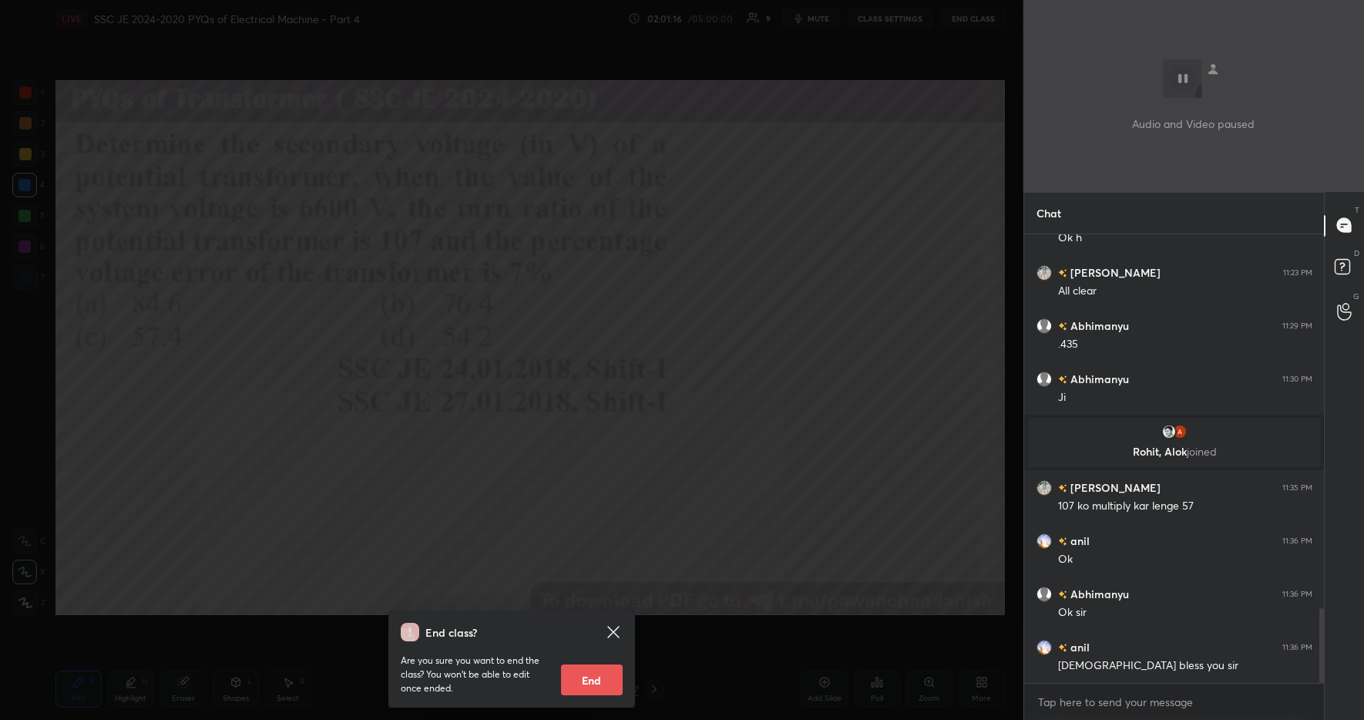
click at [602, 675] on button "End" at bounding box center [592, 679] width 62 height 31
type textarea "x"
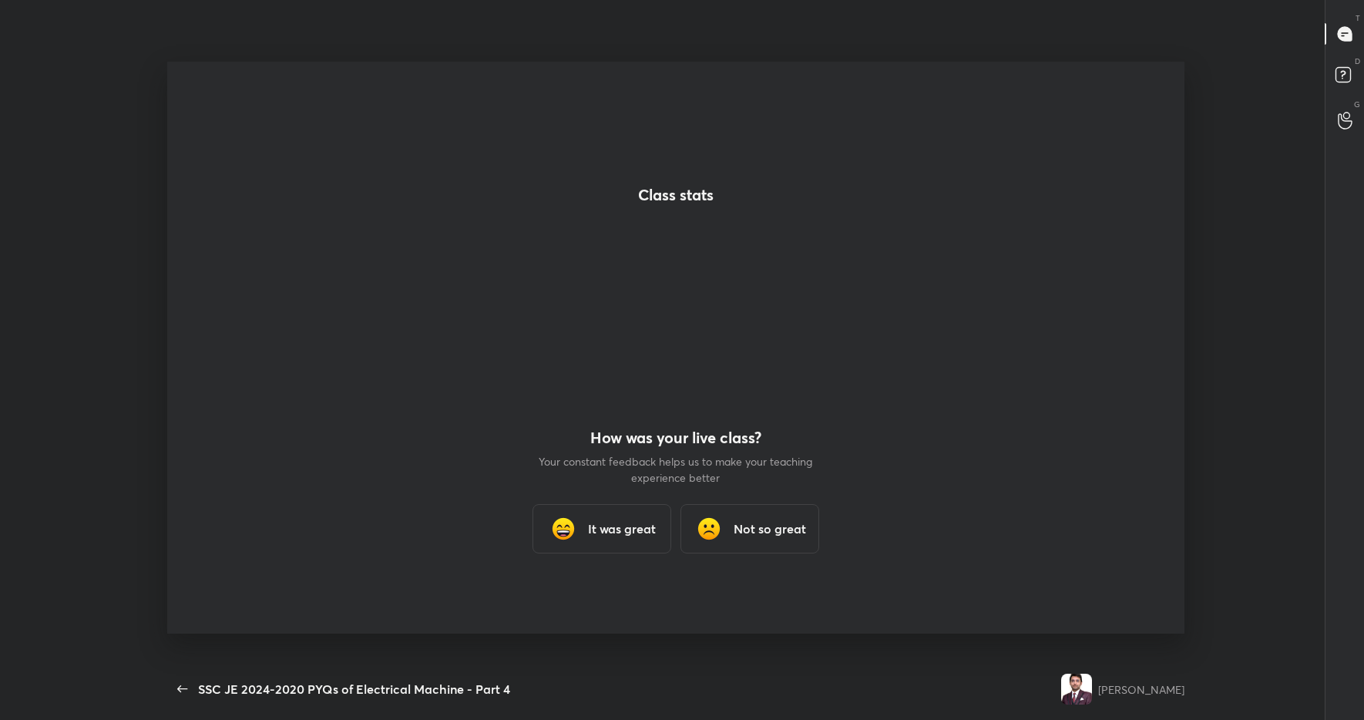
scroll to position [621, 1256]
